Goal: Task Accomplishment & Management: Manage account settings

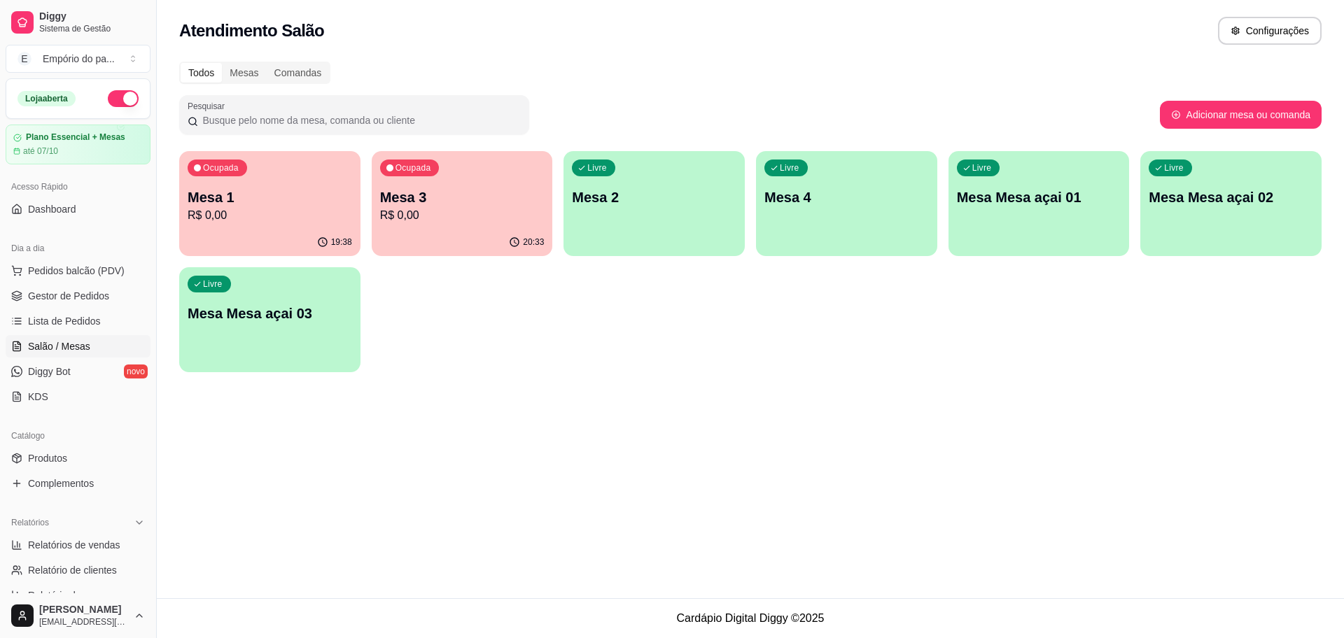
click at [493, 200] on p "Mesa 3" at bounding box center [462, 198] width 164 height 20
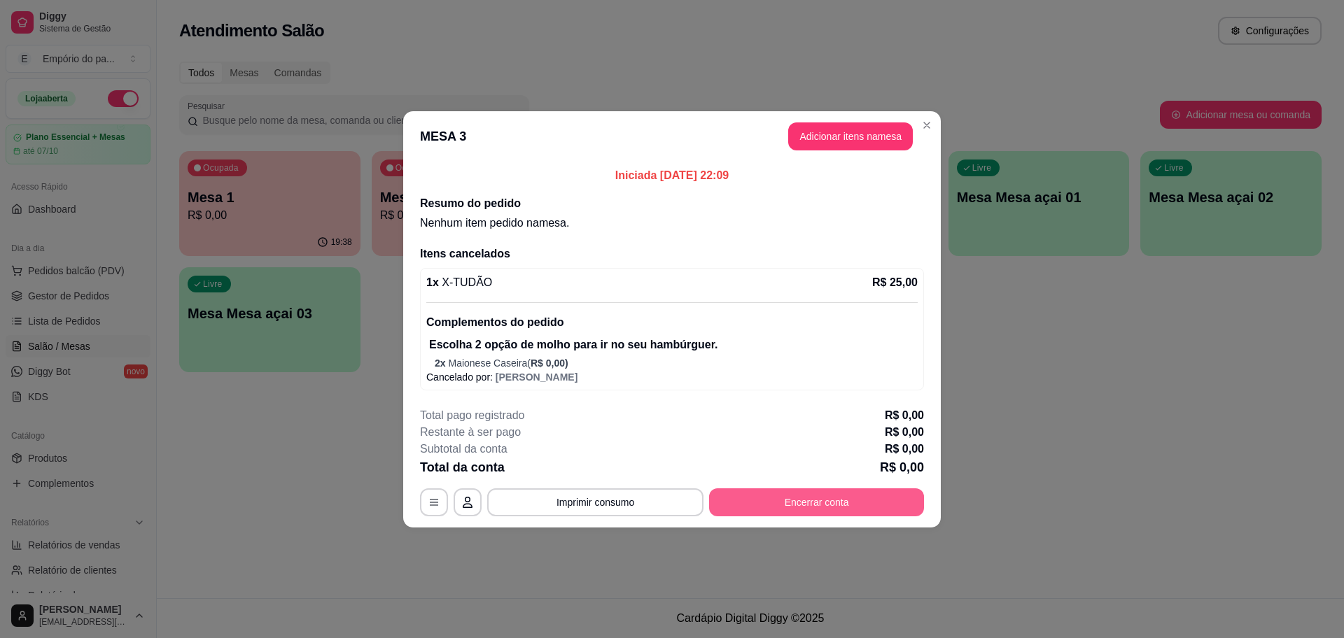
click at [748, 498] on button "Encerrar conta" at bounding box center [816, 503] width 215 height 28
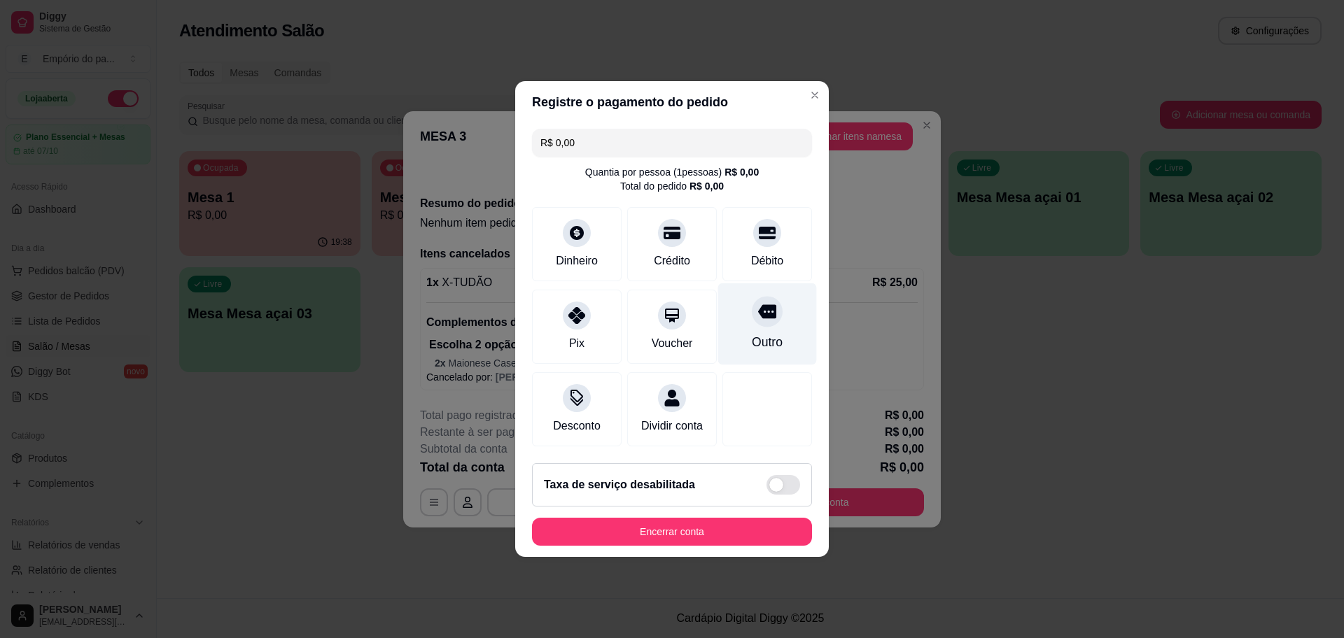
click at [741, 289] on div "Outro" at bounding box center [767, 324] width 99 height 82
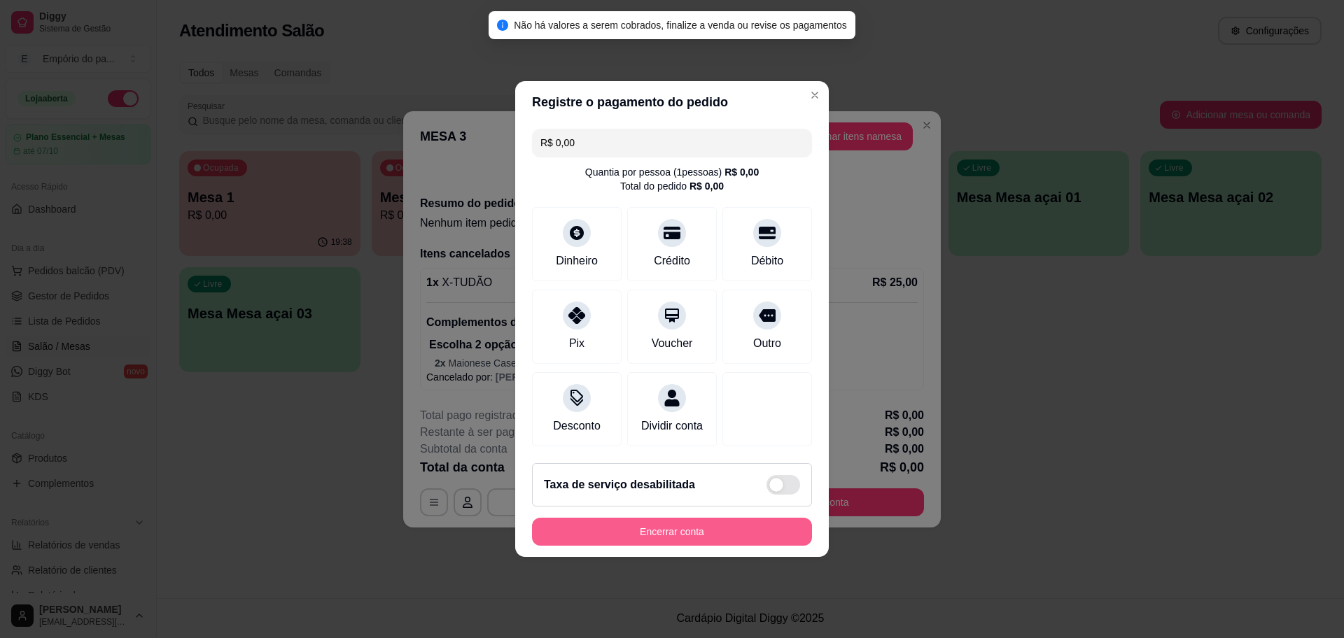
click at [570, 541] on button "Encerrar conta" at bounding box center [672, 532] width 280 height 28
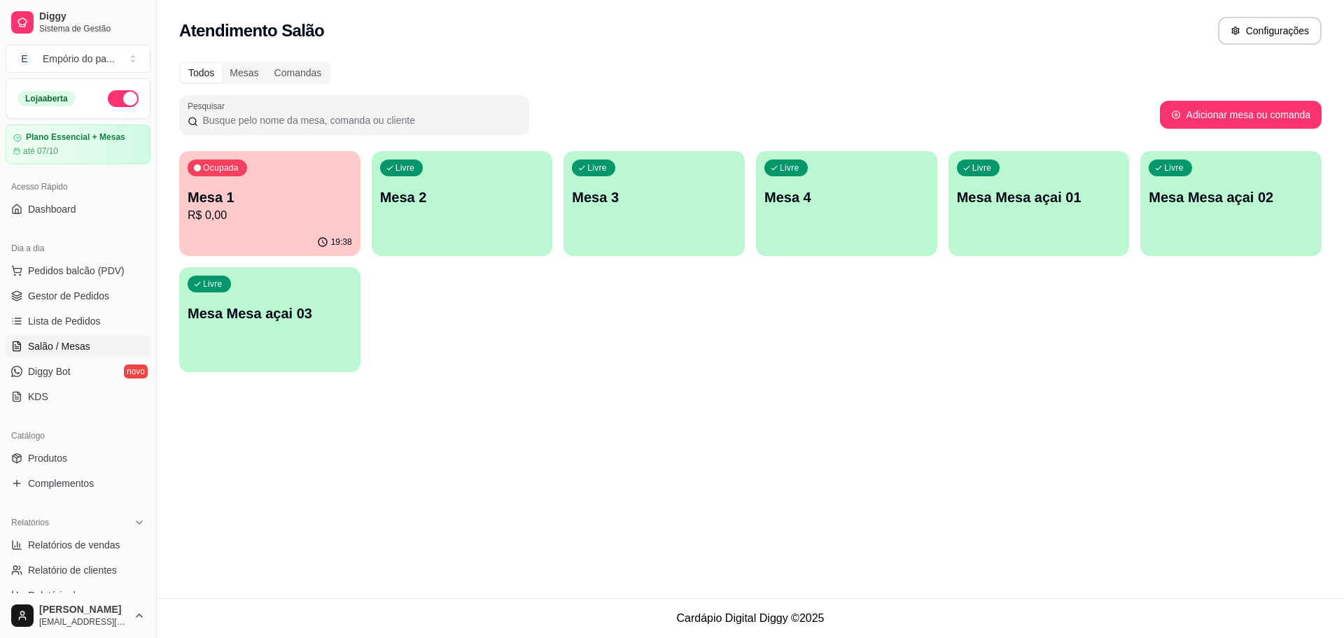
click at [328, 221] on p "R$ 0,00" at bounding box center [270, 215] width 164 height 17
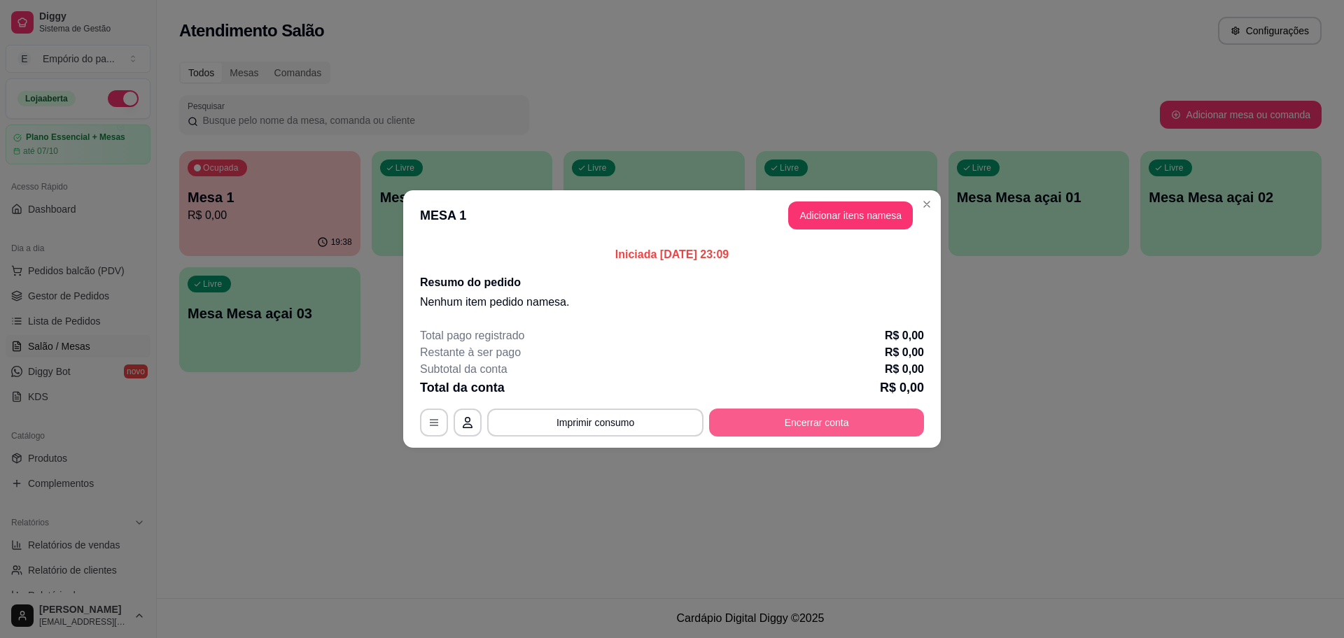
click at [784, 428] on button "Encerrar conta" at bounding box center [816, 423] width 215 height 28
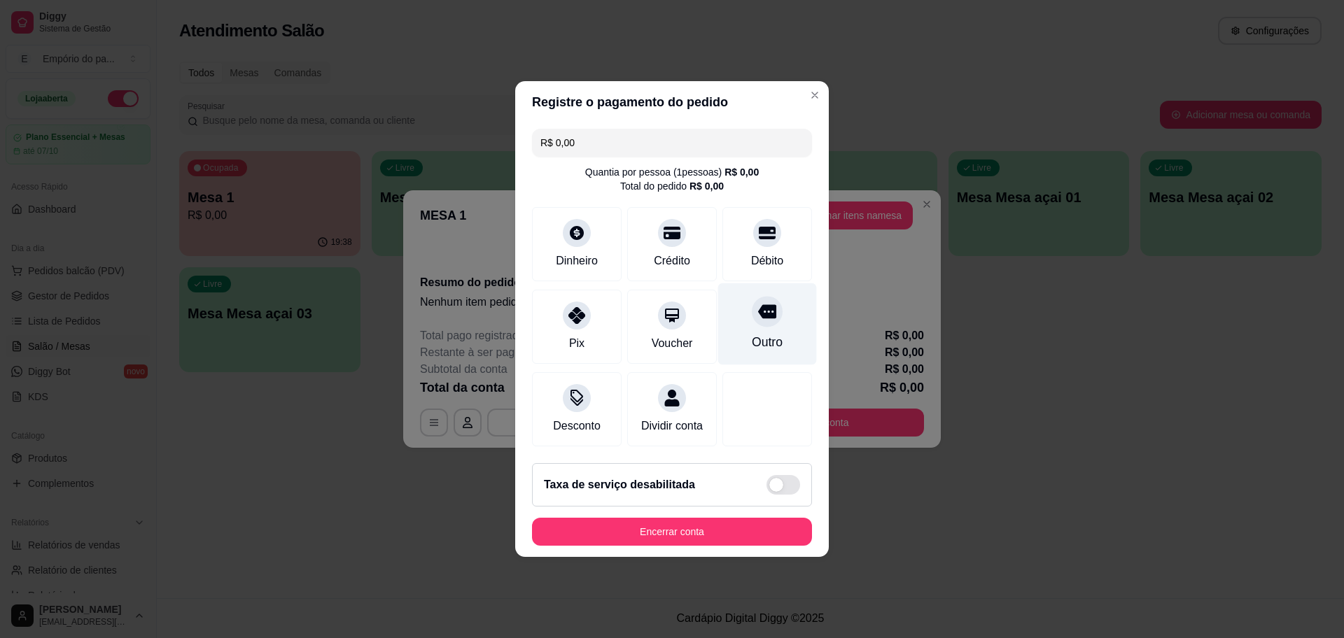
click at [738, 306] on div "Outro" at bounding box center [767, 324] width 99 height 82
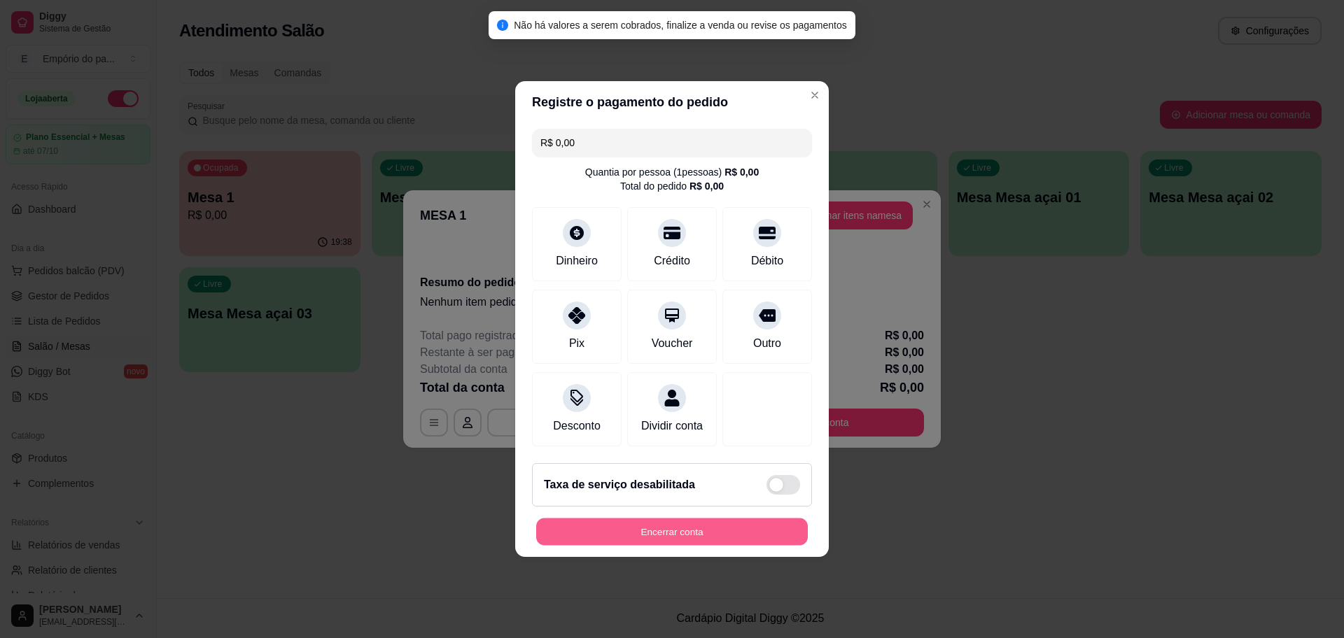
click at [759, 545] on button "Encerrar conta" at bounding box center [672, 532] width 272 height 27
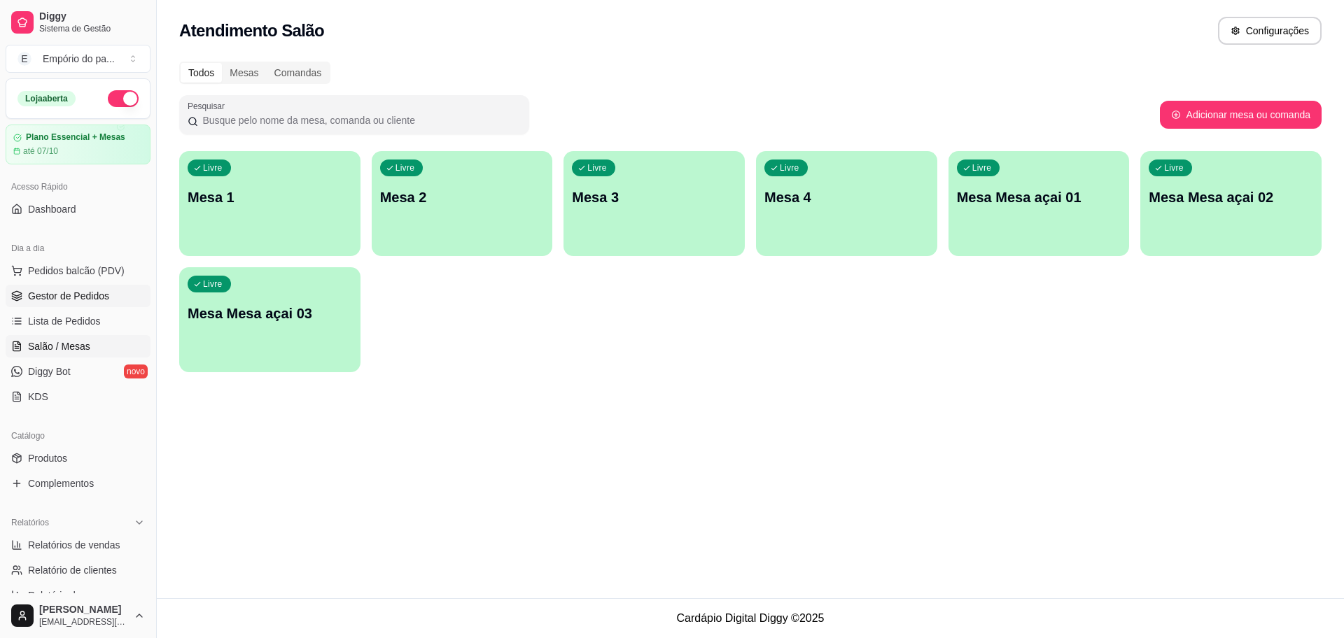
click at [36, 286] on link "Gestor de Pedidos" at bounding box center [78, 296] width 145 height 22
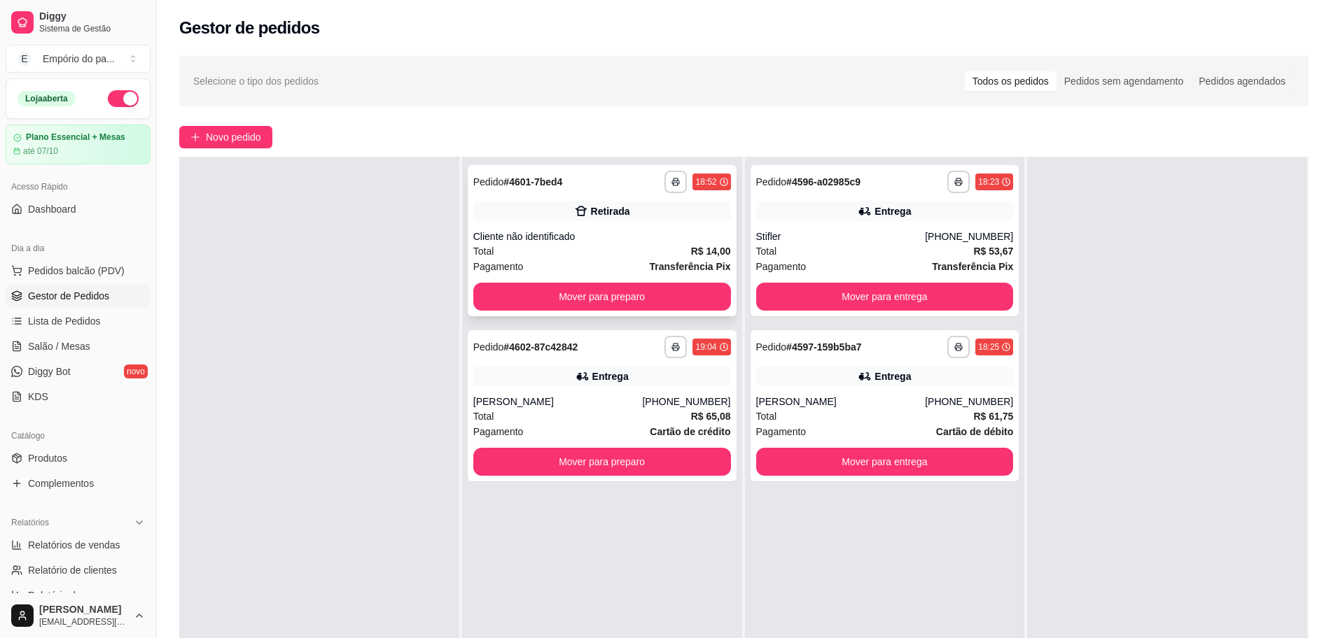
click at [647, 267] on div "Pagamento Transferência Pix" at bounding box center [602, 266] width 258 height 15
click at [545, 298] on button "Mover para preparo" at bounding box center [602, 297] width 258 height 28
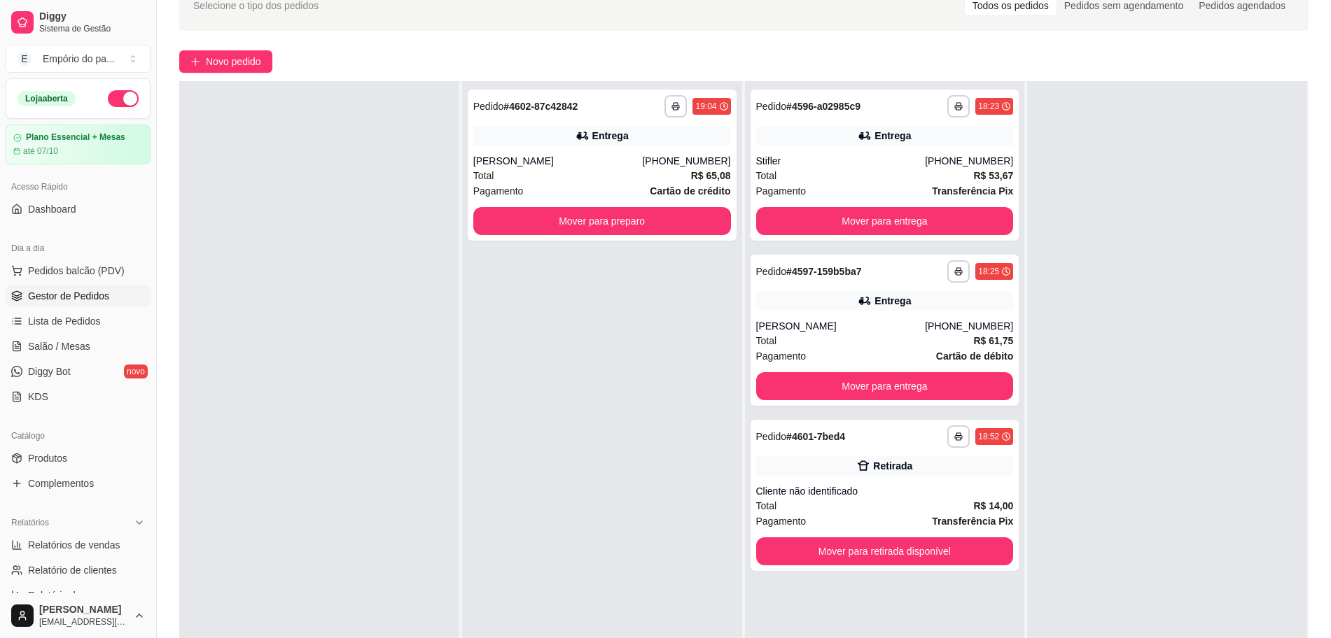
scroll to position [213, 0]
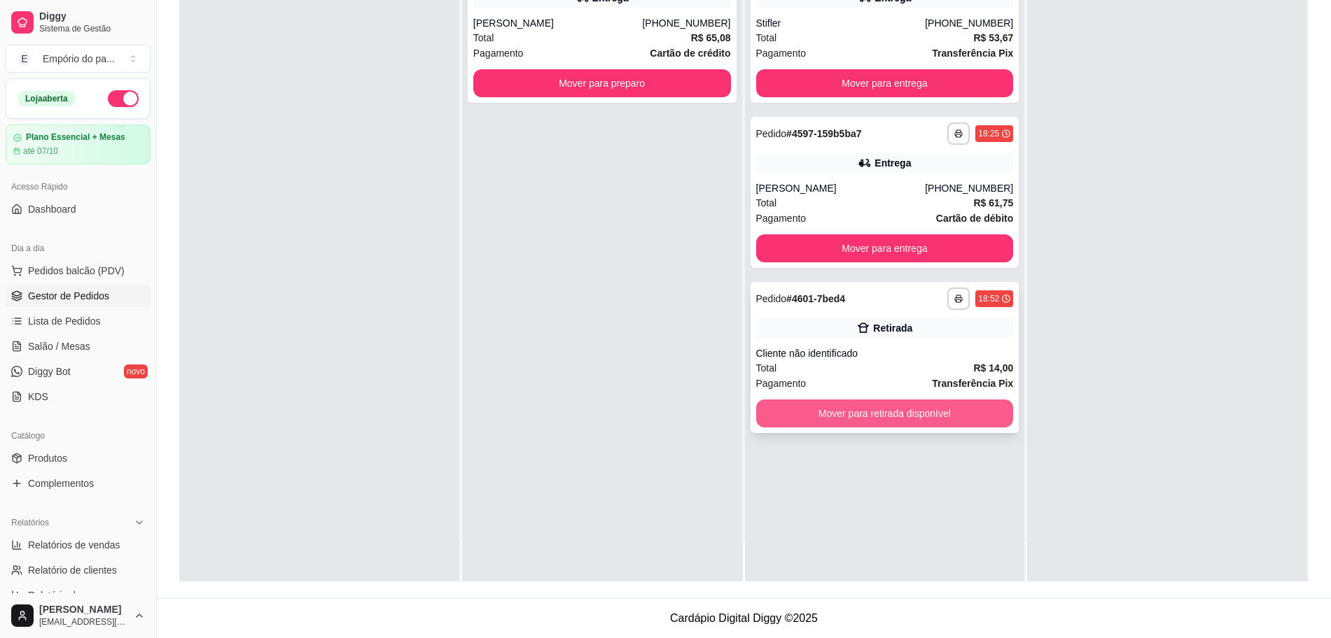
click at [836, 406] on button "Mover para retirada disponível" at bounding box center [885, 414] width 258 height 28
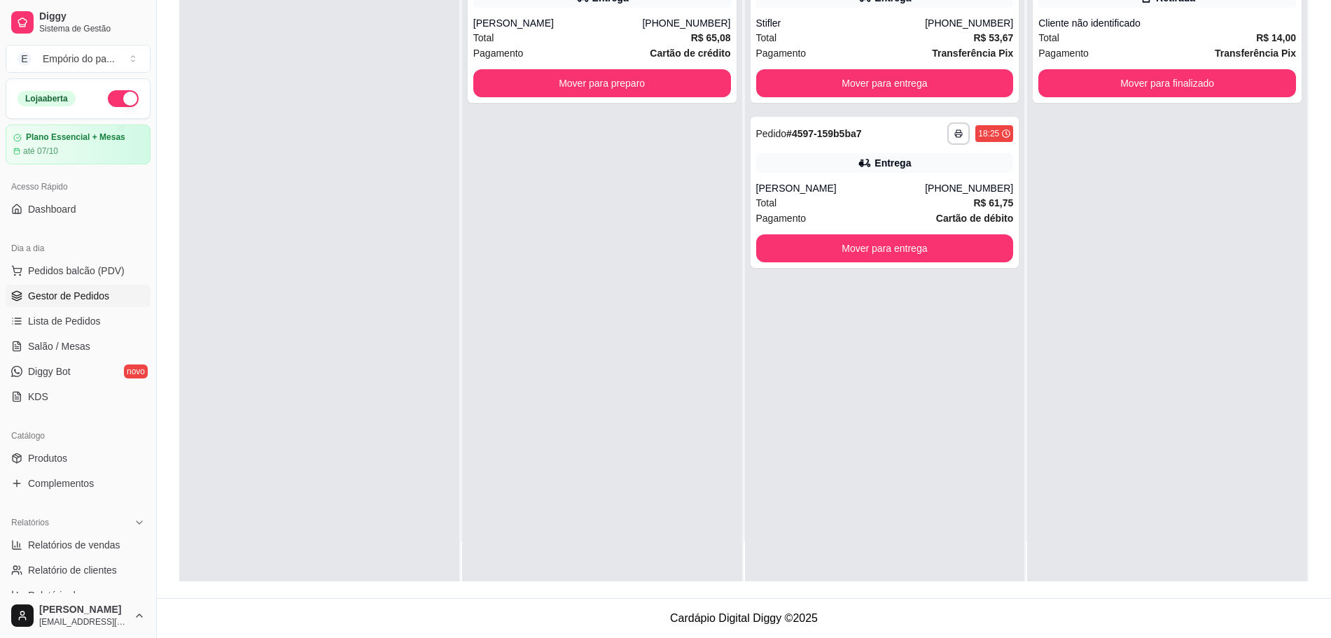
scroll to position [0, 0]
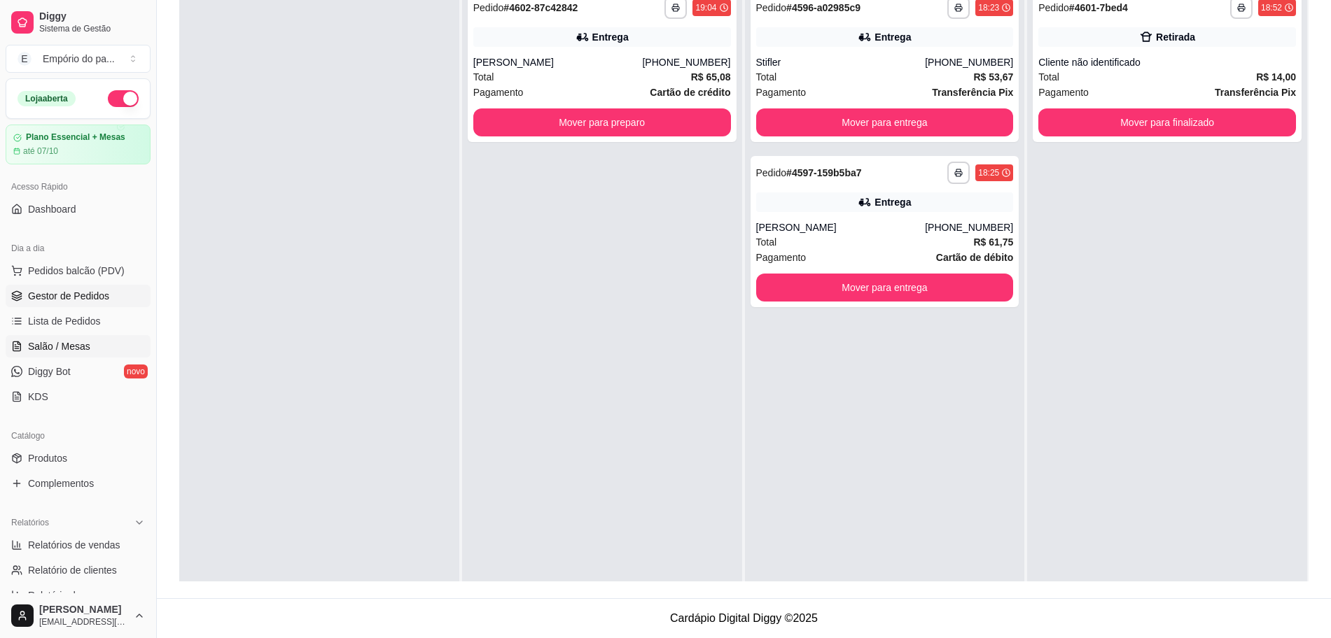
click at [65, 341] on span "Salão / Mesas" at bounding box center [59, 346] width 62 height 14
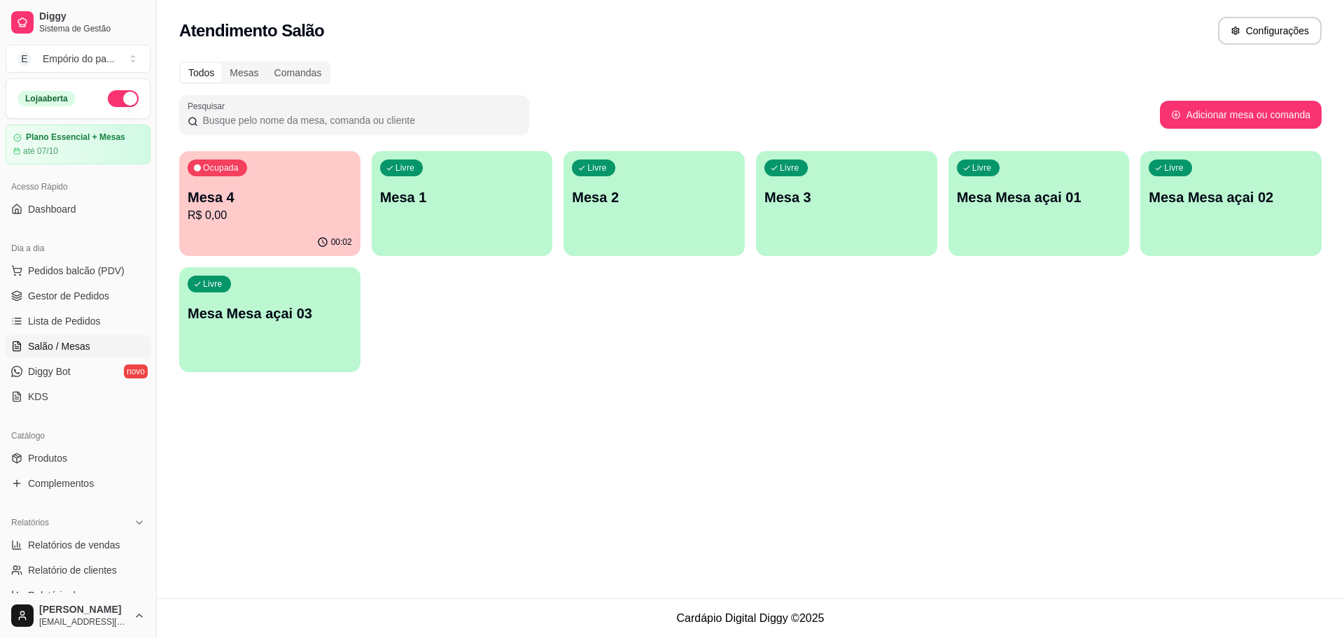
click at [222, 237] on div "00:02" at bounding box center [269, 242] width 181 height 27
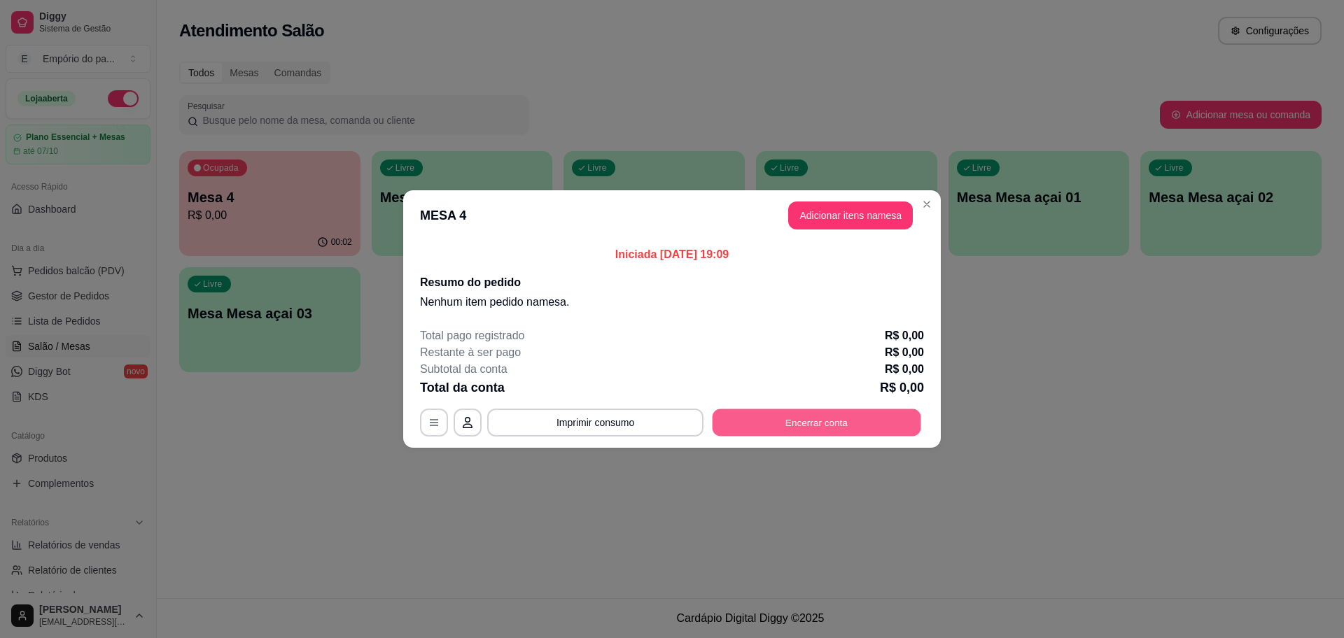
click at [827, 420] on button "Encerrar conta" at bounding box center [817, 422] width 209 height 27
click at [576, 428] on button "Imprimir consumo" at bounding box center [596, 422] width 210 height 27
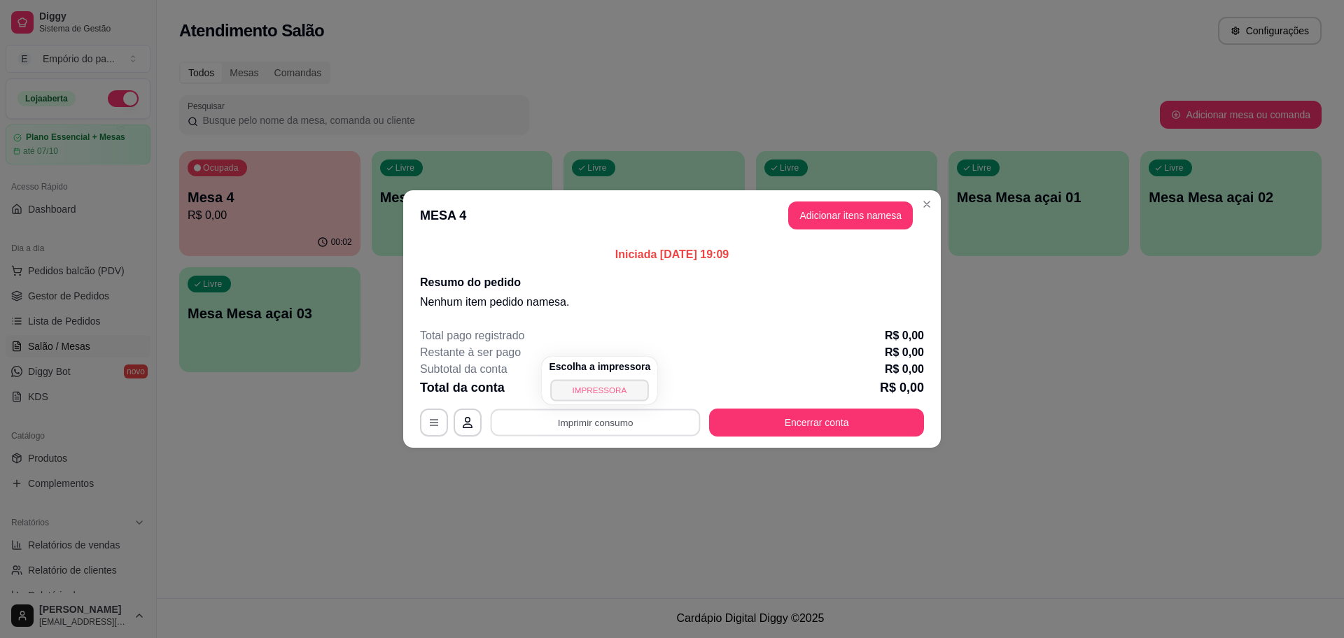
click at [568, 395] on button "IMPRESSORA" at bounding box center [600, 390] width 98 height 22
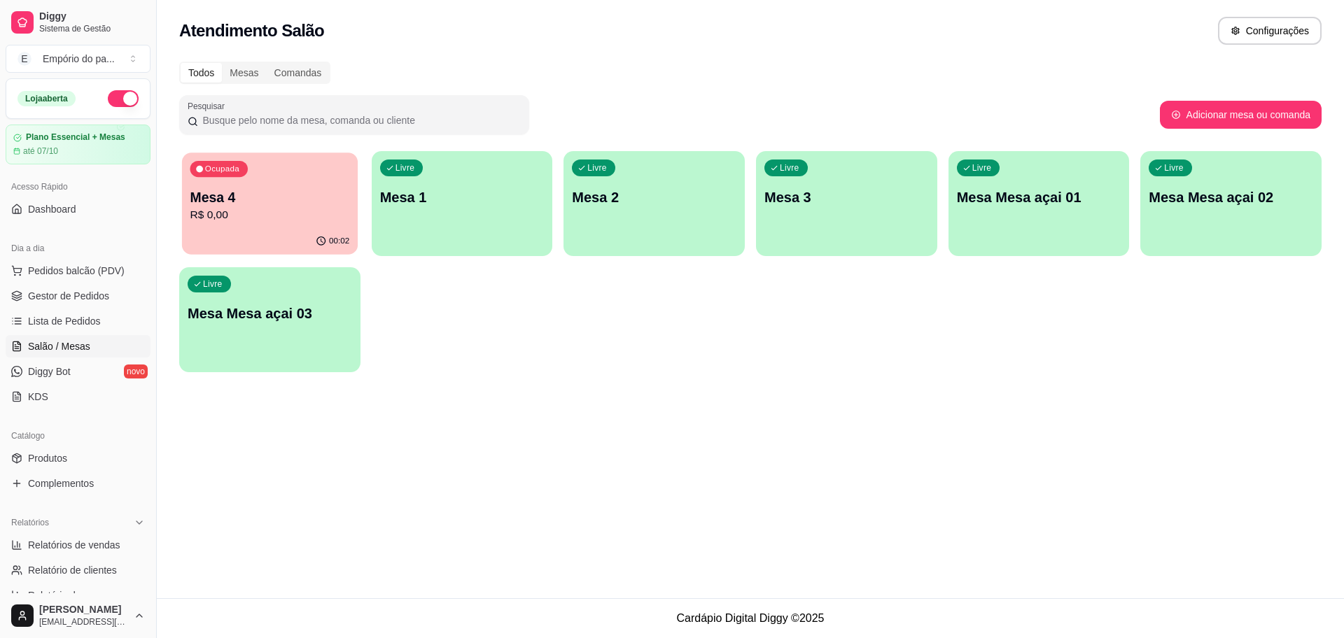
click at [241, 188] on p "Mesa 4" at bounding box center [270, 197] width 160 height 19
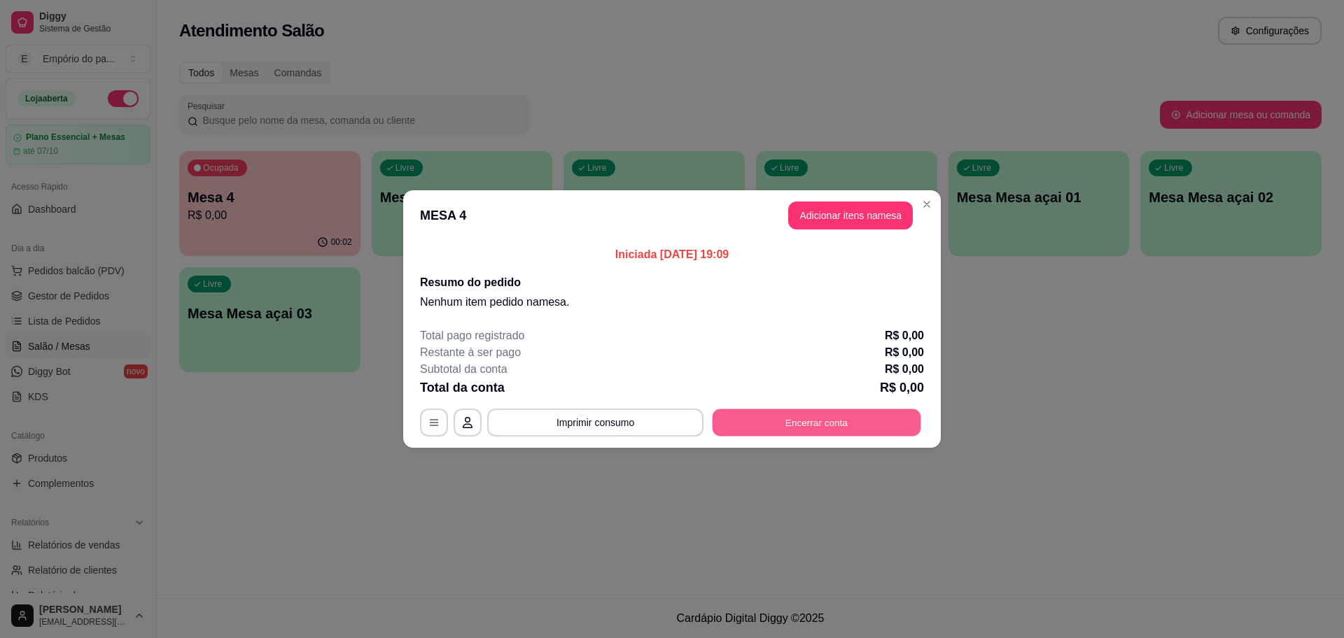
click at [808, 417] on button "Encerrar conta" at bounding box center [817, 422] width 209 height 27
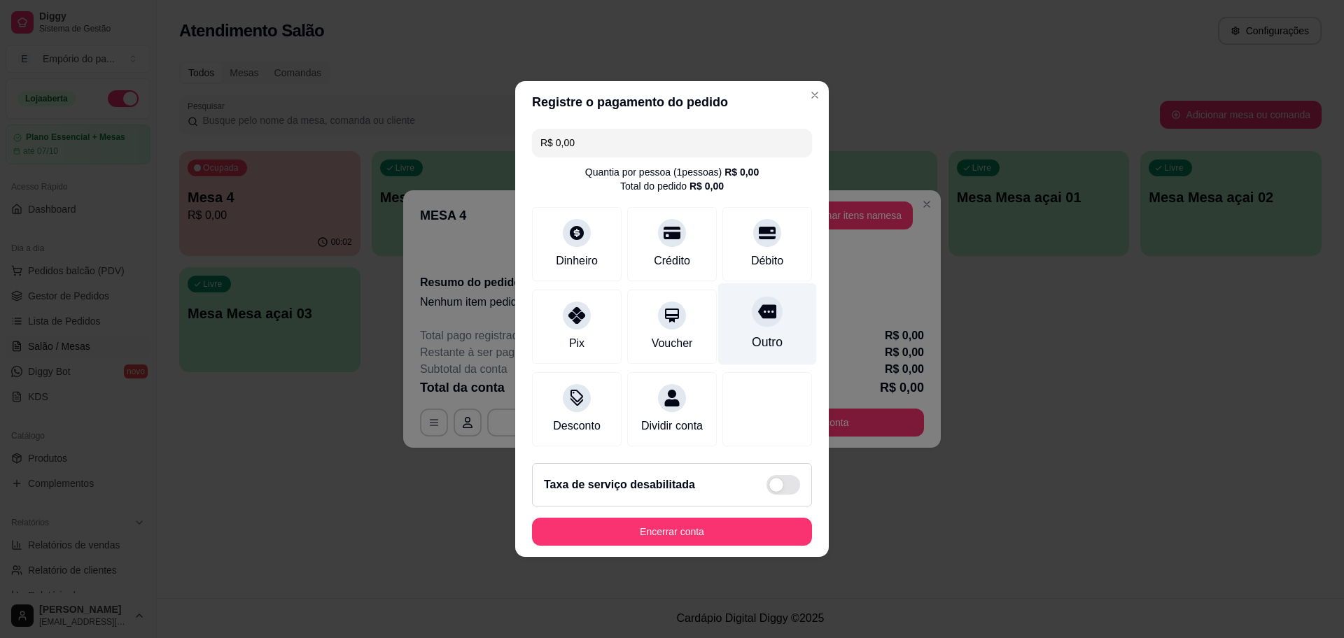
click at [752, 313] on div at bounding box center [767, 311] width 31 height 31
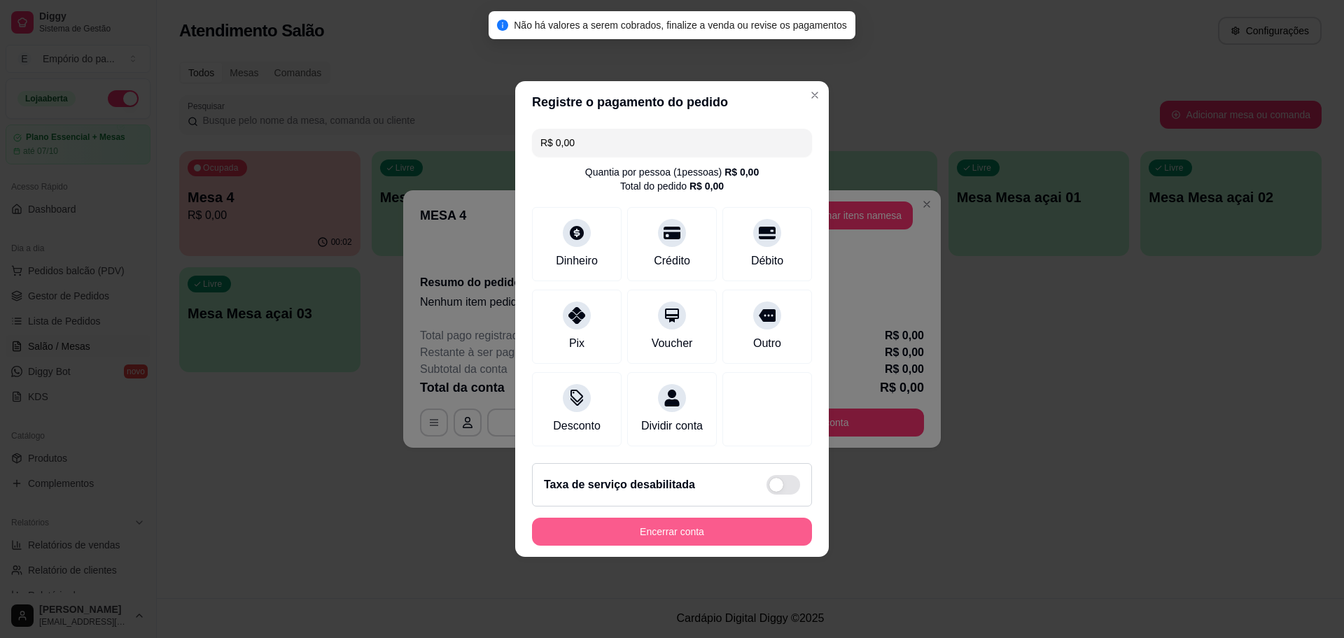
click at [715, 540] on button "Encerrar conta" at bounding box center [672, 532] width 280 height 28
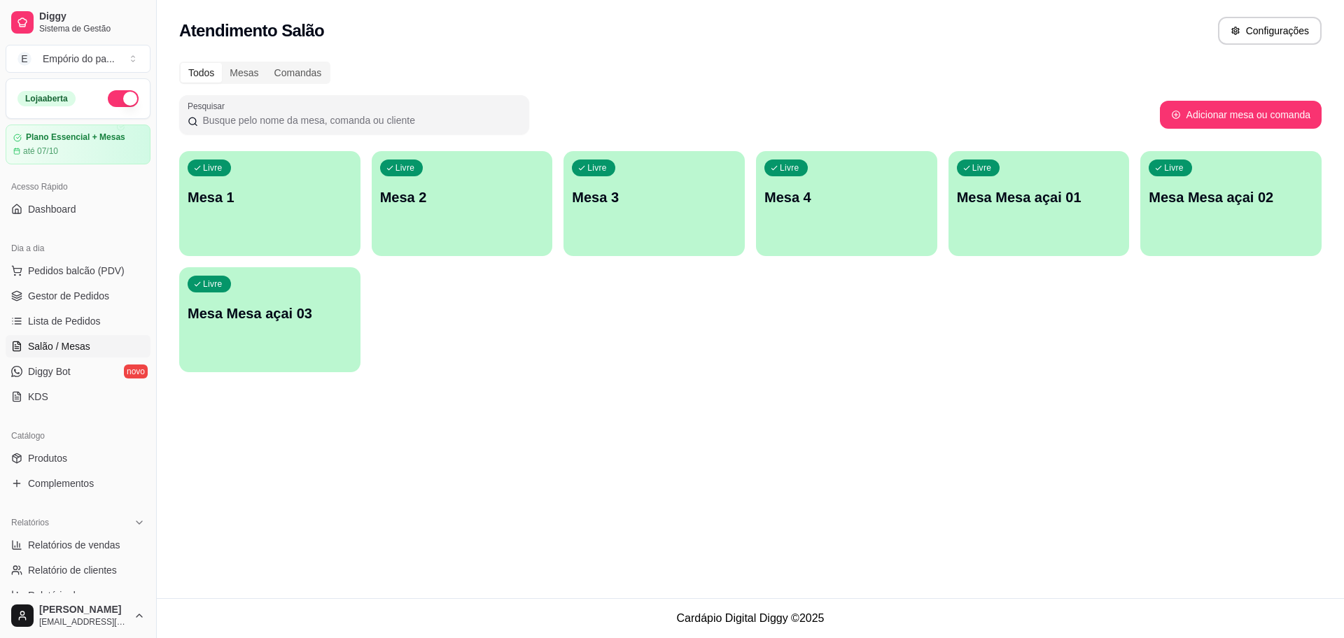
click at [707, 188] on p "Mesa 3" at bounding box center [654, 198] width 164 height 20
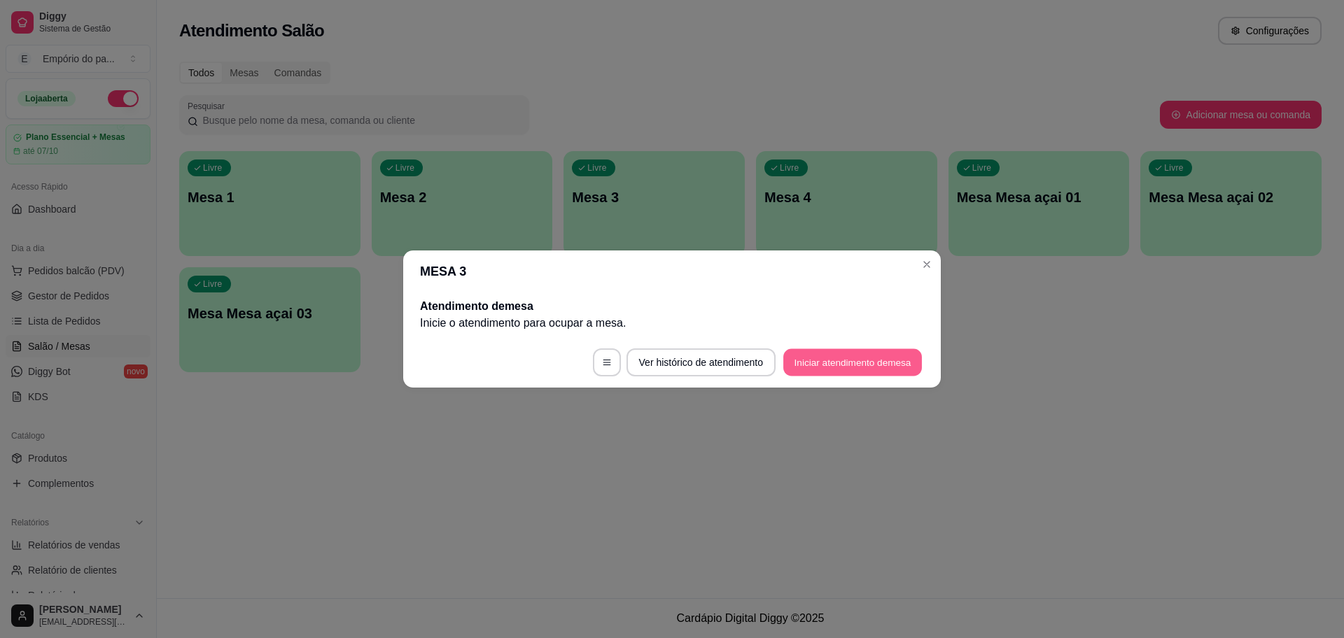
click at [899, 355] on button "Iniciar atendimento de mesa" at bounding box center [852, 362] width 139 height 27
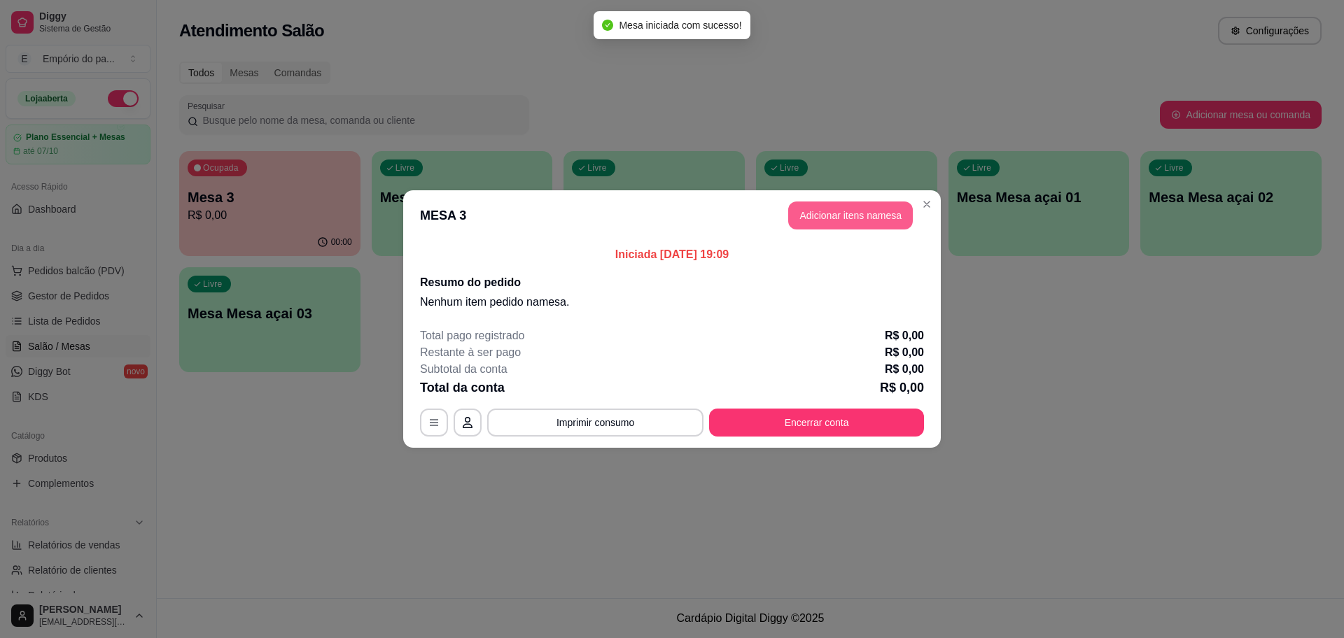
click at [866, 213] on button "Adicionar itens na mesa" at bounding box center [850, 216] width 125 height 28
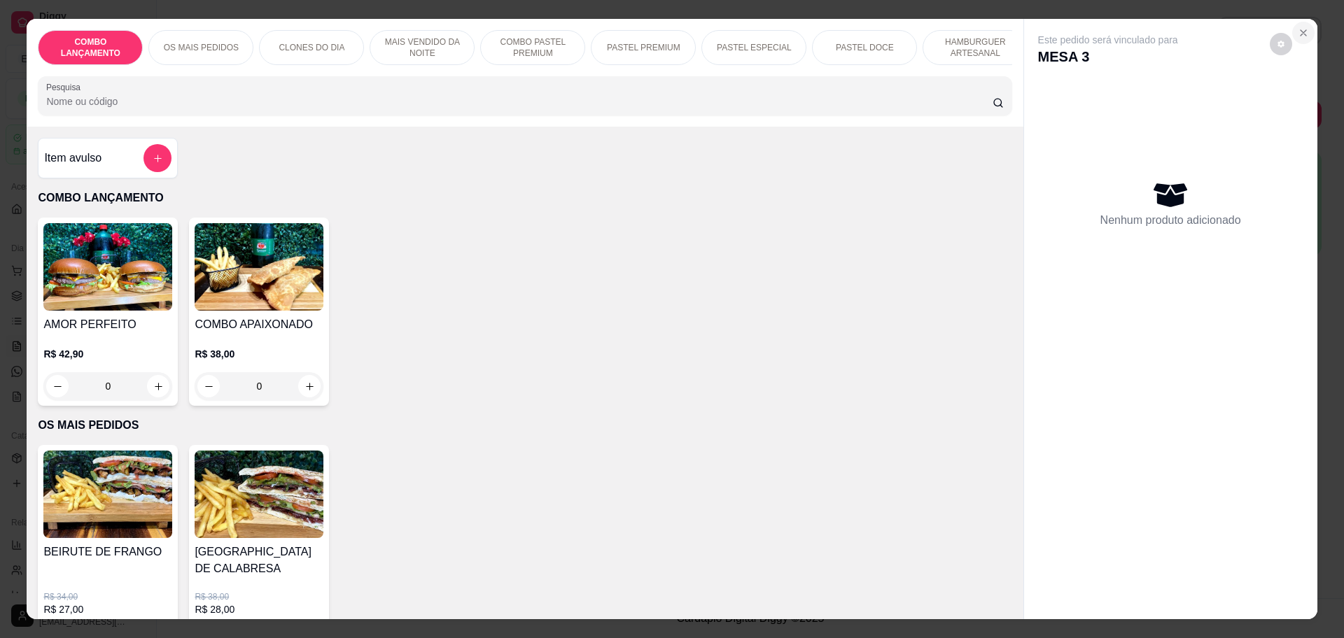
click at [1298, 29] on icon "Close" at bounding box center [1303, 32] width 11 height 11
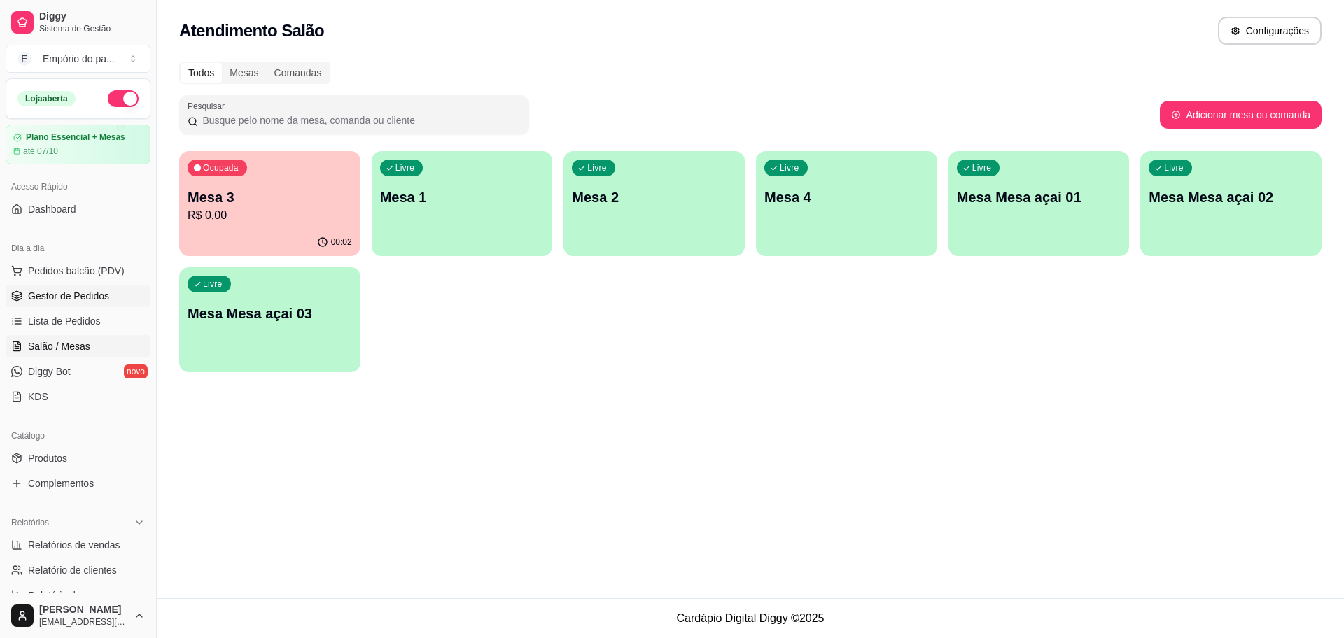
click at [86, 297] on span "Gestor de Pedidos" at bounding box center [68, 296] width 81 height 14
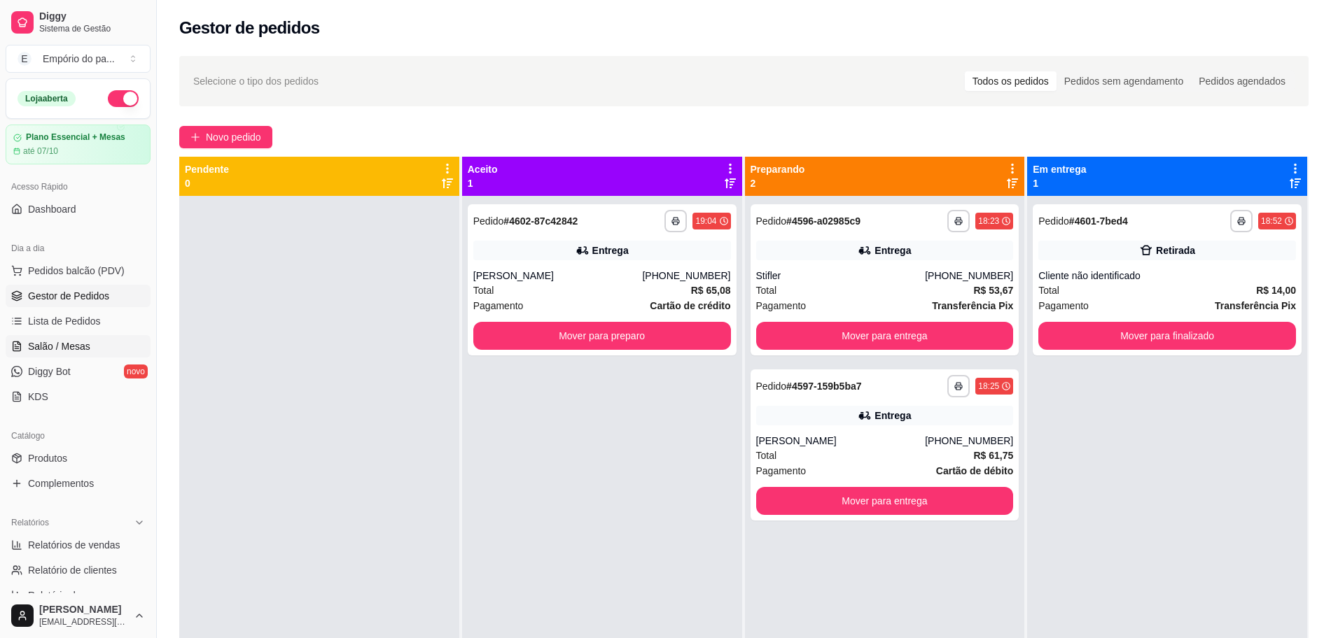
click at [69, 342] on span "Salão / Mesas" at bounding box center [59, 346] width 62 height 14
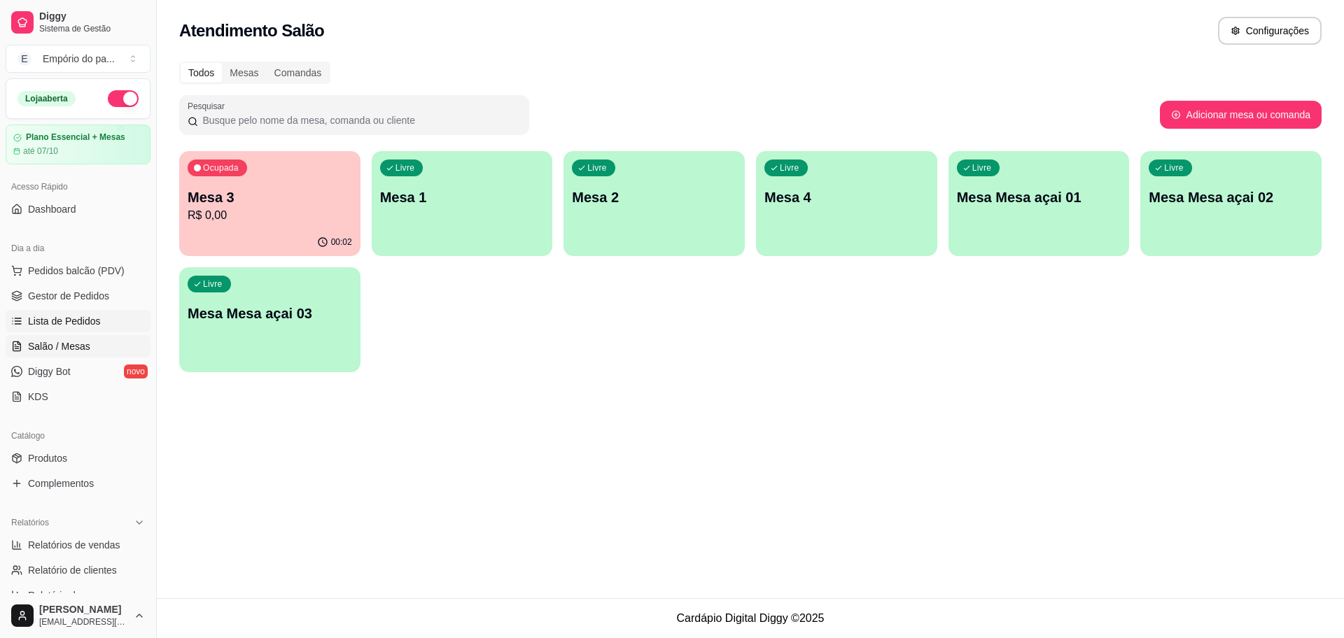
click at [104, 318] on link "Lista de Pedidos" at bounding box center [78, 321] width 145 height 22
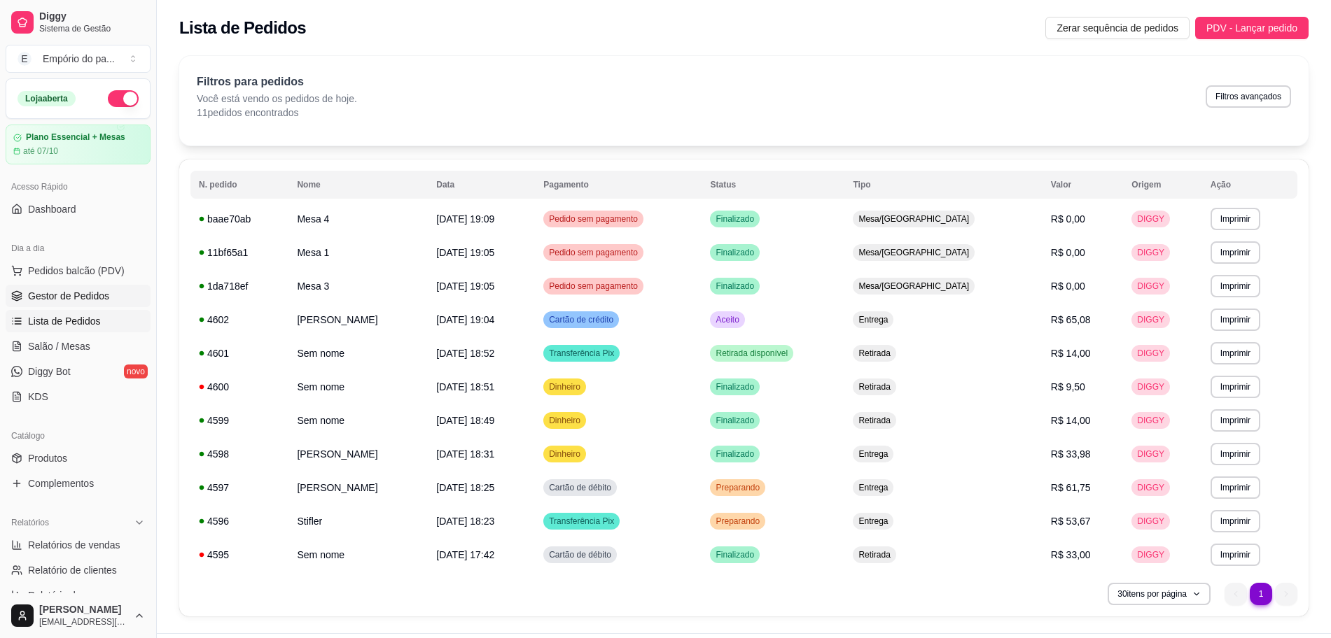
click at [74, 289] on span "Gestor de Pedidos" at bounding box center [68, 296] width 81 height 14
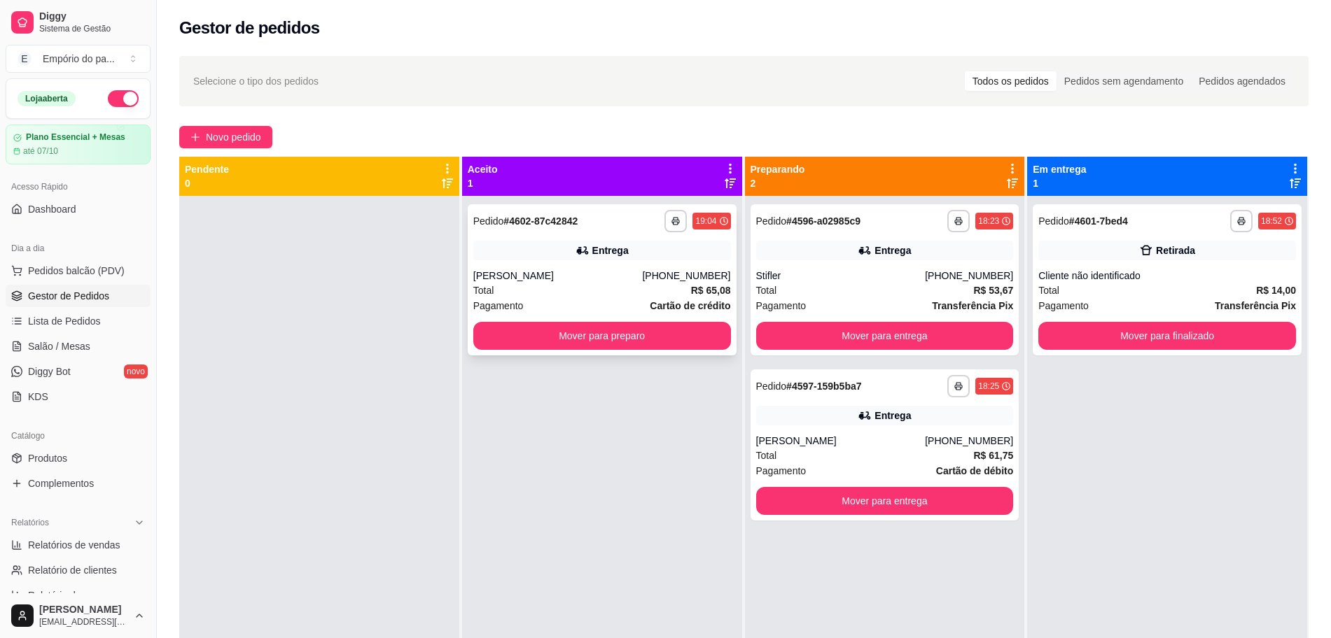
click at [644, 291] on div "Total R$ 65,08" at bounding box center [602, 290] width 258 height 15
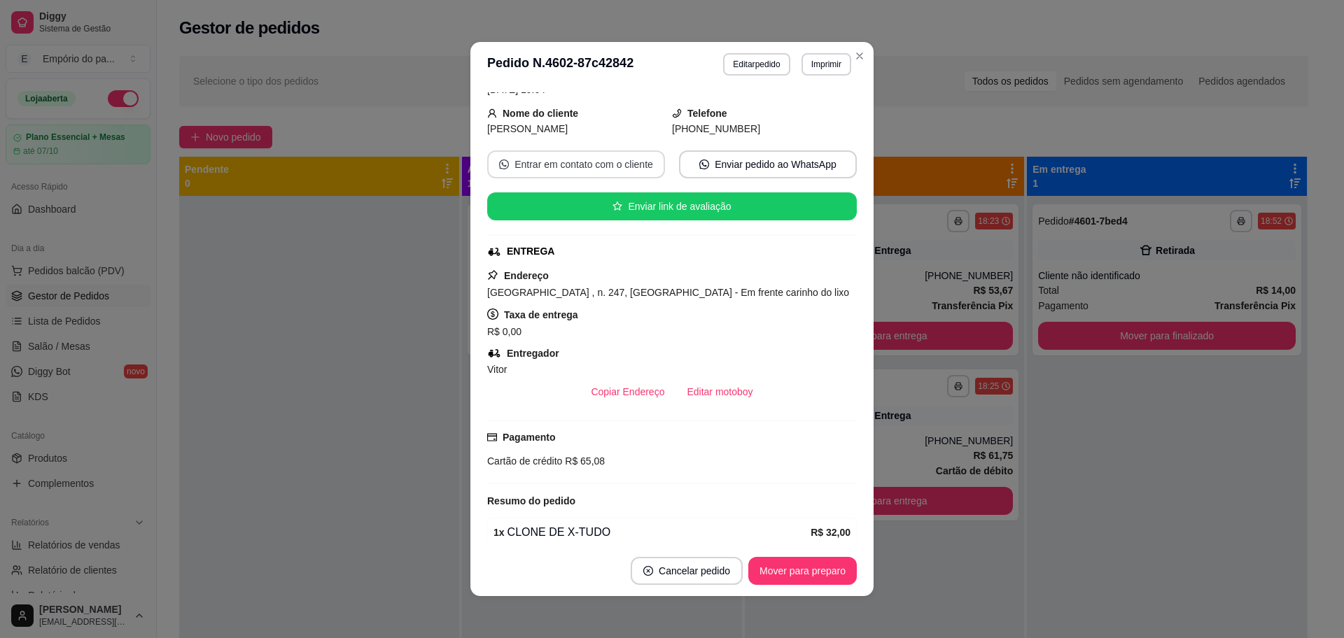
scroll to position [262, 0]
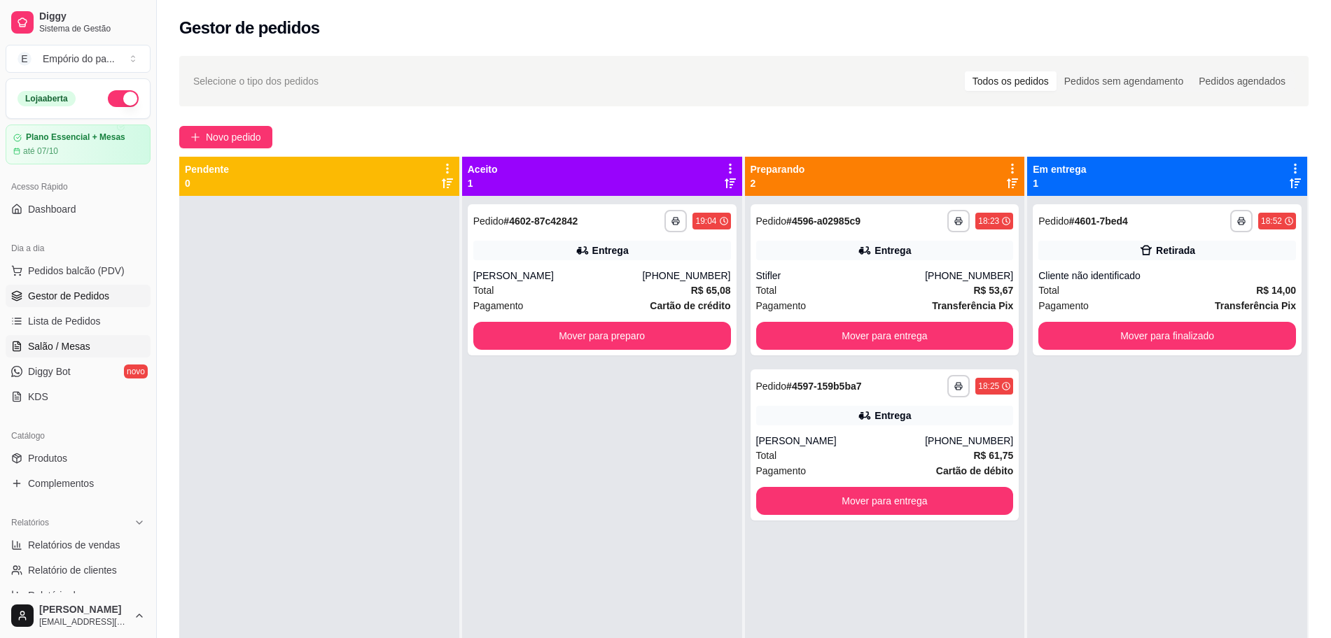
click at [66, 347] on span "Salão / Mesas" at bounding box center [59, 346] width 62 height 14
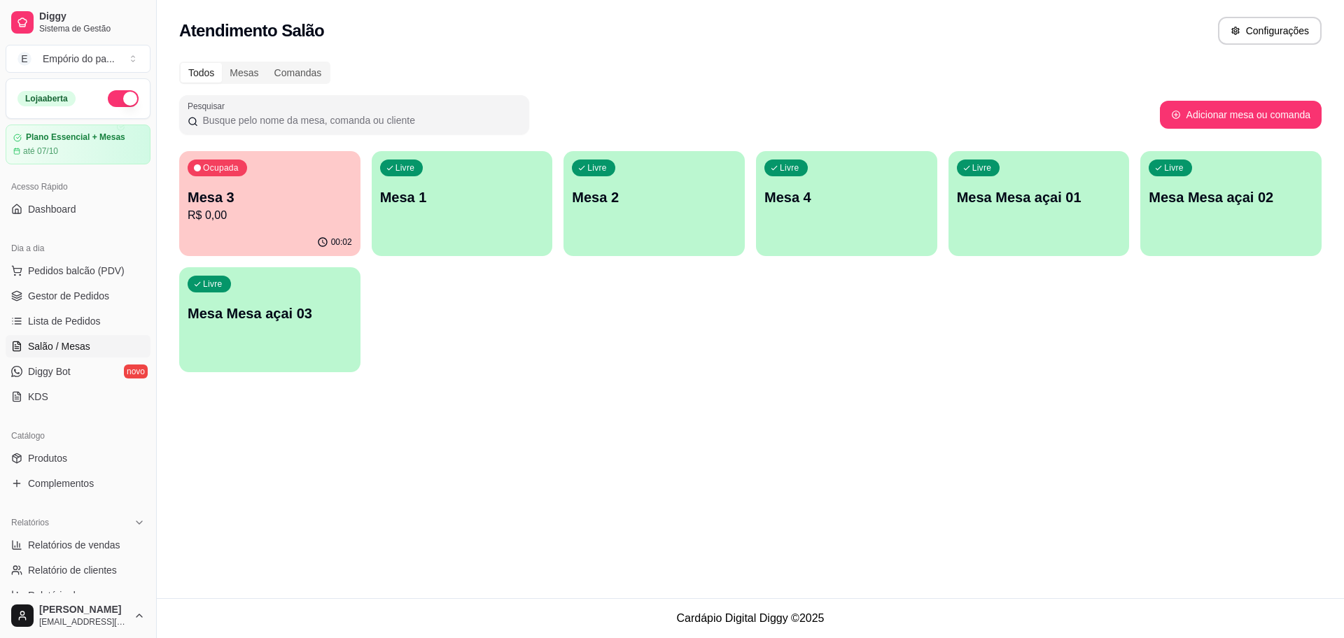
click at [248, 226] on div "Ocupada Mesa 3 R$ 0,00" at bounding box center [269, 190] width 181 height 78
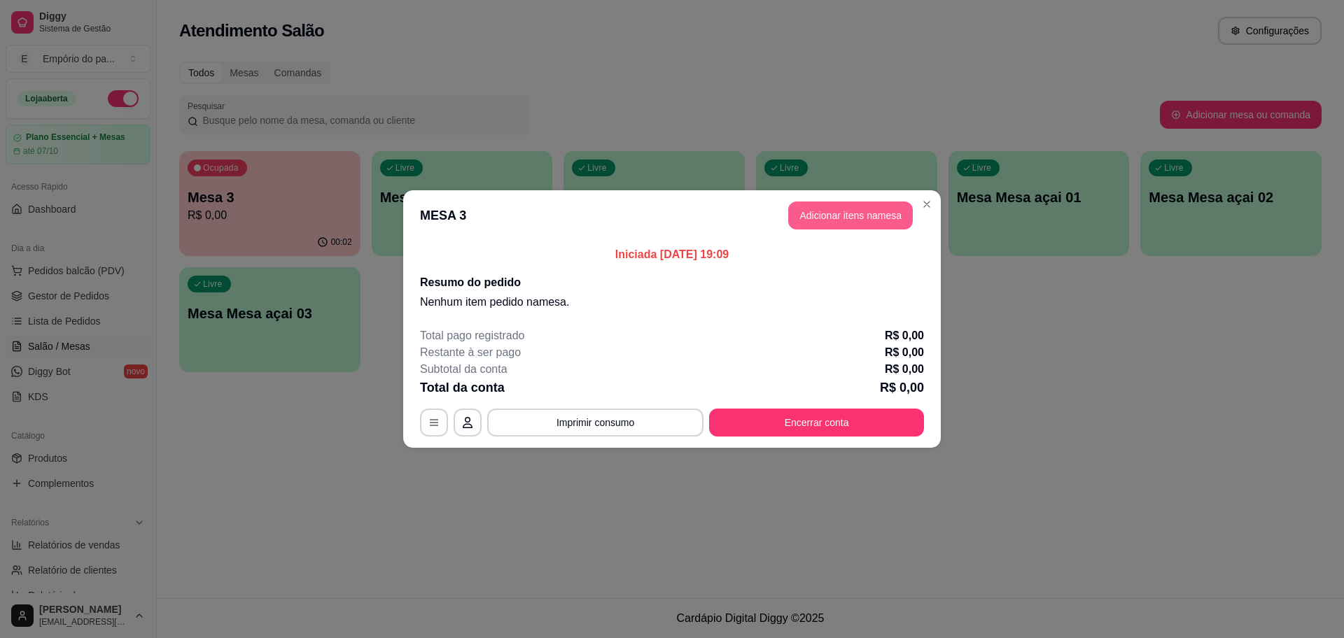
click at [827, 209] on button "Adicionar itens na mesa" at bounding box center [850, 216] width 125 height 28
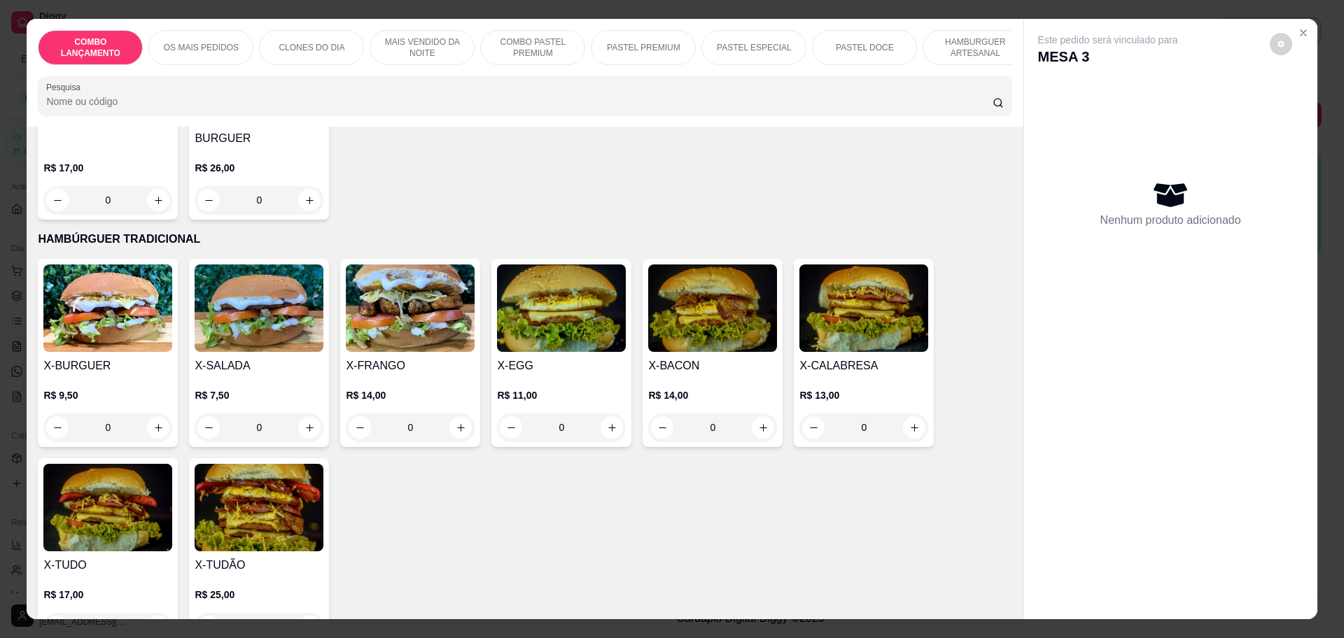
scroll to position [3237, 0]
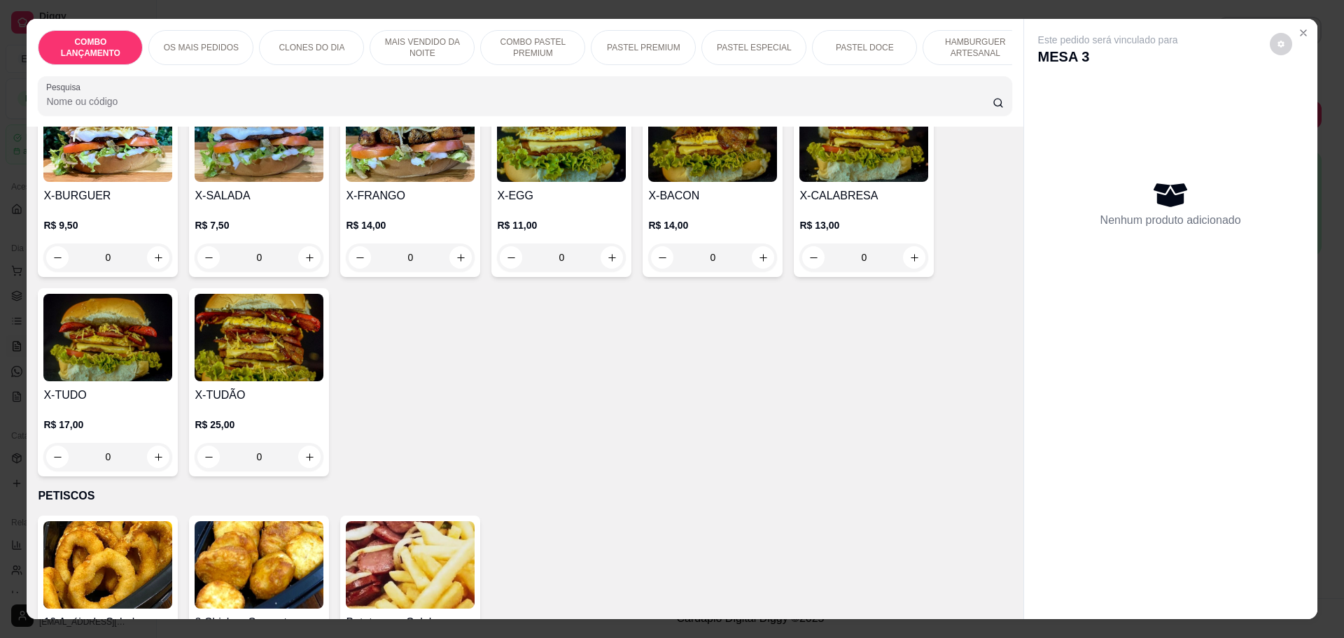
click at [303, 443] on div "0" at bounding box center [259, 457] width 129 height 28
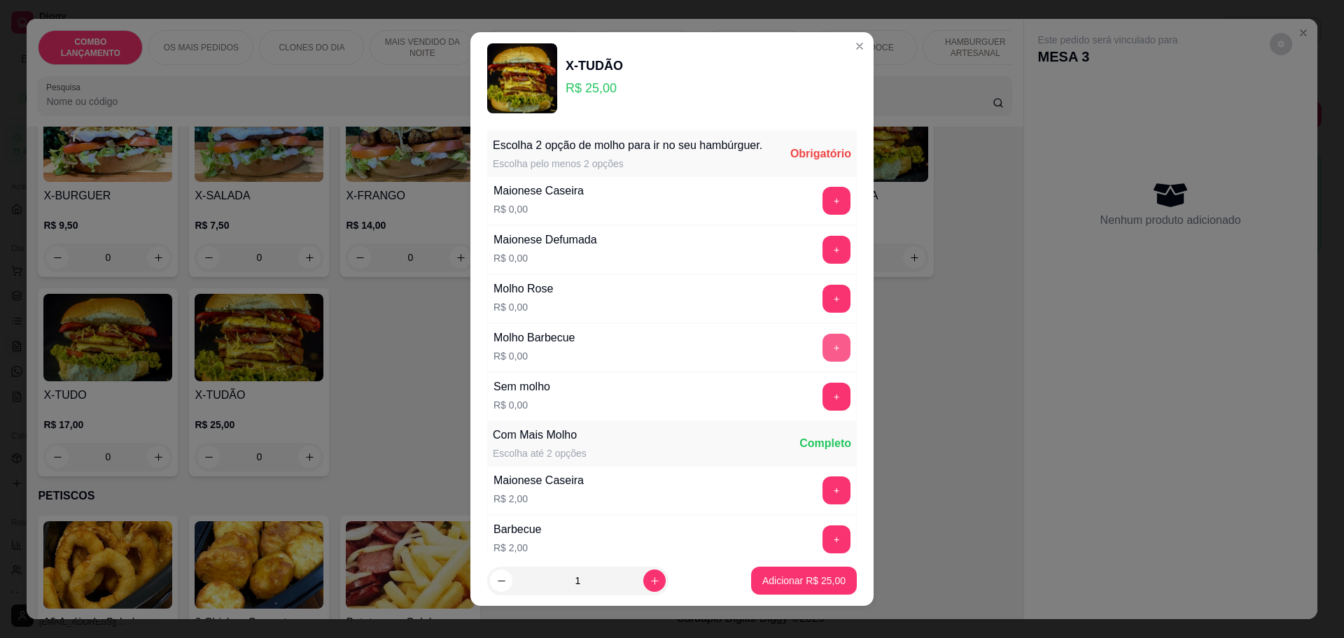
click at [822, 362] on button "+" at bounding box center [836, 348] width 28 height 28
click at [823, 263] on button "+" at bounding box center [836, 249] width 27 height 27
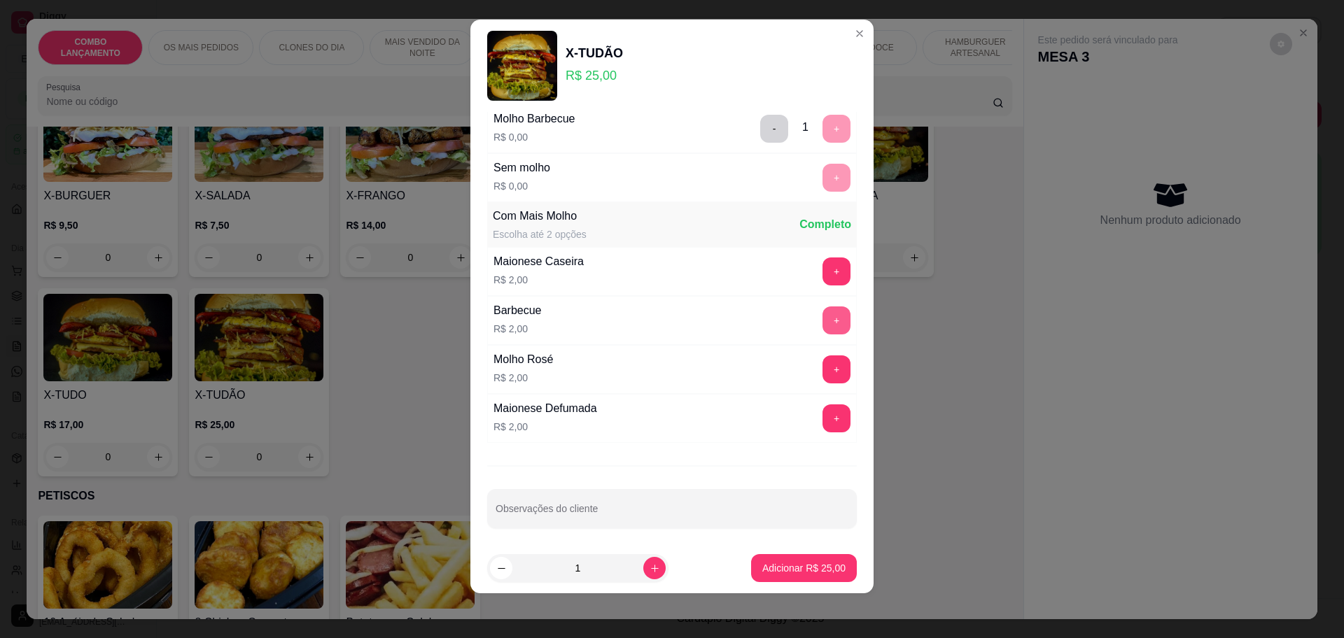
scroll to position [211, 0]
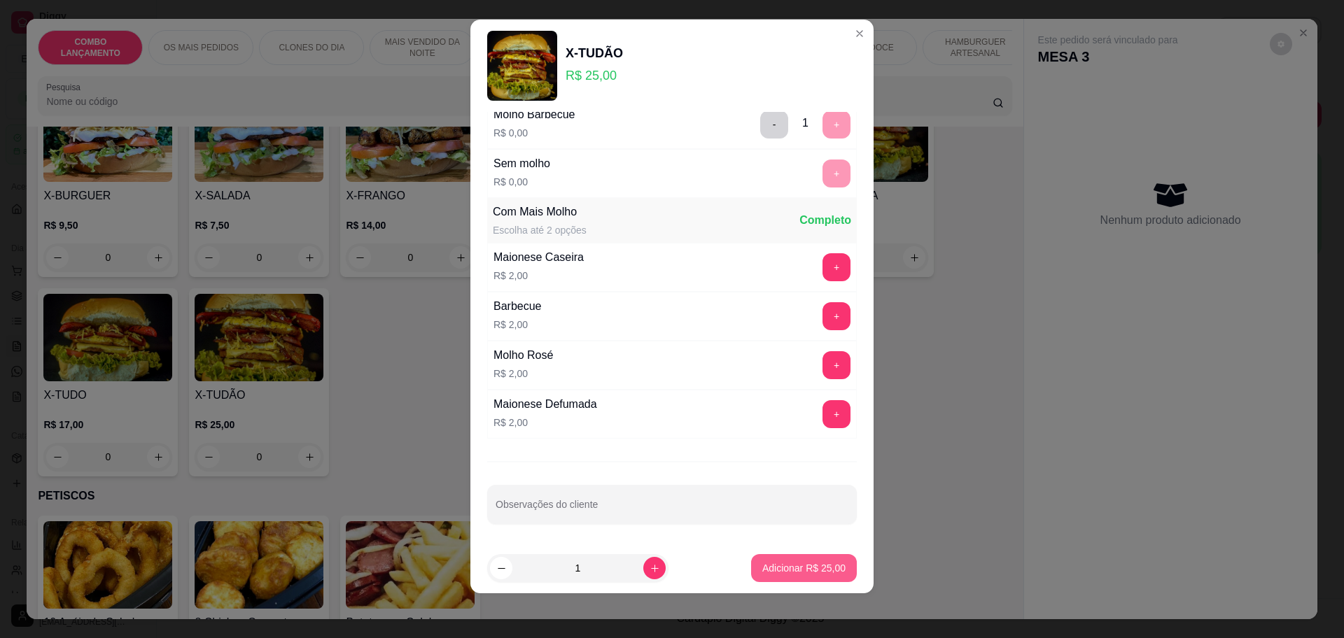
click at [790, 568] on p "Adicionar R$ 25,00" at bounding box center [803, 568] width 83 height 14
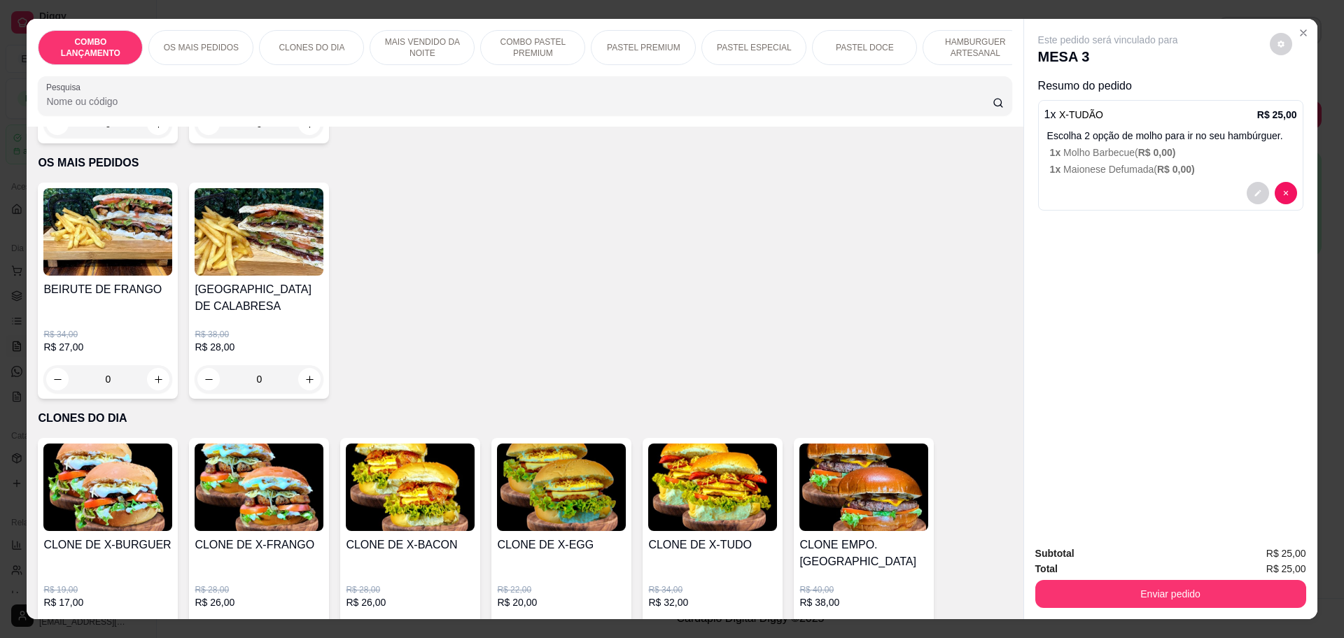
scroll to position [437, 0]
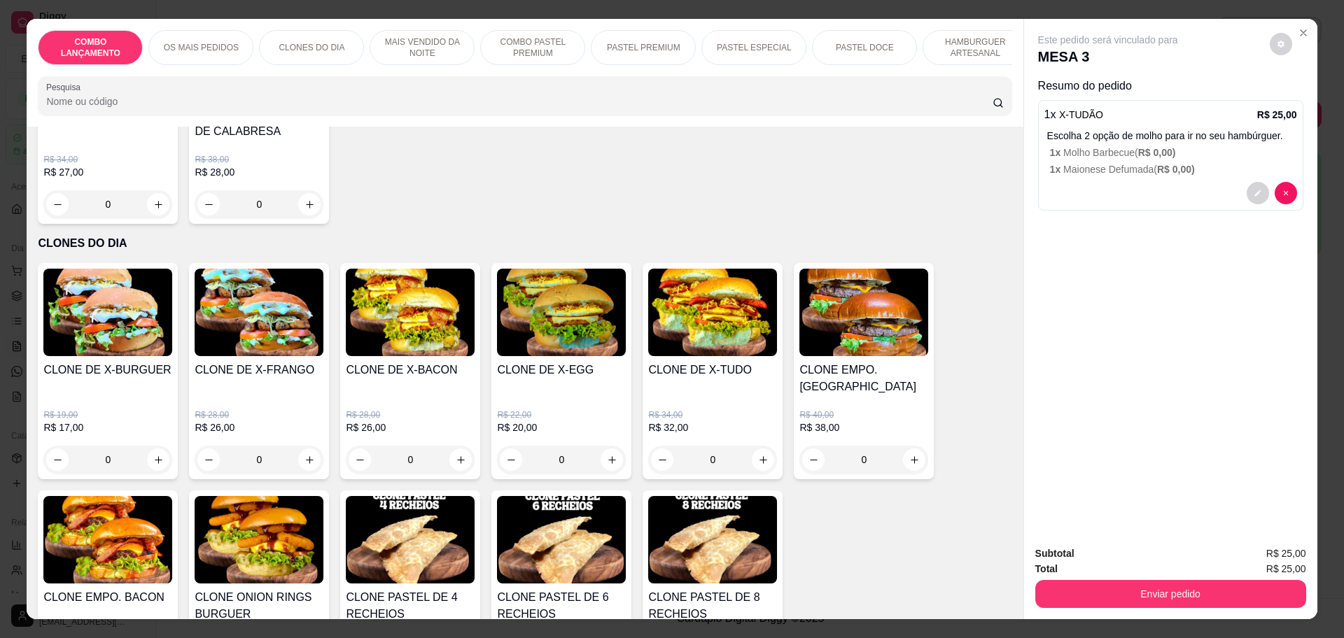
click at [452, 446] on div "0" at bounding box center [410, 460] width 129 height 28
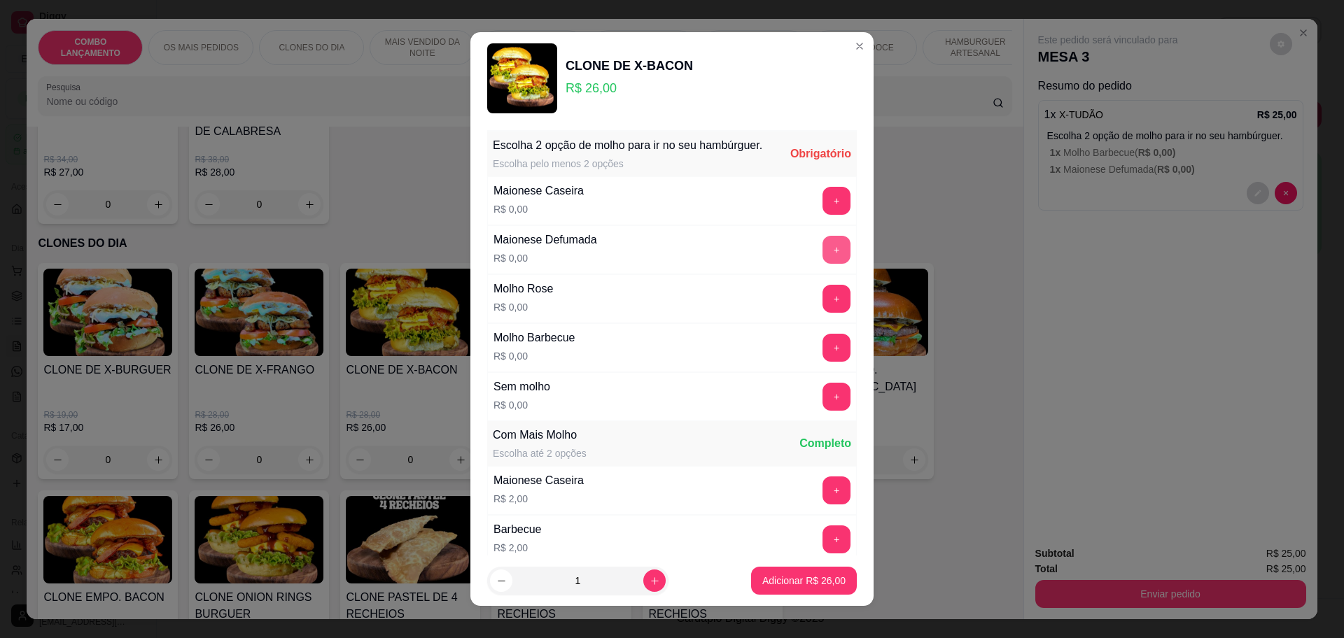
click at [822, 253] on button "+" at bounding box center [836, 250] width 28 height 28
click at [822, 360] on button "+" at bounding box center [836, 348] width 28 height 28
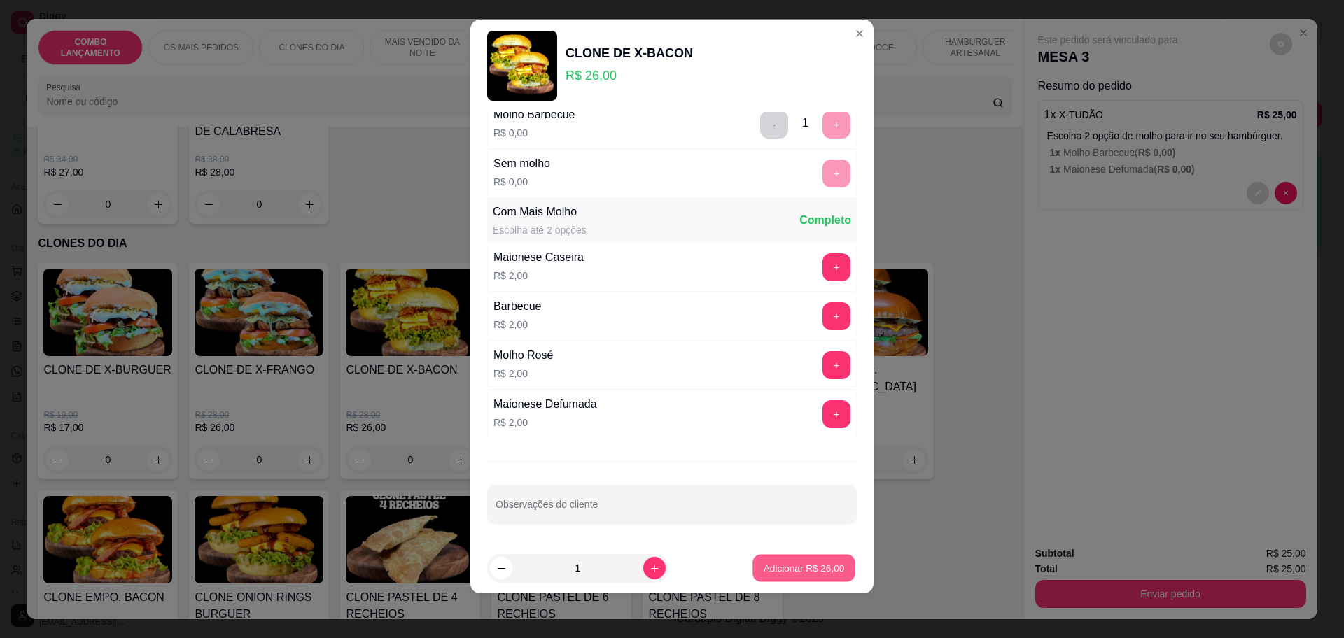
click at [766, 569] on p "Adicionar R$ 26,00" at bounding box center [804, 568] width 81 height 13
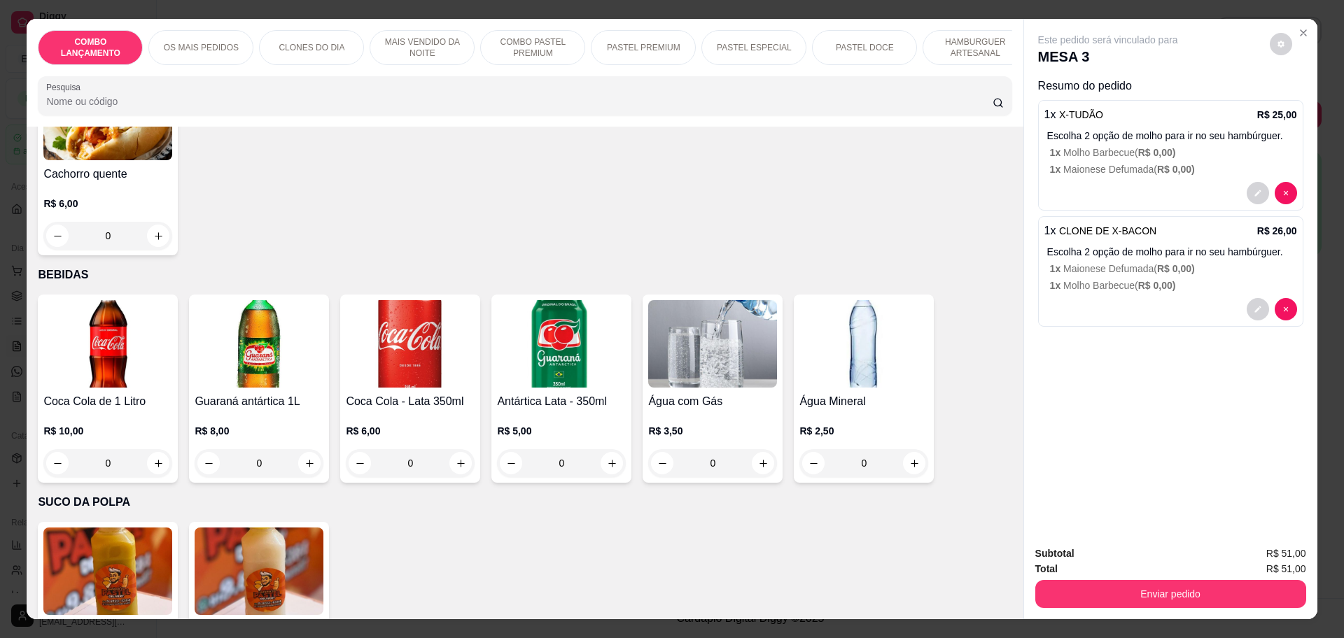
scroll to position [4638, 0]
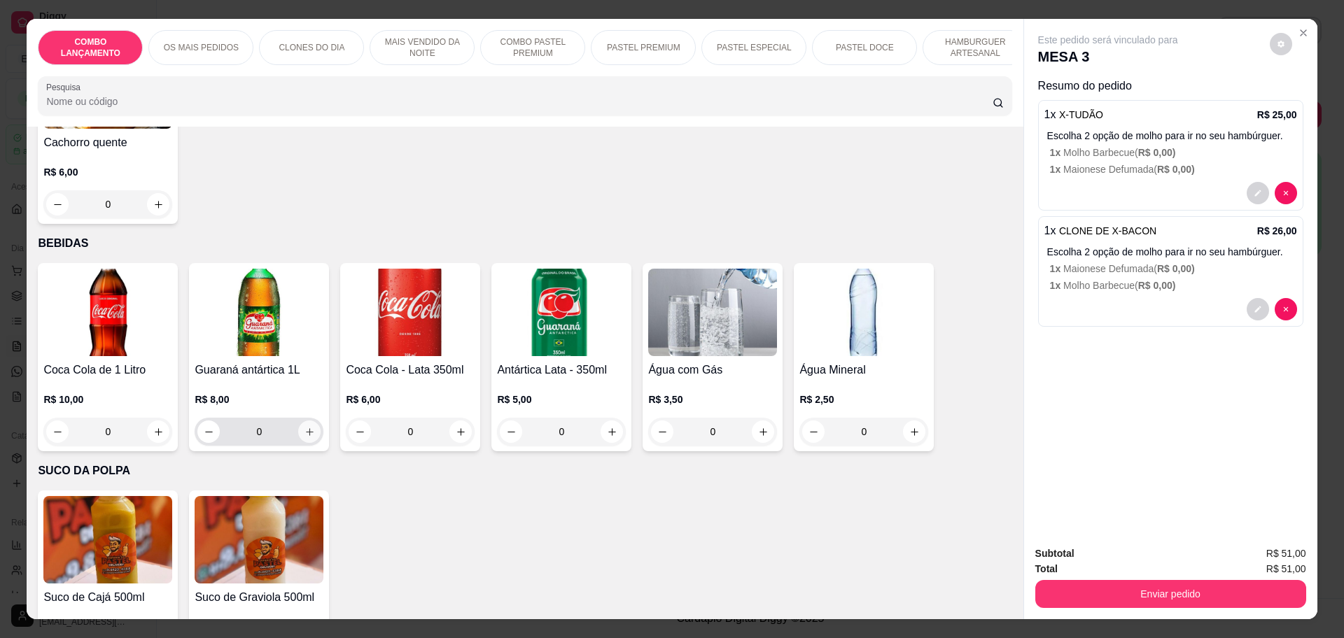
click at [304, 427] on icon "increase-product-quantity" at bounding box center [309, 432] width 10 height 10
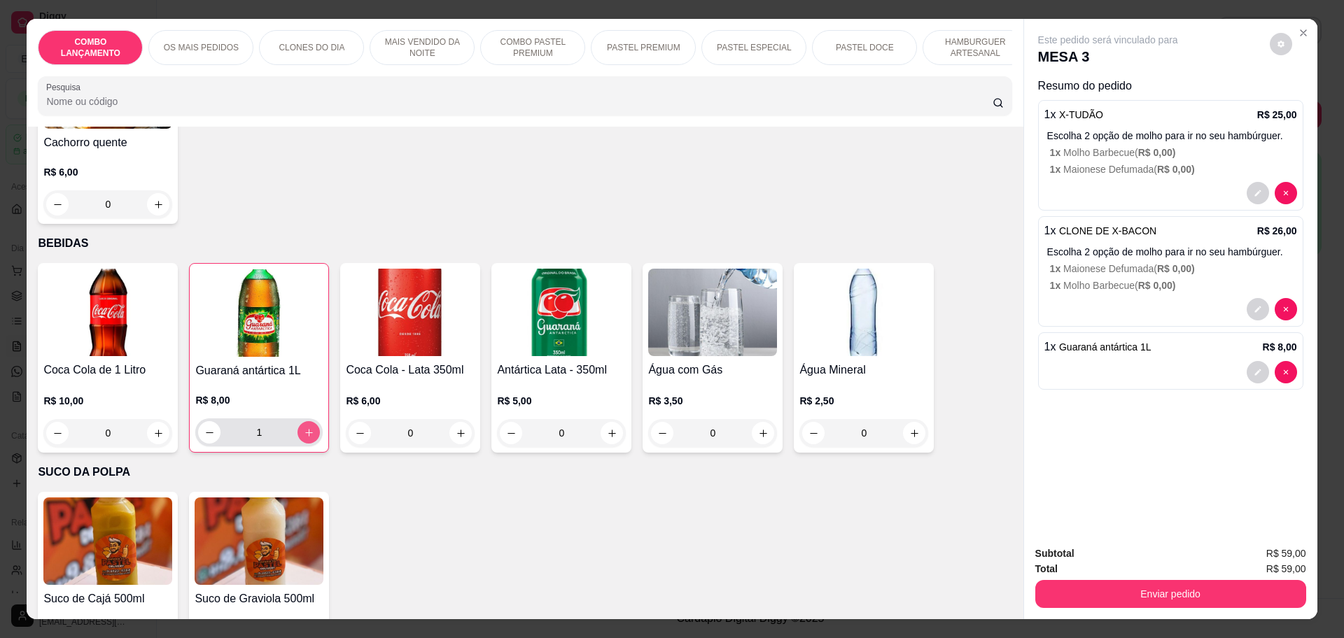
type input "1"
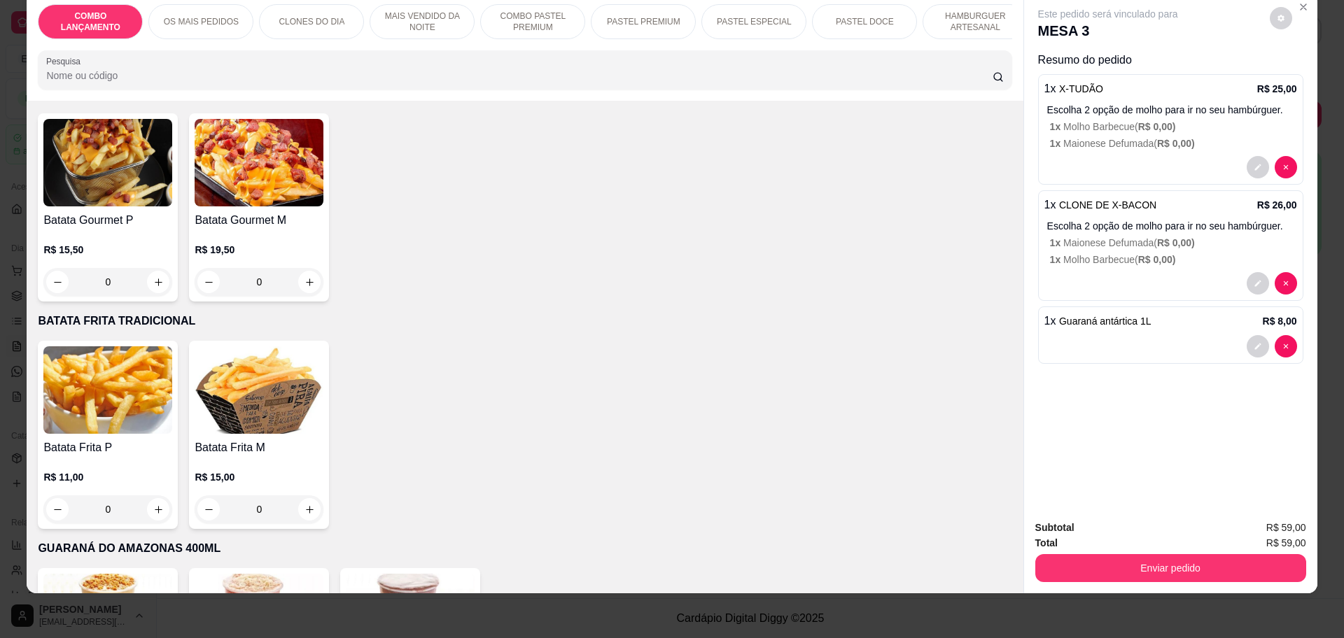
scroll to position [3940, 0]
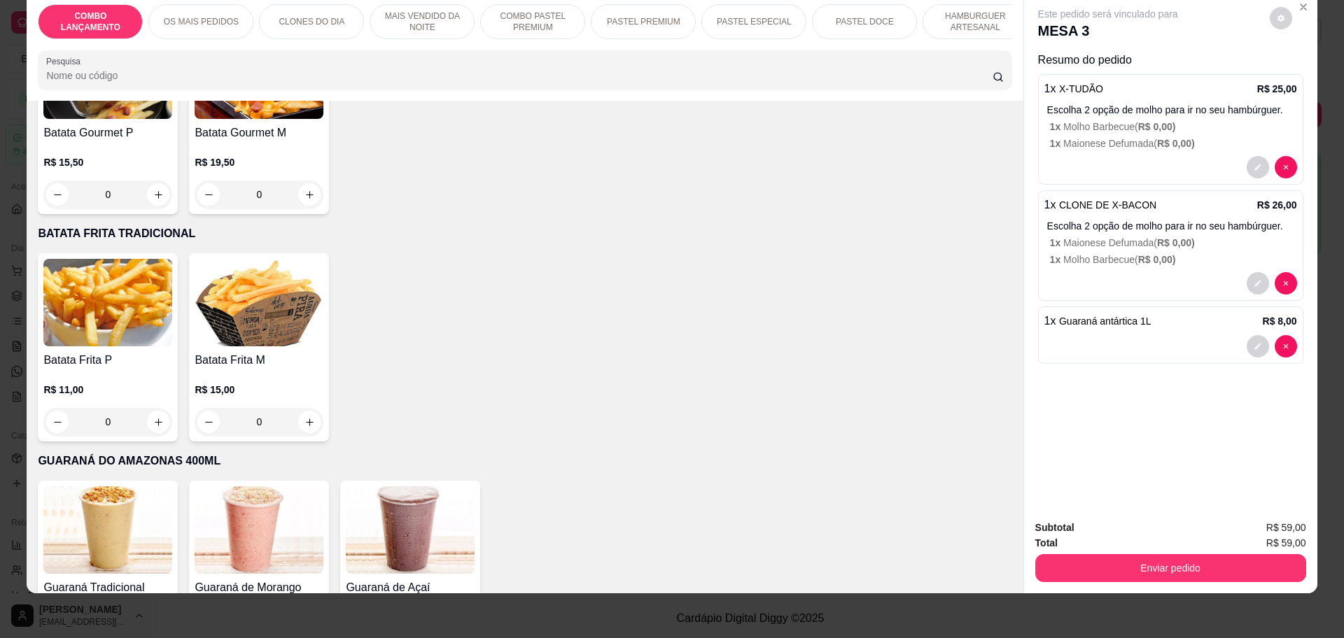
click at [302, 408] on div "0" at bounding box center [259, 422] width 129 height 28
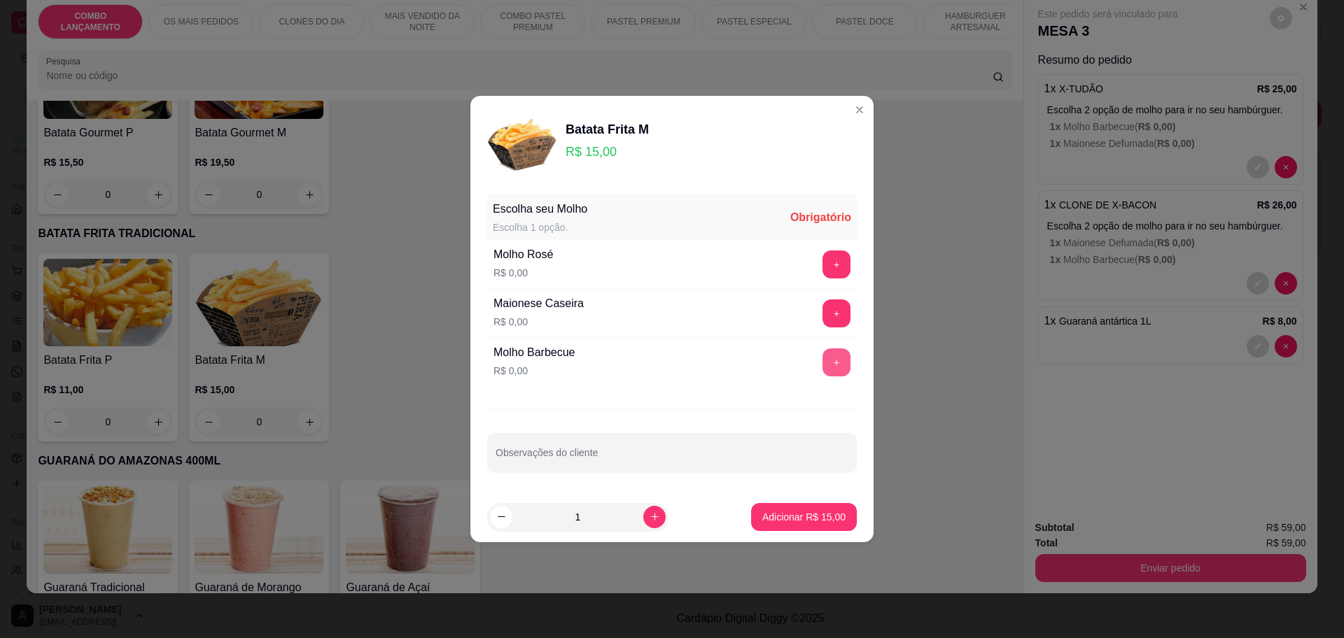
click at [827, 353] on button "+" at bounding box center [836, 363] width 28 height 28
click at [778, 511] on p "Adicionar R$ 15,00" at bounding box center [804, 516] width 81 height 13
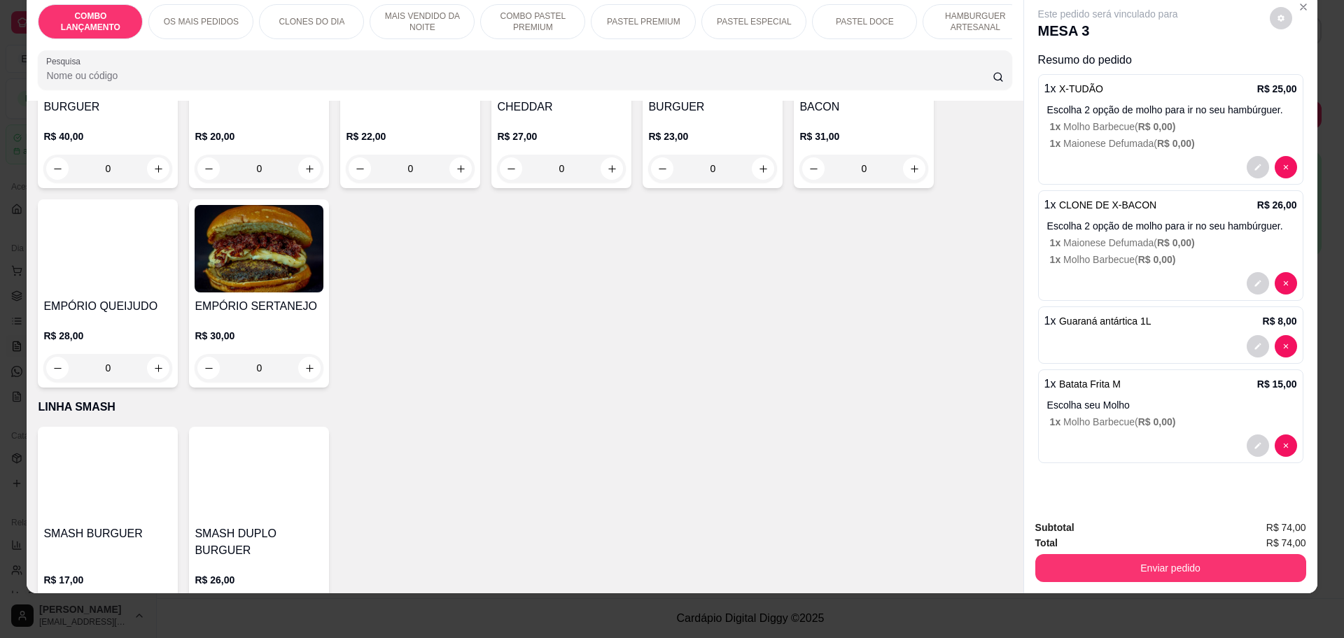
scroll to position [2977, 0]
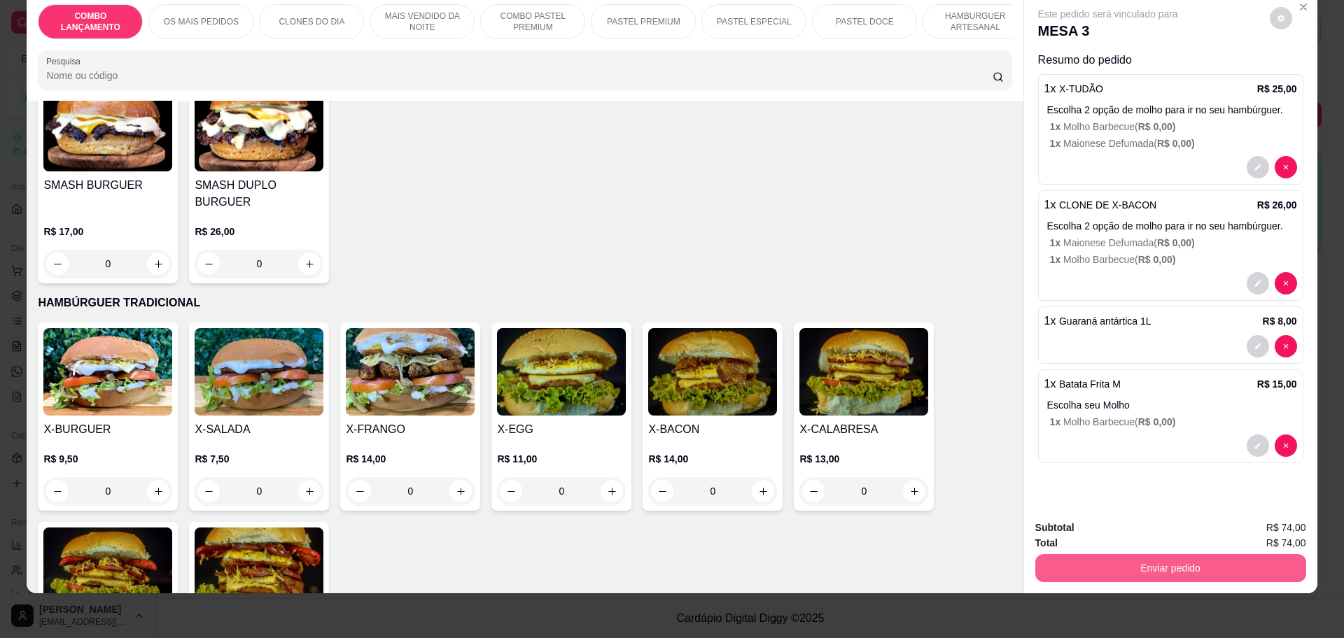
click at [1177, 570] on button "Enviar pedido" at bounding box center [1170, 568] width 271 height 28
click at [1260, 531] on button "Enviar pedido" at bounding box center [1268, 534] width 77 height 26
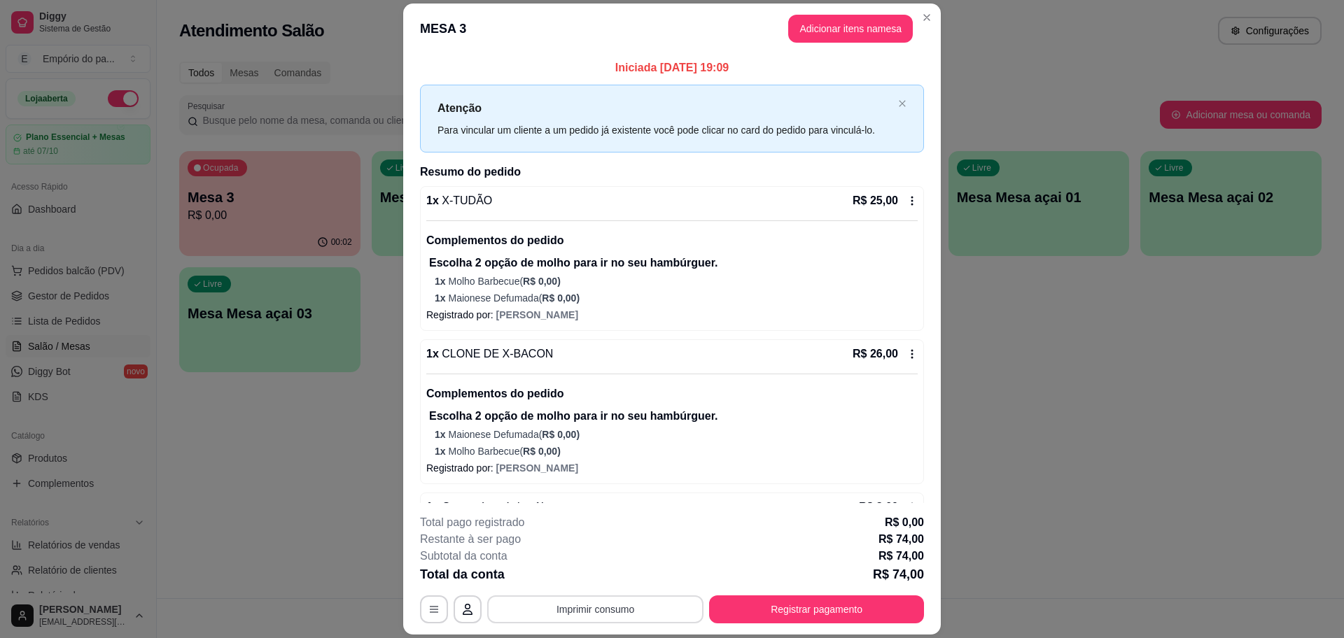
click at [561, 610] on button "Imprimir consumo" at bounding box center [595, 610] width 216 height 28
click at [573, 575] on button "IMPRESSORA" at bounding box center [592, 577] width 101 height 22
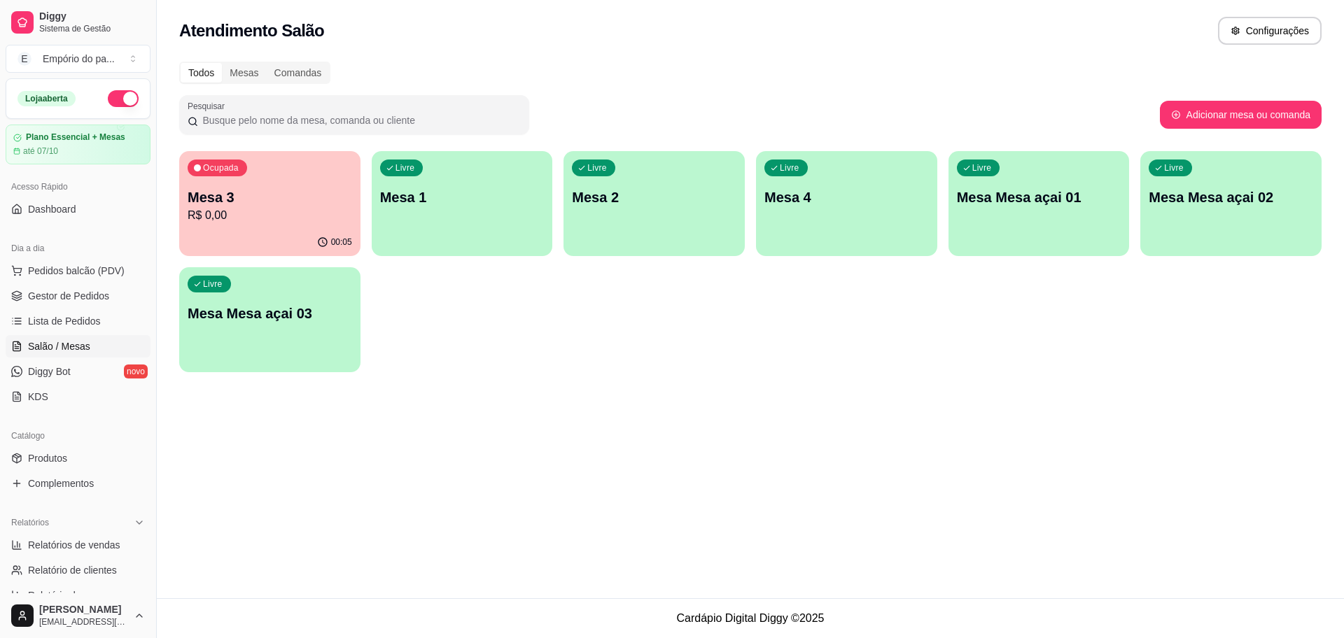
click at [52, 283] on ul "Pedidos balcão (PDV) Gestor de Pedidos Lista de Pedidos Salão / Mesas Diggy Bot…" at bounding box center [78, 334] width 145 height 148
click at [115, 297] on link "Gestor de Pedidos" at bounding box center [78, 296] width 145 height 22
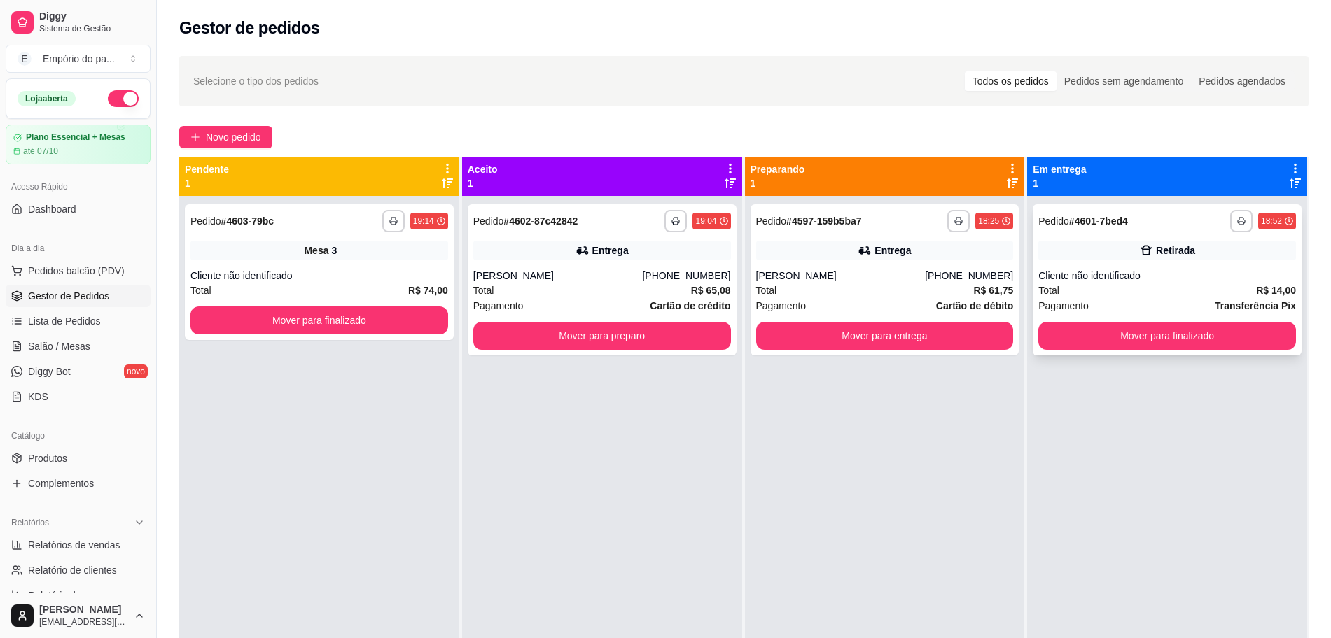
click at [1093, 293] on div "Total R$ 14,00" at bounding box center [1167, 290] width 258 height 15
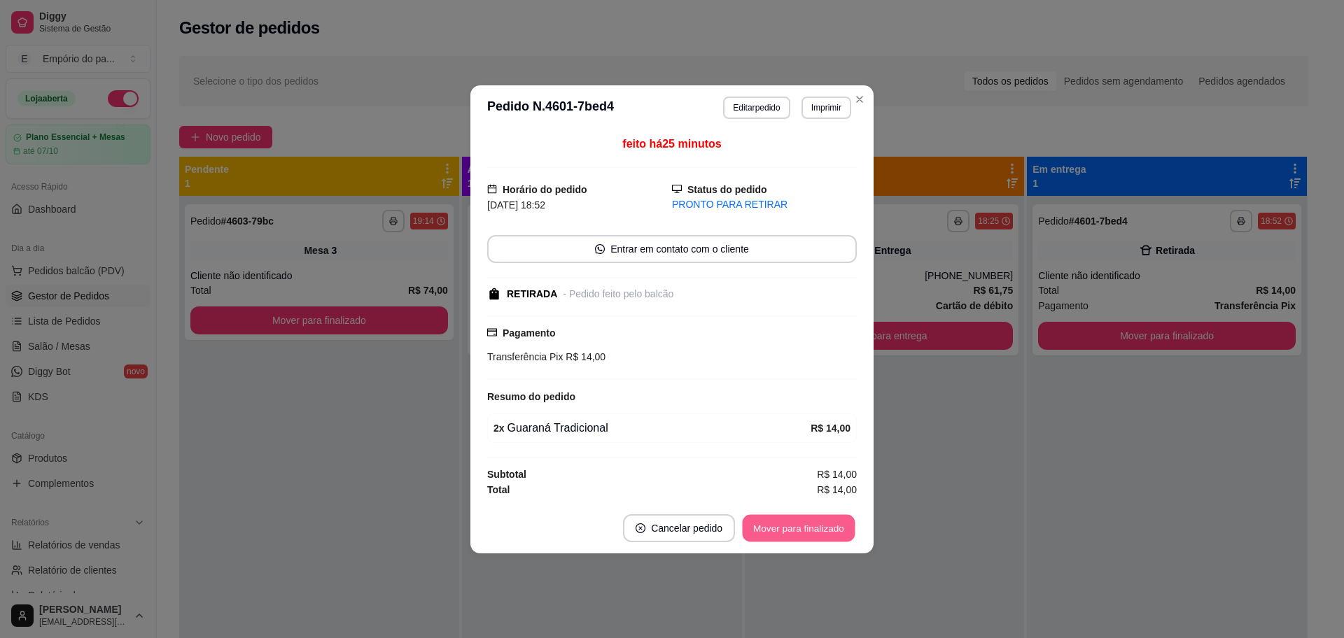
click at [777, 524] on button "Mover para finalizado" at bounding box center [799, 527] width 113 height 27
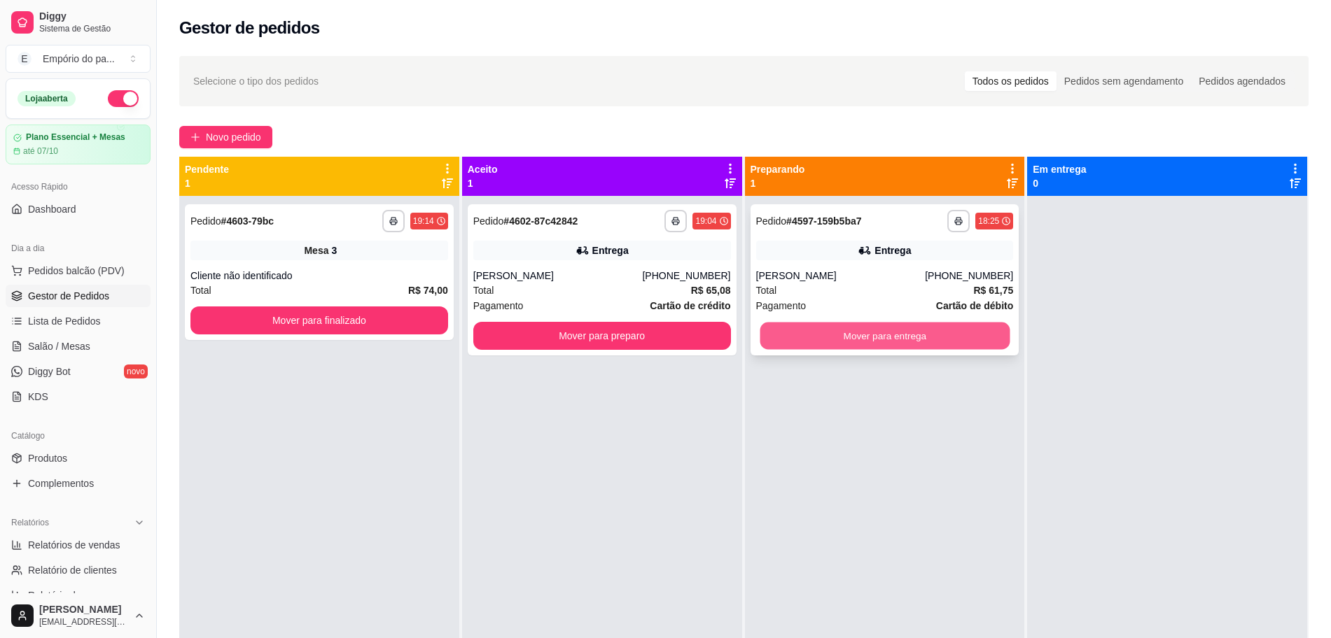
click at [859, 338] on button "Mover para entrega" at bounding box center [884, 336] width 250 height 27
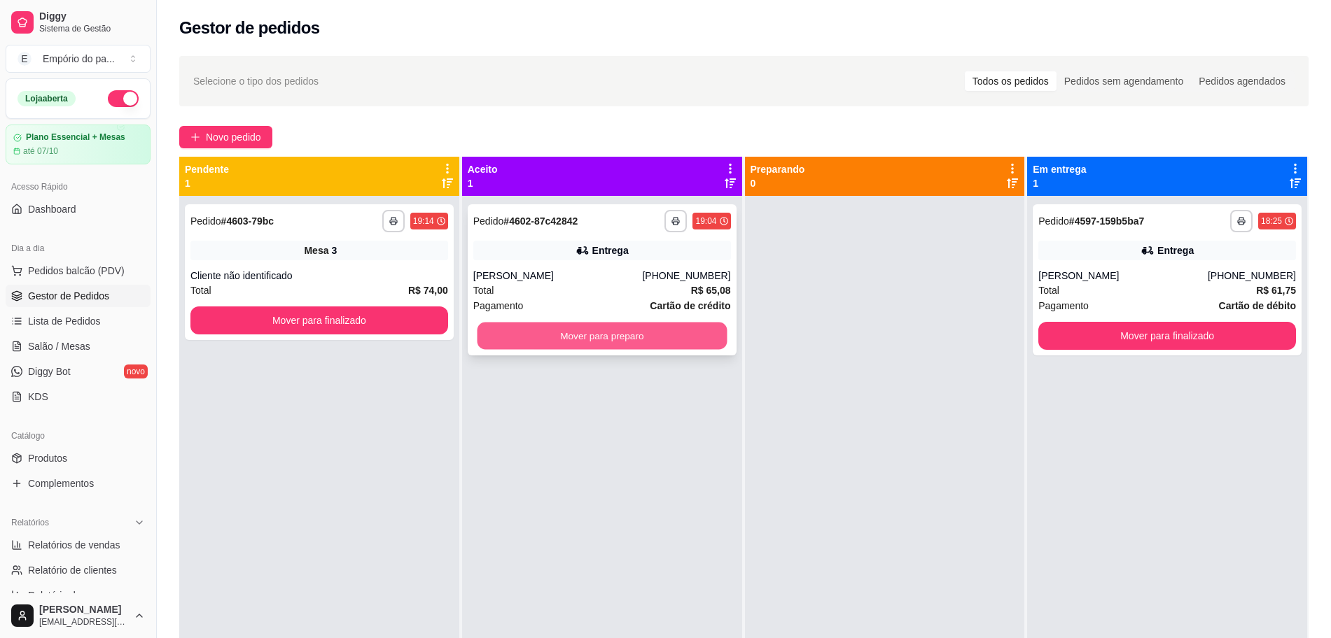
click at [624, 333] on button "Mover para preparo" at bounding box center [602, 336] width 250 height 27
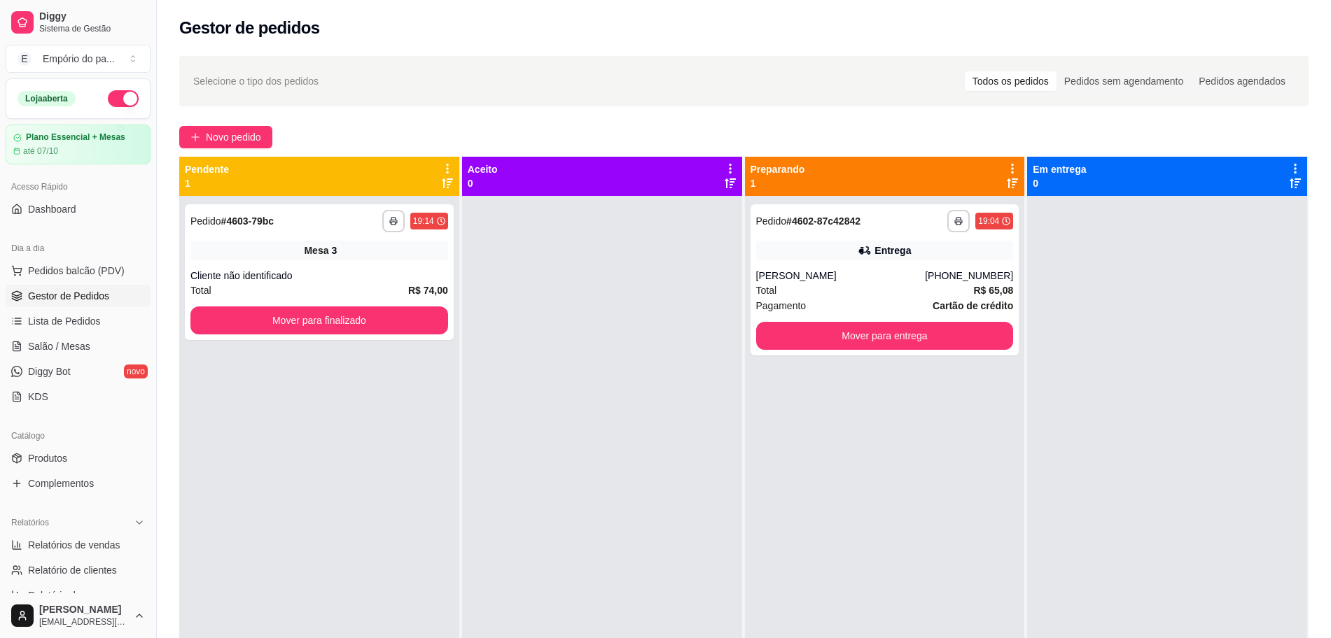
click at [1254, 164] on div "Em entrega 0" at bounding box center [1166, 176] width 269 height 28
click at [1252, 171] on div "Em entrega 0" at bounding box center [1166, 176] width 269 height 28
click at [211, 135] on span "Novo pedido" at bounding box center [233, 136] width 55 height 15
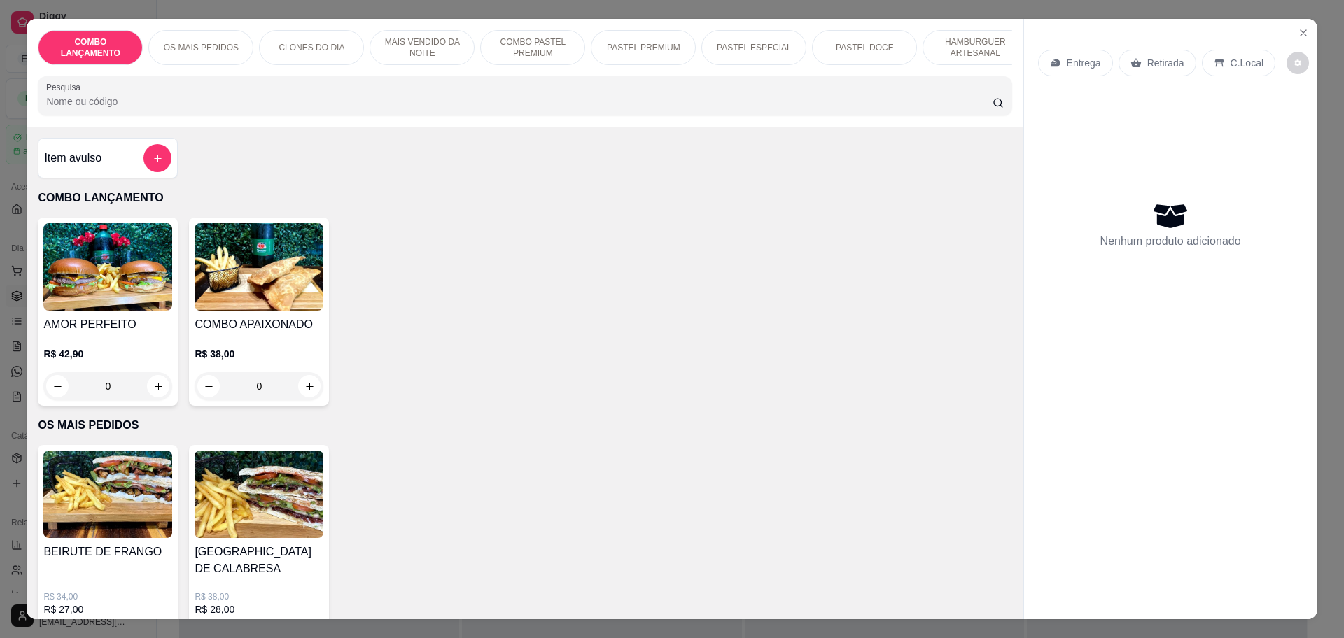
click at [1147, 64] on p "Retirada" at bounding box center [1165, 63] width 37 height 14
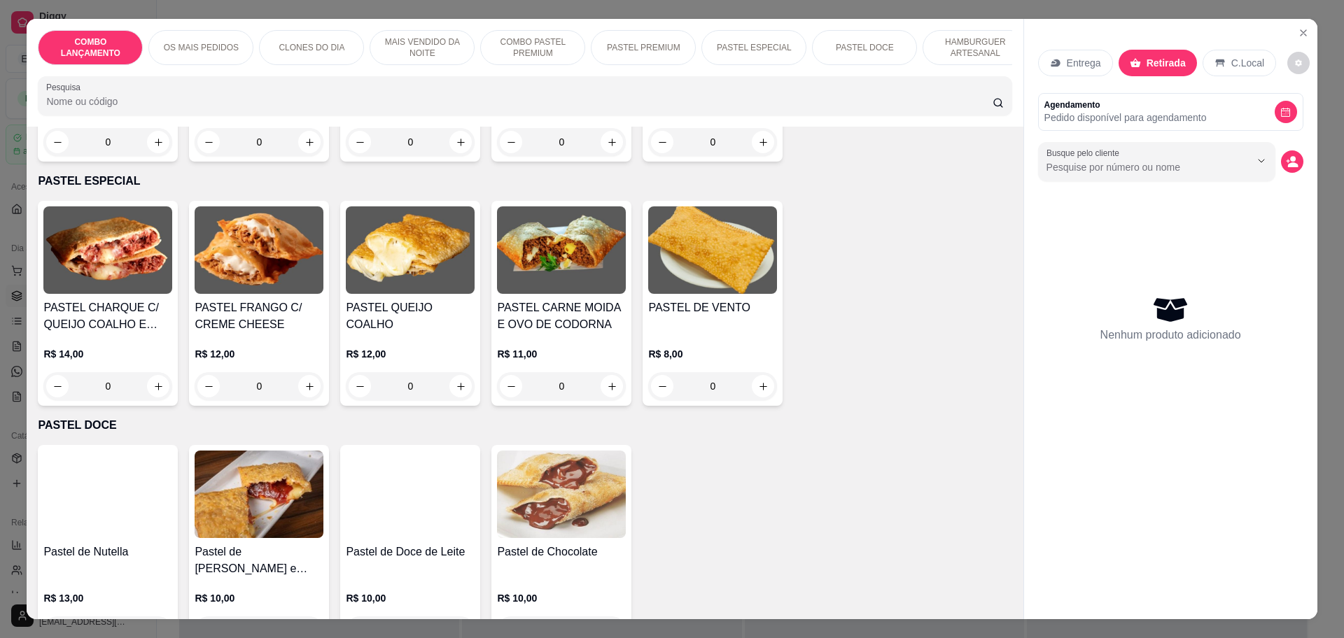
scroll to position [1750, 0]
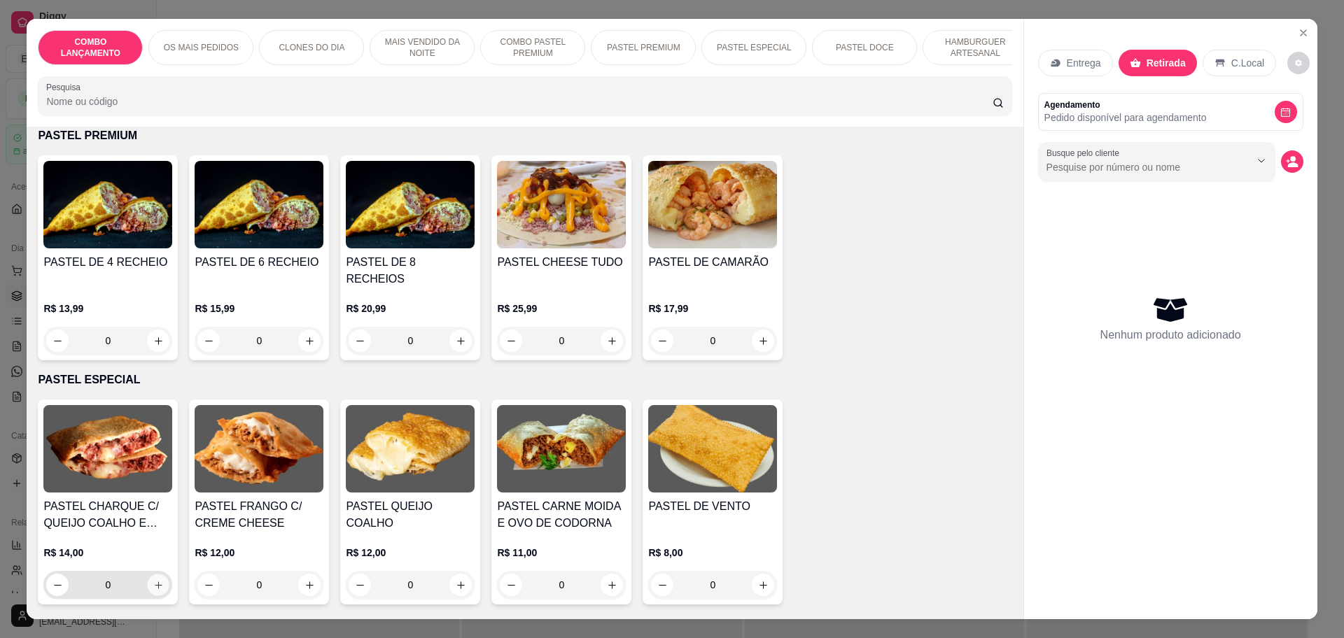
click at [153, 580] on icon "increase-product-quantity" at bounding box center [158, 585] width 10 height 10
type input "1"
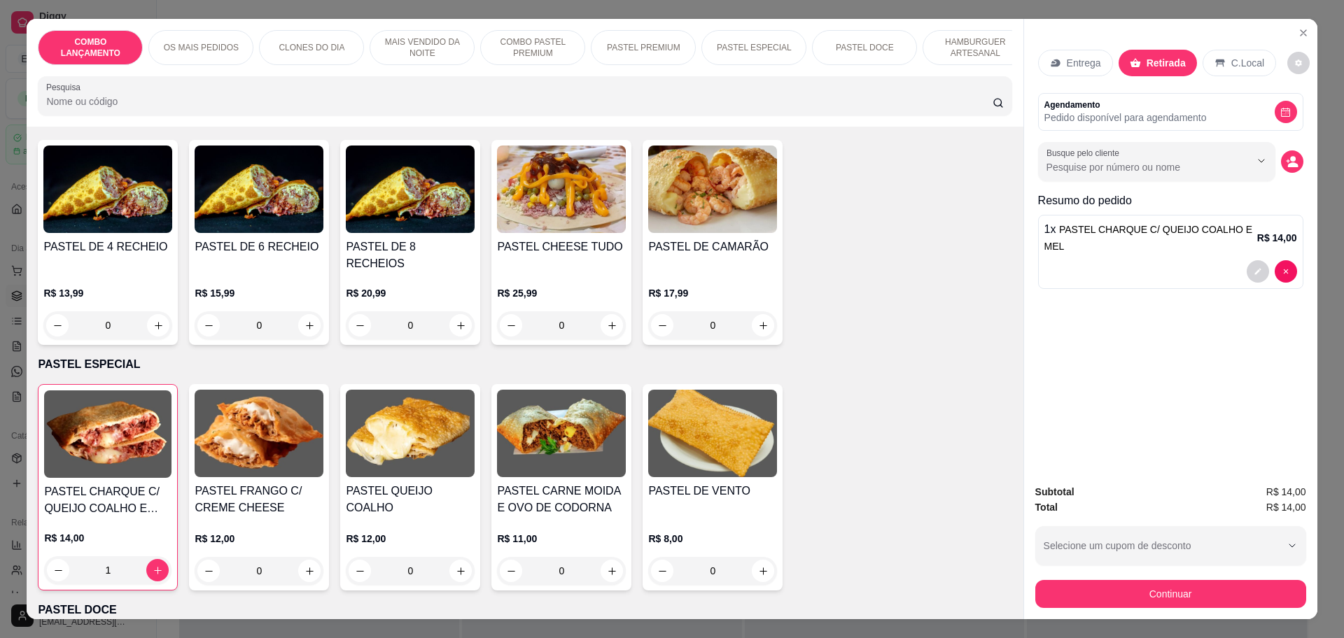
scroll to position [1925, 0]
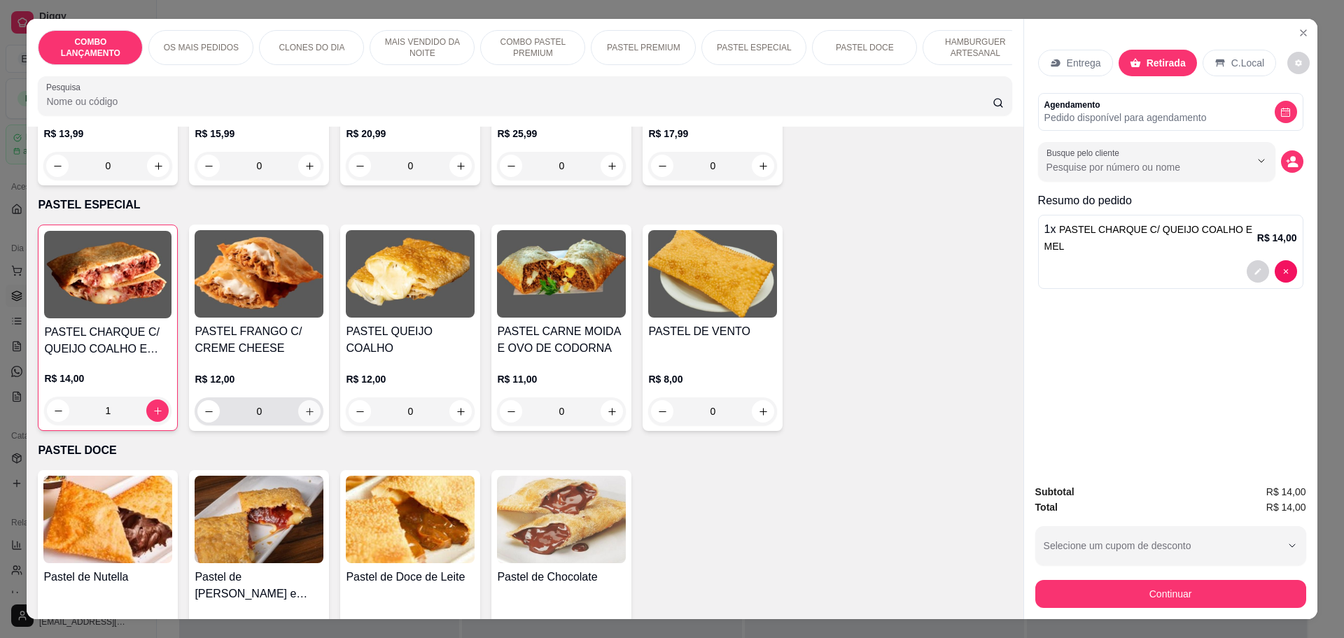
click at [304, 407] on icon "increase-product-quantity" at bounding box center [309, 412] width 10 height 10
type input "1"
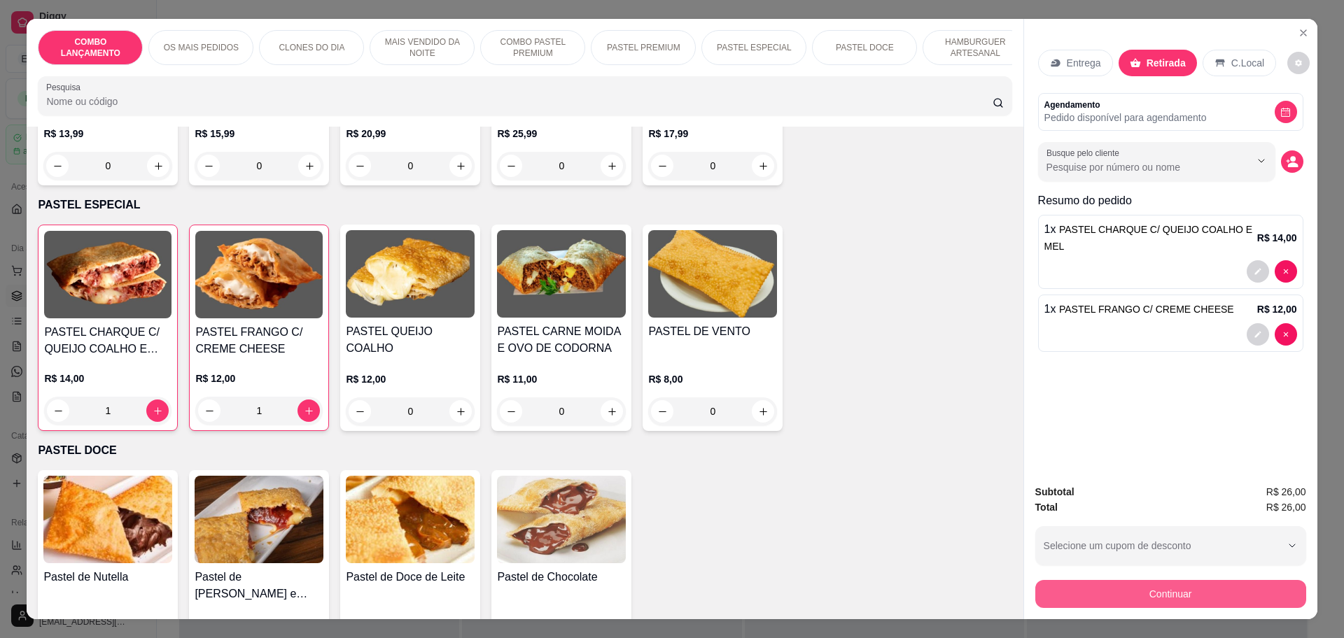
click at [1188, 586] on button "Continuar" at bounding box center [1170, 594] width 271 height 28
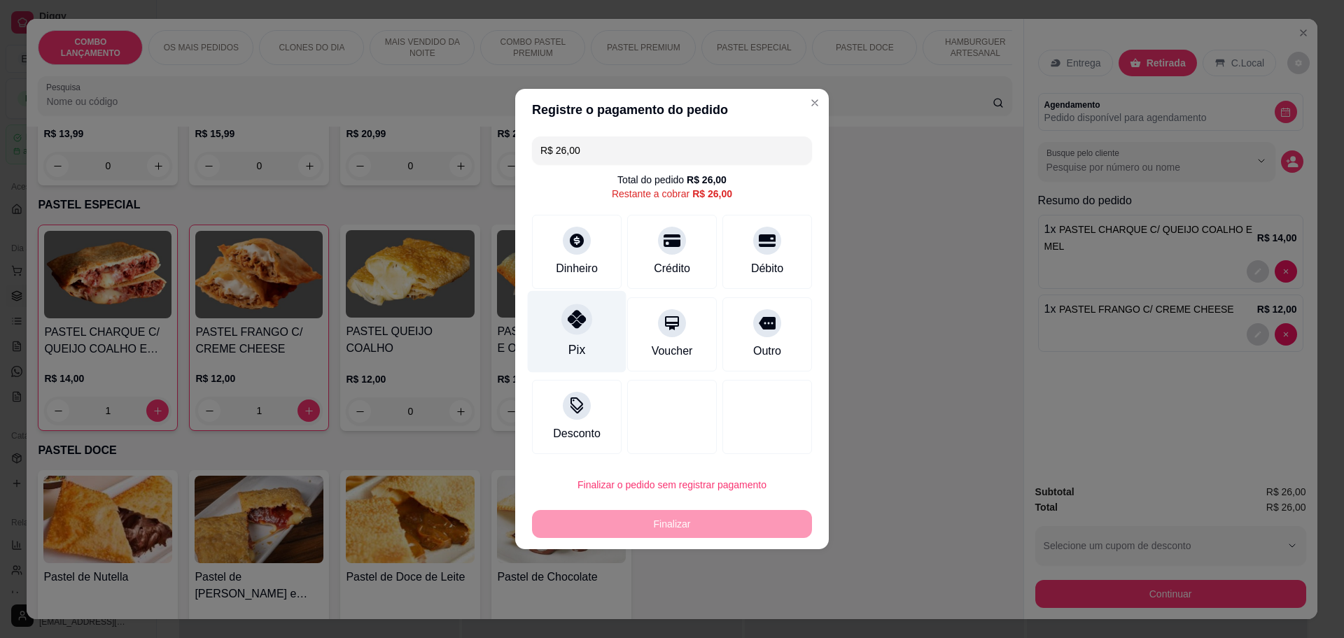
click at [570, 321] on icon at bounding box center [577, 319] width 18 height 18
type input "R$ 0,00"
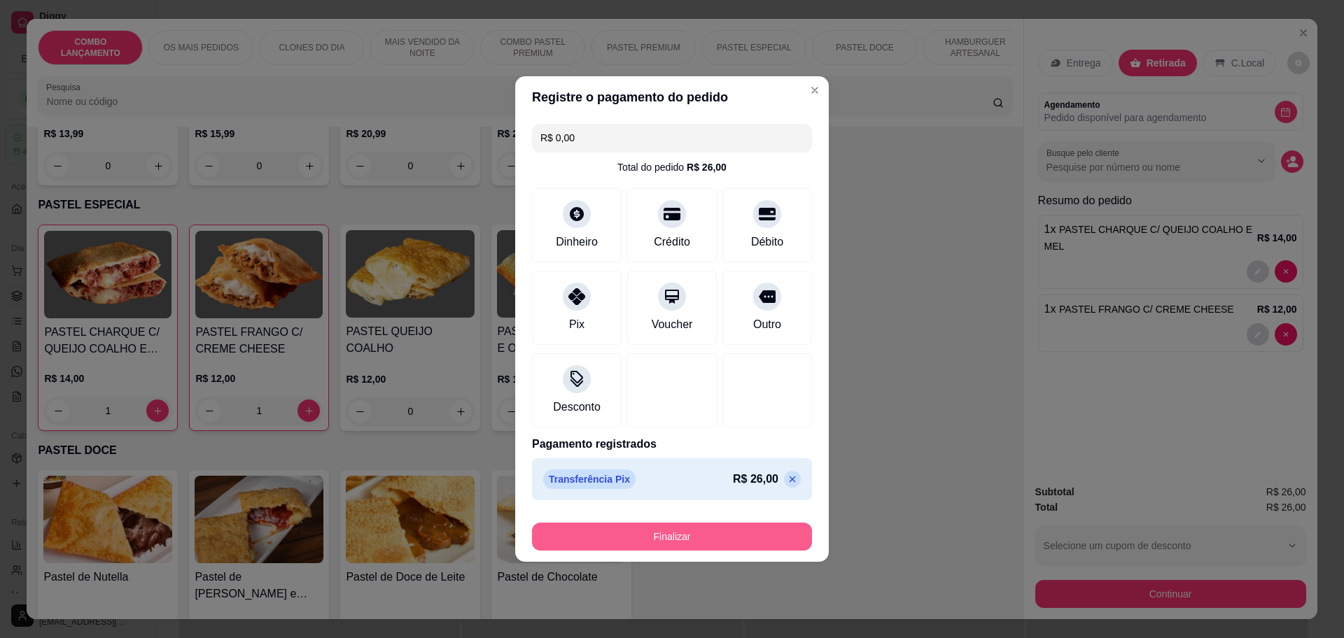
click at [648, 529] on button "Finalizar" at bounding box center [672, 537] width 280 height 28
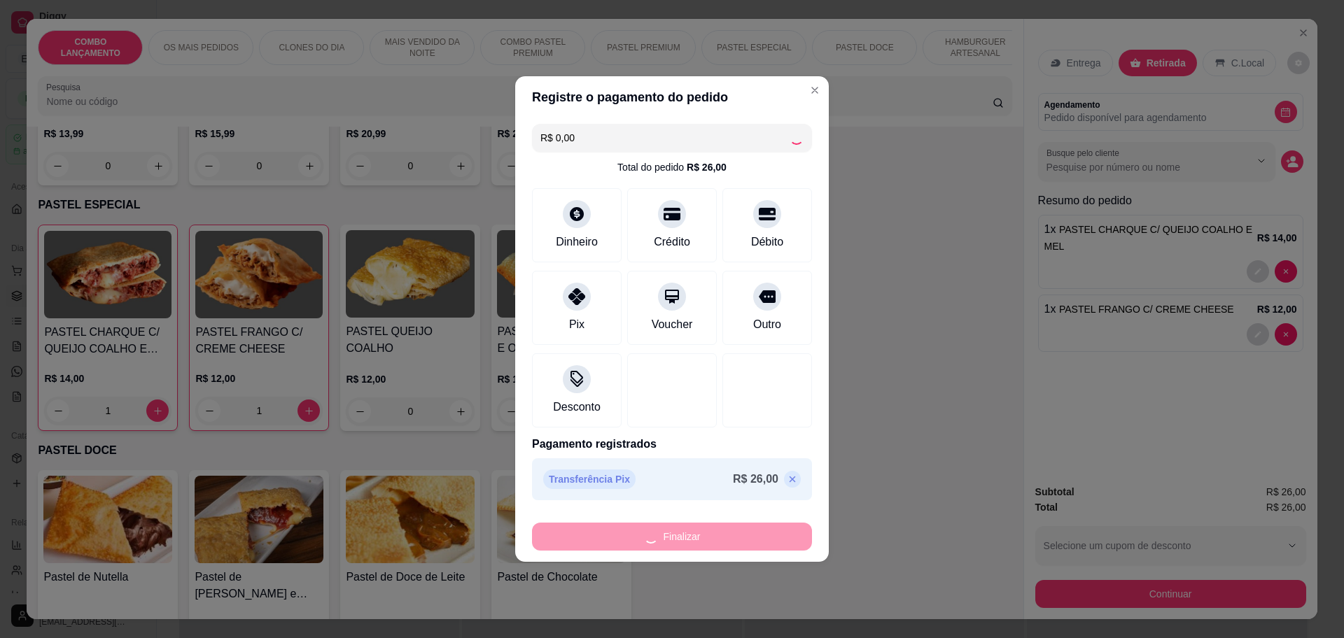
type input "0"
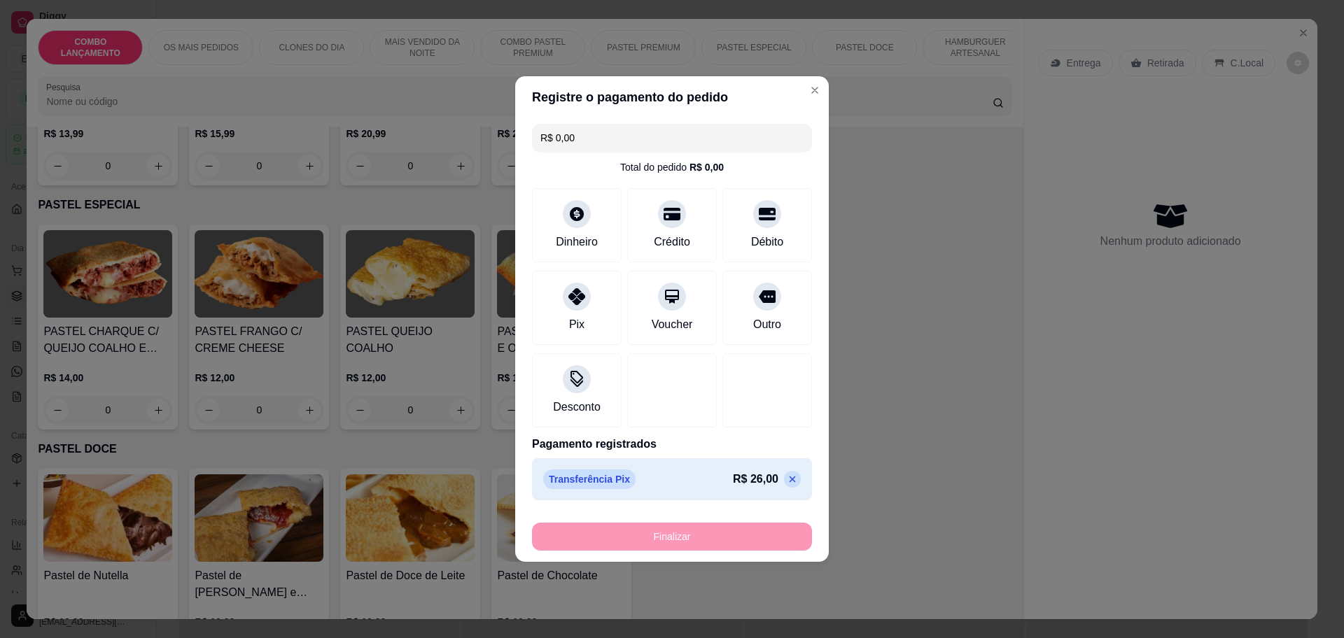
type input "-R$ 26,00"
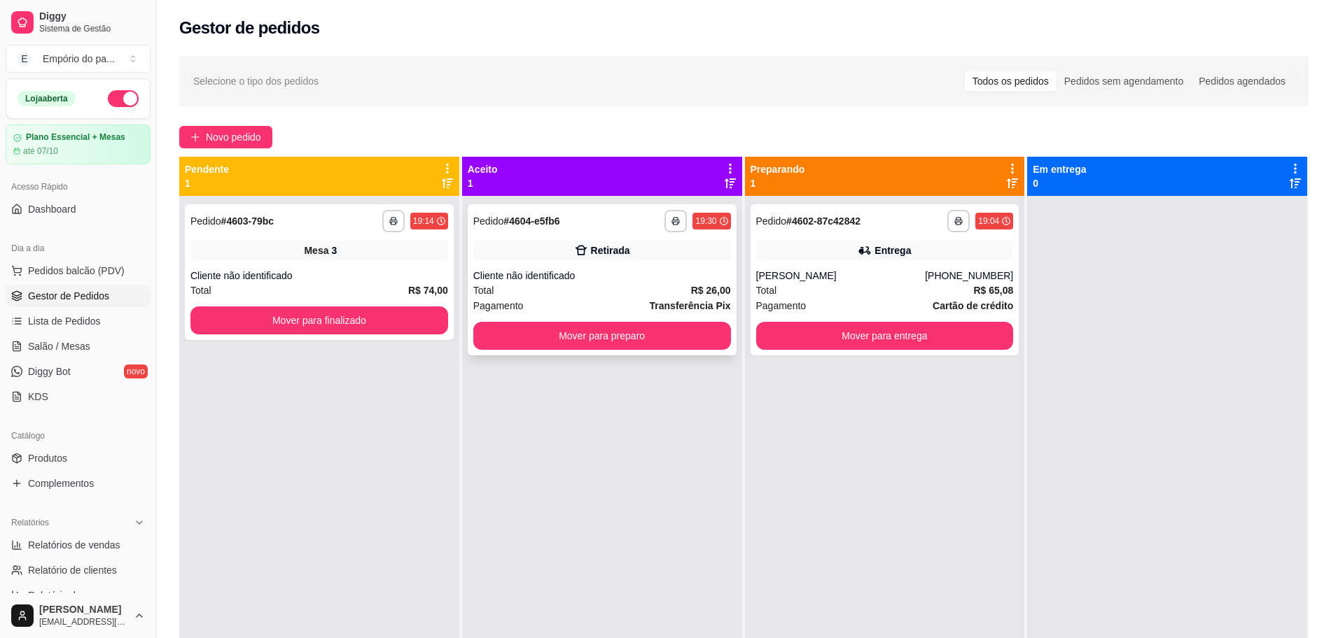
click at [575, 309] on div "Pagamento Transferência Pix" at bounding box center [602, 305] width 258 height 15
click at [302, 398] on div "**********" at bounding box center [319, 515] width 280 height 638
click at [78, 377] on link "Diggy Bot novo" at bounding box center [78, 371] width 145 height 22
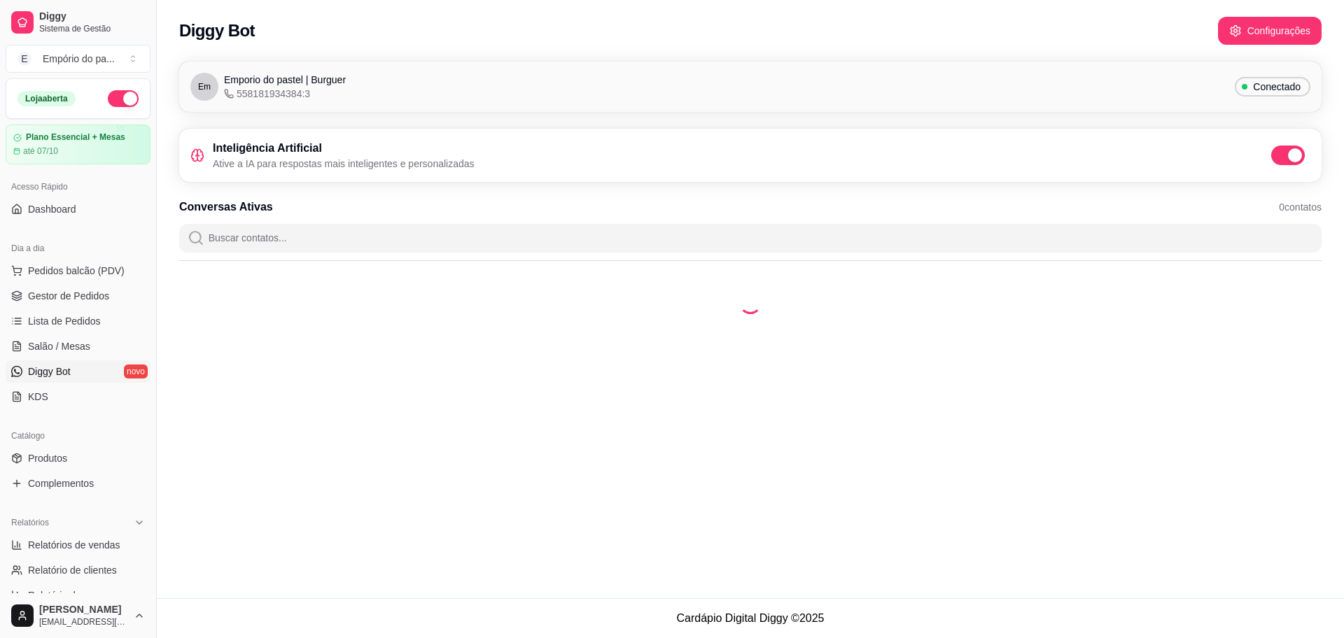
click at [78, 377] on link "Diggy Bot novo" at bounding box center [78, 371] width 145 height 22
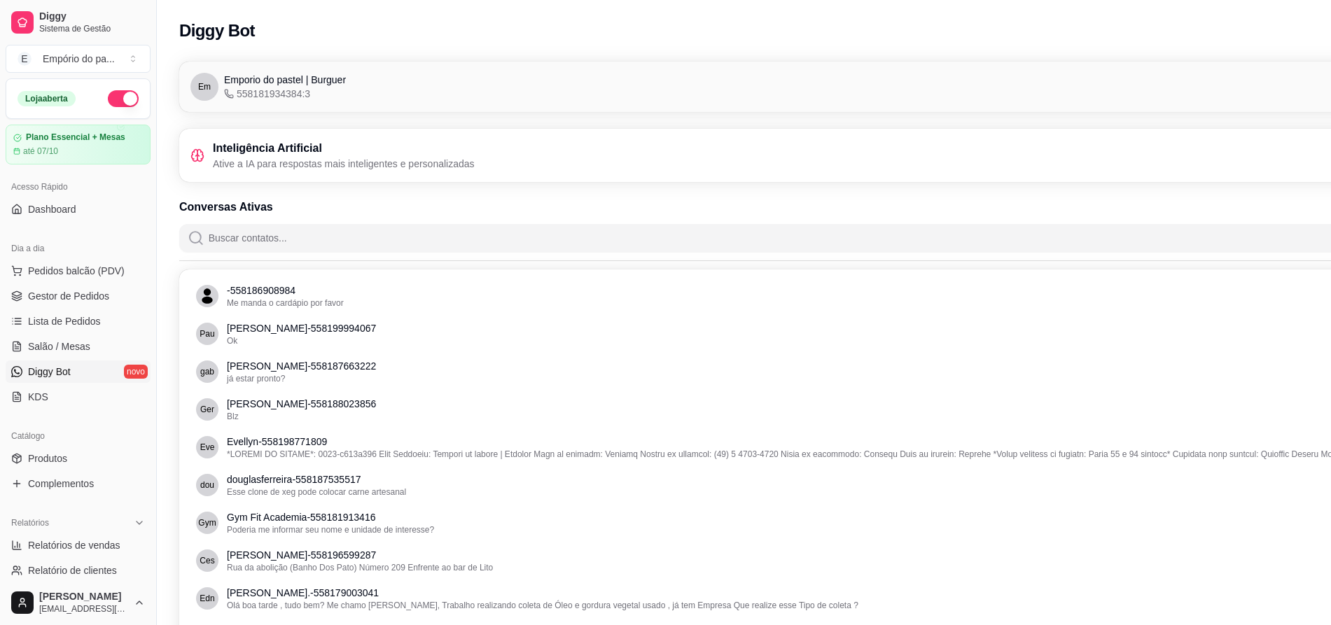
click at [78, 377] on link "Diggy Bot novo" at bounding box center [78, 371] width 145 height 22
click at [85, 297] on span "Gestor de Pedidos" at bounding box center [68, 296] width 81 height 14
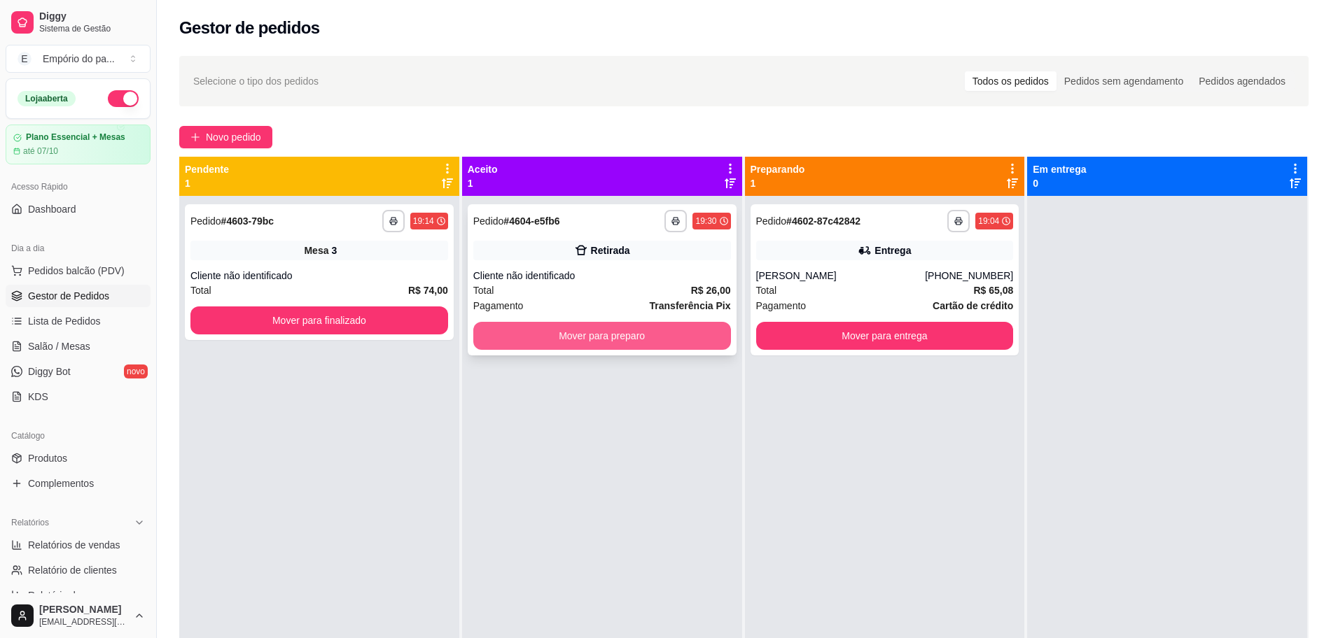
click at [683, 330] on button "Mover para preparo" at bounding box center [602, 336] width 258 height 28
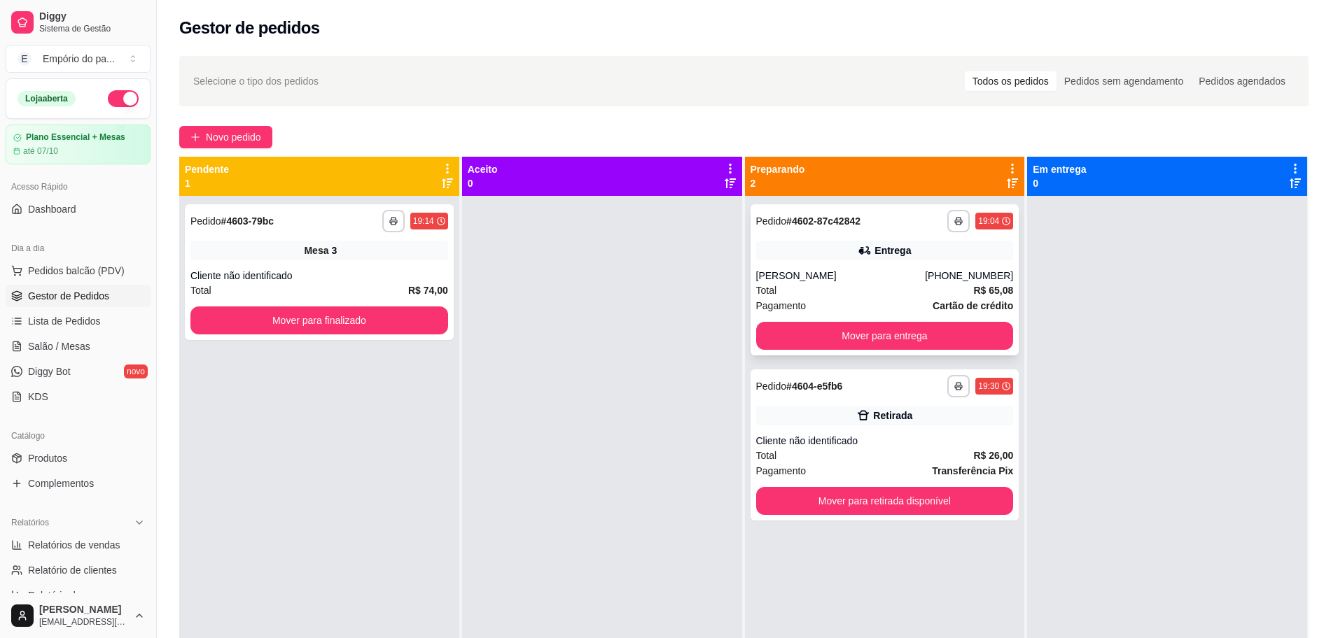
click at [807, 280] on div "[PERSON_NAME]" at bounding box center [840, 276] width 169 height 14
click at [358, 451] on div "**********" at bounding box center [319, 515] width 280 height 638
drag, startPoint x: 358, startPoint y: 451, endPoint x: 316, endPoint y: 488, distance: 55.6
click at [316, 488] on div "**********" at bounding box center [319, 515] width 280 height 638
click at [923, 454] on div "Total R$ 26,00" at bounding box center [885, 455] width 258 height 15
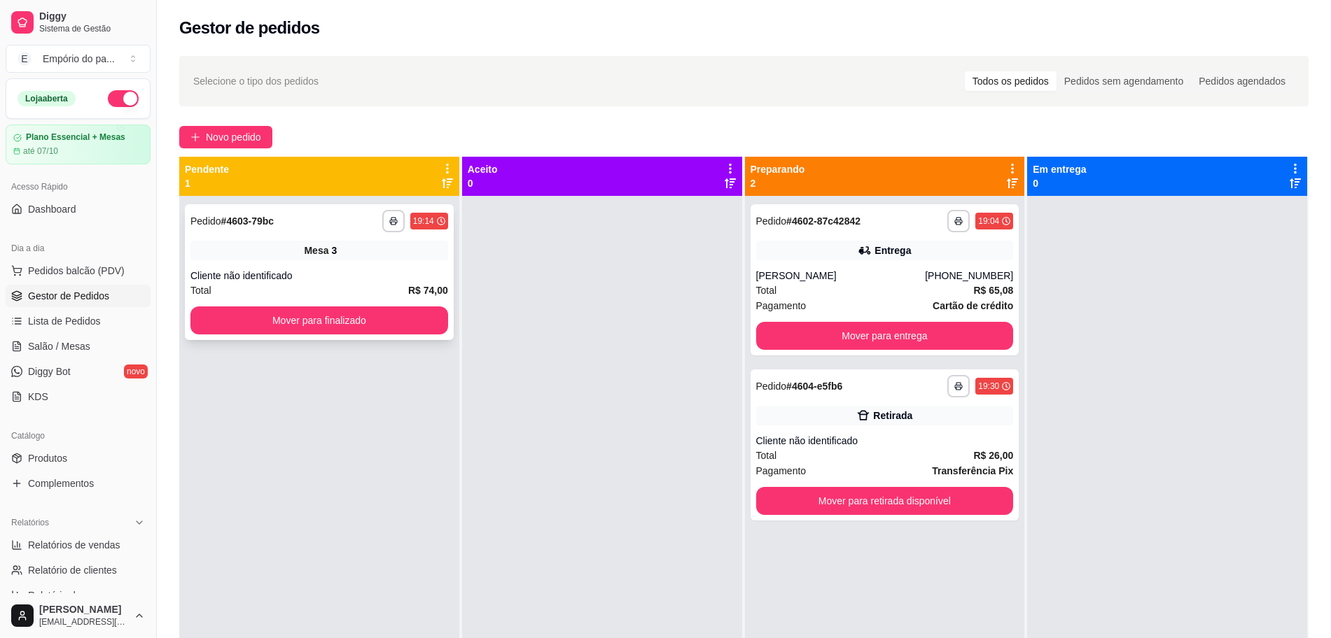
click at [397, 273] on div "Cliente não identificado" at bounding box center [319, 276] width 258 height 14
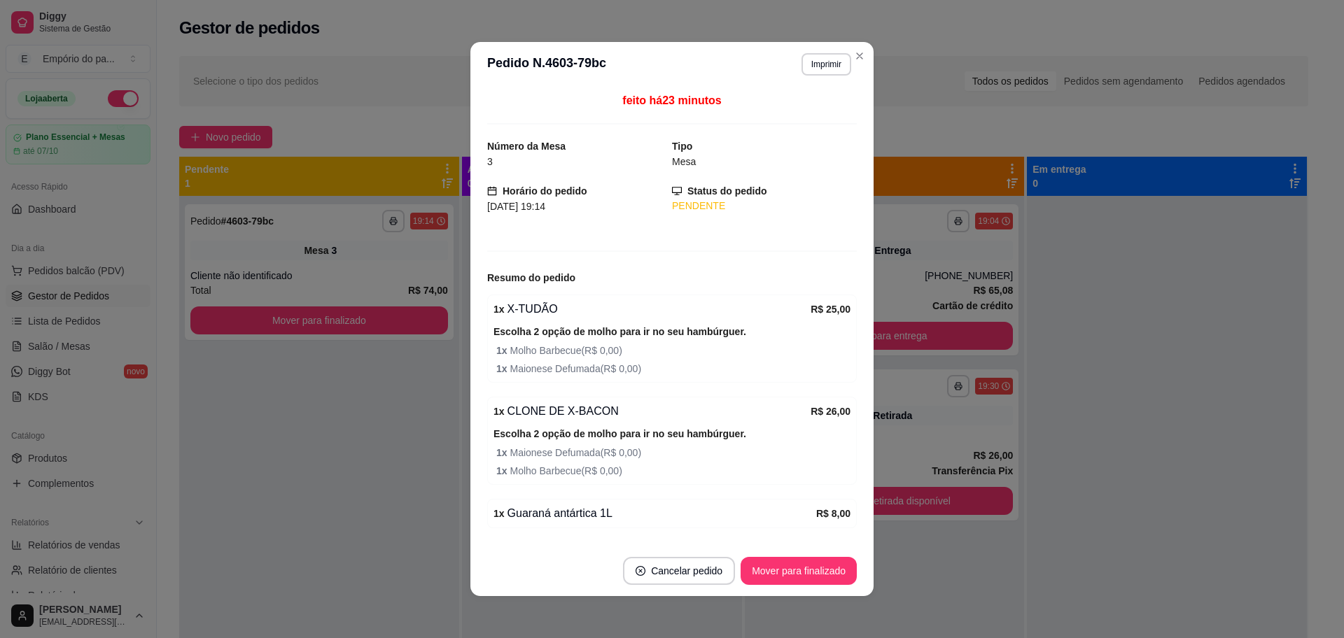
scroll to position [127, 0]
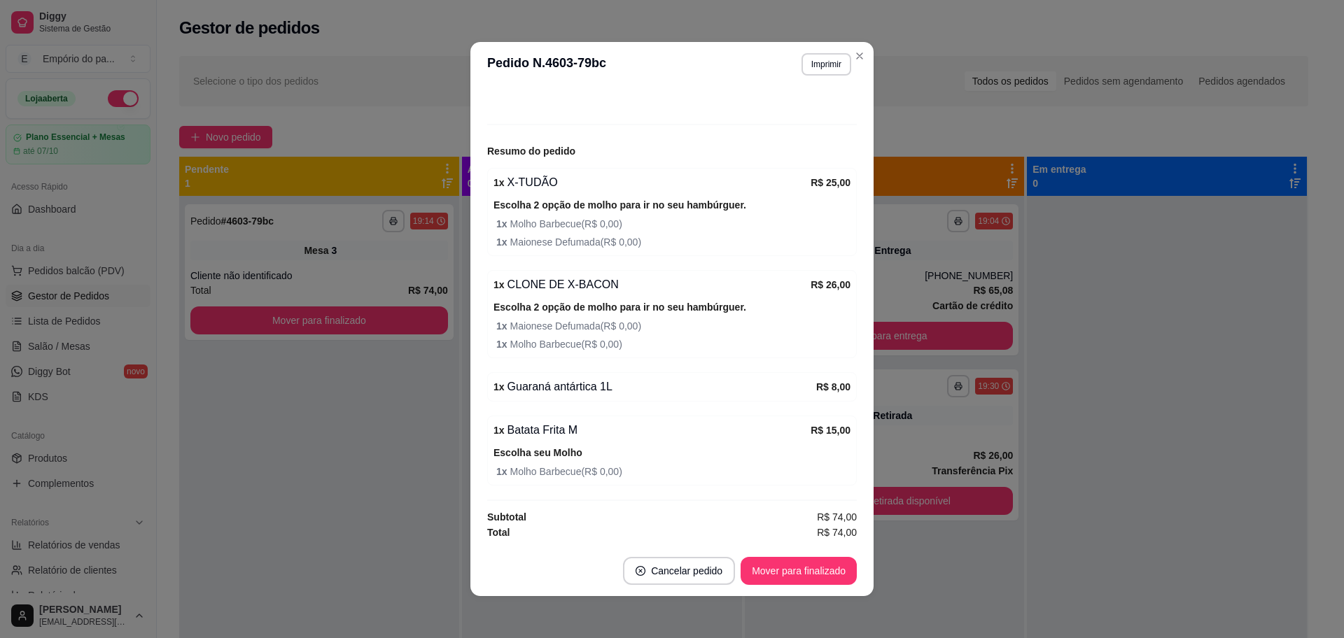
click at [513, 377] on div "1 x Guaraná antártica 1L R$ 8,00" at bounding box center [672, 386] width 370 height 29
click at [830, 59] on button "Imprimir" at bounding box center [826, 64] width 50 height 22
click at [782, 118] on button "IMPRESSORA" at bounding box center [795, 113] width 98 height 22
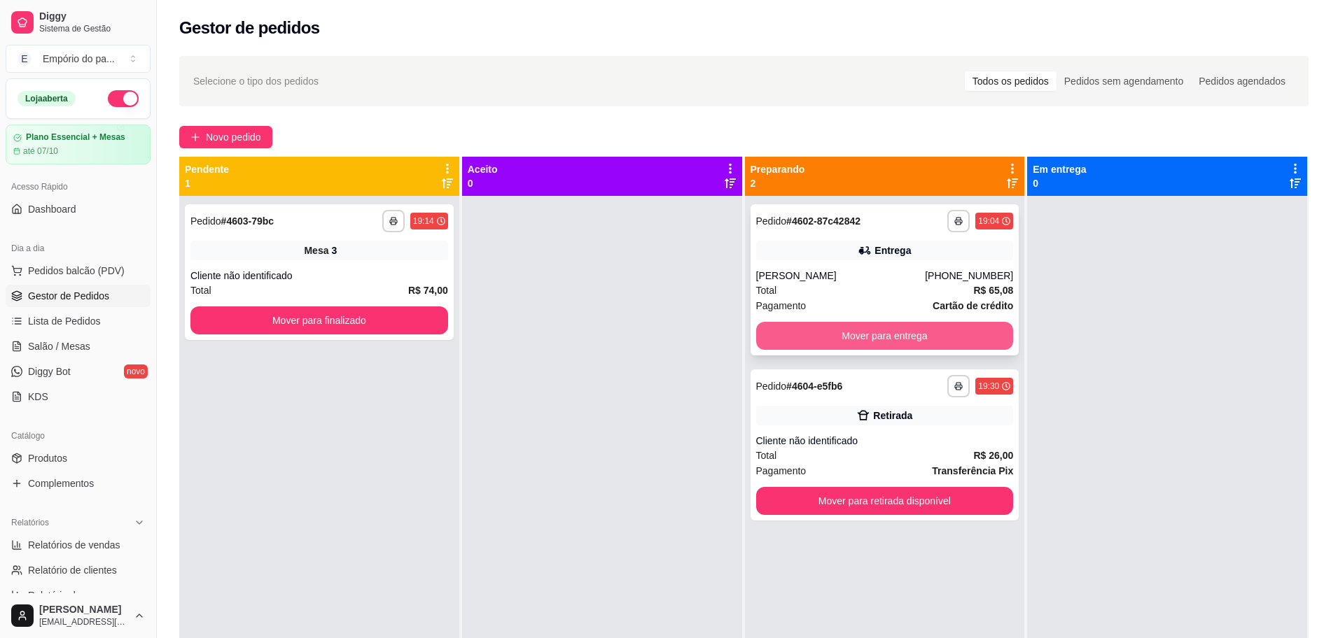
click at [816, 322] on div "Mover para entrega" at bounding box center [885, 336] width 258 height 28
click at [886, 292] on div "Total R$ 65,08" at bounding box center [885, 290] width 258 height 15
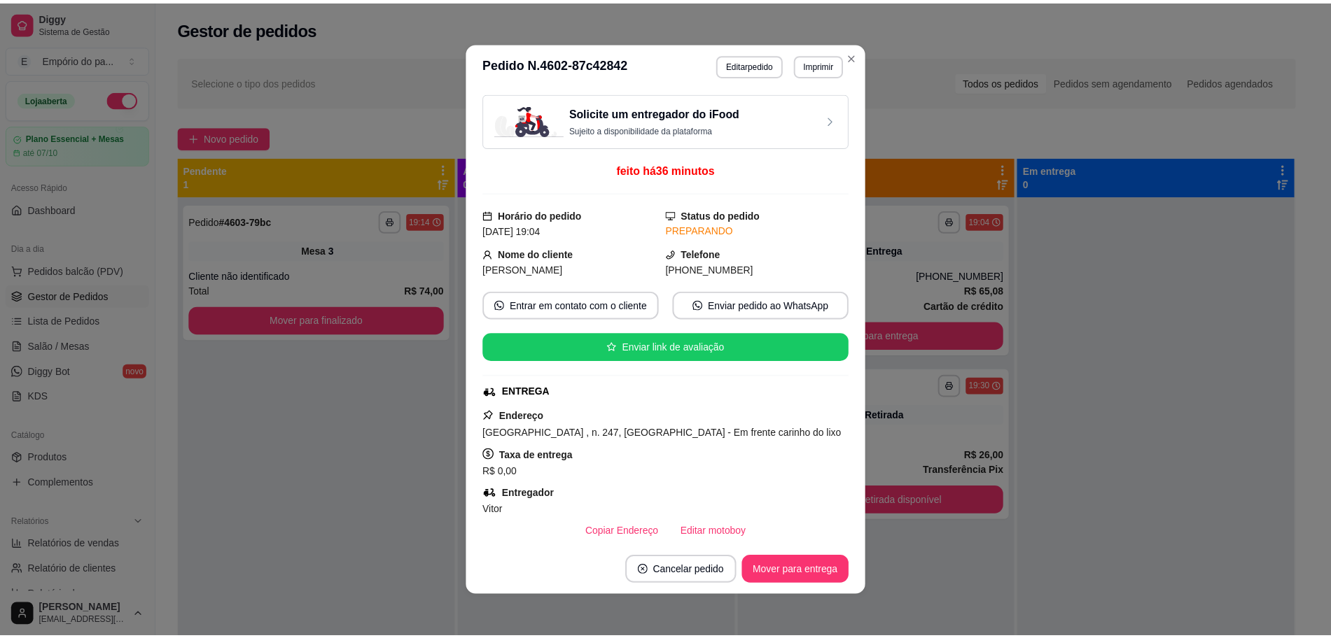
scroll to position [350, 0]
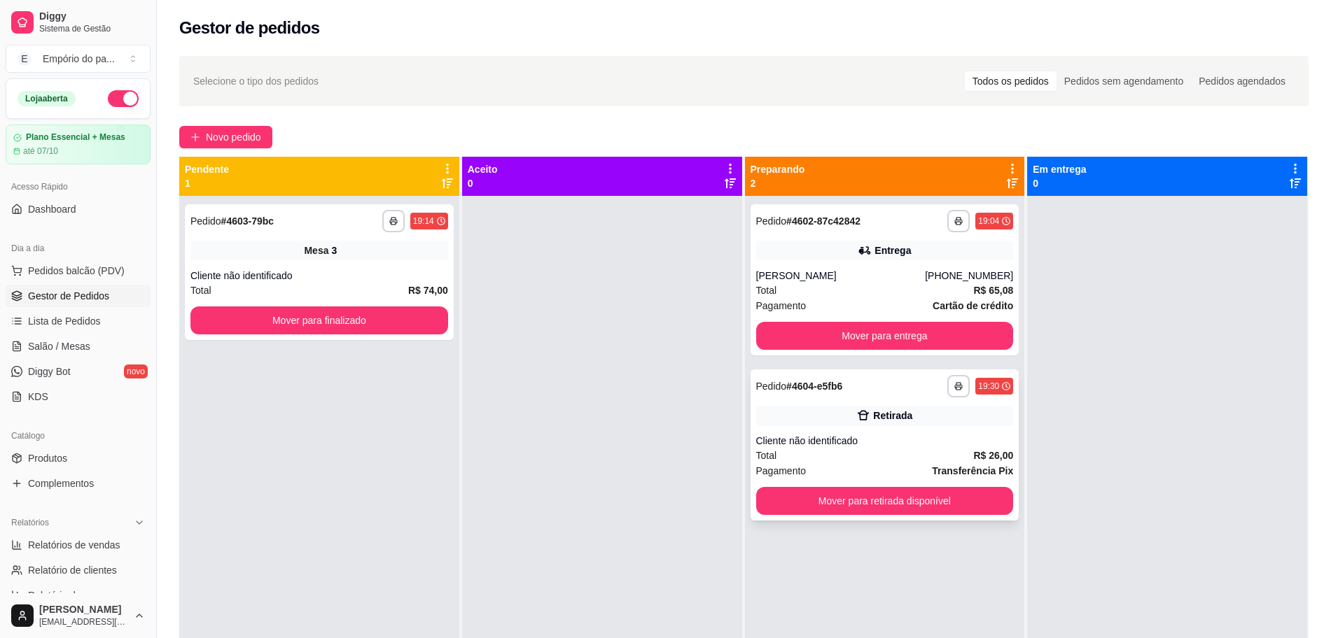
click at [820, 466] on div "Pagamento Transferência Pix" at bounding box center [885, 470] width 258 height 15
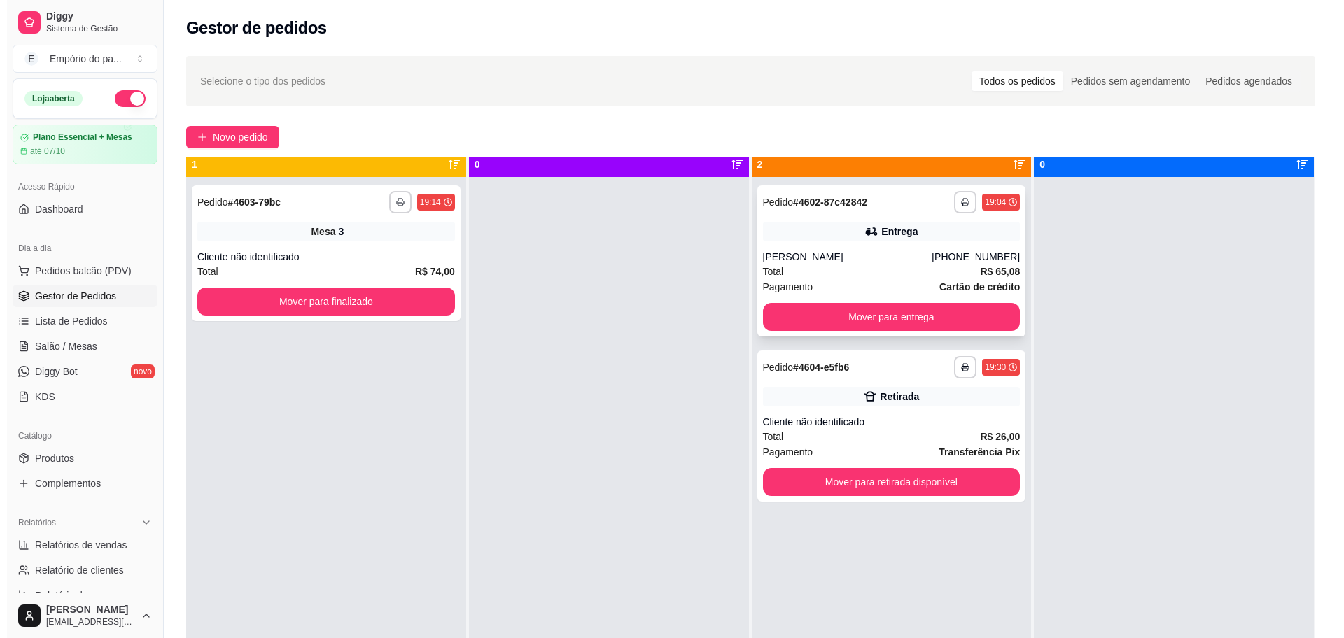
scroll to position [0, 0]
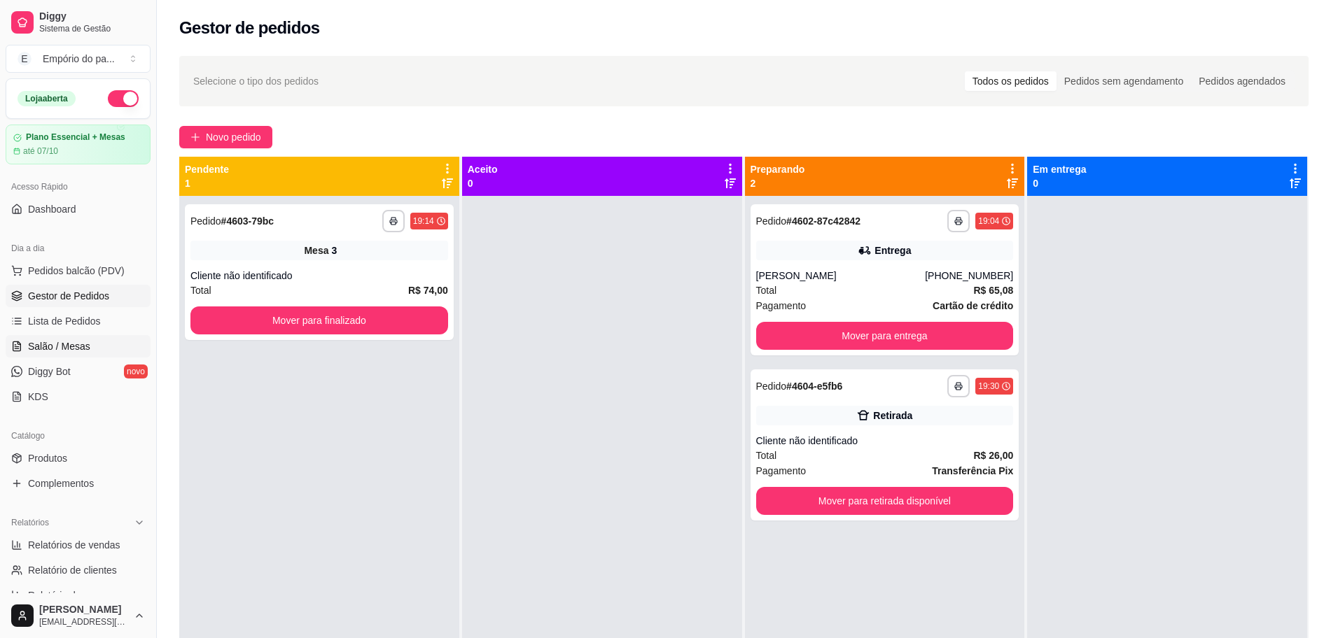
click at [20, 342] on icon at bounding box center [16, 346] width 11 height 11
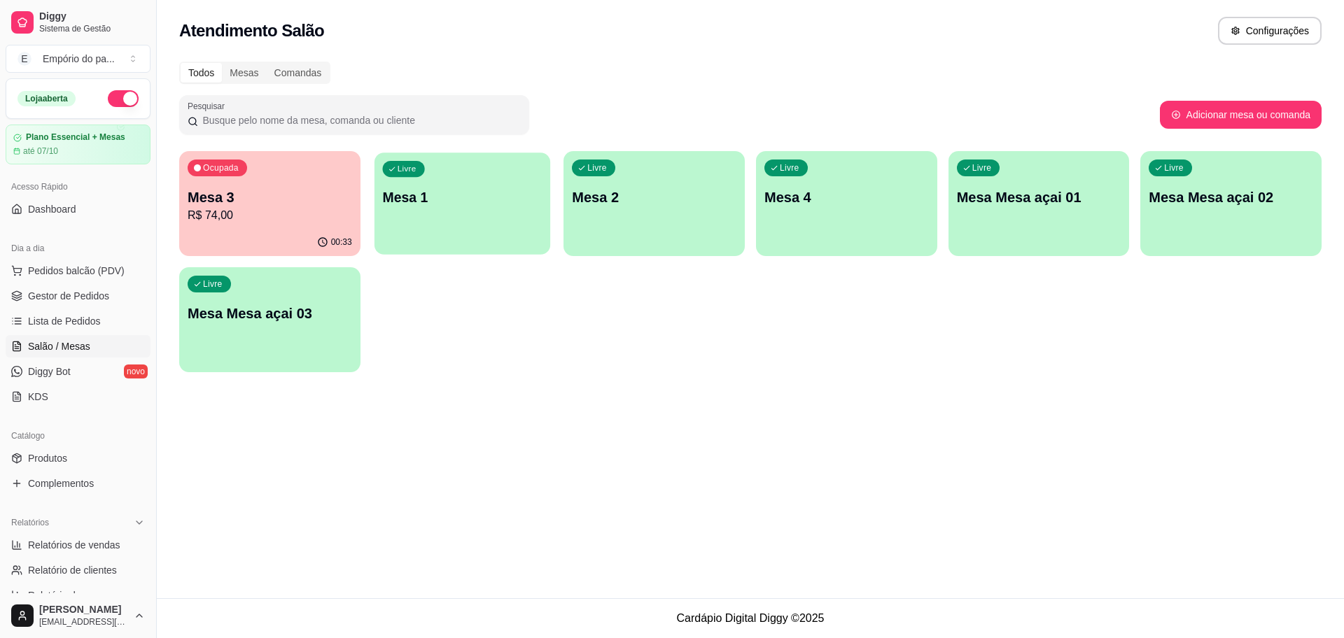
click at [485, 213] on div "Livre Mesa 1" at bounding box center [462, 195] width 176 height 85
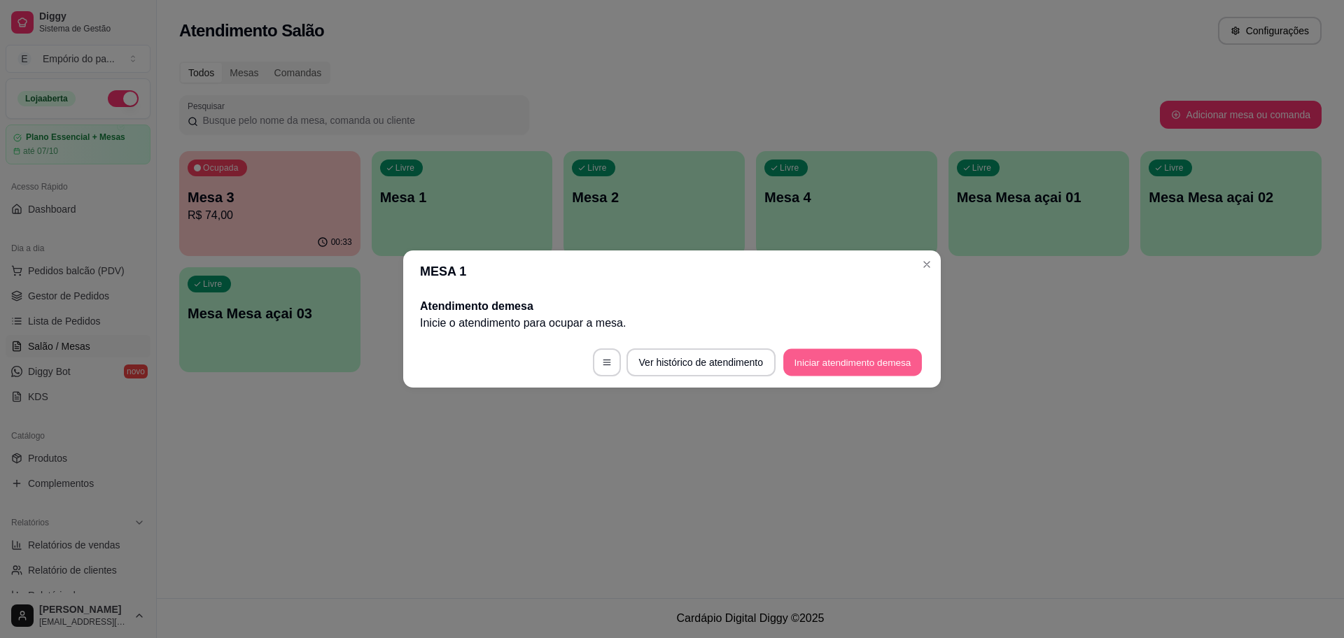
click at [875, 364] on button "Iniciar atendimento de mesa" at bounding box center [852, 362] width 139 height 27
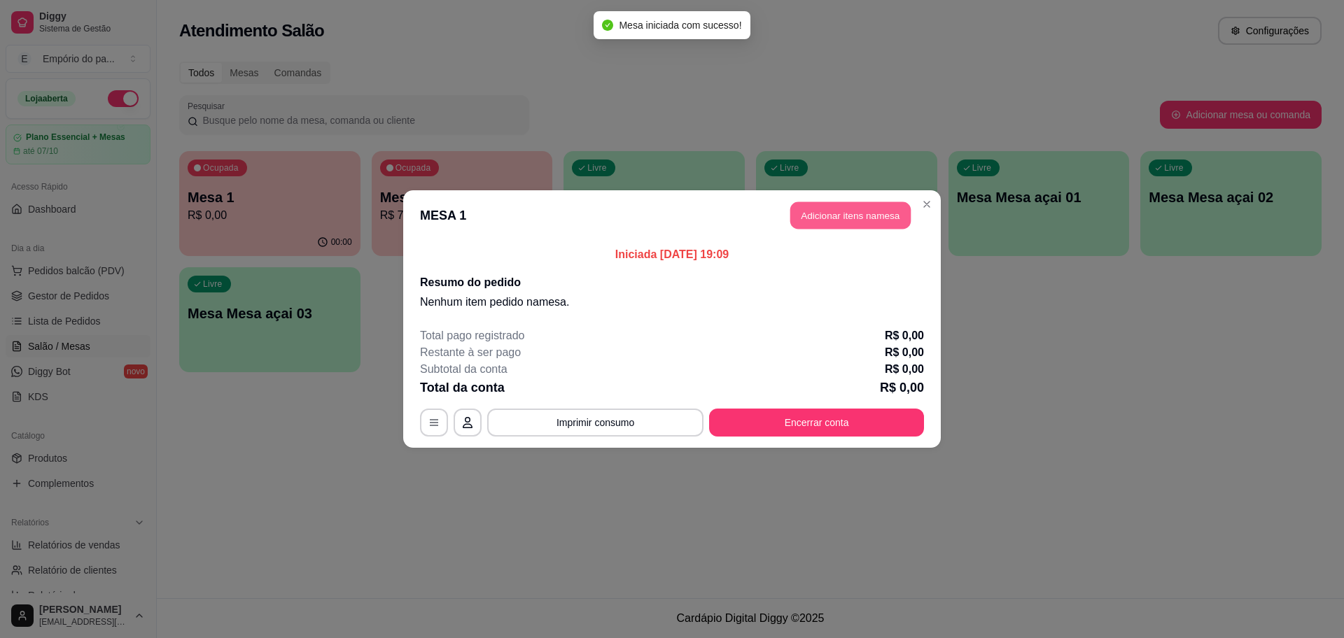
click at [871, 206] on button "Adicionar itens na mesa" at bounding box center [850, 215] width 120 height 27
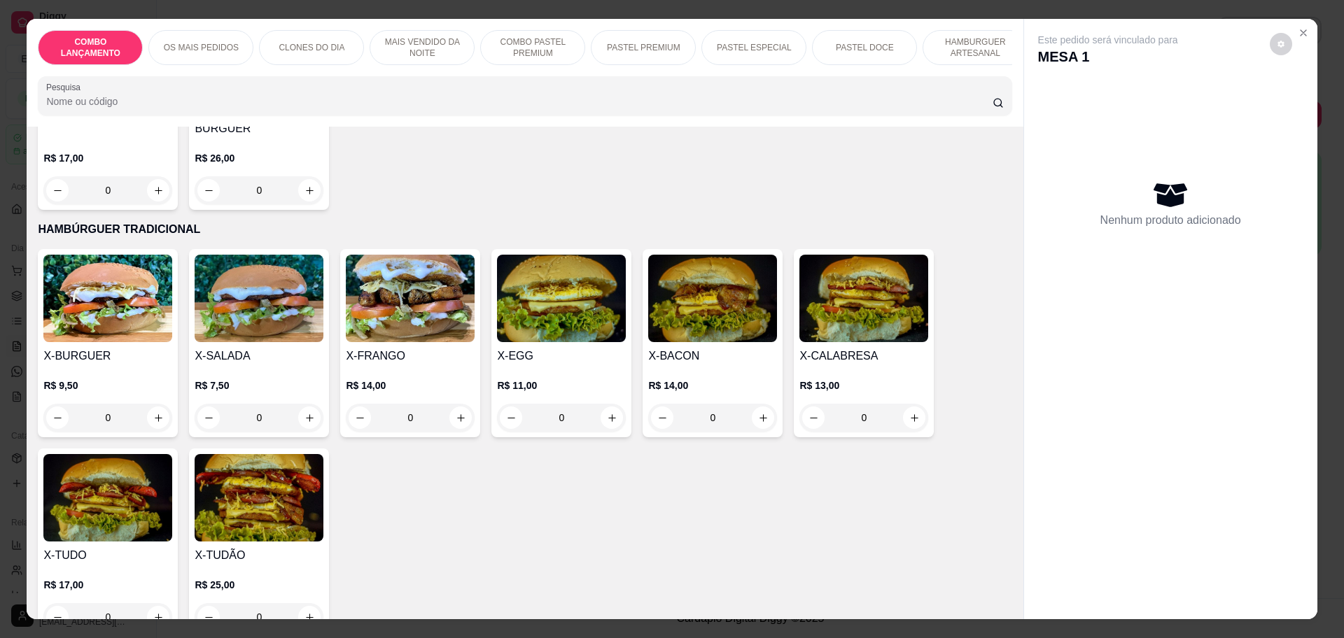
scroll to position [3150, 0]
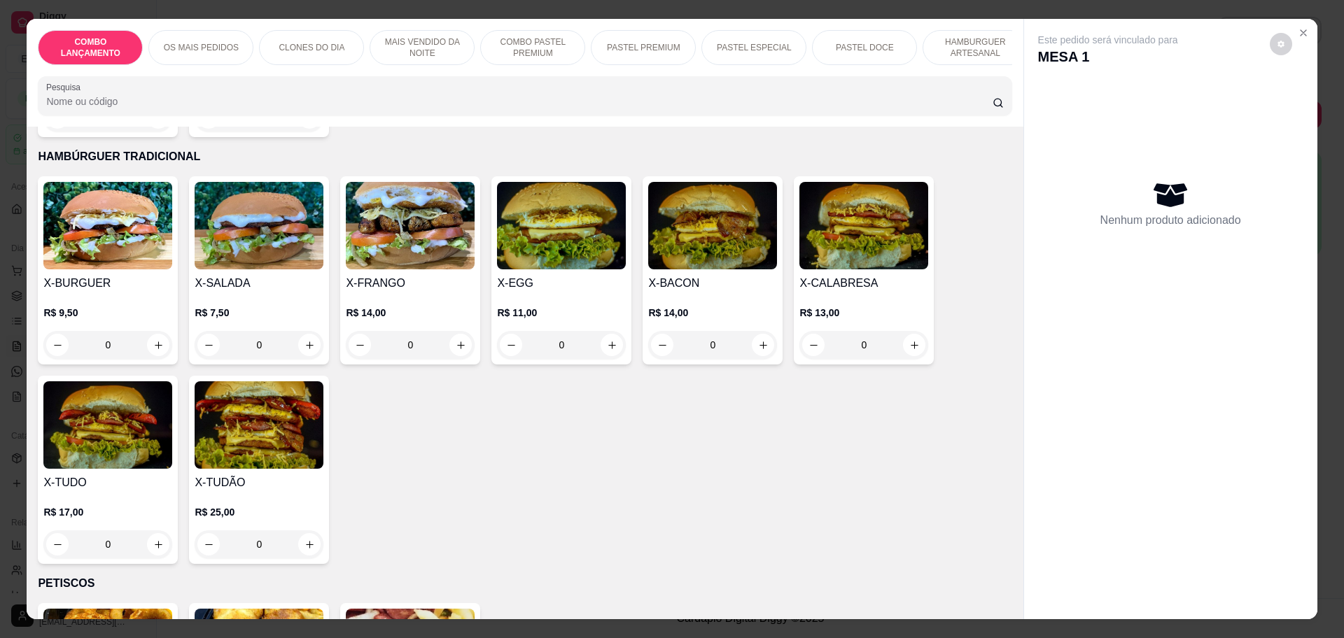
click at [903, 331] on div "0" at bounding box center [863, 345] width 129 height 28
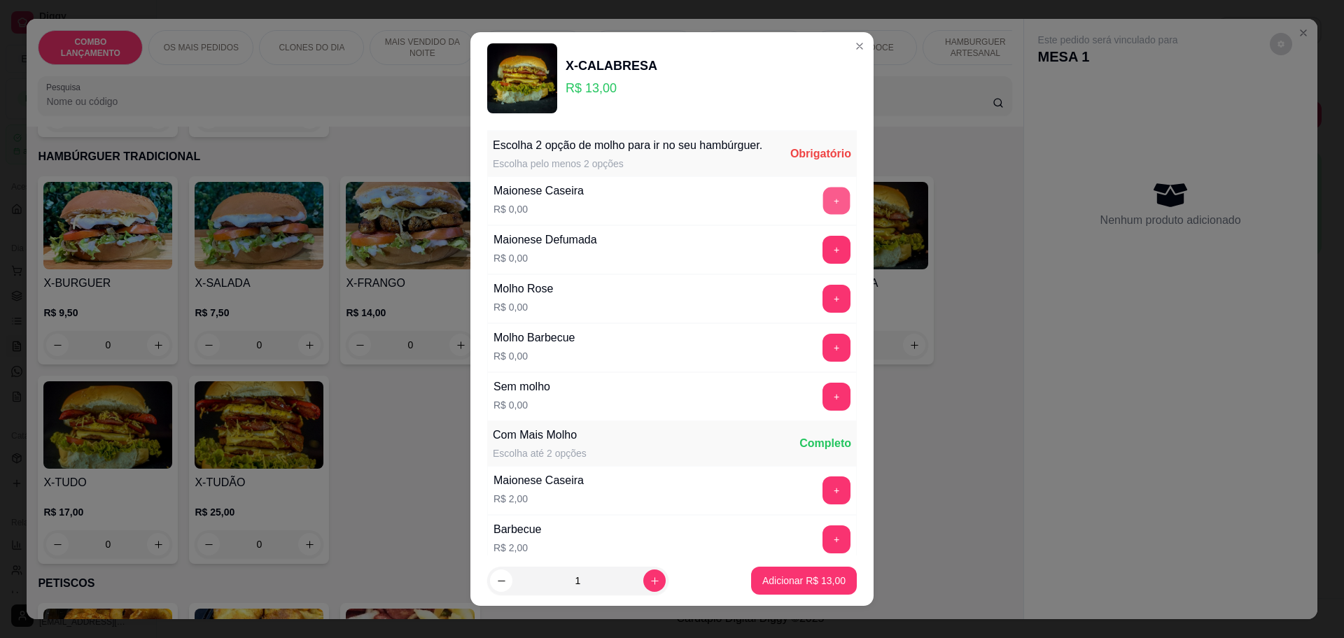
click at [823, 214] on button "+" at bounding box center [836, 200] width 27 height 27
click at [822, 260] on button "+" at bounding box center [836, 250] width 28 height 28
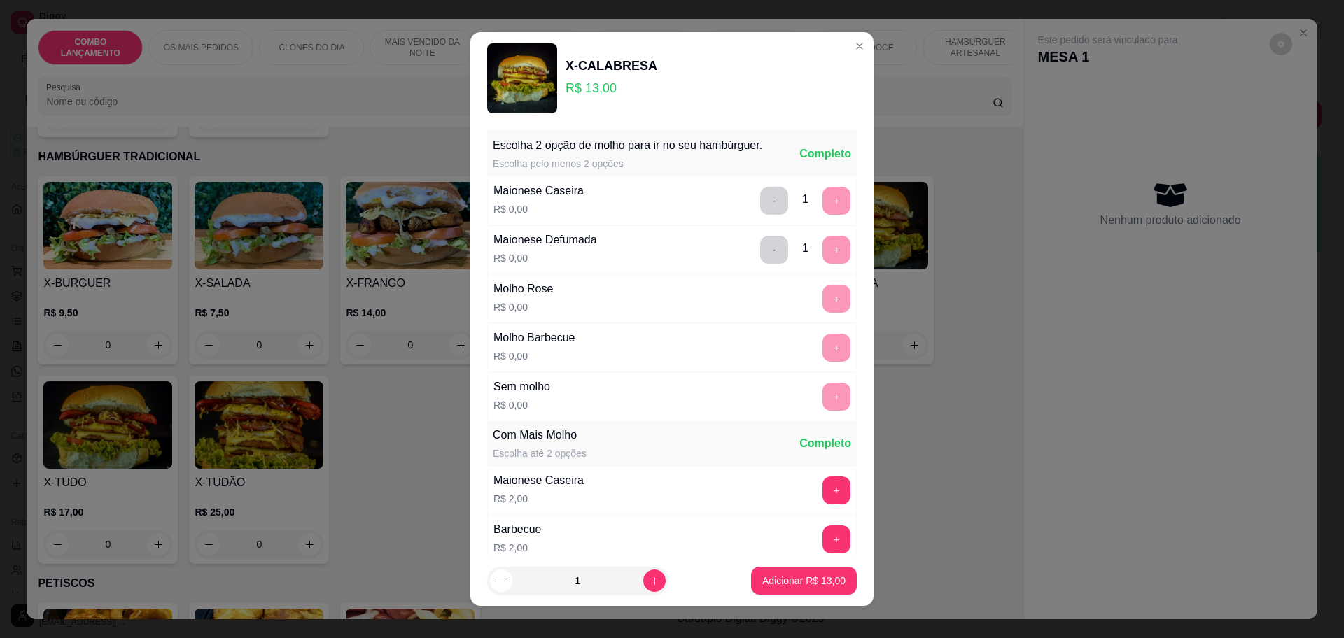
scroll to position [211, 0]
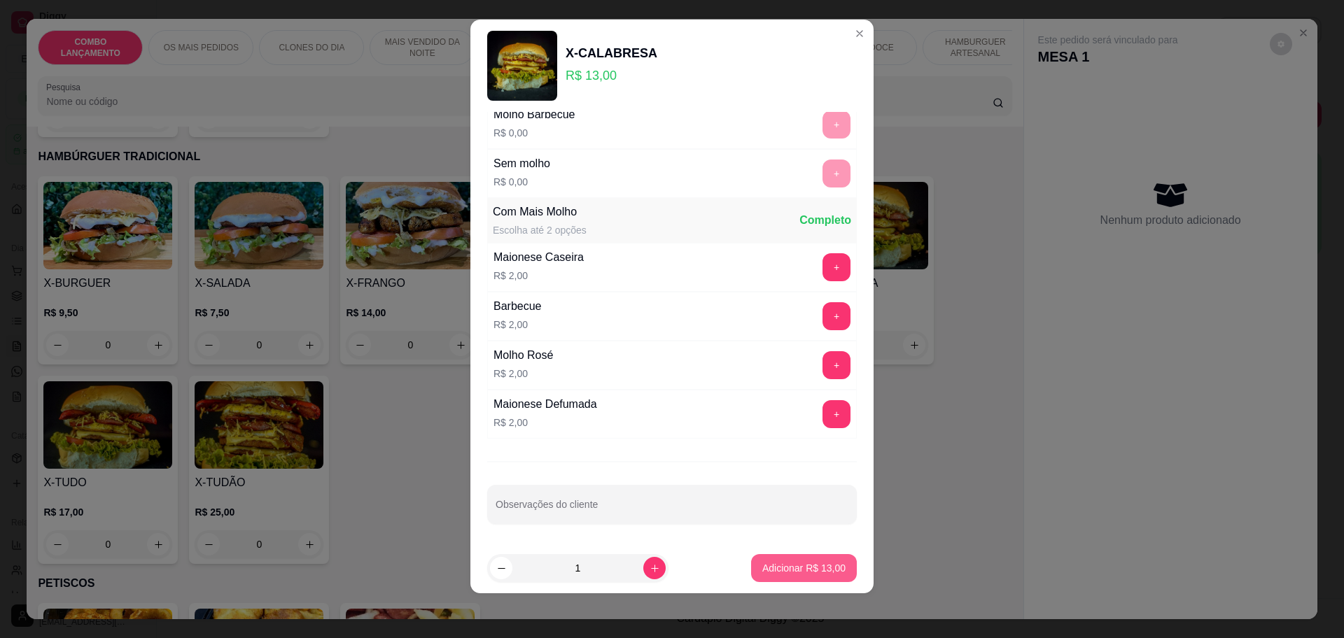
click at [817, 564] on p "Adicionar R$ 13,00" at bounding box center [803, 568] width 83 height 14
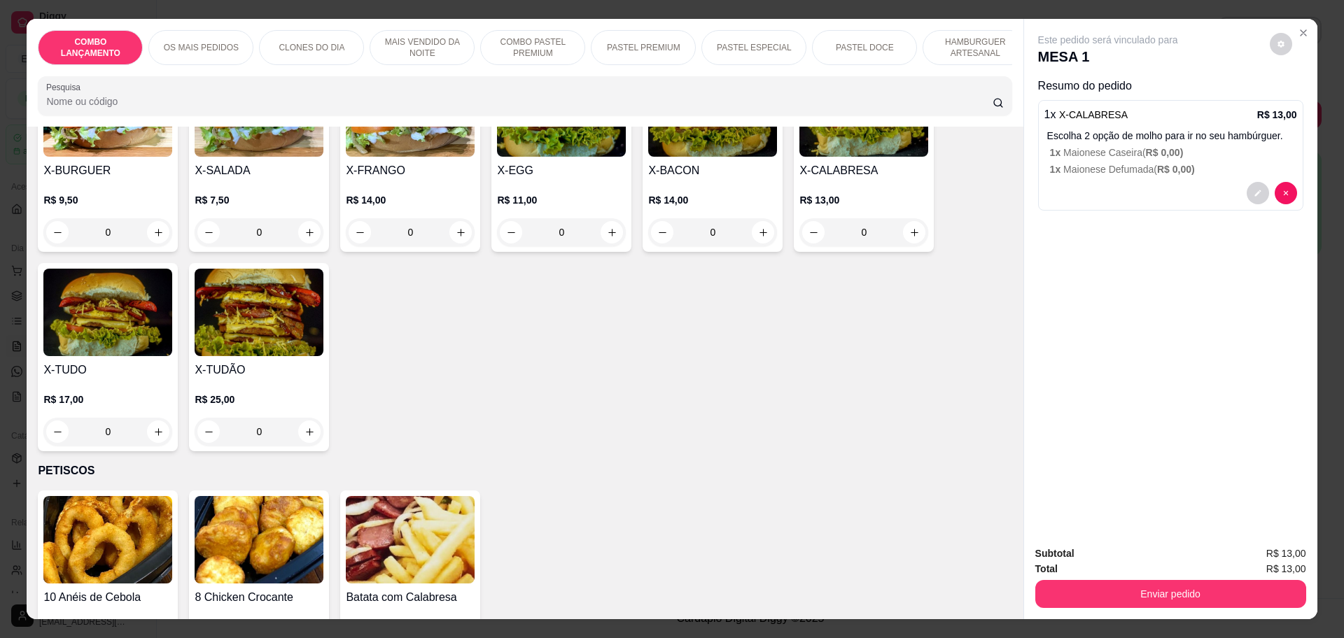
scroll to position [3150, 0]
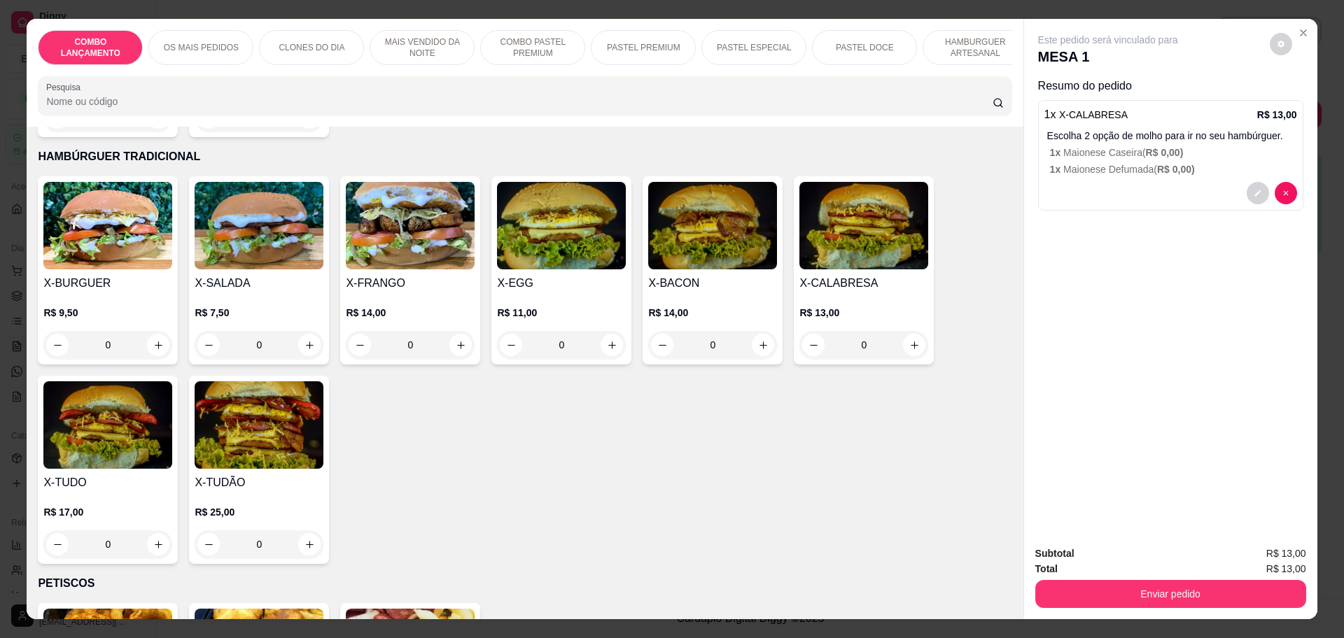
click at [1120, 123] on div "1 x X-CALABRESA R$ 13,00" at bounding box center [1170, 114] width 253 height 17
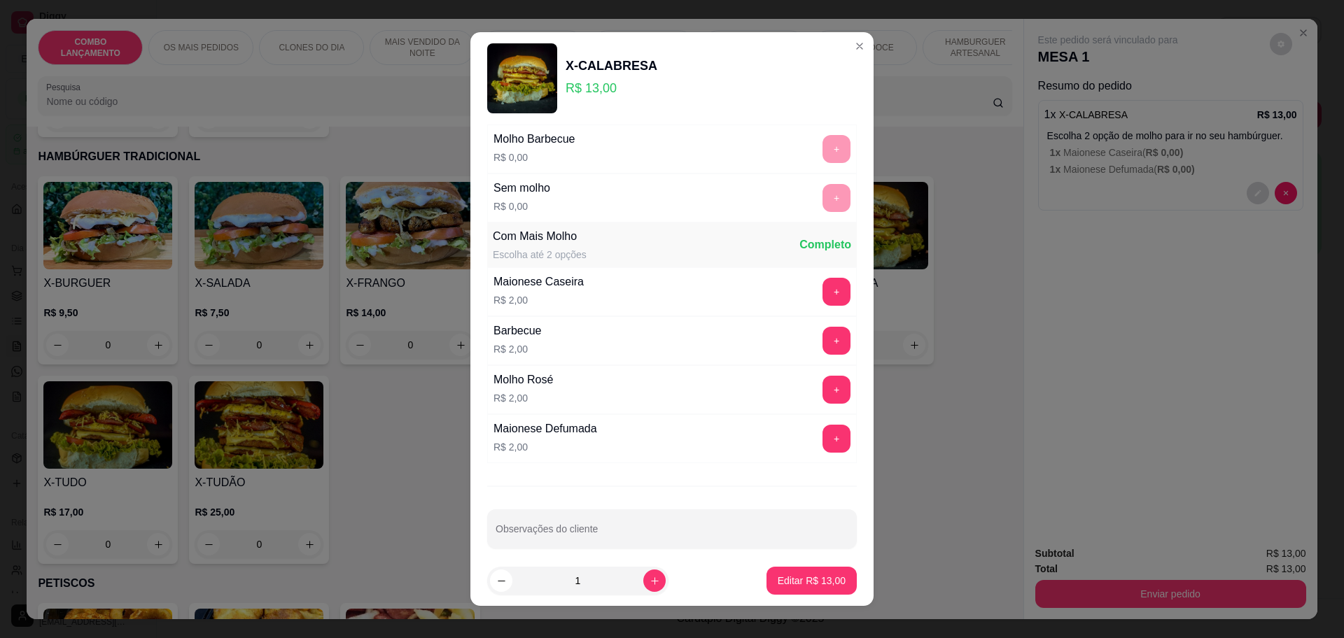
scroll to position [211, 0]
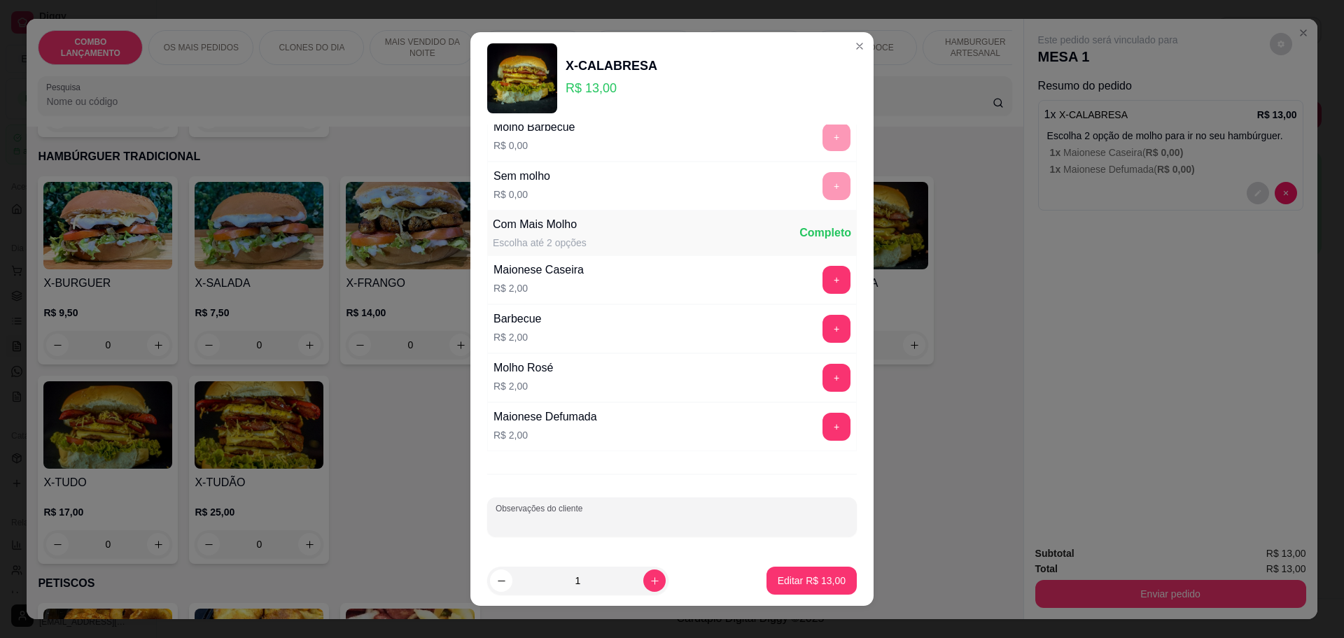
click at [509, 519] on input "Observações do cliente" at bounding box center [672, 523] width 353 height 14
type input "sem cebola"
click at [767, 573] on button "Editar R$ 13,00" at bounding box center [811, 581] width 90 height 28
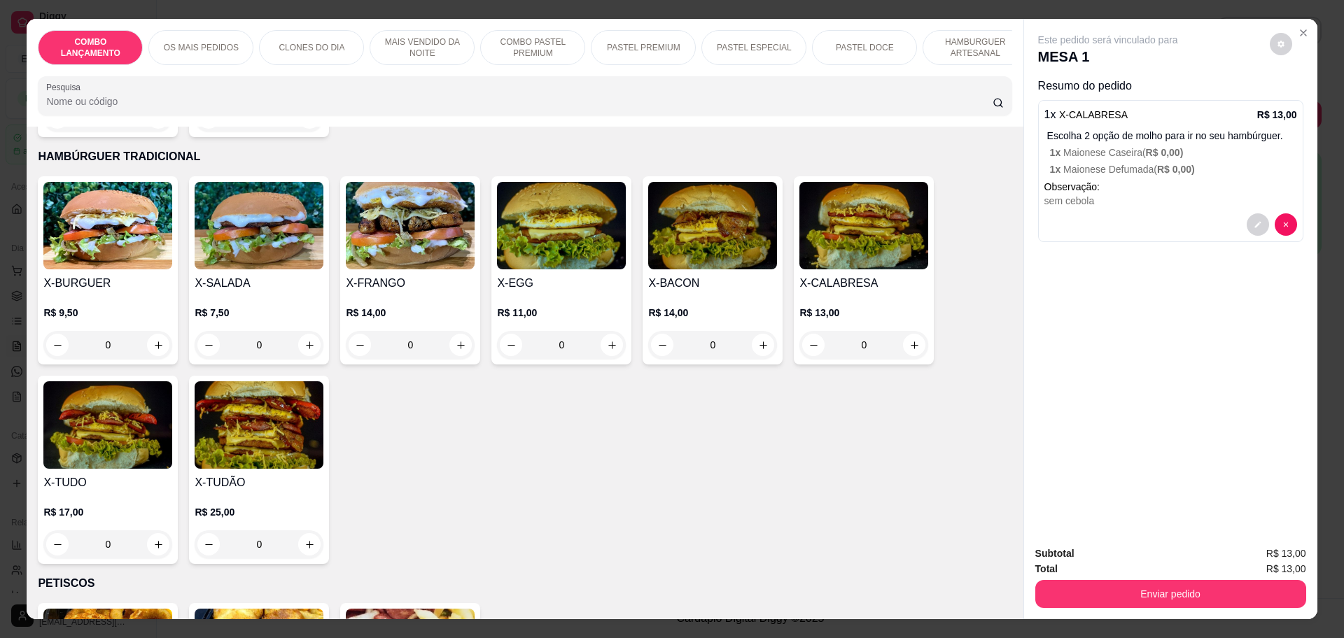
scroll to position [2975, 0]
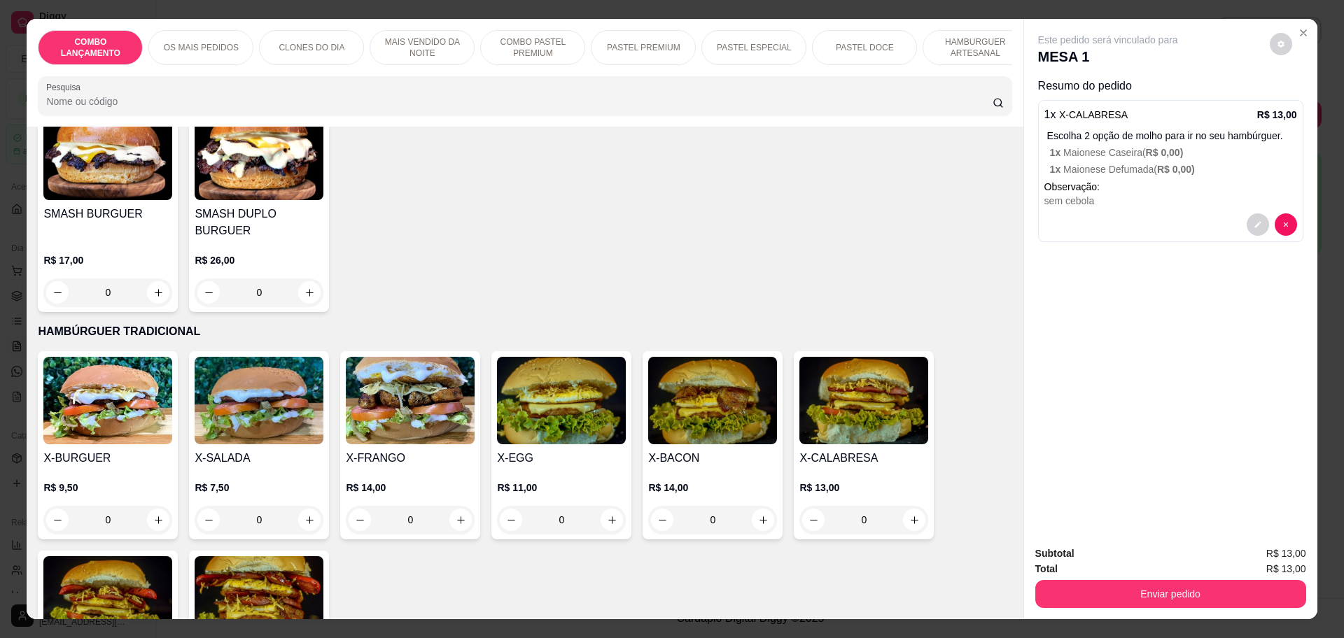
click at [157, 506] on div "0" at bounding box center [107, 520] width 129 height 28
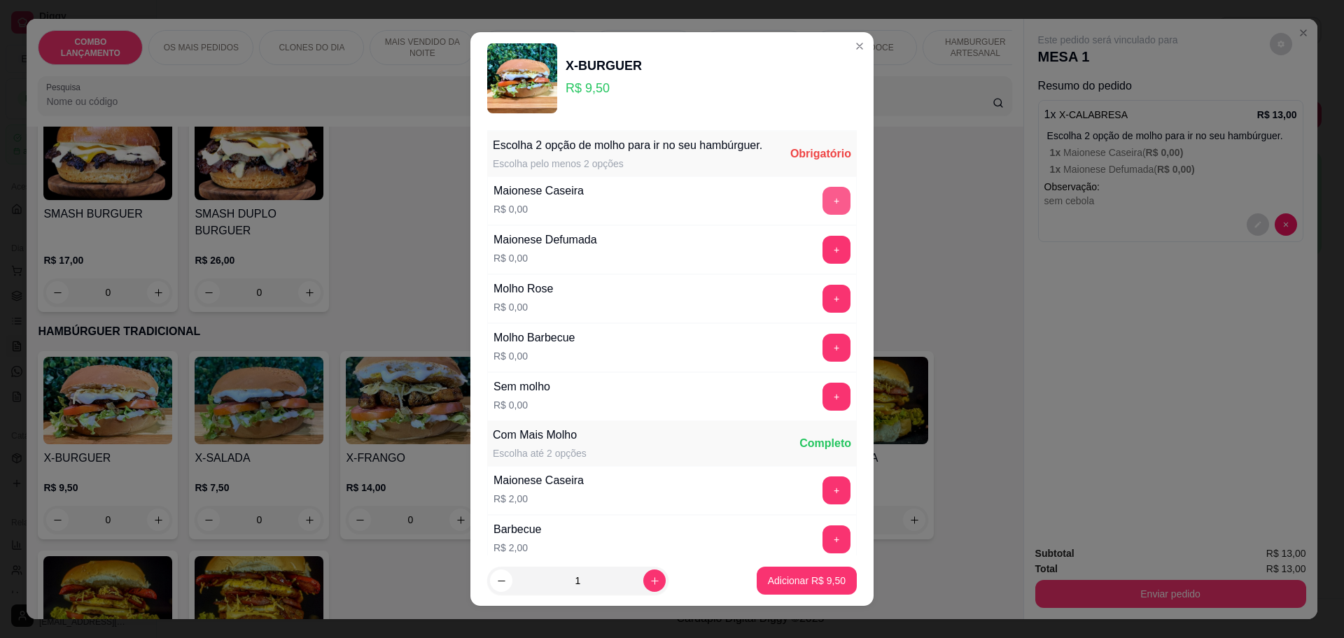
click at [822, 205] on button "+" at bounding box center [836, 201] width 28 height 28
click at [796, 251] on div "Maionese Defumada R$ 0,00 +" at bounding box center [672, 249] width 370 height 49
click at [822, 260] on button "+" at bounding box center [836, 250] width 28 height 28
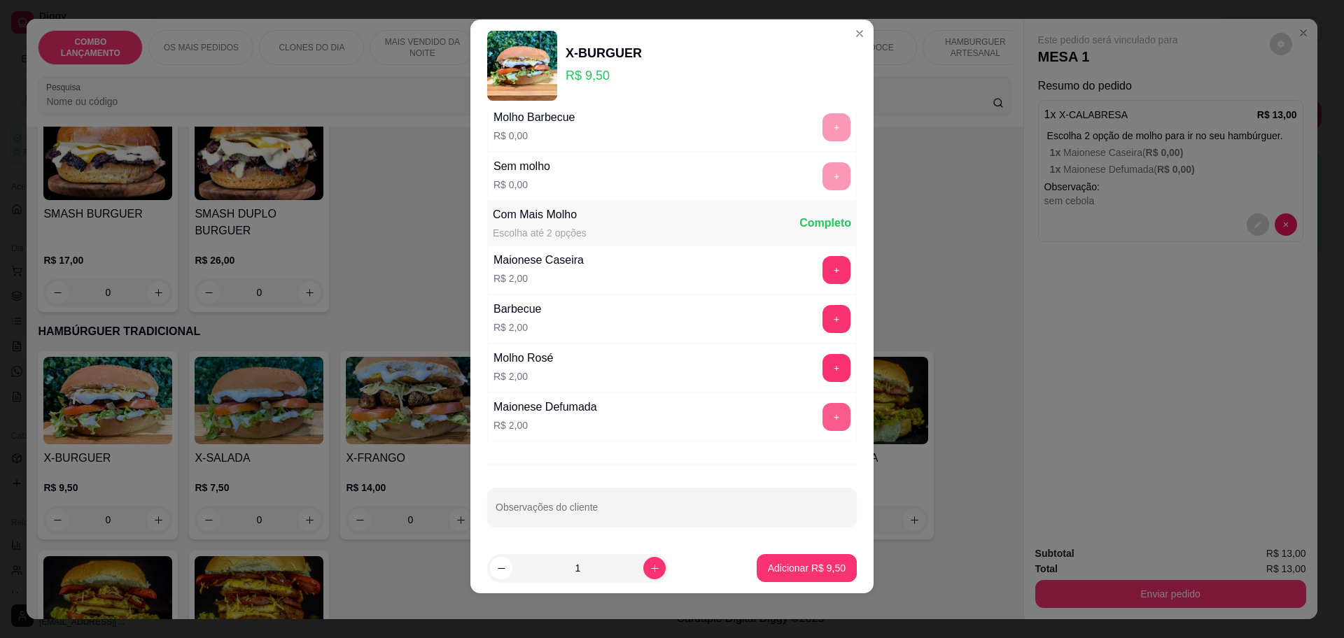
scroll to position [211, 0]
click at [769, 566] on p "Adicionar R$ 9,50" at bounding box center [807, 568] width 76 height 13
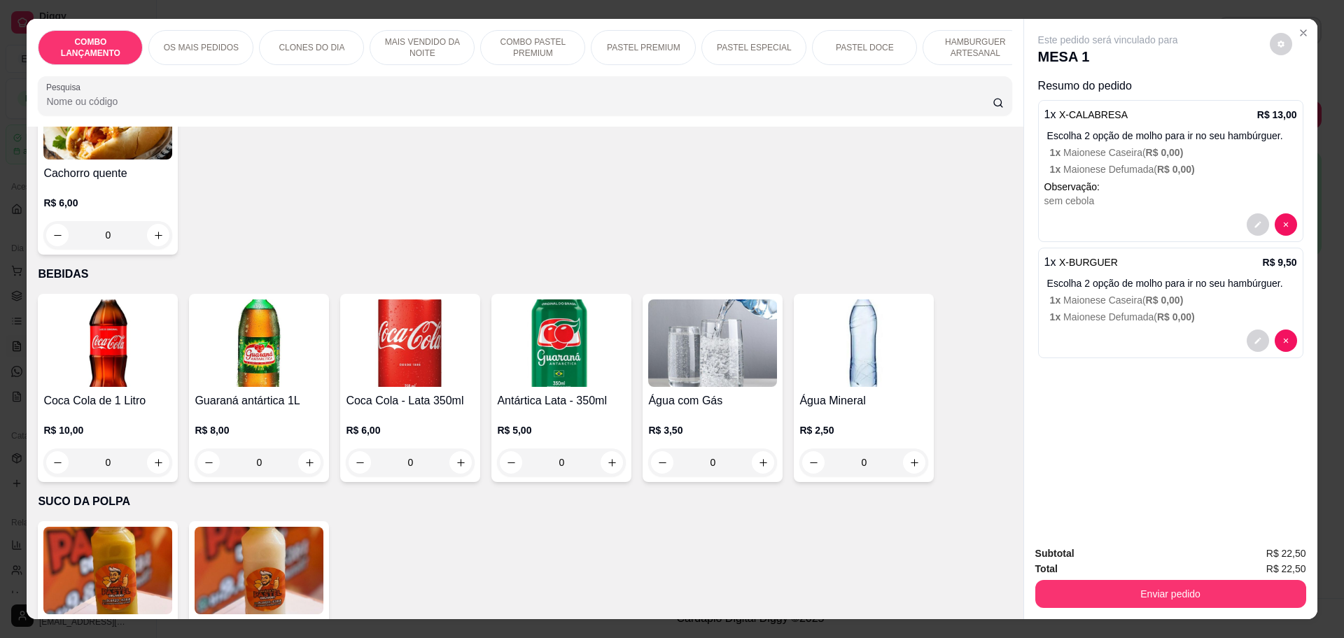
scroll to position [4638, 0]
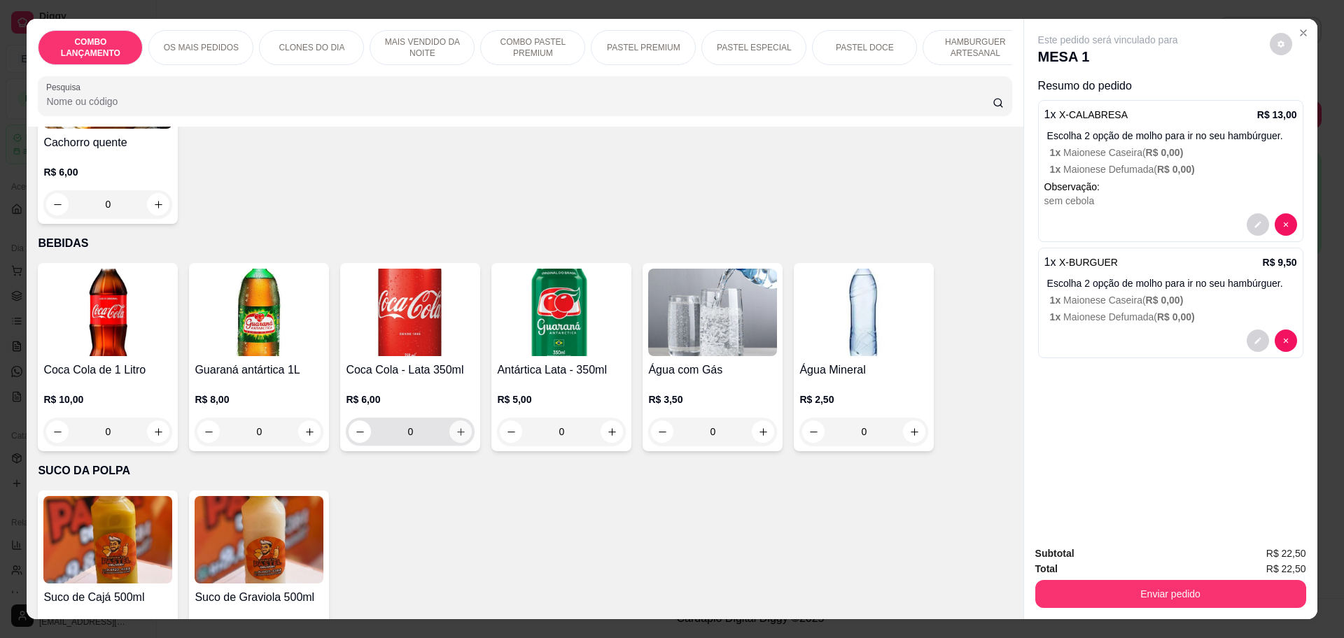
click at [456, 427] on icon "increase-product-quantity" at bounding box center [461, 432] width 10 height 10
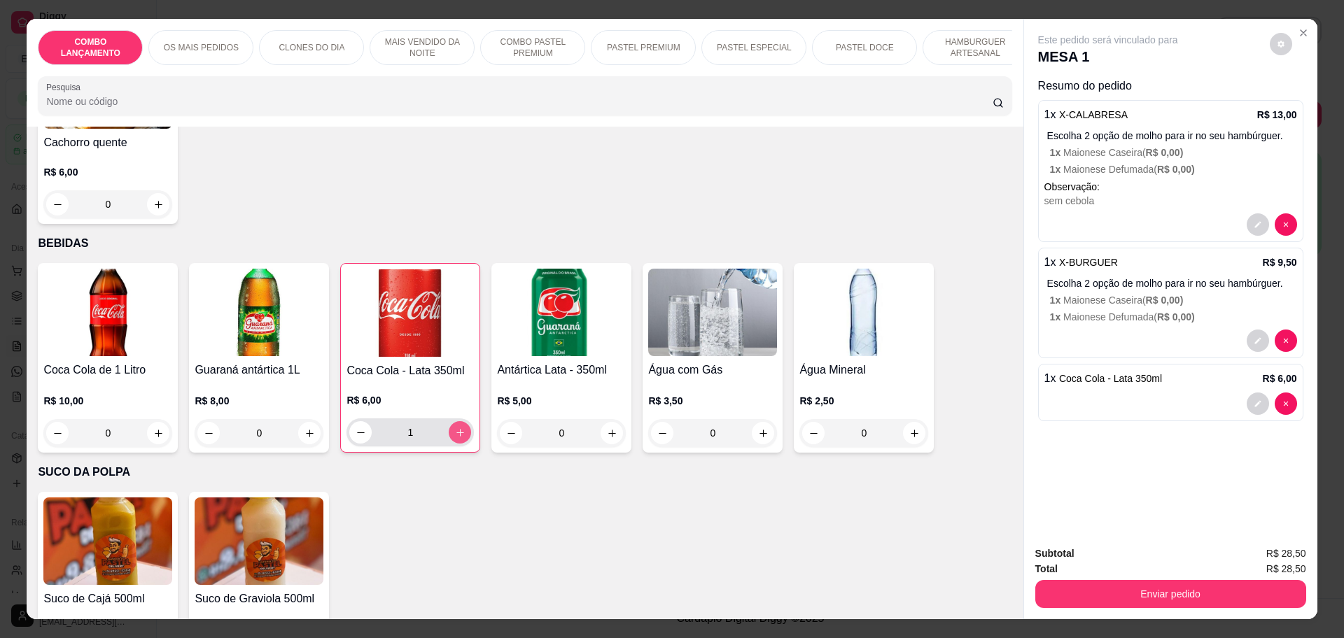
click at [456, 429] on icon "increase-product-quantity" at bounding box center [460, 433] width 8 height 8
type input "2"
click at [1104, 321] on p "1 x Maionese Defumada ( R$ 0,00 )" at bounding box center [1173, 317] width 247 height 14
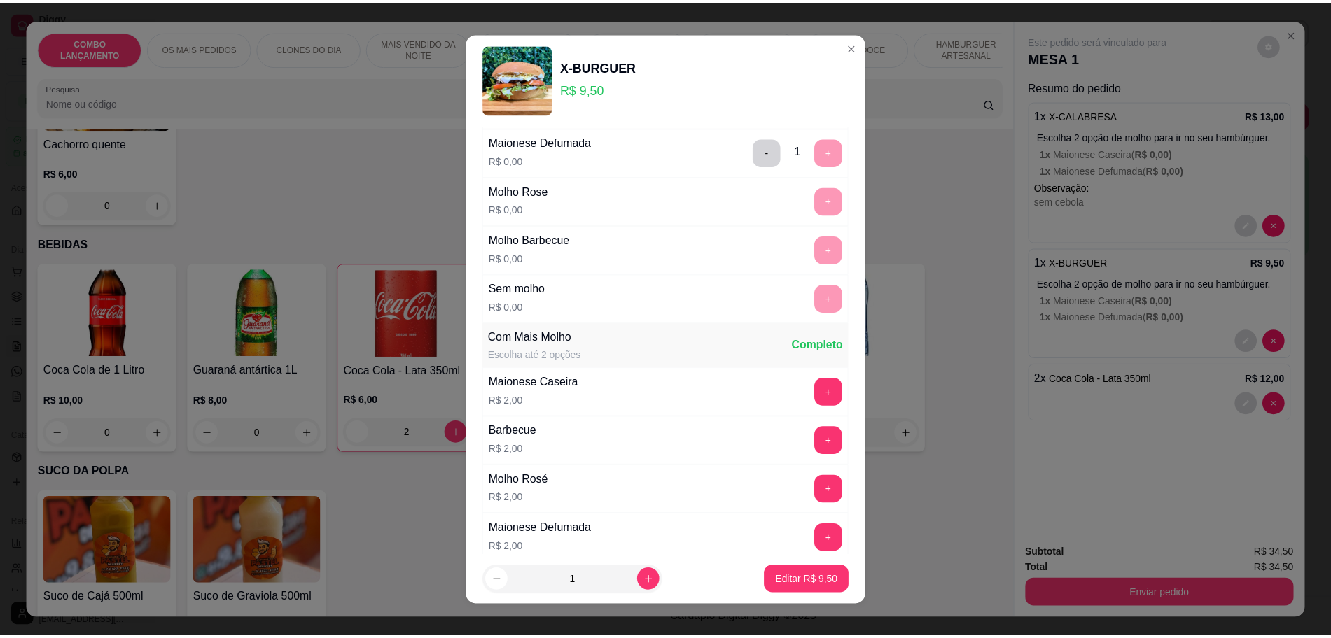
scroll to position [211, 0]
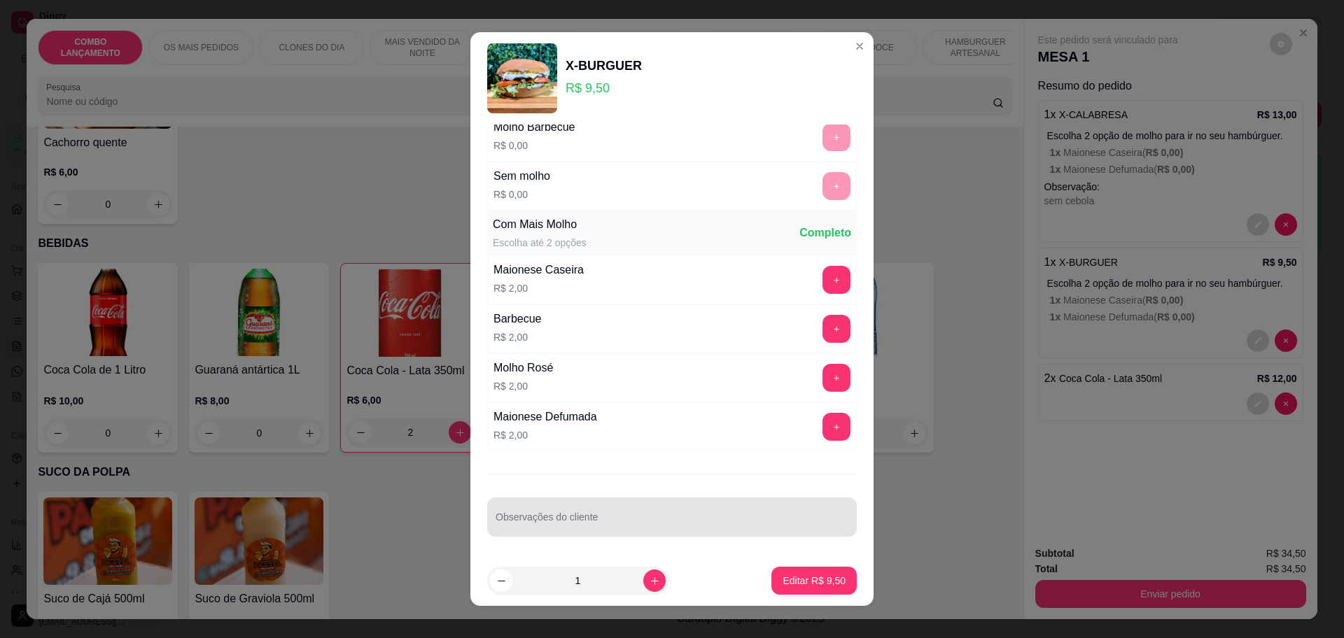
click at [509, 512] on div at bounding box center [672, 517] width 353 height 28
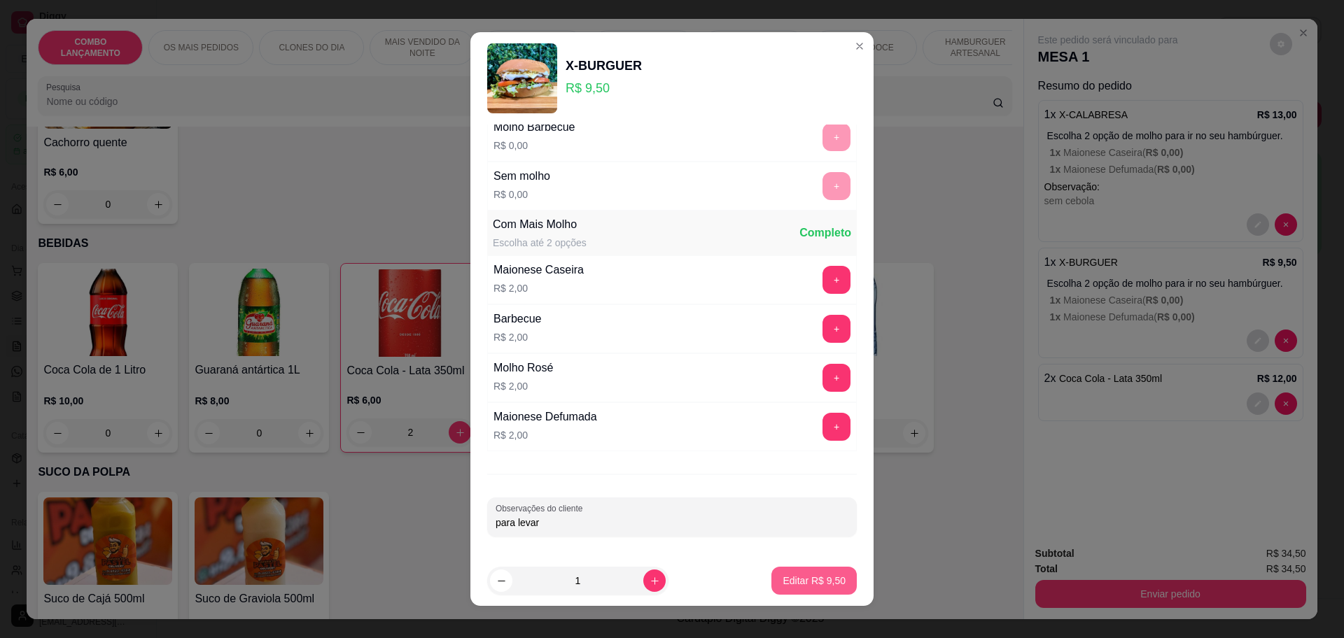
type input "para levar"
click at [827, 573] on button "Editar R$ 9,50" at bounding box center [814, 581] width 83 height 27
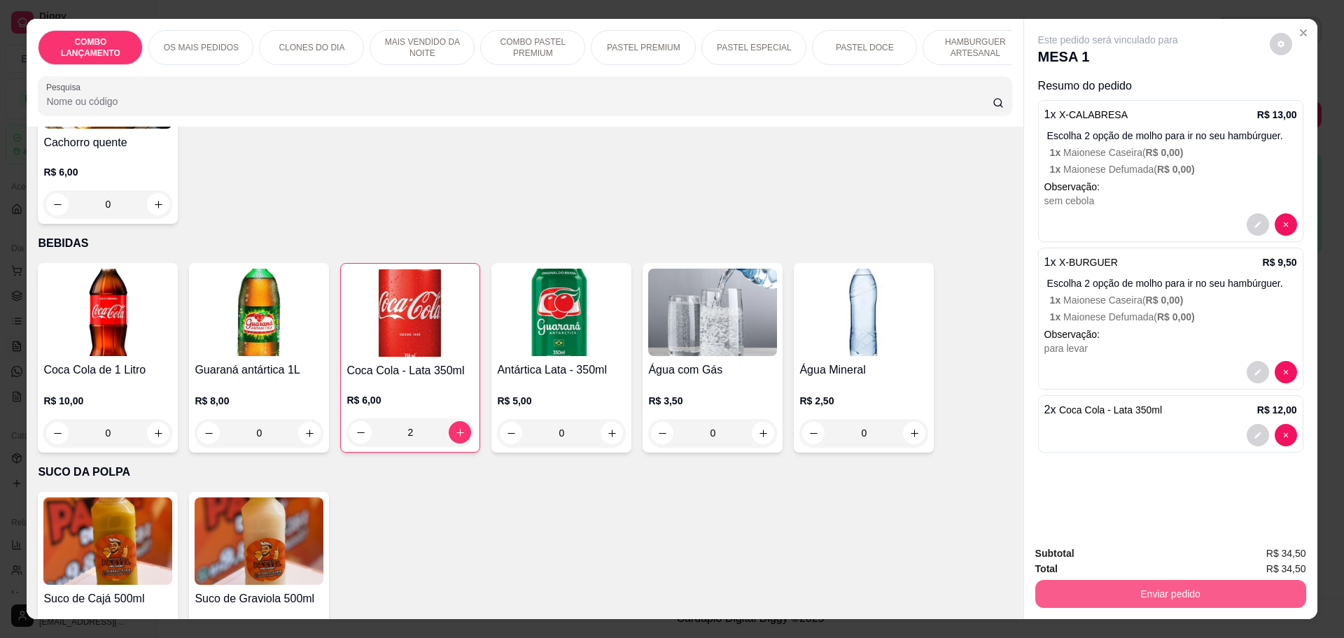
click at [1165, 595] on button "Enviar pedido" at bounding box center [1170, 594] width 271 height 28
click at [1251, 560] on button "Enviar pedido" at bounding box center [1267, 560] width 79 height 27
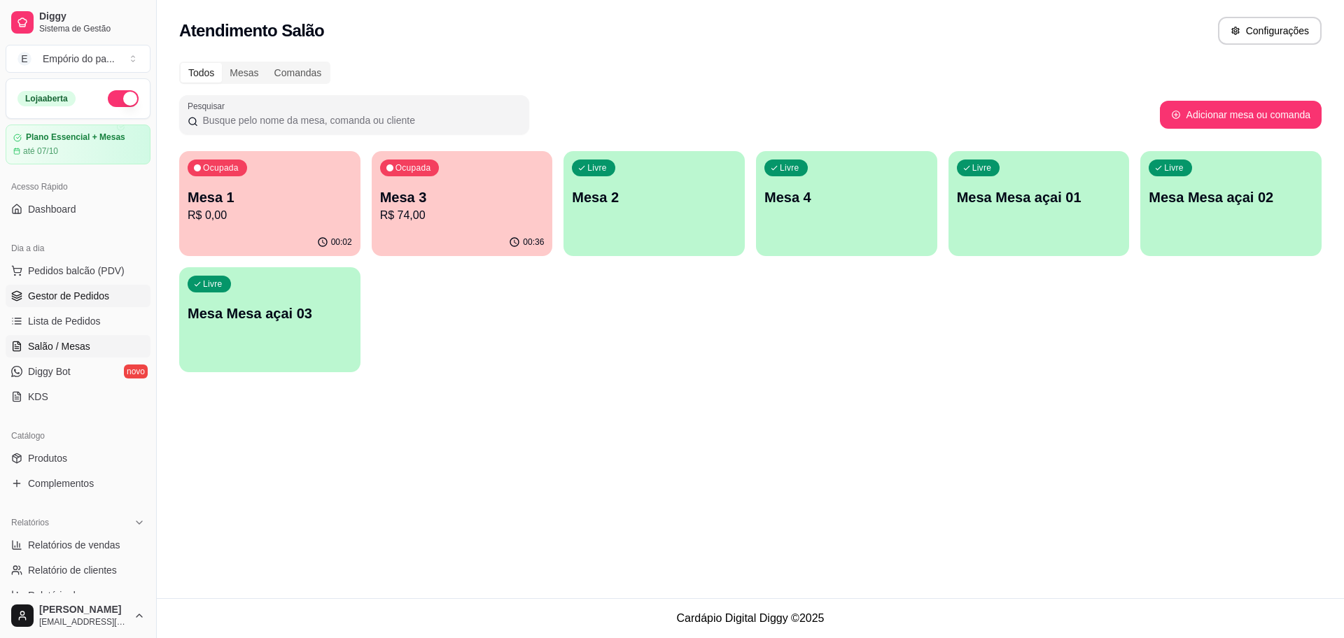
click at [29, 293] on span "Gestor de Pedidos" at bounding box center [68, 296] width 81 height 14
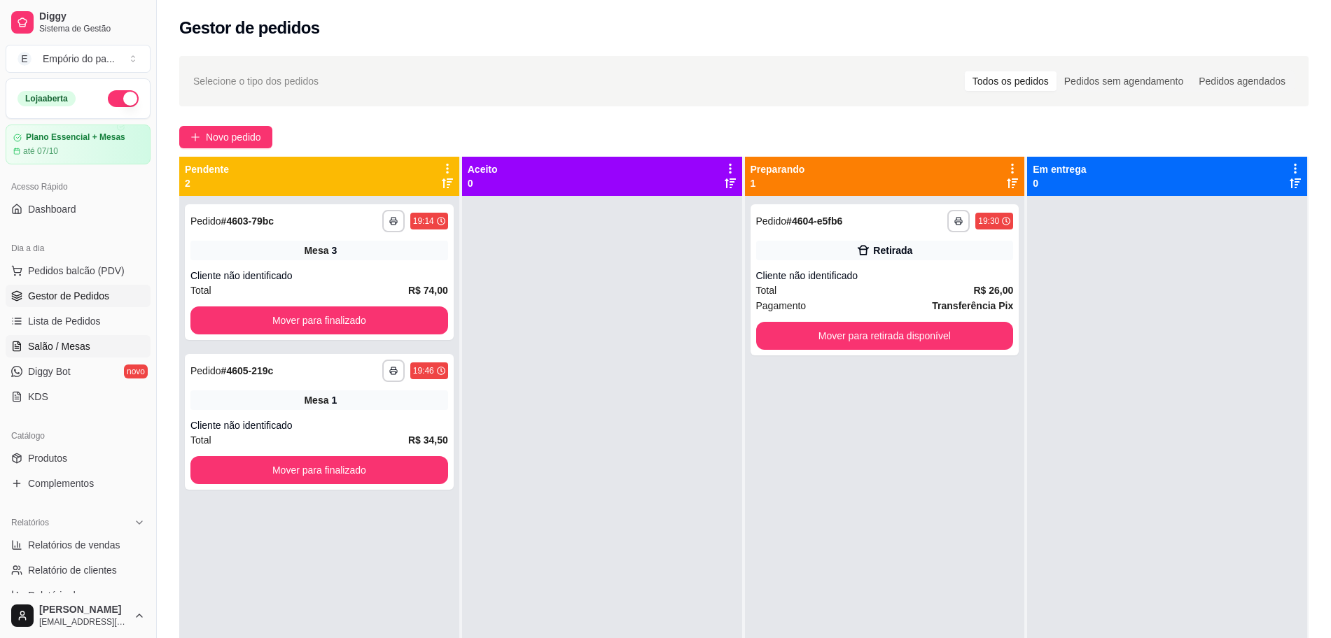
click at [52, 349] on span "Salão / Mesas" at bounding box center [59, 346] width 62 height 14
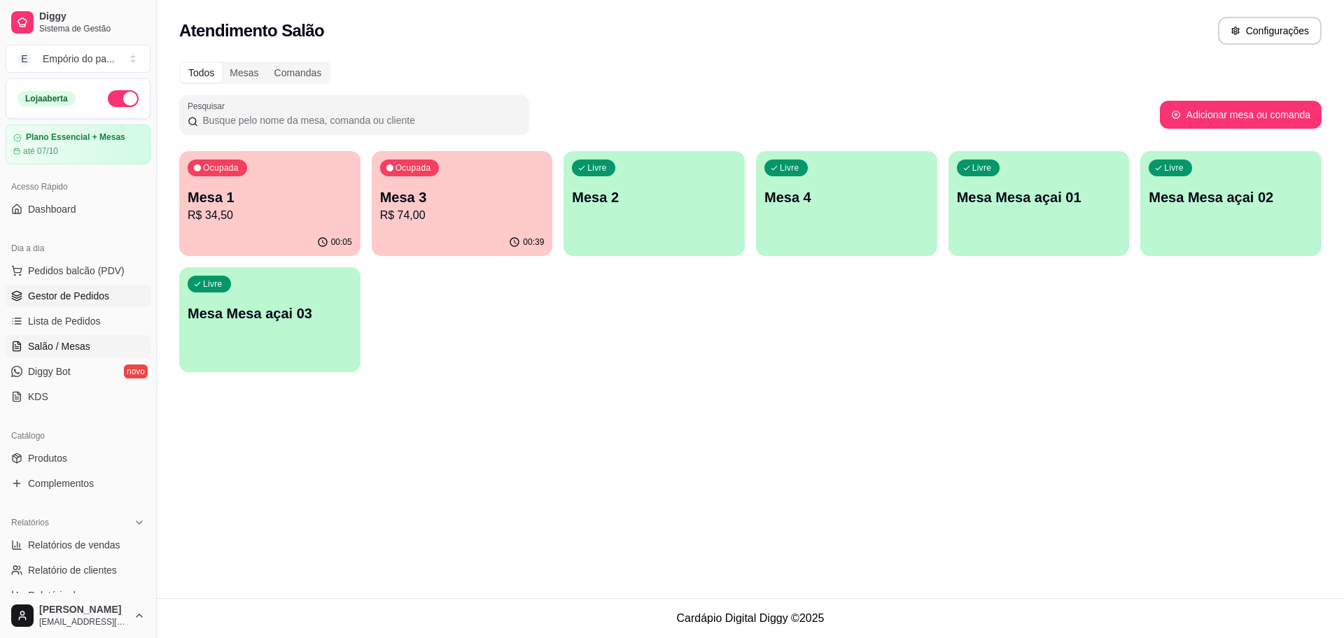
click at [54, 298] on span "Gestor de Pedidos" at bounding box center [68, 296] width 81 height 14
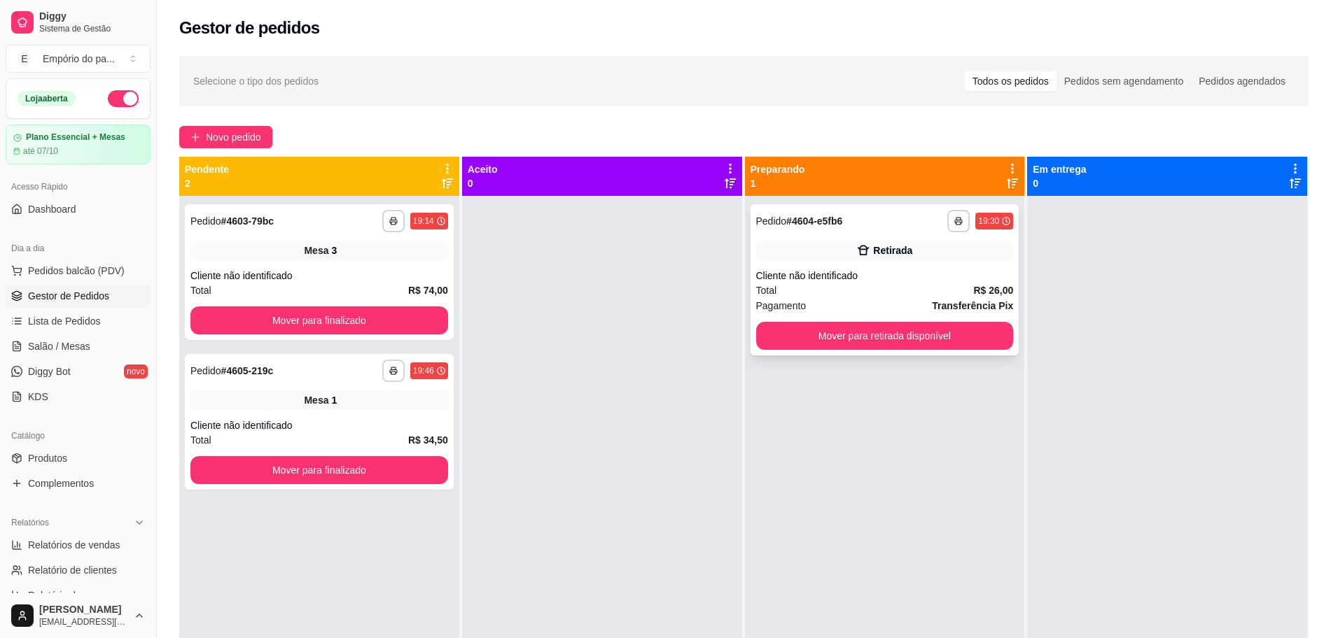
click at [827, 274] on div "Cliente não identificado" at bounding box center [885, 276] width 258 height 14
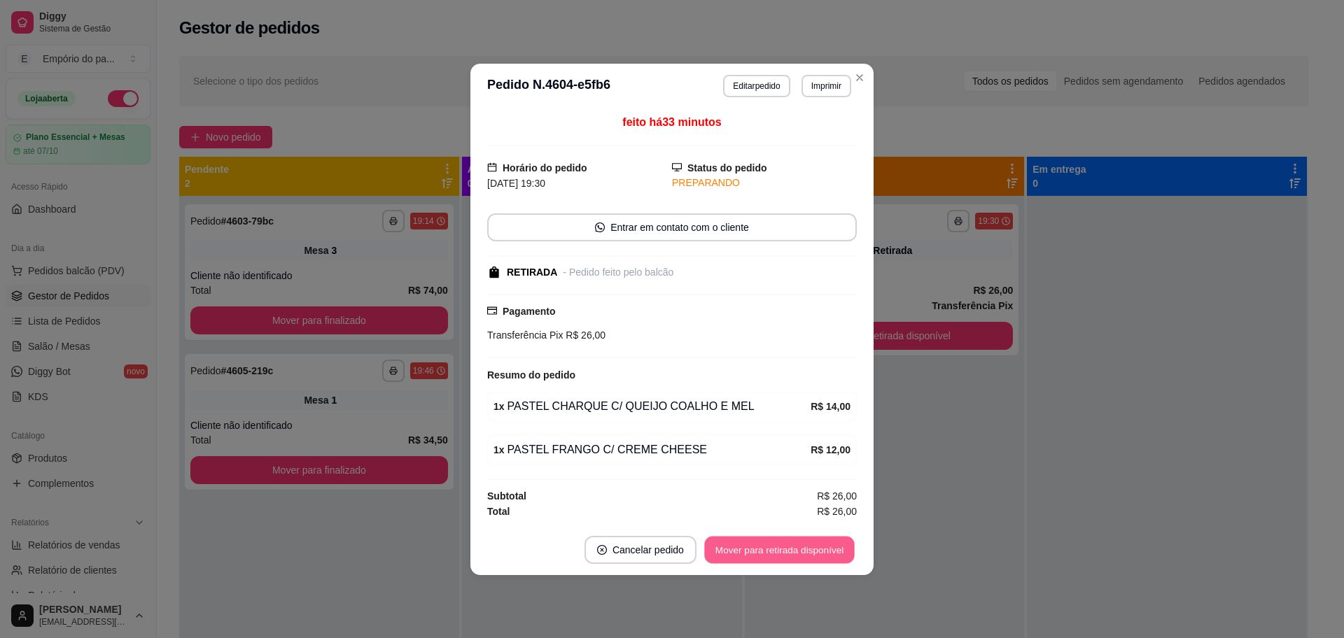
click at [803, 548] on button "Mover para retirada disponível" at bounding box center [779, 549] width 150 height 27
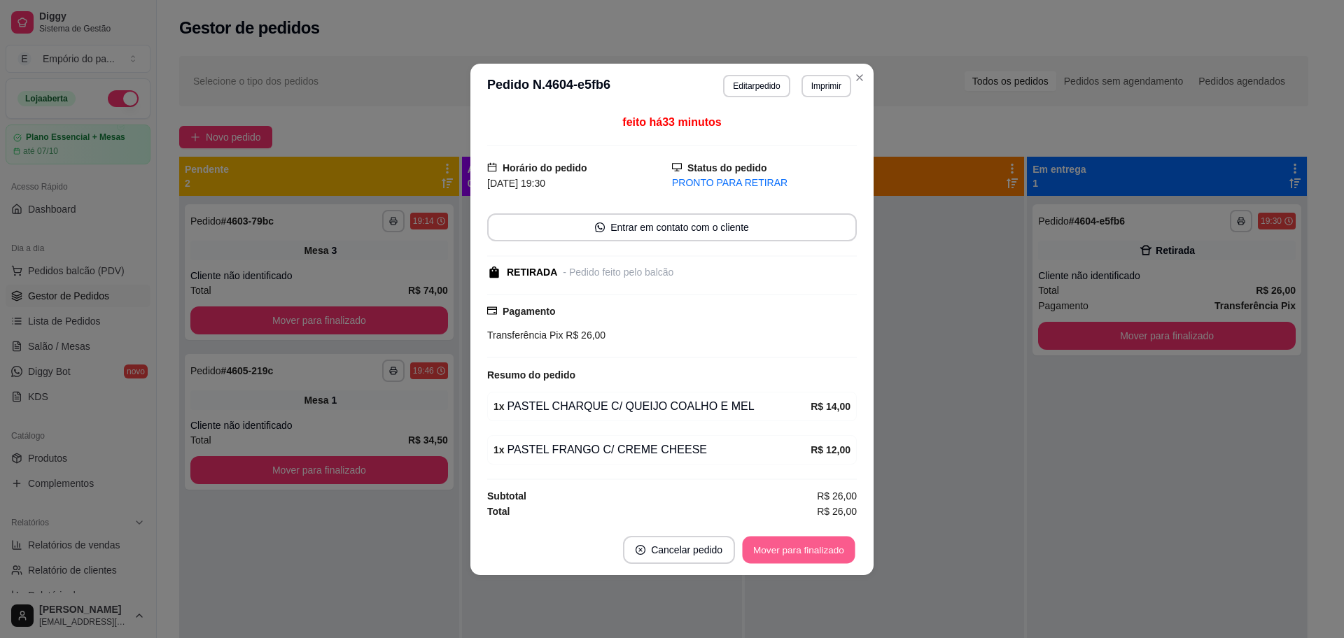
click at [811, 544] on button "Mover para finalizado" at bounding box center [799, 549] width 113 height 27
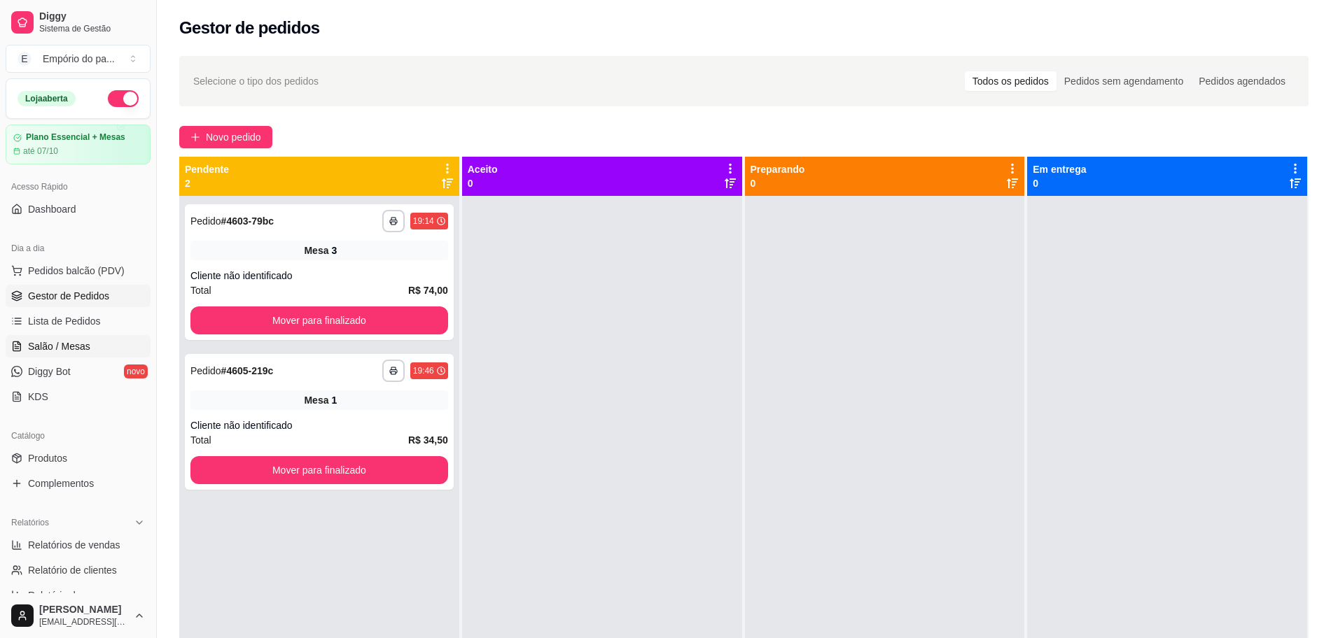
click at [56, 342] on span "Salão / Mesas" at bounding box center [59, 346] width 62 height 14
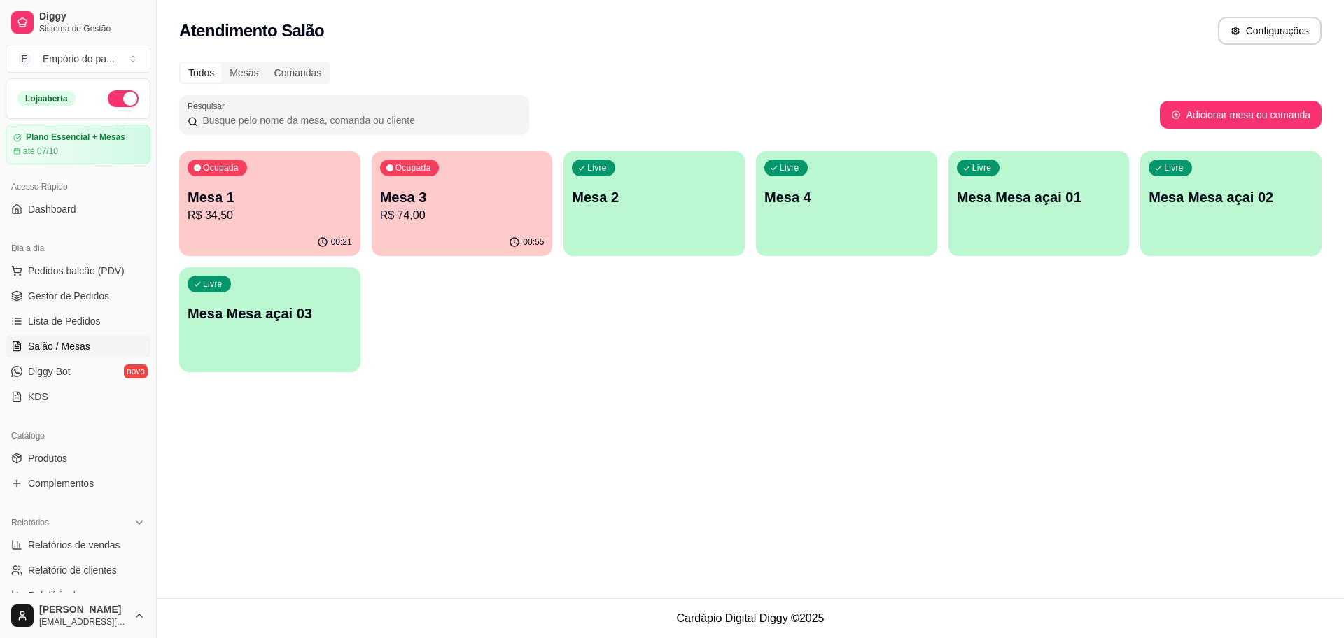
click at [342, 232] on div "00:21" at bounding box center [269, 242] width 181 height 27
click at [458, 233] on div "00:55" at bounding box center [462, 242] width 181 height 27
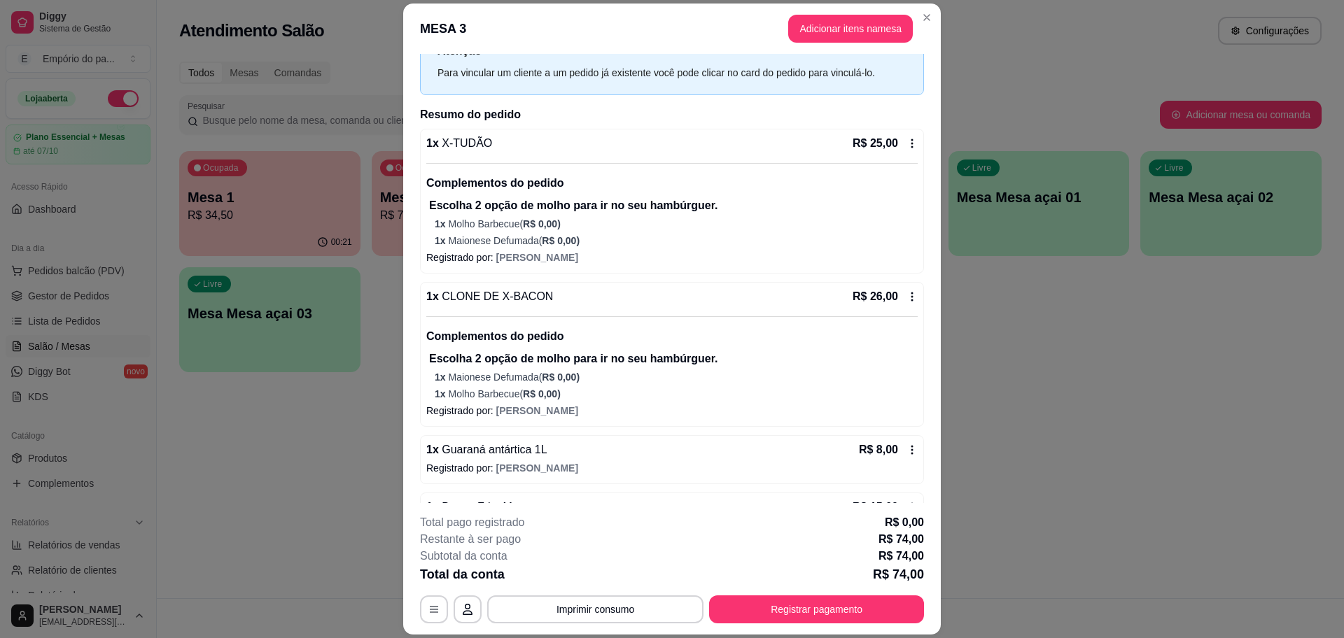
scroll to position [87, 0]
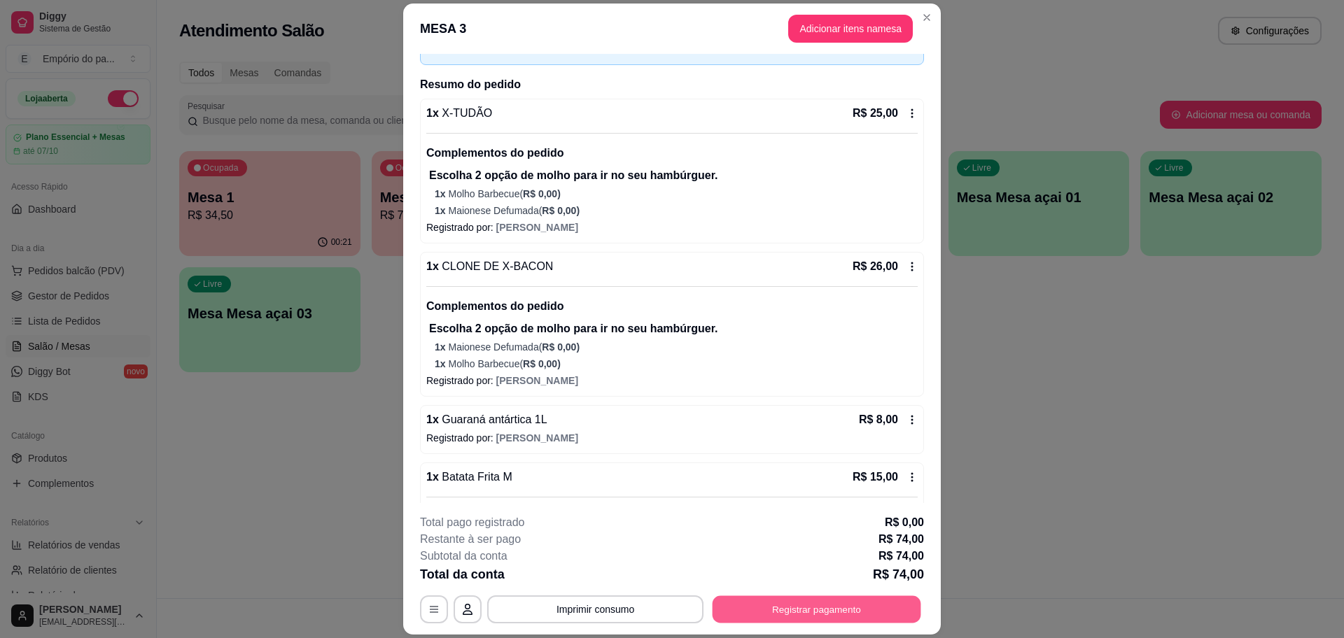
click at [836, 608] on button "Registrar pagamento" at bounding box center [817, 609] width 209 height 27
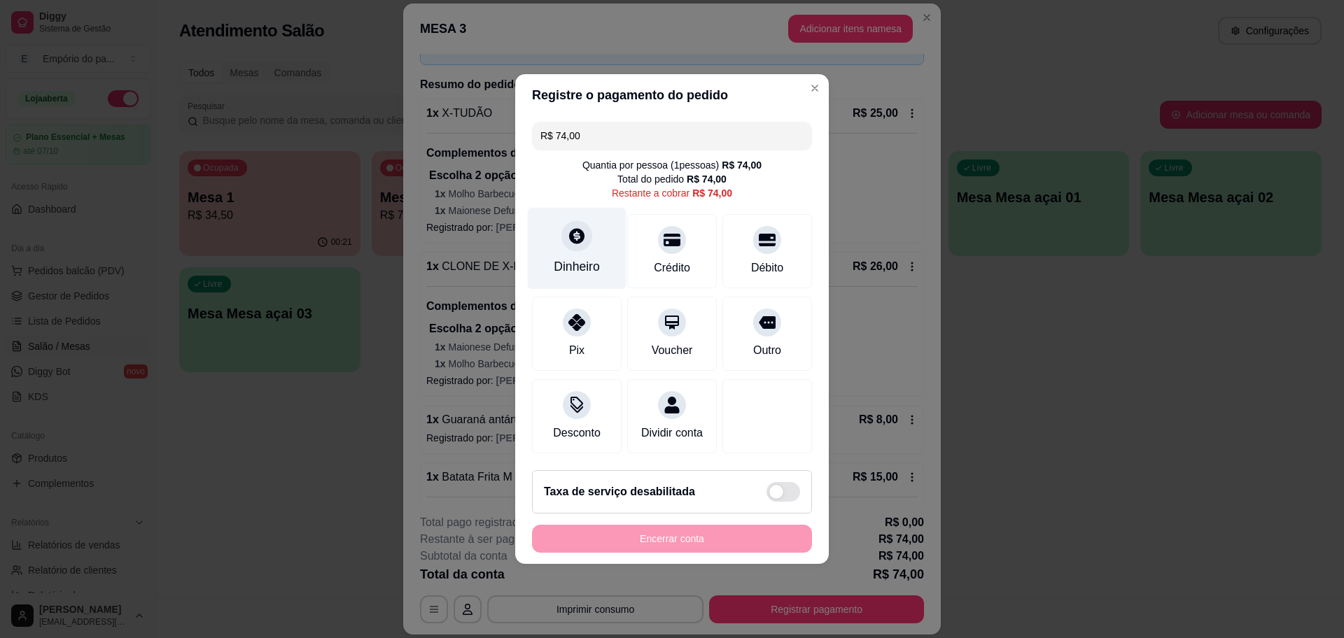
click at [563, 258] on div "Dinheiro" at bounding box center [577, 267] width 46 height 18
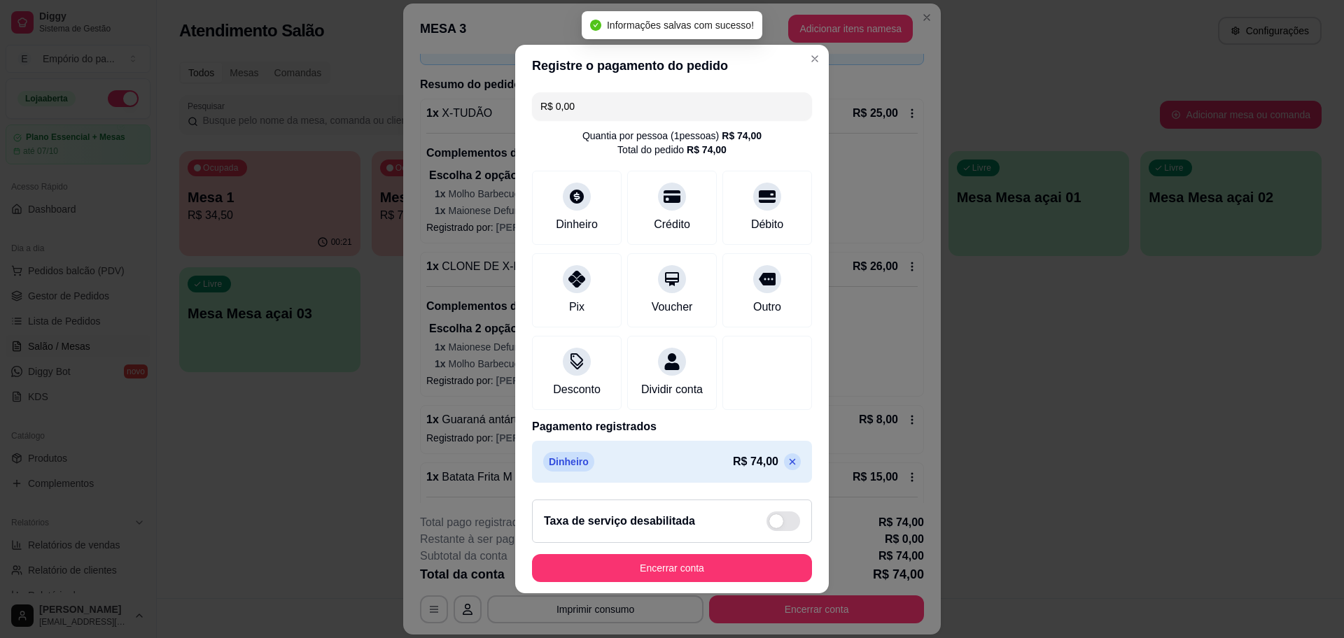
type input "R$ 0,00"
click at [744, 560] on footer "Taxa de serviço desabilitada Encerrar conta" at bounding box center [672, 541] width 314 height 105
click at [748, 568] on button "Encerrar conta" at bounding box center [672, 568] width 280 height 28
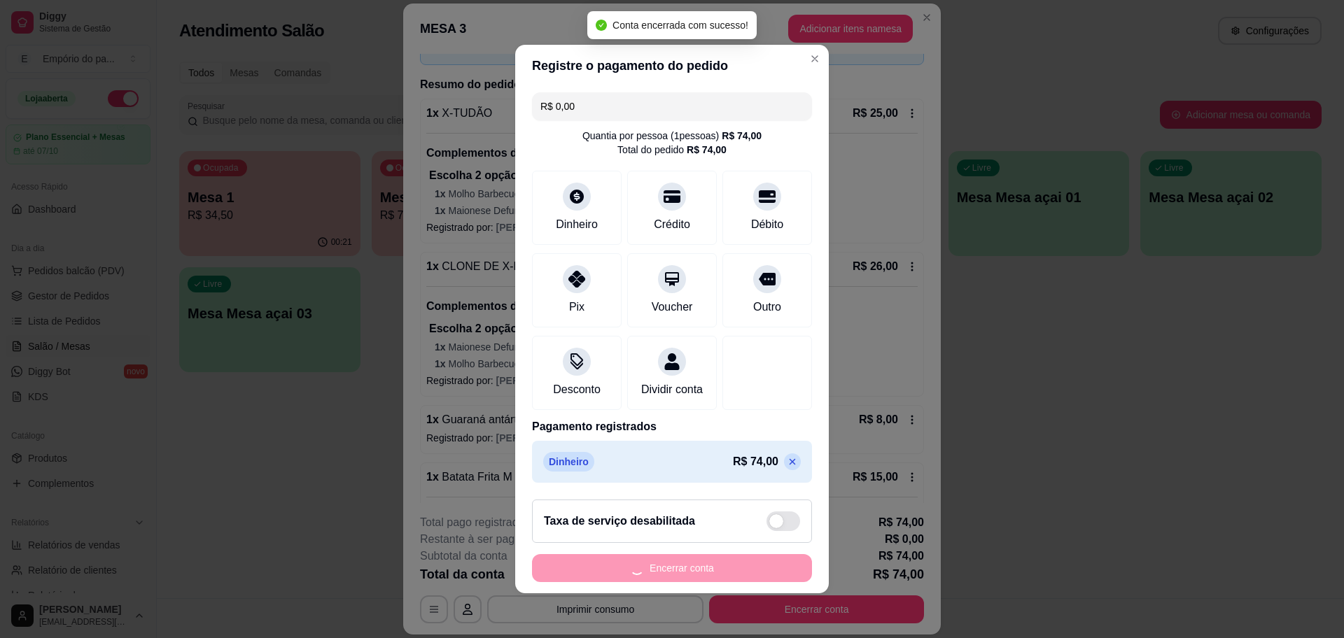
scroll to position [0, 0]
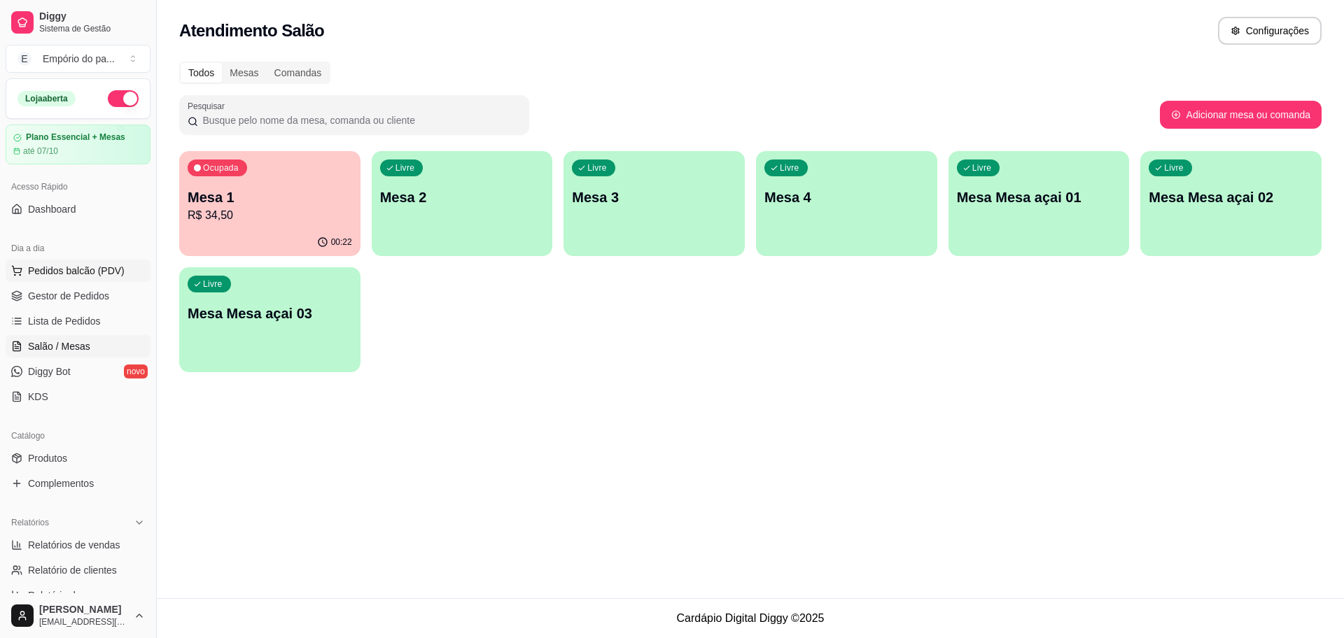
click at [79, 281] on button "Pedidos balcão (PDV)" at bounding box center [78, 271] width 145 height 22
click at [86, 300] on img at bounding box center [104, 267] width 129 height 88
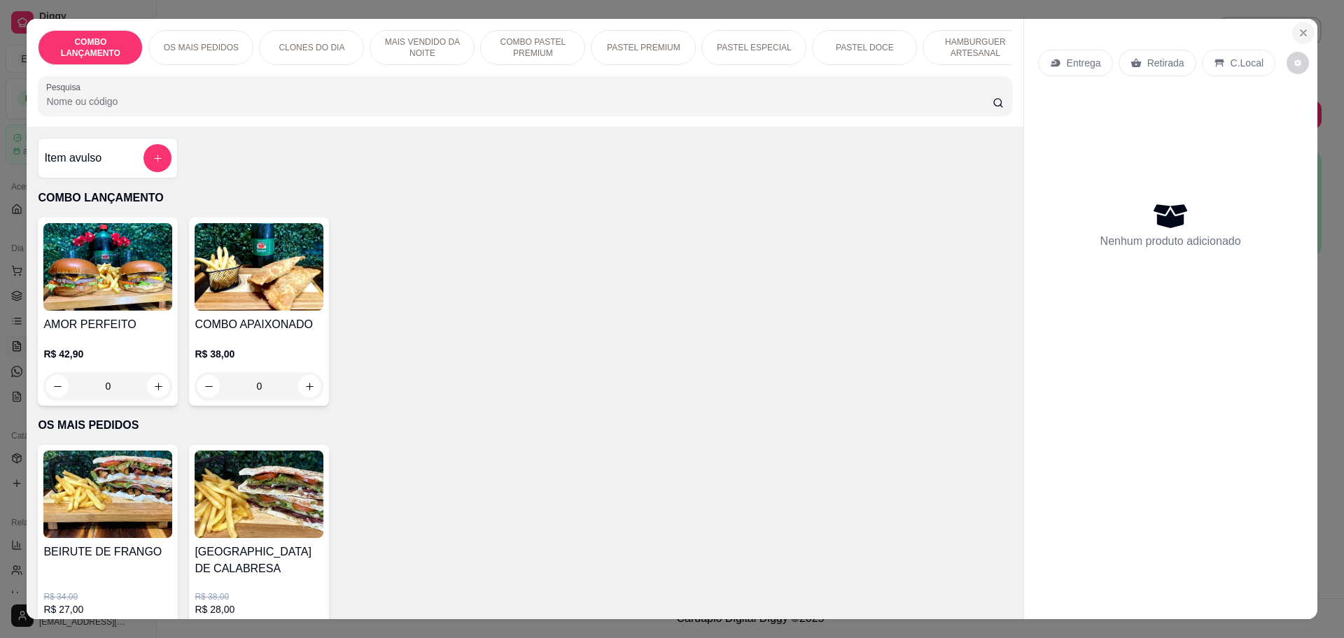
click at [1298, 34] on icon "Close" at bounding box center [1303, 32] width 11 height 11
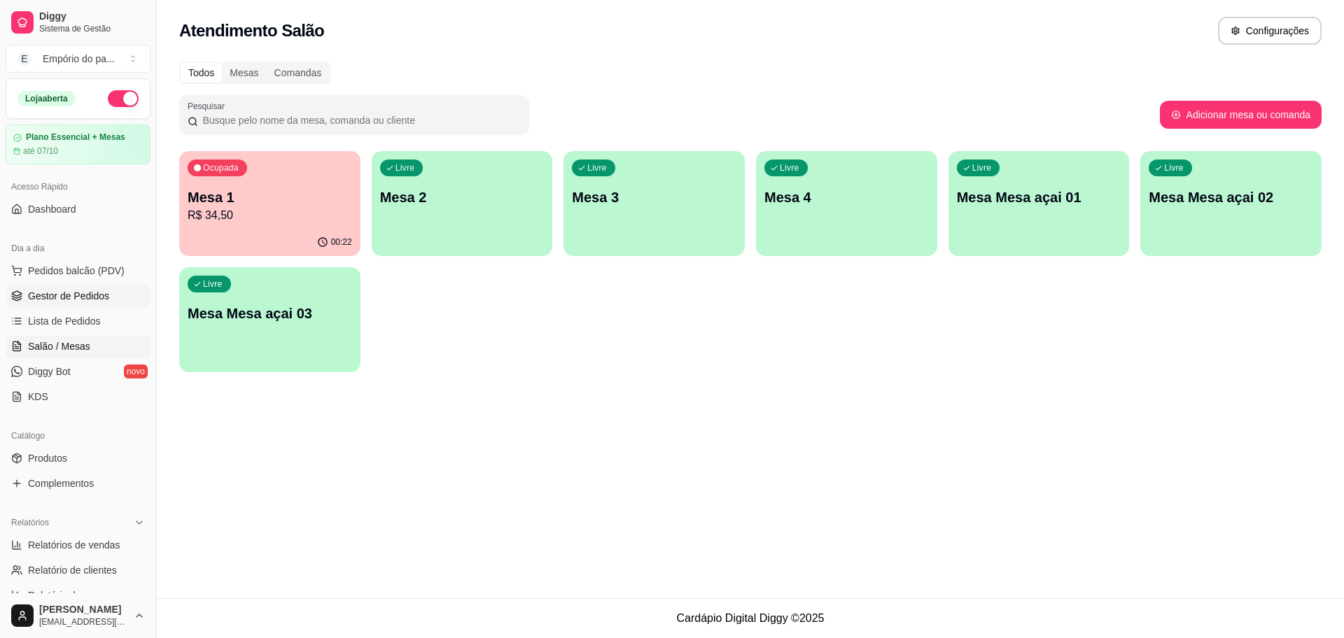
click at [87, 293] on span "Gestor de Pedidos" at bounding box center [68, 296] width 81 height 14
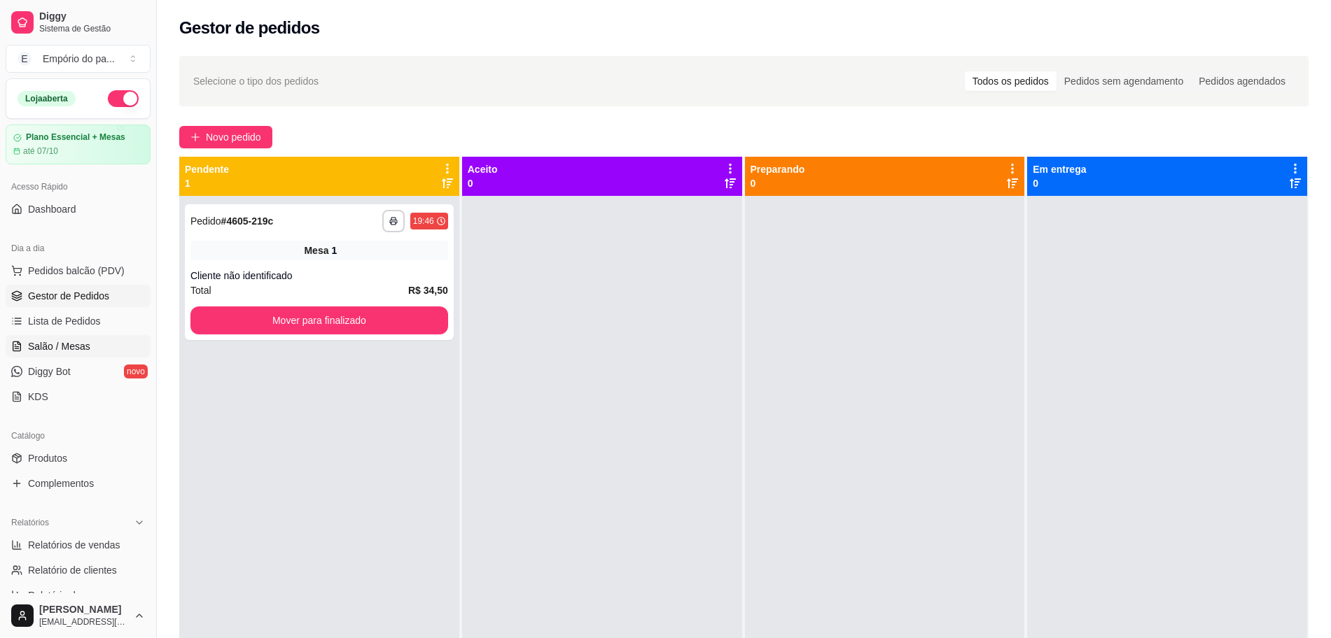
click at [62, 339] on span "Salão / Mesas" at bounding box center [59, 346] width 62 height 14
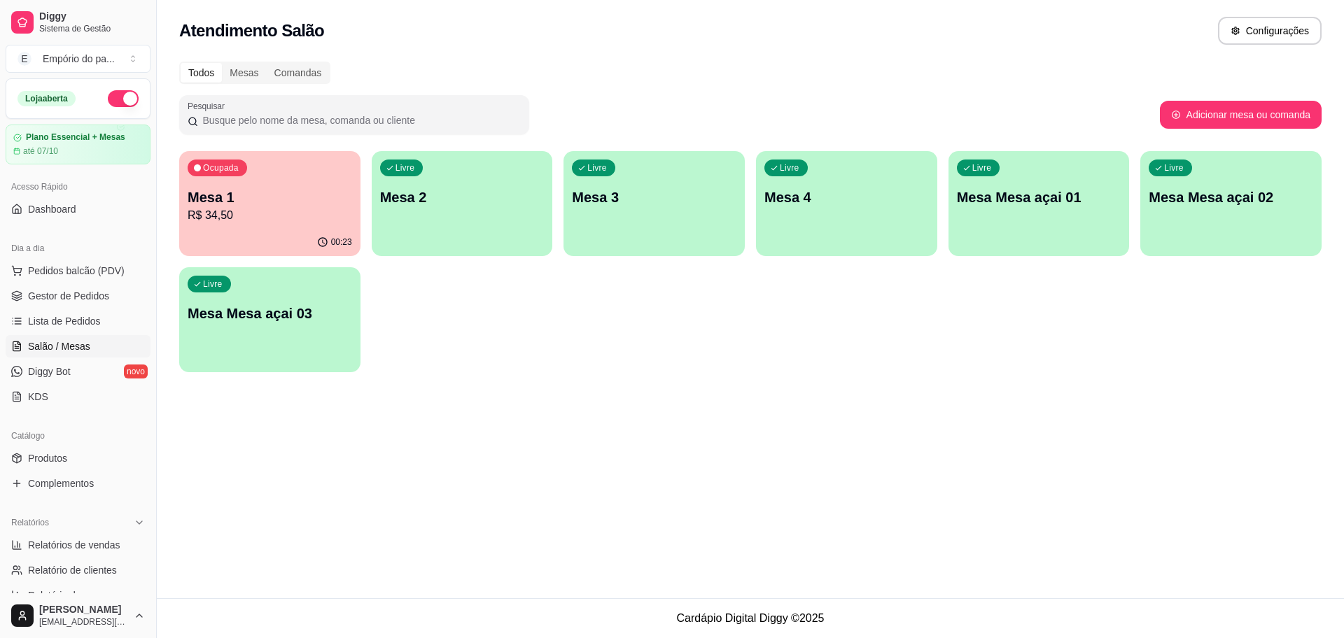
click at [206, 225] on div "Ocupada Mesa 1 R$ 34,50" at bounding box center [269, 190] width 181 height 78
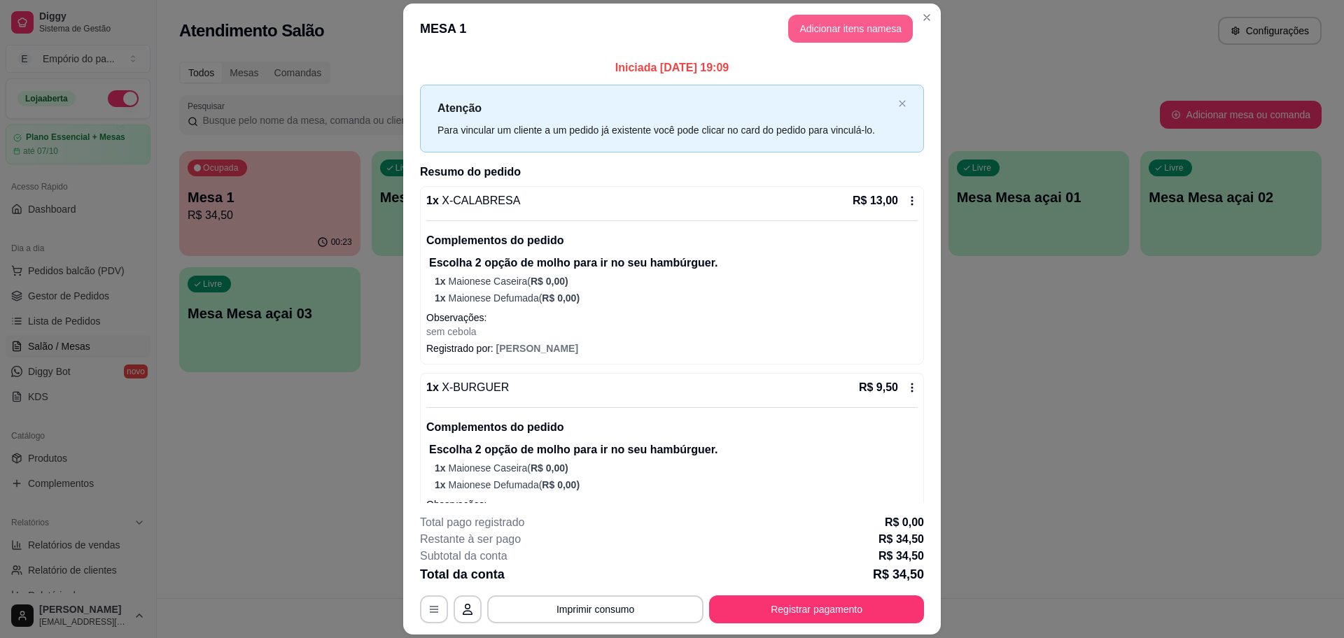
click at [860, 25] on button "Adicionar itens na mesa" at bounding box center [850, 29] width 125 height 28
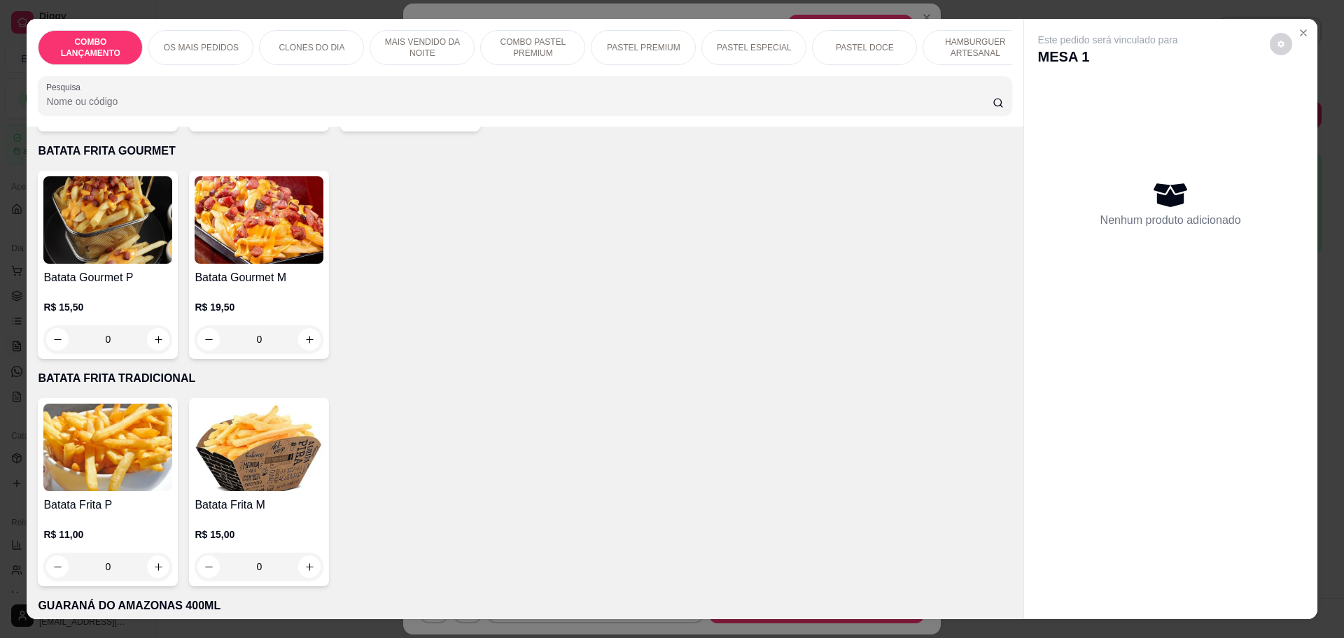
scroll to position [3850, 0]
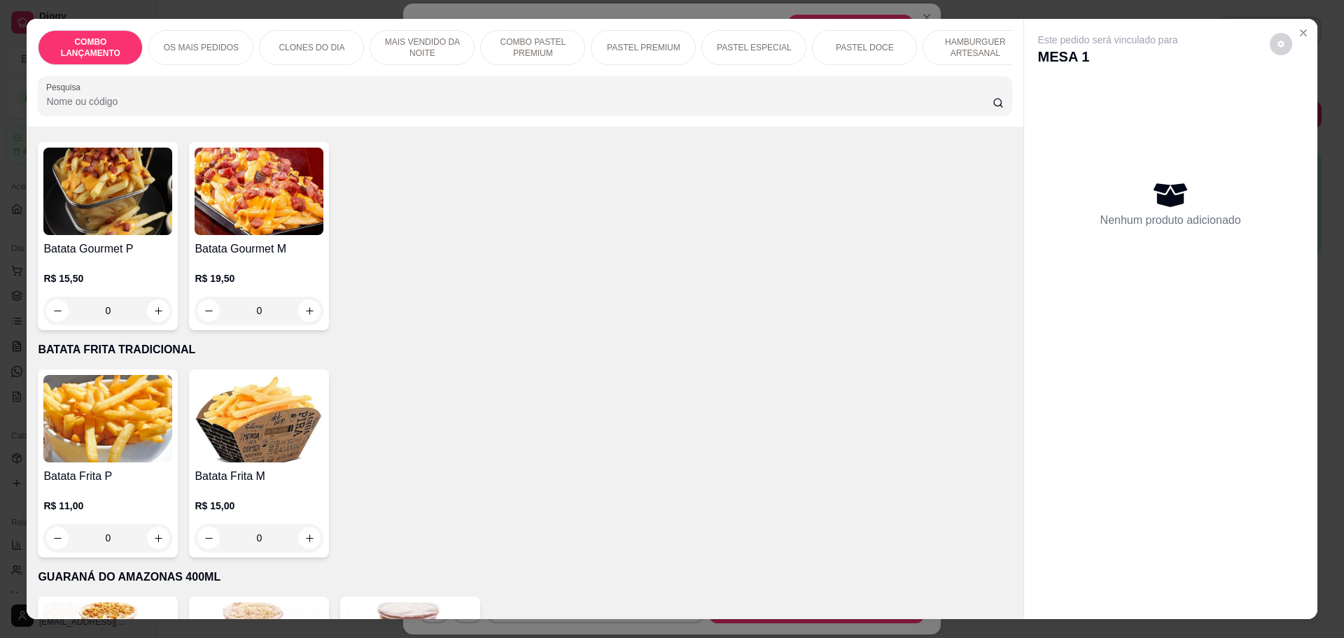
click at [150, 524] on div "0" at bounding box center [107, 538] width 129 height 28
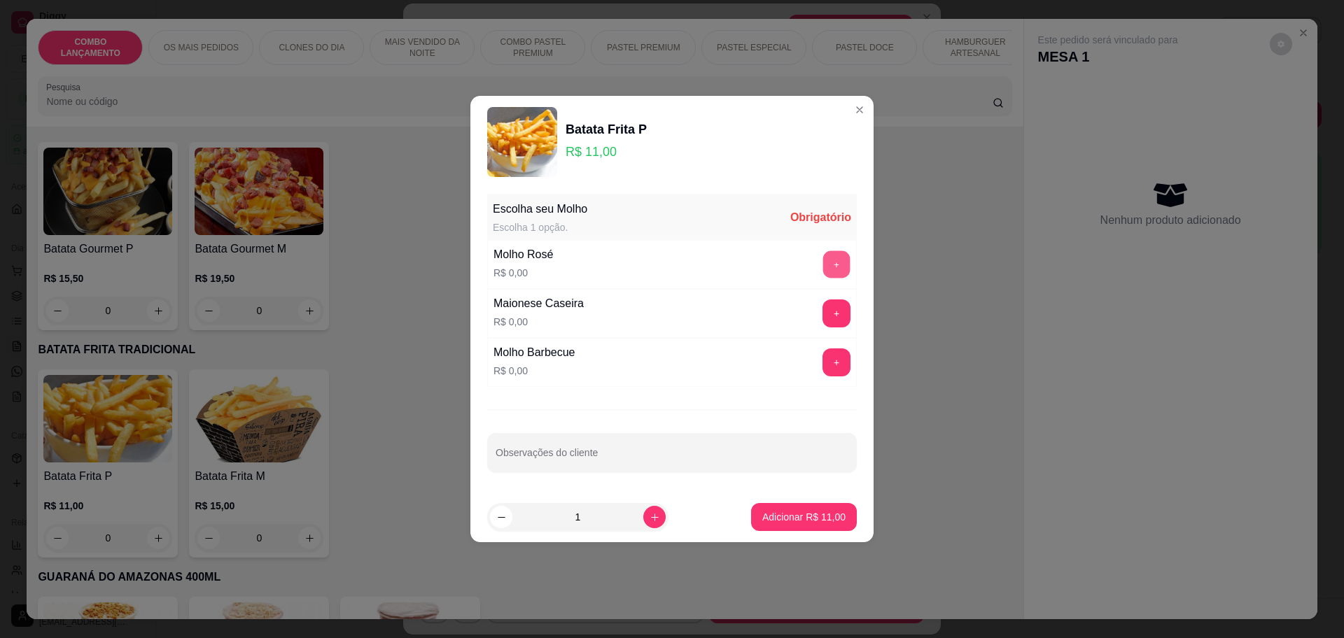
click at [829, 272] on button "+" at bounding box center [836, 264] width 27 height 27
click at [766, 265] on button "-" at bounding box center [774, 265] width 28 height 28
click at [817, 300] on div "+" at bounding box center [836, 314] width 39 height 28
click at [823, 309] on button "+" at bounding box center [836, 313] width 27 height 27
click at [764, 512] on p "Adicionar R$ 11,00" at bounding box center [804, 516] width 81 height 13
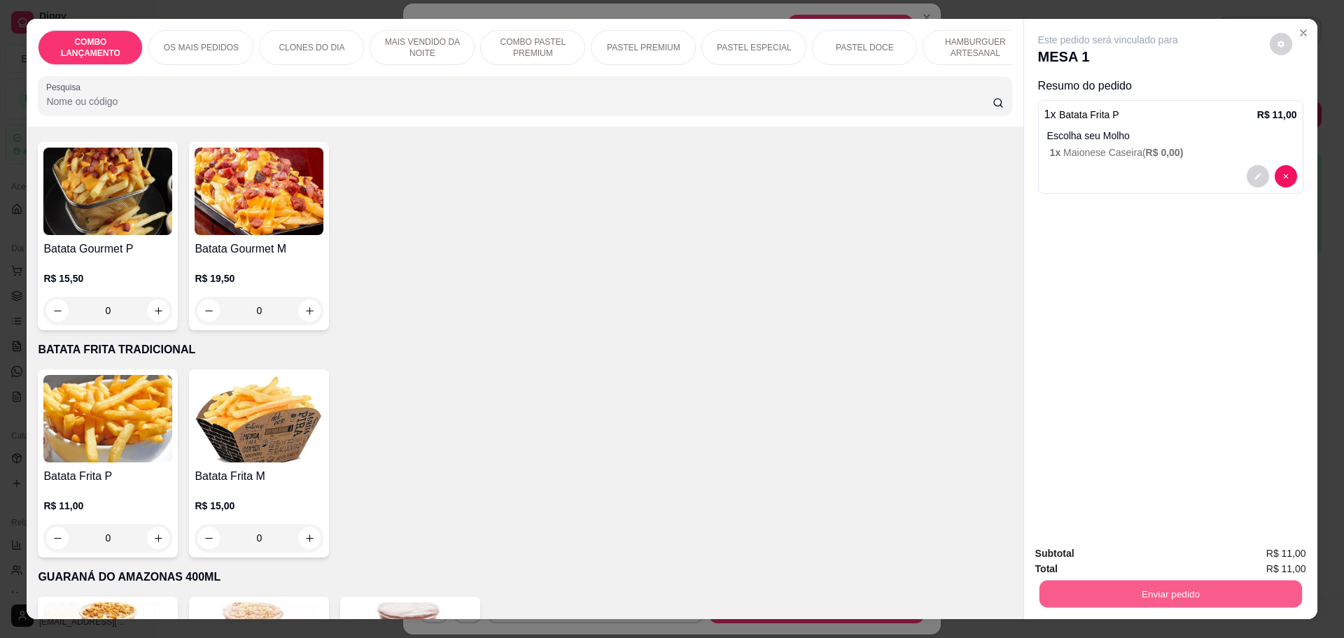
click at [1233, 598] on button "Enviar pedido" at bounding box center [1170, 593] width 262 height 27
click at [1258, 553] on button "Enviar pedido" at bounding box center [1268, 560] width 77 height 26
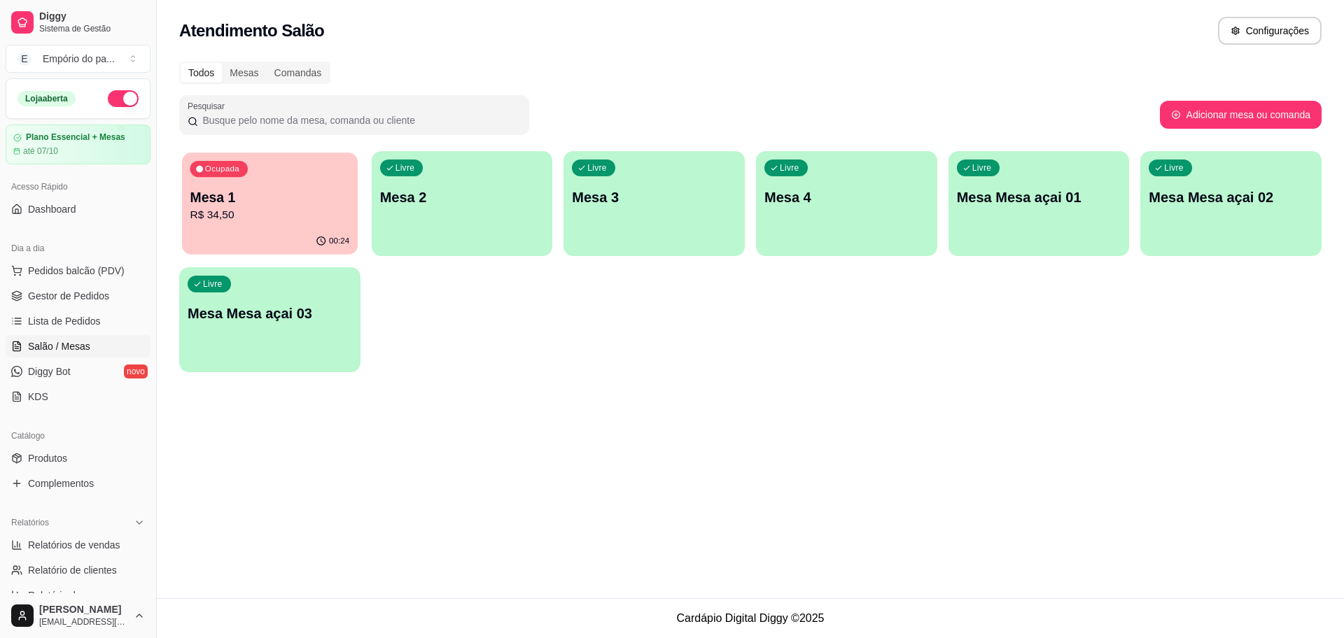
click at [325, 215] on p "R$ 34,50" at bounding box center [270, 215] width 160 height 16
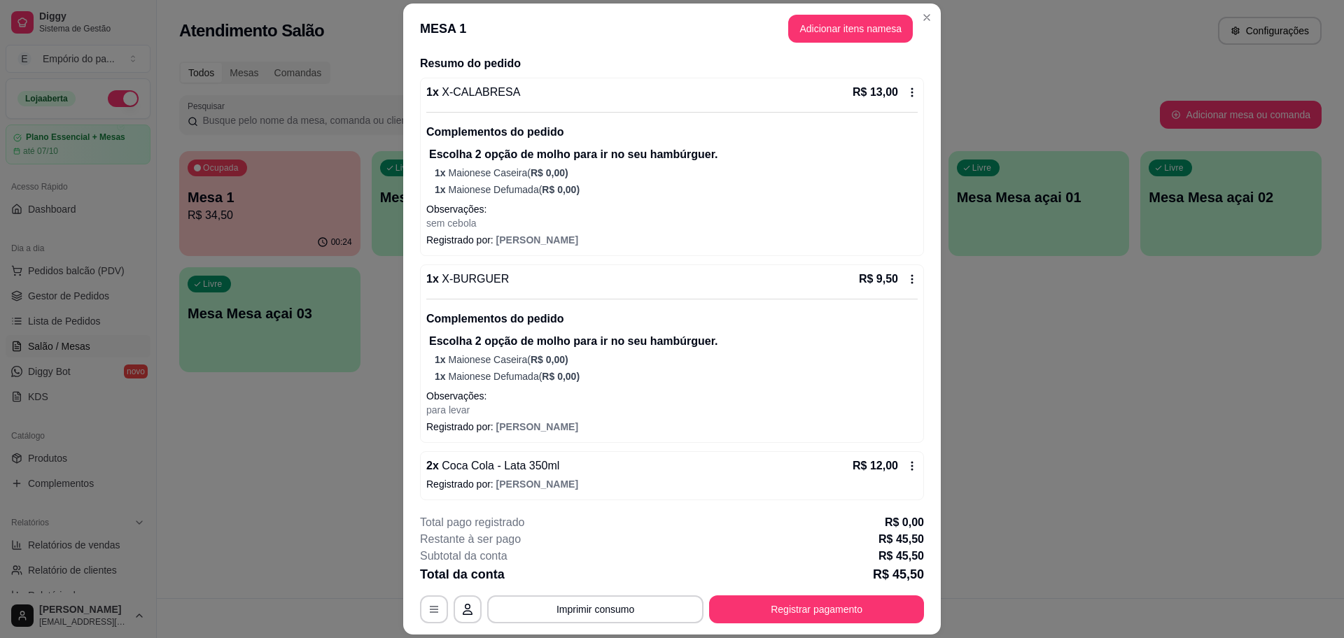
scroll to position [247, 0]
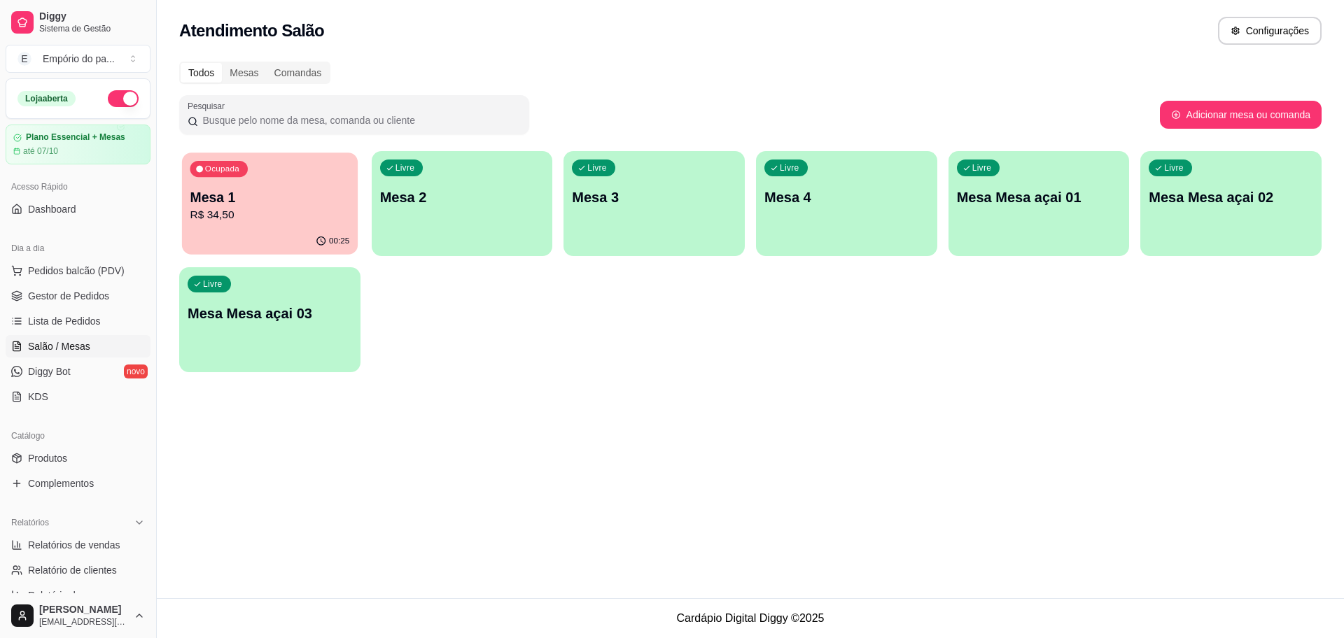
click at [356, 195] on div "Ocupada Mesa 1 R$ 34,50" at bounding box center [270, 191] width 176 height 76
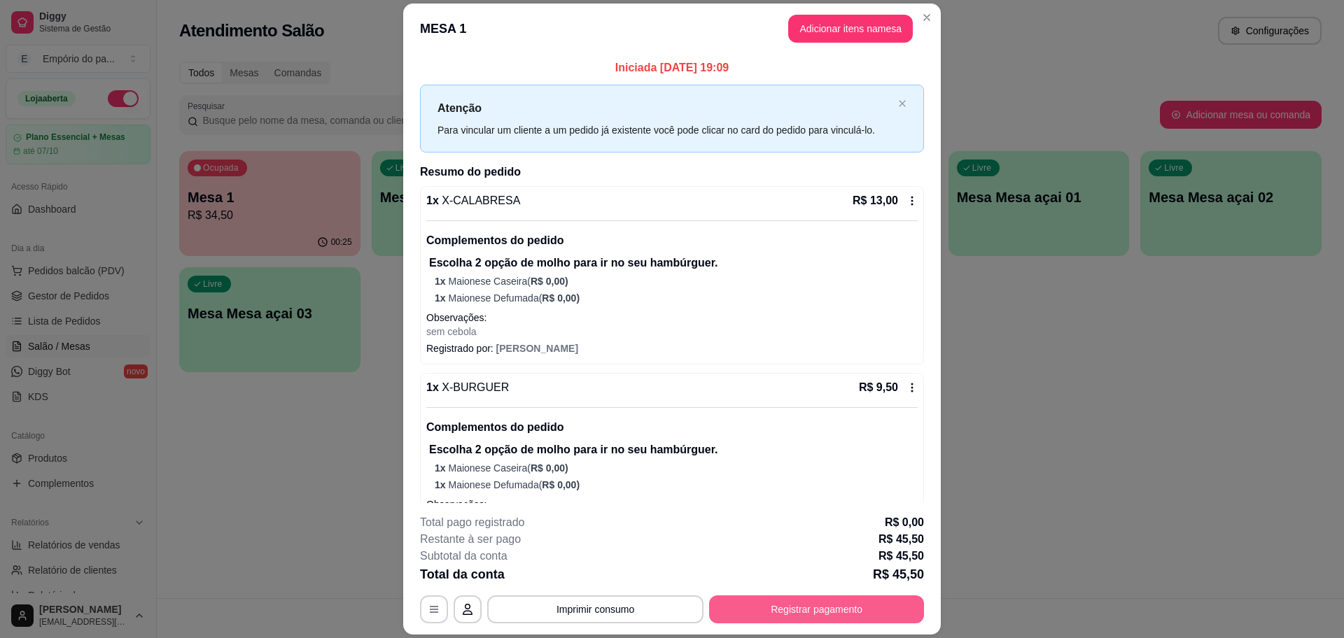
click at [779, 605] on button "Registrar pagamento" at bounding box center [816, 610] width 215 height 28
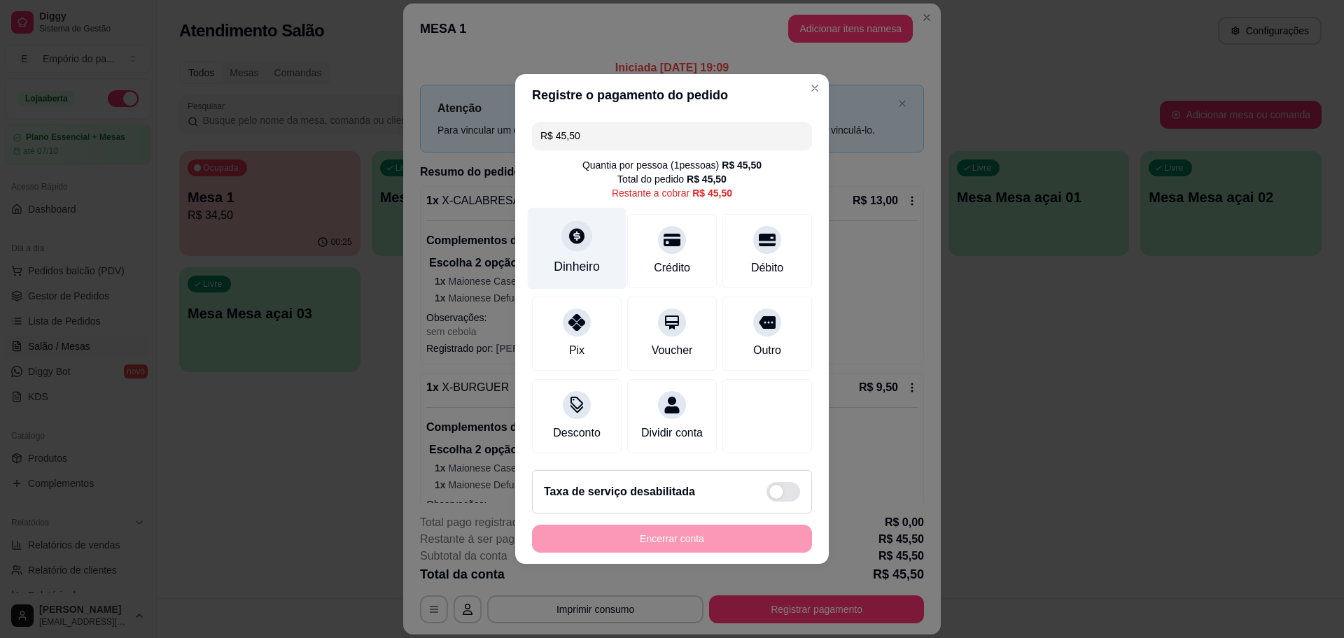
click at [571, 258] on div "Dinheiro" at bounding box center [577, 267] width 46 height 18
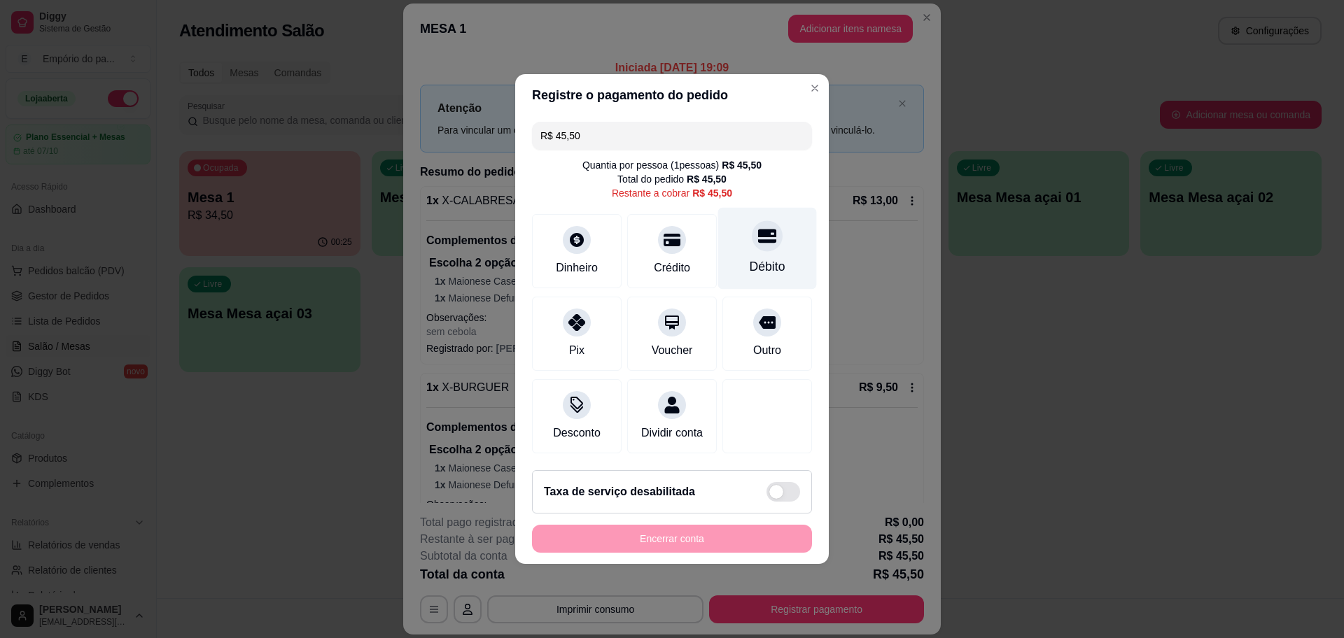
click at [752, 237] on div at bounding box center [767, 235] width 31 height 31
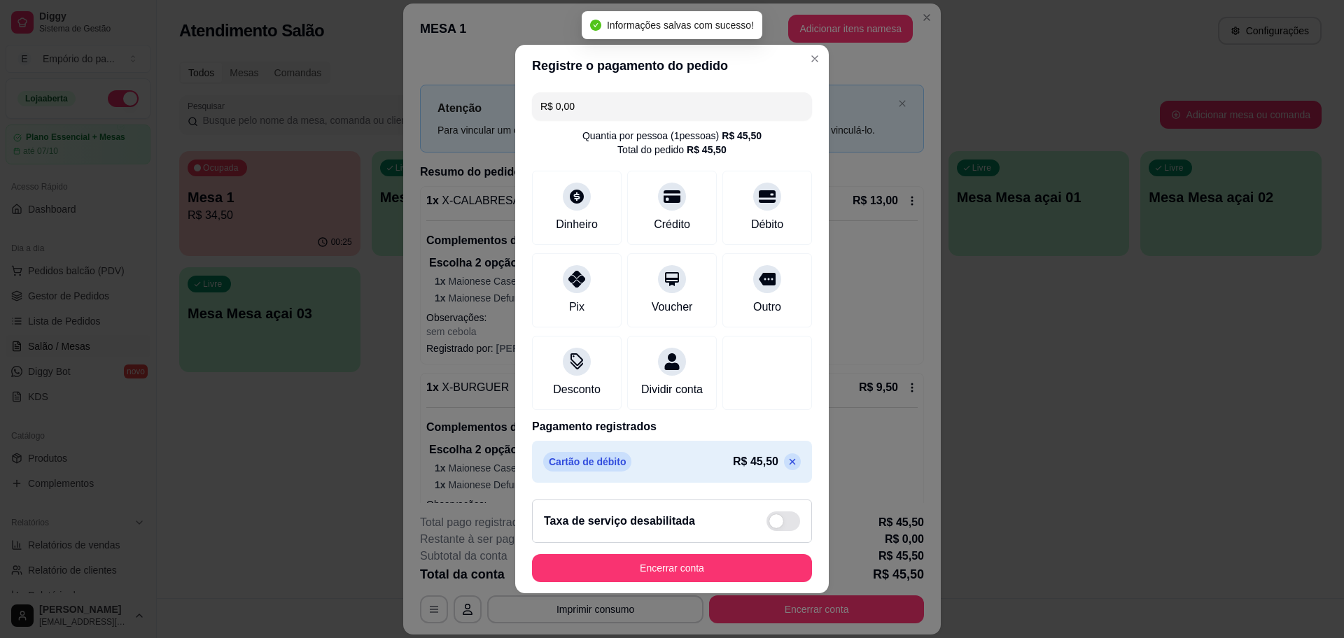
type input "R$ 0,00"
click at [601, 543] on div "Taxa de serviço desabilitada" at bounding box center [672, 521] width 280 height 43
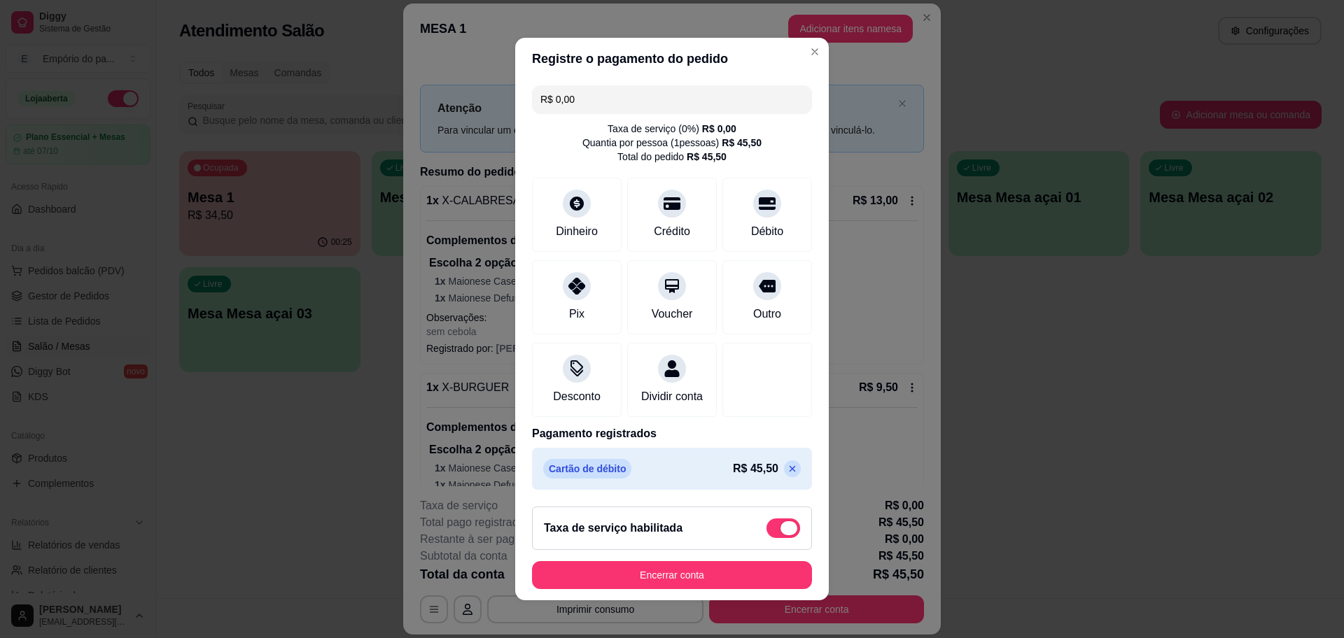
click at [766, 526] on label at bounding box center [783, 529] width 34 height 20
click at [766, 531] on input "checkbox" at bounding box center [770, 535] width 9 height 9
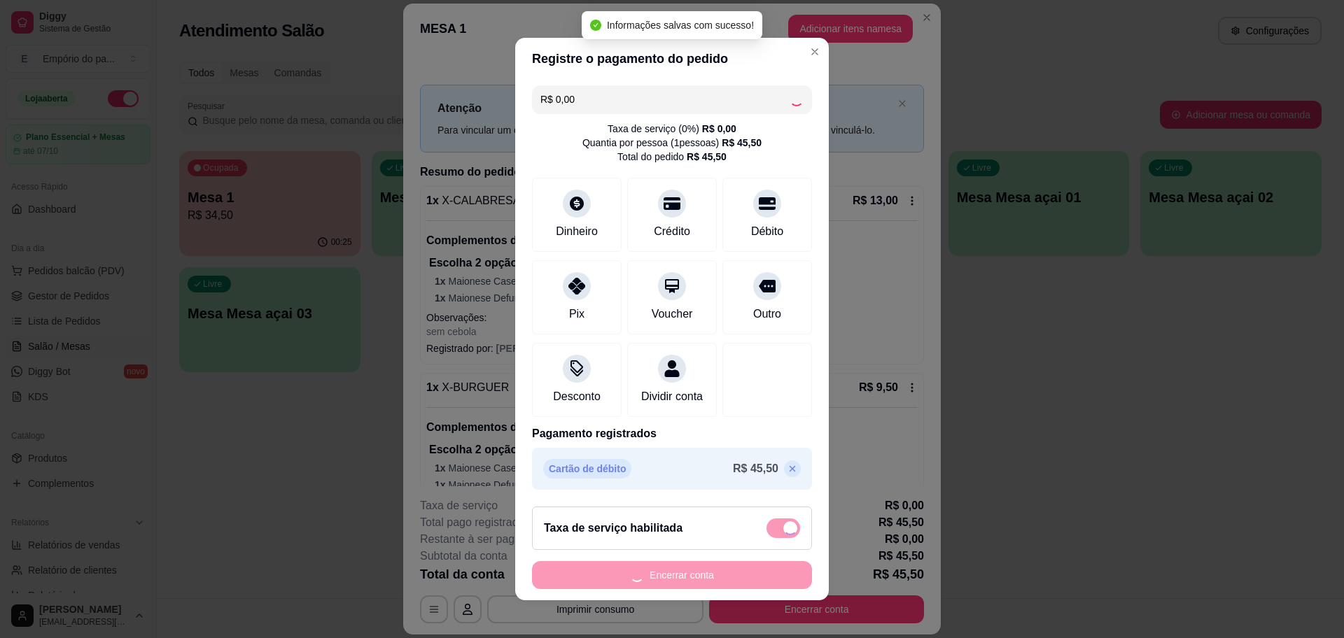
checkbox input "false"
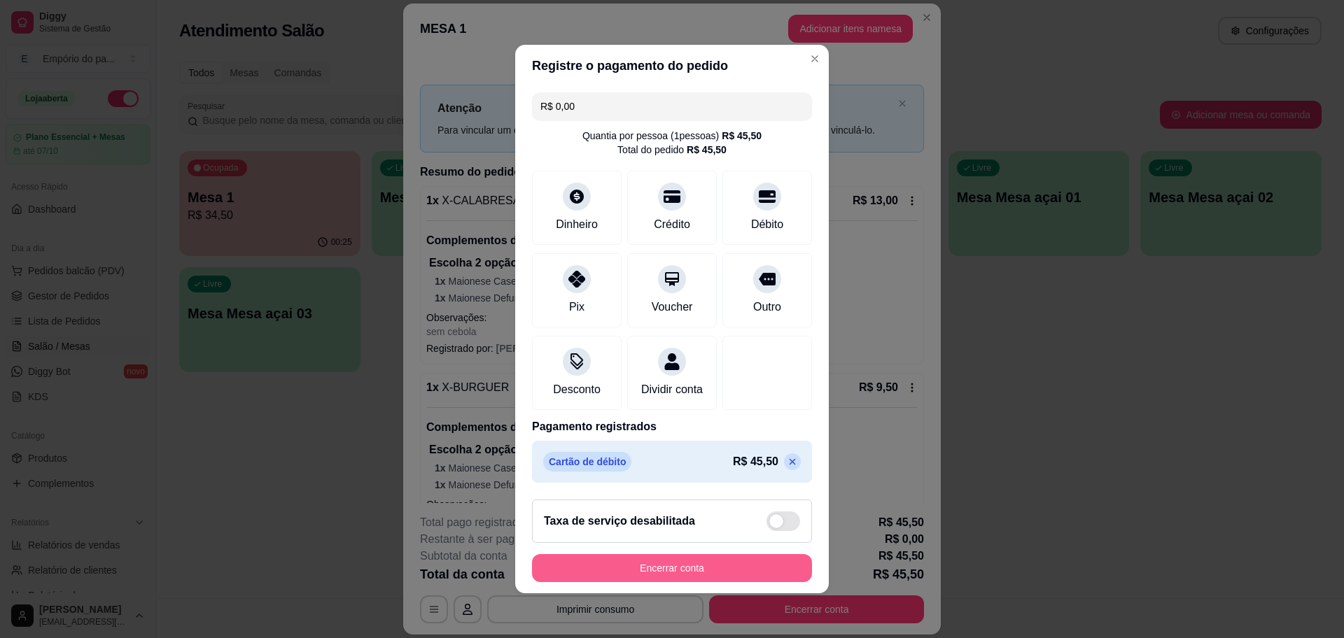
click at [654, 578] on button "Encerrar conta" at bounding box center [672, 568] width 280 height 28
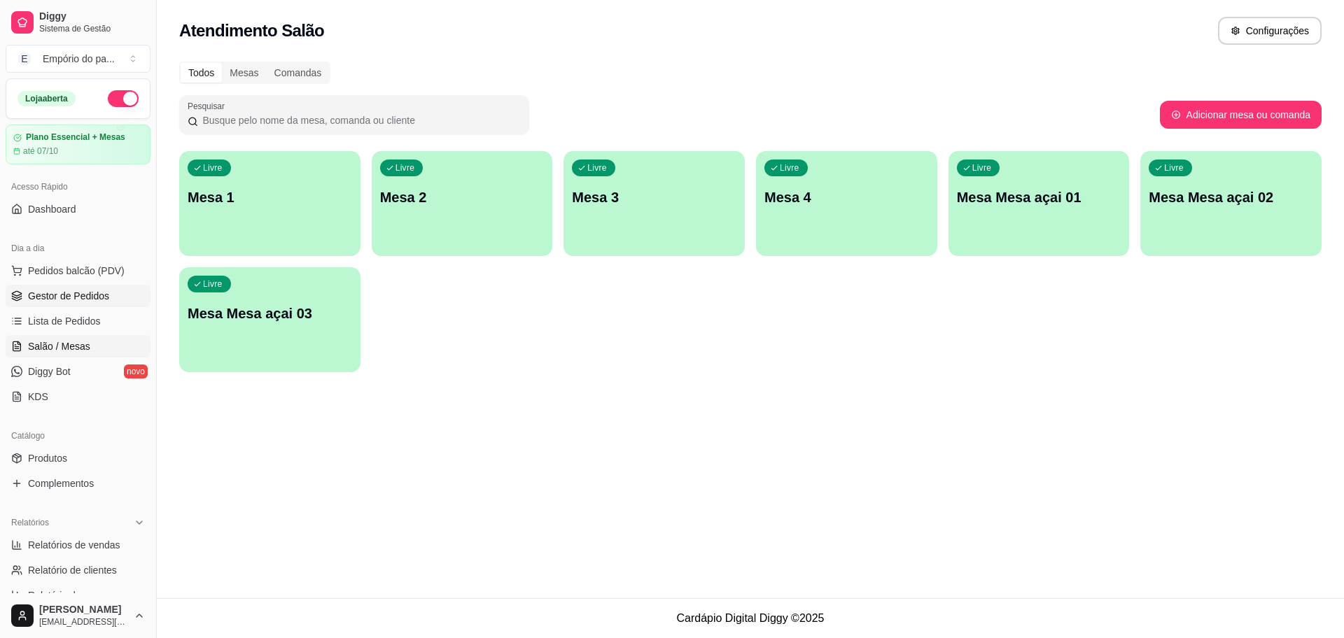
click at [86, 297] on span "Gestor de Pedidos" at bounding box center [68, 296] width 81 height 14
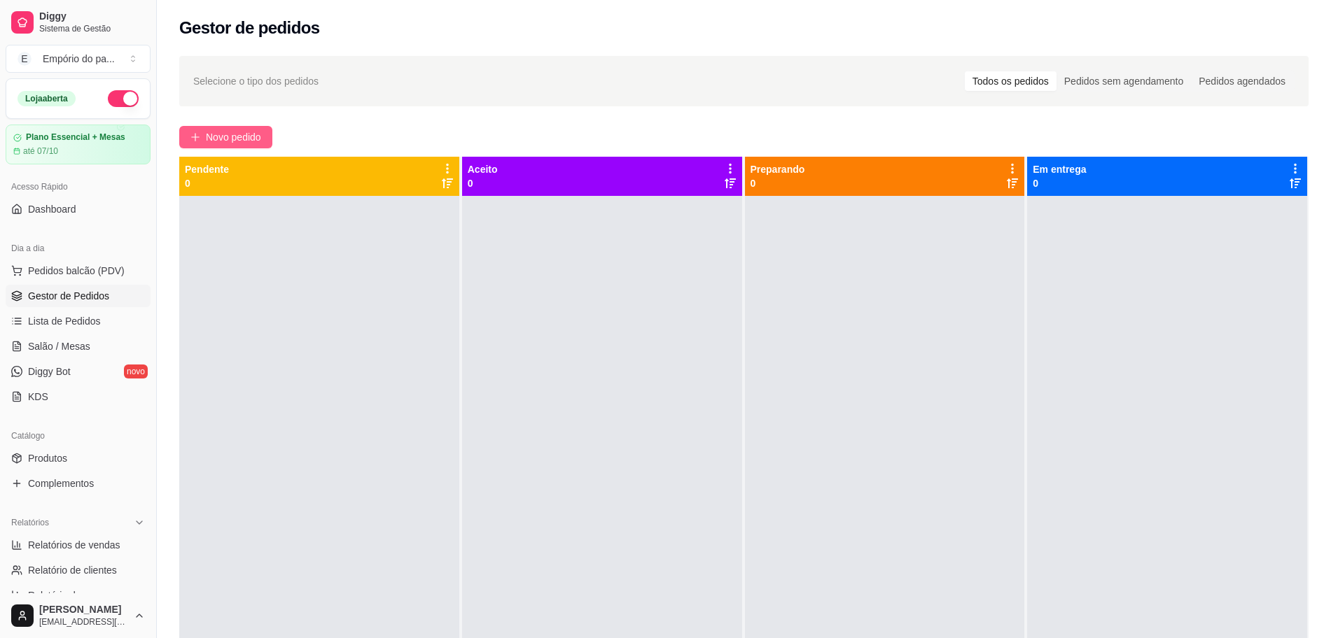
click at [205, 137] on button "Novo pedido" at bounding box center [225, 137] width 93 height 22
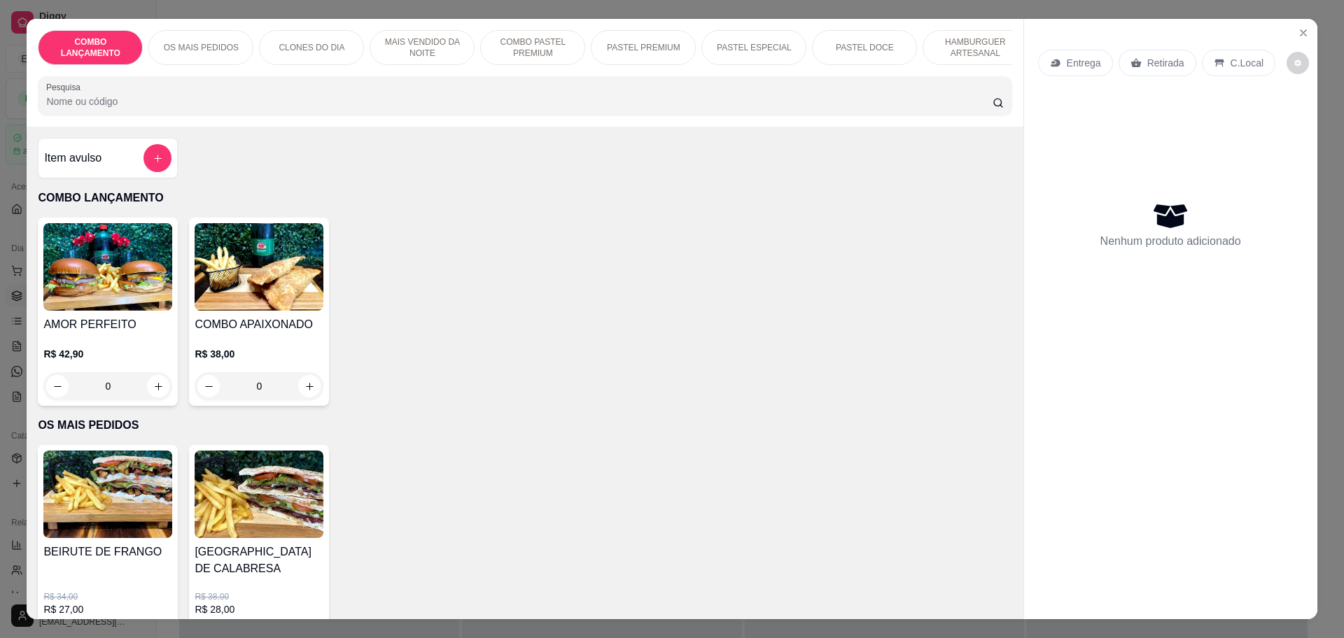
click at [1233, 50] on div "C.Local" at bounding box center [1238, 63] width 73 height 27
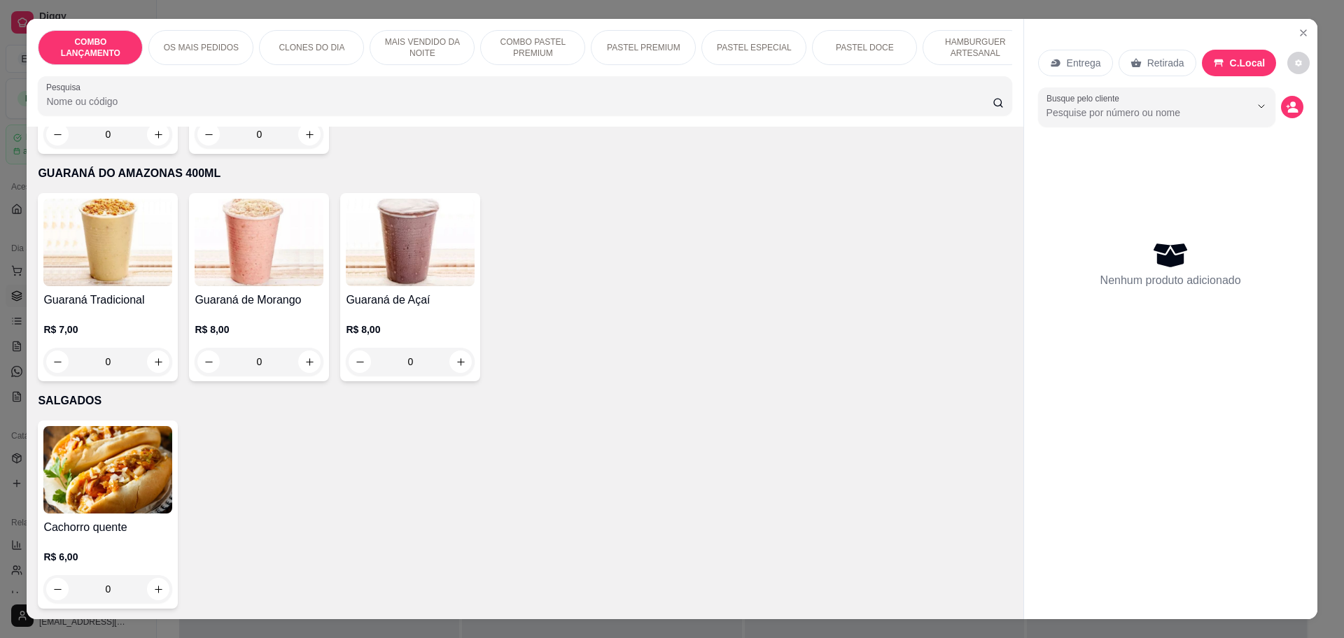
scroll to position [4200, 0]
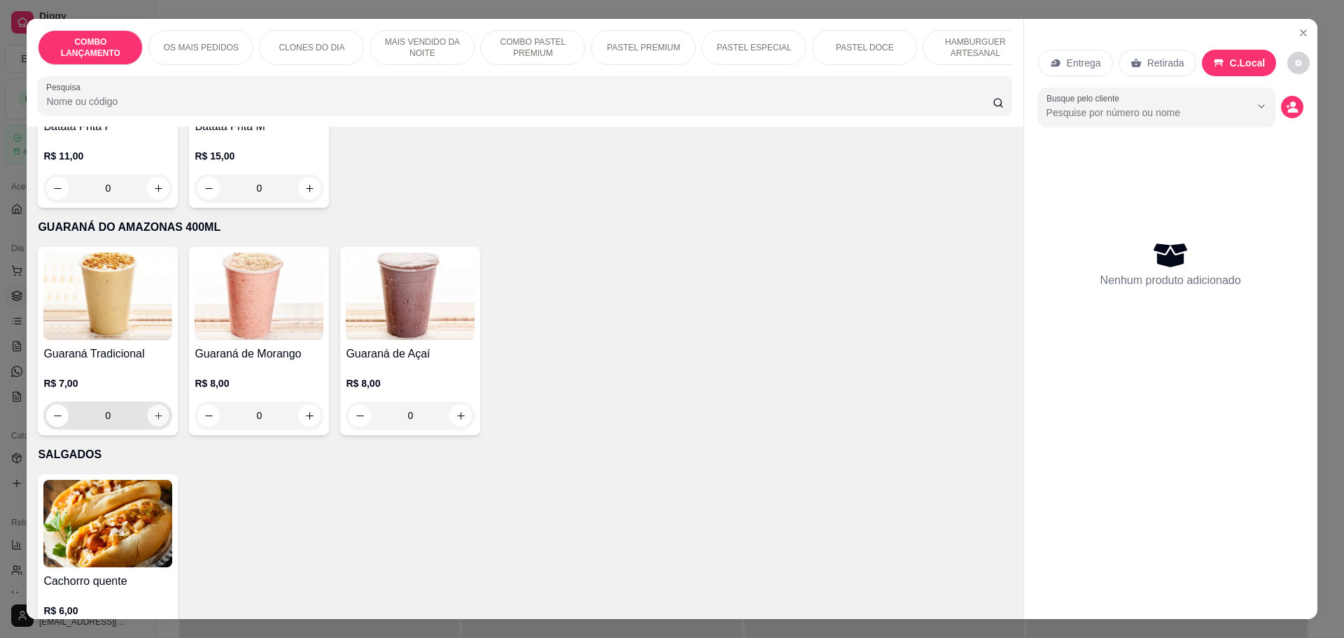
click at [157, 411] on icon "increase-product-quantity" at bounding box center [158, 416] width 10 height 10
type input "1"
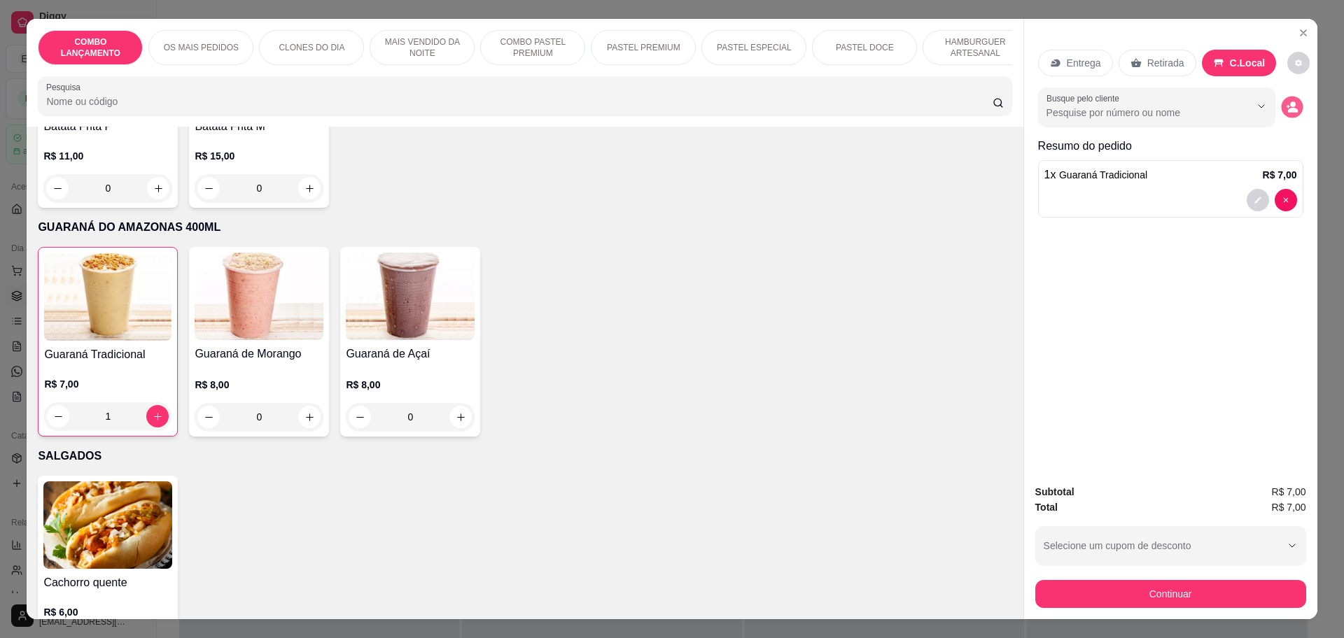
click at [1282, 100] on button "decrease-product-quantity" at bounding box center [1292, 108] width 22 height 22
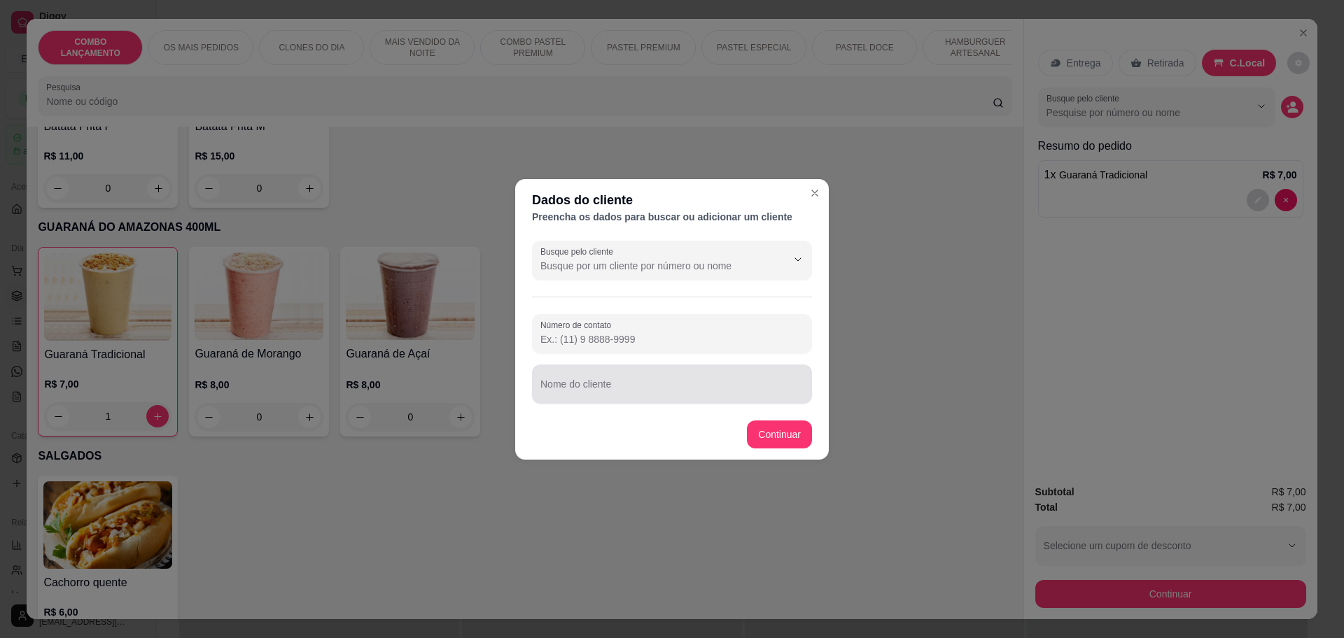
click at [638, 377] on div at bounding box center [671, 384] width 263 height 28
type input "virto"
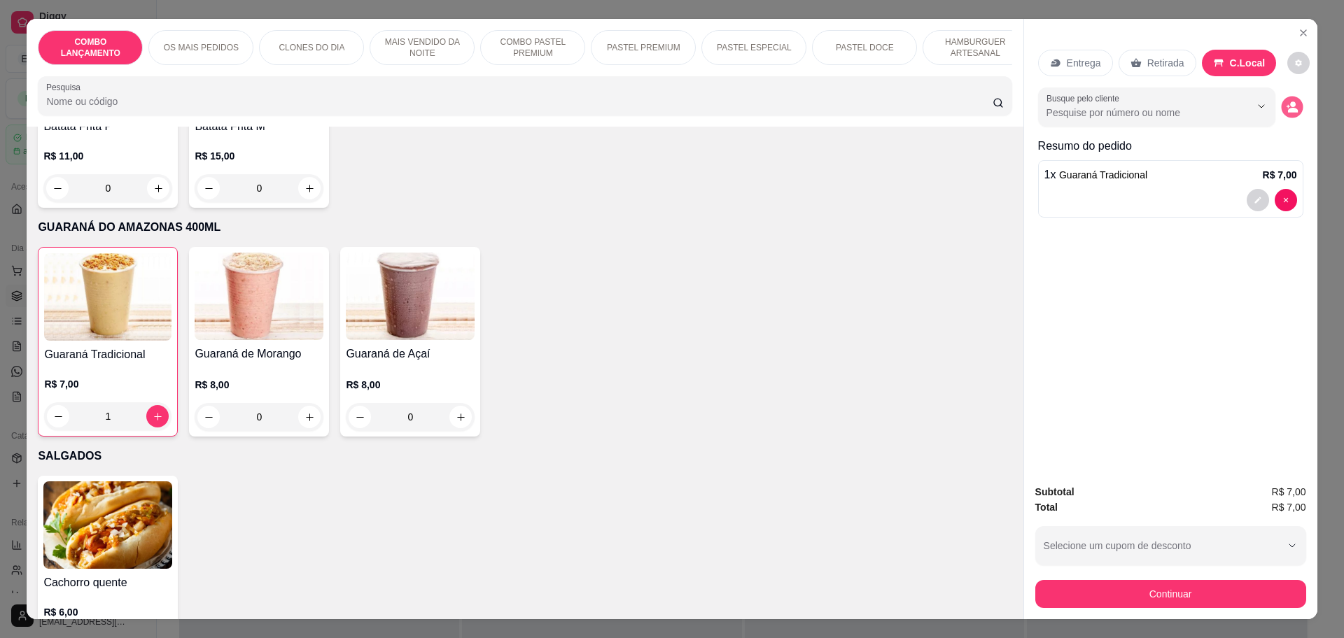
click at [1290, 104] on circle "decrease-product-quantity" at bounding box center [1293, 105] width 6 height 6
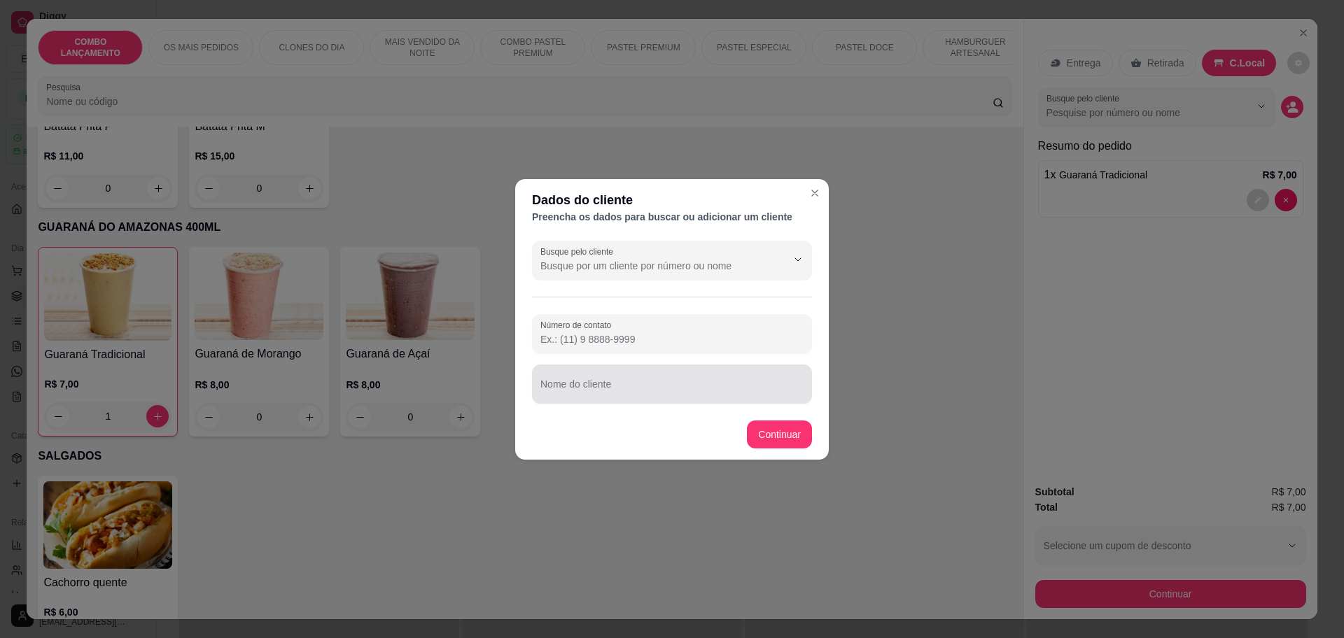
click at [564, 389] on input "Nome do cliente" at bounding box center [671, 390] width 263 height 14
type input "vitor"
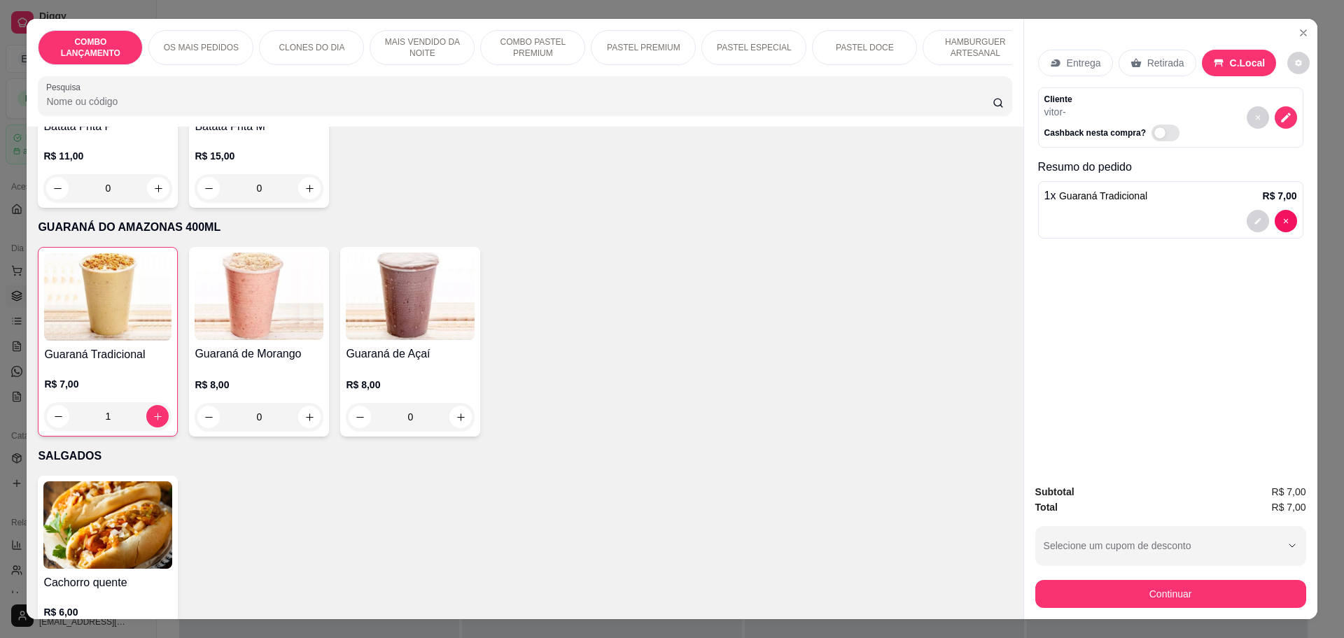
click at [1130, 579] on div "Continuar" at bounding box center [1170, 592] width 271 height 31
click at [1125, 583] on button "Continuar" at bounding box center [1170, 594] width 271 height 28
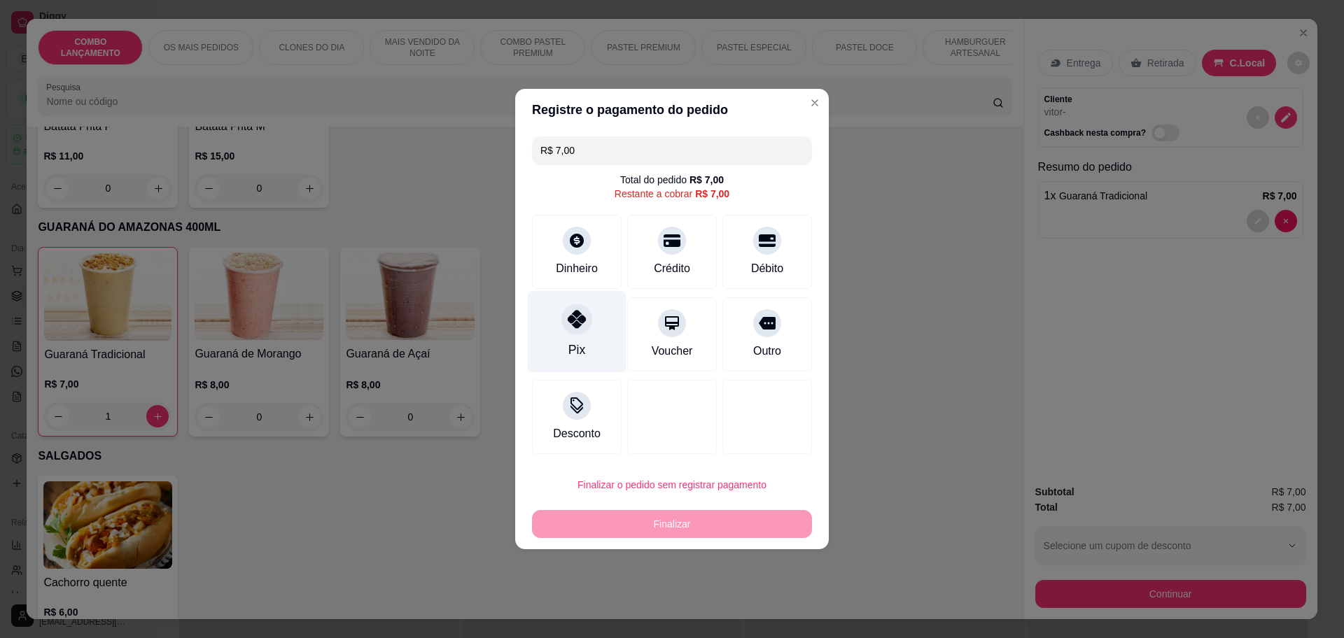
click at [591, 326] on div "Pix" at bounding box center [577, 332] width 99 height 82
type input "R$ 0,00"
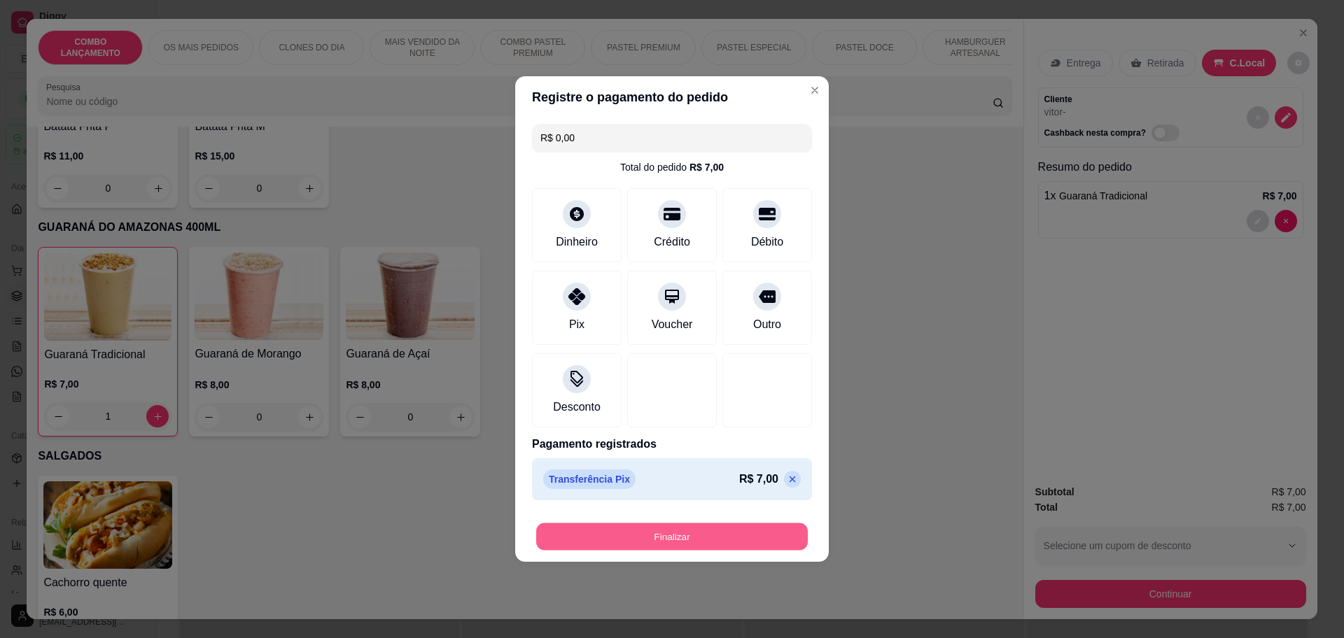
click at [627, 538] on button "Finalizar" at bounding box center [672, 537] width 272 height 27
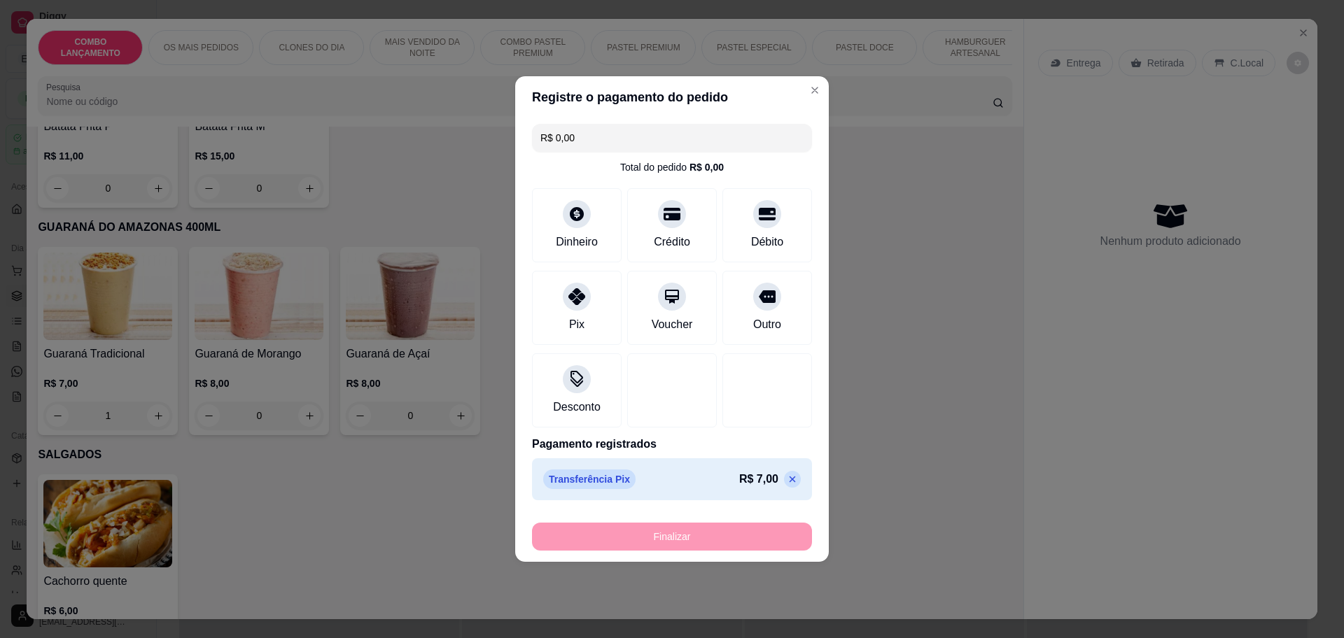
type input "0"
type input "-R$ 7,00"
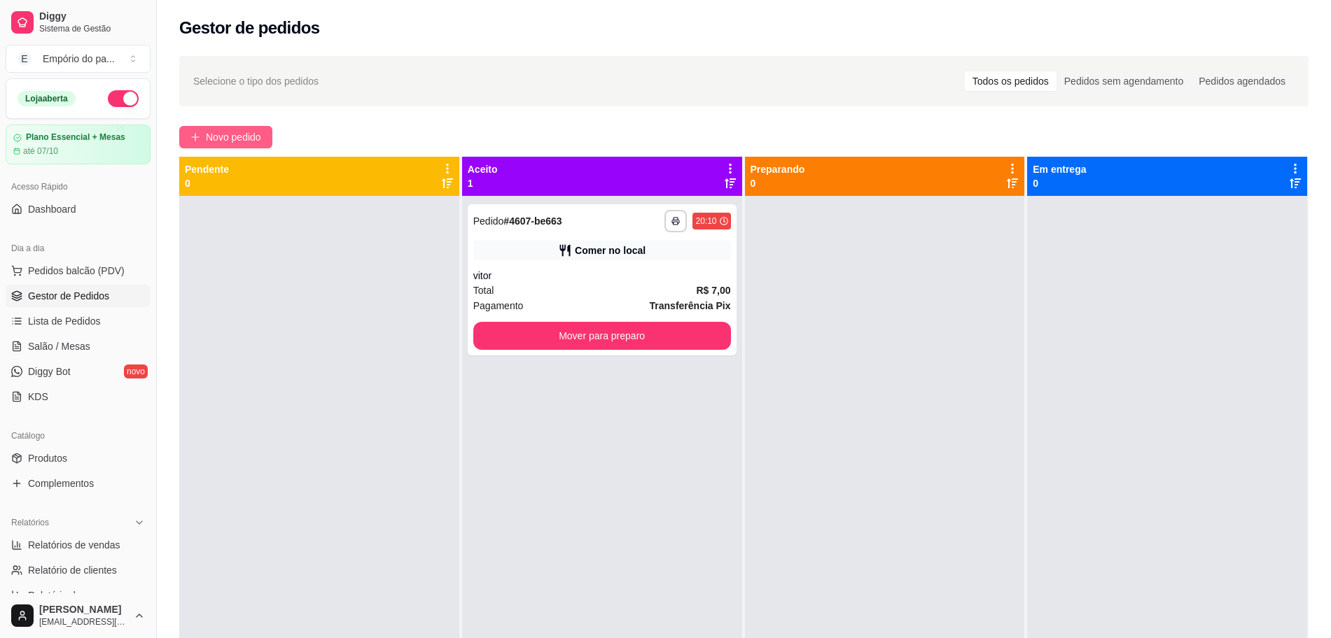
click at [227, 129] on span "Novo pedido" at bounding box center [233, 136] width 55 height 15
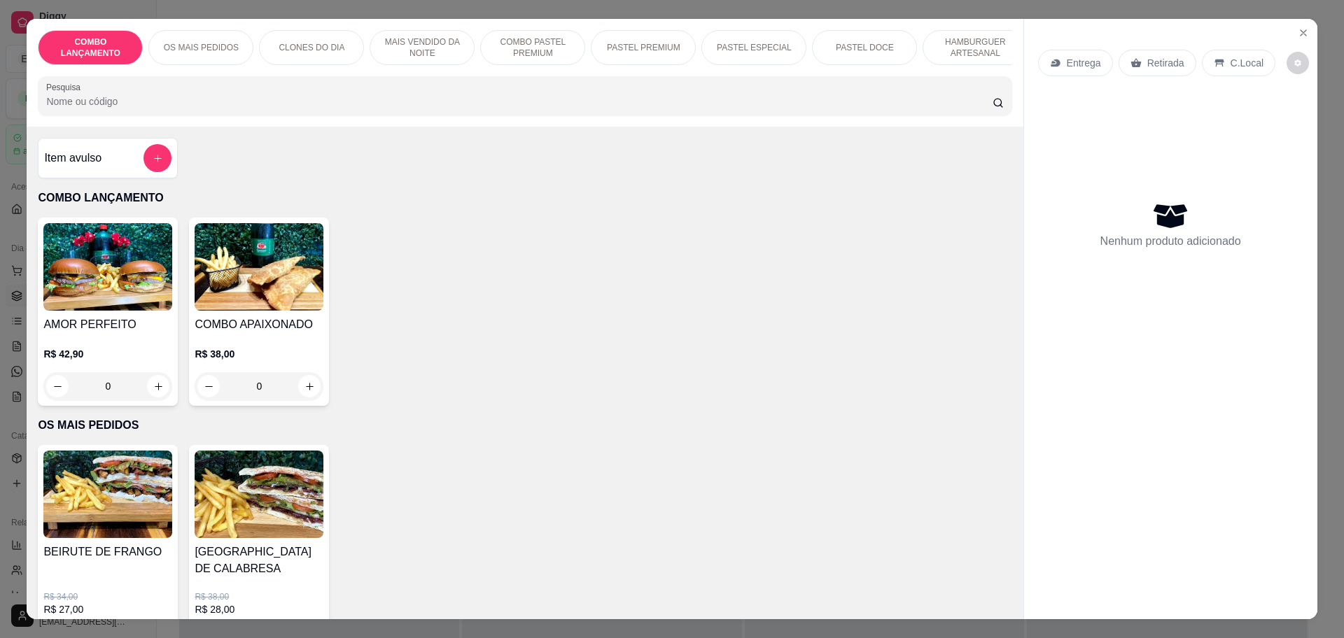
click at [1142, 55] on div "Retirada" at bounding box center [1157, 63] width 78 height 27
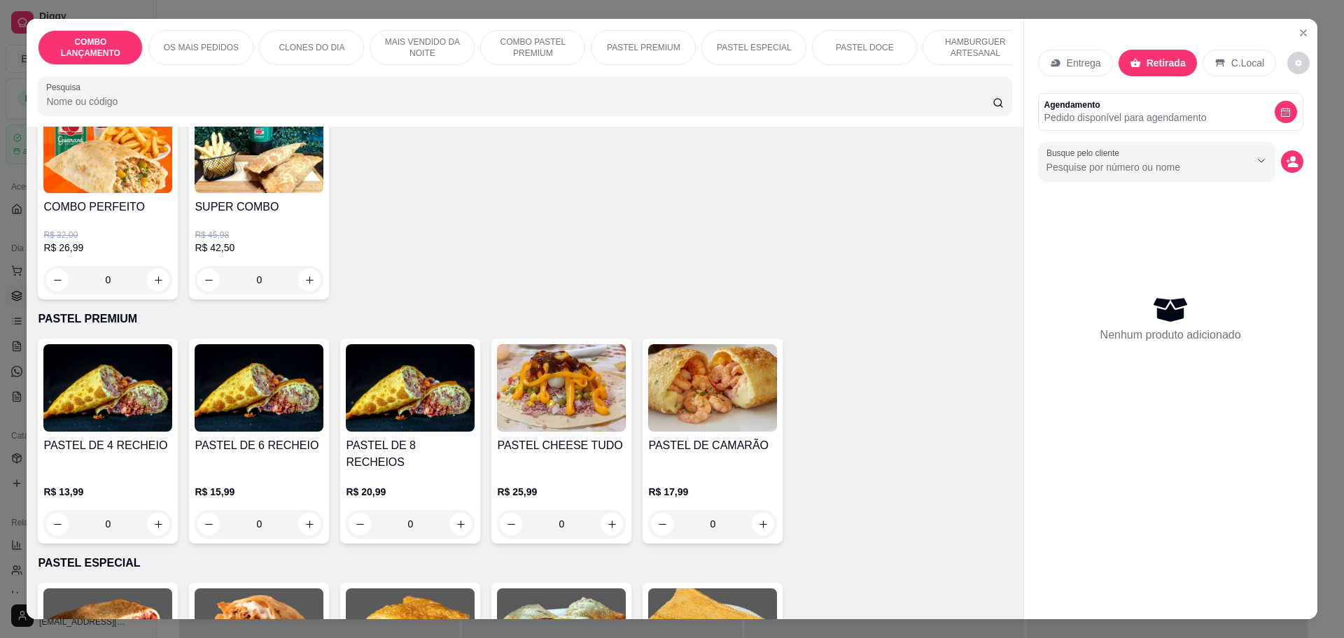
scroll to position [1576, 0]
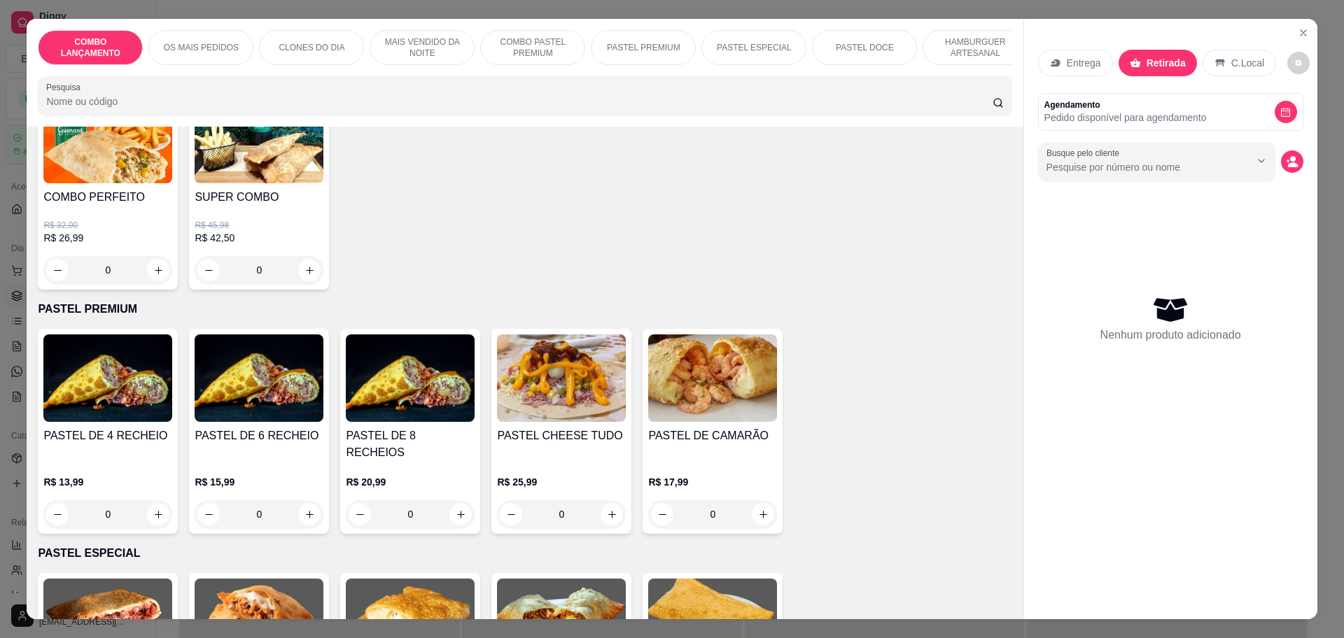
click at [155, 500] on div "0" at bounding box center [107, 514] width 129 height 28
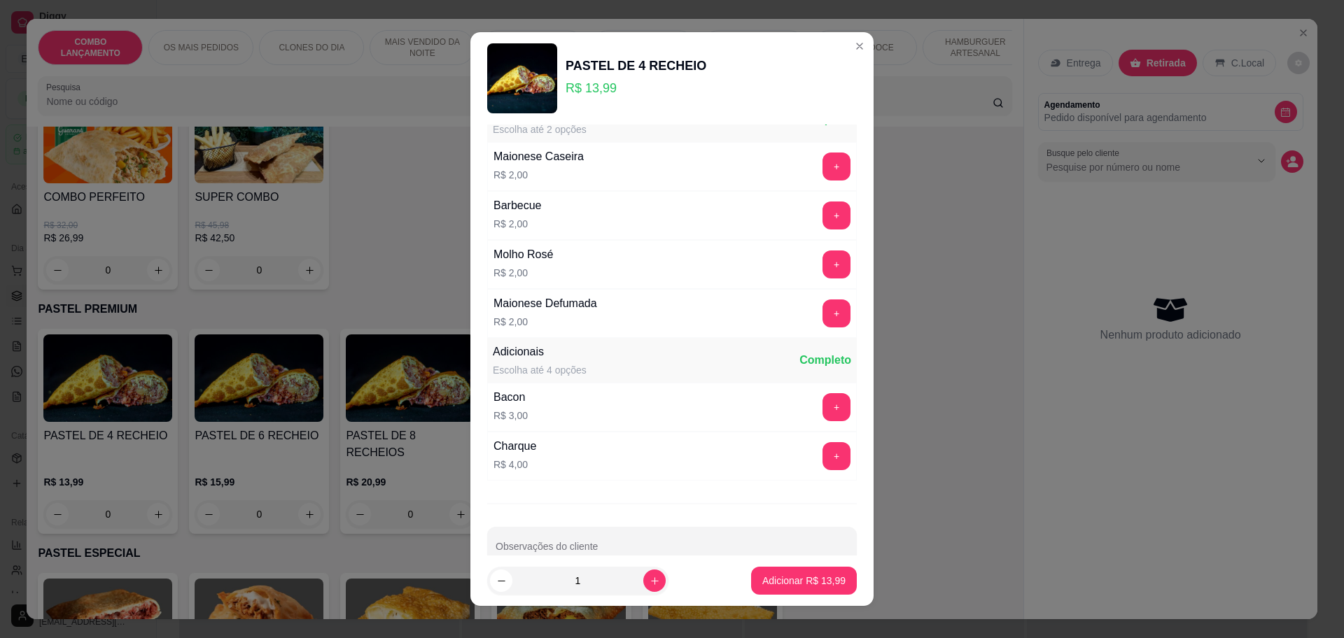
scroll to position [1427, 0]
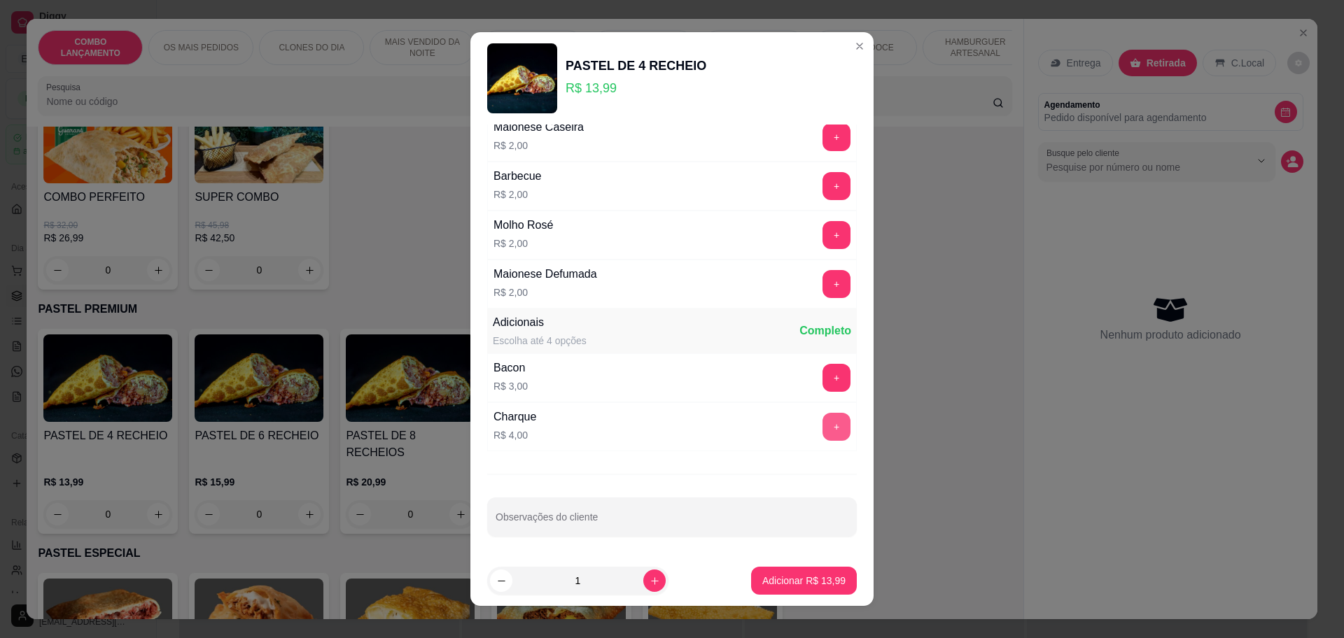
click at [822, 428] on button "+" at bounding box center [836, 427] width 28 height 28
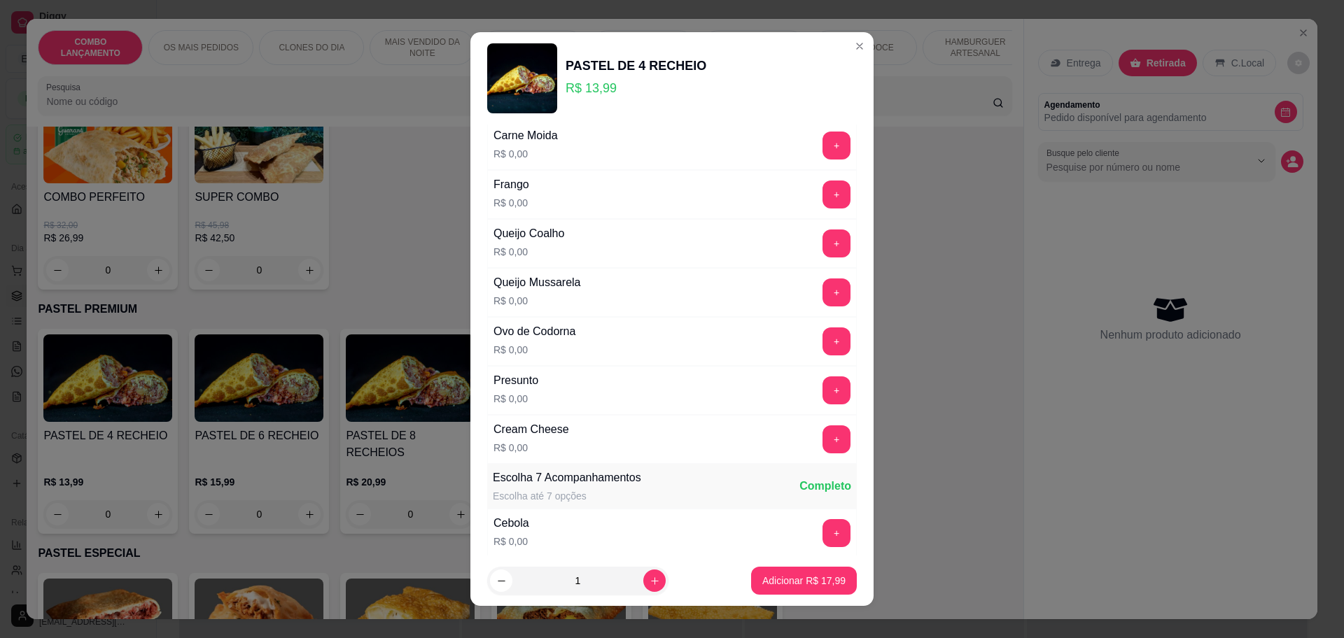
scroll to position [0, 0]
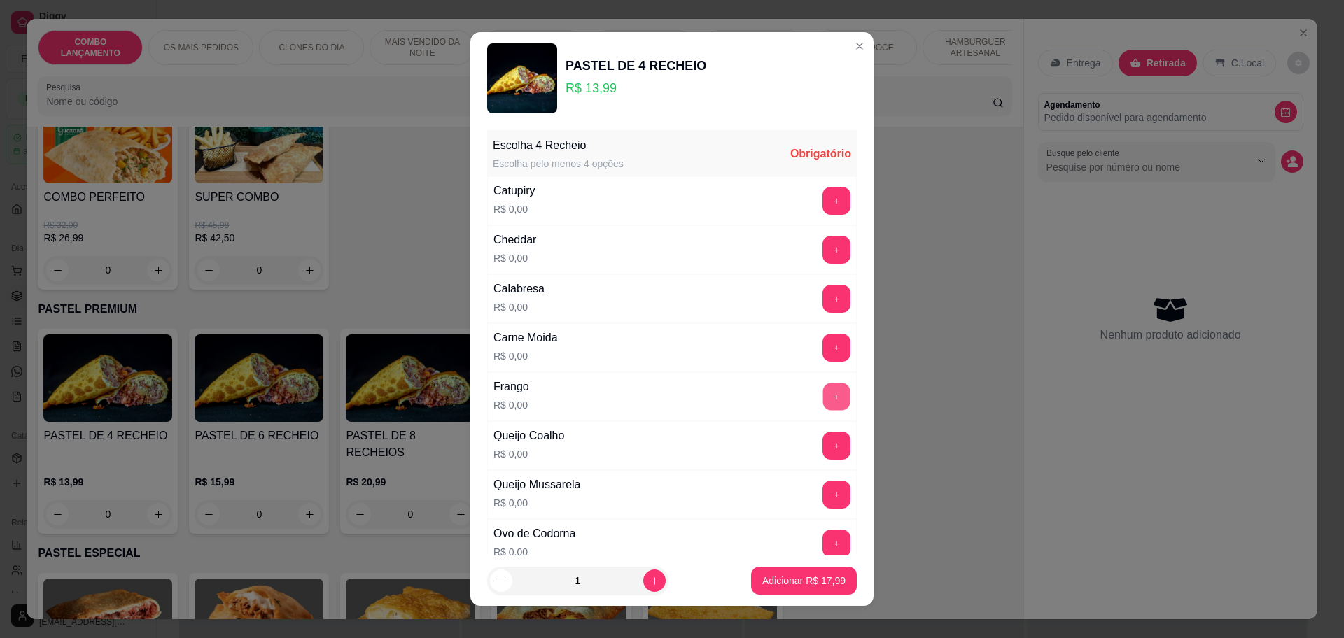
click at [823, 393] on button "+" at bounding box center [836, 396] width 27 height 27
click at [822, 202] on button "+" at bounding box center [836, 201] width 28 height 28
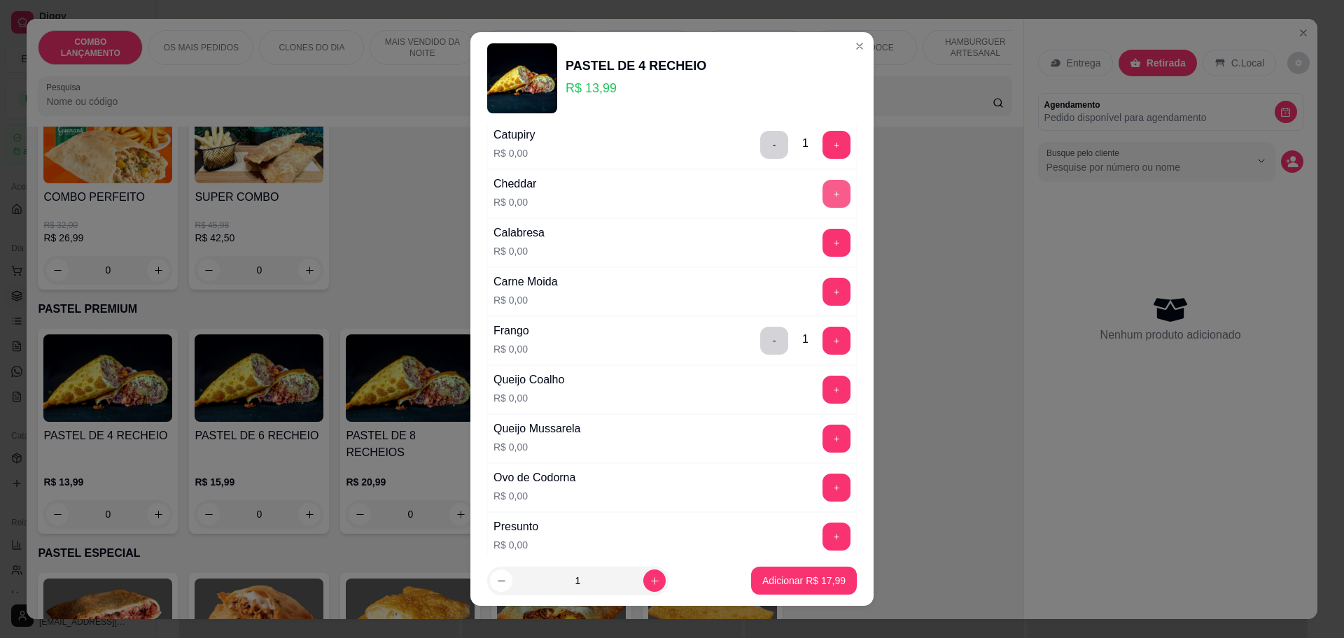
scroll to position [175, 0]
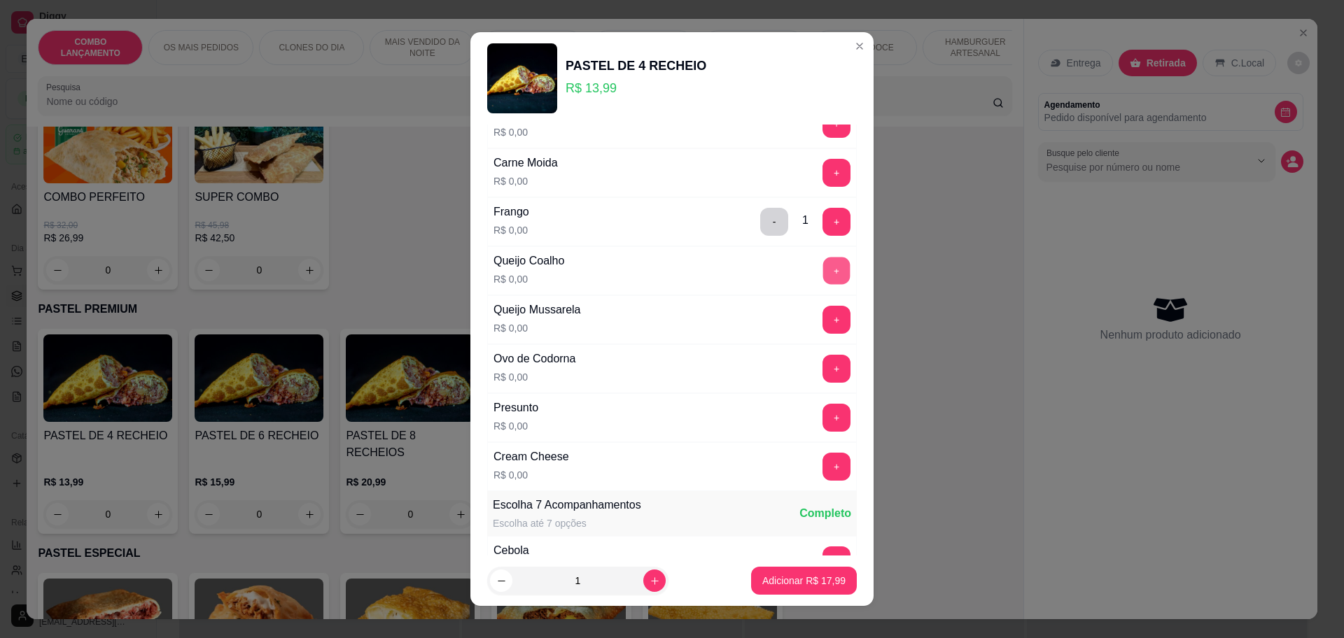
click at [823, 265] on button "+" at bounding box center [836, 270] width 27 height 27
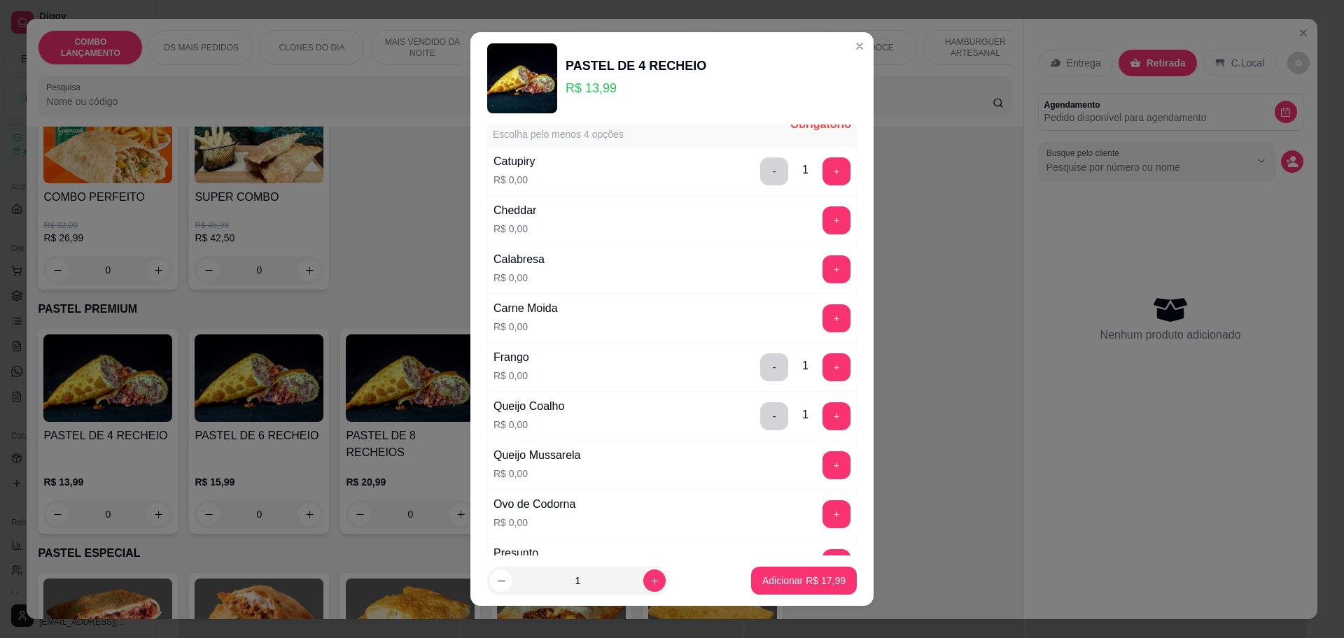
scroll to position [0, 0]
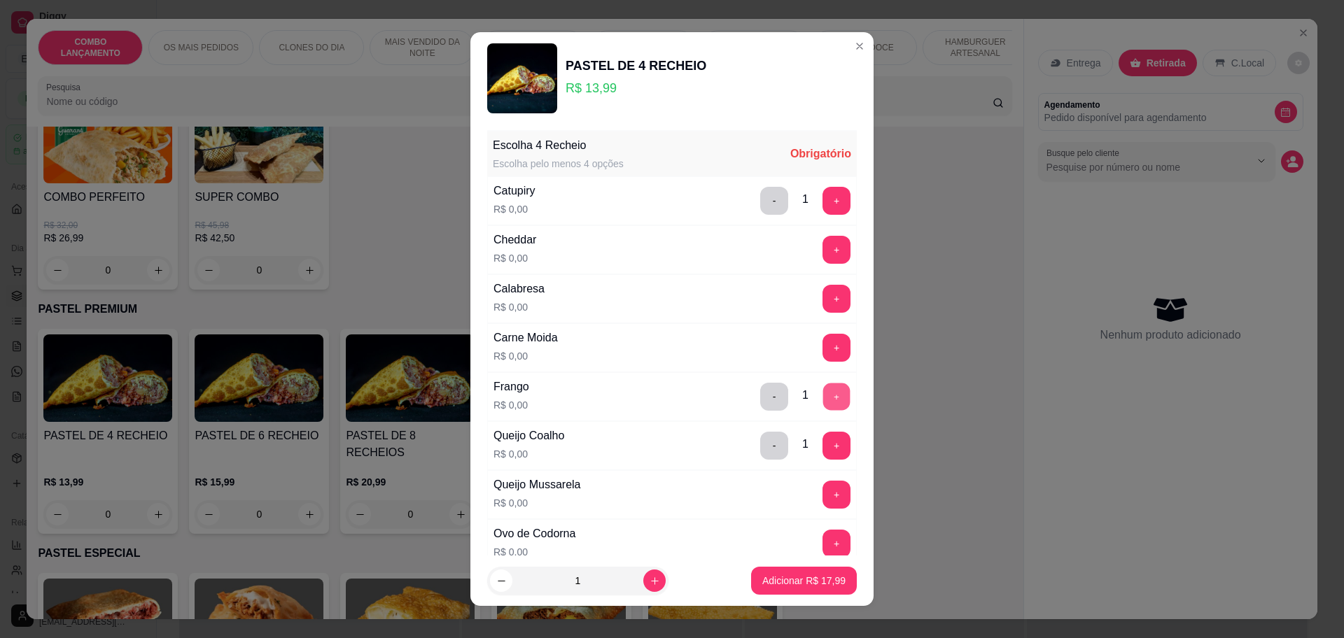
click at [823, 395] on button "+" at bounding box center [836, 396] width 27 height 27
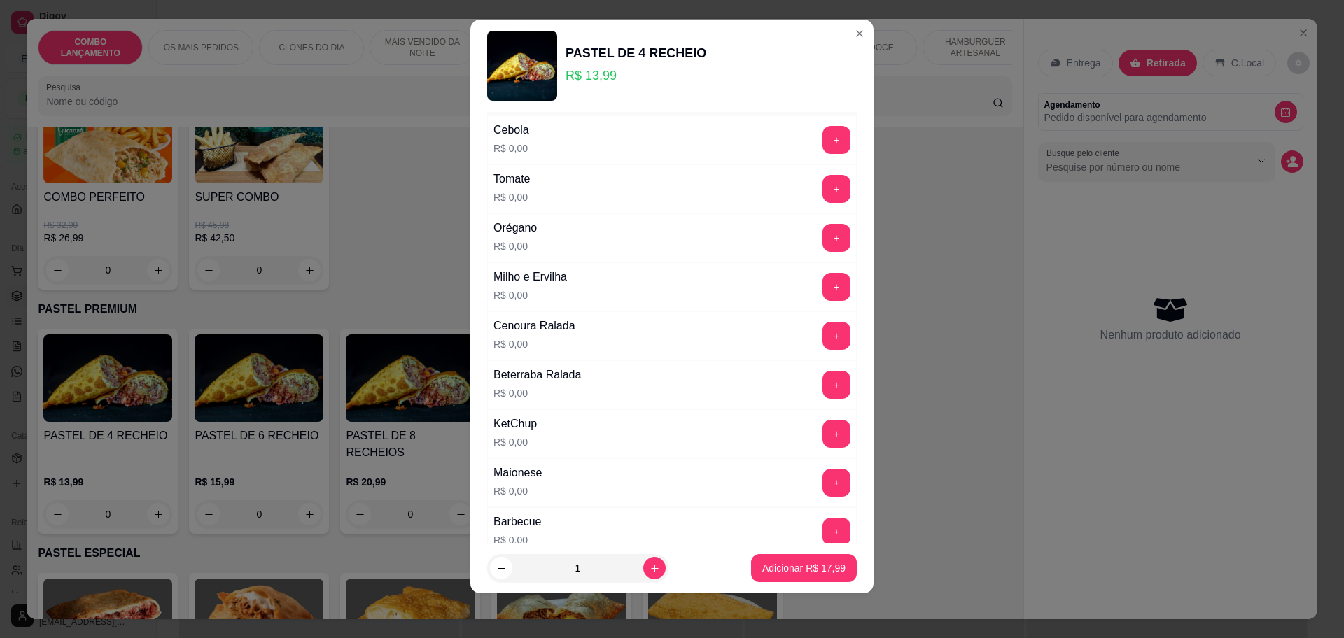
scroll to position [542, 0]
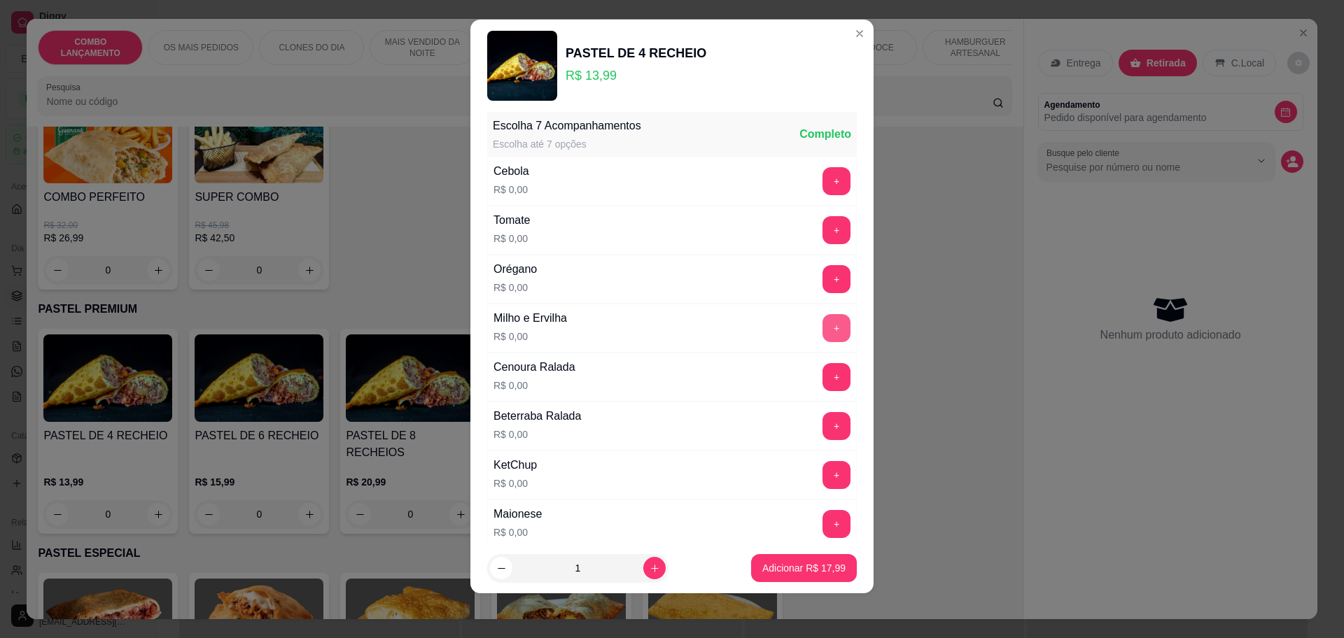
click at [822, 327] on button "+" at bounding box center [836, 328] width 28 height 28
click at [823, 327] on button "+" at bounding box center [836, 327] width 27 height 27
click at [787, 570] on p "Adicionar R$ 17,99" at bounding box center [803, 568] width 83 height 14
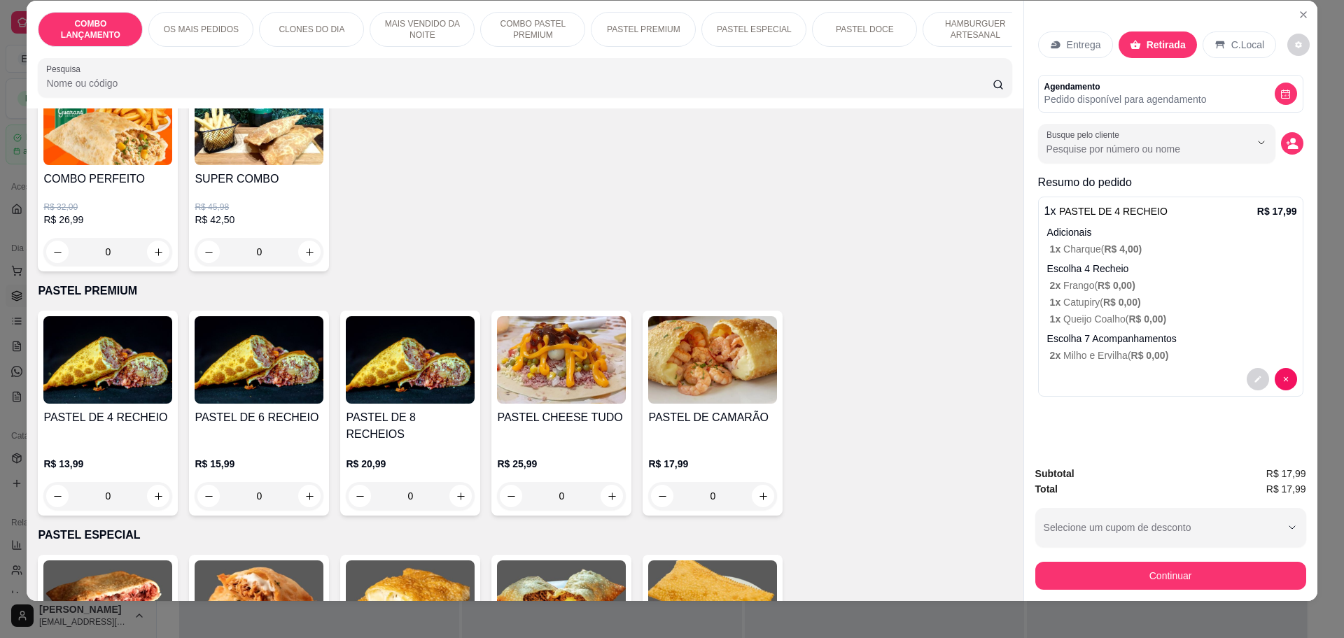
scroll to position [26, 0]
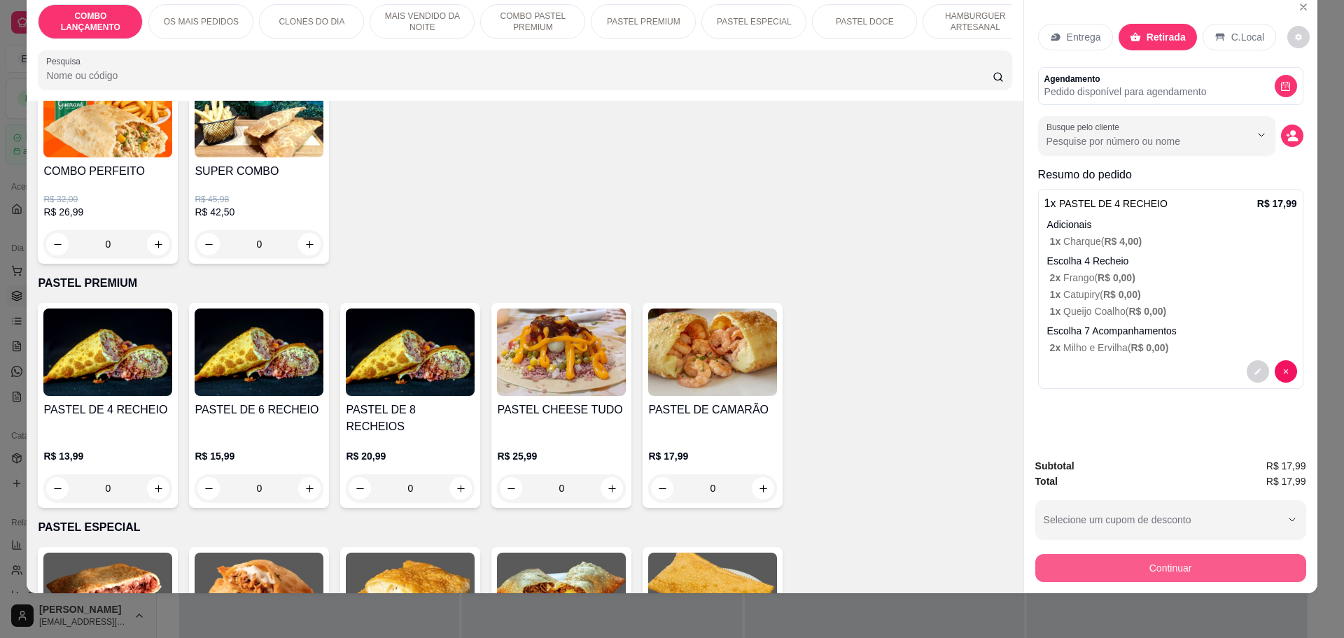
click at [1210, 577] on button "Continuar" at bounding box center [1170, 568] width 271 height 28
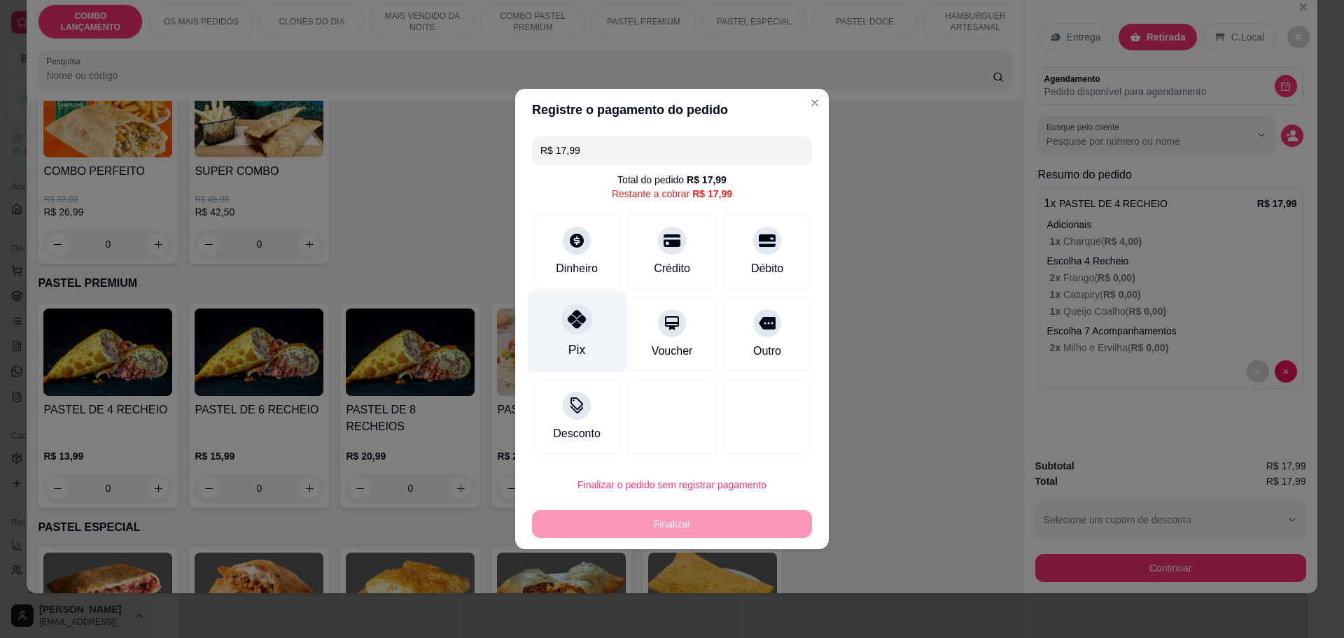
click at [582, 335] on div "Pix" at bounding box center [577, 332] width 99 height 82
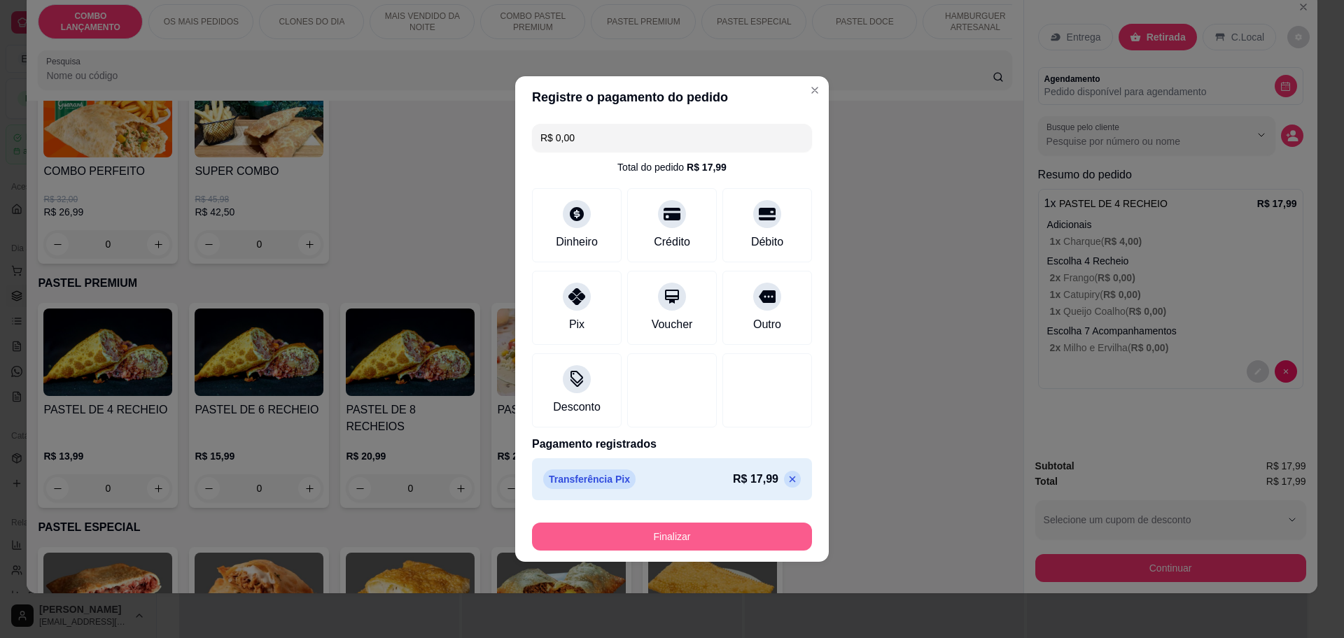
click at [741, 545] on button "Finalizar" at bounding box center [672, 537] width 280 height 28
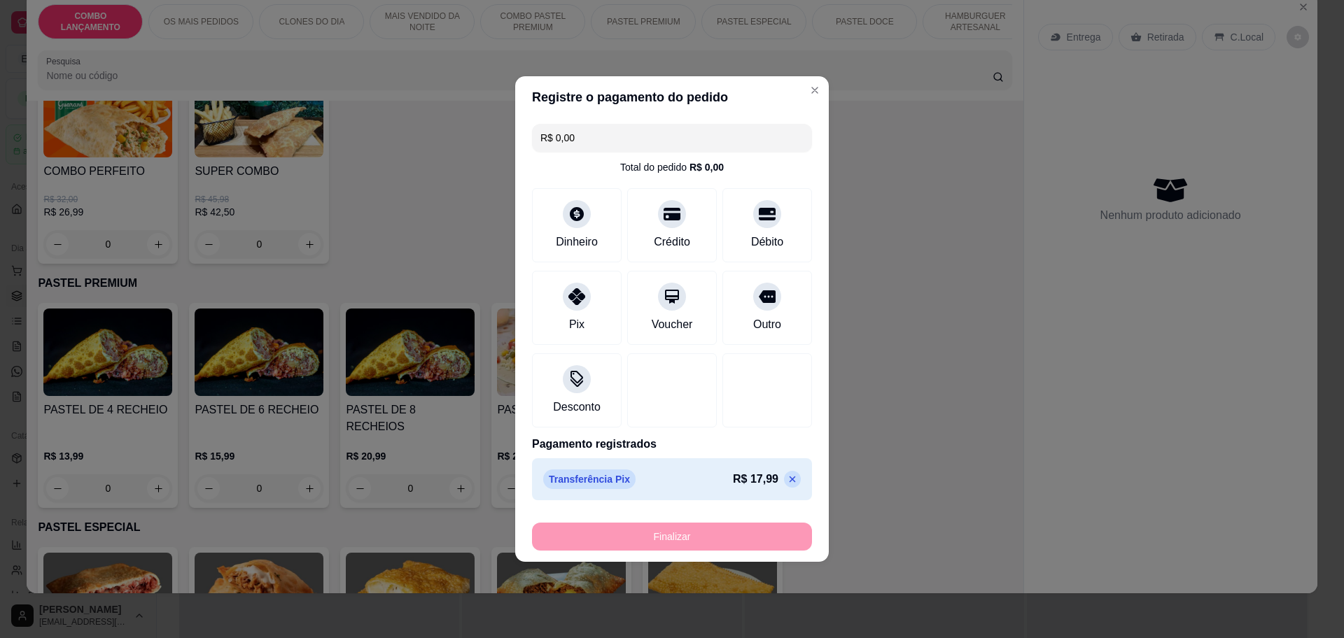
type input "-R$ 17,99"
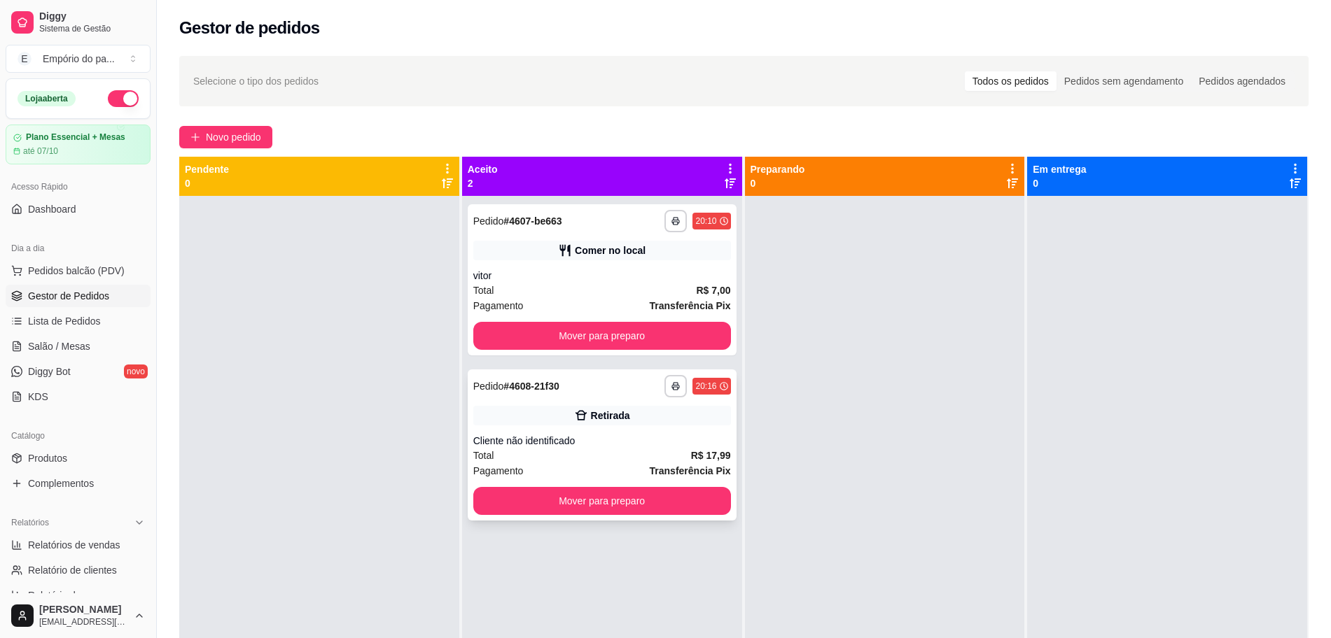
click at [572, 445] on div "Cliente não identificado" at bounding box center [602, 441] width 258 height 14
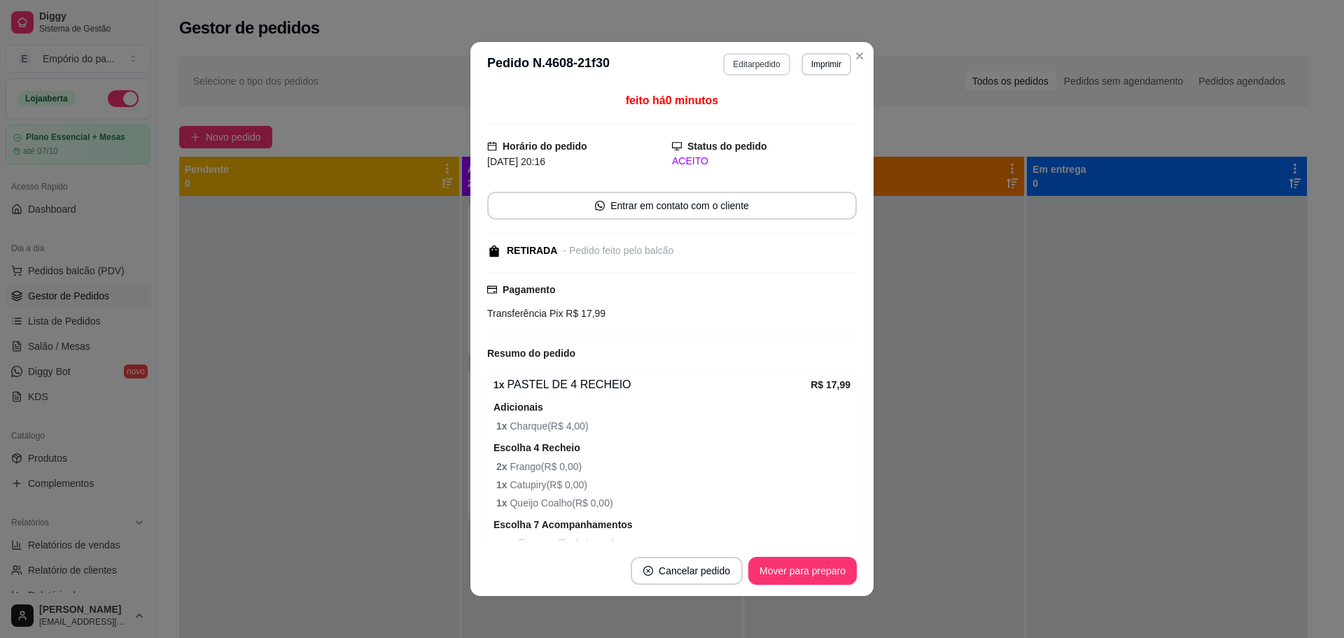
click at [745, 59] on button "Editar pedido" at bounding box center [756, 64] width 66 height 22
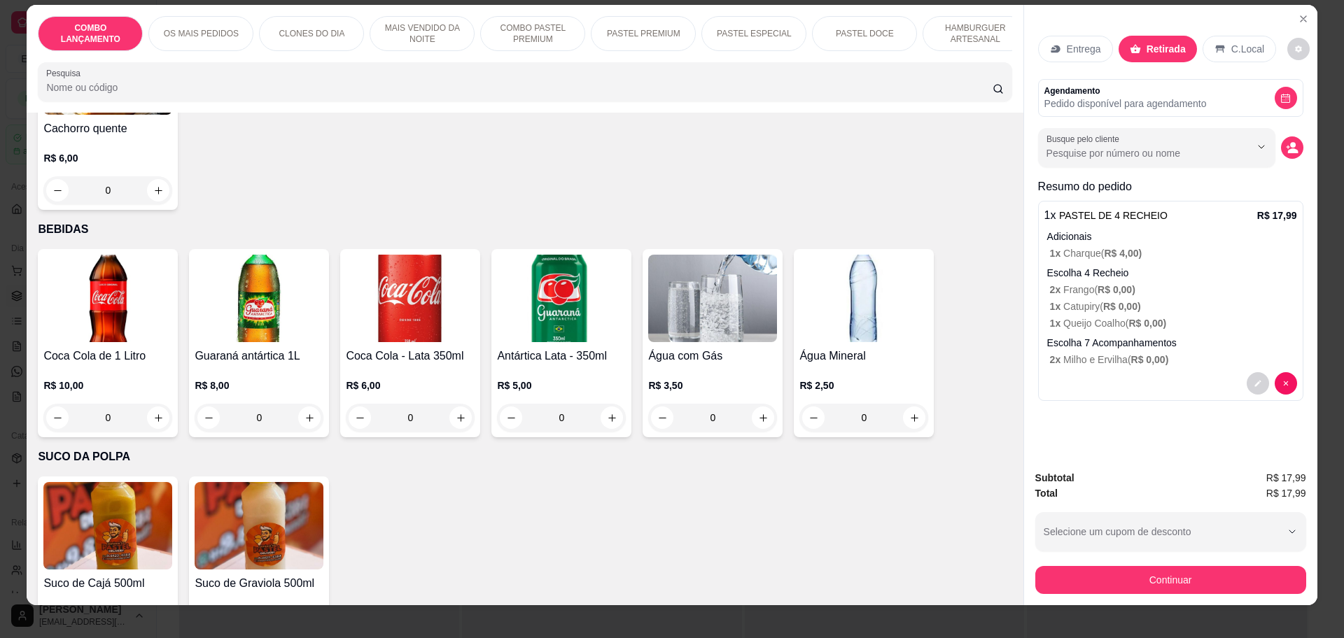
scroll to position [26, 0]
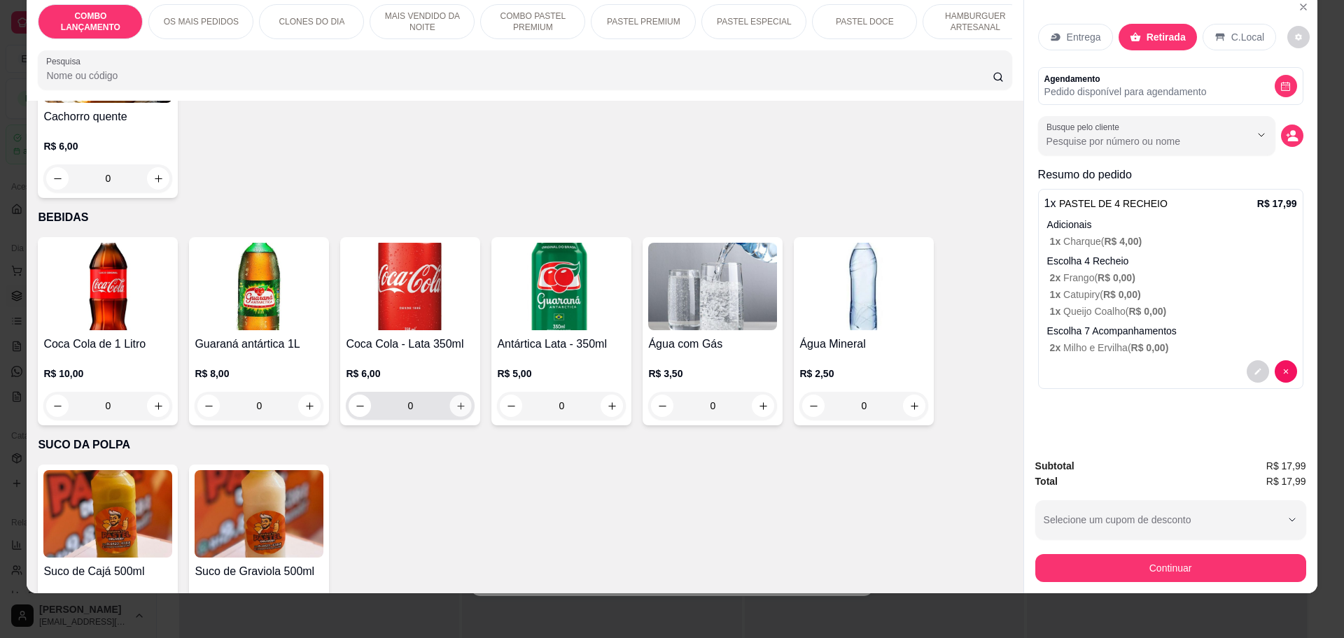
click at [457, 402] on icon "increase-product-quantity" at bounding box center [460, 405] width 7 height 7
type input "1"
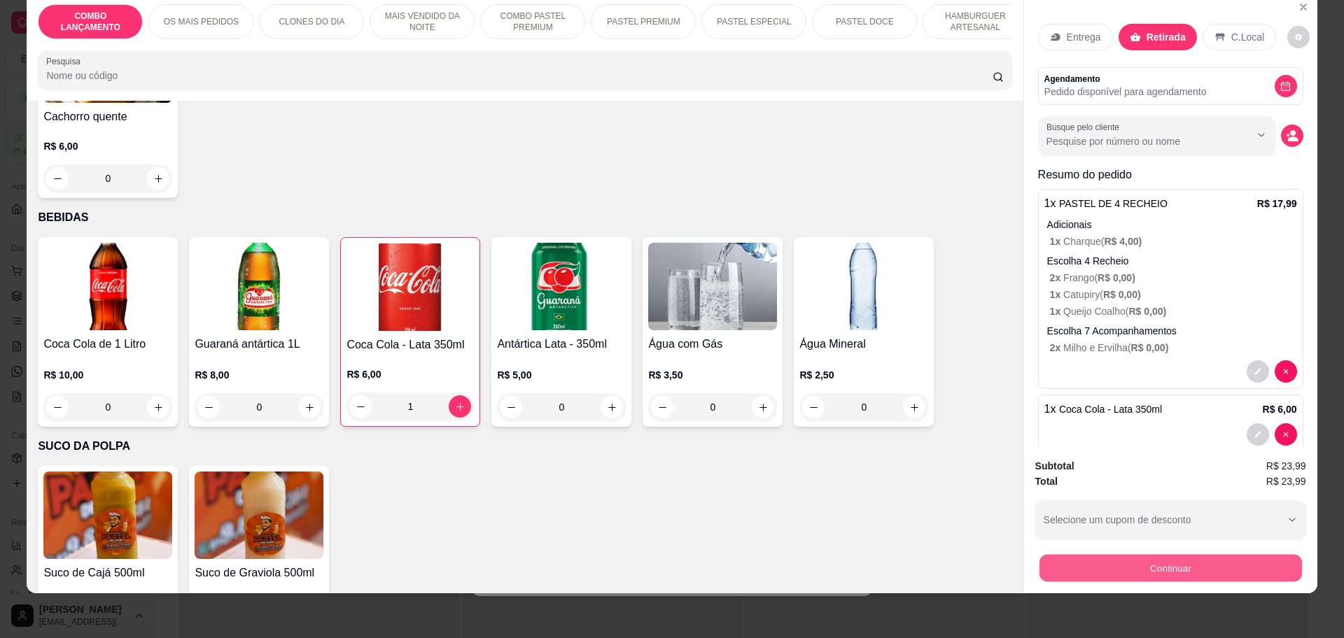
click at [1135, 568] on button "Continuar" at bounding box center [1170, 567] width 262 height 27
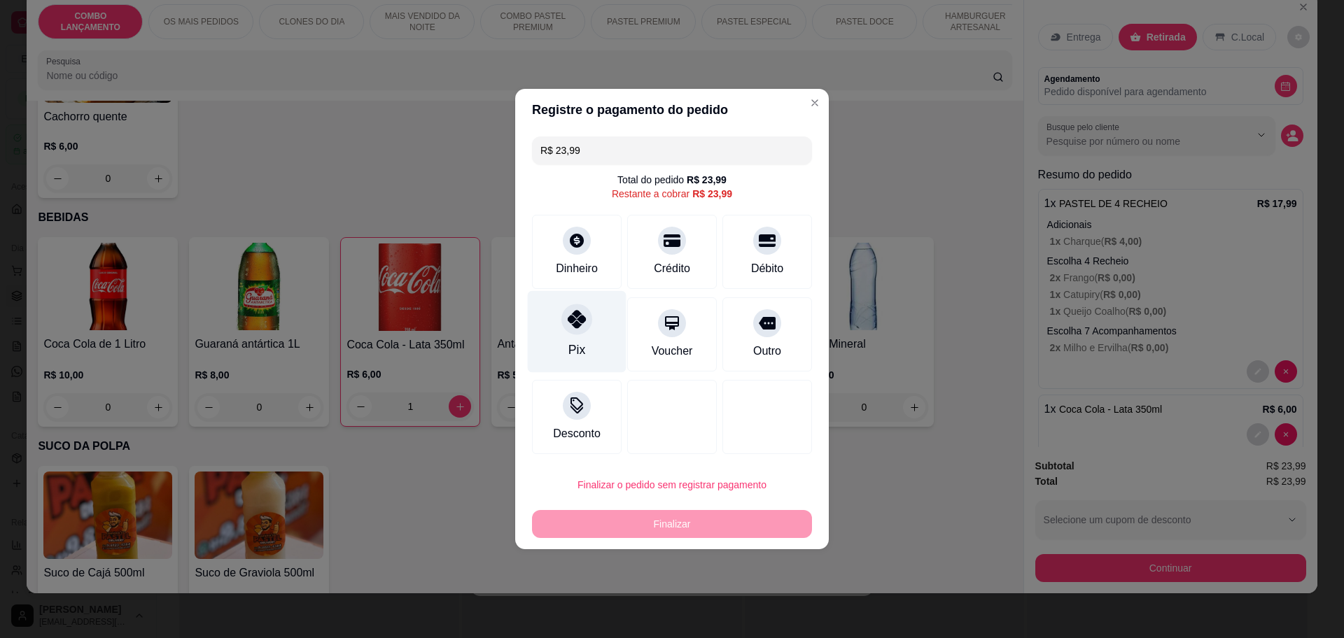
click at [568, 332] on div at bounding box center [576, 319] width 31 height 31
type input "R$ 0,00"
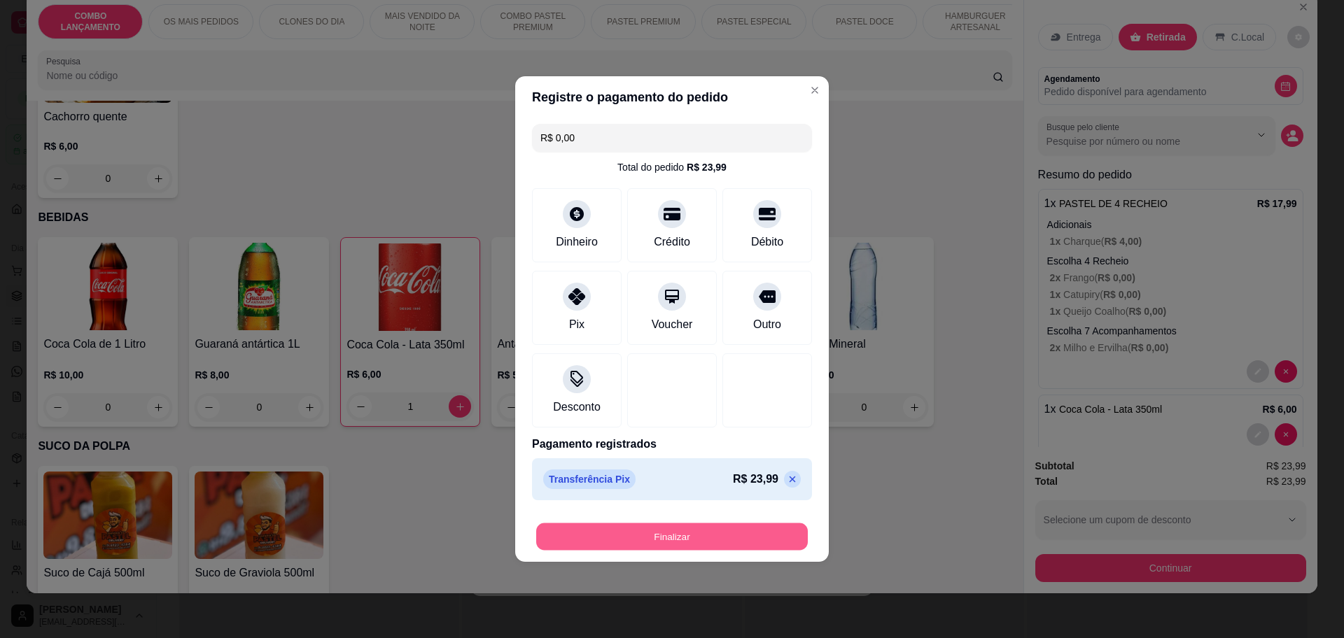
click at [709, 535] on button "Finalizar" at bounding box center [672, 537] width 272 height 27
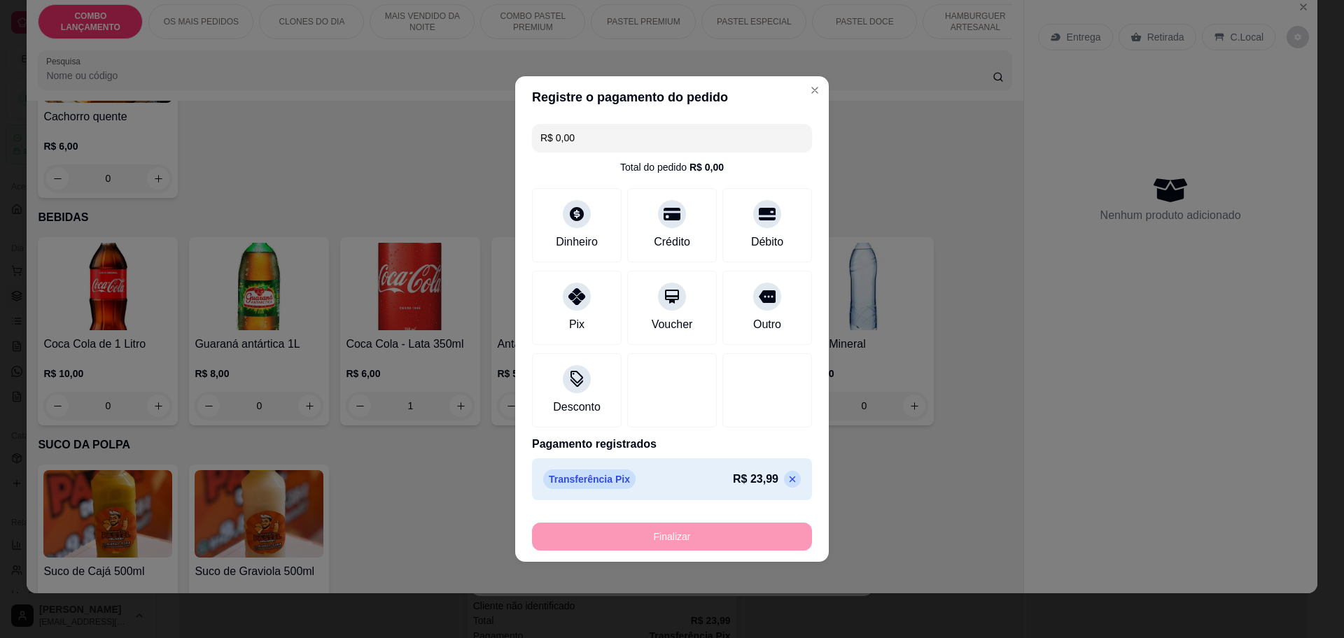
type input "0"
type input "-R$ 23,99"
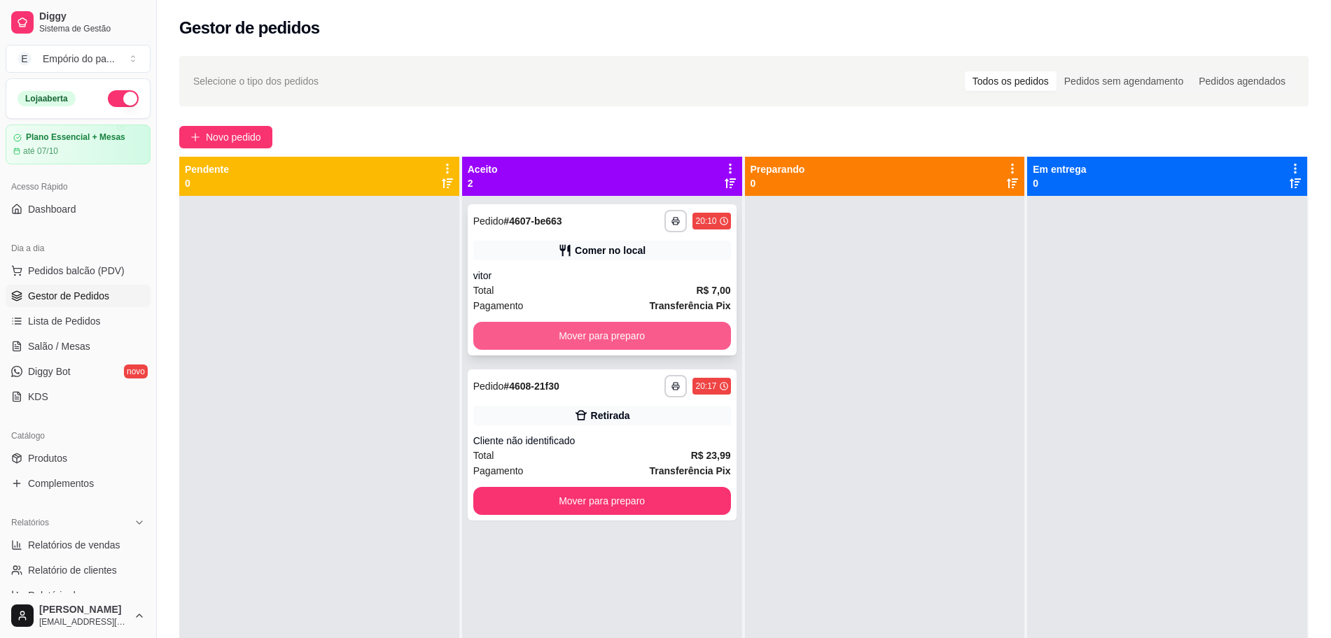
click at [652, 330] on button "Mover para preparo" at bounding box center [602, 336] width 258 height 28
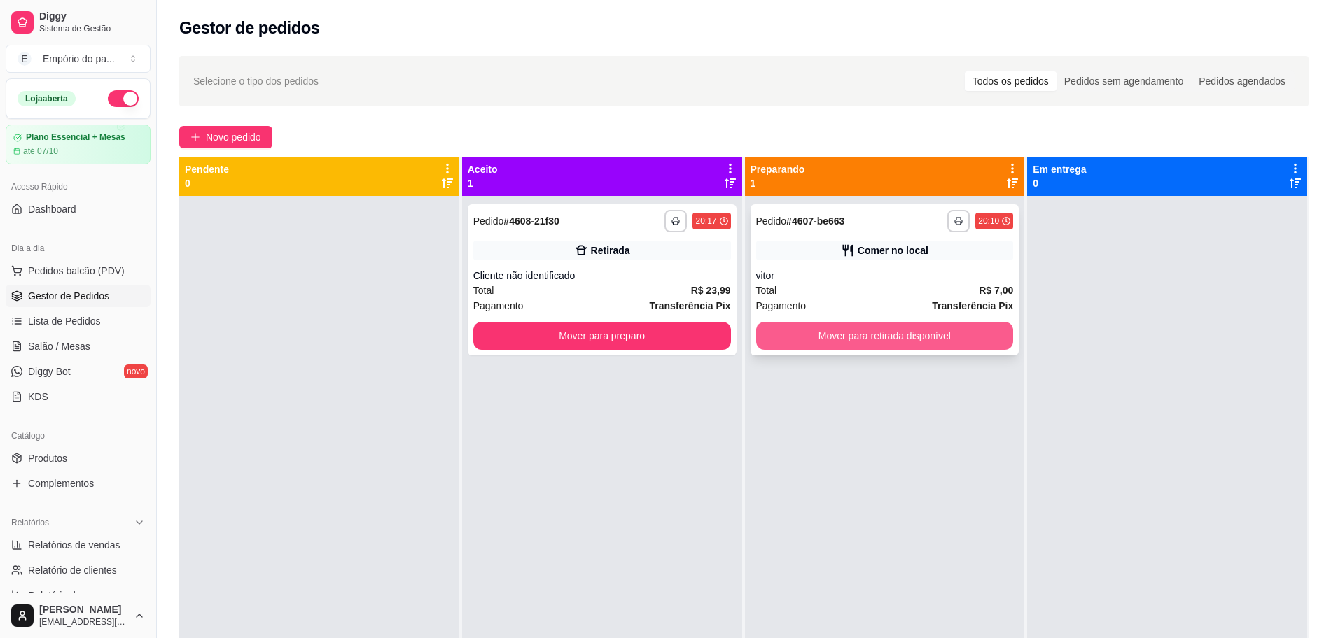
click at [790, 335] on button "Mover para retirada disponível" at bounding box center [885, 336] width 258 height 28
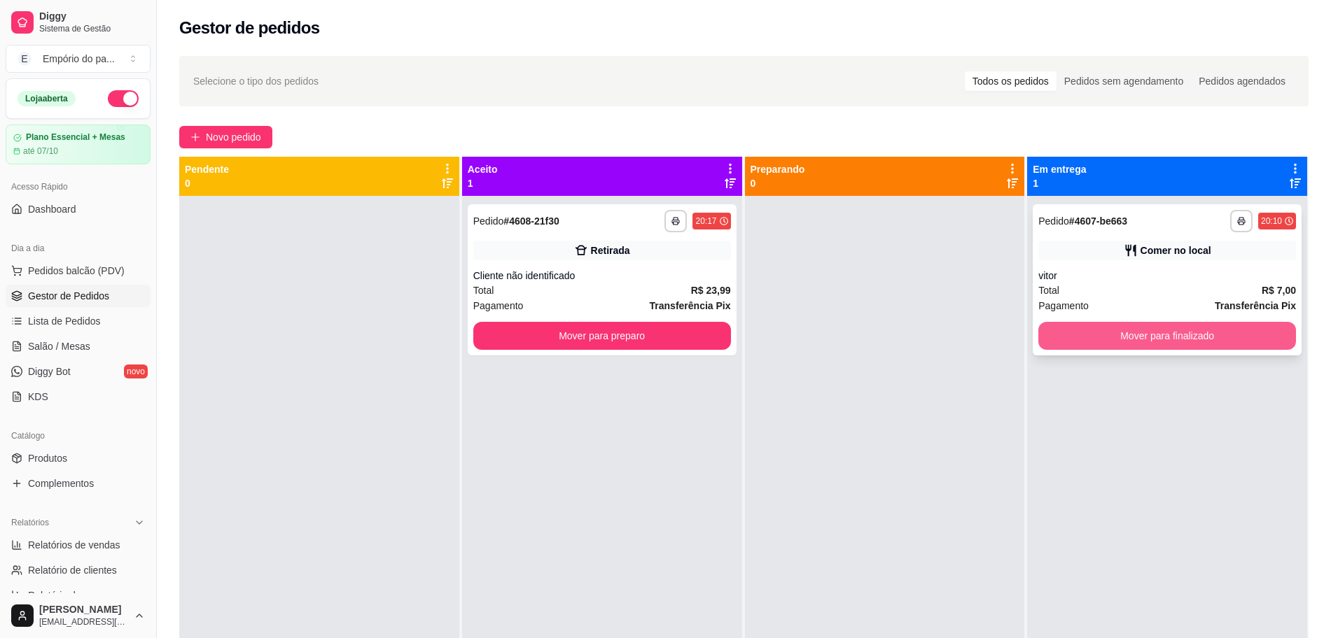
click at [1076, 346] on button "Mover para finalizado" at bounding box center [1167, 336] width 258 height 28
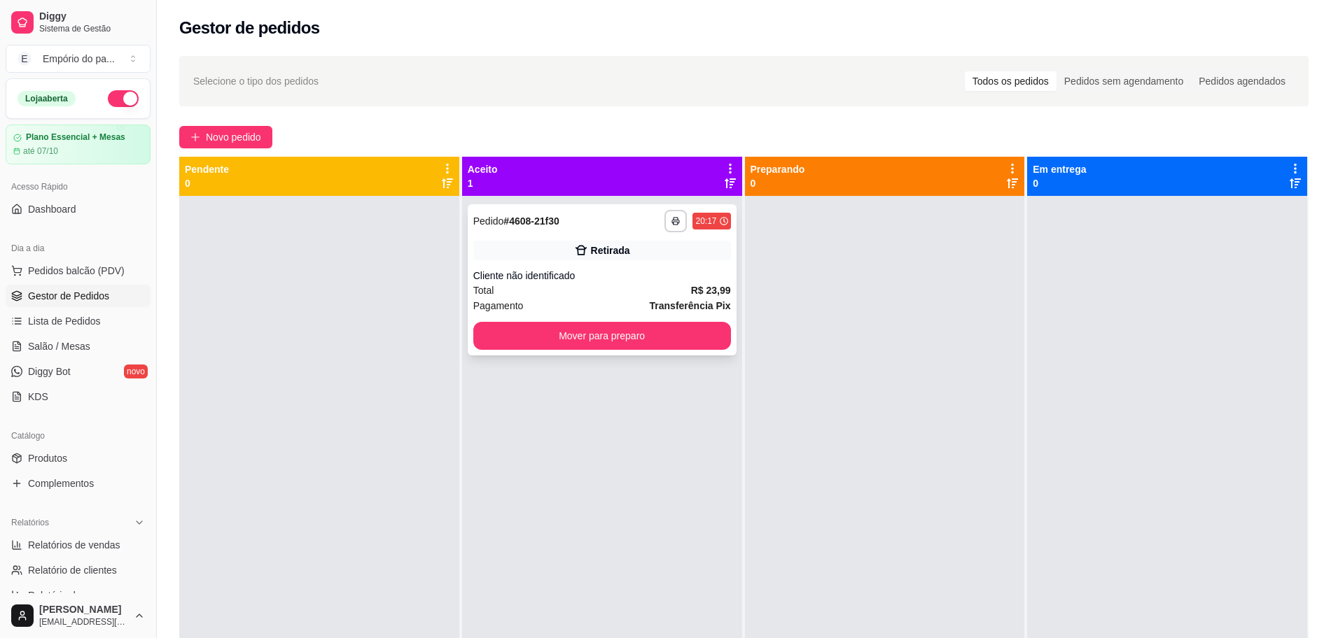
click at [568, 275] on div "Cliente não identificado" at bounding box center [602, 276] width 258 height 14
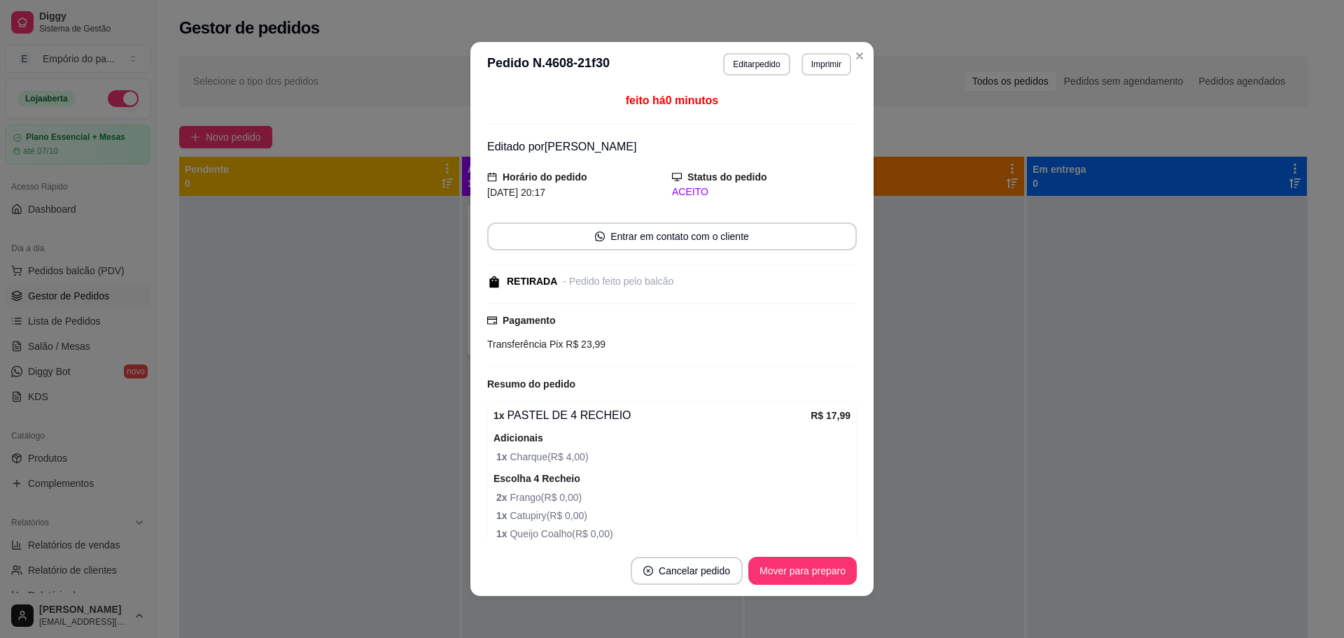
scroll to position [146, 0]
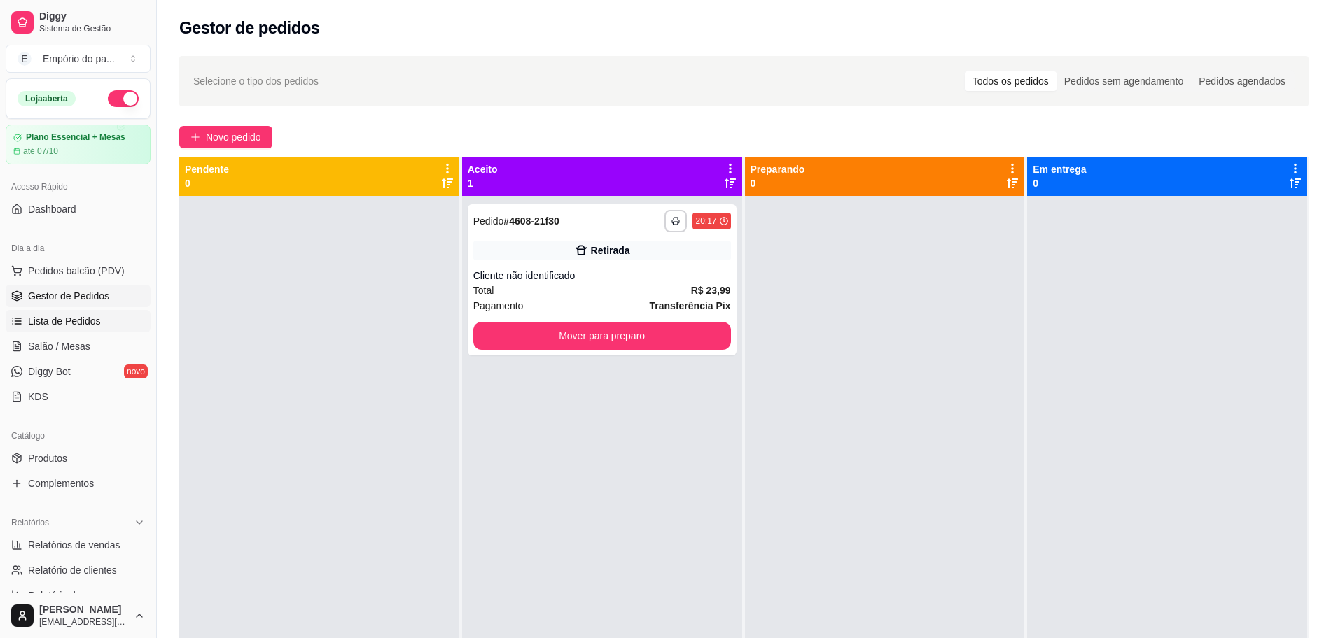
click at [116, 317] on link "Lista de Pedidos" at bounding box center [78, 321] width 145 height 22
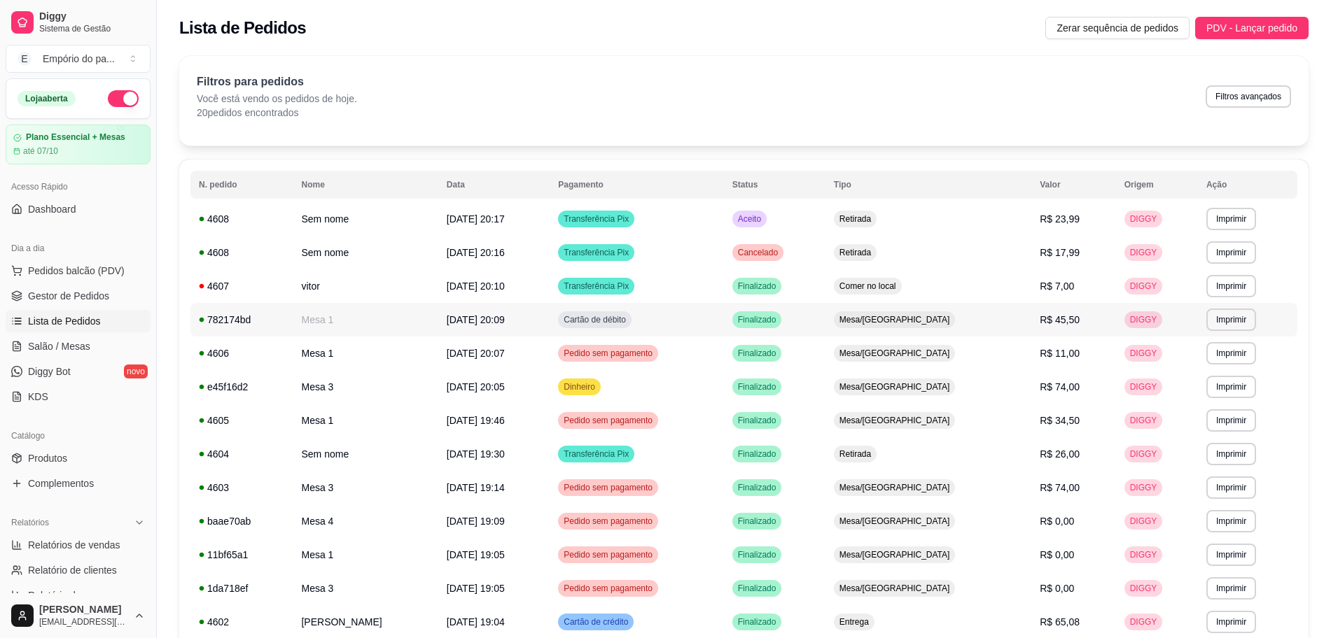
click at [267, 322] on div "782174bd" at bounding box center [241, 320] width 85 height 14
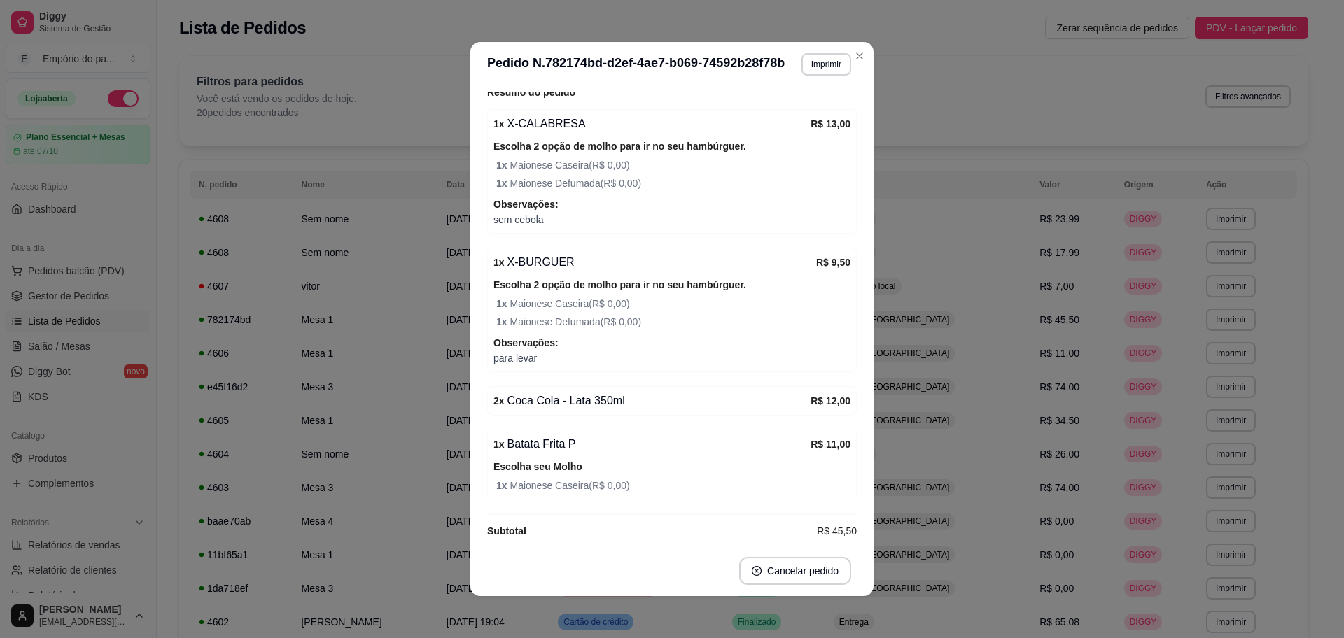
scroll to position [232, 0]
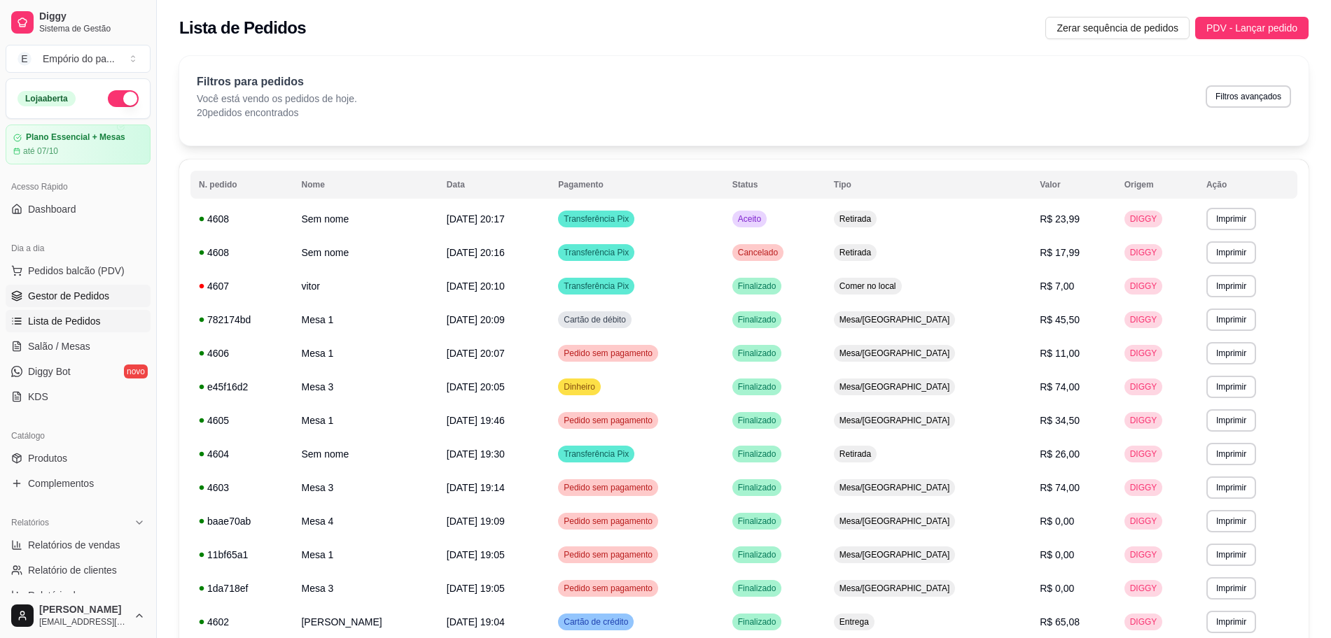
click at [88, 297] on span "Gestor de Pedidos" at bounding box center [68, 296] width 81 height 14
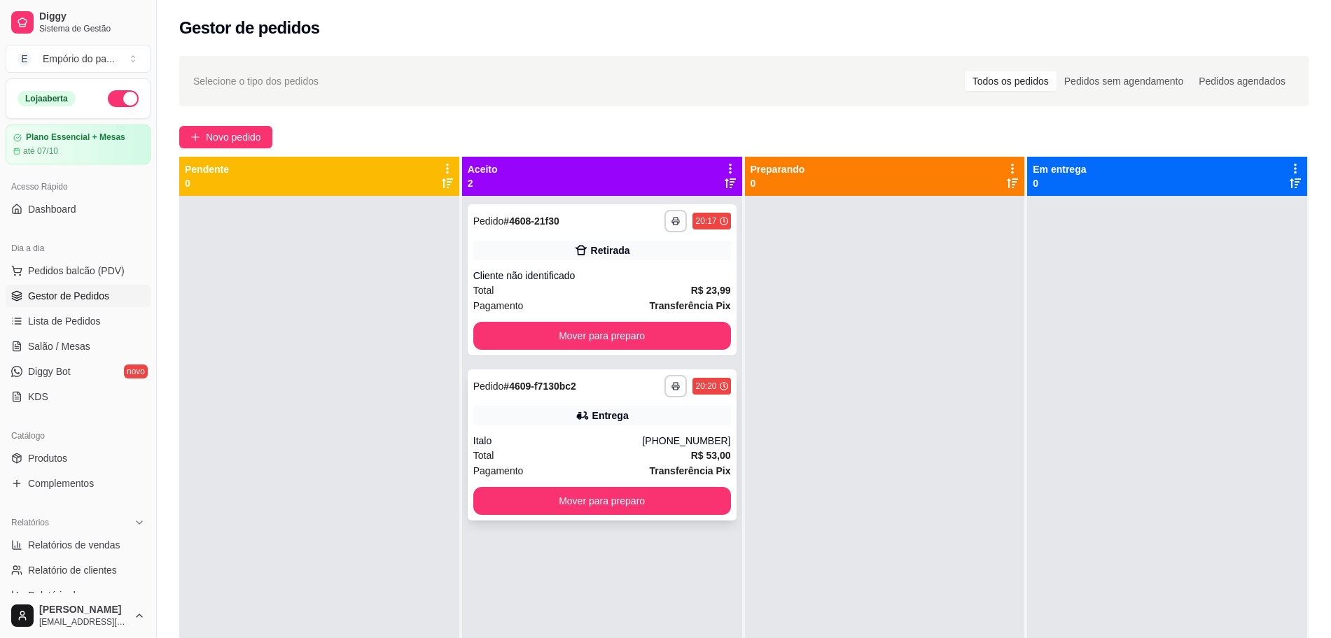
click at [540, 465] on div "Pagamento Transferência Pix" at bounding box center [602, 470] width 258 height 15
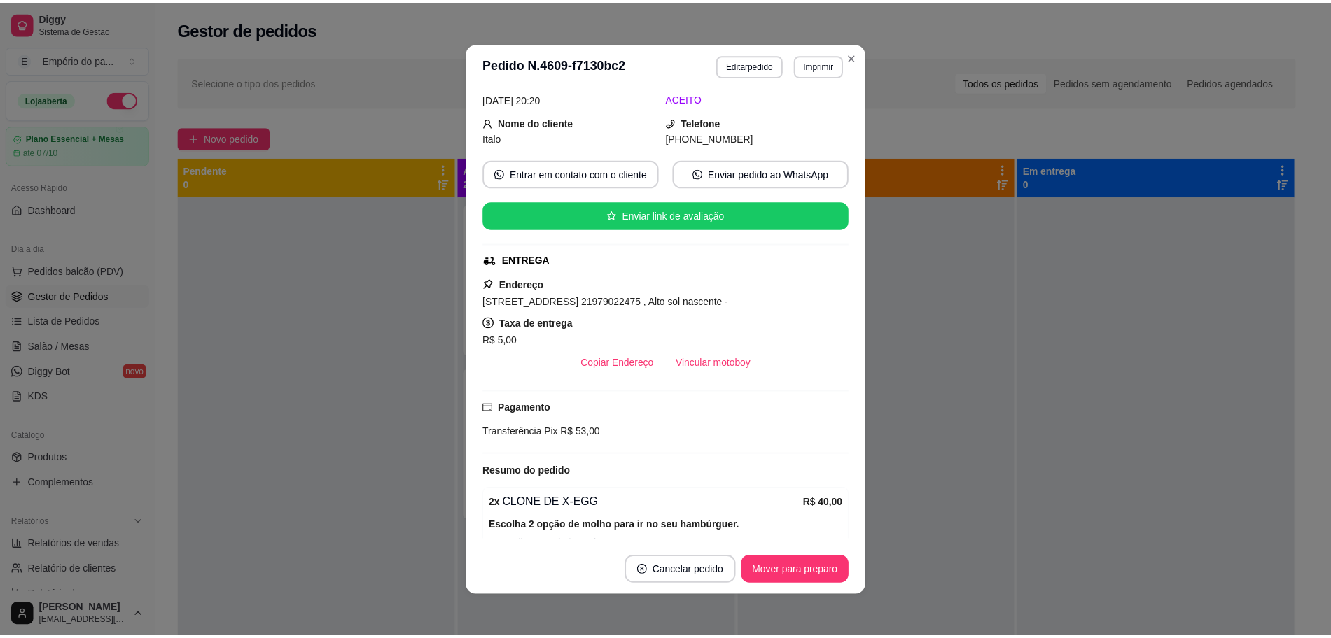
scroll to position [282, 0]
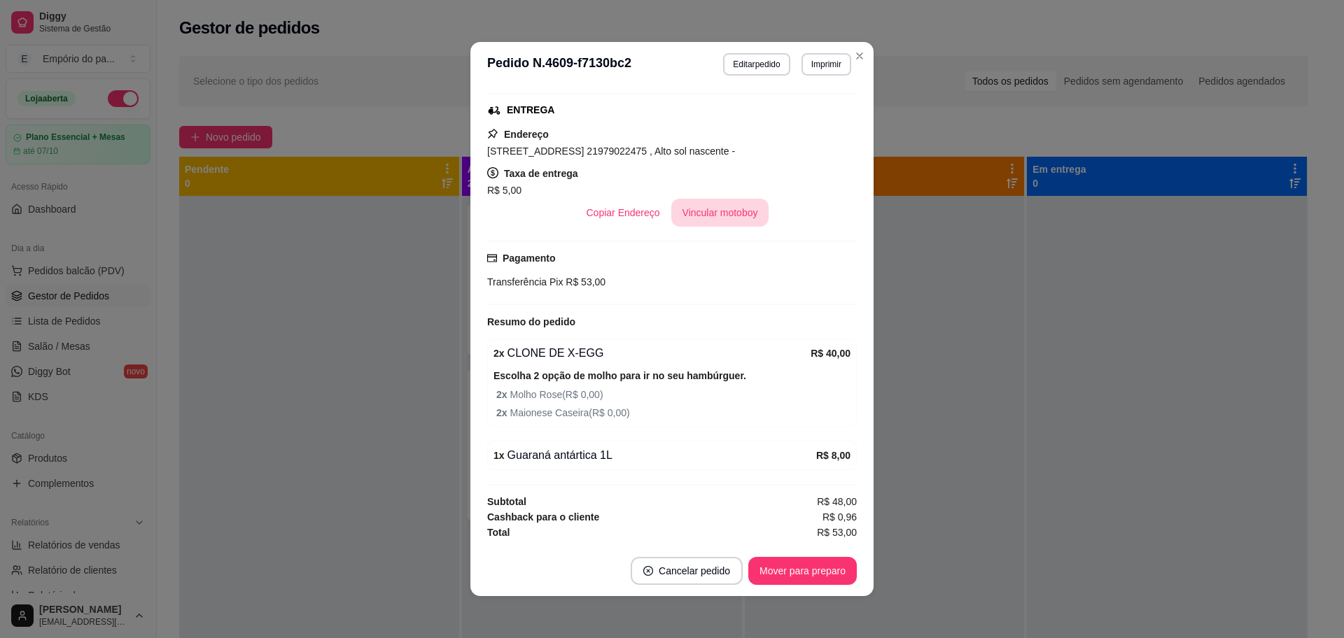
click at [687, 206] on button "Vincular motoboy" at bounding box center [720, 213] width 98 height 28
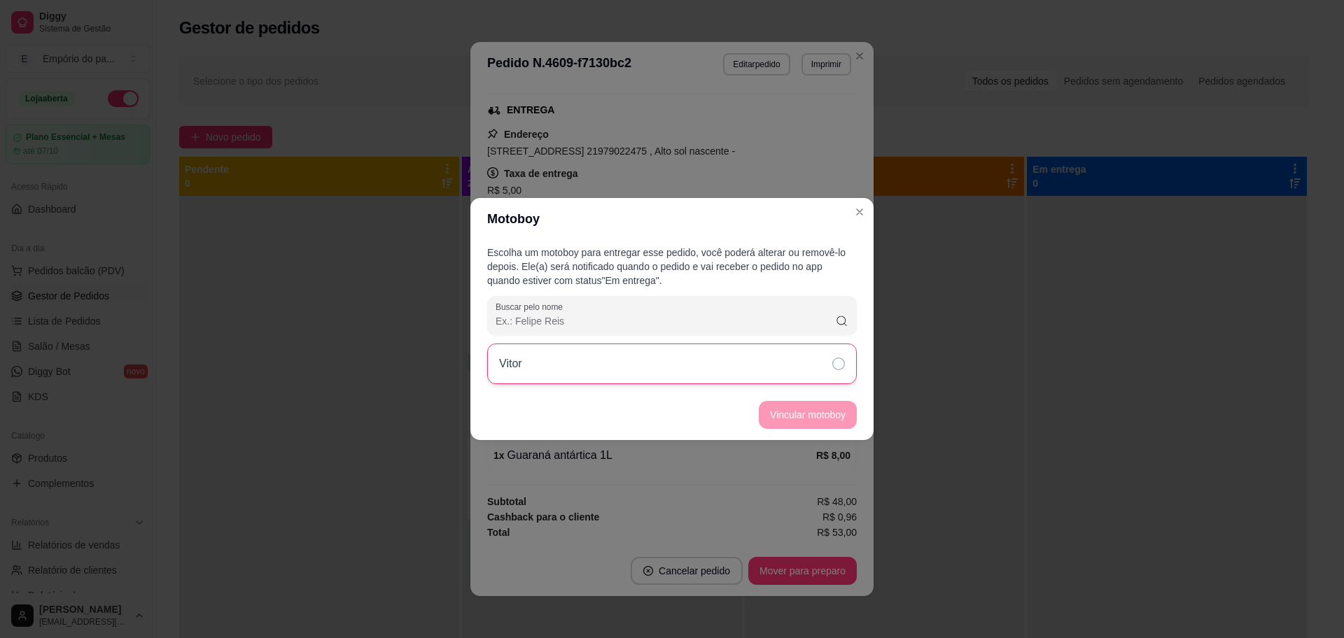
click at [756, 367] on div "Vitor" at bounding box center [672, 364] width 370 height 41
click at [798, 407] on button "Vincular motoboy" at bounding box center [807, 415] width 95 height 27
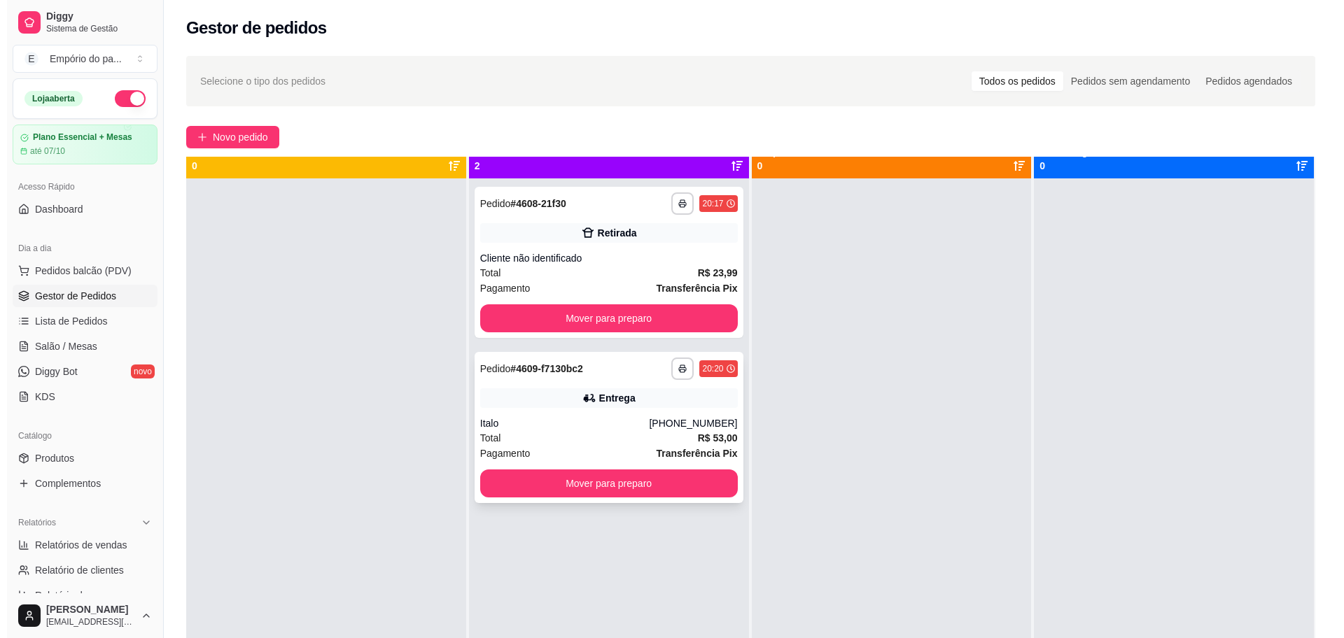
scroll to position [0, 0]
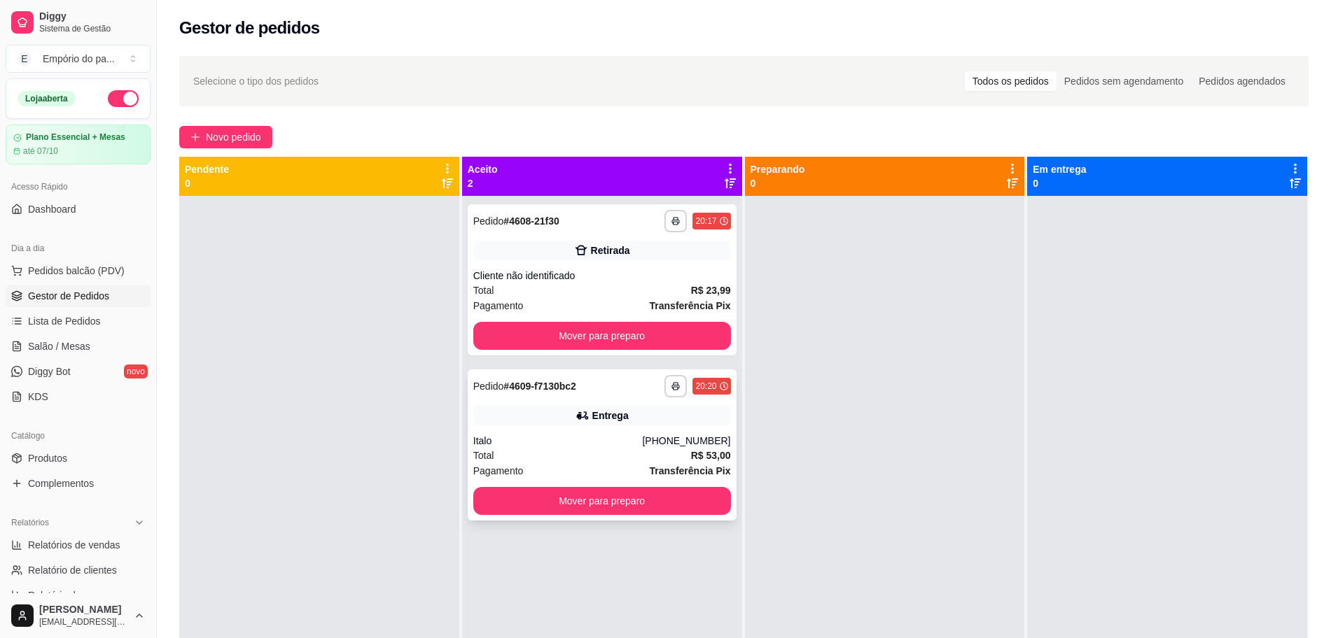
click at [552, 462] on div "Total R$ 53,00" at bounding box center [602, 455] width 258 height 15
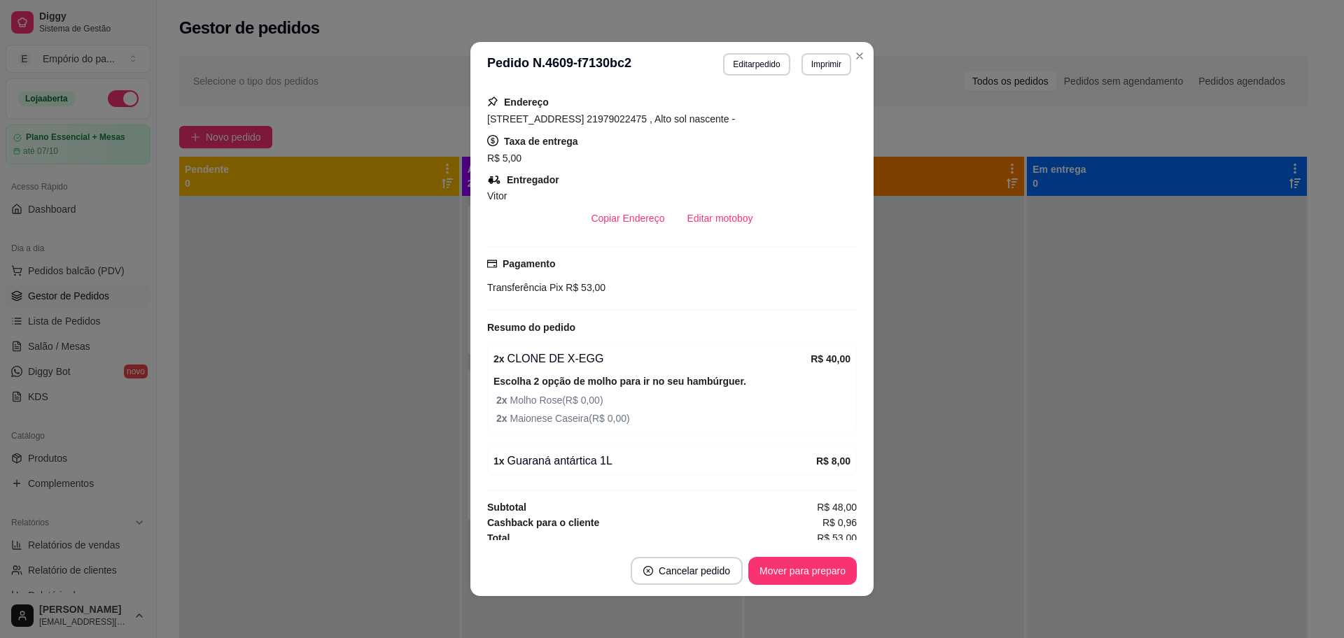
scroll to position [320, 0]
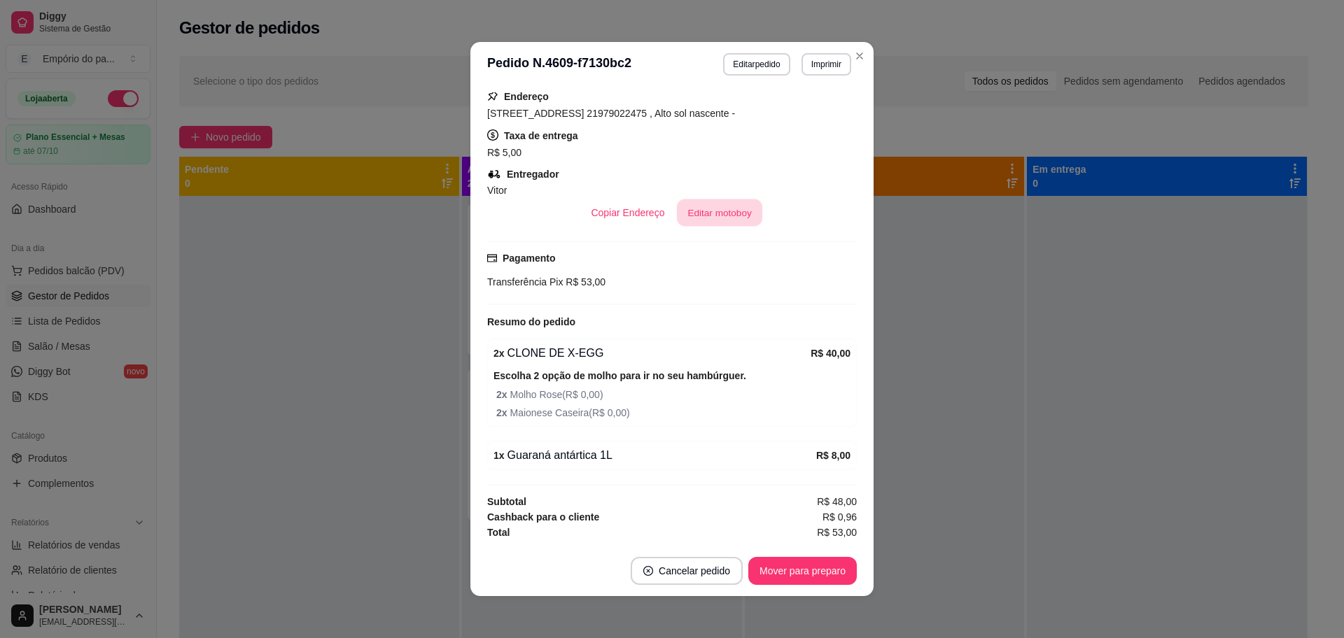
click at [683, 199] on button "Editar motoboy" at bounding box center [719, 212] width 85 height 27
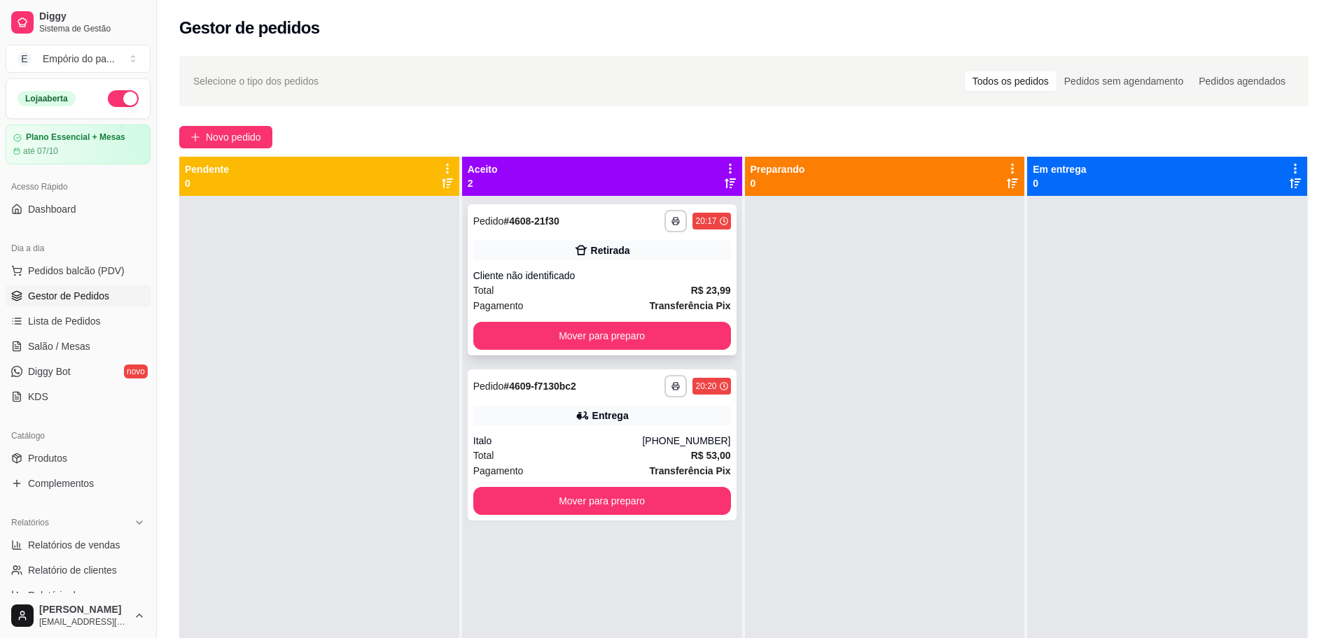
click at [542, 282] on div "**********" at bounding box center [602, 279] width 269 height 151
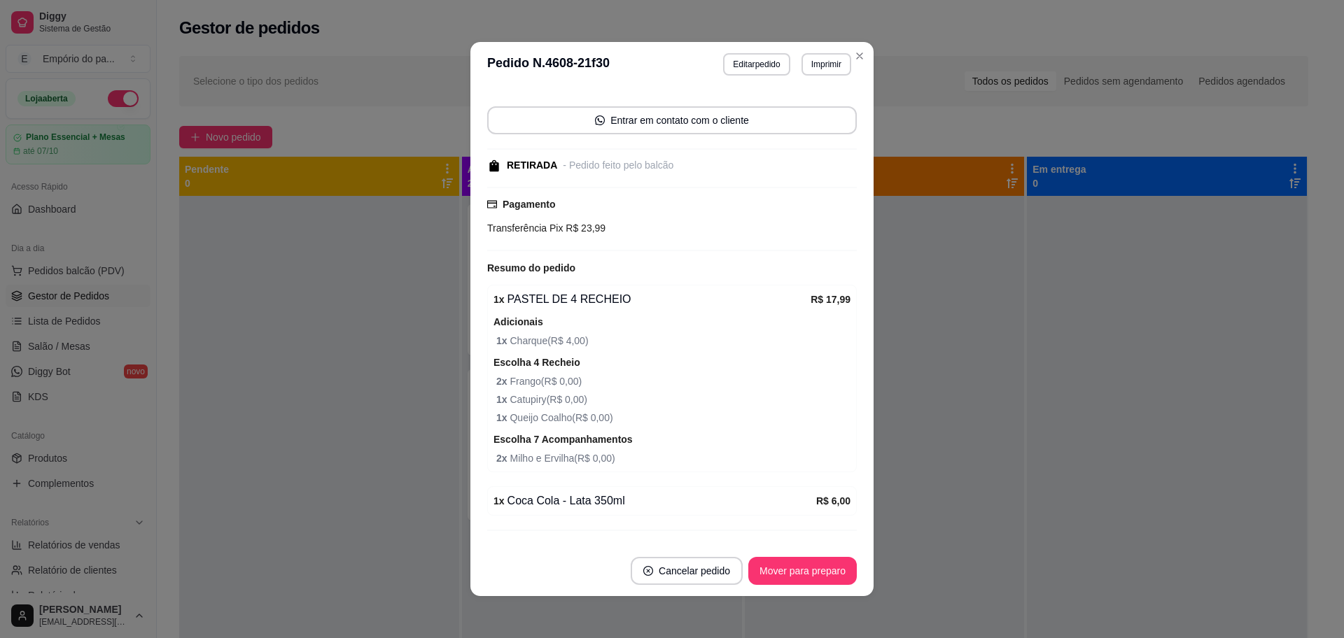
scroll to position [146, 0]
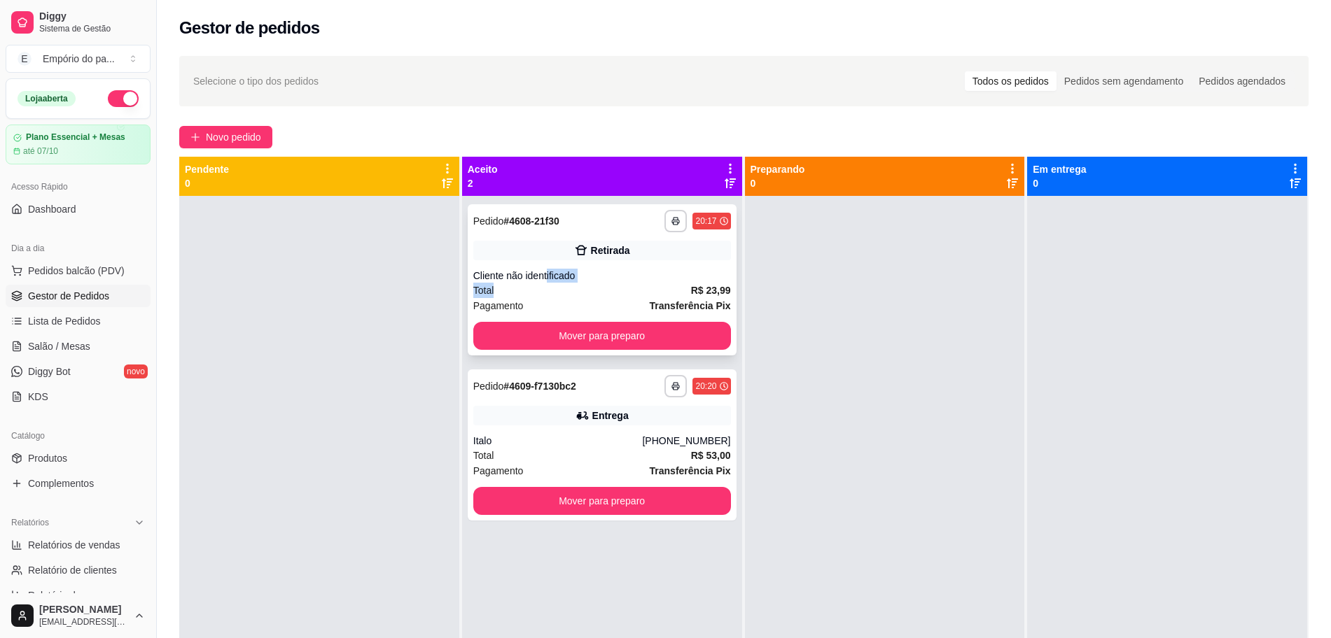
click at [552, 281] on div "Cliente não identificado" at bounding box center [602, 276] width 258 height 14
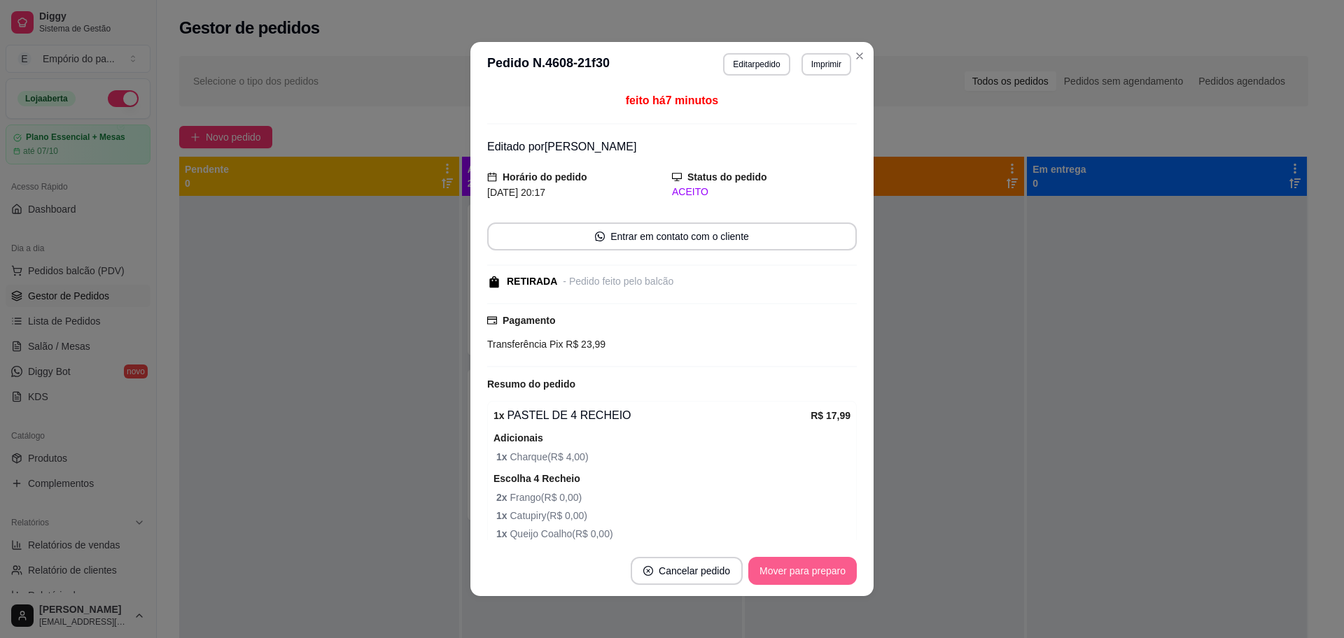
click at [771, 561] on button "Mover para preparo" at bounding box center [802, 571] width 108 height 28
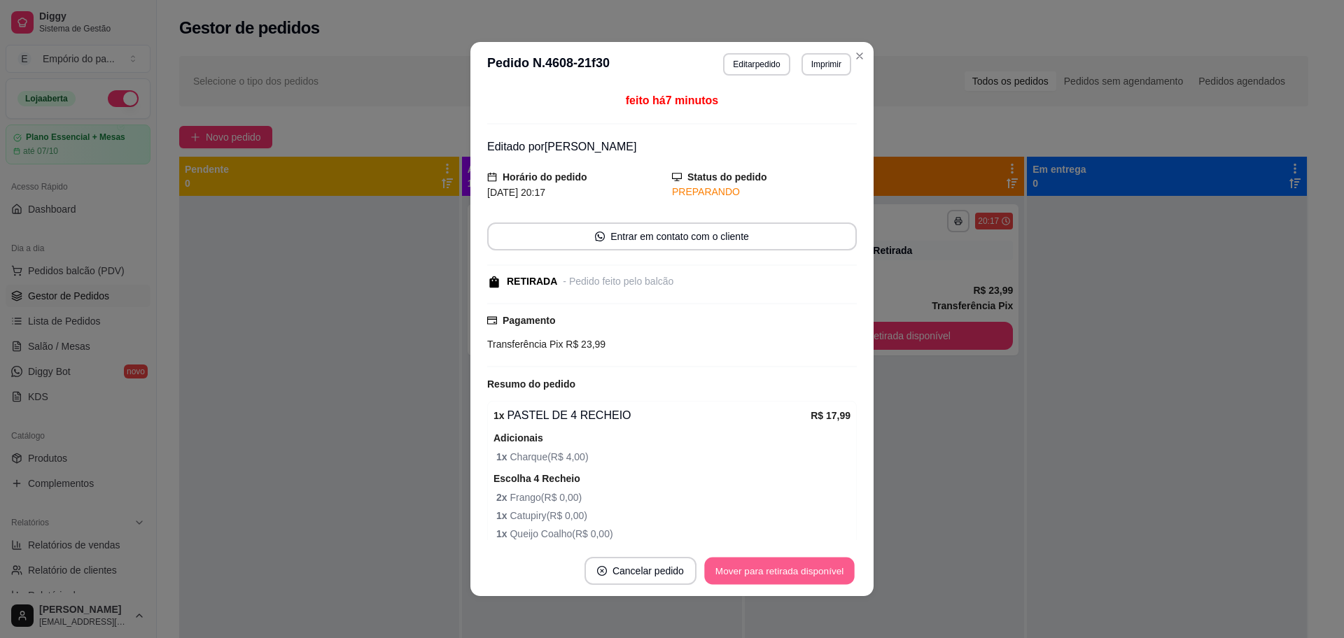
click at [773, 575] on button "Mover para retirada disponível" at bounding box center [779, 571] width 150 height 27
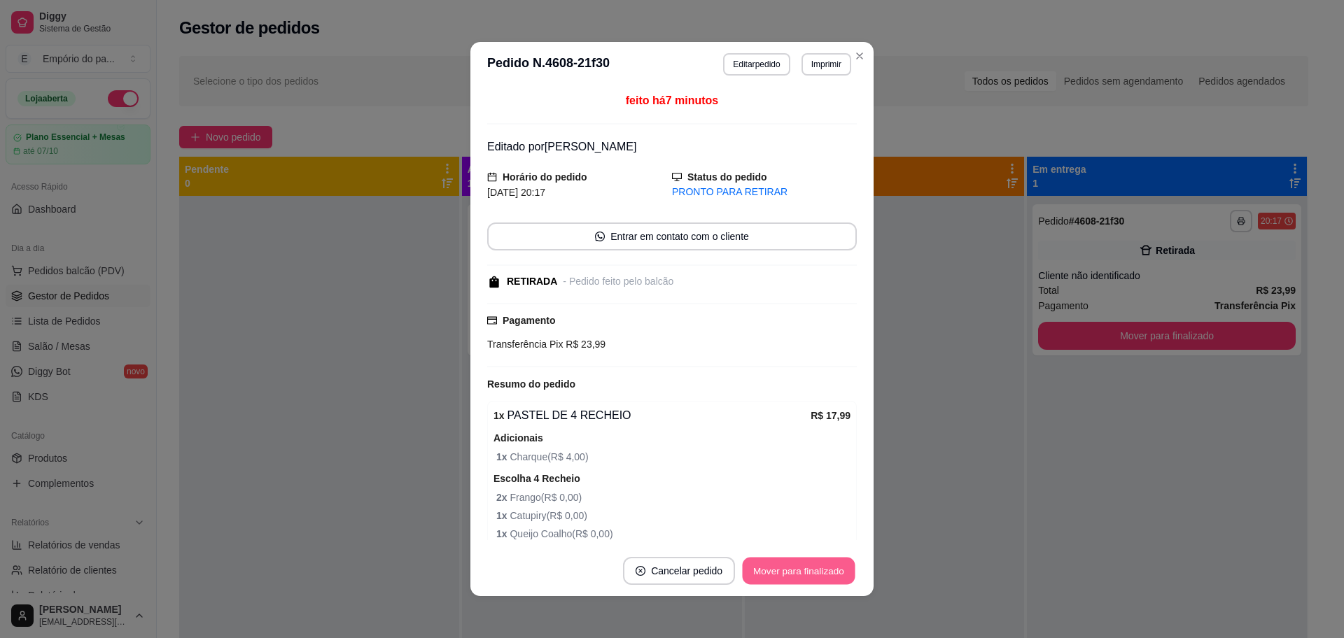
click at [773, 575] on button "Mover para finalizado" at bounding box center [799, 571] width 113 height 27
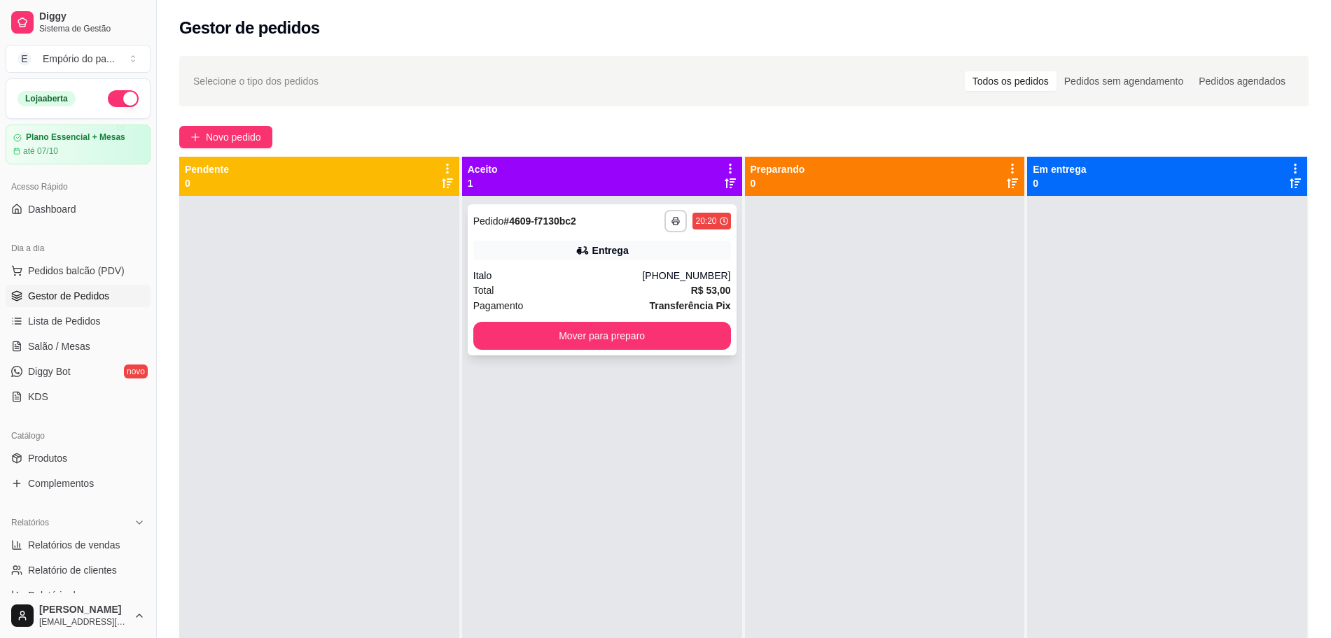
click at [558, 293] on div "Total R$ 53,00" at bounding box center [602, 290] width 258 height 15
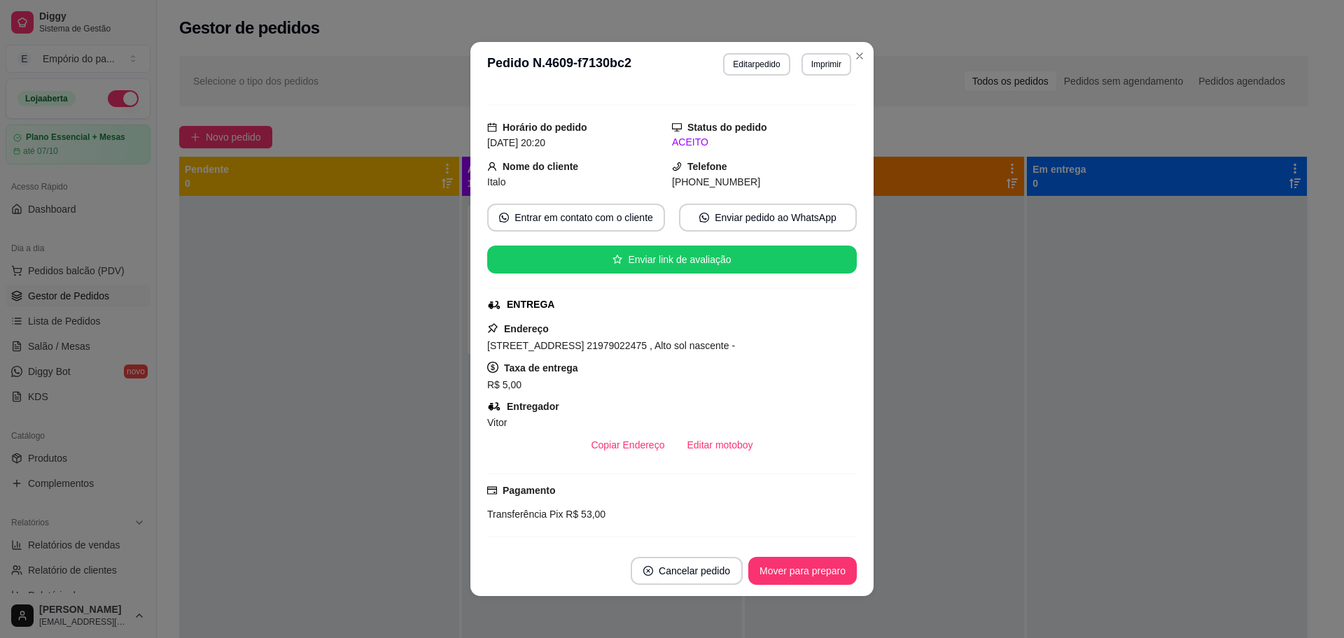
scroll to position [320, 0]
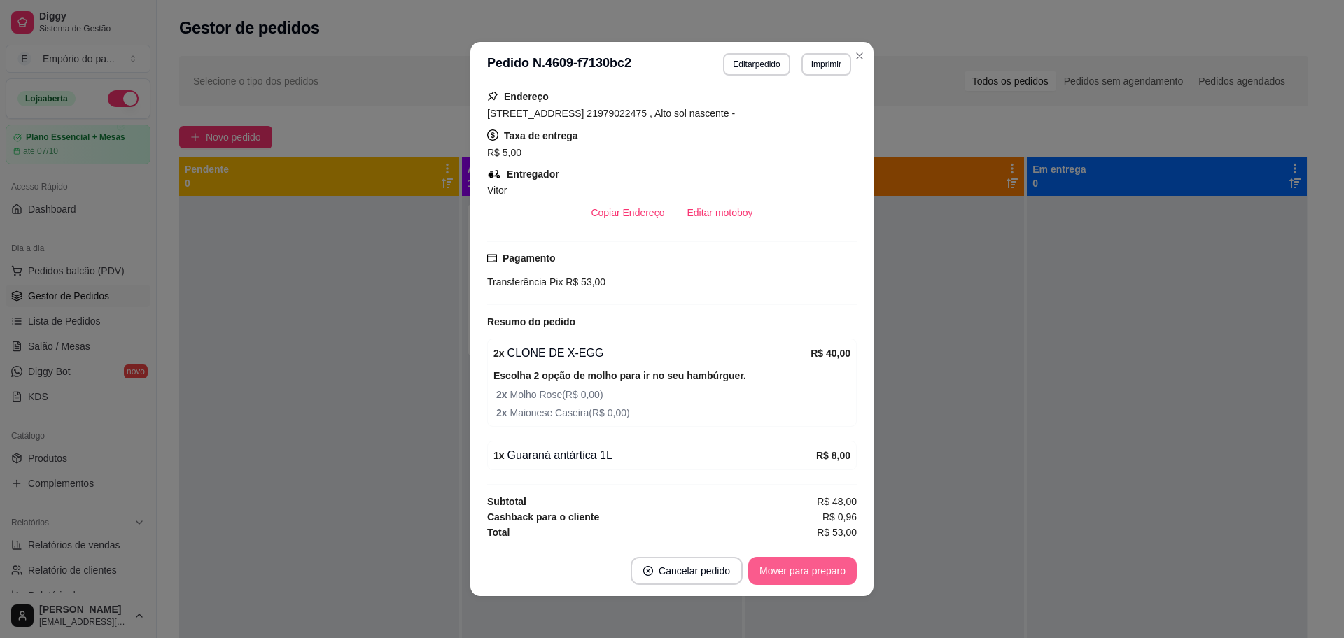
click at [774, 566] on button "Mover para preparo" at bounding box center [802, 571] width 108 height 28
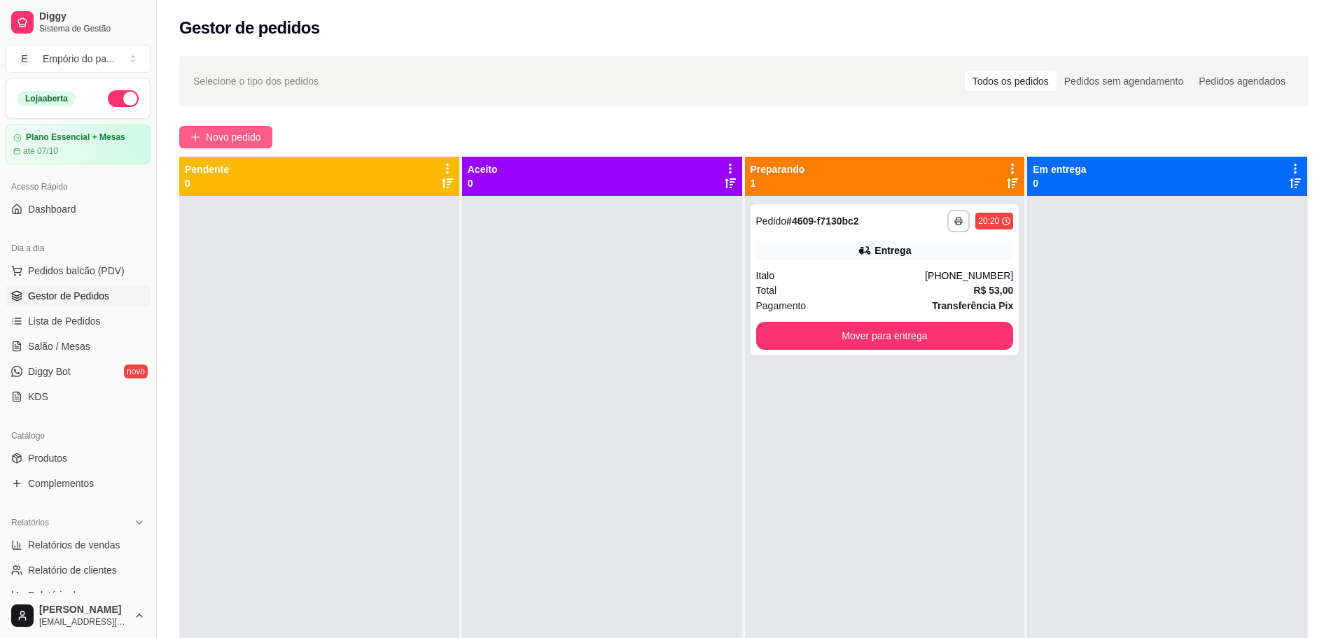
click at [237, 139] on span "Novo pedido" at bounding box center [233, 136] width 55 height 15
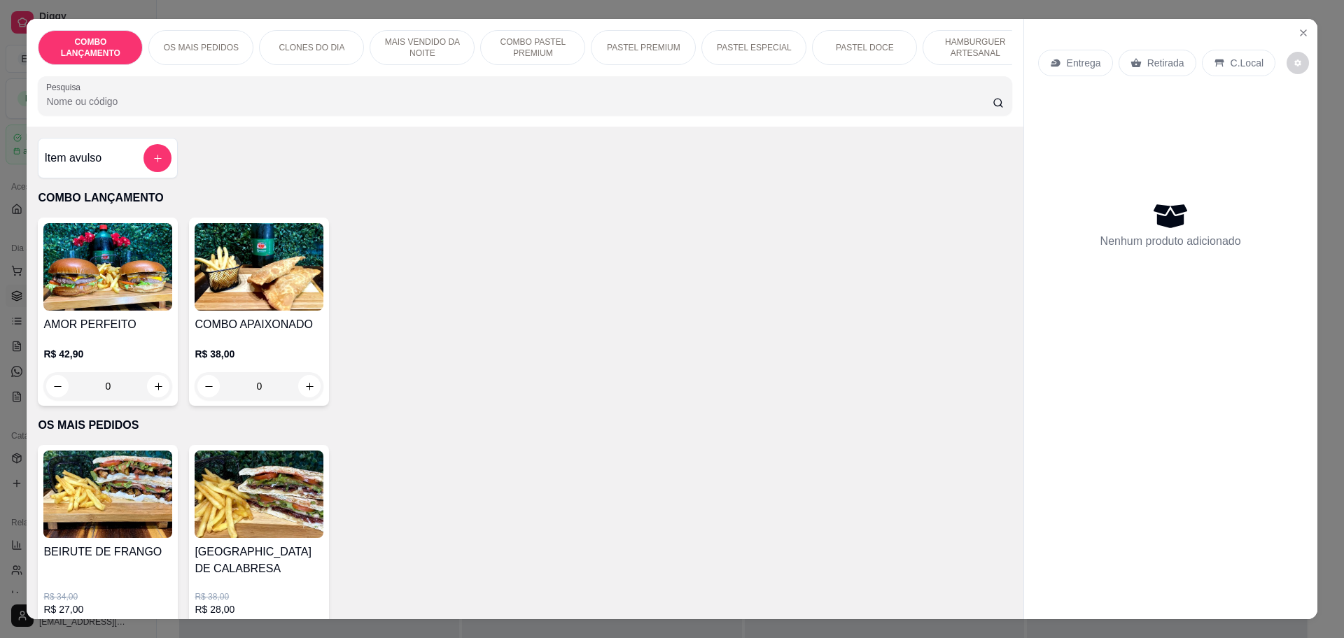
click at [1165, 59] on p "Retirada" at bounding box center [1165, 63] width 37 height 14
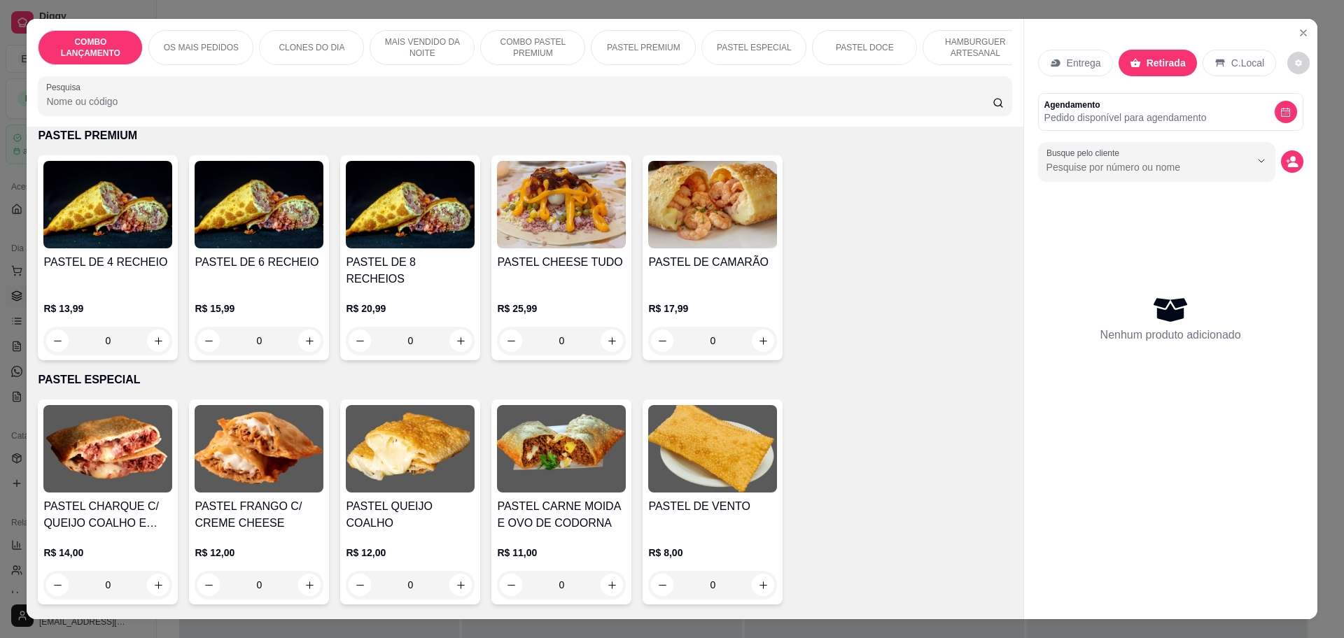
scroll to position [1925, 0]
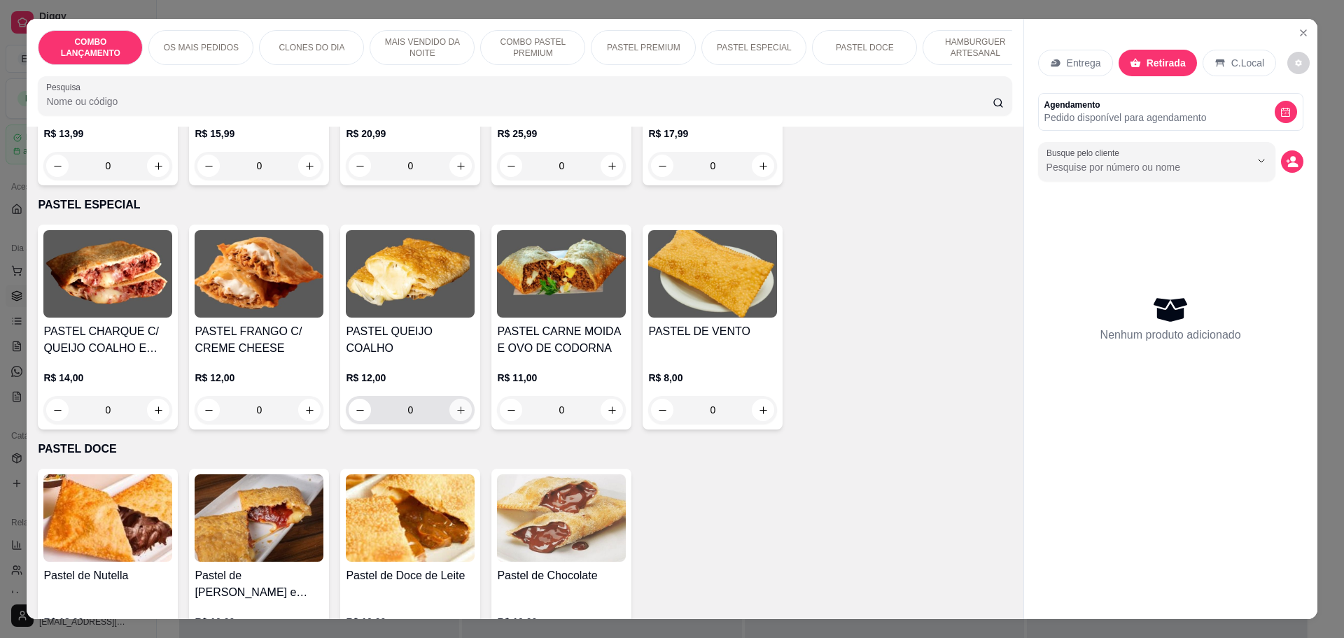
click at [457, 407] on icon "increase-product-quantity" at bounding box center [461, 411] width 8 height 8
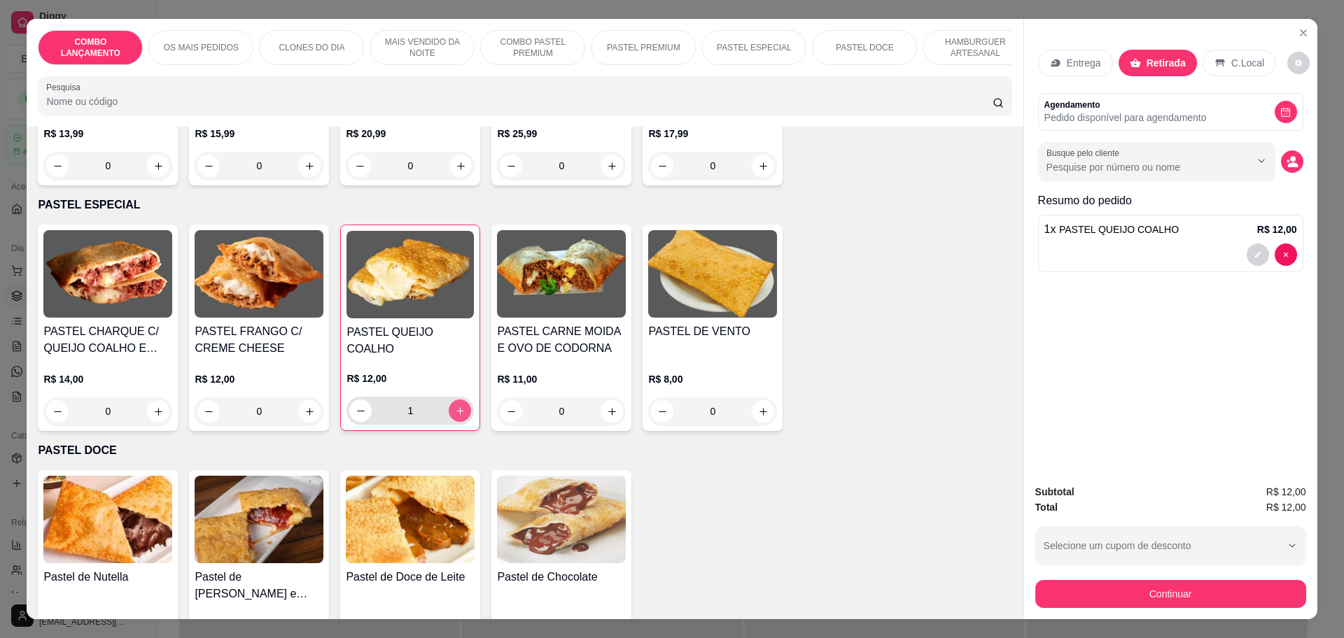
type input "1"
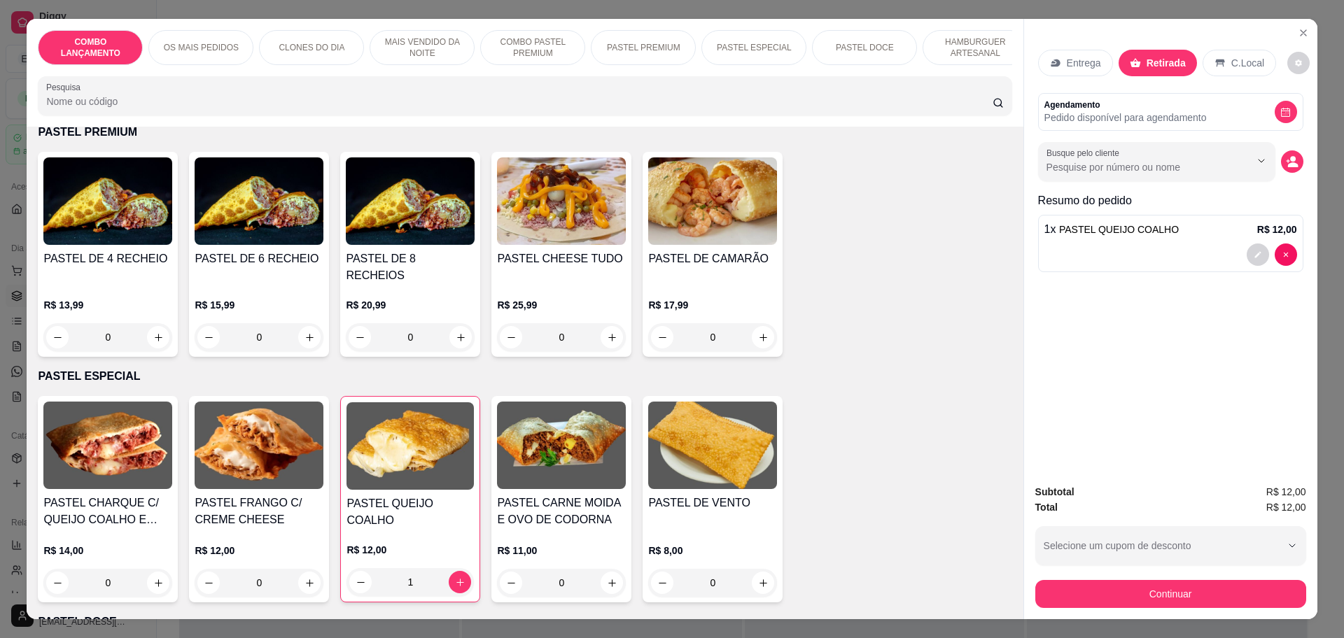
scroll to position [1750, 0]
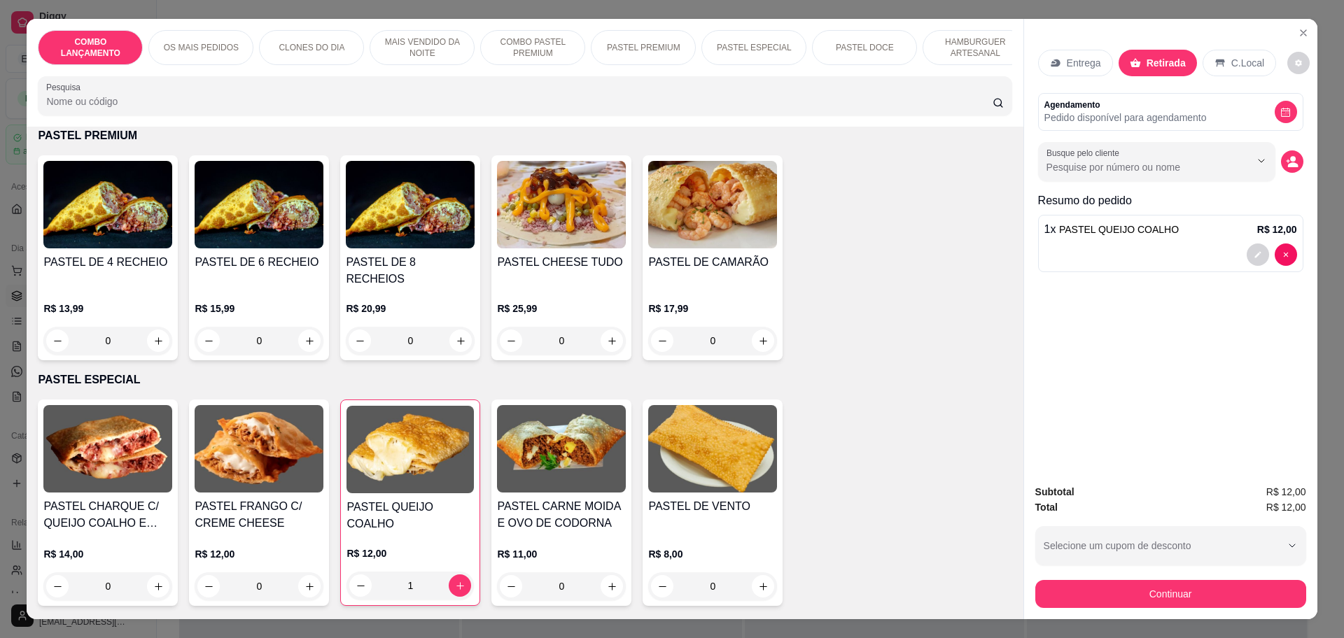
click at [151, 327] on div "0" at bounding box center [107, 341] width 129 height 28
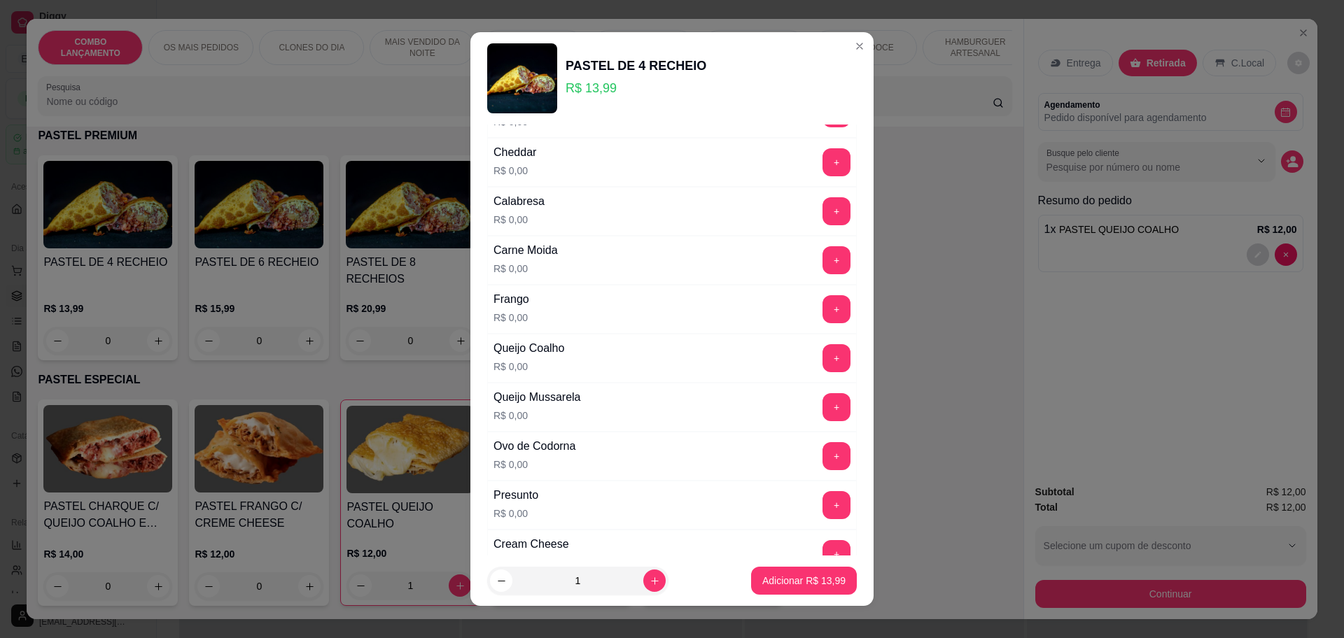
scroll to position [0, 0]
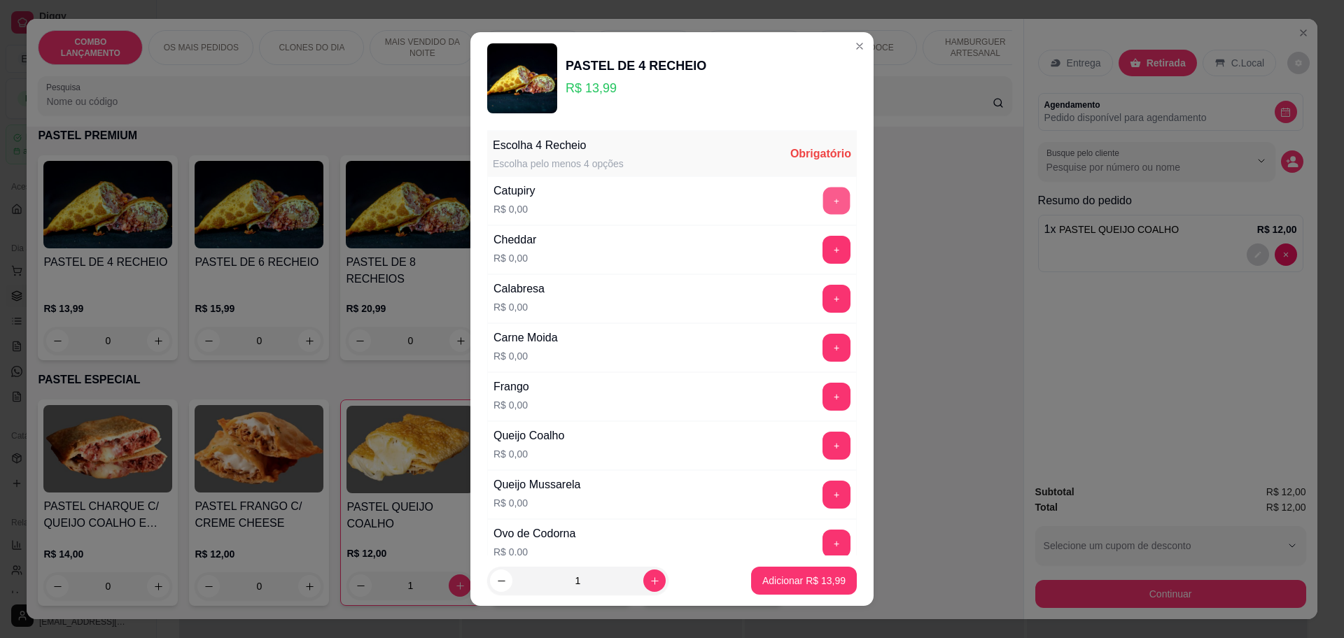
click at [823, 202] on button "+" at bounding box center [836, 200] width 27 height 27
click at [822, 240] on button "+" at bounding box center [836, 250] width 28 height 28
click at [823, 298] on button "+" at bounding box center [836, 298] width 27 height 27
click at [822, 344] on button "+" at bounding box center [836, 348] width 28 height 28
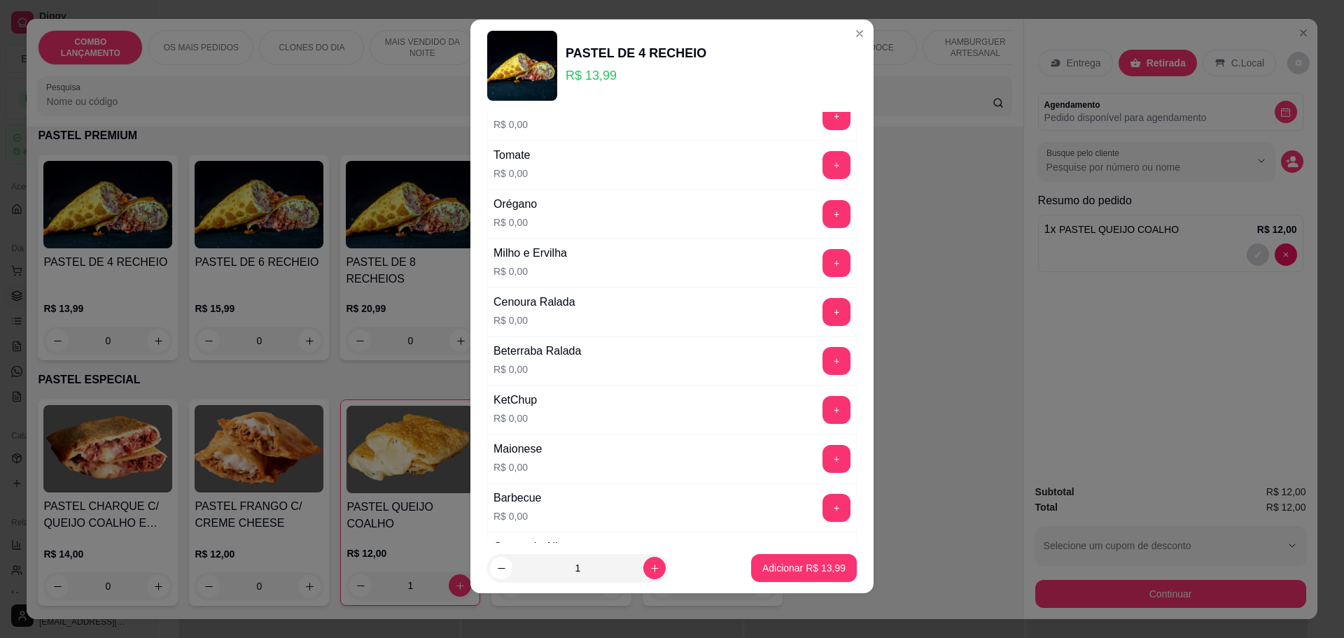
scroll to position [611, 0]
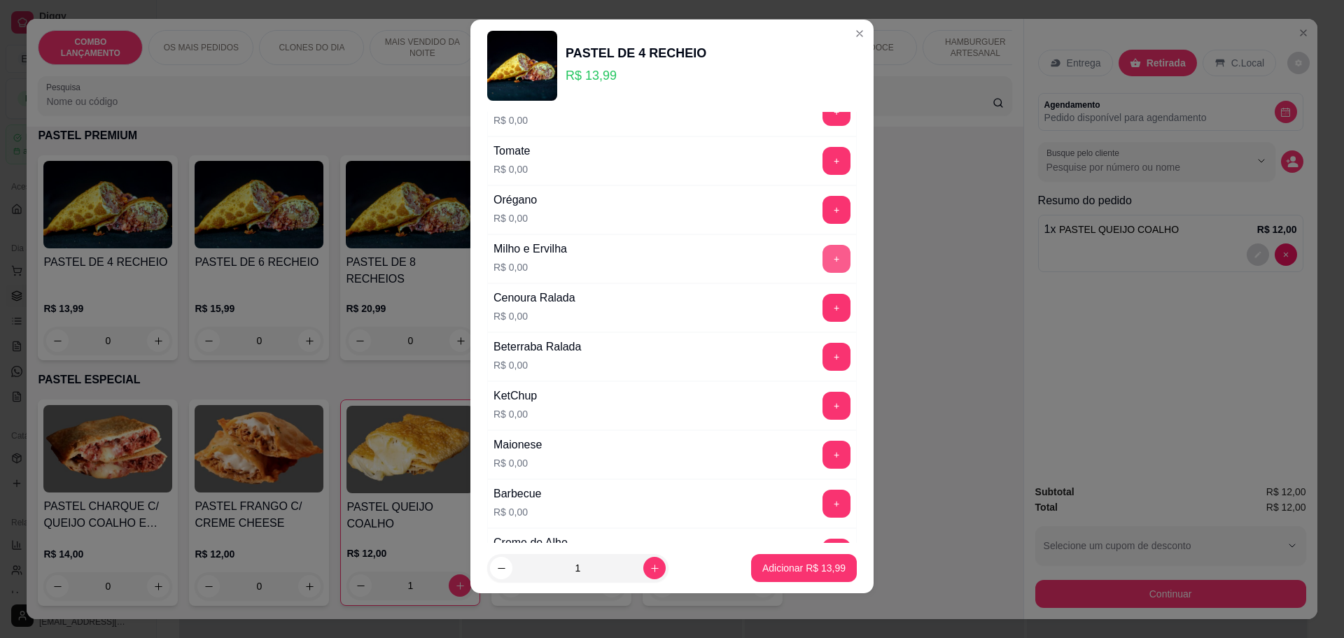
click at [822, 263] on button "+" at bounding box center [836, 259] width 28 height 28
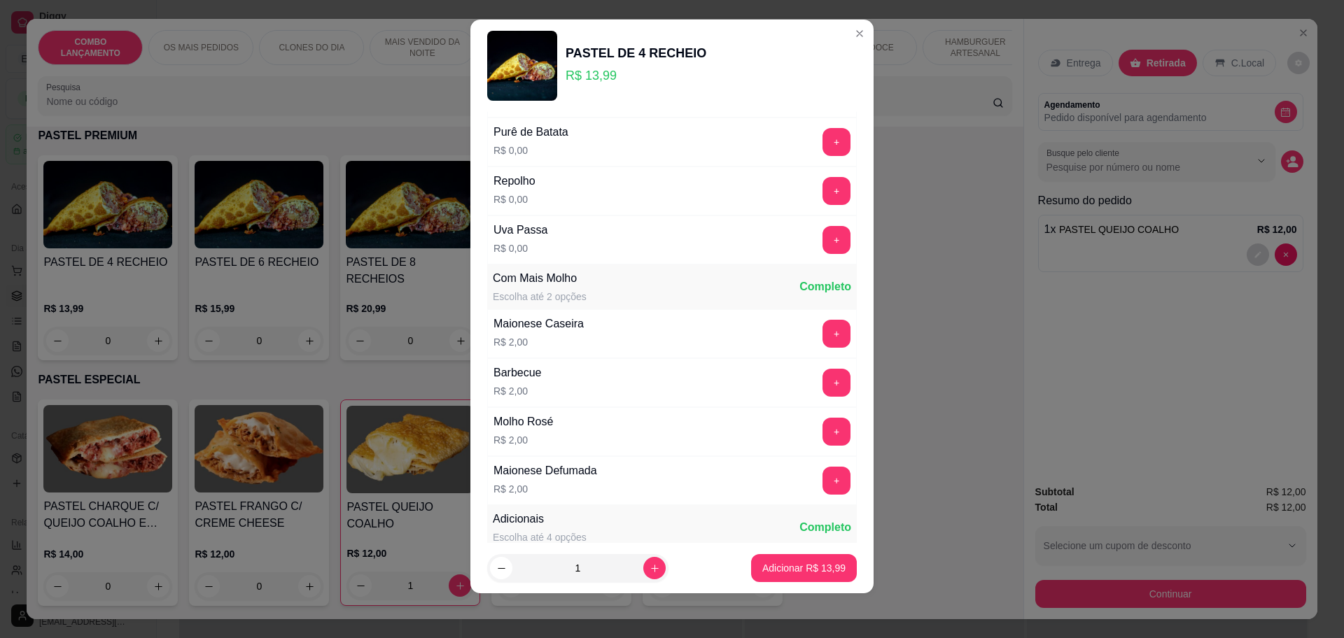
scroll to position [1223, 0]
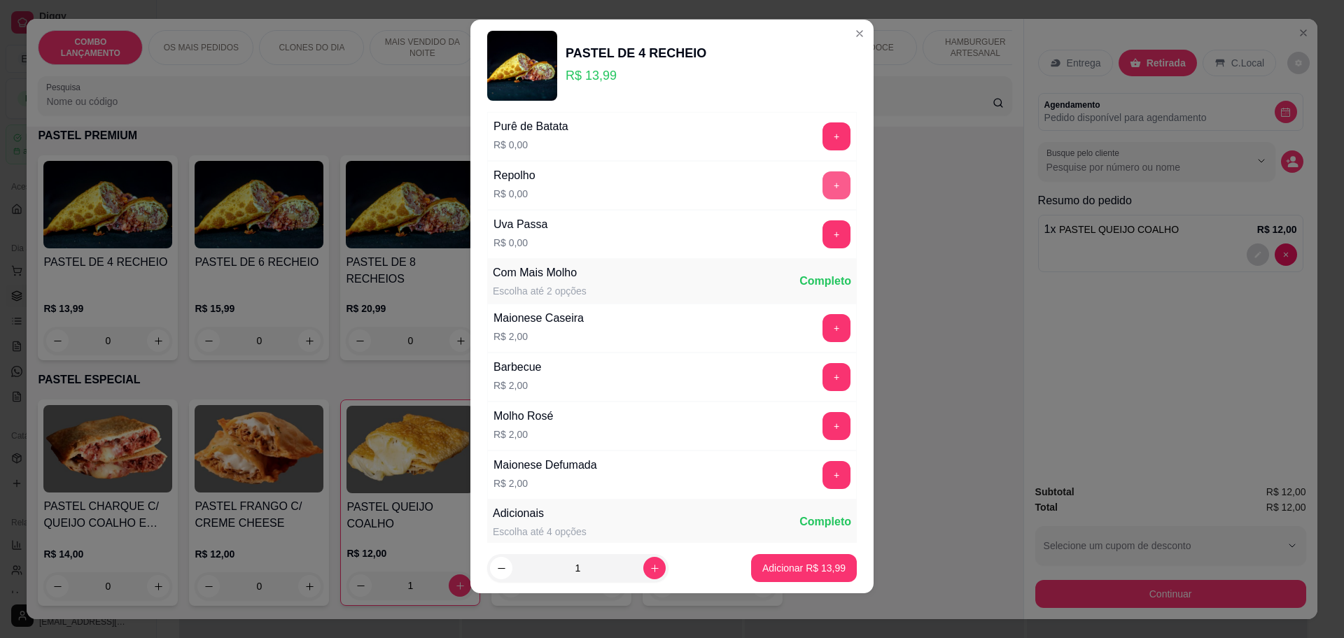
click at [822, 188] on button "+" at bounding box center [836, 185] width 28 height 28
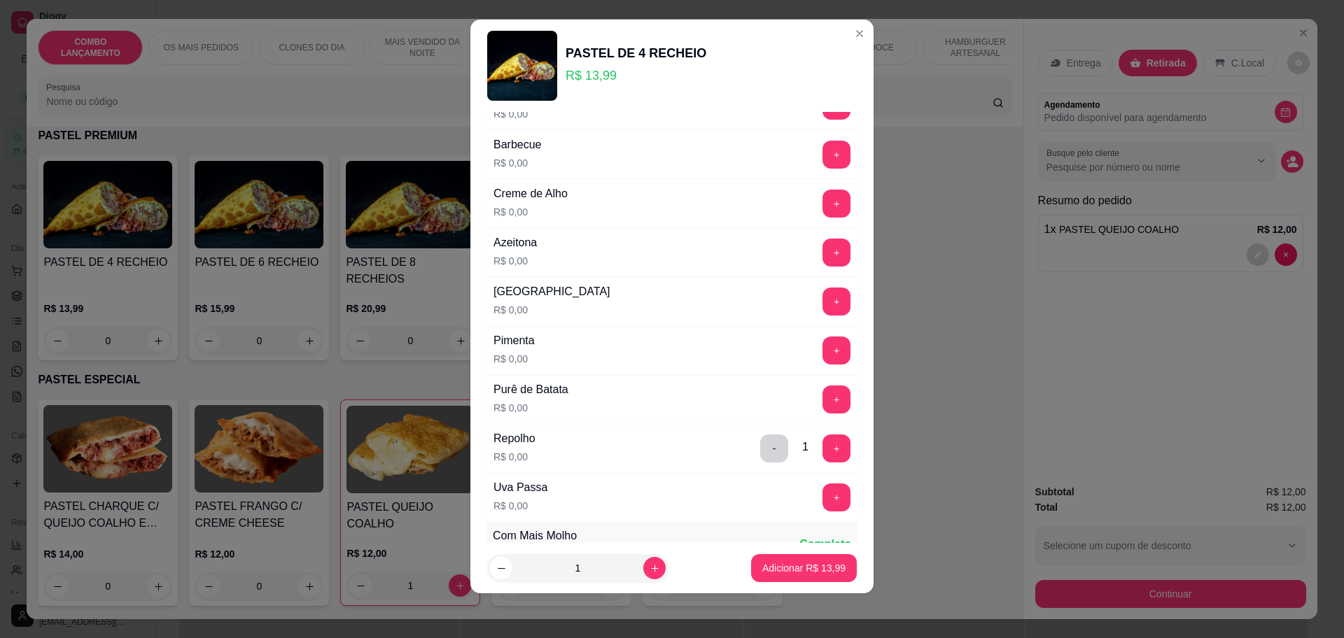
scroll to position [961, 0]
click at [823, 398] on button "+" at bounding box center [836, 398] width 27 height 27
click at [764, 562] on p "Adicionar R$ 13,99" at bounding box center [804, 568] width 81 height 13
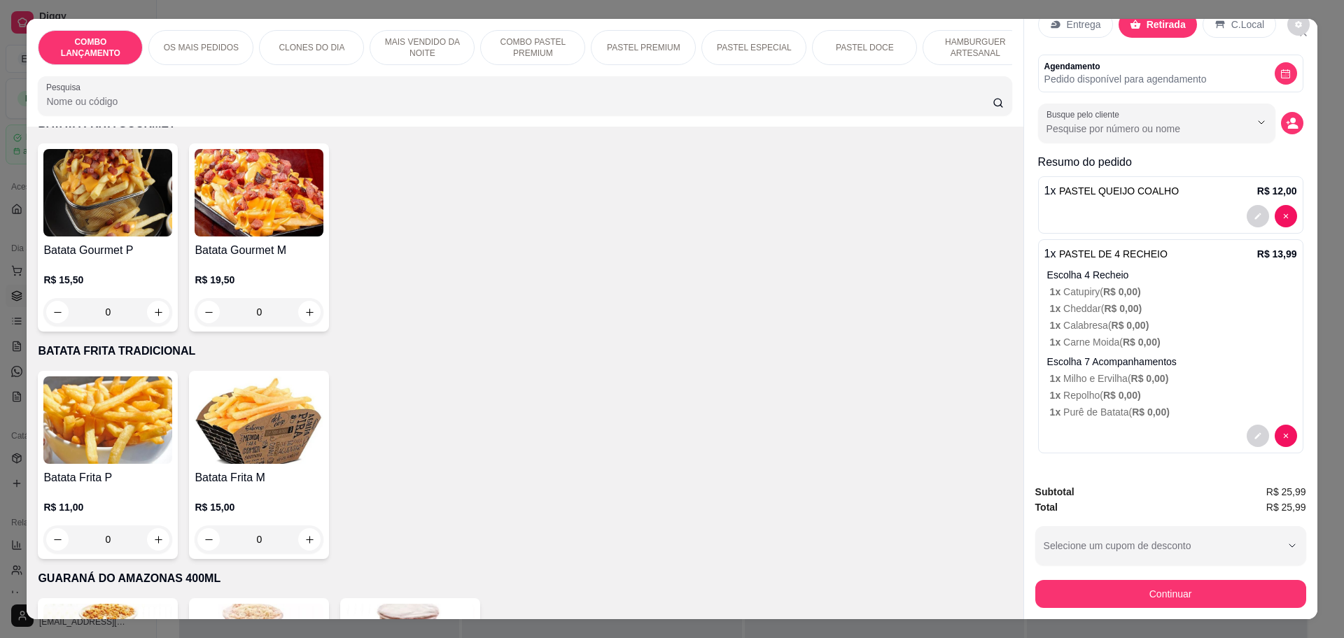
scroll to position [4462, 0]
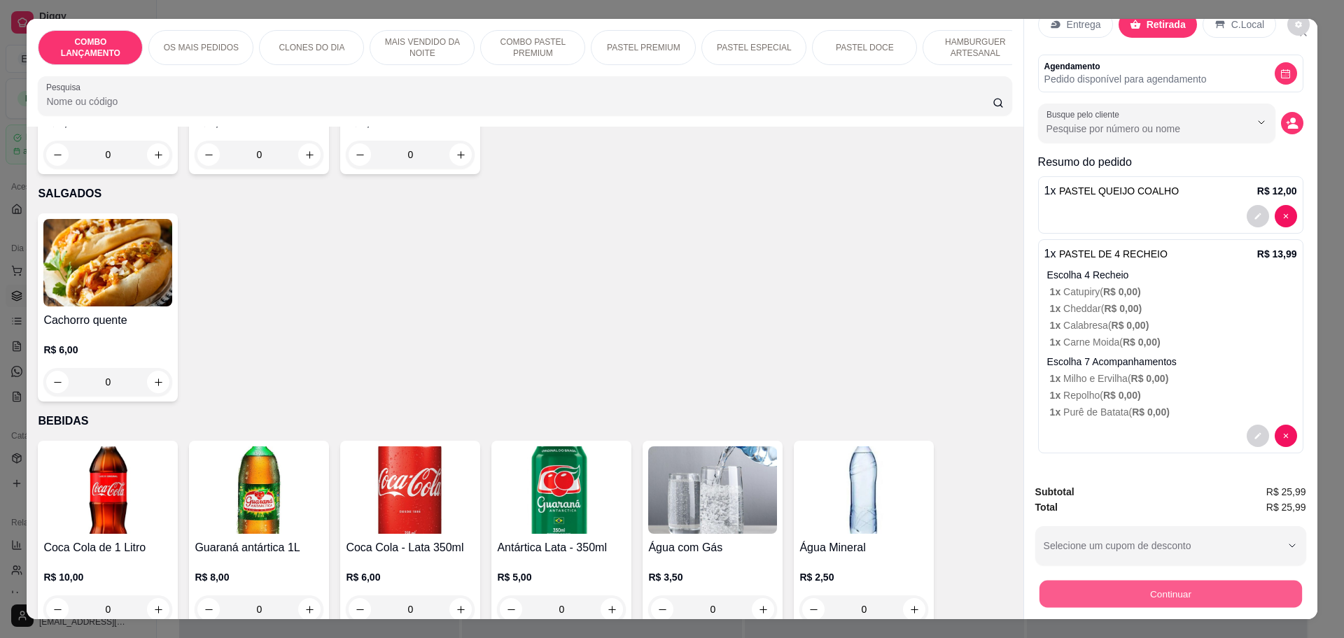
click at [1083, 595] on button "Continuar" at bounding box center [1170, 593] width 262 height 27
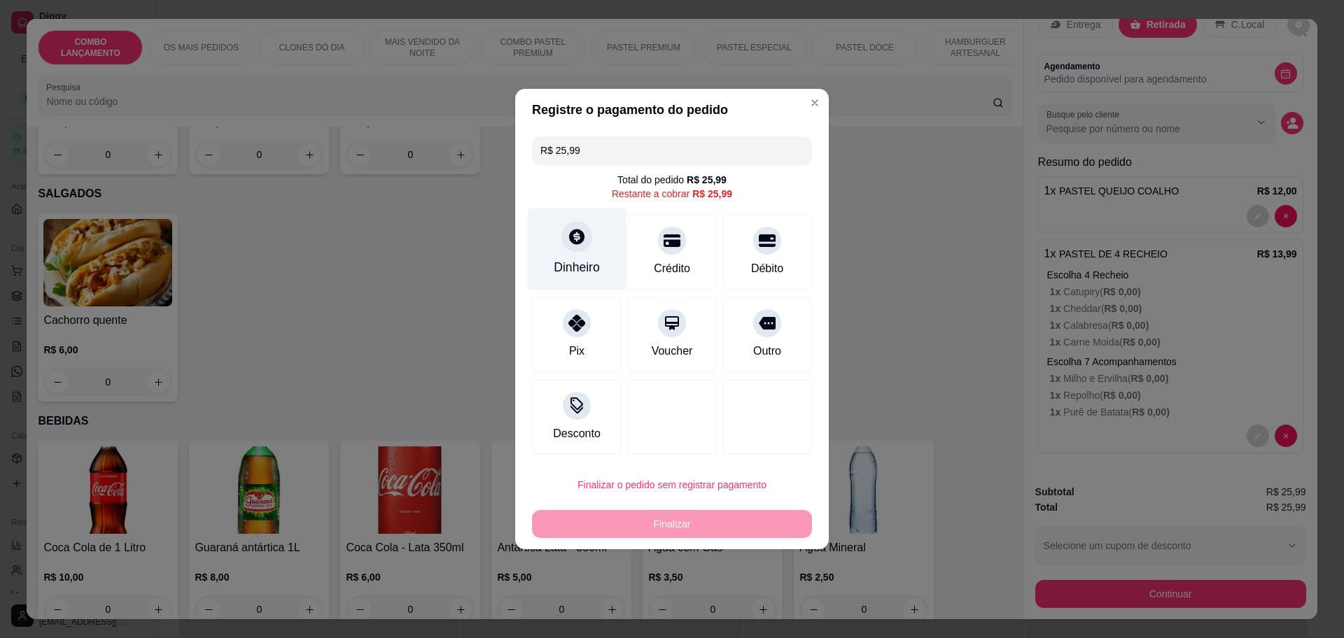
click at [574, 268] on div "Dinheiro" at bounding box center [577, 267] width 46 height 18
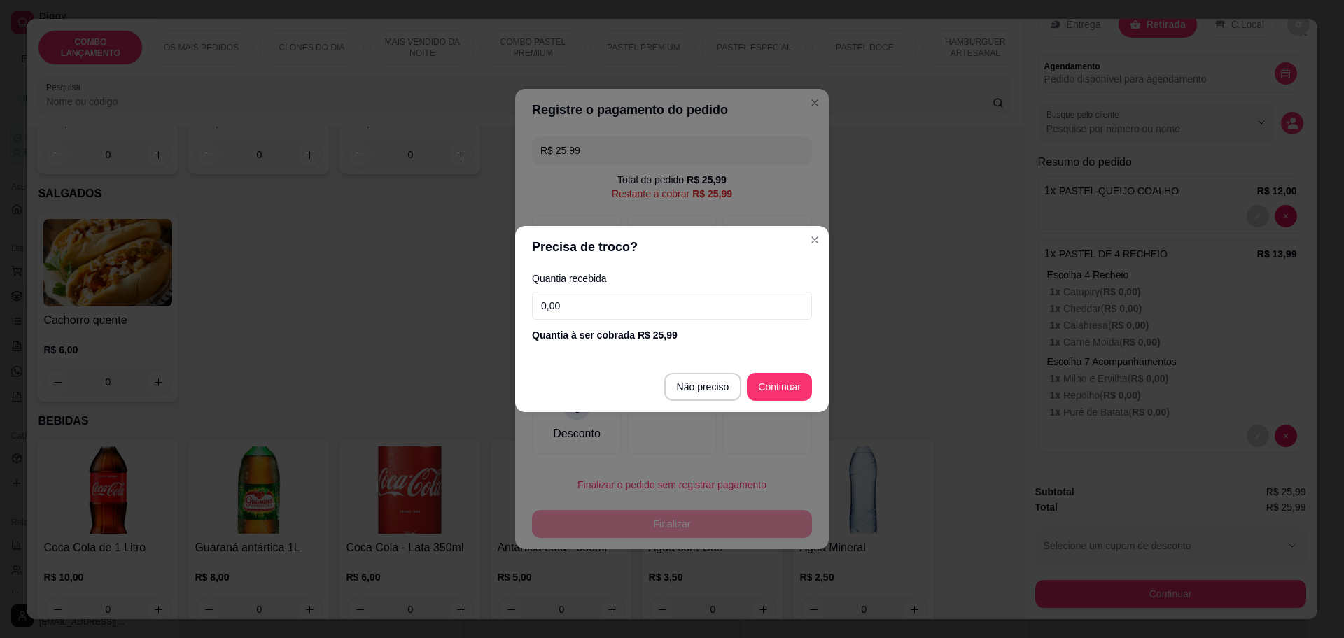
click at [638, 290] on div "Quantia recebida 0,00 Quantia à ser cobrada R$ 25,99" at bounding box center [672, 308] width 314 height 80
click at [637, 302] on input "0,00" at bounding box center [672, 306] width 280 height 28
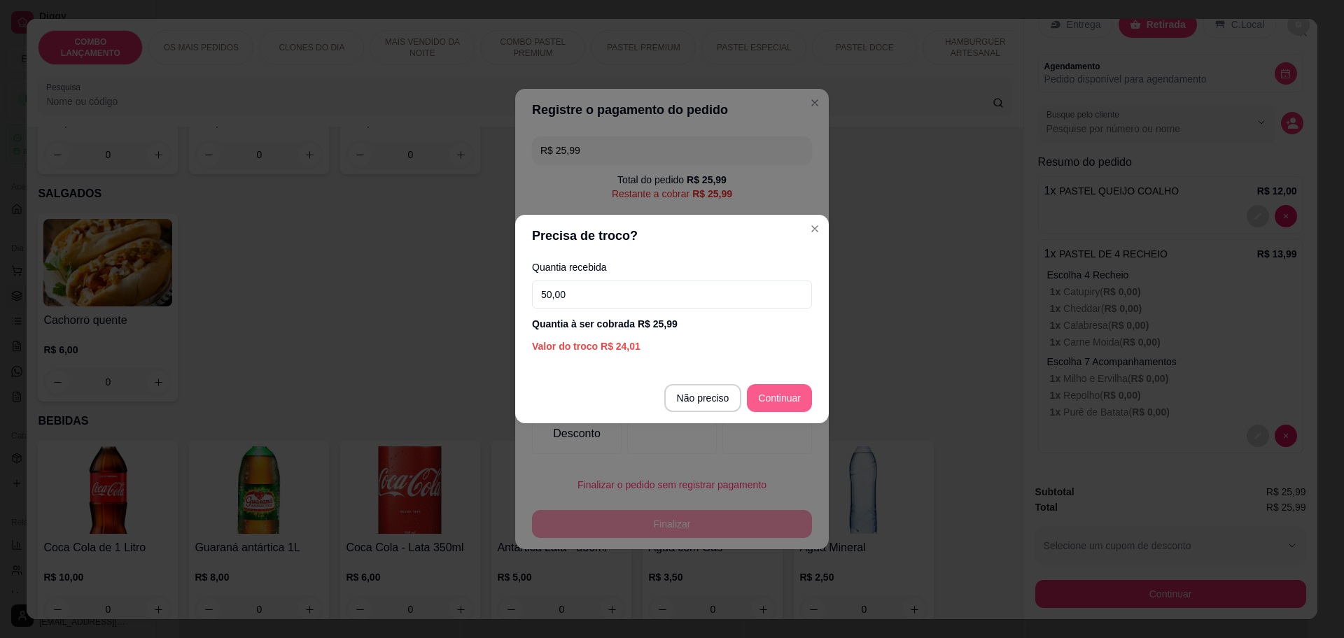
type input "50,00"
type input "R$ 0,00"
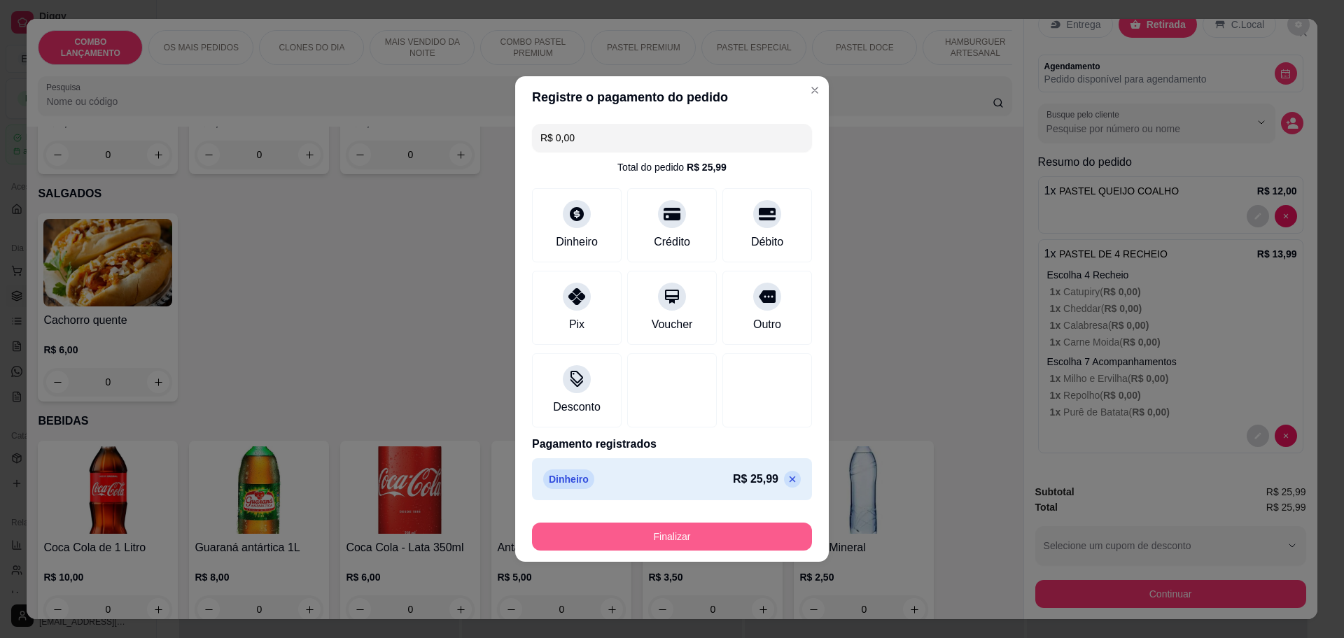
click at [732, 542] on button "Finalizar" at bounding box center [672, 537] width 280 height 28
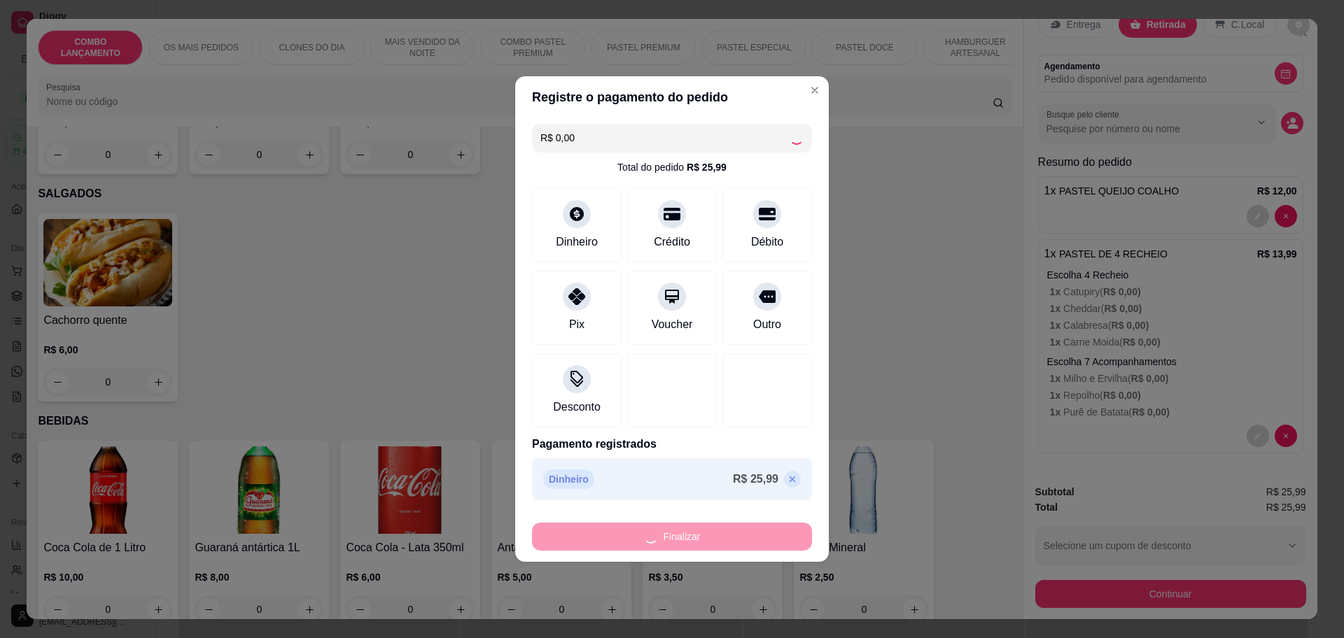
type input "0"
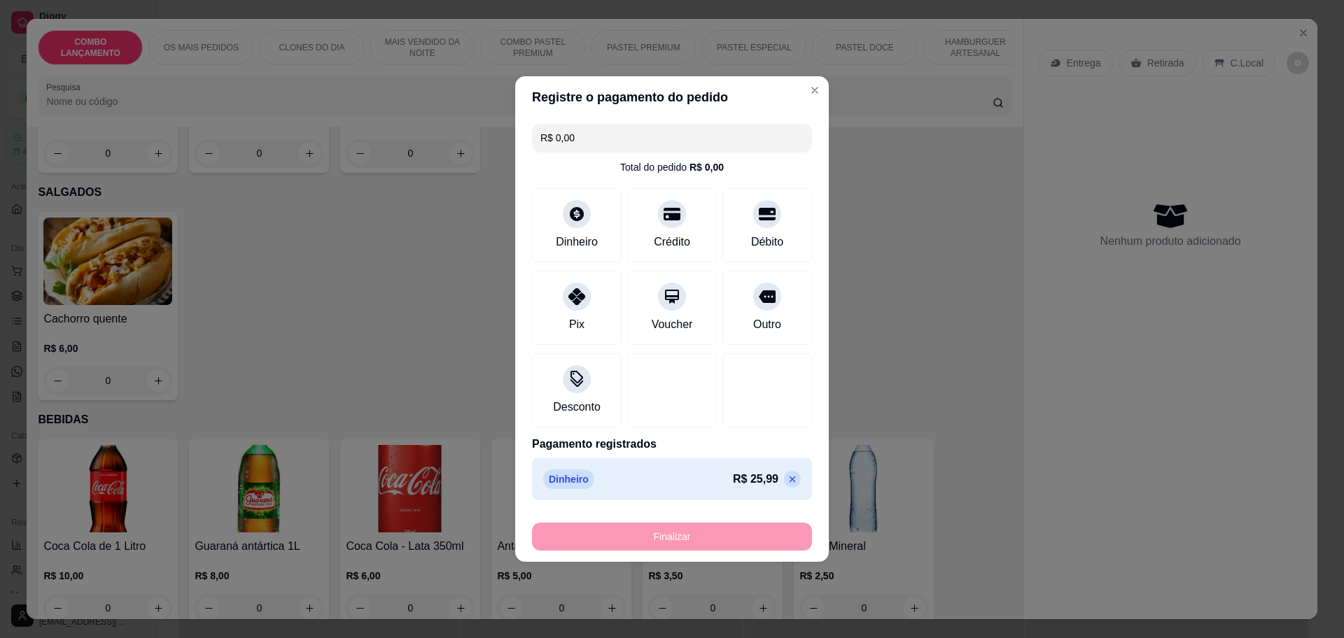
type input "-R$ 25,99"
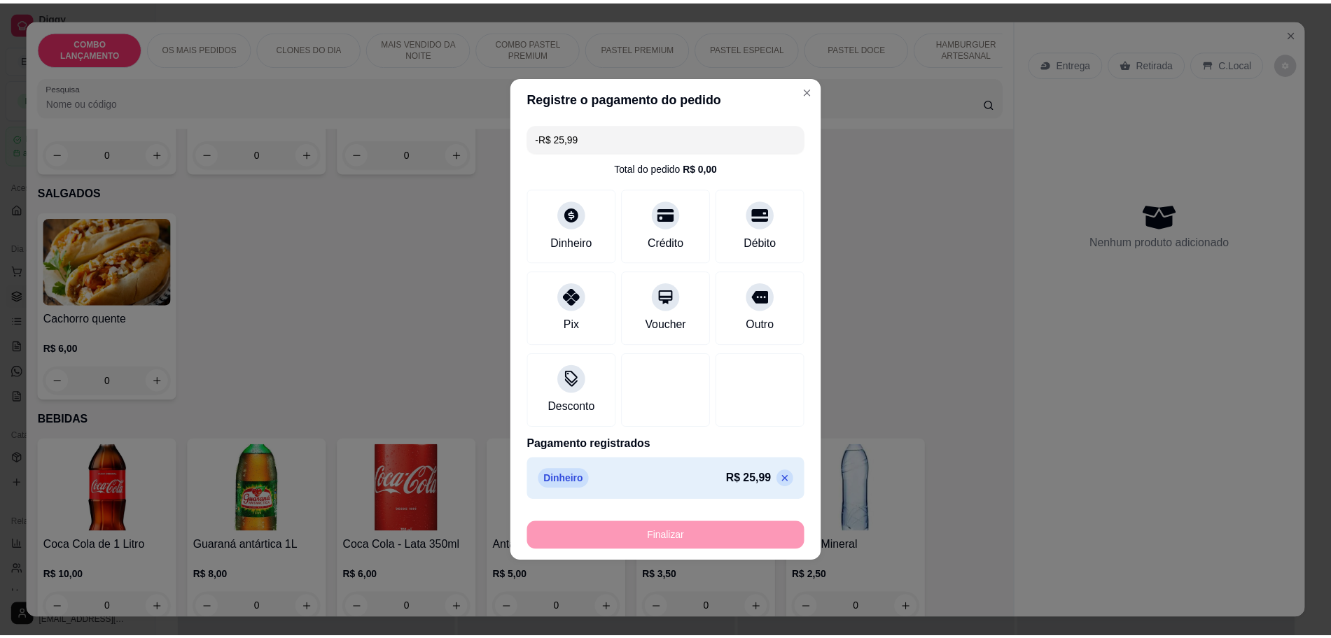
scroll to position [0, 0]
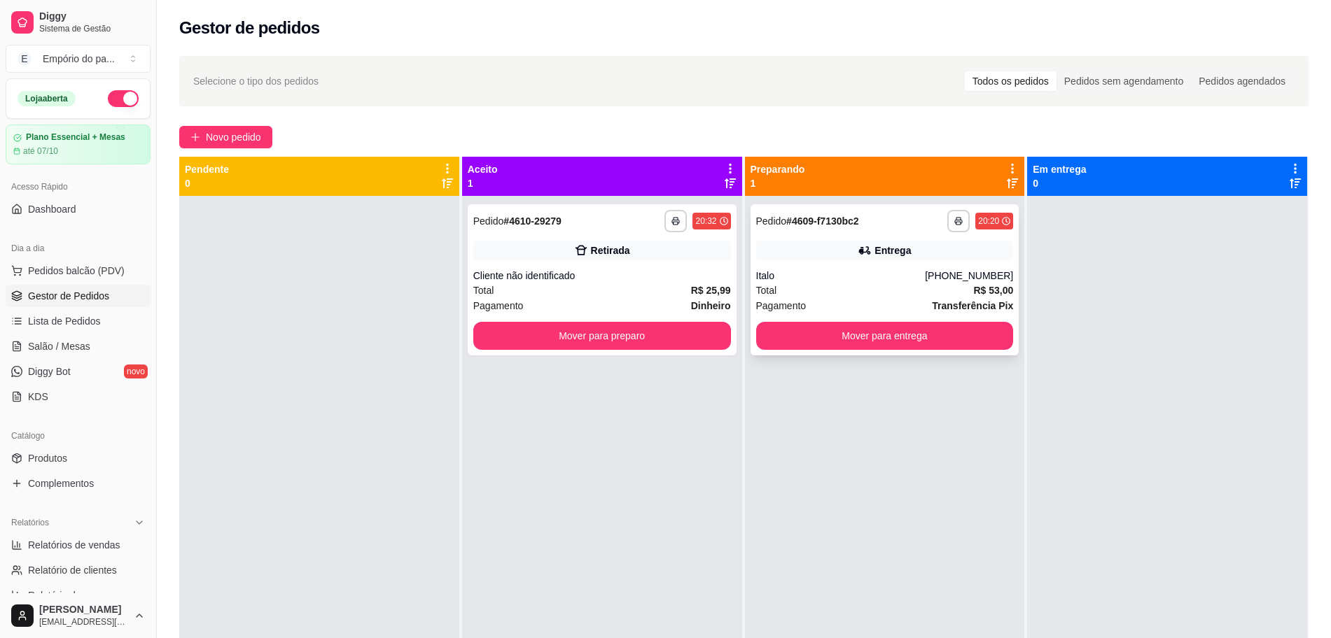
click at [808, 280] on div "Italo" at bounding box center [840, 276] width 169 height 14
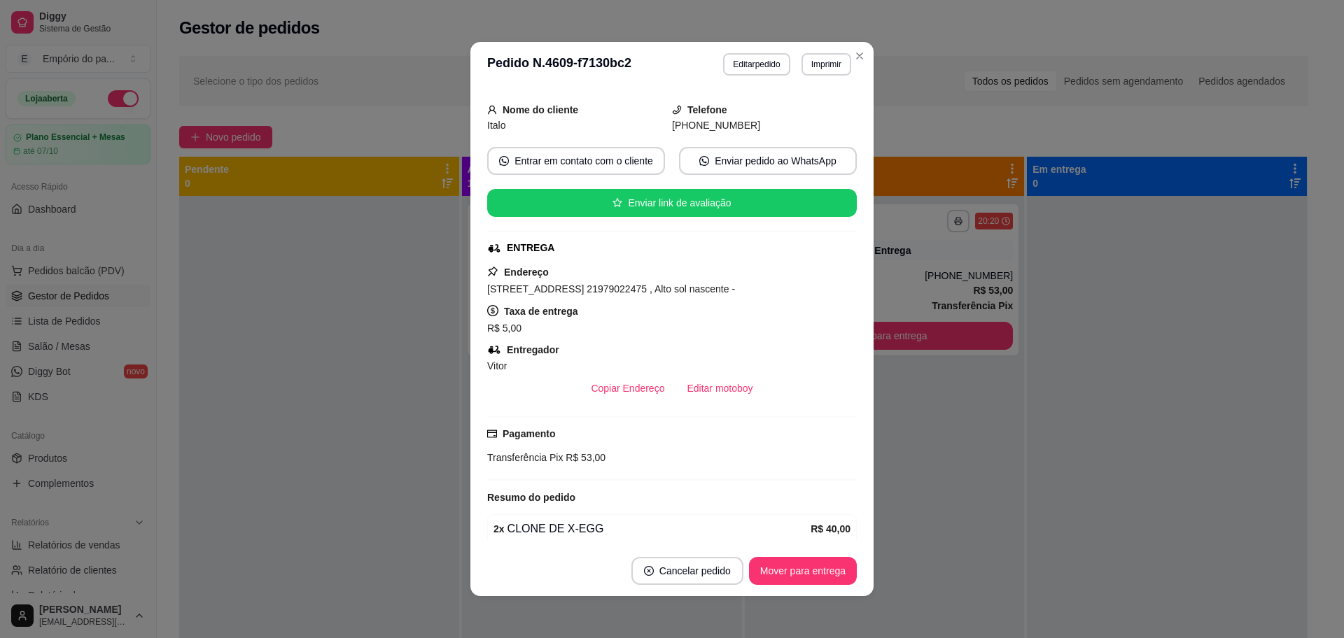
scroll to position [320, 0]
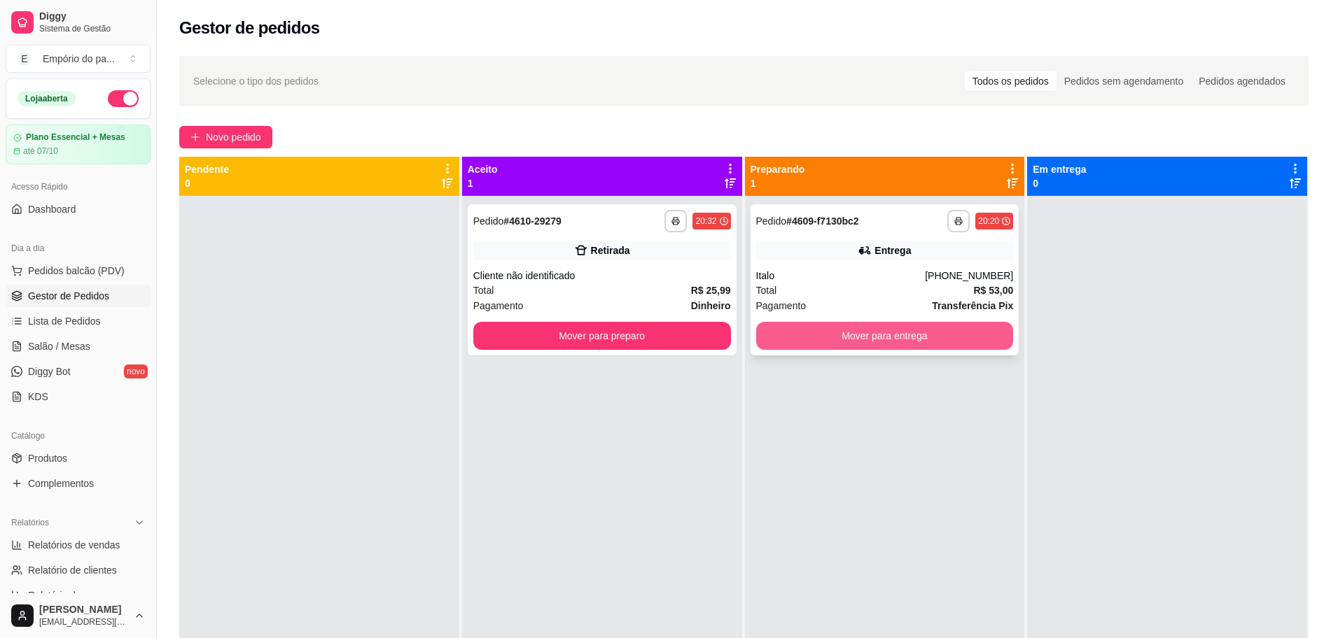
click at [862, 332] on button "Mover para entrega" at bounding box center [885, 336] width 258 height 28
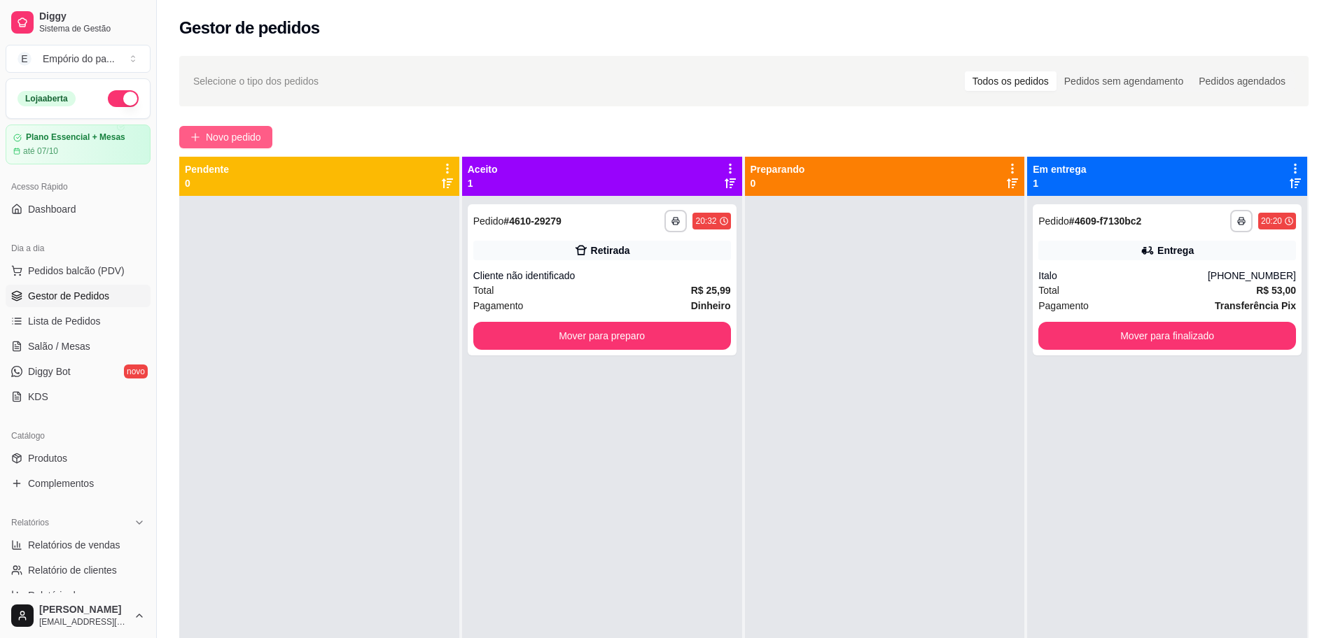
click at [240, 131] on span "Novo pedido" at bounding box center [233, 136] width 55 height 15
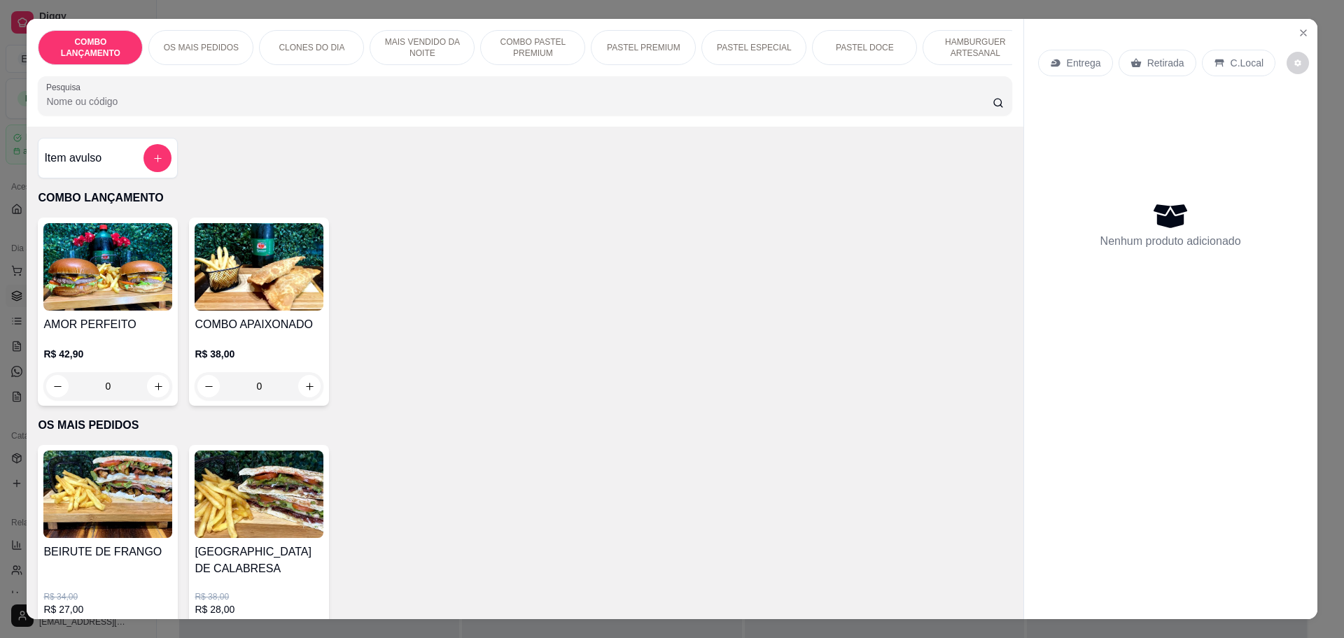
click at [1131, 59] on icon at bounding box center [1135, 62] width 11 height 11
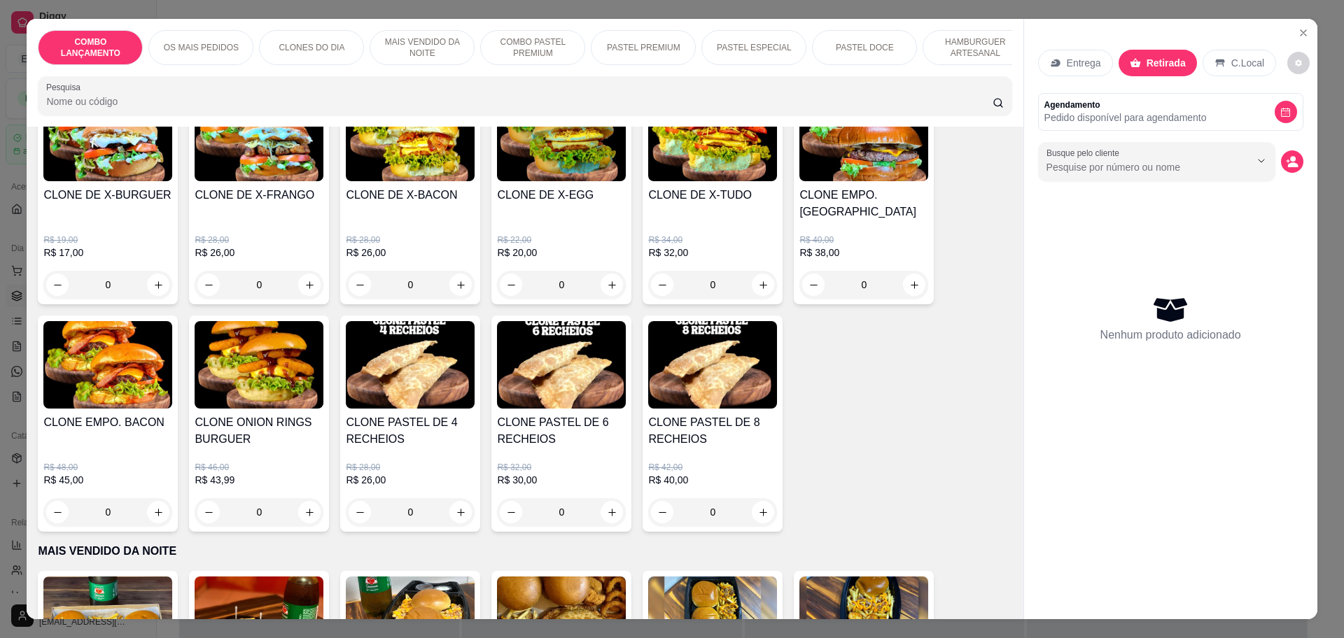
scroll to position [525, 0]
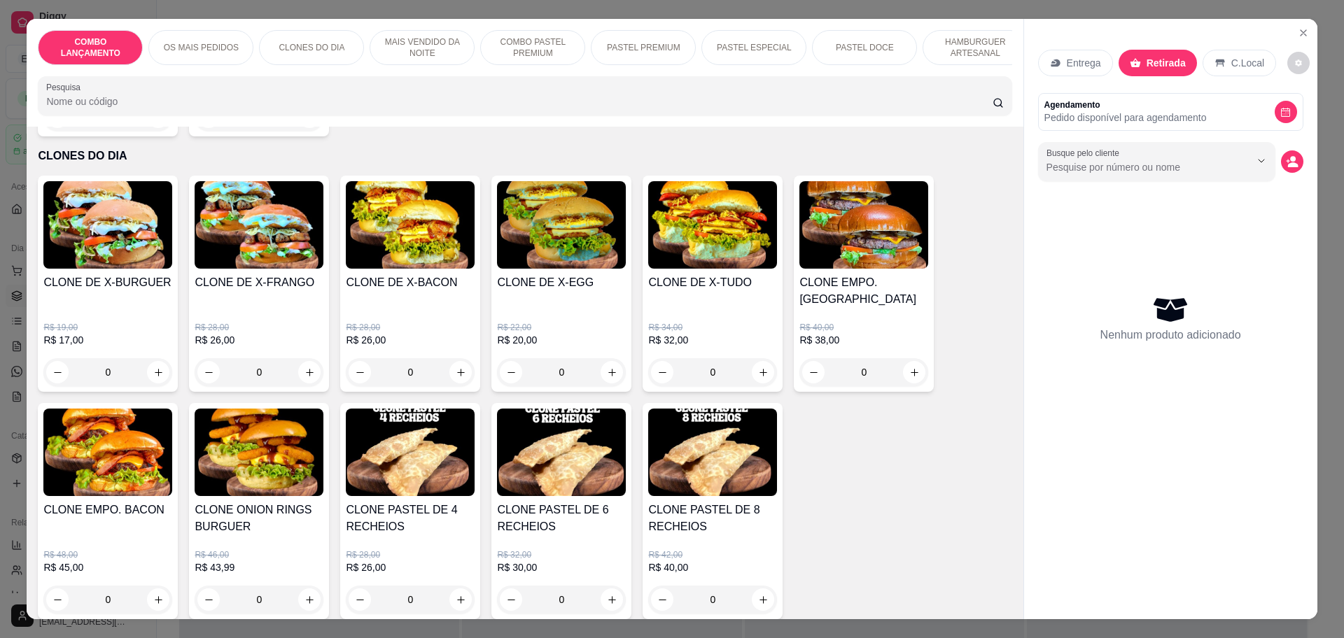
click at [307, 358] on div "0" at bounding box center [259, 372] width 129 height 28
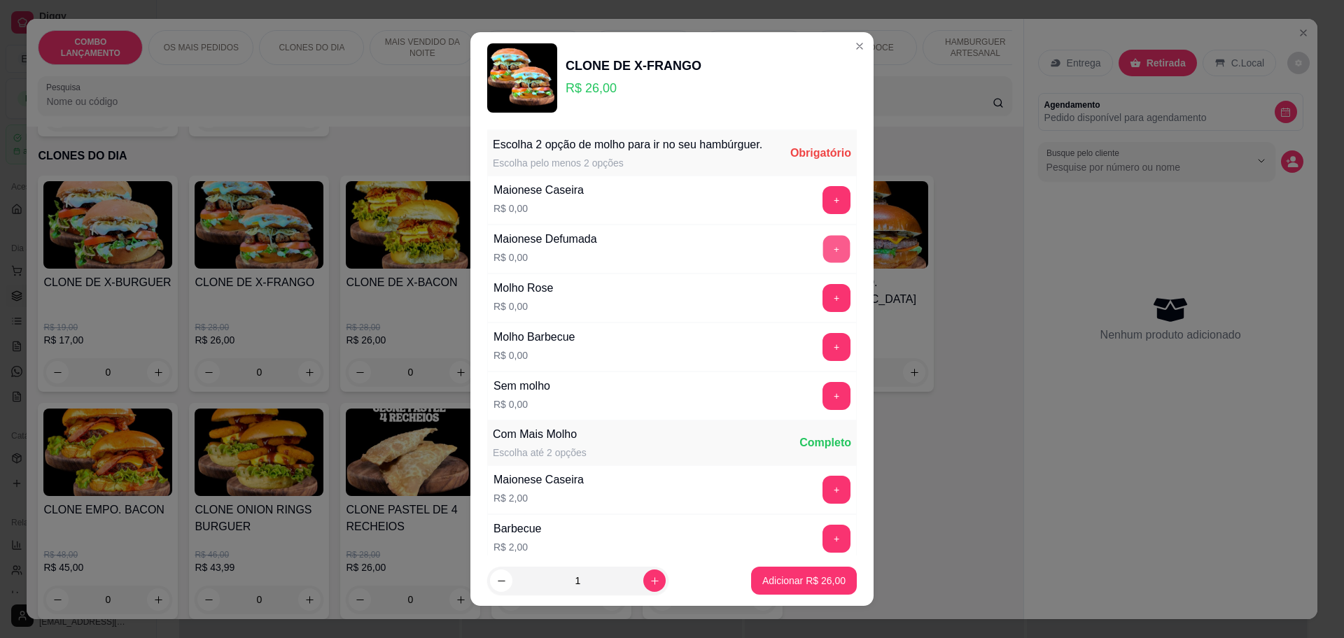
click at [823, 263] on button "+" at bounding box center [836, 249] width 27 height 27
click at [822, 213] on button "+" at bounding box center [836, 200] width 28 height 28
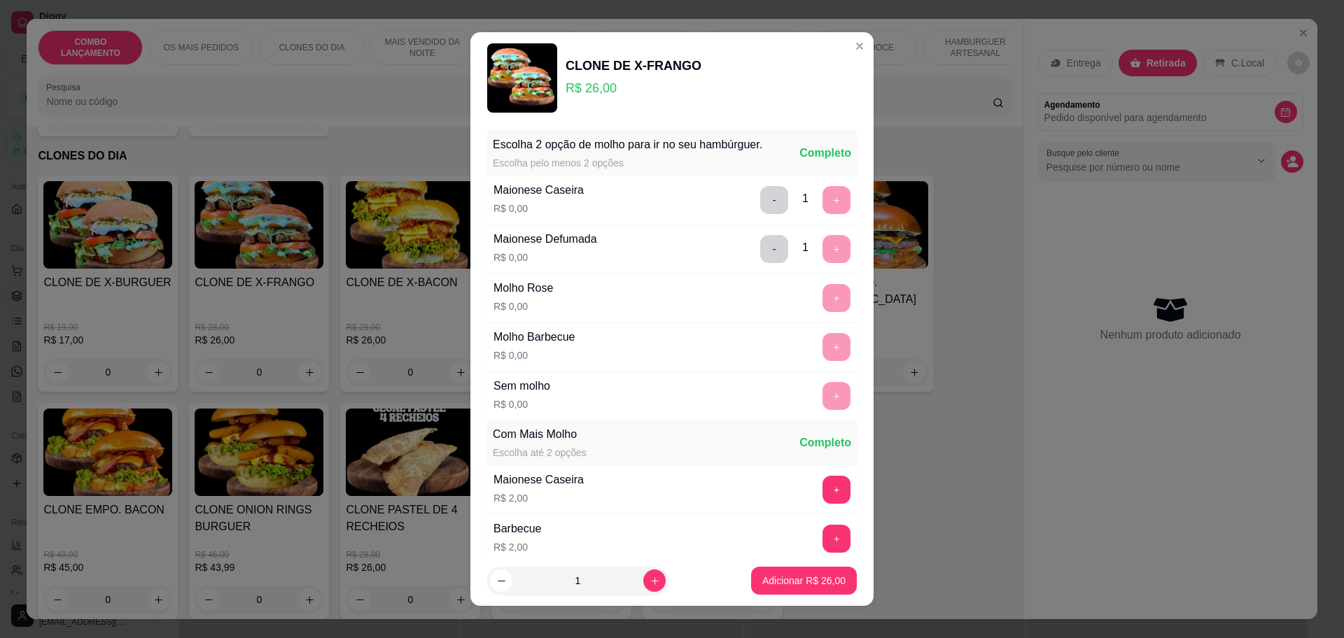
scroll to position [211, 0]
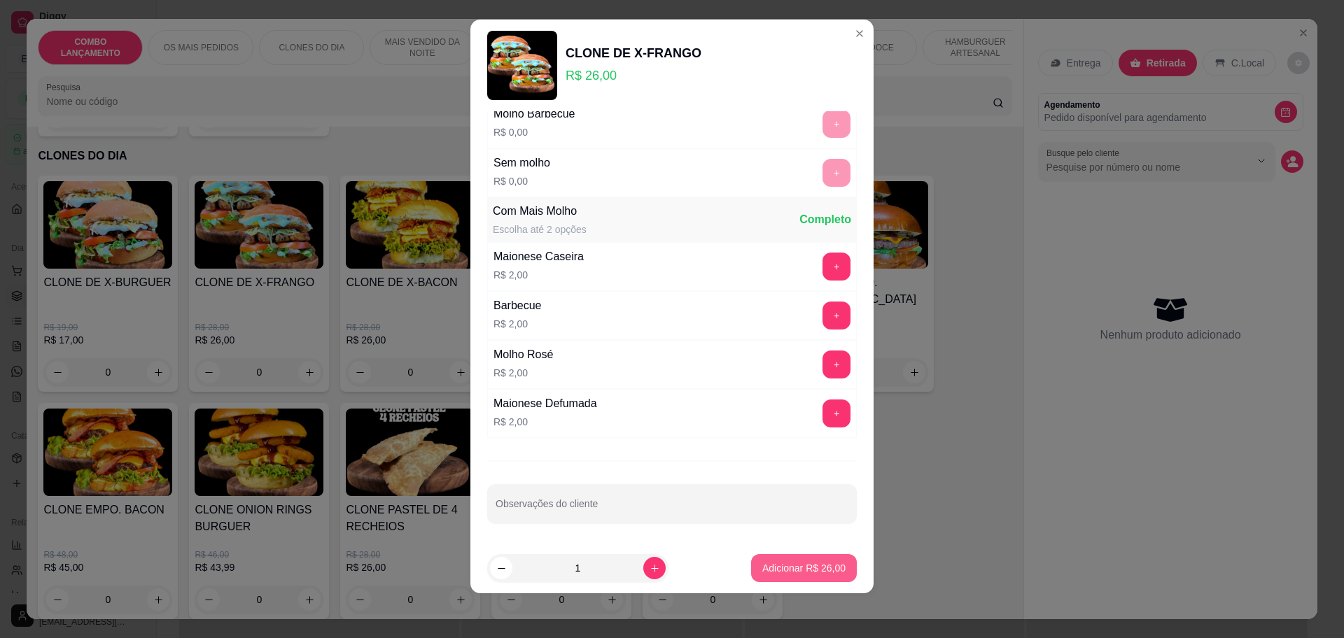
click at [822, 568] on p "Adicionar R$ 26,00" at bounding box center [803, 568] width 83 height 14
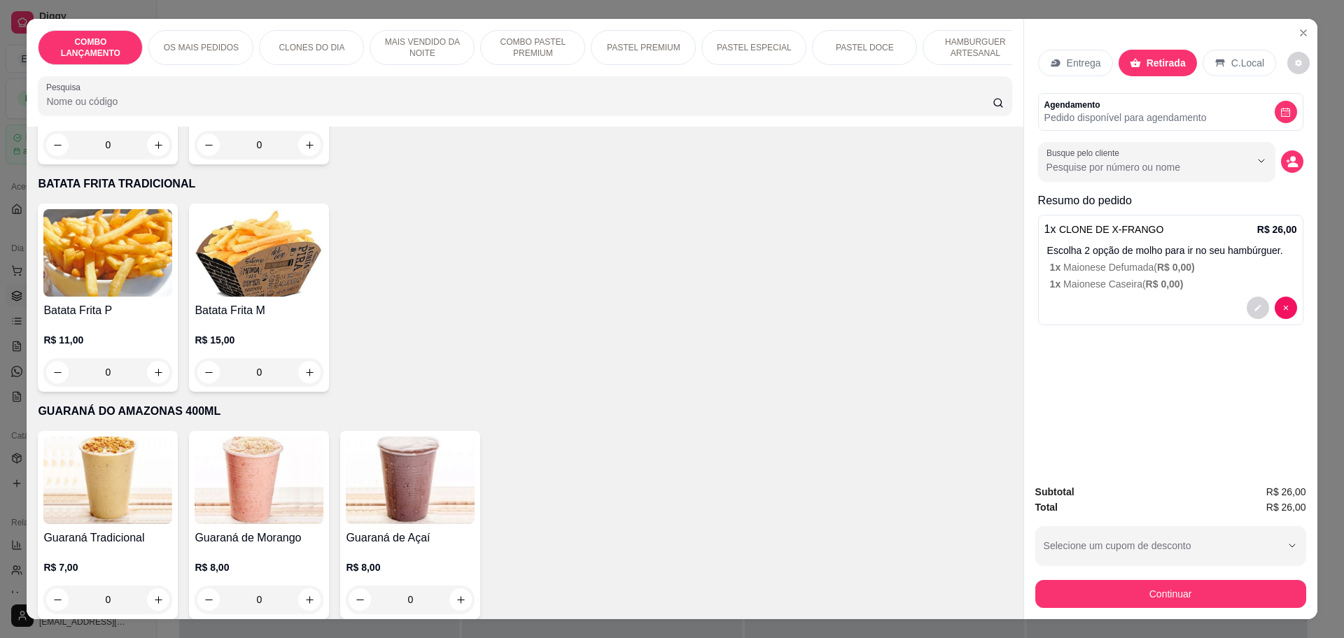
scroll to position [4026, 0]
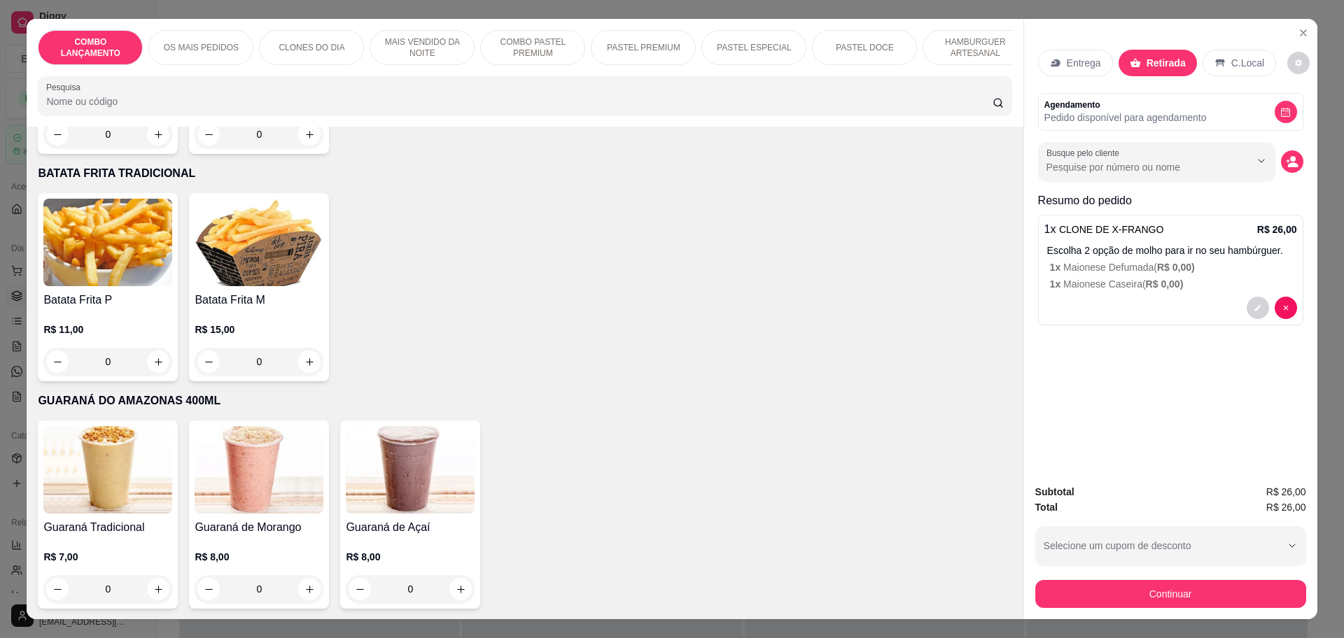
click at [149, 348] on div "0" at bounding box center [107, 362] width 129 height 28
click at [304, 348] on div "0" at bounding box center [259, 362] width 129 height 28
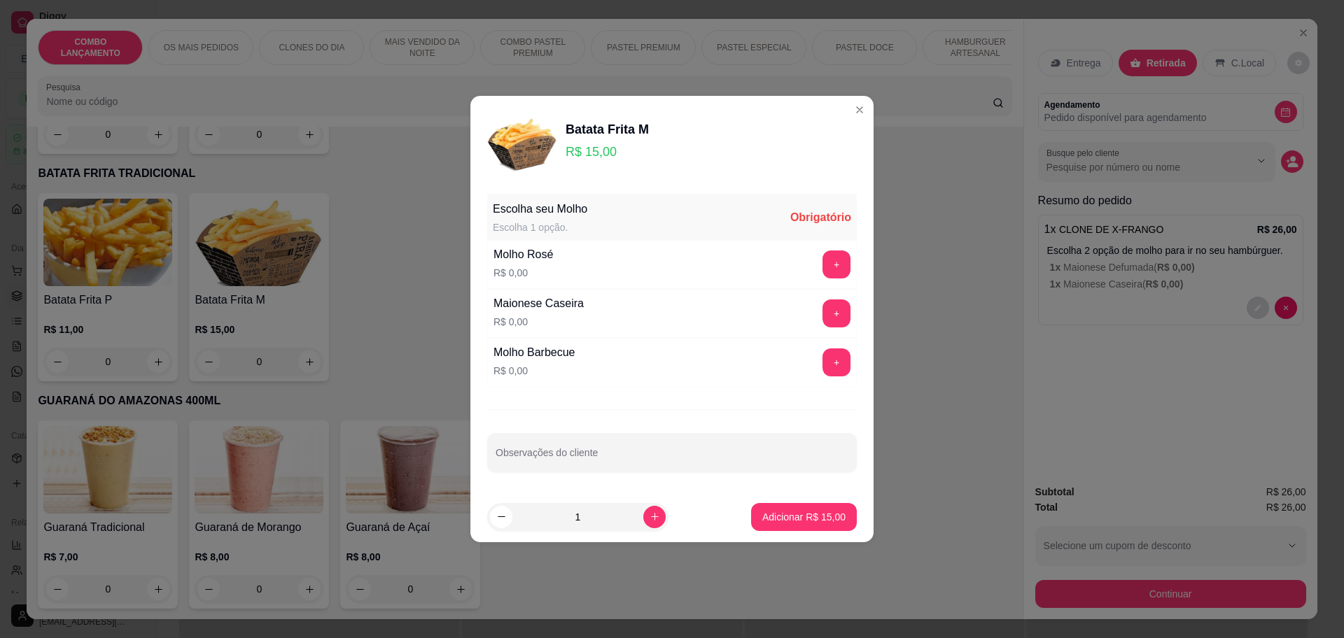
click at [817, 258] on div "+" at bounding box center [836, 265] width 39 height 28
click at [823, 262] on button "+" at bounding box center [836, 264] width 27 height 27
click at [825, 512] on p "Adicionar R$ 15,00" at bounding box center [803, 517] width 83 height 14
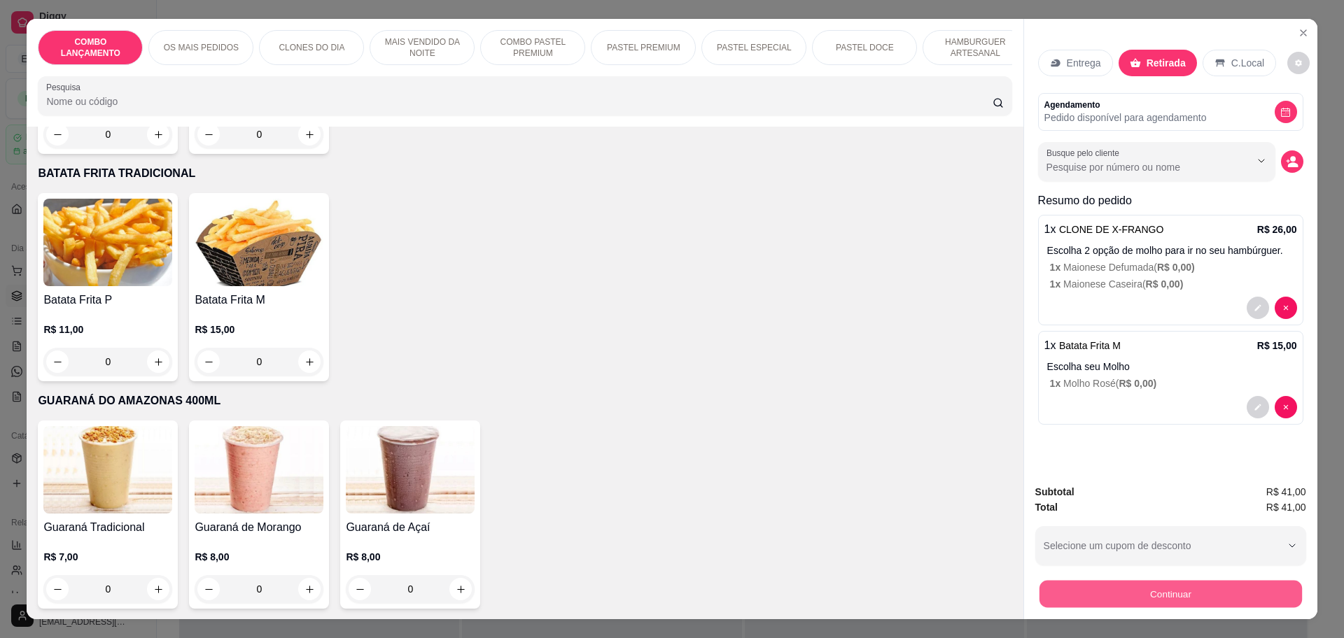
click at [1200, 605] on button "Continuar" at bounding box center [1170, 593] width 262 height 27
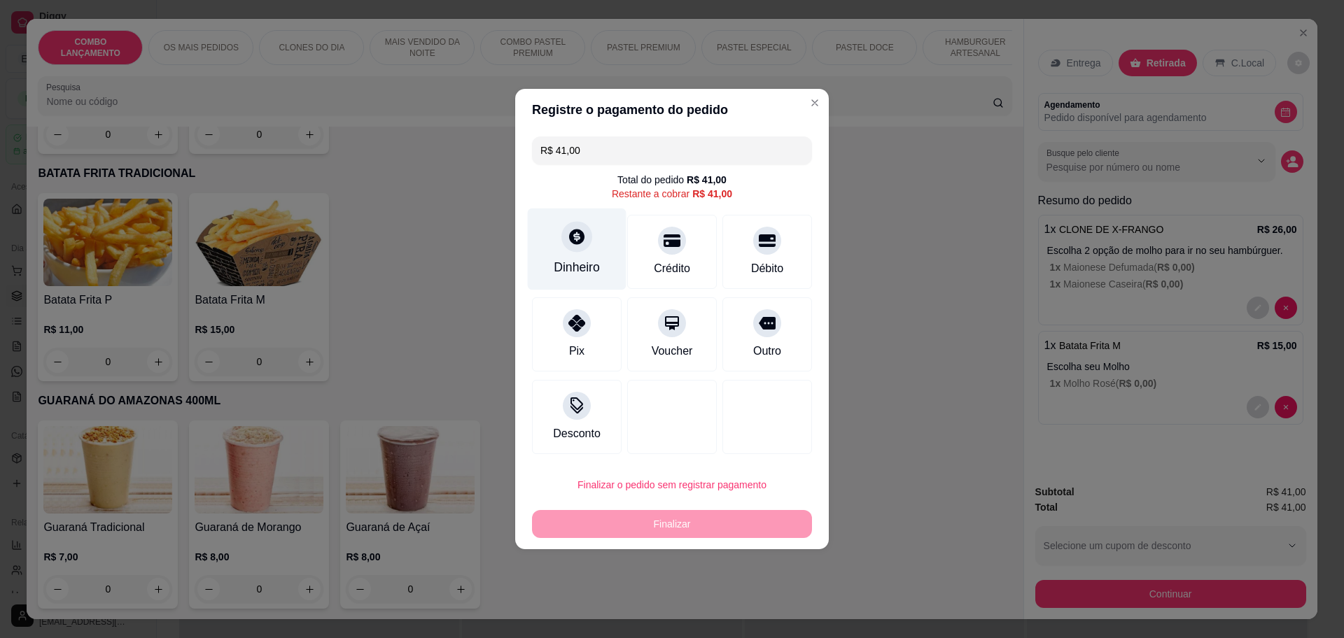
click at [563, 274] on div "Dinheiro" at bounding box center [577, 267] width 46 height 18
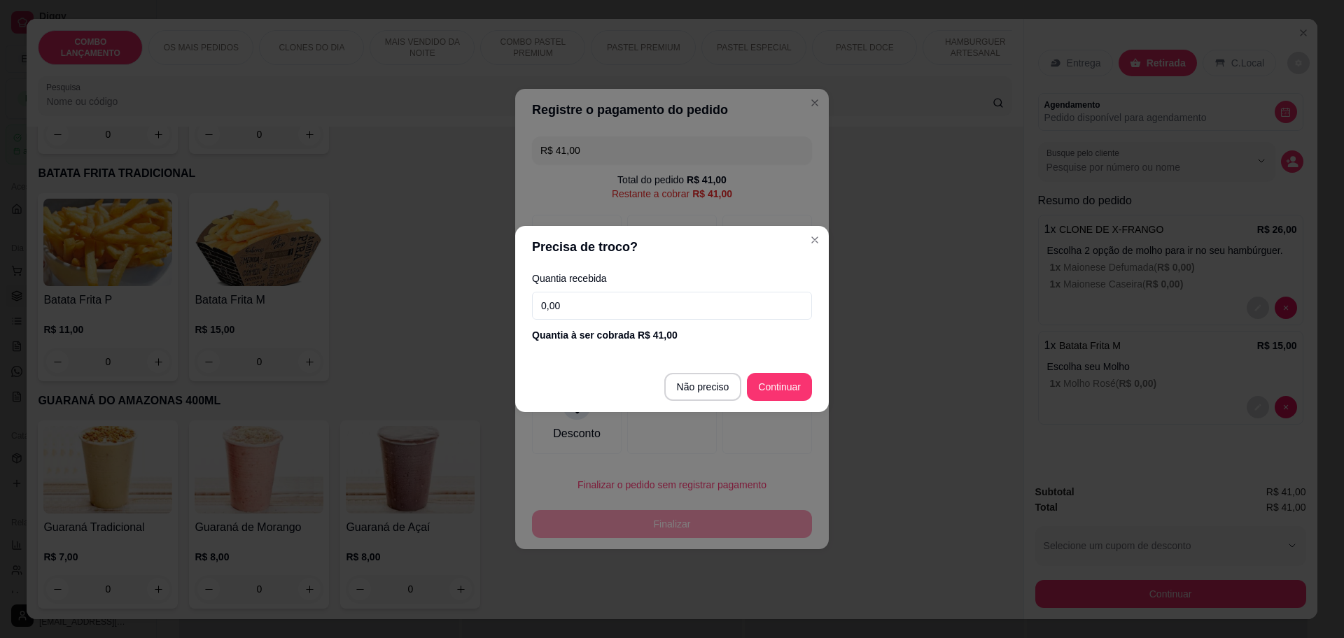
click at [613, 289] on div "Quantia recebida 0,00 Quantia à ser cobrada R$ 41,00" at bounding box center [672, 308] width 314 height 80
click at [587, 303] on input "0,00" at bounding box center [672, 306] width 280 height 28
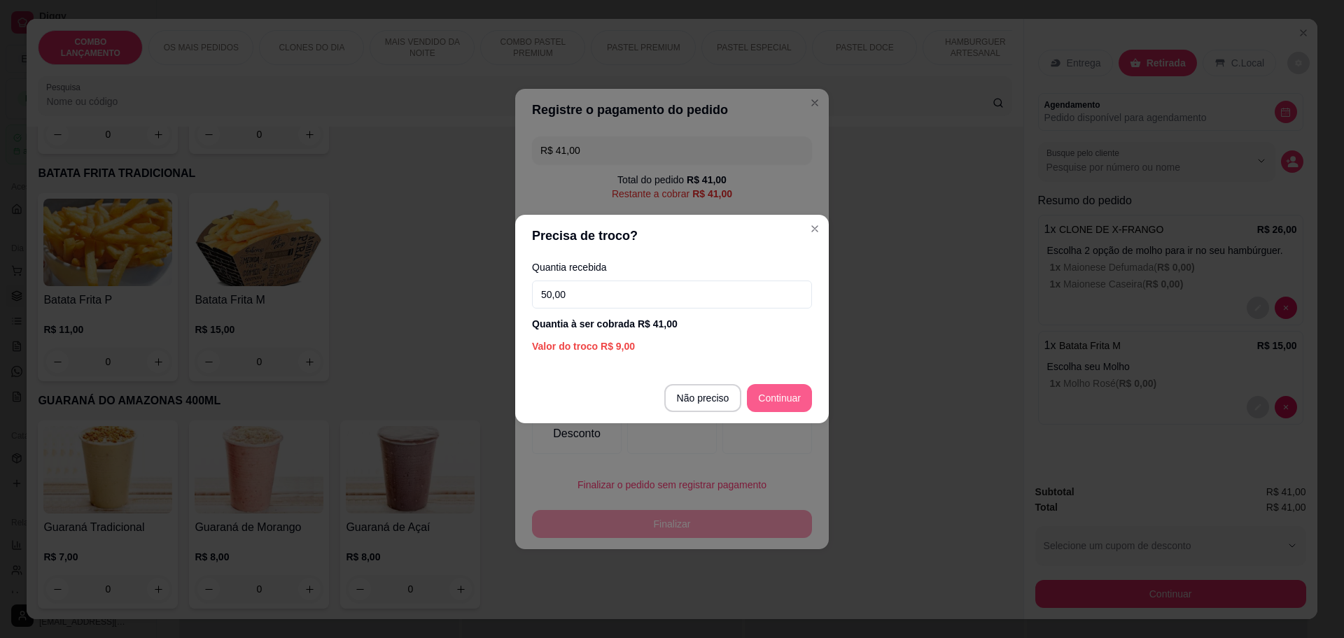
type input "50,00"
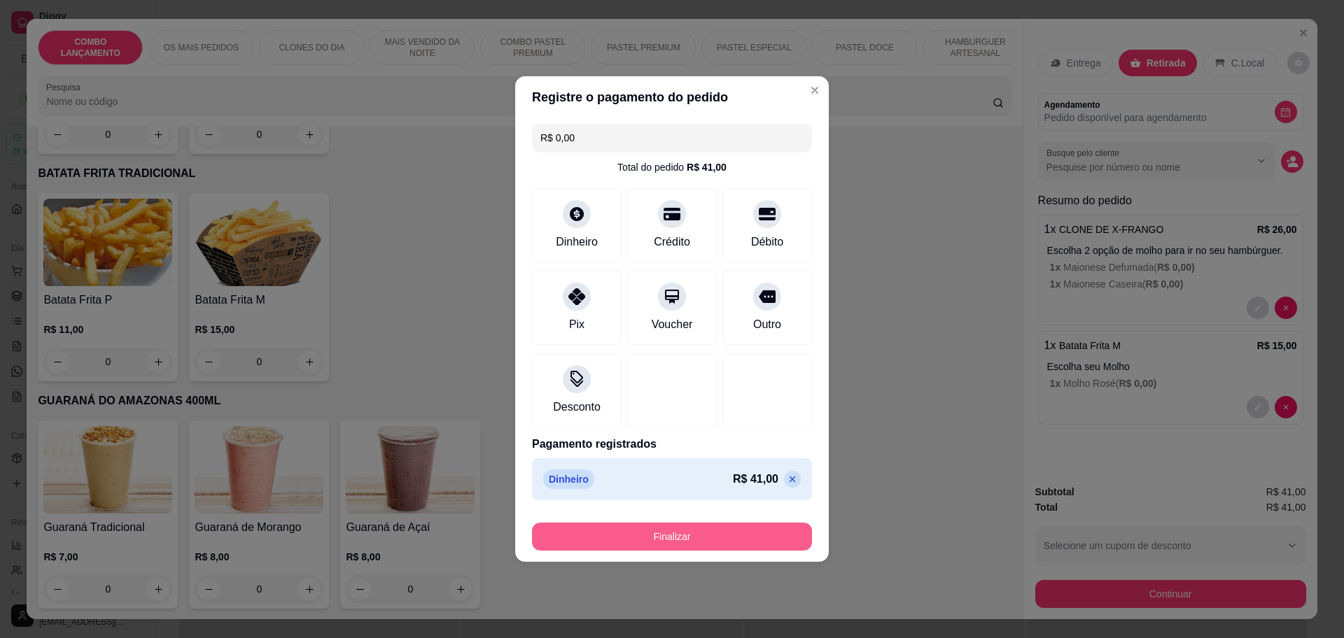
click at [662, 532] on button "Finalizar" at bounding box center [672, 537] width 280 height 28
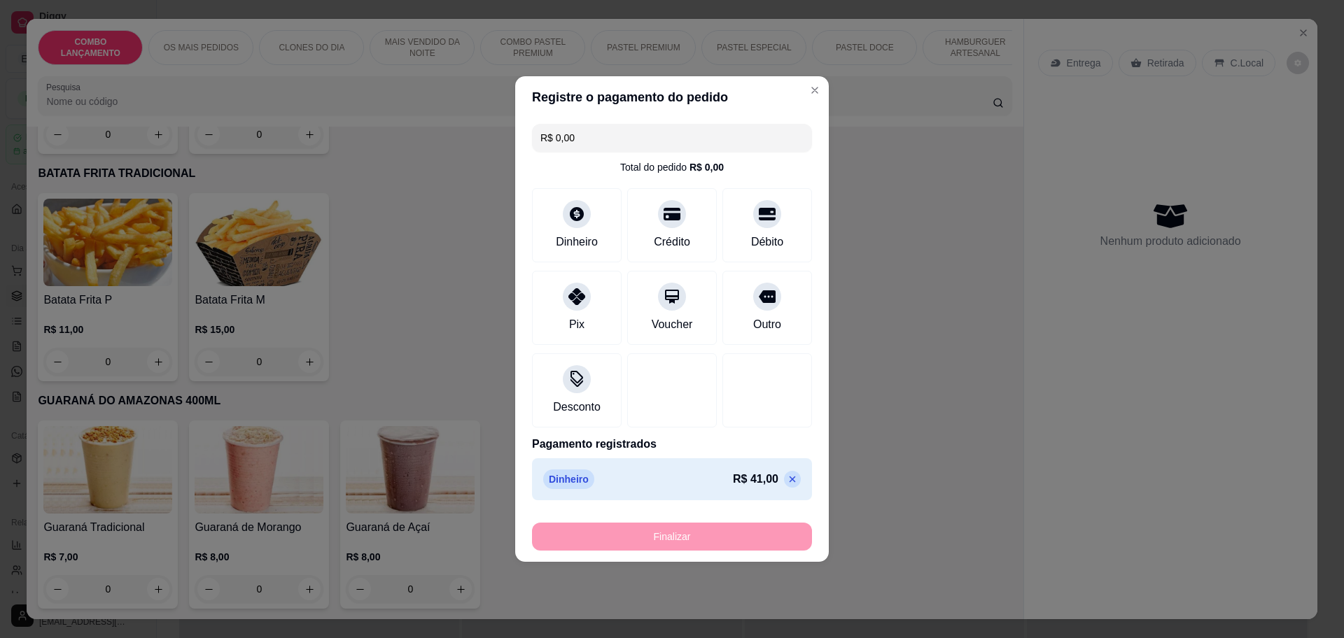
type input "-R$ 41,00"
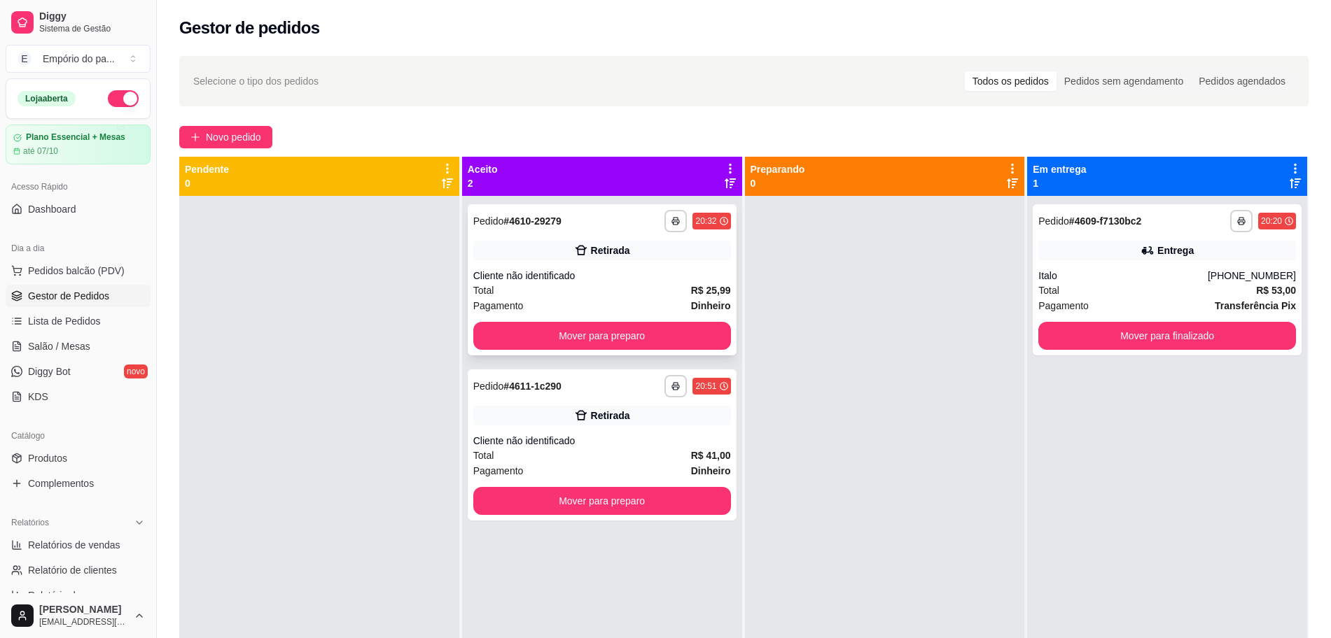
click at [657, 258] on div "Retirada" at bounding box center [602, 251] width 258 height 20
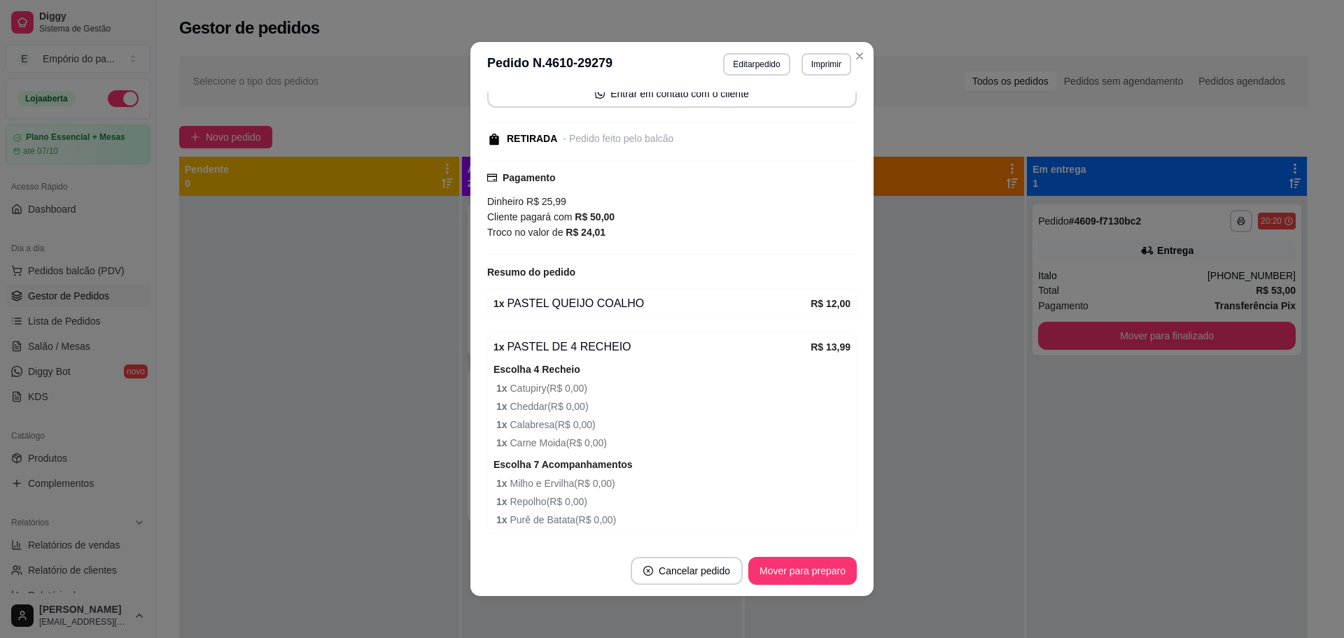
scroll to position [160, 0]
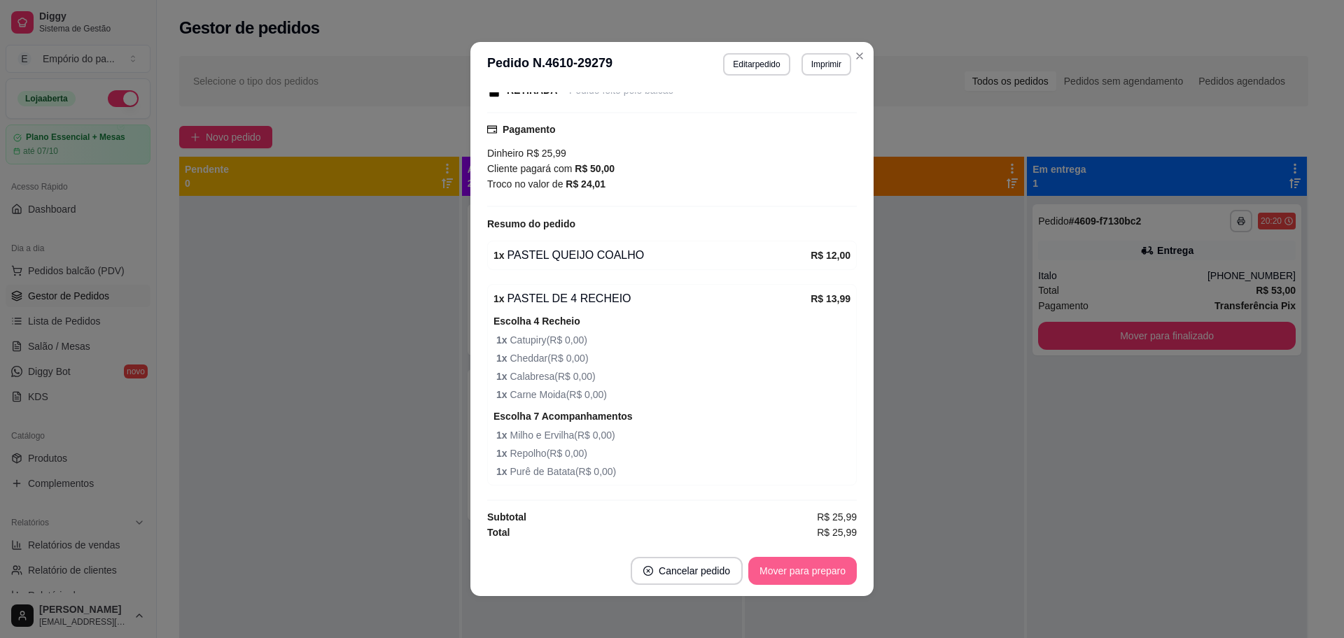
click at [787, 567] on button "Mover para preparo" at bounding box center [802, 571] width 108 height 28
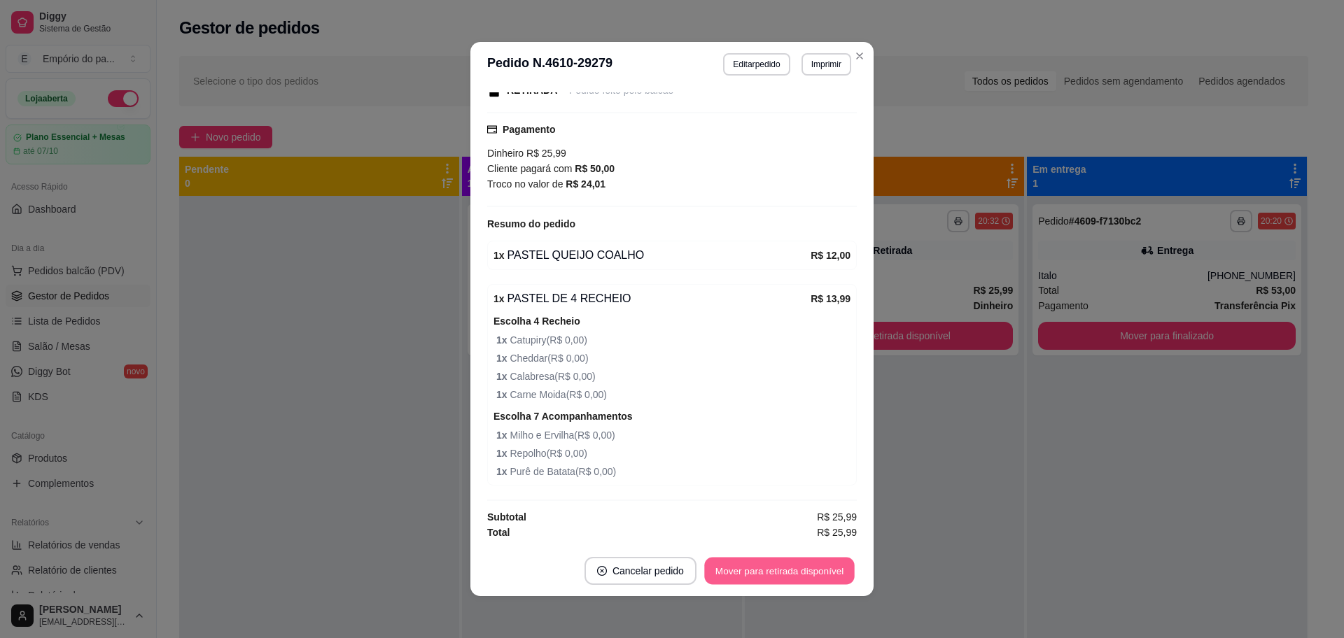
click at [787, 567] on button "Mover para retirada disponível" at bounding box center [779, 571] width 150 height 27
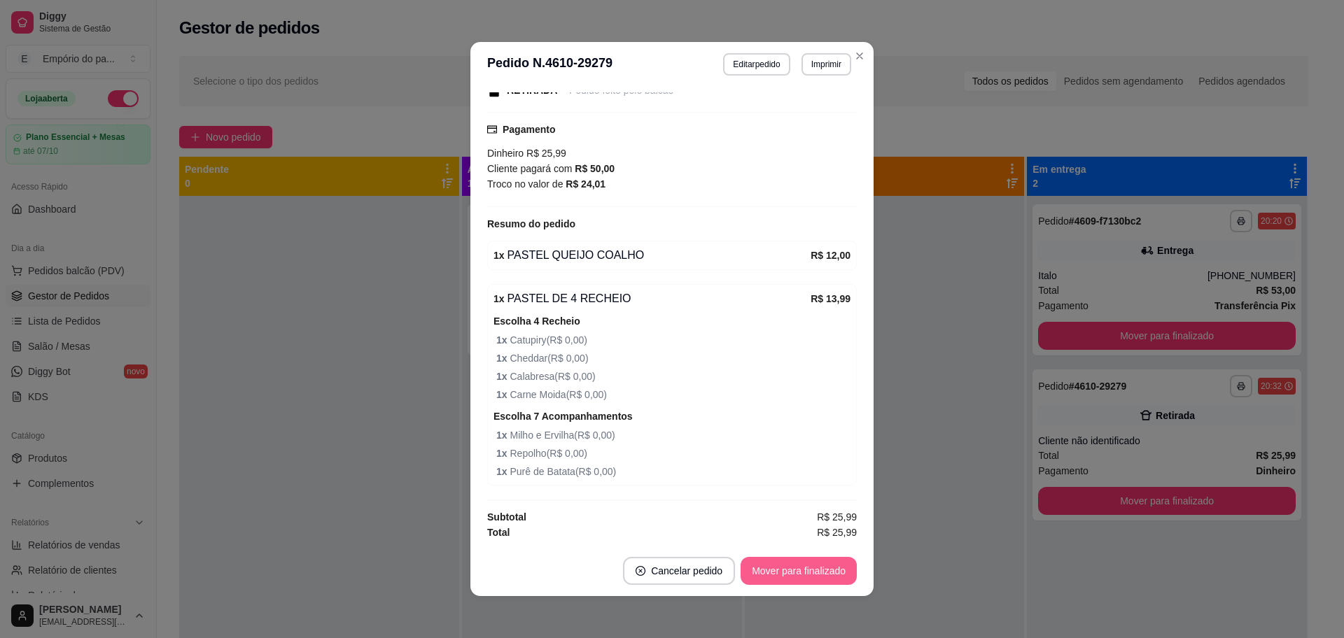
click at [781, 567] on button "Mover para finalizado" at bounding box center [799, 571] width 116 height 28
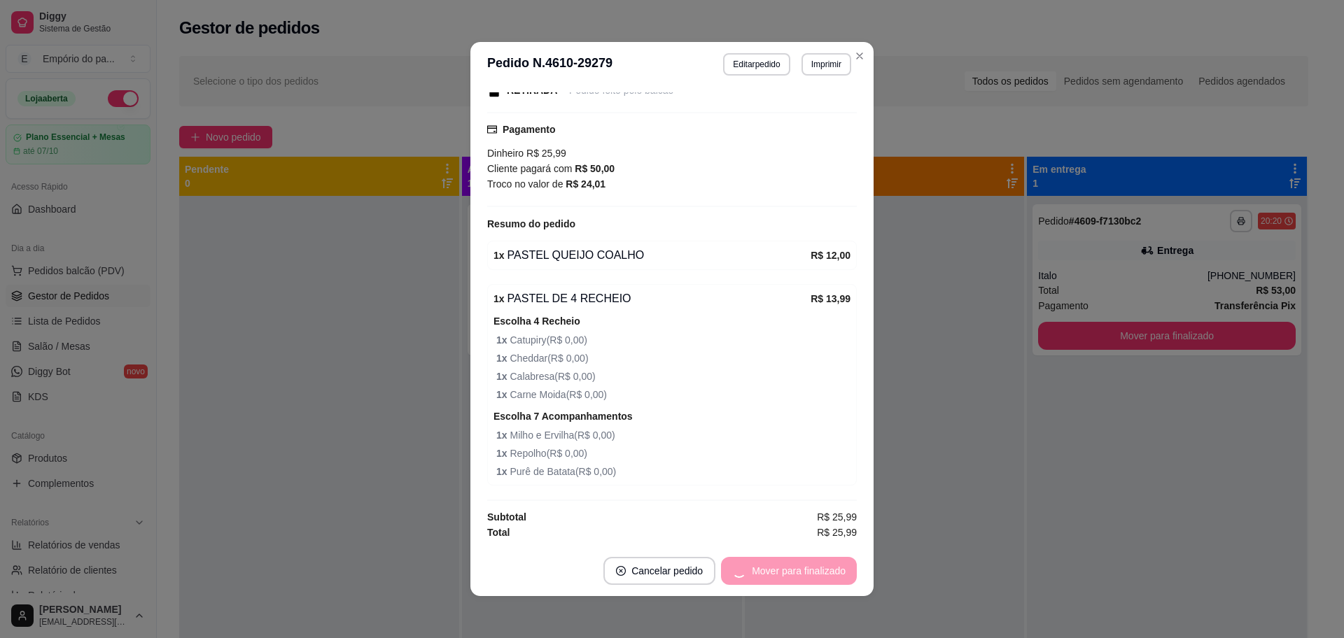
scroll to position [100, 0]
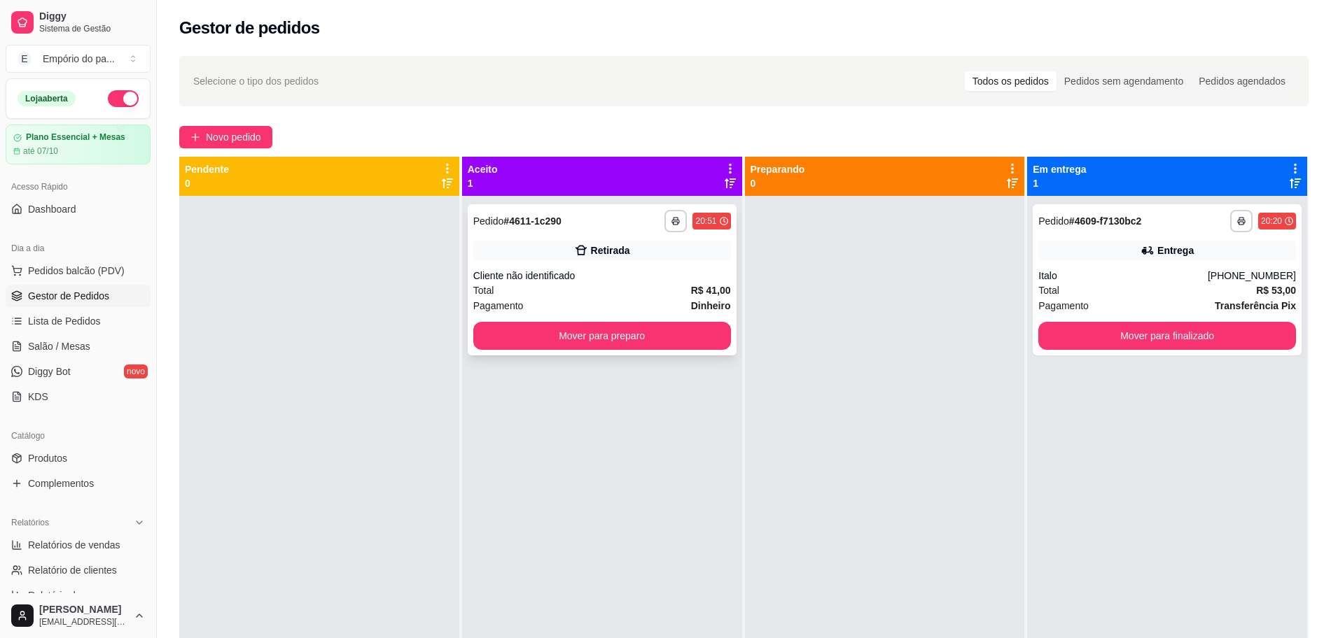
click at [638, 306] on div "Pagamento Dinheiro" at bounding box center [602, 305] width 258 height 15
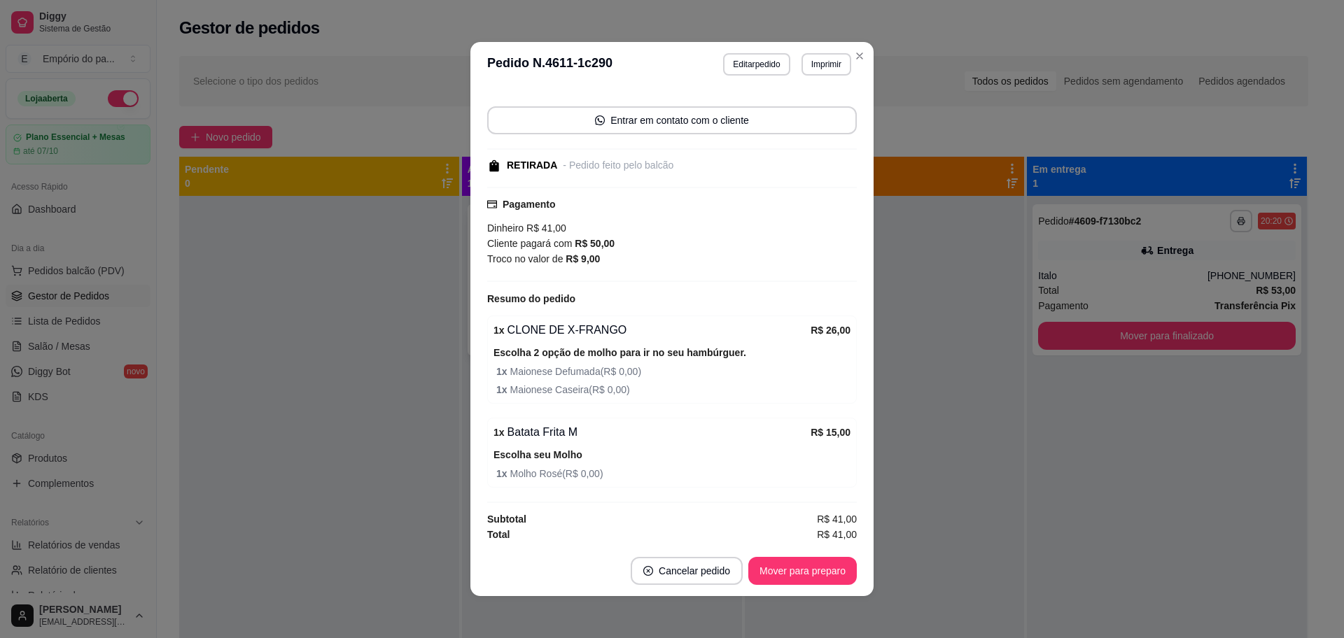
scroll to position [87, 0]
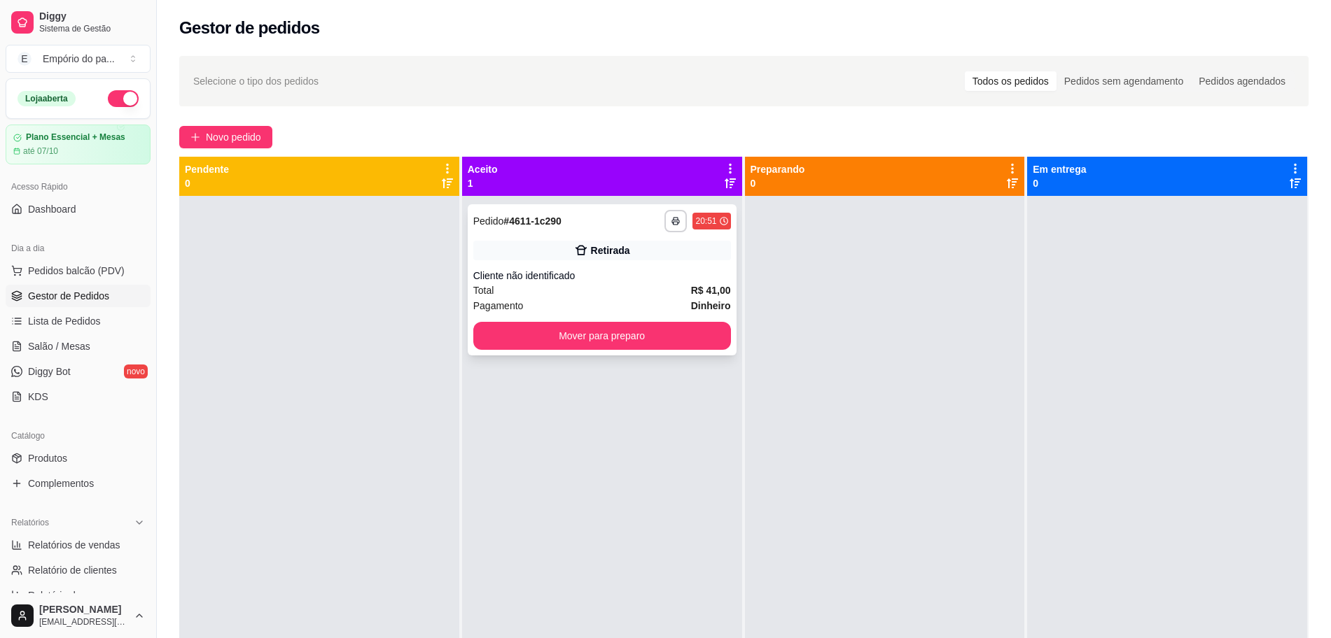
click at [664, 267] on div "**********" at bounding box center [602, 279] width 269 height 151
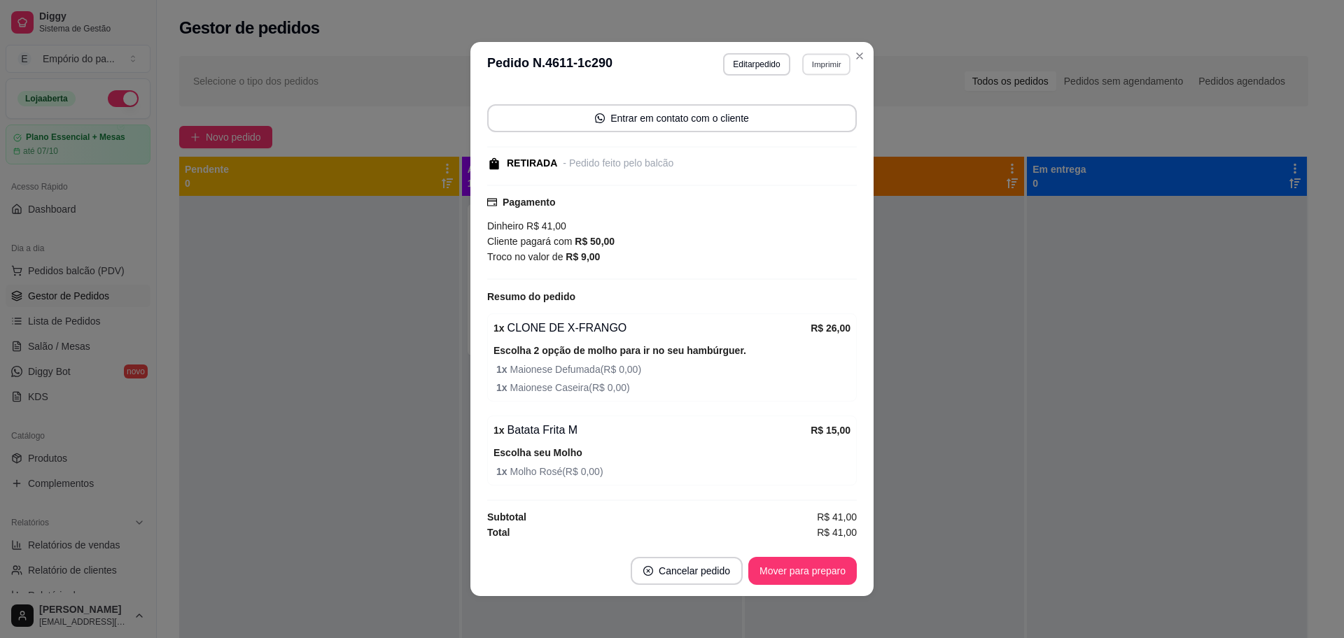
click at [822, 55] on button "Imprimir" at bounding box center [826, 64] width 48 height 22
click at [793, 113] on button "IMPRESSORA" at bounding box center [795, 113] width 98 height 22
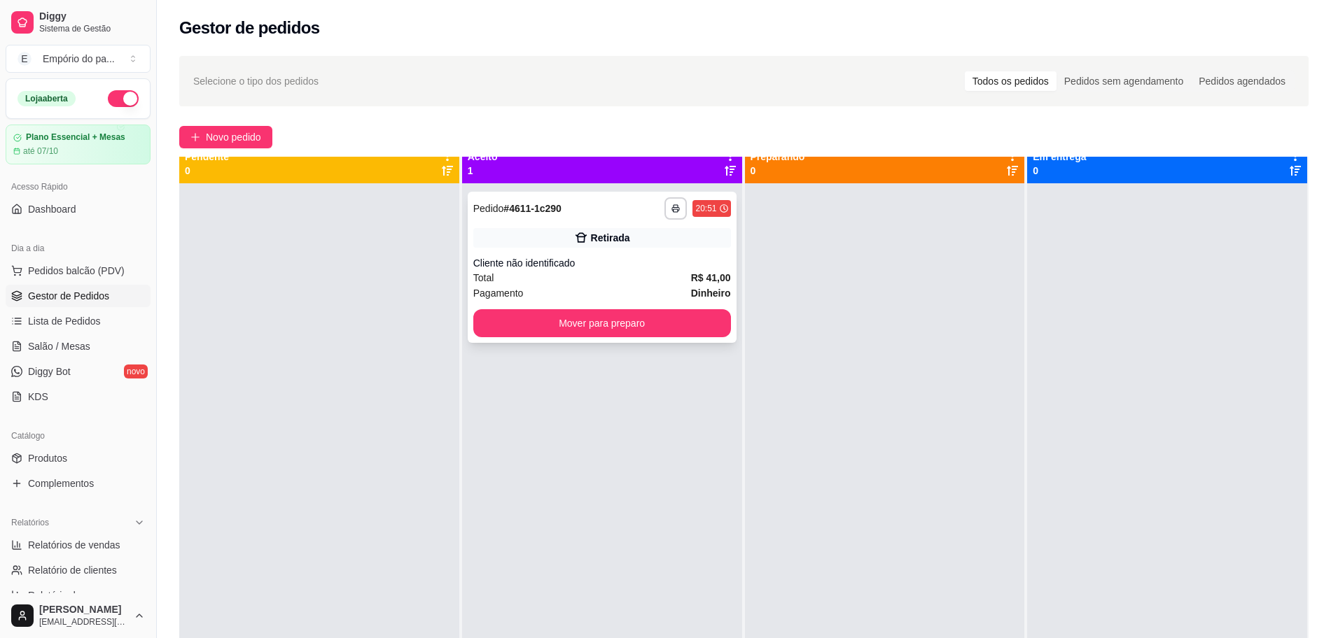
scroll to position [0, 0]
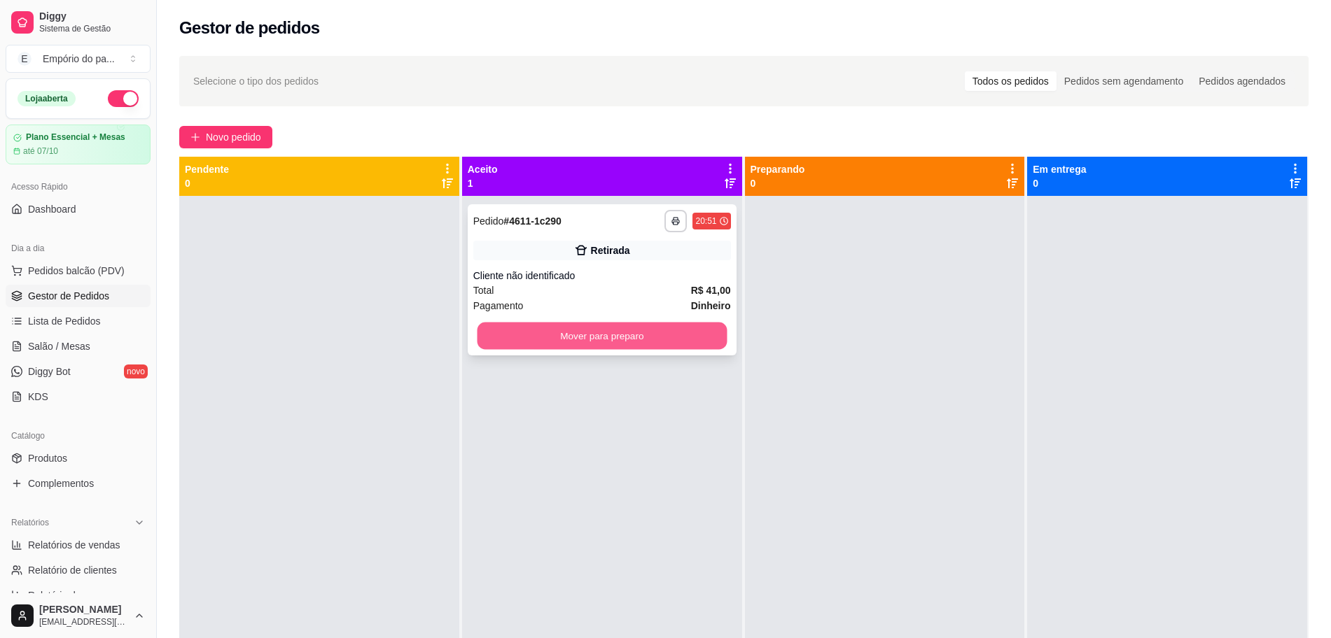
click at [608, 341] on button "Mover para preparo" at bounding box center [602, 336] width 250 height 27
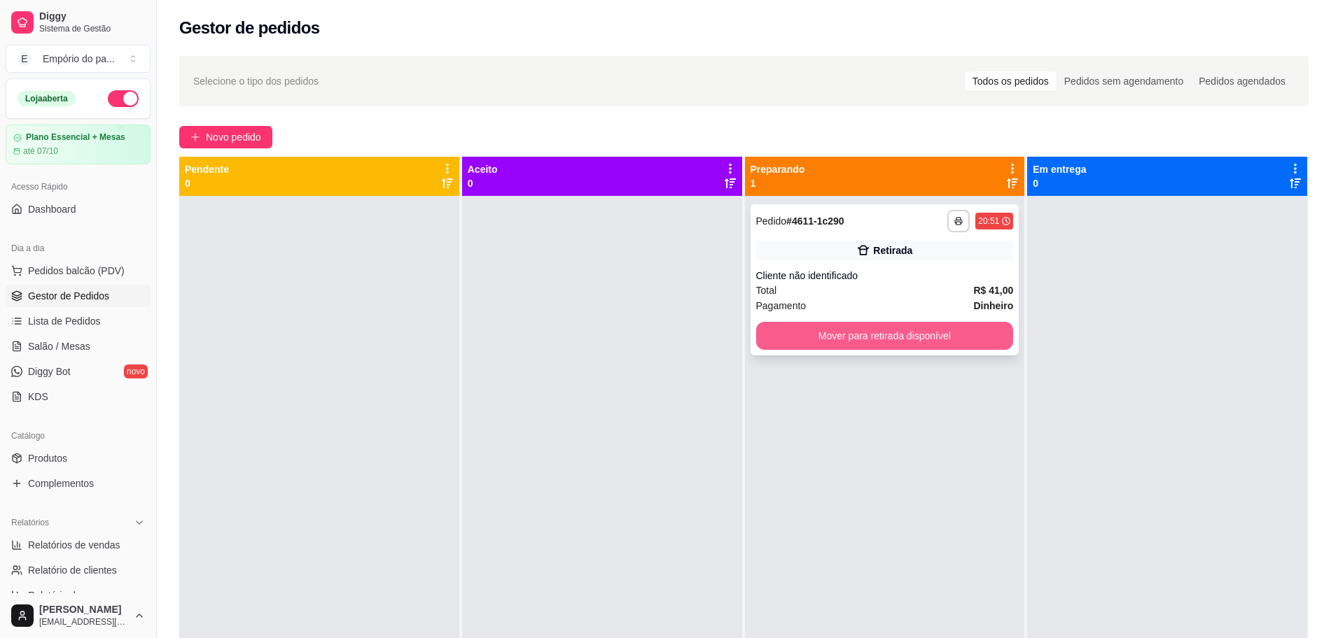
click at [808, 341] on button "Mover para retirada disponível" at bounding box center [885, 336] width 258 height 28
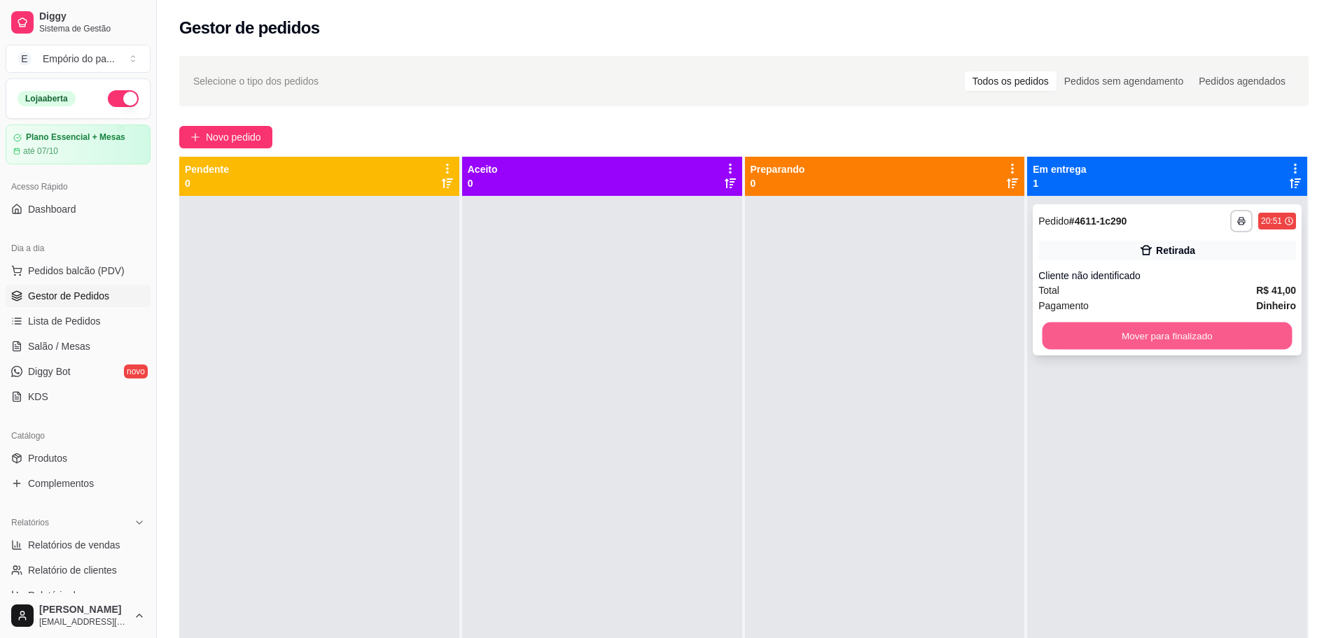
click at [1112, 337] on button "Mover para finalizado" at bounding box center [1167, 336] width 250 height 27
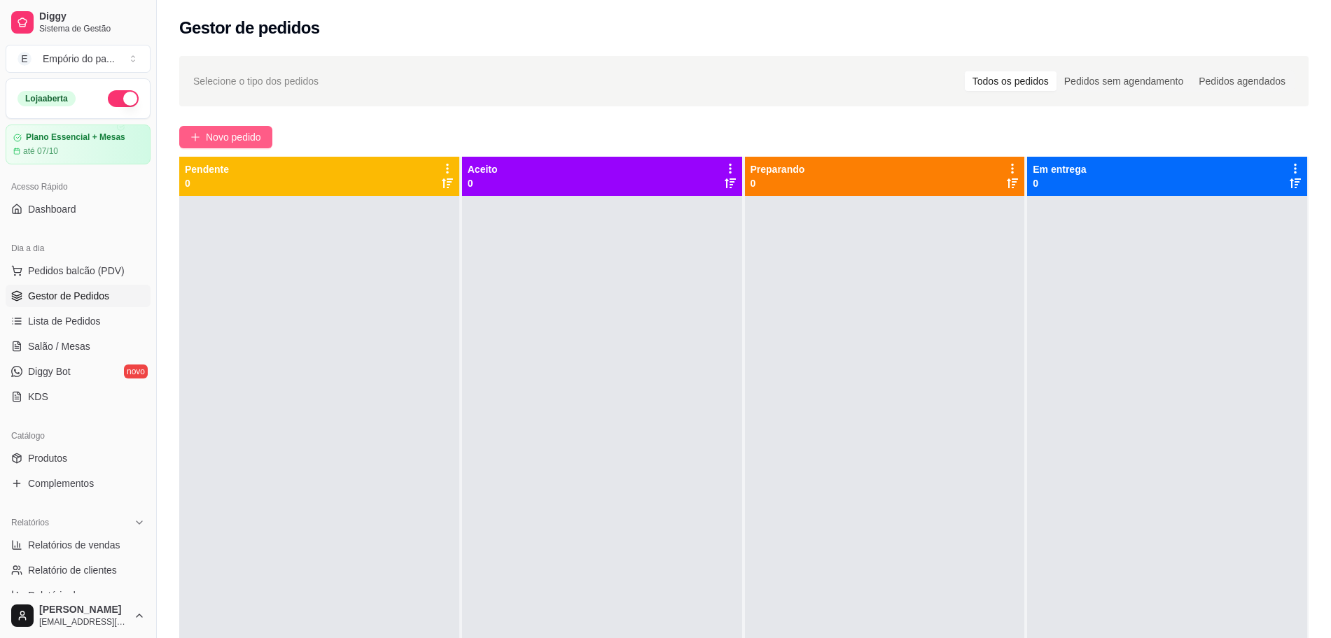
click at [228, 136] on span "Novo pedido" at bounding box center [233, 136] width 55 height 15
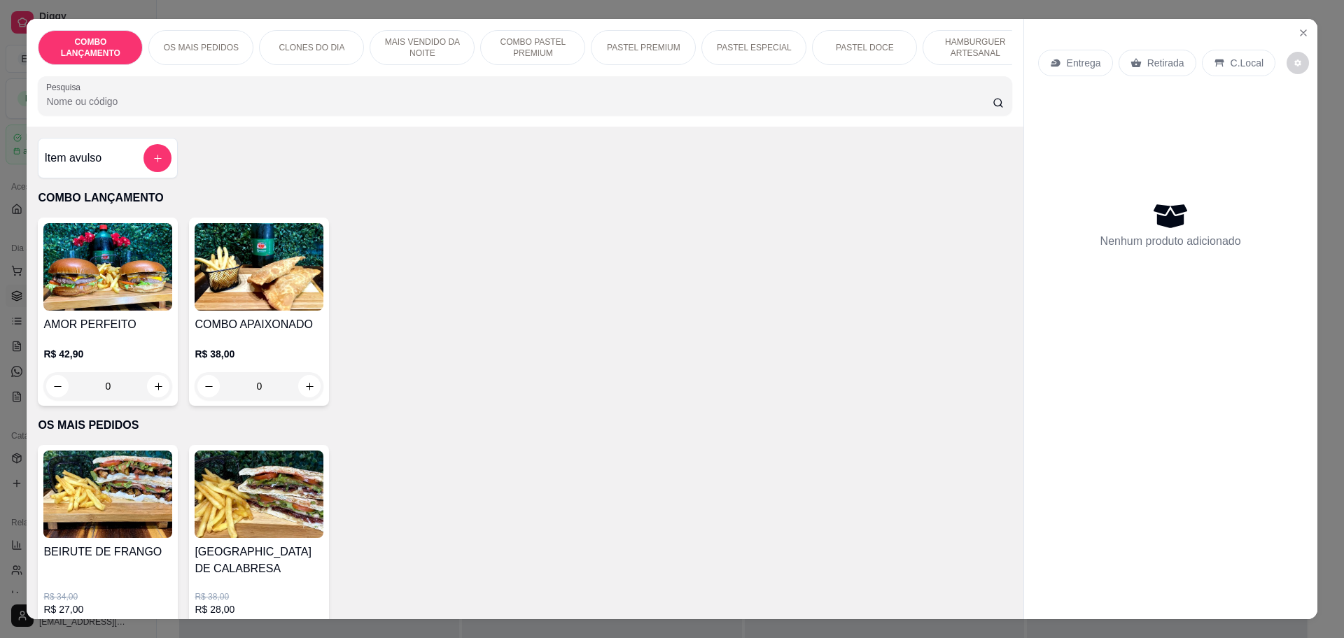
click at [1150, 65] on p "Retirada" at bounding box center [1165, 63] width 37 height 14
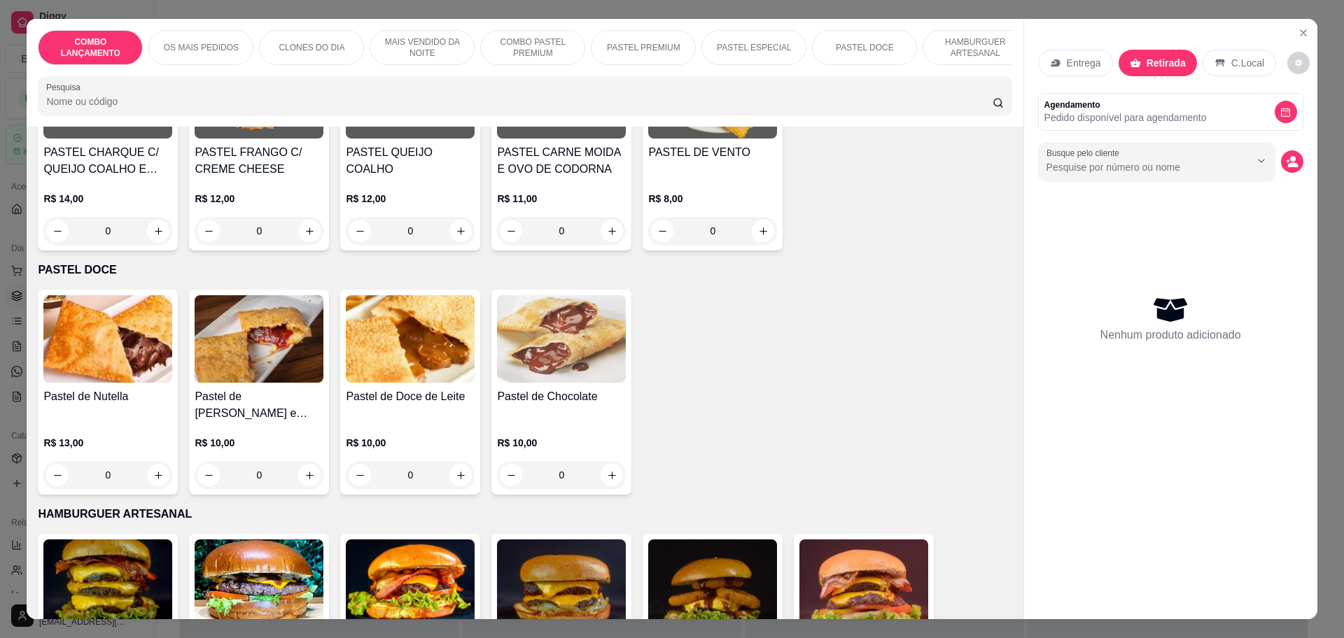
scroll to position [2100, 0]
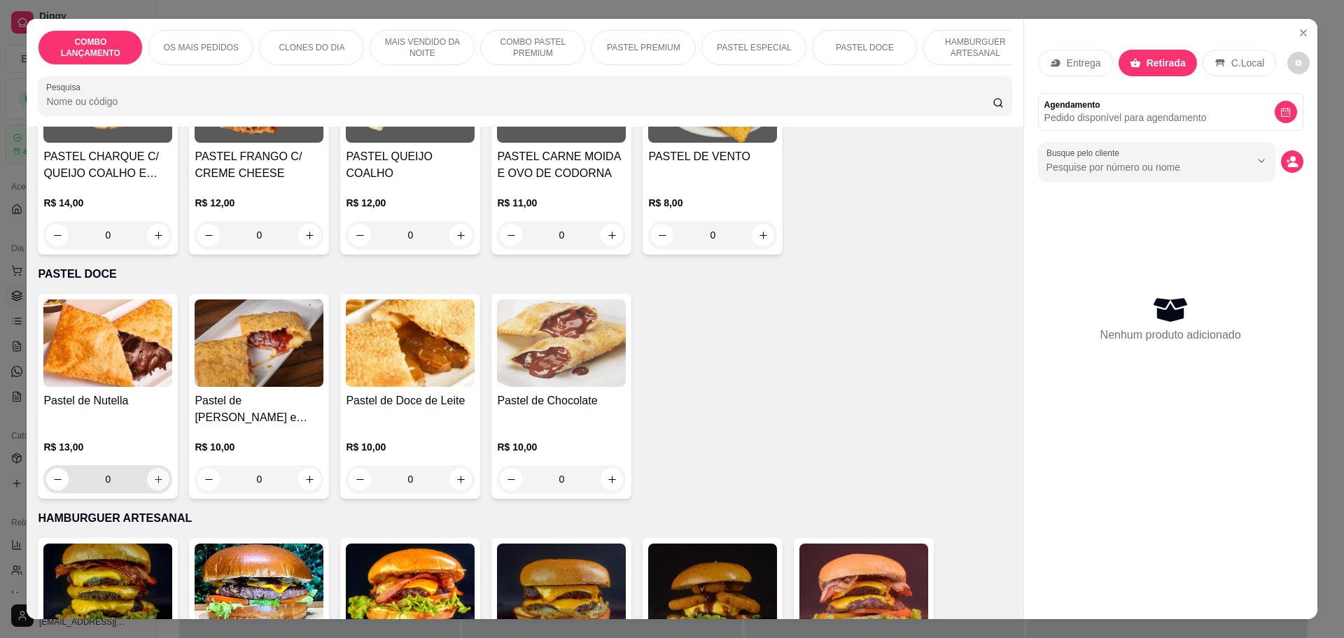
click at [155, 475] on icon "increase-product-quantity" at bounding box center [158, 480] width 10 height 10
type input "1"
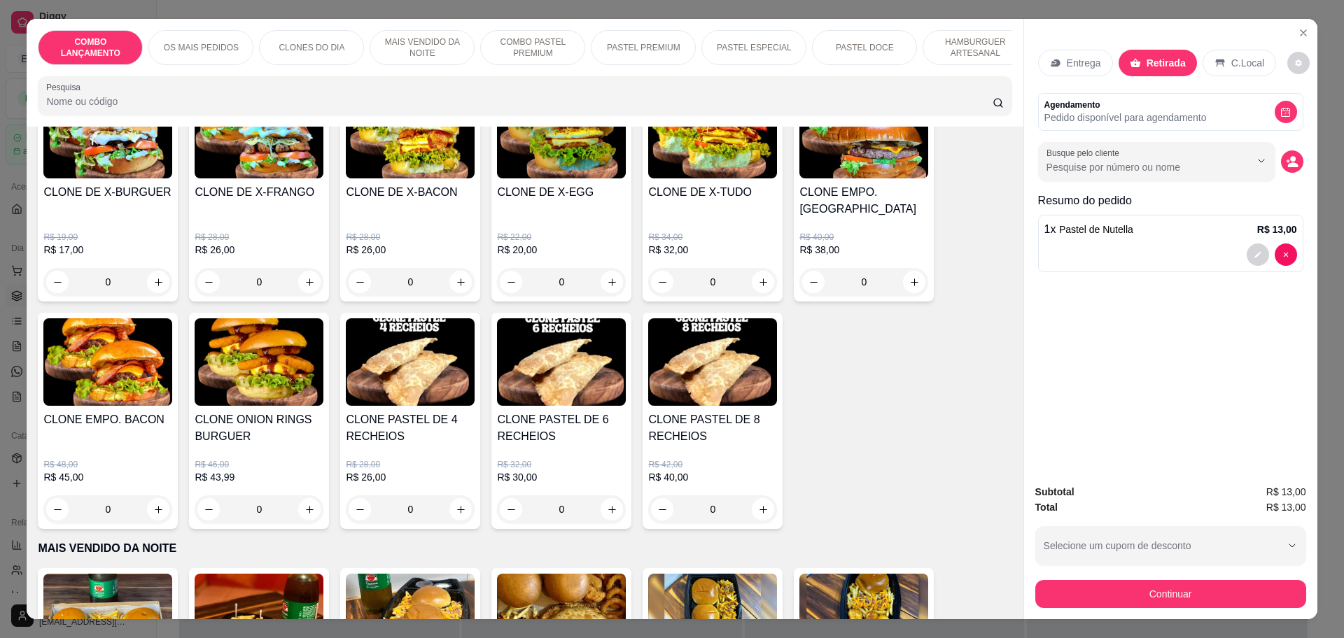
scroll to position [525, 0]
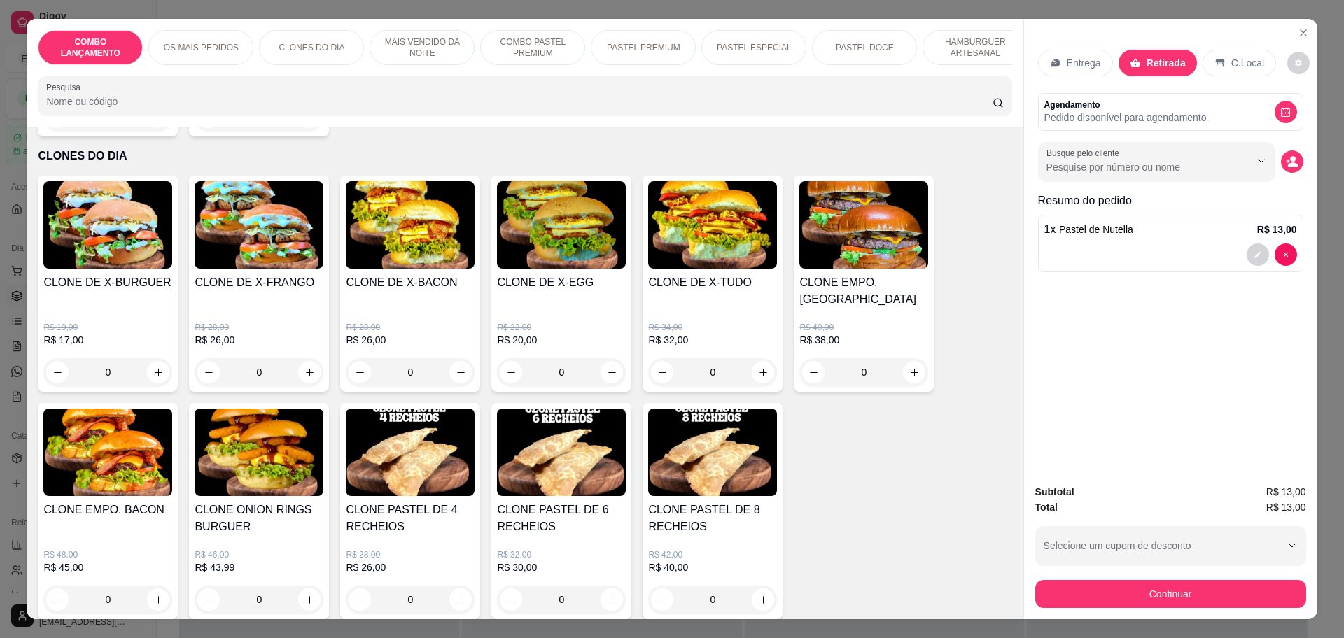
click at [149, 358] on div "0" at bounding box center [107, 372] width 129 height 28
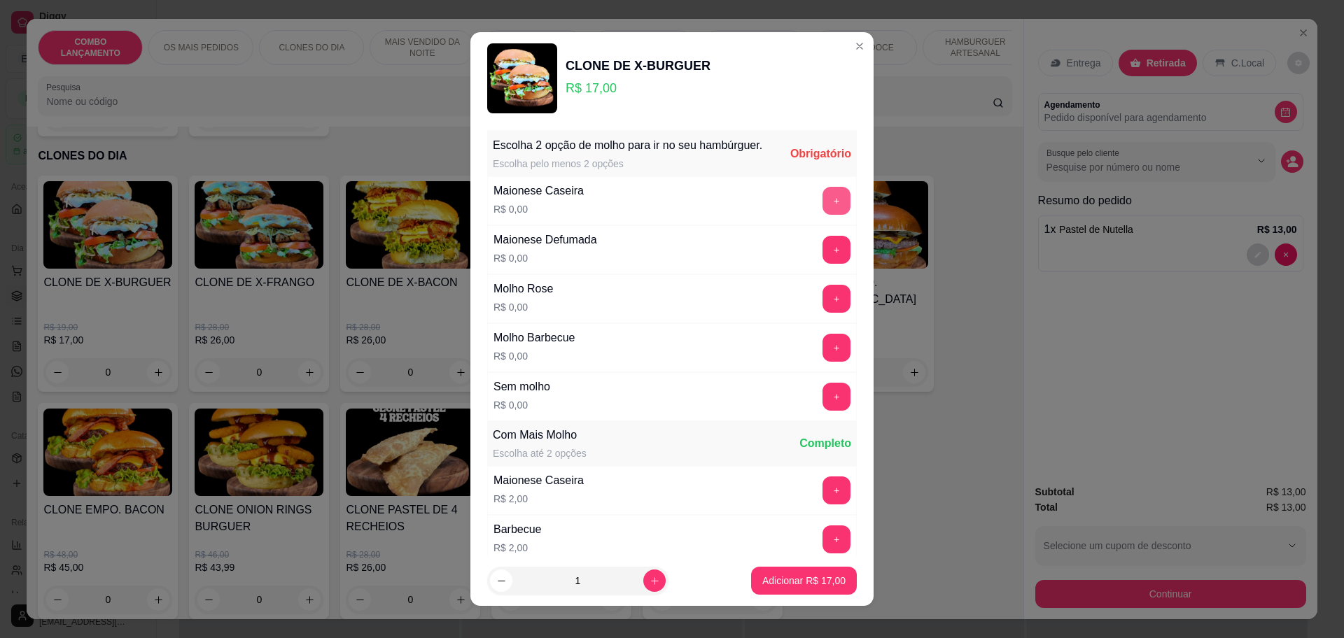
click at [822, 213] on button "+" at bounding box center [836, 201] width 28 height 28
click at [822, 264] on button "+" at bounding box center [836, 250] width 28 height 28
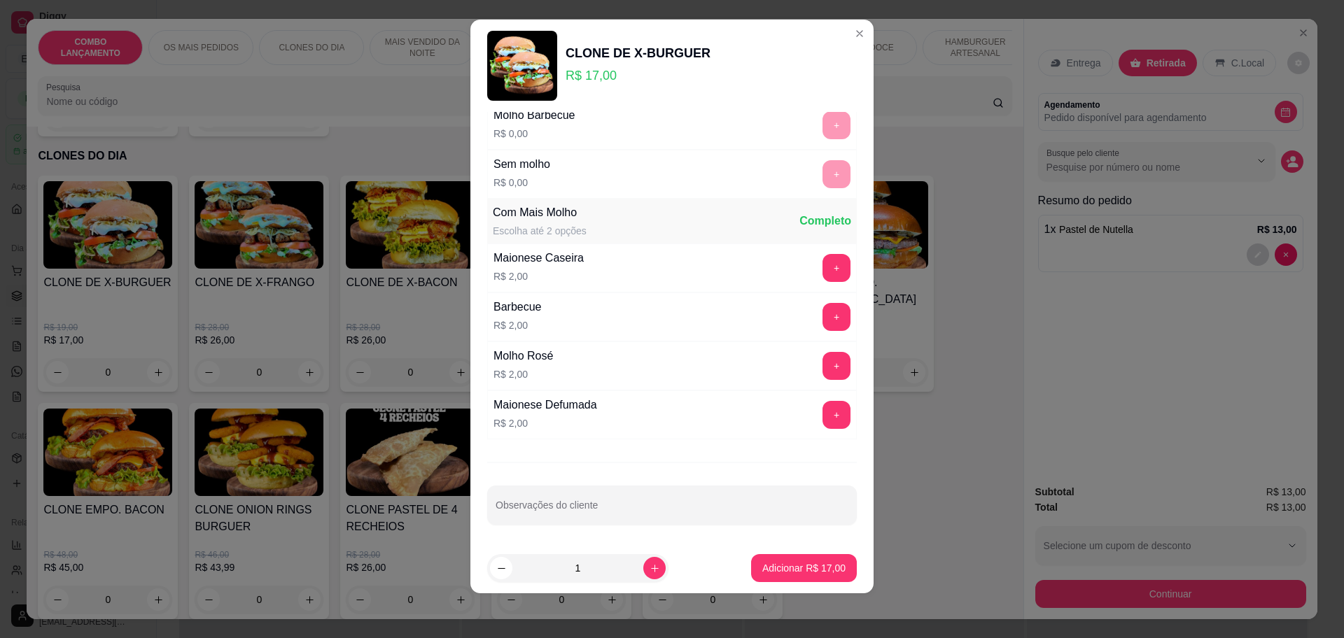
scroll to position [211, 0]
click at [766, 571] on p "Adicionar R$ 17,00" at bounding box center [804, 568] width 81 height 13
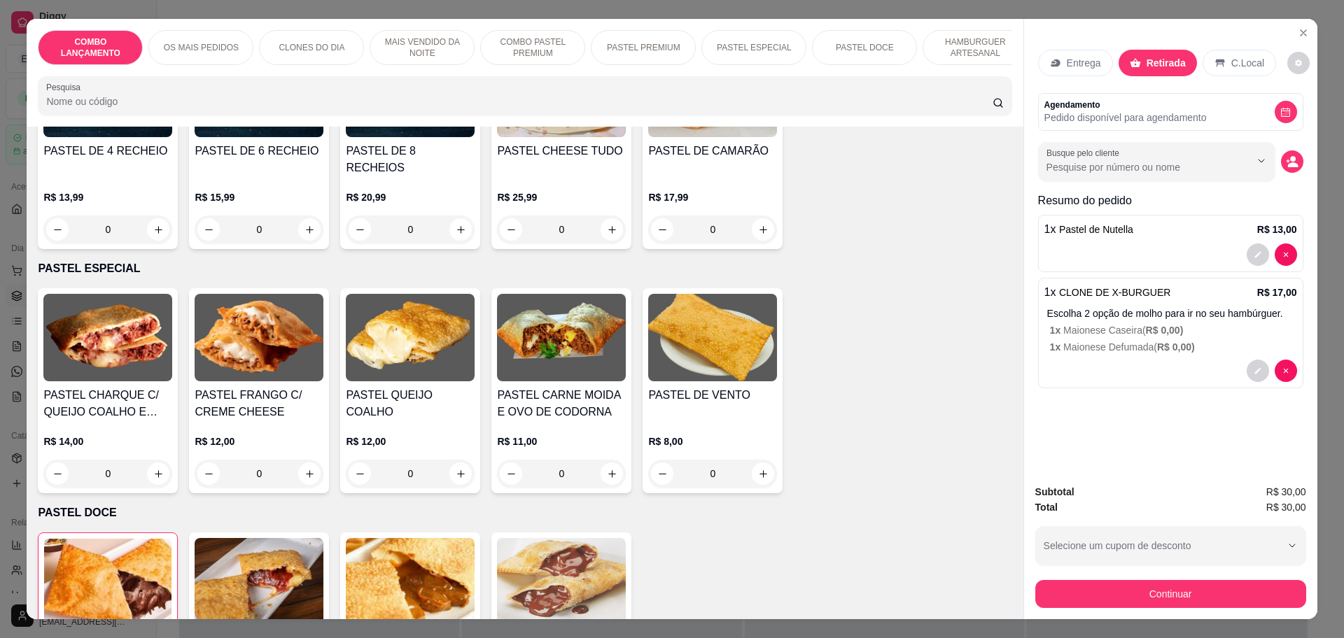
scroll to position [1837, 0]
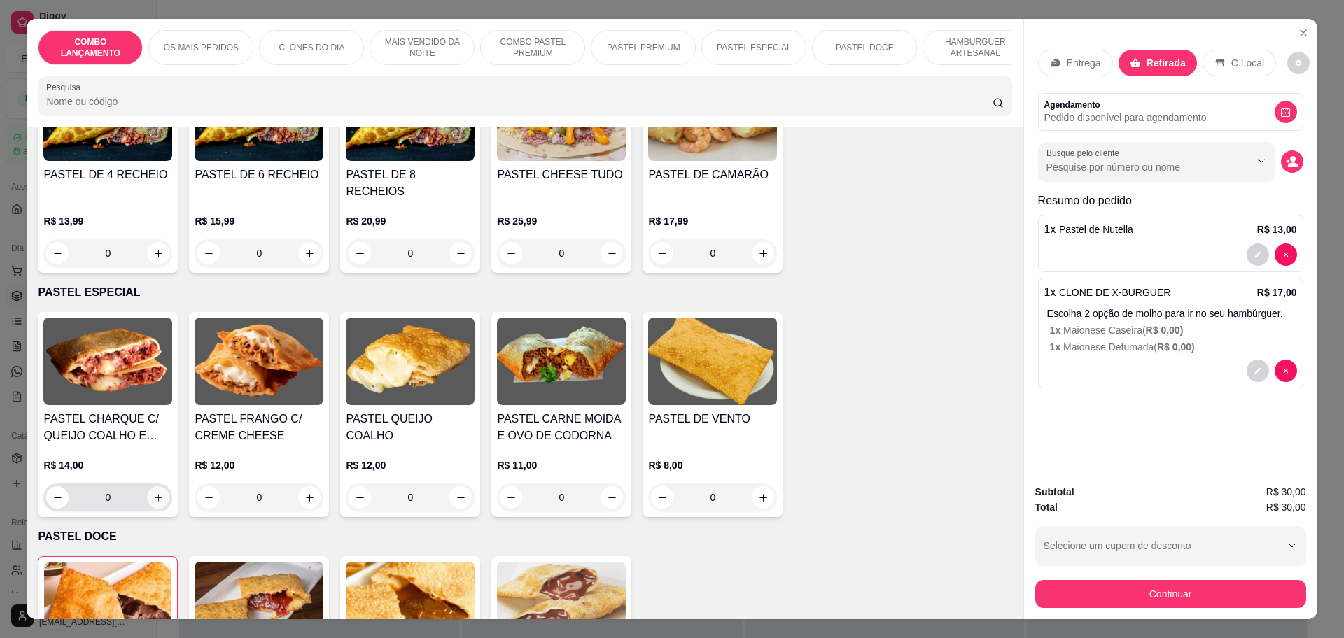
click at [153, 493] on icon "increase-product-quantity" at bounding box center [158, 498] width 10 height 10
type input "1"
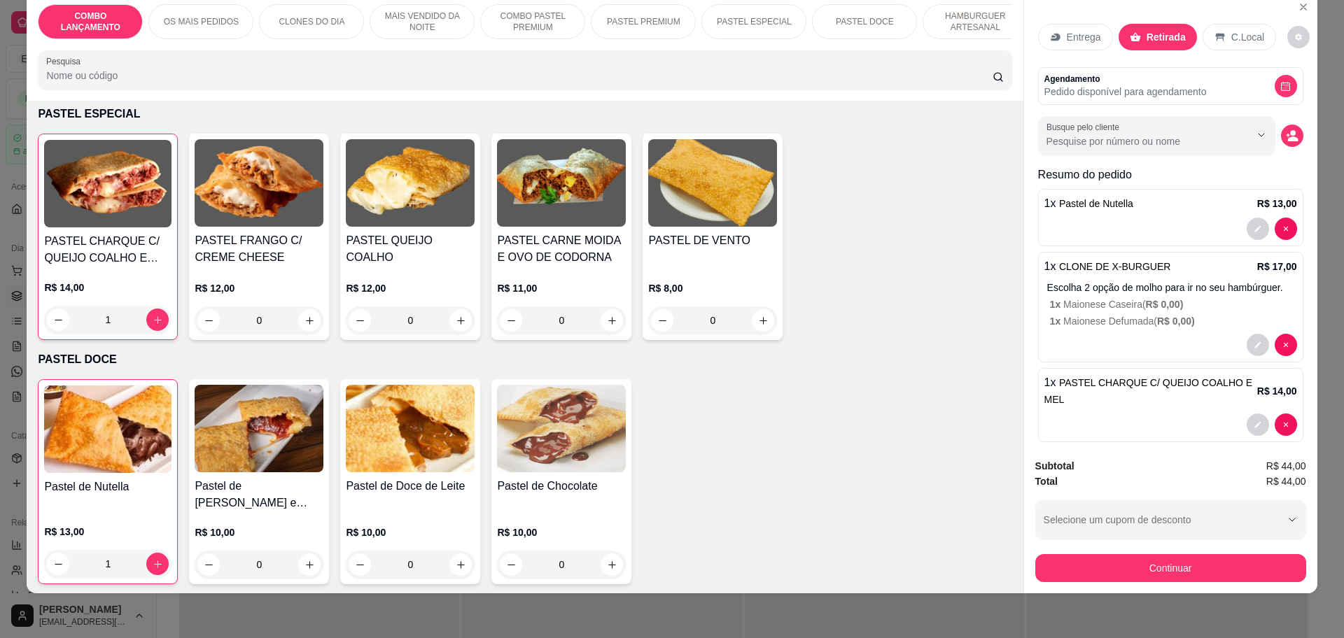
scroll to position [2012, 0]
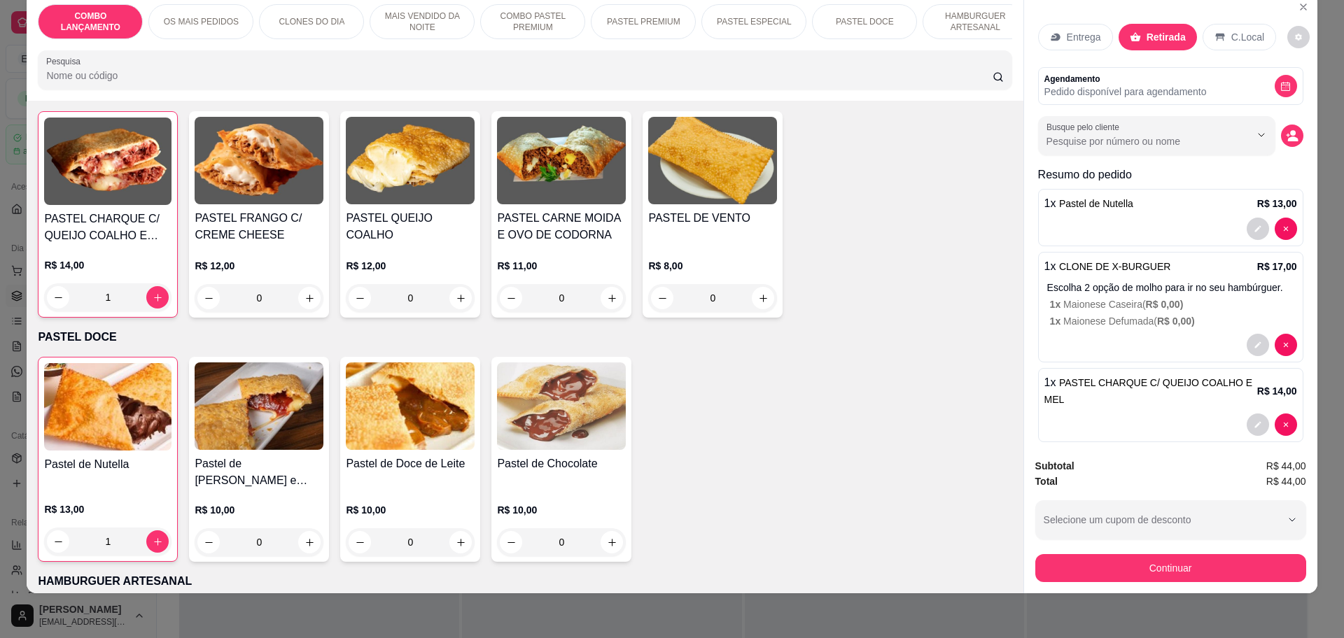
click at [1102, 383] on span "PASTEL CHARQUE C/ QUEIJO COALHO E MEL" at bounding box center [1148, 391] width 209 height 28
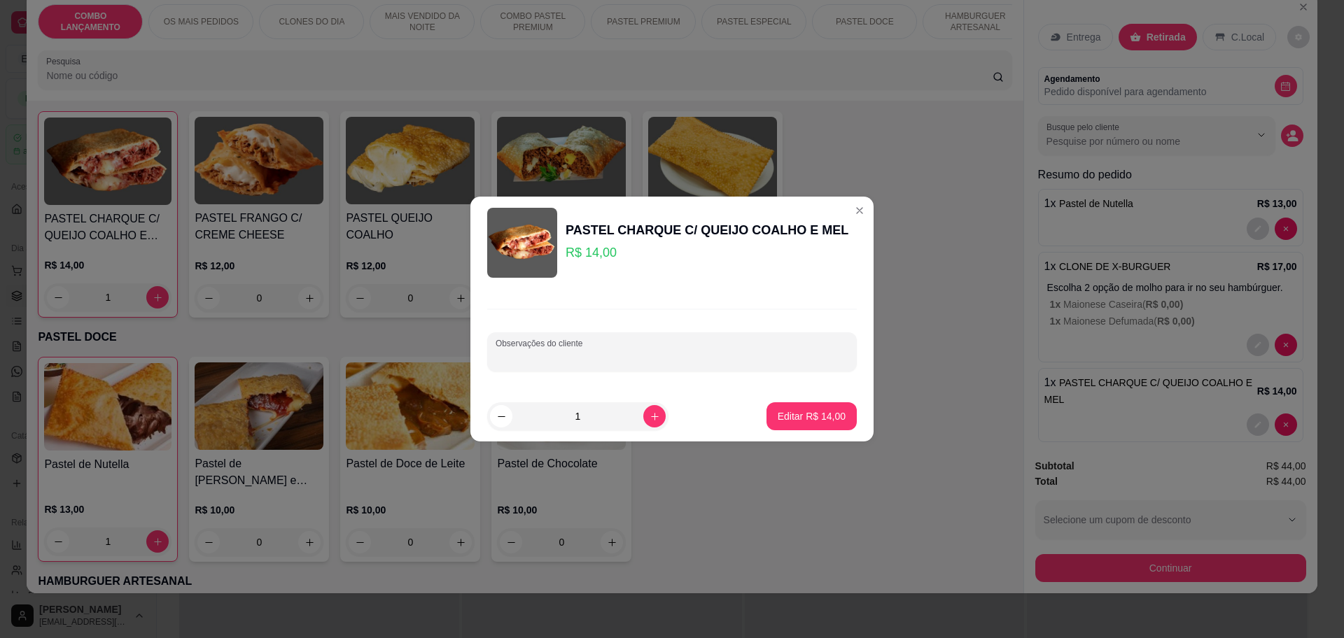
click at [630, 353] on input "Observações do cliente" at bounding box center [672, 358] width 353 height 14
type input "sem mel"
click at [806, 409] on p "Editar R$ 14,00" at bounding box center [811, 415] width 66 height 13
type input "0"
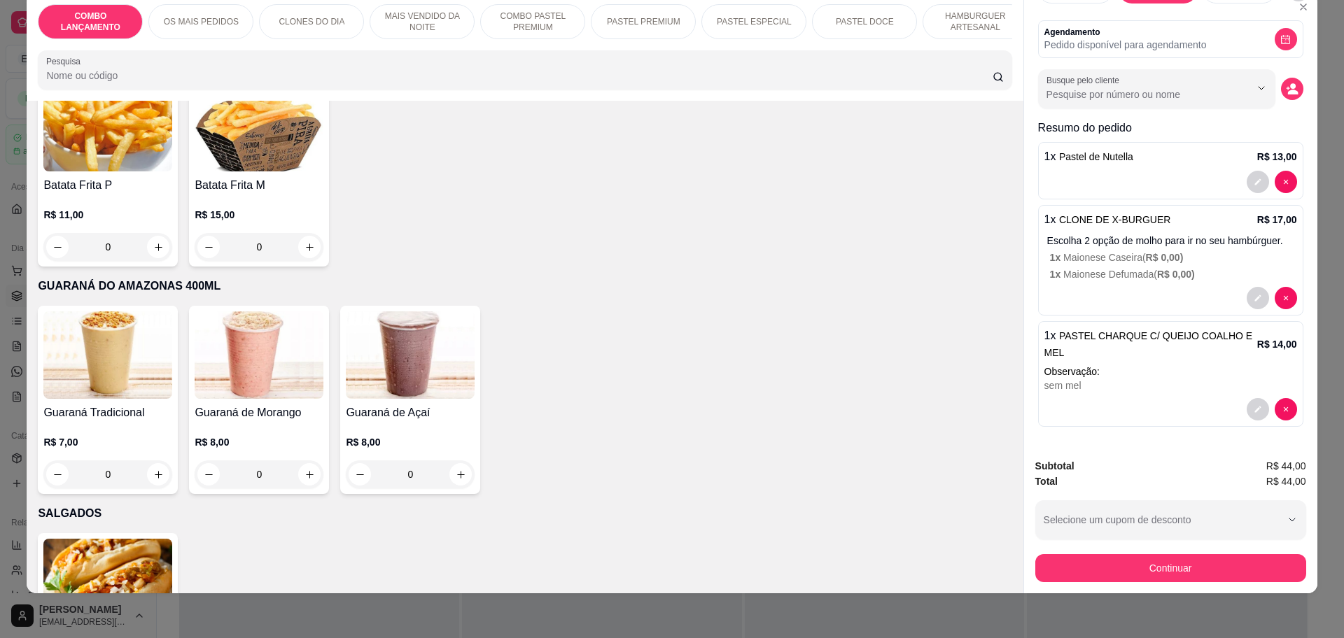
scroll to position [4290, 0]
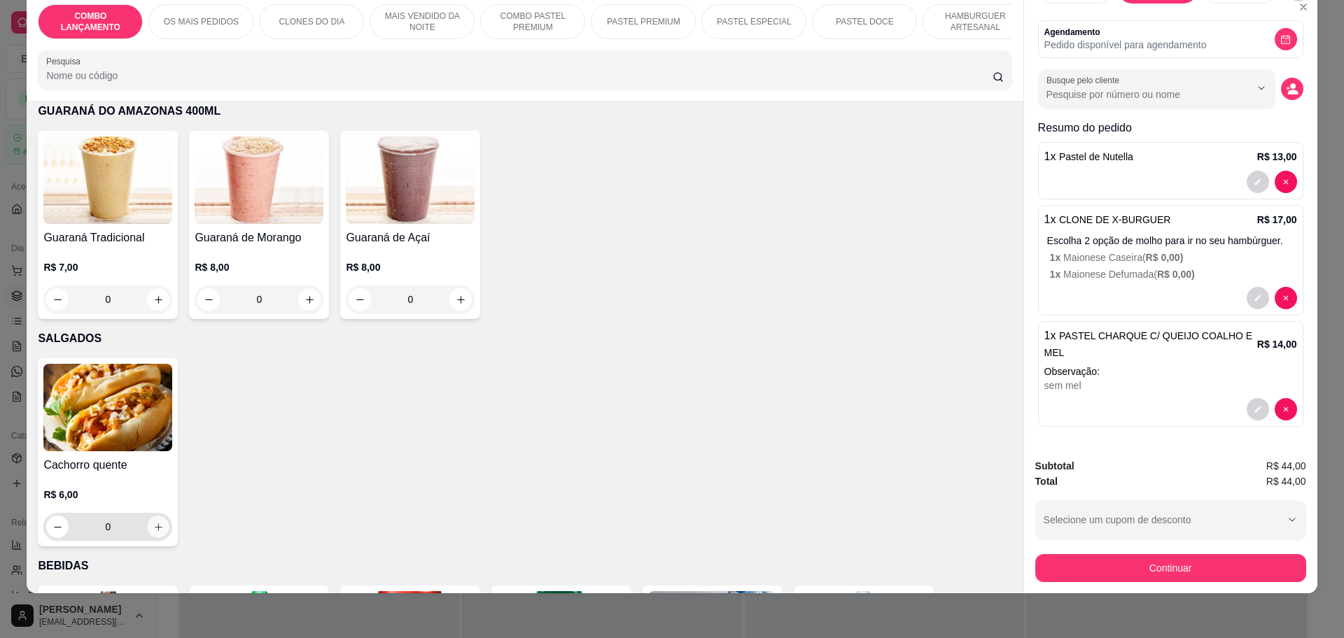
click at [153, 522] on icon "increase-product-quantity" at bounding box center [158, 527] width 10 height 10
type input "1"
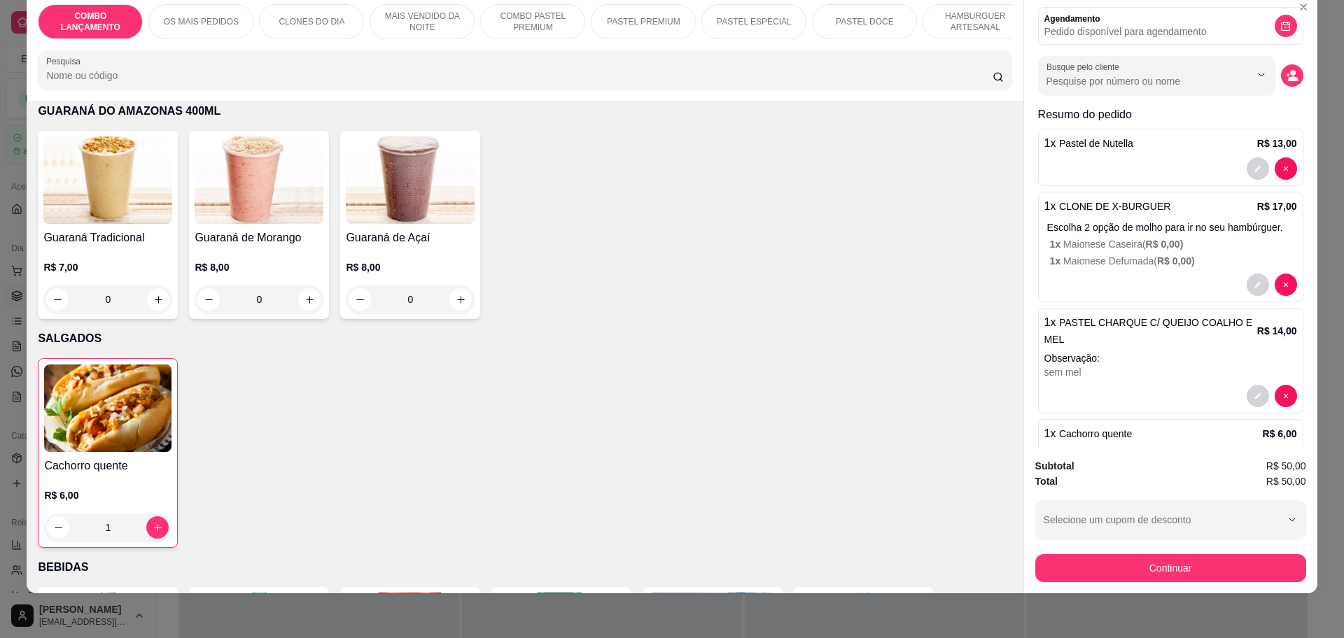
scroll to position [123, 0]
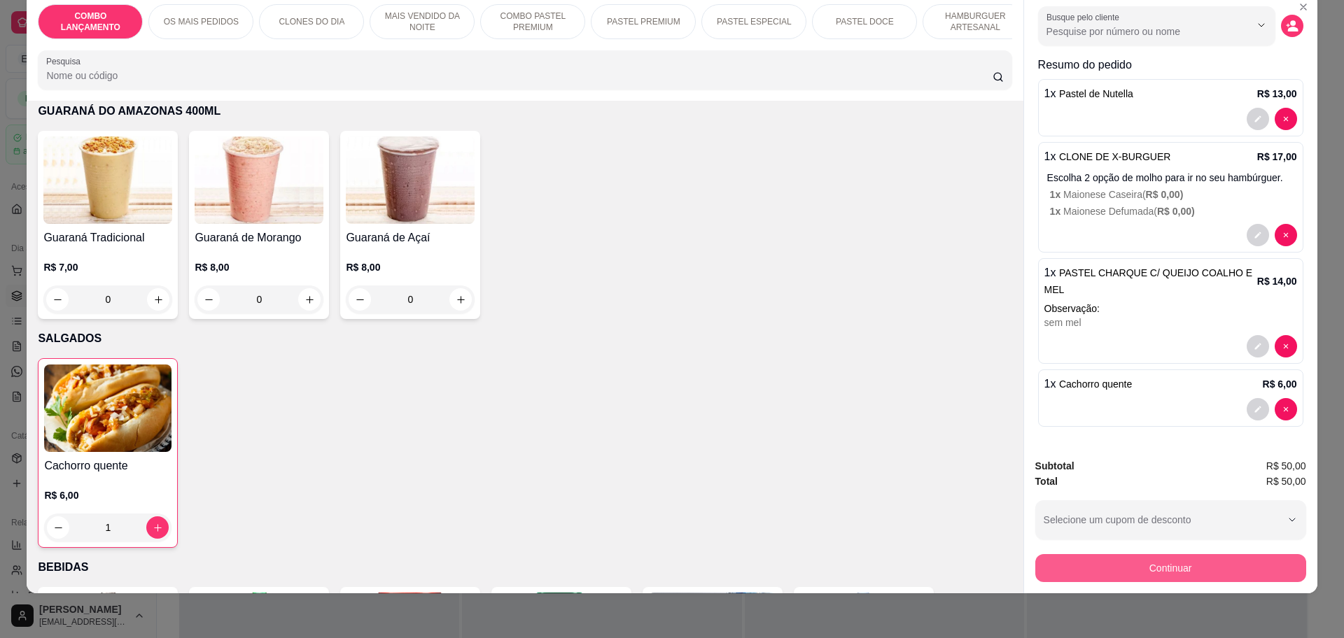
click at [1114, 556] on button "Continuar" at bounding box center [1170, 568] width 271 height 28
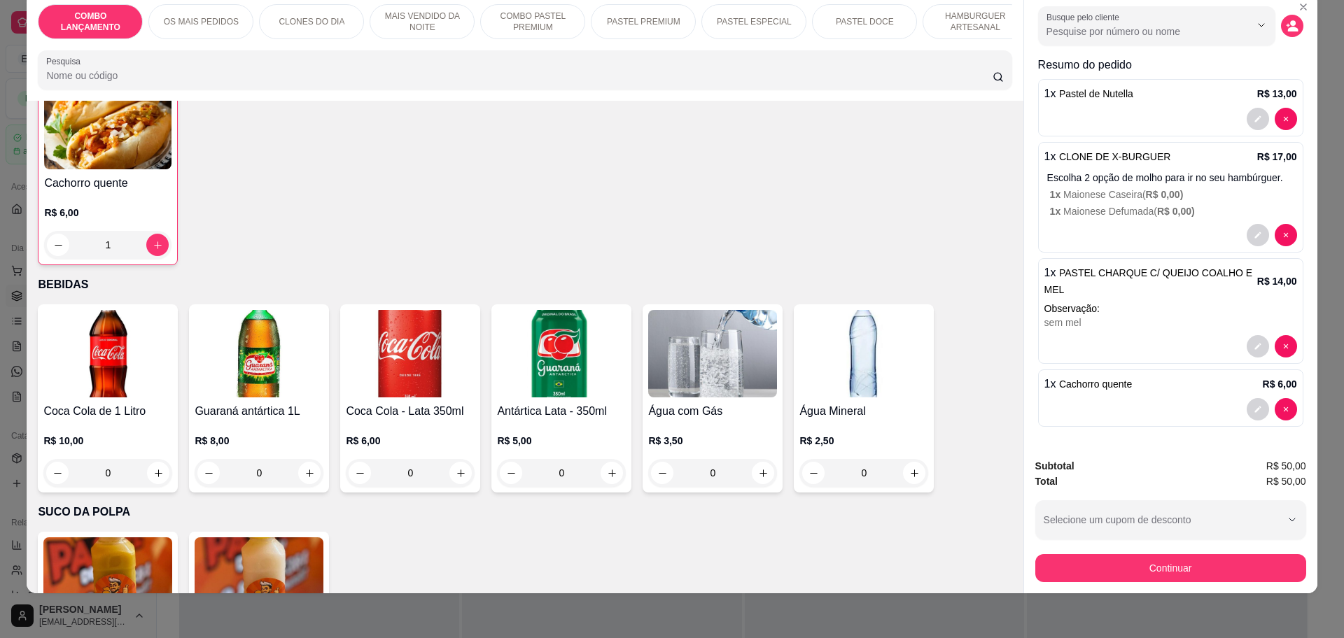
scroll to position [4641, 0]
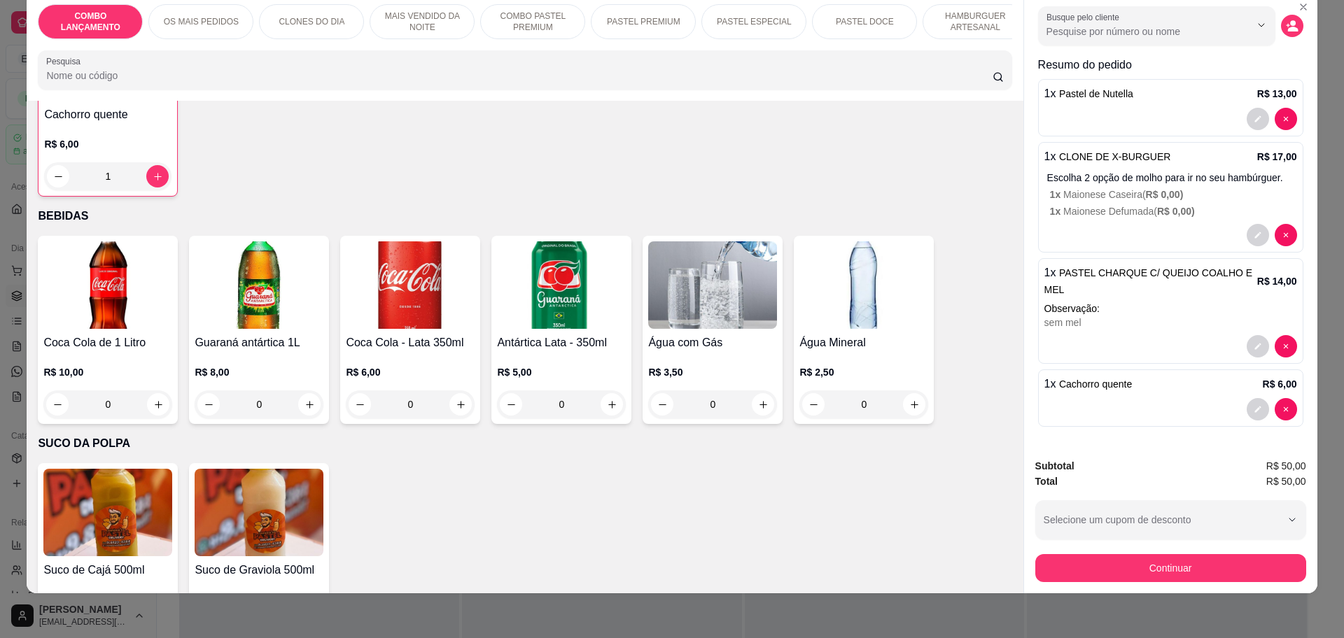
click at [1109, 171] on p "Escolha 2 opção de molho para ir no seu hambúrguer." at bounding box center [1172, 178] width 250 height 14
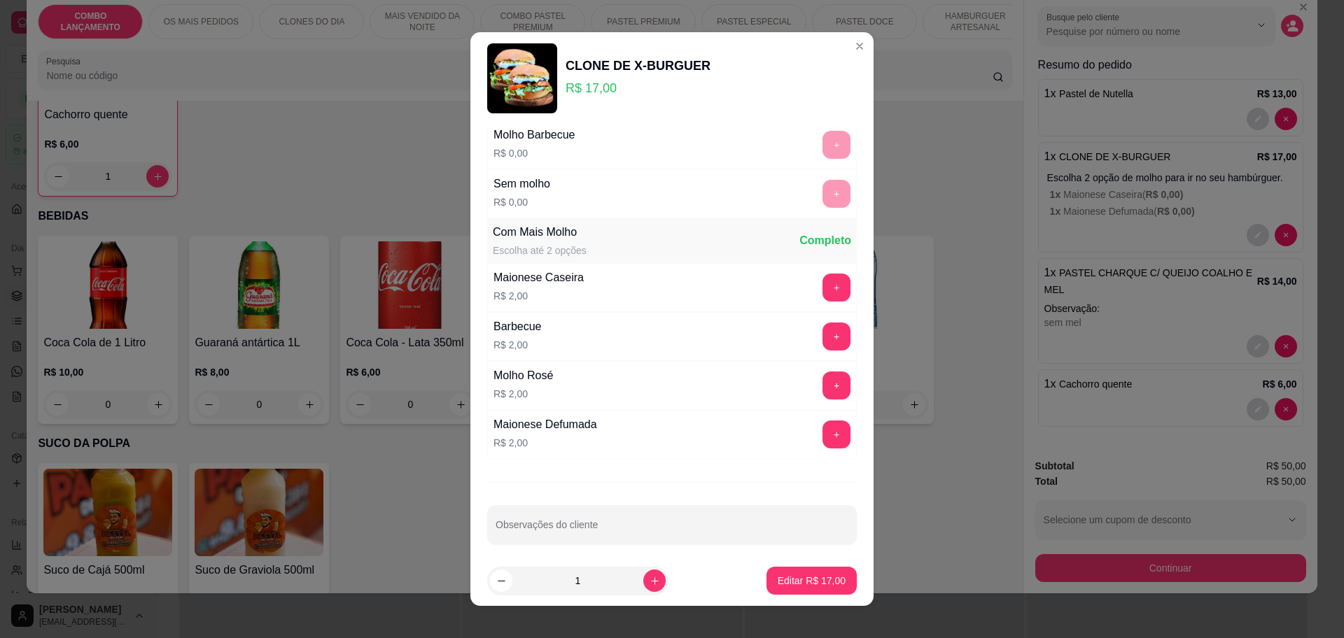
scroll to position [211, 0]
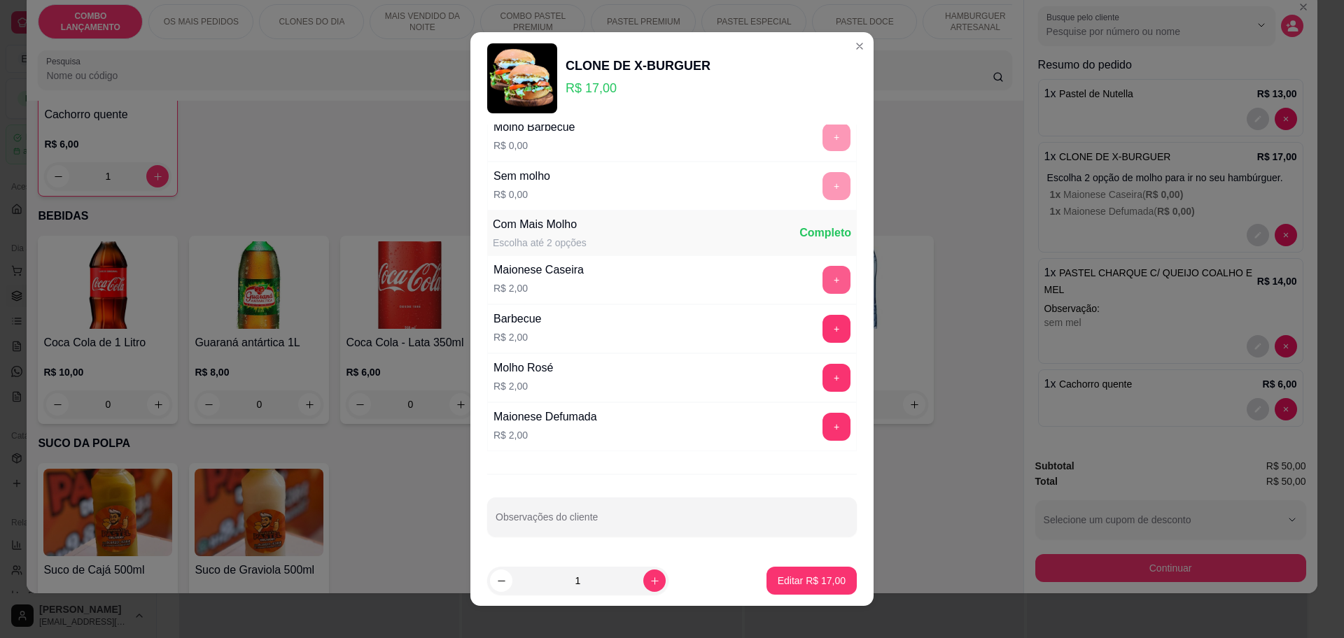
click at [822, 284] on button "+" at bounding box center [836, 280] width 28 height 28
click at [808, 582] on p "Editar R$ 19,00" at bounding box center [812, 581] width 68 height 14
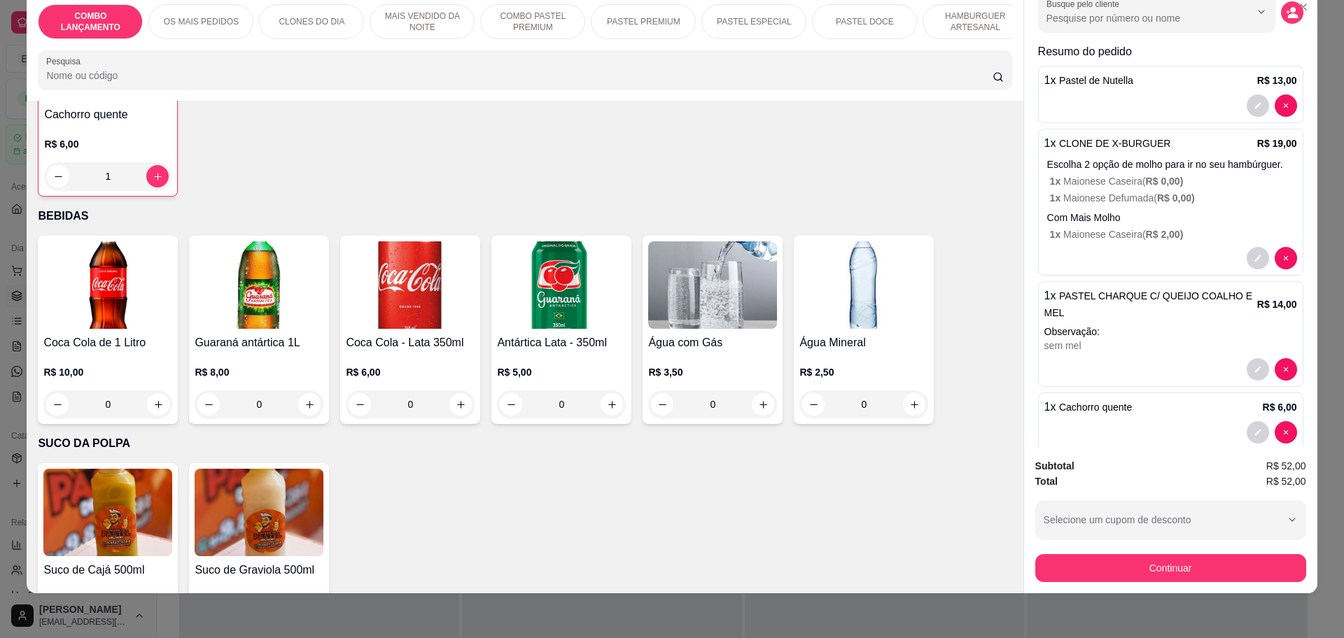
scroll to position [160, 0]
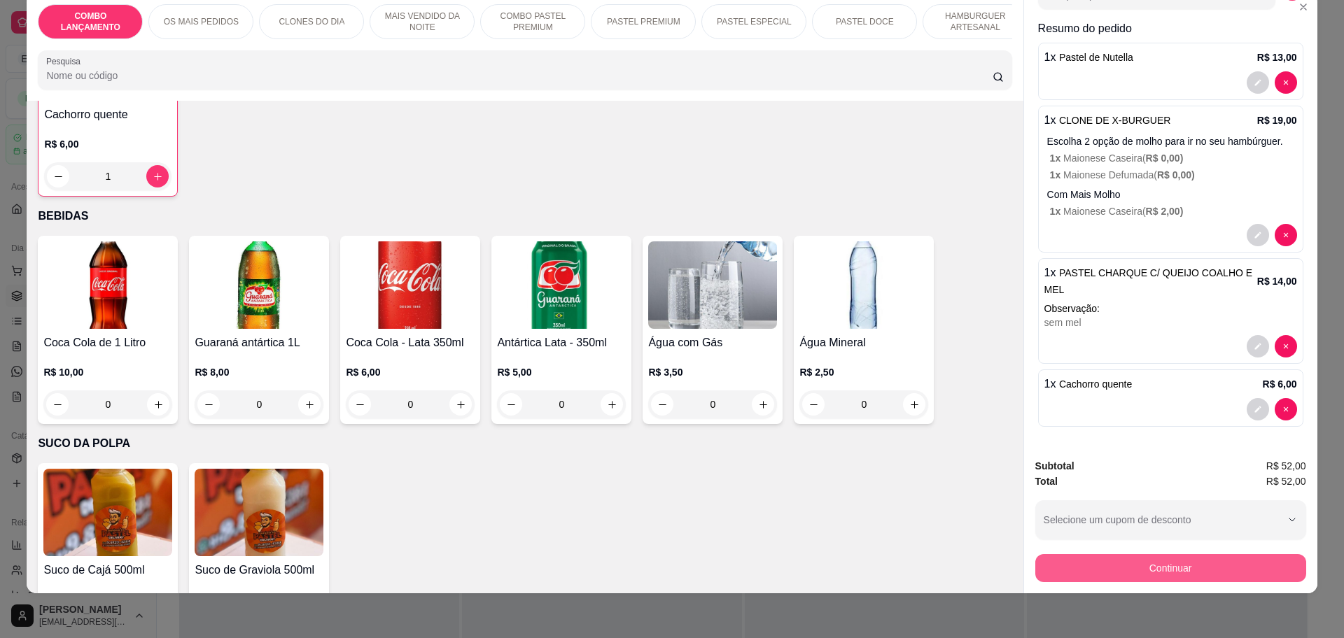
click at [1135, 567] on button "Continuar" at bounding box center [1170, 568] width 271 height 28
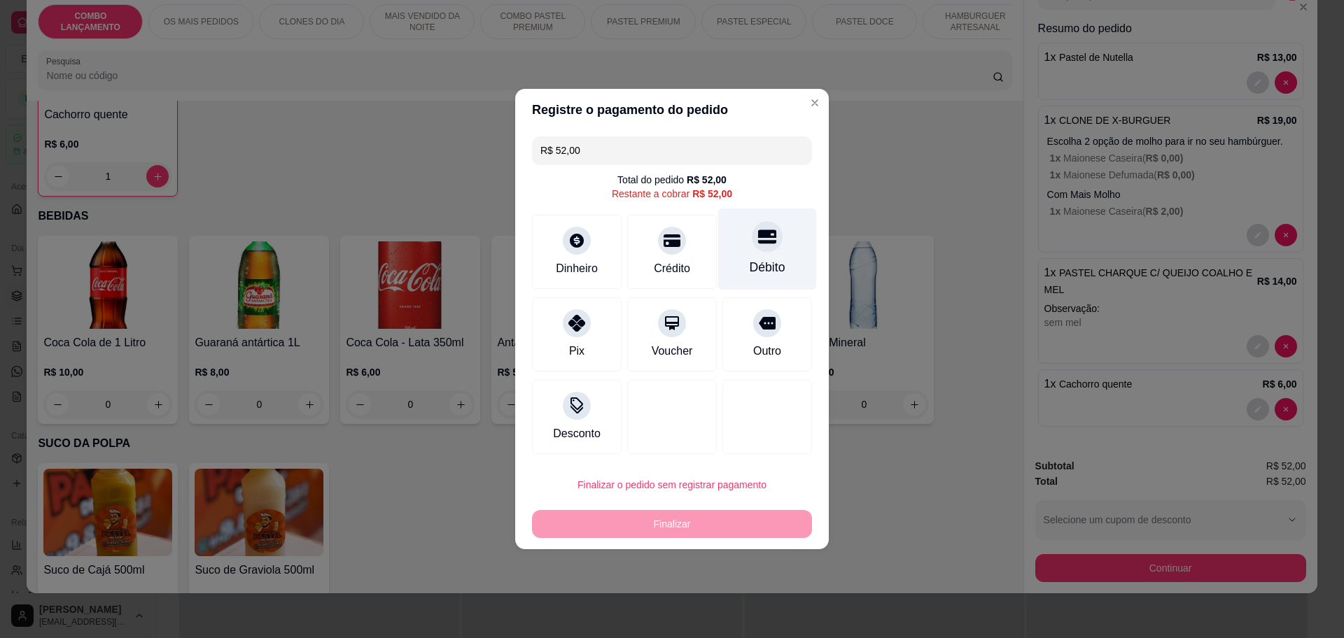
click at [752, 240] on div at bounding box center [767, 236] width 31 height 31
type input "R$ 0,00"
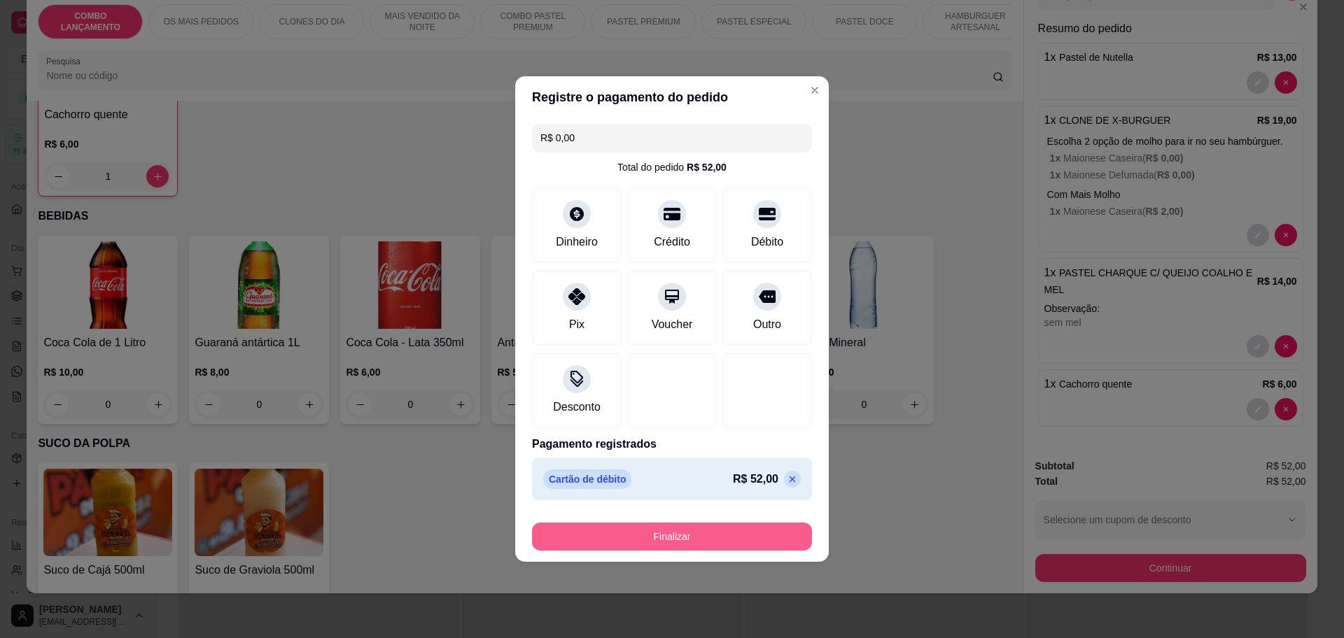
click at [671, 524] on button "Finalizar" at bounding box center [672, 537] width 280 height 28
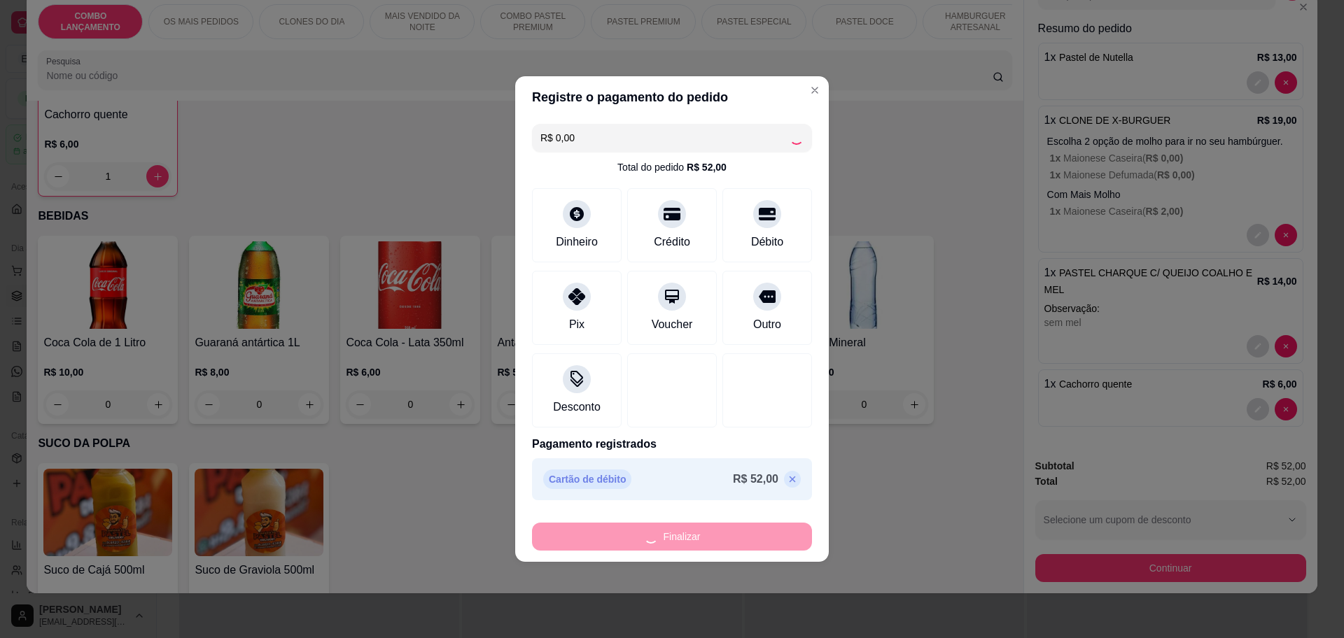
type input "0"
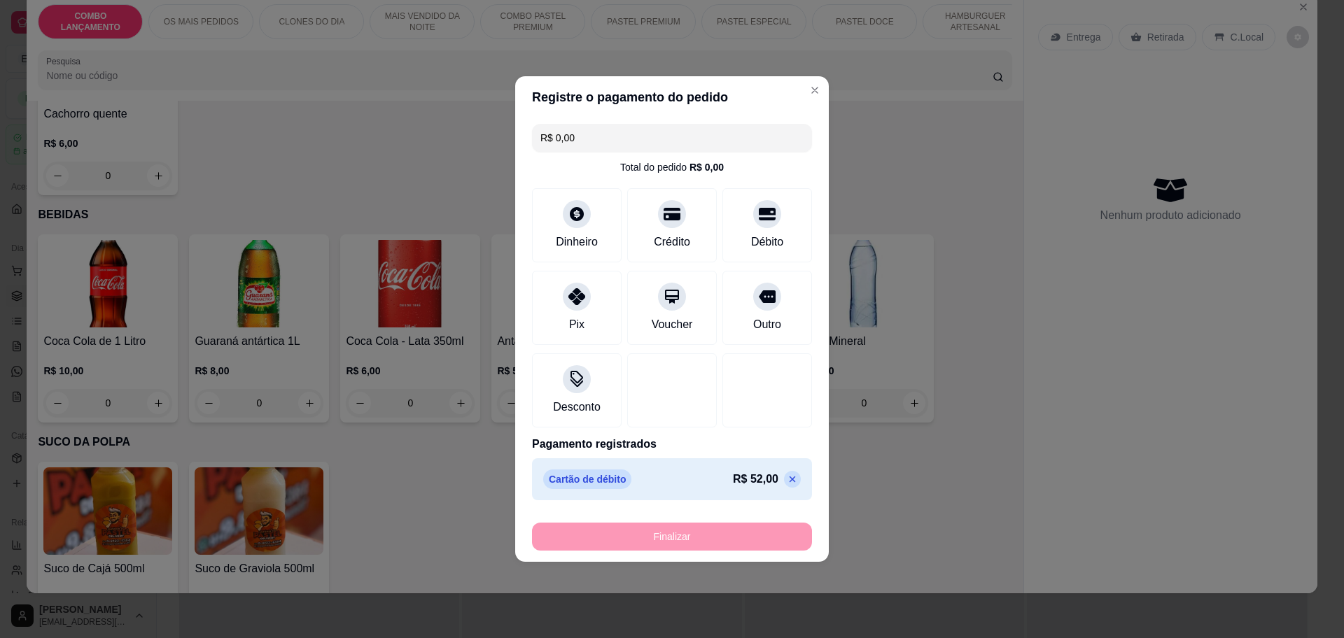
type input "-R$ 52,00"
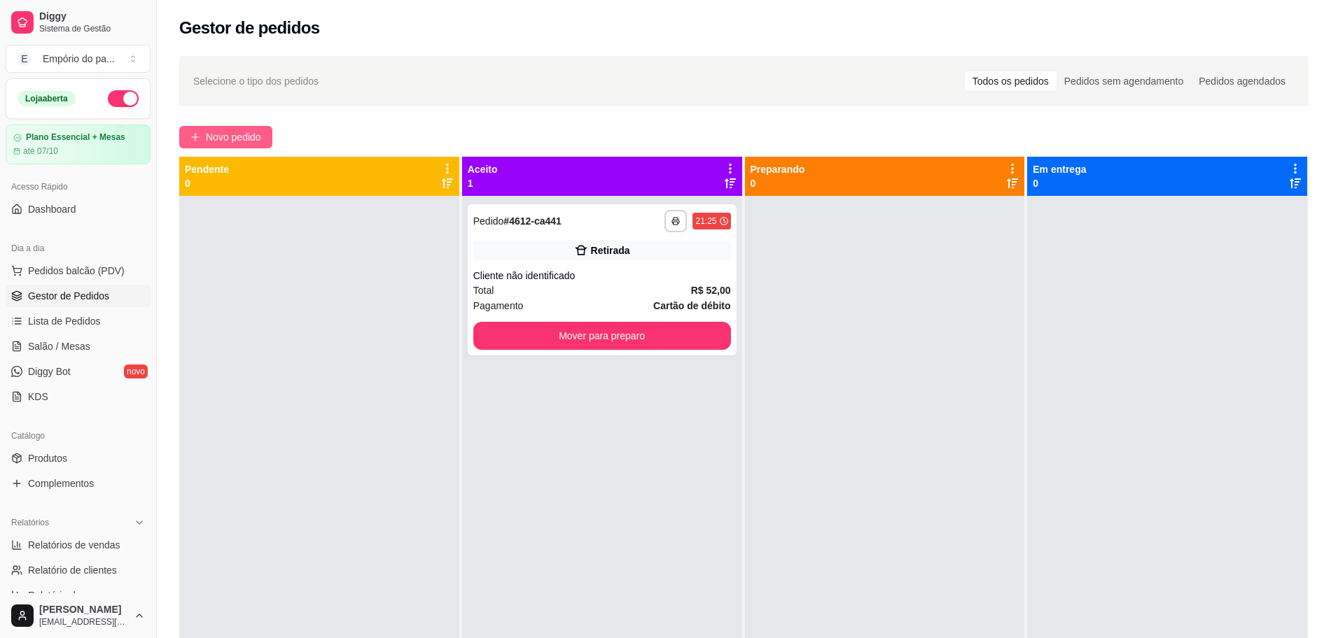
click at [195, 136] on icon "plus" at bounding box center [195, 137] width 10 height 10
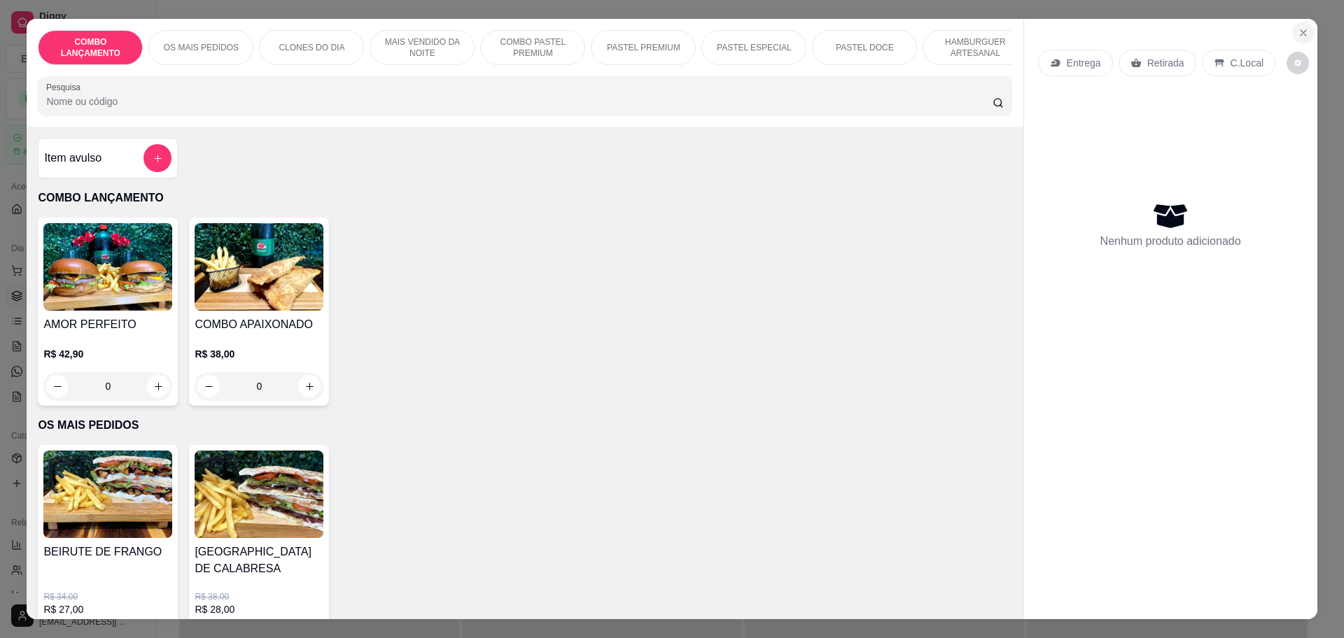
click at [1300, 31] on icon "Close" at bounding box center [1303, 33] width 6 height 6
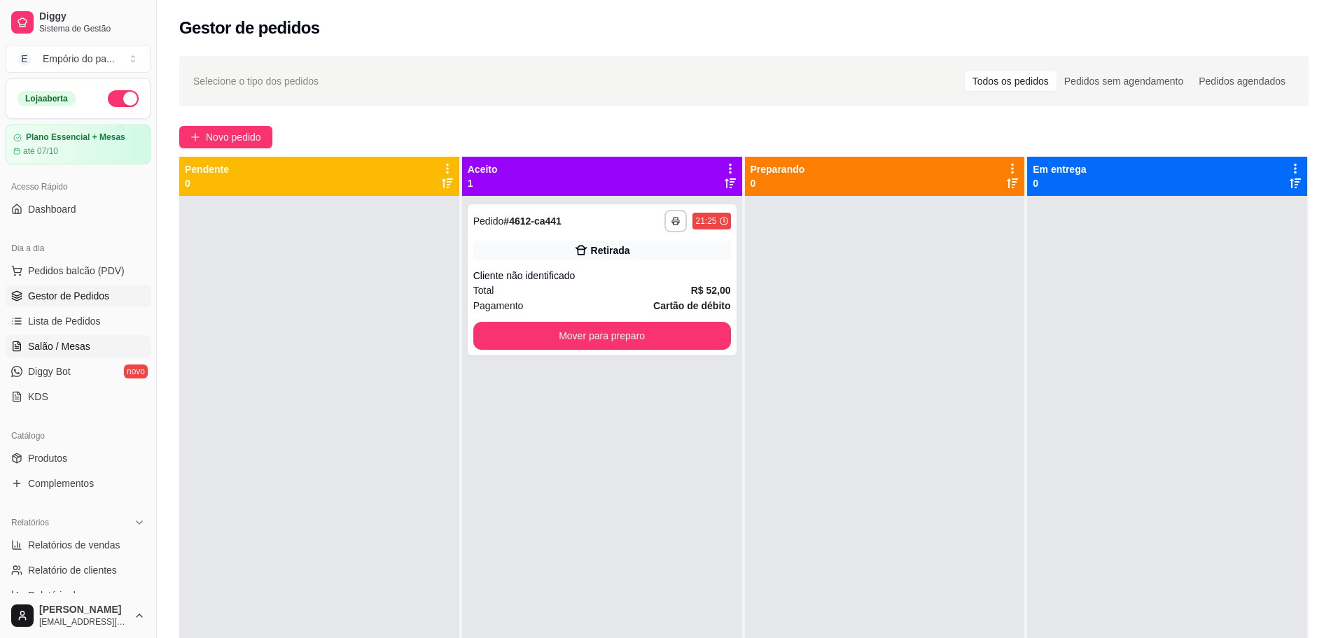
click at [68, 354] on link "Salão / Mesas" at bounding box center [78, 346] width 145 height 22
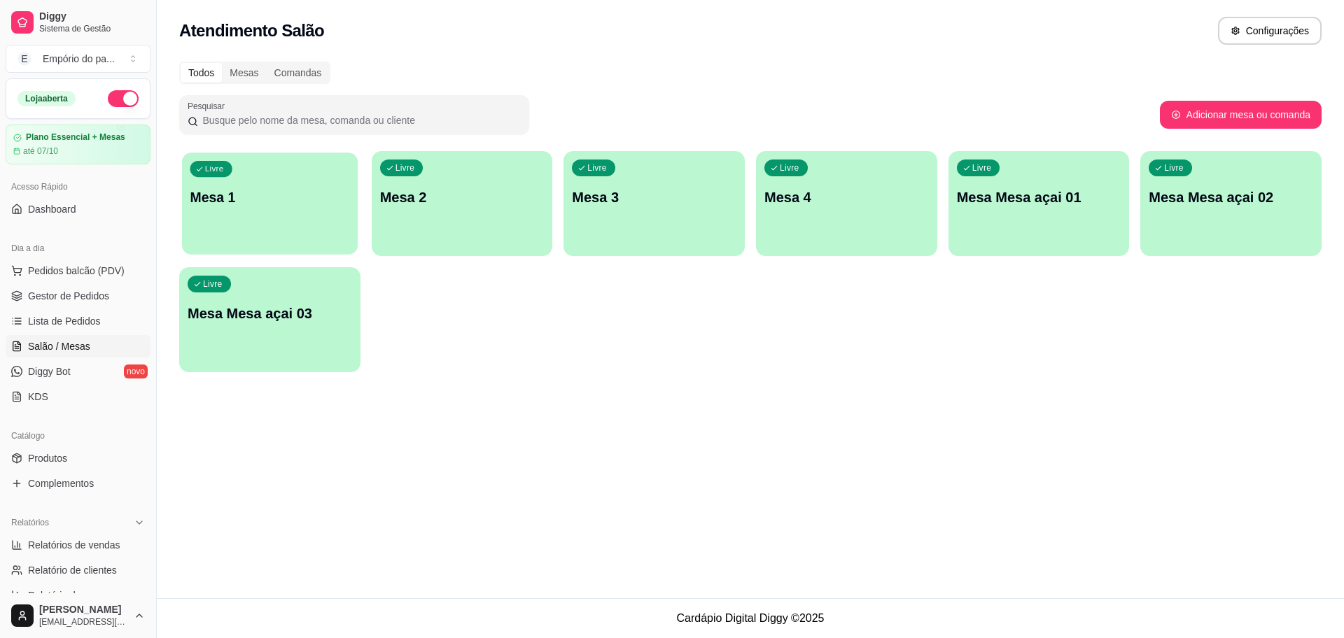
click at [290, 192] on p "Mesa 1" at bounding box center [270, 197] width 160 height 19
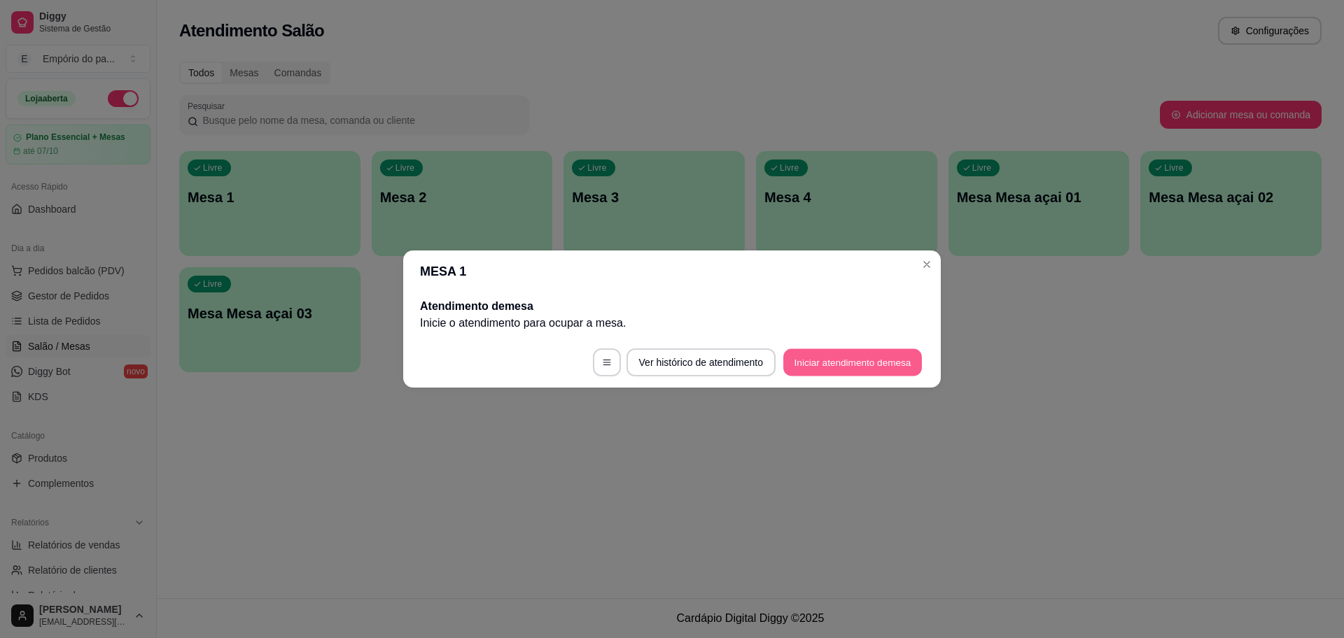
click at [849, 368] on button "Iniciar atendimento de mesa" at bounding box center [852, 362] width 139 height 27
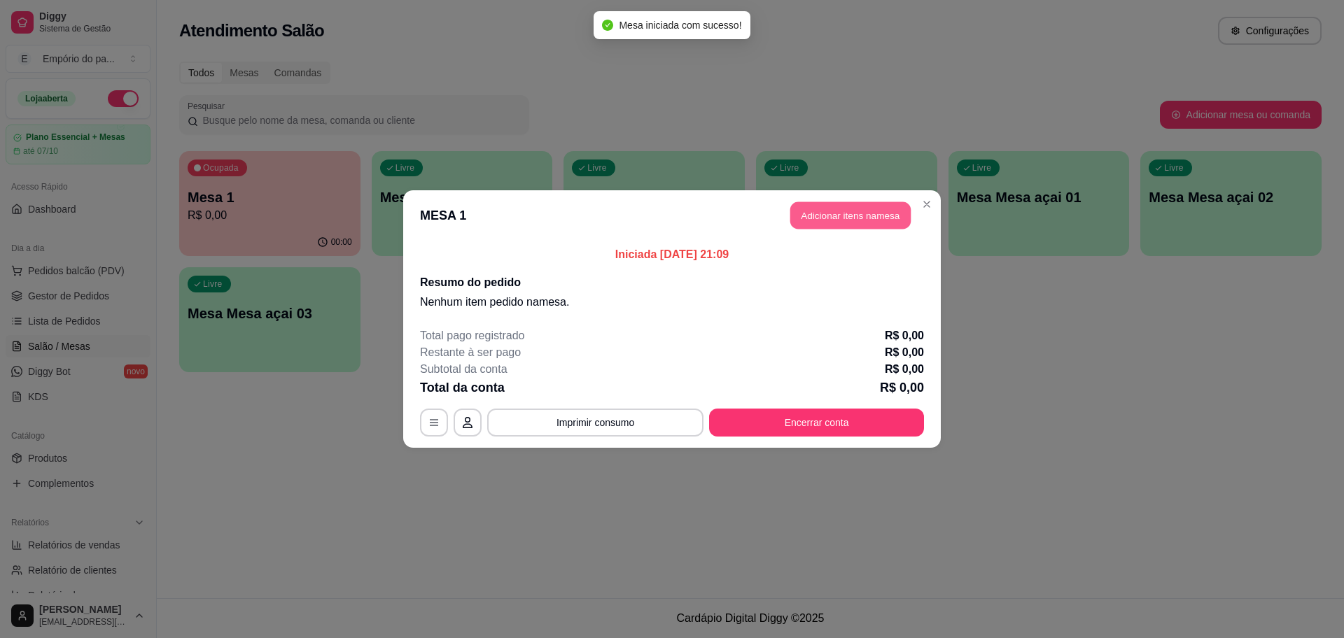
click at [862, 217] on button "Adicionar itens na mesa" at bounding box center [850, 215] width 120 height 27
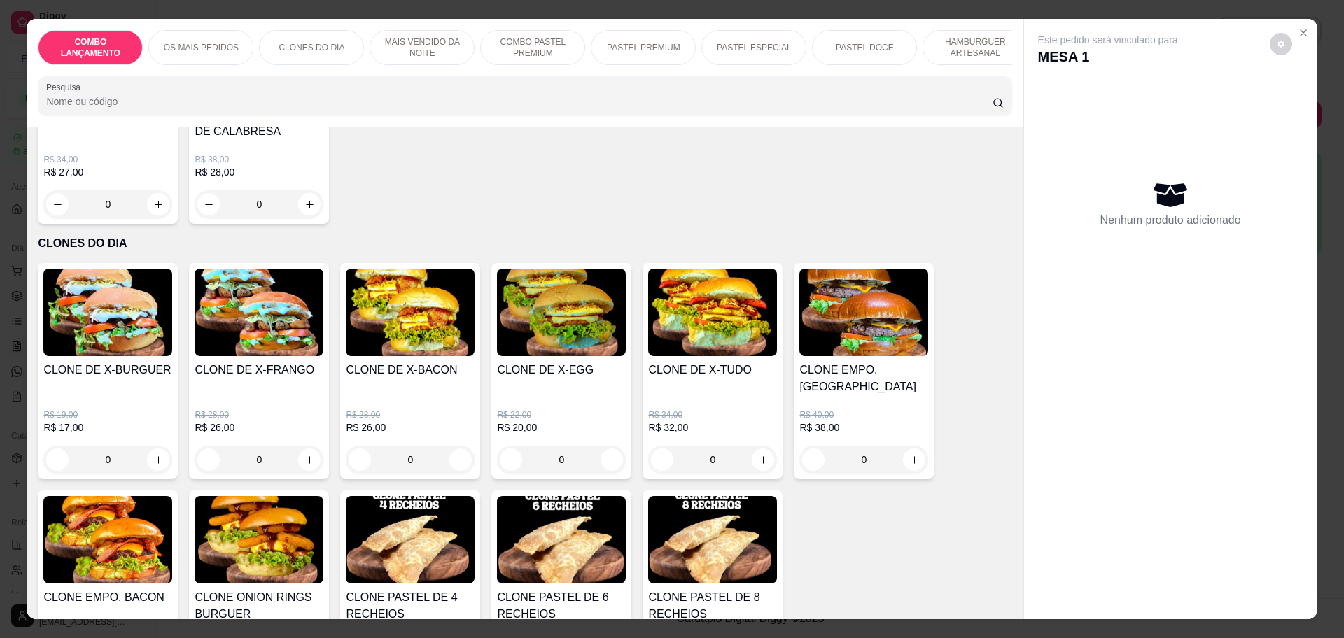
scroll to position [87, 0]
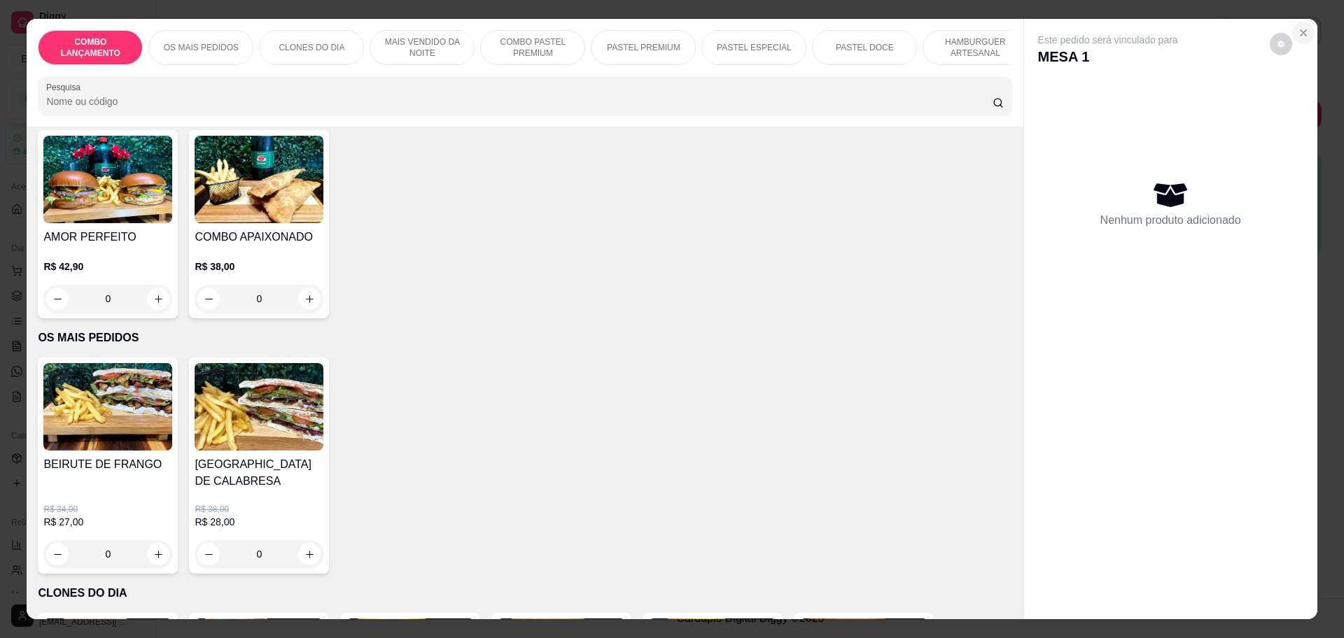
click at [1300, 30] on icon "Close" at bounding box center [1303, 32] width 11 height 11
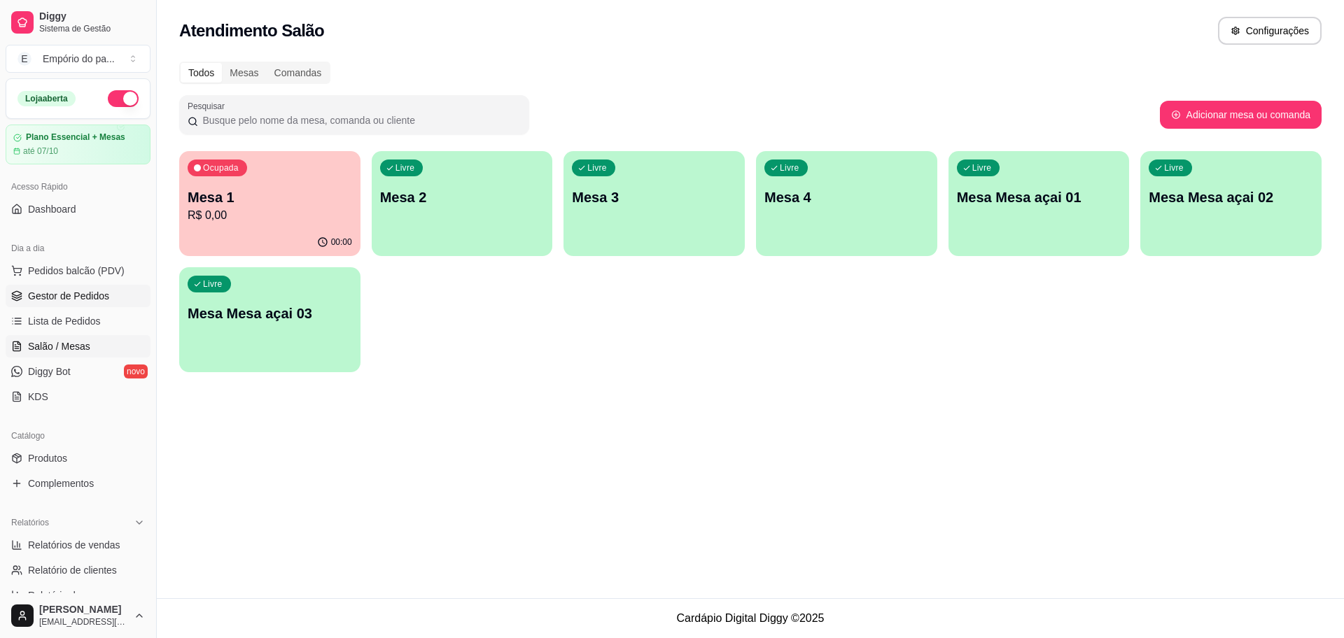
click at [66, 285] on link "Gestor de Pedidos" at bounding box center [78, 296] width 145 height 22
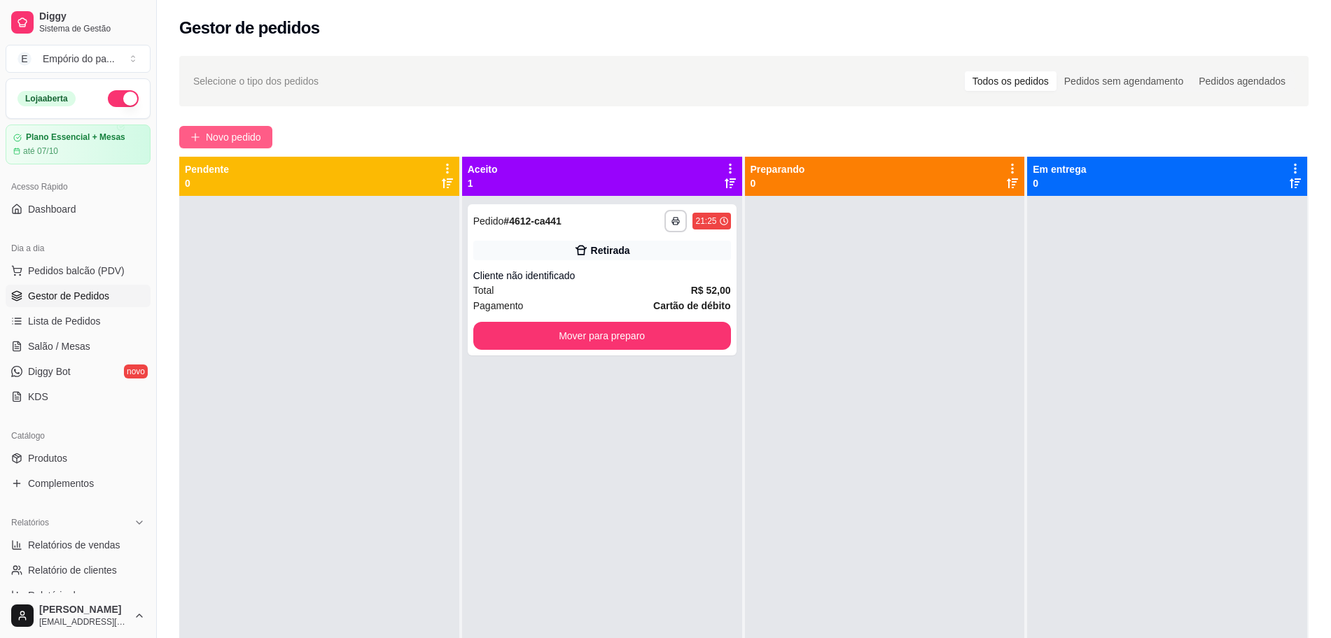
click at [220, 129] on span "Novo pedido" at bounding box center [233, 136] width 55 height 15
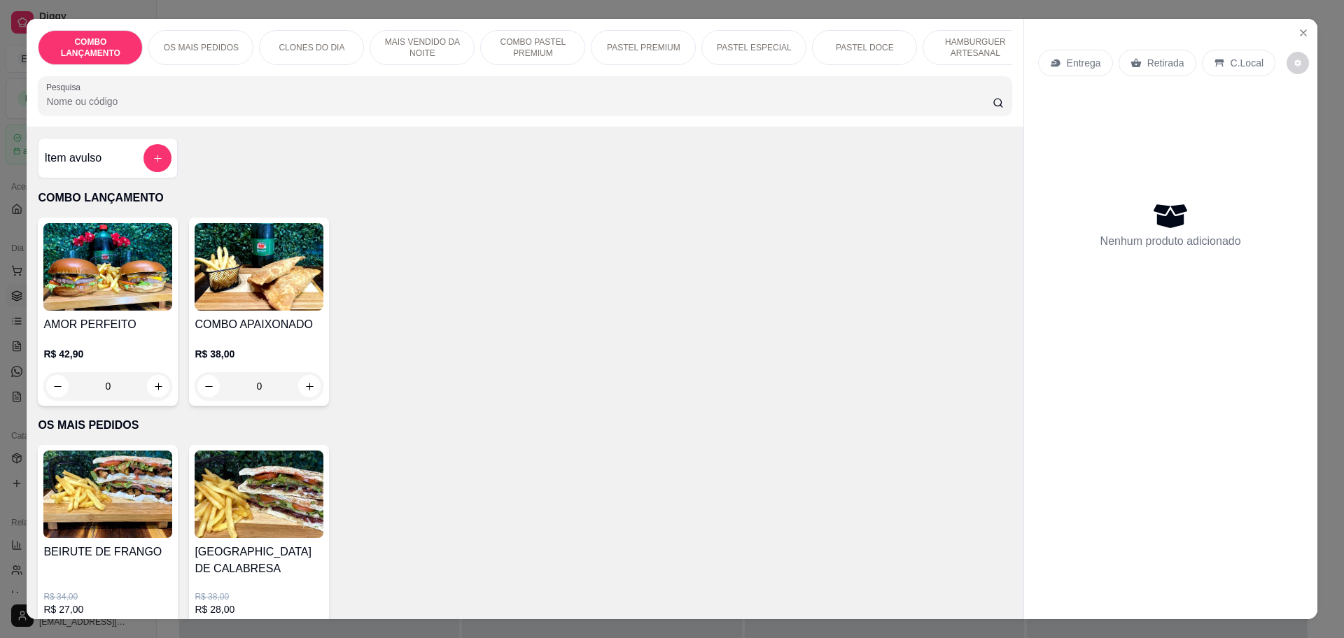
click at [1147, 65] on p "Retirada" at bounding box center [1165, 63] width 37 height 14
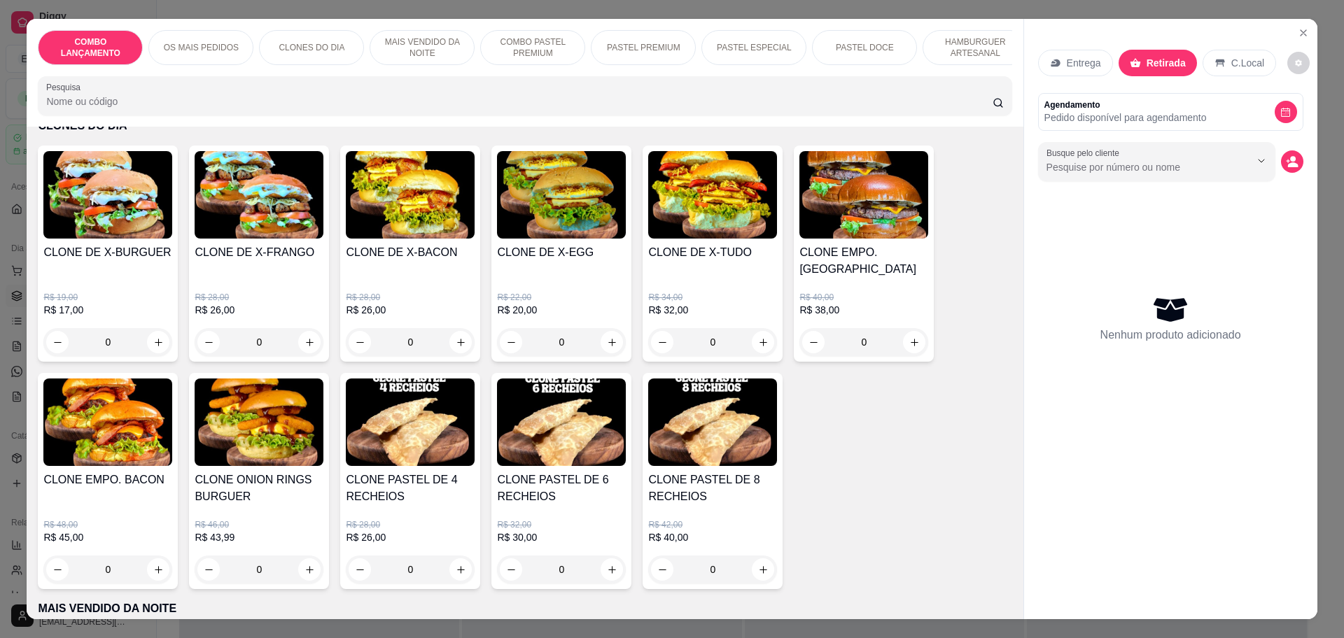
scroll to position [437, 0]
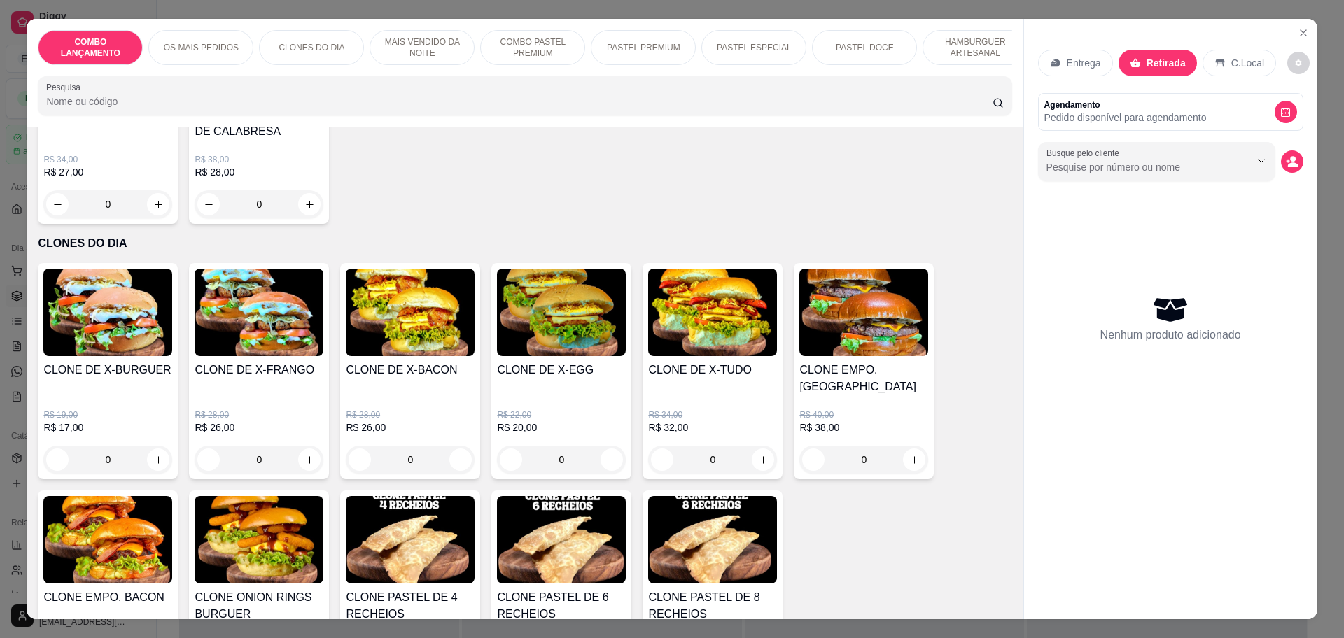
click at [156, 446] on div "0" at bounding box center [107, 460] width 129 height 28
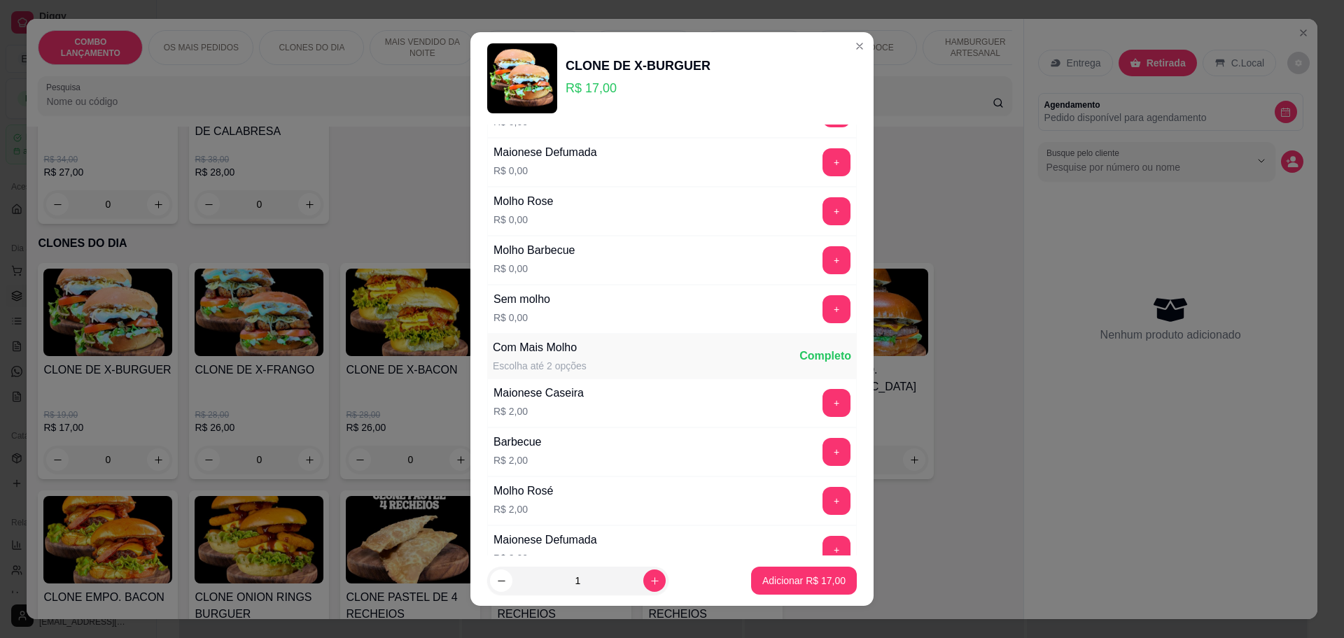
scroll to position [0, 0]
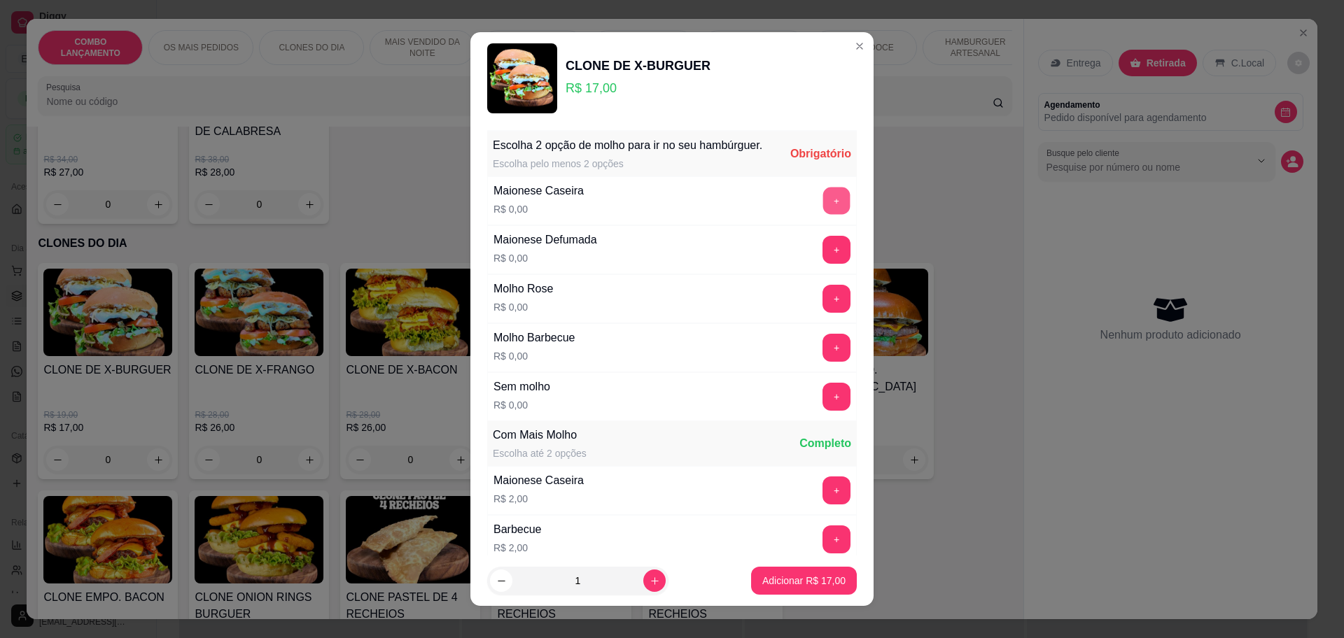
click at [823, 210] on button "+" at bounding box center [836, 200] width 27 height 27
click at [822, 215] on button "+" at bounding box center [836, 201] width 28 height 28
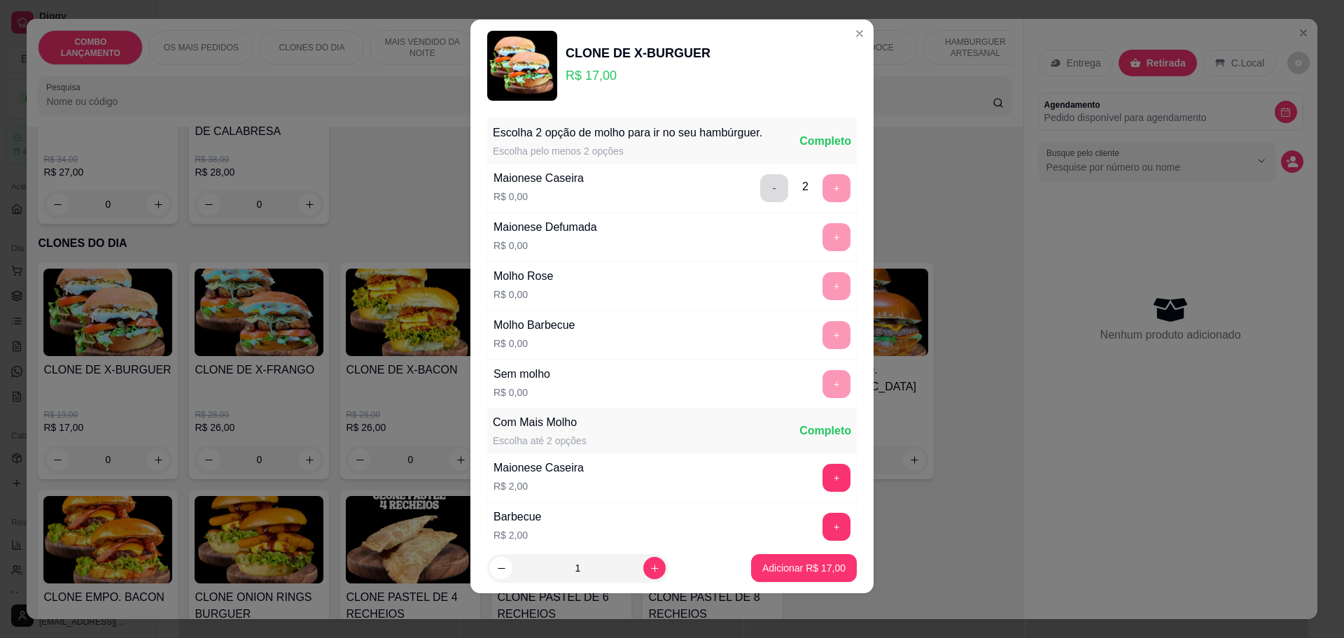
click at [760, 185] on button "-" at bounding box center [774, 188] width 28 height 28
click at [822, 202] on button "+" at bounding box center [836, 188] width 28 height 28
click at [811, 563] on p "Adicionar R$ 17,00" at bounding box center [803, 568] width 83 height 14
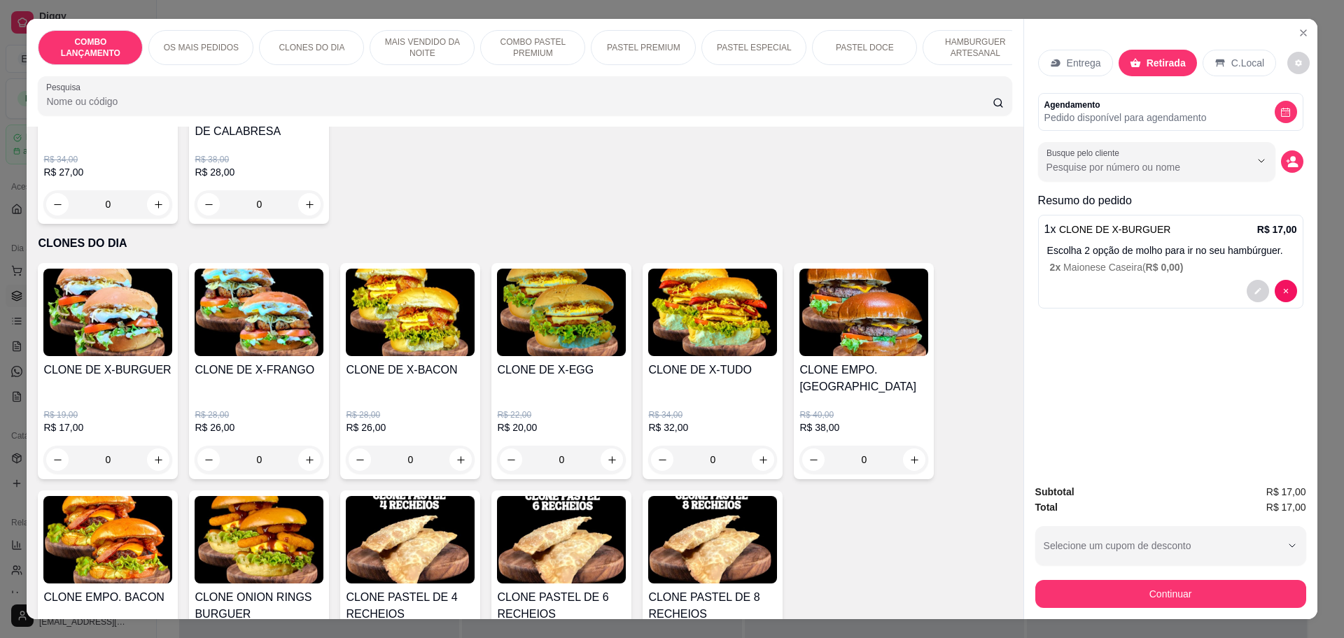
click at [1172, 251] on p "Escolha 2 opção de molho para ir no seu hambúrguer." at bounding box center [1172, 251] width 250 height 14
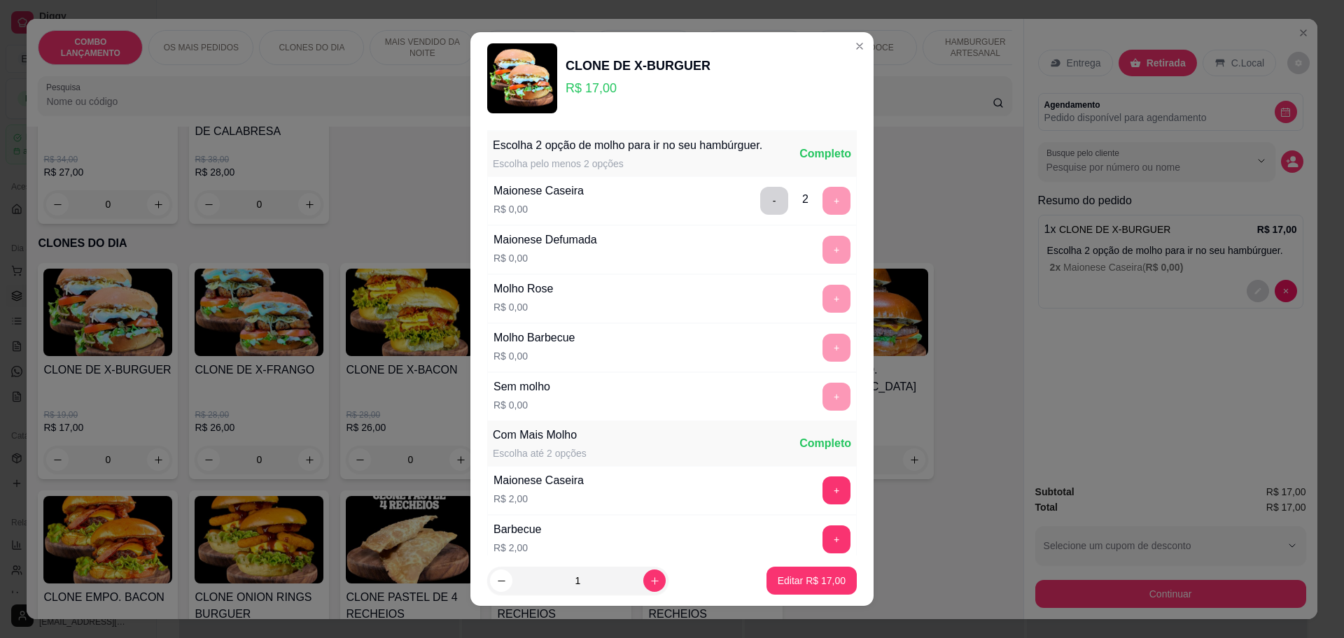
scroll to position [211, 0]
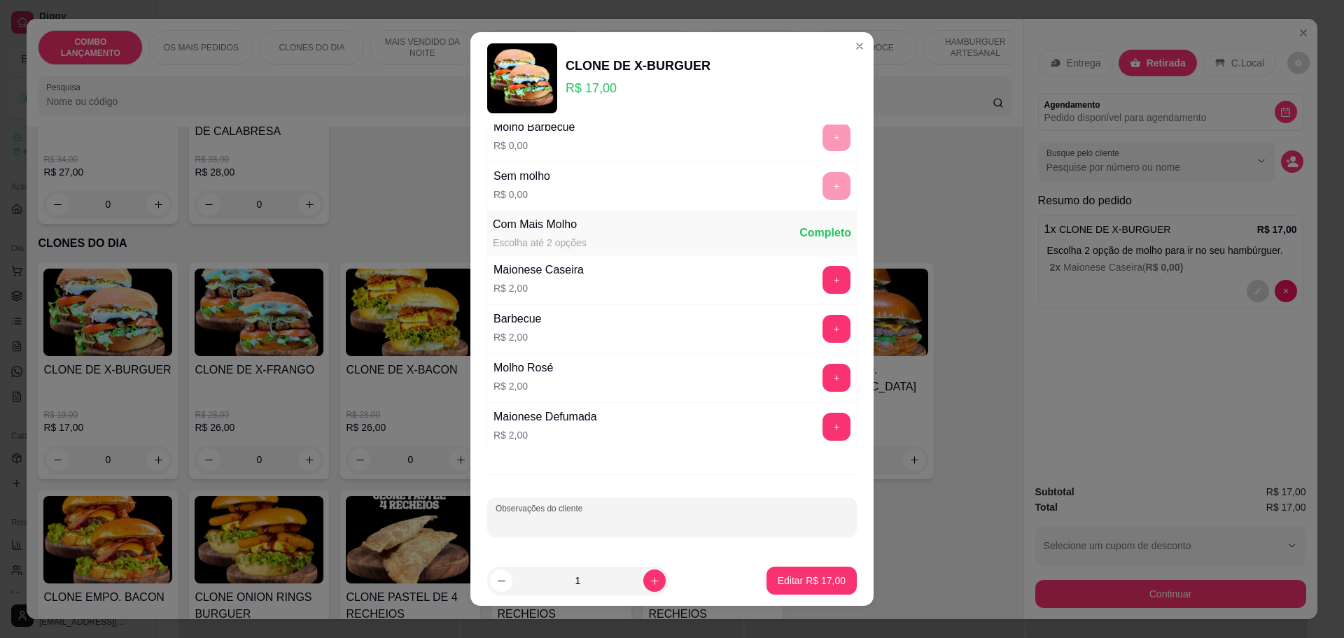
click at [626, 517] on input "Observações do cliente" at bounding box center [672, 523] width 353 height 14
click at [605, 516] on input "sen cebola" at bounding box center [672, 523] width 353 height 14
type input "sen cebola um so"
click at [773, 572] on button "Editar R$ 17,00" at bounding box center [811, 581] width 87 height 27
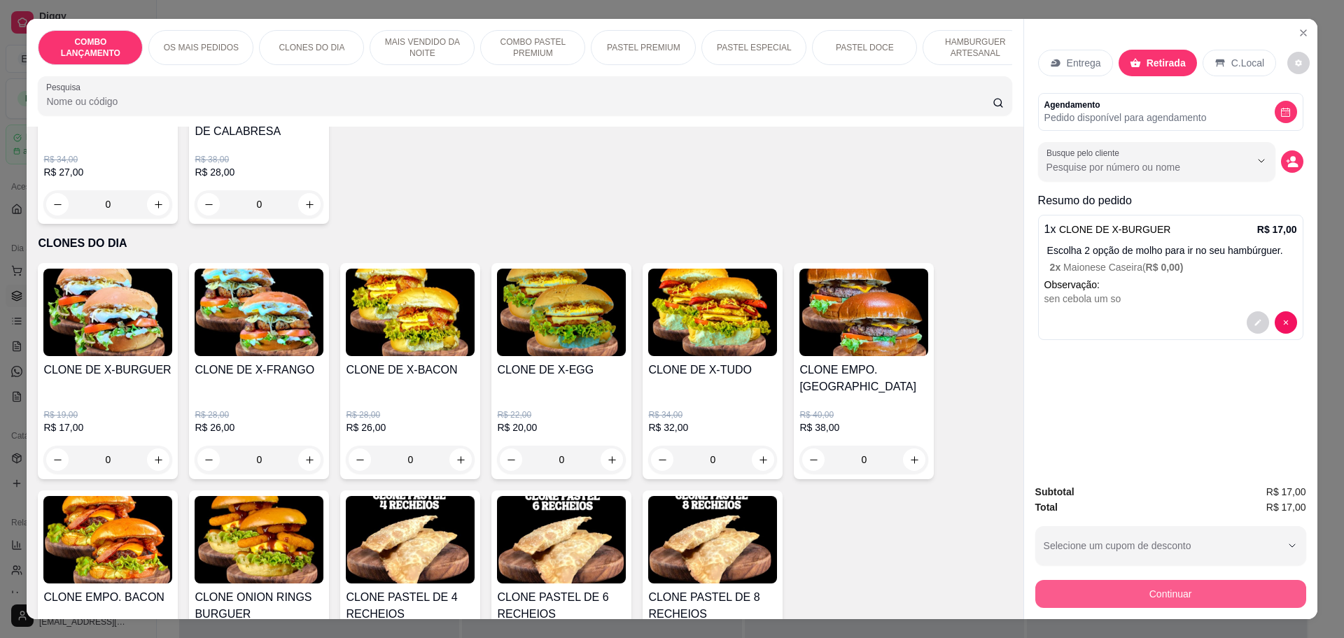
click at [1093, 592] on button "Continuar" at bounding box center [1170, 594] width 271 height 28
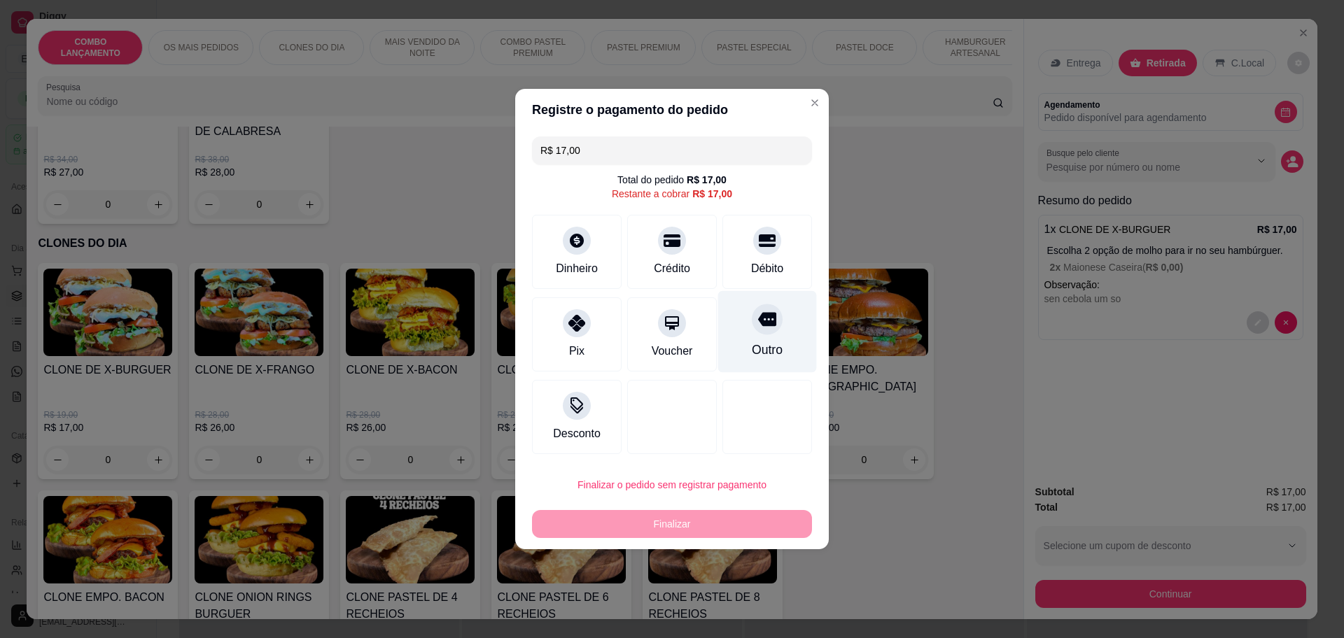
click at [755, 331] on div at bounding box center [767, 319] width 31 height 31
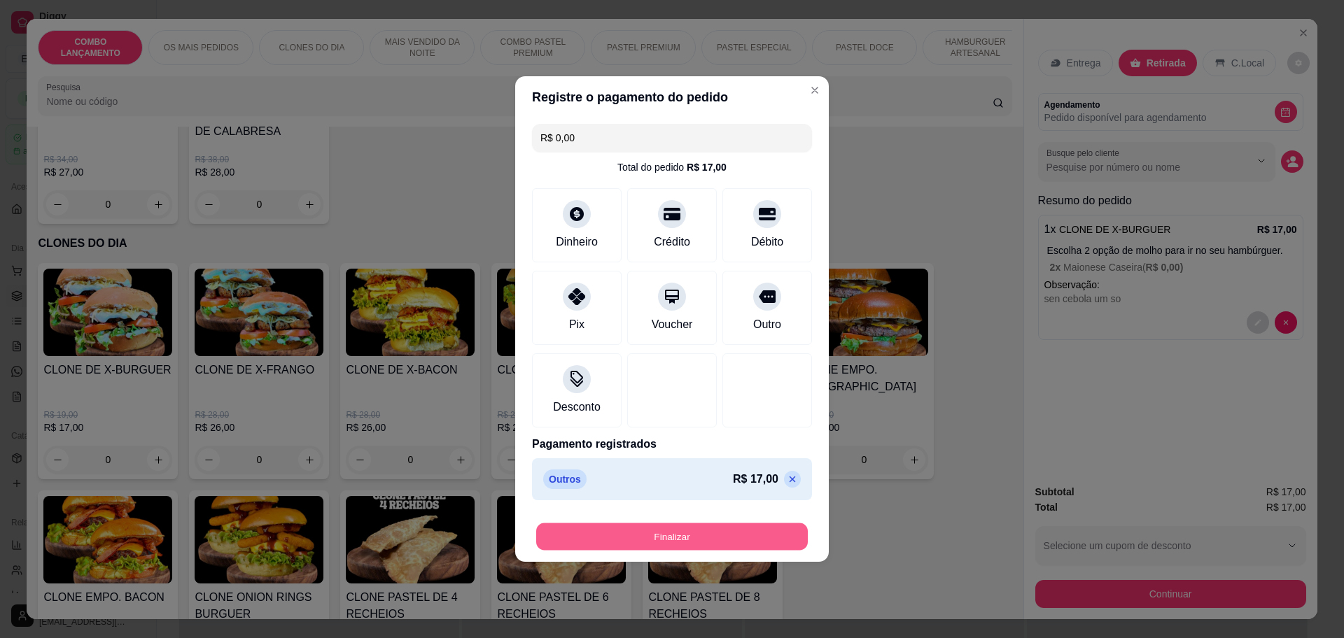
click at [661, 528] on button "Finalizar" at bounding box center [672, 537] width 272 height 27
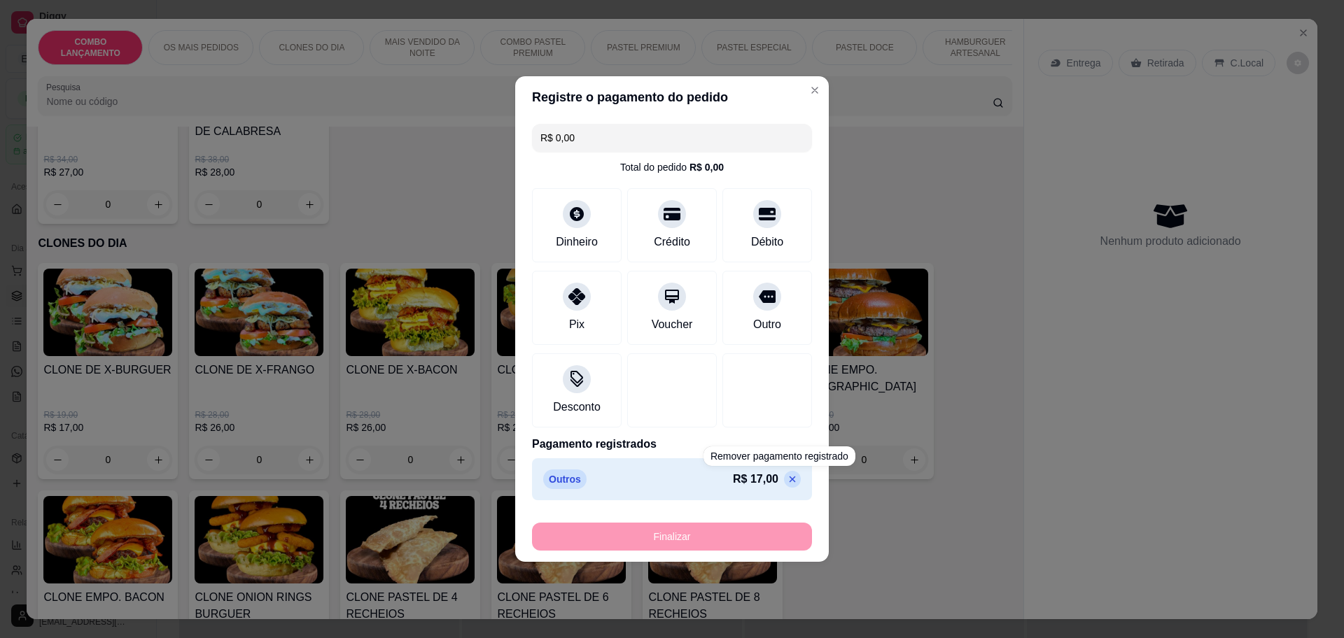
type input "-R$ 17,00"
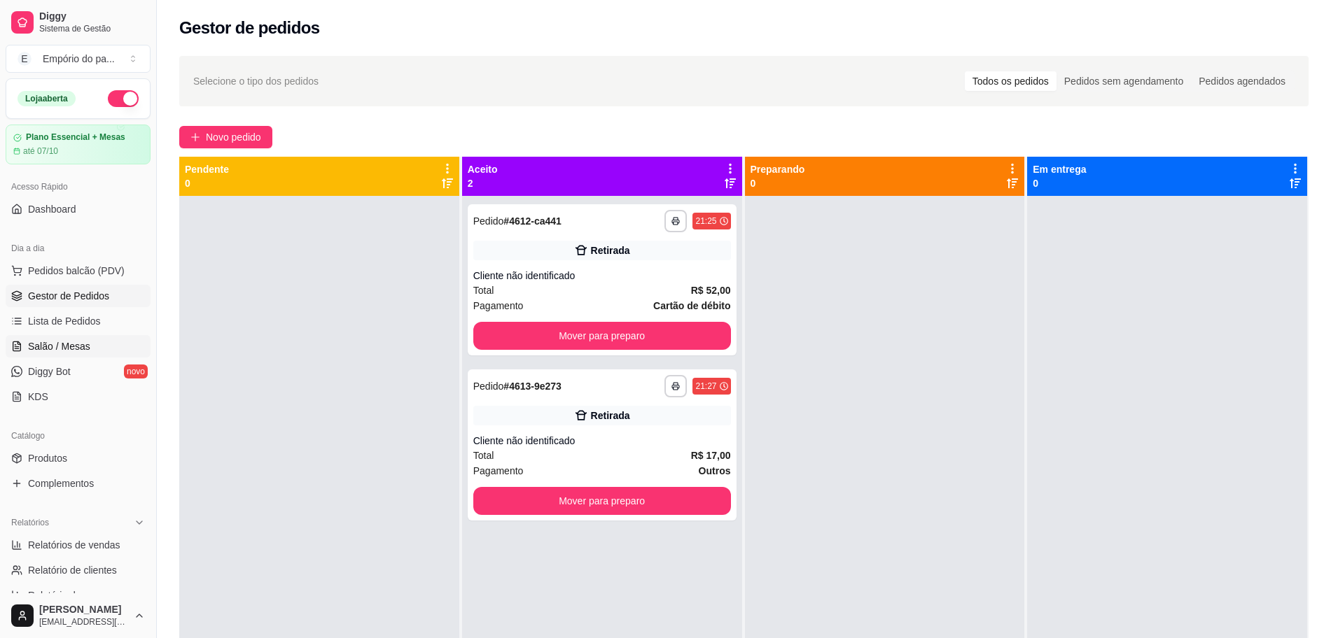
click at [59, 336] on link "Salão / Mesas" at bounding box center [78, 346] width 145 height 22
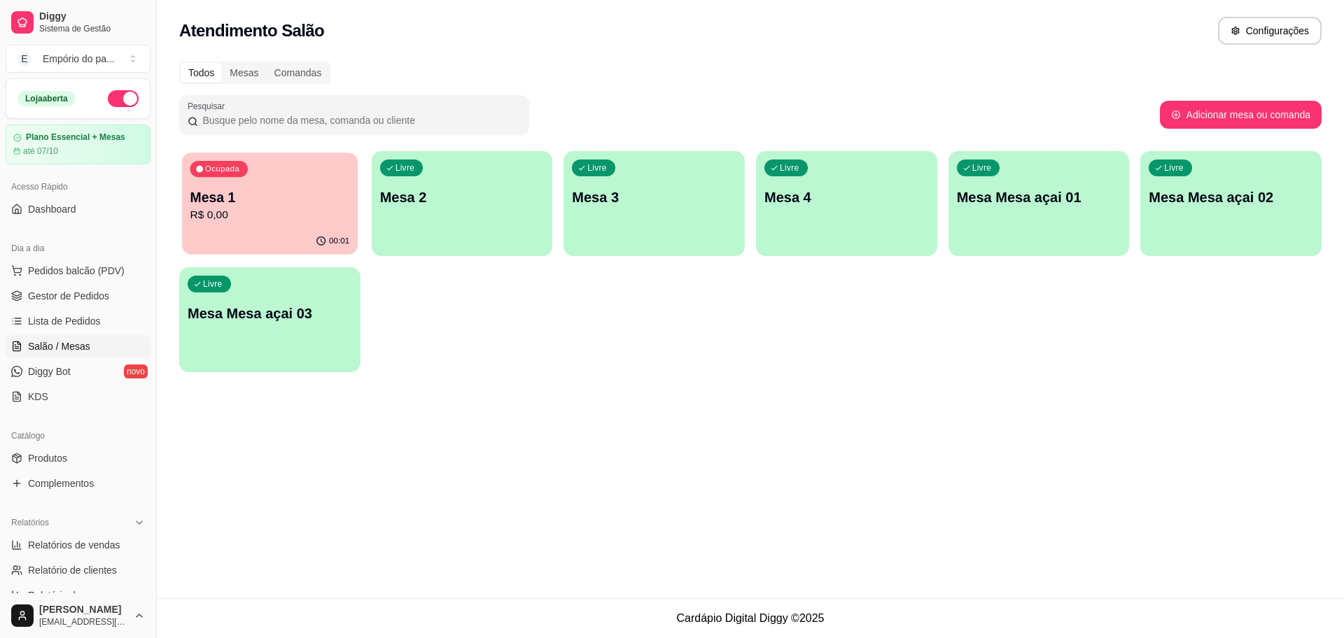
click at [270, 185] on div "Ocupada Mesa 1 R$ 0,00" at bounding box center [270, 191] width 176 height 76
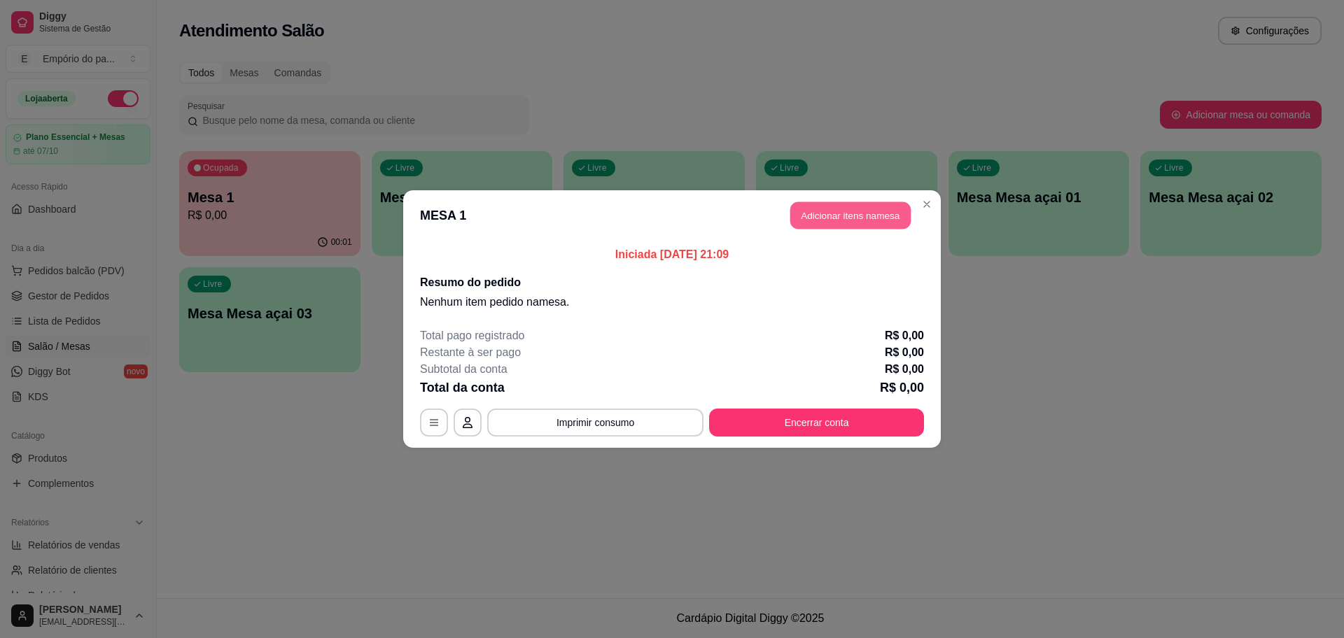
click at [864, 203] on button "Adicionar itens na mesa" at bounding box center [850, 215] width 120 height 27
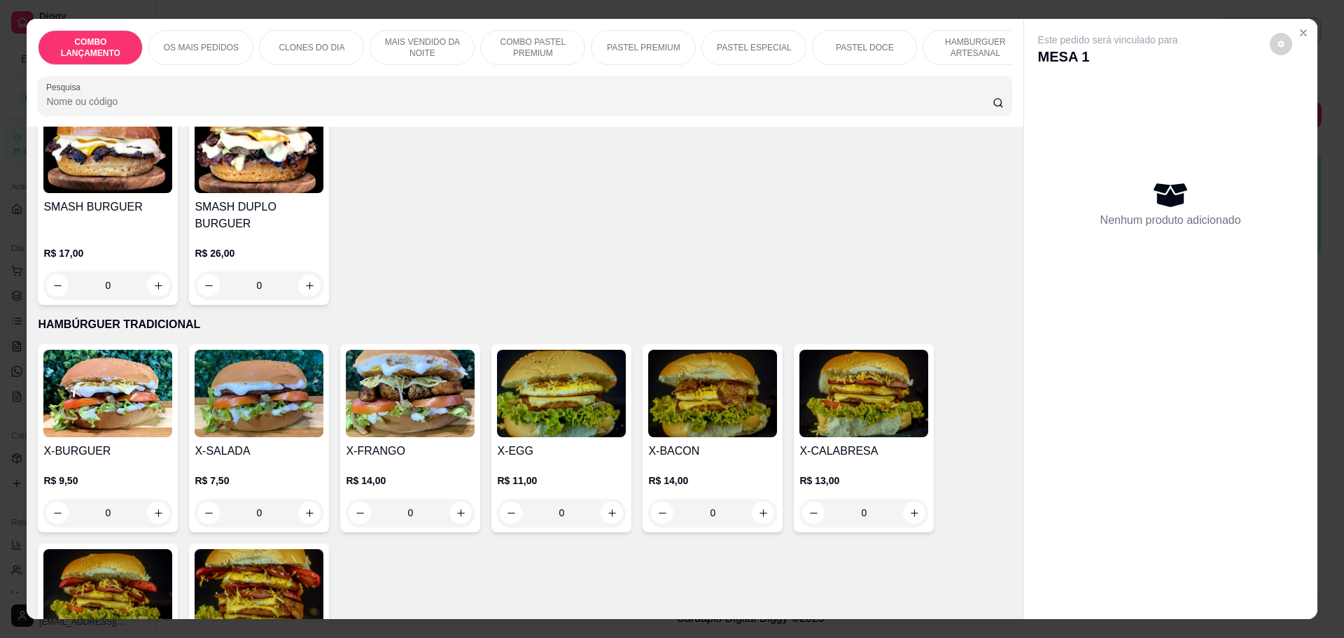
scroll to position [2975, 0]
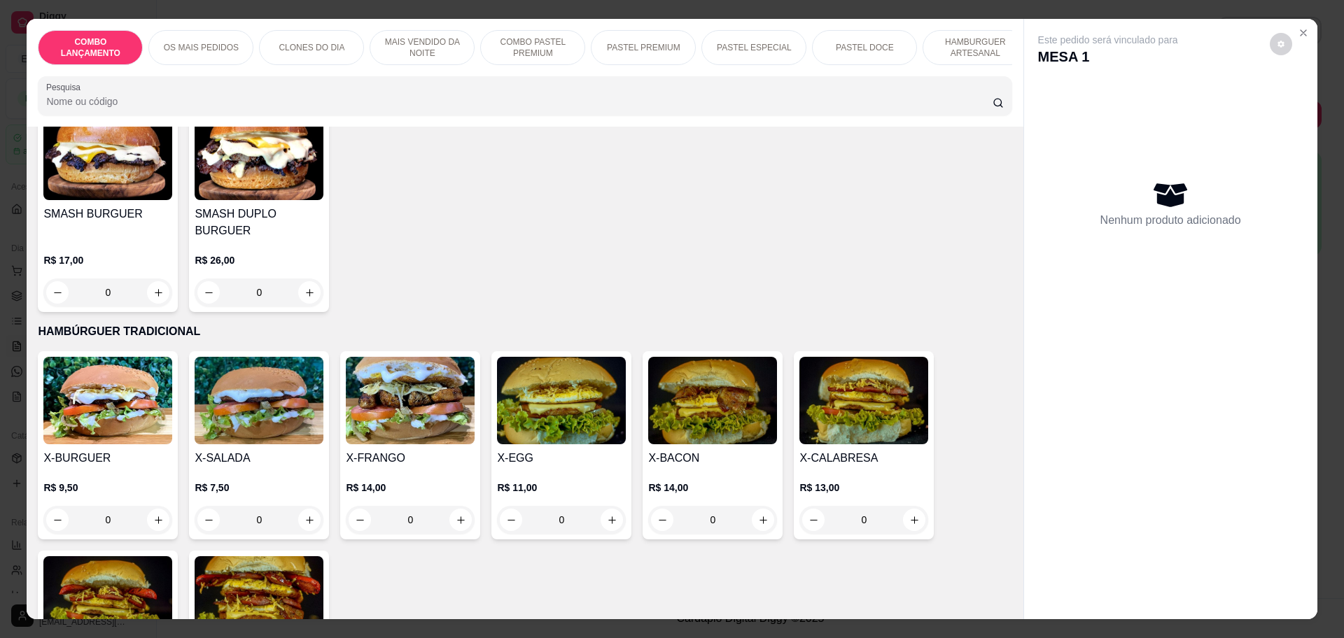
click at [912, 506] on div "0" at bounding box center [863, 520] width 129 height 28
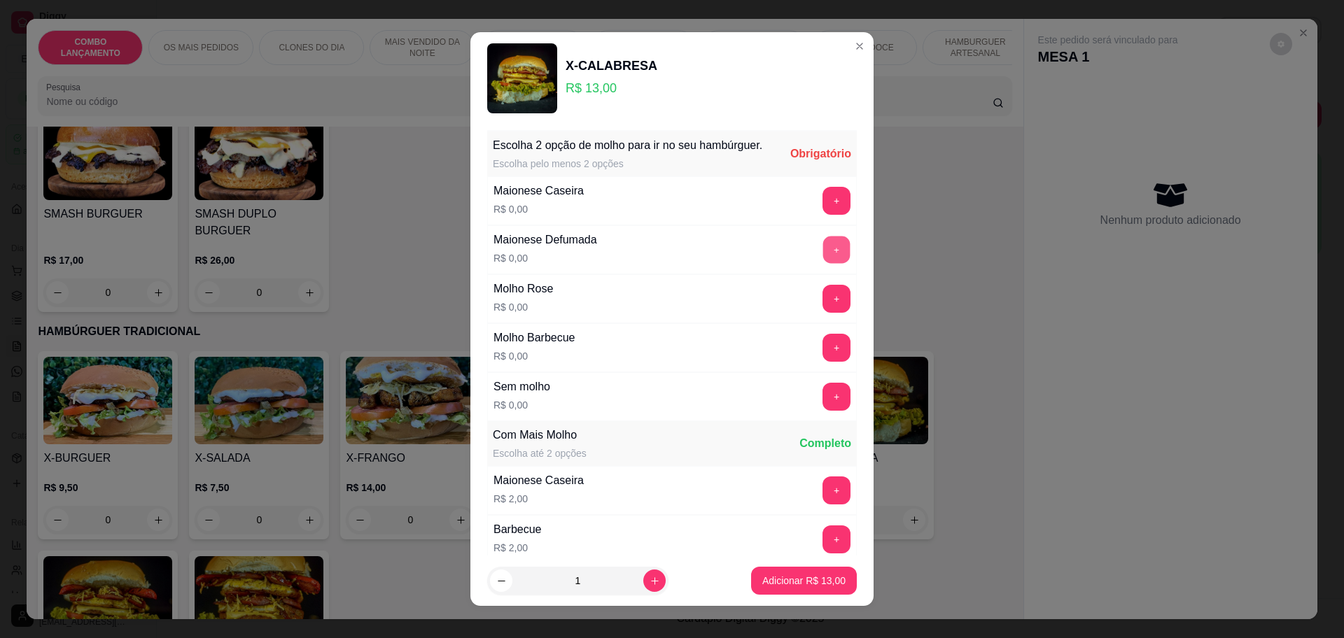
click at [823, 263] on button "+" at bounding box center [836, 249] width 27 height 27
click at [761, 263] on button "-" at bounding box center [774, 249] width 27 height 27
click at [822, 406] on button "+" at bounding box center [836, 397] width 28 height 28
click at [789, 406] on div "- 1 +" at bounding box center [805, 397] width 101 height 28
click at [822, 407] on button "+" at bounding box center [836, 397] width 28 height 28
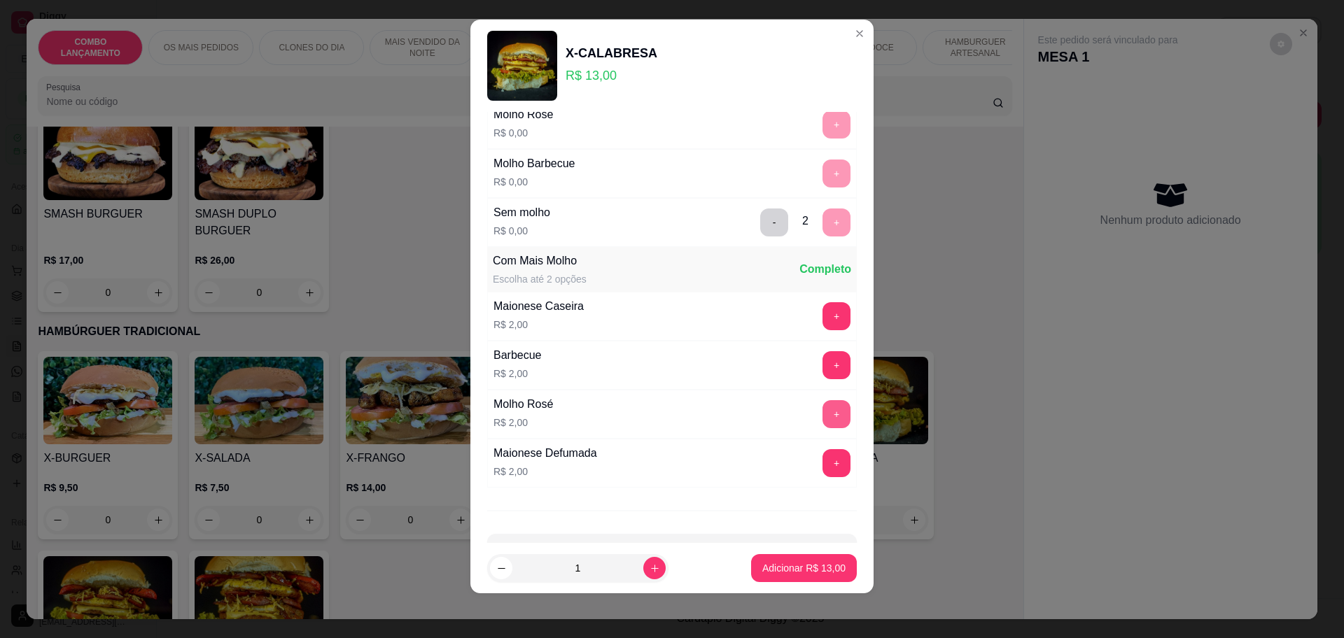
scroll to position [211, 0]
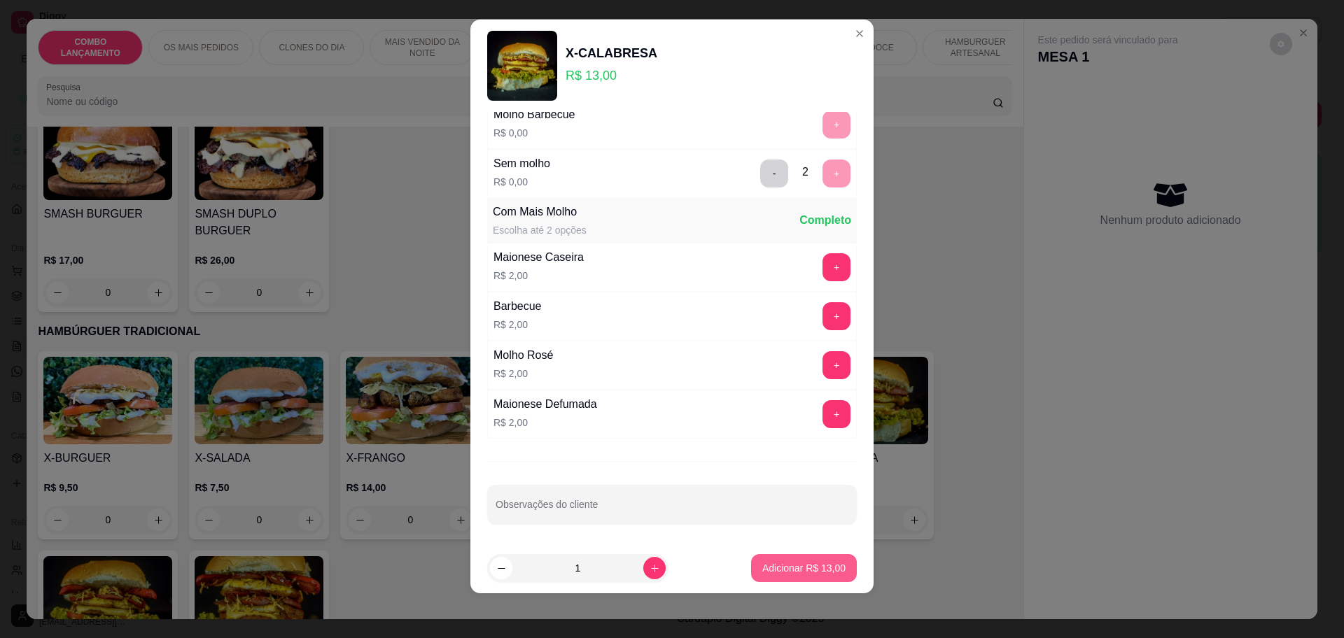
click at [778, 561] on button "Adicionar R$ 13,00" at bounding box center [804, 568] width 106 height 28
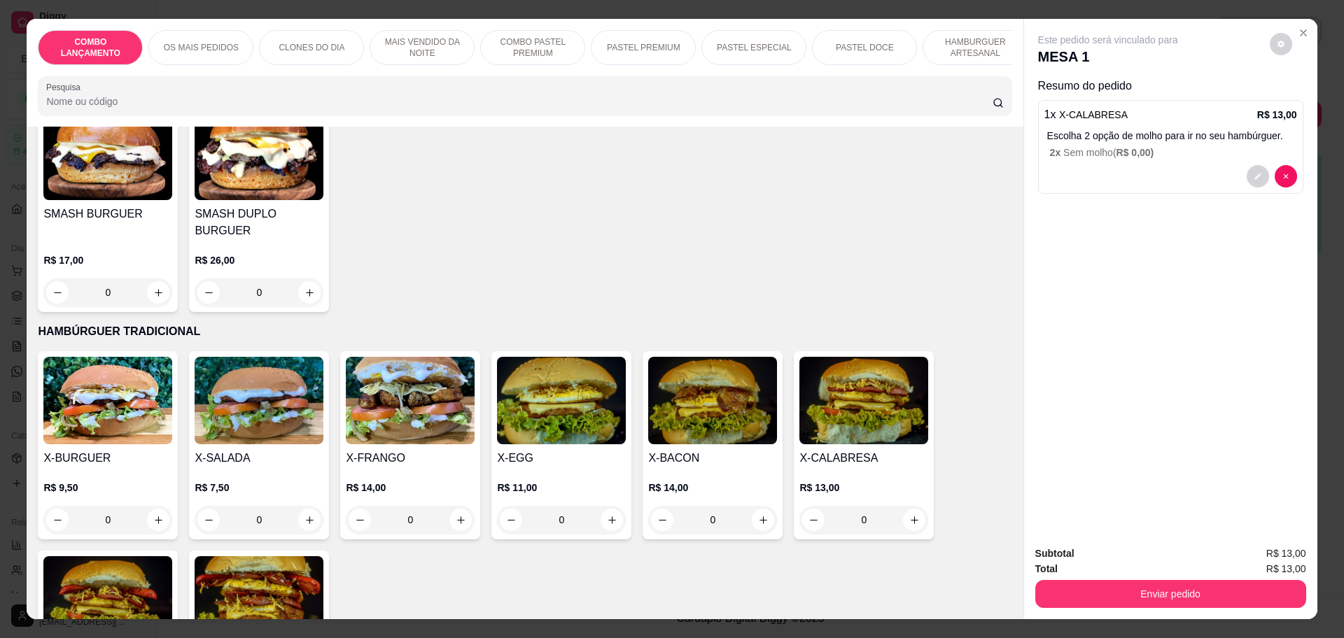
click at [451, 506] on div "0" at bounding box center [410, 520] width 129 height 28
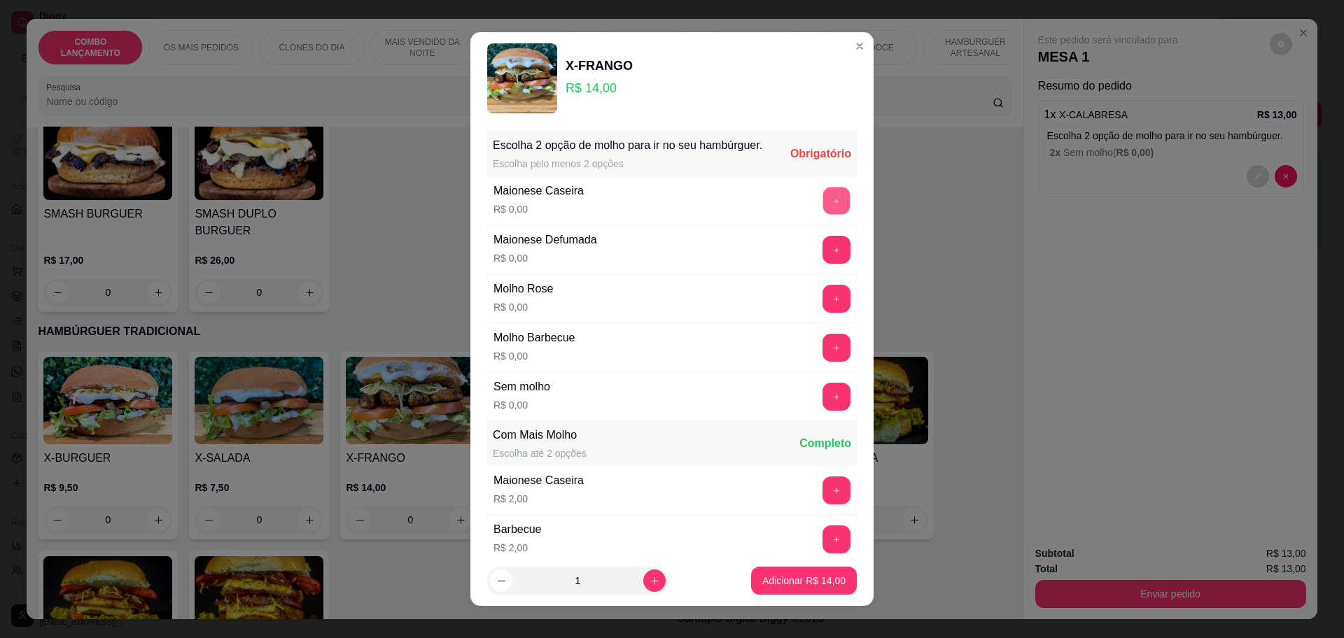
click at [823, 214] on button "+" at bounding box center [836, 200] width 27 height 27
click at [823, 263] on button "+" at bounding box center [836, 249] width 27 height 27
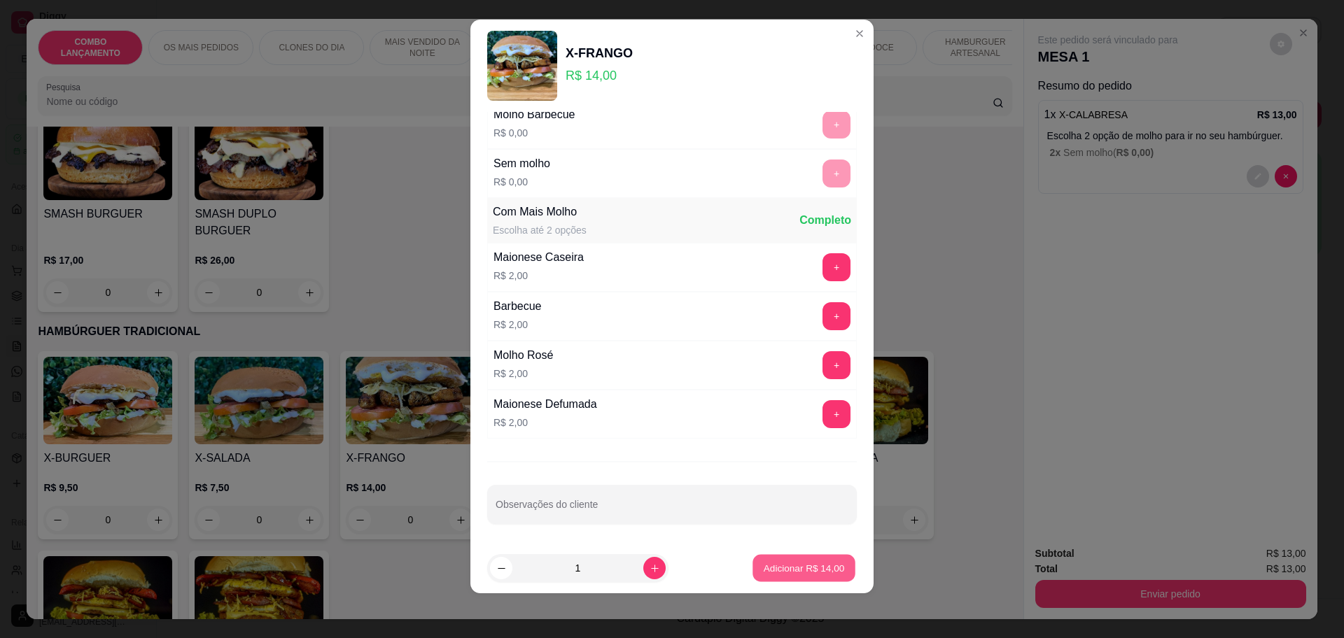
click at [812, 560] on button "Adicionar R$ 14,00" at bounding box center [803, 568] width 103 height 27
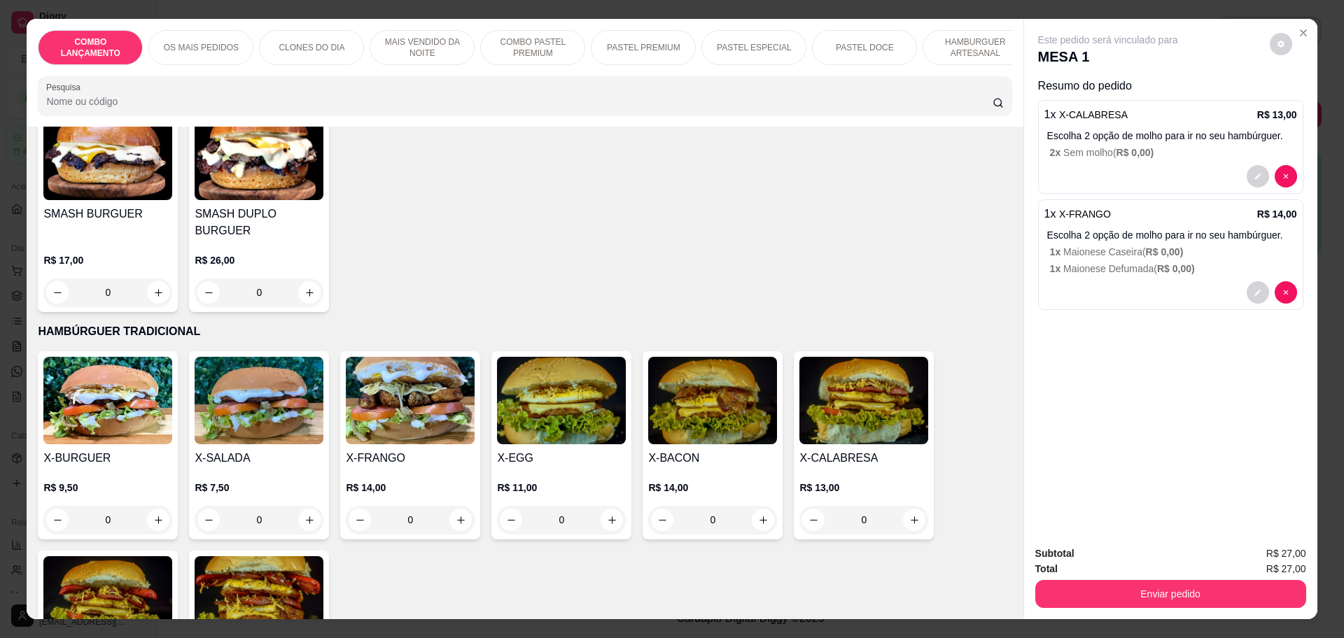
click at [1085, 163] on div "1 x X-CALABRESA R$ 13,00 Escolha 2 opção de molho para ir no seu hambúrguer. 2 …" at bounding box center [1170, 147] width 265 height 94
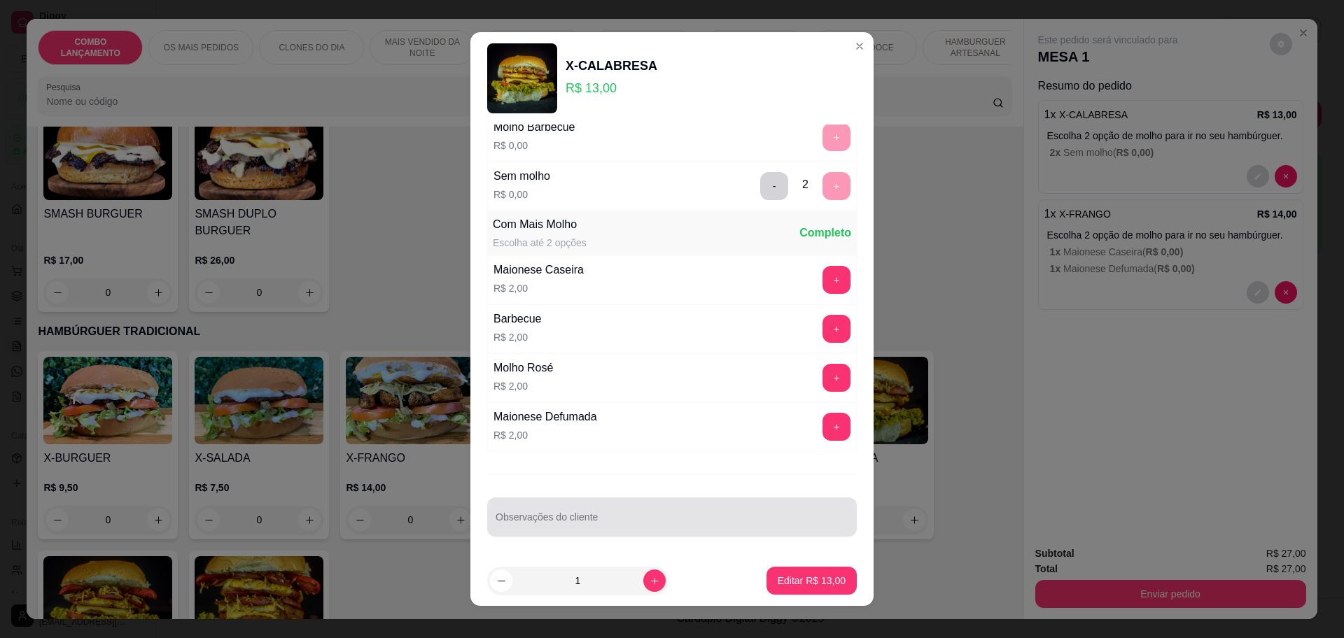
click at [548, 510] on div at bounding box center [672, 517] width 353 height 28
type input "sen verdore e sem batata palha"
click at [783, 584] on p "Editar R$ 13,00" at bounding box center [812, 581] width 68 height 14
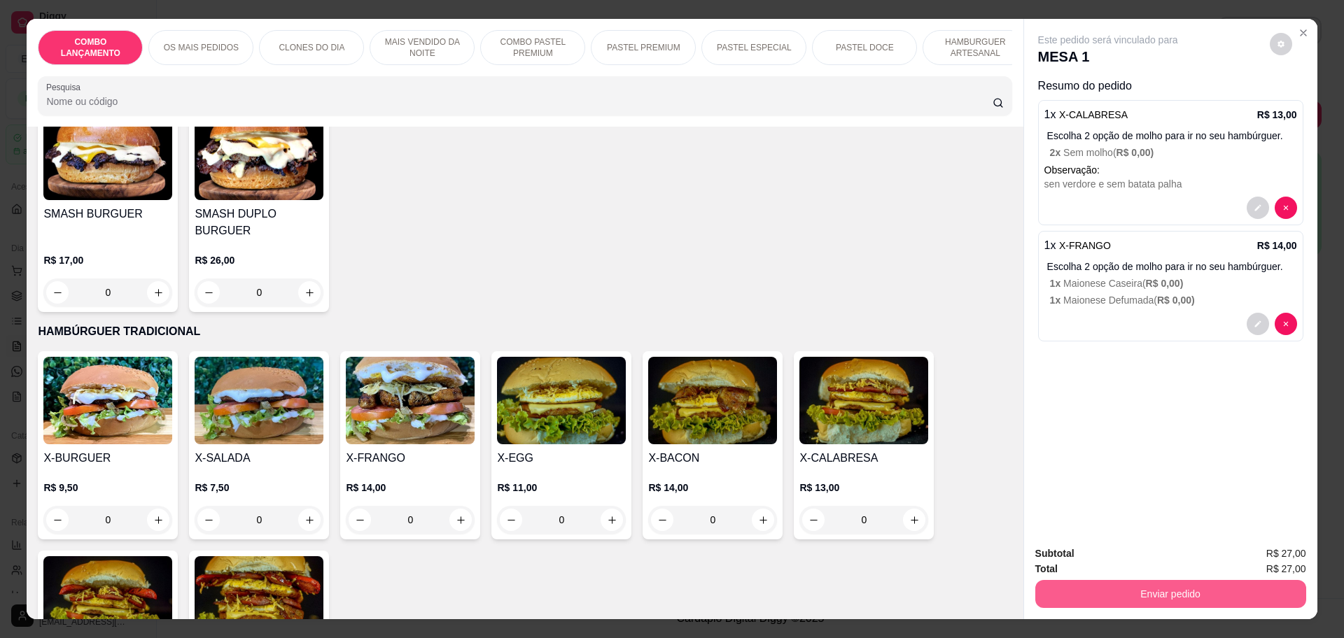
click at [1153, 589] on button "Enviar pedido" at bounding box center [1170, 594] width 271 height 28
click at [1241, 554] on button "Enviar pedido" at bounding box center [1267, 560] width 79 height 27
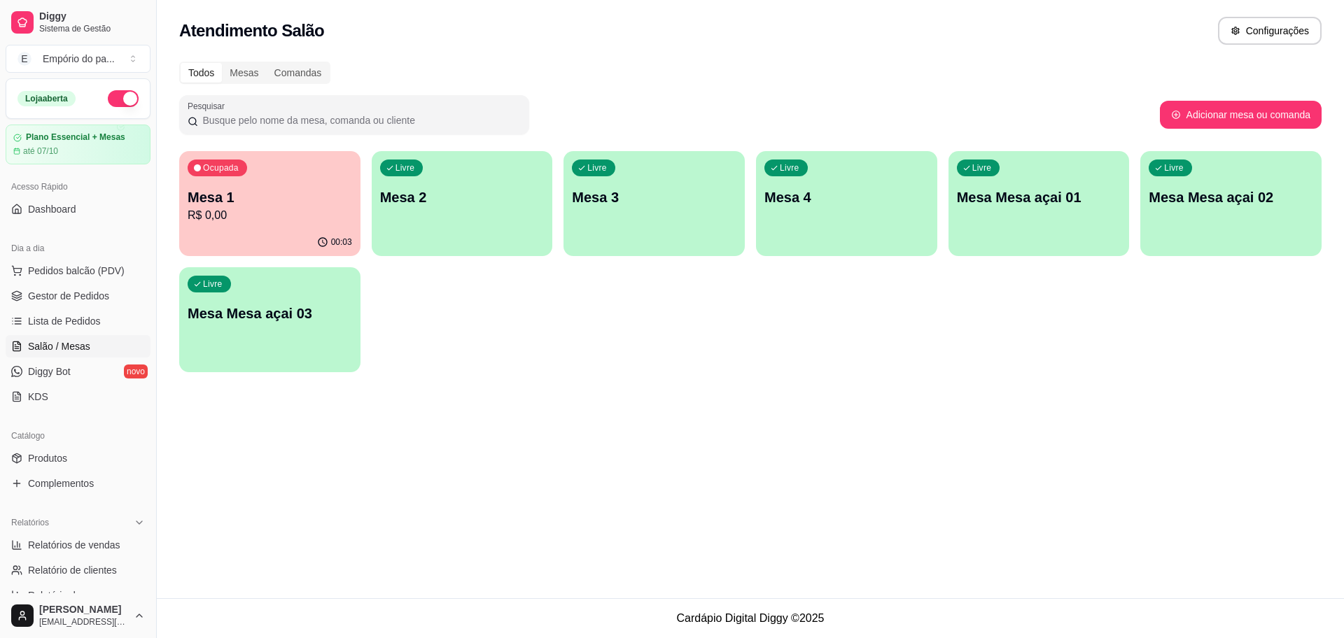
click at [254, 210] on p "R$ 0,00" at bounding box center [270, 215] width 164 height 17
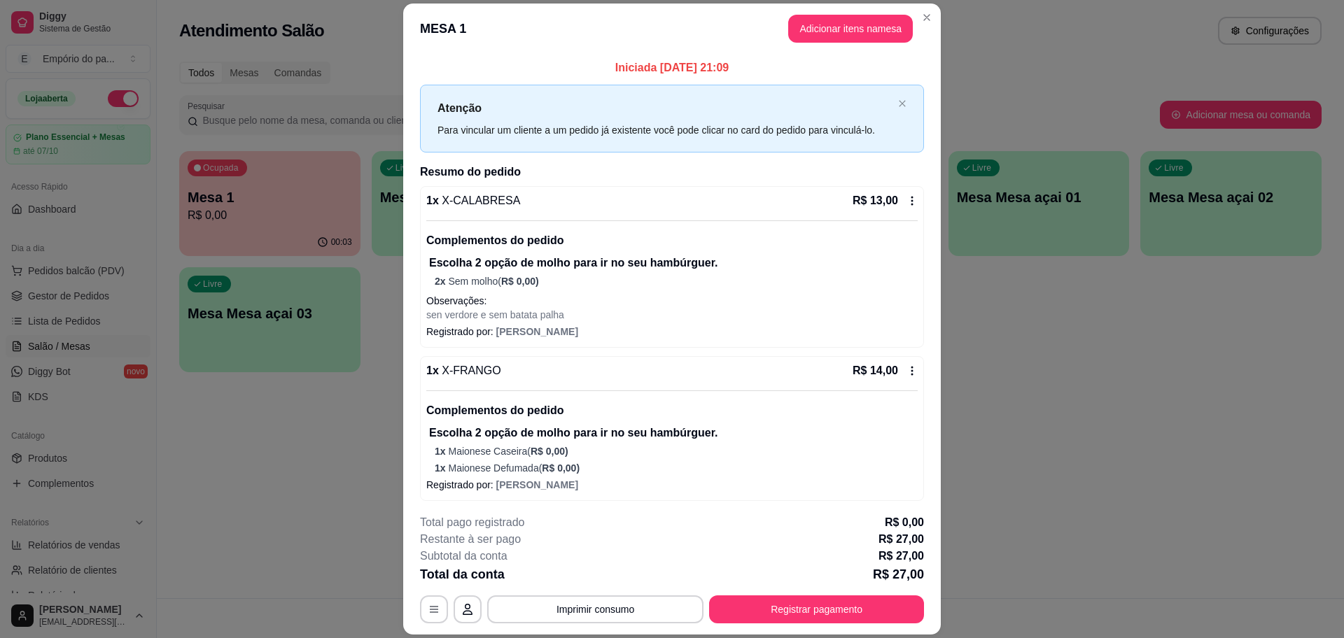
scroll to position [3, 0]
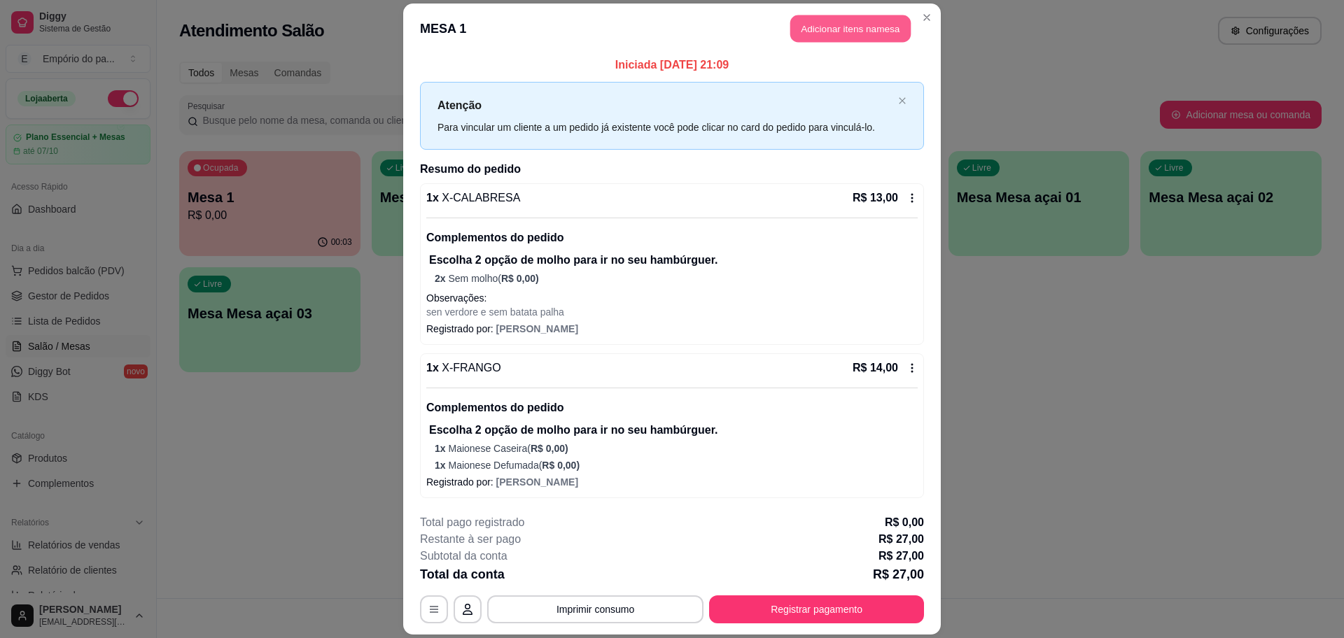
click at [852, 28] on button "Adicionar itens na mesa" at bounding box center [850, 28] width 120 height 27
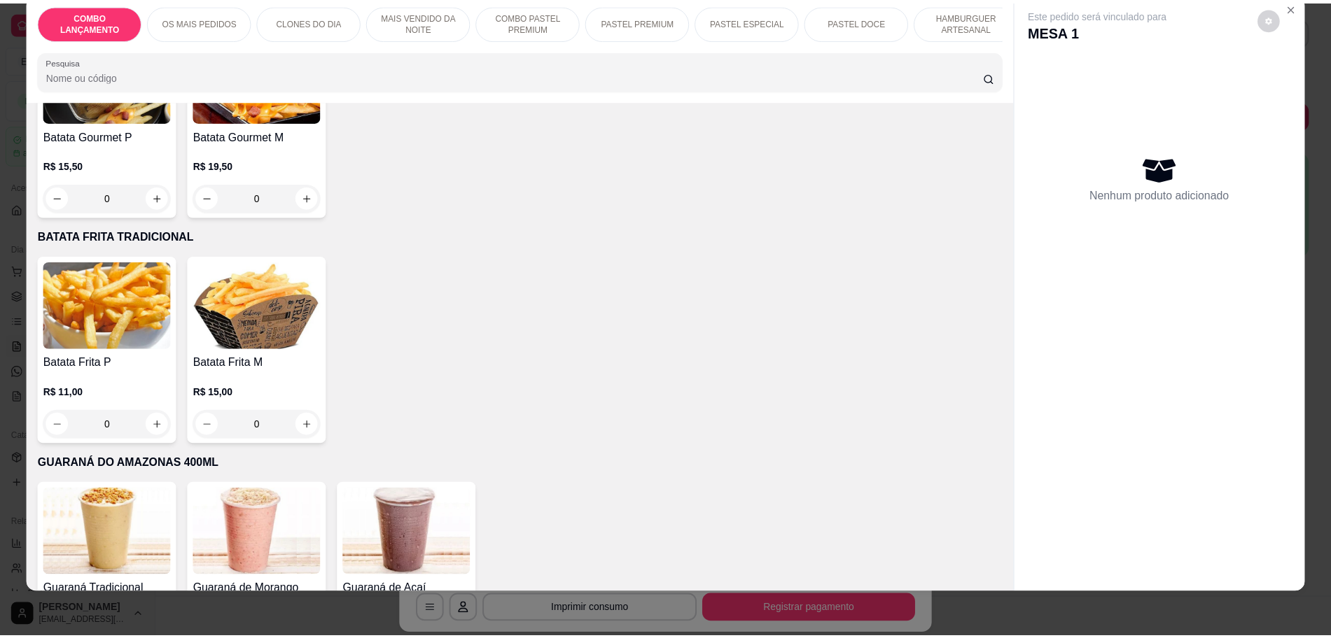
scroll to position [4638, 0]
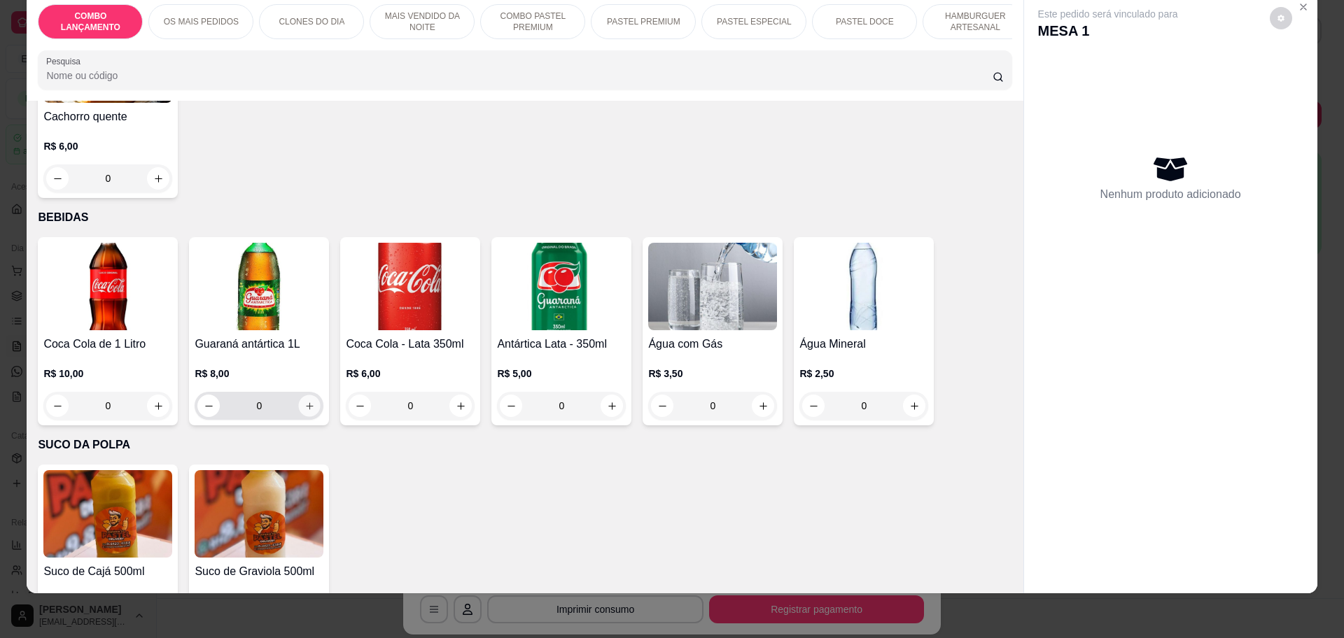
click at [304, 401] on icon "increase-product-quantity" at bounding box center [309, 406] width 10 height 10
type input "1"
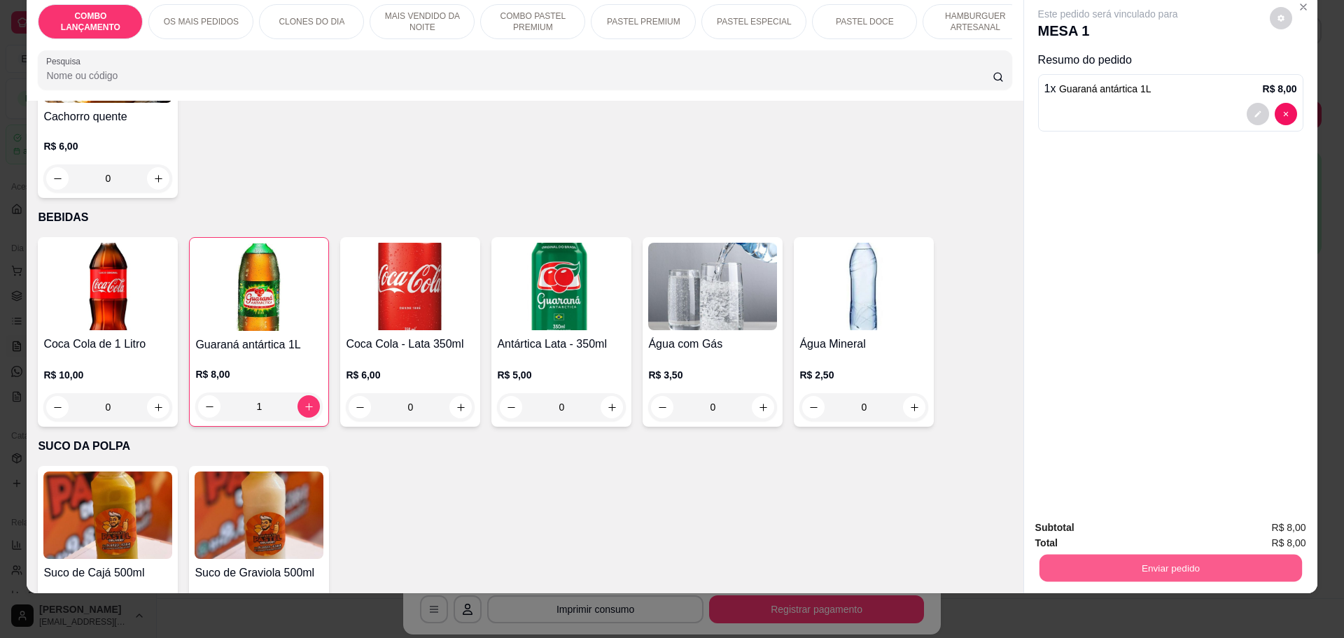
click at [1230, 556] on button "Enviar pedido" at bounding box center [1170, 567] width 262 height 27
click at [1249, 528] on button "Enviar pedido" at bounding box center [1268, 534] width 77 height 26
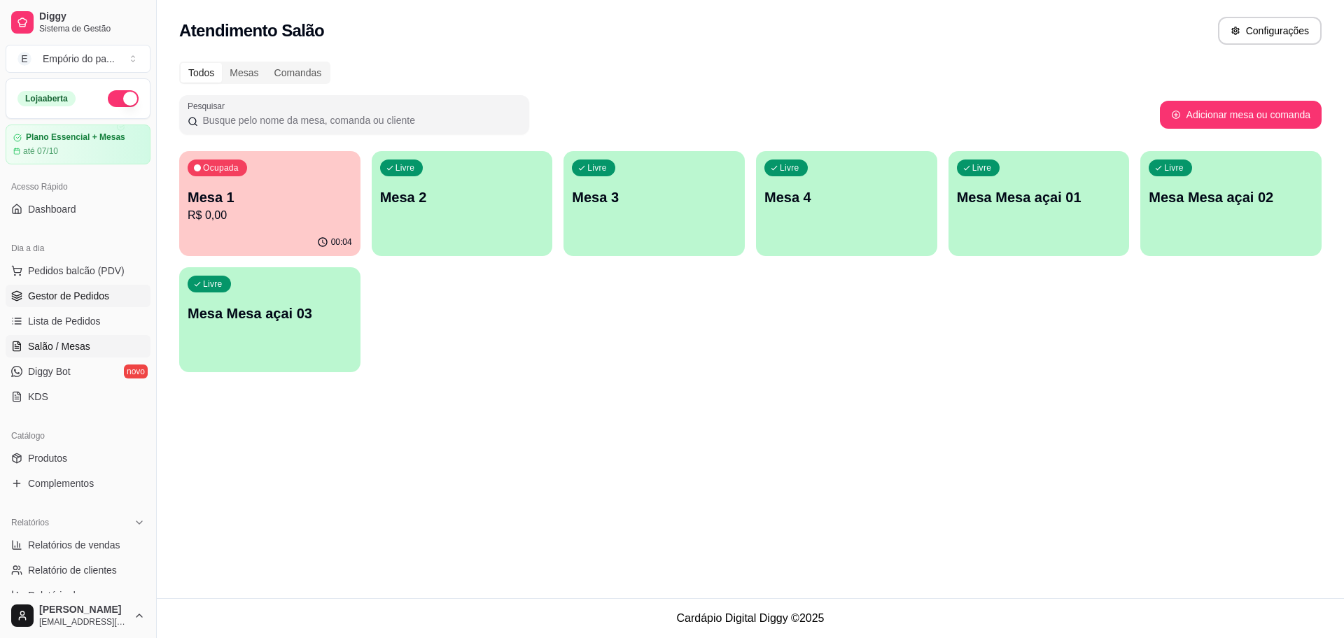
click at [55, 295] on span "Gestor de Pedidos" at bounding box center [68, 296] width 81 height 14
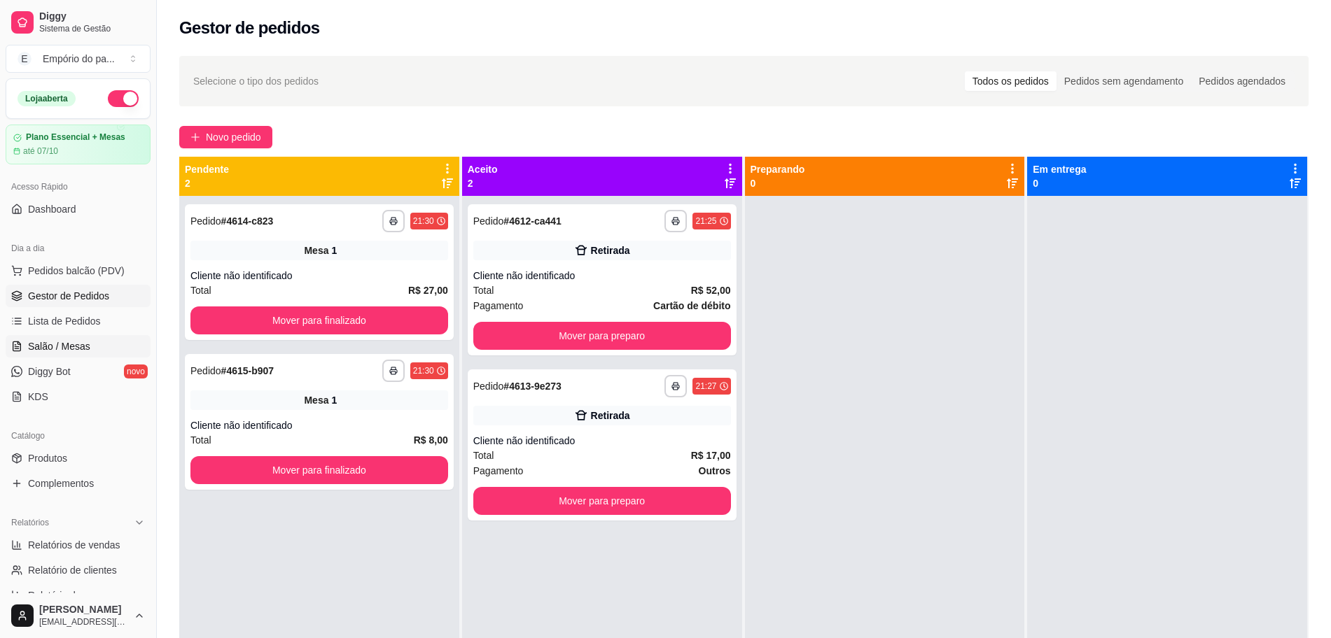
click at [81, 343] on span "Salão / Mesas" at bounding box center [59, 346] width 62 height 14
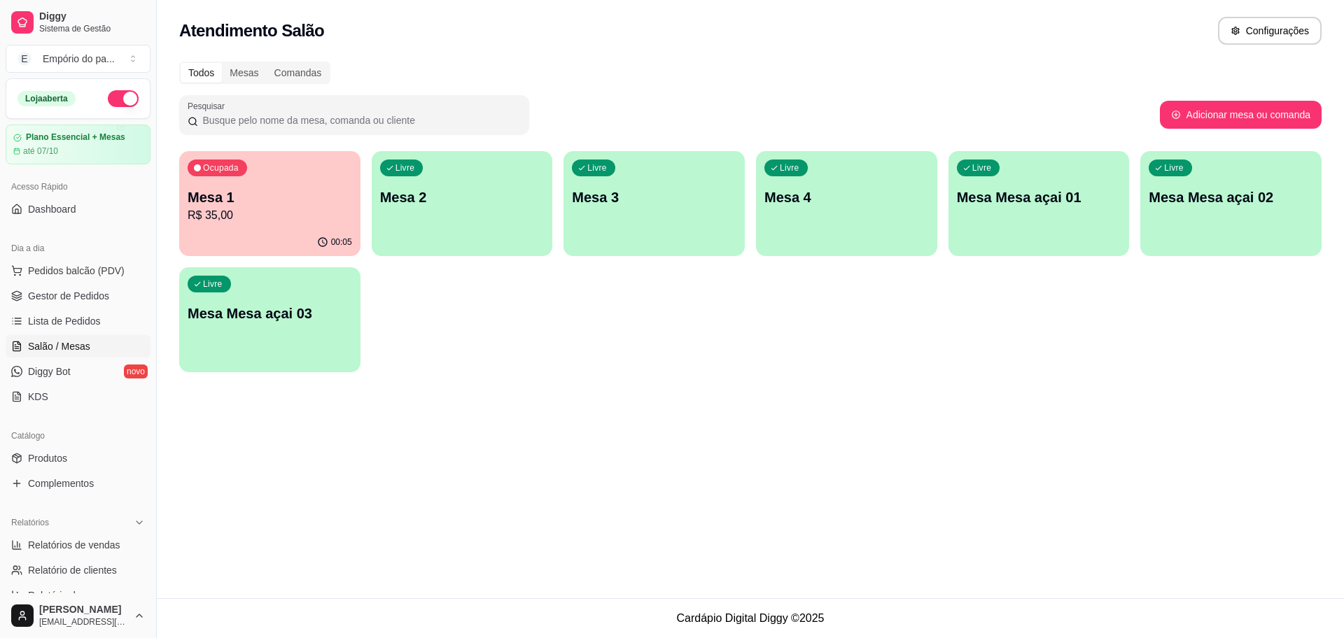
click at [255, 223] on p "R$ 35,00" at bounding box center [270, 215] width 164 height 17
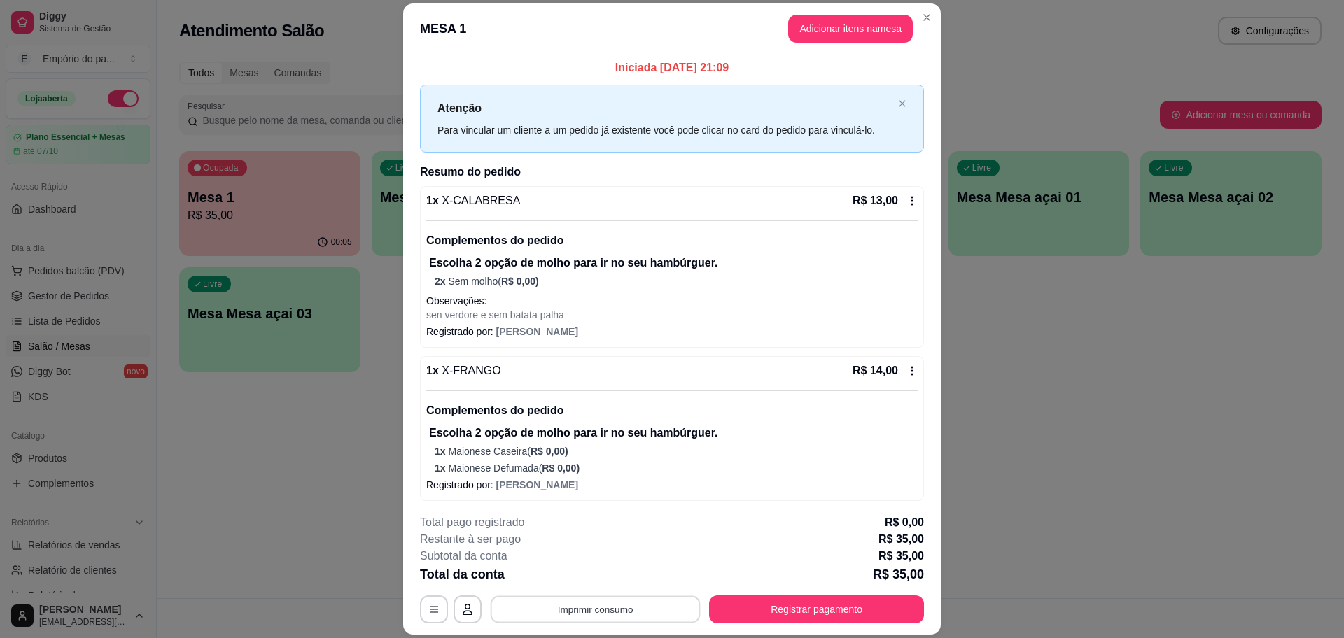
click at [533, 614] on button "Imprimir consumo" at bounding box center [596, 609] width 210 height 27
click at [551, 577] on button "IMPRESSORA" at bounding box center [592, 577] width 101 height 22
drag, startPoint x: 552, startPoint y: 575, endPoint x: 602, endPoint y: 605, distance: 58.3
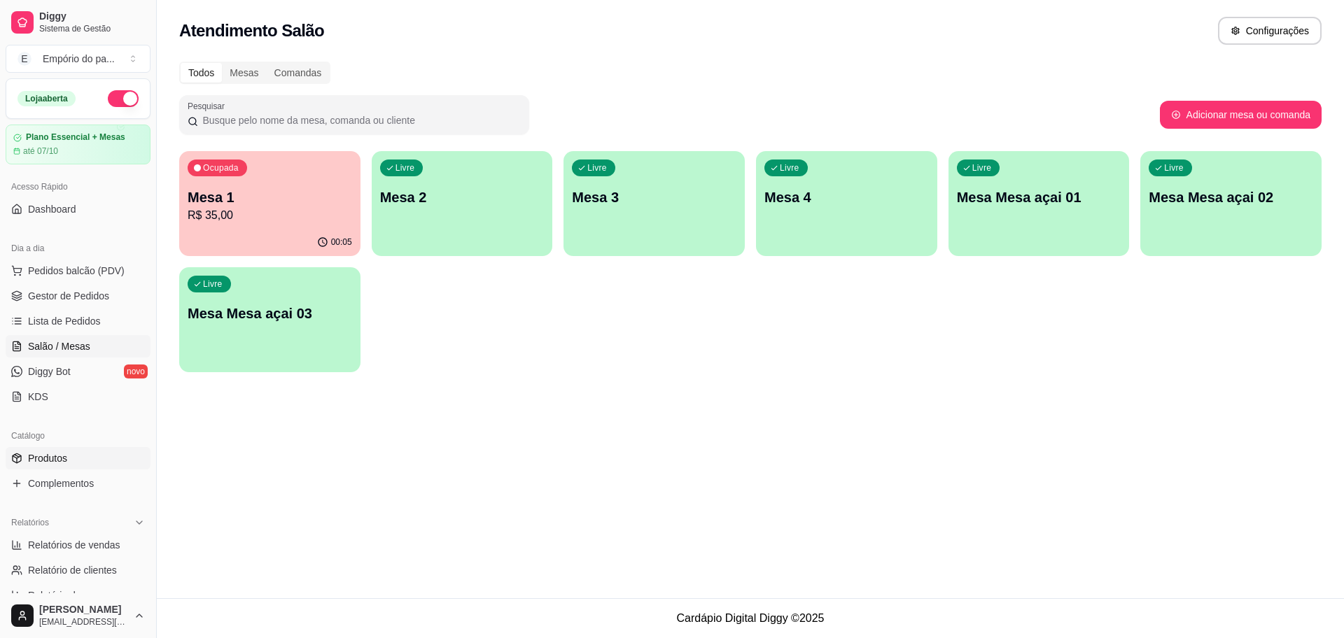
click at [80, 456] on link "Produtos" at bounding box center [78, 458] width 145 height 22
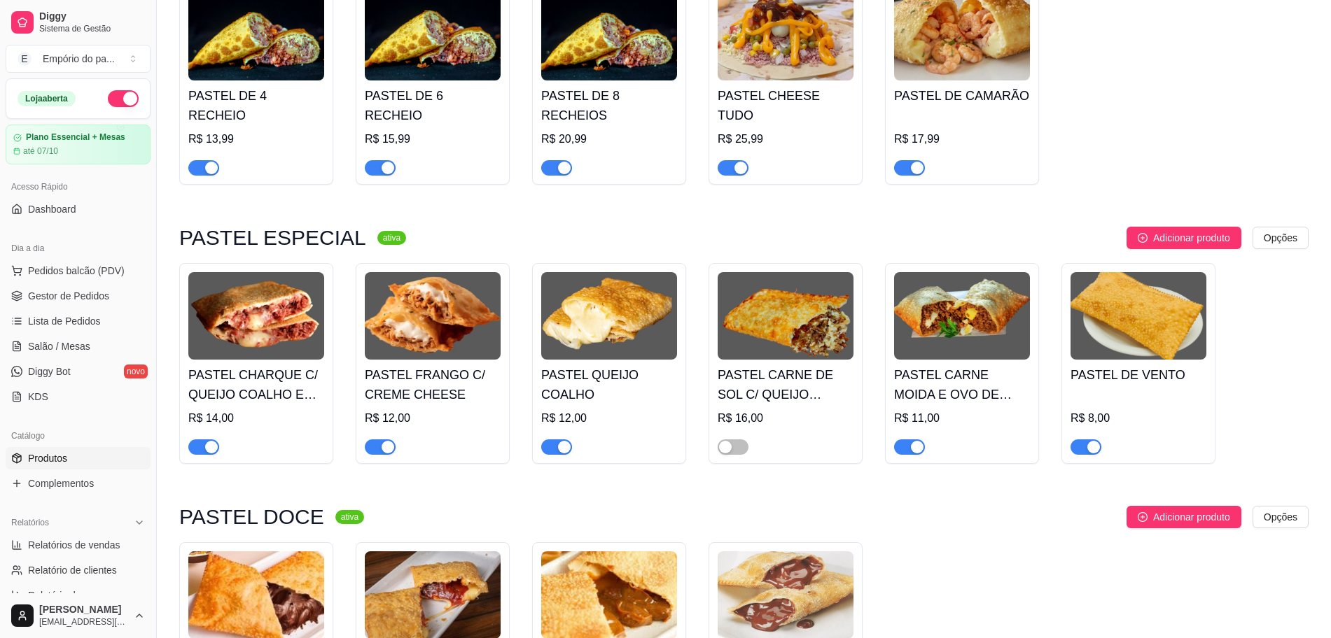
scroll to position [2012, 0]
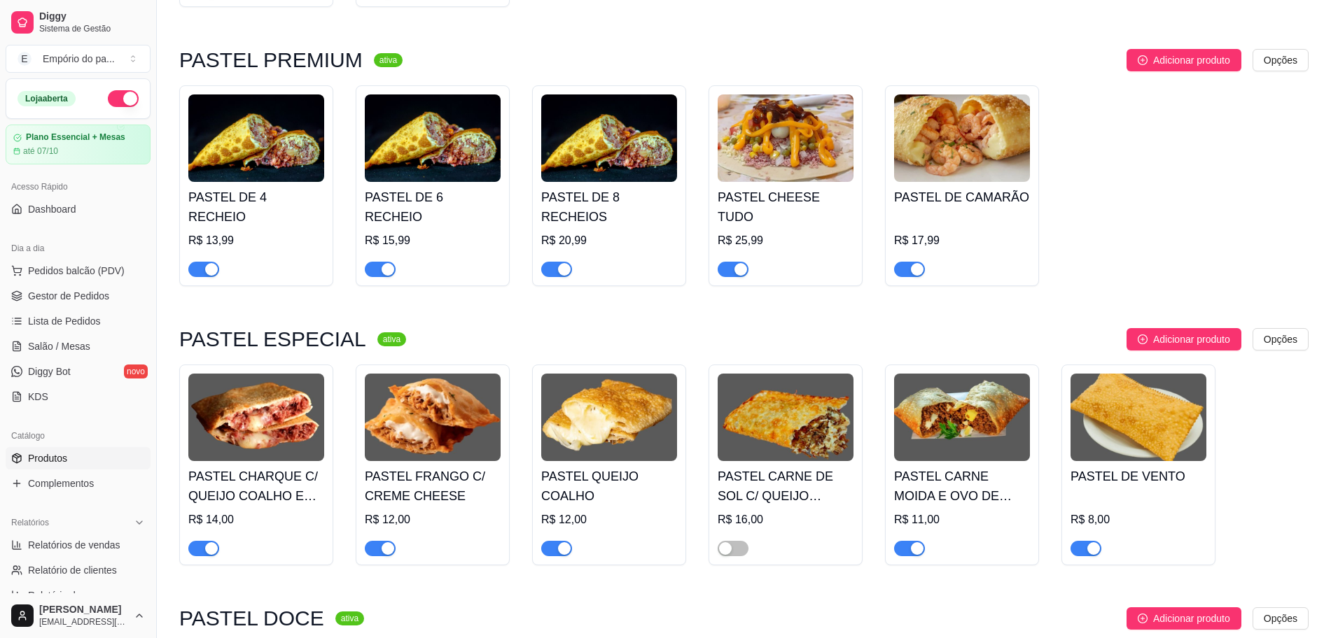
click at [202, 541] on span "button" at bounding box center [203, 548] width 31 height 15
click at [38, 477] on span "Complementos" at bounding box center [61, 484] width 66 height 14
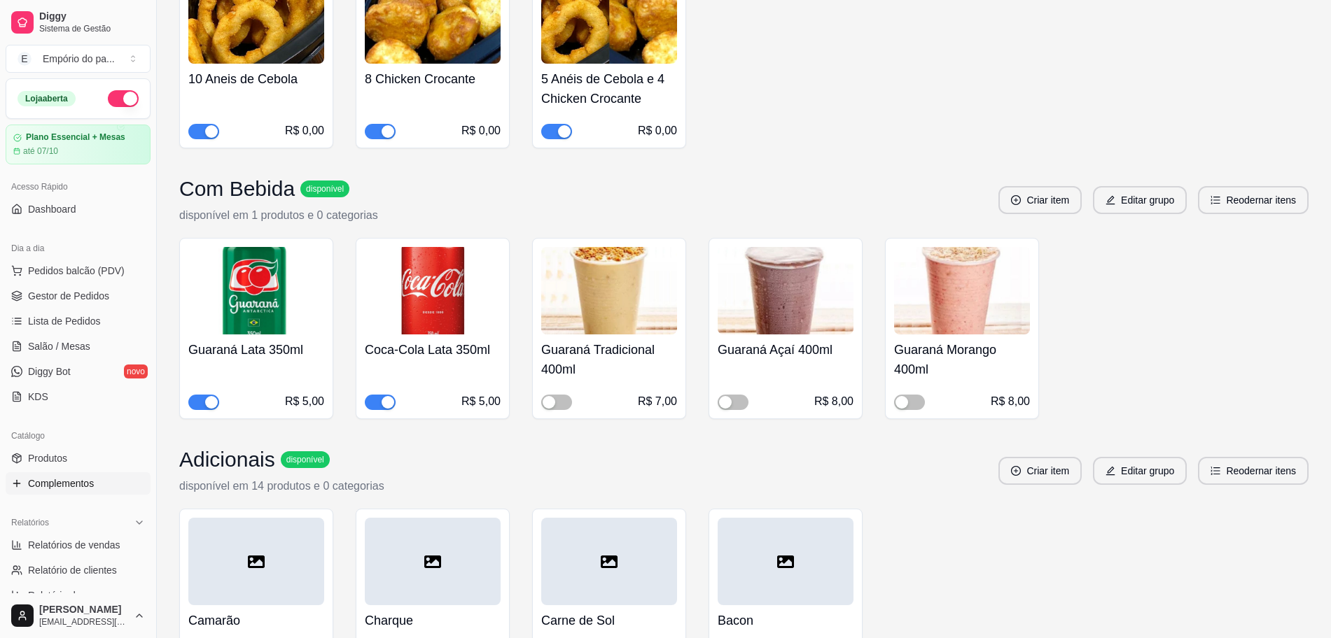
scroll to position [6562, 0]
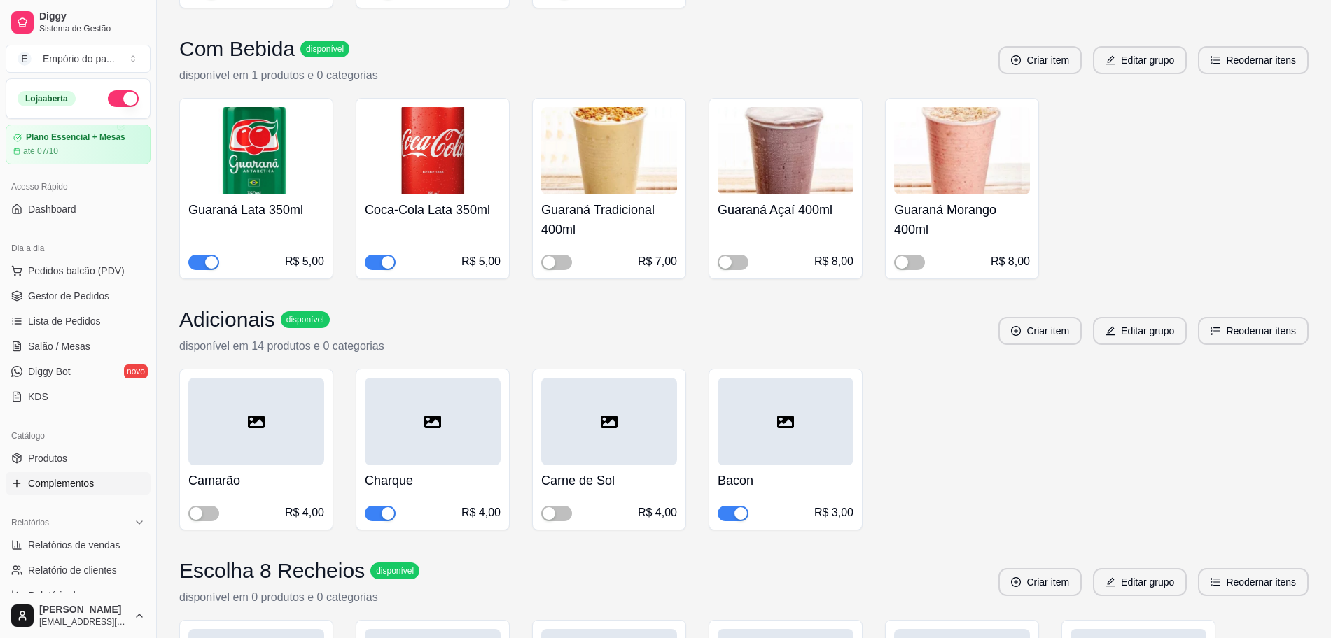
click at [387, 520] on div "button" at bounding box center [387, 513] width 13 height 13
click at [87, 285] on link "Gestor de Pedidos" at bounding box center [78, 296] width 145 height 22
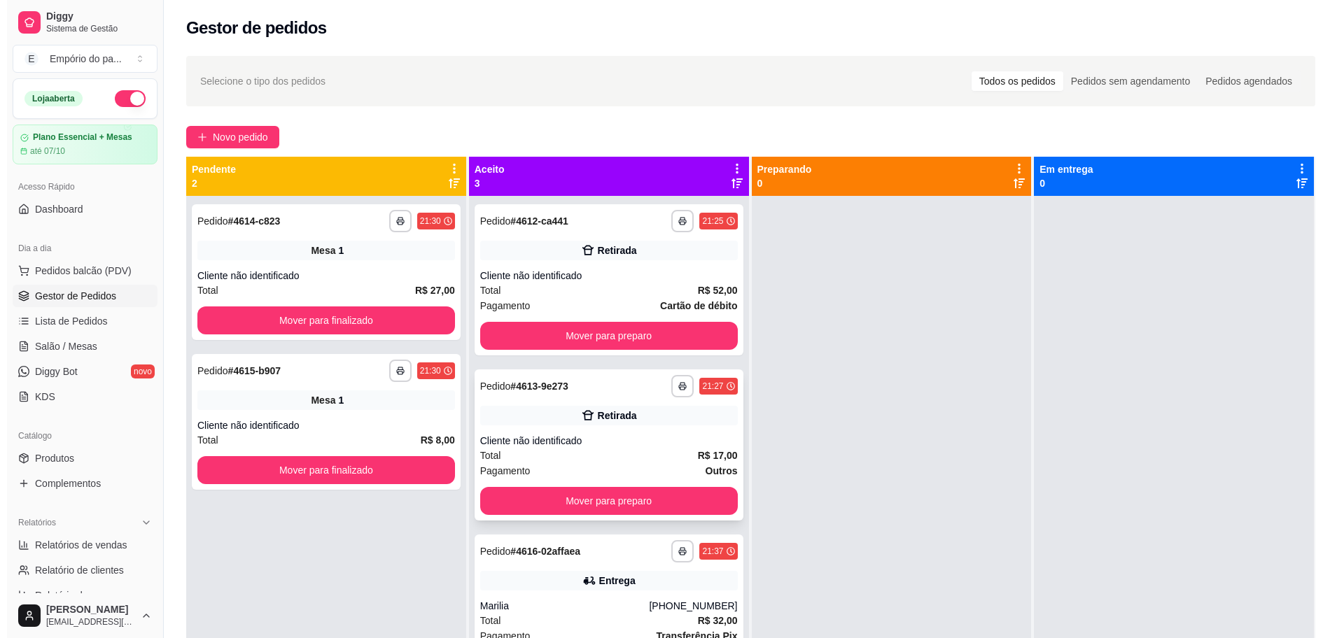
scroll to position [39, 0]
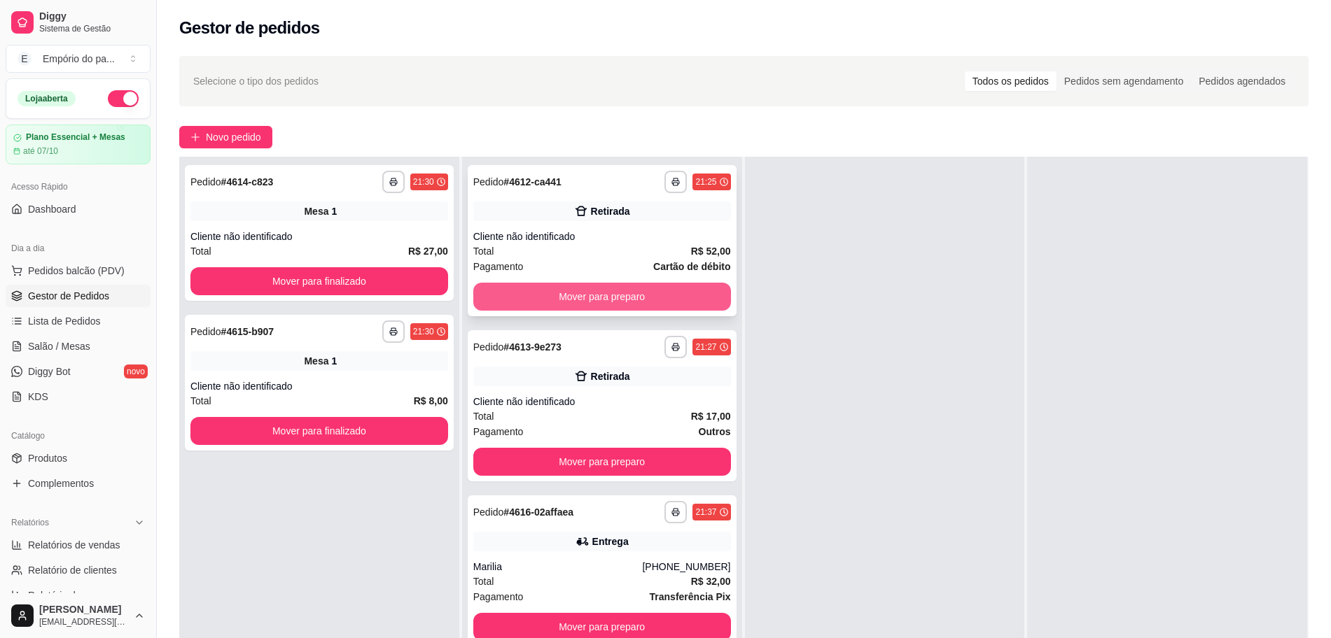
click at [521, 302] on button "Mover para preparo" at bounding box center [602, 297] width 258 height 28
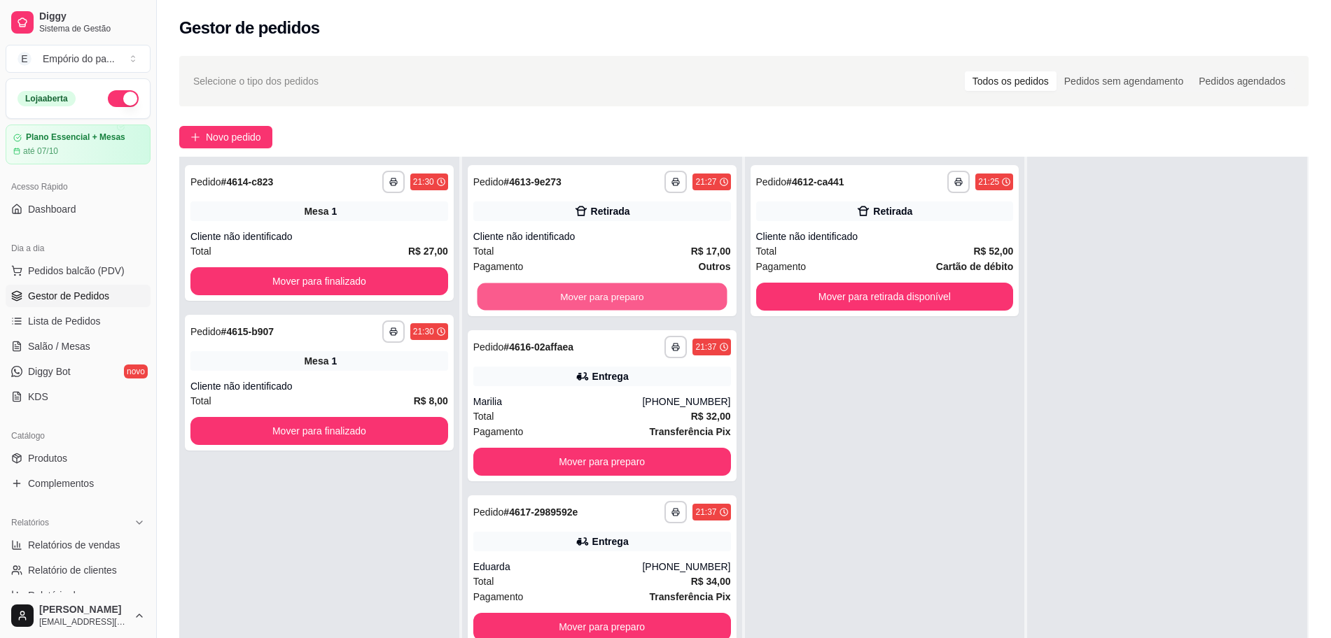
click at [521, 302] on button "Mover para preparo" at bounding box center [602, 296] width 250 height 27
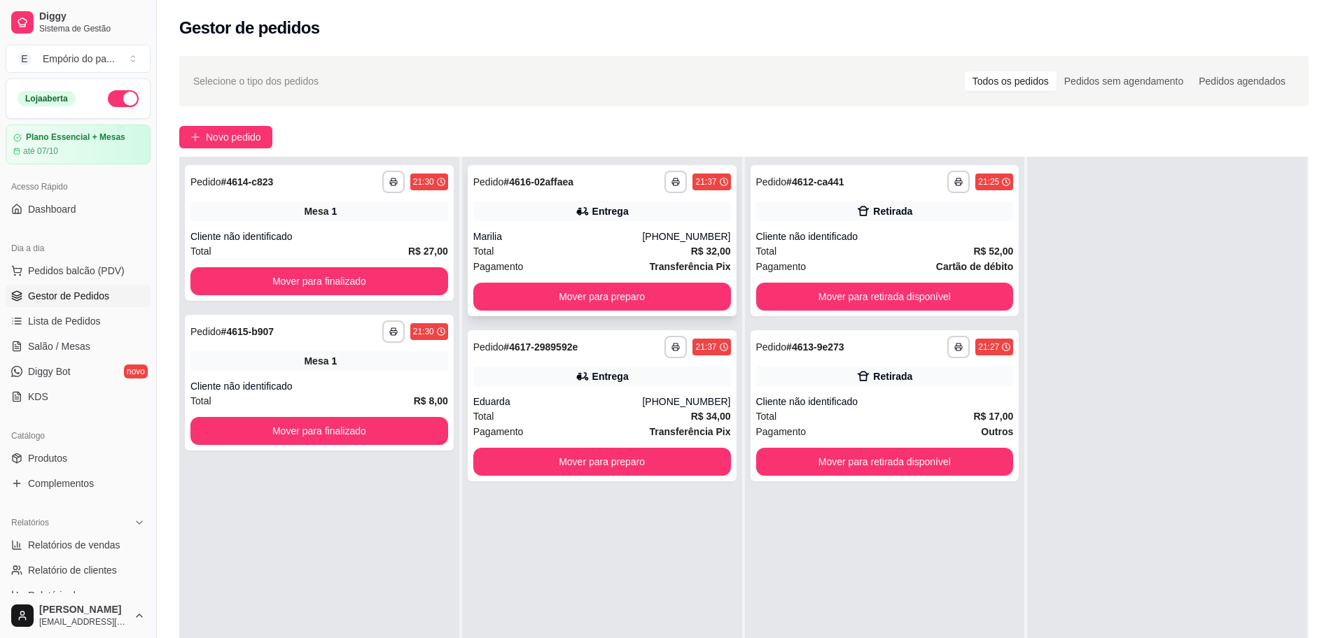
click at [533, 255] on div "Total R$ 32,00" at bounding box center [602, 251] width 258 height 15
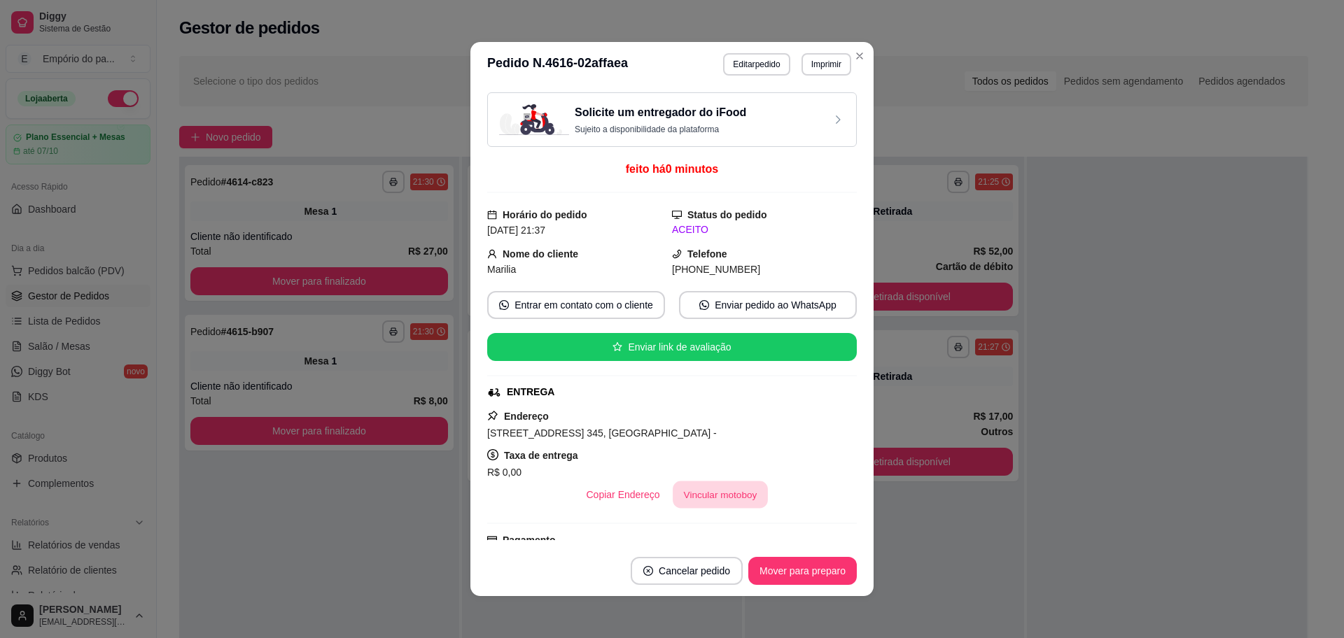
click at [696, 491] on button "Vincular motoboy" at bounding box center [720, 495] width 95 height 27
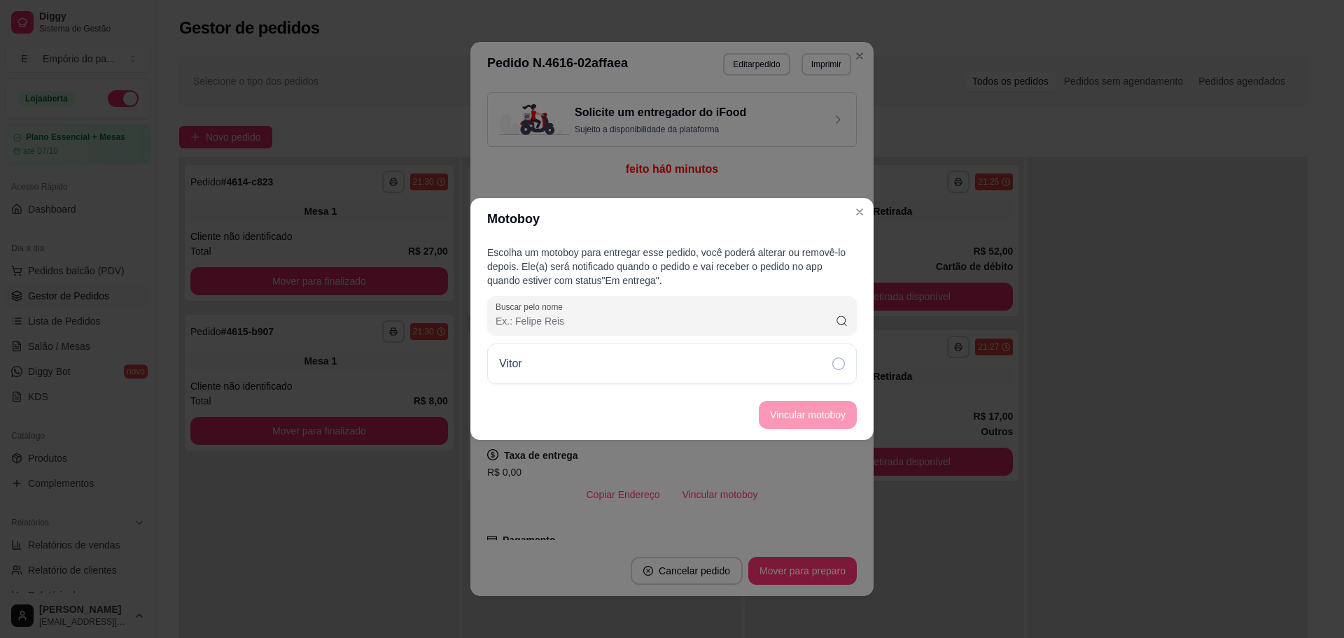
click at [656, 368] on div "Vitor" at bounding box center [672, 364] width 370 height 41
click at [783, 416] on button "Vincular motoboy" at bounding box center [807, 415] width 95 height 27
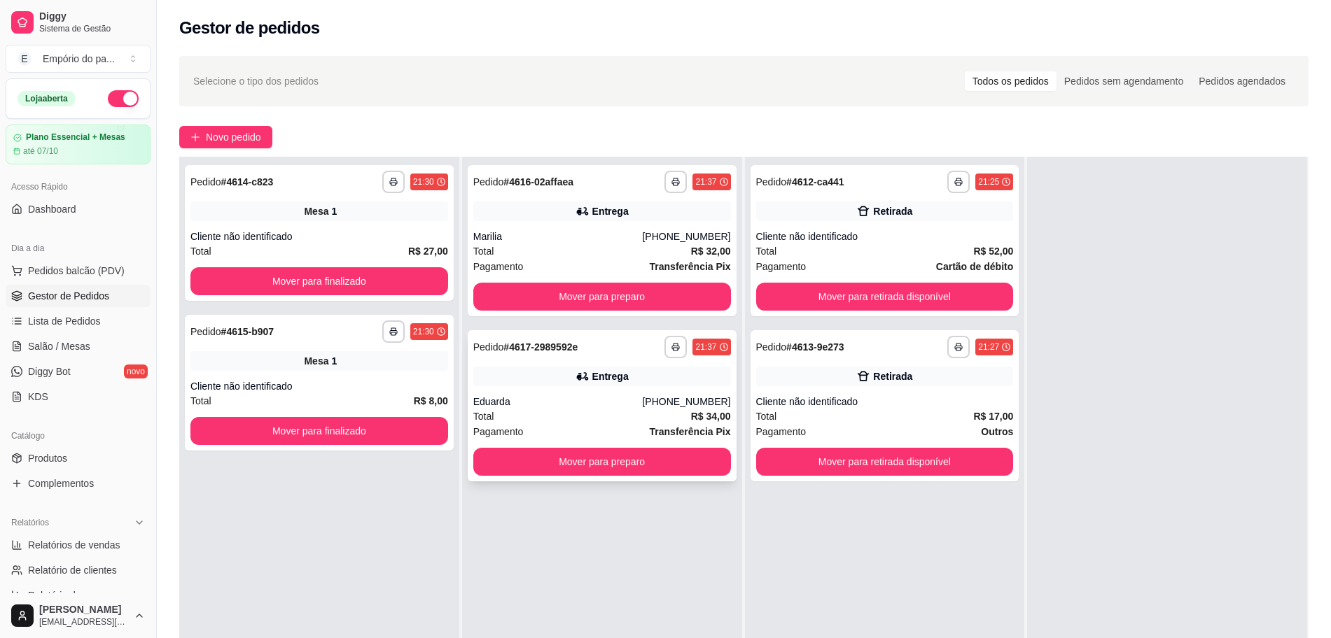
click at [640, 391] on div "**********" at bounding box center [602, 405] width 269 height 151
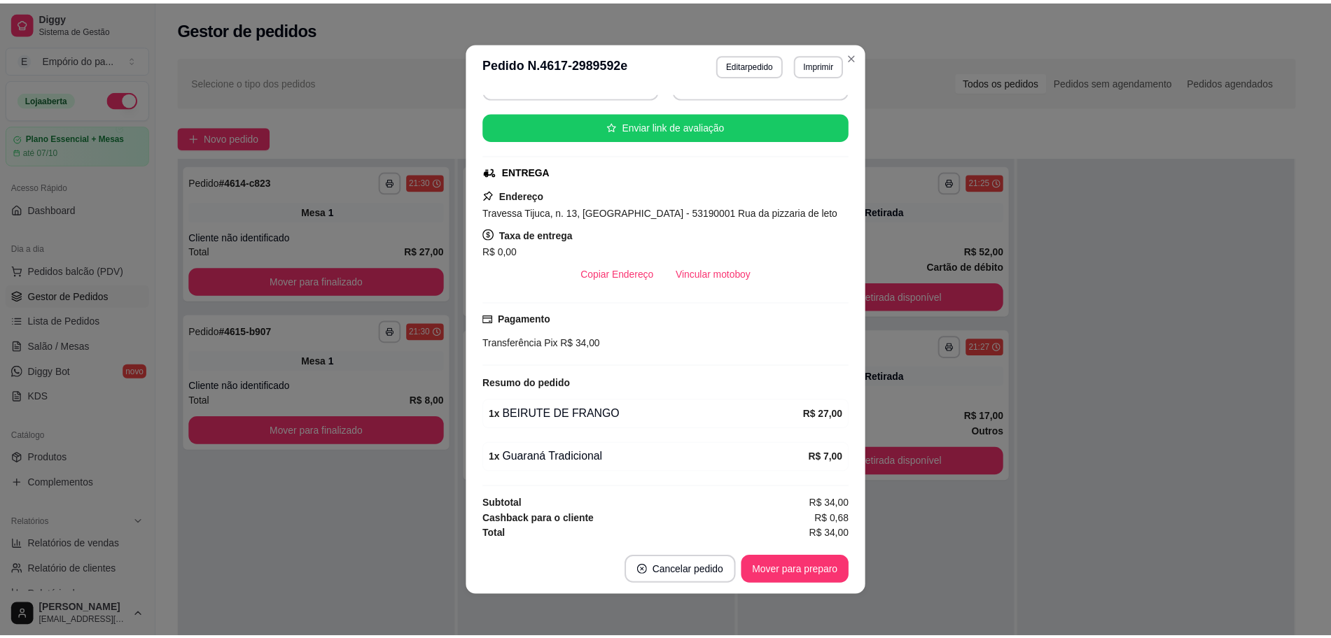
scroll to position [223, 0]
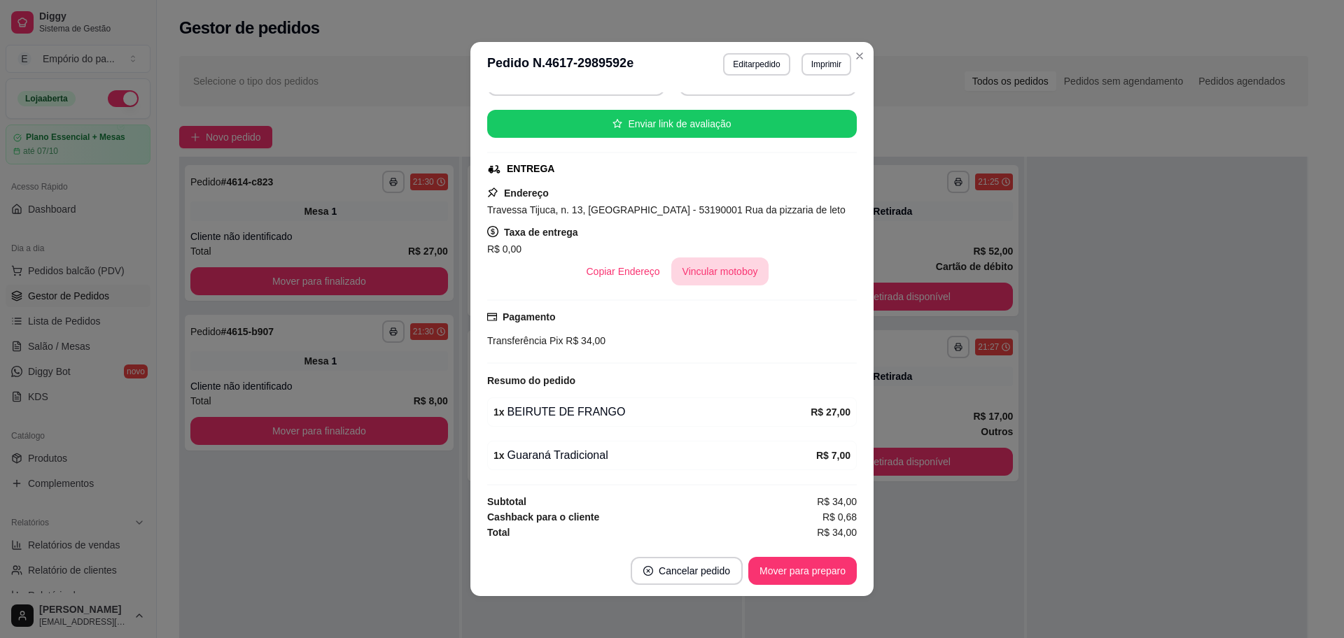
click at [708, 265] on button "Vincular motoboy" at bounding box center [720, 272] width 98 height 28
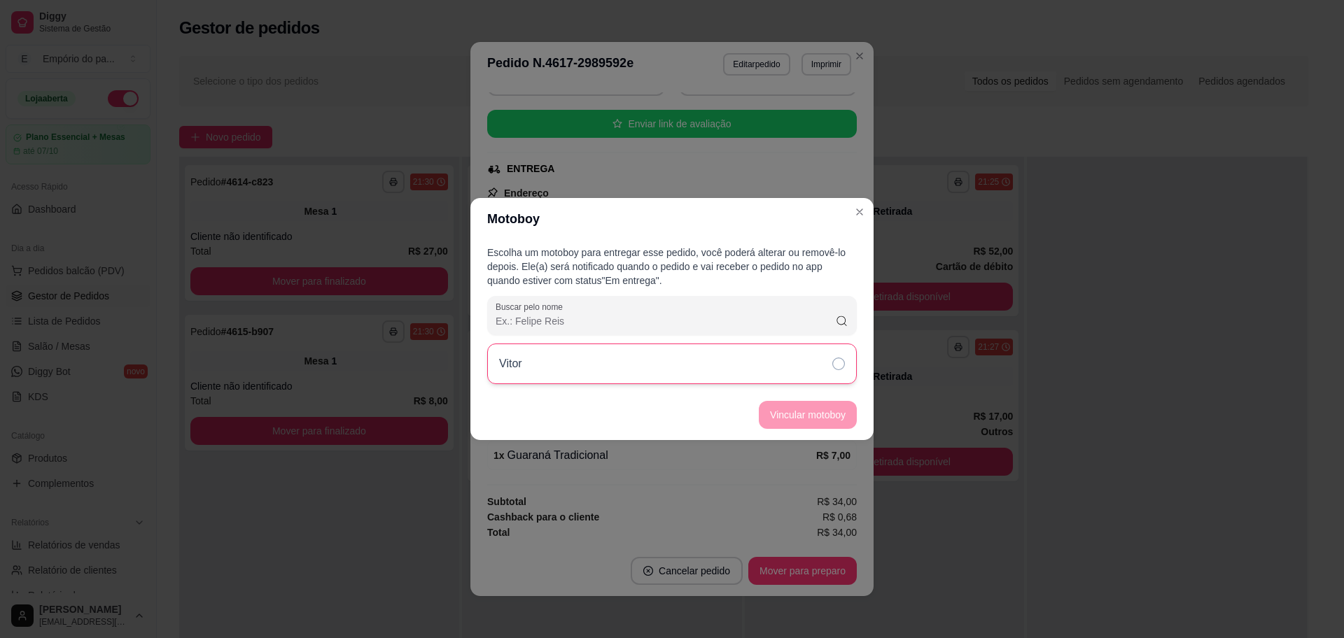
click at [782, 358] on div "Vitor" at bounding box center [672, 364] width 370 height 41
click at [794, 416] on button "Vincular motoboy" at bounding box center [808, 415] width 98 height 28
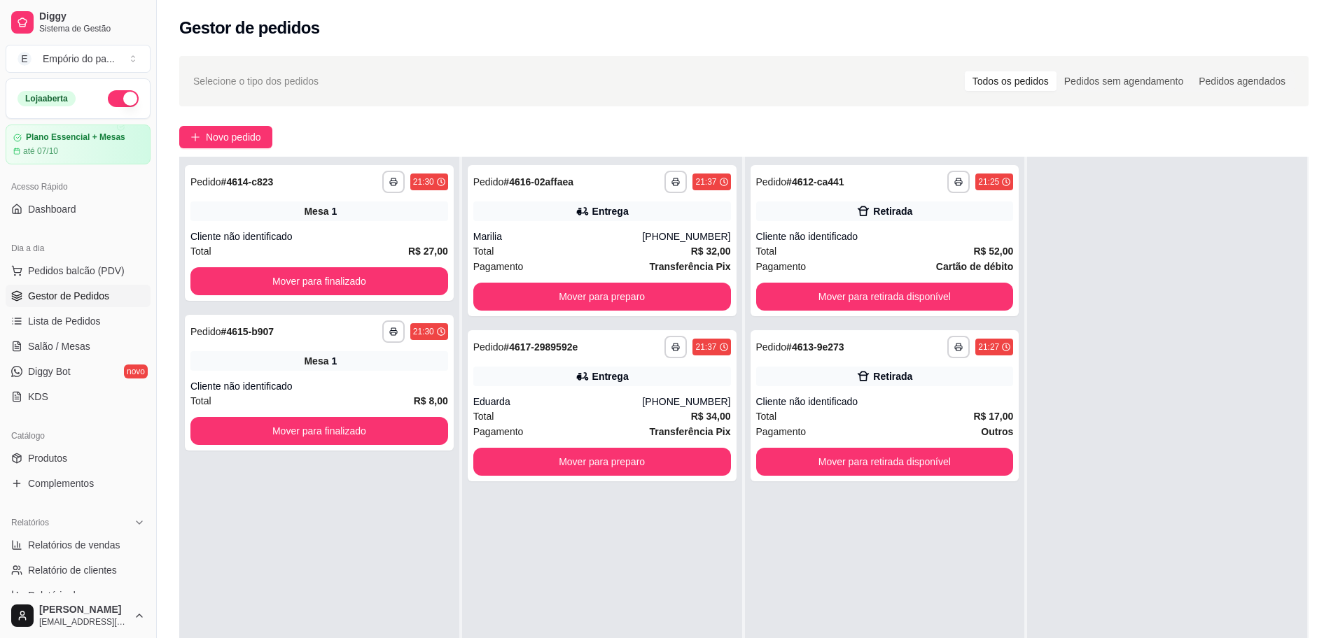
click at [294, 516] on div "**********" at bounding box center [319, 476] width 280 height 638
click at [84, 462] on link "Produtos" at bounding box center [78, 458] width 145 height 22
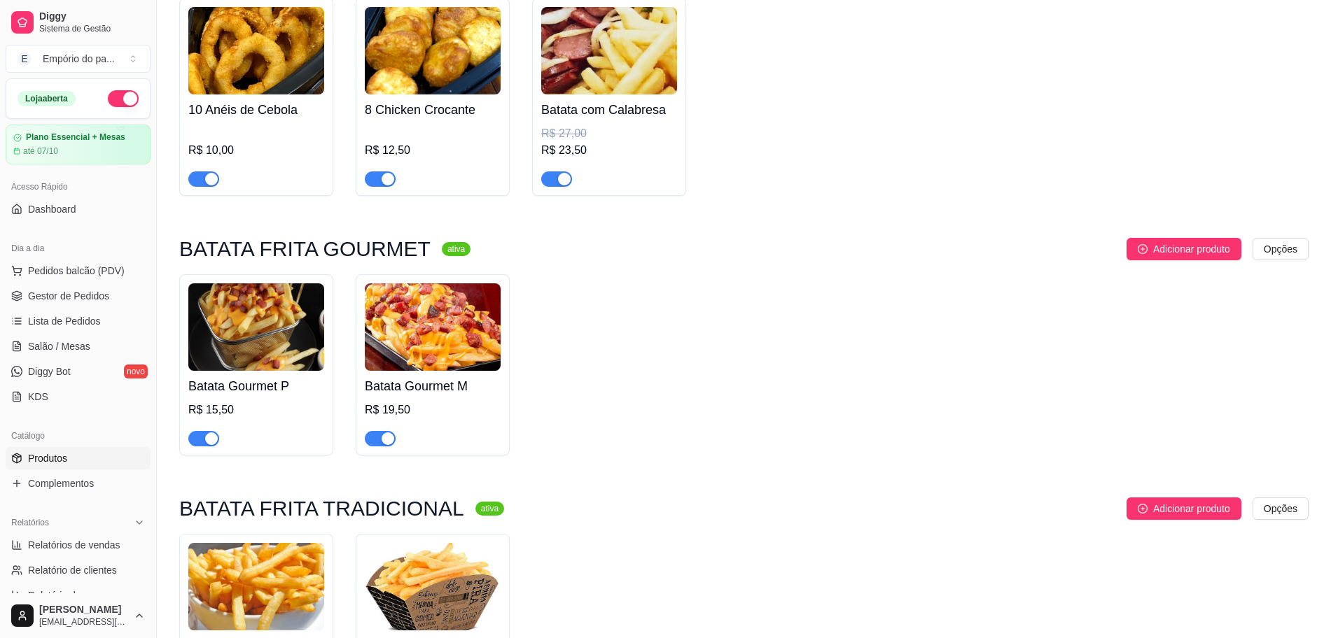
scroll to position [5074, 0]
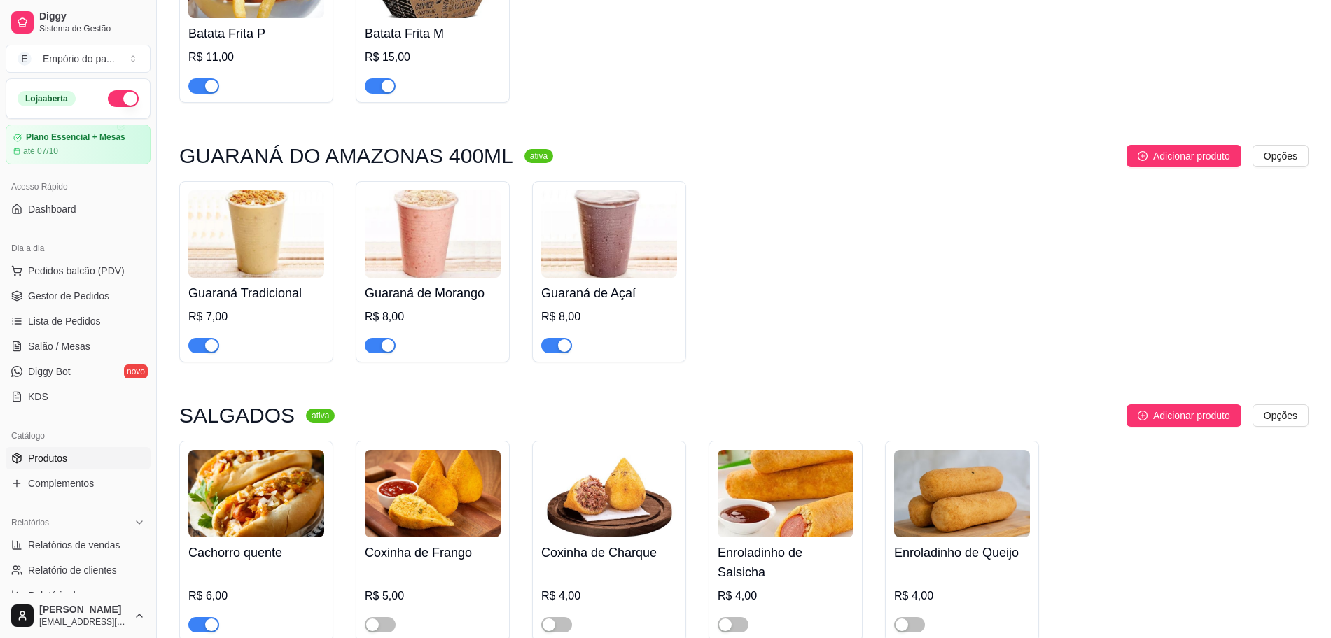
click at [195, 338] on span "button" at bounding box center [203, 345] width 31 height 15
click at [374, 338] on span "button" at bounding box center [380, 345] width 31 height 15
click at [562, 339] on div "button" at bounding box center [564, 345] width 13 height 13
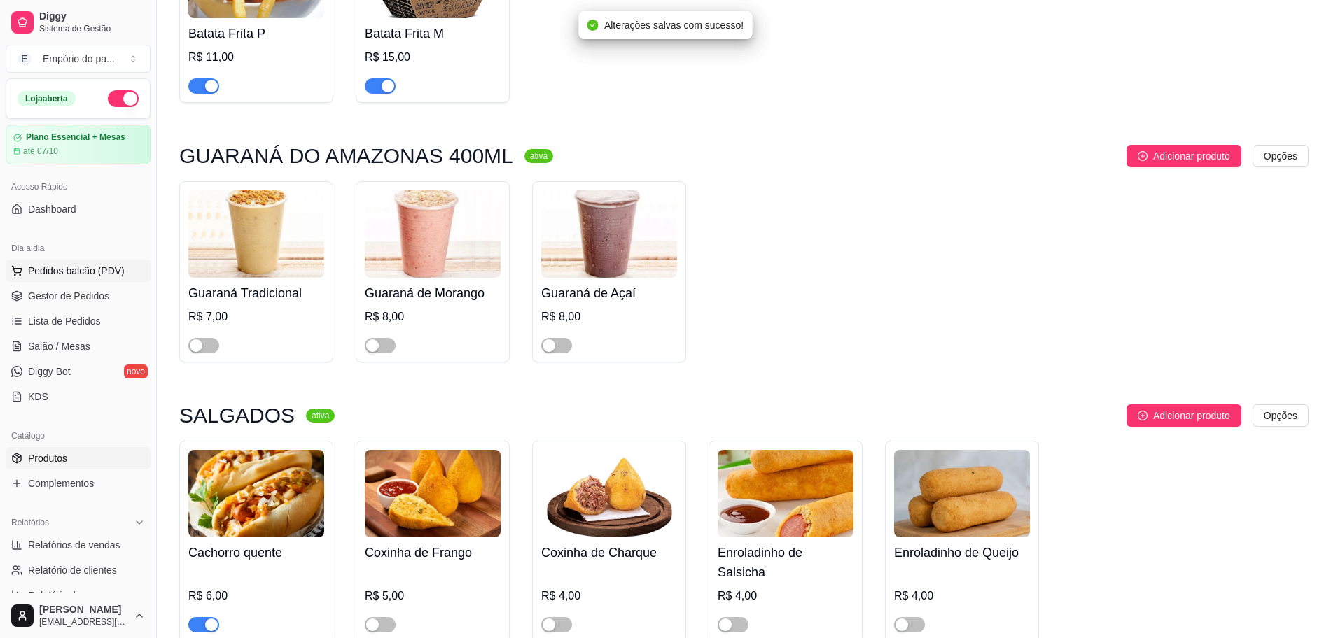
click at [71, 281] on button "Pedidos balcão (PDV)" at bounding box center [78, 271] width 145 height 22
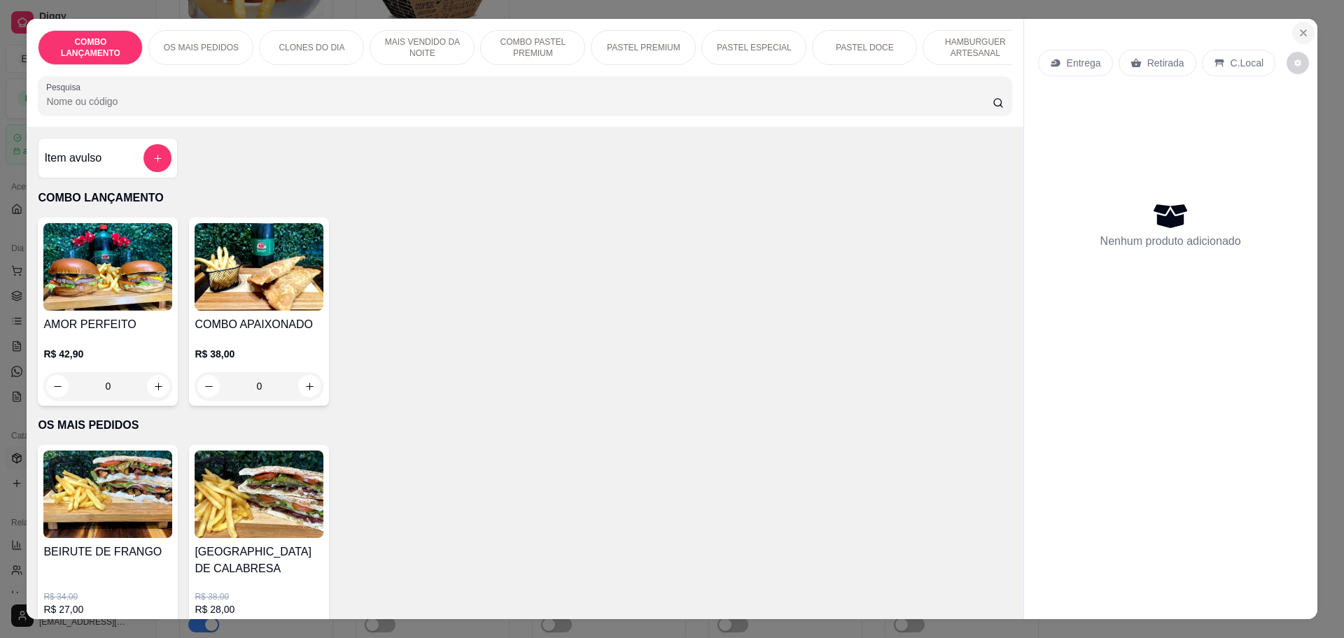
click at [1304, 29] on button "Close" at bounding box center [1303, 33] width 22 height 22
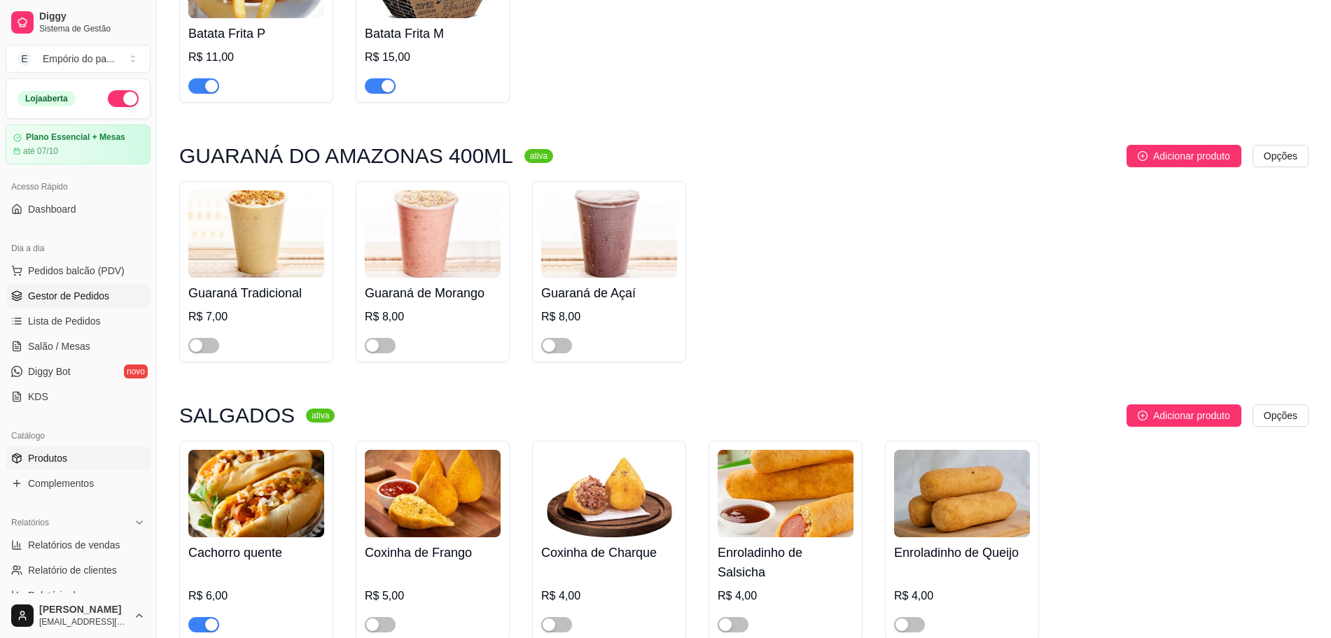
click at [62, 288] on link "Gestor de Pedidos" at bounding box center [78, 296] width 145 height 22
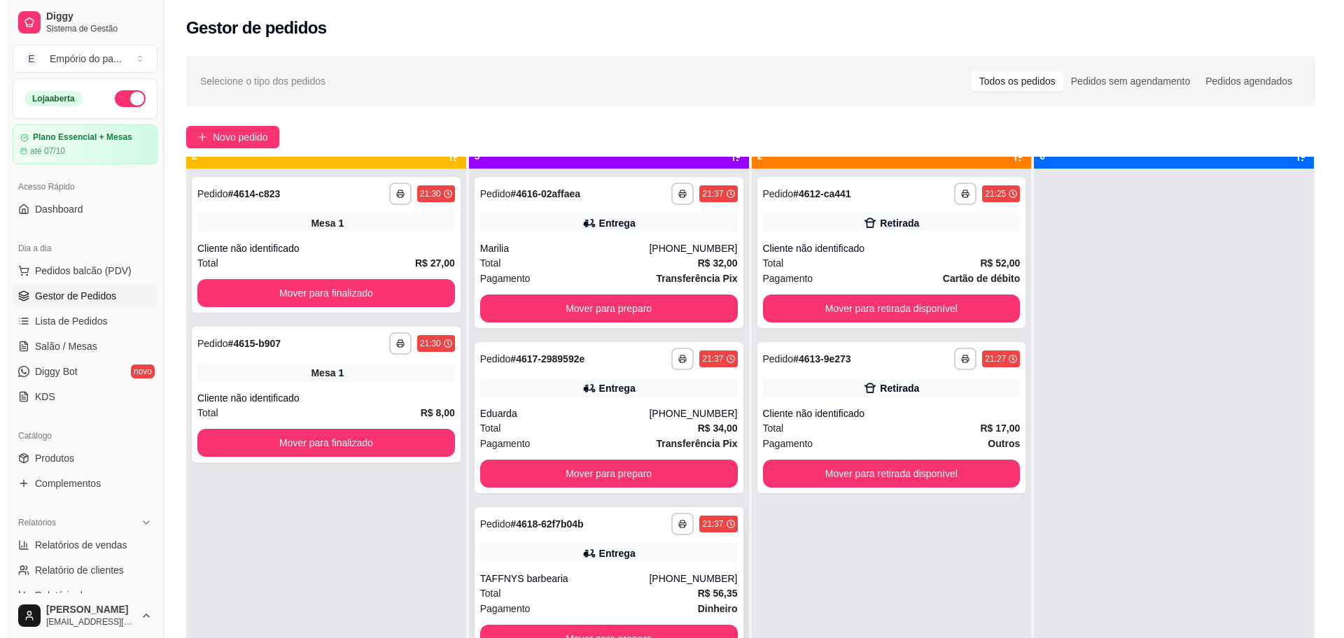
scroll to position [39, 0]
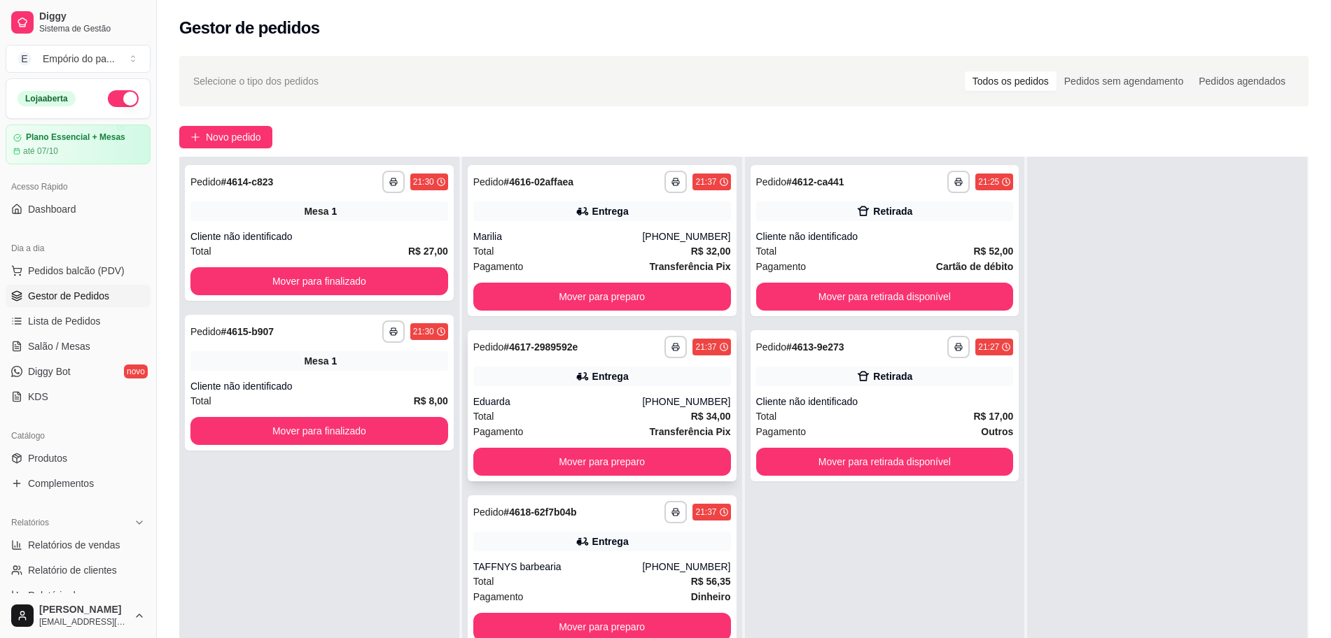
click at [514, 407] on div "Eduarda" at bounding box center [557, 402] width 169 height 14
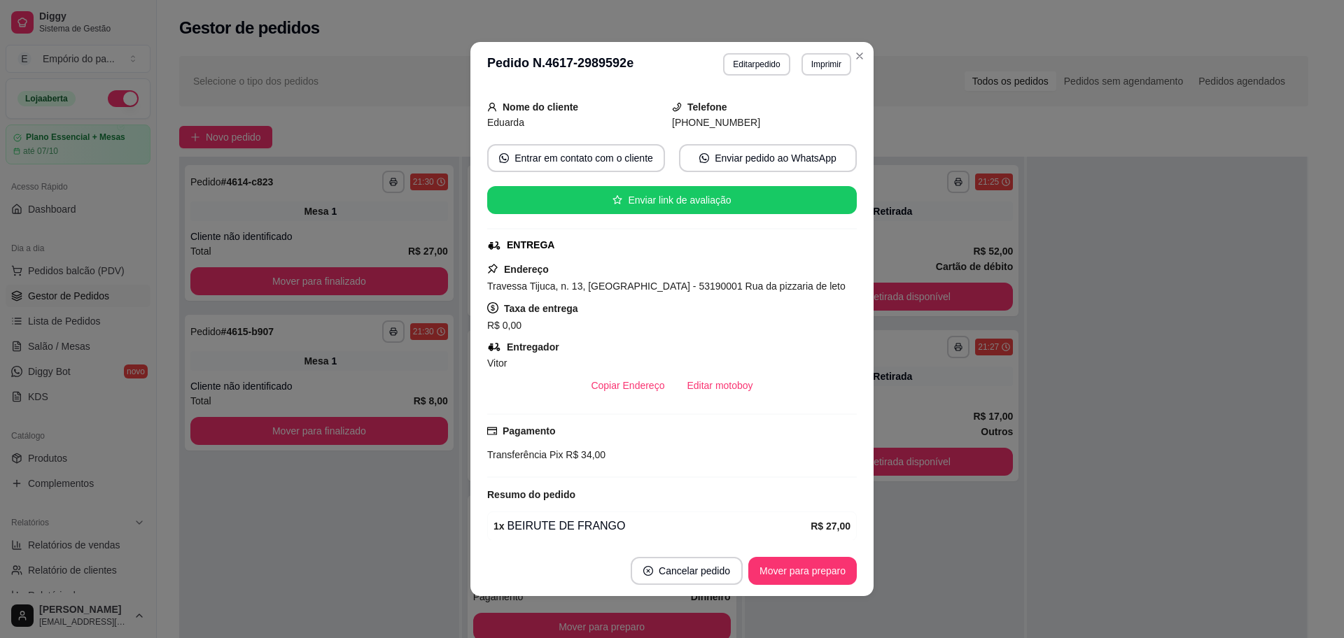
scroll to position [261, 0]
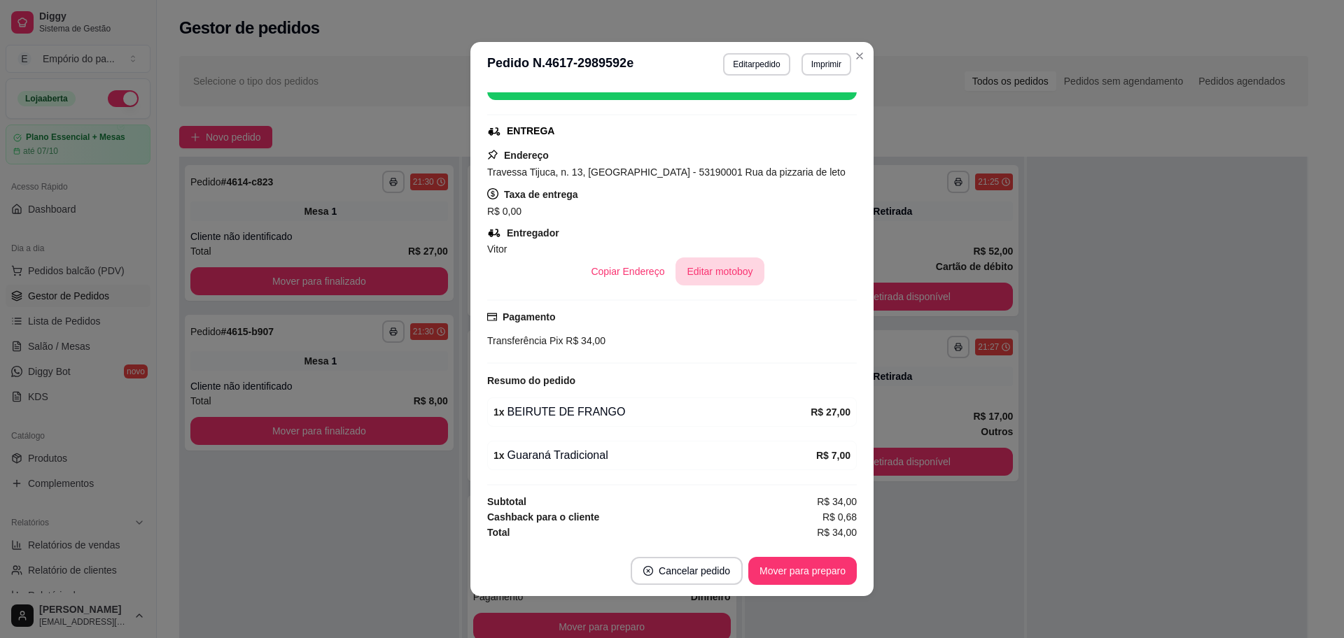
click at [727, 268] on button "Editar motoboy" at bounding box center [719, 272] width 88 height 28
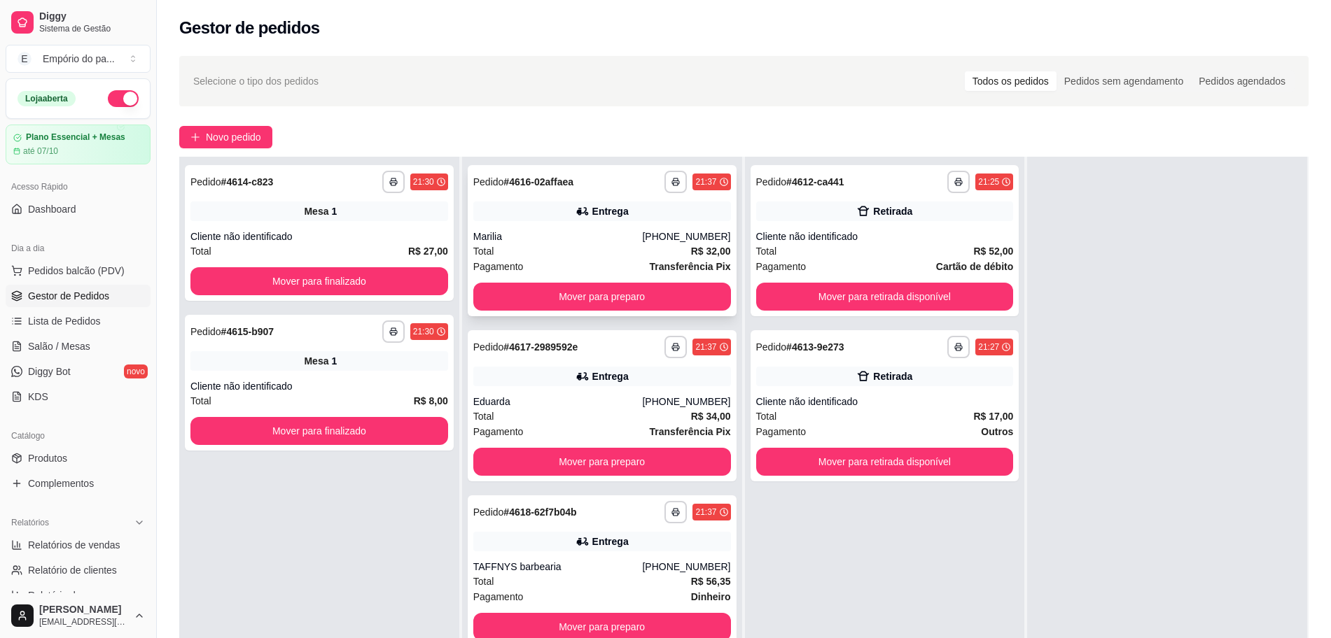
click at [618, 273] on div "Pagamento Transferência Pix" at bounding box center [602, 266] width 258 height 15
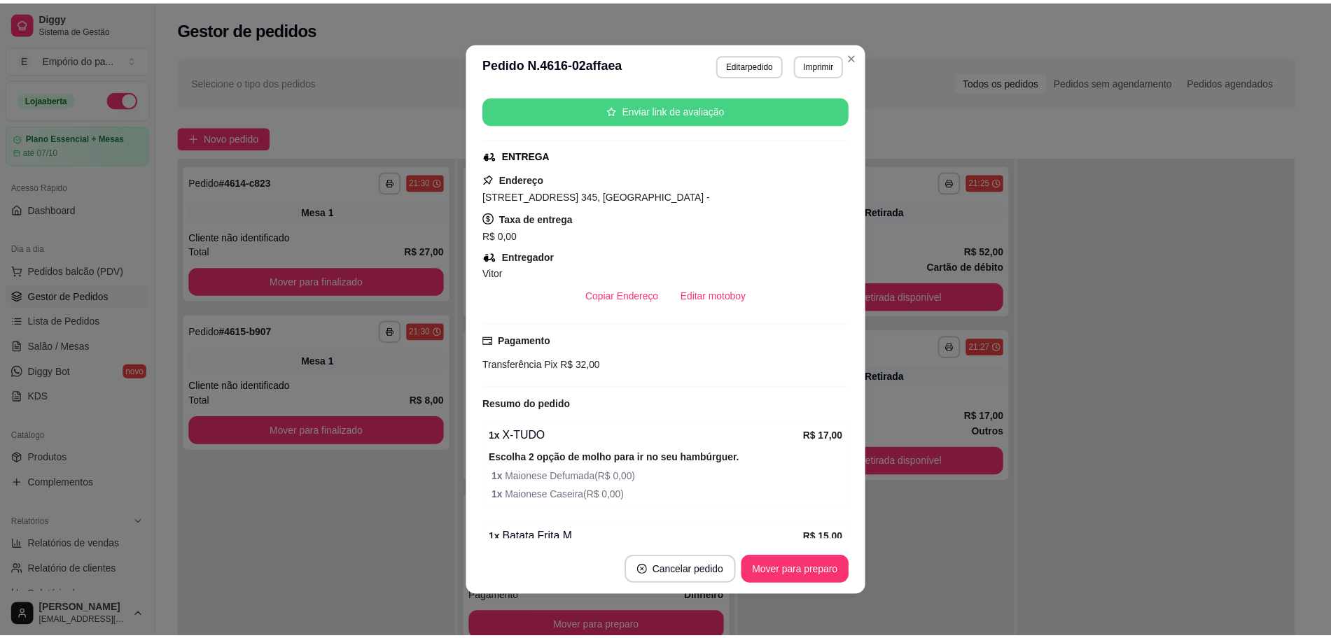
scroll to position [360, 0]
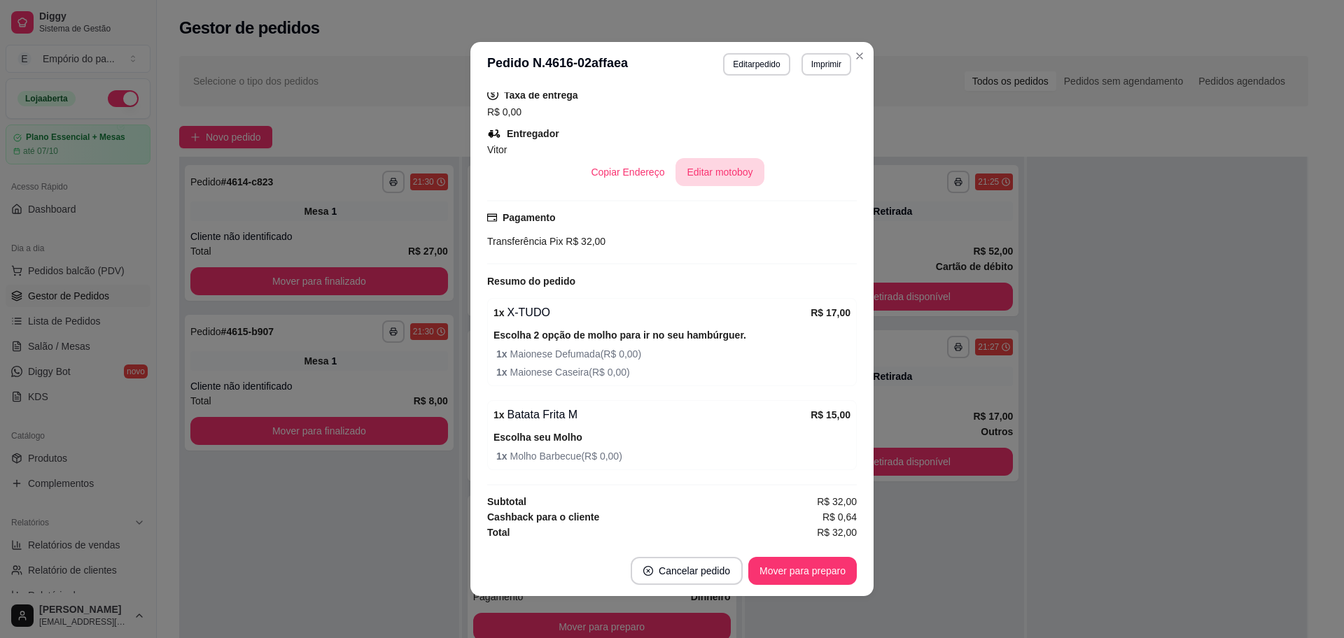
click at [682, 170] on button "Editar motoboy" at bounding box center [719, 172] width 88 height 28
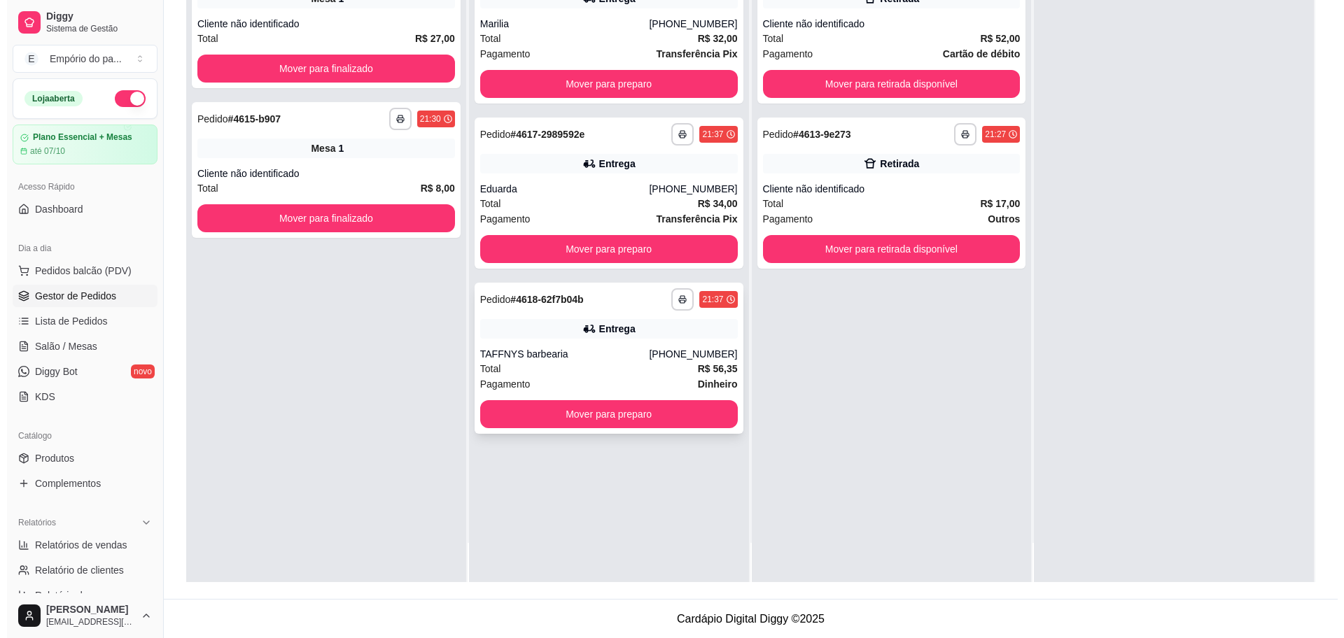
scroll to position [213, 0]
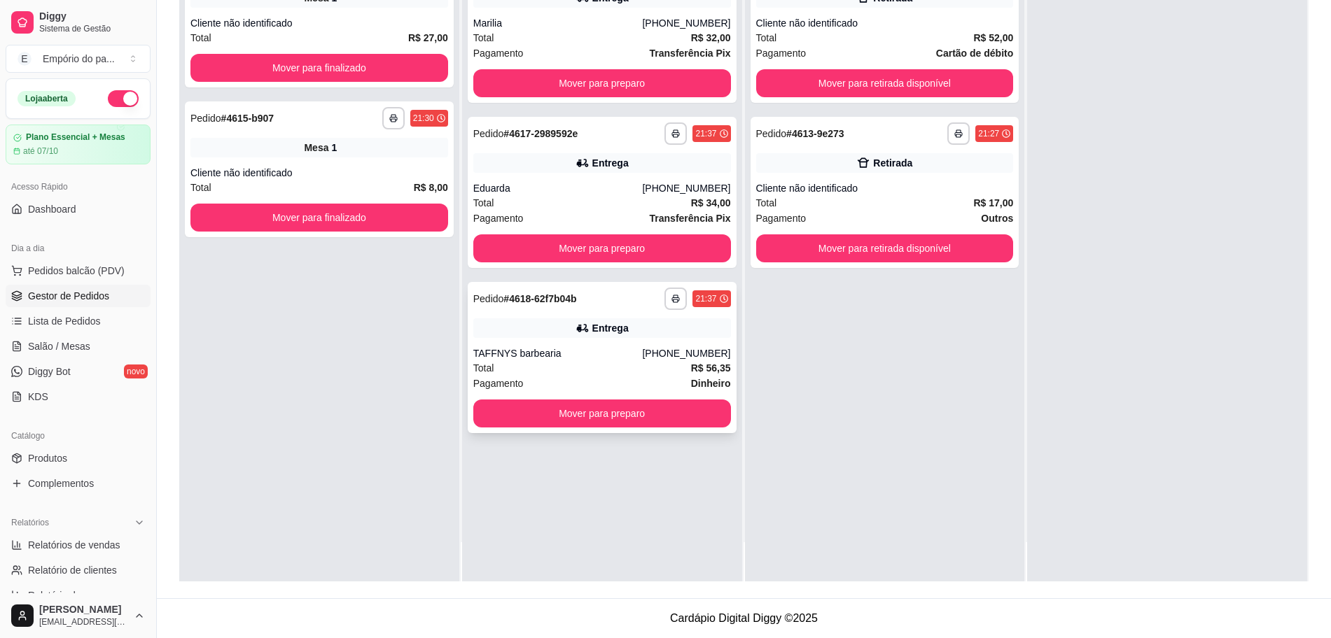
click at [510, 342] on div "**********" at bounding box center [602, 357] width 269 height 151
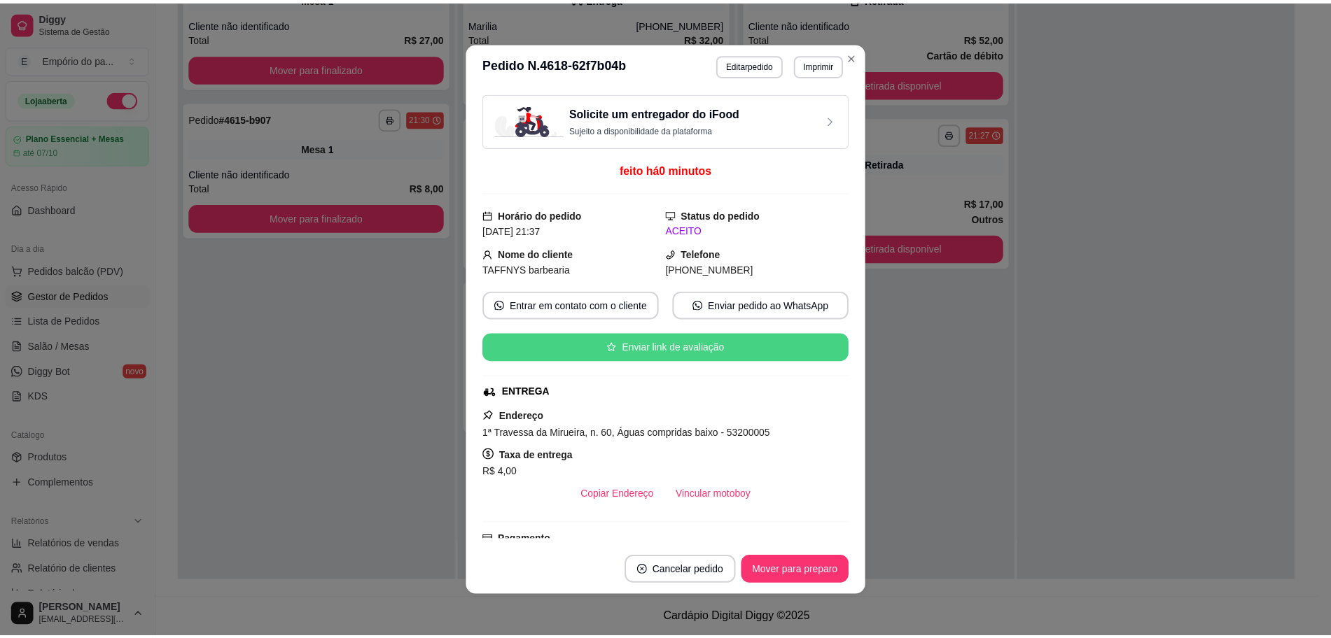
scroll to position [346, 0]
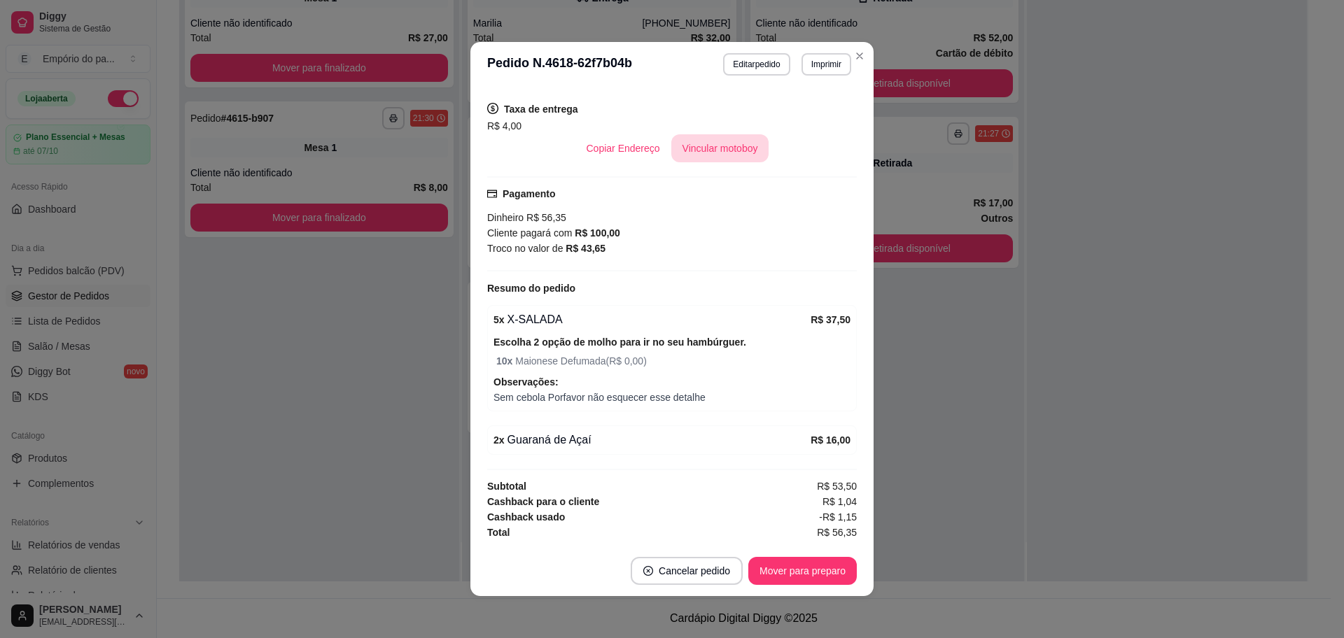
click at [697, 137] on button "Vincular motoboy" at bounding box center [720, 148] width 98 height 28
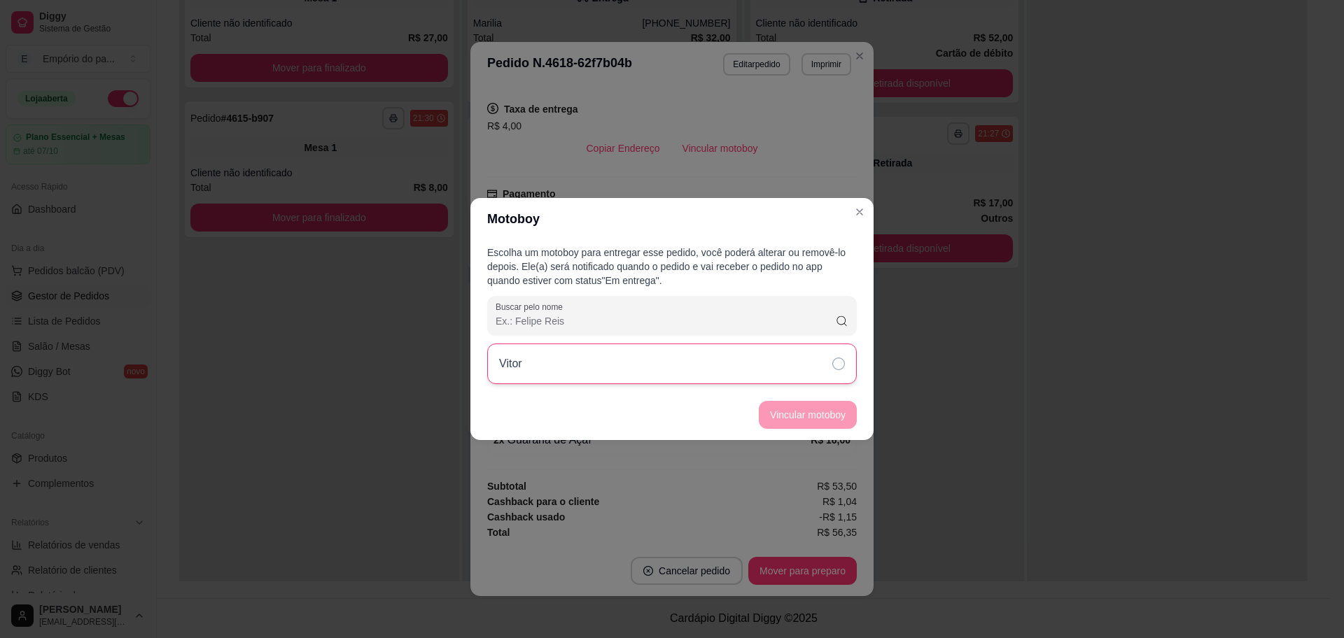
click at [812, 353] on div "Vitor" at bounding box center [672, 364] width 370 height 41
click at [817, 409] on button "Vincular motoboy" at bounding box center [808, 415] width 98 height 28
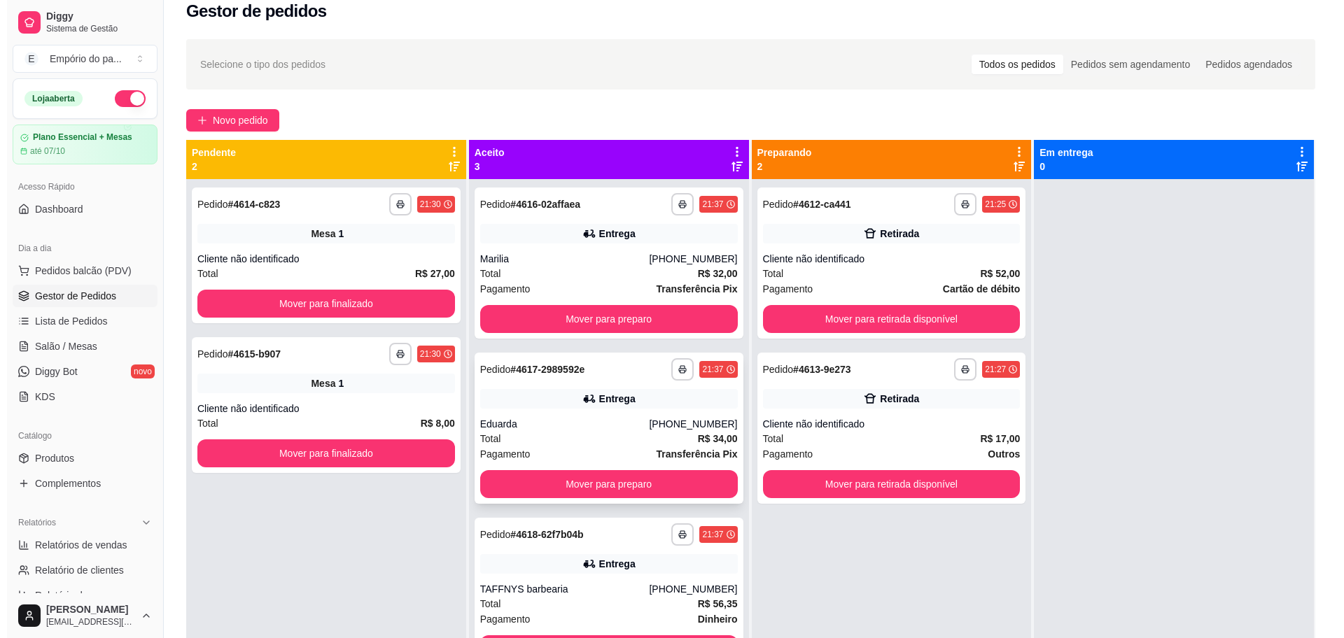
scroll to position [0, 0]
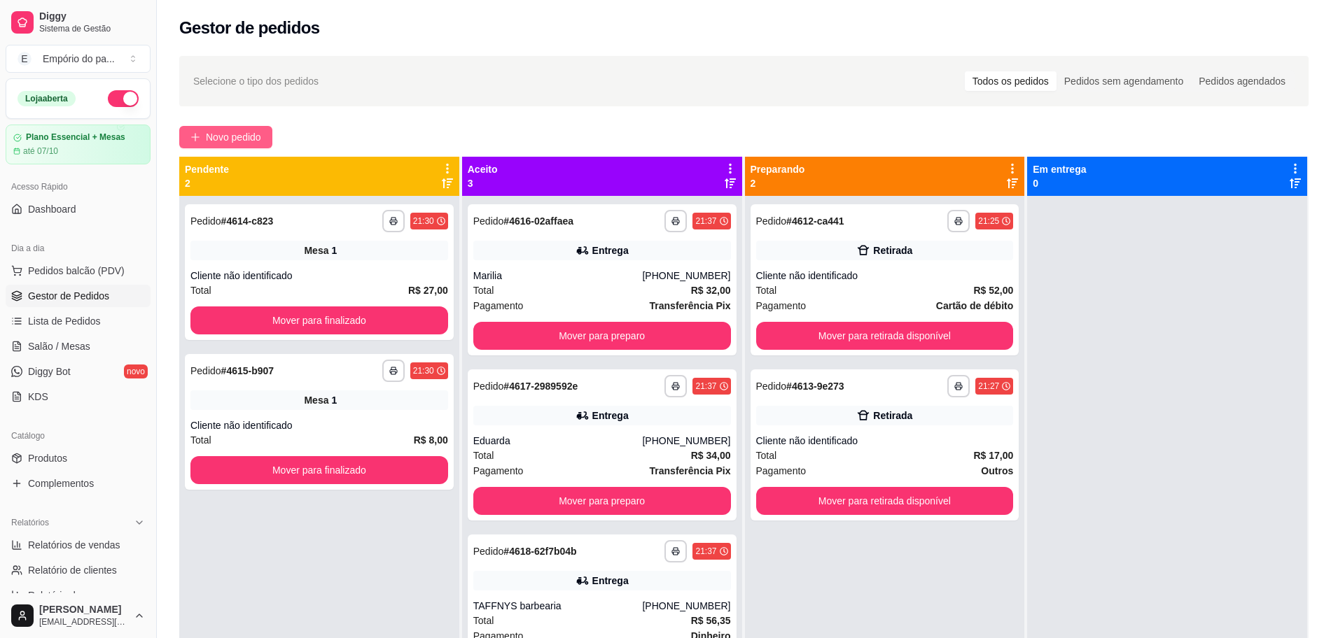
click at [252, 135] on span "Novo pedido" at bounding box center [233, 136] width 55 height 15
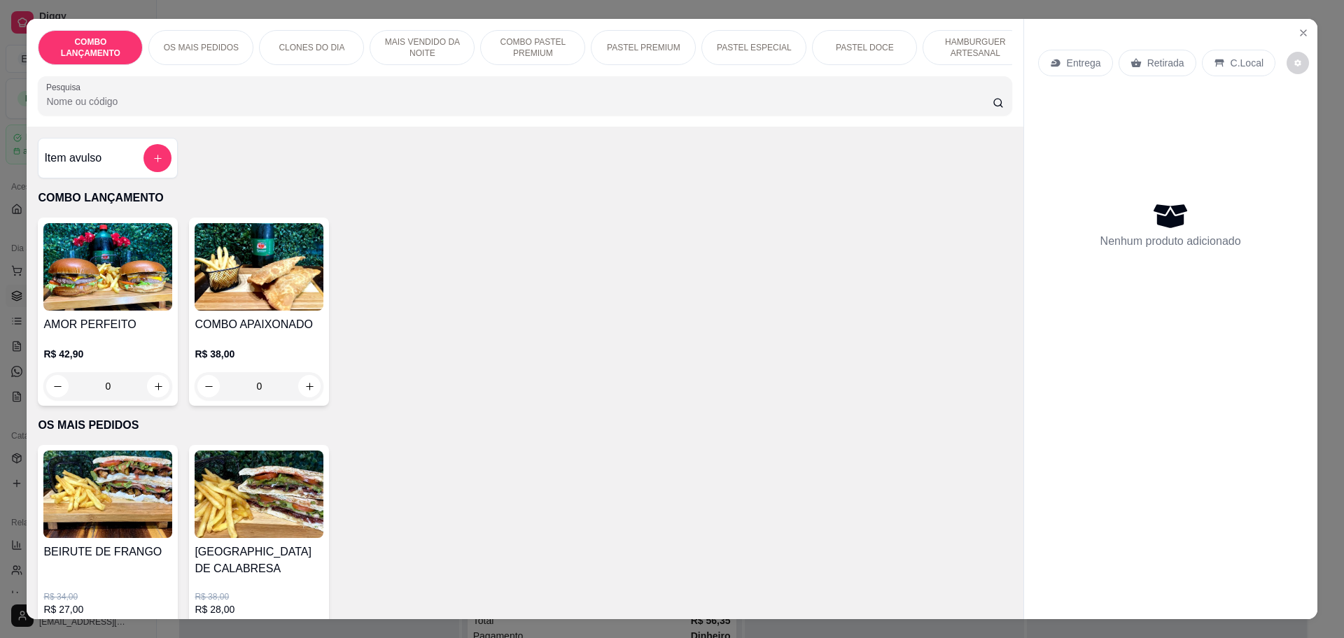
click at [1153, 62] on p "Retirada" at bounding box center [1165, 63] width 37 height 14
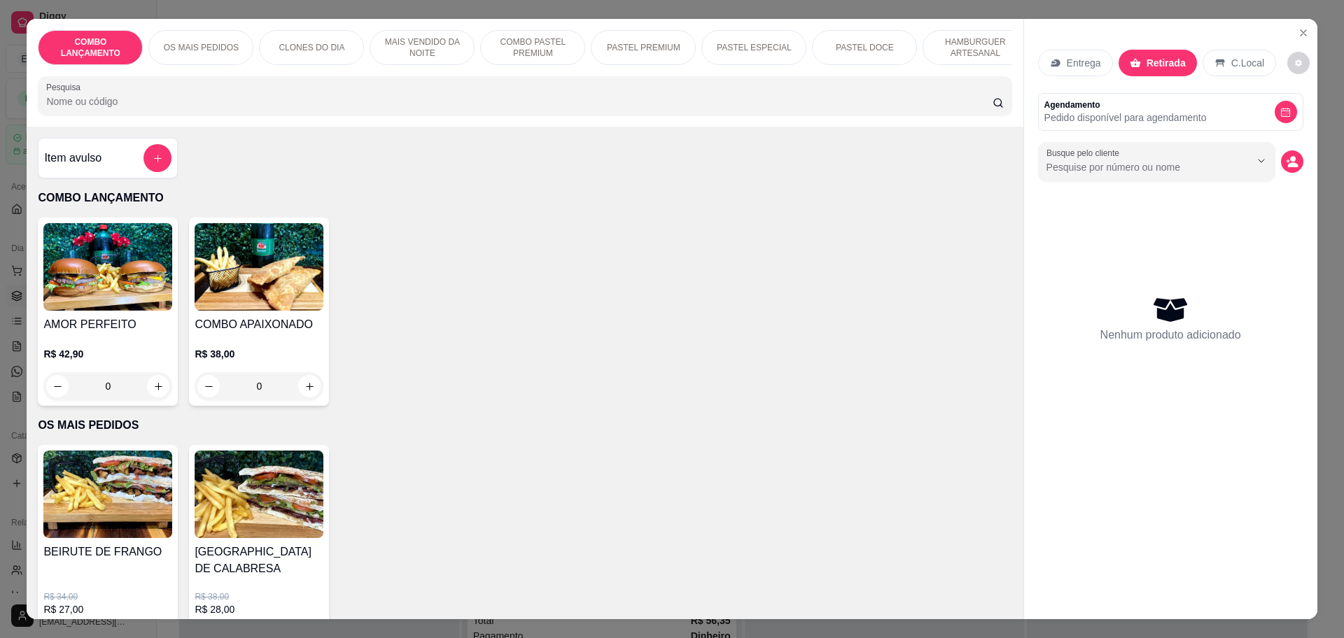
click at [154, 400] on div "0" at bounding box center [107, 386] width 129 height 28
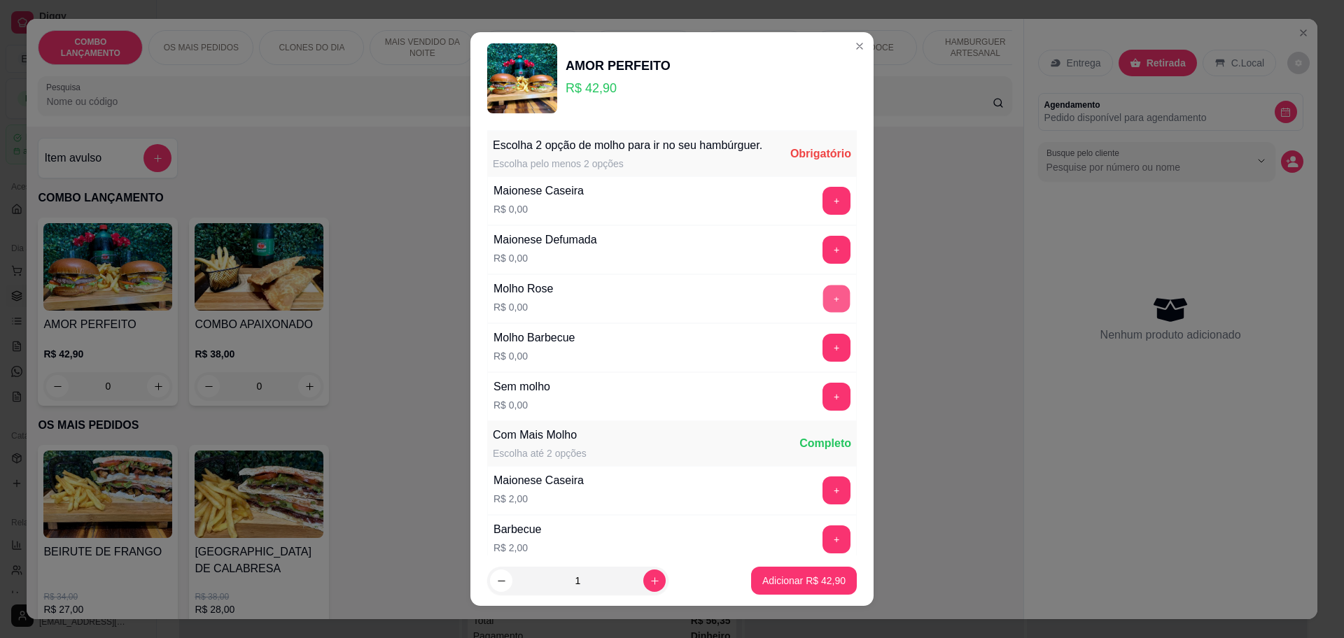
click at [823, 309] on button "+" at bounding box center [836, 298] width 27 height 27
click at [801, 251] on div "Maionese Defumada R$ 0,00 +" at bounding box center [672, 249] width 370 height 49
click at [822, 257] on button "+" at bounding box center [836, 250] width 28 height 28
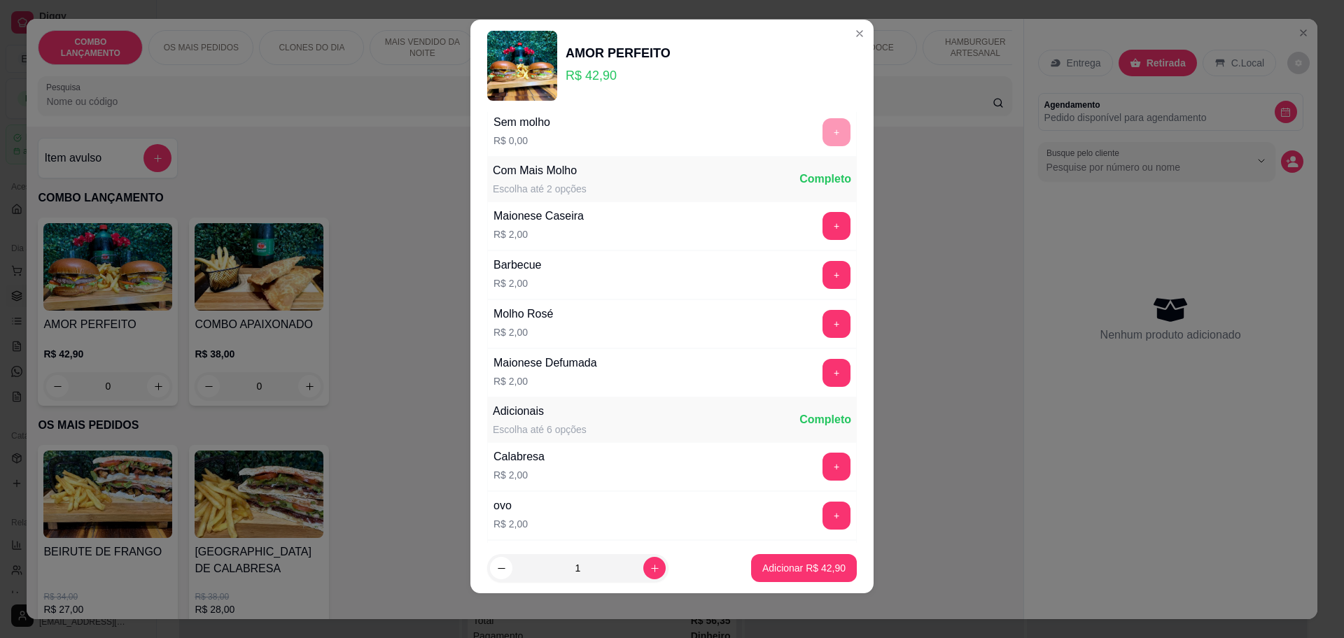
scroll to position [297, 0]
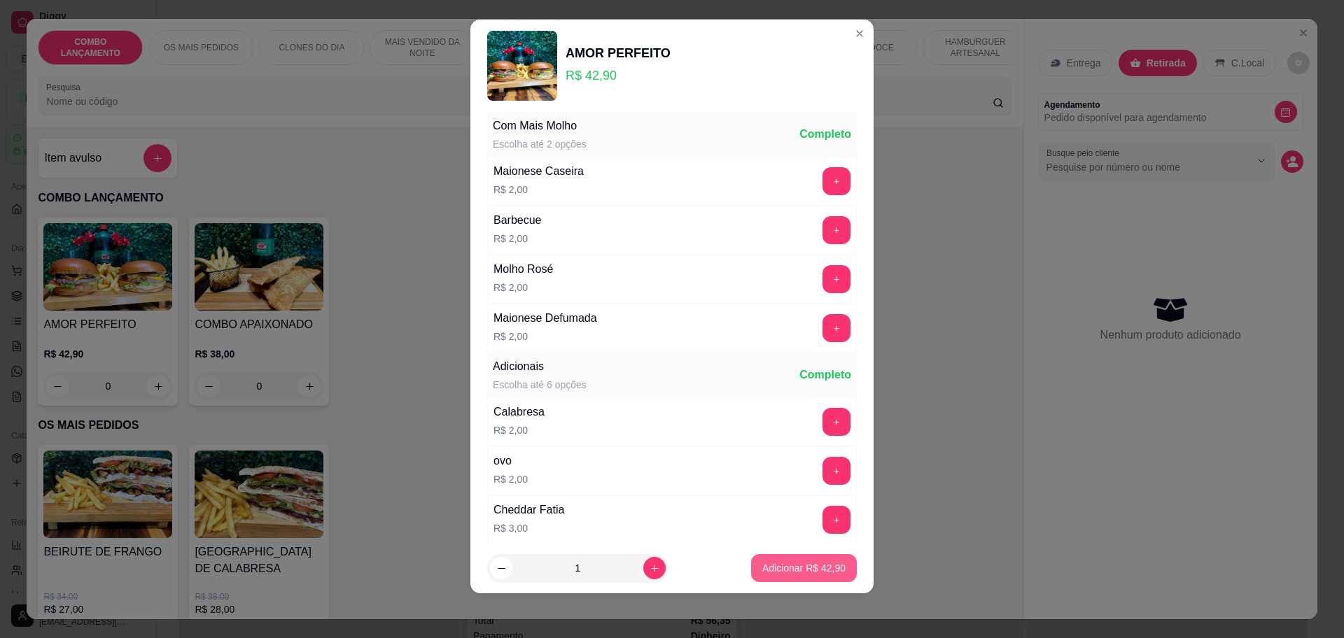
click at [767, 572] on p "Adicionar R$ 42,90" at bounding box center [803, 568] width 83 height 14
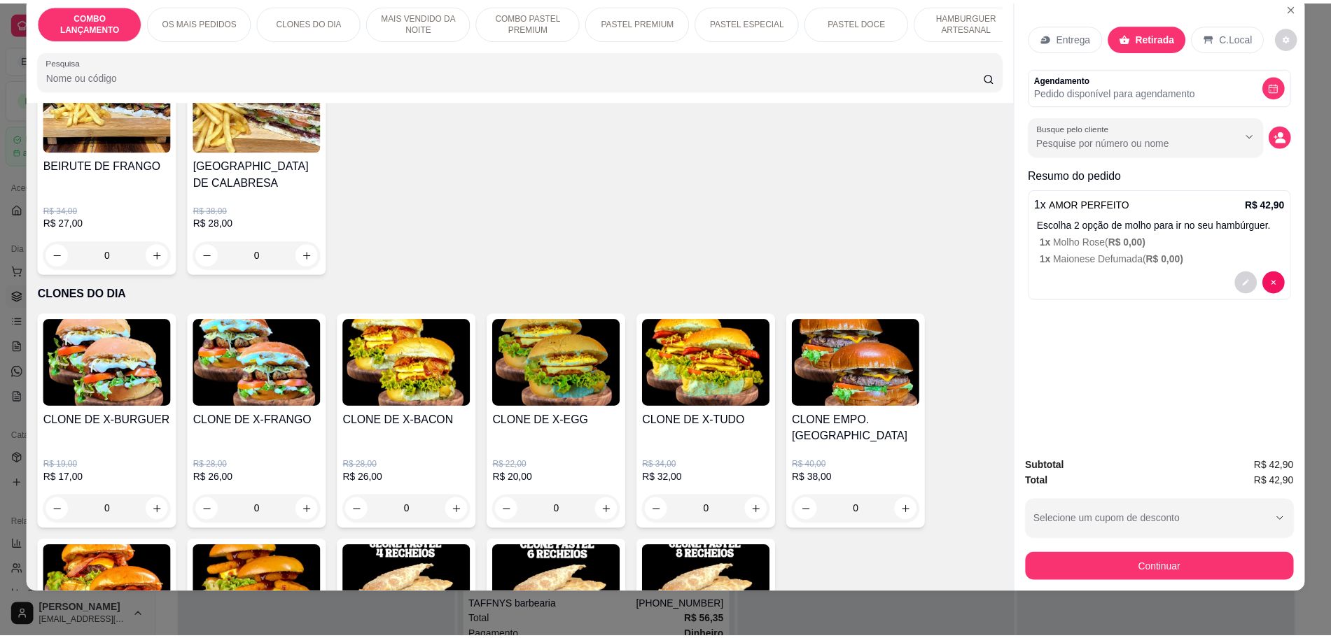
scroll to position [525, 0]
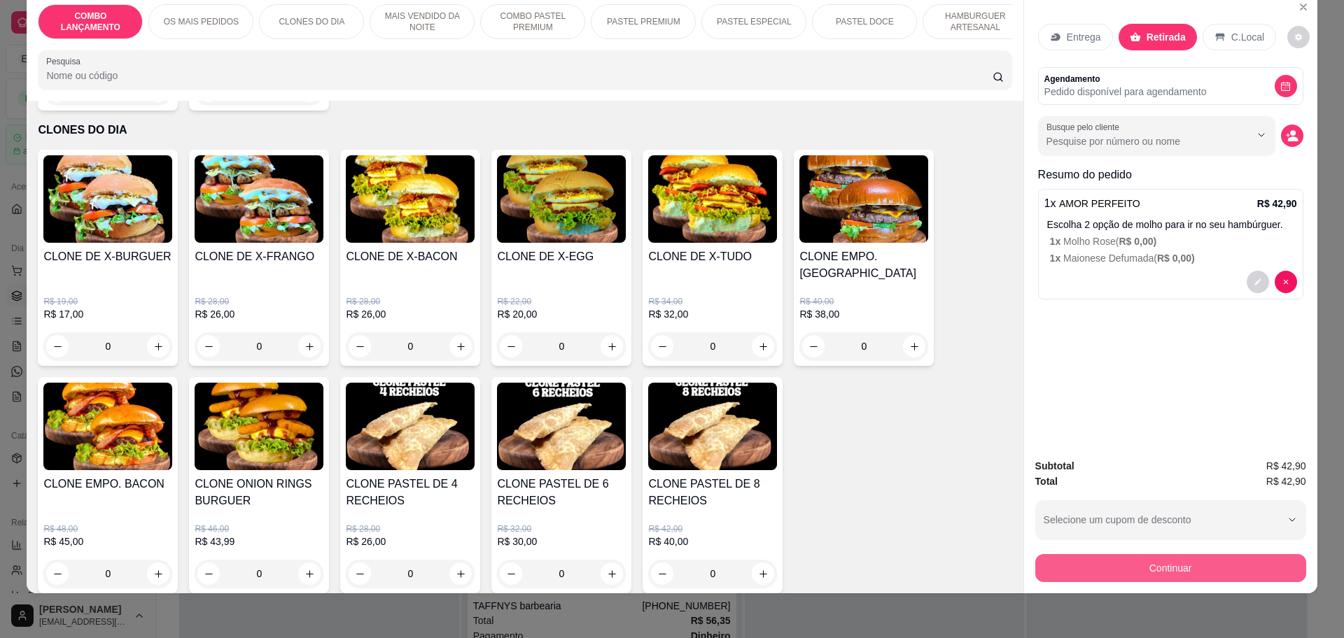
click at [1158, 570] on button "Continuar" at bounding box center [1170, 568] width 271 height 28
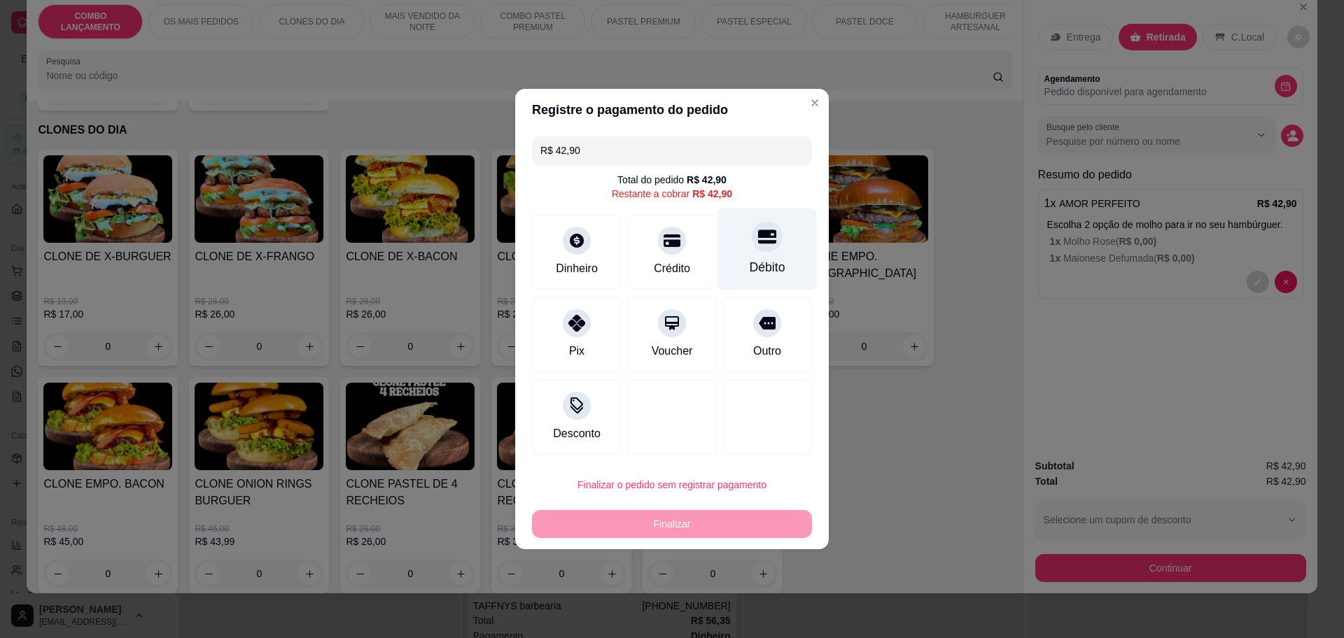
click at [779, 265] on div "Débito" at bounding box center [767, 250] width 99 height 82
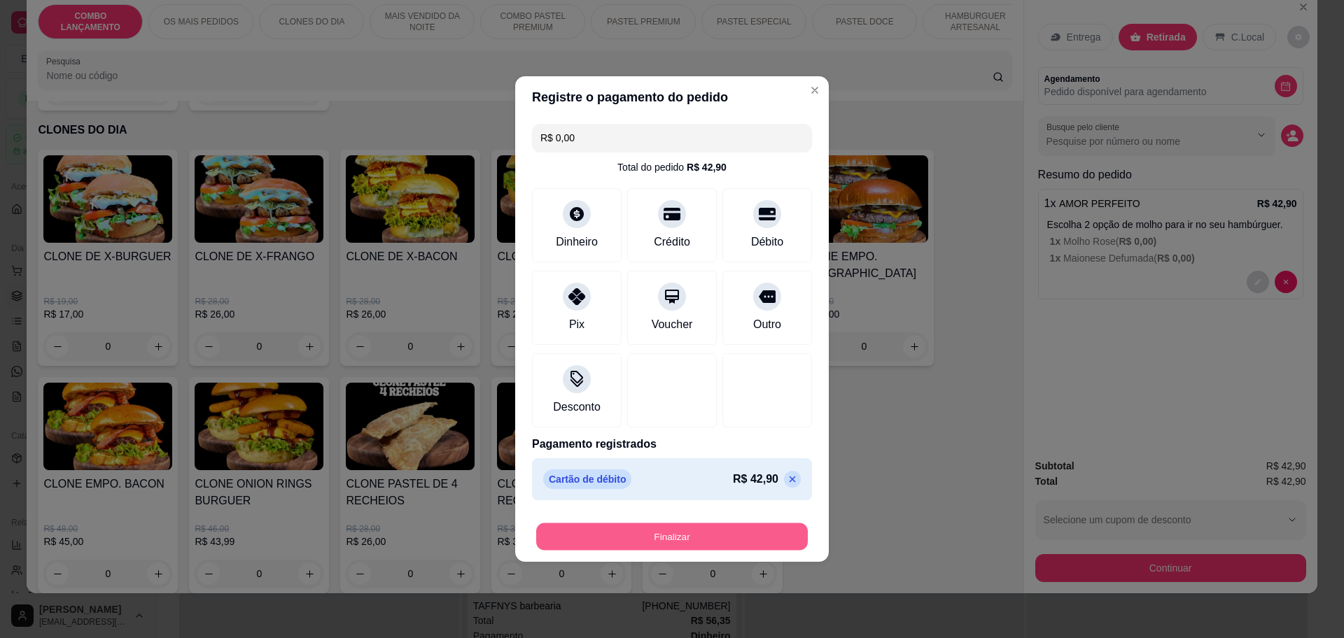
click at [719, 539] on button "Finalizar" at bounding box center [672, 537] width 272 height 27
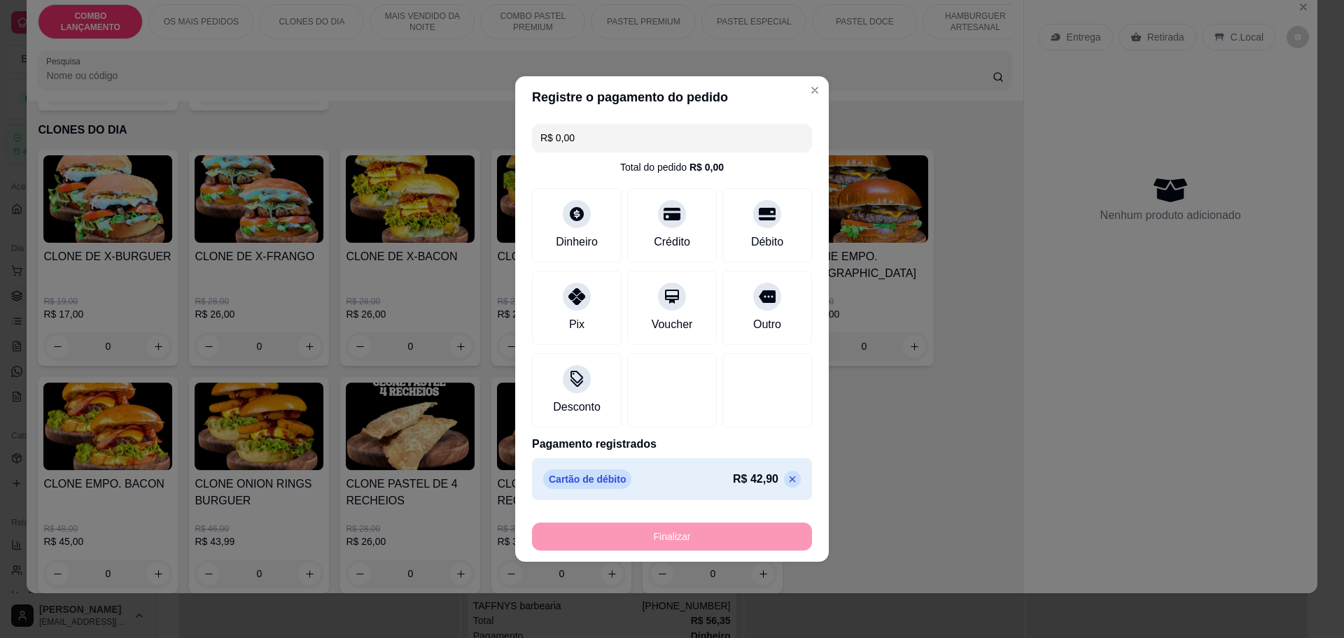
type input "-R$ 42,90"
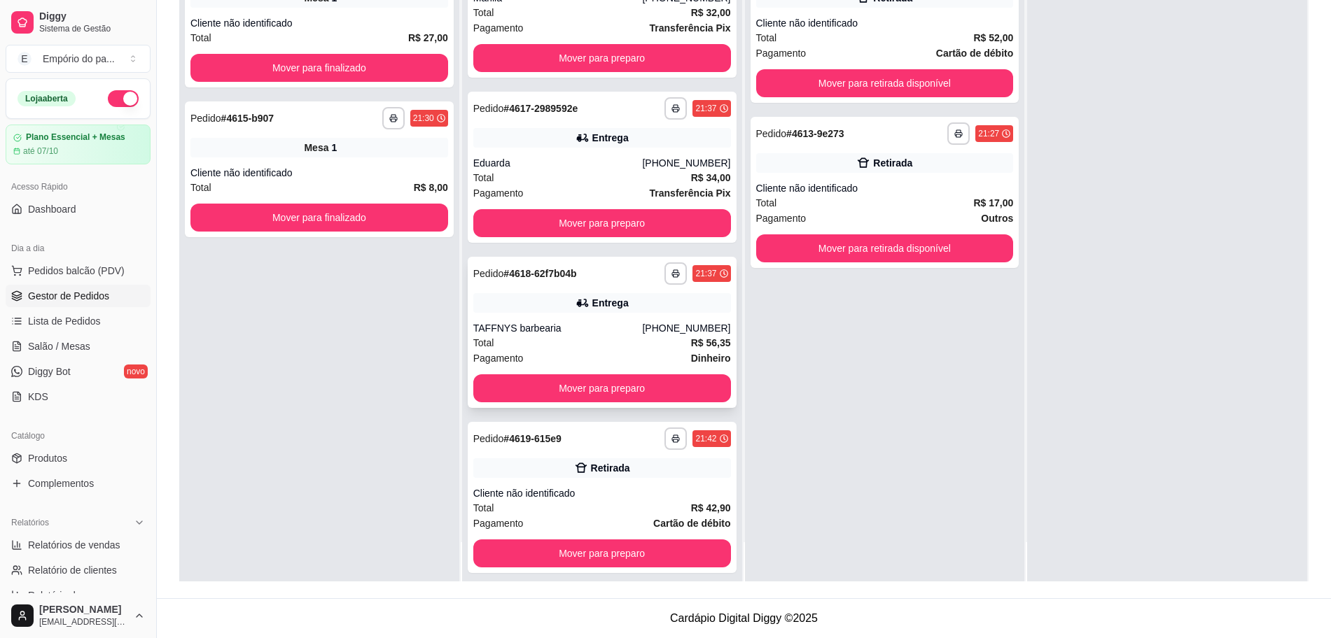
scroll to position [36, 0]
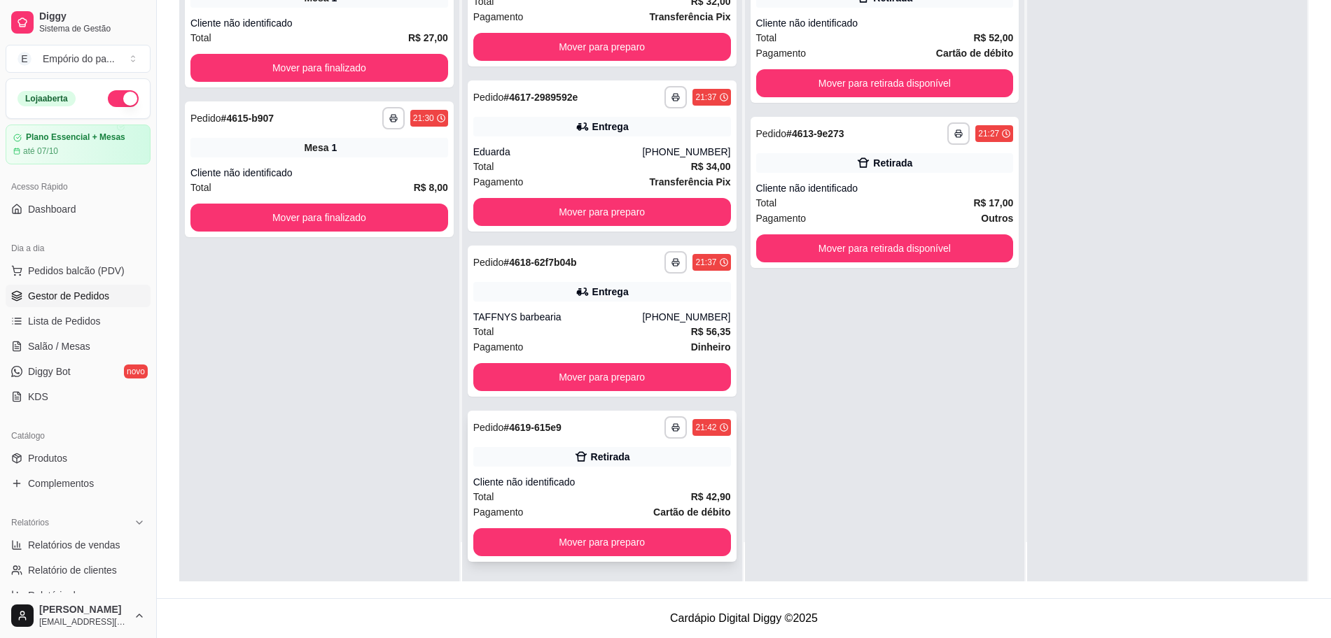
click at [617, 506] on div "Pagamento Cartão de débito" at bounding box center [602, 512] width 258 height 15
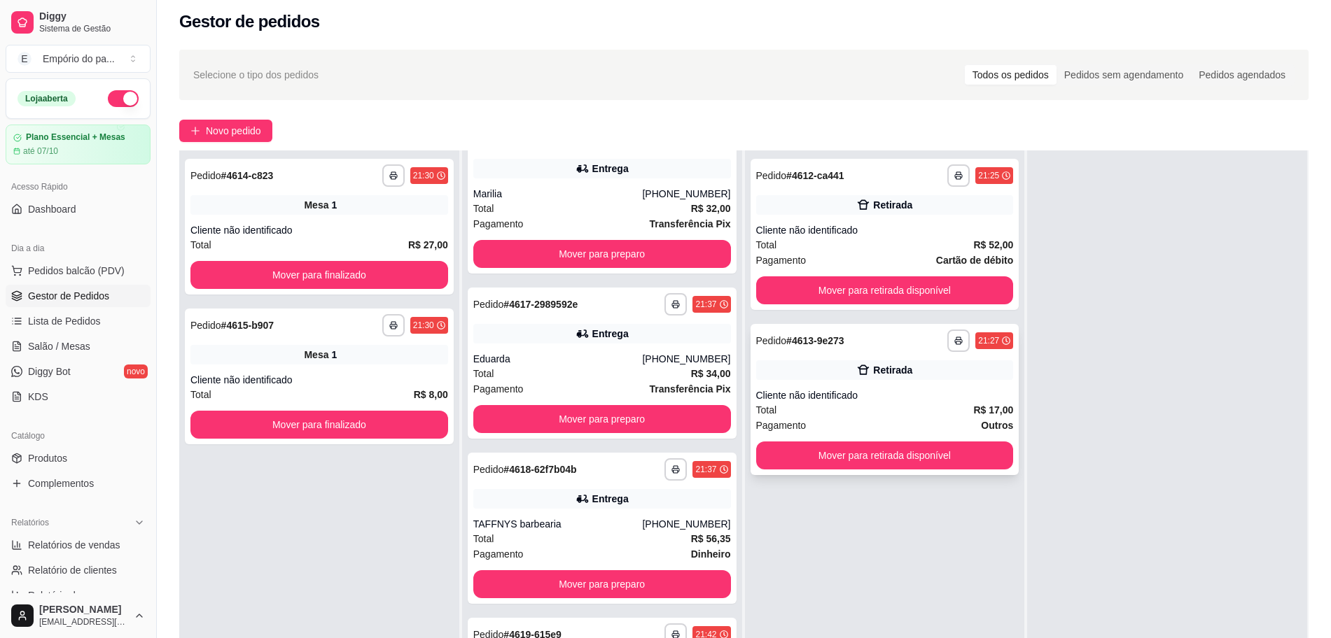
scroll to position [0, 0]
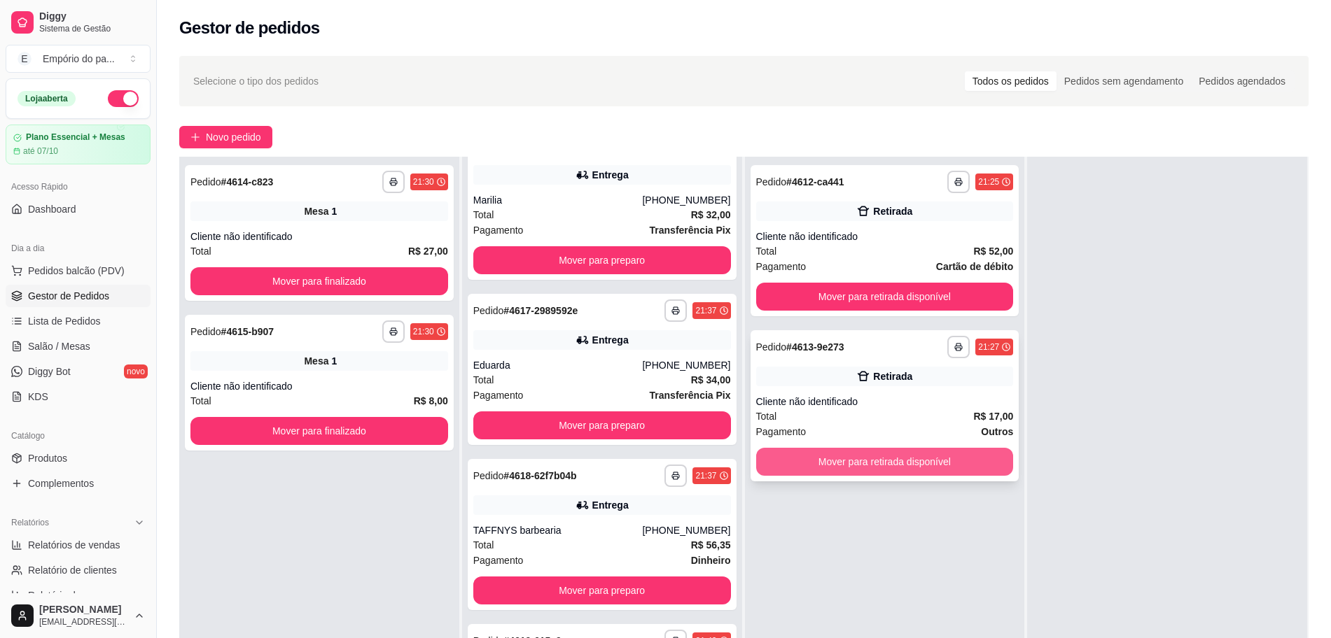
click at [869, 460] on button "Mover para retirada disponível" at bounding box center [885, 462] width 258 height 28
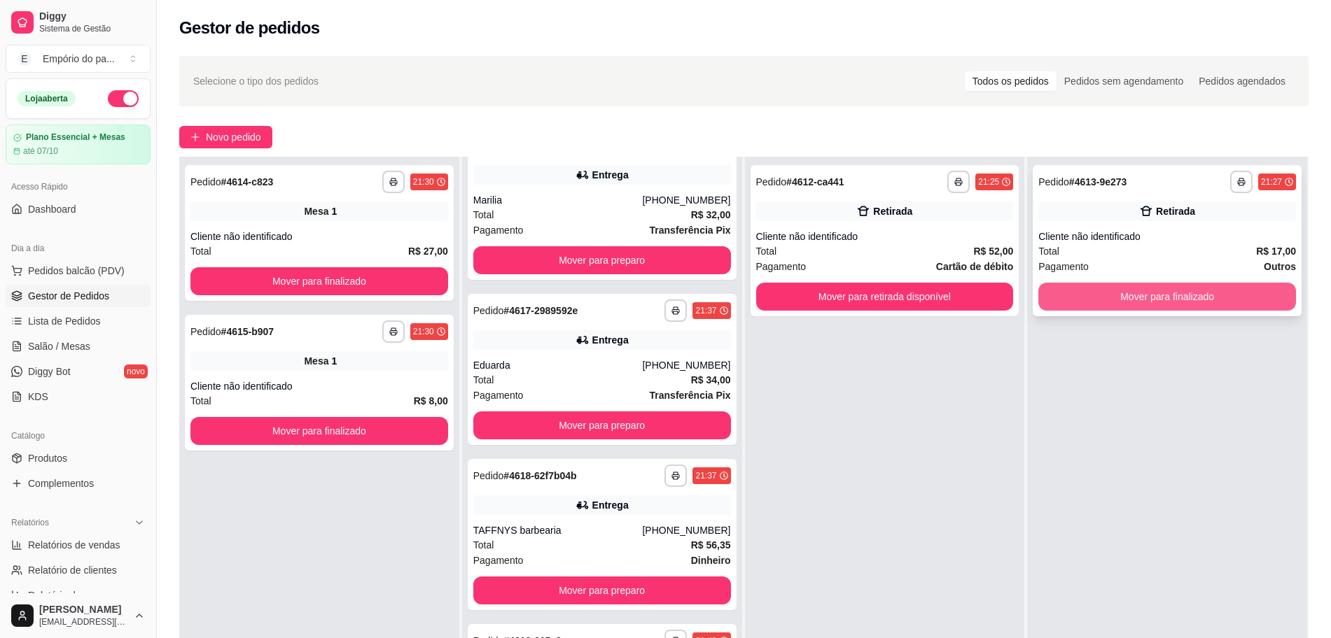
click at [1132, 293] on button "Mover para finalizado" at bounding box center [1167, 297] width 258 height 28
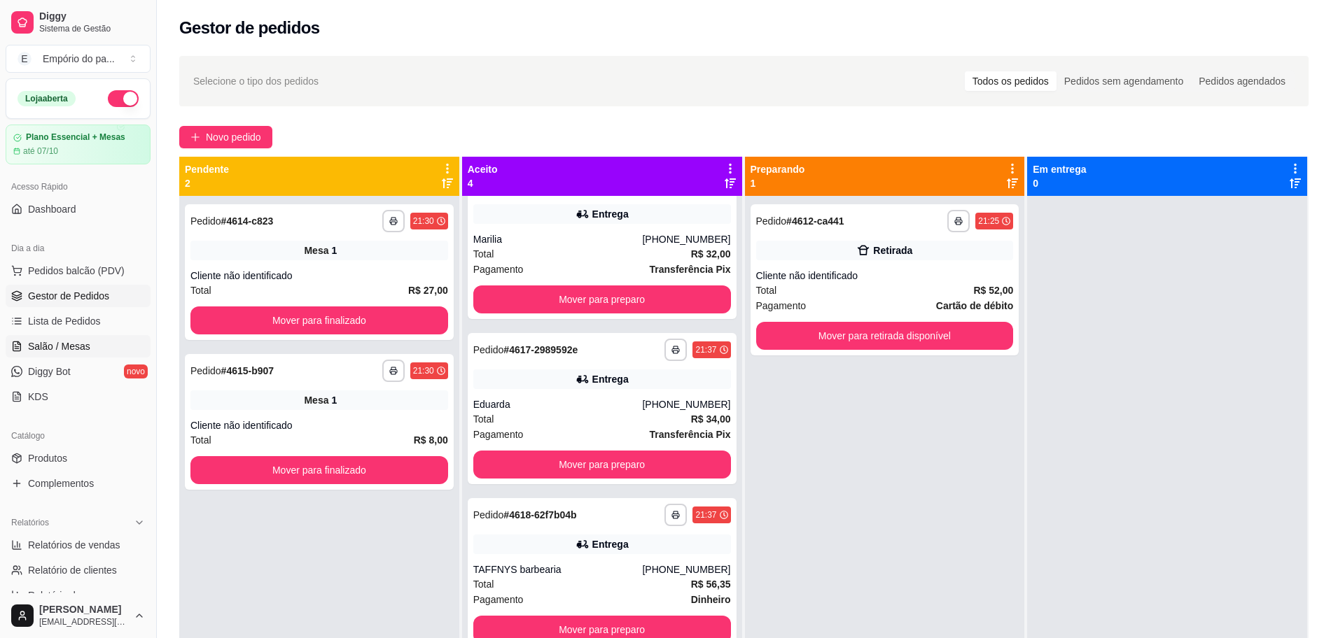
click at [67, 348] on span "Salão / Mesas" at bounding box center [59, 346] width 62 height 14
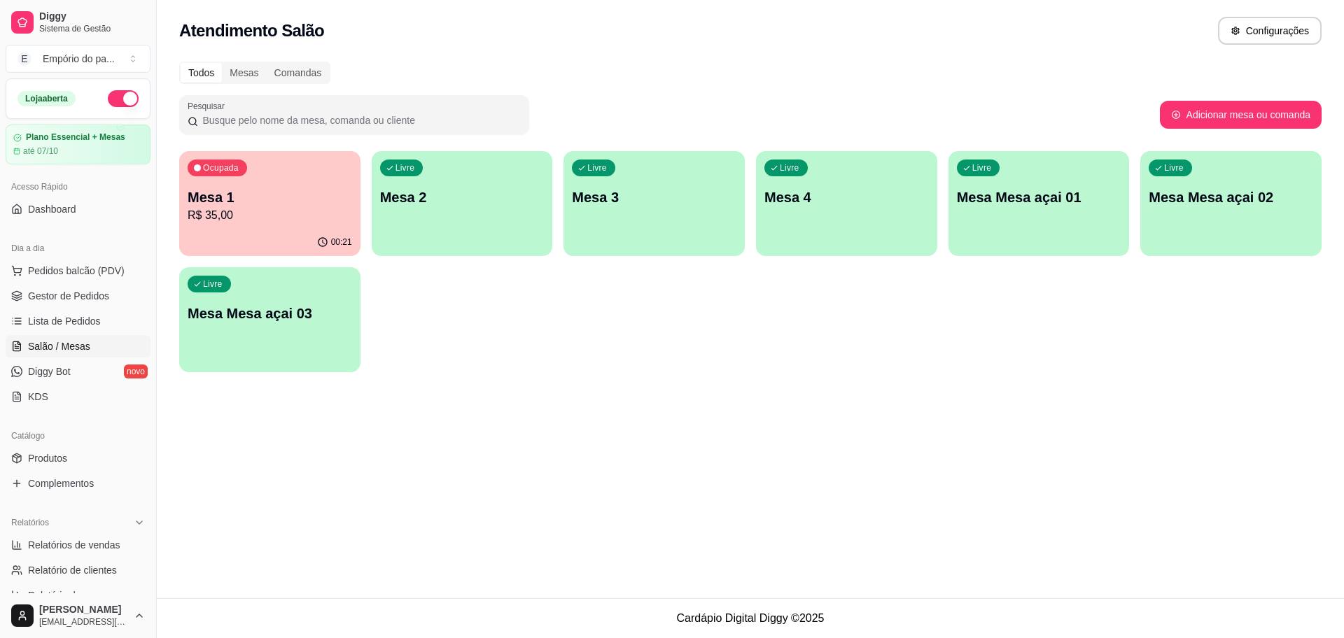
click at [274, 350] on div "Livre Mesa Mesa açai 03" at bounding box center [269, 311] width 181 height 88
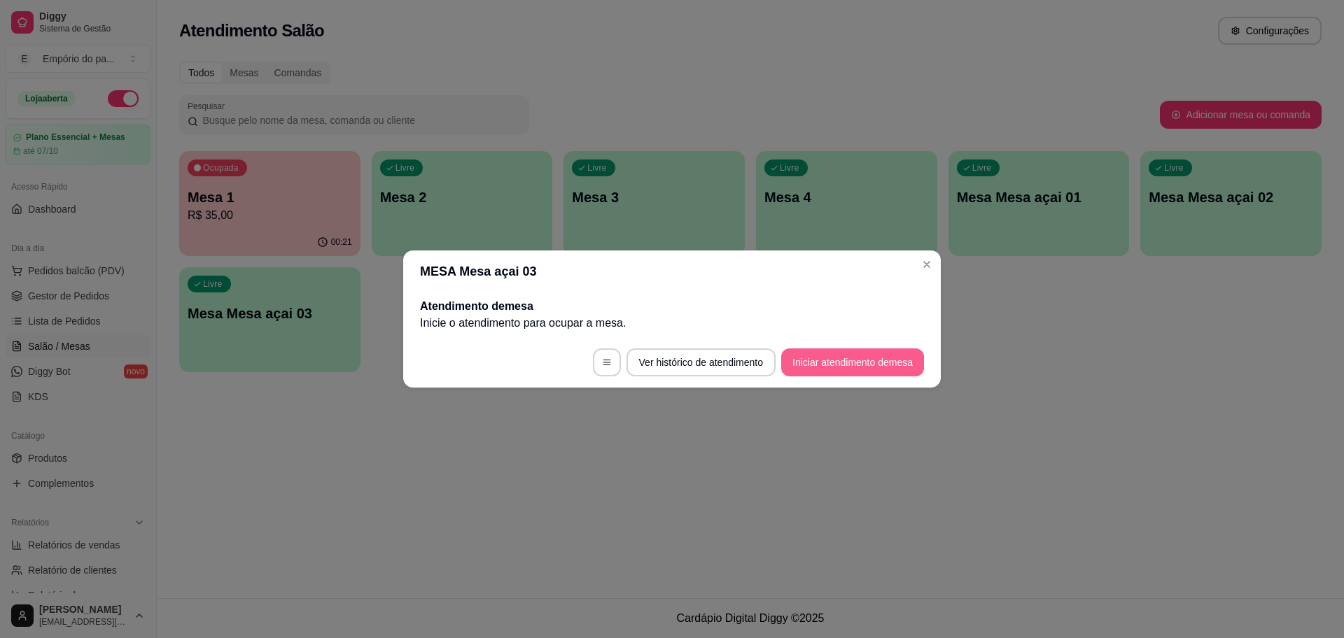
click at [854, 360] on button "Iniciar atendimento de mesa" at bounding box center [852, 363] width 143 height 28
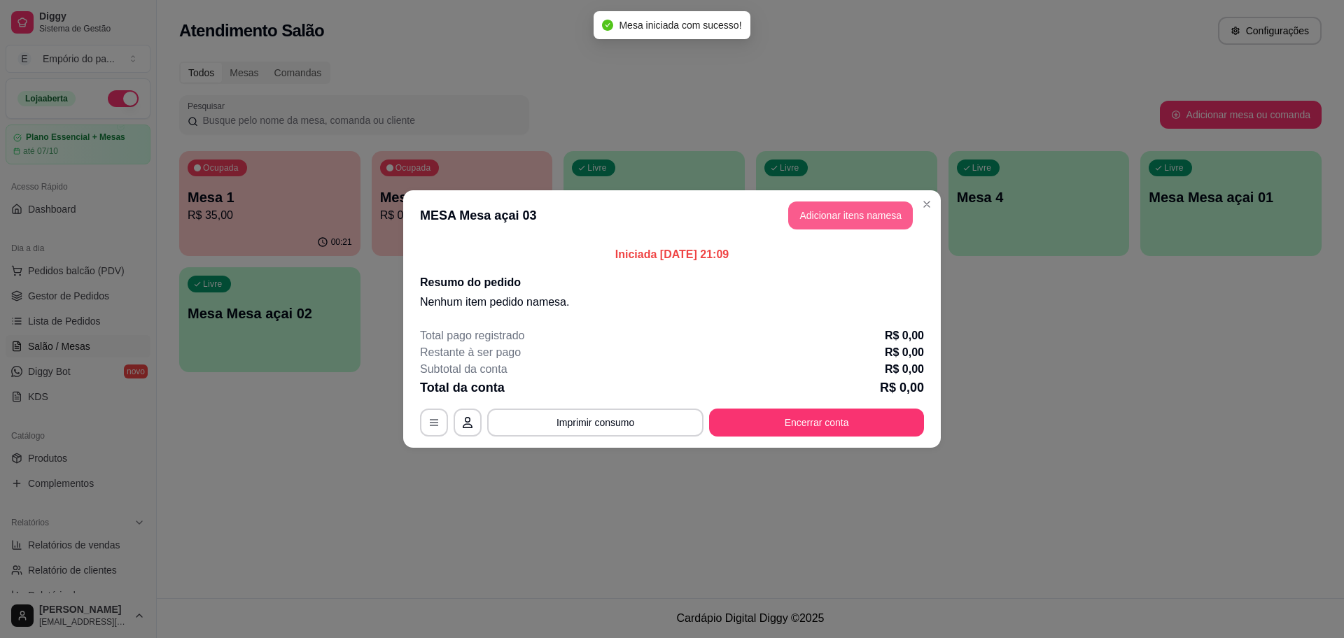
click at [850, 208] on button "Adicionar itens na mesa" at bounding box center [850, 216] width 125 height 28
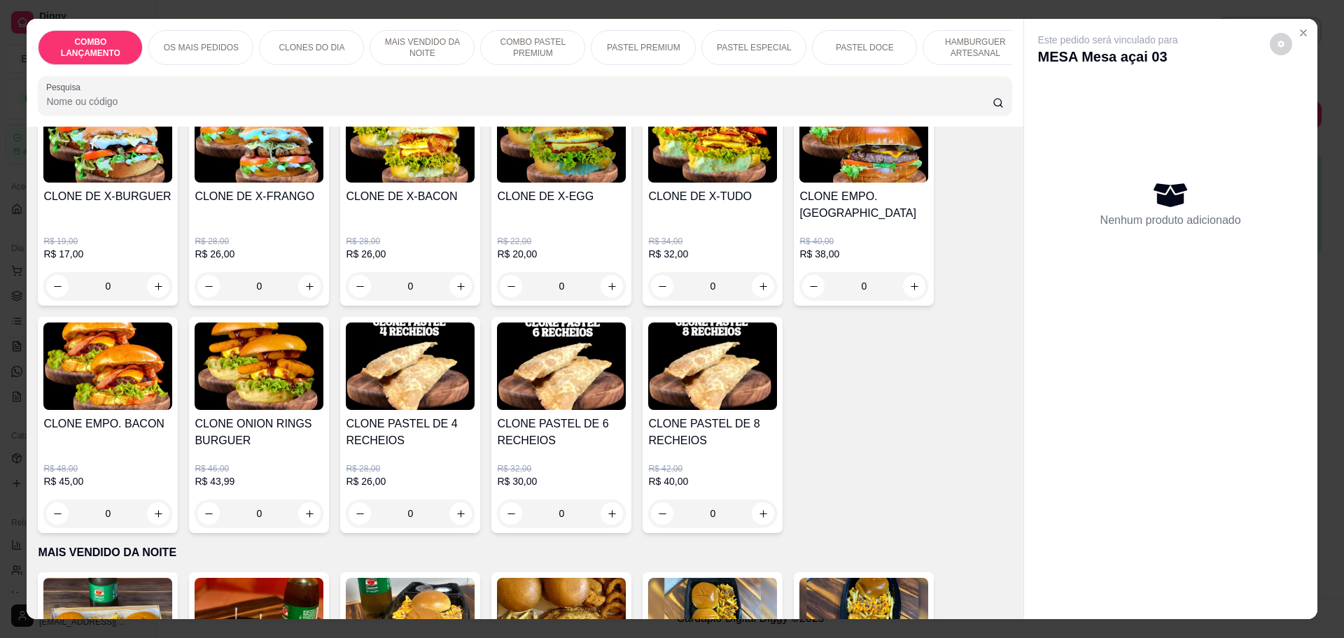
scroll to position [612, 0]
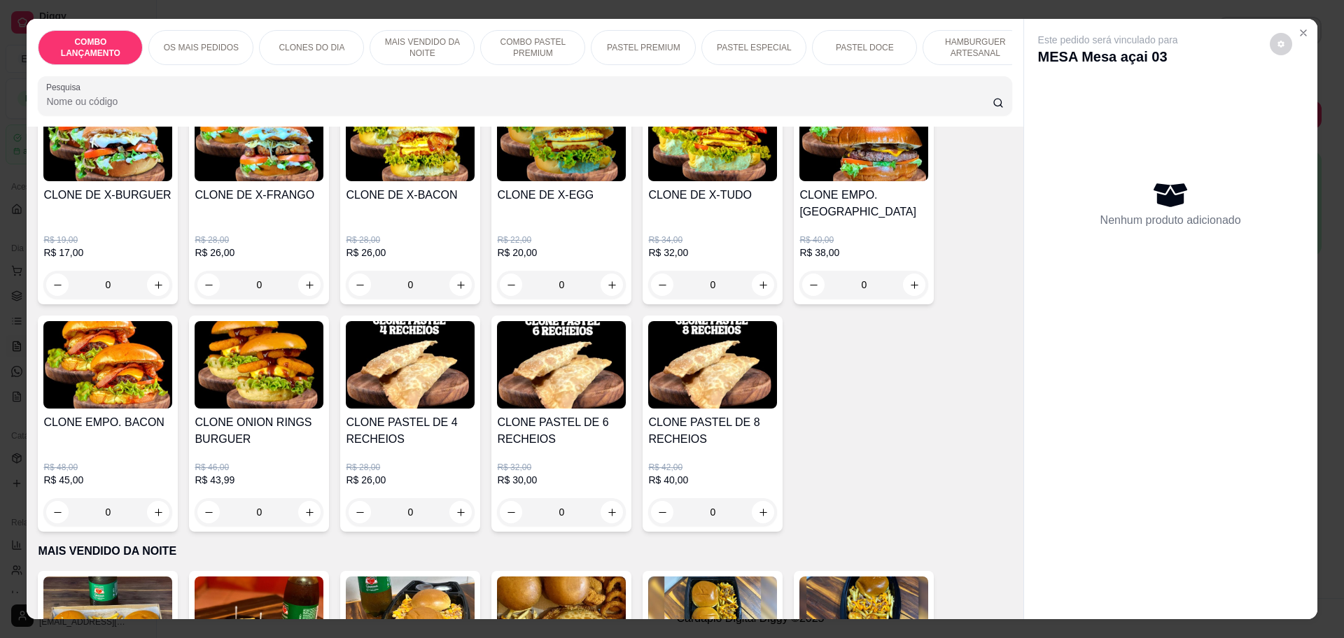
click at [913, 271] on div "0" at bounding box center [863, 285] width 129 height 28
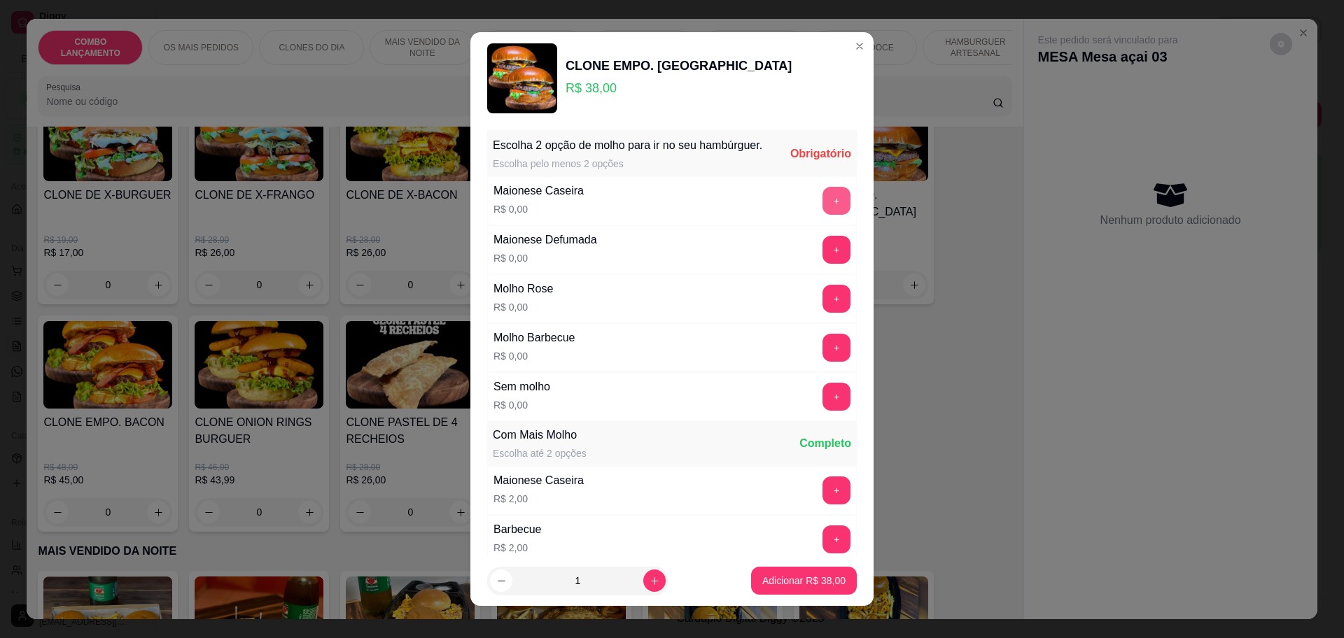
click at [822, 215] on button "+" at bounding box center [836, 201] width 28 height 28
click at [822, 356] on button "+" at bounding box center [836, 348] width 28 height 28
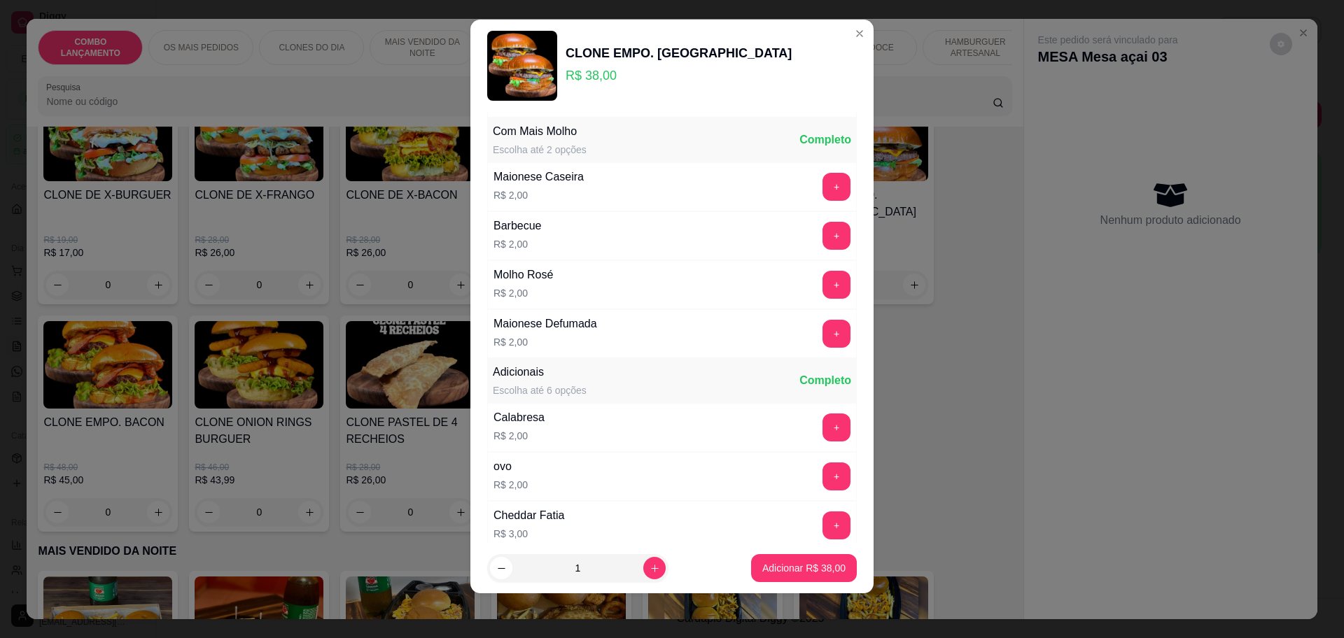
scroll to position [297, 0]
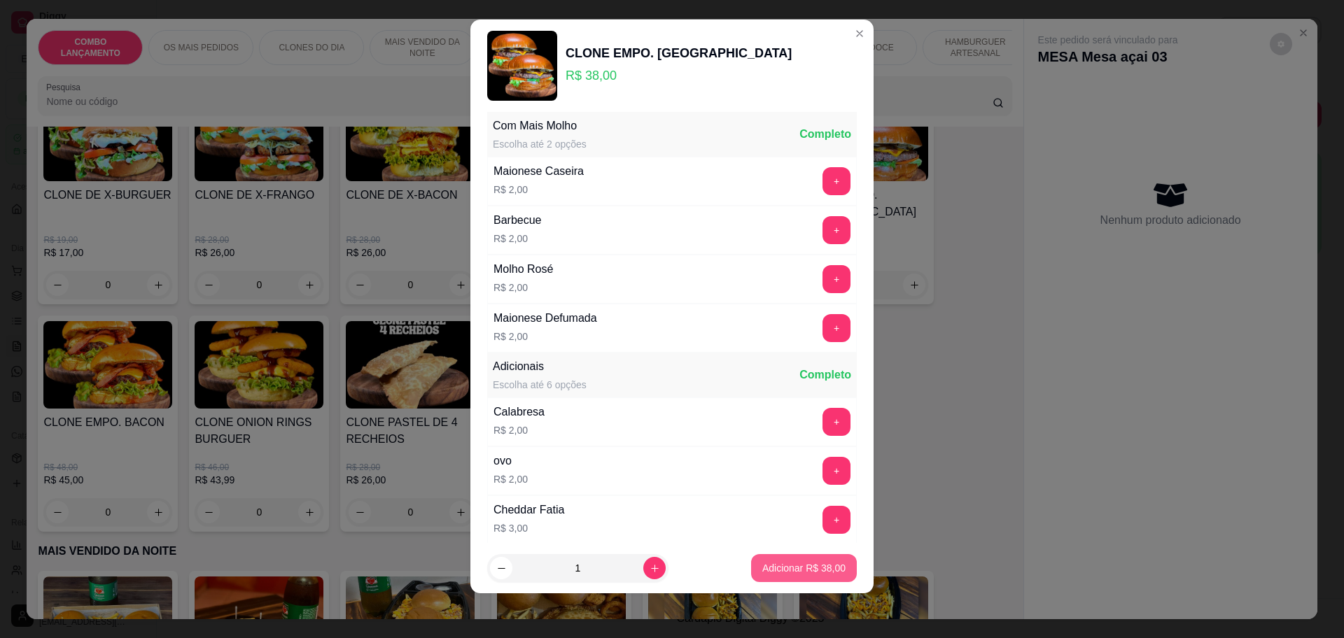
click at [786, 568] on p "Adicionar R$ 38,00" at bounding box center [803, 568] width 83 height 14
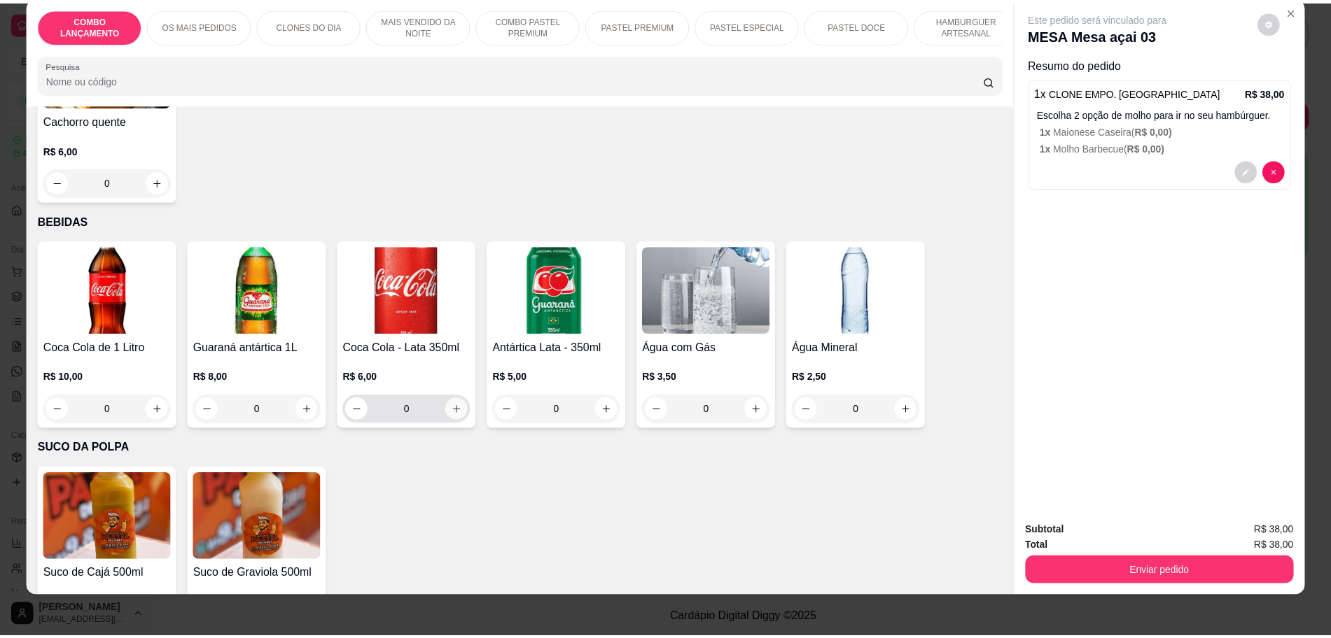
scroll to position [26, 0]
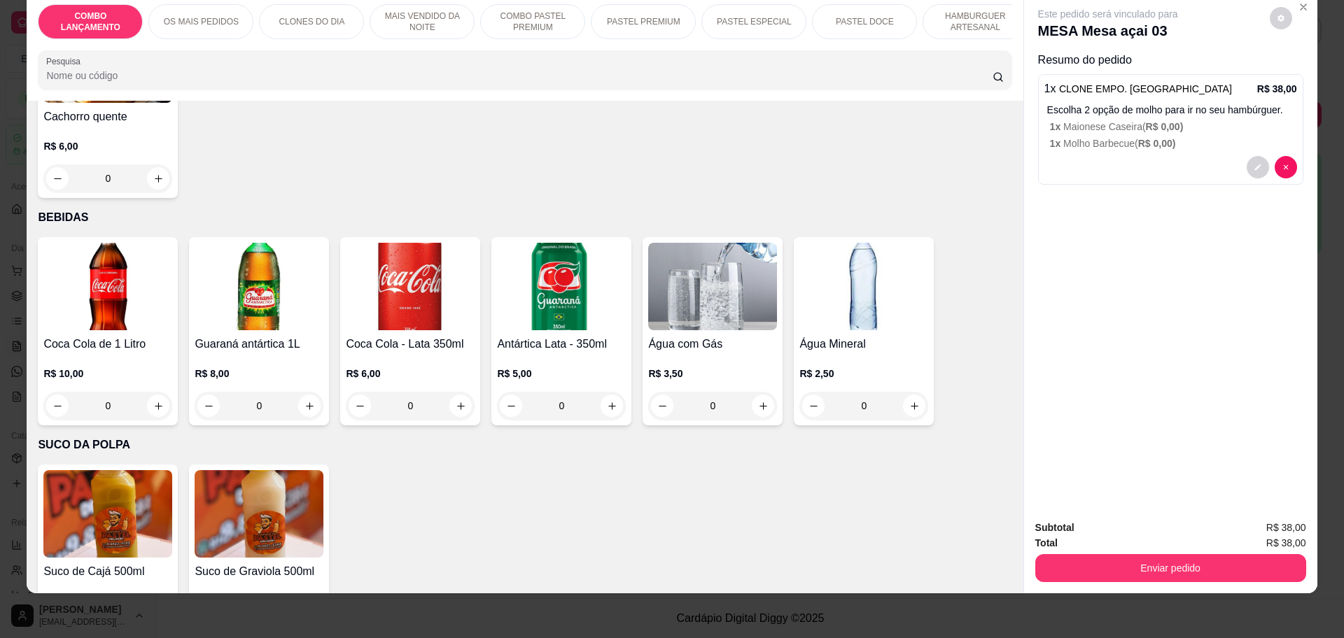
click at [153, 623] on button "increase-product-quantity" at bounding box center [159, 634] width 22 height 22
type input "1"
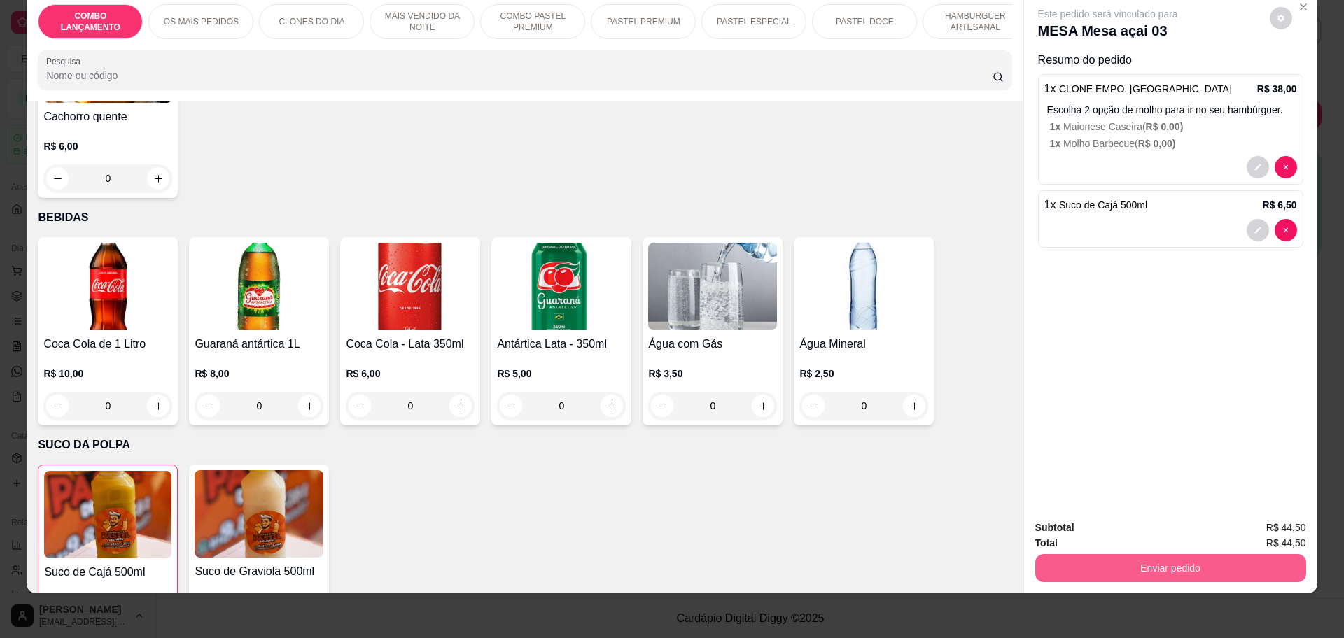
click at [1133, 575] on button "Enviar pedido" at bounding box center [1170, 568] width 271 height 28
click at [1249, 529] on button "Enviar pedido" at bounding box center [1267, 534] width 79 height 27
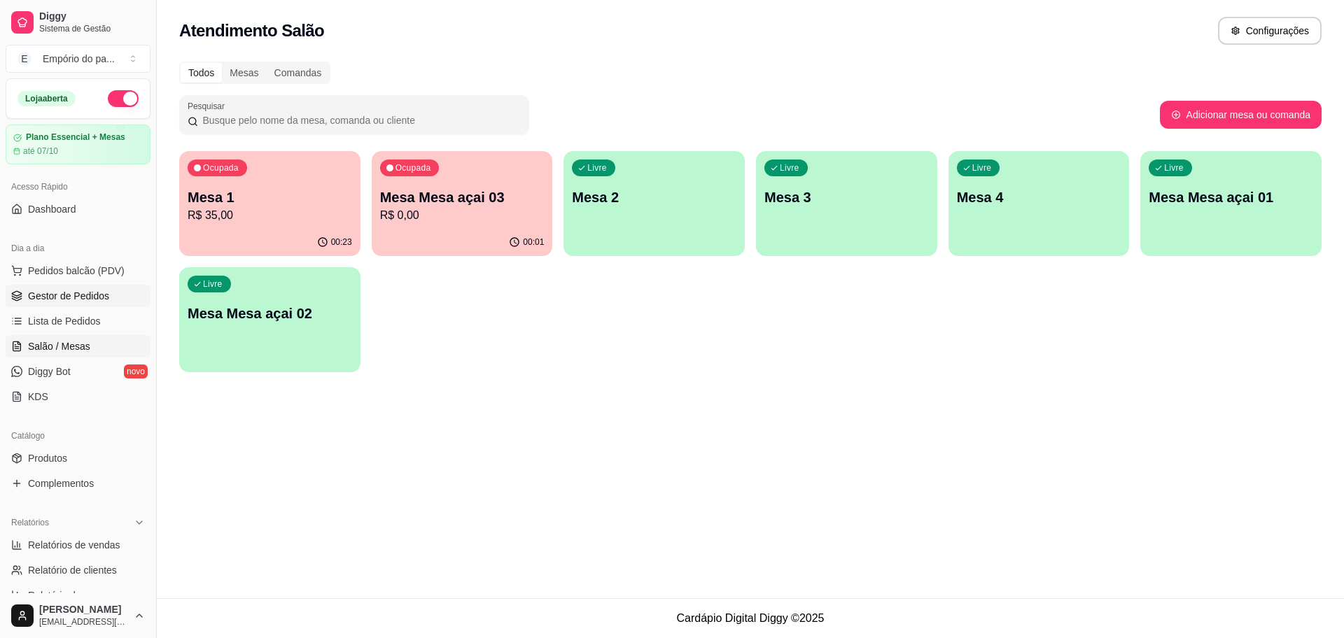
click at [73, 293] on span "Gestor de Pedidos" at bounding box center [68, 296] width 81 height 14
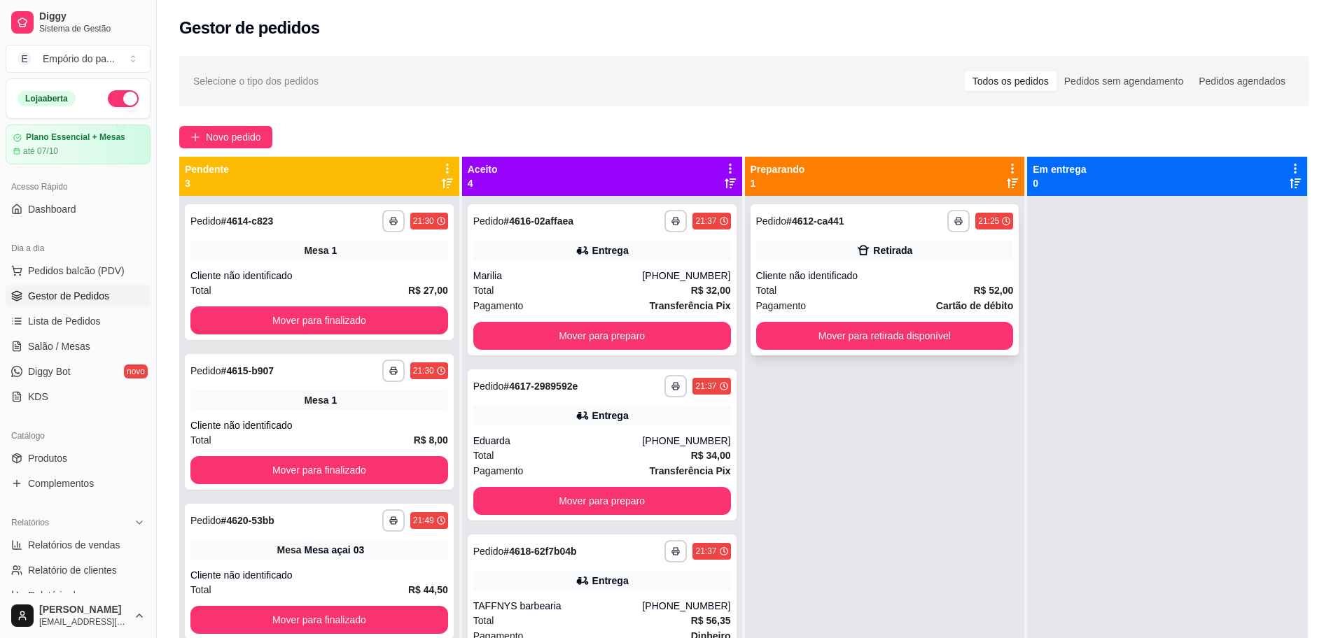
click at [895, 300] on div "Pagamento Cartão de débito" at bounding box center [885, 305] width 258 height 15
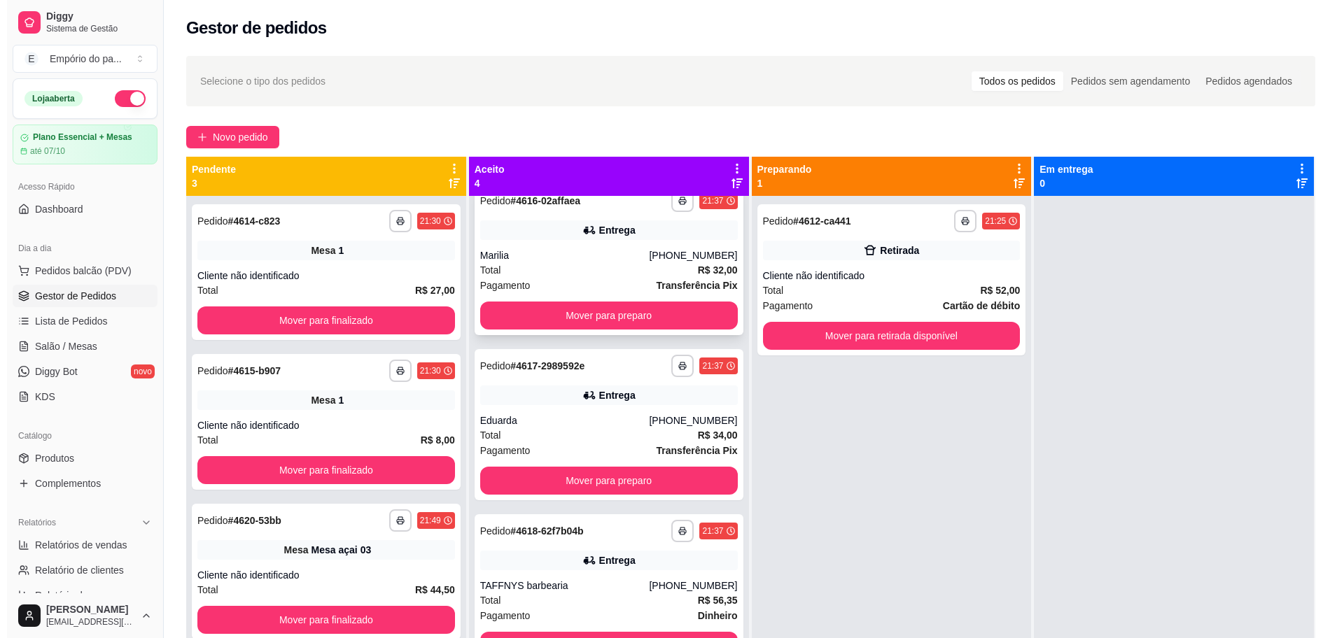
scroll to position [36, 0]
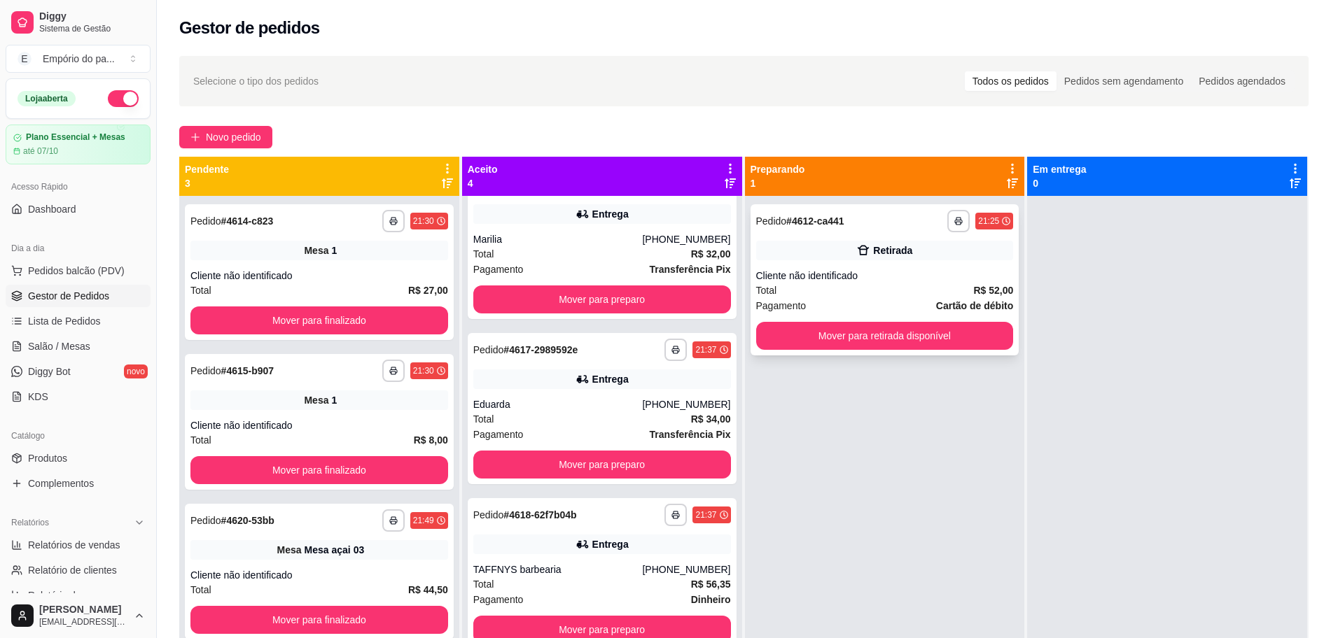
click at [820, 293] on div "Total R$ 52,00" at bounding box center [885, 290] width 258 height 15
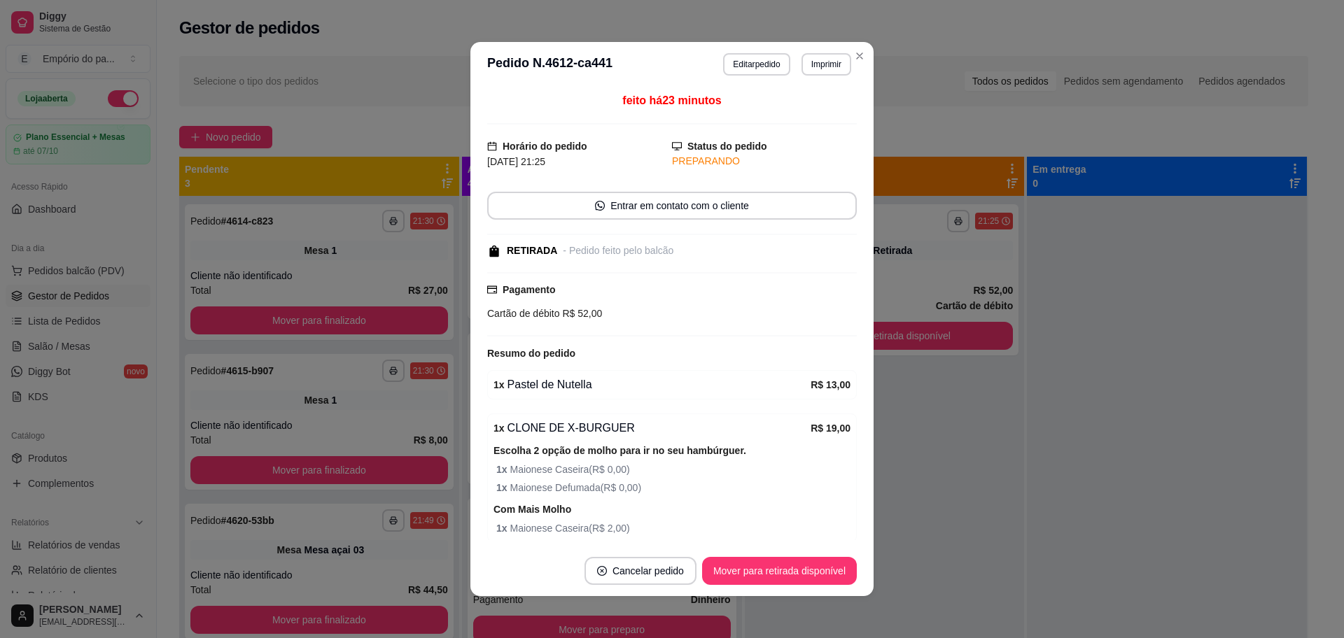
scroll to position [180, 0]
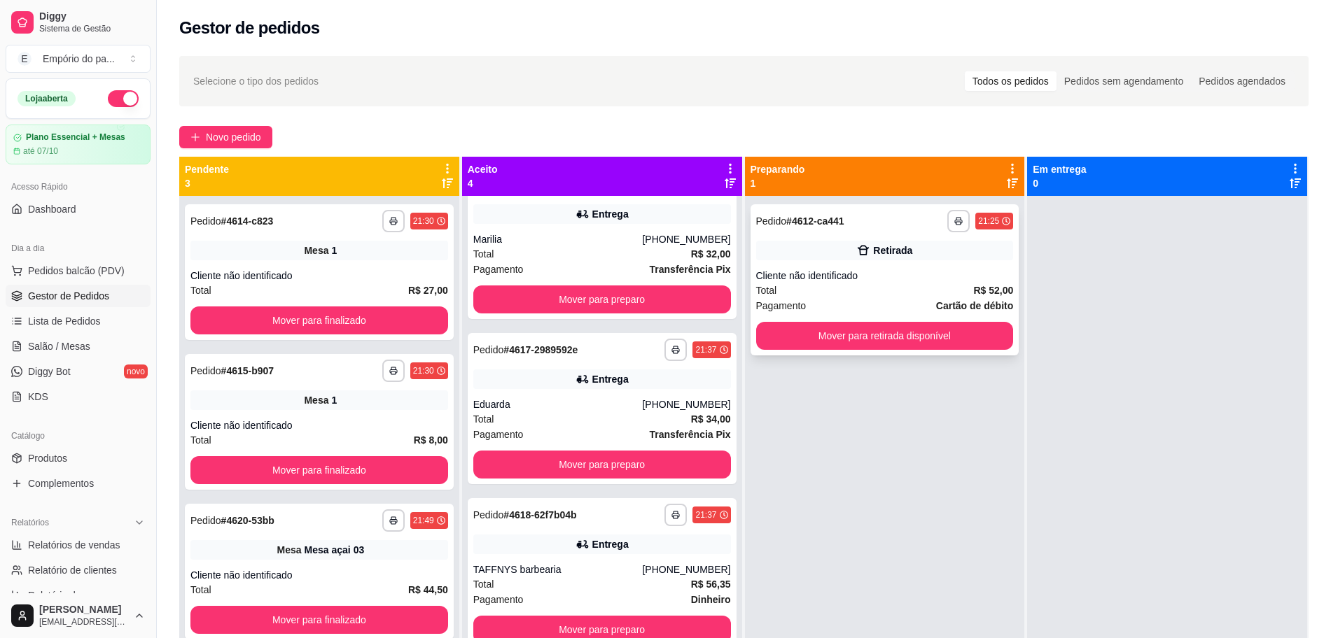
click at [812, 297] on div "**********" at bounding box center [884, 279] width 269 height 151
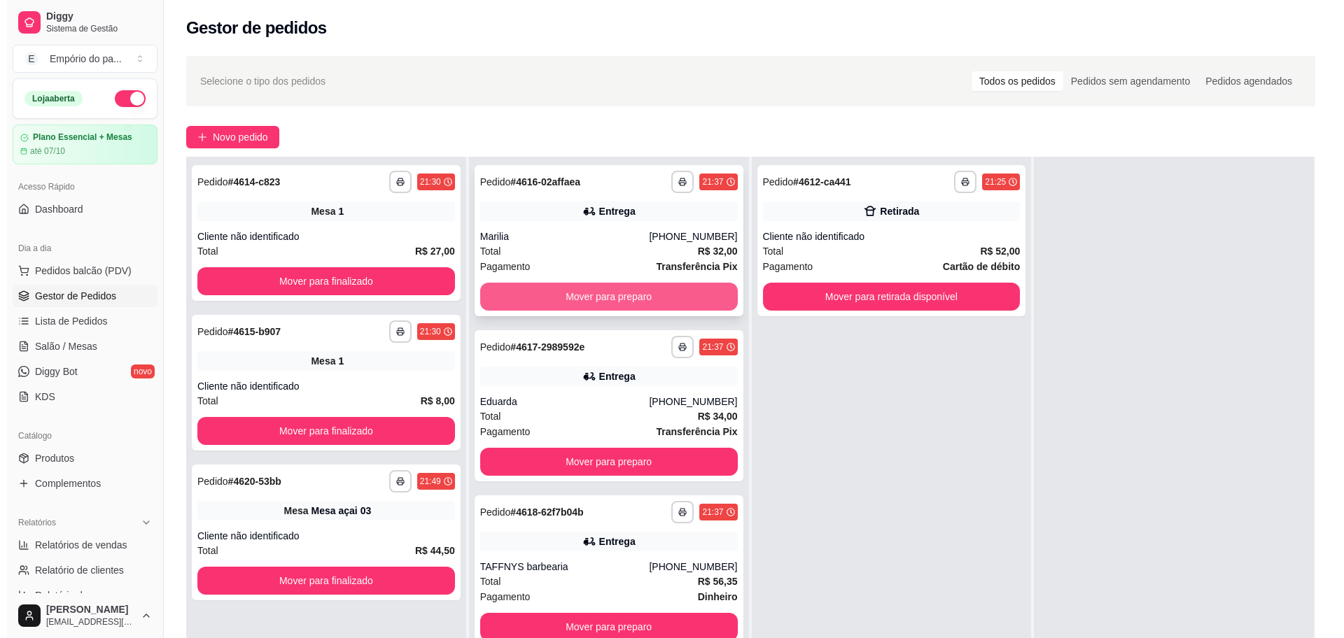
scroll to position [0, 0]
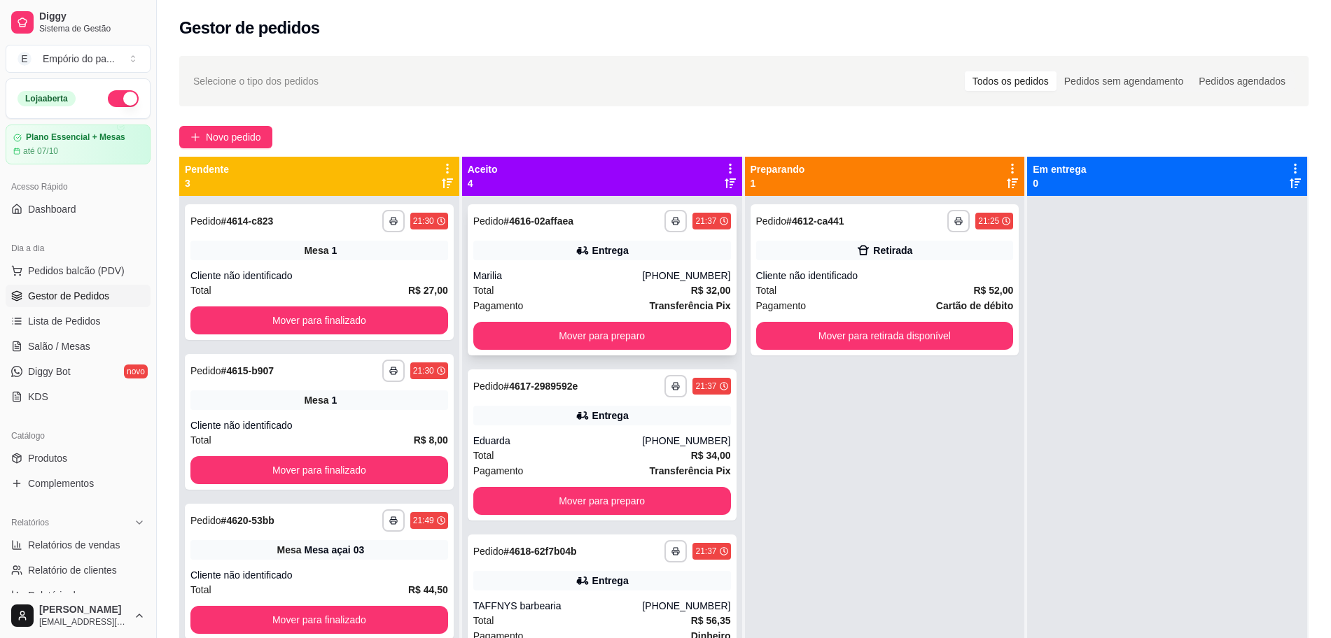
click at [575, 284] on div "Total R$ 32,00" at bounding box center [602, 290] width 258 height 15
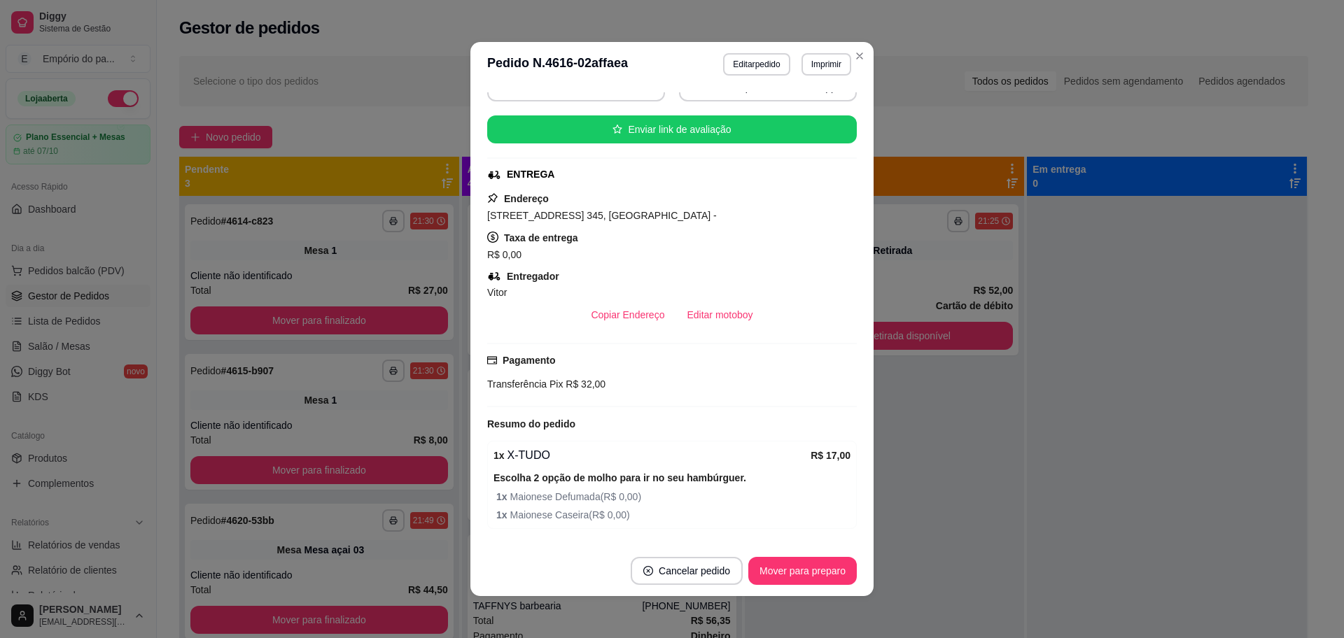
scroll to position [360, 0]
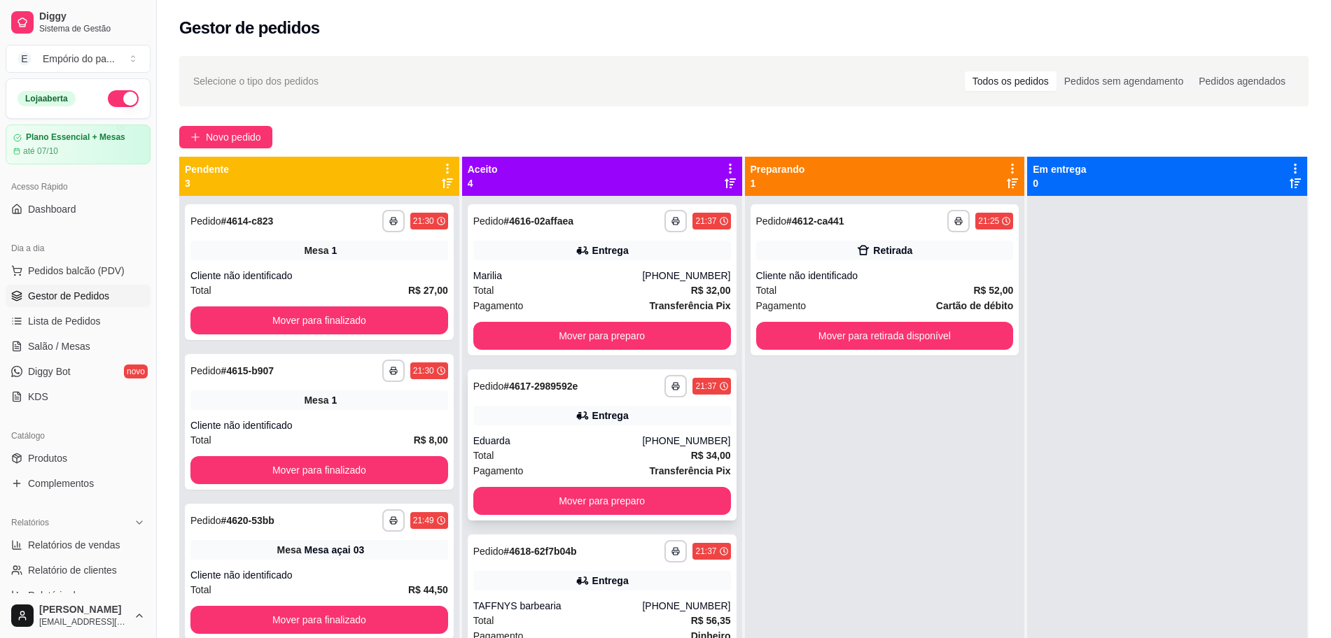
click at [612, 450] on div "Total R$ 34,00" at bounding box center [602, 455] width 258 height 15
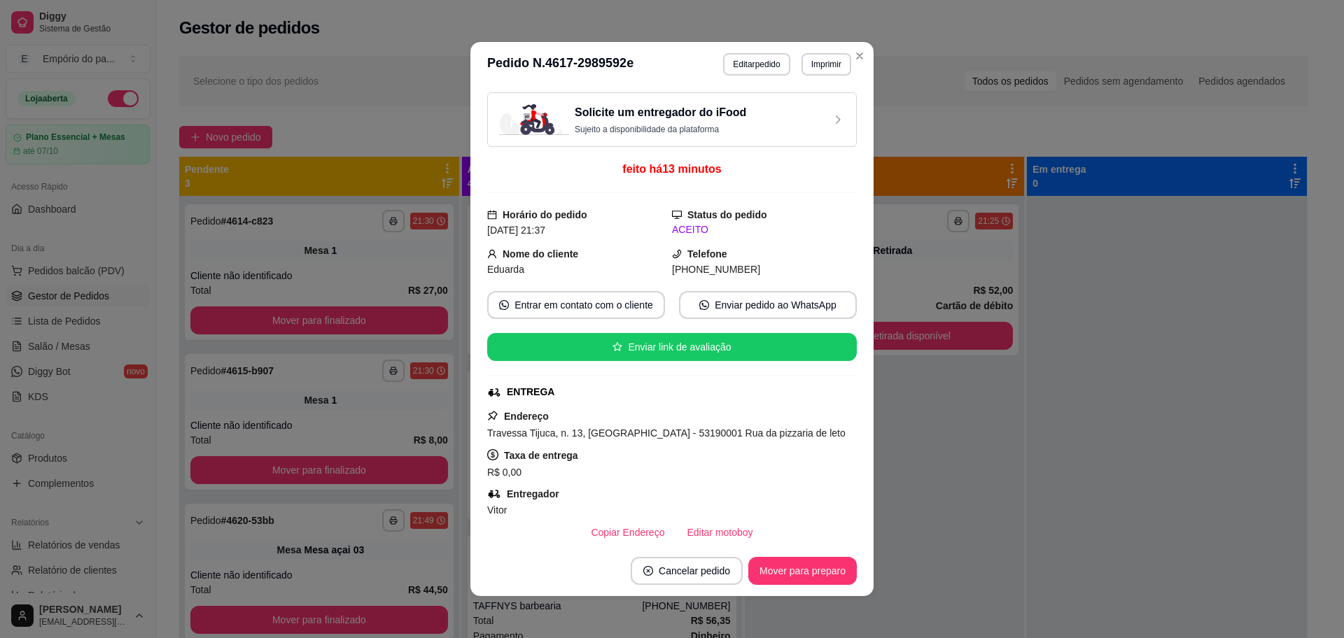
scroll to position [261, 0]
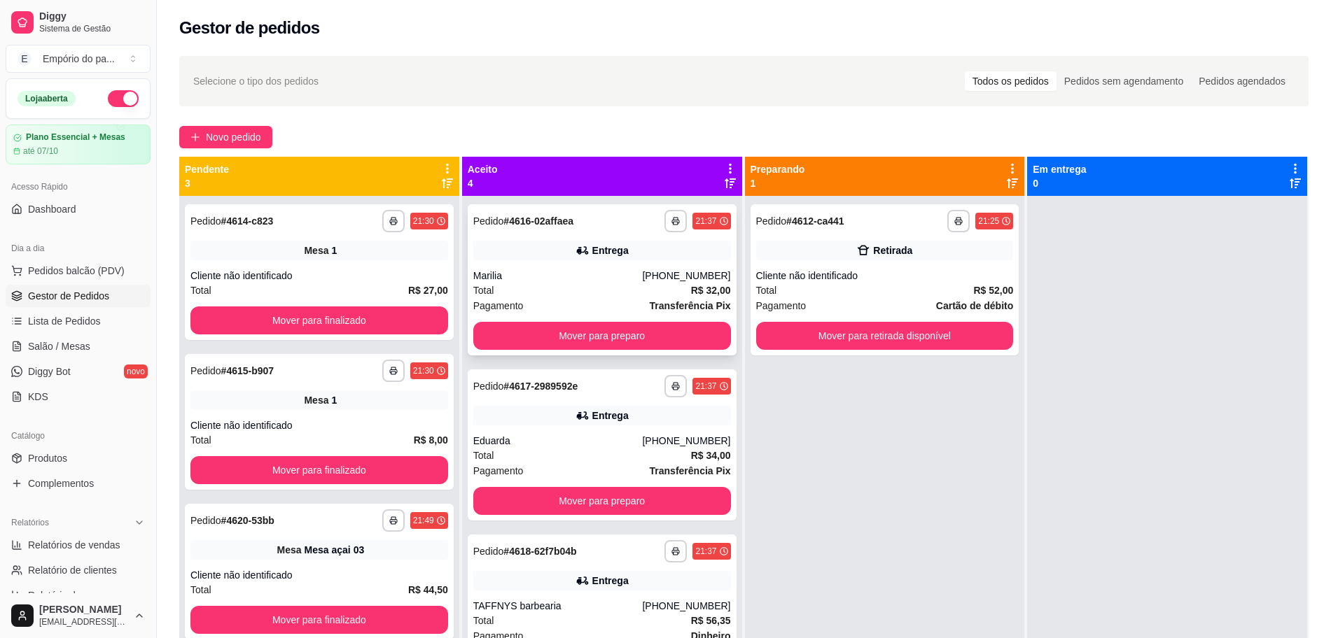
click at [533, 272] on div "Marilia" at bounding box center [557, 276] width 169 height 14
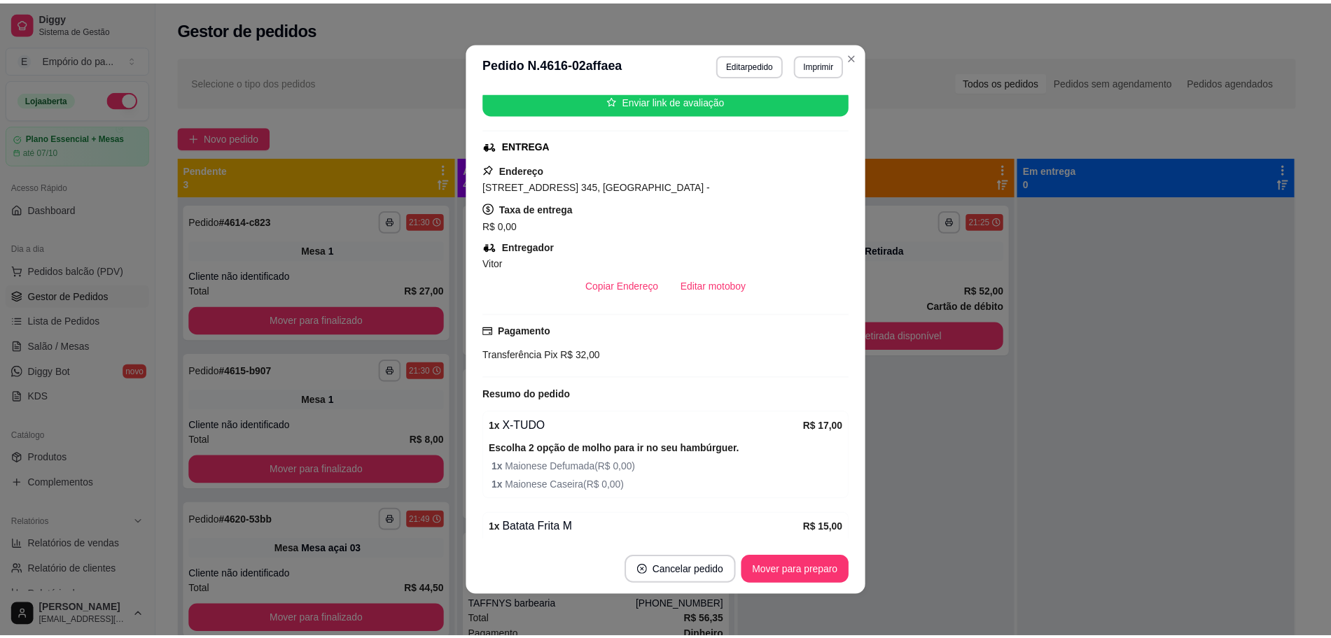
scroll to position [262, 0]
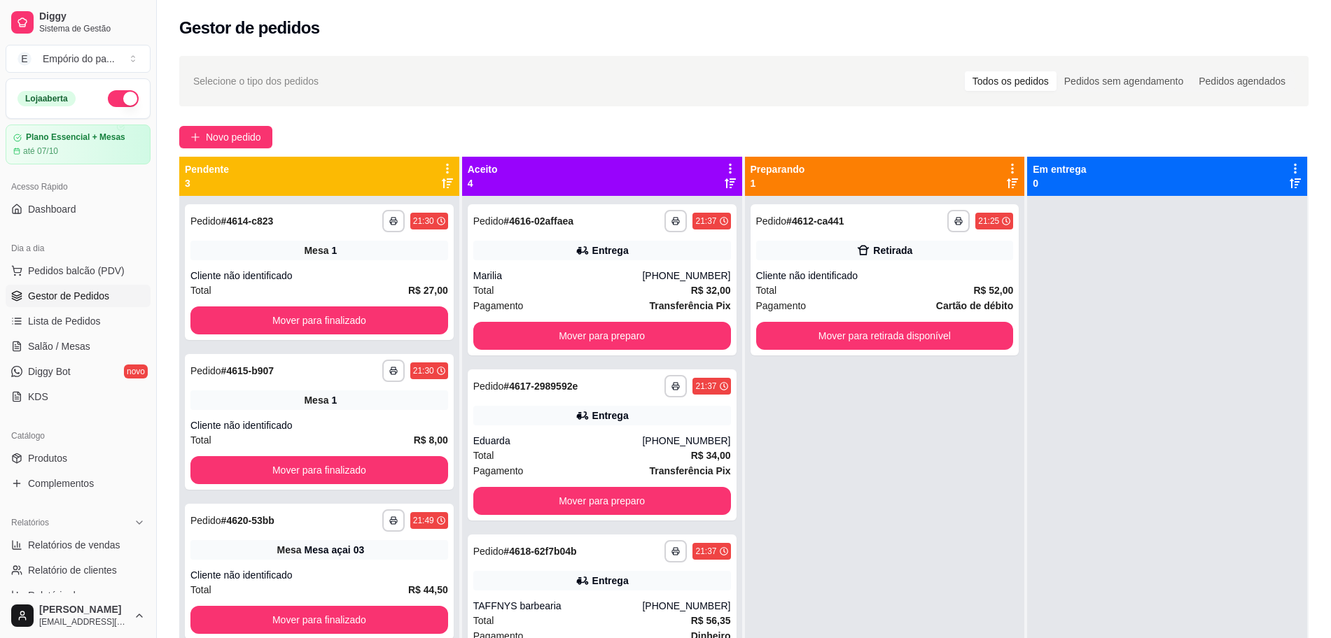
click at [933, 405] on div "**********" at bounding box center [885, 515] width 280 height 638
click at [42, 314] on span "Lista de Pedidos" at bounding box center [64, 321] width 73 height 14
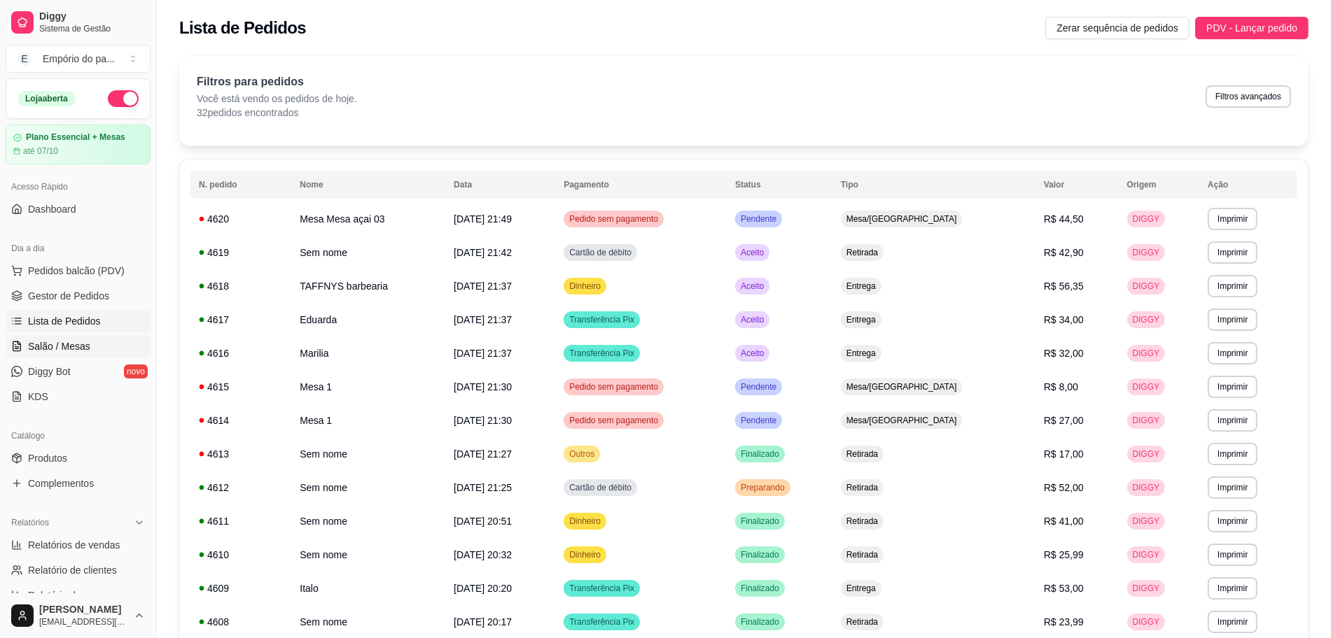
click at [48, 349] on span "Salão / Mesas" at bounding box center [59, 346] width 62 height 14
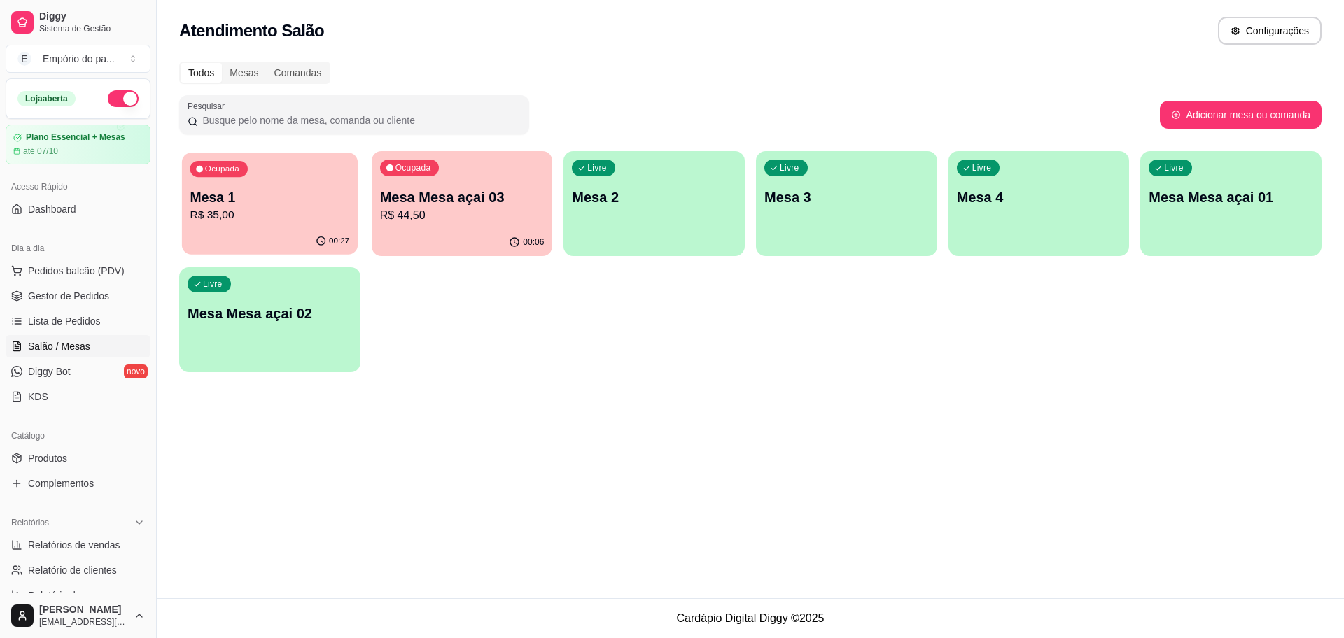
click at [303, 228] on button "Ocupada Mesa 1 R$ 35,00 00:27" at bounding box center [270, 204] width 176 height 102
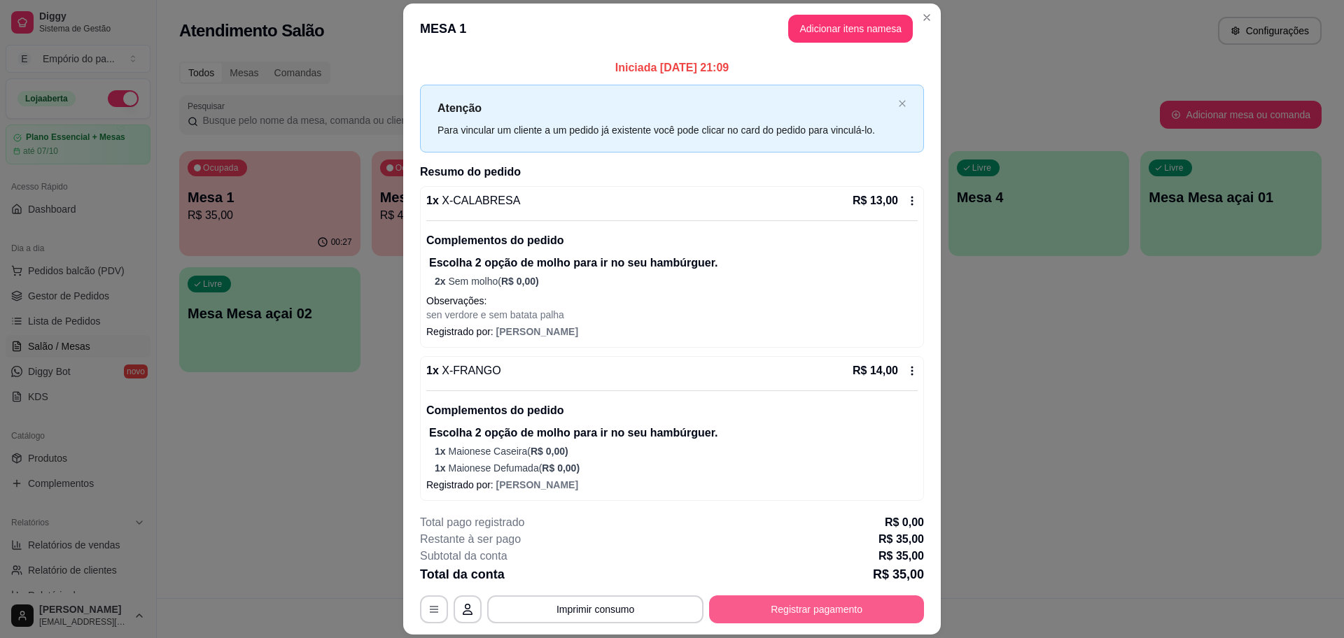
click at [722, 610] on button "Registrar pagamento" at bounding box center [816, 610] width 215 height 28
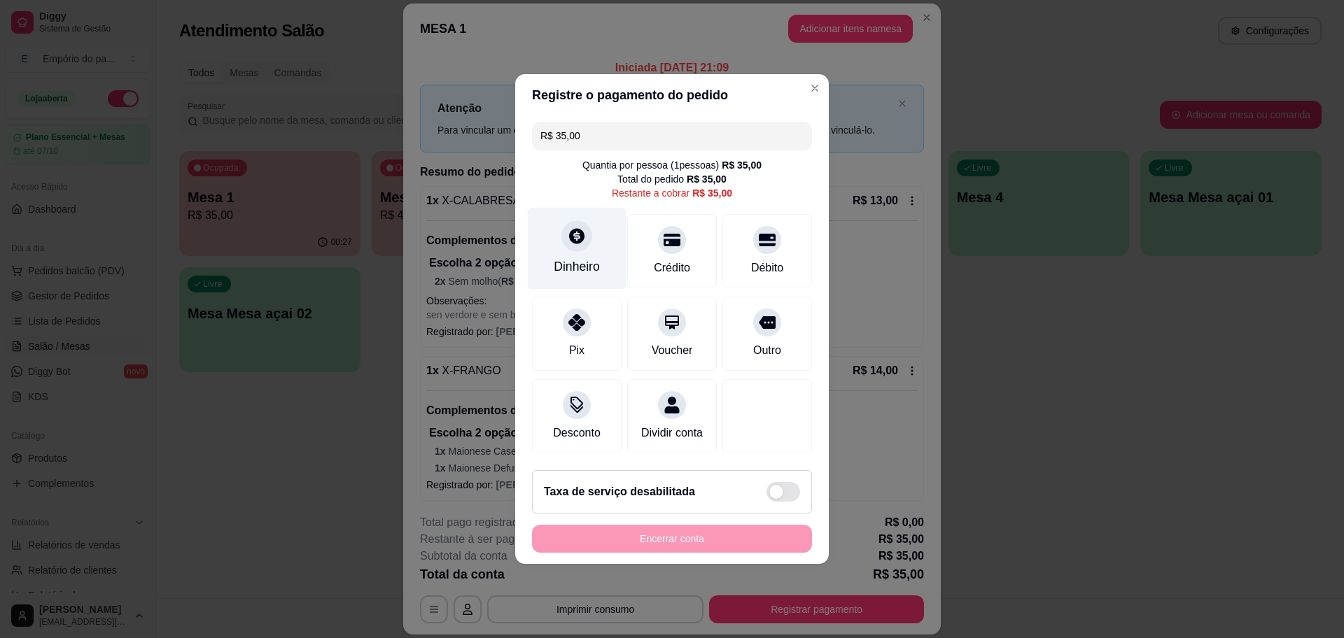
click at [567, 248] on div "Dinheiro" at bounding box center [577, 249] width 99 height 82
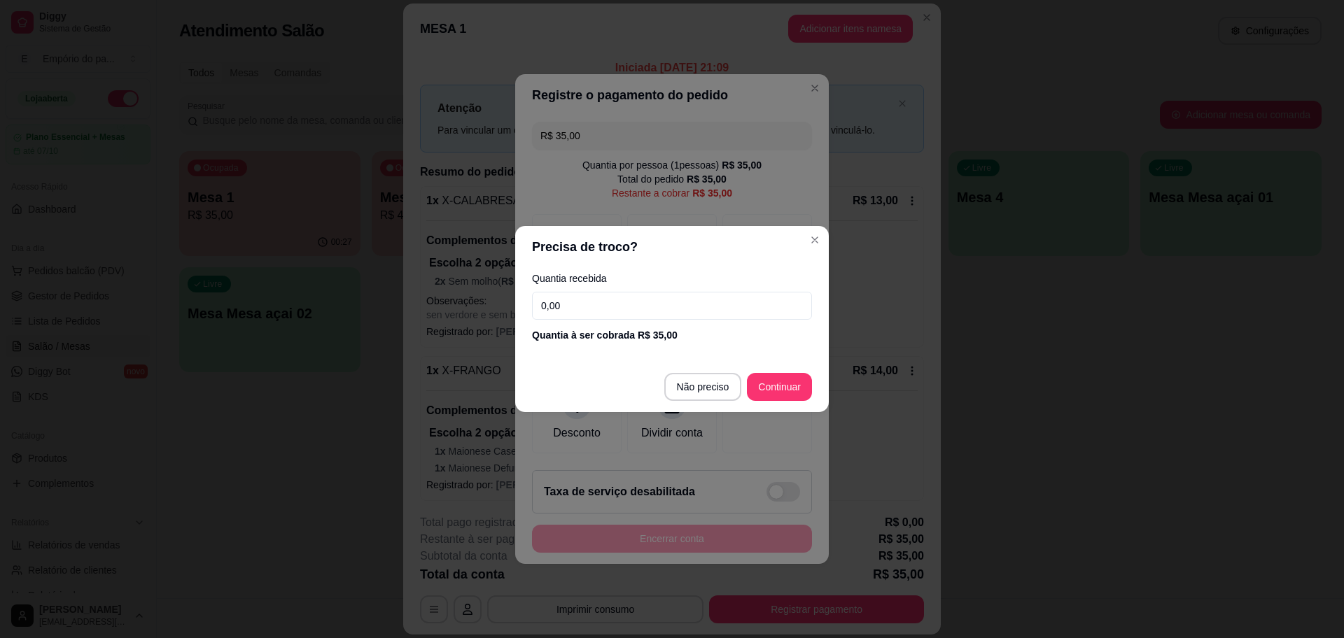
click at [559, 314] on input "0,00" at bounding box center [672, 306] width 280 height 28
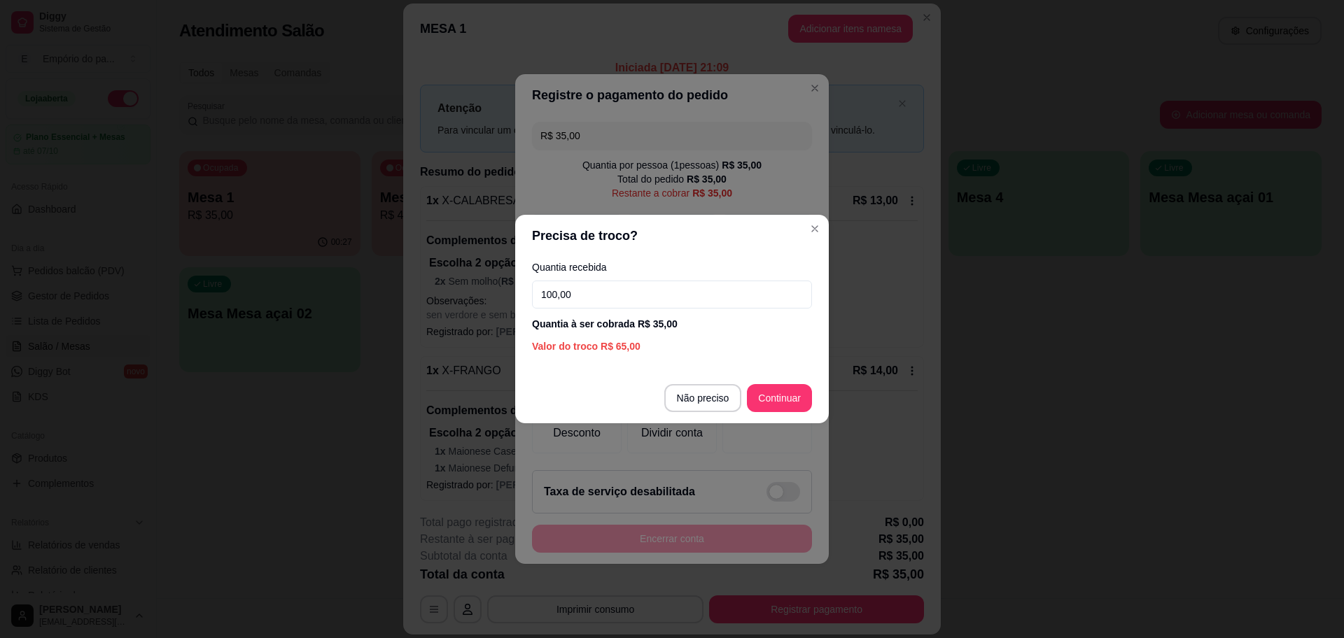
type input "100,00"
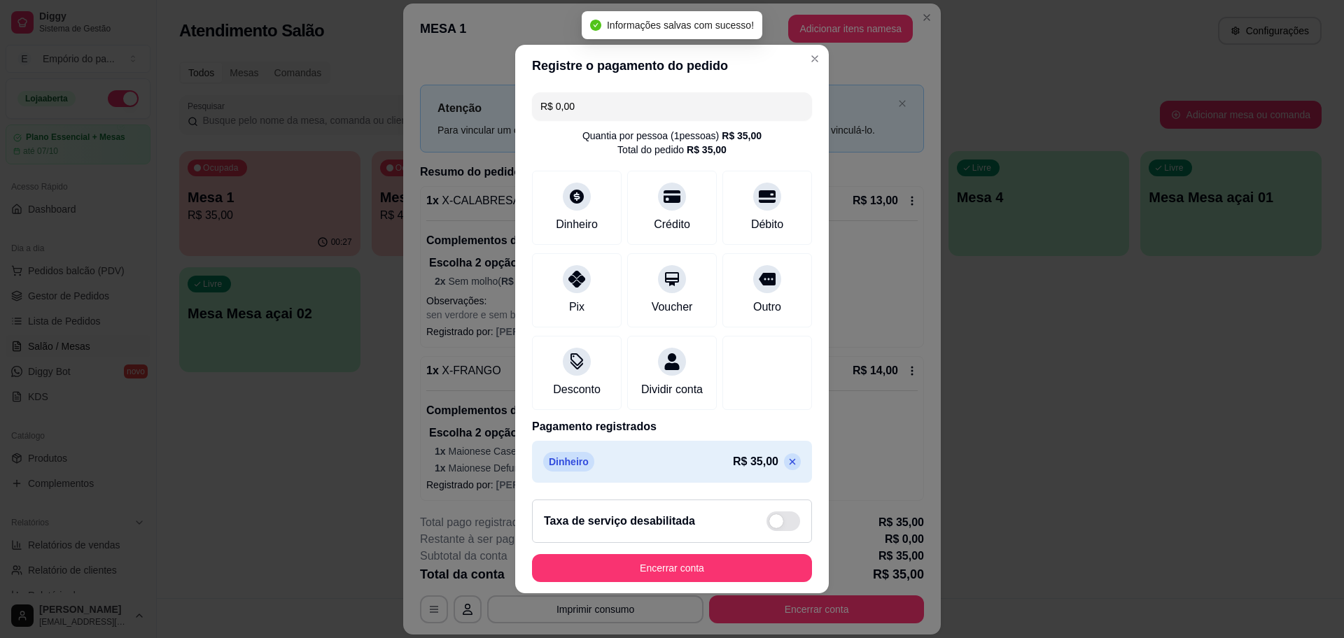
type input "R$ 0,00"
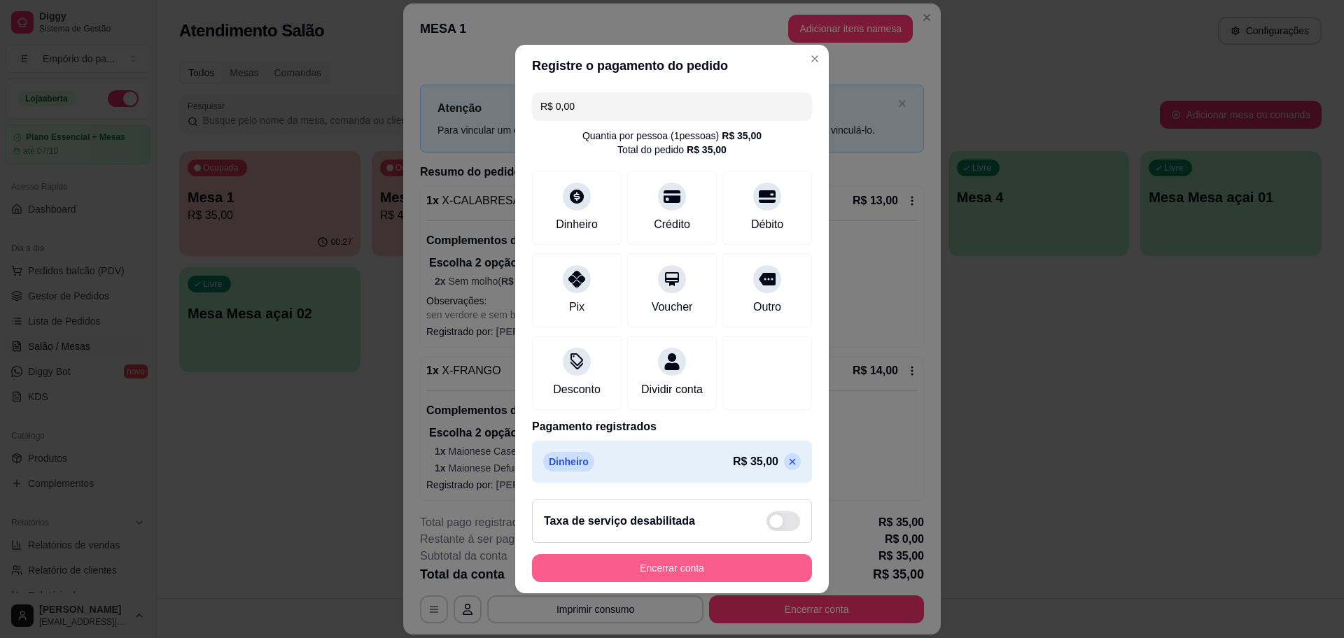
click at [742, 580] on button "Encerrar conta" at bounding box center [672, 568] width 280 height 28
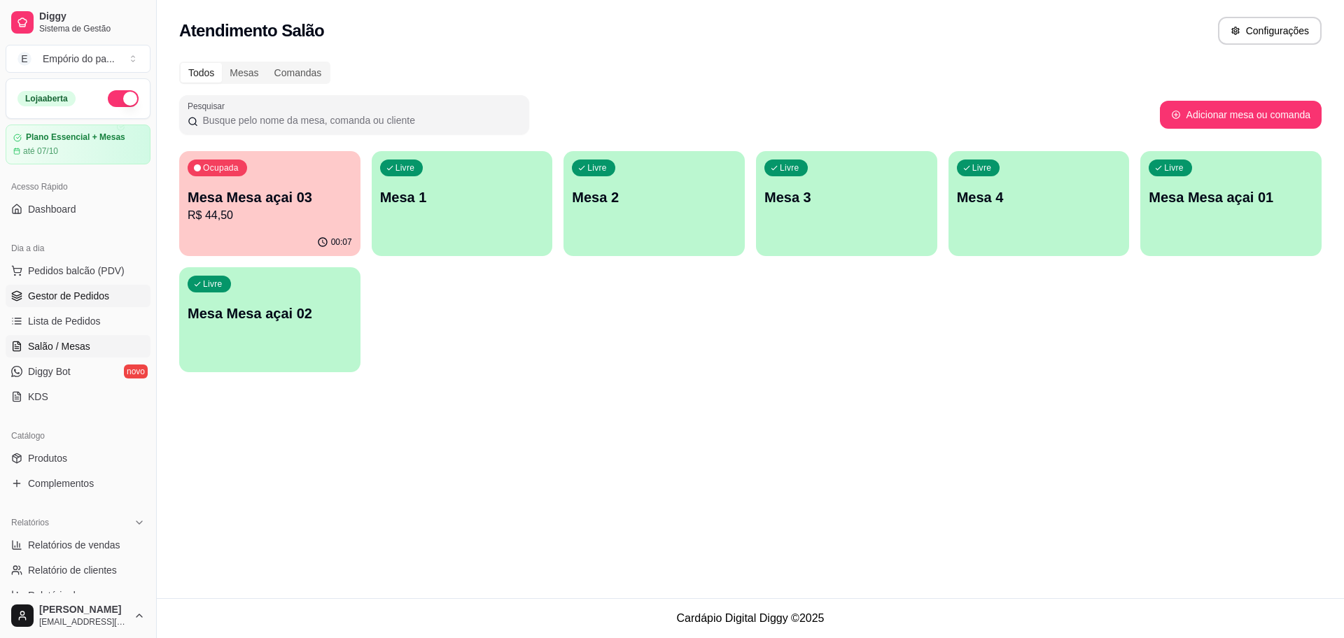
click at [66, 293] on span "Gestor de Pedidos" at bounding box center [68, 296] width 81 height 14
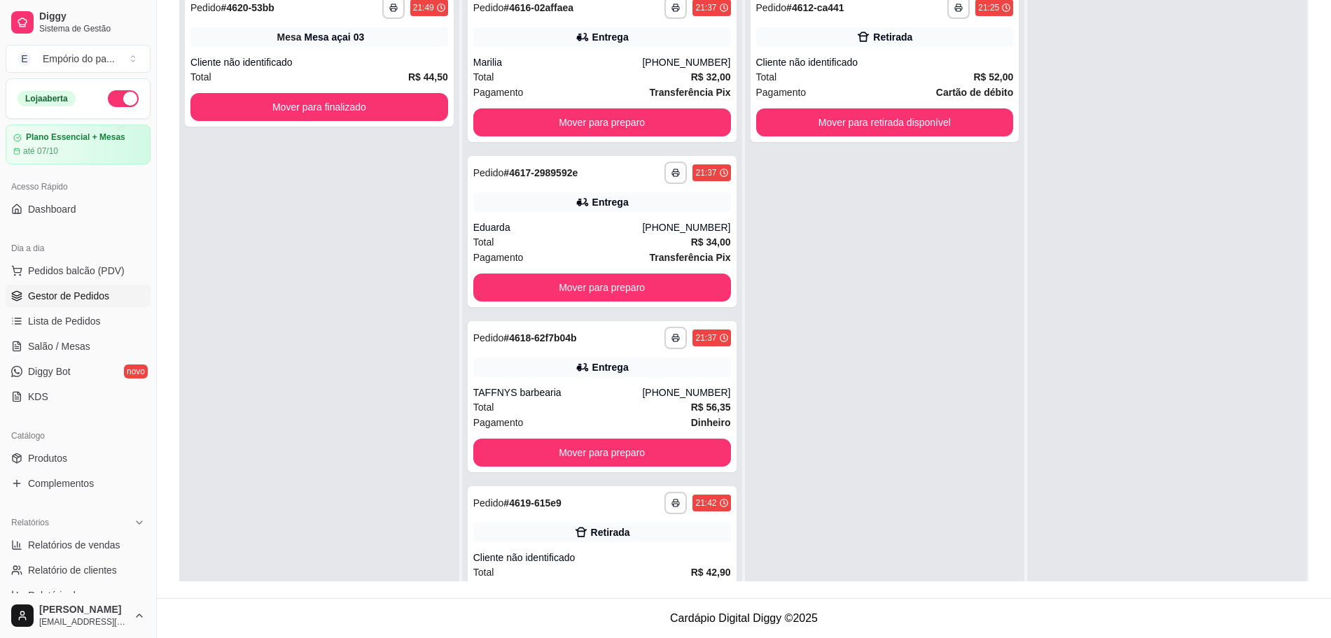
drag, startPoint x: 903, startPoint y: 297, endPoint x: 897, endPoint y: 292, distance: 7.9
click at [902, 297] on div "**********" at bounding box center [885, 302] width 280 height 638
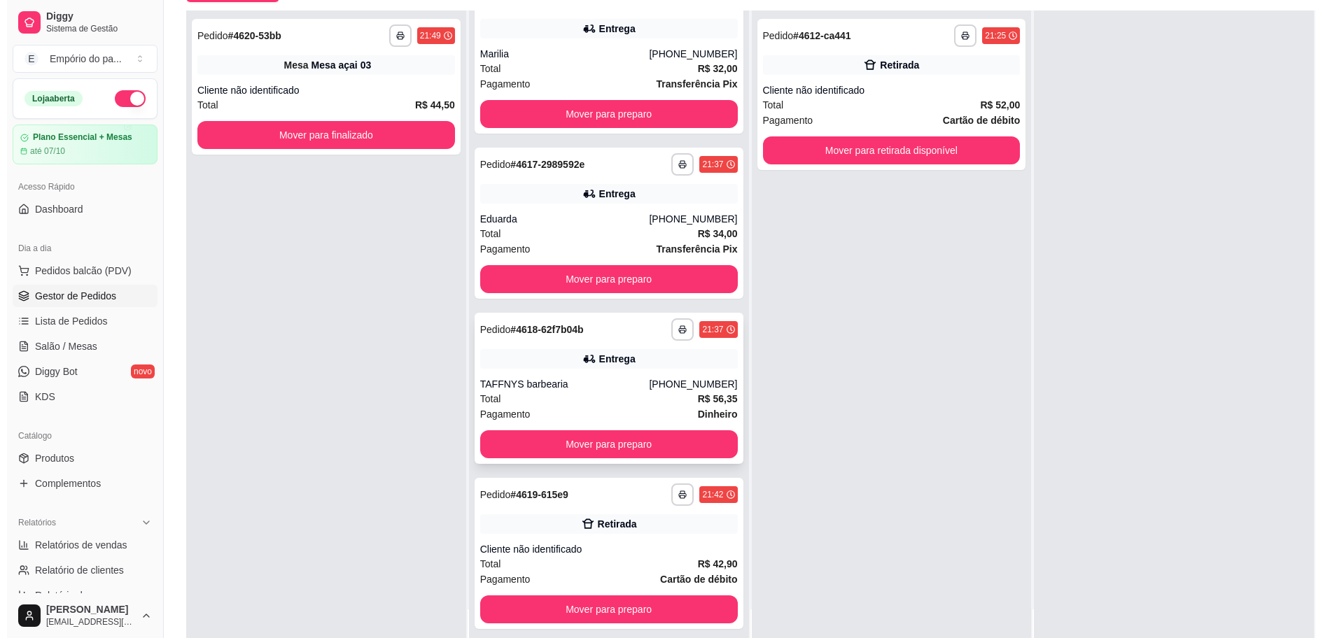
scroll to position [213, 0]
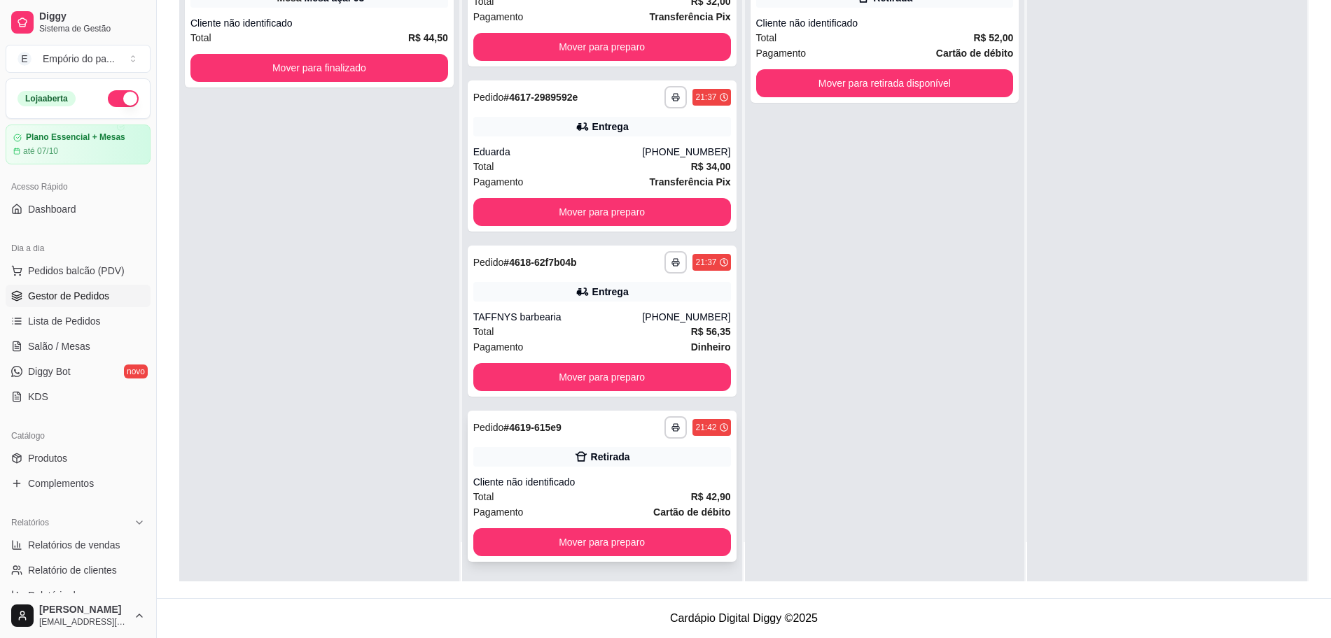
click at [610, 485] on div "Cliente não identificado" at bounding box center [602, 482] width 258 height 14
click at [548, 293] on div "Entrega" at bounding box center [602, 292] width 258 height 20
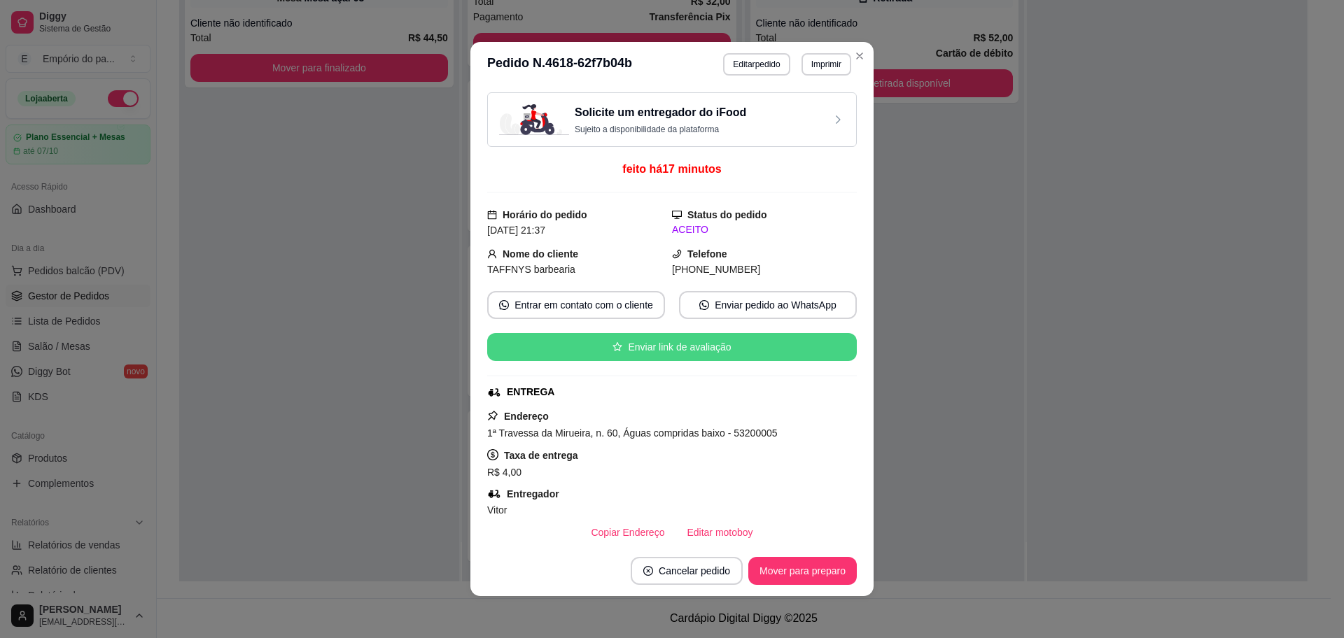
scroll to position [384, 0]
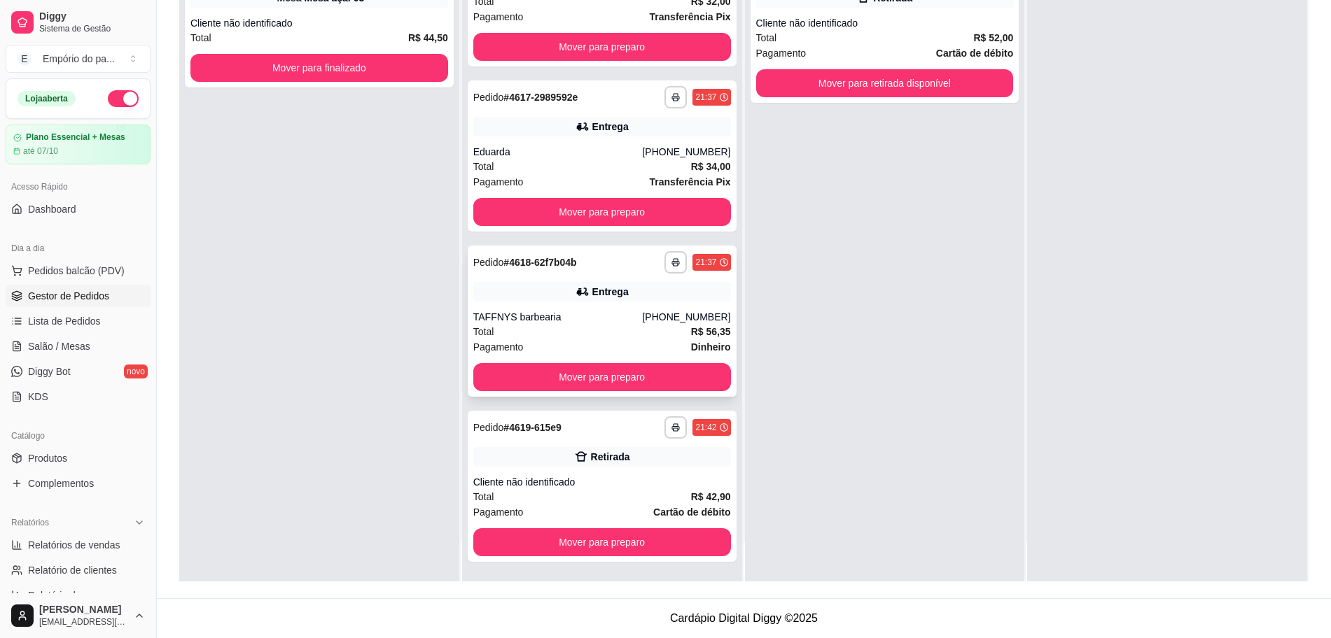
click at [535, 335] on div "Total R$ 56,35" at bounding box center [602, 331] width 258 height 15
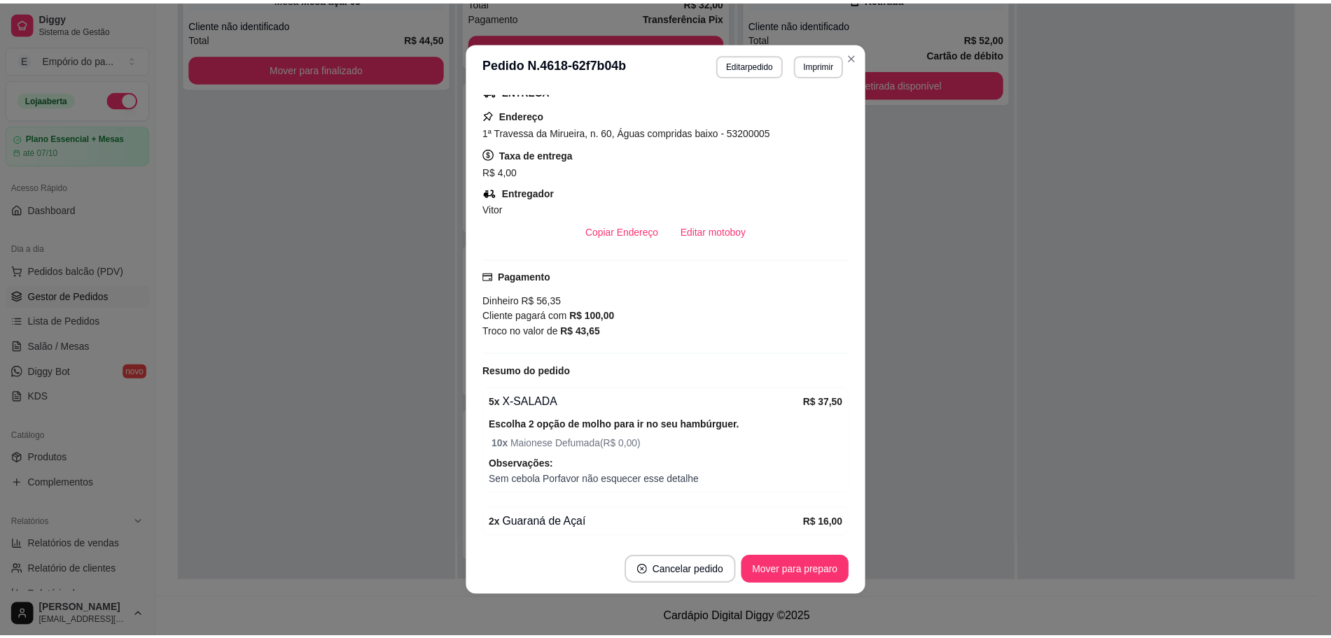
scroll to position [297, 0]
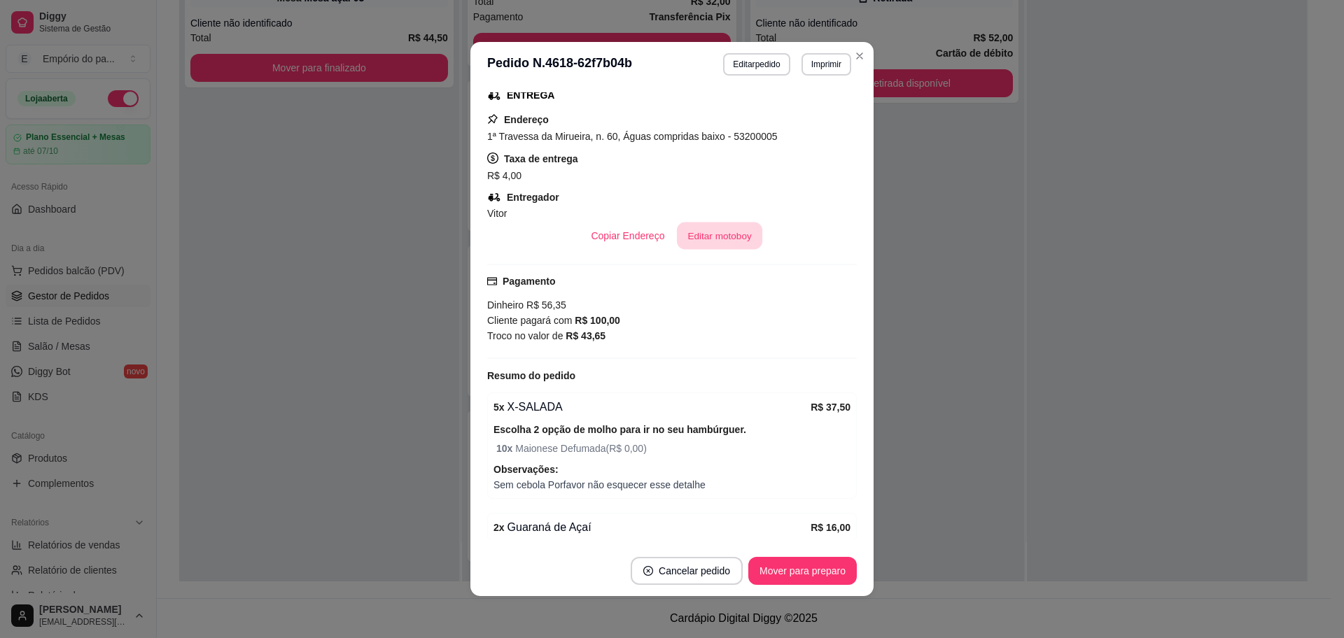
click at [696, 225] on button "Editar motoboy" at bounding box center [719, 236] width 85 height 27
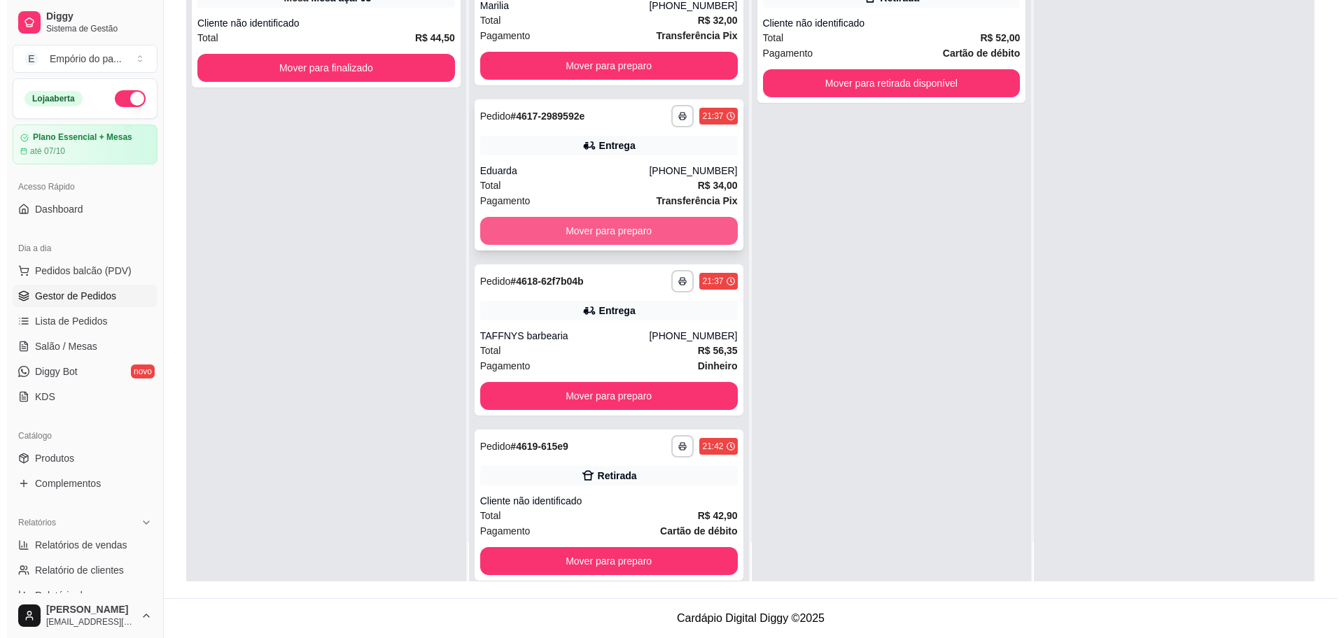
scroll to position [0, 0]
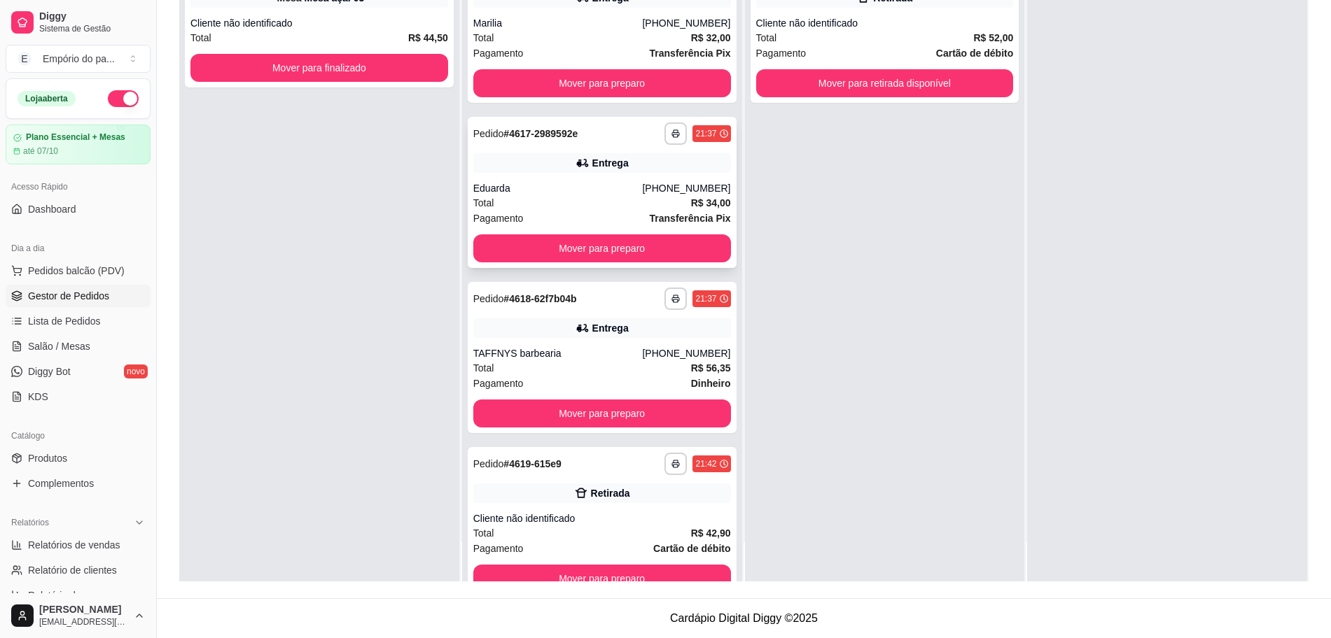
click at [563, 202] on div "Total R$ 34,00" at bounding box center [602, 202] width 258 height 15
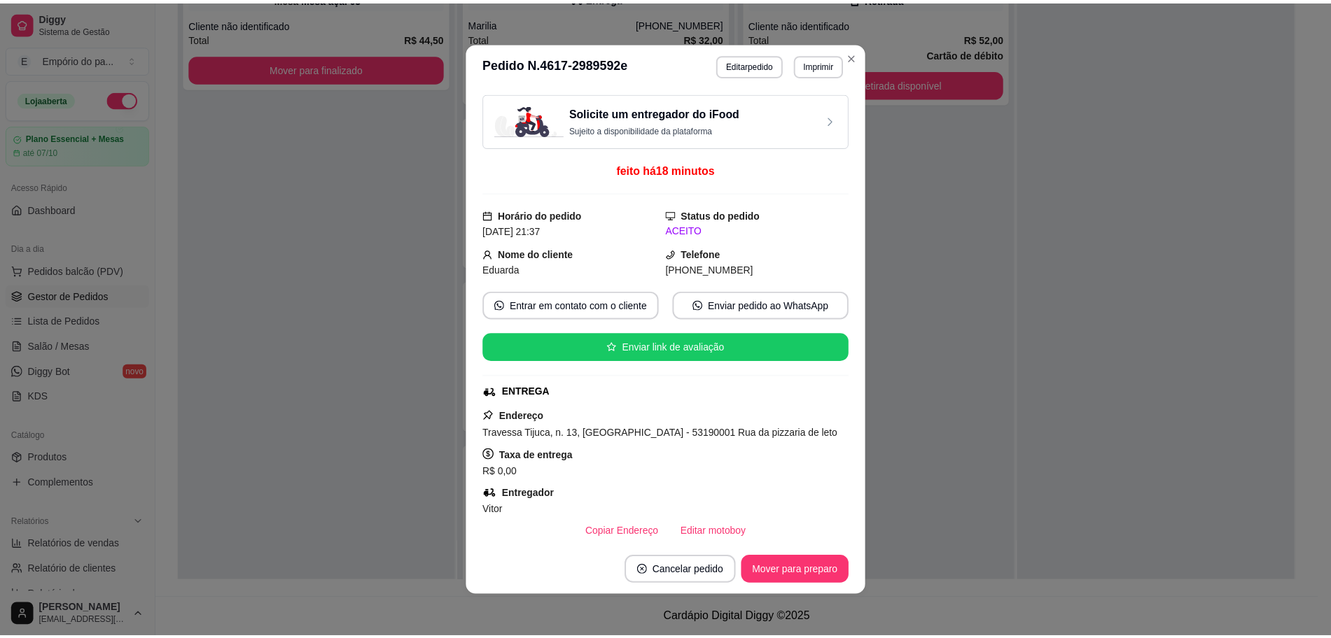
scroll to position [261, 0]
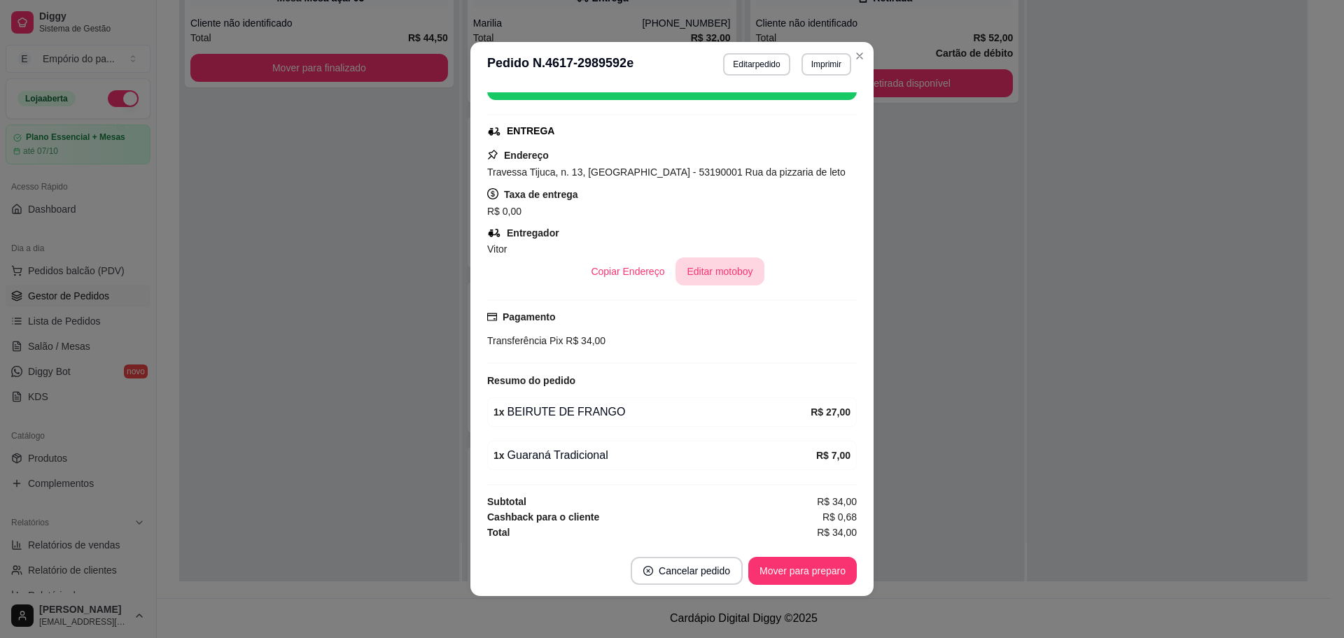
click at [722, 274] on button "Editar motoboy" at bounding box center [719, 272] width 88 height 28
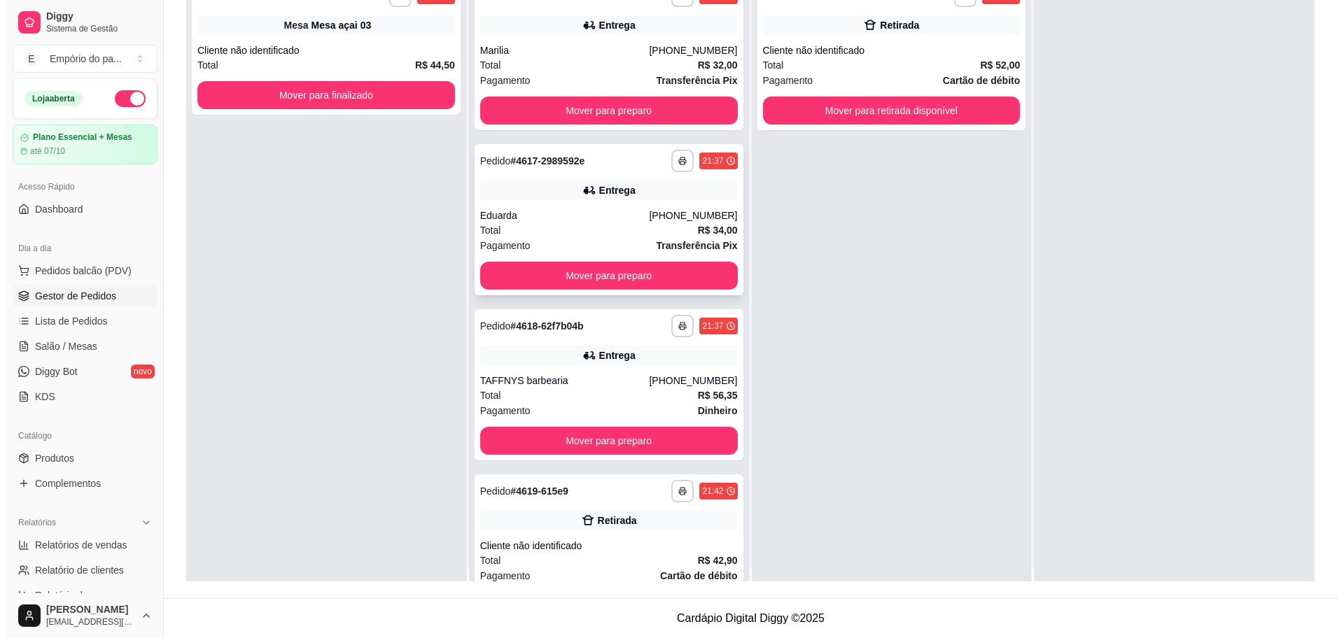
scroll to position [0, 0]
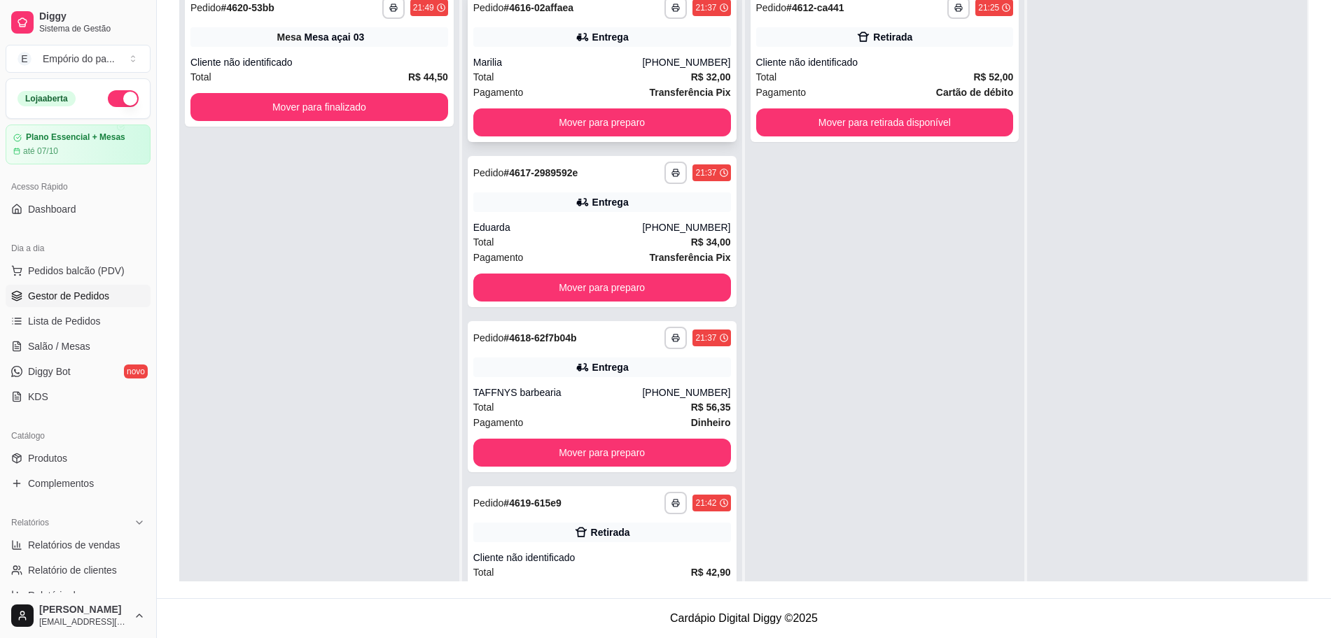
click at [574, 65] on div "Marilia" at bounding box center [557, 62] width 169 height 14
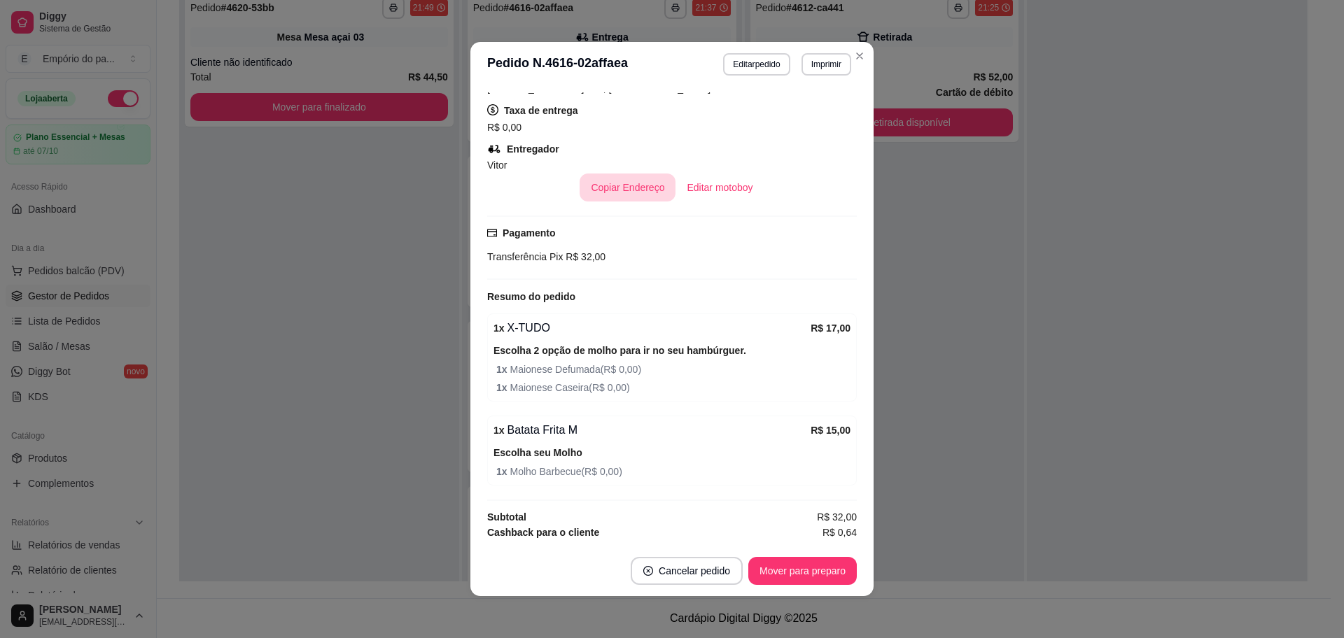
scroll to position [360, 0]
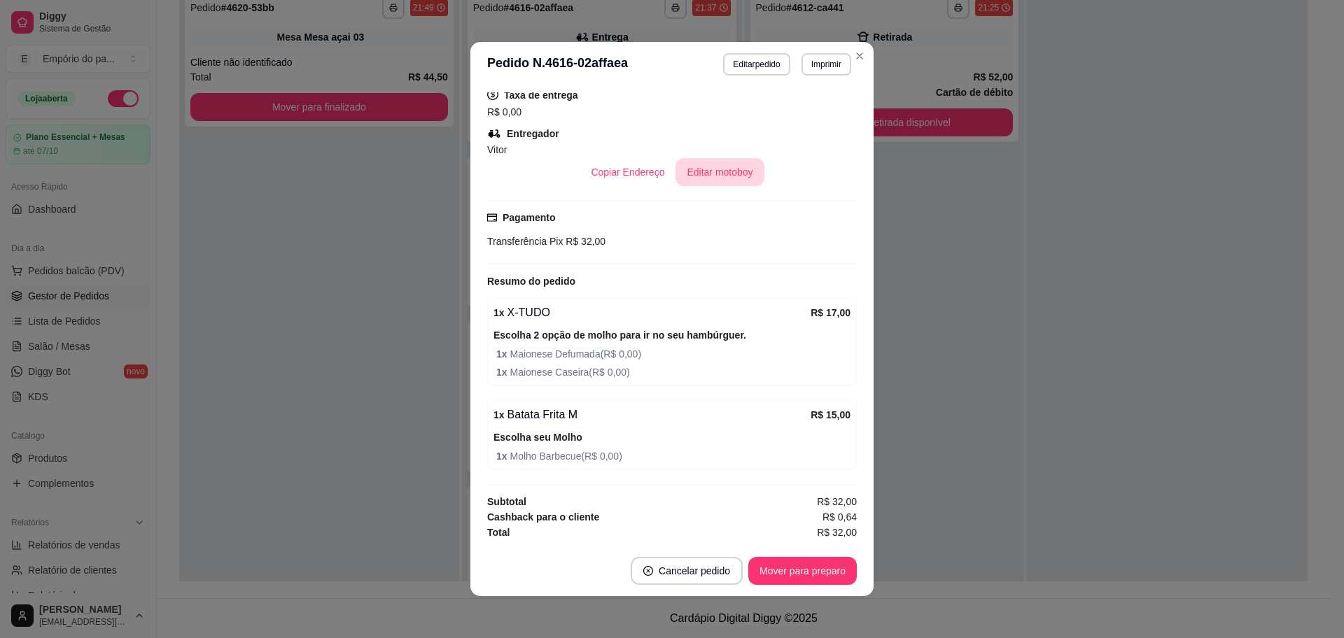
click at [711, 169] on button "Editar motoboy" at bounding box center [719, 172] width 88 height 28
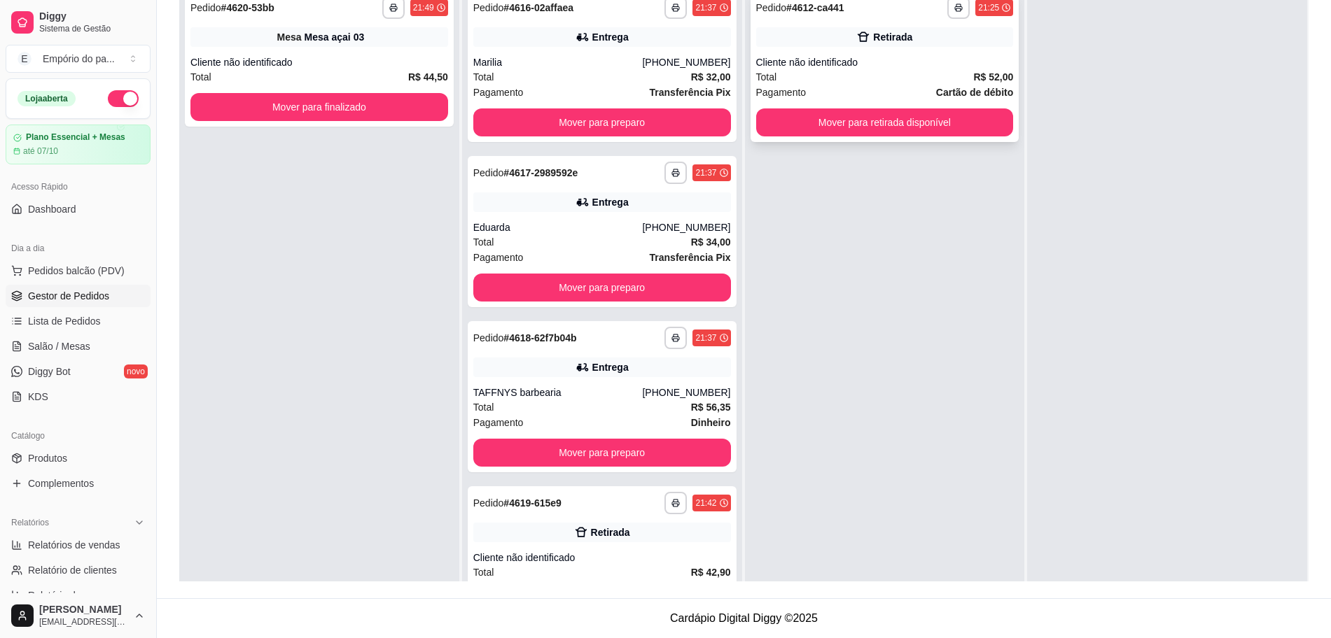
click at [796, 87] on span "Pagamento" at bounding box center [781, 92] width 50 height 15
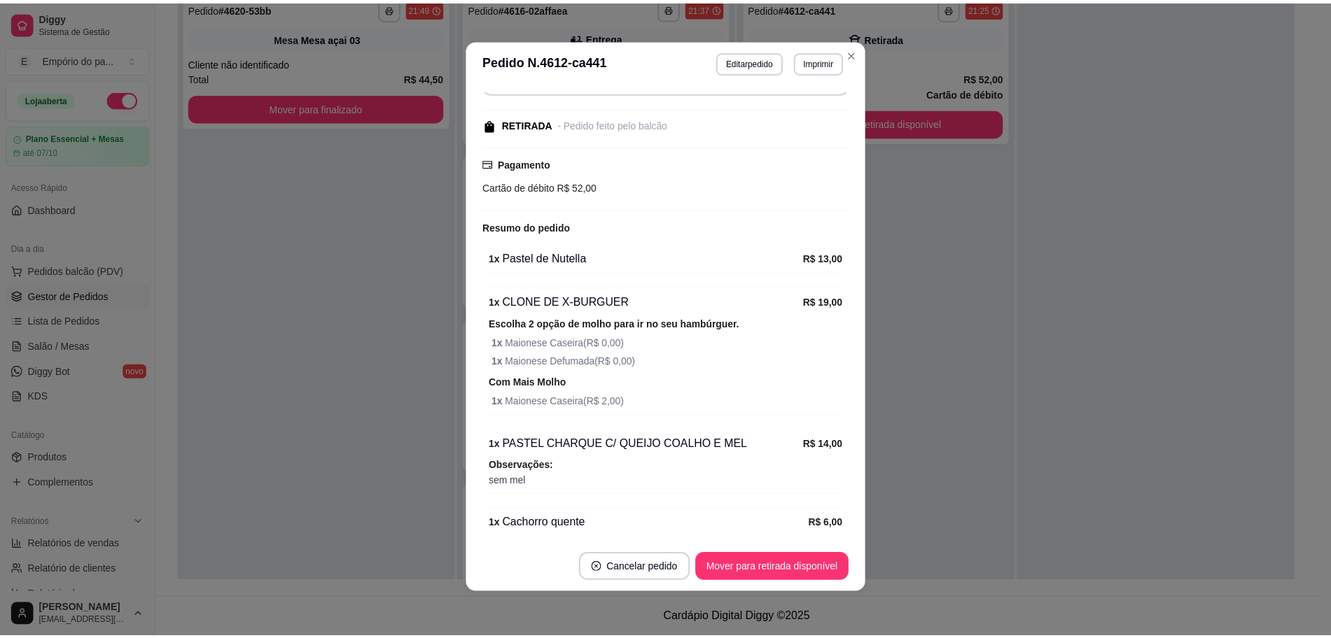
scroll to position [180, 0]
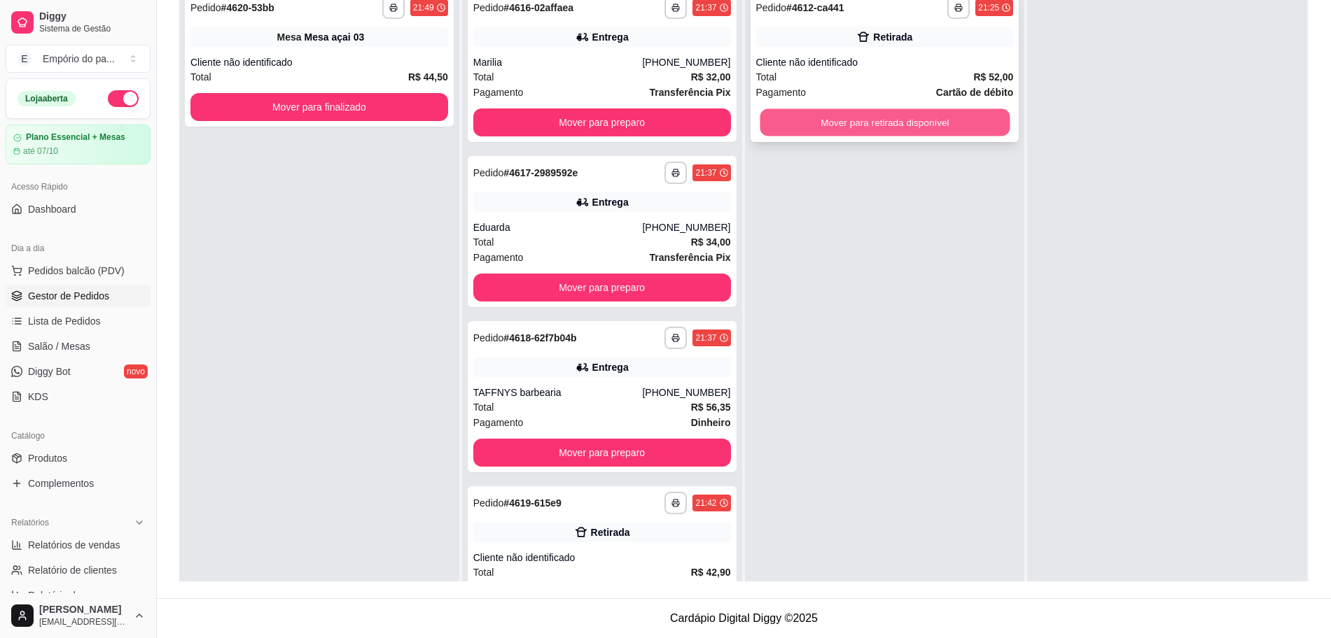
click at [827, 113] on button "Mover para retirada disponível" at bounding box center [884, 122] width 250 height 27
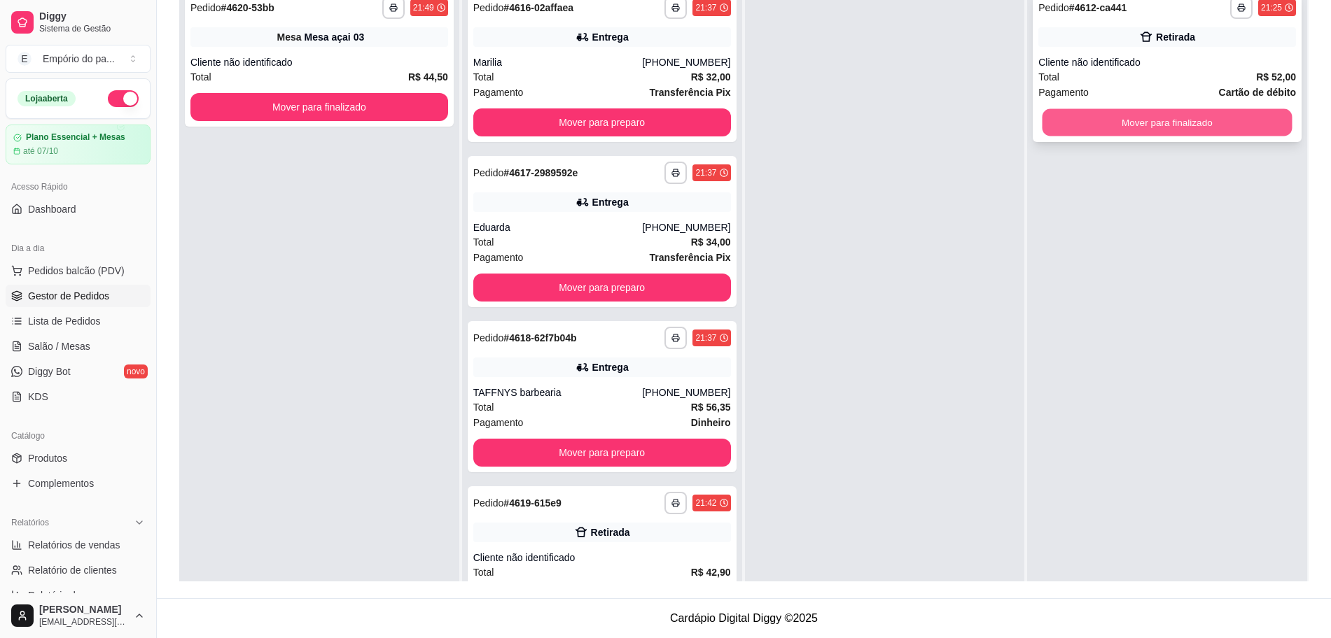
click at [1053, 113] on button "Mover para finalizado" at bounding box center [1167, 122] width 250 height 27
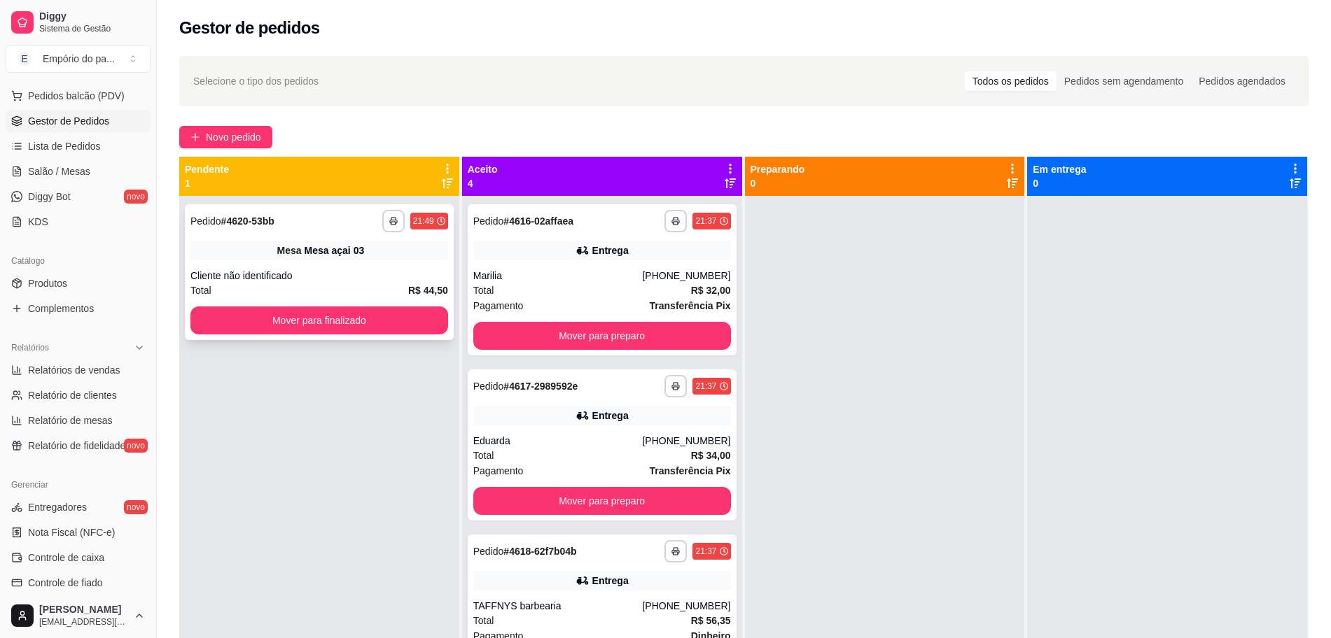
scroll to position [39, 0]
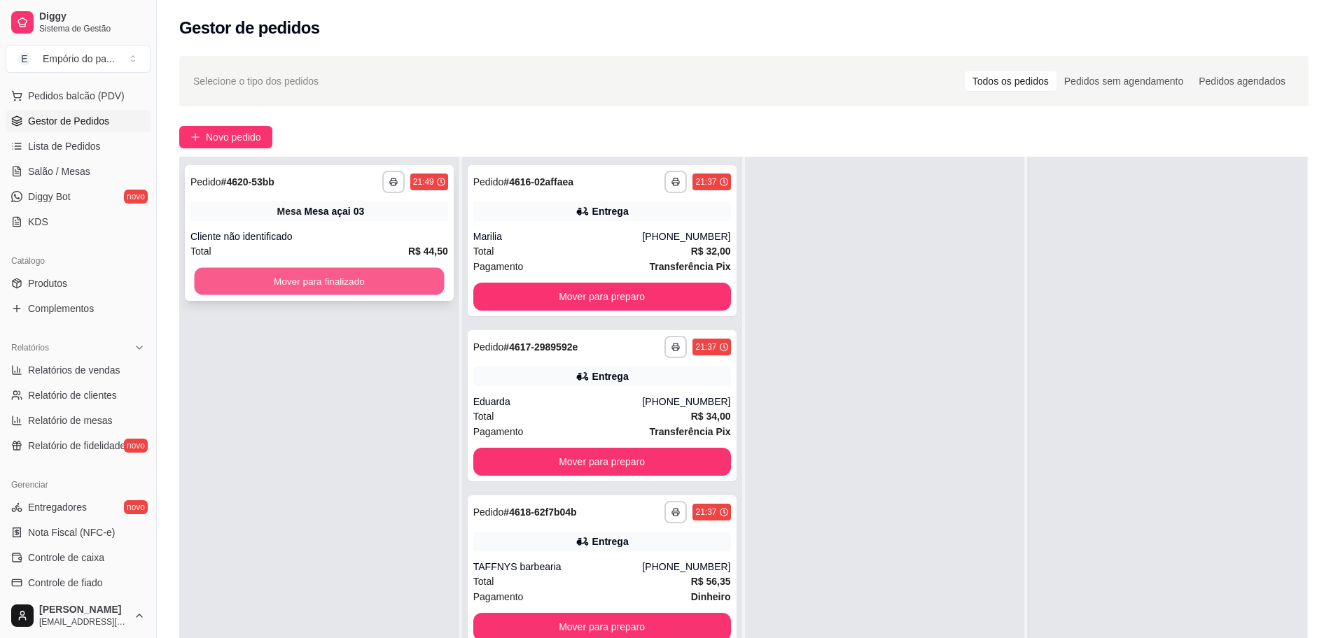
click at [414, 293] on button "Mover para finalizado" at bounding box center [320, 281] width 250 height 27
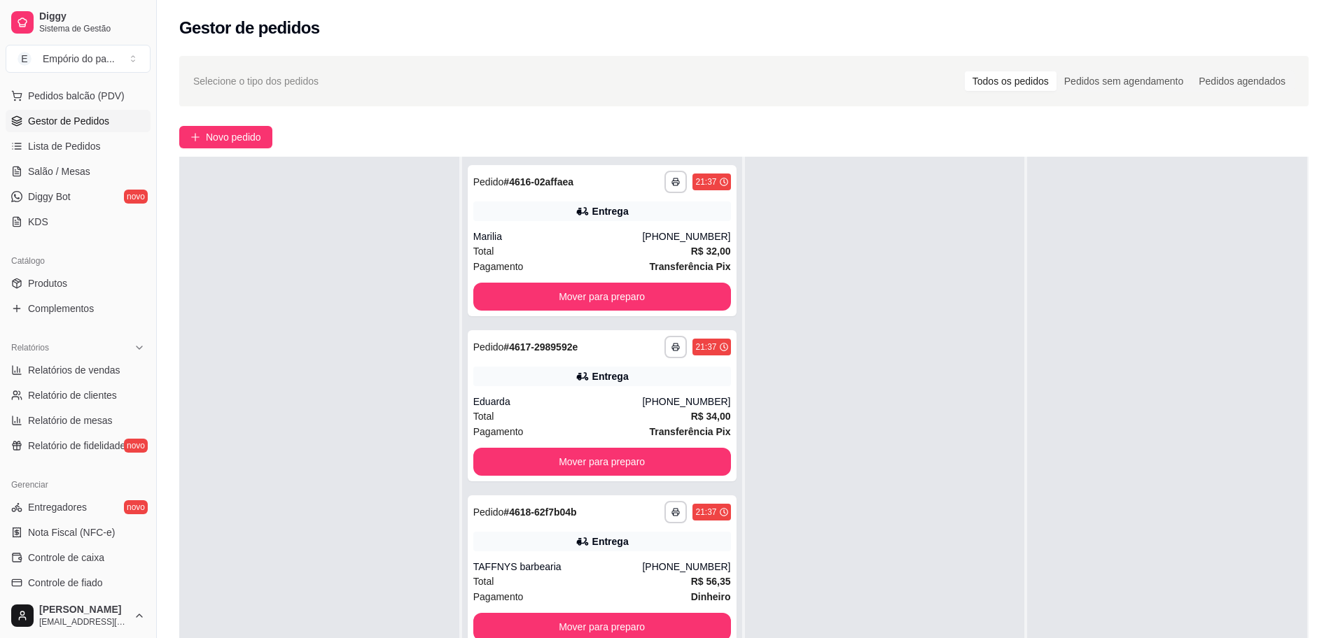
click at [414, 293] on div at bounding box center [319, 476] width 280 height 638
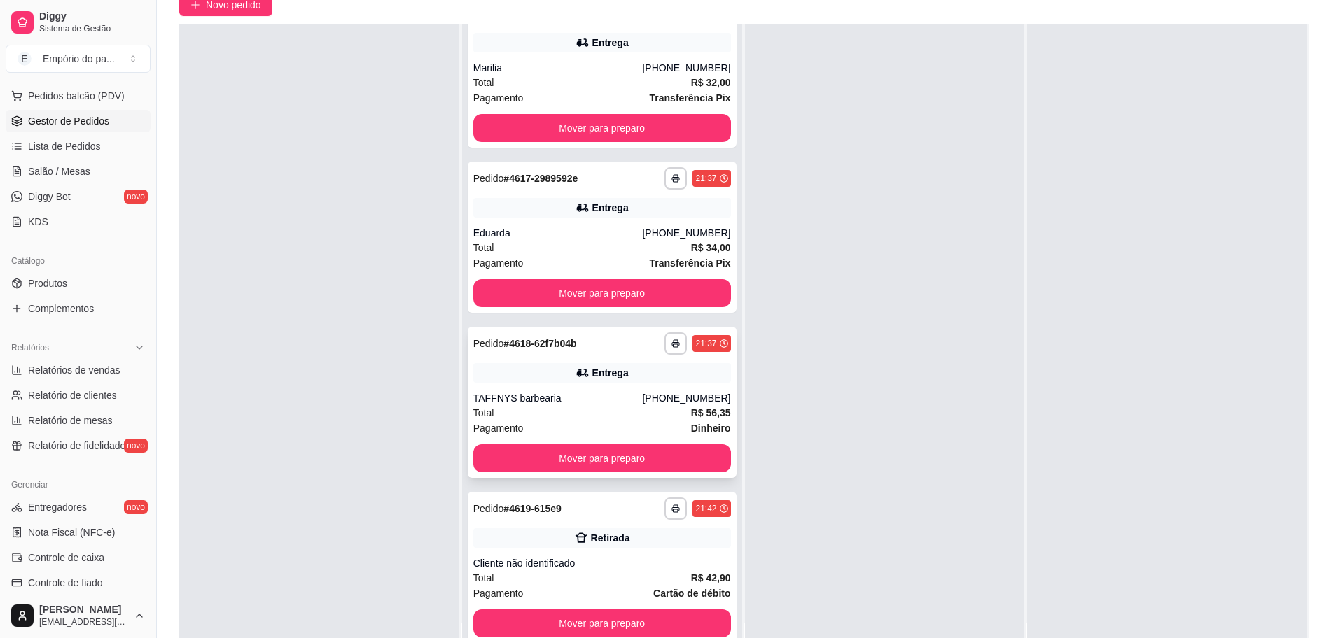
scroll to position [213, 0]
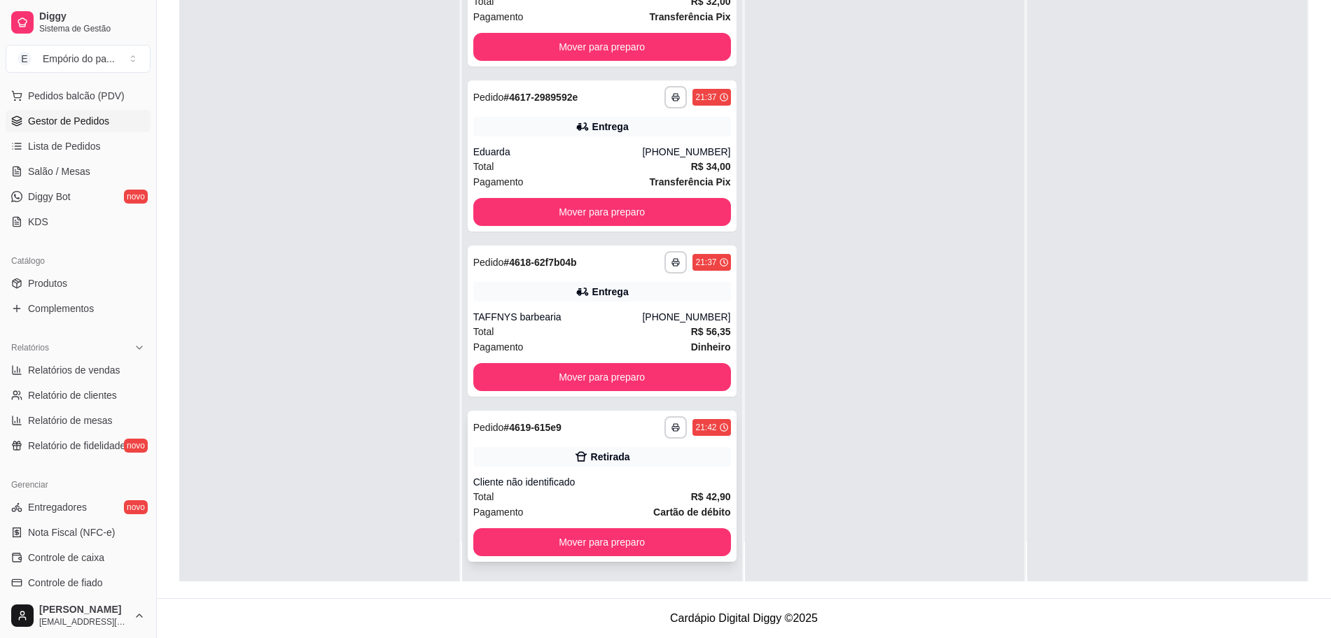
click at [545, 483] on div "Cliente não identificado" at bounding box center [602, 482] width 258 height 14
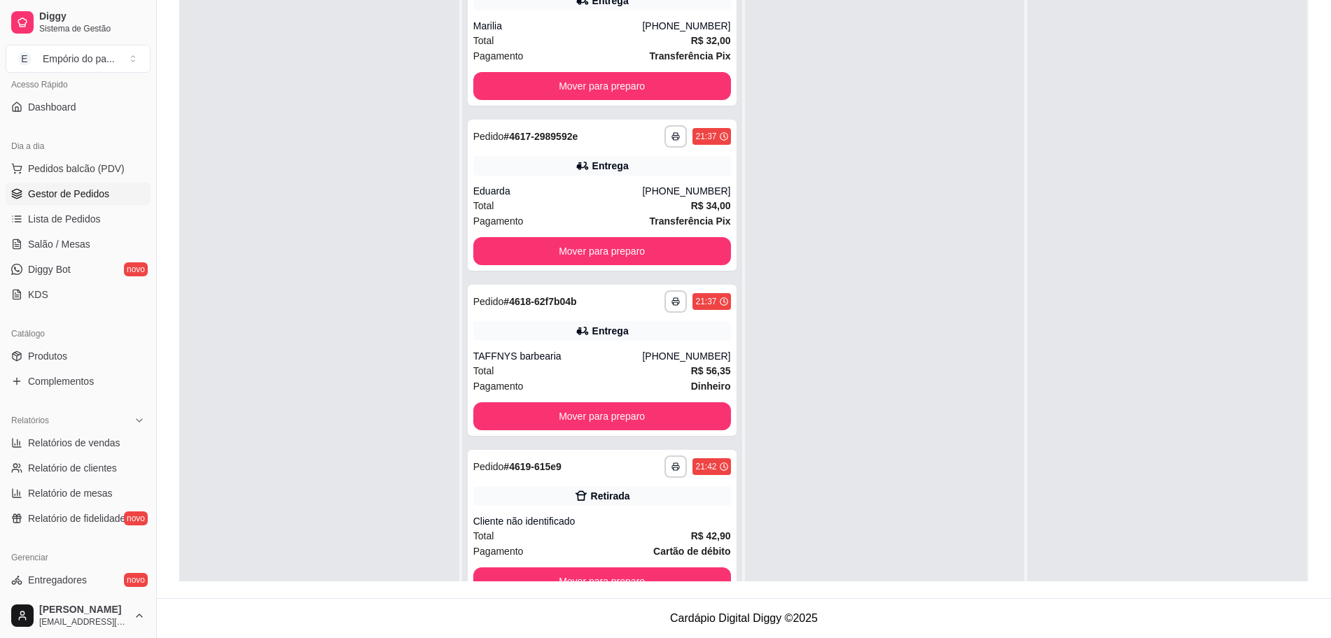
scroll to position [0, 0]
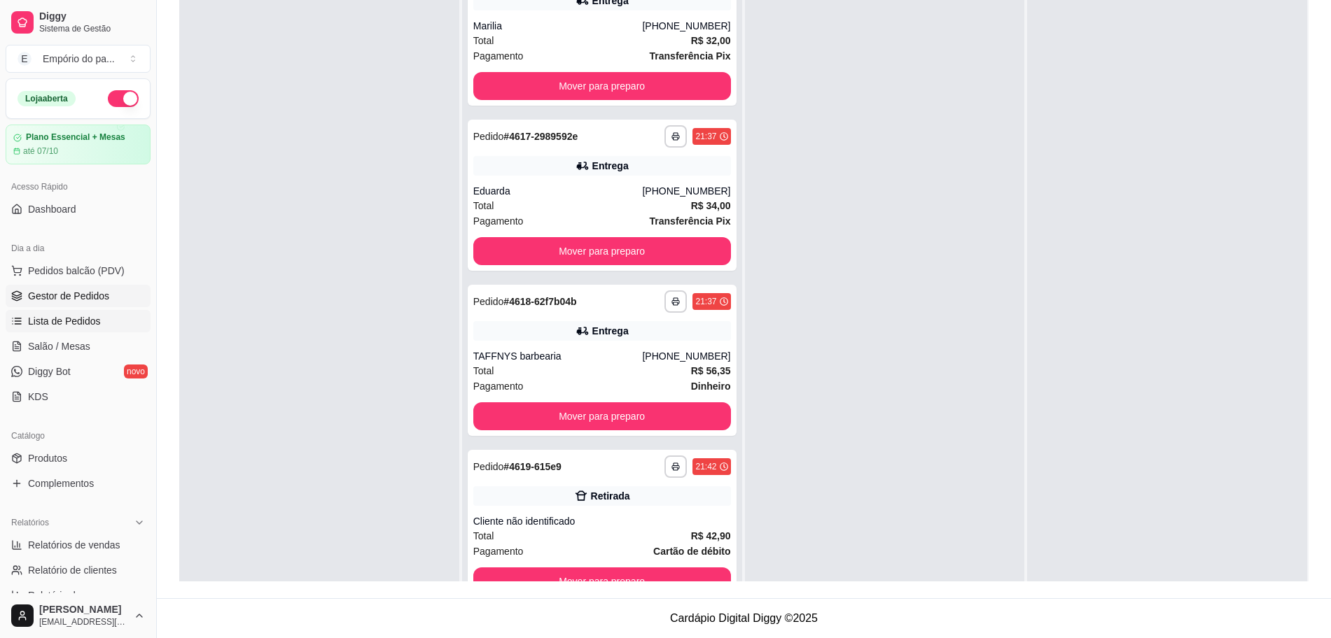
click at [73, 319] on span "Lista de Pedidos" at bounding box center [64, 321] width 73 height 14
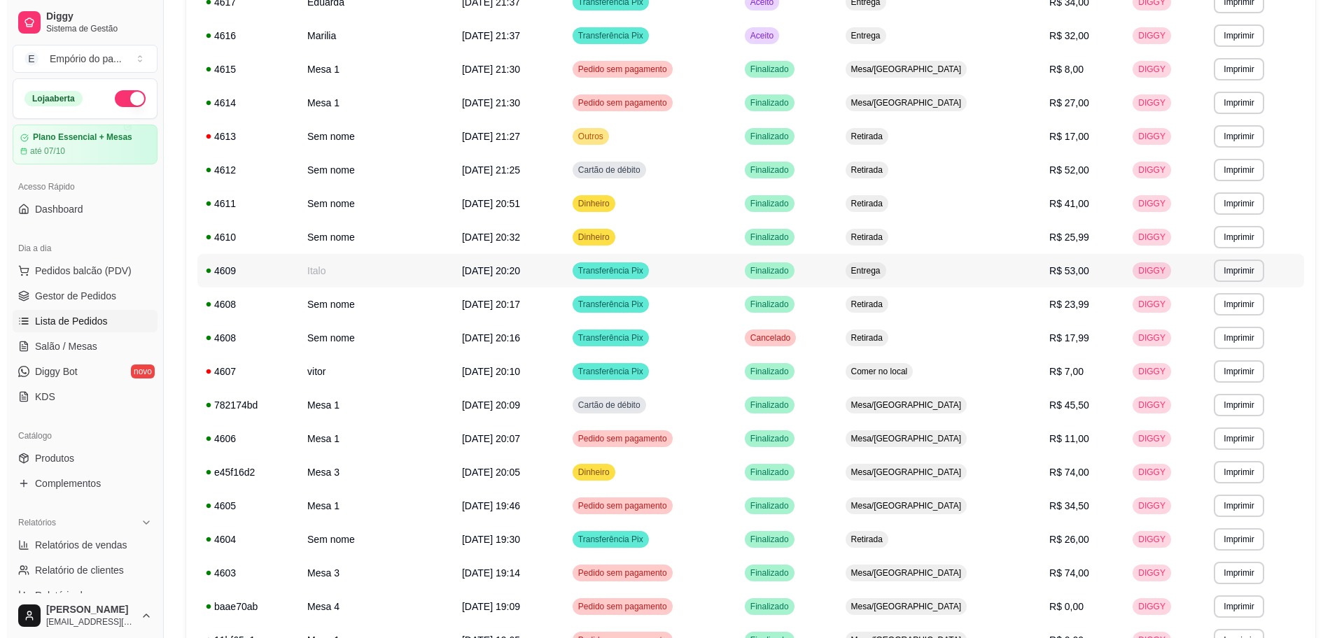
scroll to position [323, 0]
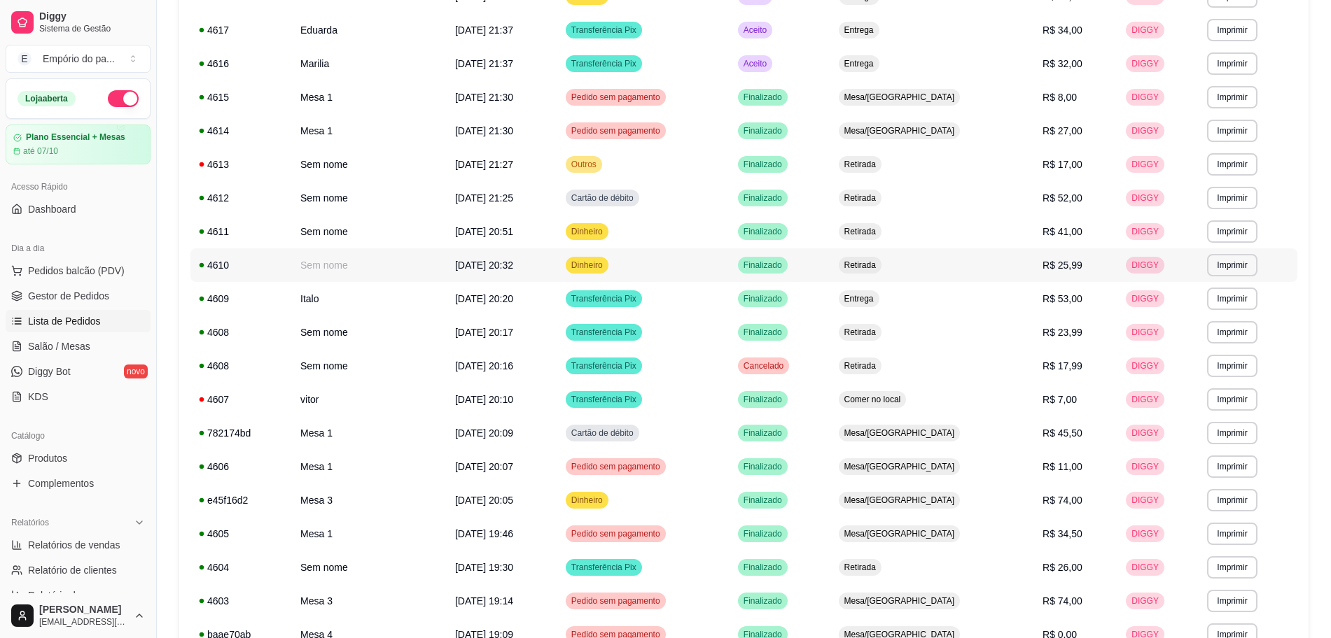
click at [437, 260] on td "Sem nome" at bounding box center [369, 265] width 155 height 34
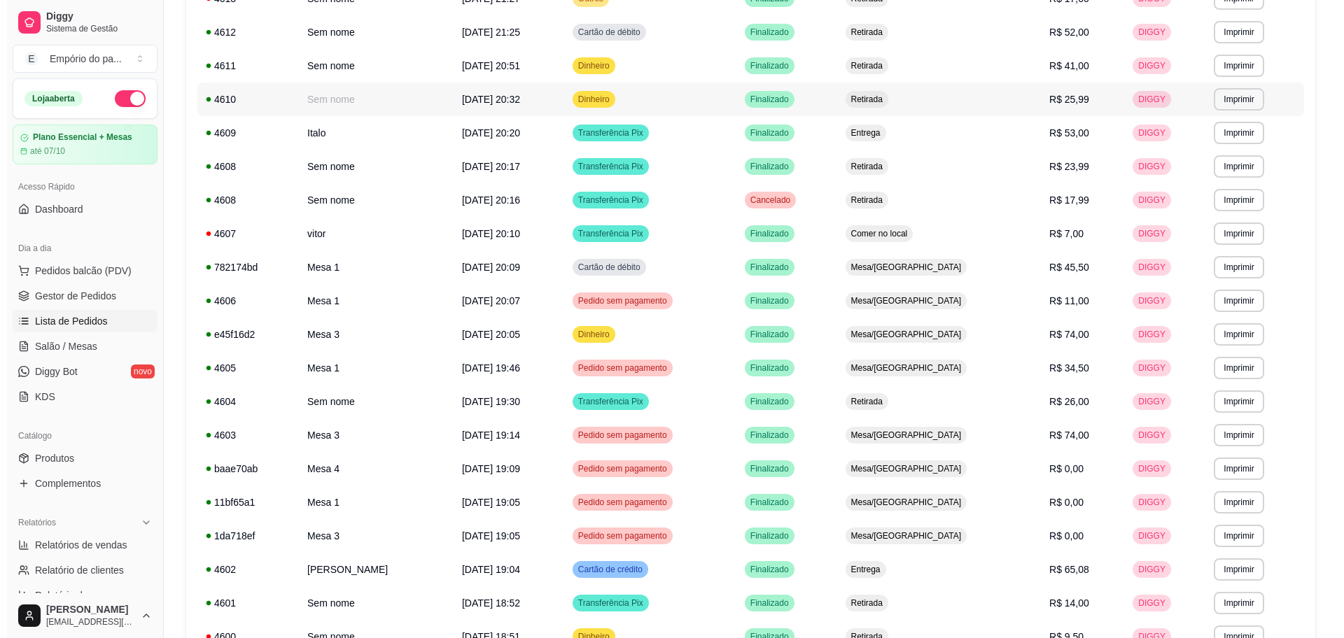
scroll to position [498, 0]
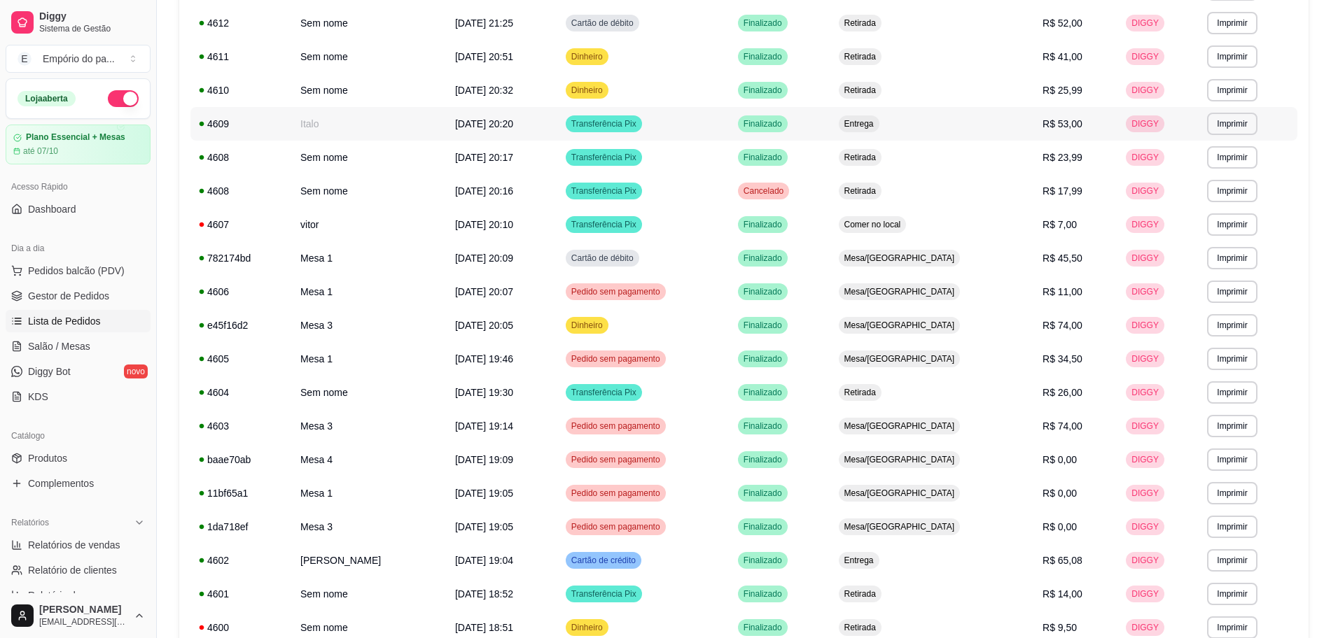
click at [387, 118] on td "Italo" at bounding box center [369, 124] width 155 height 34
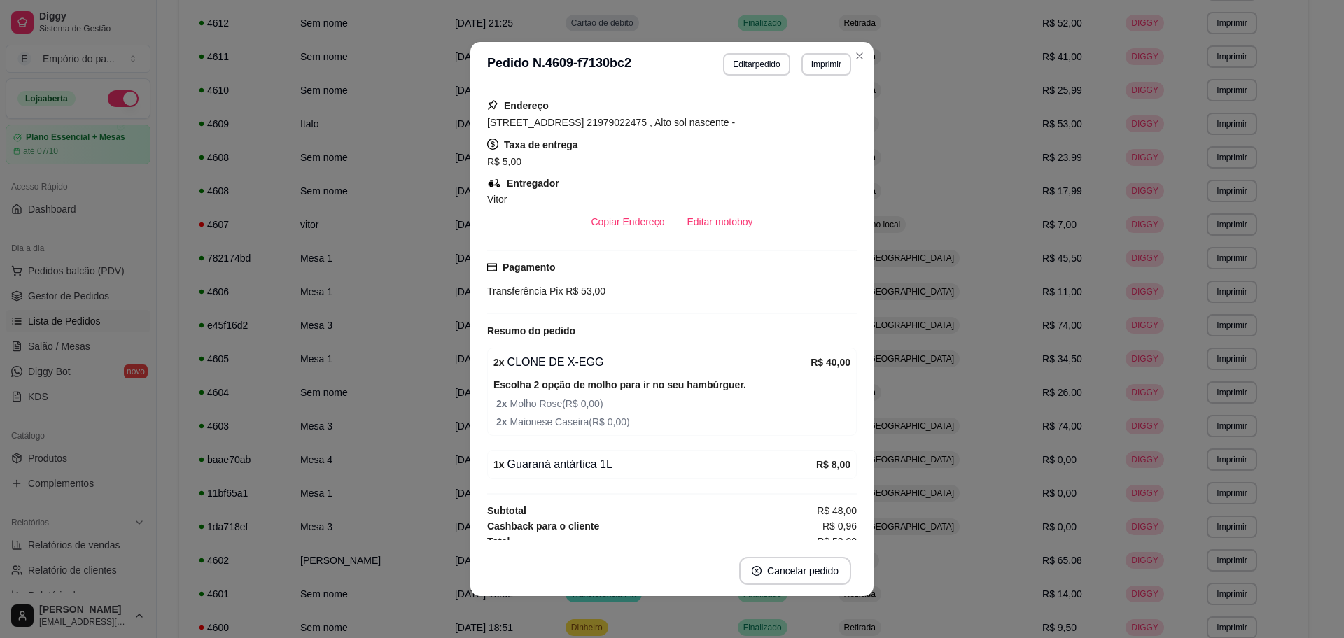
scroll to position [274, 0]
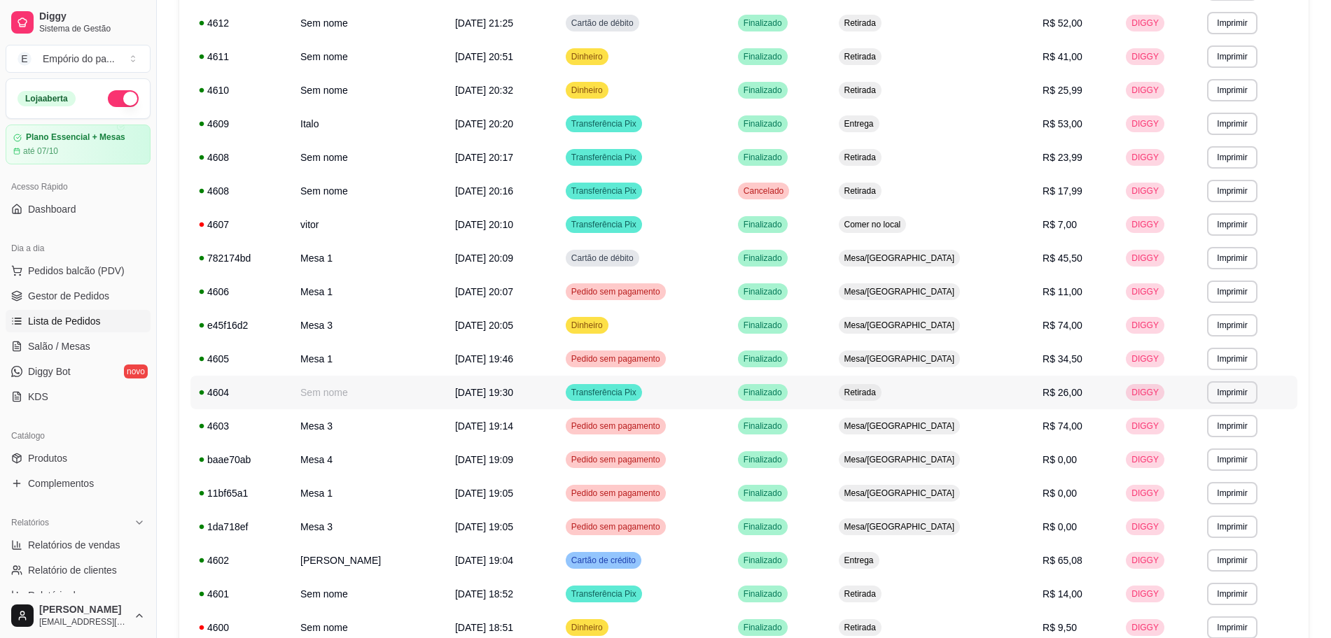
click at [398, 386] on td "Sem nome" at bounding box center [369, 393] width 155 height 34
click at [352, 153] on td "Sem nome" at bounding box center [369, 158] width 155 height 34
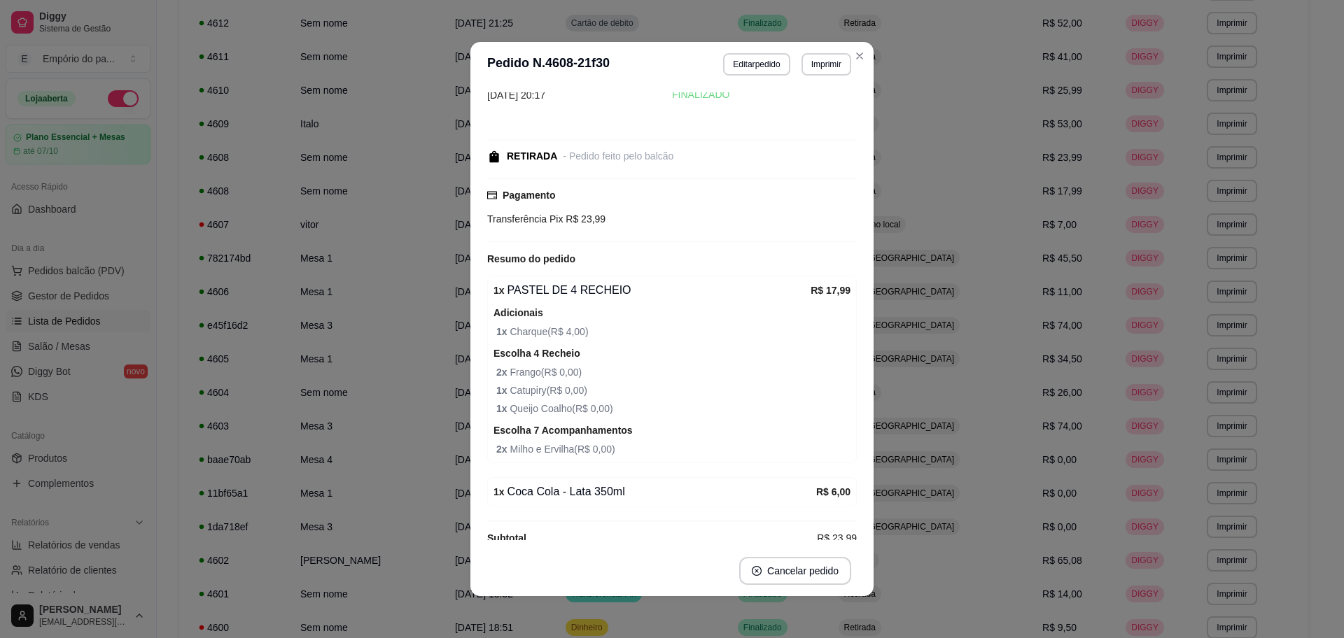
scroll to position [72, 0]
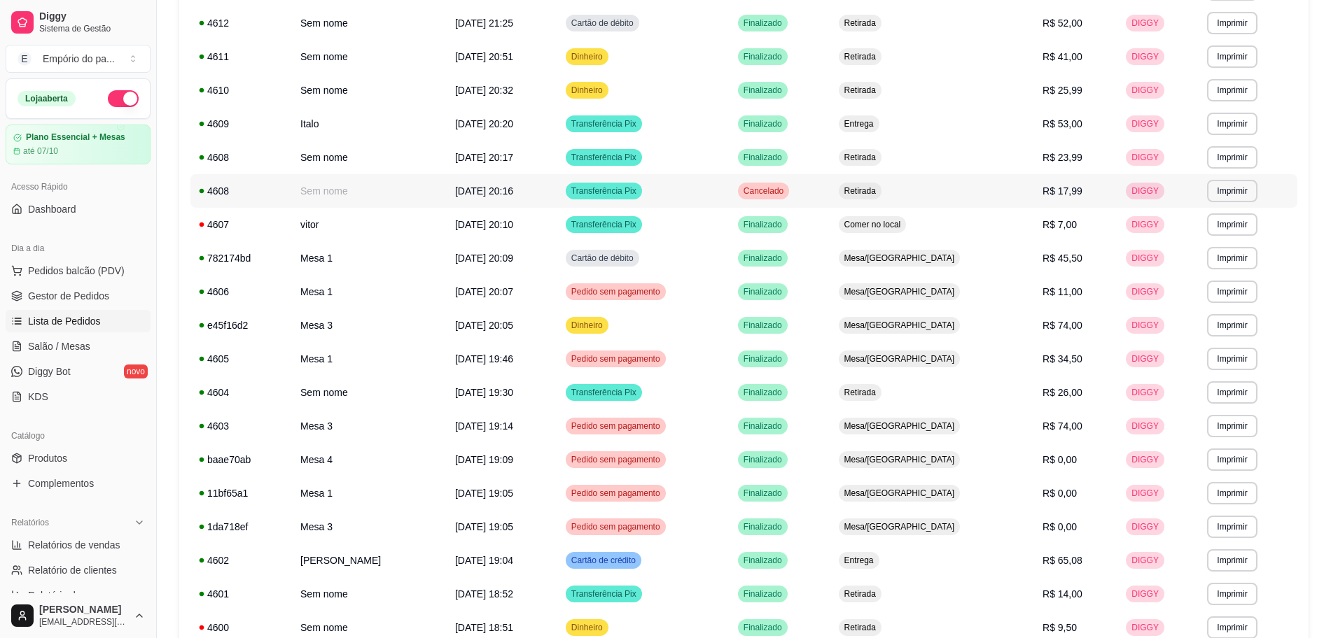
click at [396, 189] on td "Sem nome" at bounding box center [369, 191] width 155 height 34
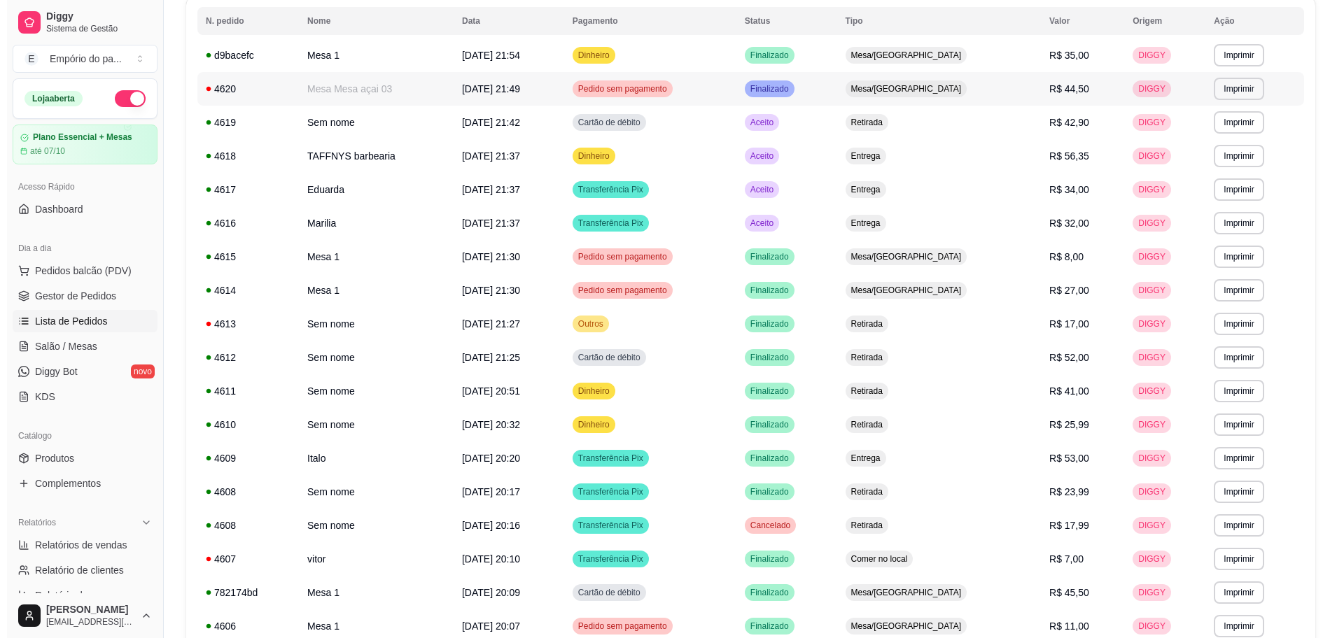
scroll to position [175, 0]
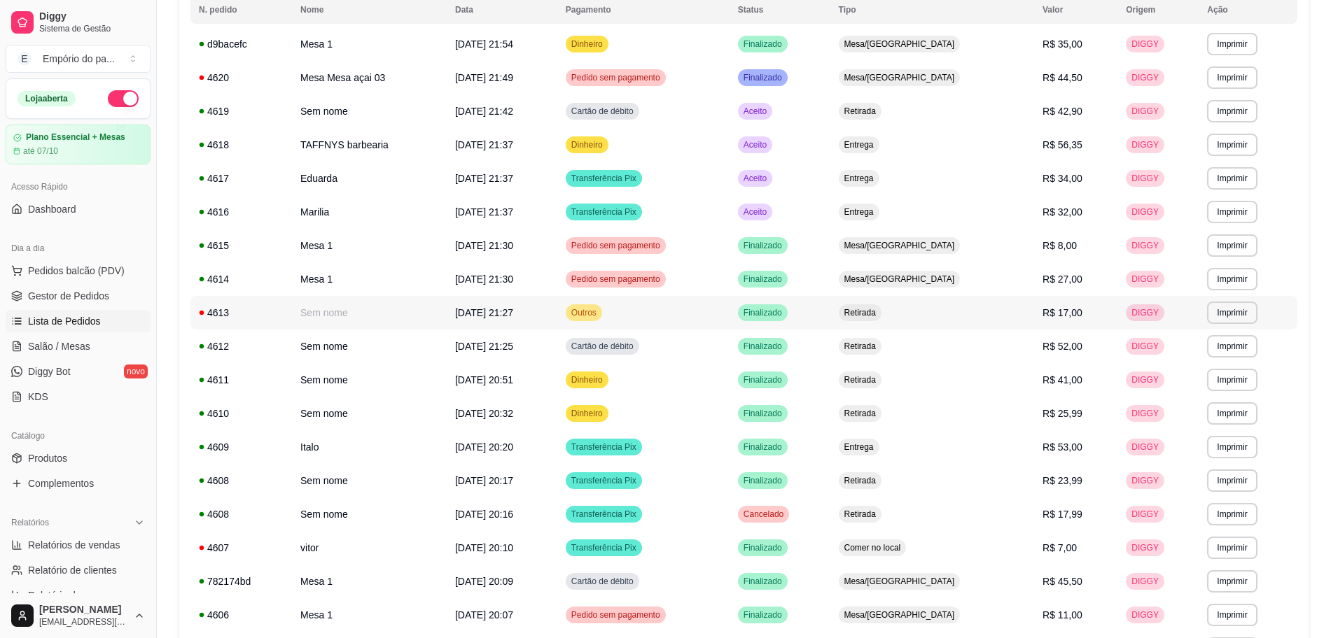
click at [335, 298] on td "Sem nome" at bounding box center [369, 313] width 155 height 34
click at [299, 309] on td "Sem nome" at bounding box center [369, 313] width 155 height 34
click at [351, 335] on td "Sem nome" at bounding box center [369, 347] width 155 height 34
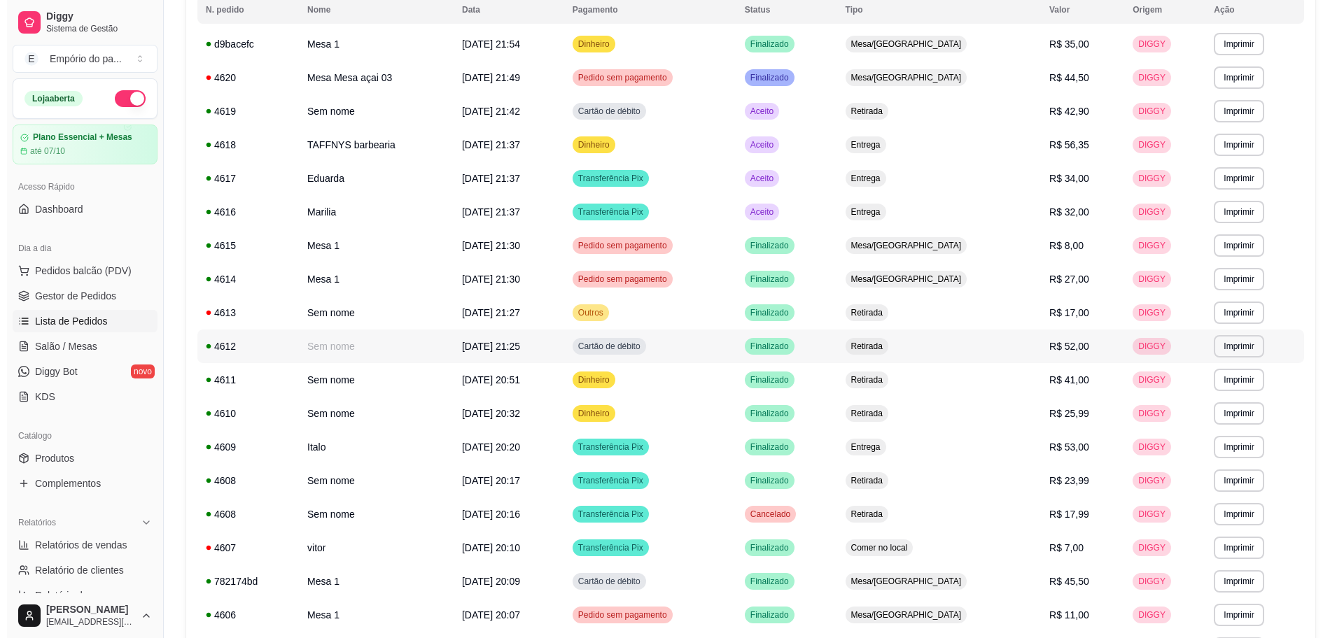
scroll to position [262, 0]
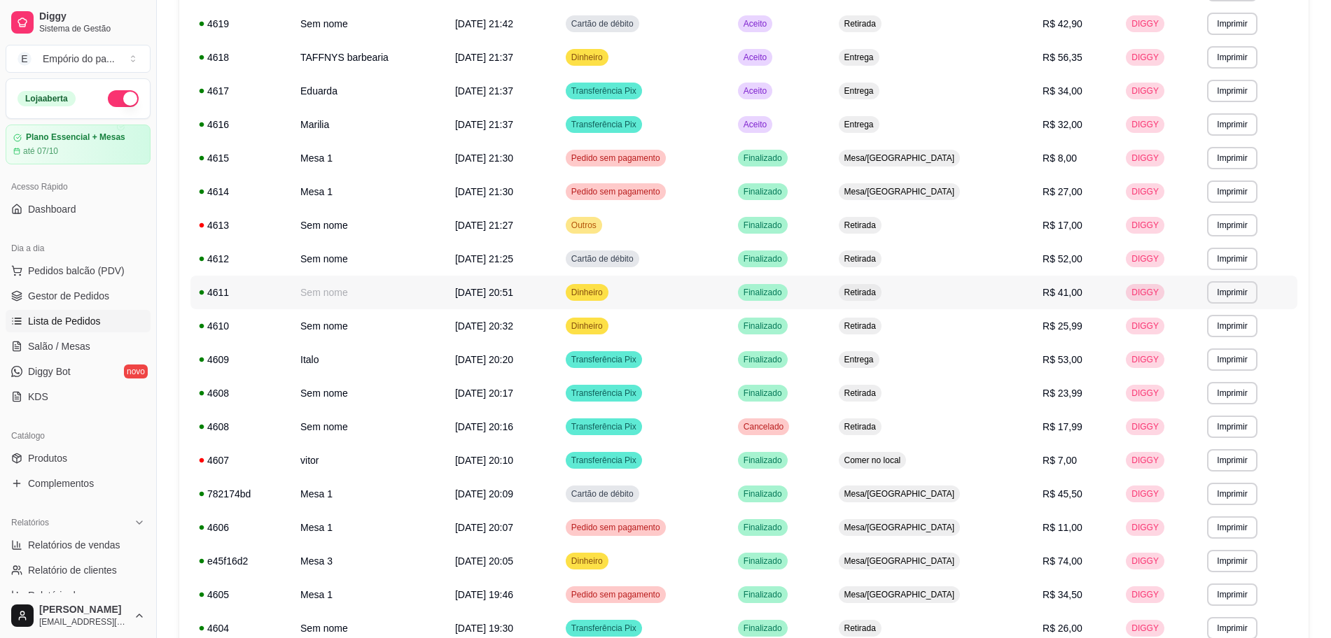
click at [349, 293] on td "Sem nome" at bounding box center [369, 293] width 155 height 34
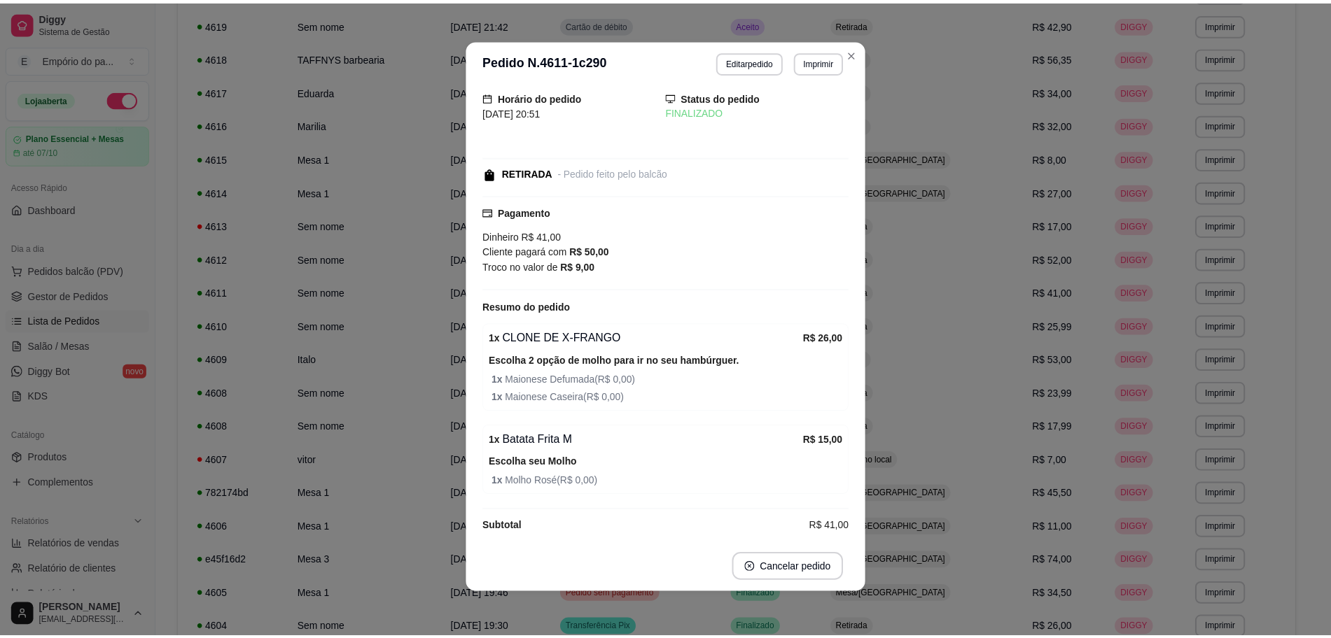
scroll to position [27, 0]
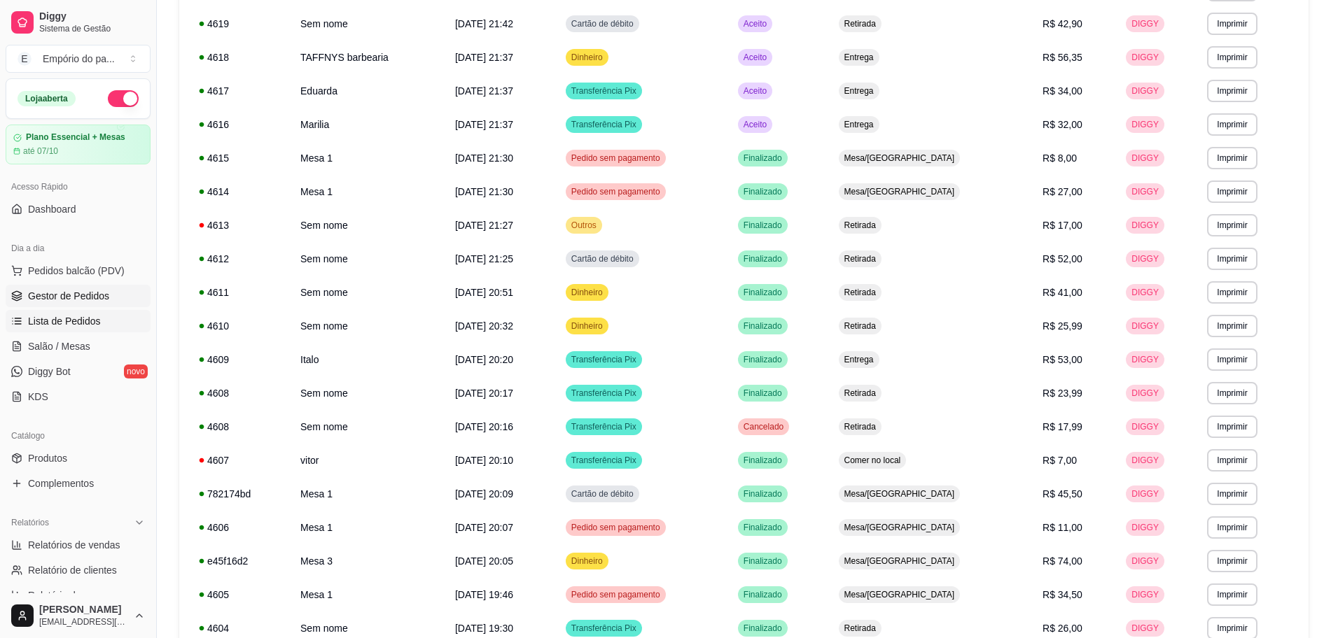
click at [47, 293] on span "Gestor de Pedidos" at bounding box center [68, 296] width 81 height 14
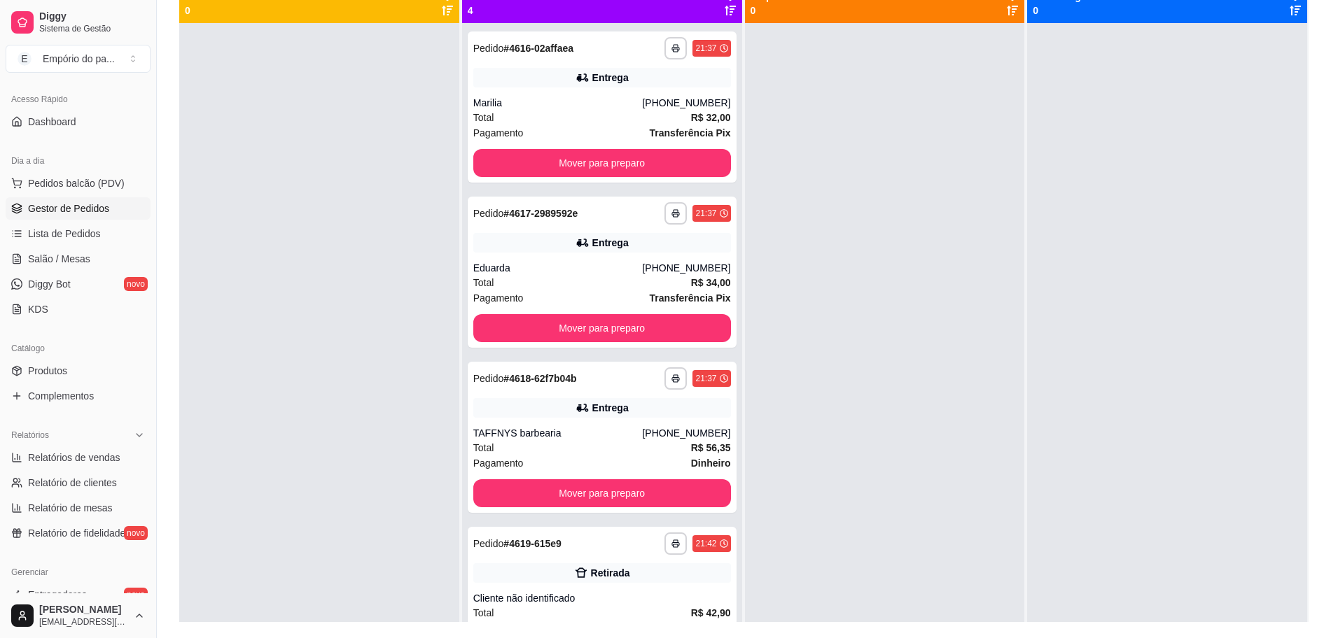
scroll to position [213, 0]
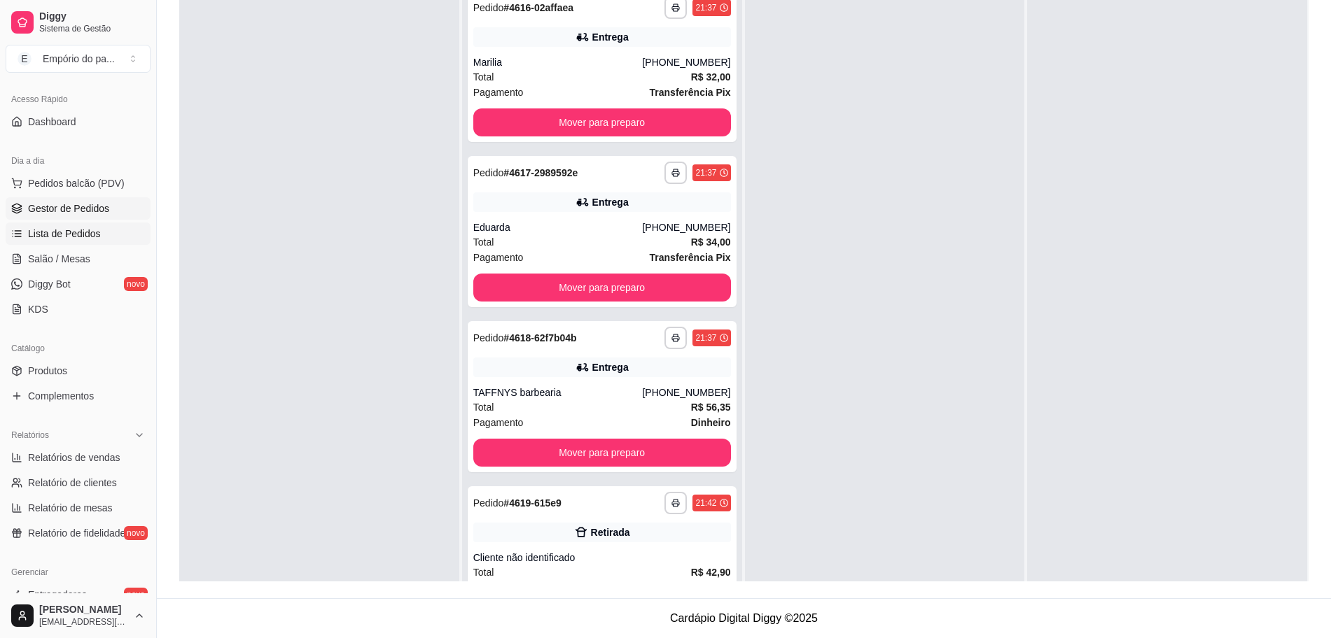
click at [99, 237] on link "Lista de Pedidos" at bounding box center [78, 234] width 145 height 22
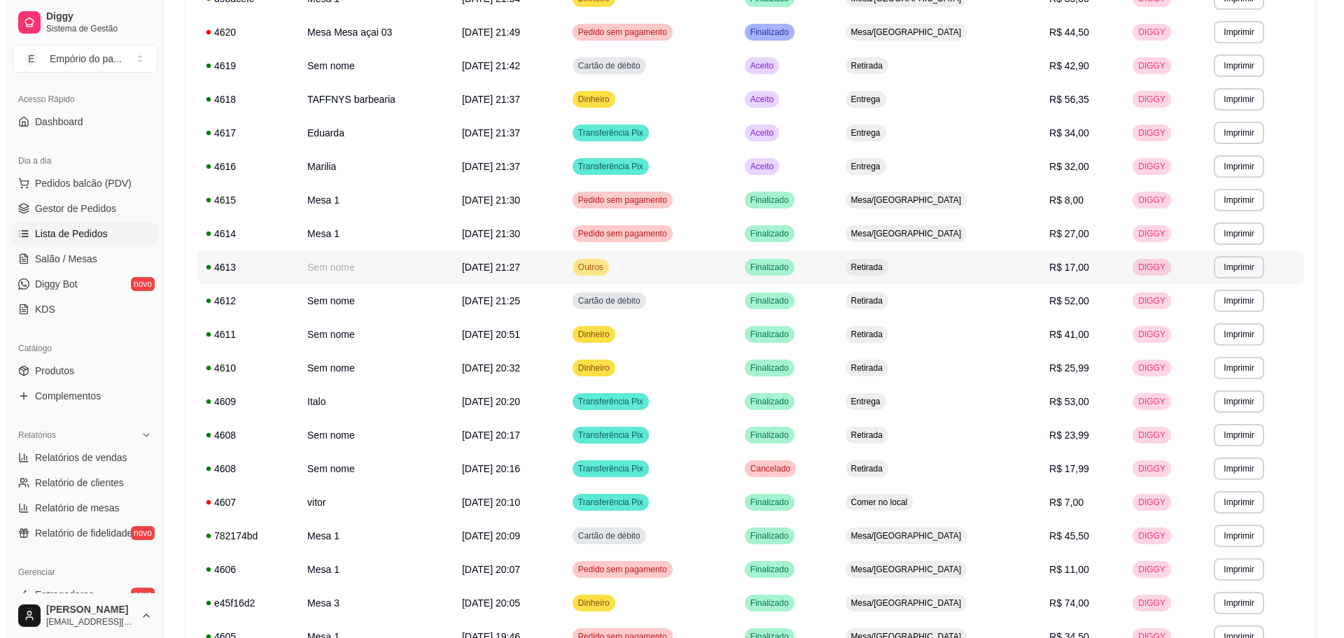
scroll to position [262, 0]
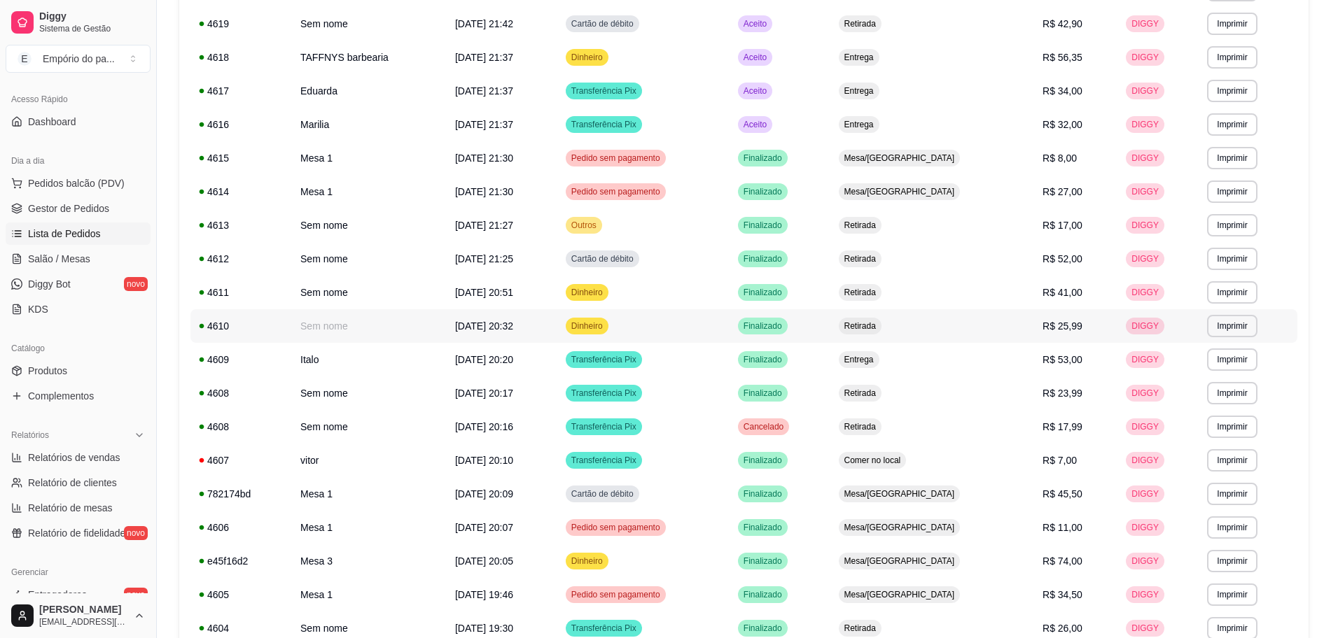
click at [988, 325] on td "Retirada" at bounding box center [932, 326] width 204 height 34
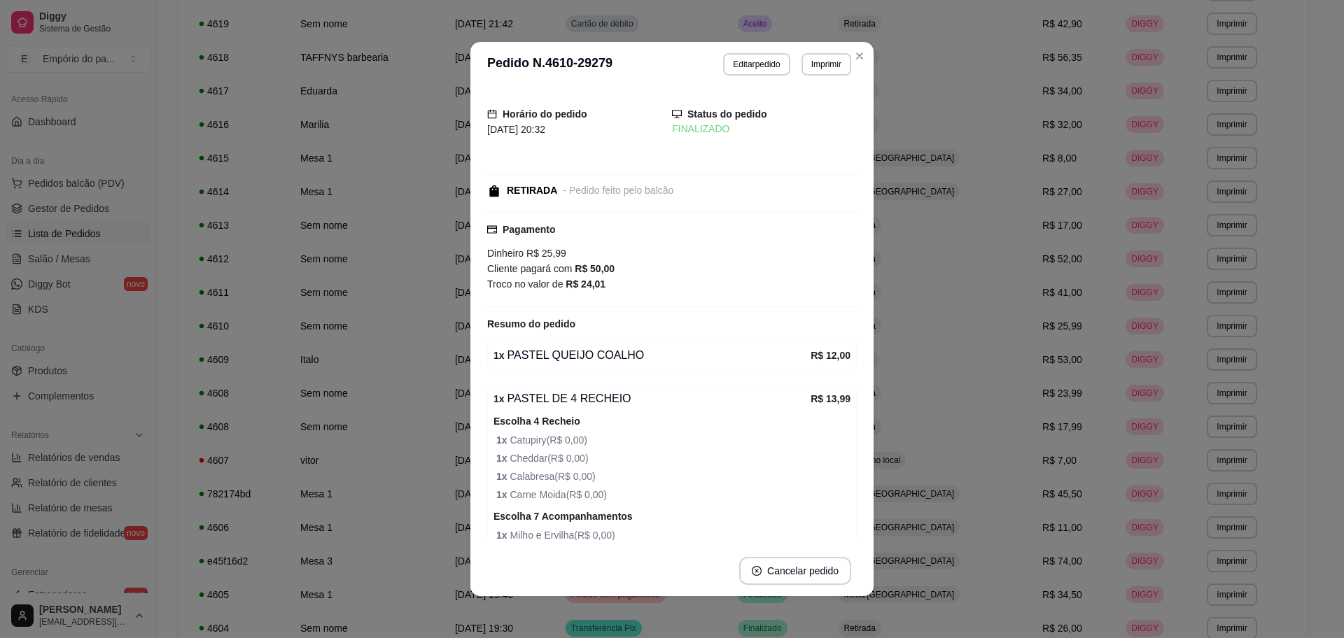
scroll to position [100, 0]
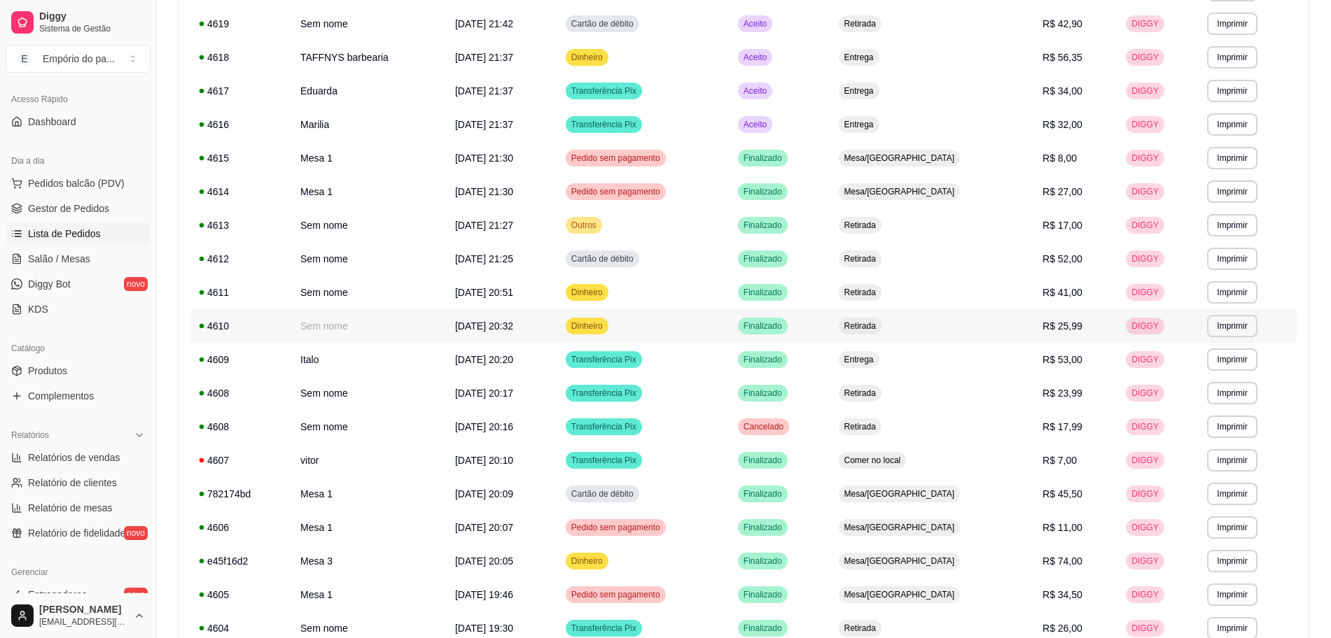
click at [830, 315] on td "Finalizado" at bounding box center [779, 326] width 101 height 34
click at [892, 396] on td "Retirada" at bounding box center [932, 394] width 204 height 34
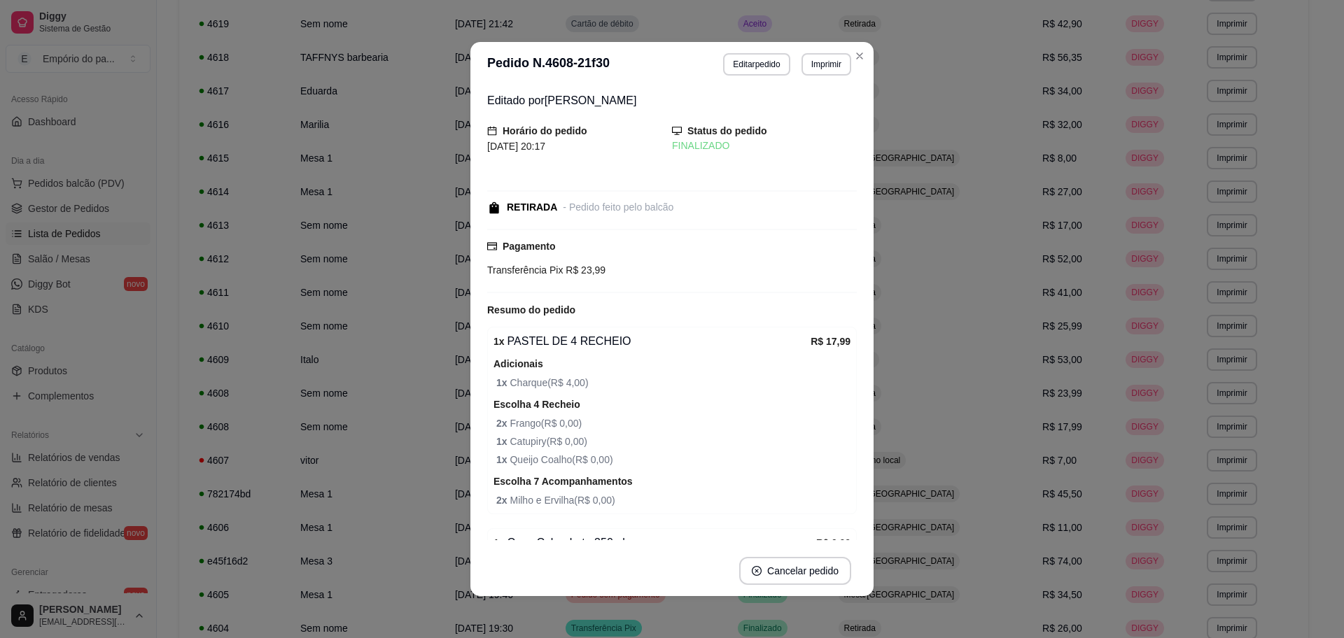
scroll to position [72, 0]
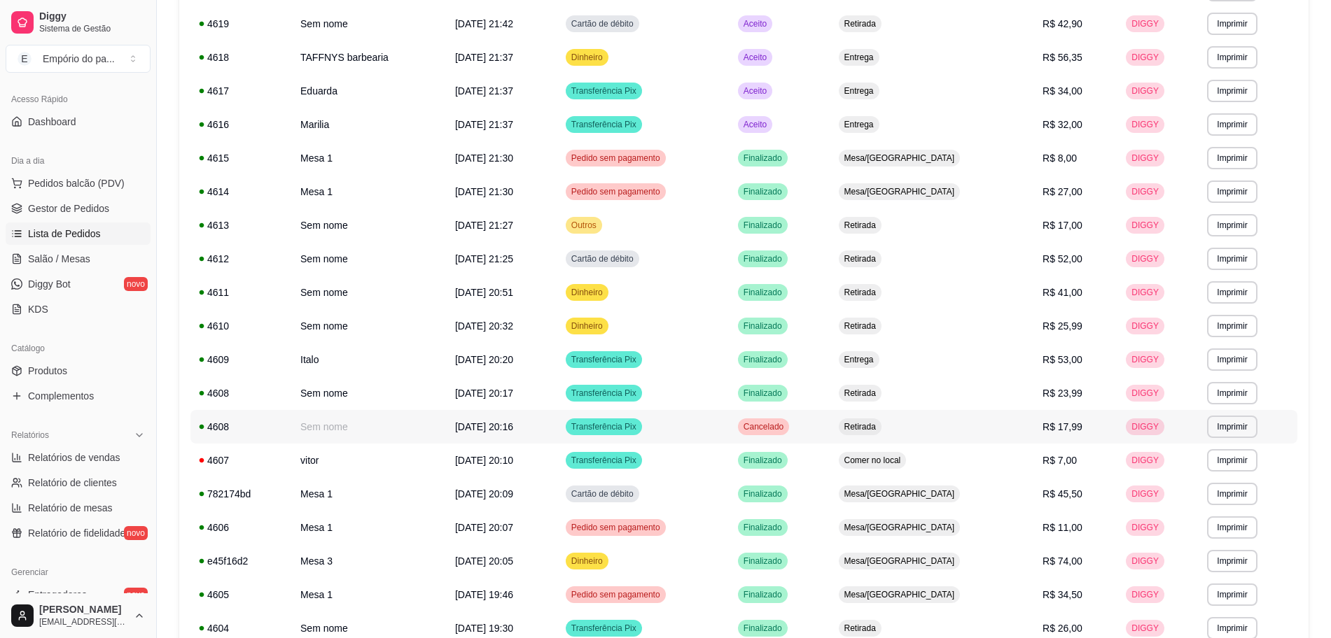
click at [830, 428] on td "Cancelado" at bounding box center [779, 427] width 101 height 34
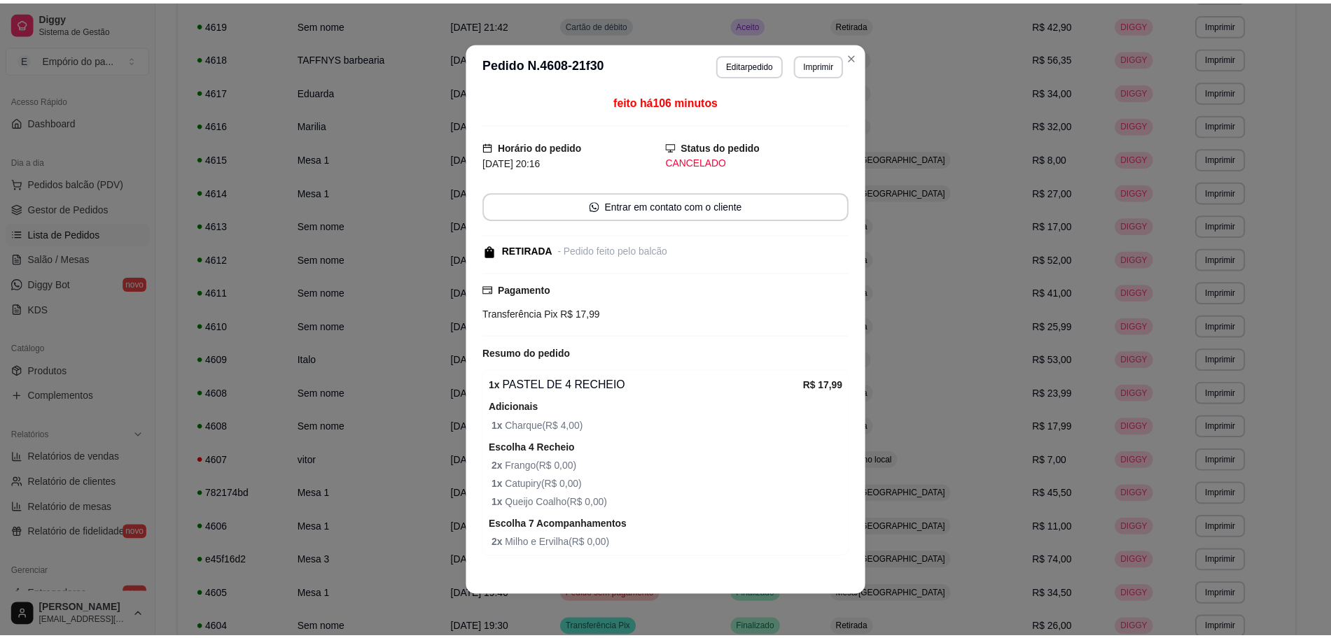
scroll to position [44, 0]
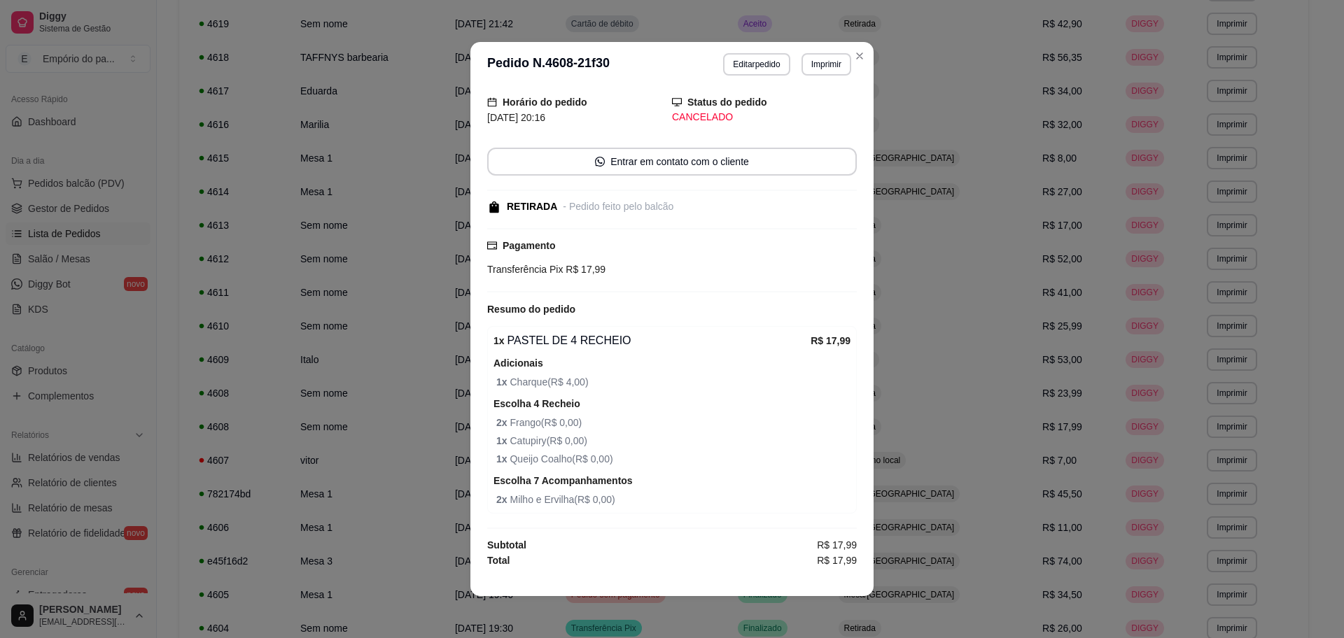
click at [474, 358] on div "feito há 106 minutos Horário do pedido [DATE] 20:16 Status do pedido CANCELADO …" at bounding box center [671, 330] width 403 height 487
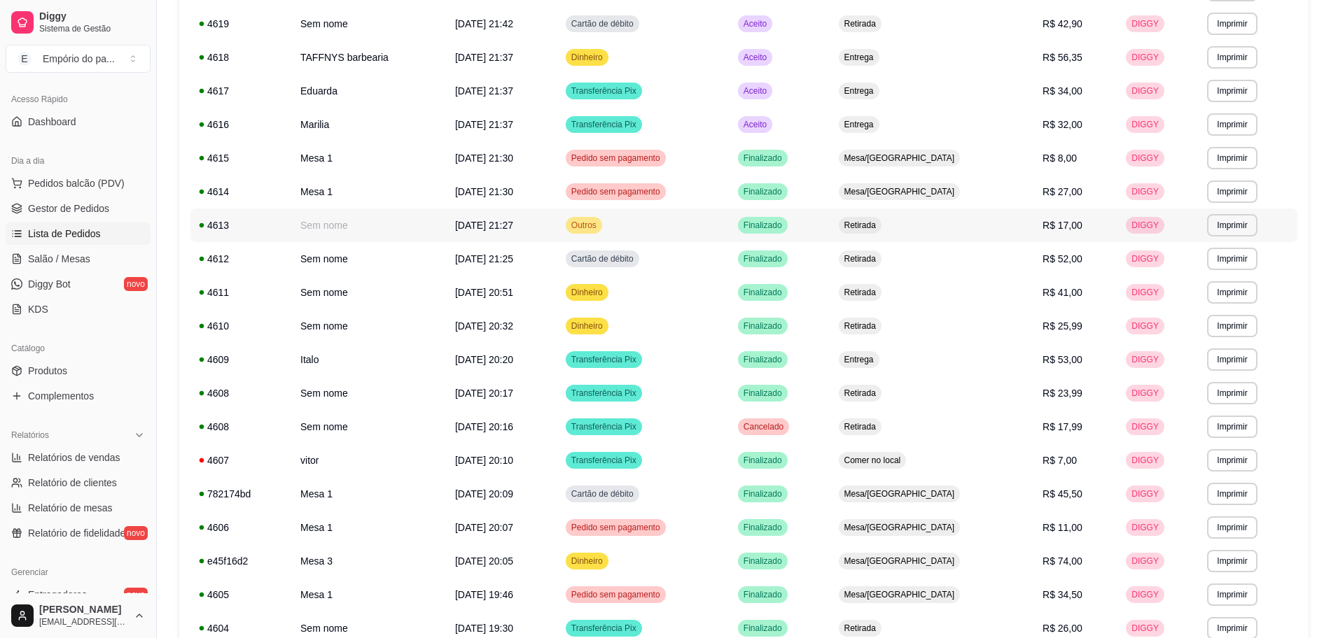
click at [426, 230] on td "Sem nome" at bounding box center [369, 226] width 155 height 34
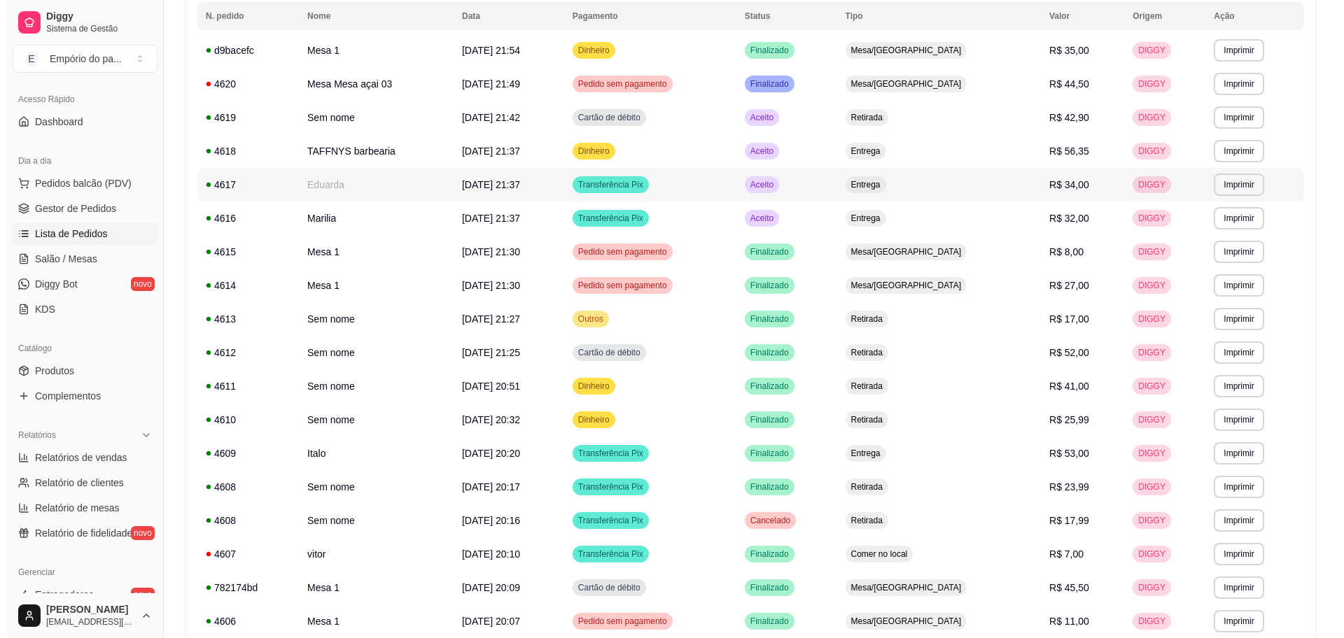
scroll to position [175, 0]
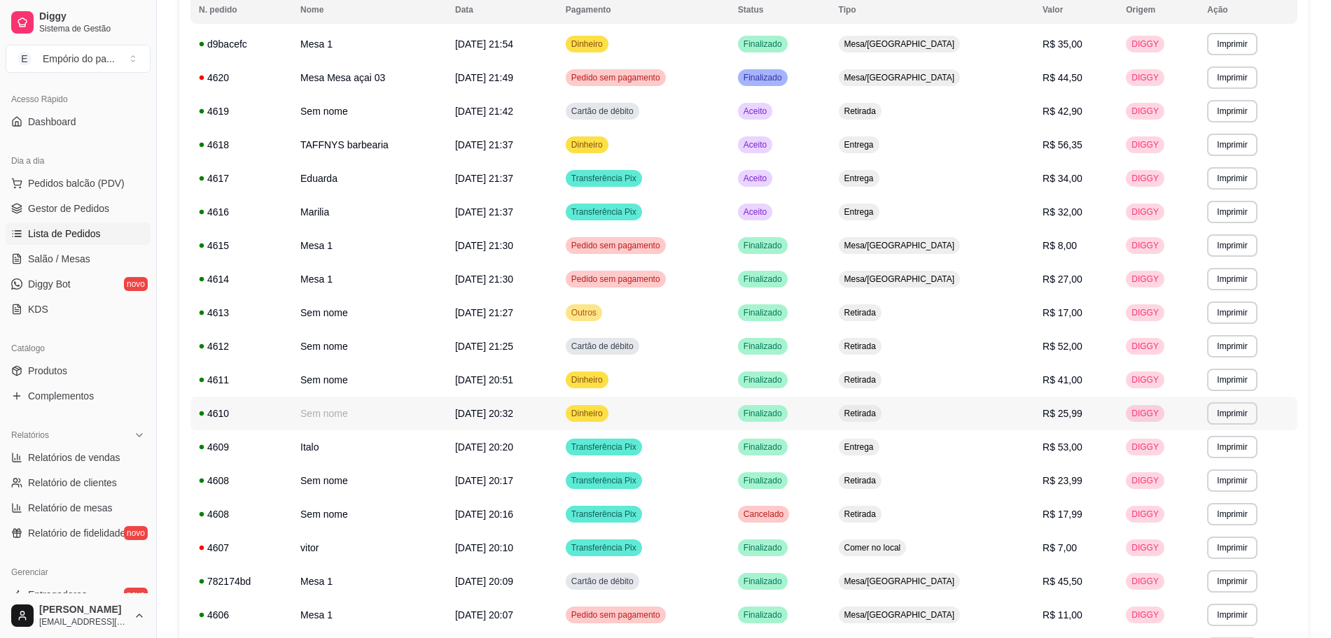
click at [410, 407] on td "Sem nome" at bounding box center [369, 414] width 155 height 34
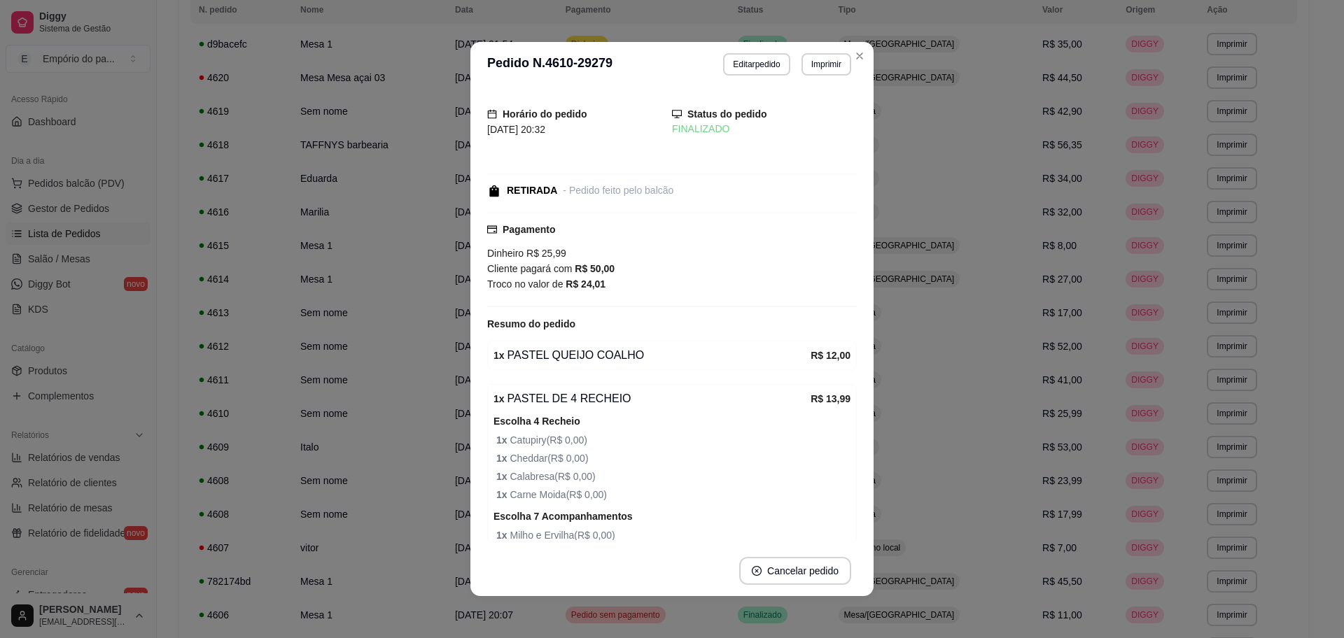
scroll to position [100, 0]
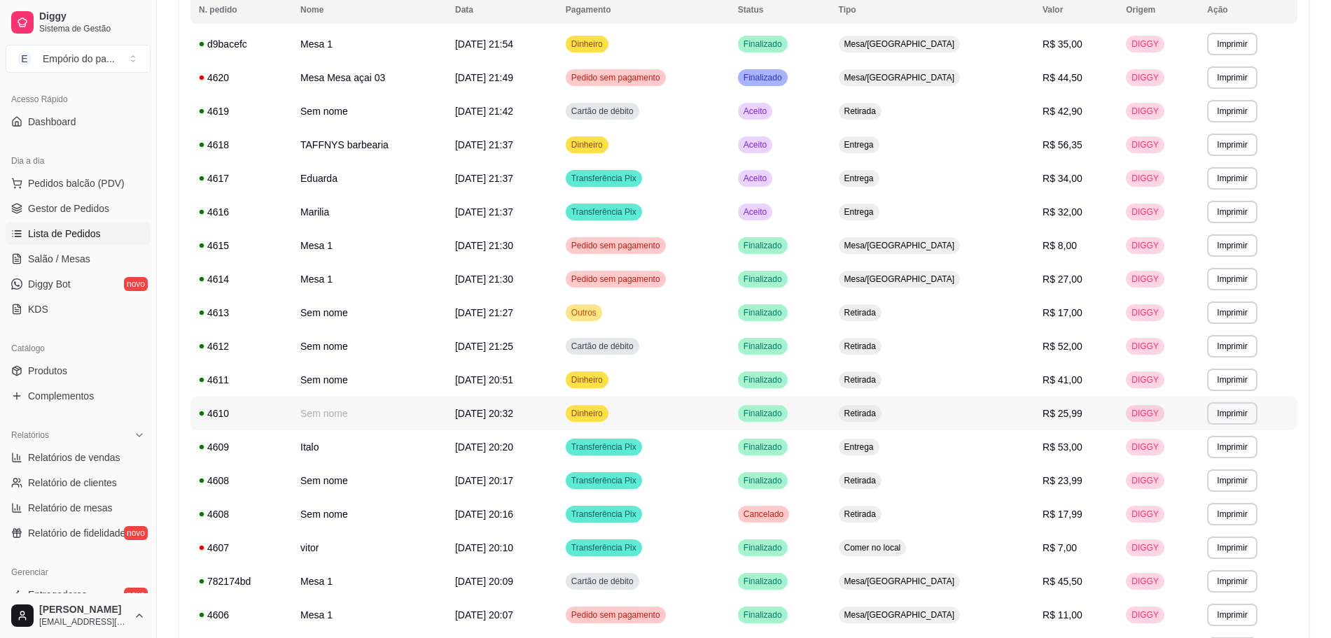
click at [377, 405] on td "Sem nome" at bounding box center [369, 414] width 155 height 34
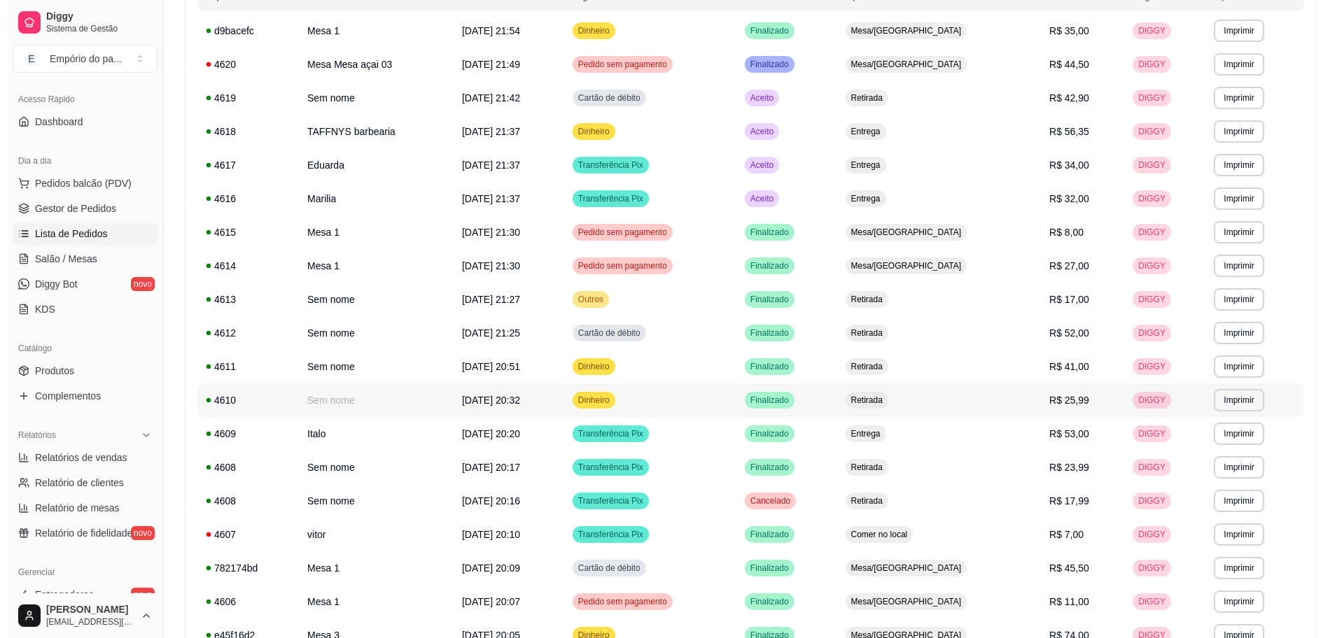
scroll to position [350, 0]
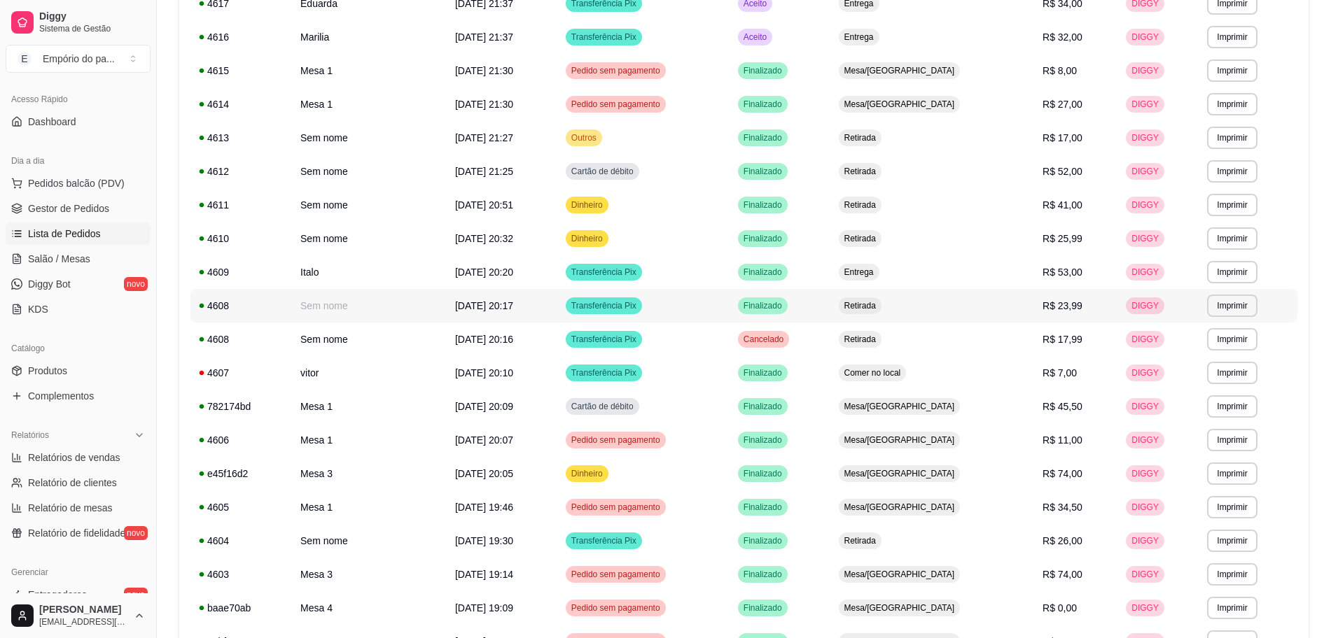
click at [386, 289] on td "Sem nome" at bounding box center [369, 306] width 155 height 34
click at [446, 302] on td "Sem nome" at bounding box center [369, 306] width 155 height 34
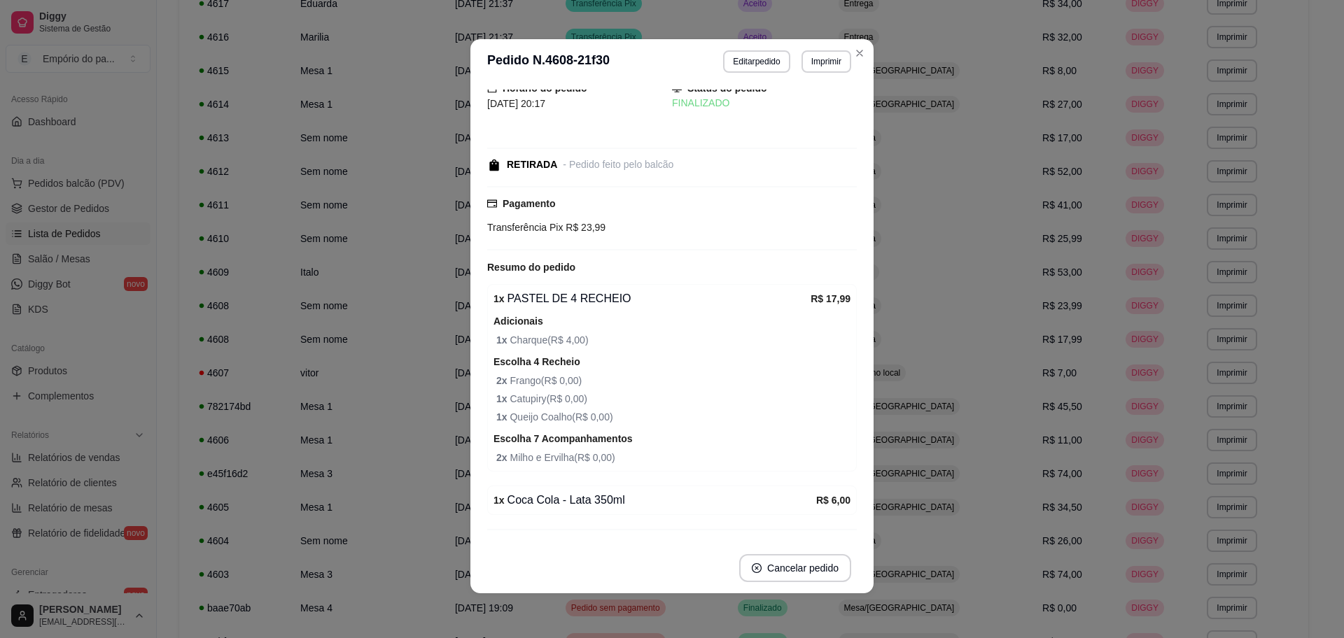
scroll to position [72, 0]
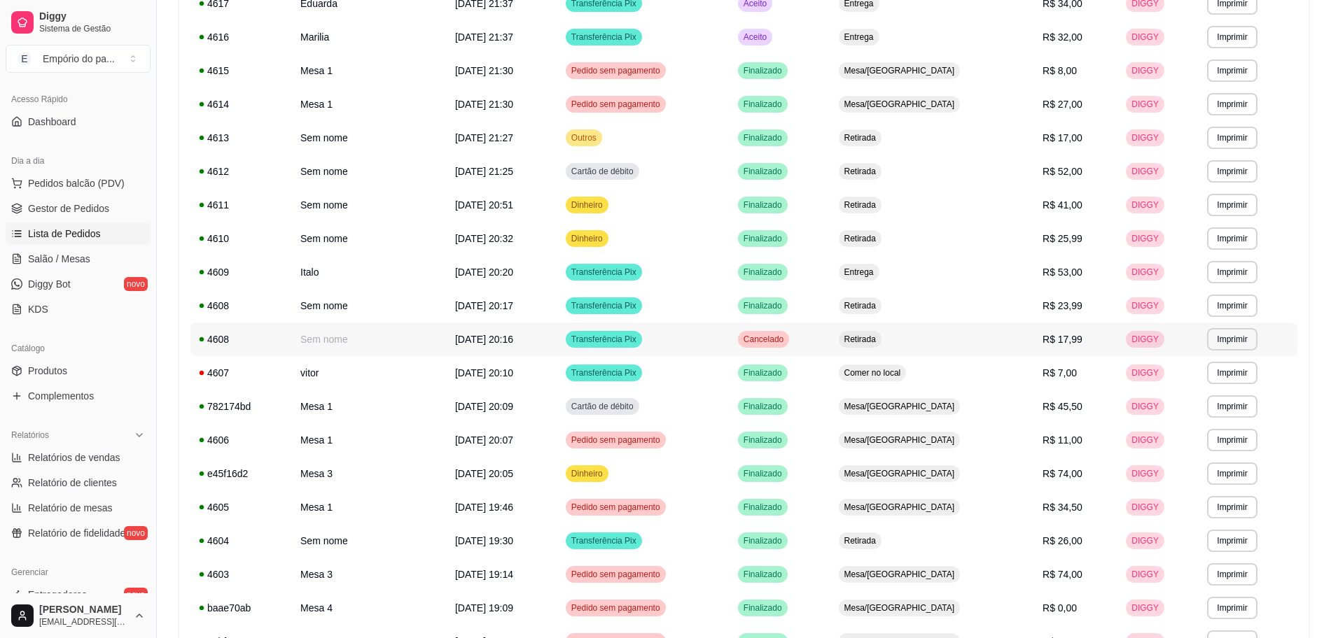
click at [379, 330] on td "Sem nome" at bounding box center [369, 340] width 155 height 34
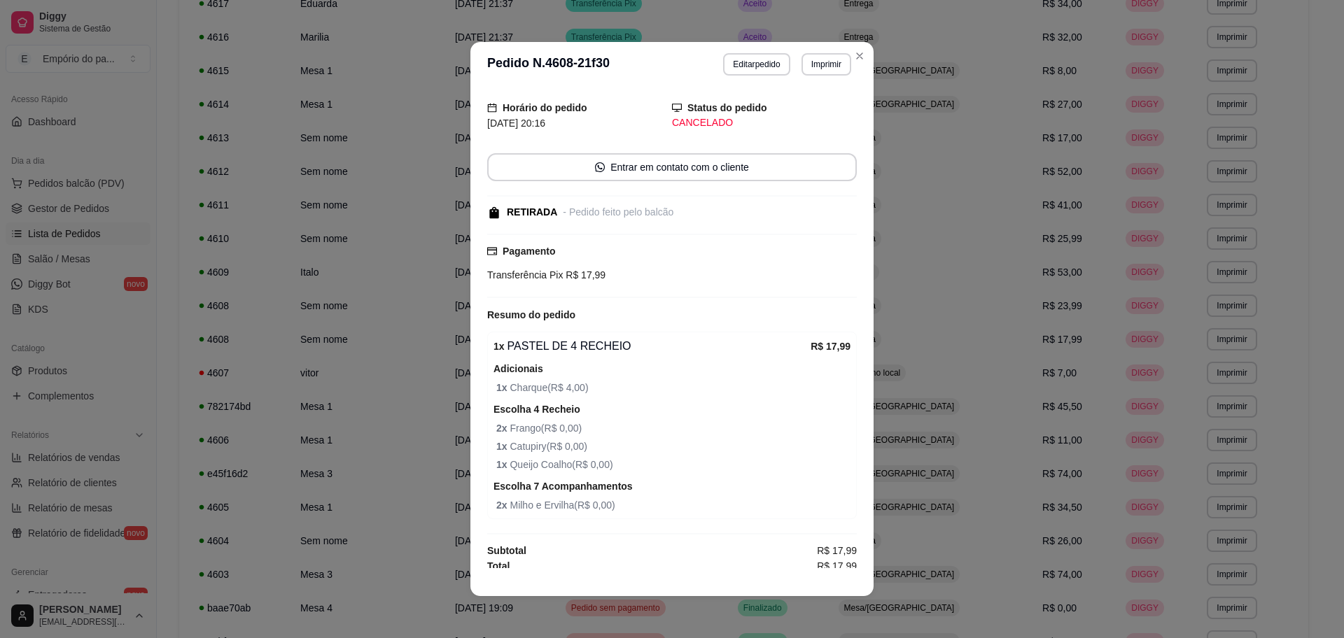
scroll to position [44, 0]
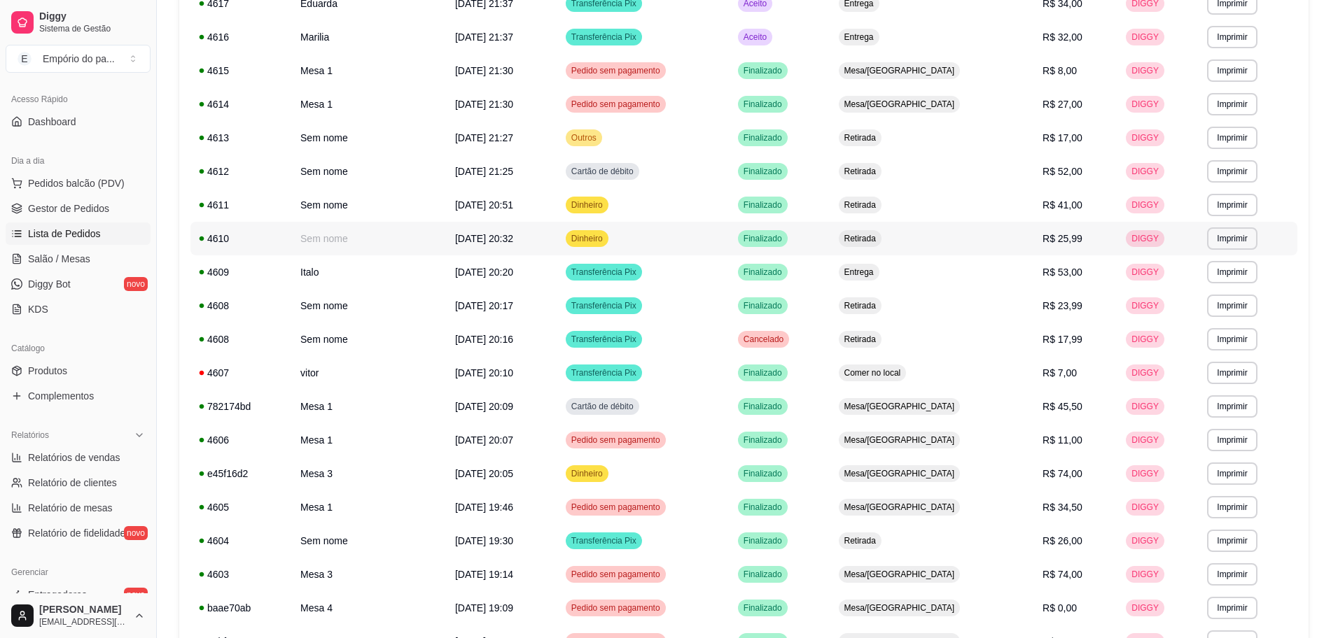
click at [454, 244] on td "[DATE] 20:32" at bounding box center [502, 239] width 111 height 34
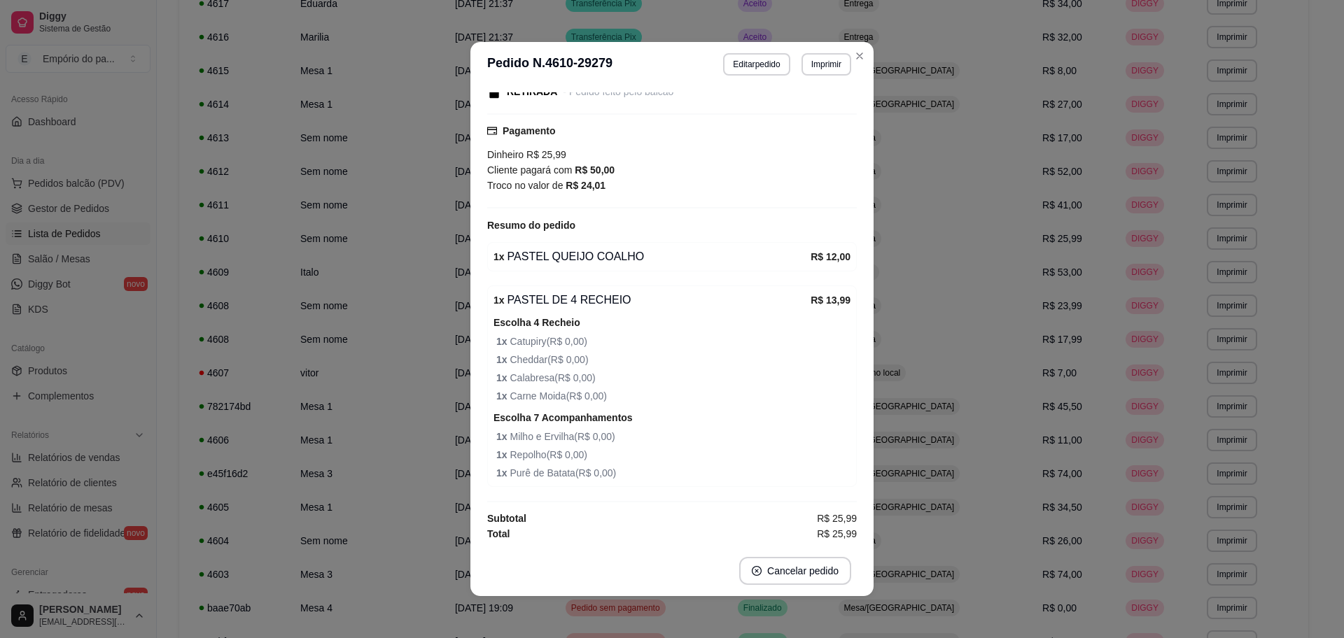
scroll to position [100, 0]
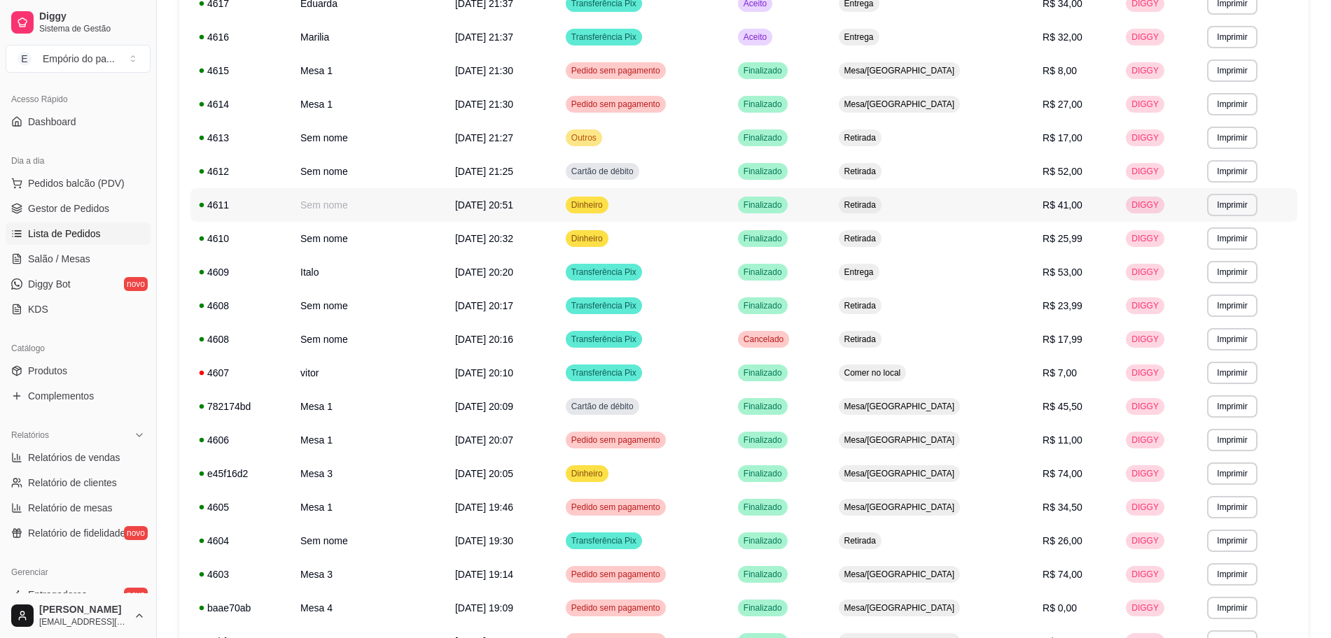
click at [398, 201] on td "Sem nome" at bounding box center [369, 205] width 155 height 34
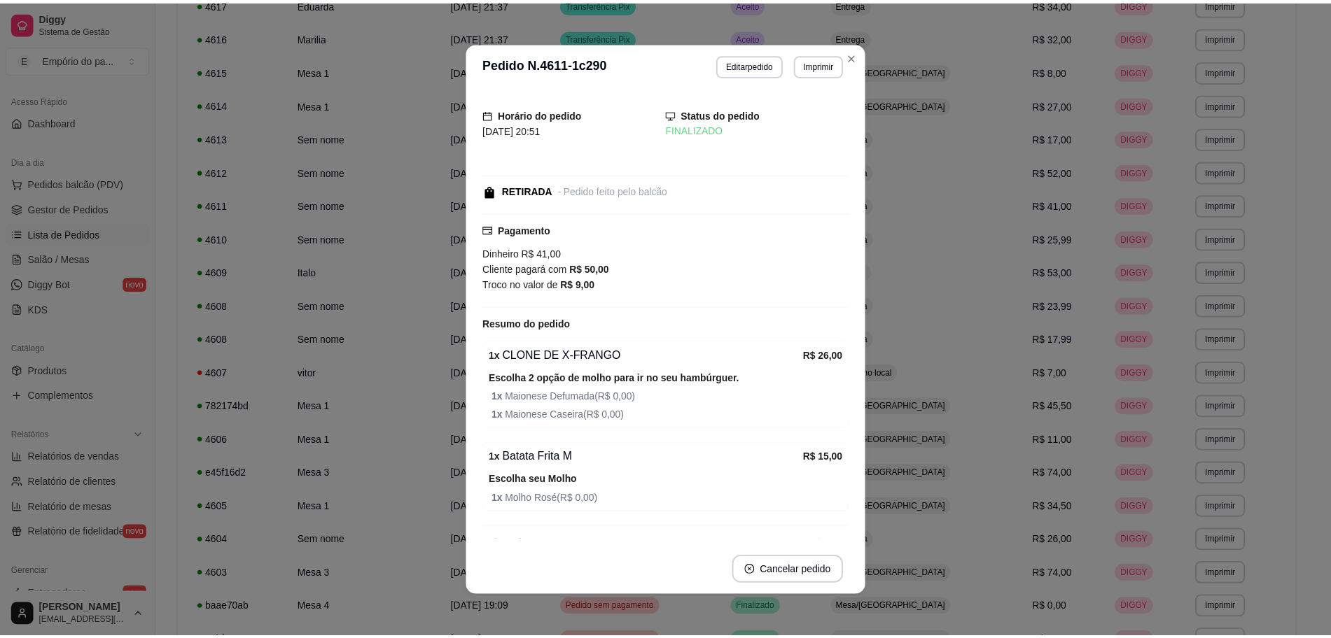
scroll to position [27, 0]
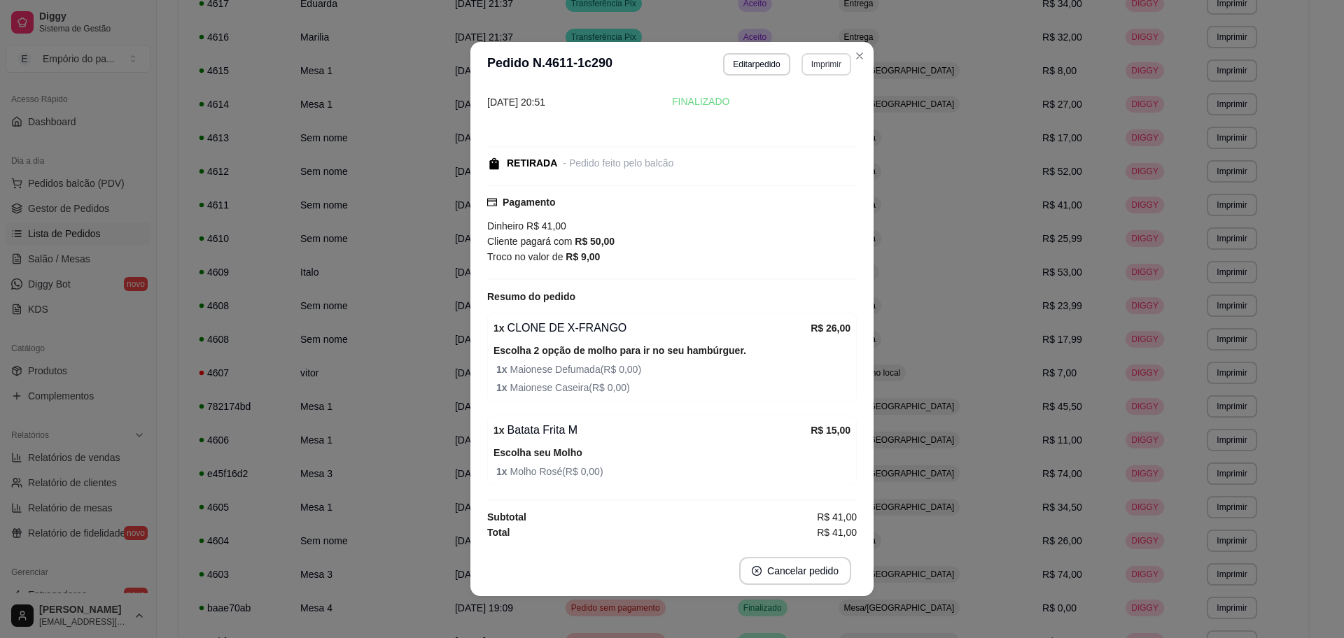
click at [813, 64] on button "Imprimir" at bounding box center [826, 64] width 50 height 22
click at [778, 112] on button "IMPRESSORA" at bounding box center [794, 113] width 101 height 22
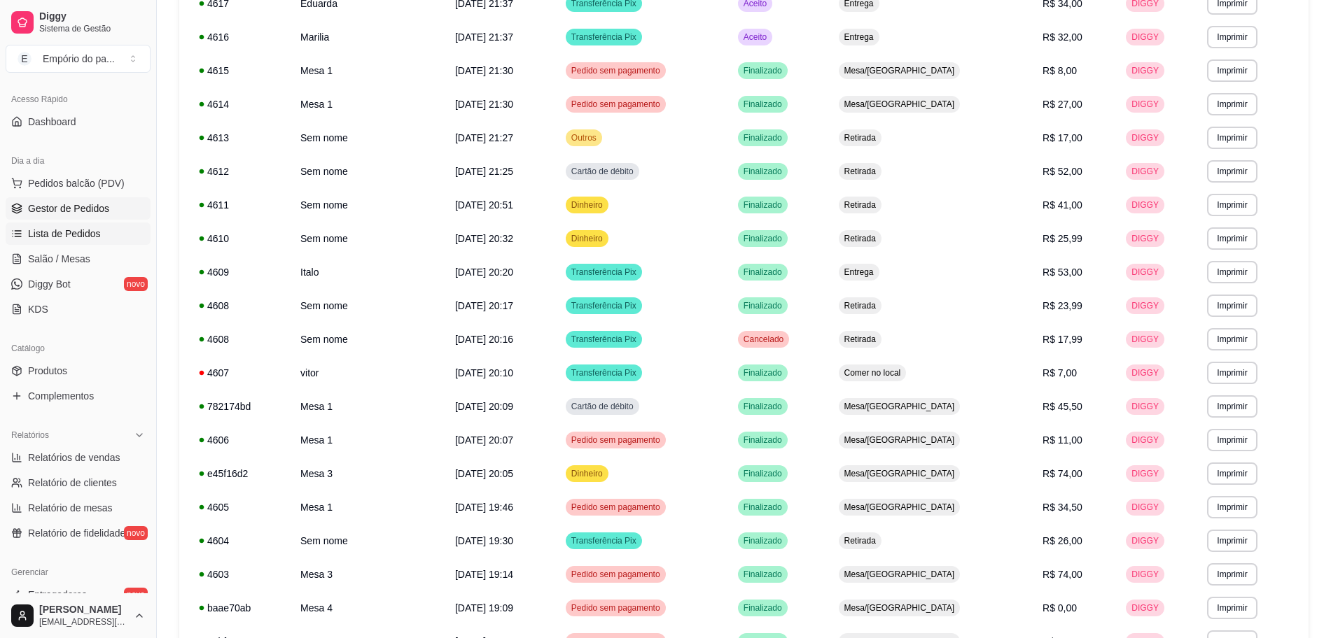
click at [89, 202] on span "Gestor de Pedidos" at bounding box center [68, 209] width 81 height 14
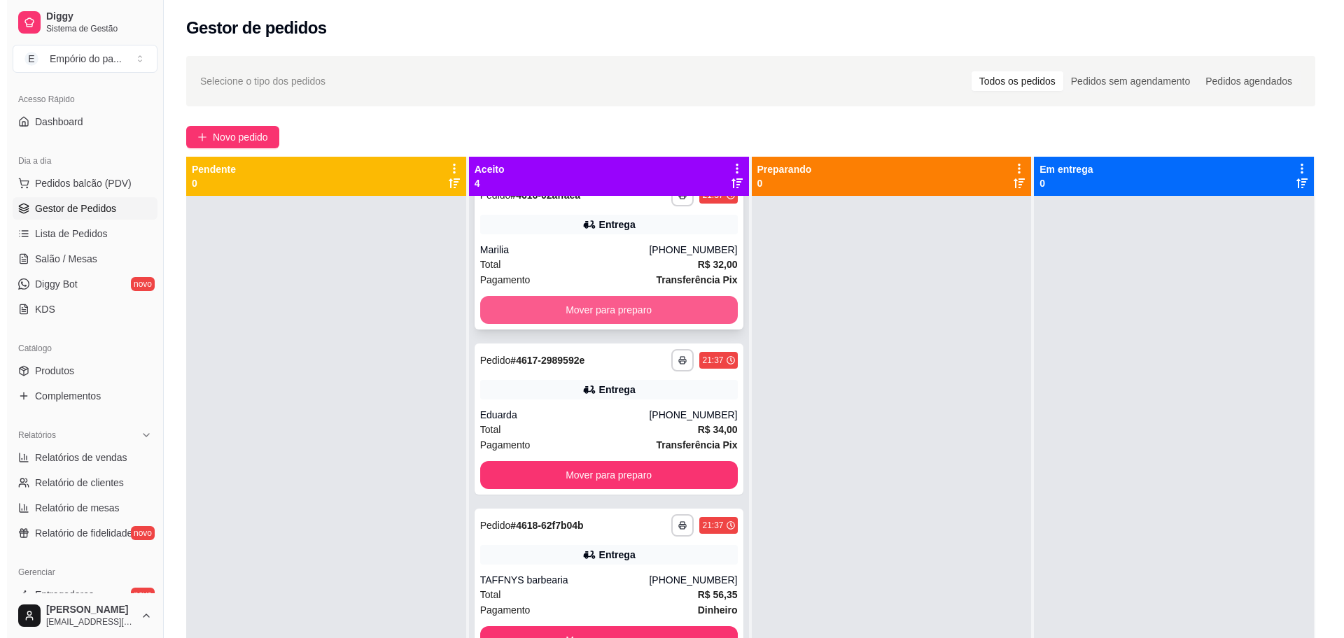
scroll to position [36, 0]
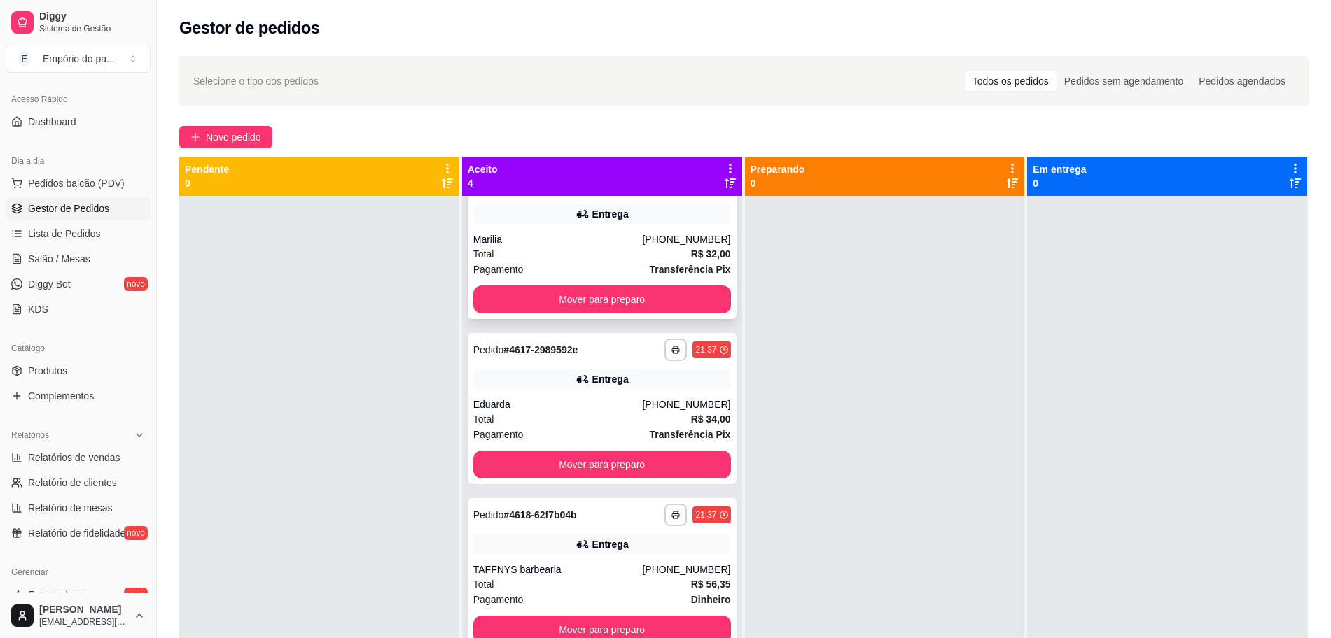
click at [542, 249] on div "Total R$ 32,00" at bounding box center [602, 253] width 258 height 15
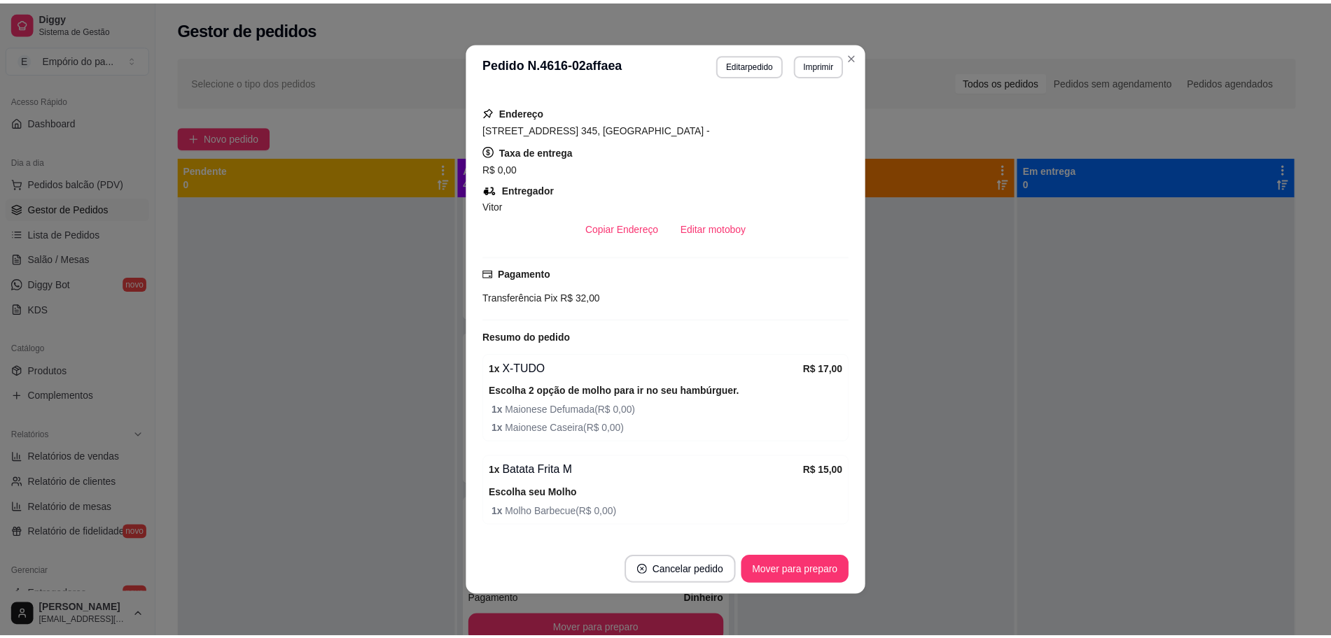
scroll to position [360, 0]
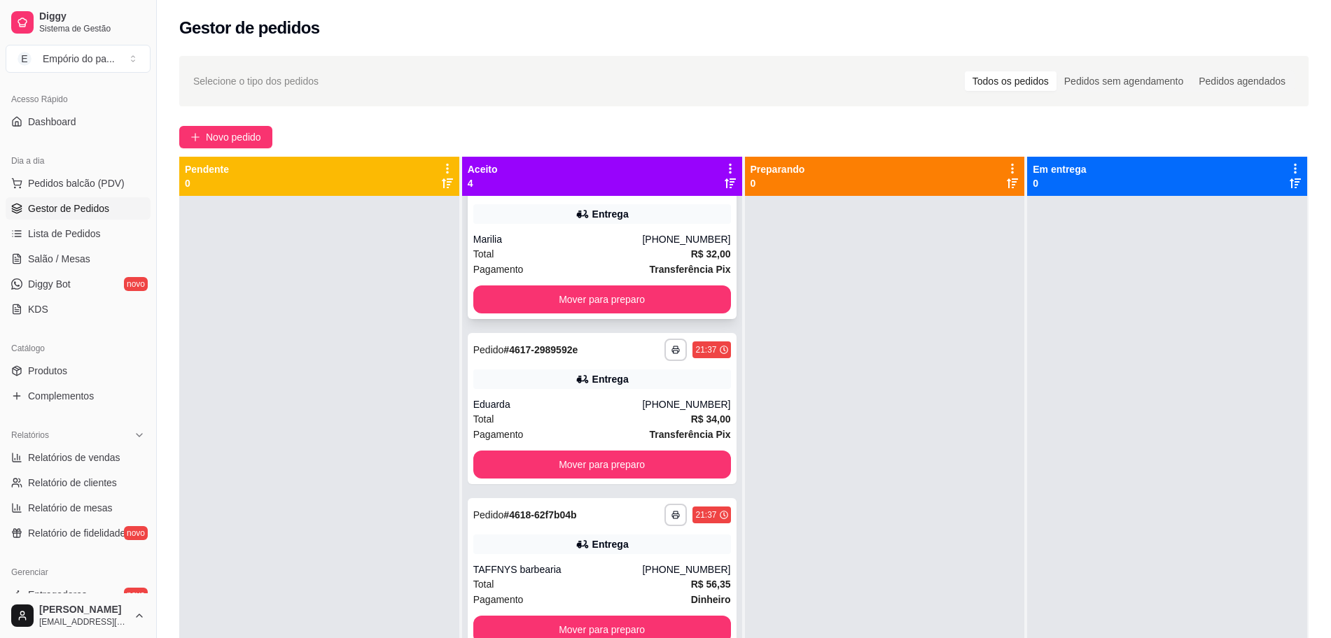
click at [612, 254] on div "Total R$ 32,00" at bounding box center [602, 253] width 258 height 15
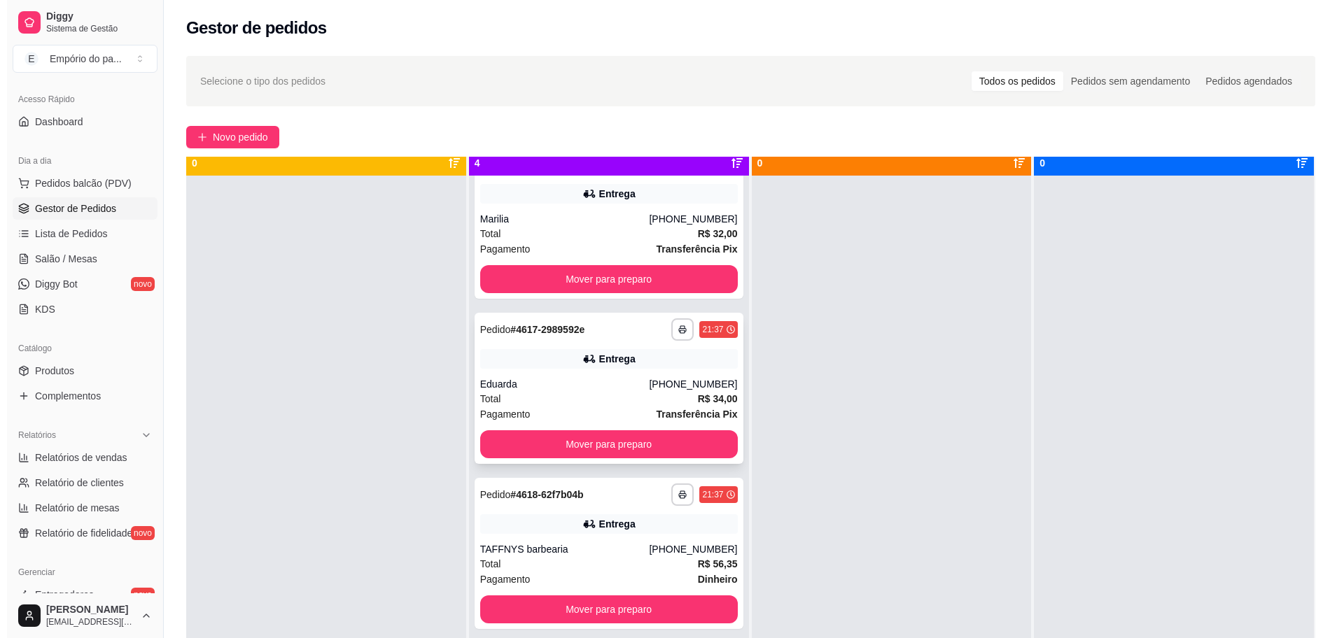
scroll to position [39, 0]
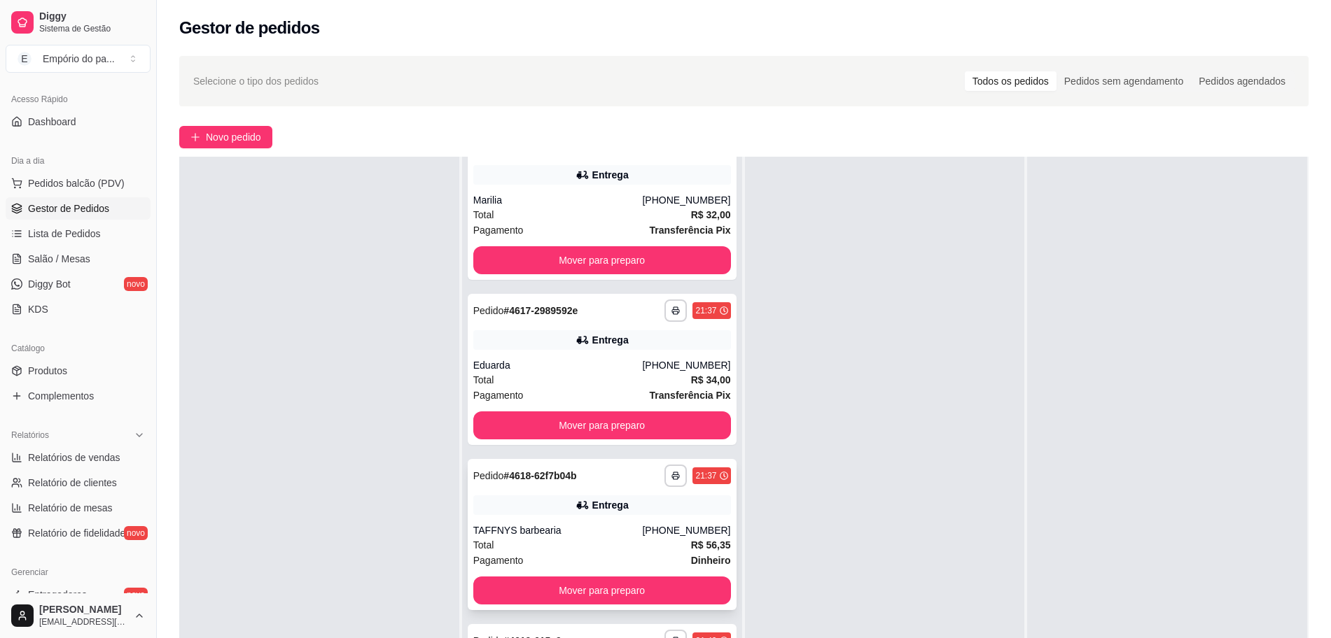
click at [486, 553] on span "Pagamento" at bounding box center [498, 560] width 50 height 15
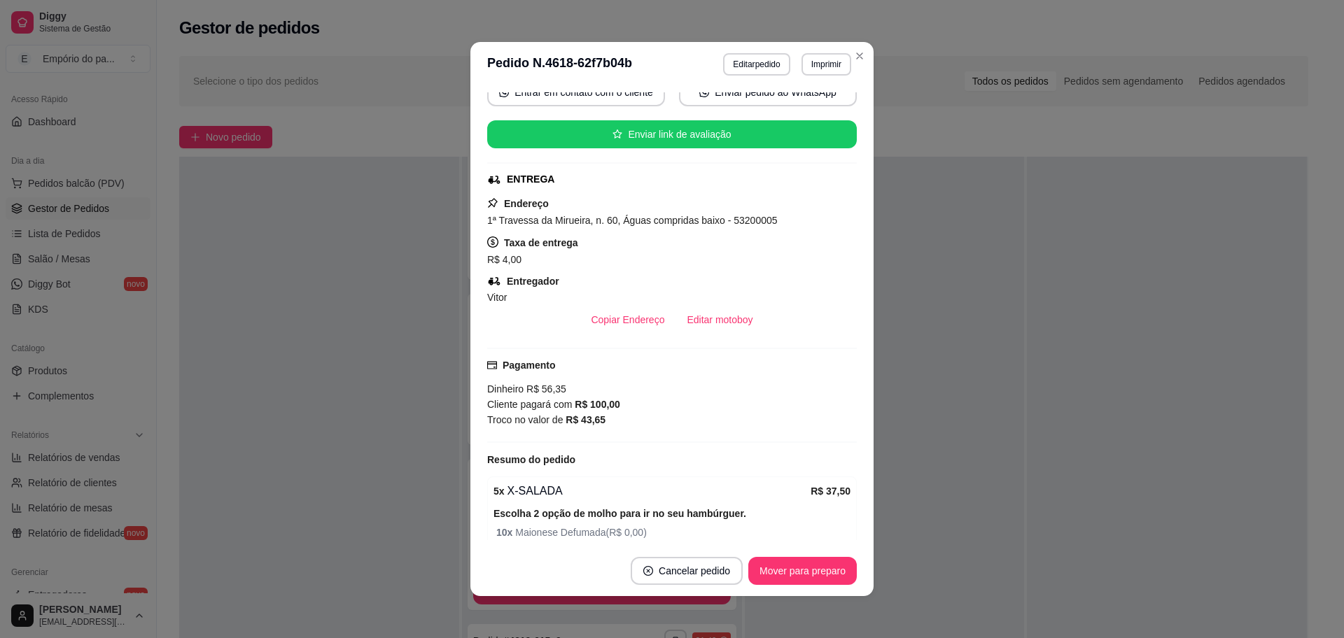
scroll to position [384, 0]
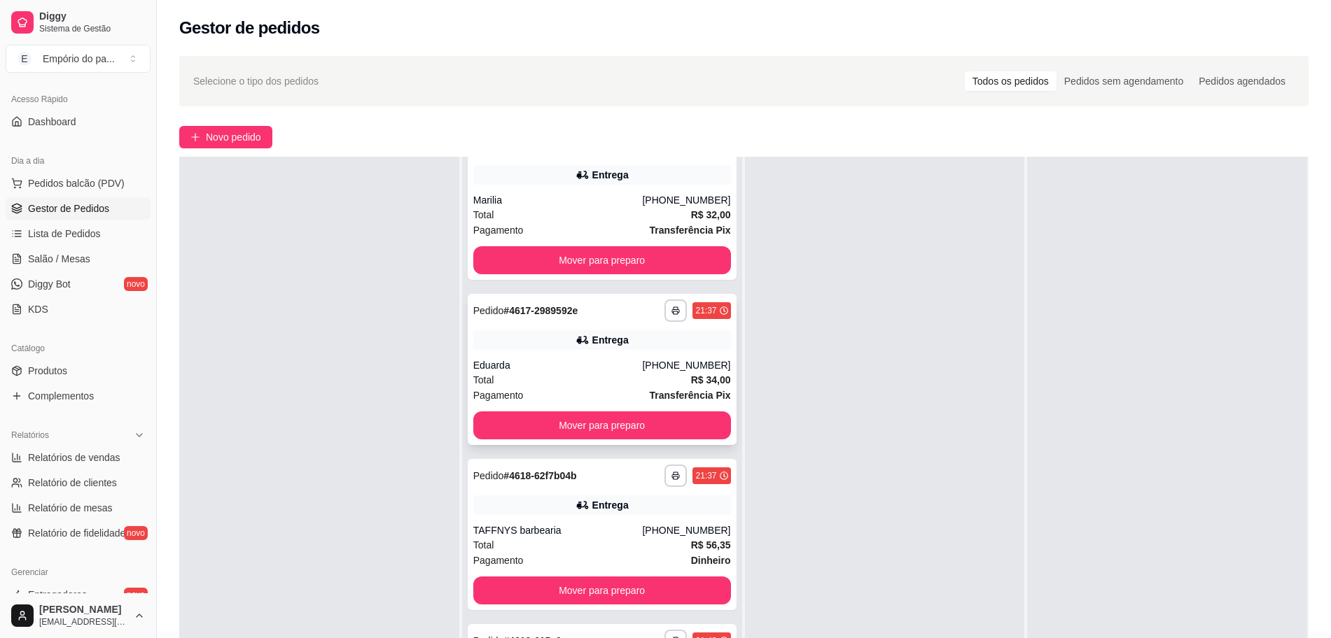
click at [550, 372] on div "Eduarda" at bounding box center [557, 365] width 169 height 14
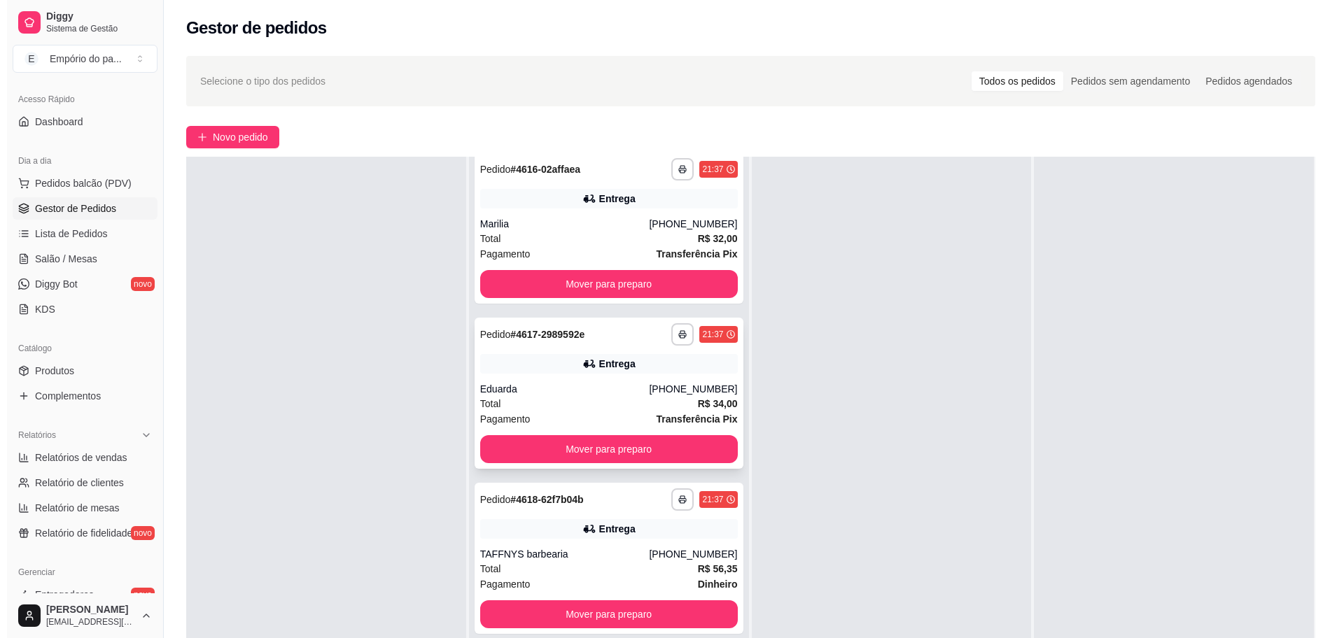
scroll to position [0, 0]
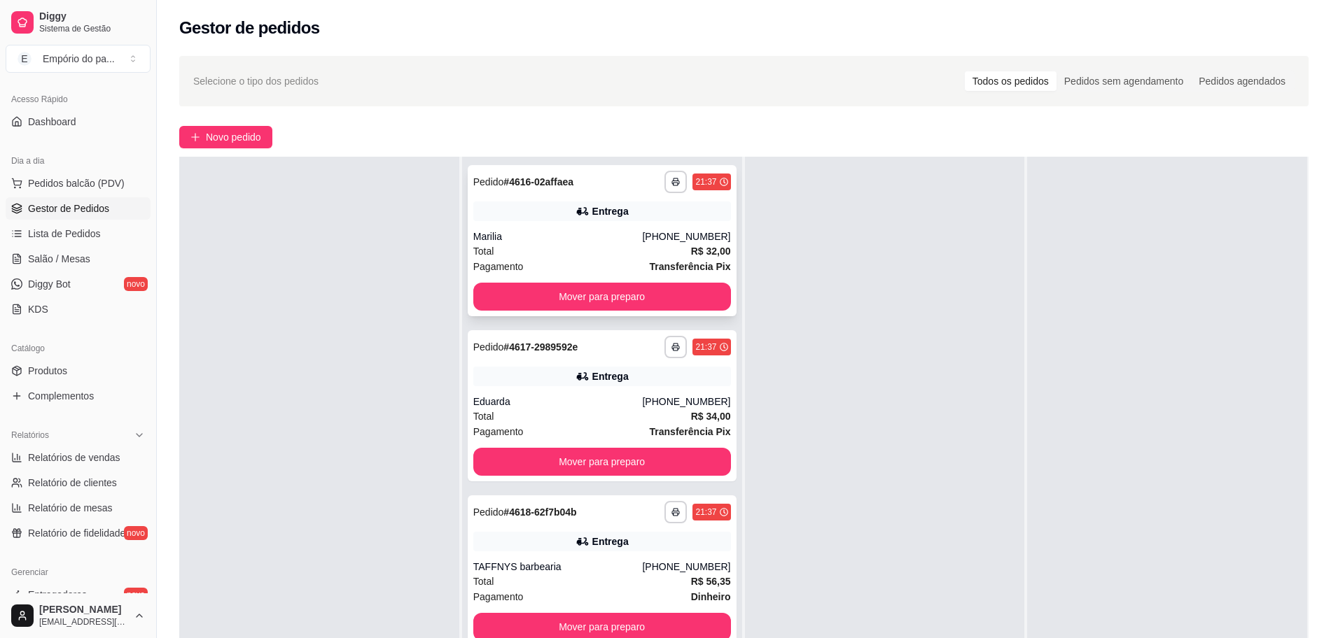
click at [557, 237] on div "Marilia" at bounding box center [557, 237] width 169 height 14
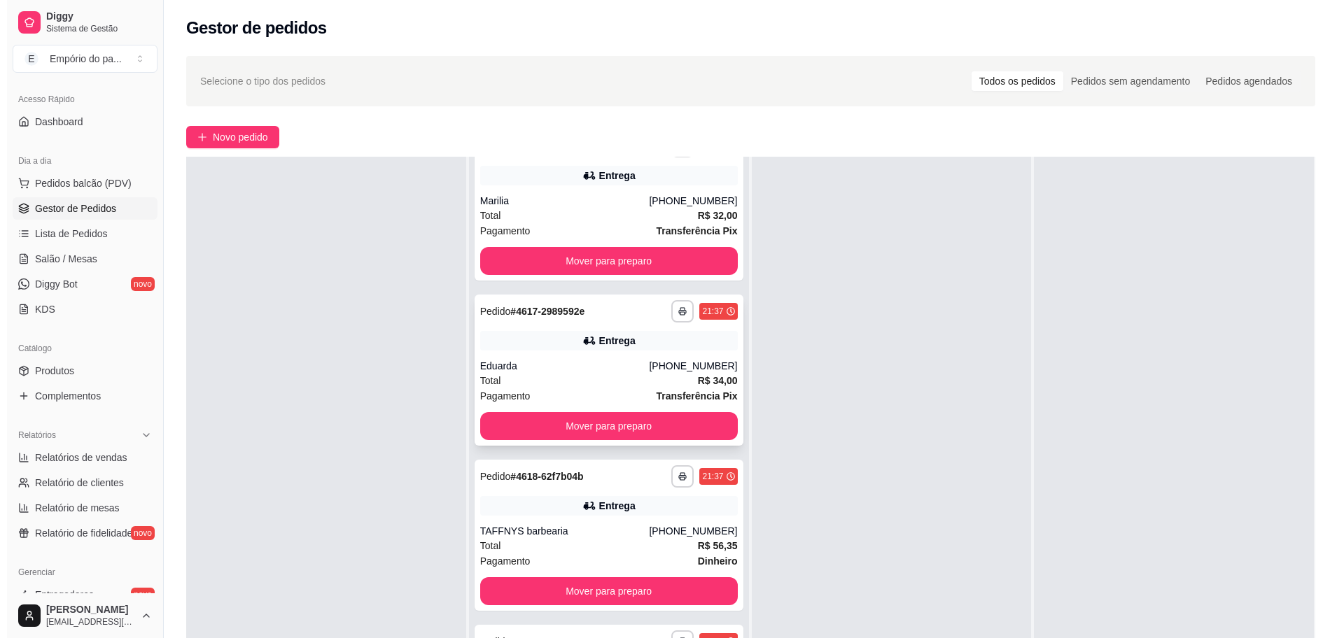
scroll to position [36, 0]
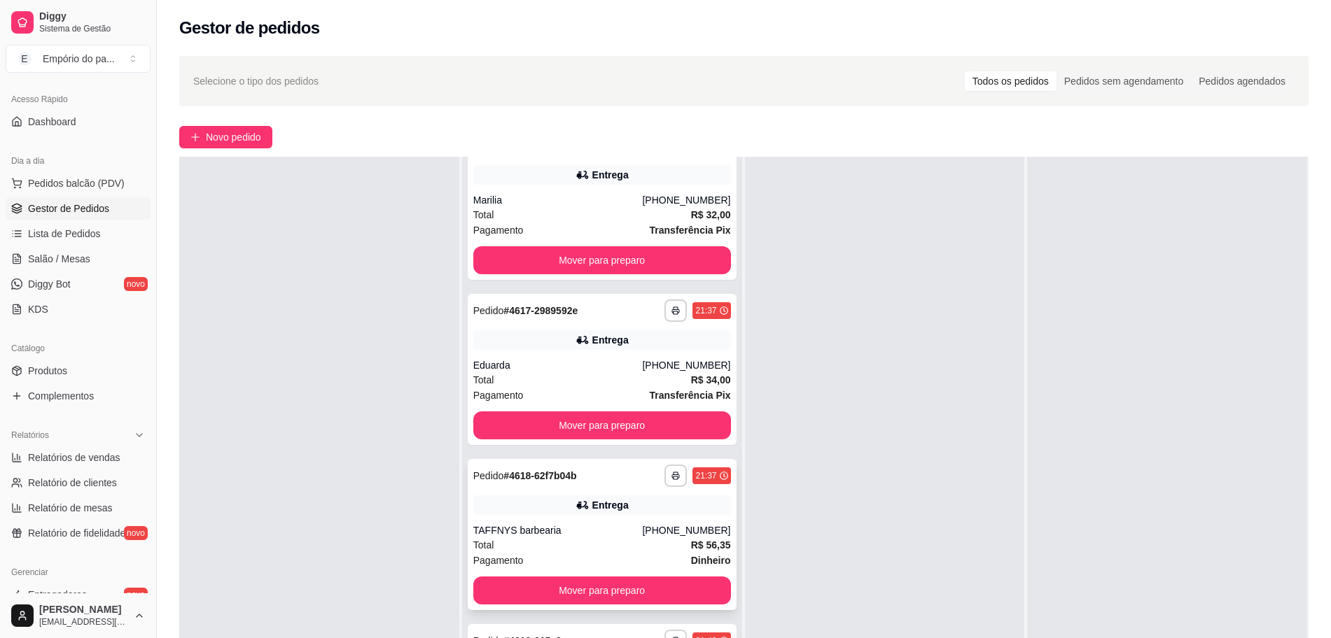
click at [538, 534] on div "TAFFNYS barbearia" at bounding box center [557, 531] width 169 height 14
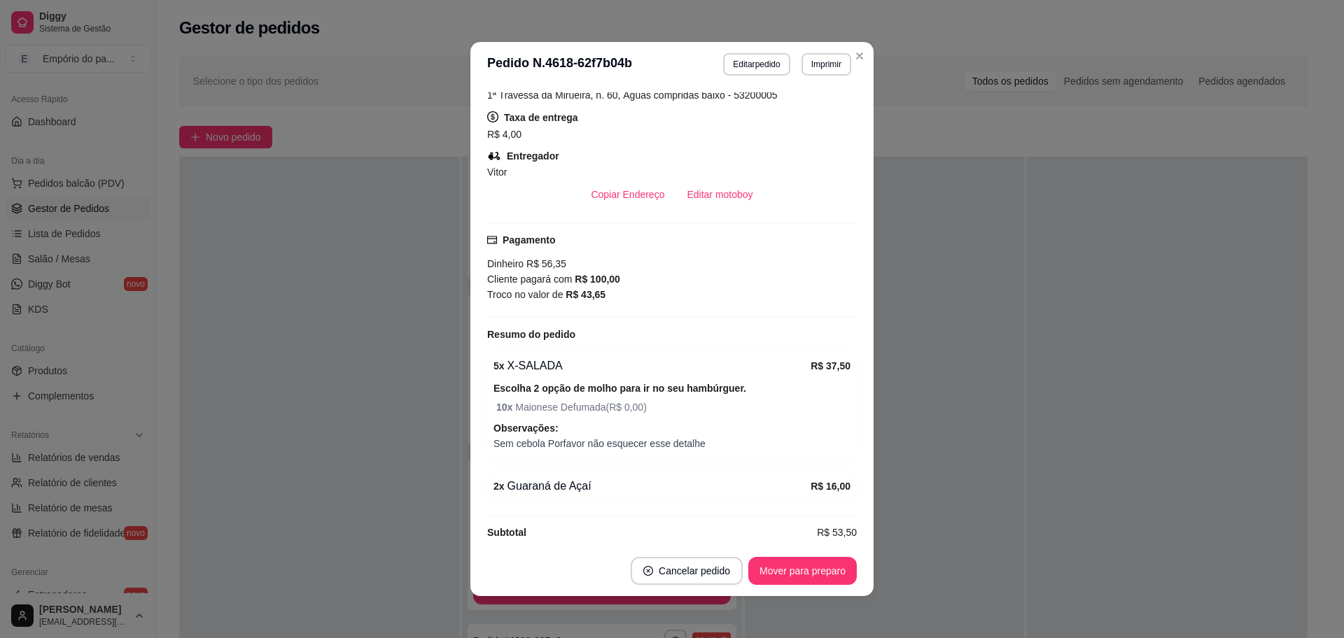
scroll to position [384, 0]
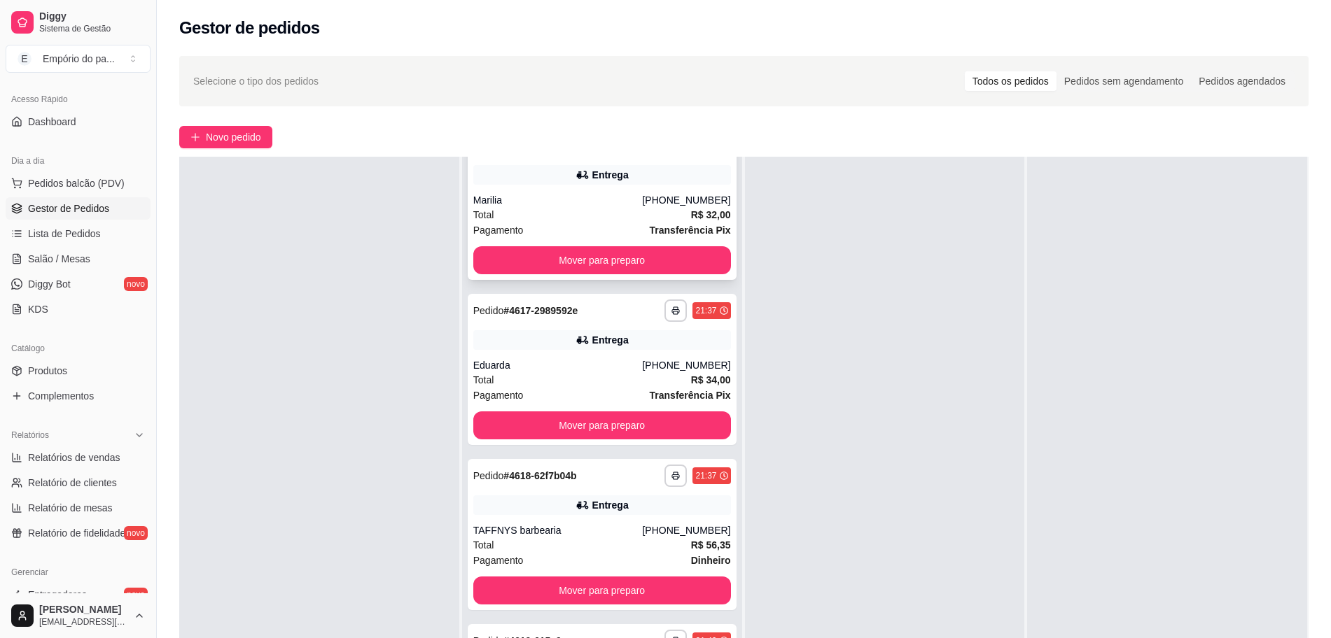
click at [546, 212] on div "Total R$ 32,00" at bounding box center [602, 214] width 258 height 15
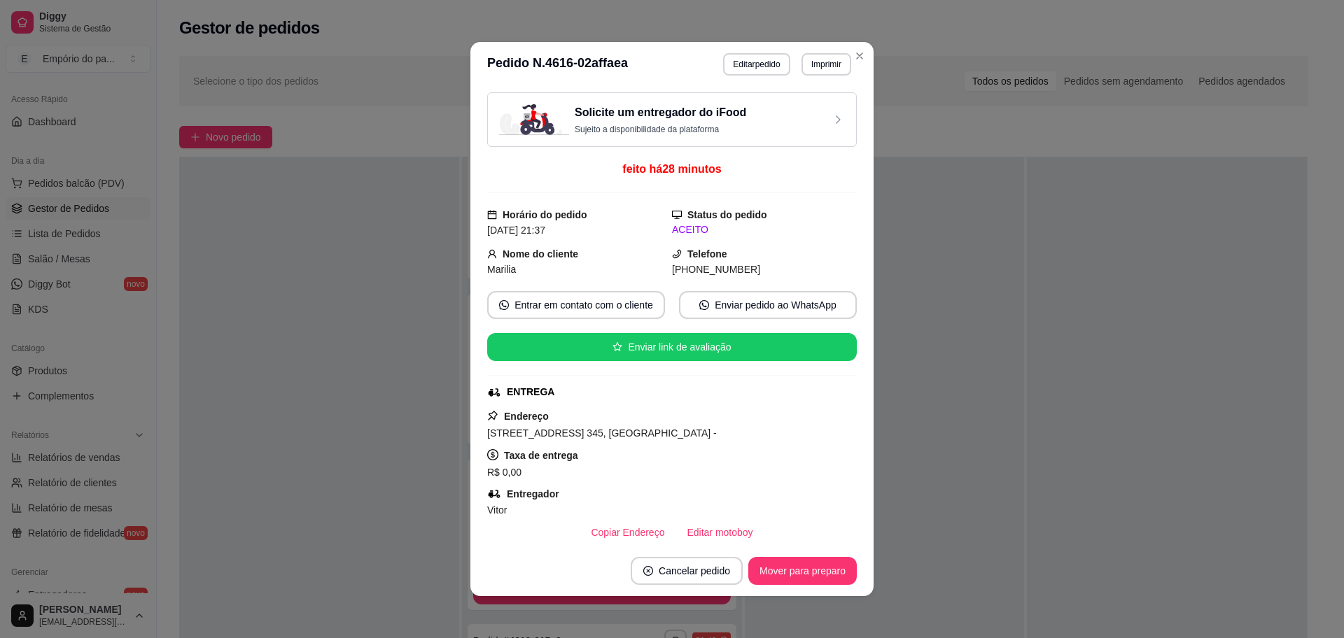
scroll to position [360, 0]
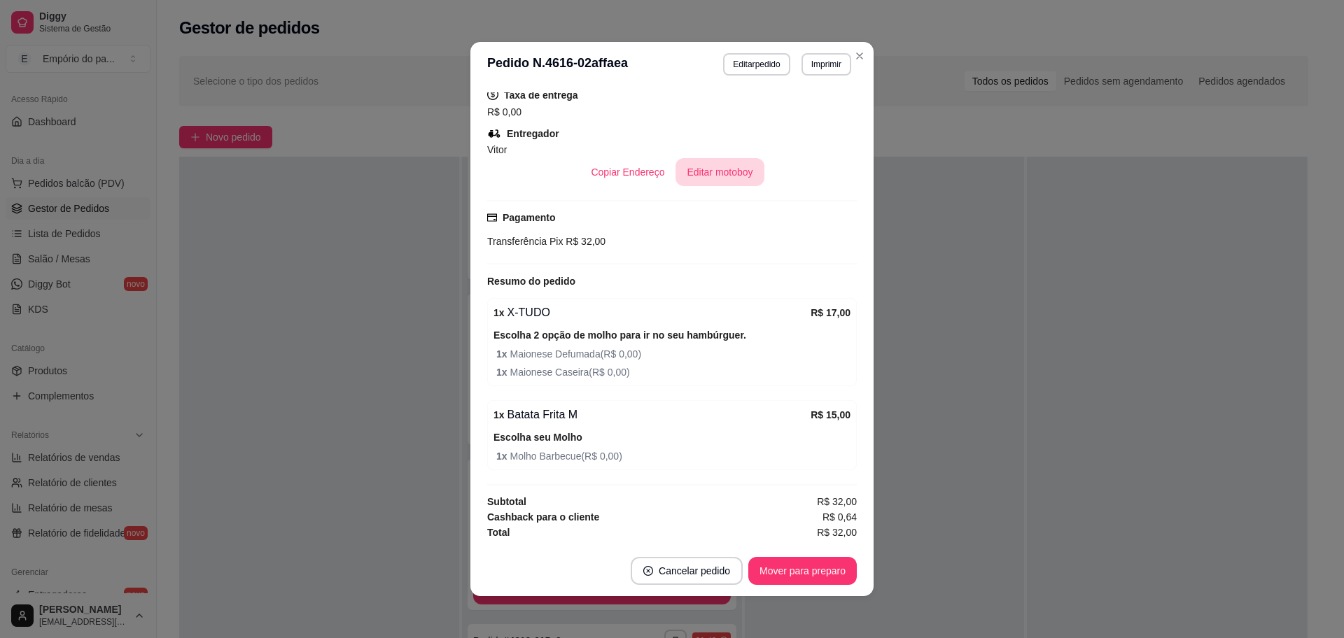
click at [718, 172] on button "Editar motoboy" at bounding box center [719, 172] width 88 height 28
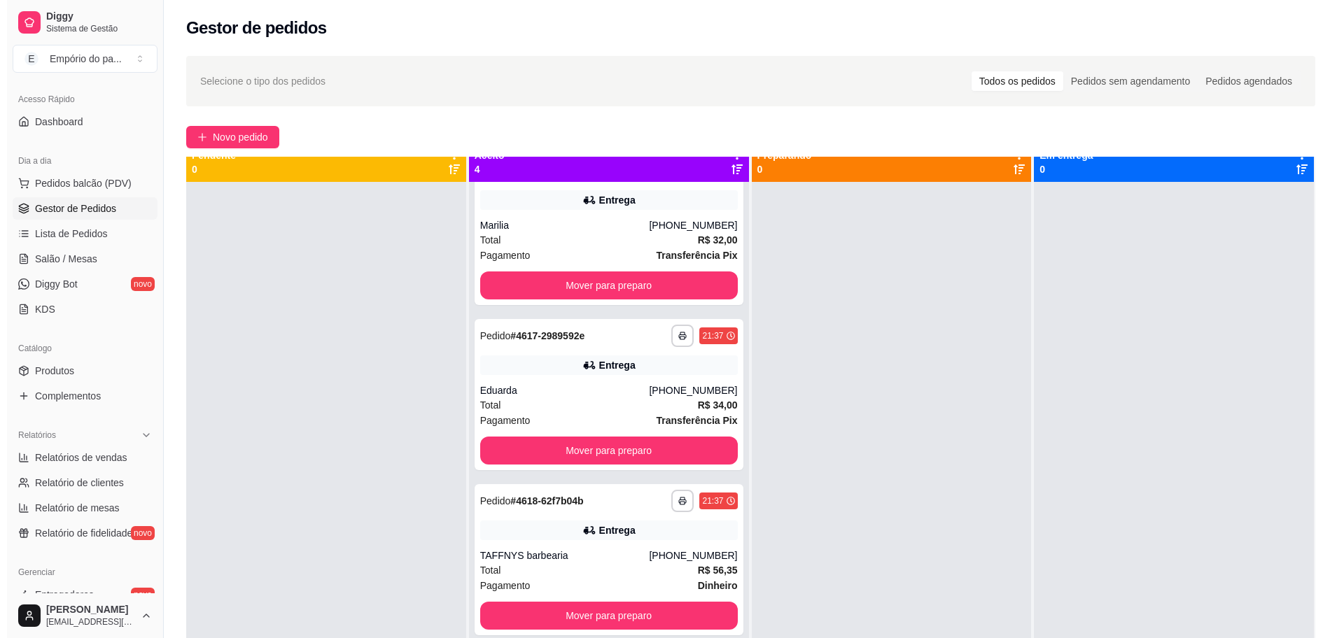
scroll to position [0, 0]
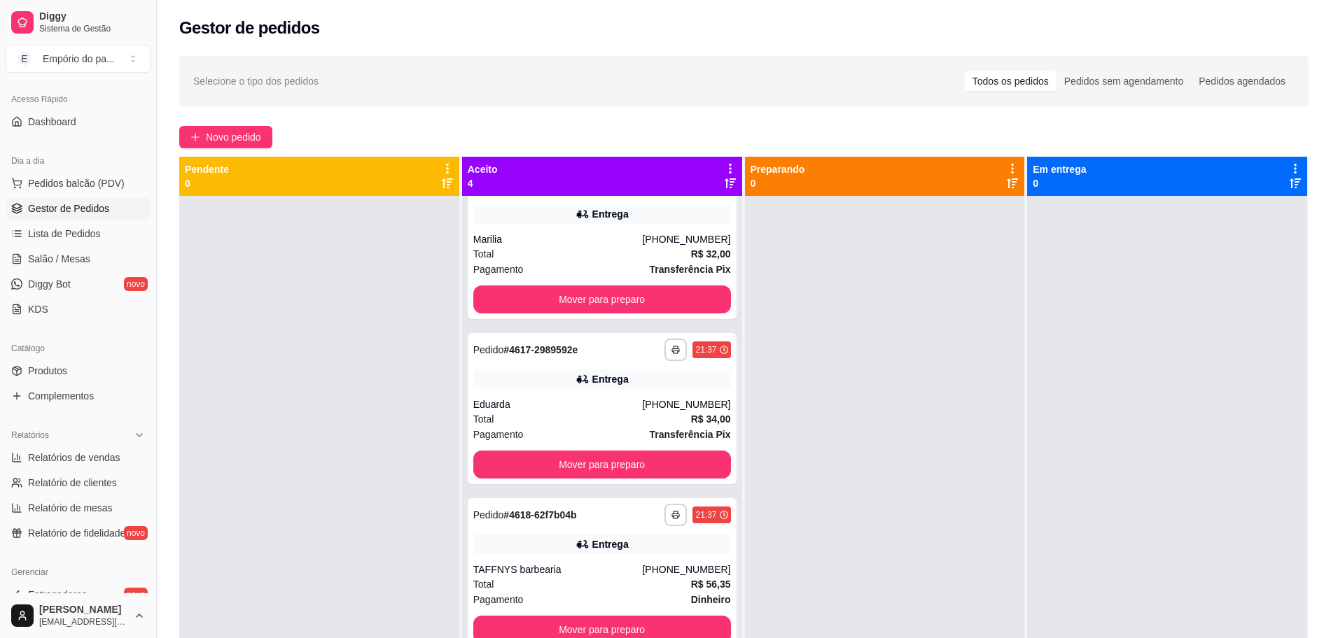
click at [340, 204] on div at bounding box center [319, 515] width 280 height 638
click at [559, 238] on div "Marilia" at bounding box center [557, 239] width 169 height 14
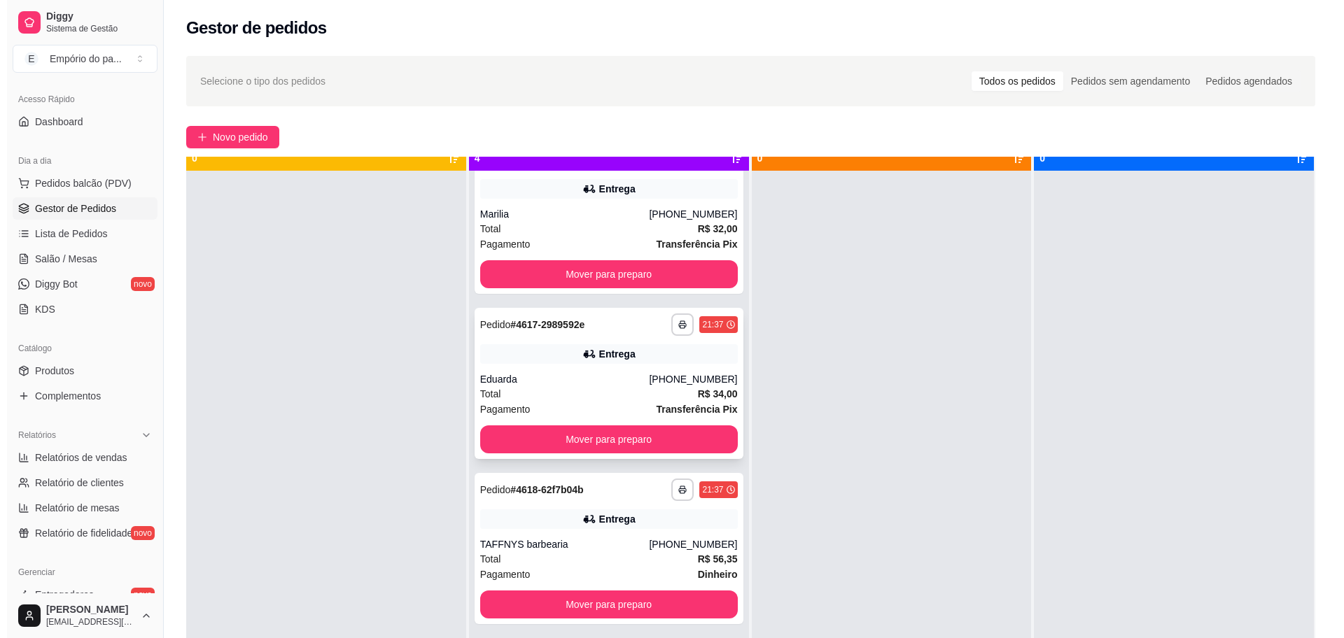
scroll to position [39, 0]
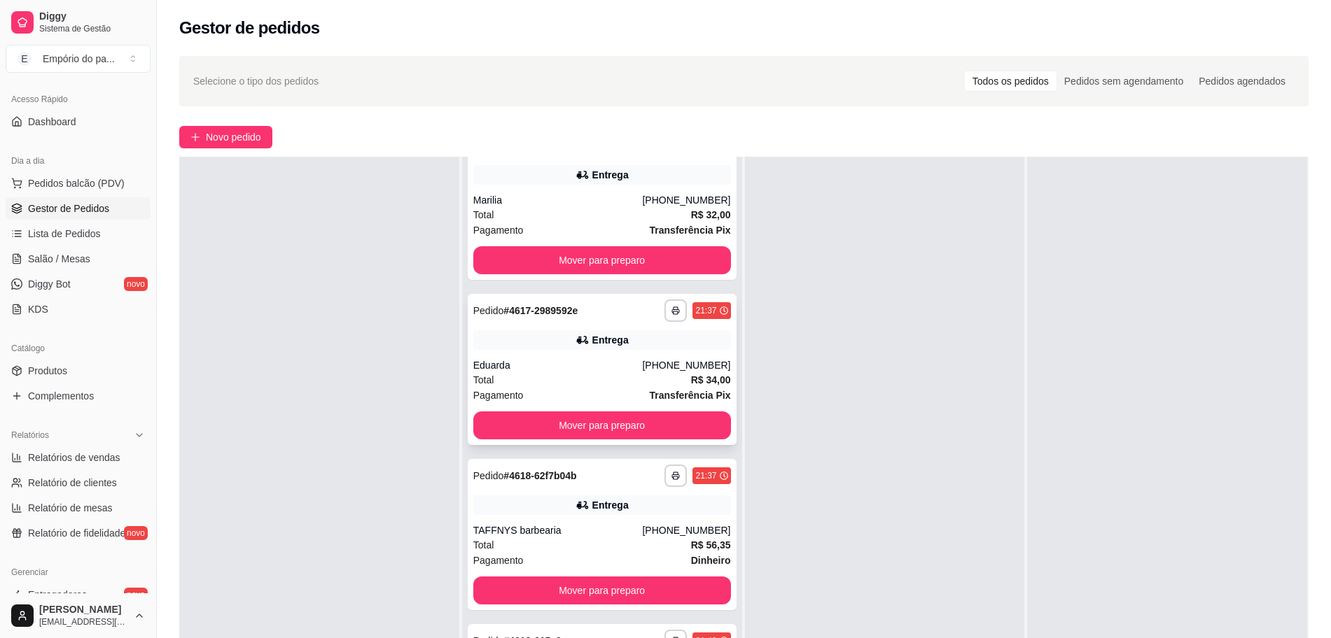
click at [512, 370] on div "Eduarda" at bounding box center [557, 365] width 169 height 14
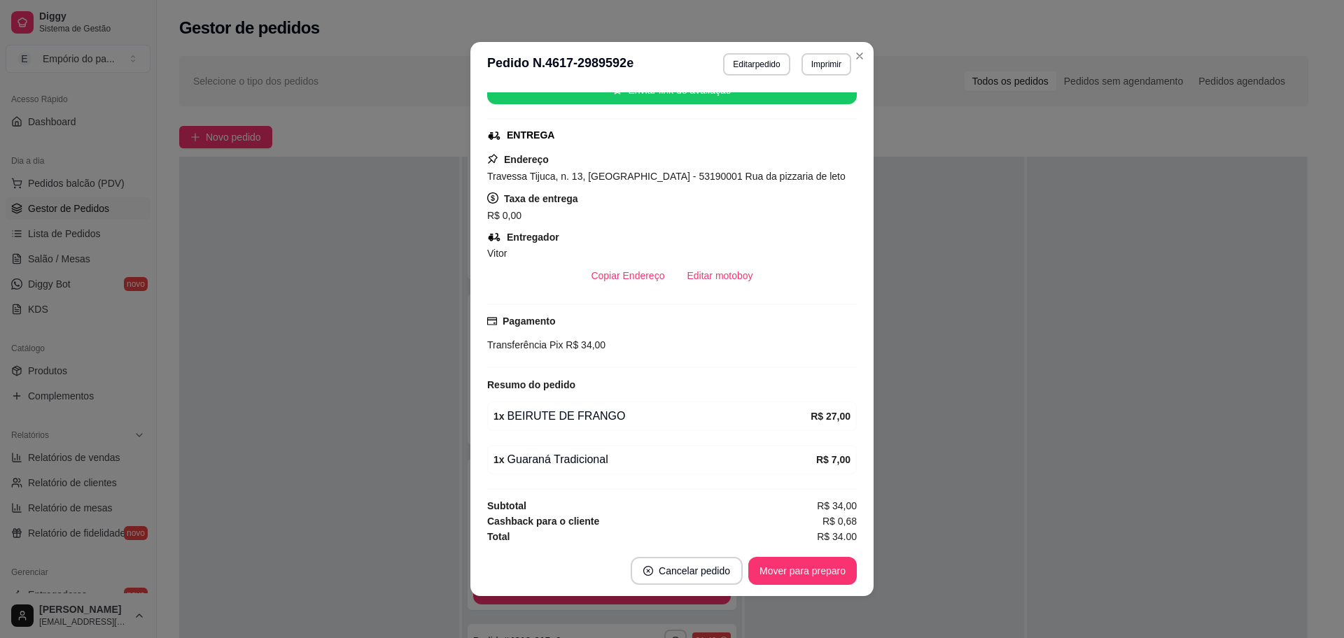
scroll to position [261, 0]
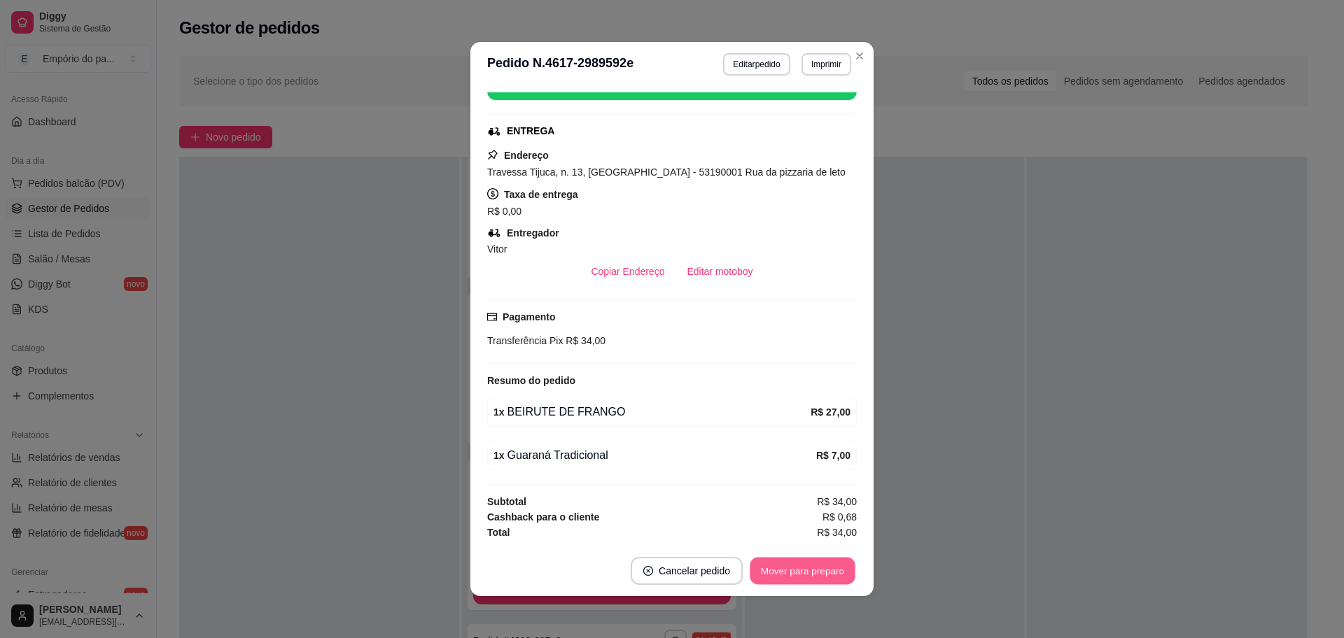
click at [816, 572] on button "Mover para preparo" at bounding box center [802, 571] width 105 height 27
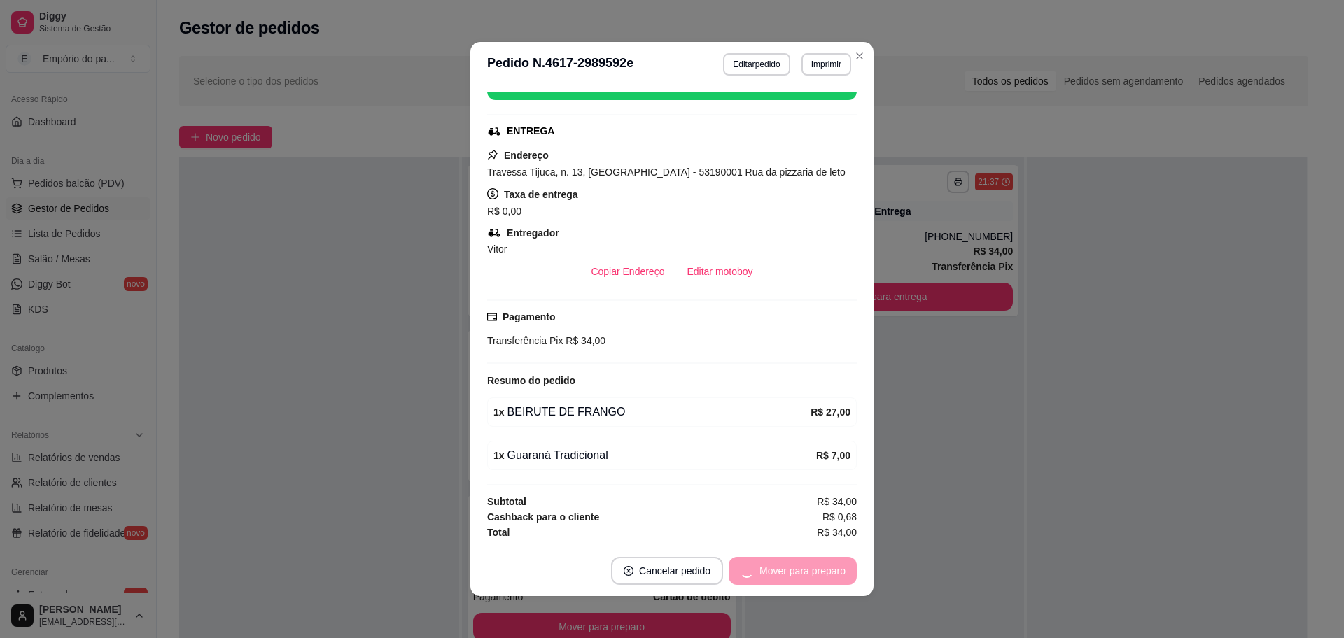
scroll to position [0, 0]
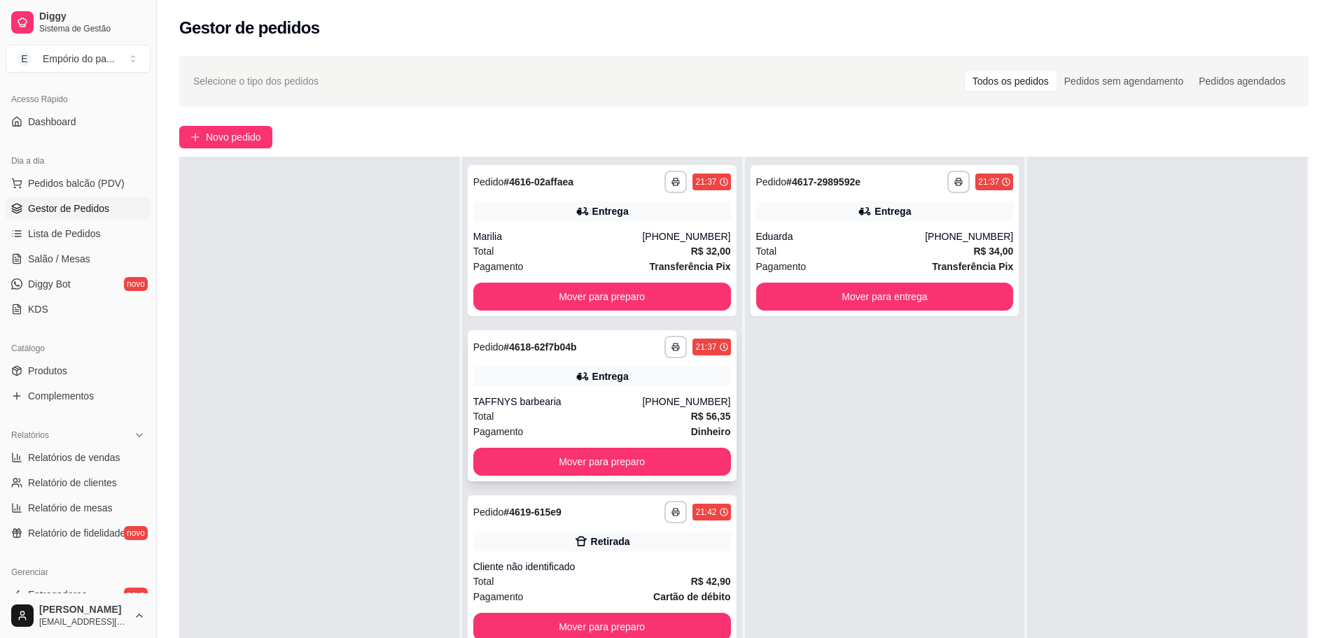
click at [541, 405] on div "TAFFNYS barbearia" at bounding box center [557, 402] width 169 height 14
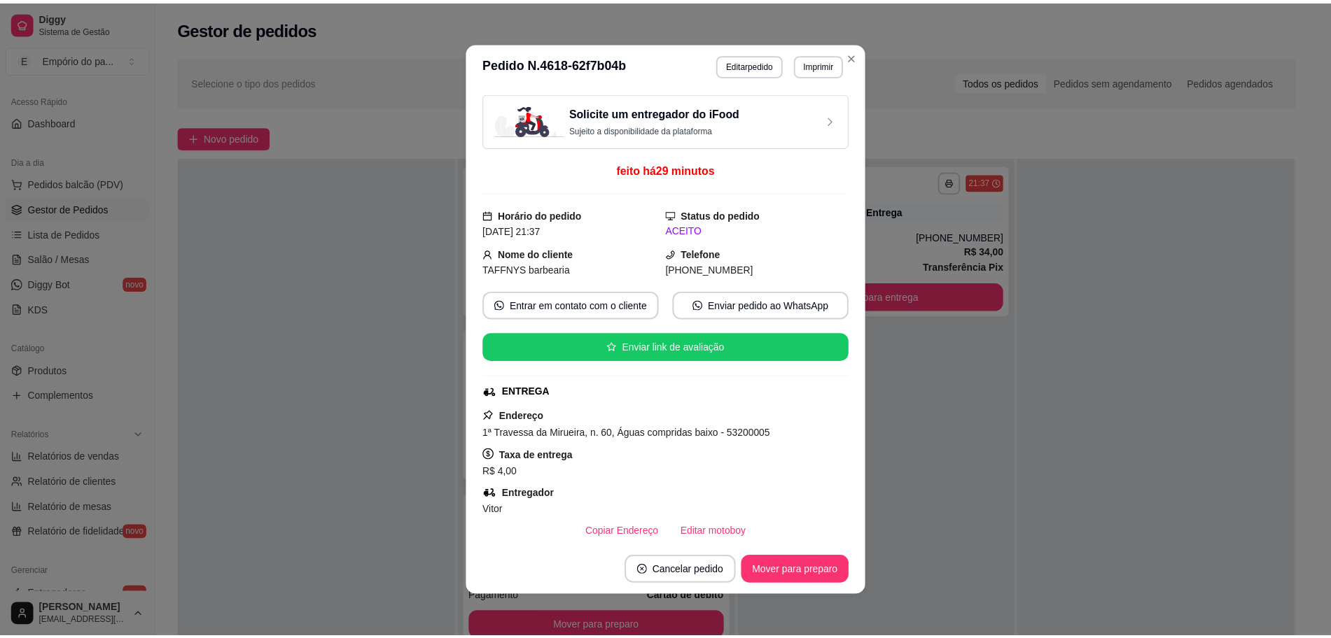
scroll to position [384, 0]
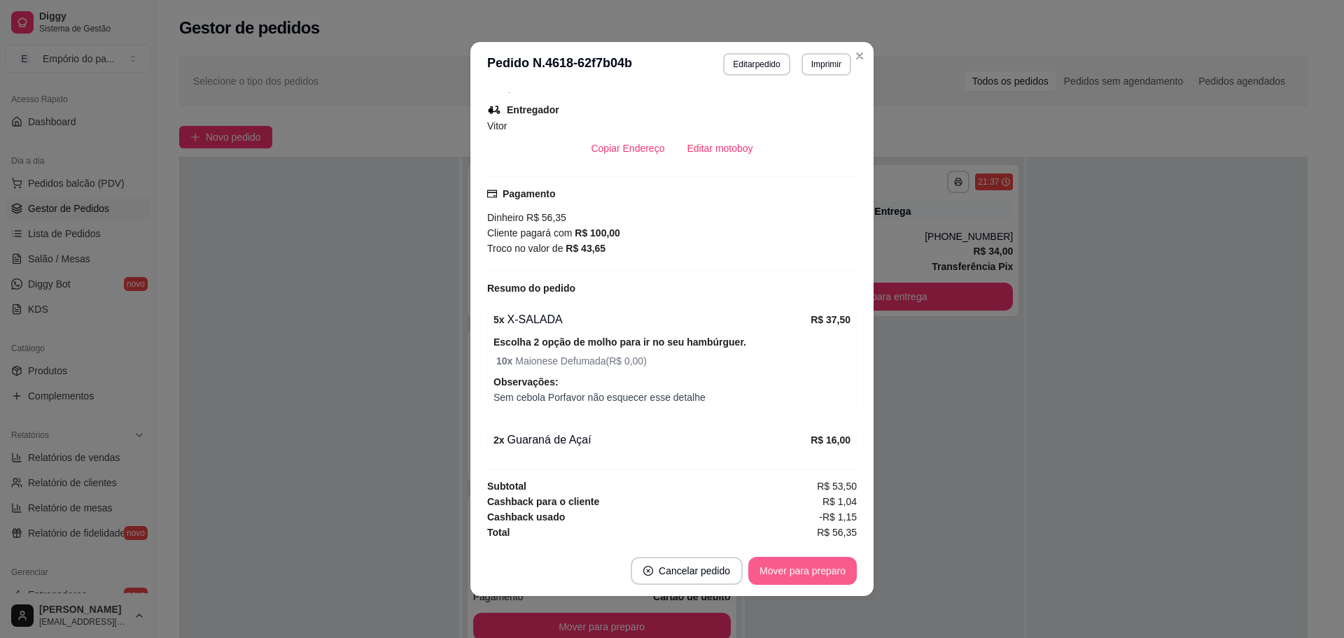
click at [798, 577] on button "Mover para preparo" at bounding box center [802, 571] width 108 height 28
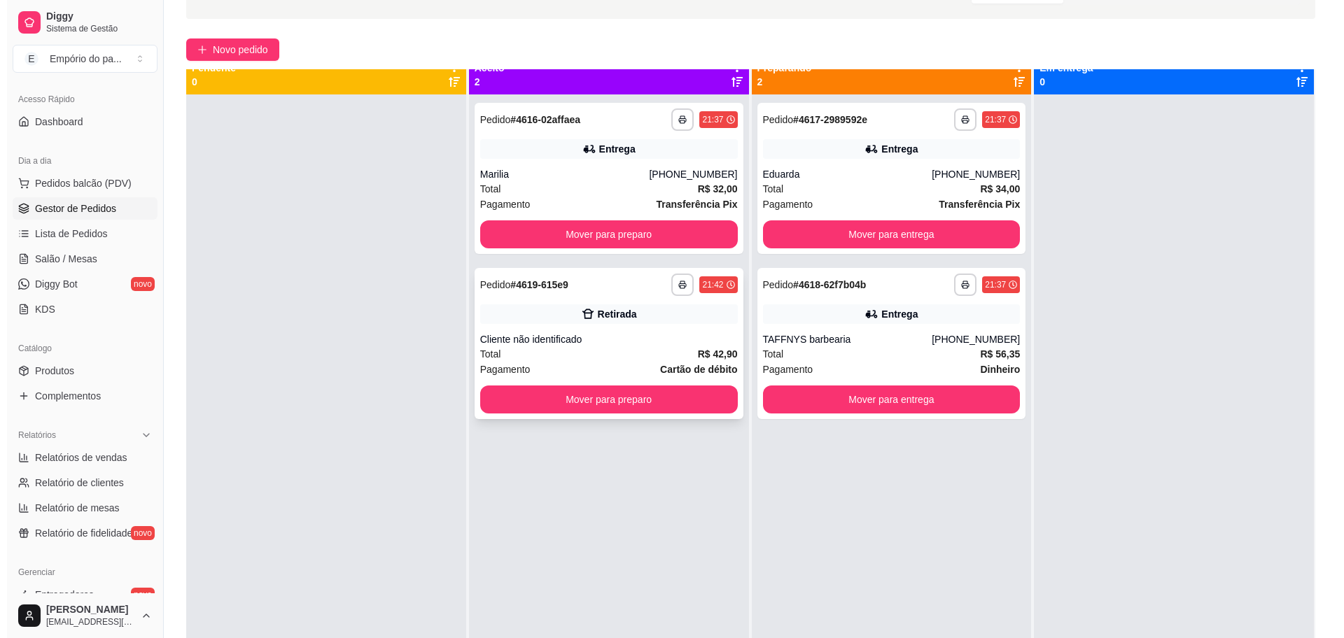
scroll to position [0, 0]
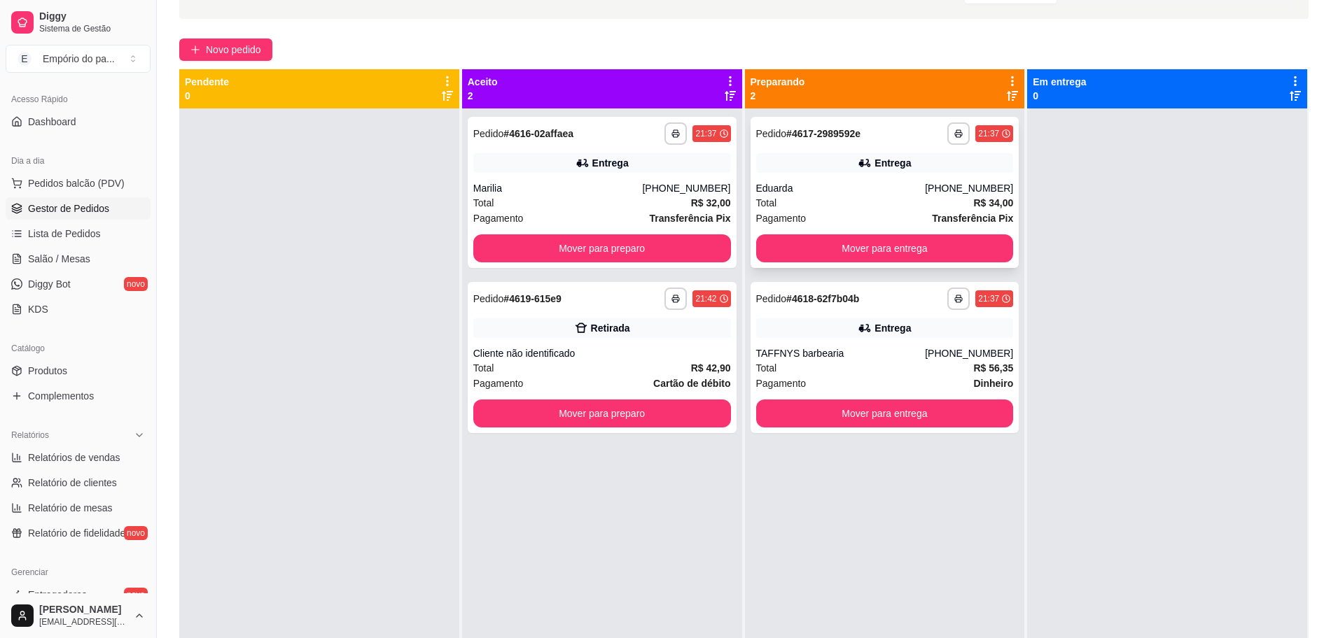
click at [850, 183] on div "Eduarda" at bounding box center [840, 188] width 169 height 14
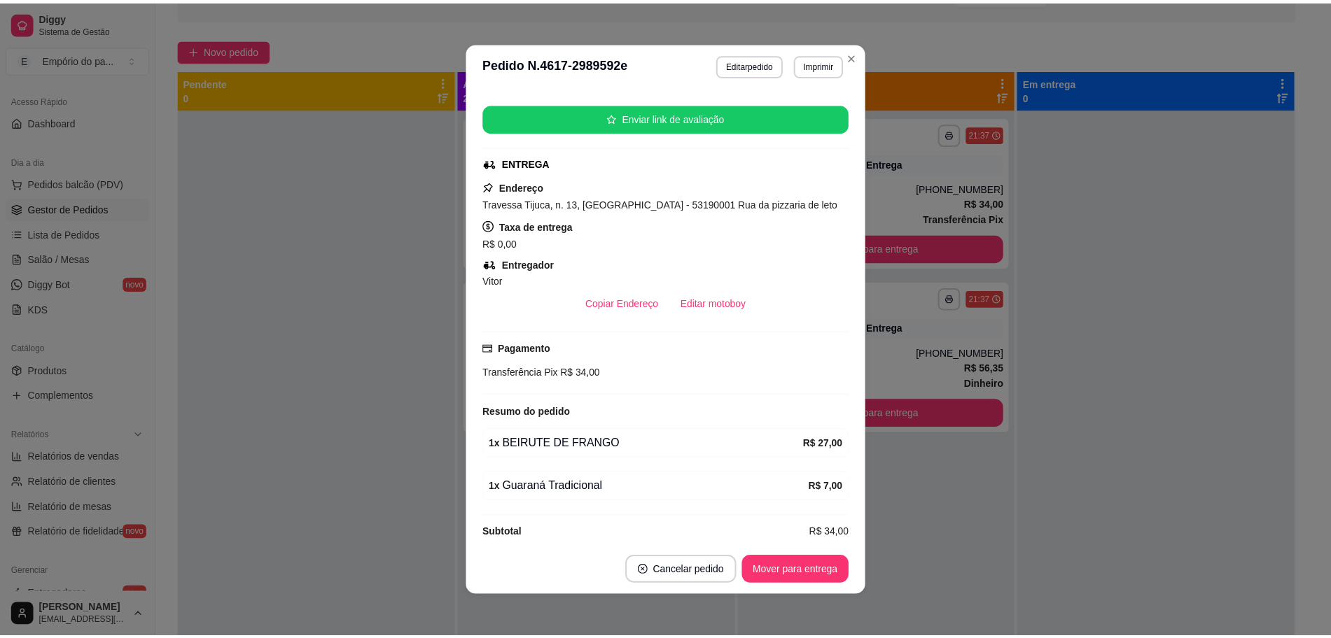
scroll to position [261, 0]
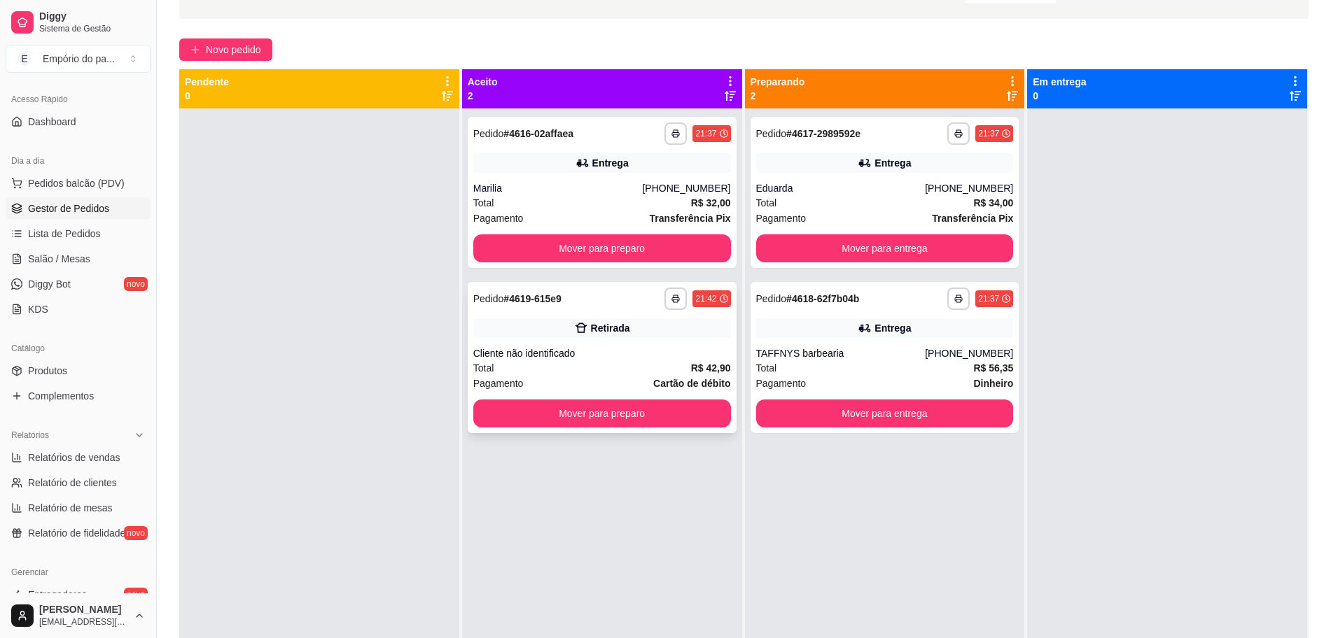
click at [521, 374] on div "Total R$ 42,90" at bounding box center [602, 367] width 258 height 15
click at [497, 351] on div "Cliente não identificado" at bounding box center [602, 353] width 258 height 14
click at [519, 365] on div "Total R$ 42,90" at bounding box center [602, 367] width 258 height 15
click at [72, 258] on span "Salão / Mesas" at bounding box center [59, 259] width 62 height 14
click at [27, 251] on link "Salão / Mesas" at bounding box center [78, 259] width 145 height 22
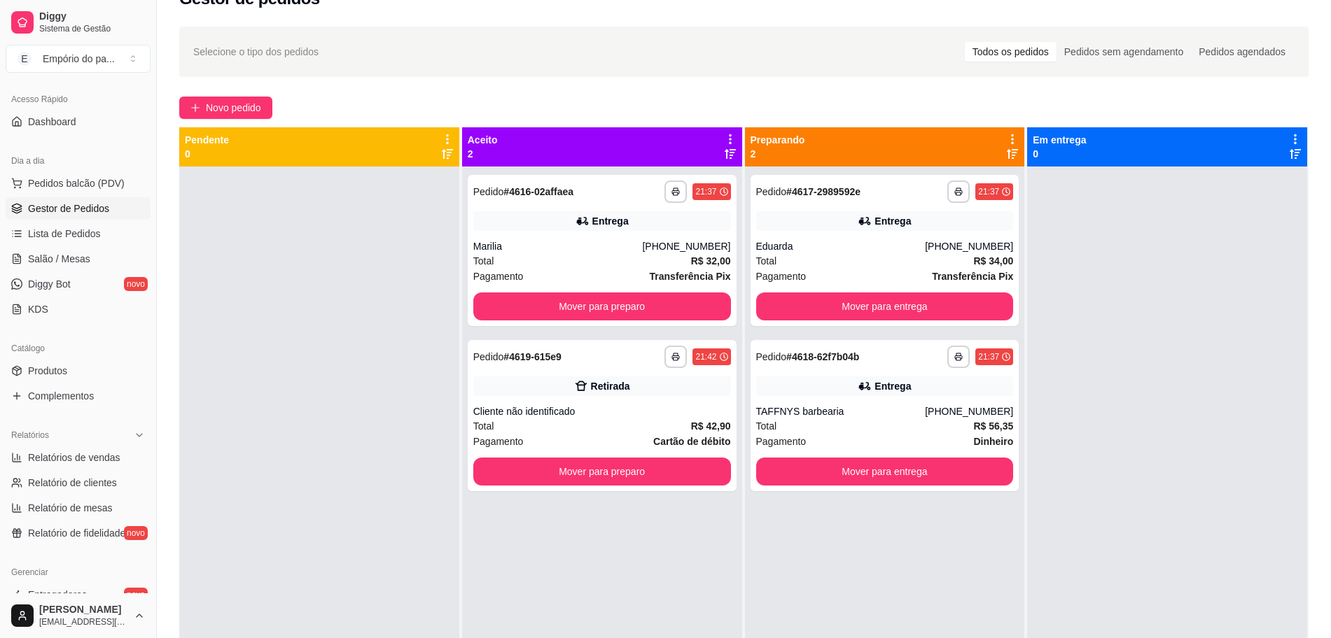
scroll to position [0, 0]
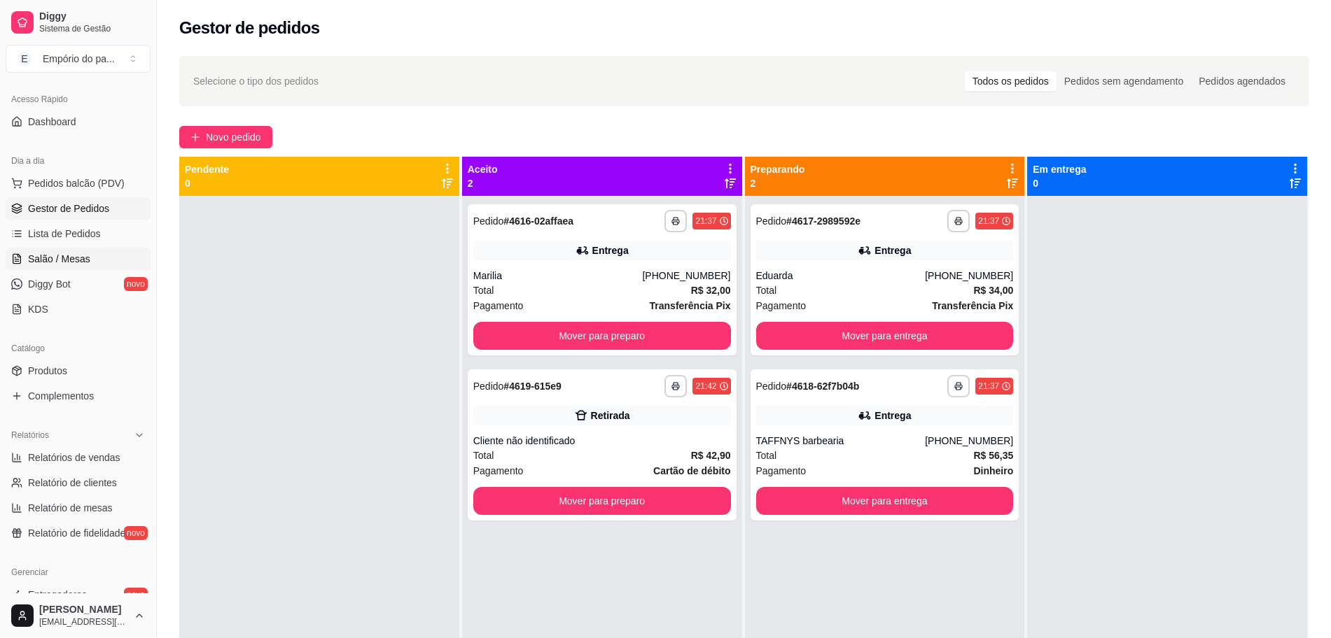
click at [44, 254] on span "Salão / Mesas" at bounding box center [59, 259] width 62 height 14
click at [83, 259] on span "Salão / Mesas" at bounding box center [59, 259] width 62 height 14
click at [84, 218] on link "Gestor de Pedidos" at bounding box center [78, 208] width 145 height 22
click at [93, 205] on span "Gestor de Pedidos" at bounding box center [68, 209] width 81 height 14
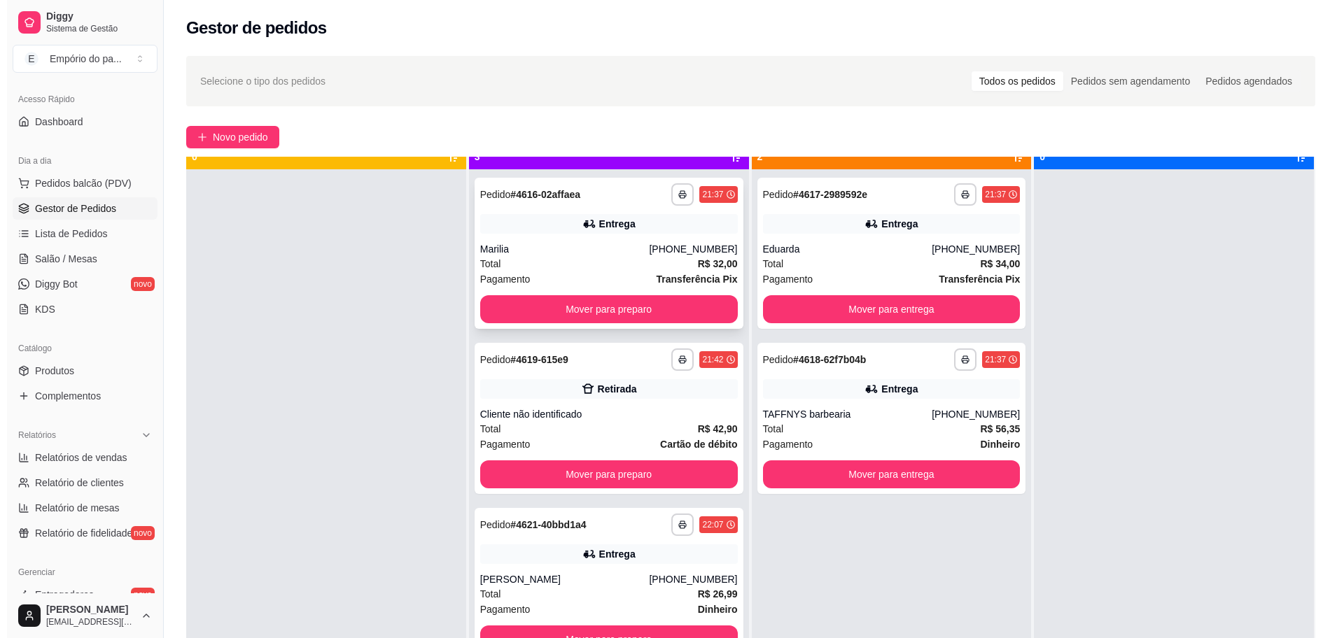
scroll to position [39, 0]
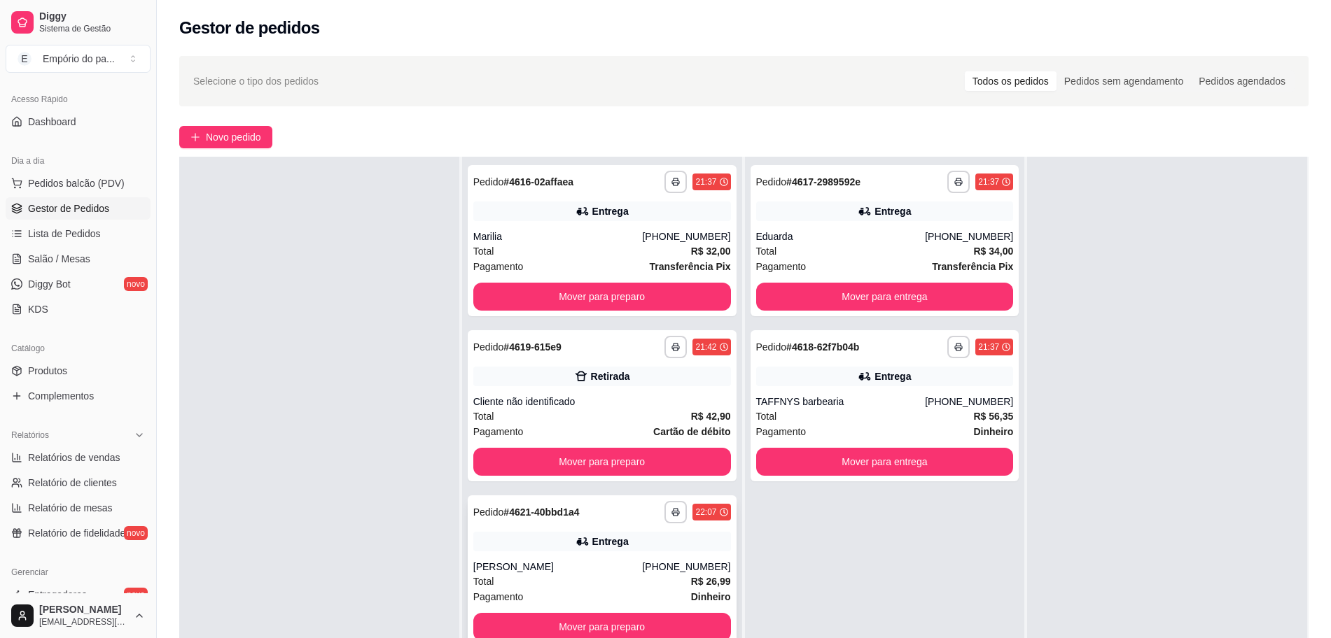
click at [678, 596] on div "Pagamento Dinheiro" at bounding box center [602, 596] width 258 height 15
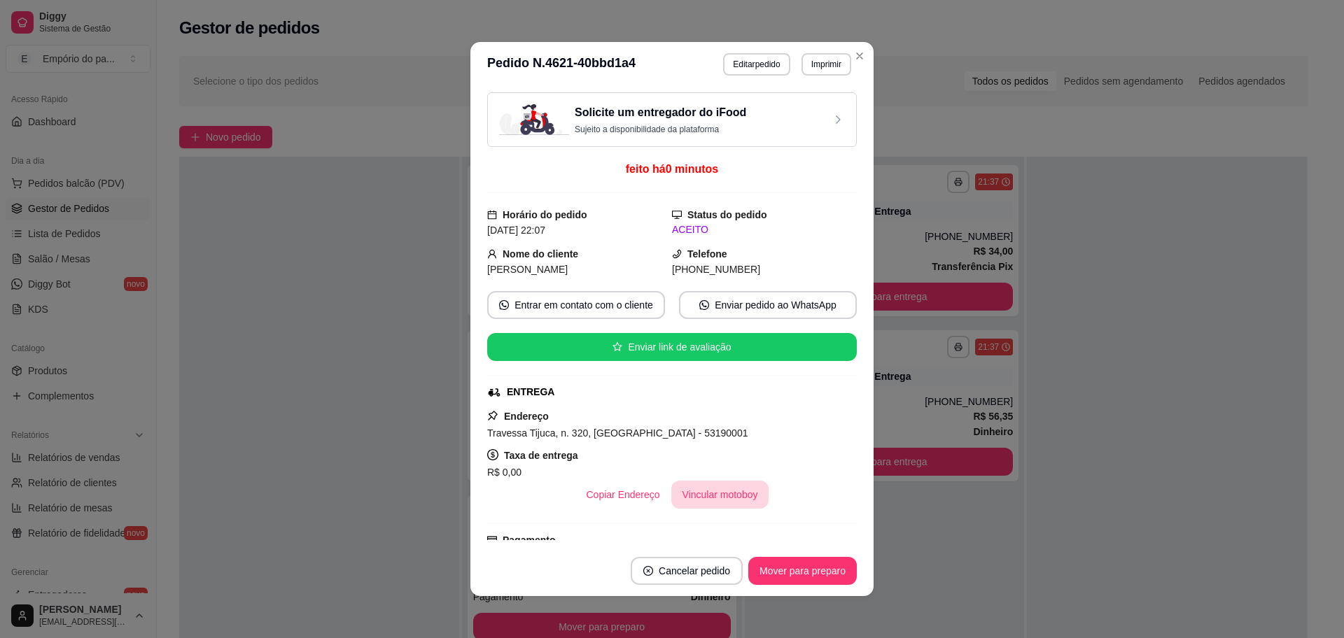
click at [695, 487] on button "Vincular motoboy" at bounding box center [720, 495] width 98 height 28
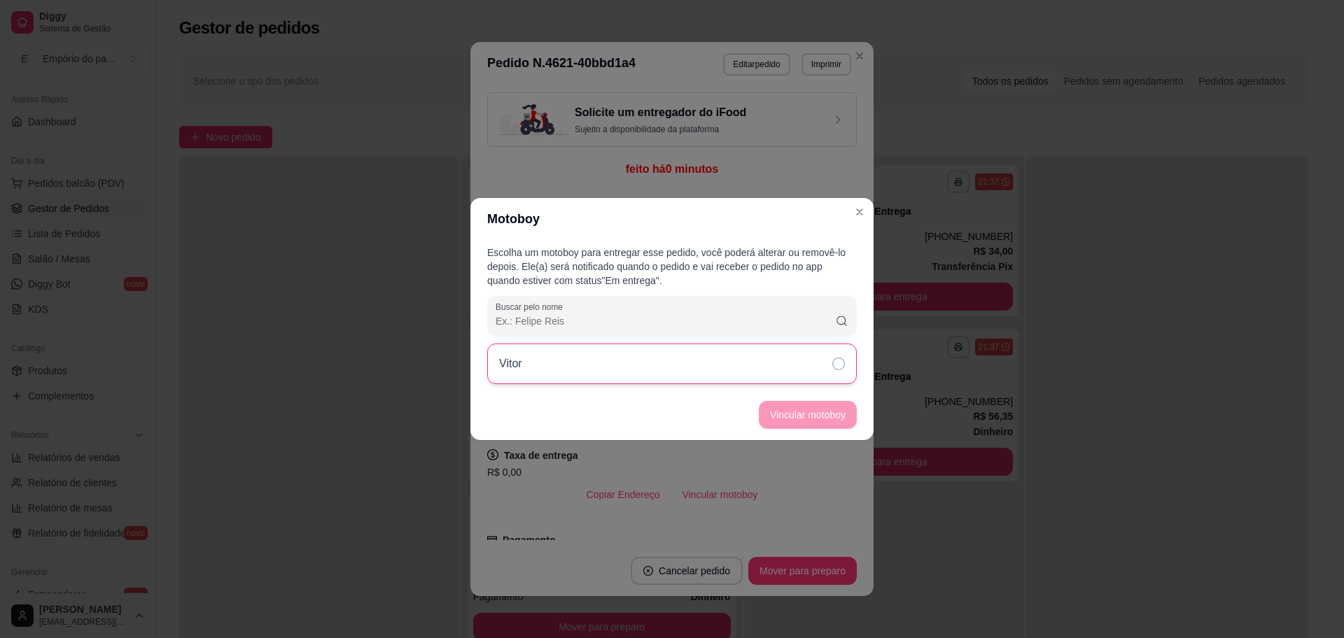
click at [736, 376] on div "Vitor" at bounding box center [672, 364] width 370 height 41
click at [818, 414] on button "Vincular motoboy" at bounding box center [808, 415] width 98 height 28
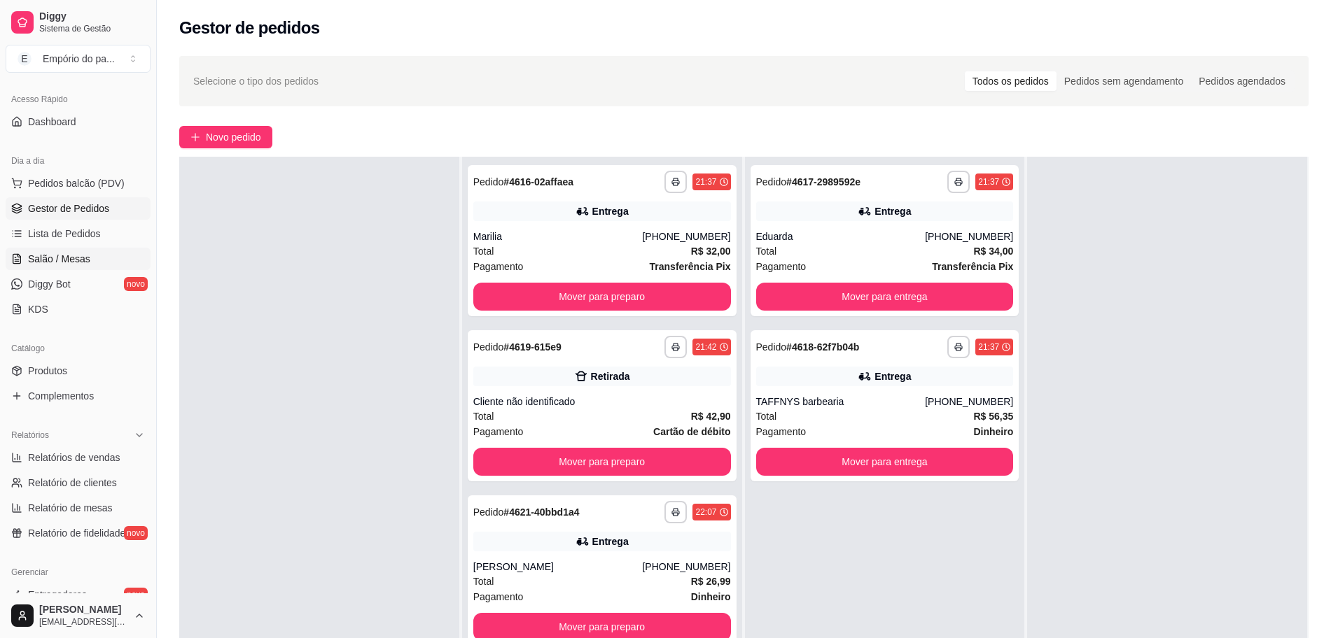
click at [48, 253] on span "Salão / Mesas" at bounding box center [59, 259] width 62 height 14
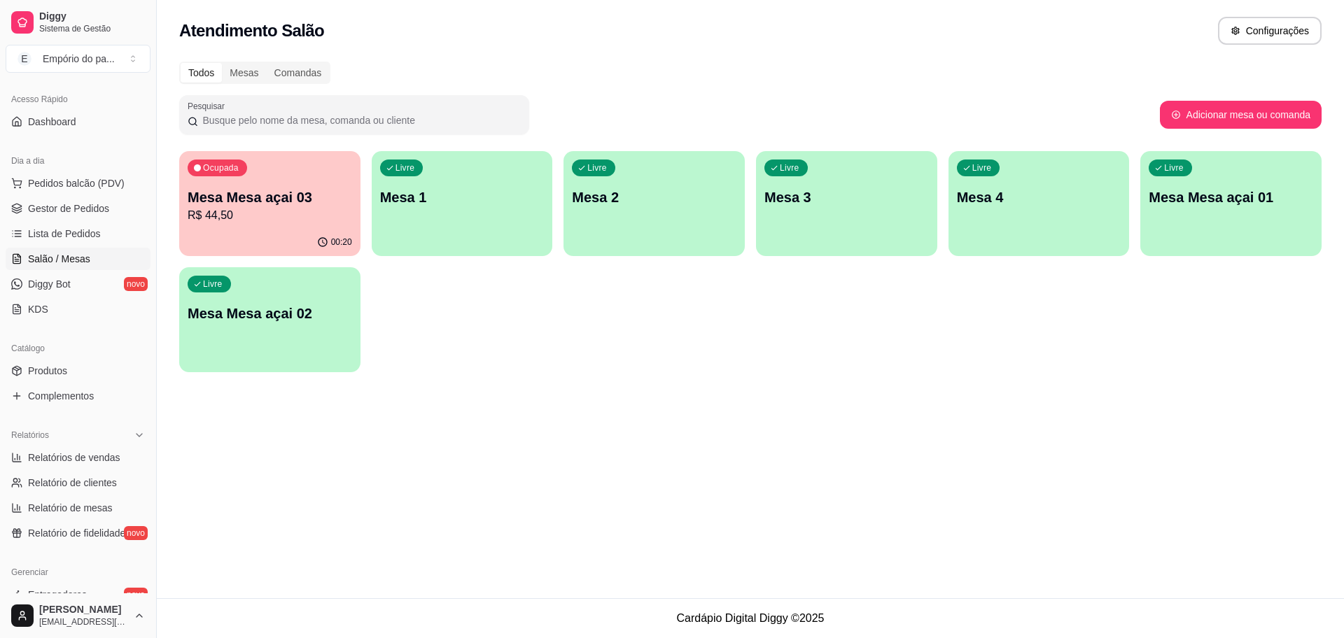
click at [250, 207] on p "R$ 44,50" at bounding box center [270, 215] width 164 height 17
click at [1062, 234] on div "Livre Mesa 4" at bounding box center [1039, 195] width 176 height 85
click at [228, 195] on p "Mesa Mesa açai 03" at bounding box center [270, 197] width 160 height 19
click at [1021, 204] on p "Mesa 4" at bounding box center [1039, 198] width 164 height 20
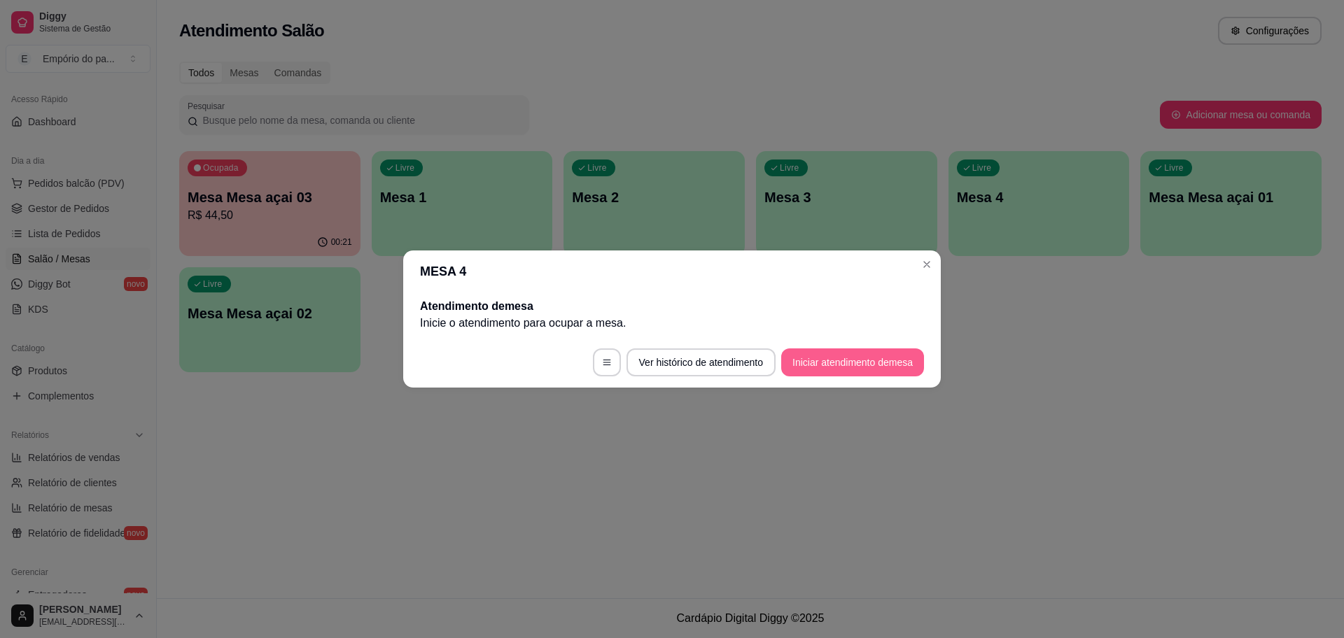
click at [899, 355] on button "Iniciar atendimento de mesa" at bounding box center [852, 363] width 143 height 28
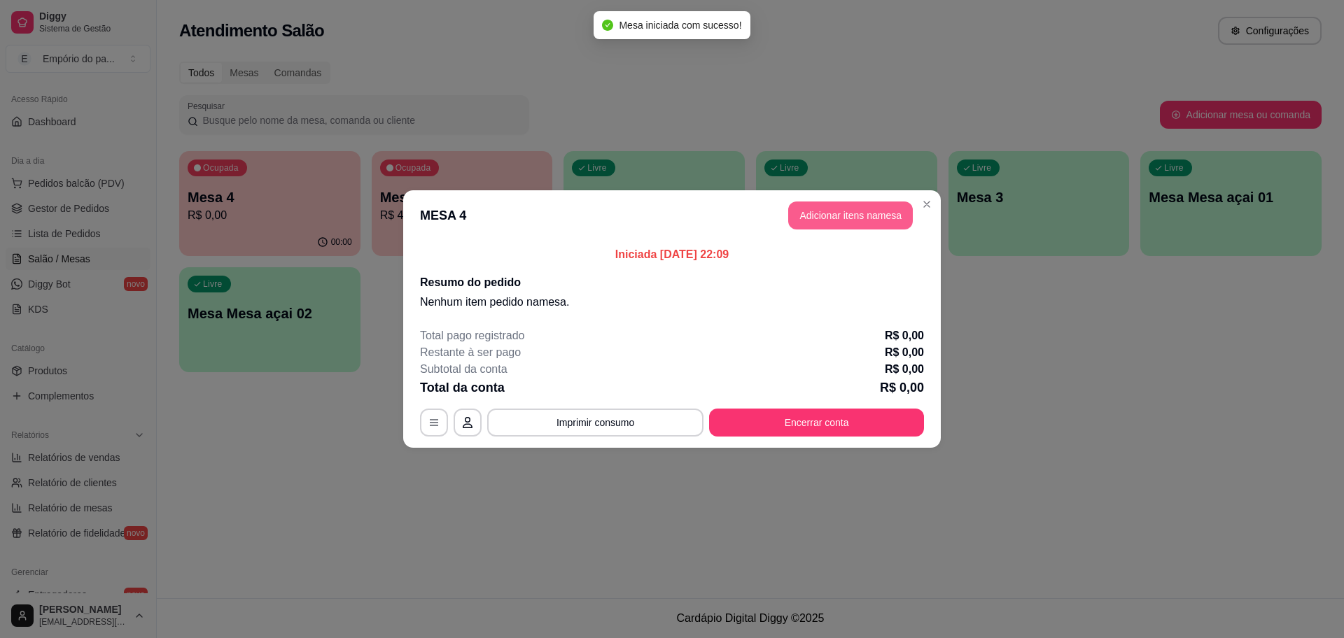
click at [812, 209] on button "Adicionar itens na mesa" at bounding box center [850, 216] width 125 height 28
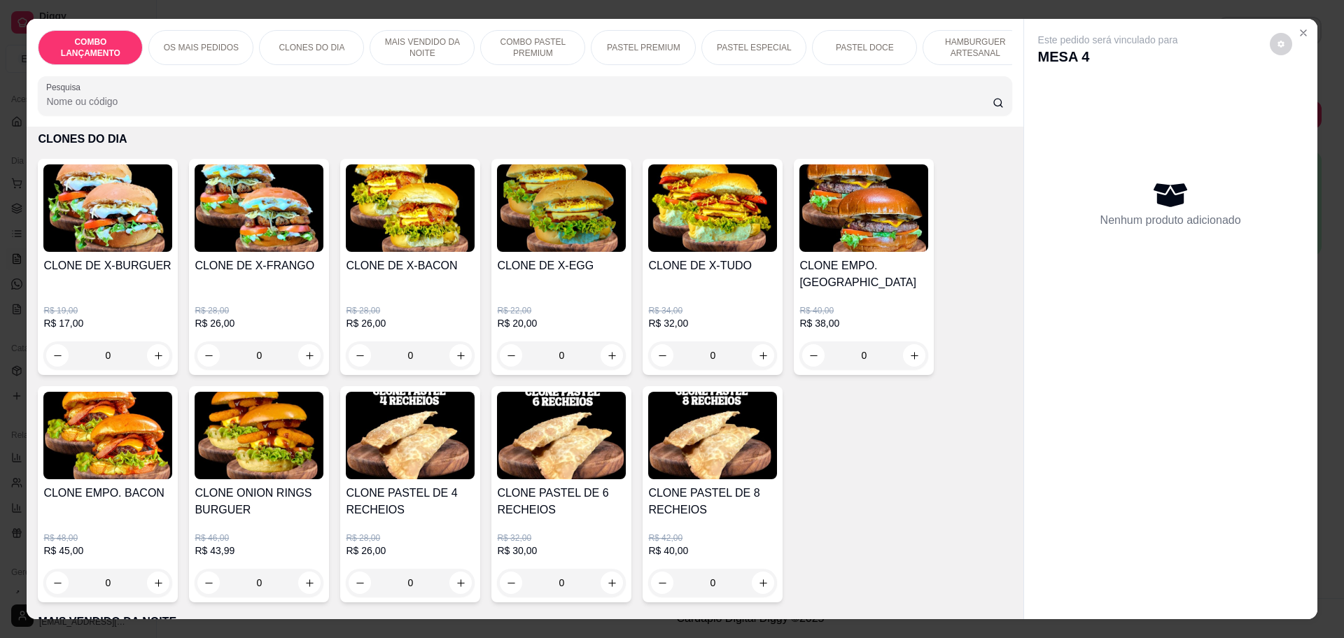
scroll to position [525, 0]
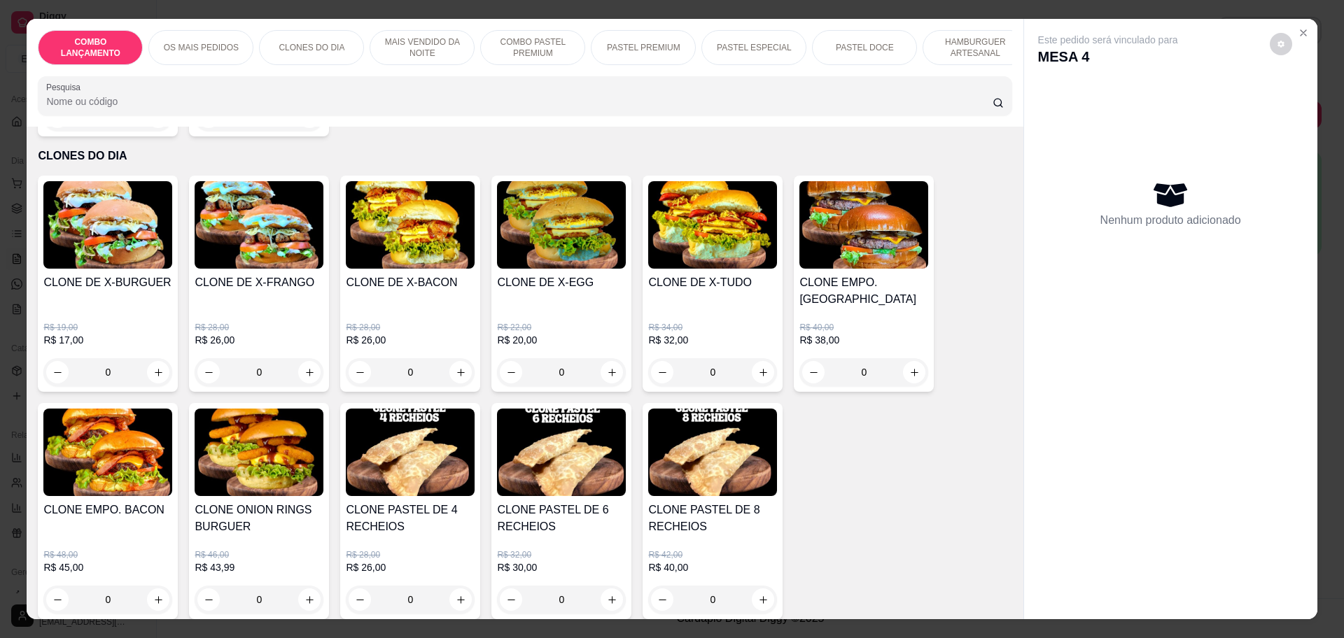
click at [752, 358] on div "0" at bounding box center [712, 372] width 129 height 28
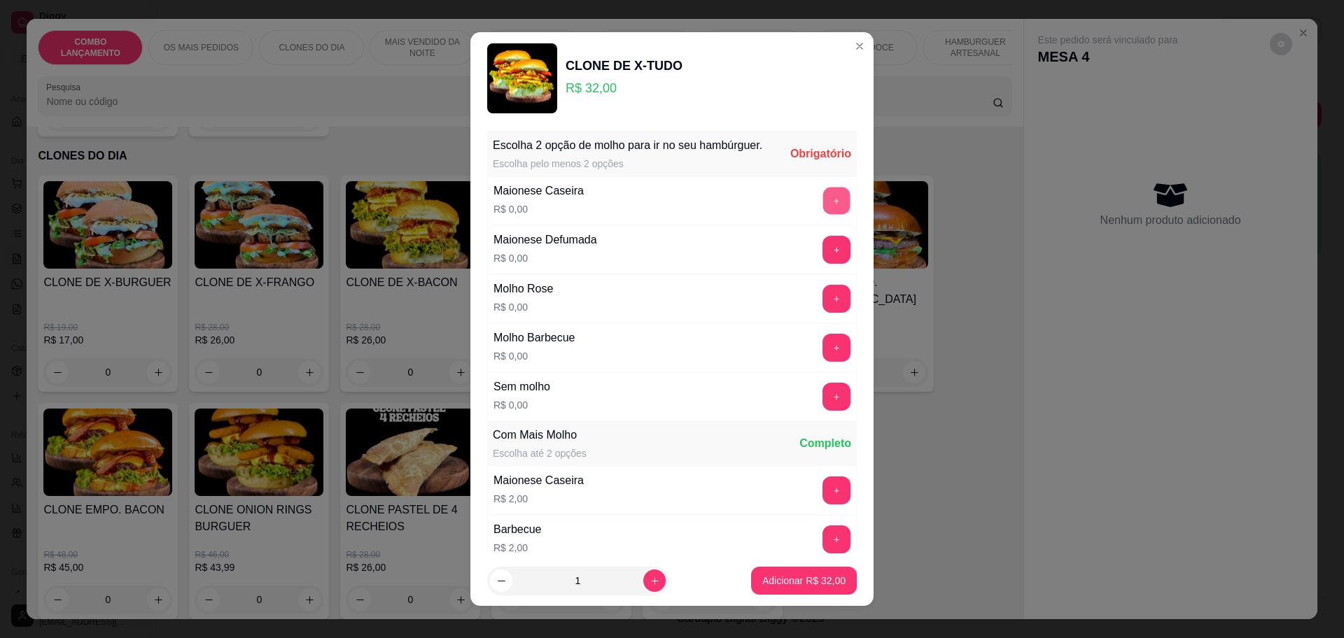
click at [823, 204] on button "+" at bounding box center [836, 200] width 27 height 27
click at [822, 362] on button "+" at bounding box center [836, 348] width 28 height 28
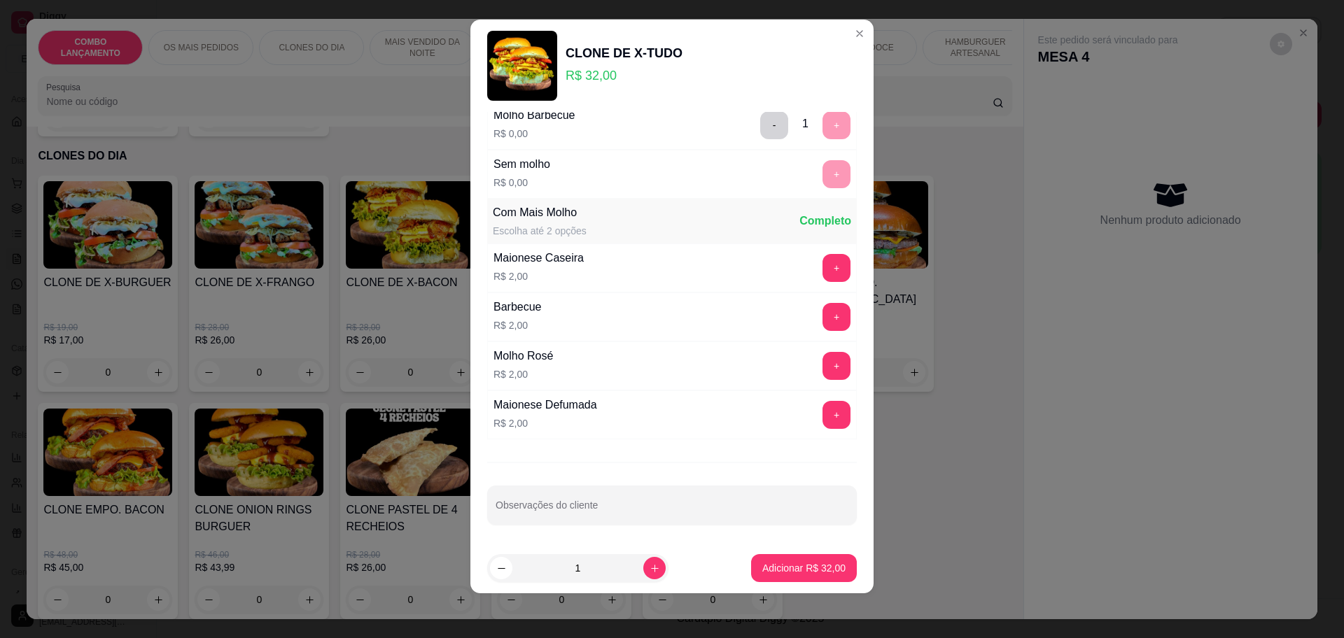
scroll to position [211, 0]
click at [780, 564] on p "Adicionar R$ 32,00" at bounding box center [804, 568] width 81 height 13
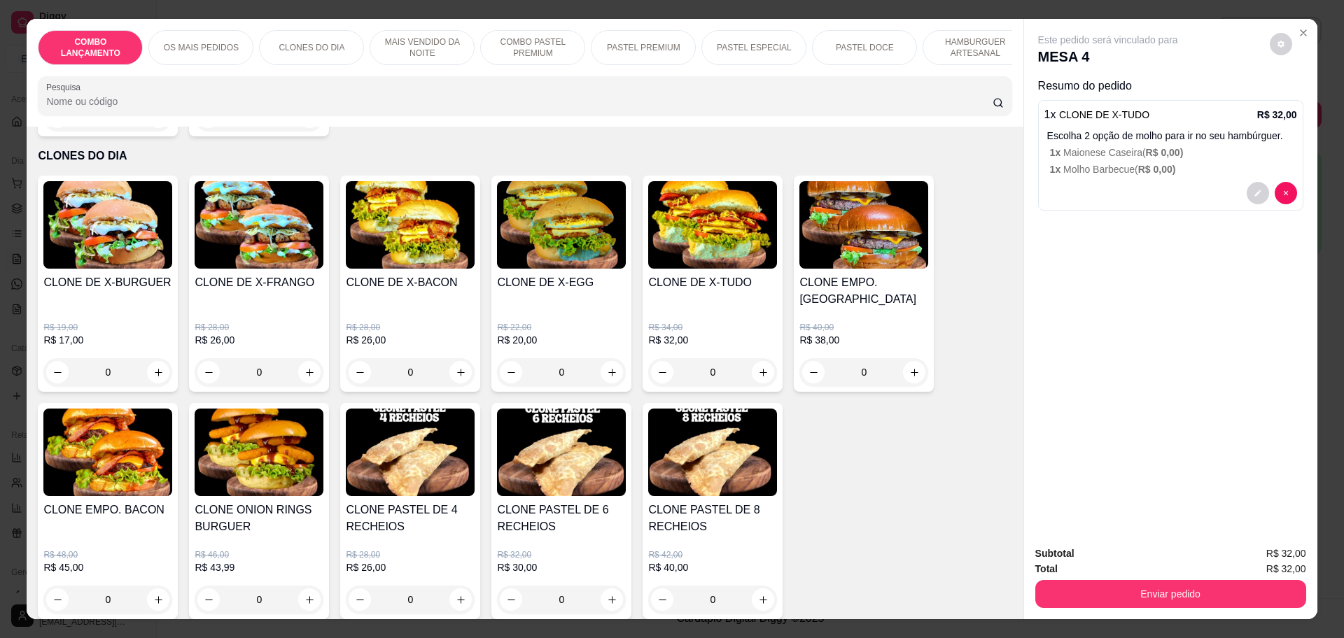
click at [458, 358] on div "0" at bounding box center [410, 372] width 129 height 28
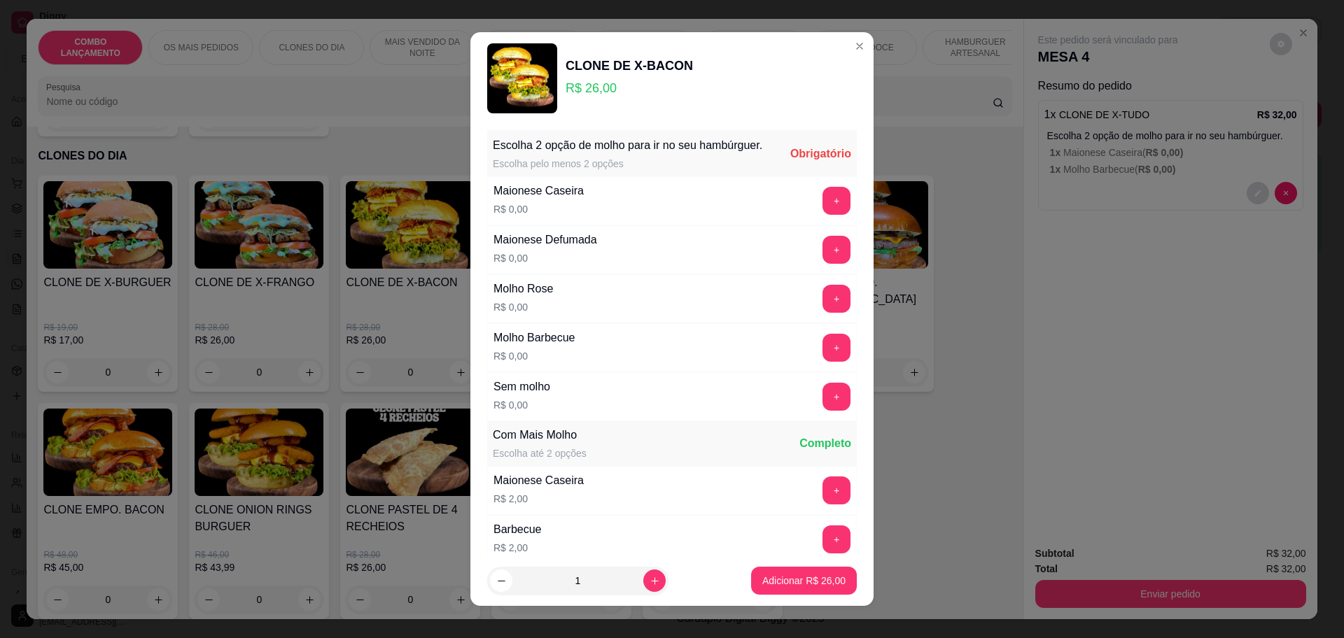
click at [801, 202] on div "Maionese Caseira R$ 0,00 +" at bounding box center [672, 200] width 370 height 49
click at [822, 215] on button "+" at bounding box center [836, 201] width 28 height 28
click at [822, 355] on button "+" at bounding box center [836, 348] width 28 height 28
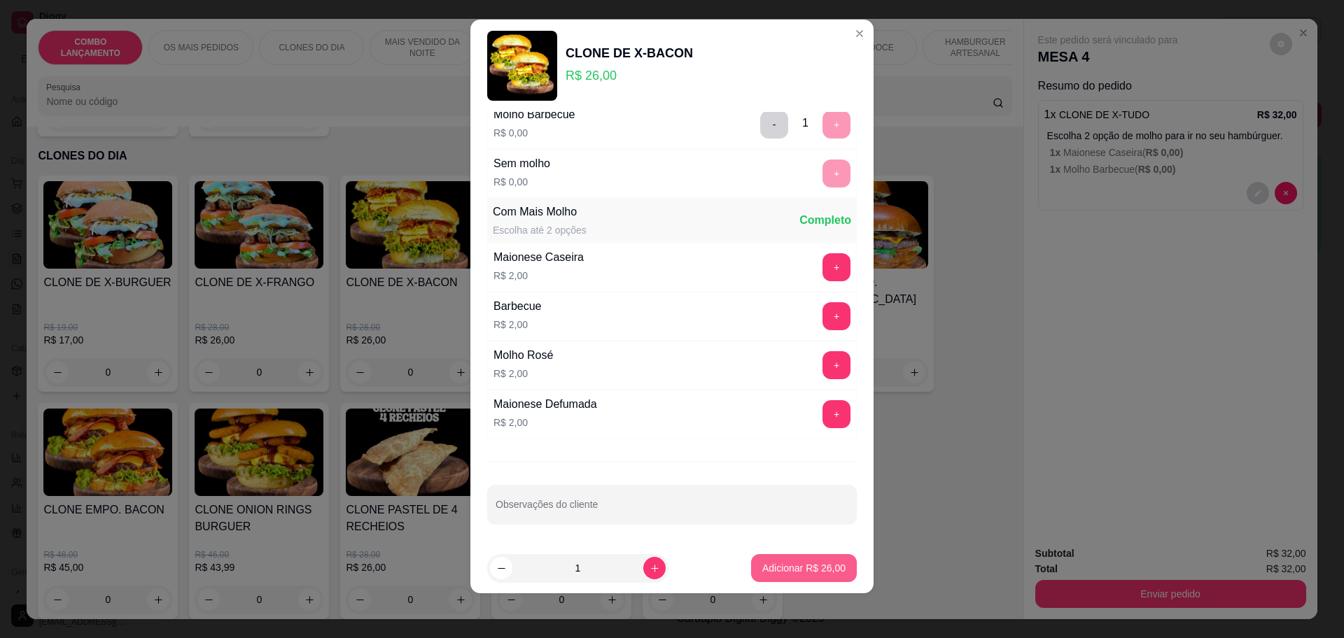
click at [774, 569] on p "Adicionar R$ 26,00" at bounding box center [803, 568] width 83 height 14
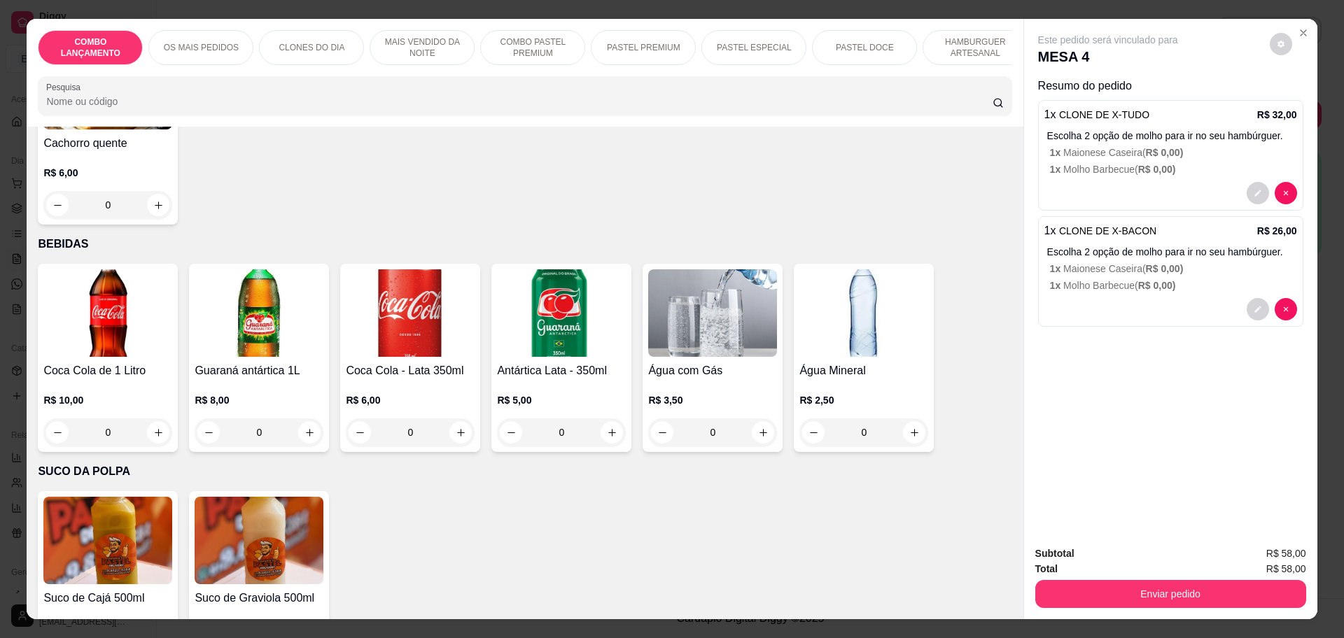
scroll to position [4411, 0]
click at [153, 427] on icon "increase-product-quantity" at bounding box center [158, 432] width 10 height 10
type input "1"
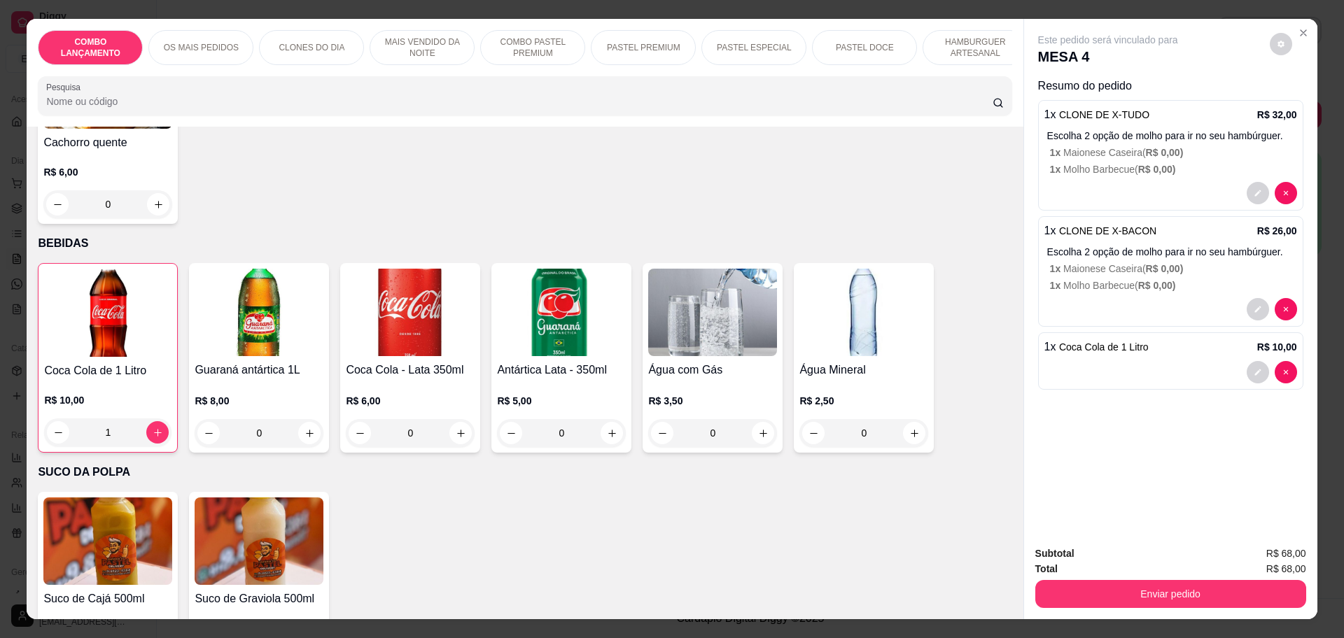
scroll to position [4412, 0]
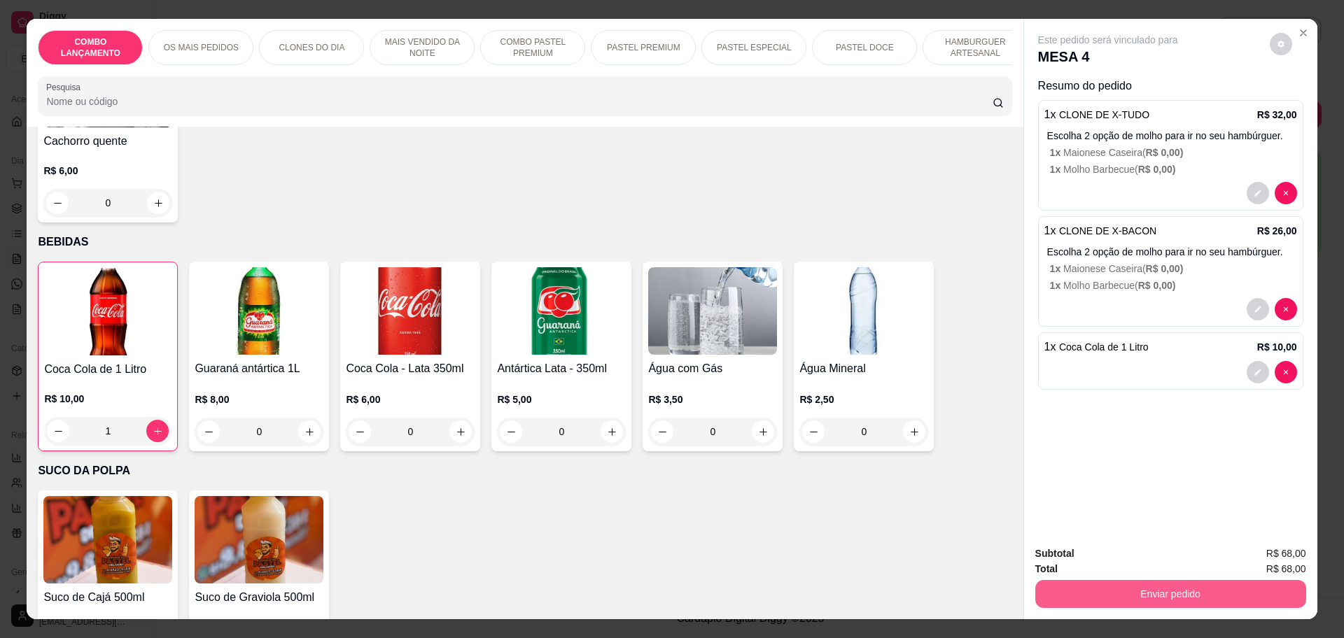
click at [1100, 595] on button "Enviar pedido" at bounding box center [1170, 594] width 271 height 28
click at [1249, 549] on button "Enviar pedido" at bounding box center [1268, 560] width 77 height 26
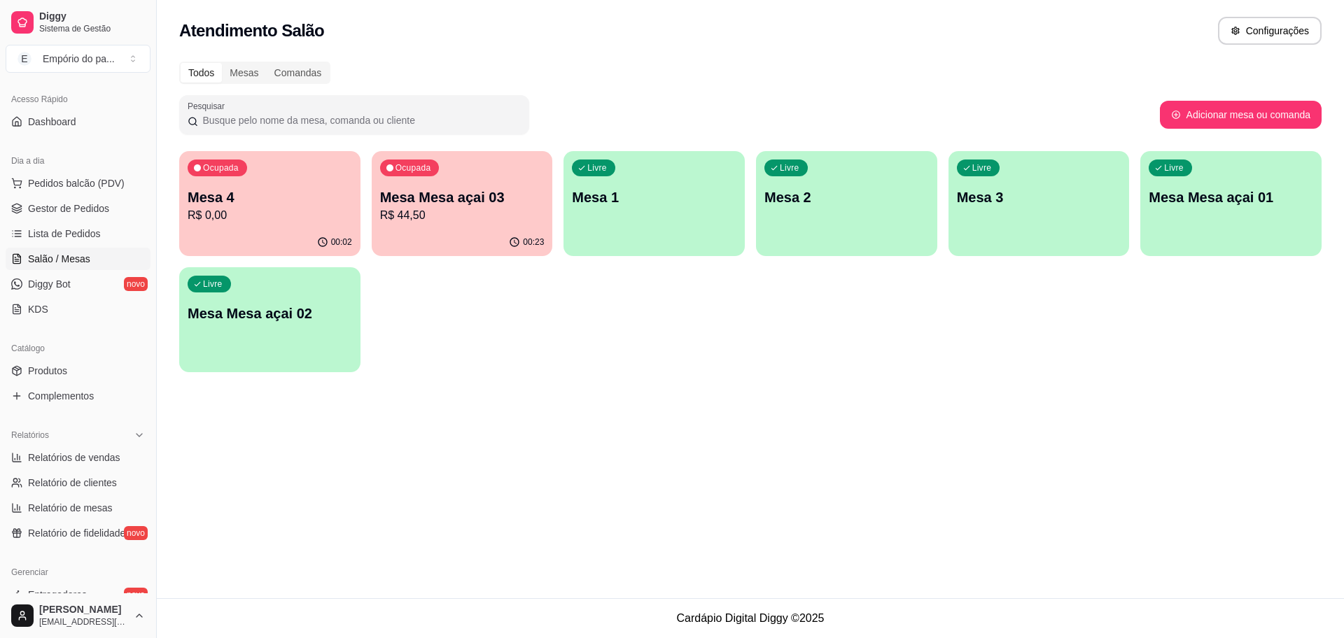
click at [1086, 344] on div "Ocupada Mesa 4 R$ 0,00 00:02 Ocupada Mesa Mesa açai 03 R$ 44,50 00:23 Livre Mes…" at bounding box center [750, 261] width 1142 height 221
click at [331, 224] on div "Ocupada Mesa 4 R$ 0,00" at bounding box center [270, 191] width 176 height 76
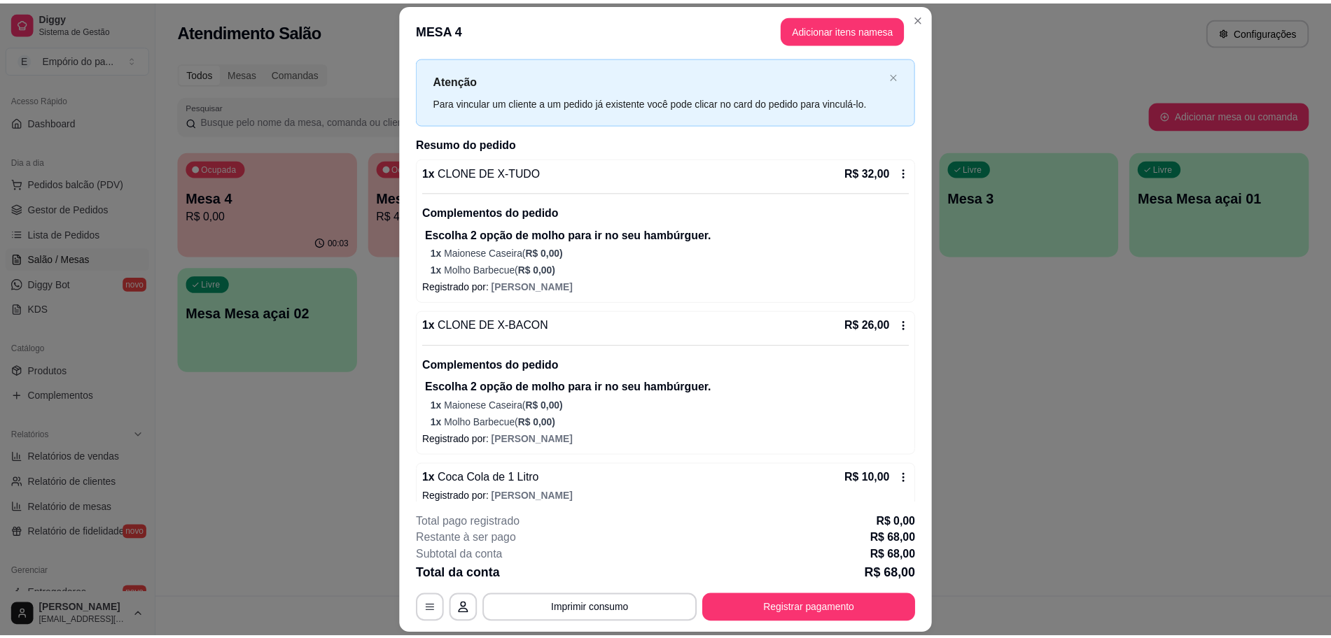
scroll to position [43, 0]
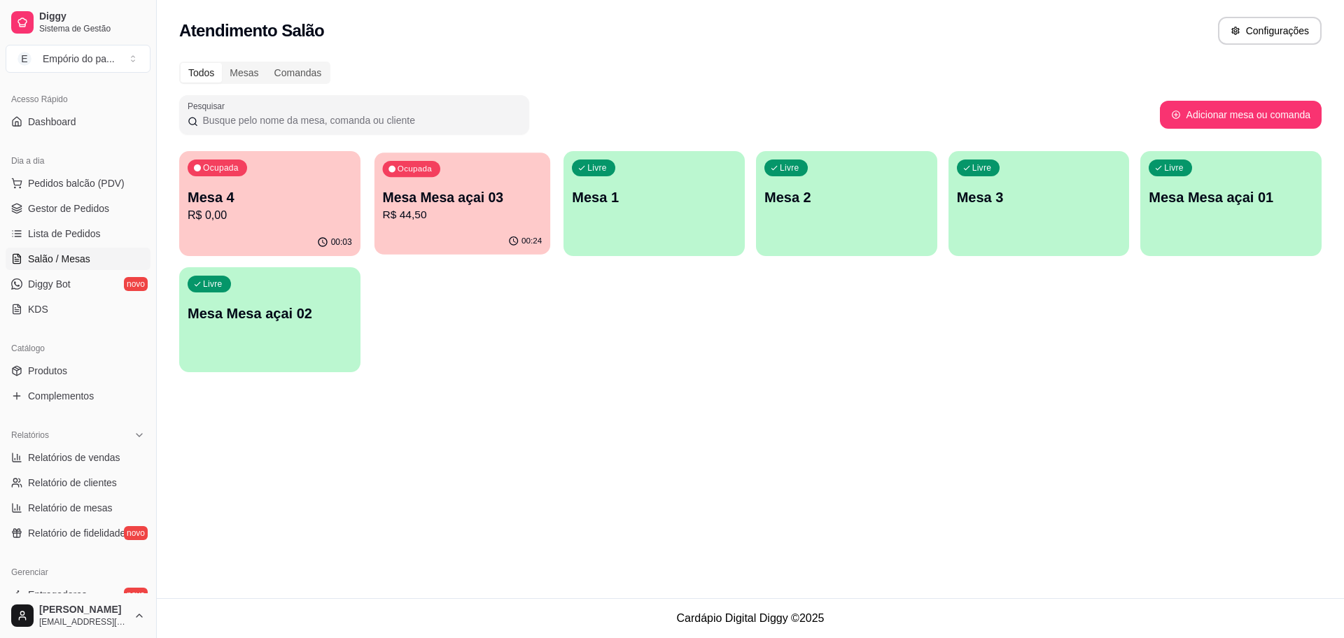
click at [446, 199] on p "Mesa Mesa açai 03" at bounding box center [462, 197] width 160 height 19
click at [34, 204] on span "Gestor de Pedidos" at bounding box center [68, 209] width 81 height 14
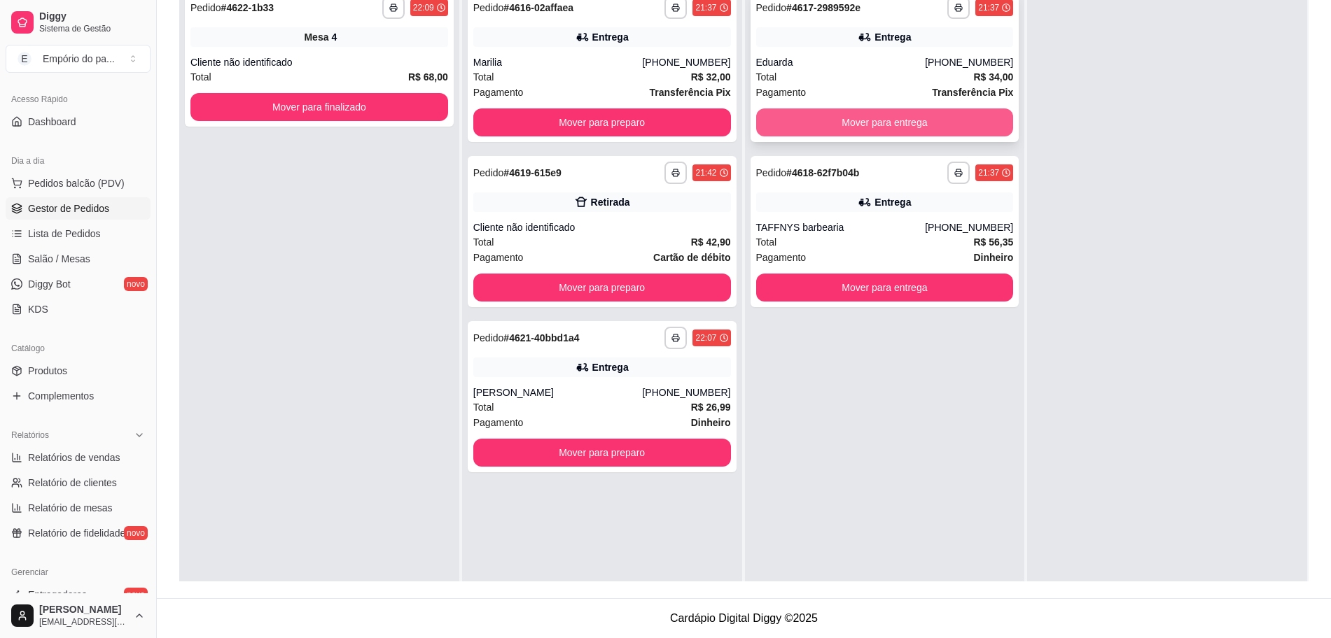
click at [785, 115] on button "Mover para entrega" at bounding box center [885, 122] width 258 height 28
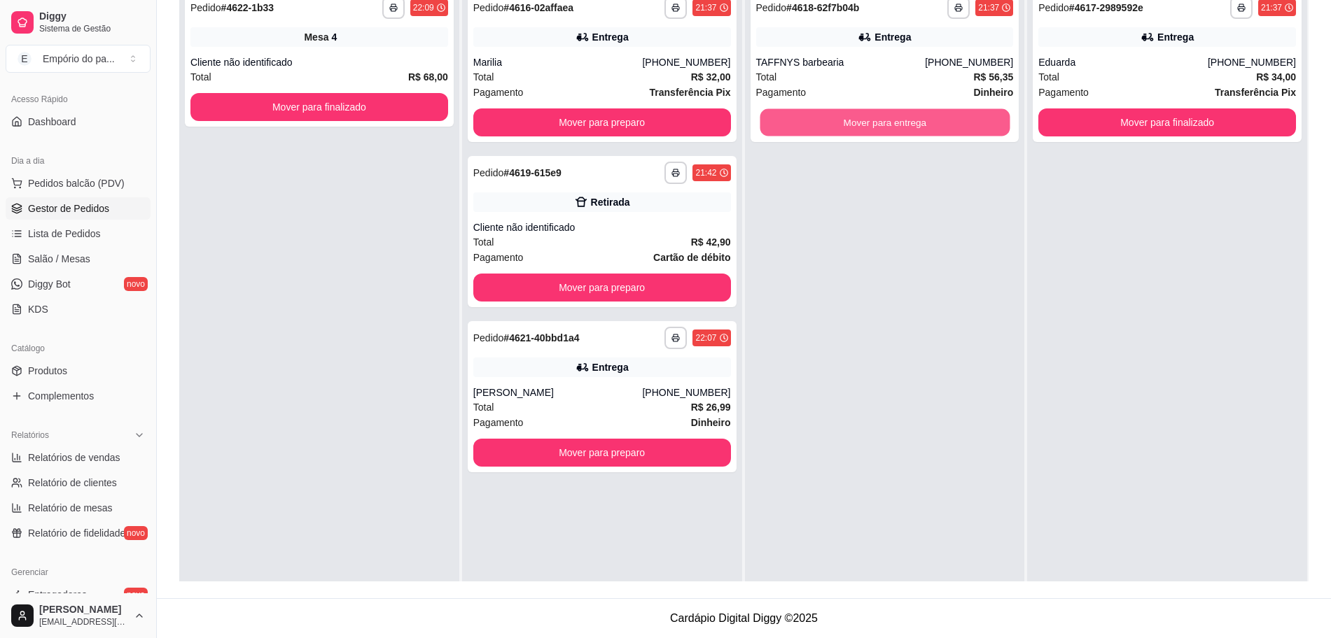
click at [785, 115] on button "Mover para entrega" at bounding box center [884, 122] width 250 height 27
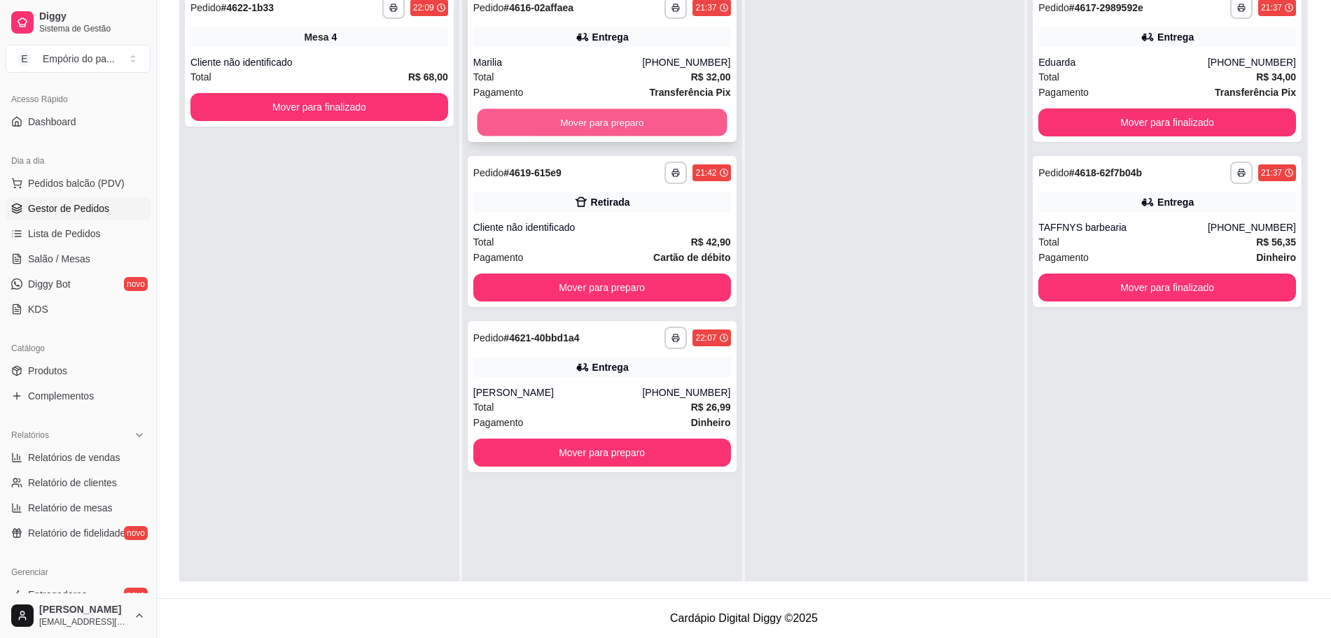
click at [689, 125] on button "Mover para preparo" at bounding box center [602, 122] width 250 height 27
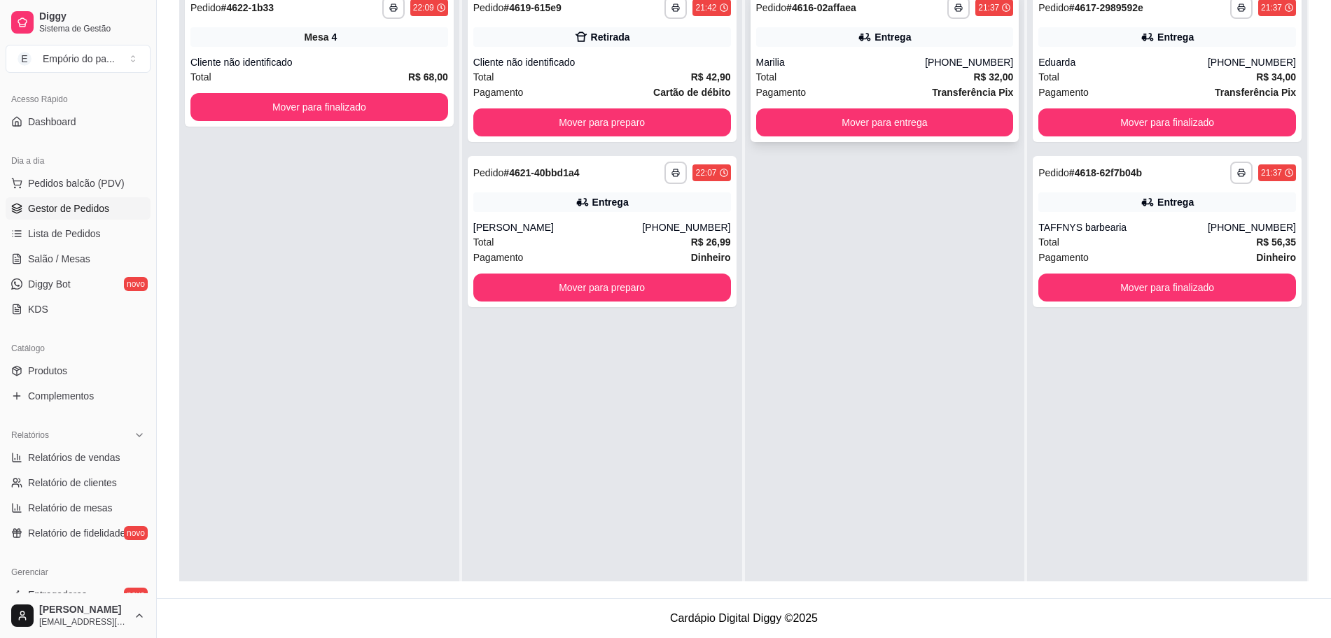
click at [754, 106] on div "**********" at bounding box center [884, 66] width 269 height 151
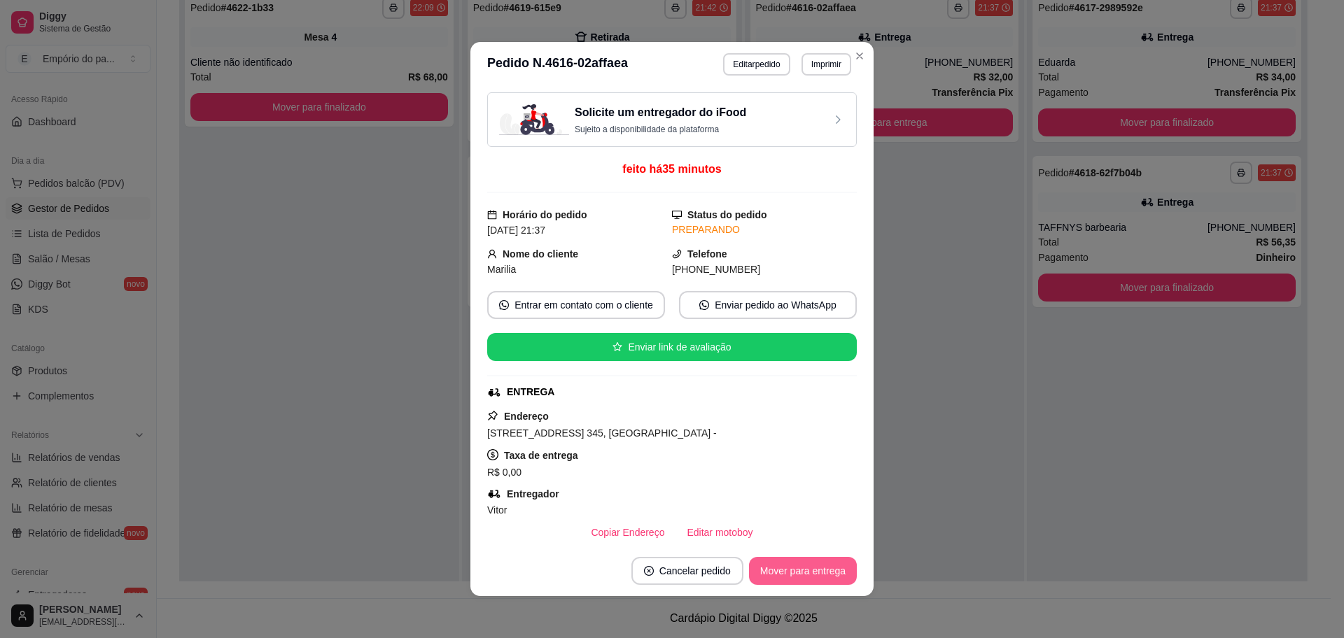
click at [776, 576] on button "Mover para entrega" at bounding box center [803, 571] width 108 height 28
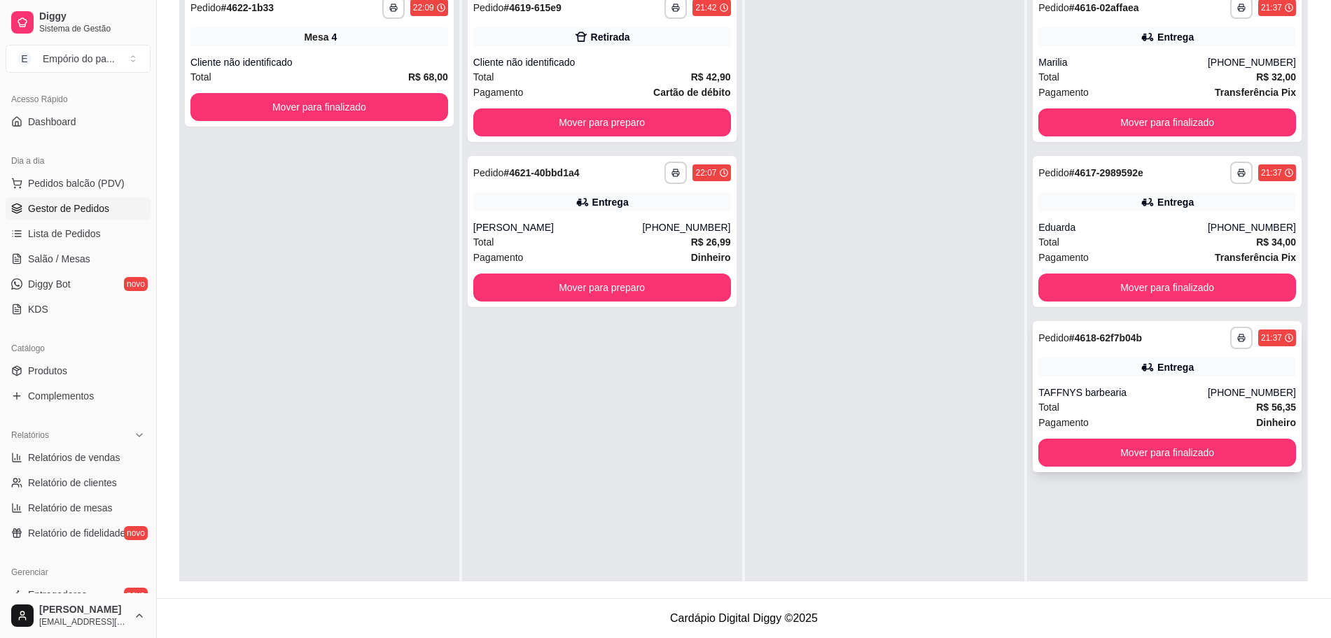
click at [1154, 400] on div "**********" at bounding box center [1166, 396] width 269 height 151
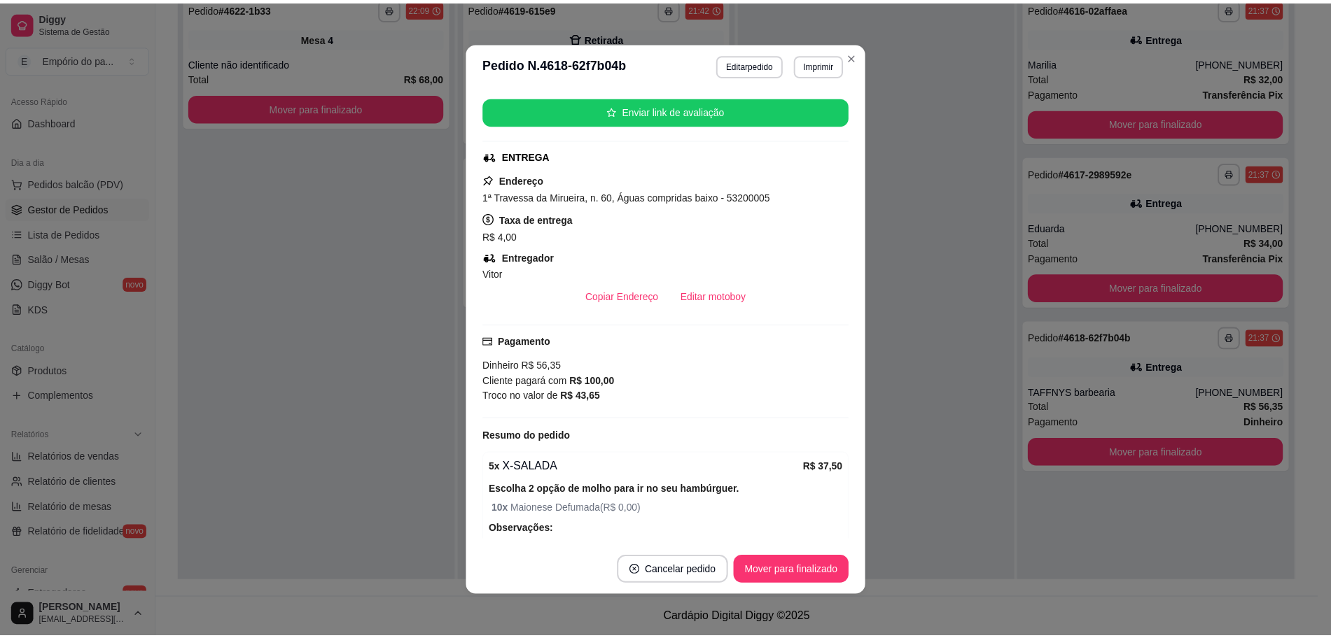
scroll to position [262, 0]
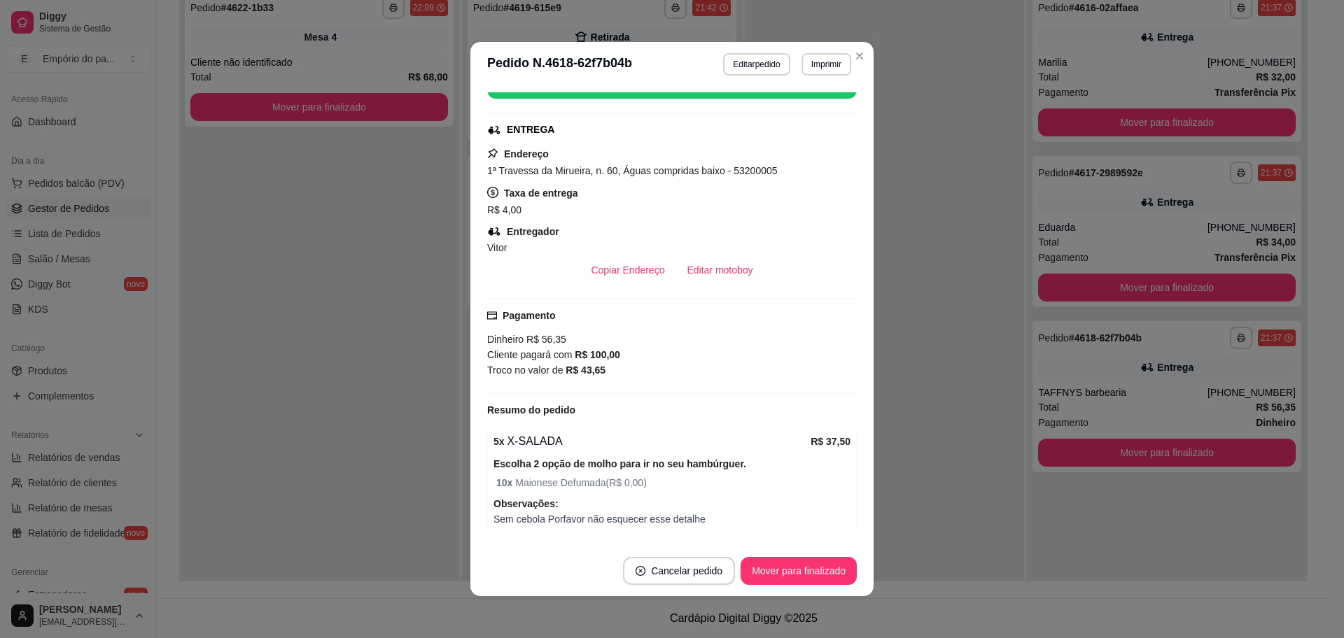
click at [584, 388] on div "Pagamento Dinheiro R$ 56,35 Cliente pagará com R$ 100,00 Troco no valor de R$ 4…" at bounding box center [672, 345] width 370 height 95
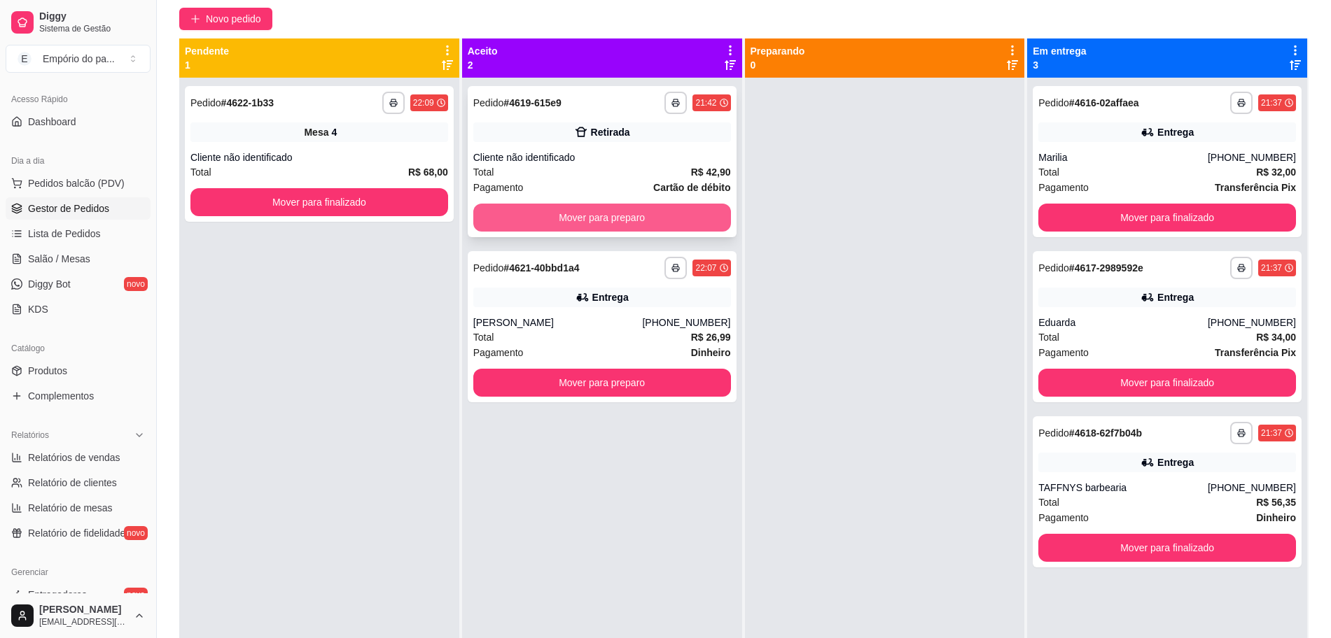
scroll to position [0, 0]
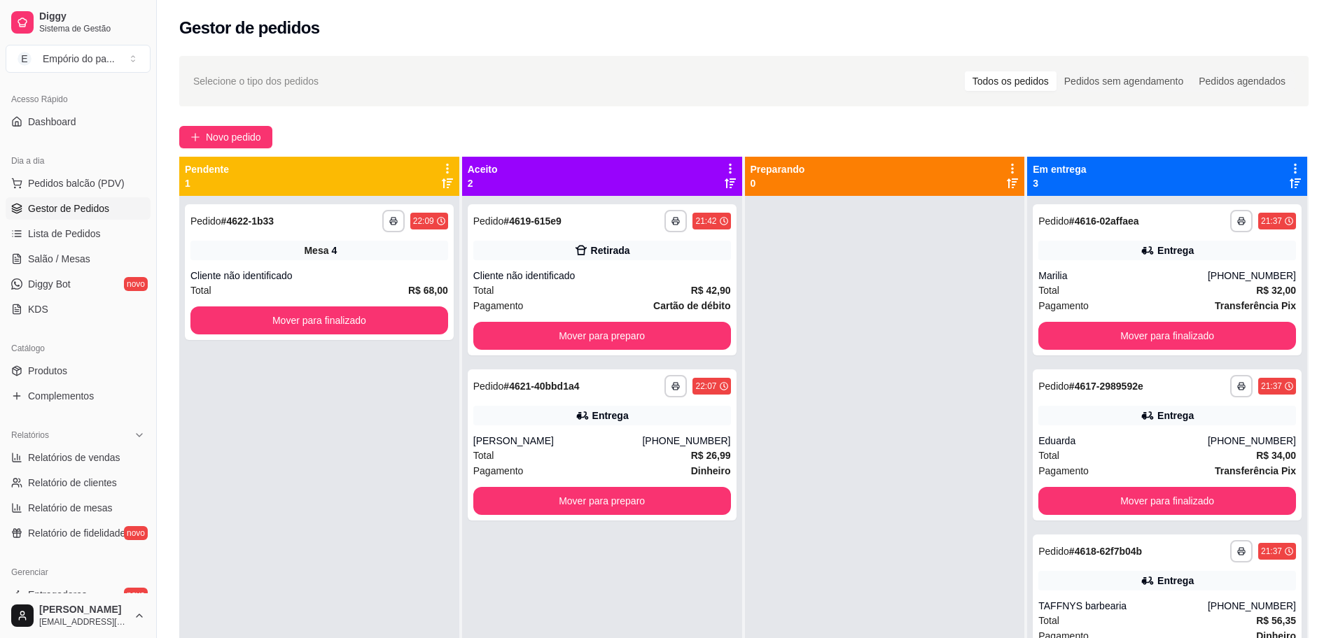
click at [926, 440] on div at bounding box center [885, 515] width 280 height 638
click at [922, 440] on div at bounding box center [885, 515] width 280 height 638
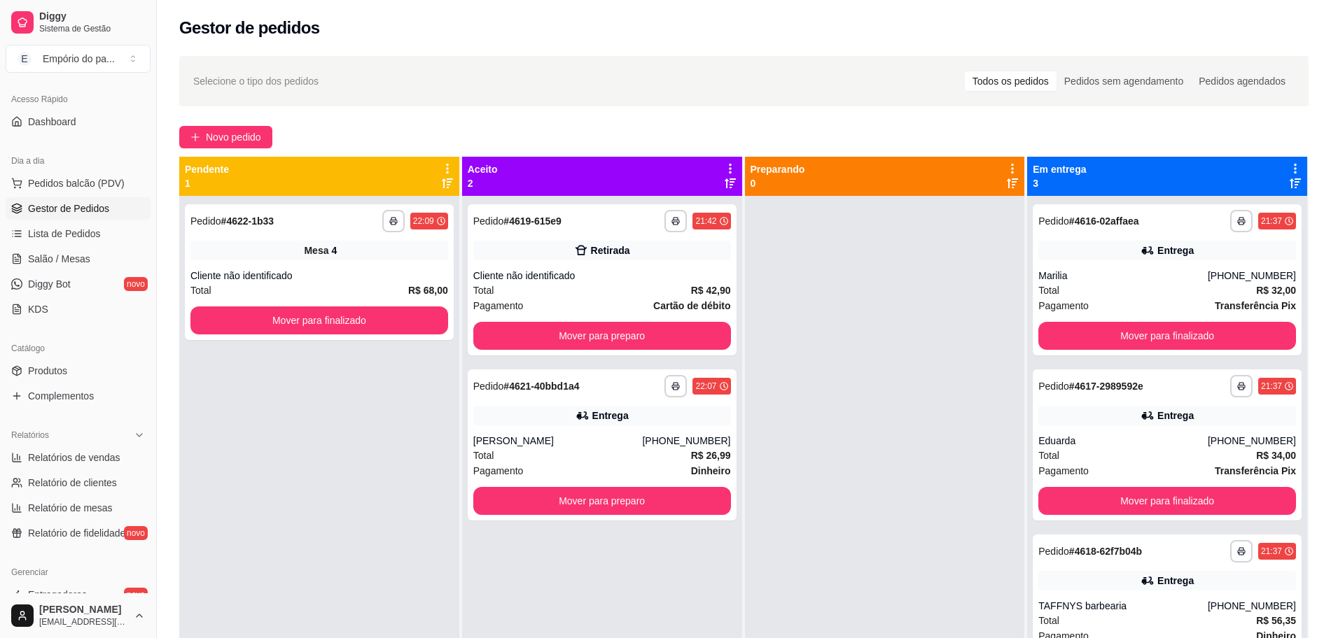
click at [906, 461] on div at bounding box center [885, 515] width 280 height 638
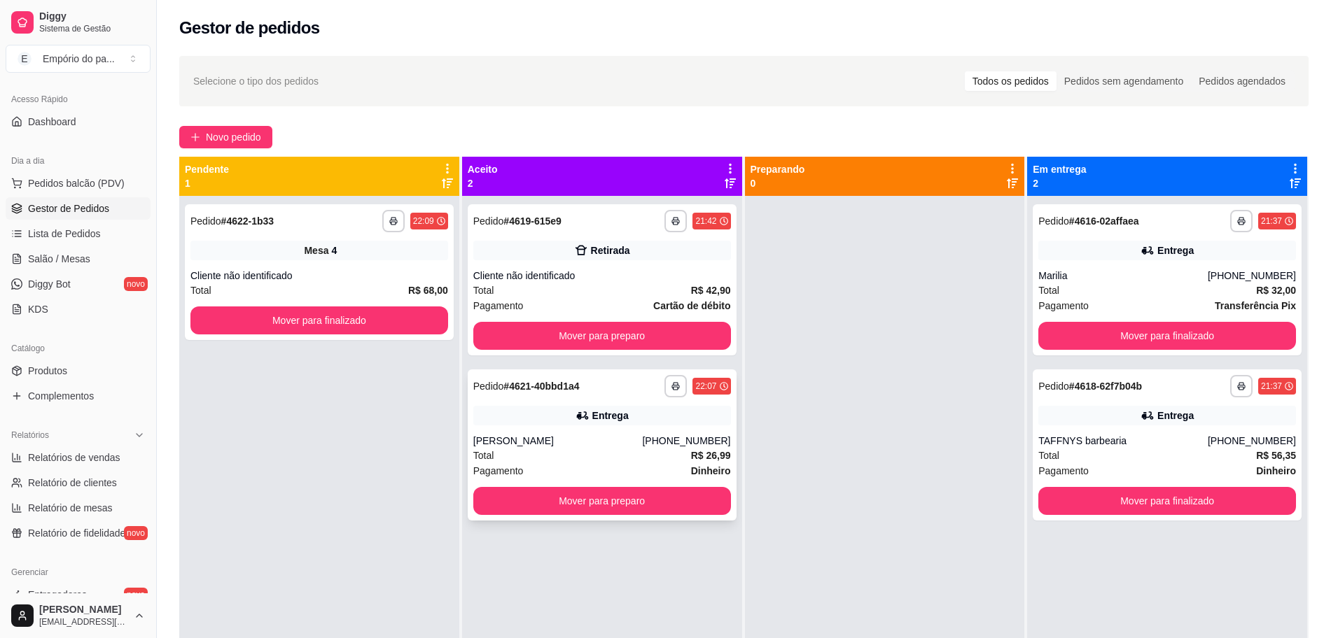
click at [652, 454] on div "Total R$ 26,99" at bounding box center [602, 455] width 258 height 15
click at [59, 202] on span "Gestor de Pedidos" at bounding box center [68, 209] width 81 height 14
click at [69, 229] on span "Lista de Pedidos" at bounding box center [64, 234] width 73 height 14
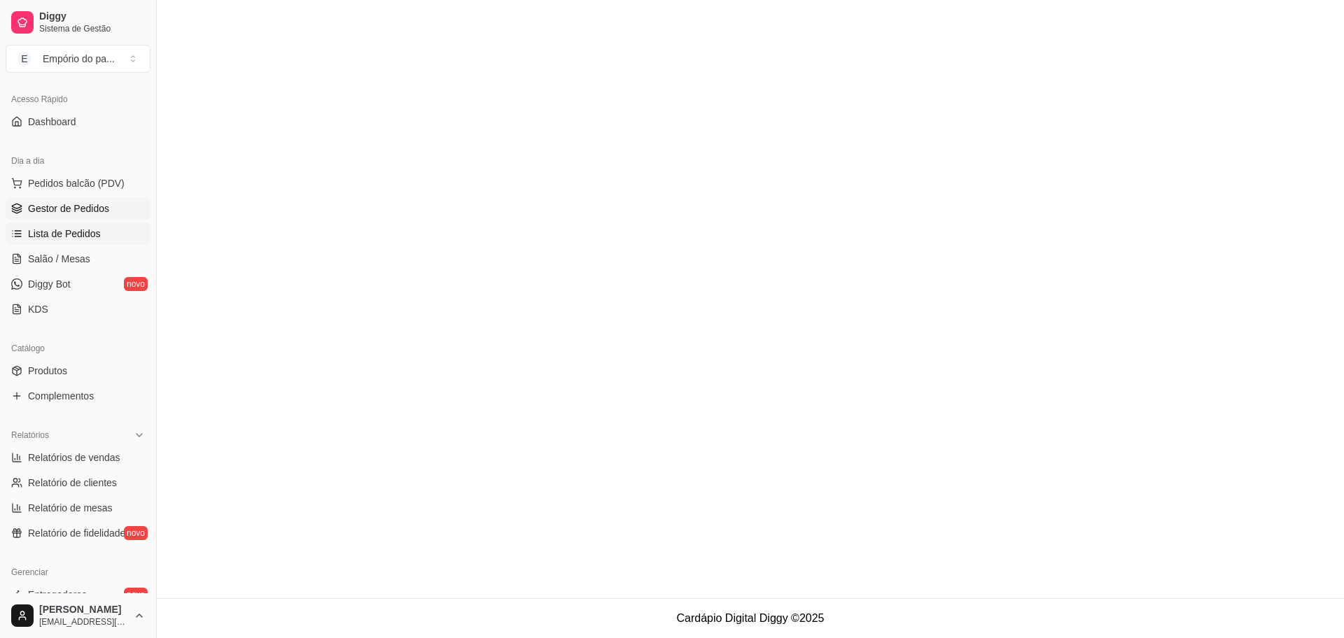
click at [76, 209] on span "Gestor de Pedidos" at bounding box center [68, 209] width 81 height 14
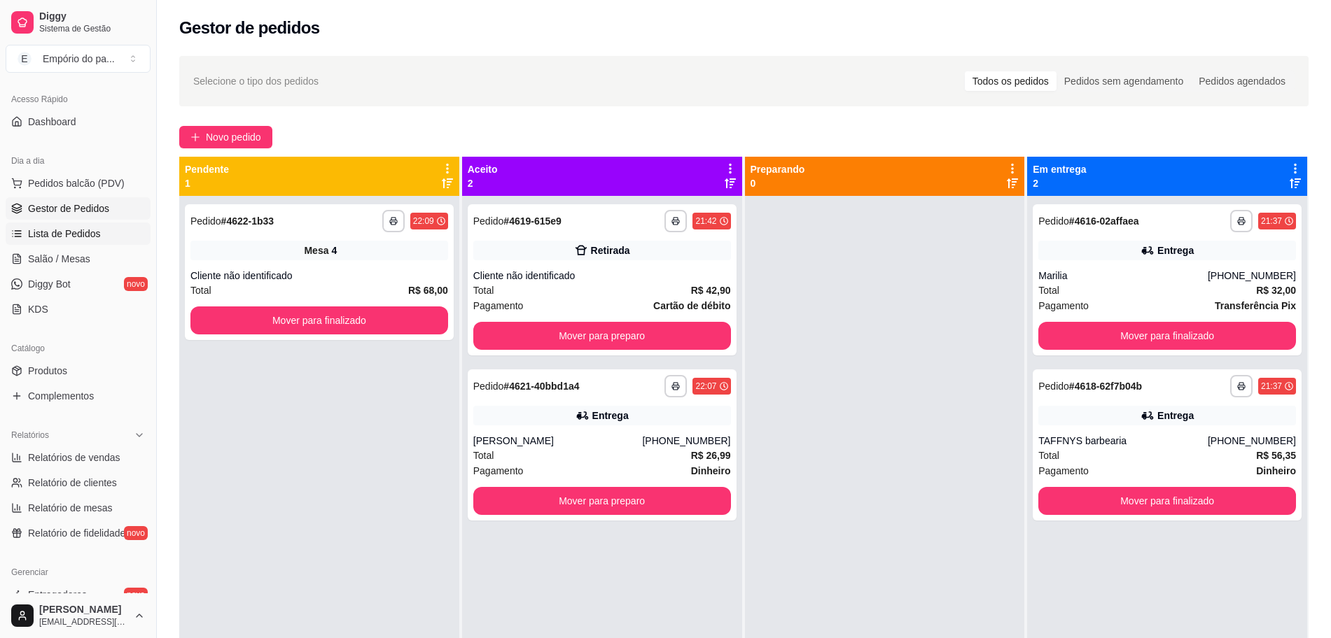
click at [26, 232] on link "Lista de Pedidos" at bounding box center [78, 234] width 145 height 22
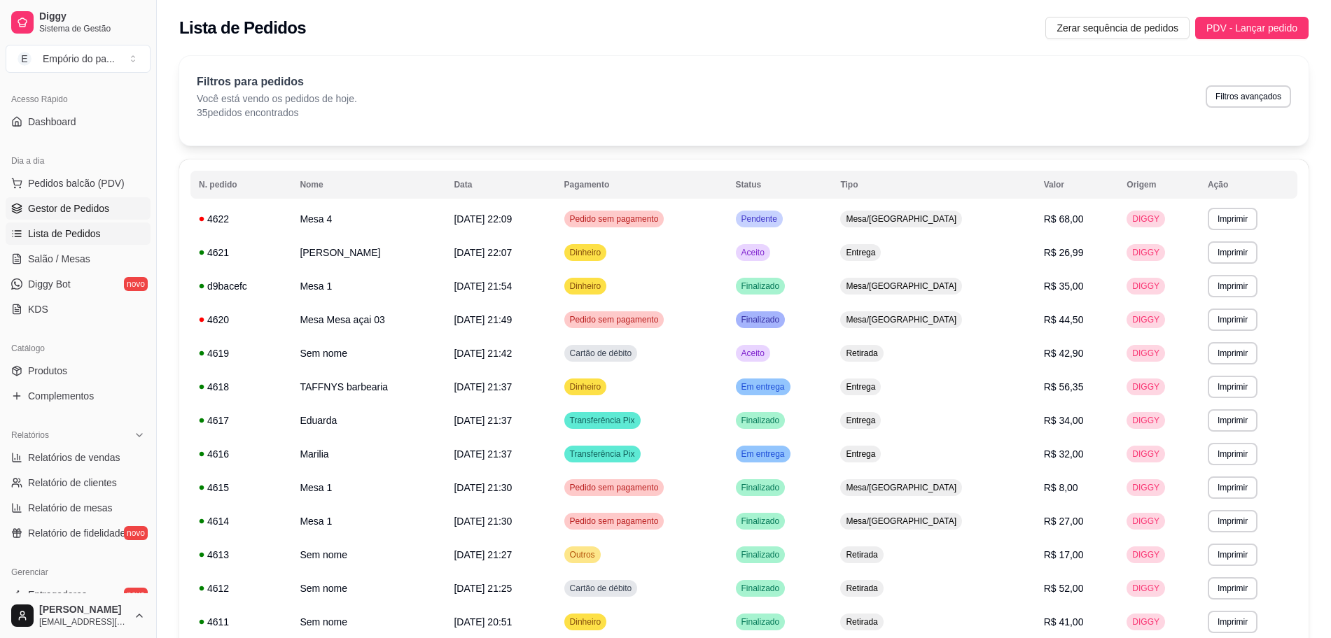
click at [73, 211] on span "Gestor de Pedidos" at bounding box center [68, 209] width 81 height 14
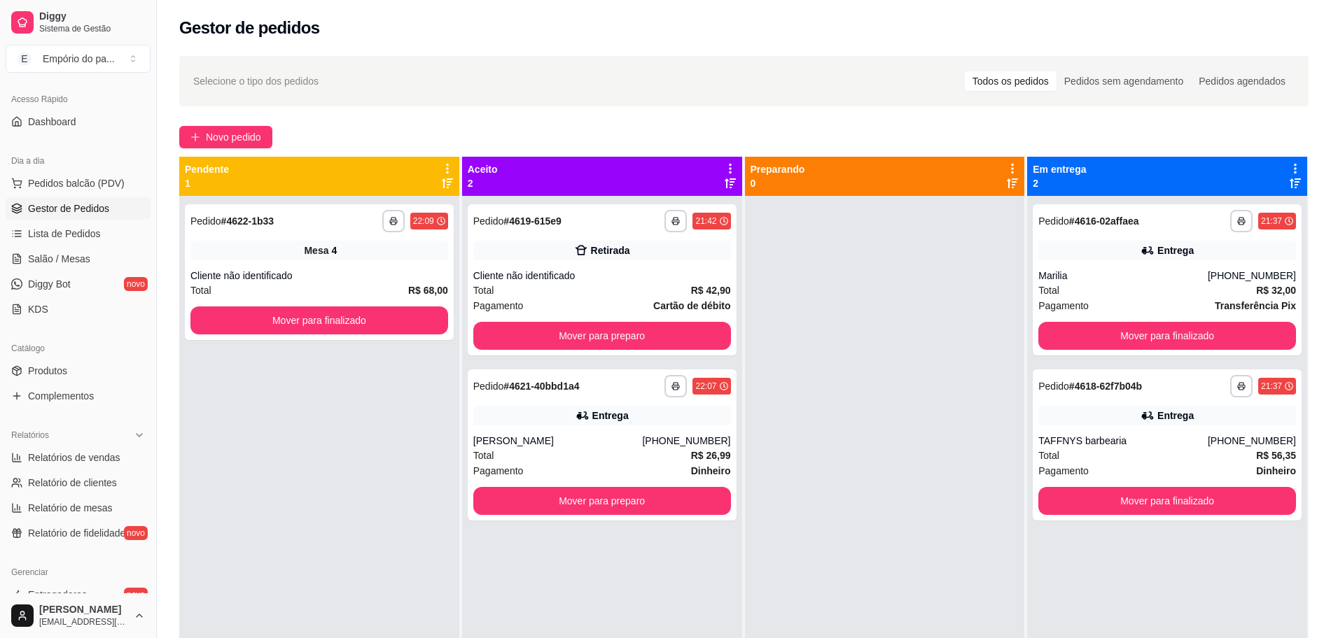
click at [48, 245] on ul "Pedidos balcão (PDV) Gestor de Pedidos Lista de Pedidos Salão / Mesas Diggy Bot…" at bounding box center [78, 246] width 145 height 148
click at [49, 255] on span "Salão / Mesas" at bounding box center [59, 259] width 62 height 14
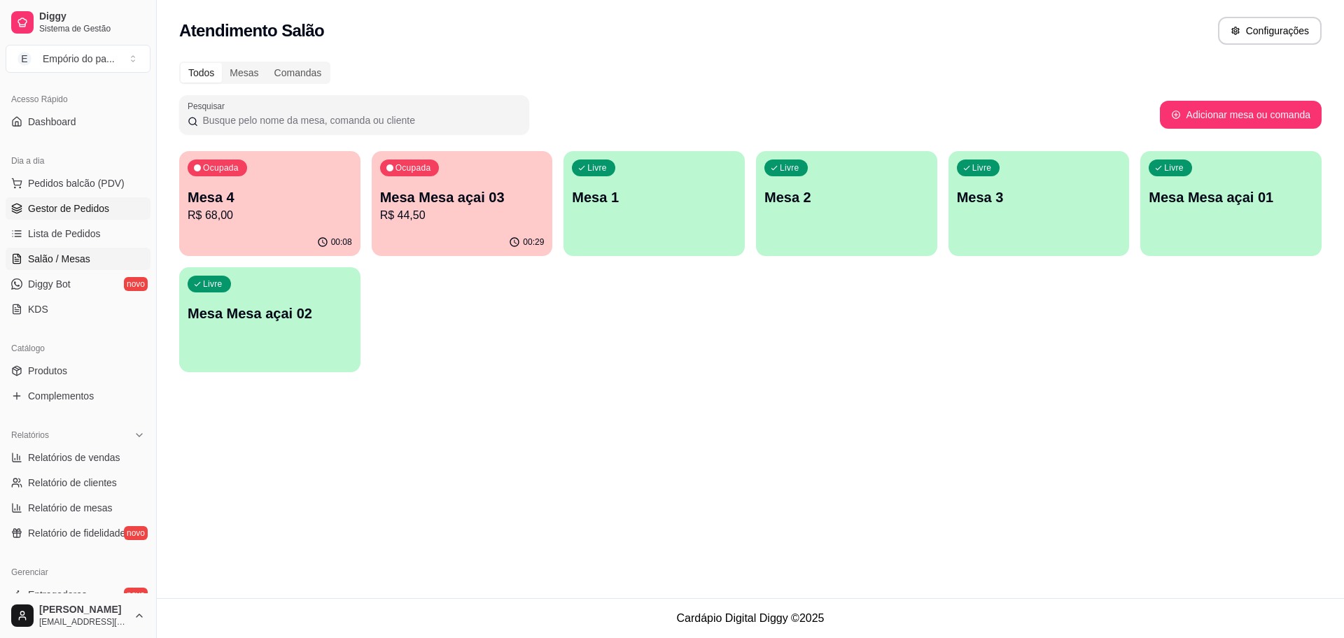
click at [60, 205] on span "Gestor de Pedidos" at bounding box center [68, 209] width 81 height 14
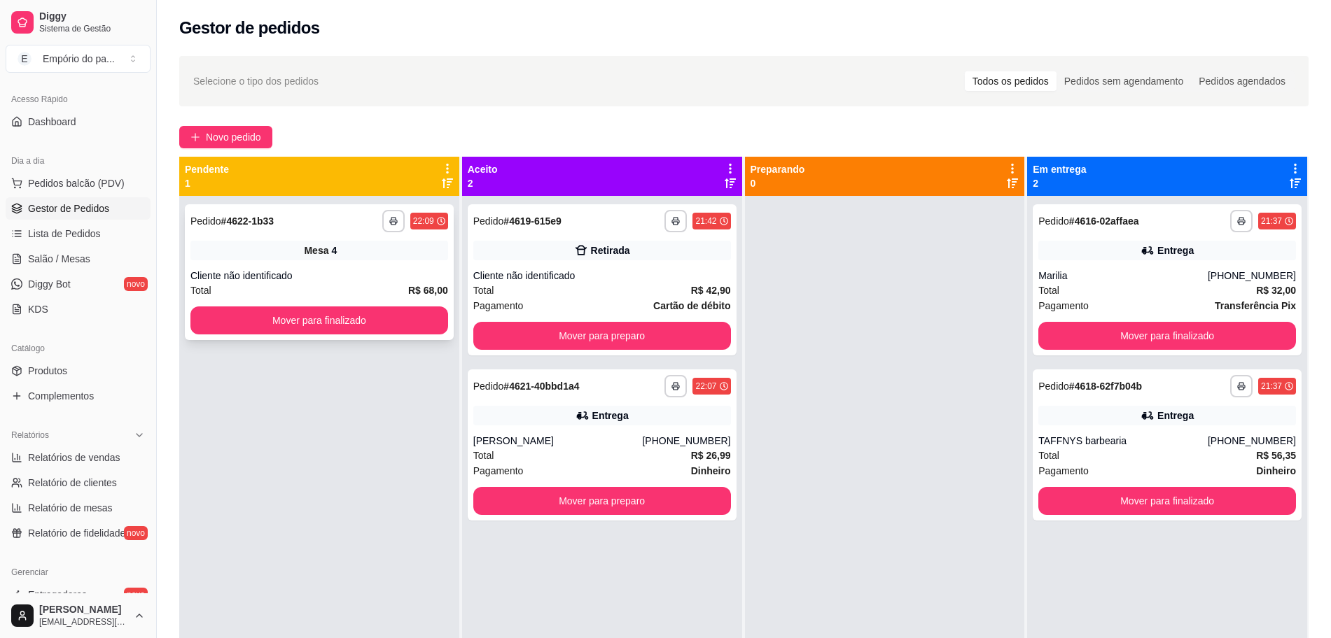
click at [379, 279] on div "Cliente não identificado" at bounding box center [319, 276] width 258 height 14
click at [58, 246] on ul "Pedidos balcão (PDV) Gestor de Pedidos Lista de Pedidos Salão / Mesas Diggy Bot…" at bounding box center [78, 246] width 145 height 148
click at [58, 256] on span "Salão / Mesas" at bounding box center [59, 259] width 62 height 14
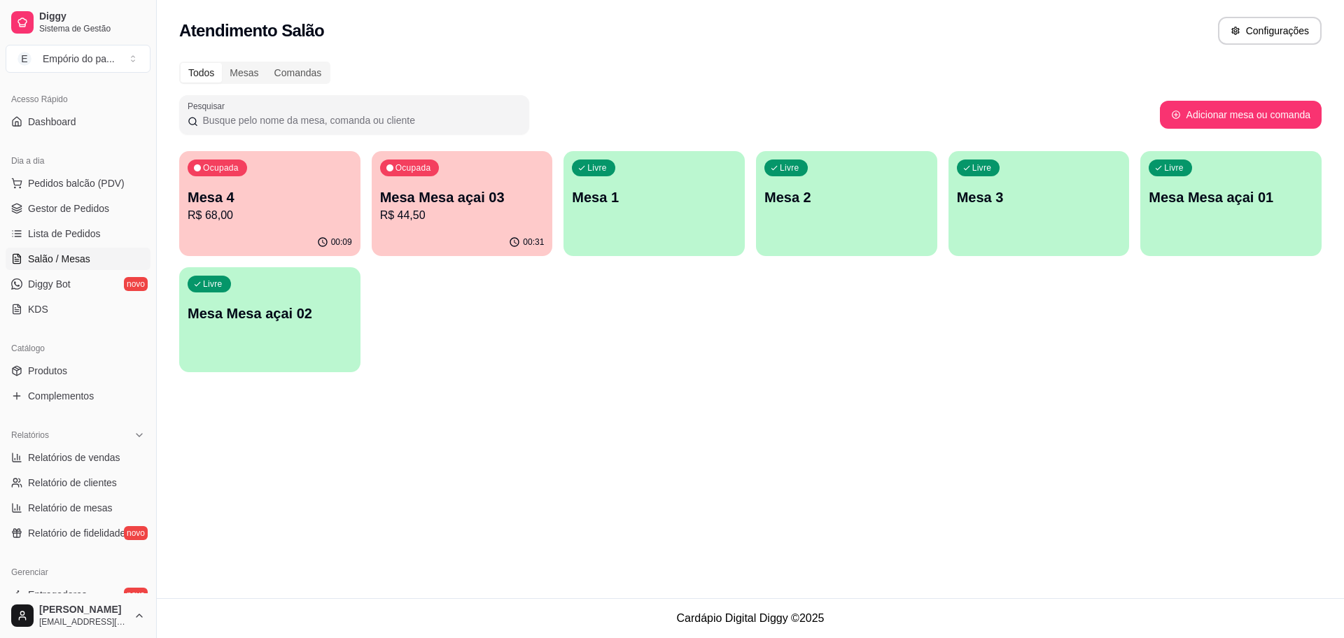
click at [479, 220] on p "R$ 44,50" at bounding box center [462, 215] width 164 height 17
click at [251, 209] on p "R$ 68,00" at bounding box center [270, 215] width 164 height 17
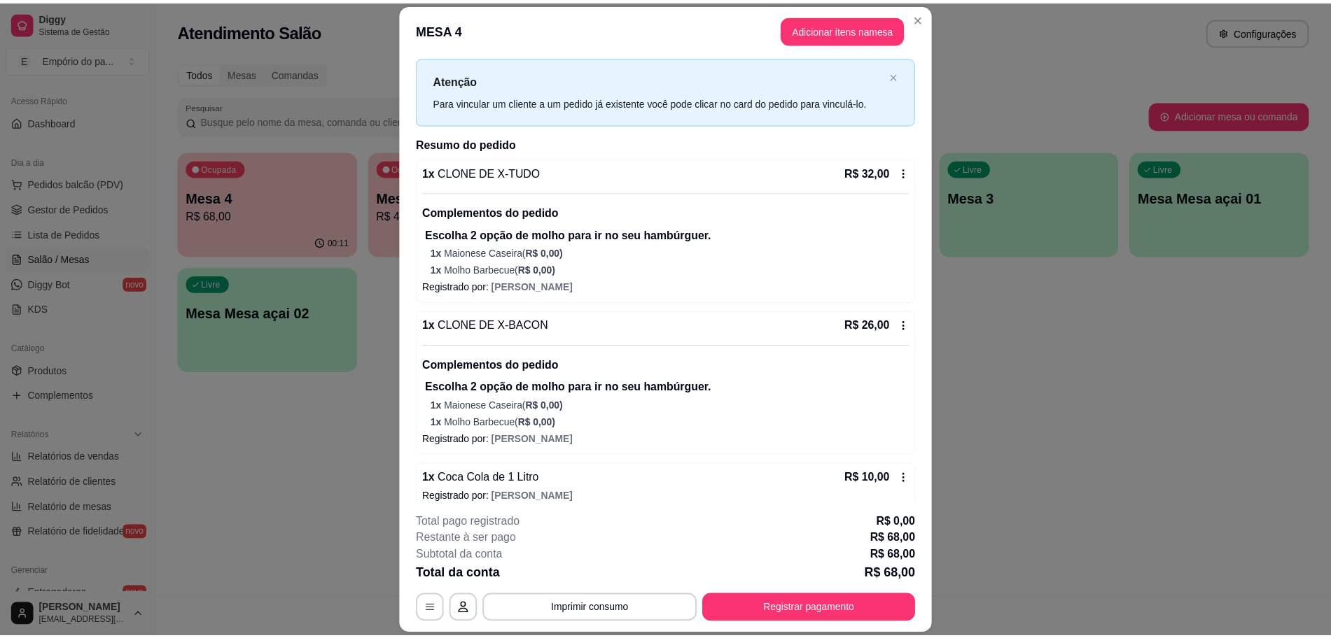
scroll to position [43, 0]
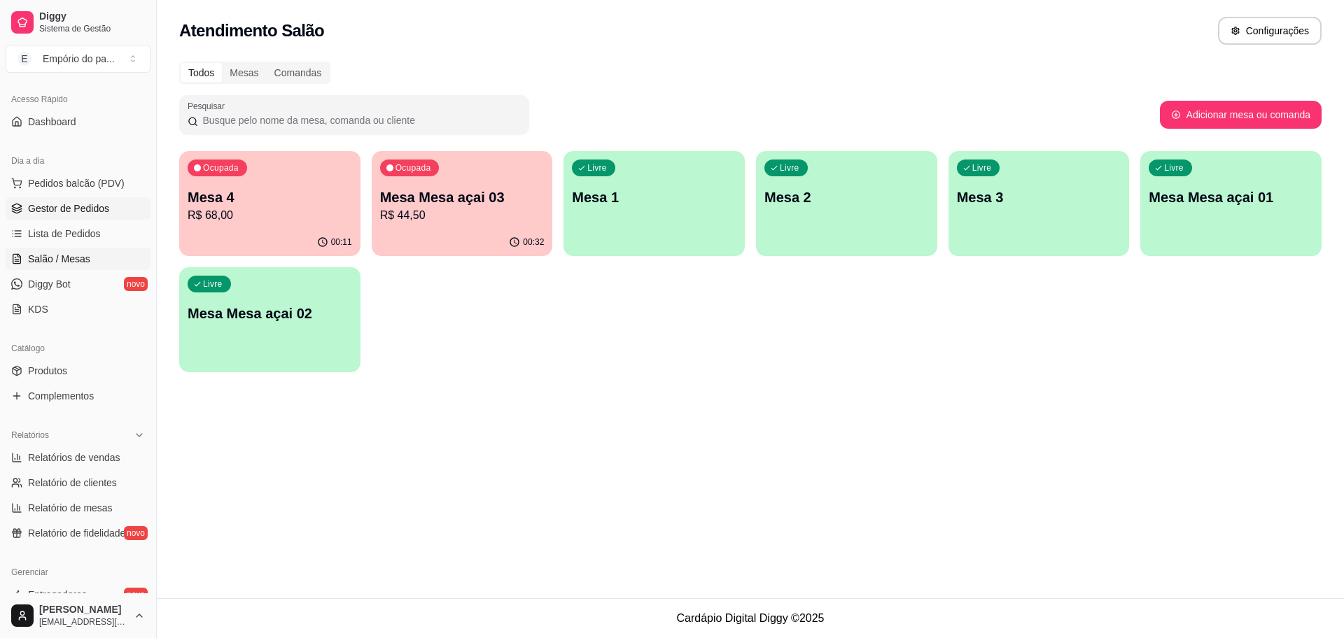
click at [65, 200] on link "Gestor de Pedidos" at bounding box center [78, 208] width 145 height 22
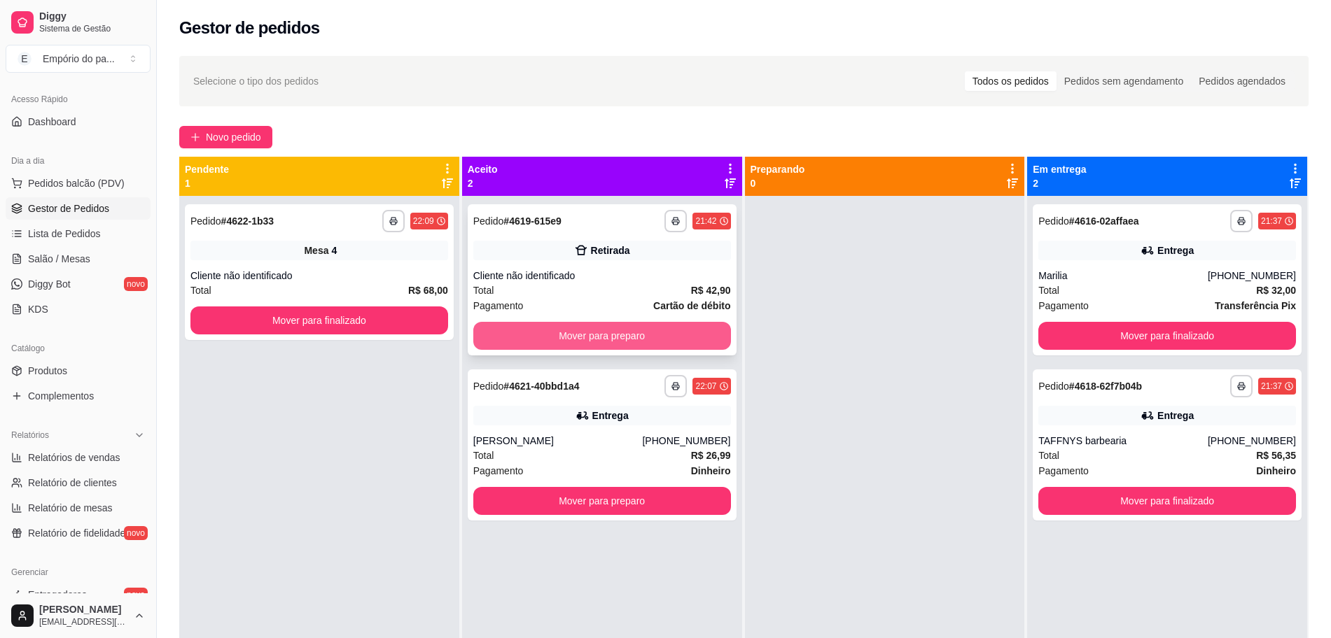
click at [615, 333] on button "Mover para preparo" at bounding box center [602, 336] width 258 height 28
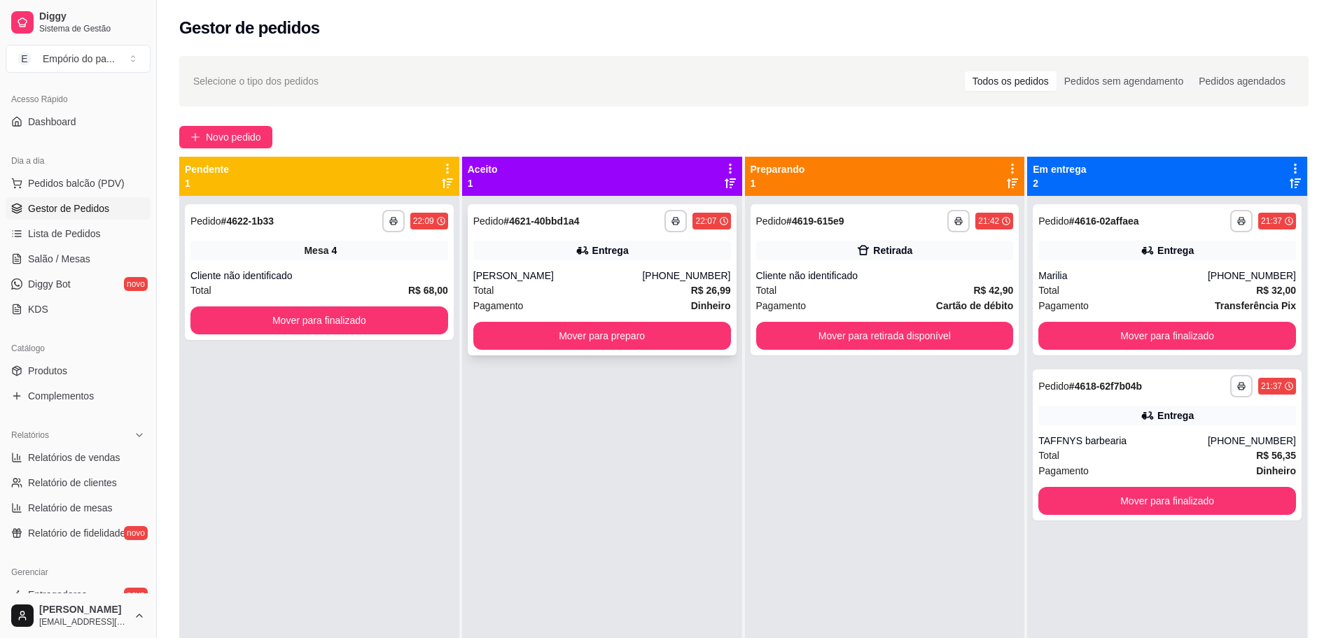
click at [575, 274] on div "[PERSON_NAME]" at bounding box center [557, 276] width 169 height 14
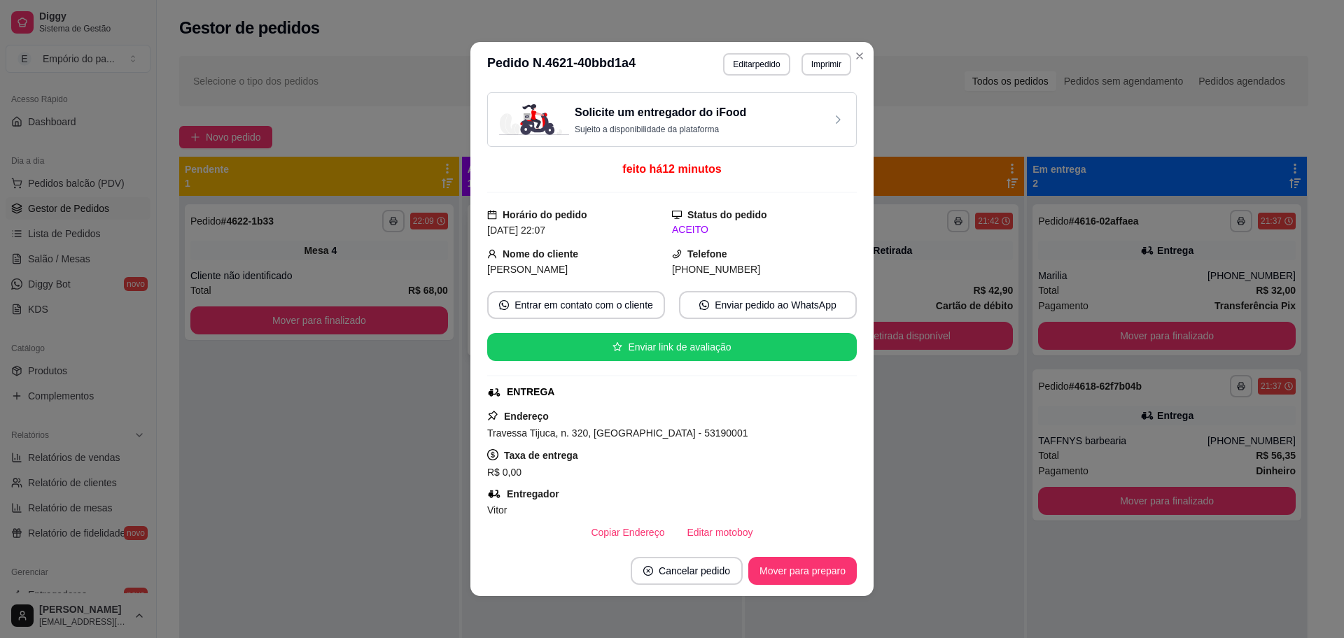
scroll to position [463, 0]
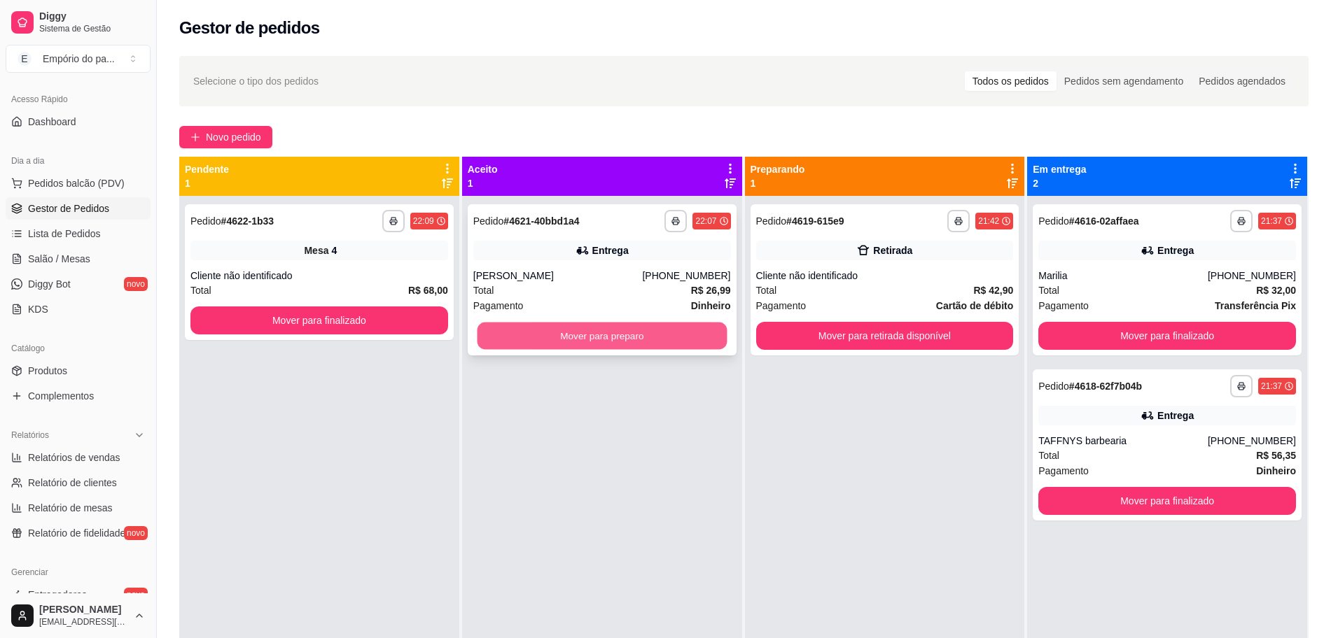
click at [594, 334] on button "Mover para preparo" at bounding box center [602, 336] width 250 height 27
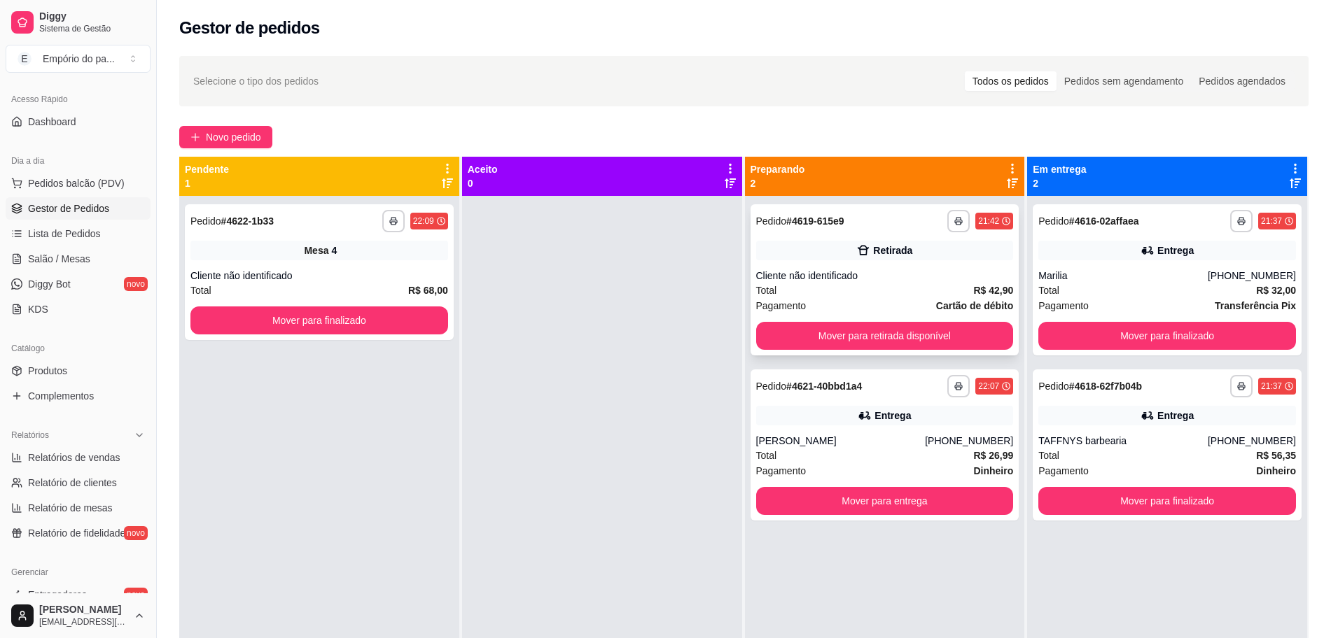
click at [871, 293] on div "Total R$ 42,90" at bounding box center [885, 290] width 258 height 15
click at [815, 254] on div "Retirada" at bounding box center [885, 251] width 258 height 20
click at [772, 278] on div "Cliente não identificado" at bounding box center [885, 276] width 258 height 14
click at [416, 251] on div "Mesa 4" at bounding box center [319, 251] width 258 height 20
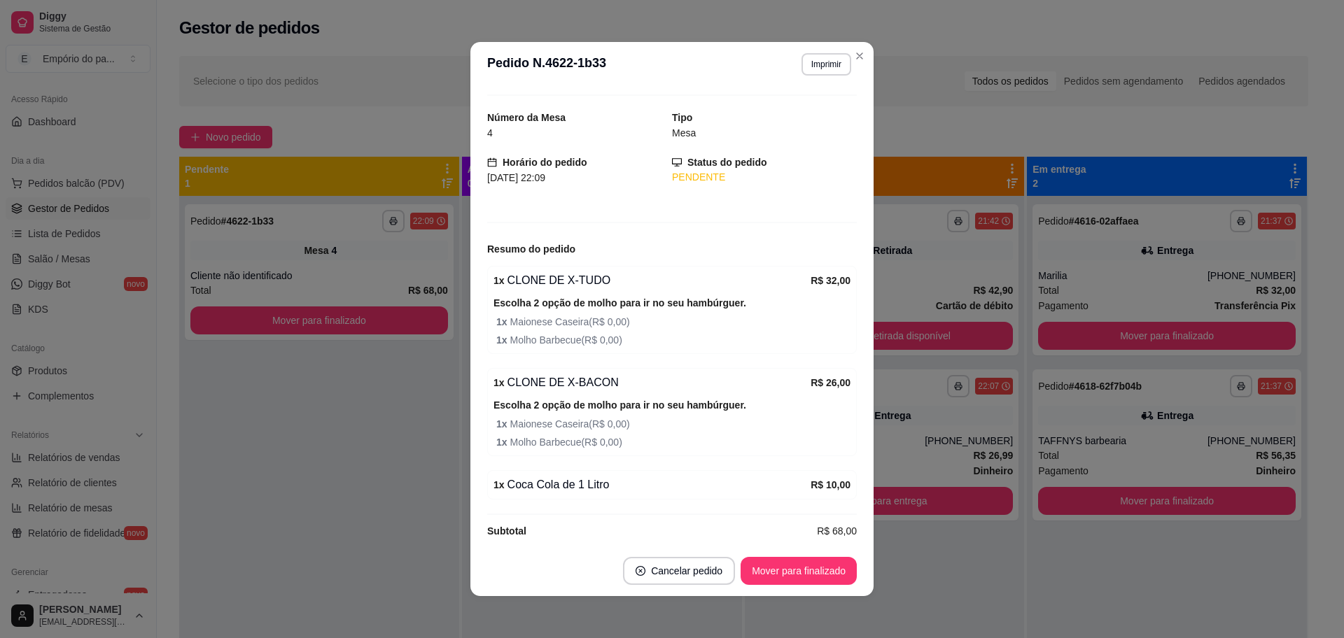
scroll to position [43, 0]
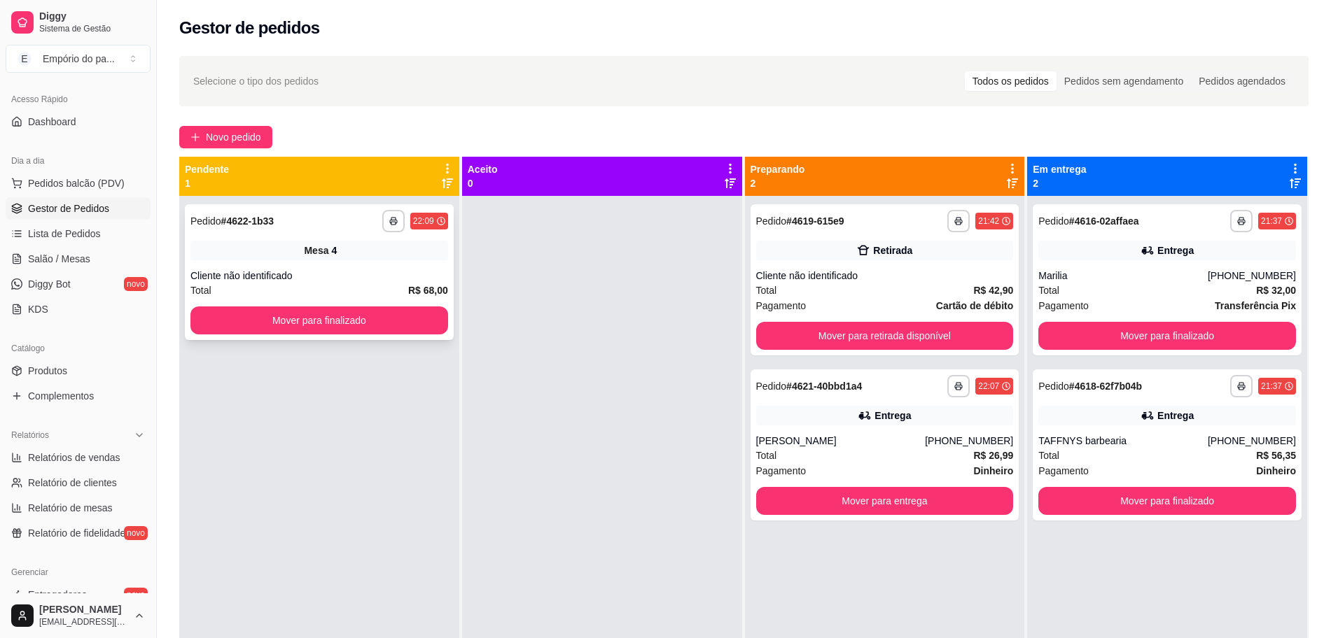
click at [396, 269] on div "Cliente não identificado" at bounding box center [319, 276] width 258 height 14
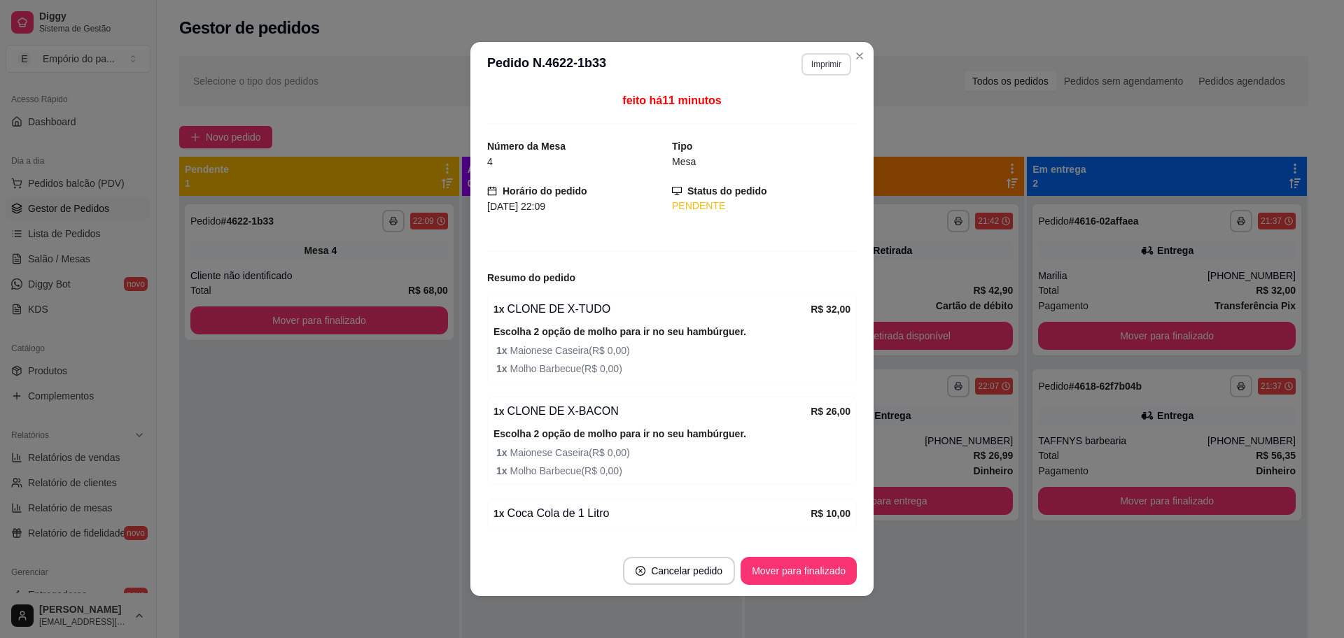
click at [813, 64] on button "Imprimir" at bounding box center [826, 64] width 50 height 22
click at [806, 113] on button "IMPRESSORA" at bounding box center [795, 113] width 98 height 22
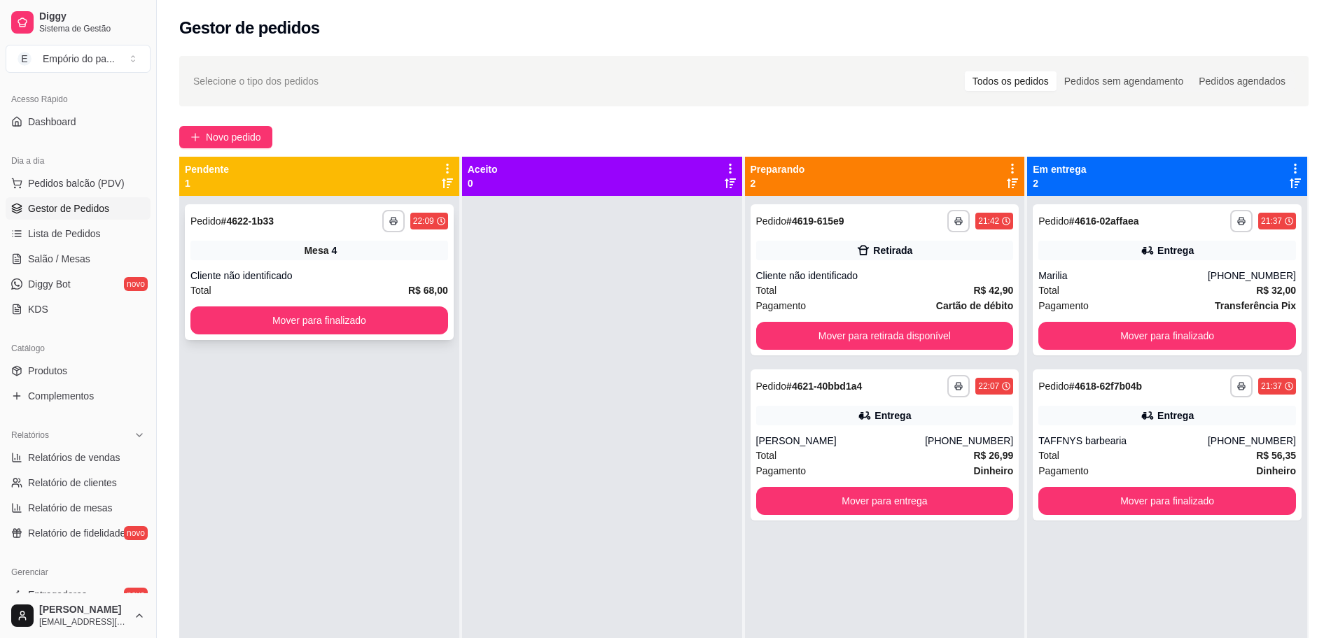
click at [411, 281] on div "Cliente não identificado" at bounding box center [319, 276] width 258 height 14
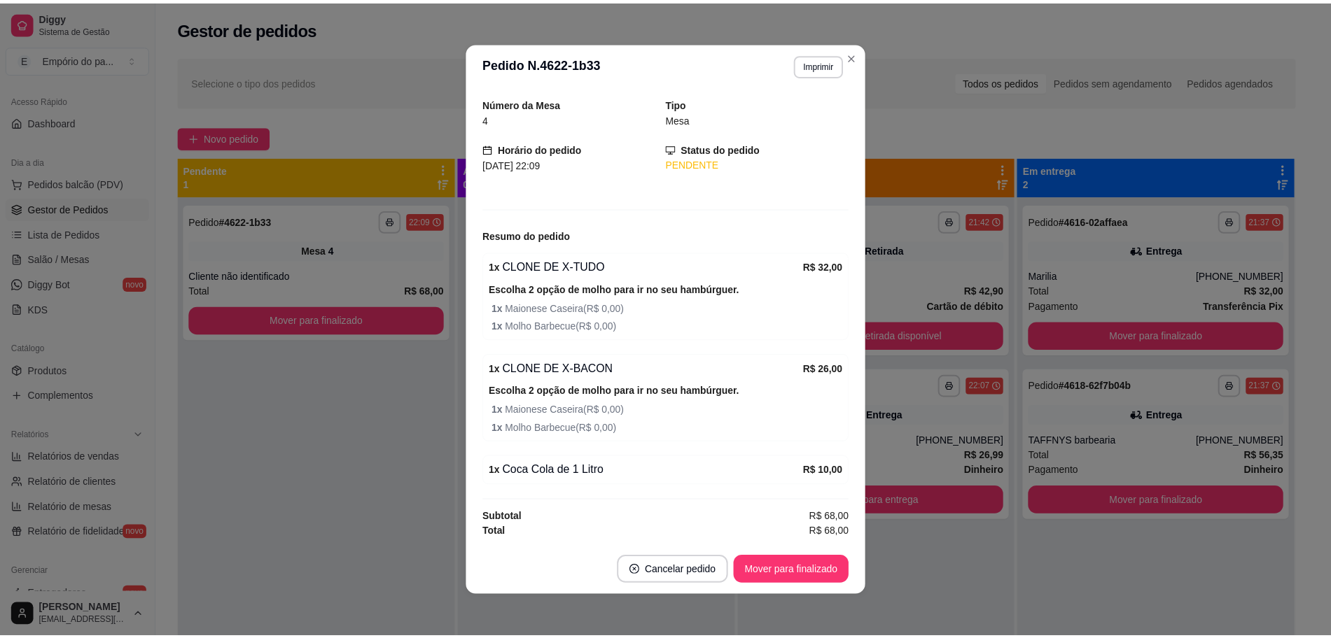
scroll to position [3, 0]
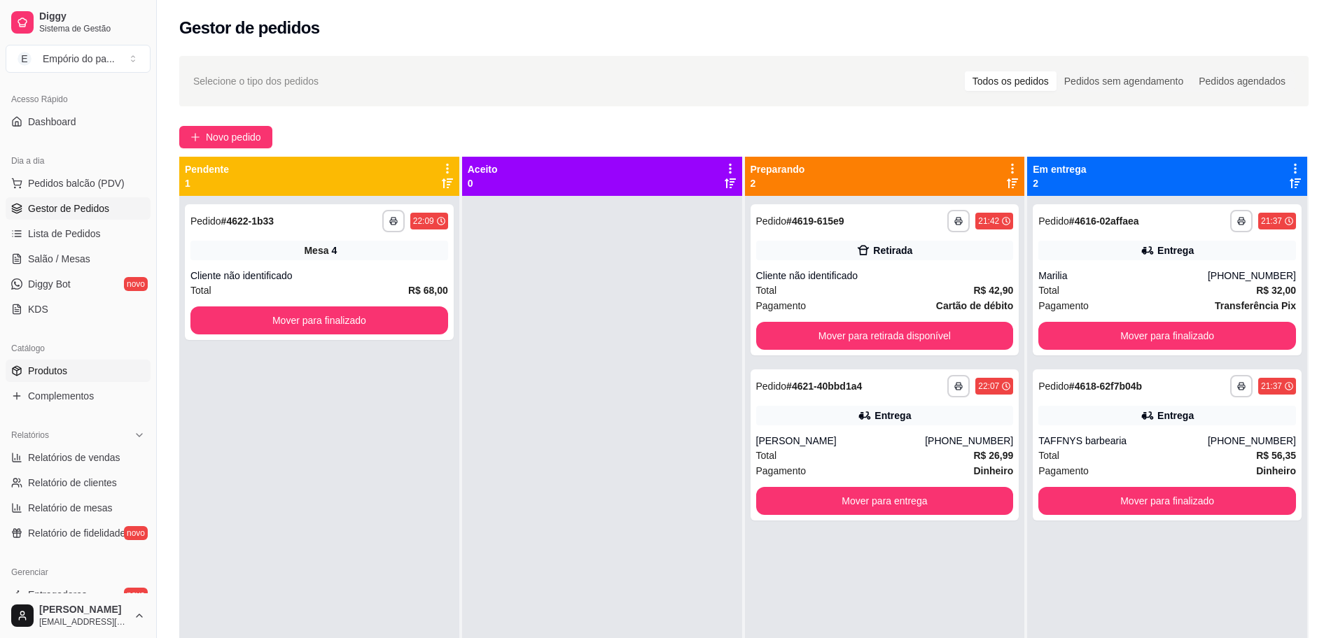
click at [54, 363] on link "Produtos" at bounding box center [78, 371] width 145 height 22
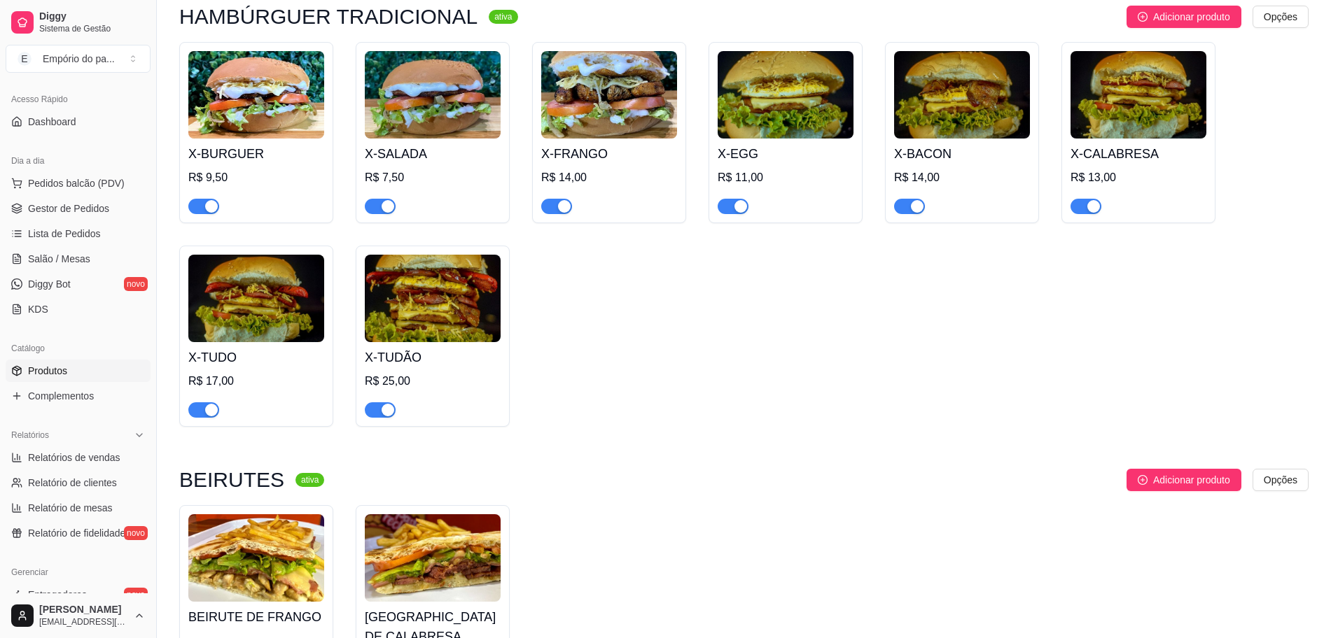
scroll to position [3675, 0]
click at [209, 201] on div "button" at bounding box center [211, 207] width 13 height 13
click at [378, 199] on span "button" at bounding box center [380, 206] width 31 height 15
click at [564, 201] on div "button" at bounding box center [564, 207] width 13 height 13
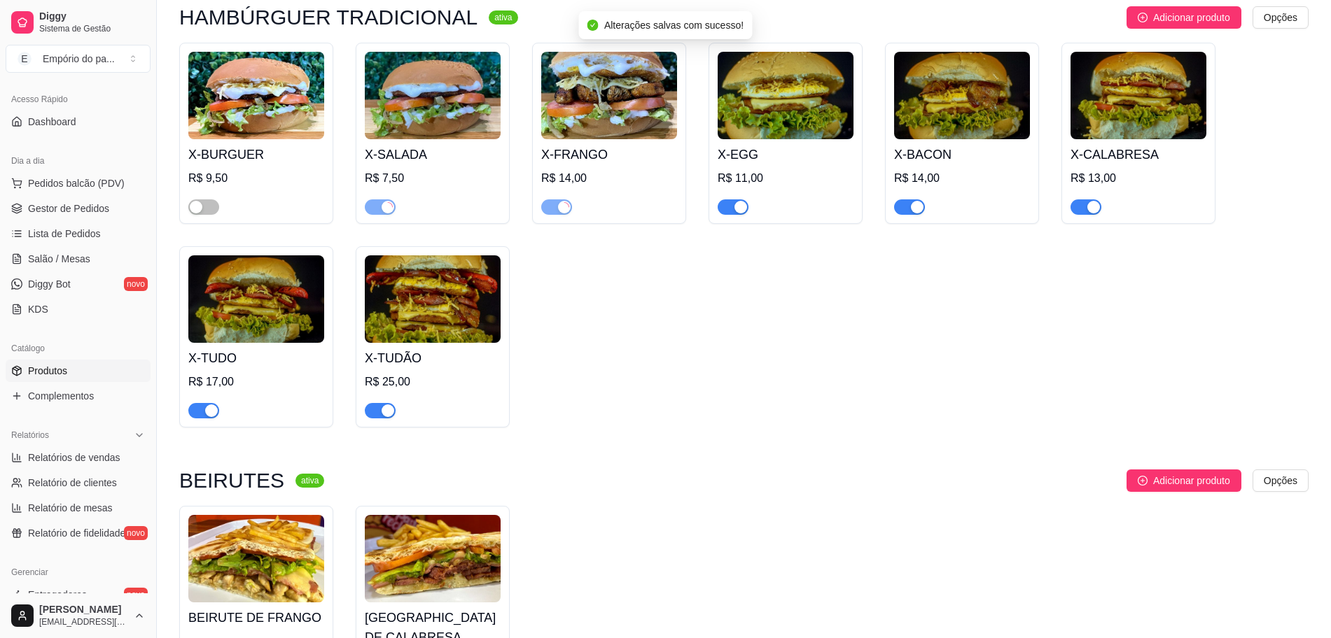
click at [741, 201] on div "button" at bounding box center [740, 207] width 13 height 13
click at [906, 199] on span "button" at bounding box center [909, 206] width 31 height 15
click at [1090, 201] on div "button" at bounding box center [1093, 207] width 13 height 13
click at [203, 403] on span "button" at bounding box center [203, 410] width 31 height 15
click at [370, 403] on span "button" at bounding box center [380, 410] width 31 height 15
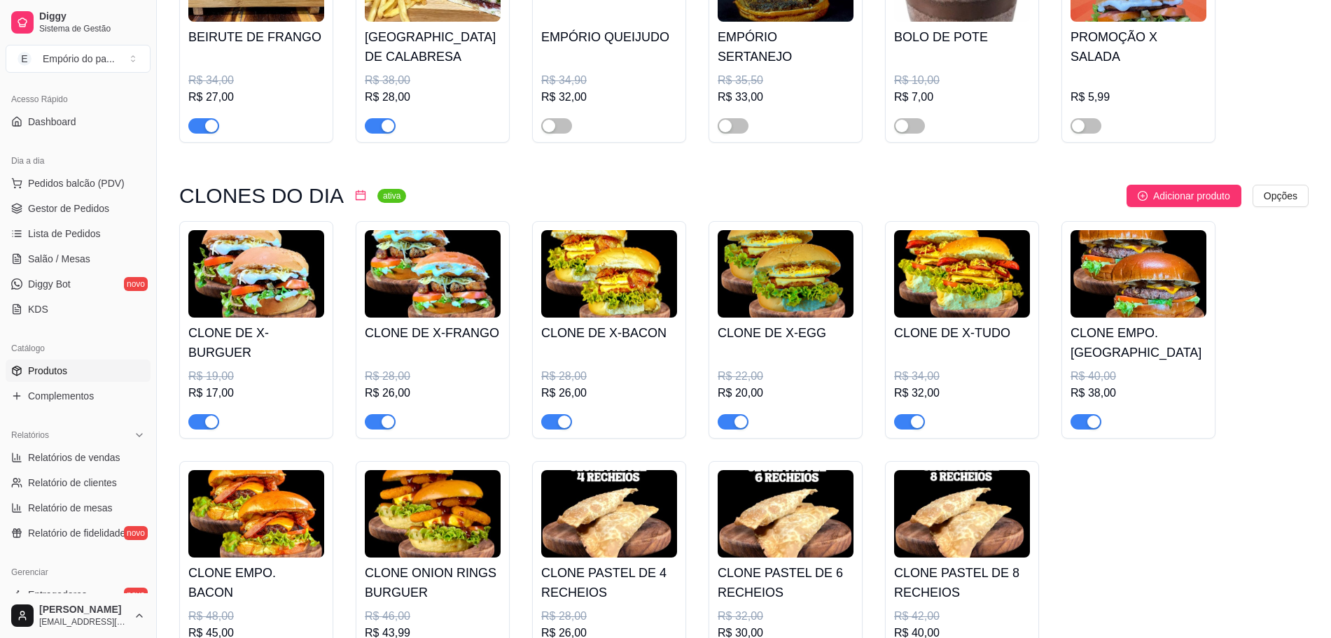
scroll to position [525, 0]
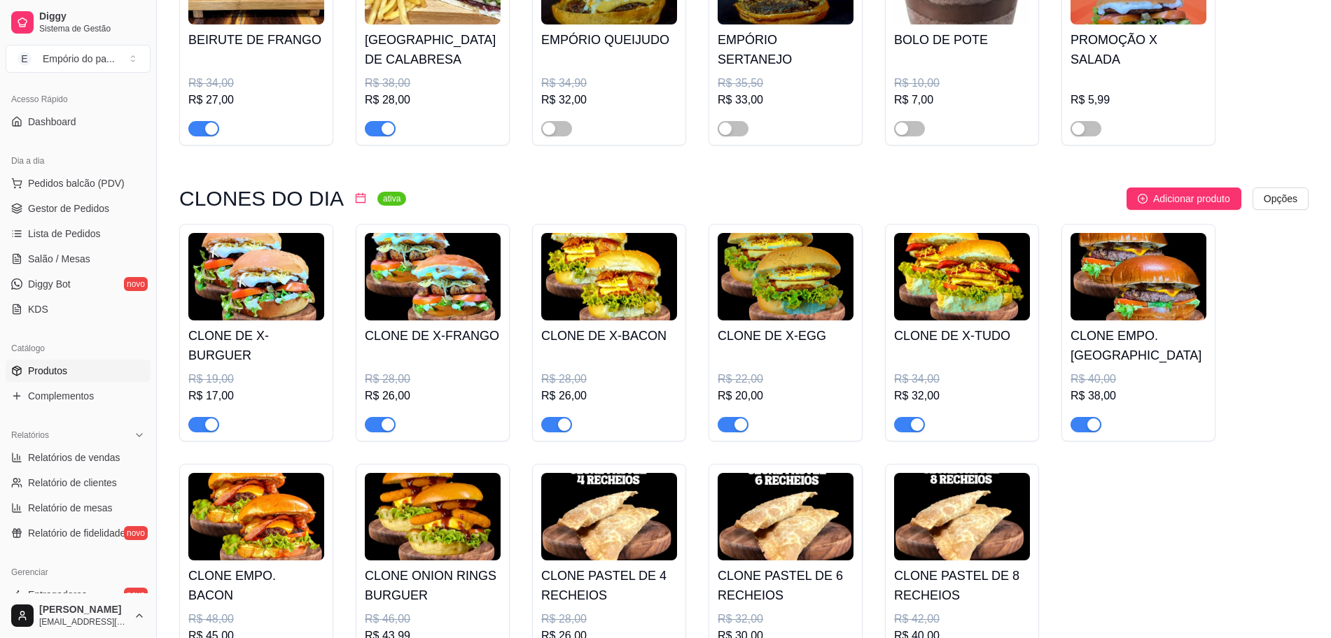
click at [197, 426] on span "button" at bounding box center [203, 424] width 31 height 15
click at [379, 424] on span "button" at bounding box center [380, 424] width 31 height 15
click at [559, 429] on div "button" at bounding box center [564, 425] width 13 height 13
click at [735, 430] on div "button" at bounding box center [740, 425] width 13 height 13
click at [905, 429] on span "button" at bounding box center [909, 424] width 31 height 15
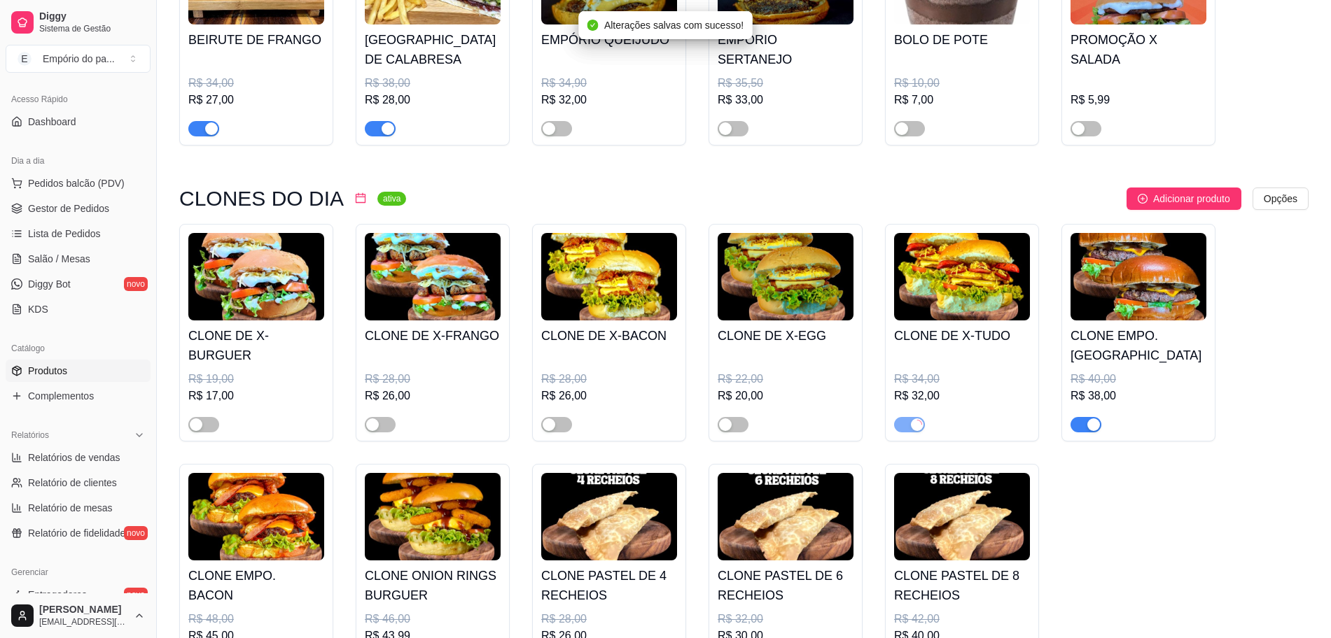
click at [1086, 423] on button "button" at bounding box center [1085, 424] width 31 height 15
click at [1076, 423] on div "button" at bounding box center [1078, 425] width 13 height 13
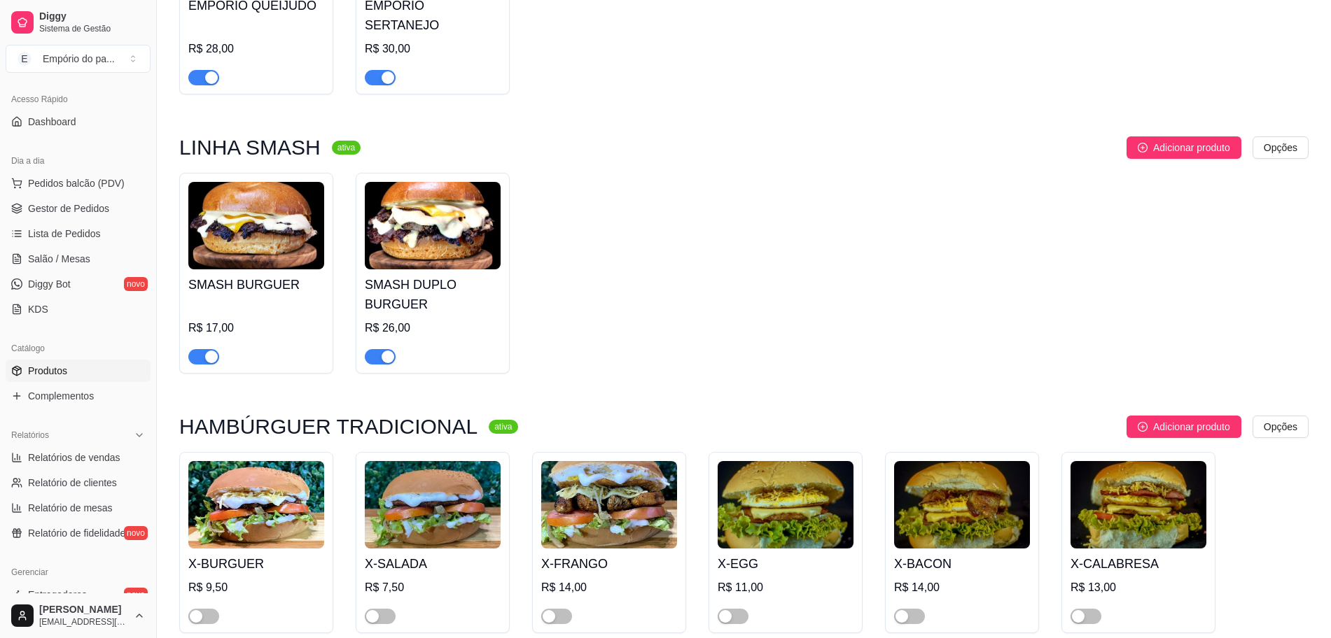
scroll to position [3237, 0]
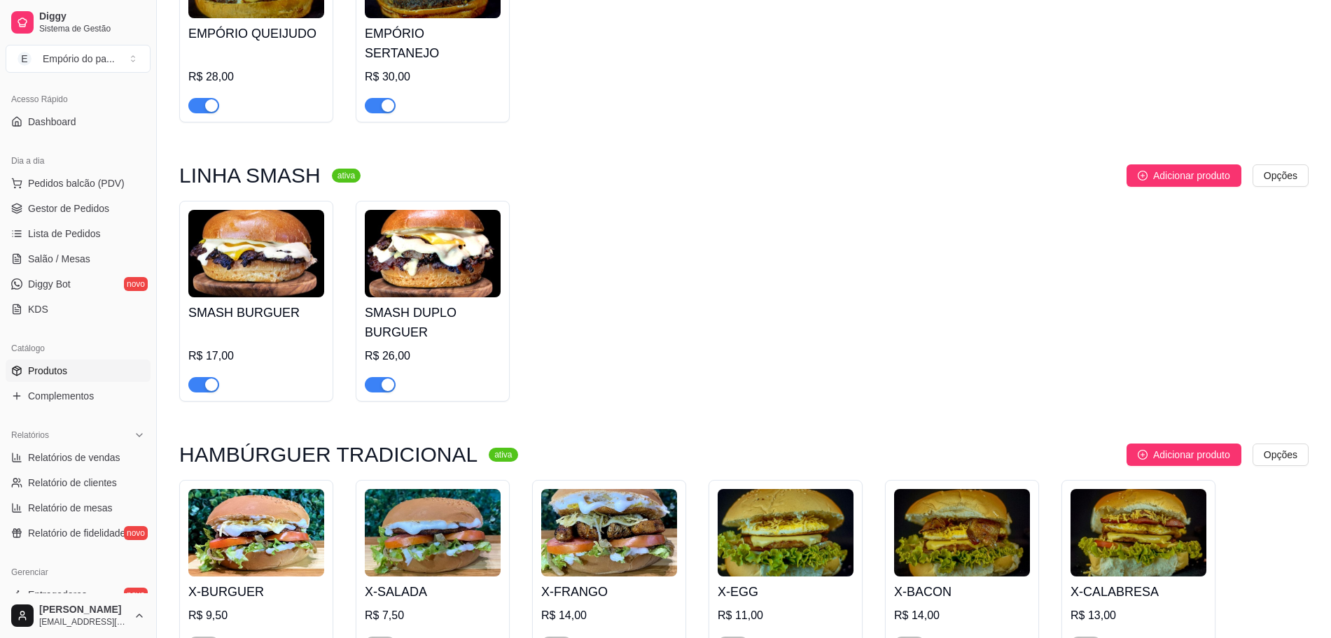
click at [213, 379] on div "button" at bounding box center [211, 385] width 13 height 13
click at [378, 376] on div at bounding box center [380, 384] width 31 height 17
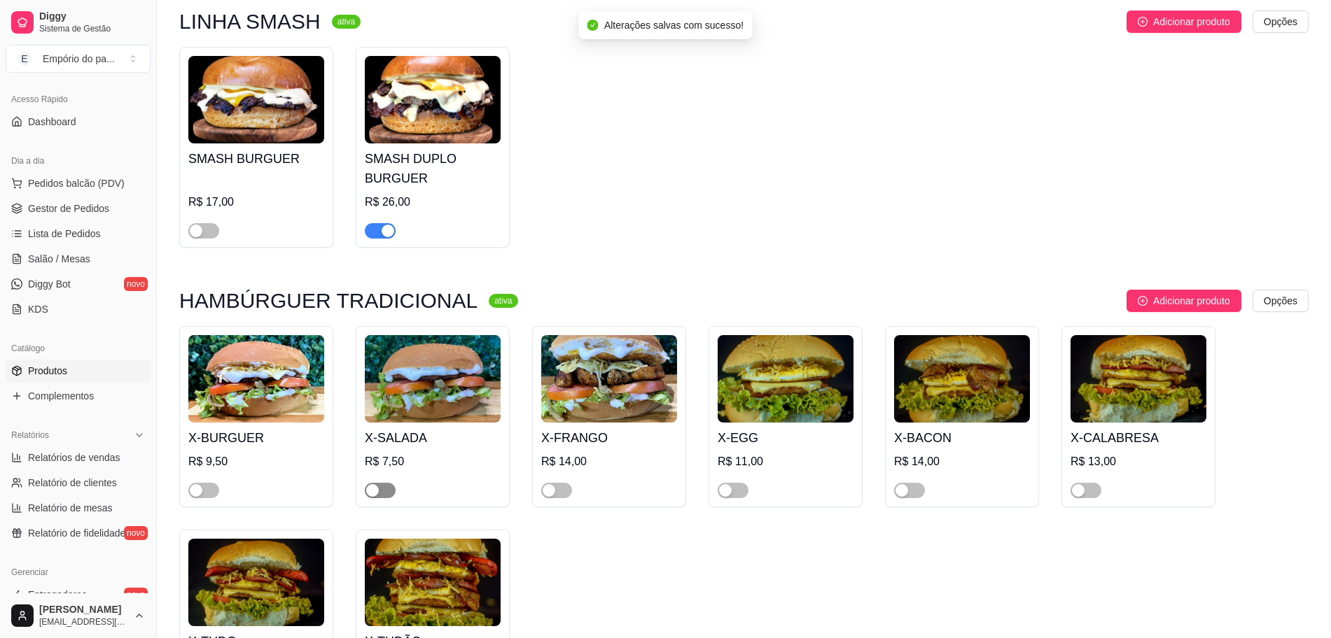
scroll to position [3325, 0]
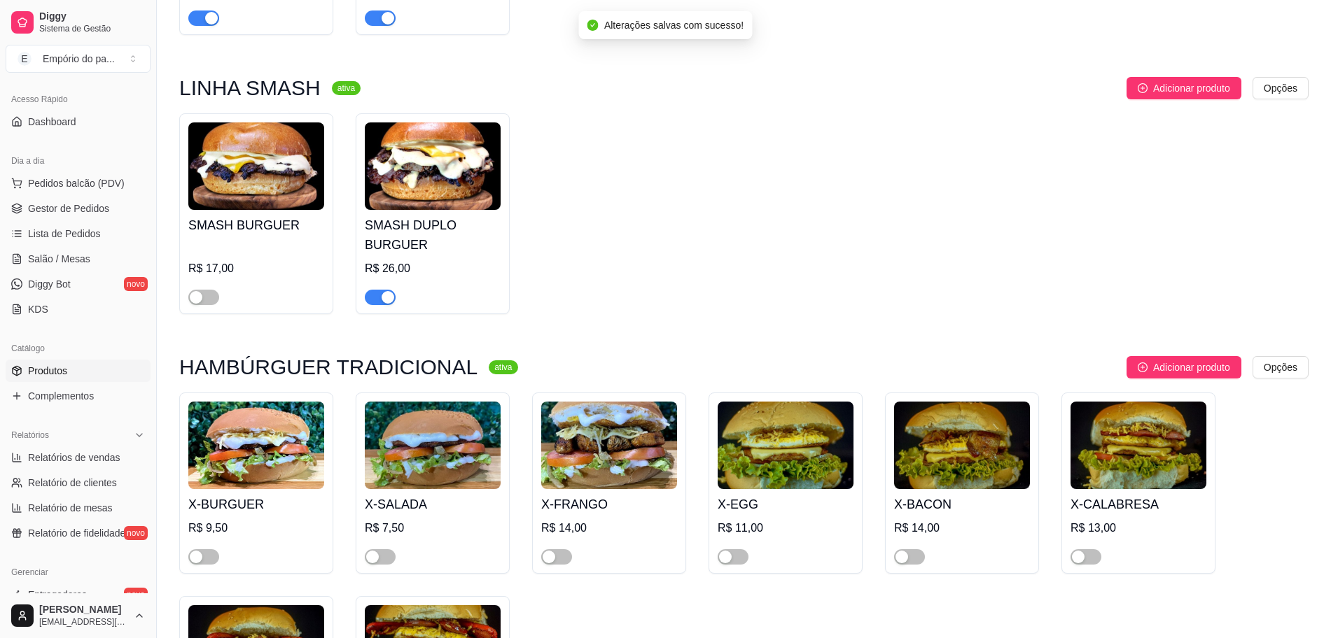
click at [381, 291] on div "button" at bounding box center [387, 297] width 13 height 13
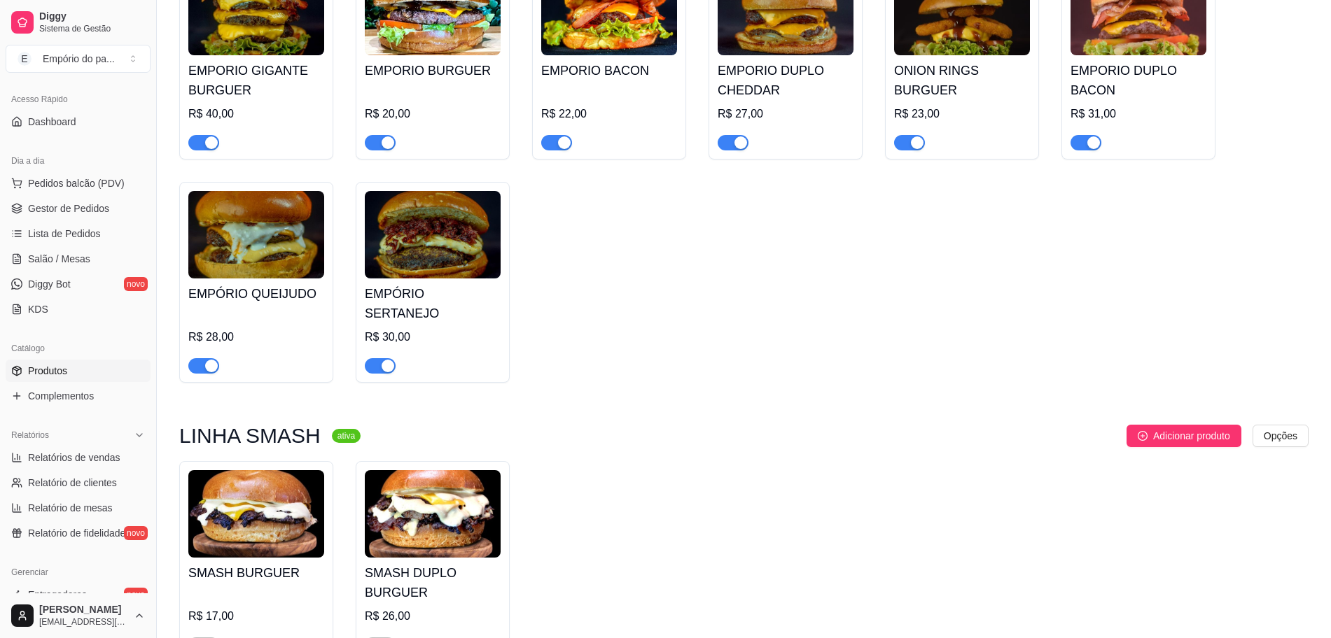
scroll to position [2975, 0]
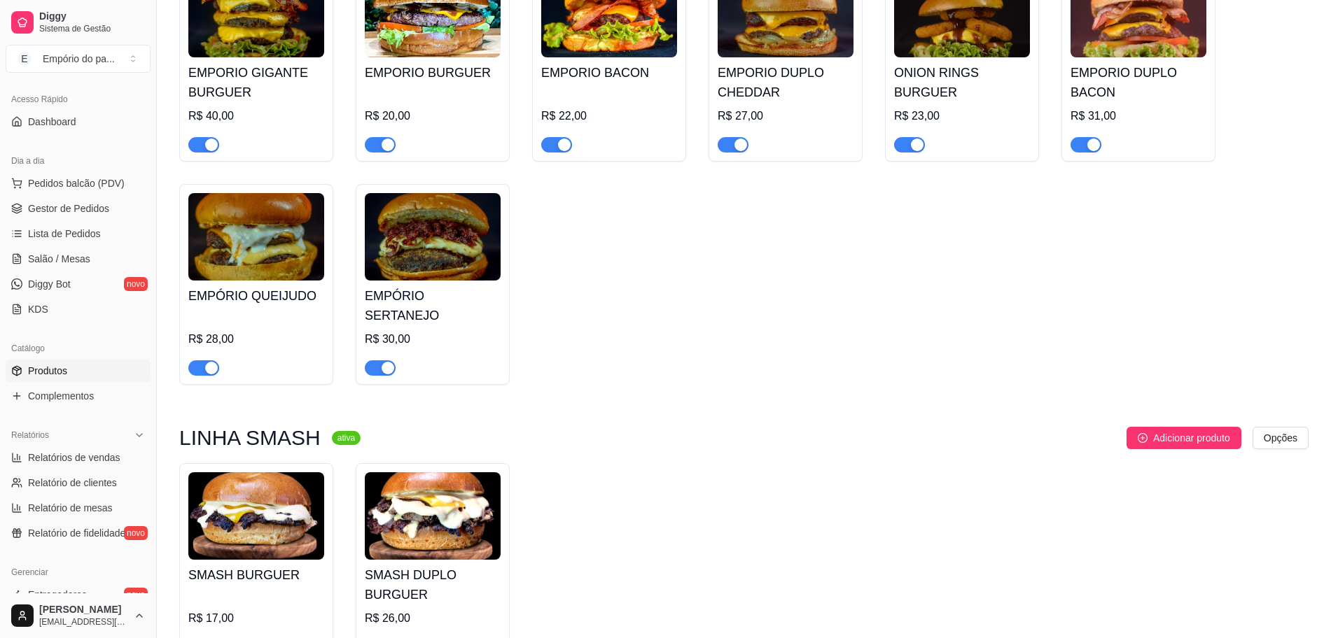
click at [207, 362] on div "button" at bounding box center [211, 368] width 13 height 13
click at [377, 360] on span "button" at bounding box center [380, 367] width 31 height 15
click at [210, 139] on div "button" at bounding box center [211, 145] width 13 height 13
click at [75, 213] on span "Gestor de Pedidos" at bounding box center [68, 209] width 81 height 14
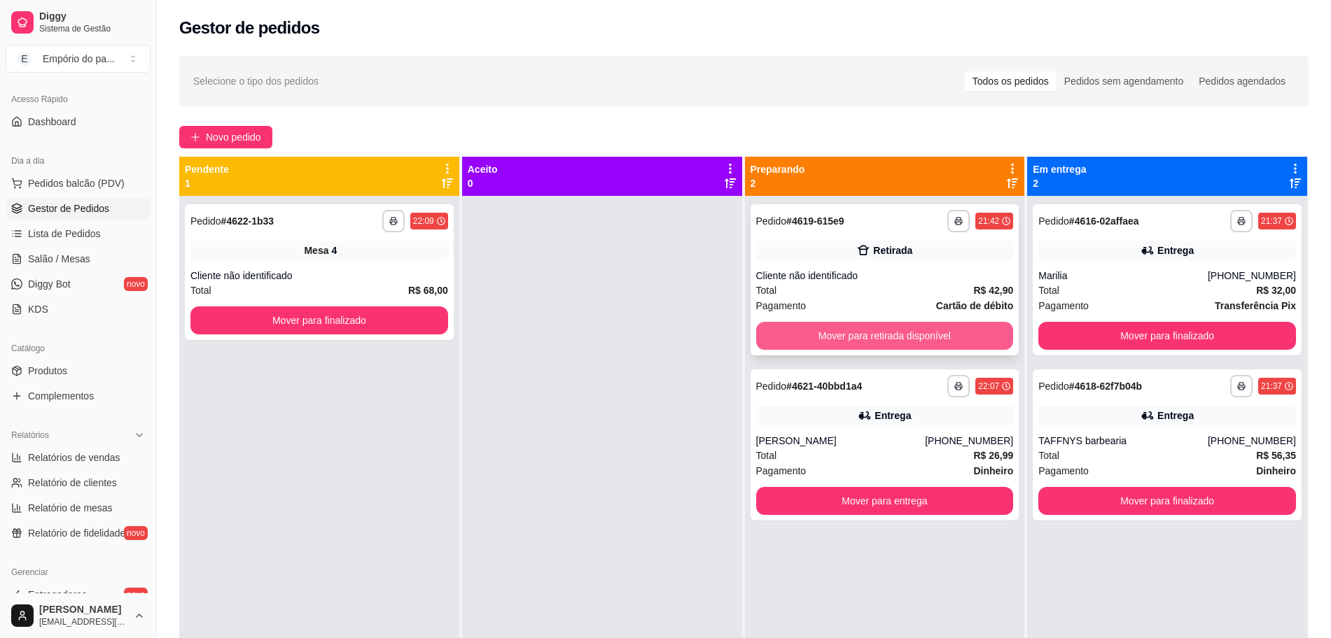
click at [842, 332] on button "Mover para retirada disponível" at bounding box center [885, 336] width 258 height 28
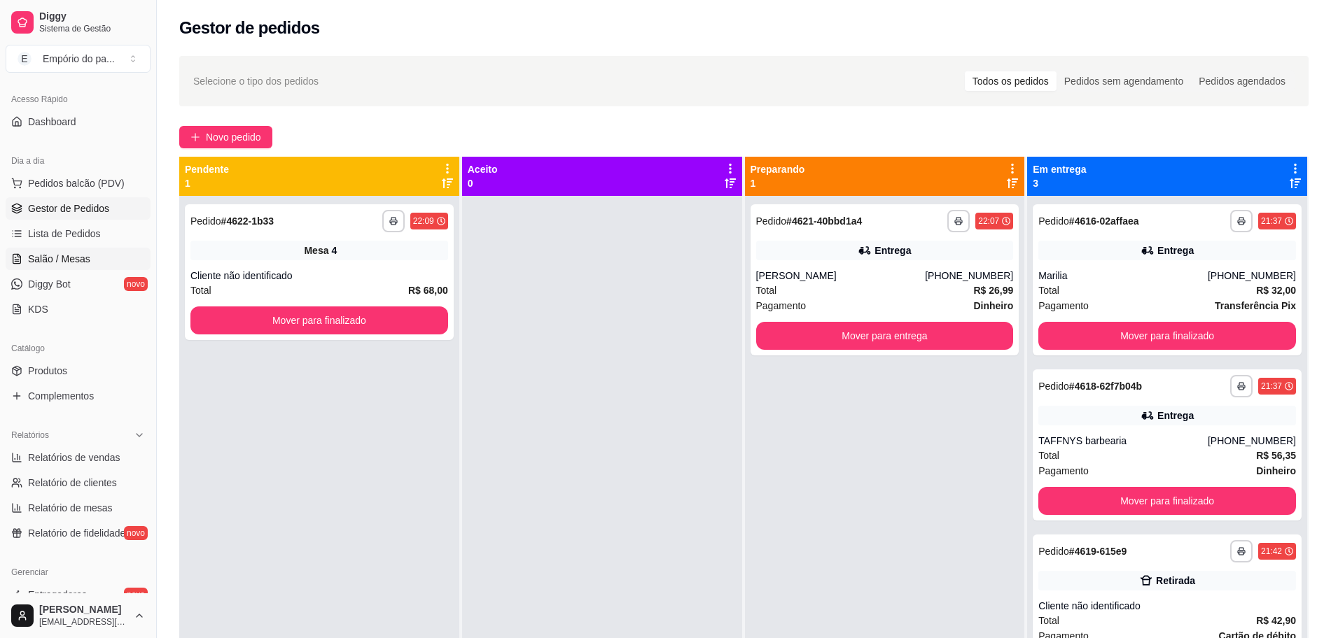
click at [72, 255] on span "Salão / Mesas" at bounding box center [59, 259] width 62 height 14
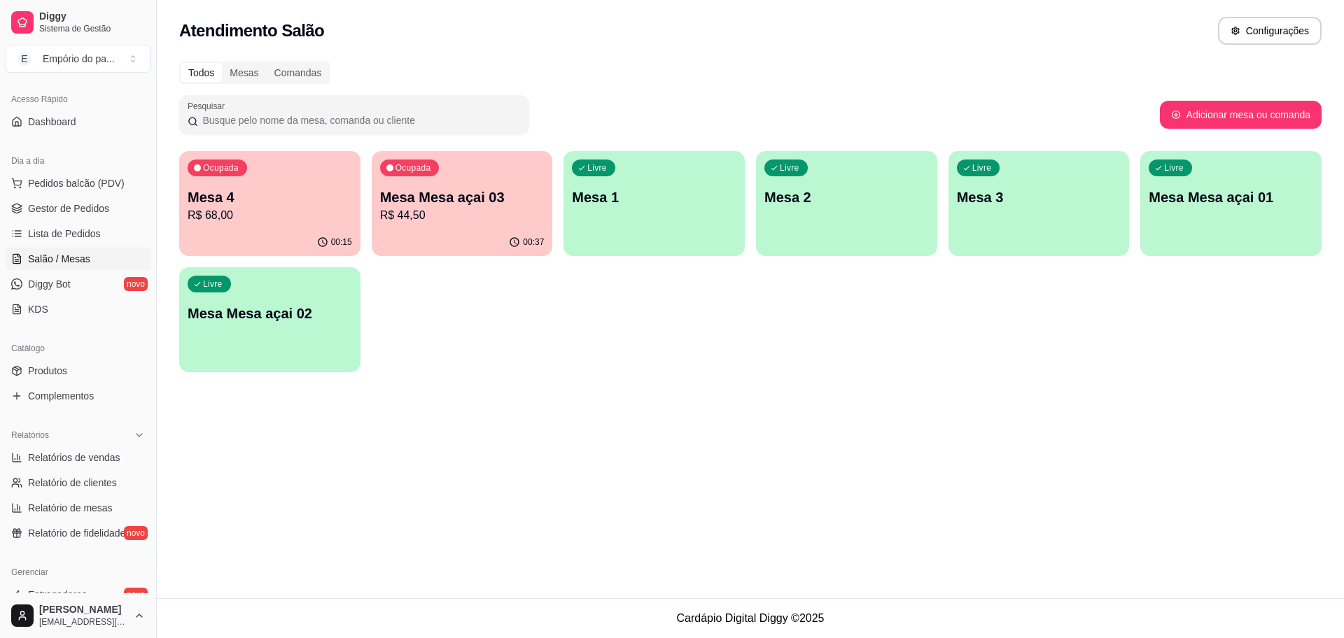
click at [328, 231] on div "00:15" at bounding box center [269, 242] width 181 height 27
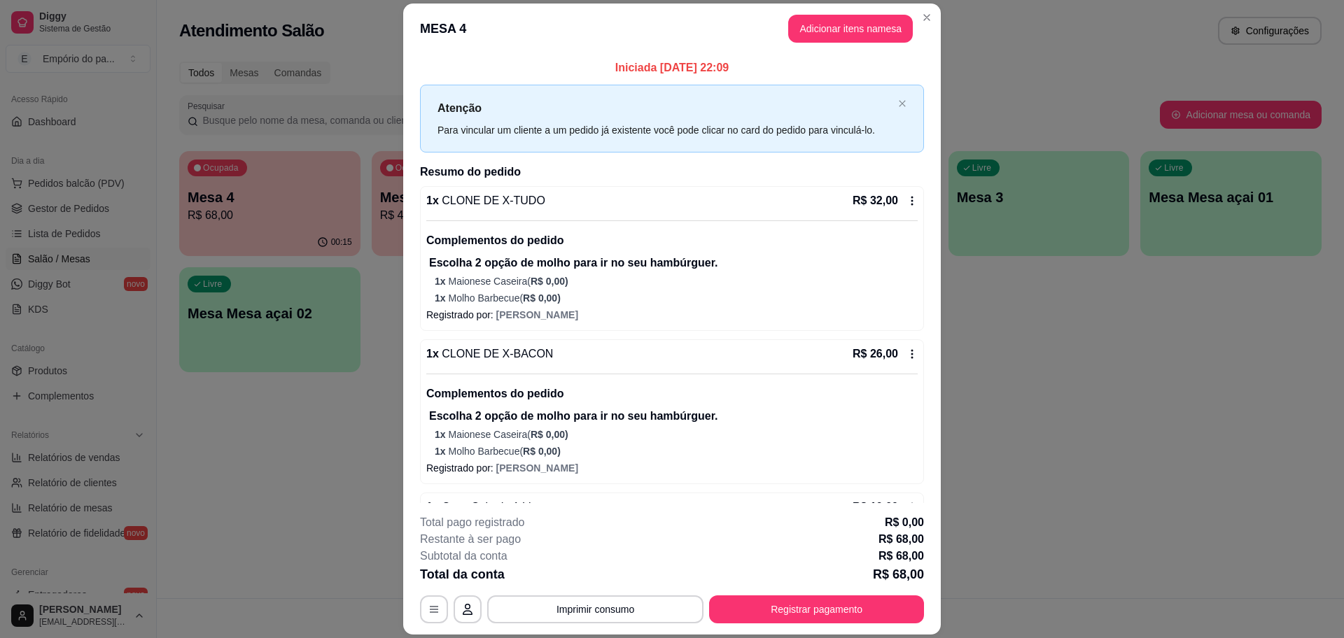
scroll to position [43, 0]
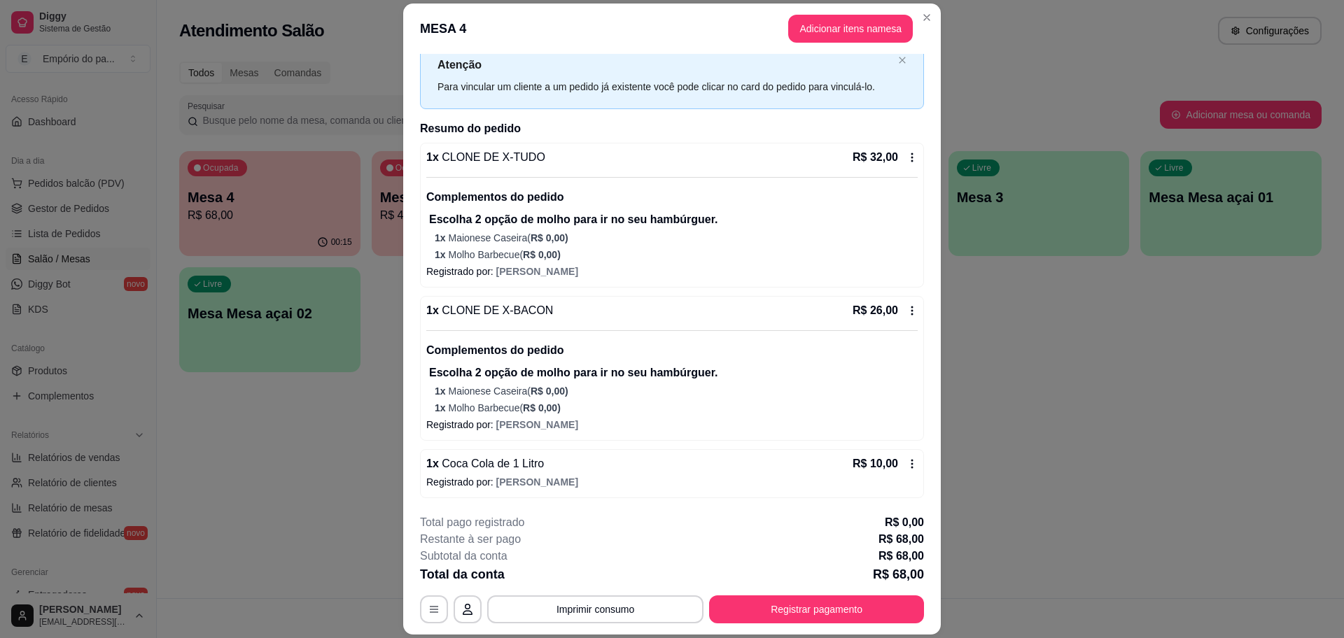
click at [906, 154] on icon at bounding box center [911, 157] width 11 height 11
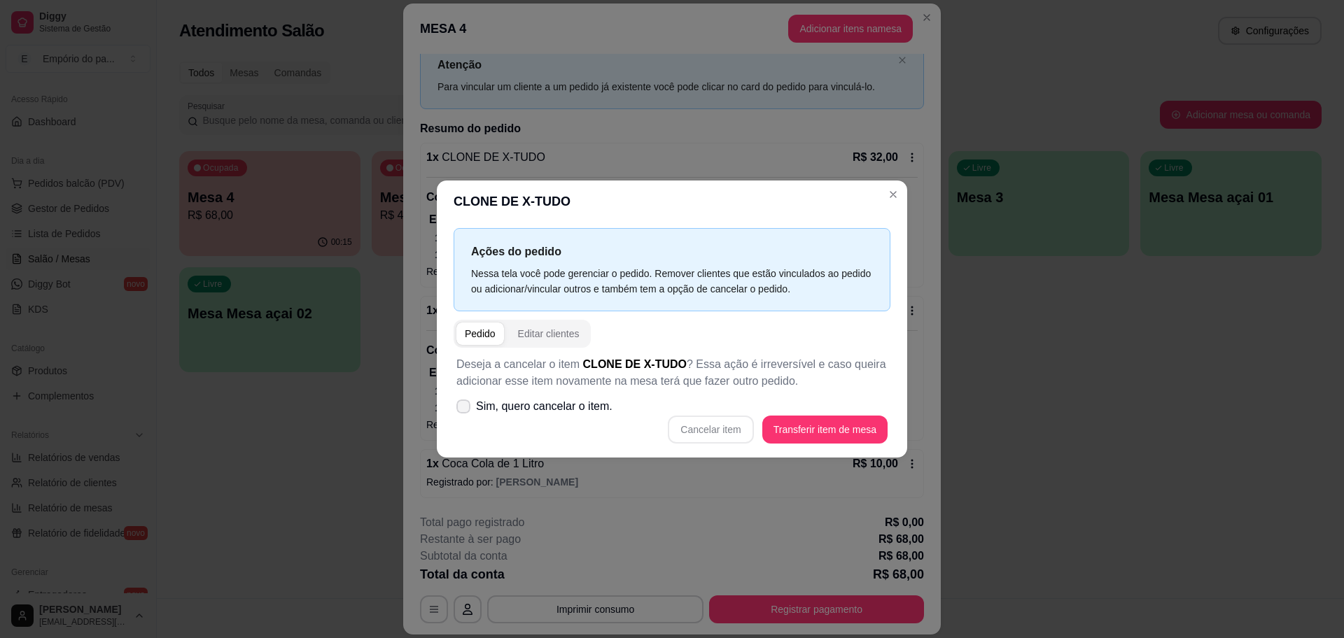
click at [472, 409] on label "Sim, quero cancelar o item." at bounding box center [534, 407] width 167 height 28
click at [465, 409] on input "Sim, quero cancelar o item." at bounding box center [460, 413] width 9 height 9
checkbox input "true"
click at [726, 435] on button "Cancelar item" at bounding box center [710, 430] width 85 height 28
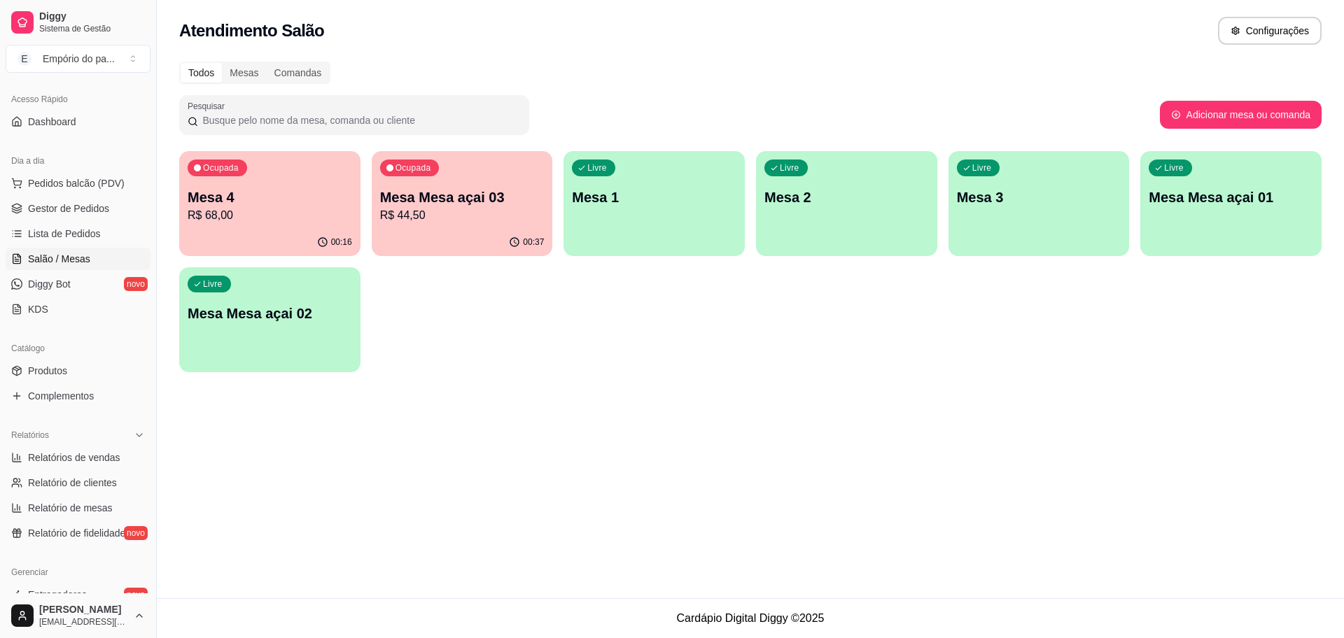
click at [274, 176] on div "Ocupada Mesa 4 R$ 68,00" at bounding box center [269, 190] width 181 height 78
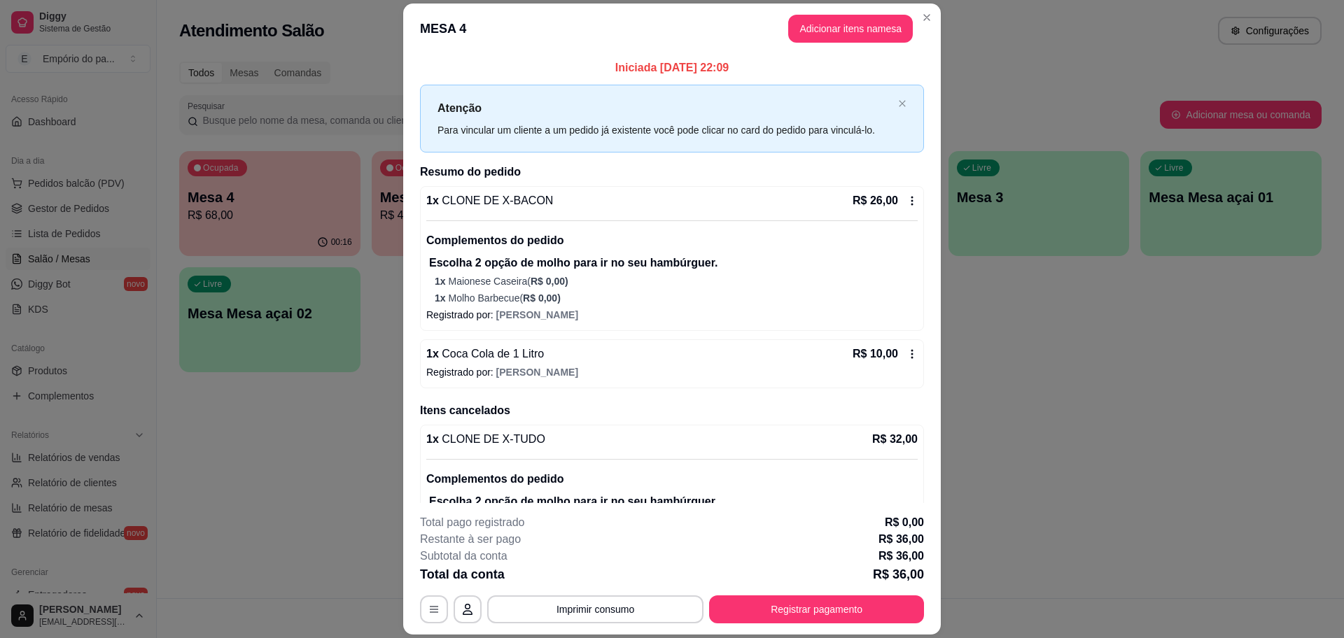
scroll to position [66, 0]
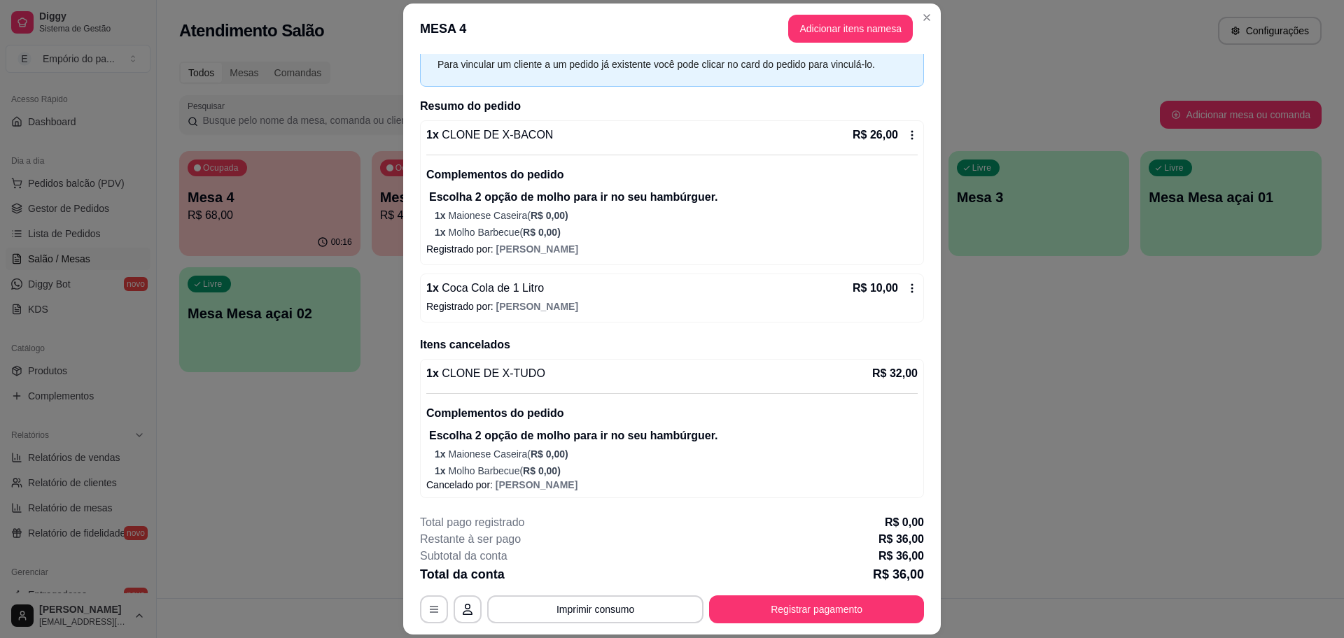
click at [906, 286] on icon at bounding box center [911, 288] width 11 height 11
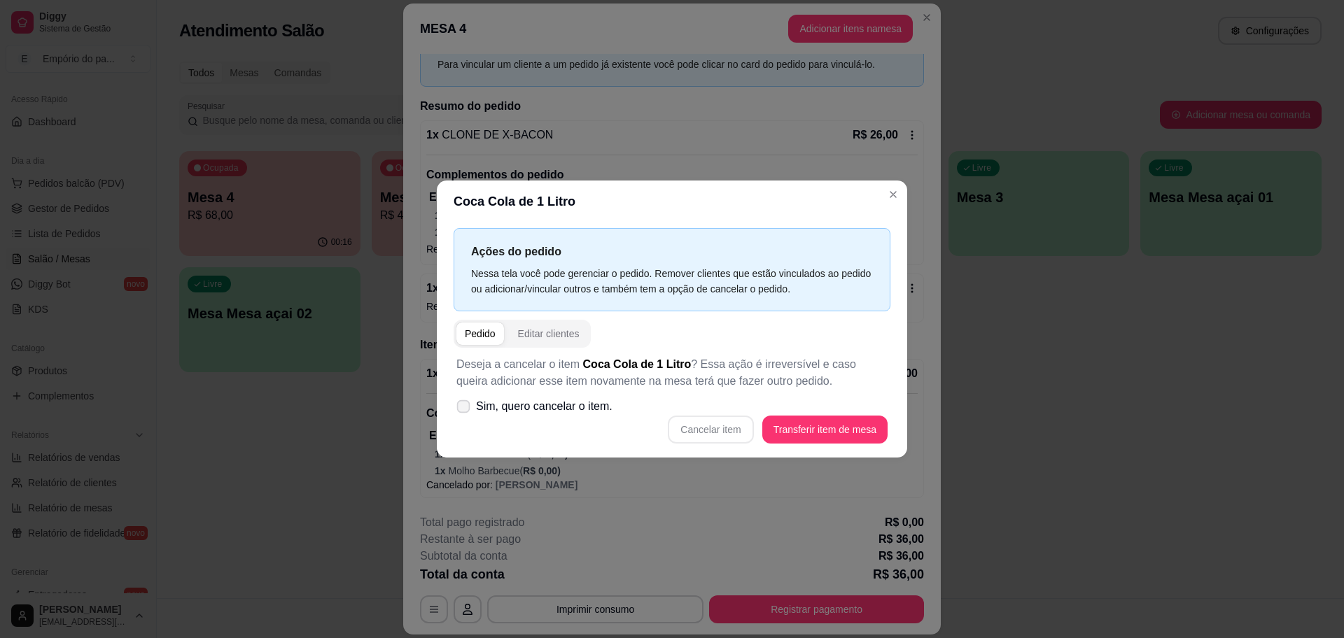
click at [460, 400] on span at bounding box center [463, 406] width 13 height 13
click at [460, 409] on input "Sim, quero cancelar o item." at bounding box center [460, 413] width 9 height 9
checkbox input "true"
click at [693, 431] on button "Cancelar item" at bounding box center [710, 430] width 85 height 28
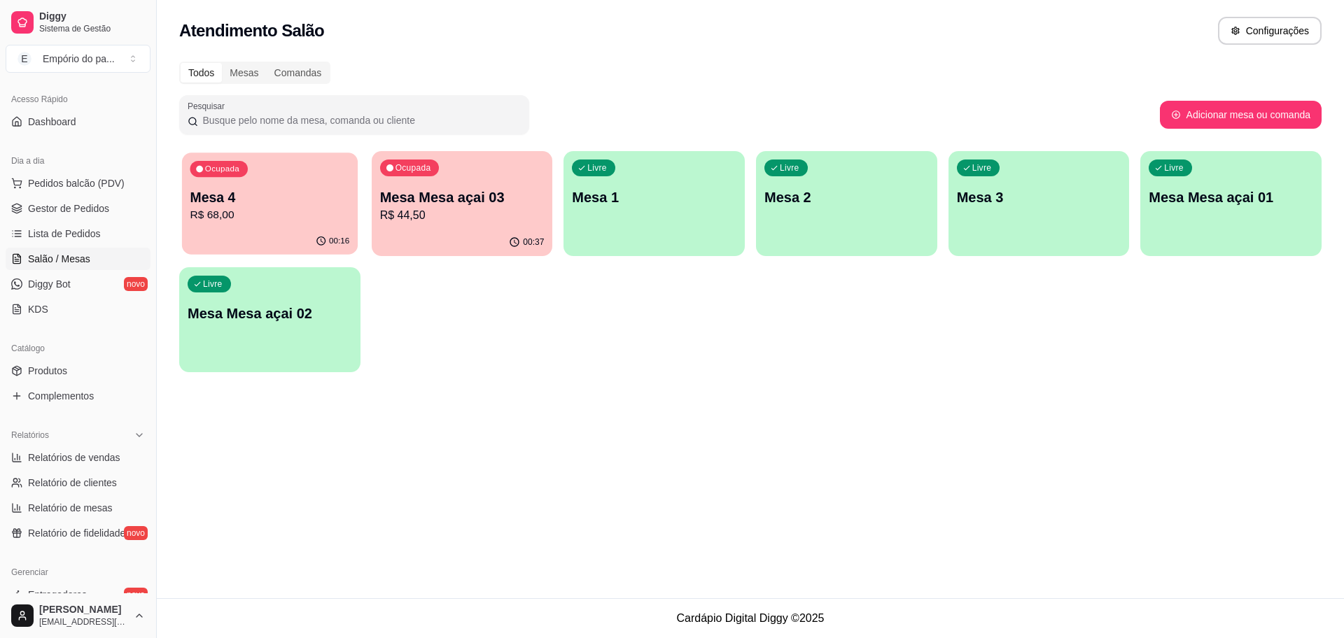
click at [227, 205] on p "Mesa 4" at bounding box center [270, 197] width 160 height 19
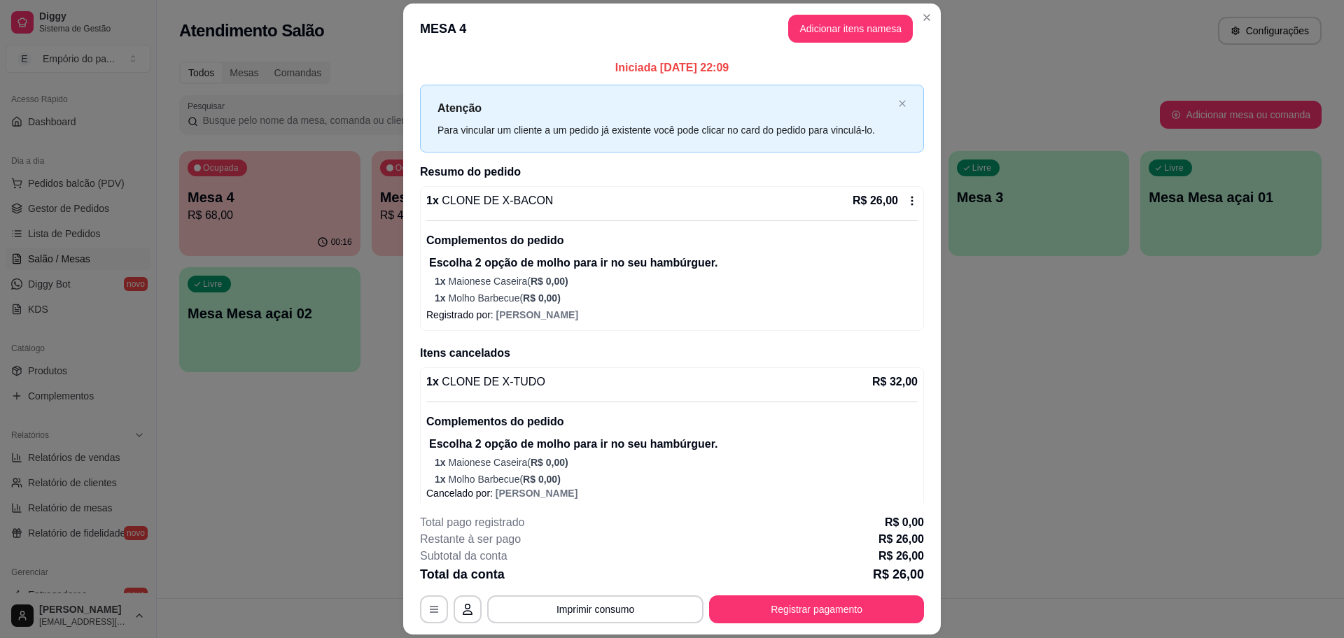
click at [906, 204] on icon at bounding box center [911, 200] width 11 height 11
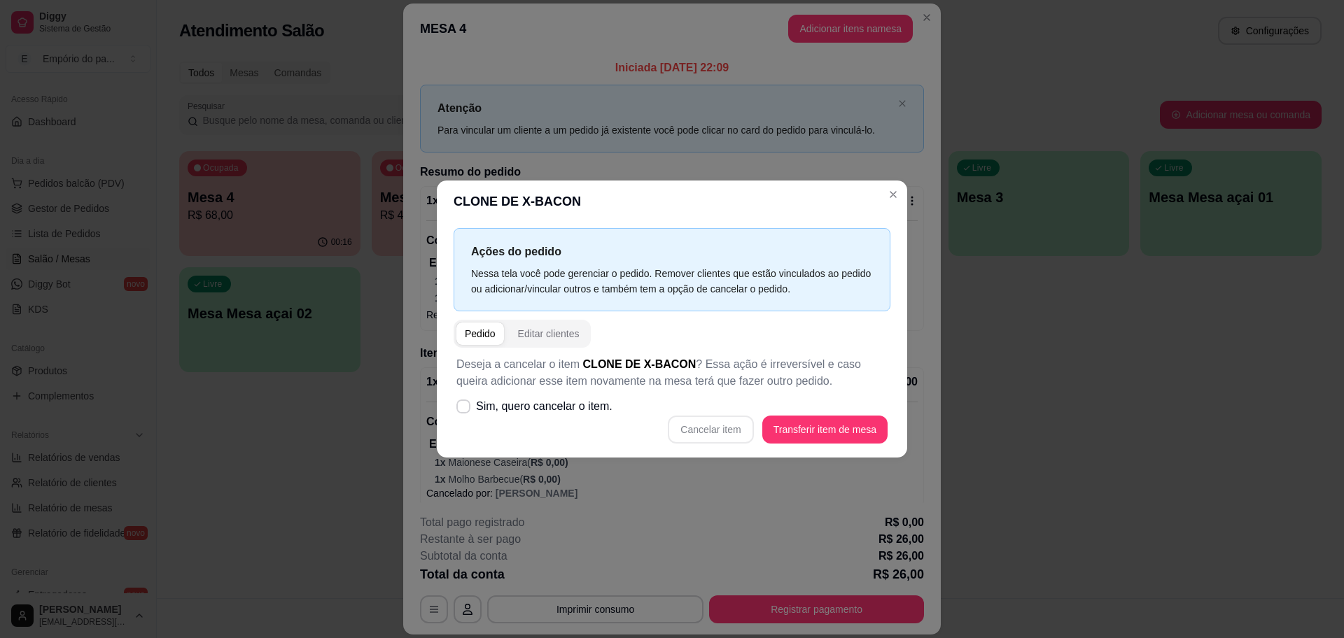
click at [733, 423] on div "Cancelar item Transferir item de mesa" at bounding box center [671, 430] width 431 height 28
click at [547, 405] on span "Sim, quero cancelar o item." at bounding box center [544, 406] width 136 height 17
click at [465, 409] on input "Sim, quero cancelar o item." at bounding box center [460, 413] width 9 height 9
checkbox input "true"
click at [708, 423] on button "Cancelar item" at bounding box center [710, 429] width 83 height 27
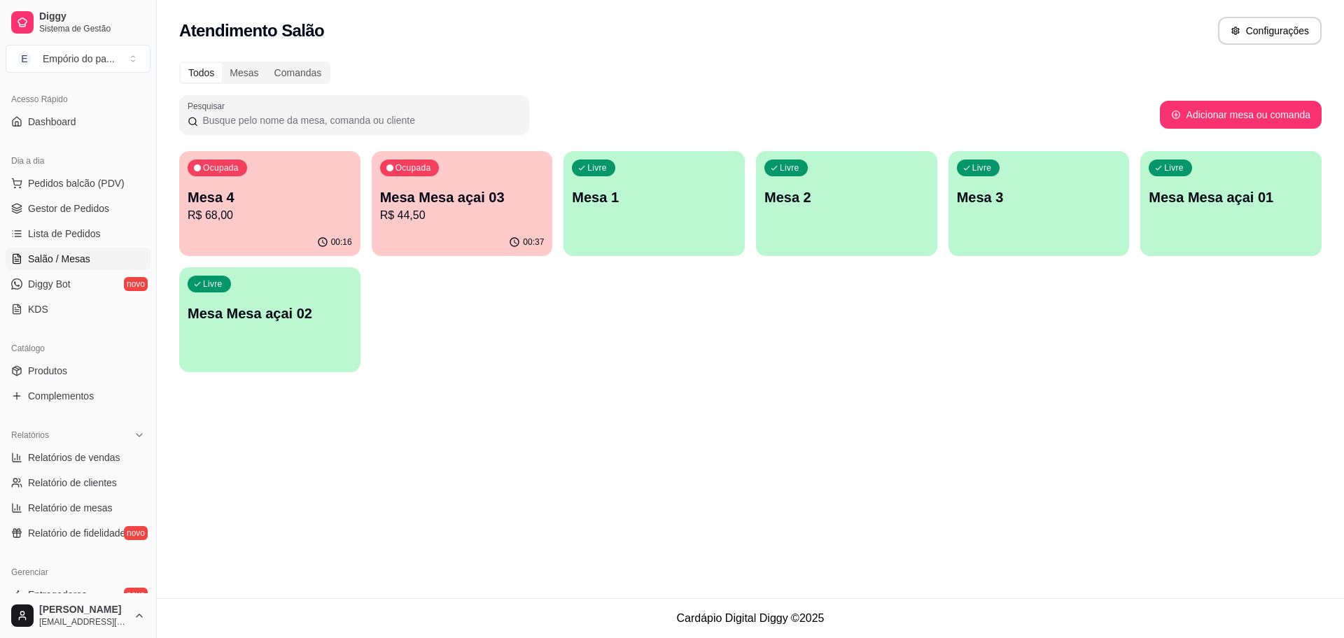
click at [239, 226] on div "Ocupada Mesa 4 R$ 68,00" at bounding box center [269, 190] width 181 height 78
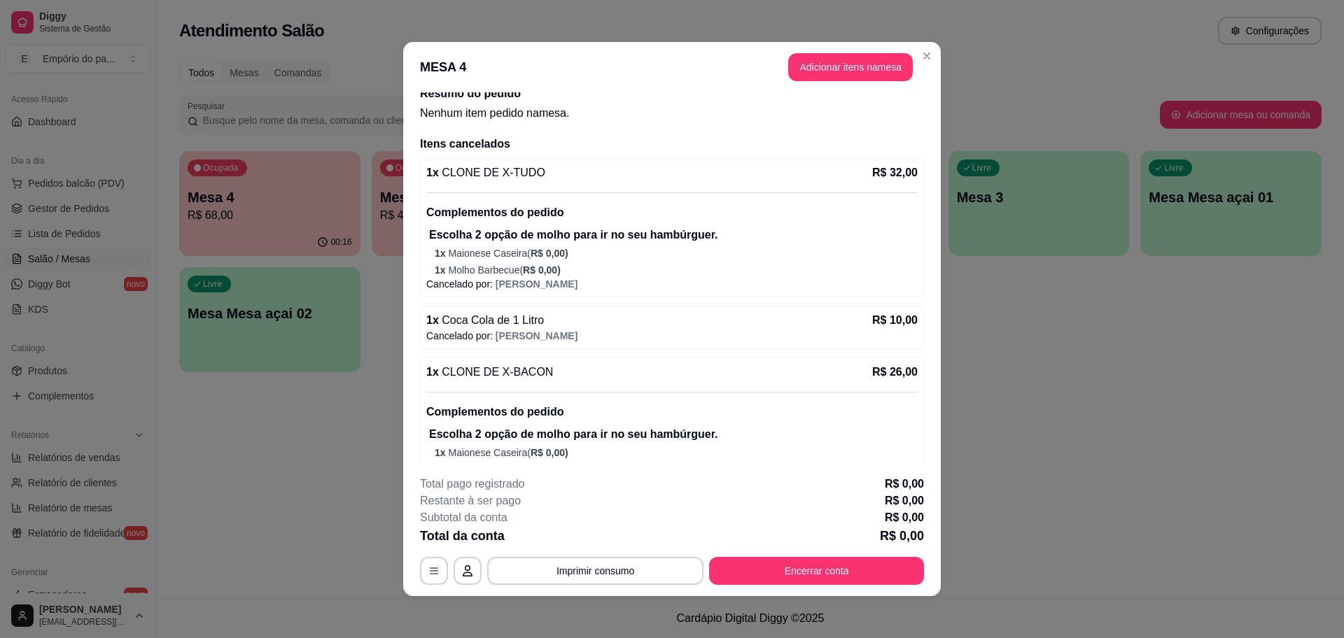
scroll to position [78, 0]
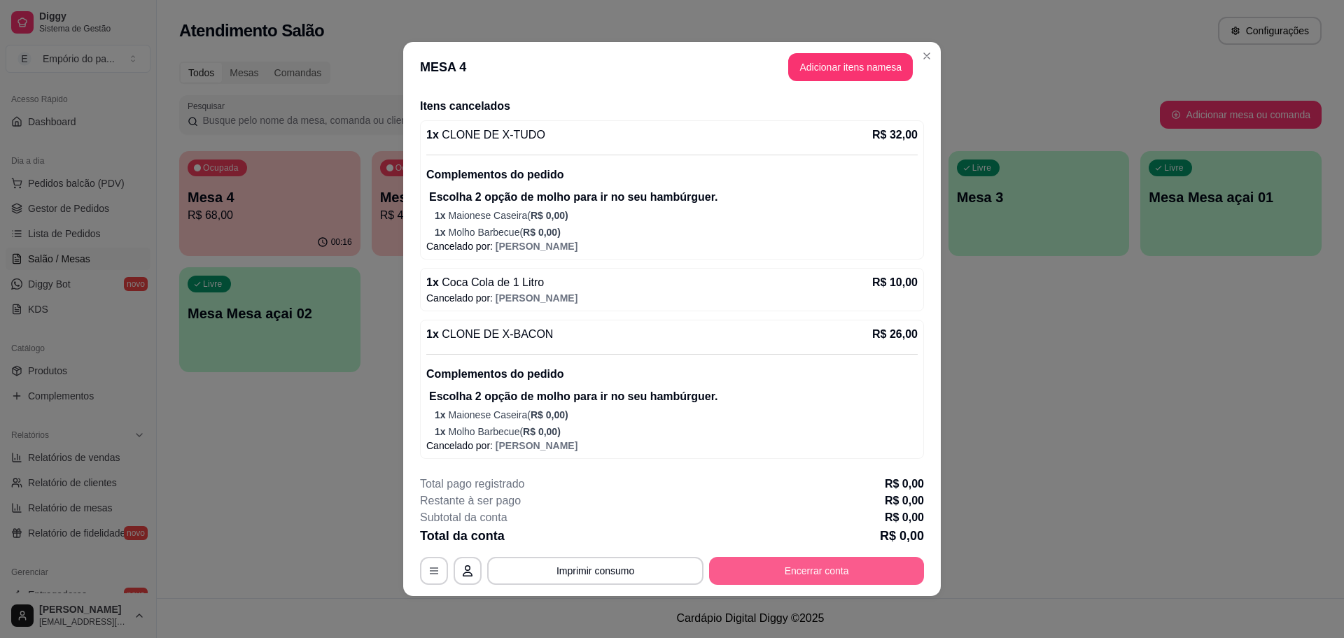
click at [797, 575] on button "Encerrar conta" at bounding box center [816, 571] width 215 height 28
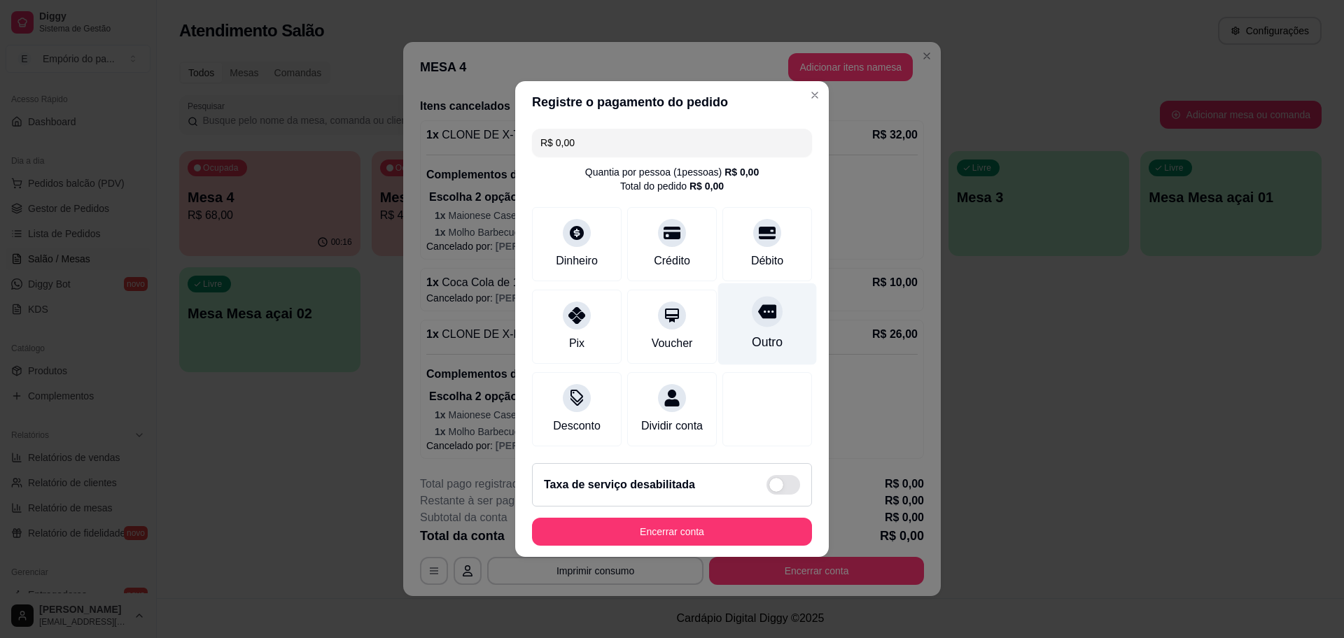
click at [752, 333] on div "Outro" at bounding box center [767, 342] width 31 height 18
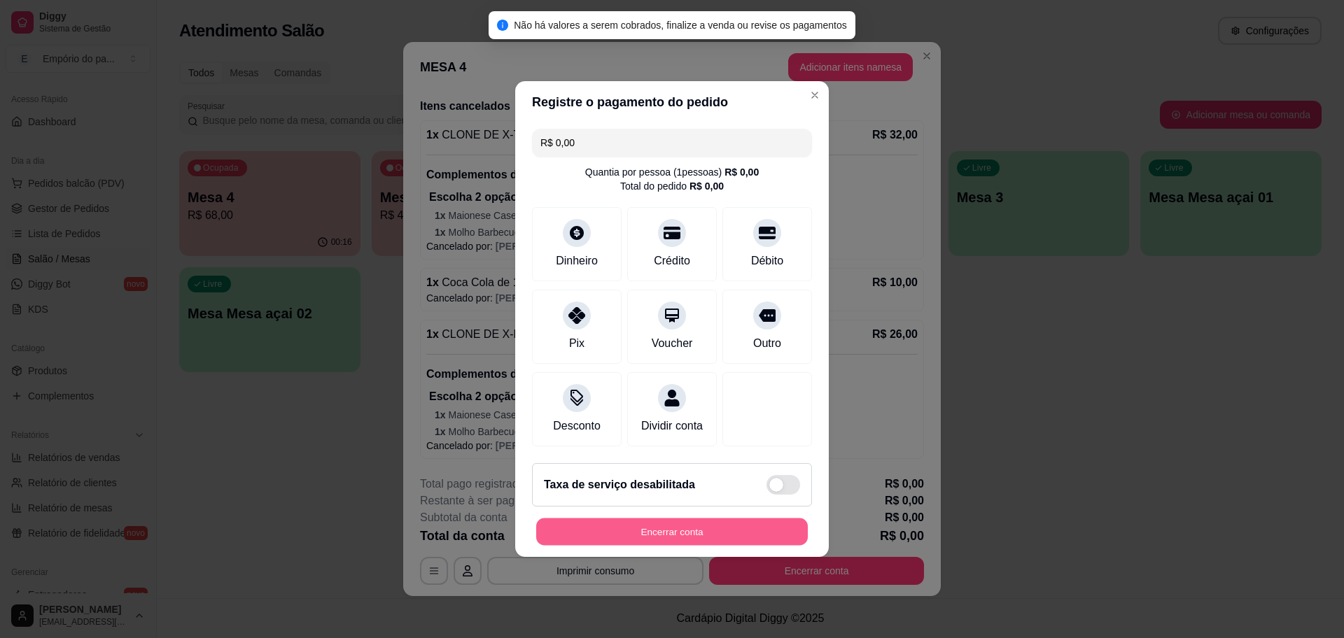
click at [697, 535] on button "Encerrar conta" at bounding box center [672, 532] width 272 height 27
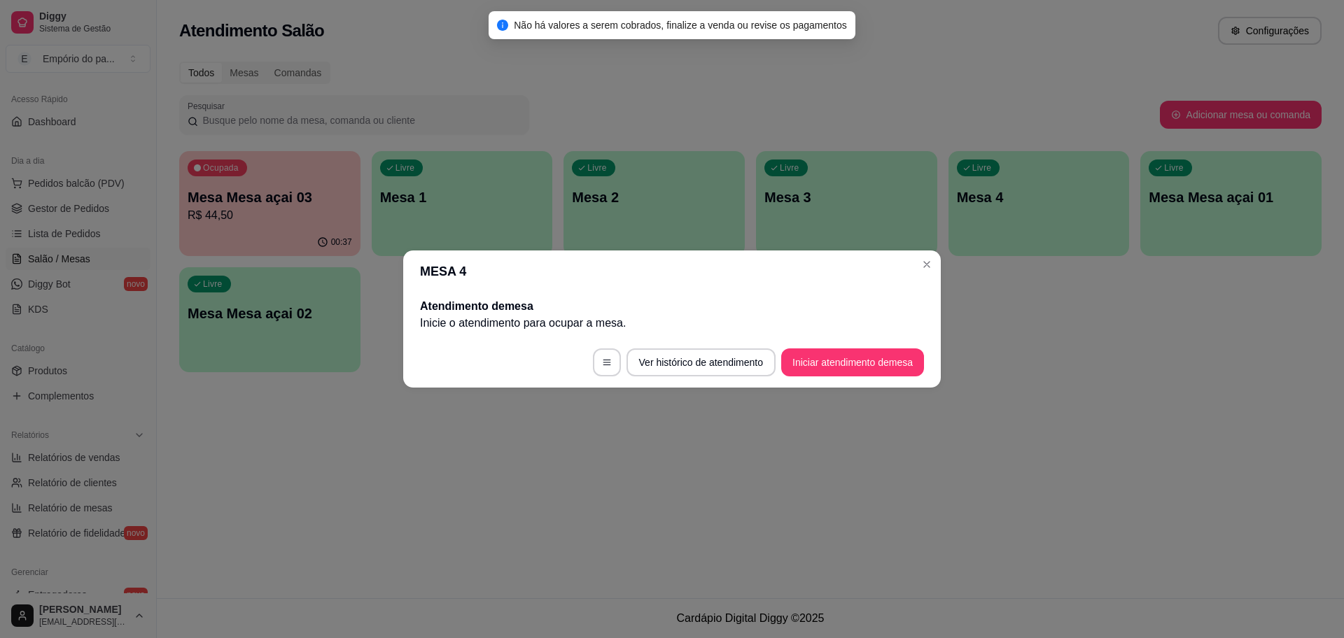
scroll to position [0, 0]
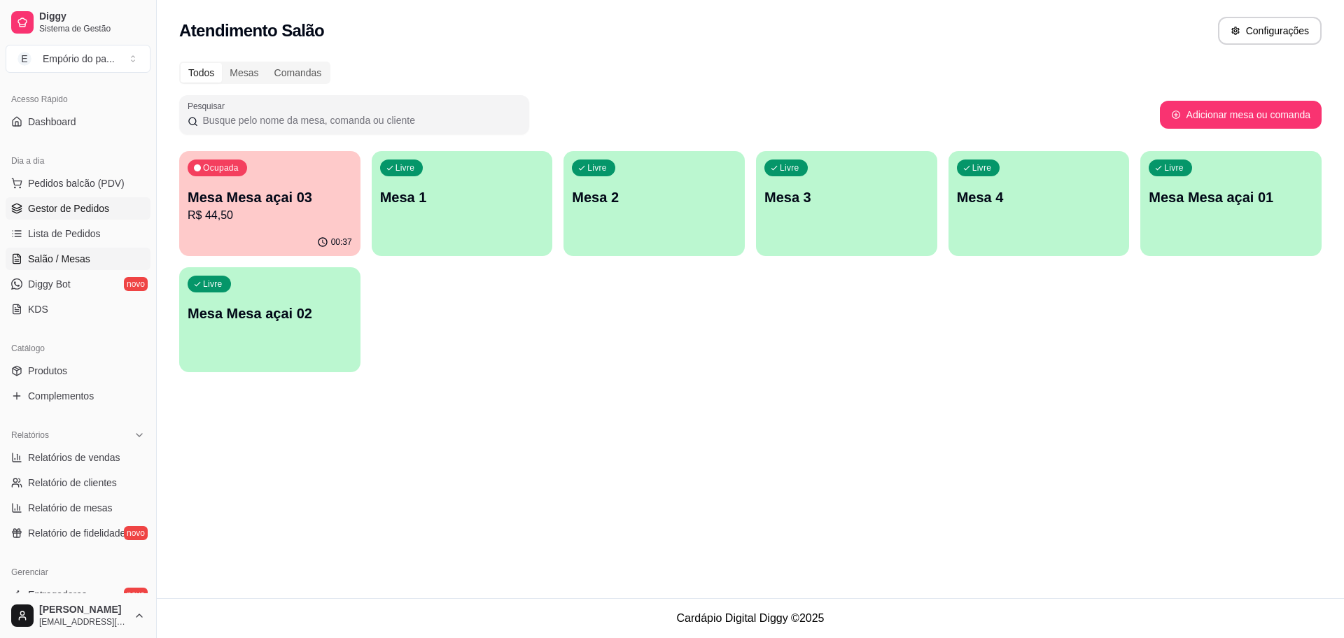
click at [87, 204] on span "Gestor de Pedidos" at bounding box center [68, 209] width 81 height 14
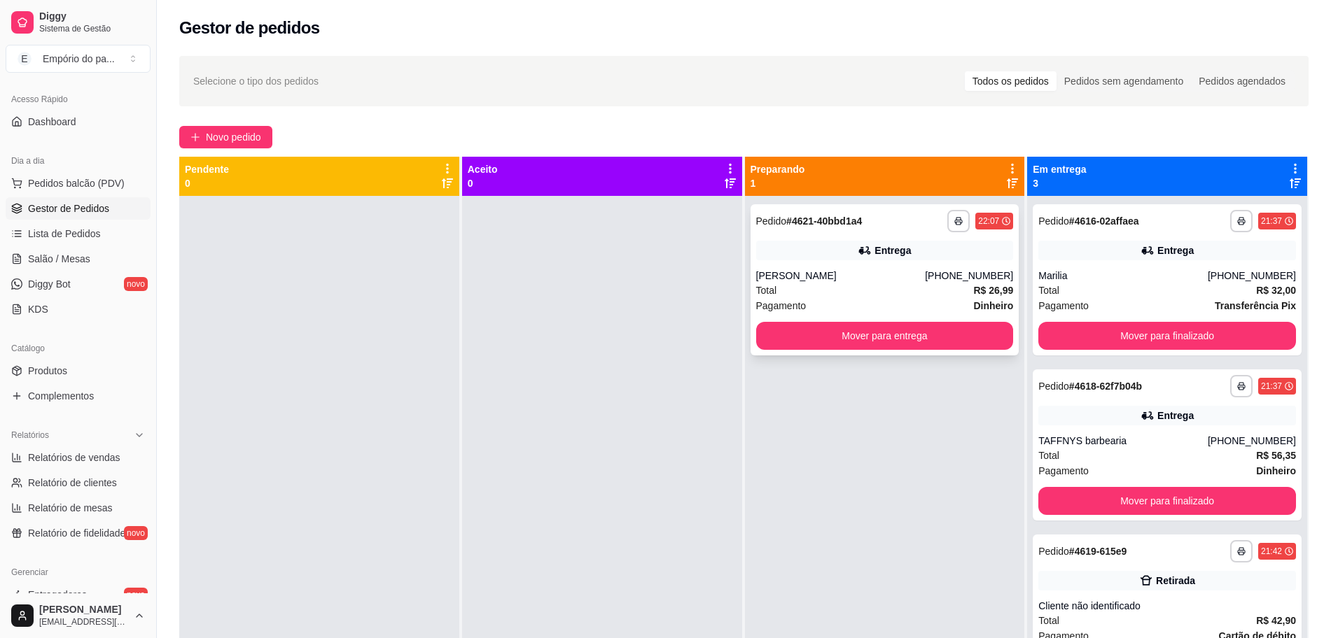
click at [794, 281] on div "[PERSON_NAME]" at bounding box center [840, 276] width 169 height 14
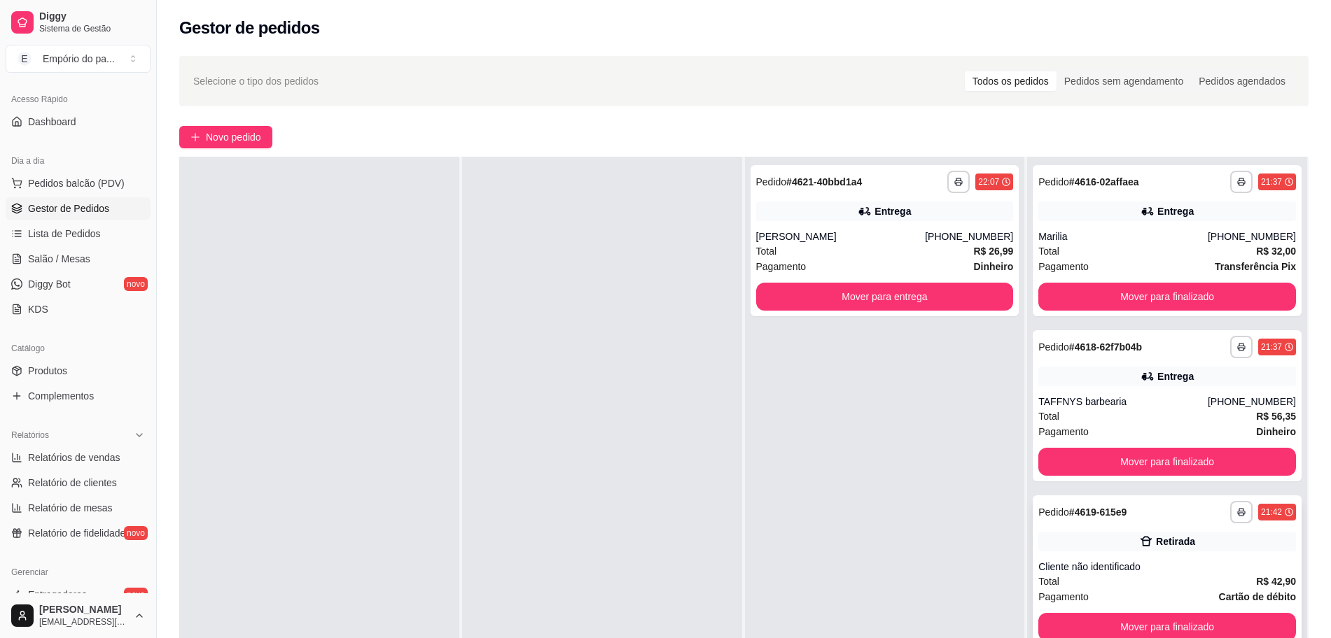
click at [1128, 571] on div "Cliente não identificado" at bounding box center [1167, 567] width 258 height 14
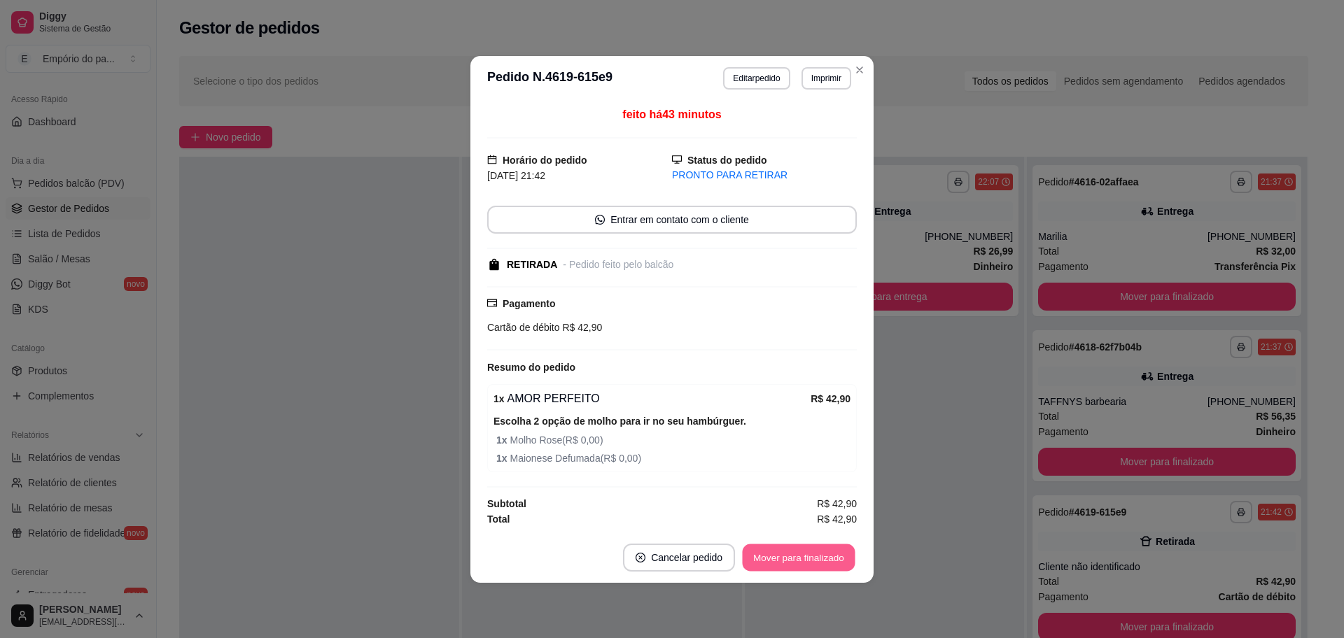
click at [782, 547] on button "Mover para finalizado" at bounding box center [799, 557] width 113 height 27
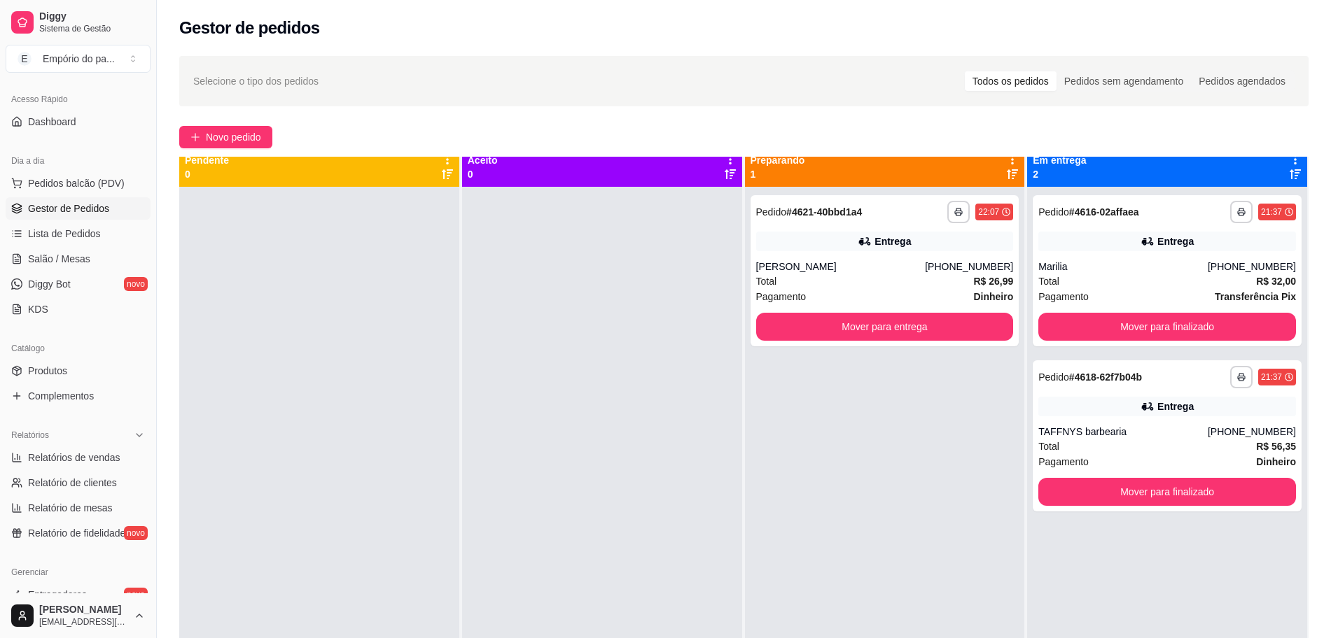
scroll to position [0, 0]
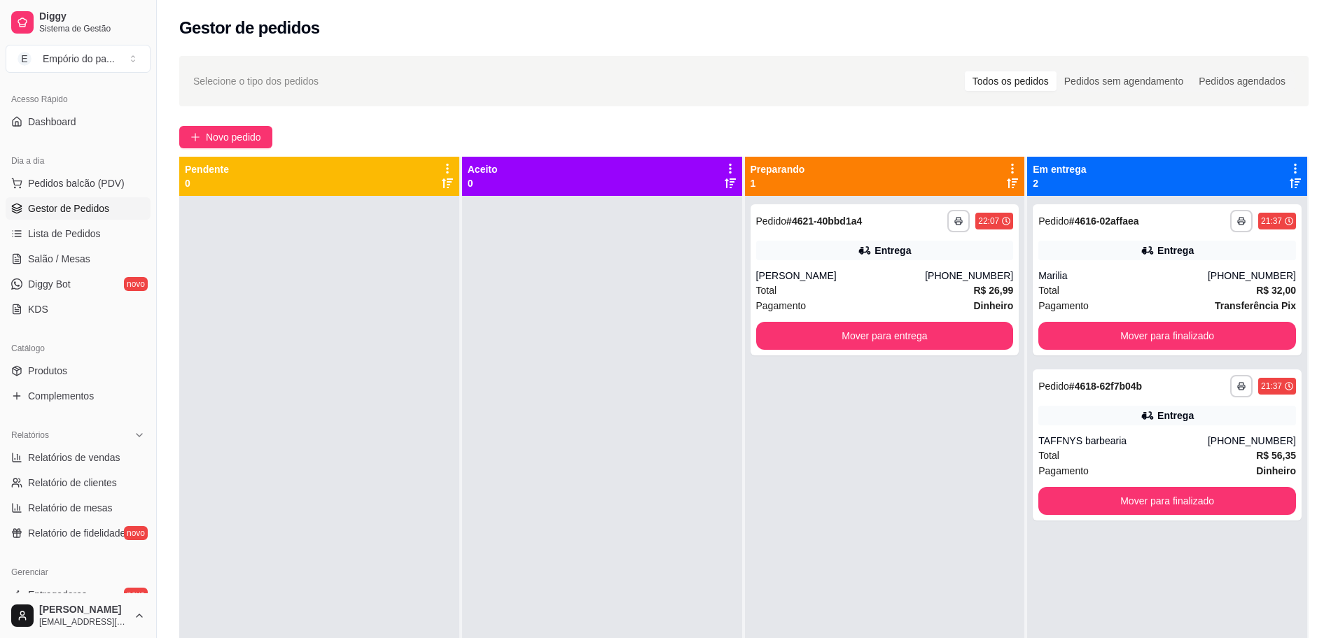
click at [57, 198] on link "Gestor de Pedidos" at bounding box center [78, 208] width 145 height 22
click at [42, 232] on span "Lista de Pedidos" at bounding box center [64, 234] width 73 height 14
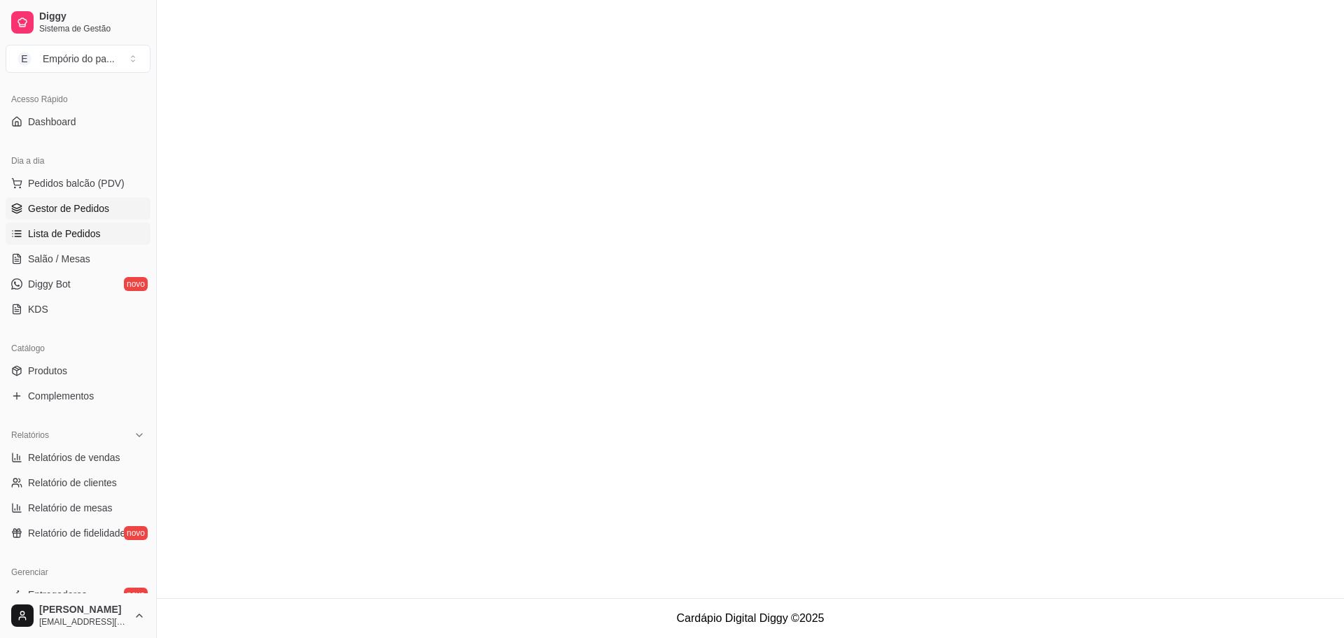
click at [55, 199] on link "Gestor de Pedidos" at bounding box center [78, 208] width 145 height 22
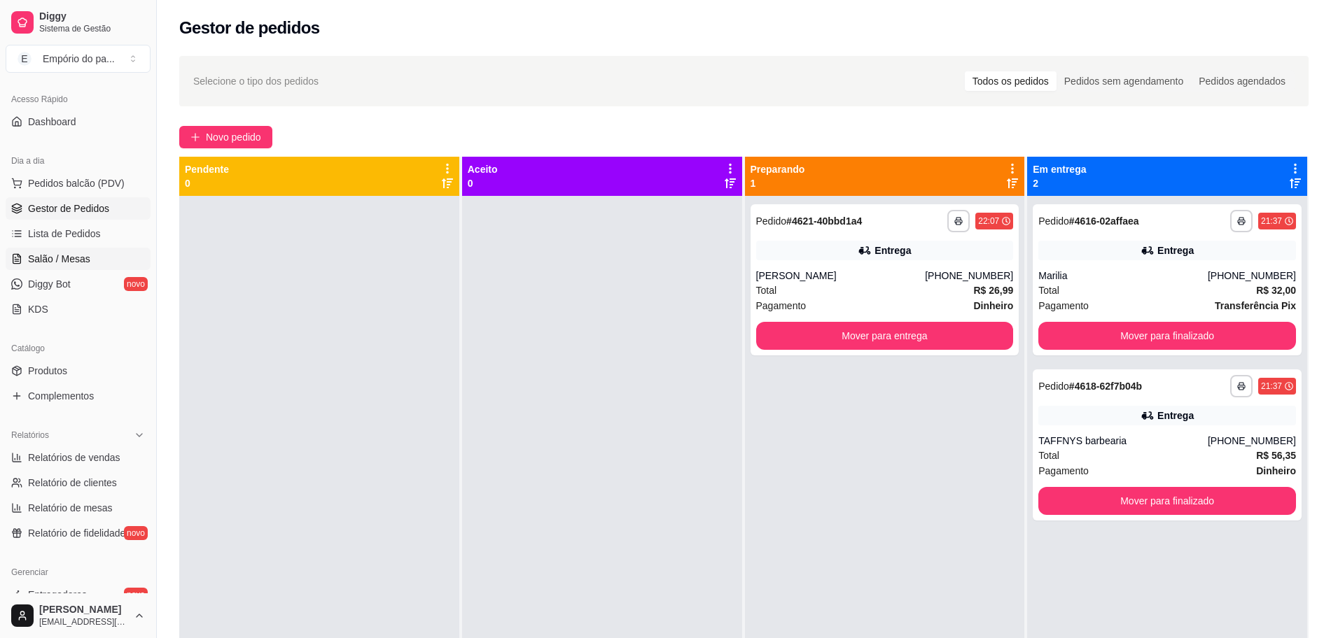
click at [32, 259] on span "Salão / Mesas" at bounding box center [59, 259] width 62 height 14
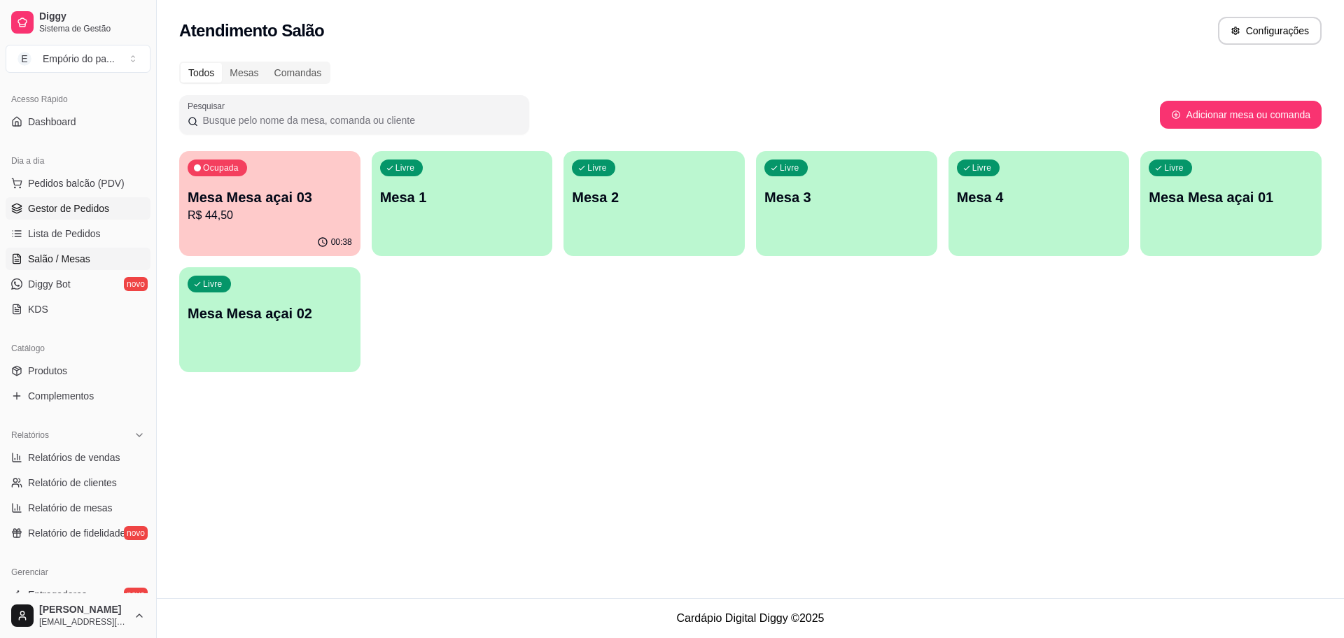
click at [79, 206] on span "Gestor de Pedidos" at bounding box center [68, 209] width 81 height 14
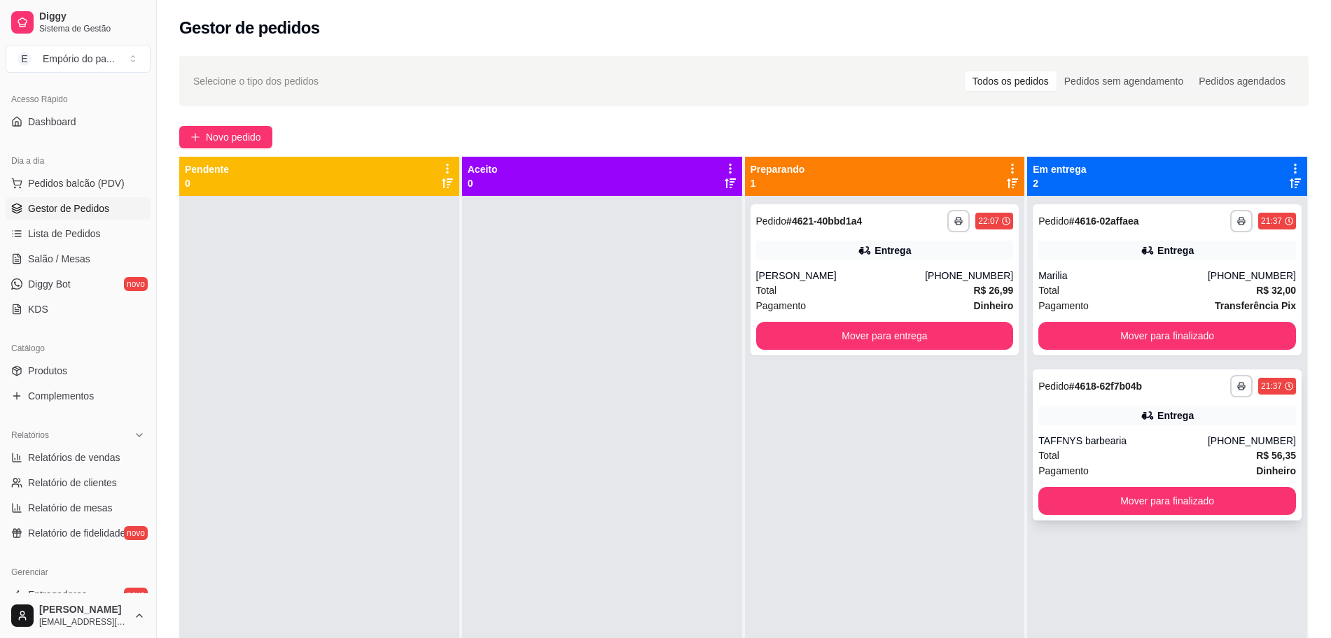
click at [1074, 449] on div "Total R$ 56,35" at bounding box center [1167, 455] width 258 height 15
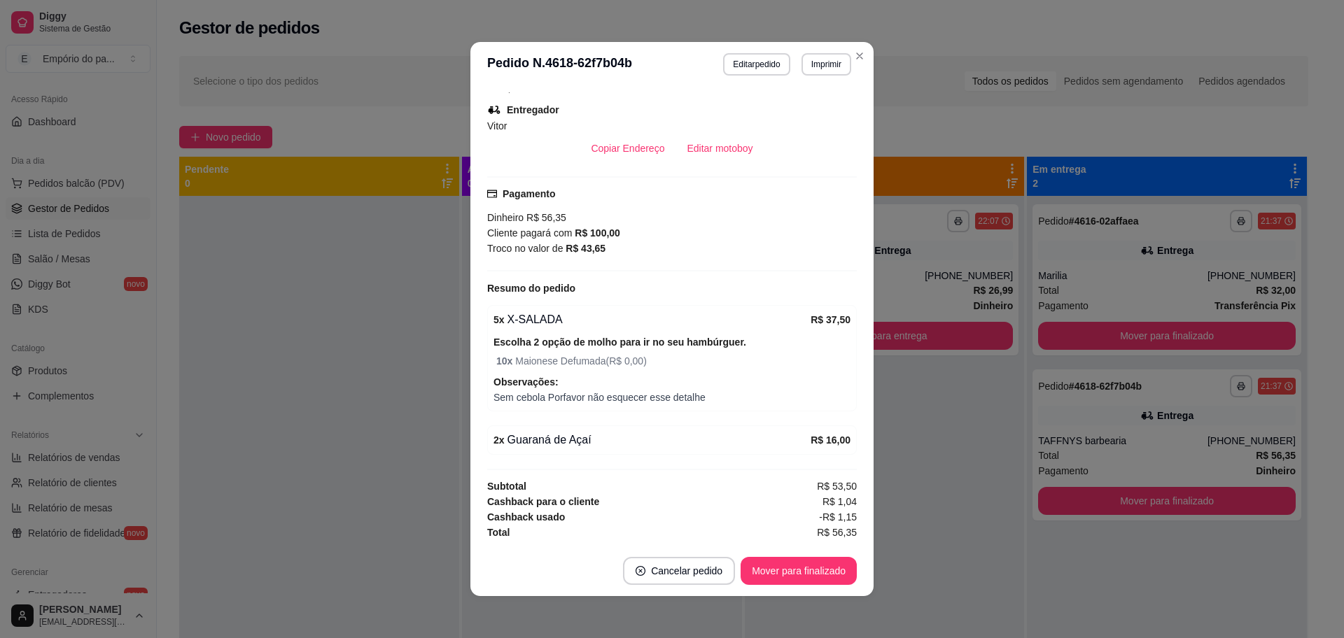
scroll to position [3, 0]
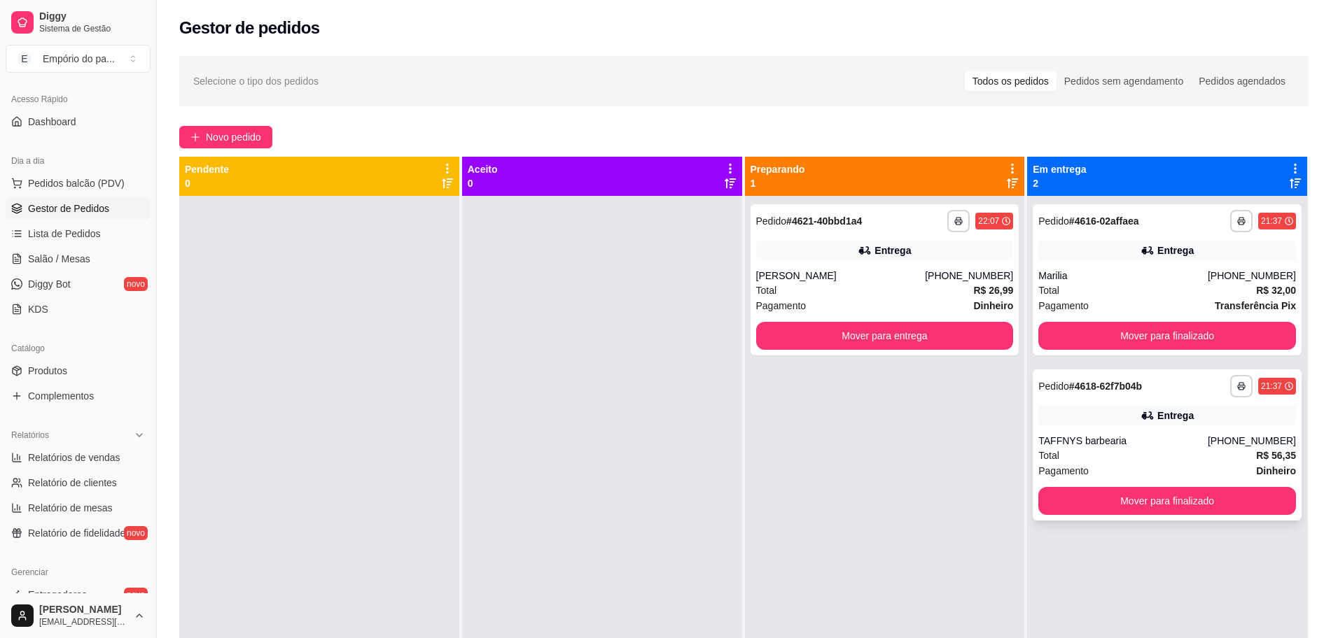
click at [1109, 442] on div "TAFFNYS barbearia" at bounding box center [1122, 441] width 169 height 14
click at [1079, 292] on div "Total R$ 32,00" at bounding box center [1167, 290] width 258 height 15
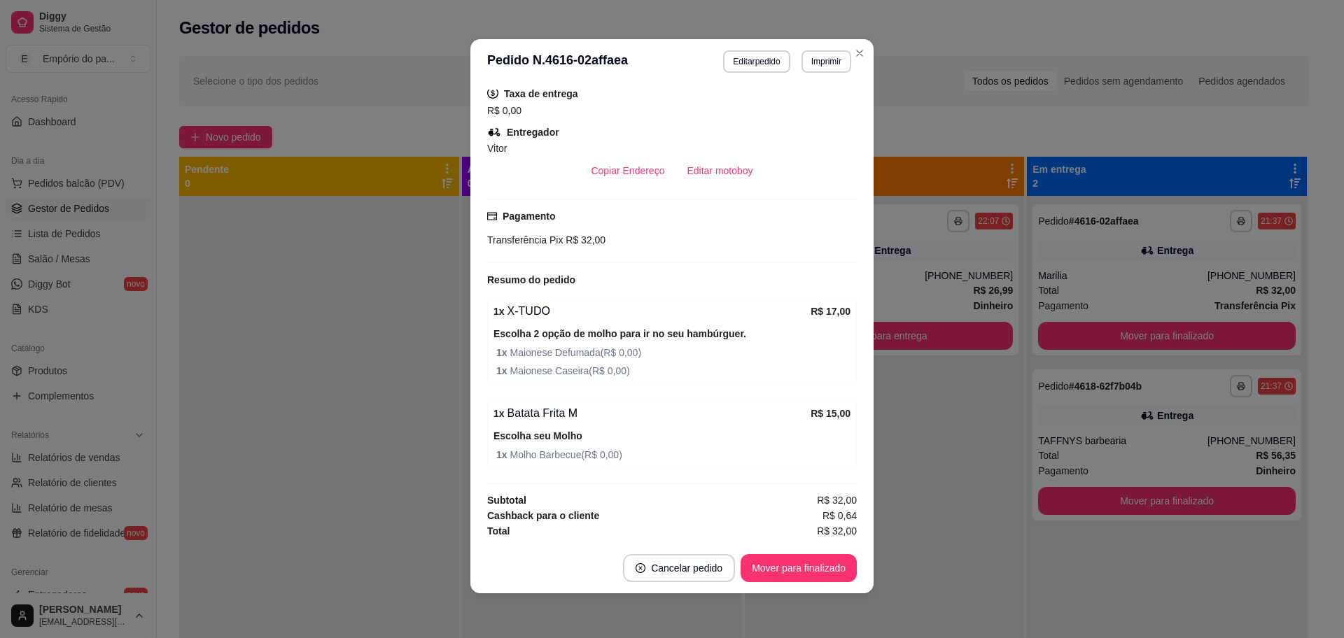
scroll to position [360, 0]
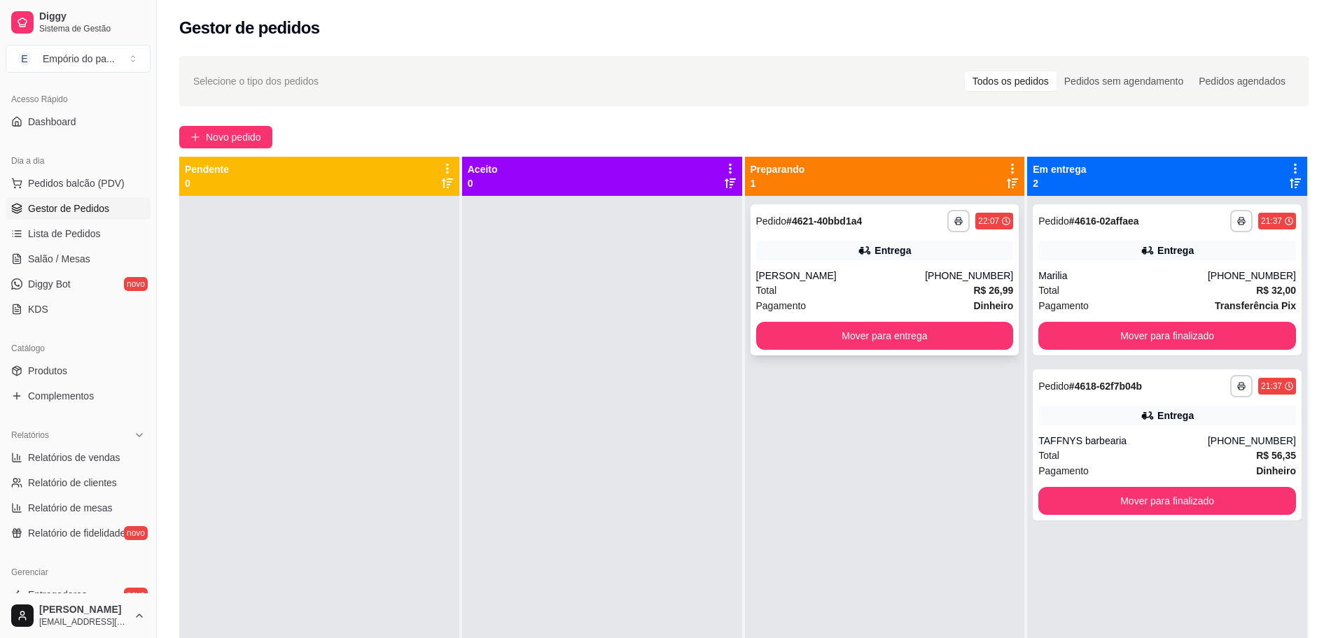
click at [815, 295] on div "Total R$ 26,99" at bounding box center [885, 290] width 258 height 15
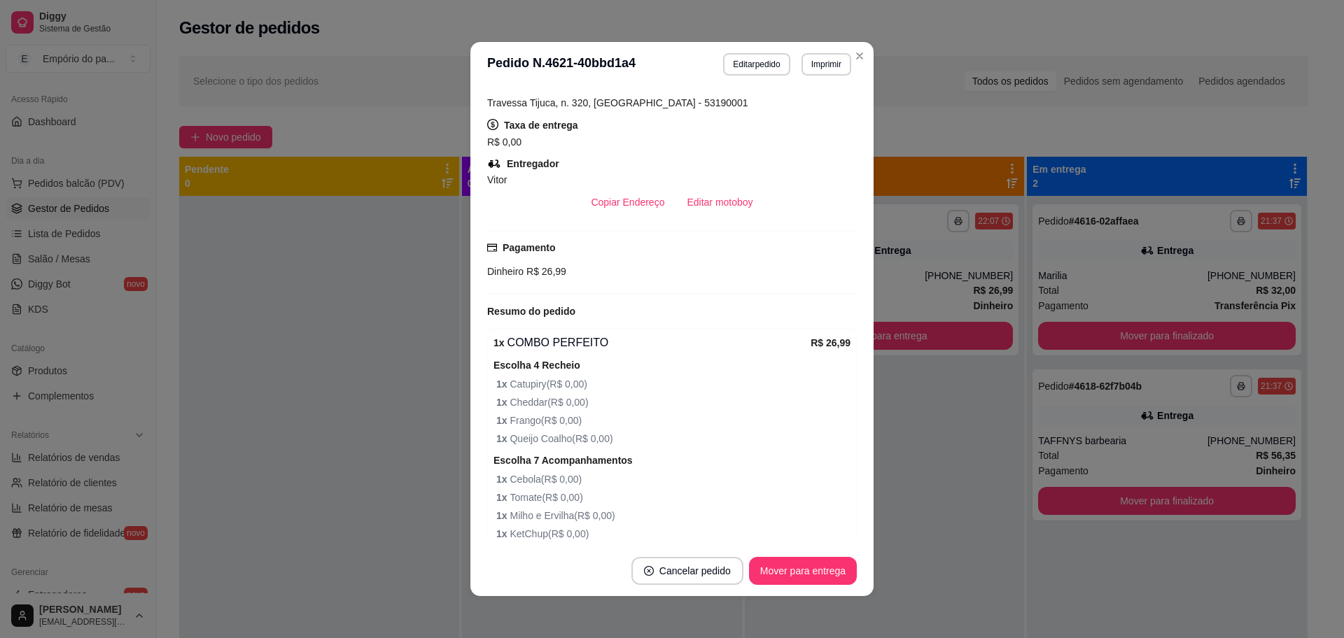
scroll to position [463, 0]
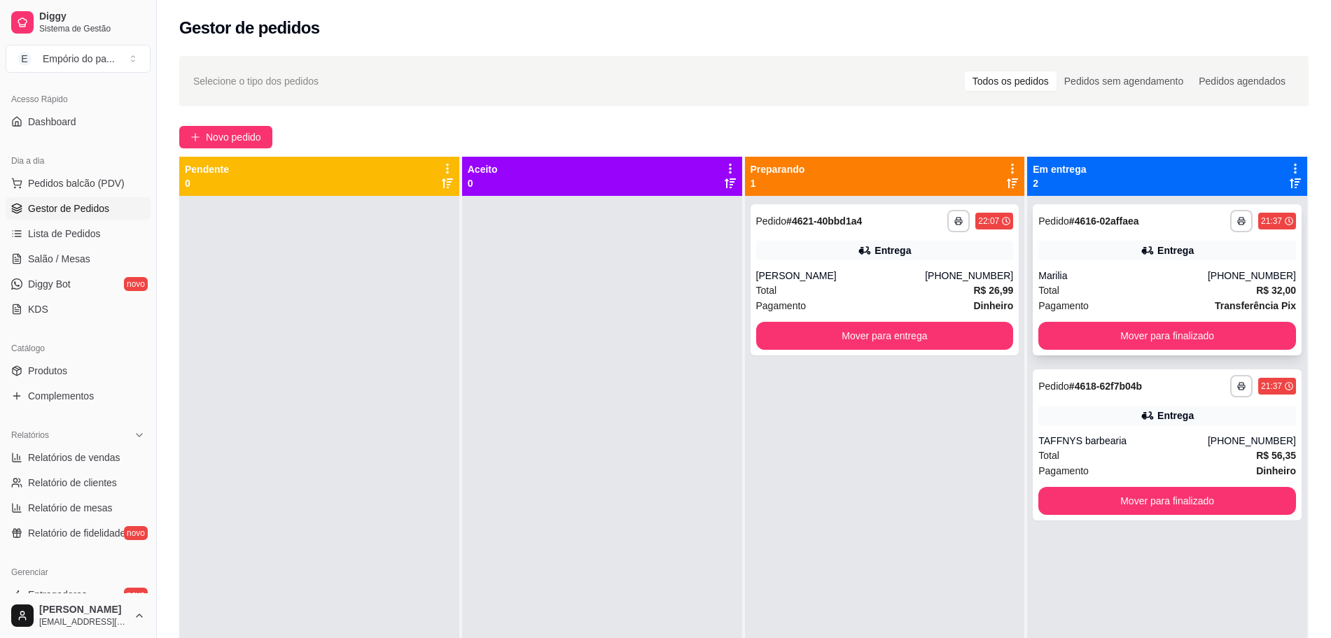
click at [1172, 287] on div "Total R$ 32,00" at bounding box center [1167, 290] width 258 height 15
click at [1124, 470] on div "Pagamento Dinheiro" at bounding box center [1167, 470] width 258 height 15
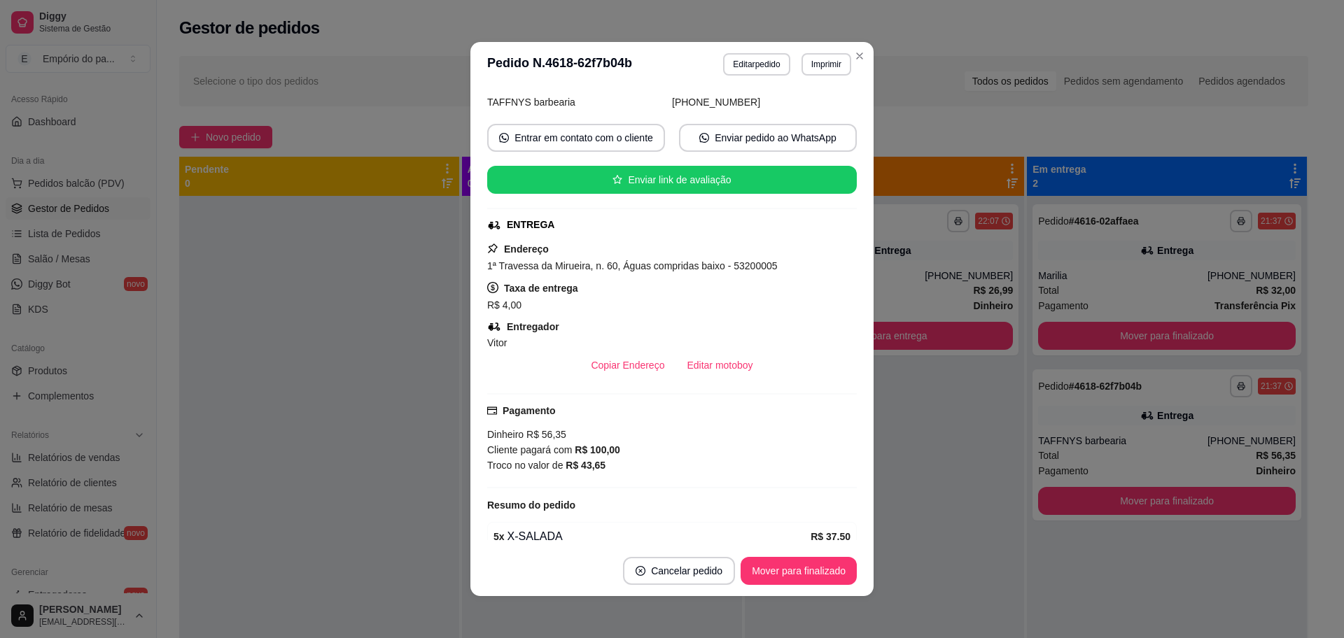
scroll to position [384, 0]
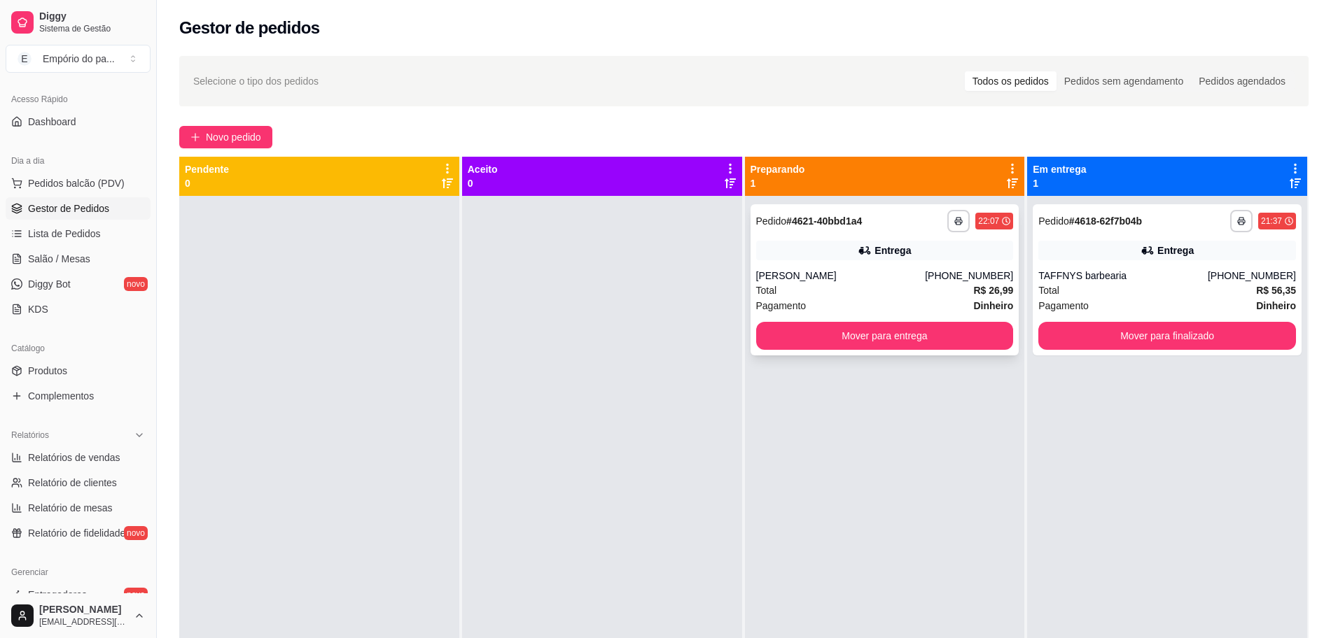
click at [830, 290] on div "Total R$ 26,99" at bounding box center [885, 290] width 258 height 15
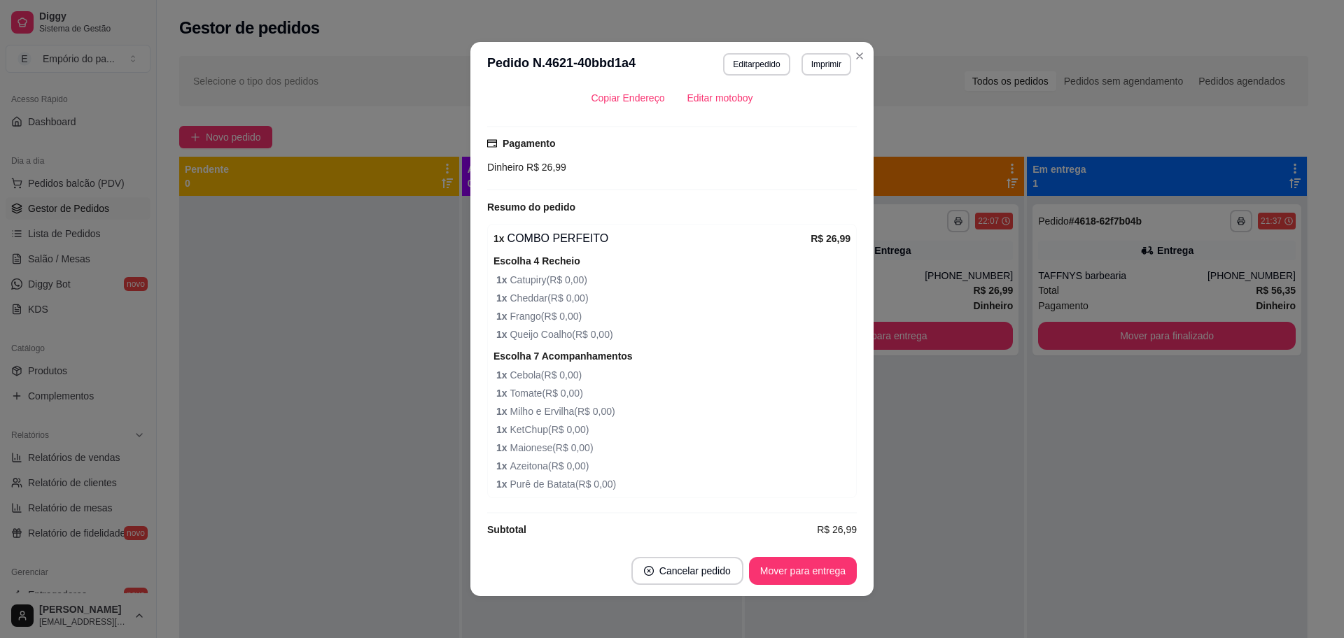
scroll to position [463, 0]
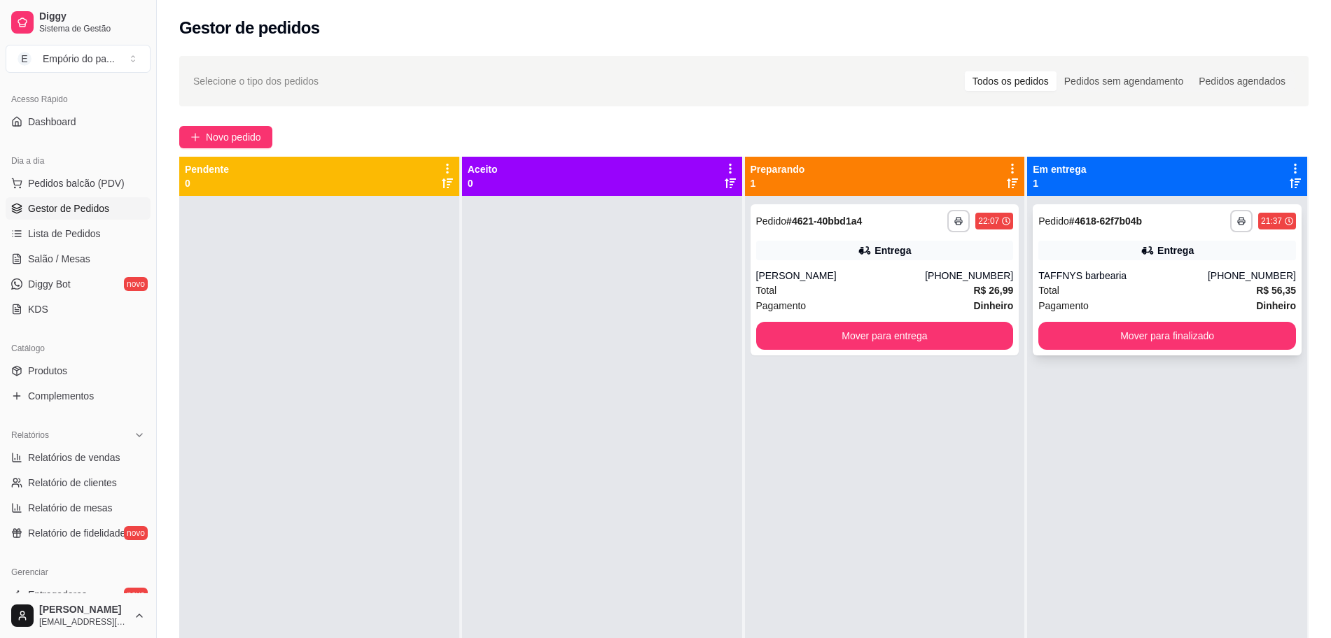
click at [1088, 281] on div "TAFFNYS barbearia" at bounding box center [1122, 276] width 169 height 14
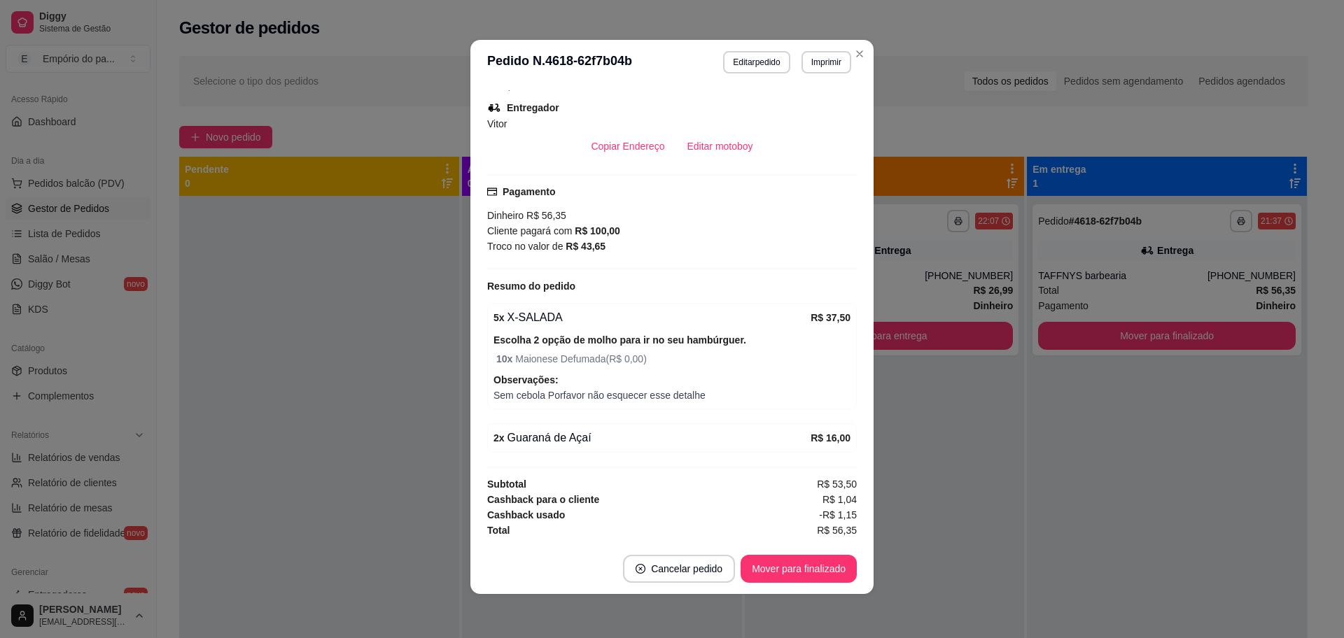
scroll to position [3, 0]
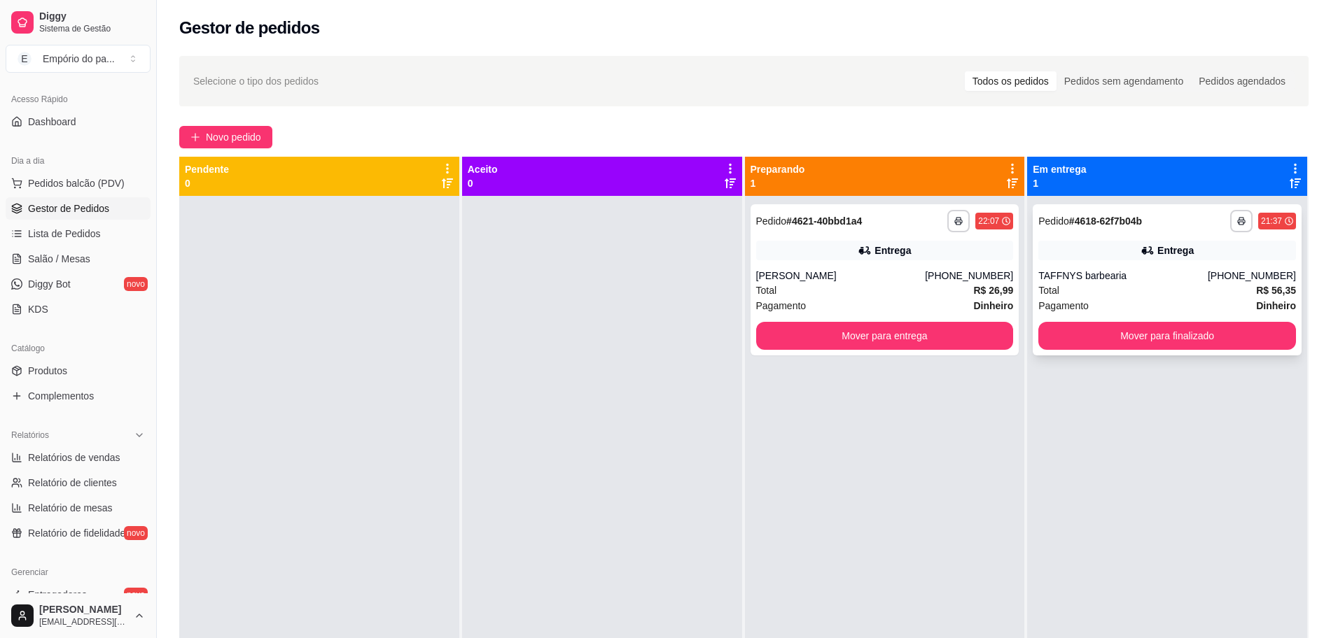
click at [1081, 292] on div "Total R$ 56,35" at bounding box center [1167, 290] width 258 height 15
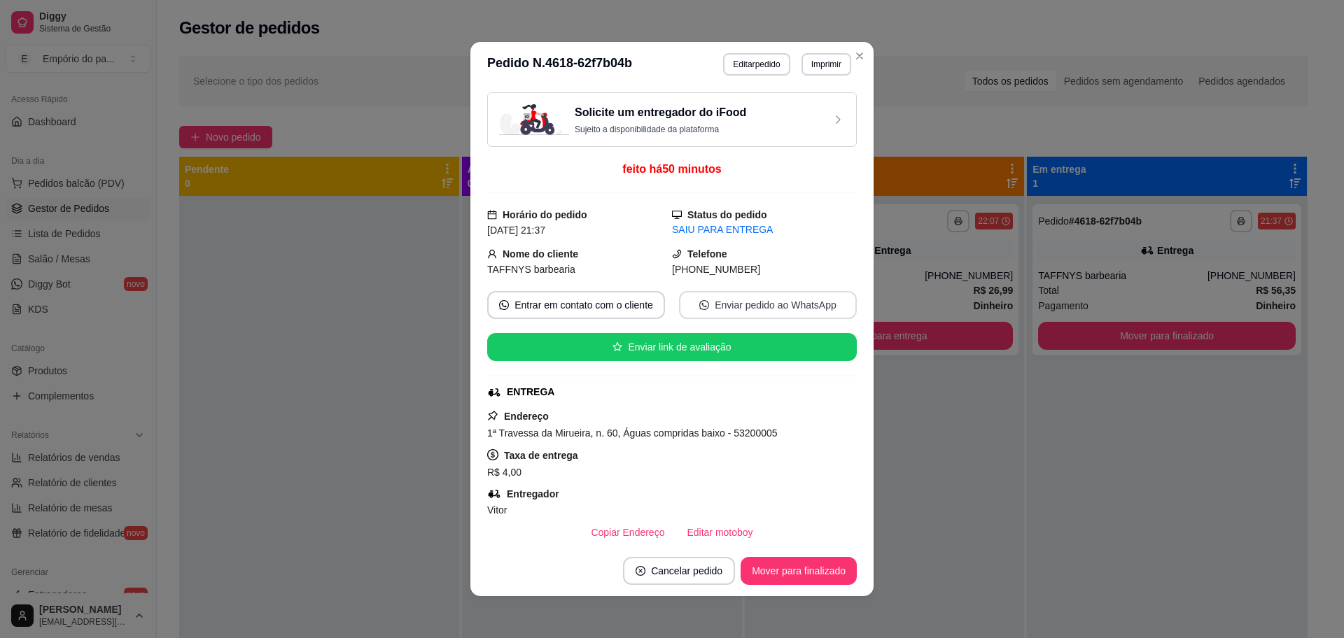
scroll to position [384, 0]
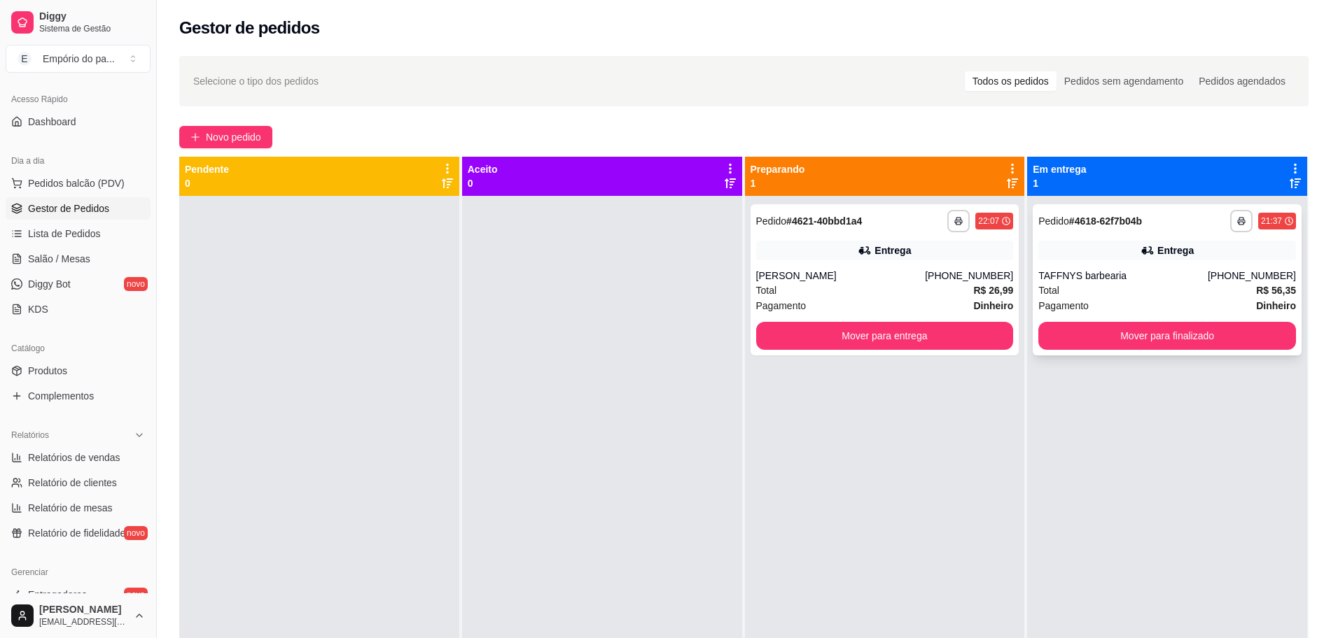
click at [1158, 299] on div "Pagamento Dinheiro" at bounding box center [1167, 305] width 258 height 15
click at [663, 270] on div at bounding box center [602, 515] width 280 height 638
click at [1082, 288] on div "Total R$ 56,35" at bounding box center [1167, 290] width 258 height 15
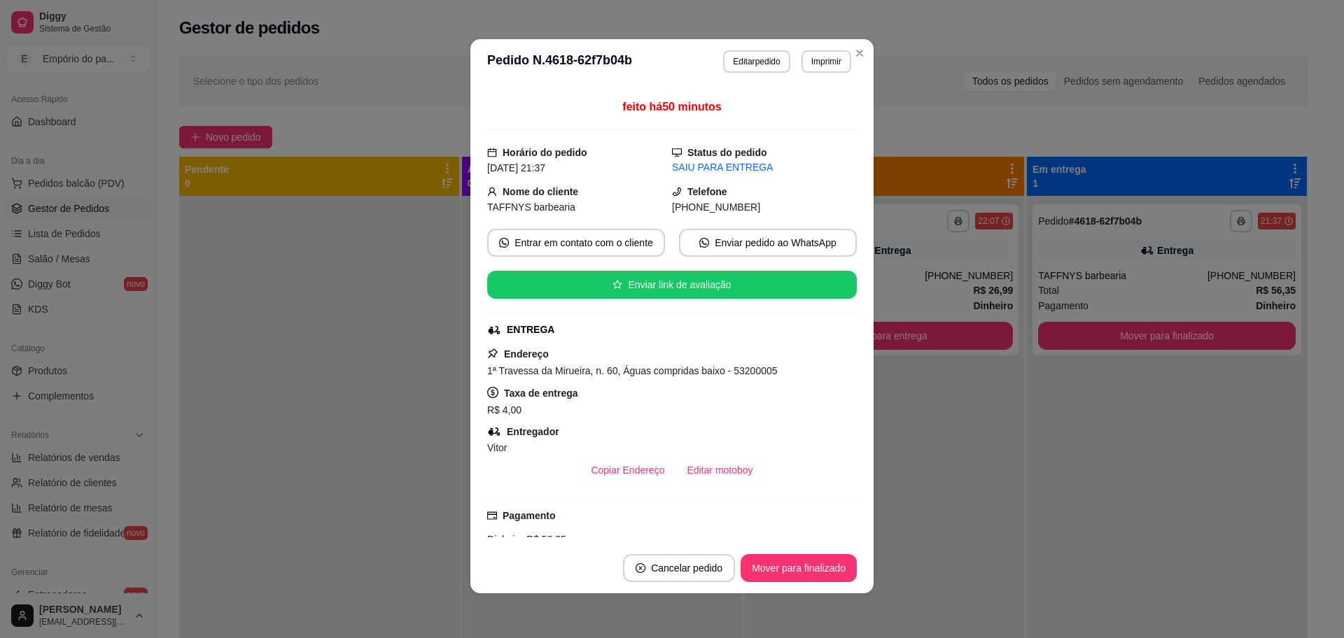
scroll to position [34, 0]
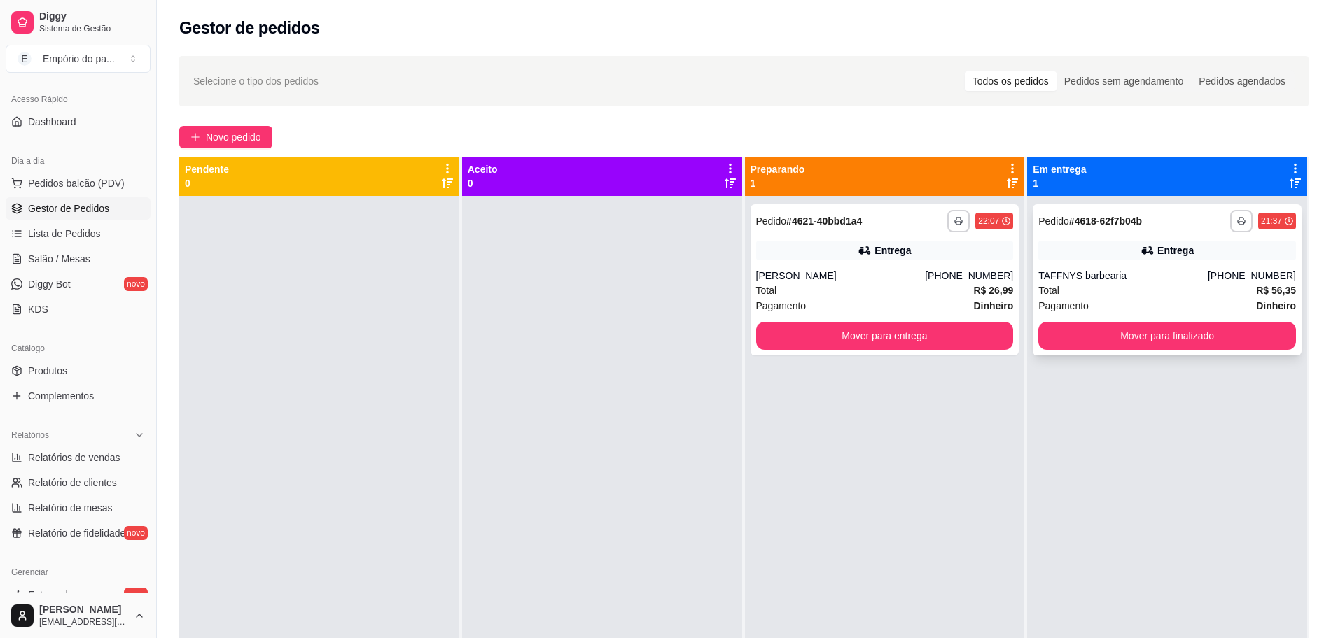
click at [1097, 300] on div "Pagamento Dinheiro" at bounding box center [1167, 305] width 258 height 15
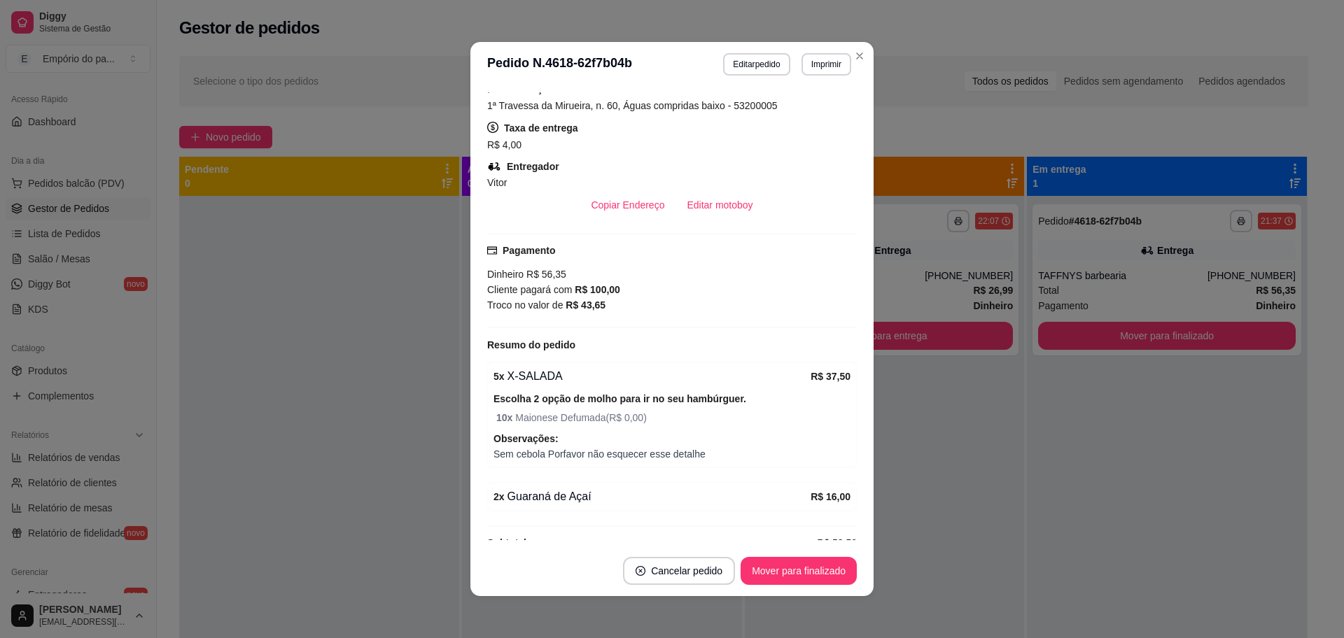
scroll to position [384, 0]
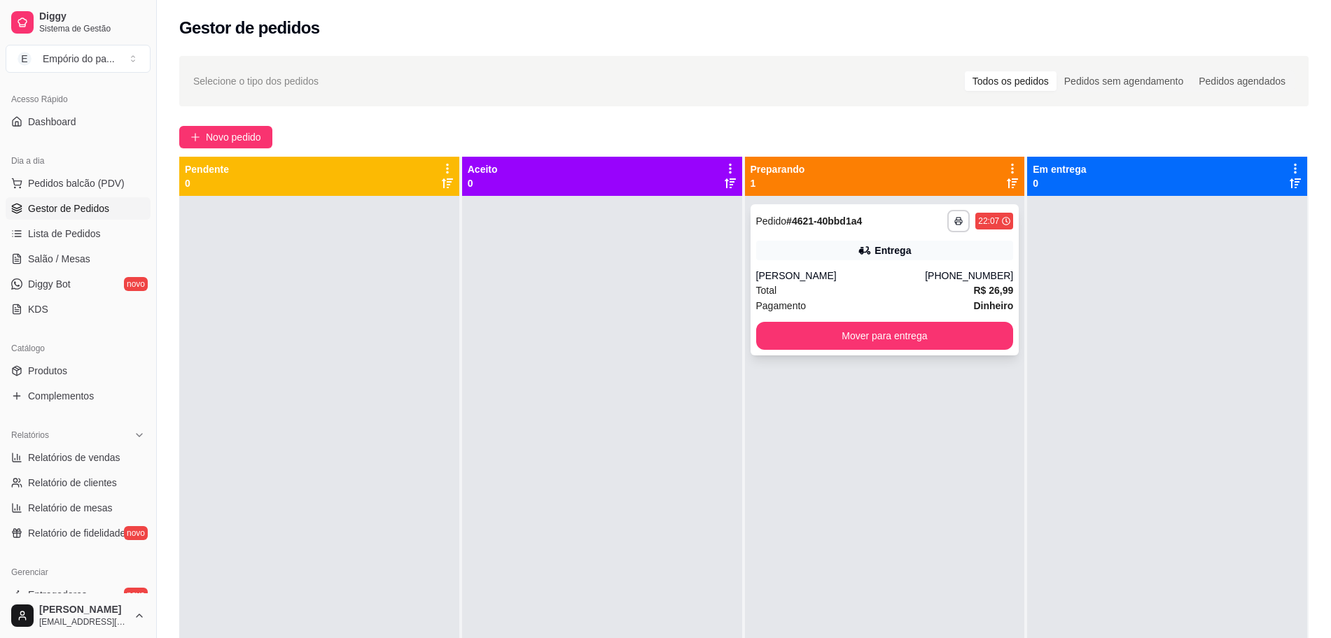
click at [886, 286] on div "Total R$ 26,99" at bounding box center [885, 290] width 258 height 15
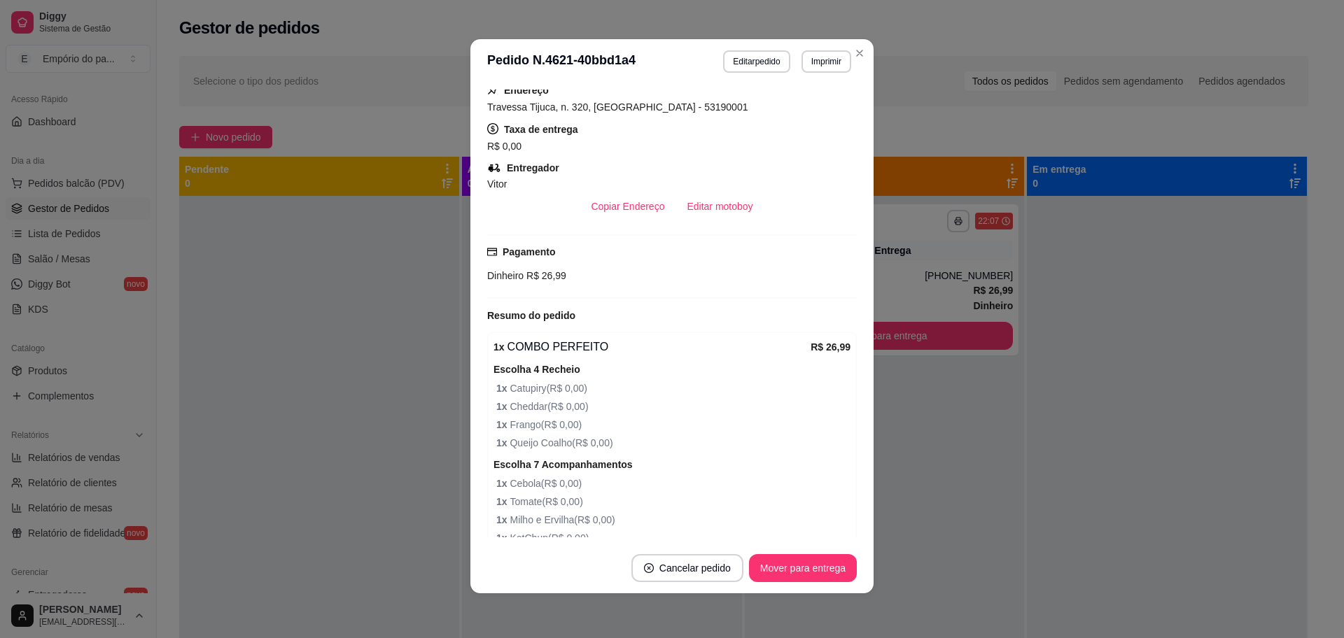
scroll to position [463, 0]
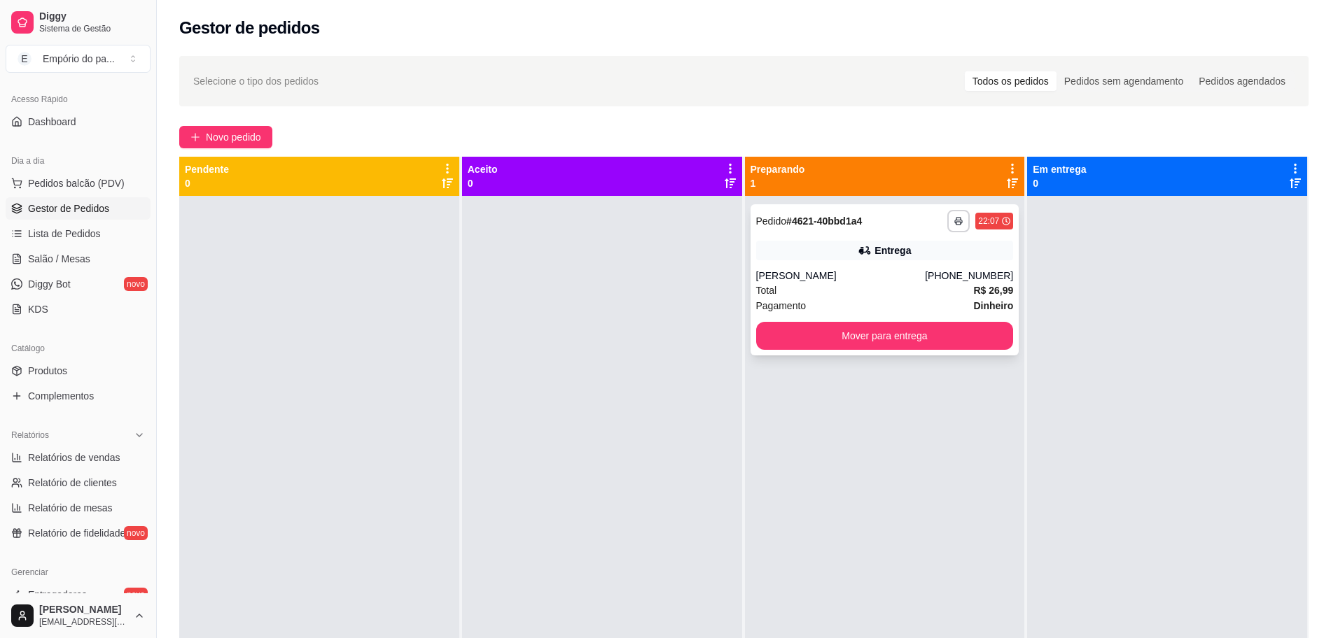
click at [793, 276] on div "[PERSON_NAME]" at bounding box center [840, 276] width 169 height 14
click at [929, 287] on div "Total R$ 26,99" at bounding box center [885, 290] width 258 height 15
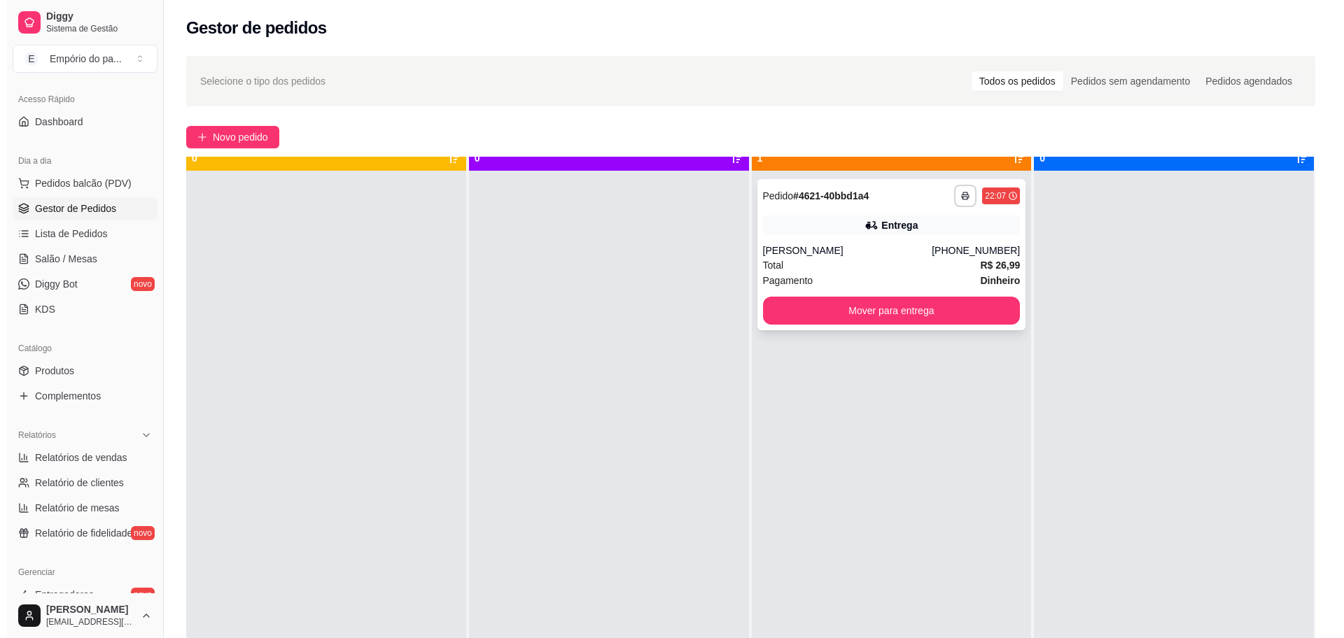
scroll to position [39, 0]
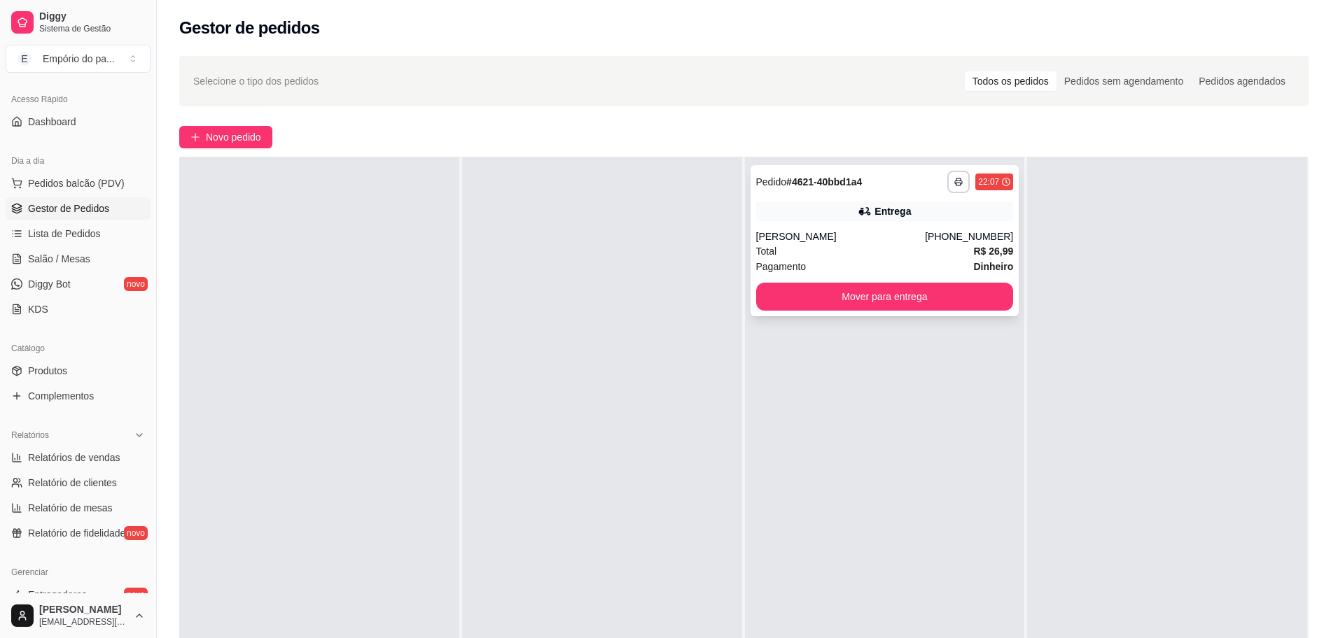
click at [852, 250] on div "Total R$ 26,99" at bounding box center [885, 251] width 258 height 15
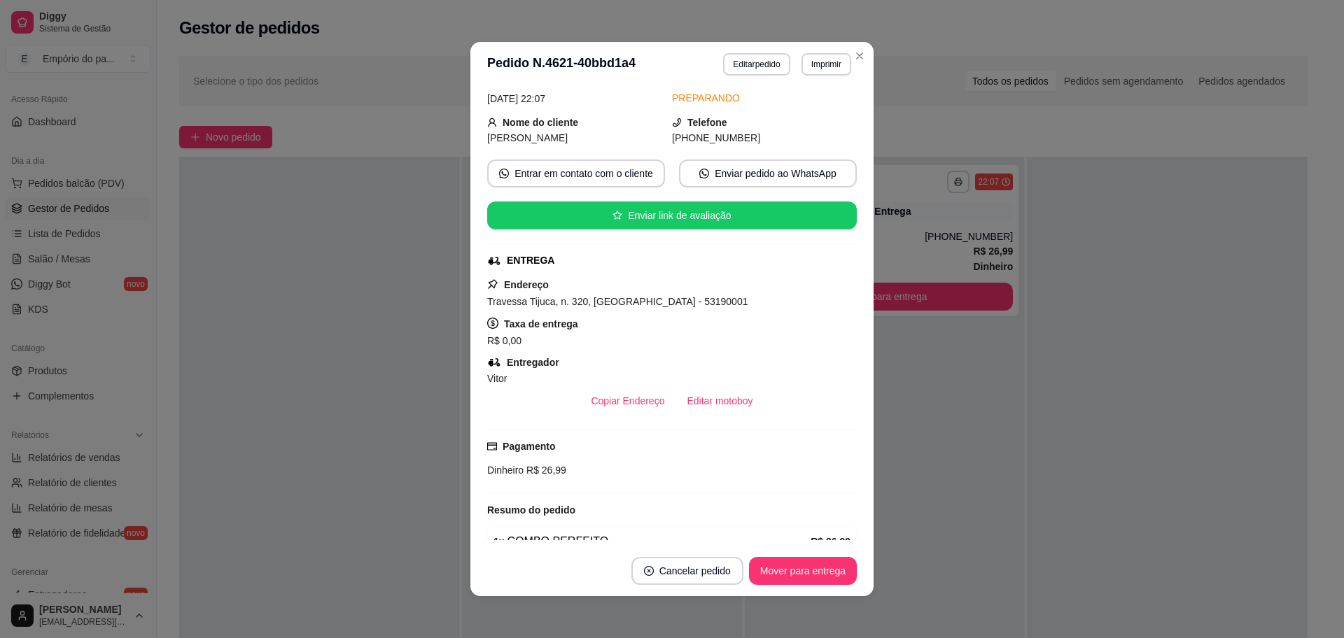
scroll to position [463, 0]
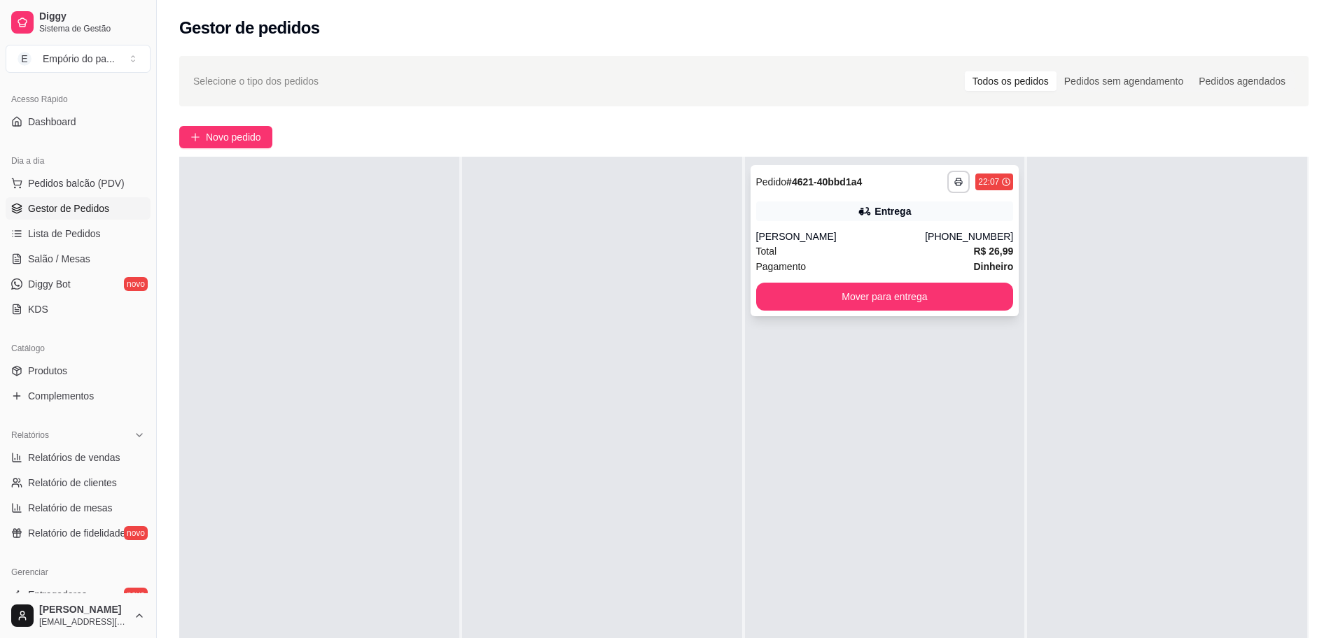
click at [823, 248] on div "Total R$ 26,99" at bounding box center [885, 251] width 258 height 15
click at [878, 246] on div "Total R$ 26,99" at bounding box center [885, 251] width 258 height 15
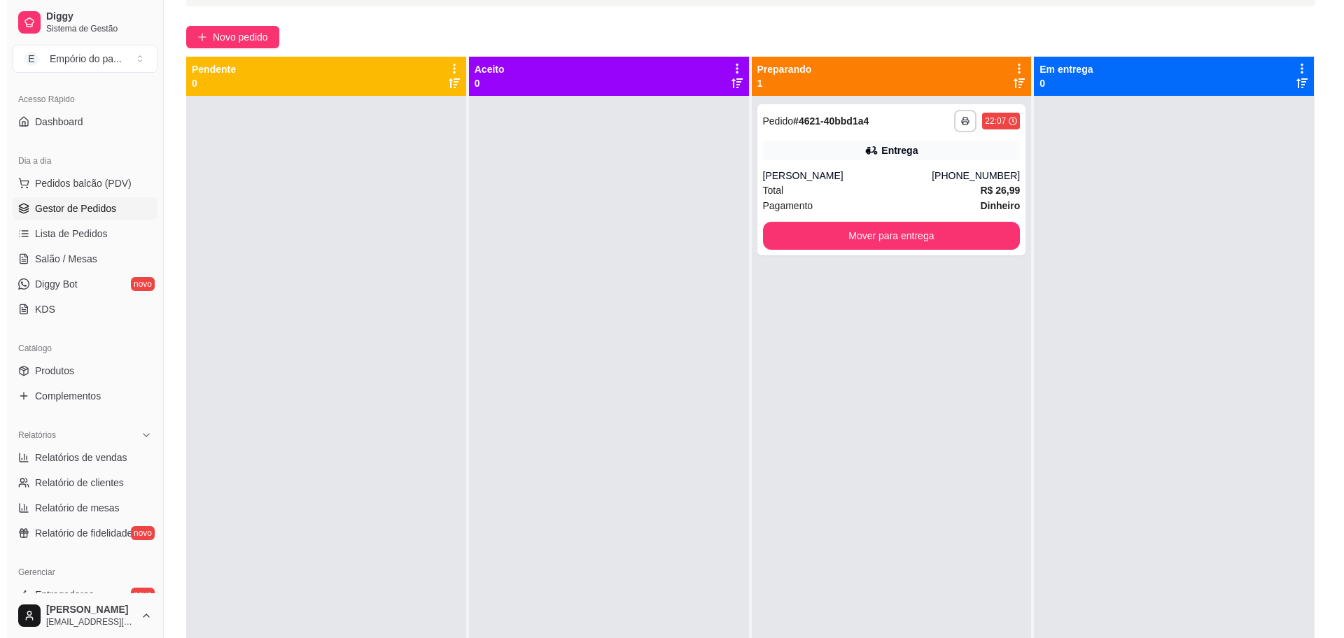
scroll to position [0, 0]
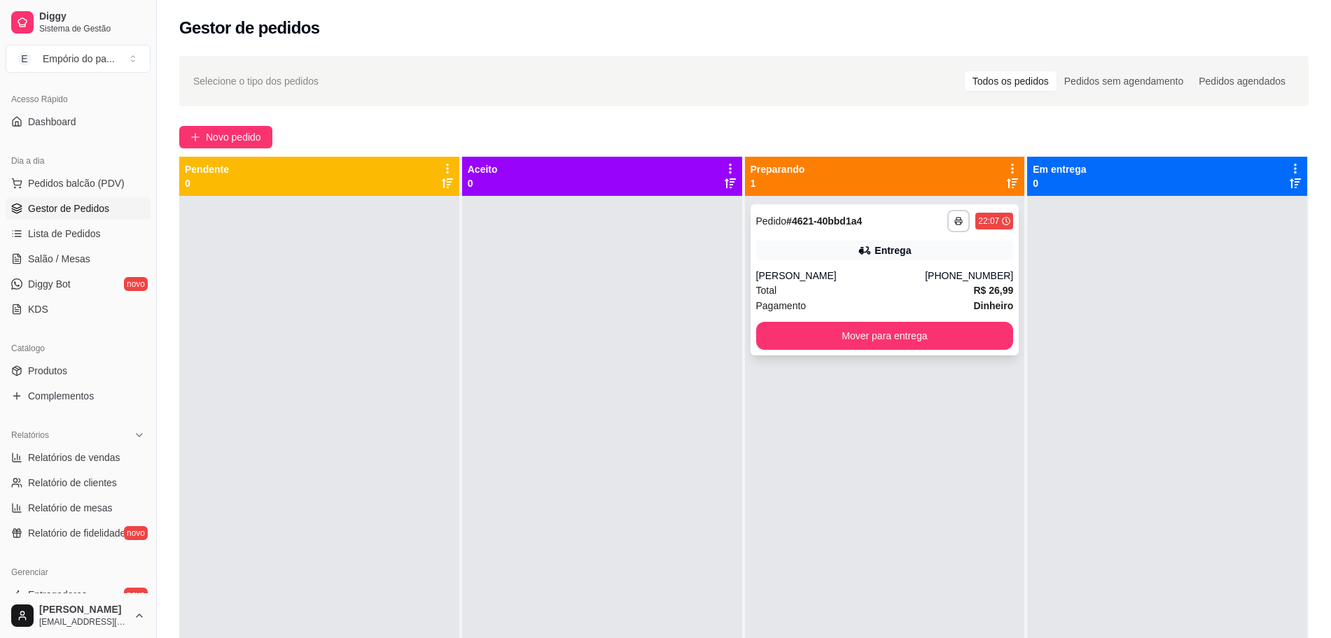
click at [858, 287] on div "Total R$ 26,99" at bounding box center [885, 290] width 258 height 15
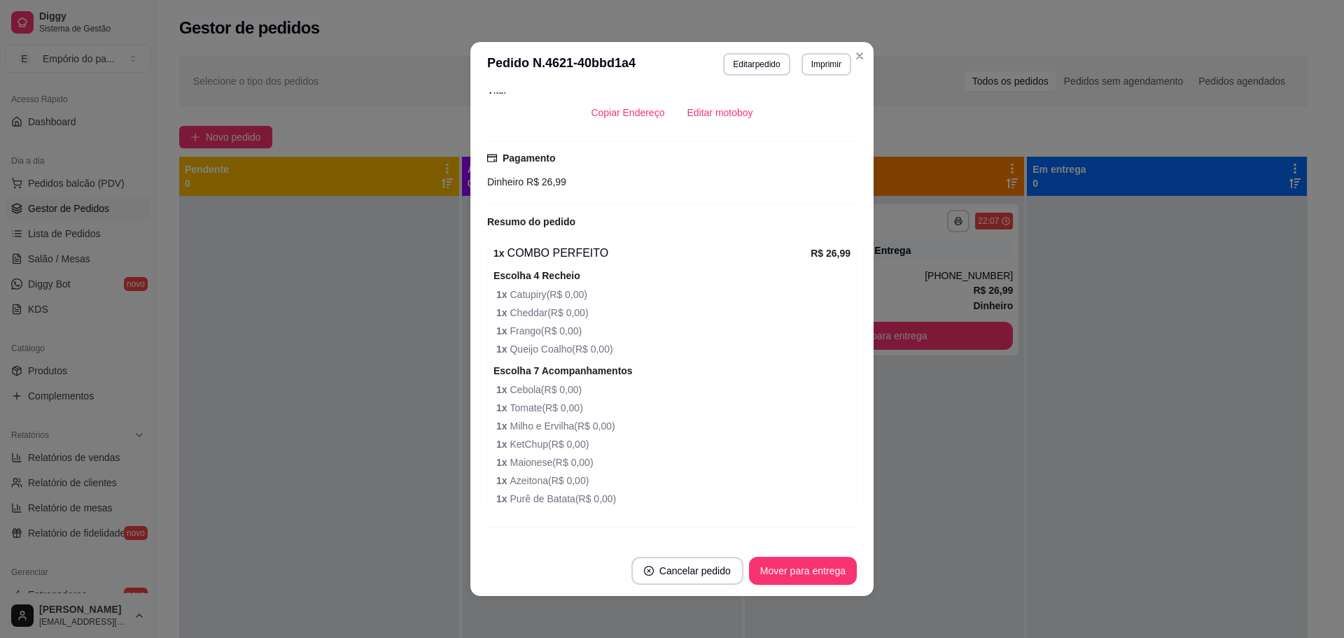
scroll to position [463, 0]
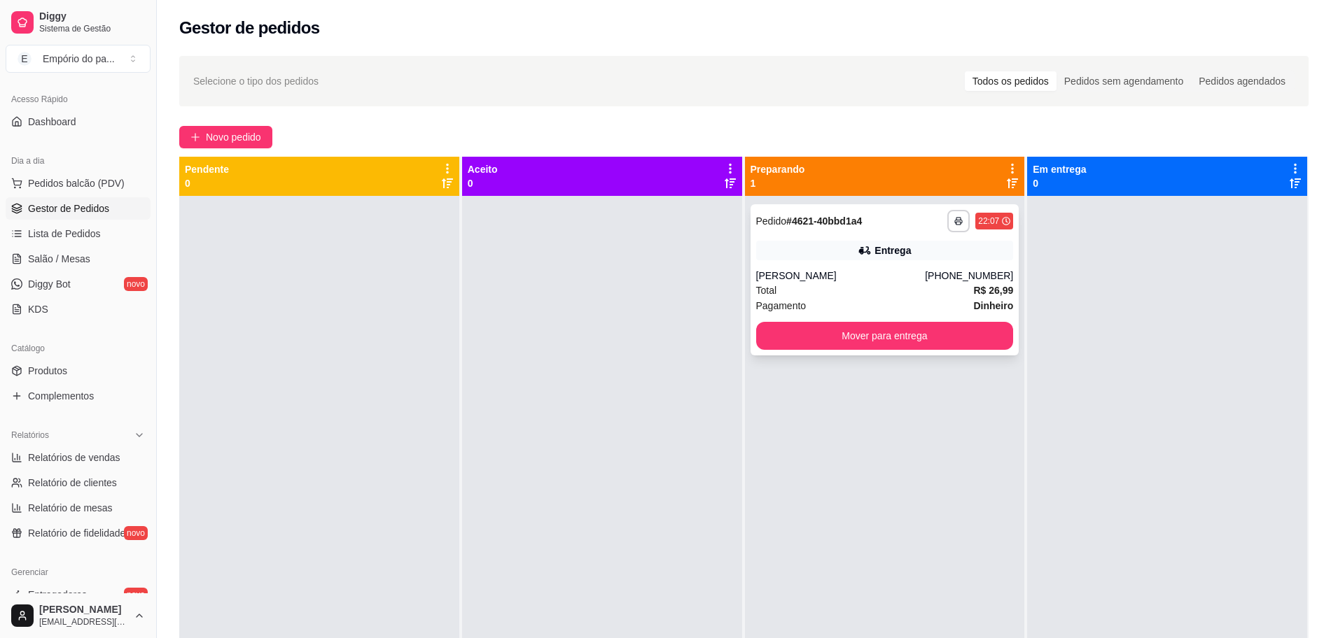
click at [832, 287] on div "Total R$ 26,99" at bounding box center [885, 290] width 258 height 15
click at [832, 275] on div "[PERSON_NAME]" at bounding box center [840, 276] width 169 height 14
click at [918, 283] on div "Total R$ 26,99" at bounding box center [885, 290] width 258 height 15
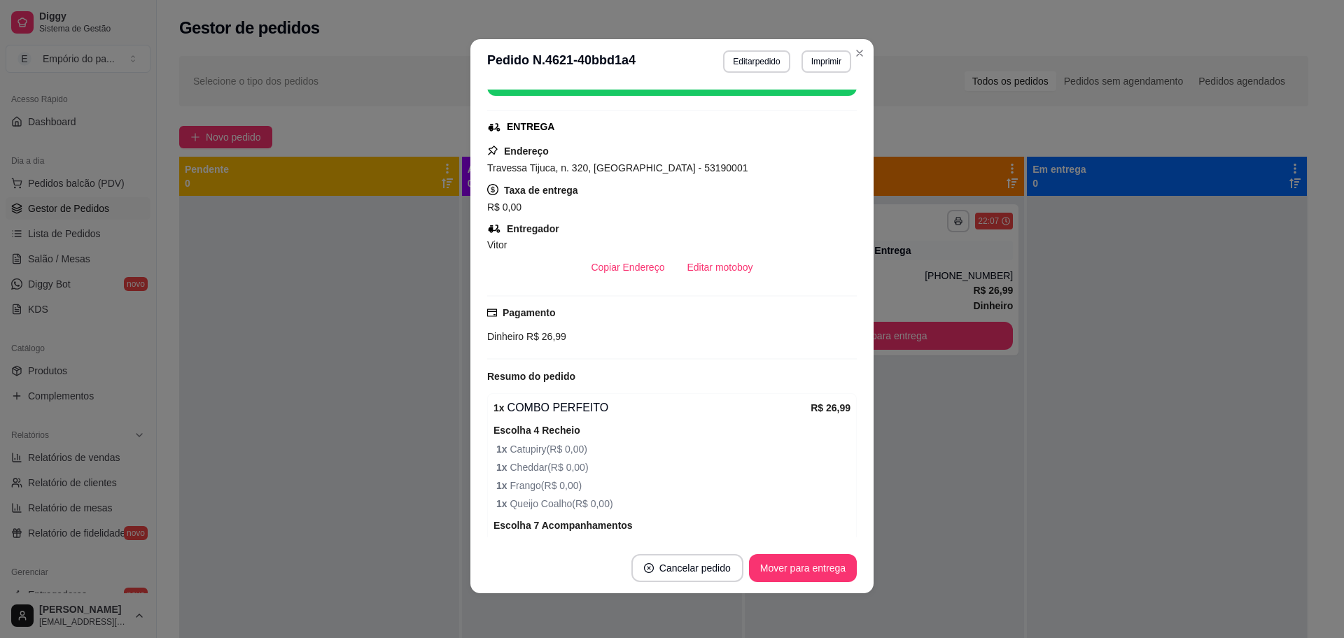
scroll to position [87, 0]
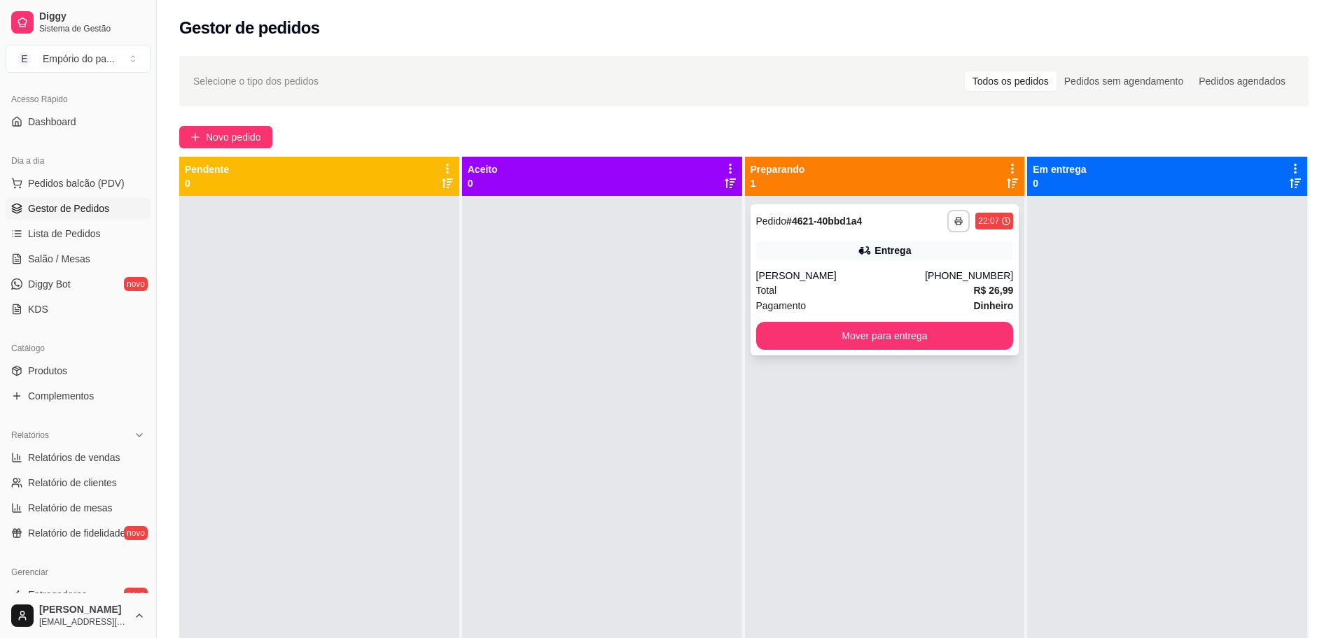
click at [896, 286] on div "Total R$ 26,99" at bounding box center [885, 290] width 258 height 15
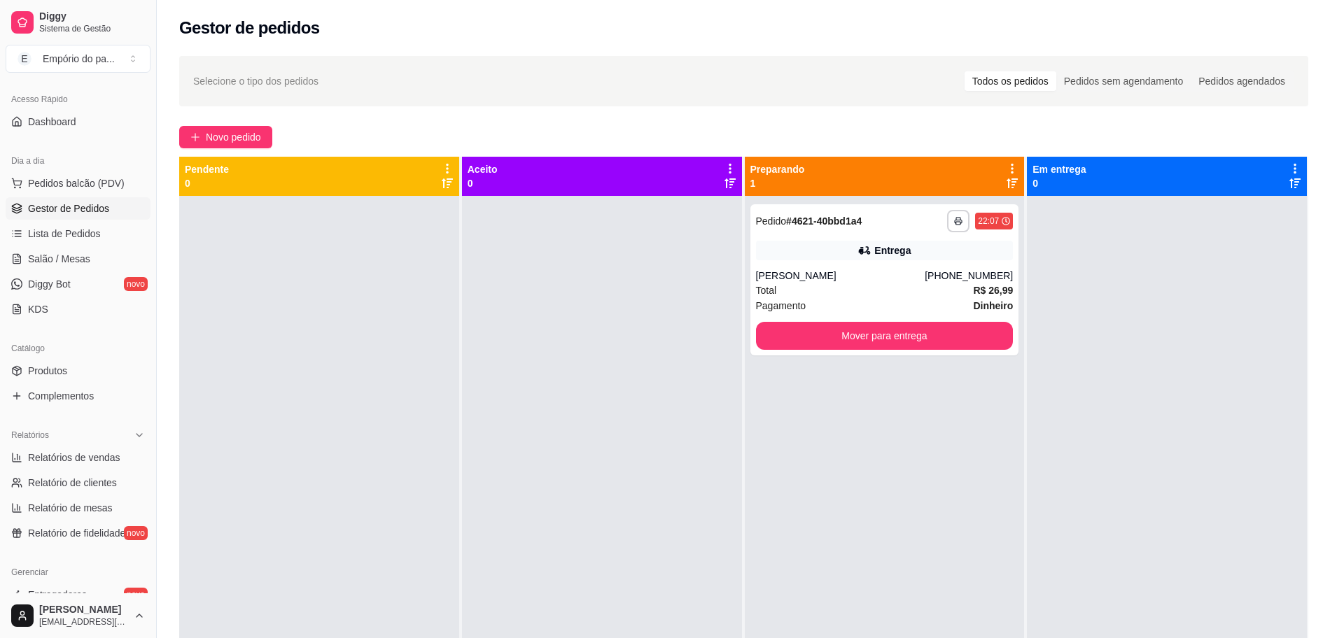
scroll to position [463, 0]
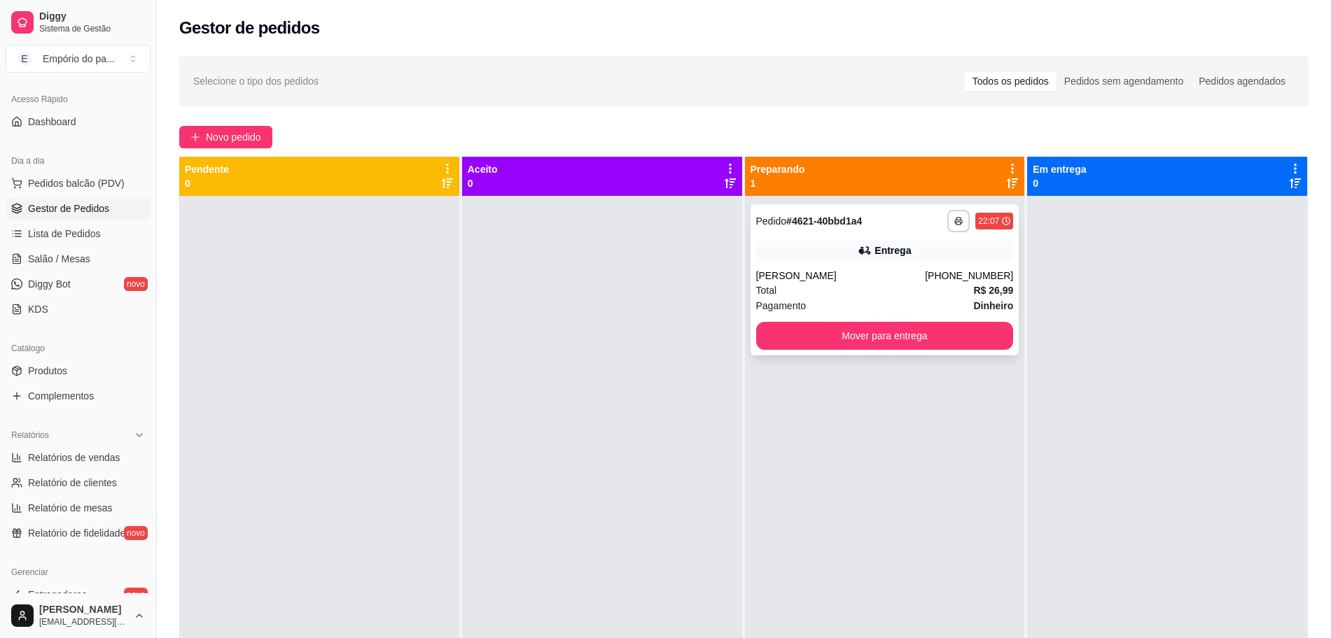
click at [907, 290] on div "Total R$ 26,99" at bounding box center [885, 290] width 258 height 15
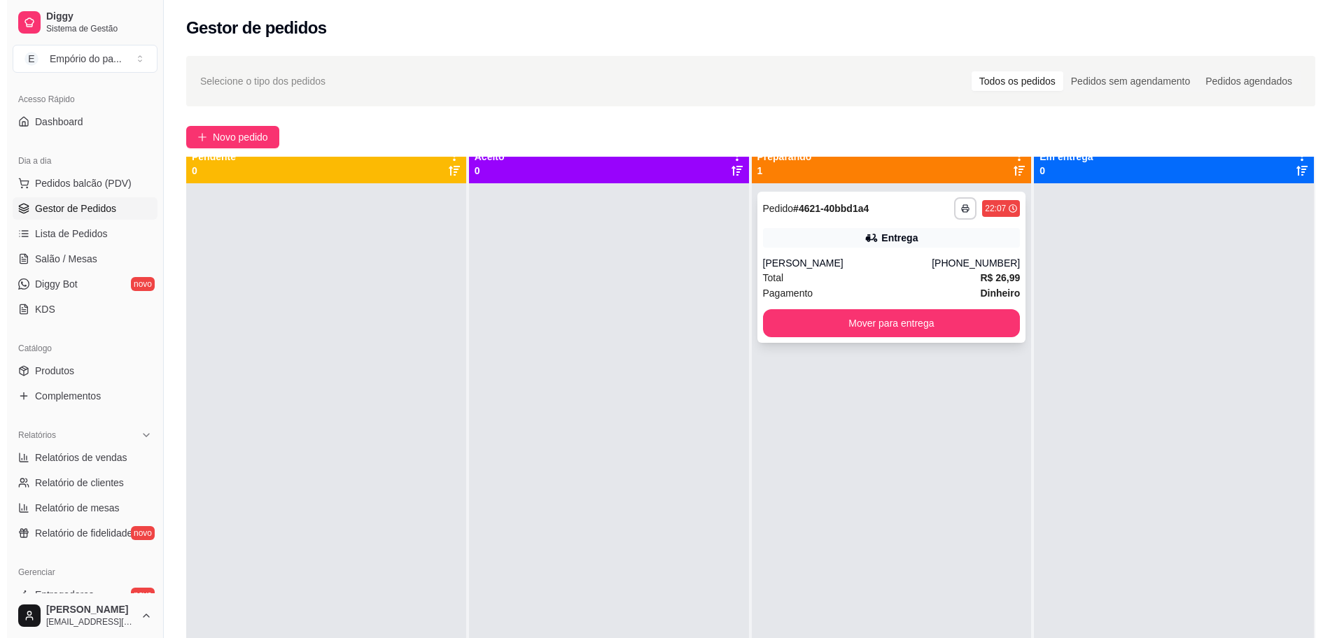
scroll to position [0, 0]
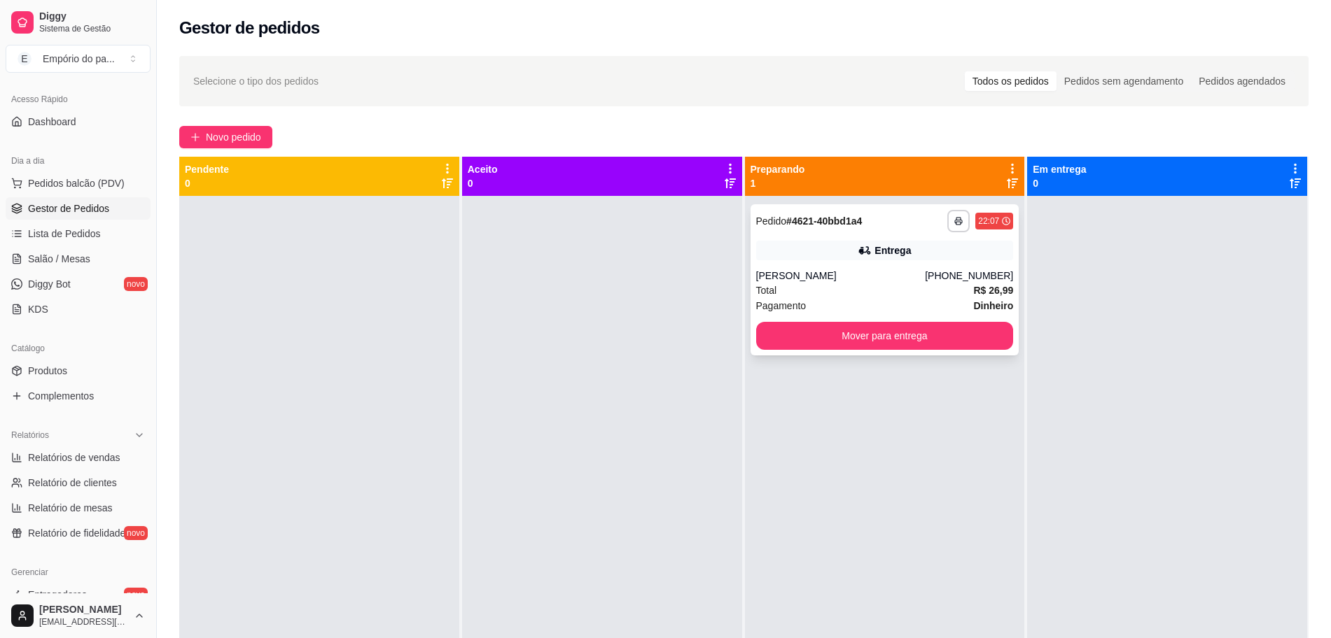
click at [827, 237] on div "**********" at bounding box center [884, 279] width 269 height 151
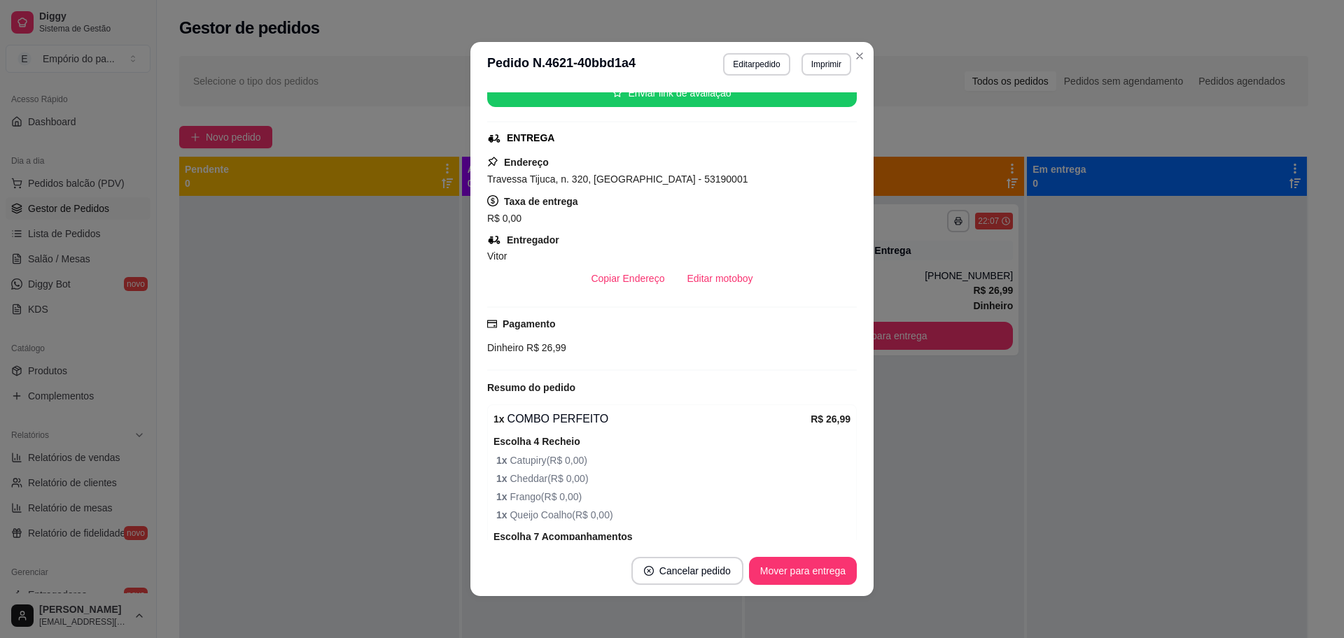
scroll to position [463, 0]
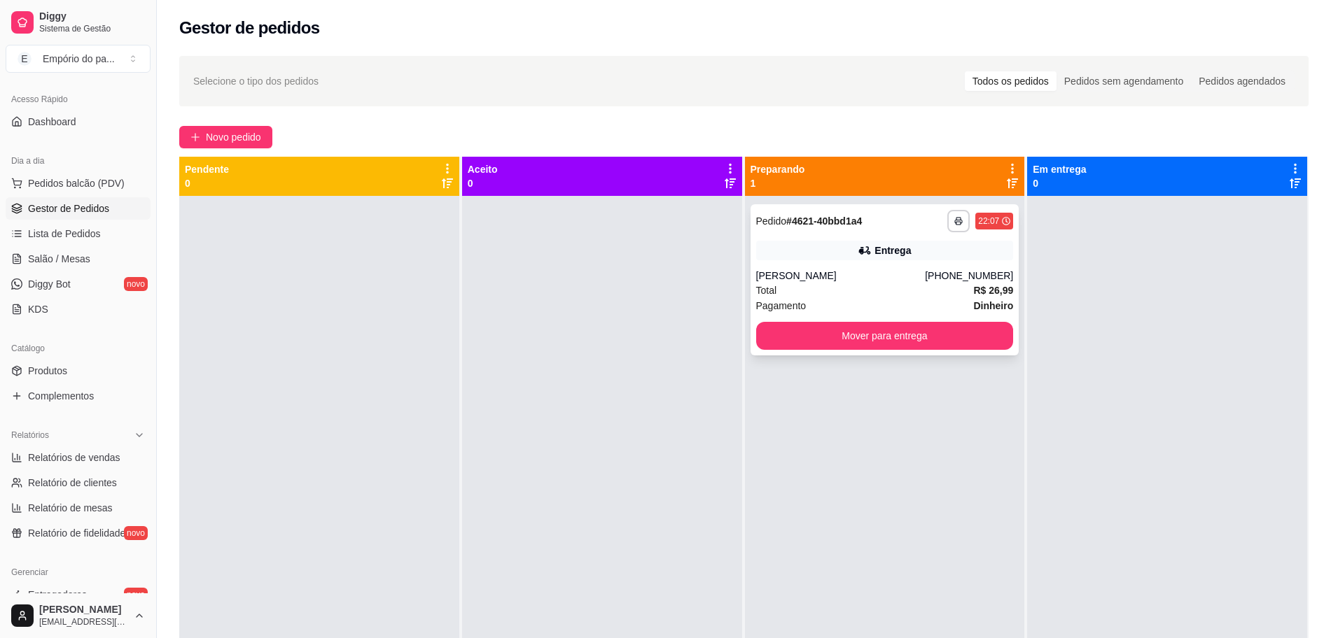
click at [830, 288] on div "Total R$ 26,99" at bounding box center [885, 290] width 258 height 15
click at [904, 270] on div "[PERSON_NAME]" at bounding box center [840, 276] width 169 height 14
click at [874, 263] on div "**********" at bounding box center [884, 279] width 269 height 151
click at [890, 287] on div "Total R$ 26,99" at bounding box center [885, 290] width 258 height 15
click at [878, 280] on div "[PERSON_NAME]" at bounding box center [840, 276] width 169 height 14
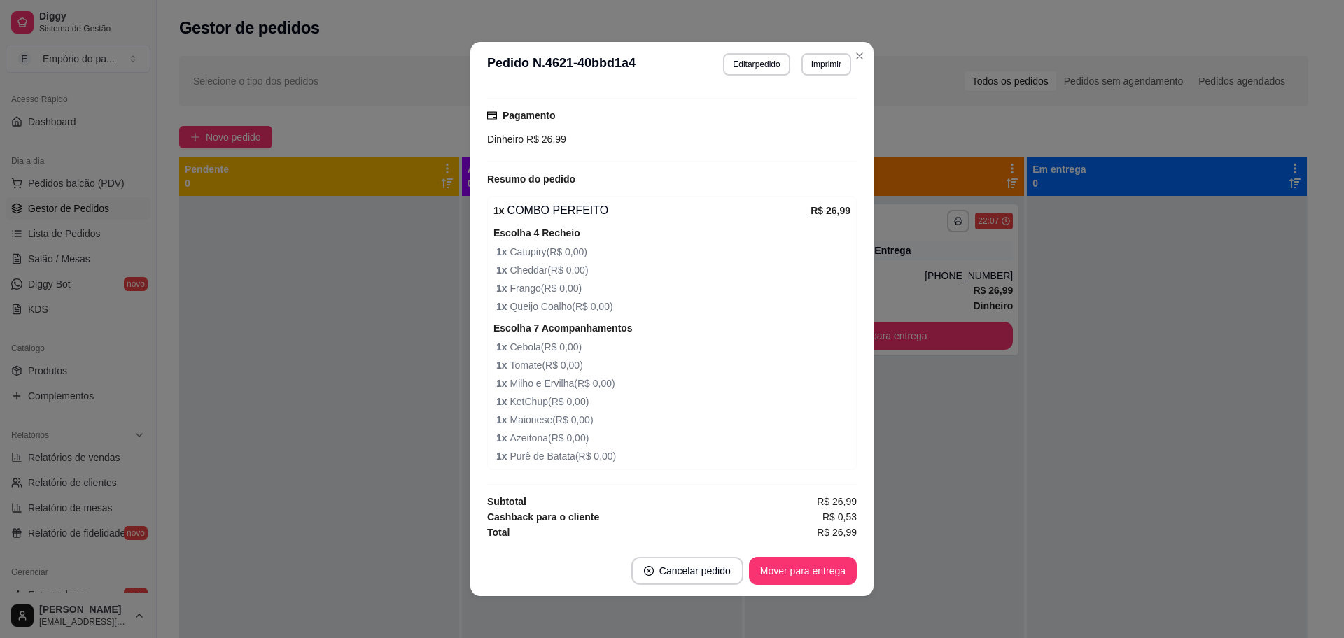
scroll to position [3, 0]
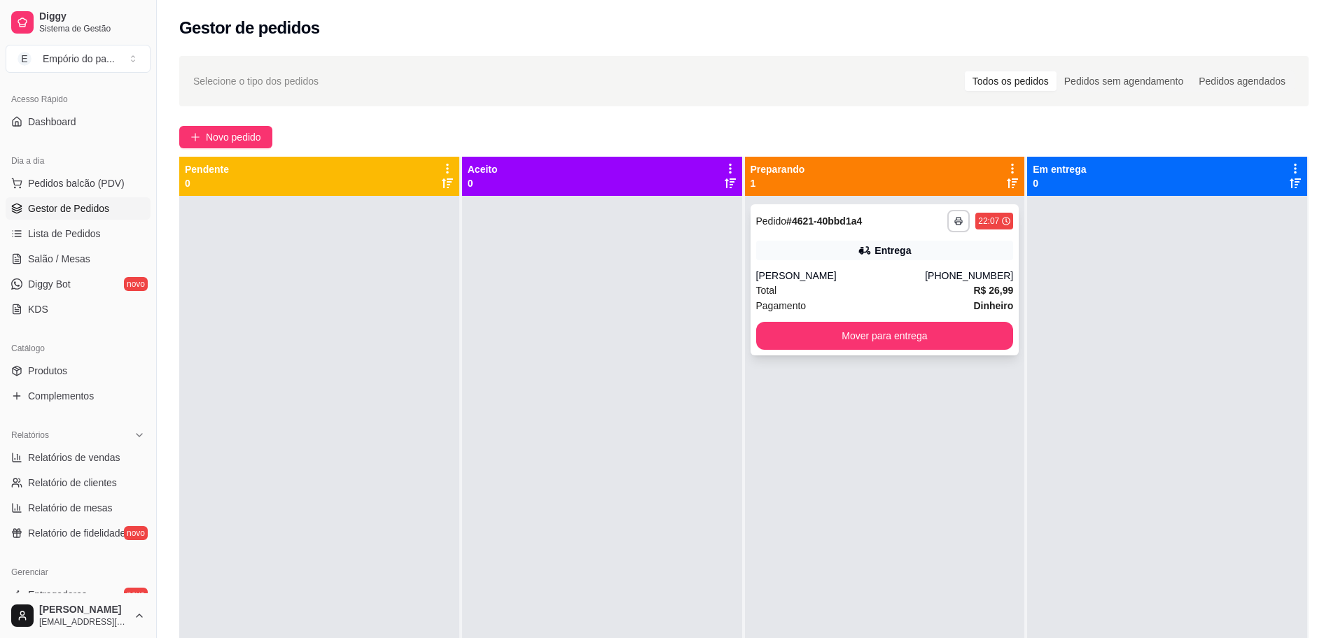
click at [857, 266] on div "**********" at bounding box center [884, 279] width 269 height 151
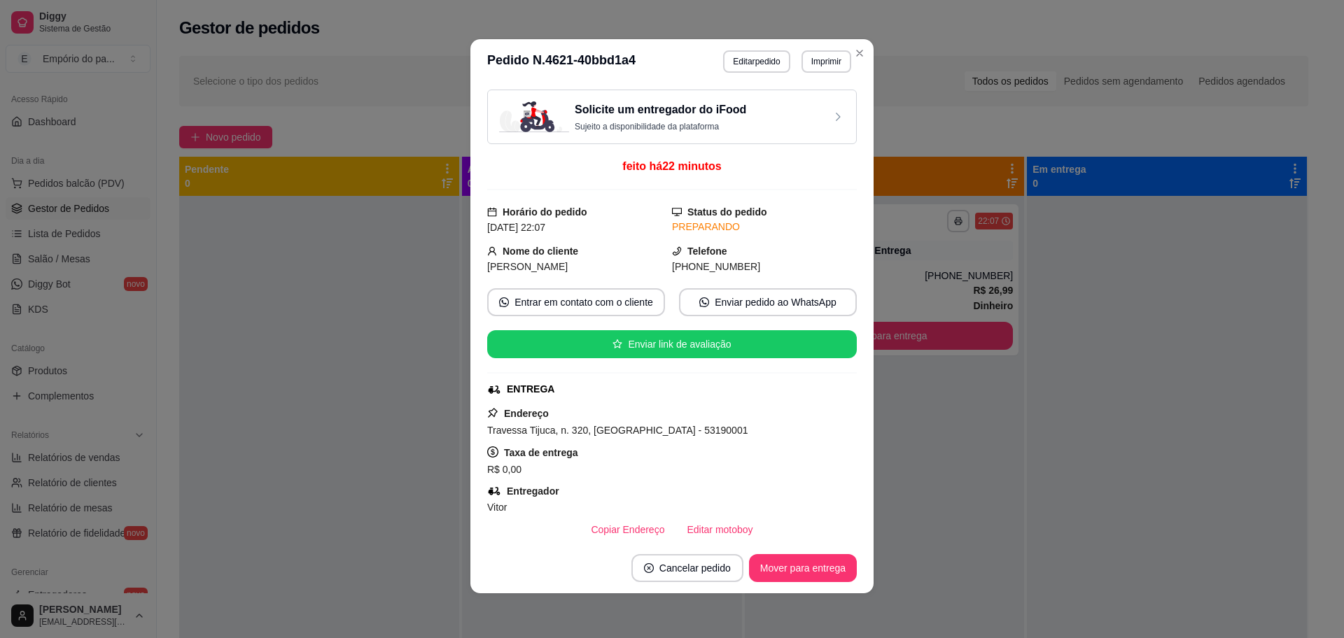
scroll to position [392, 0]
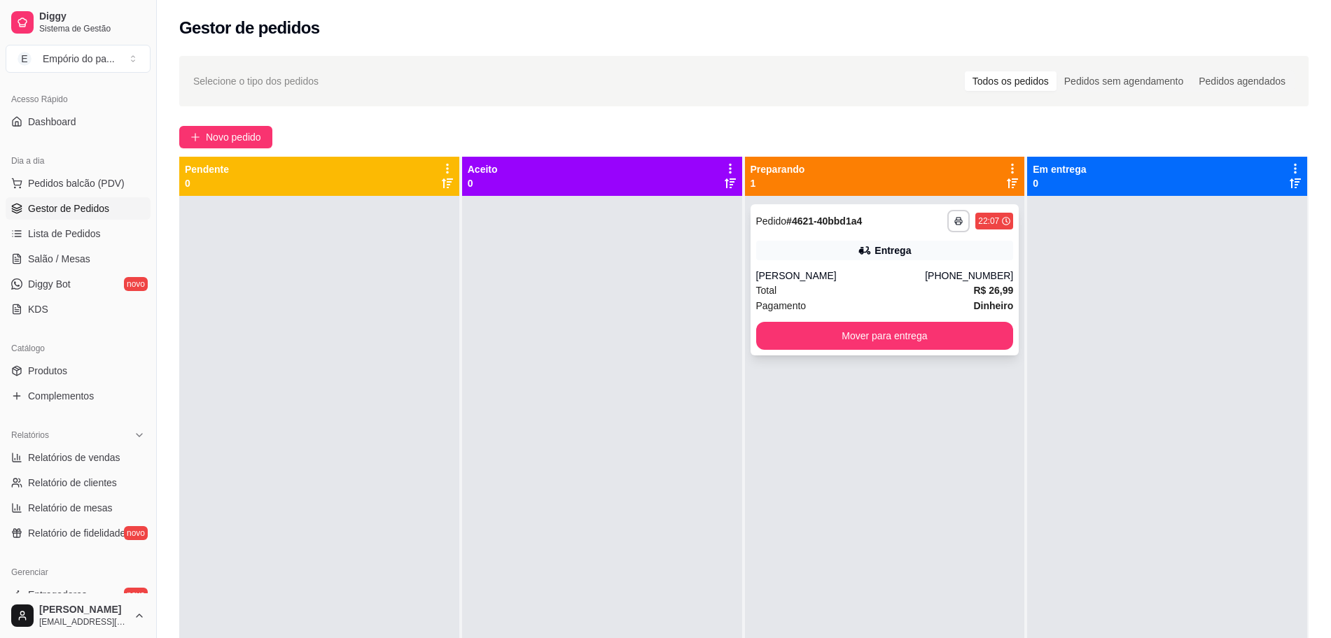
click at [866, 281] on div "[PERSON_NAME]" at bounding box center [840, 276] width 169 height 14
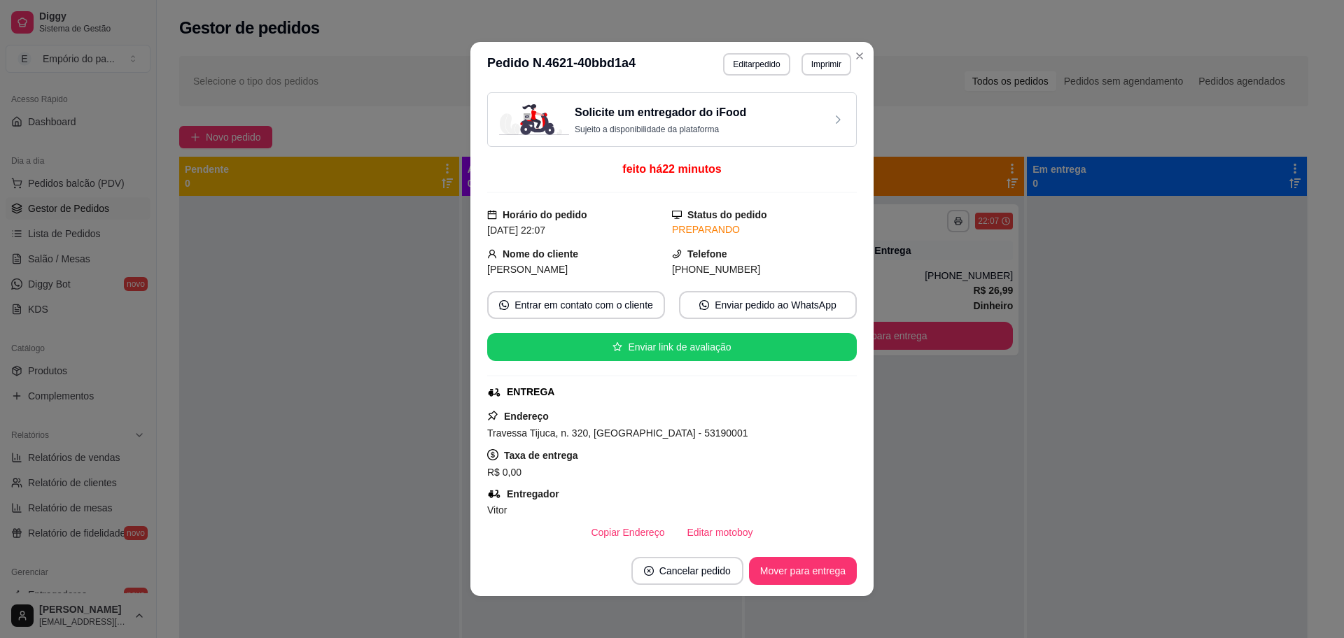
scroll to position [463, 0]
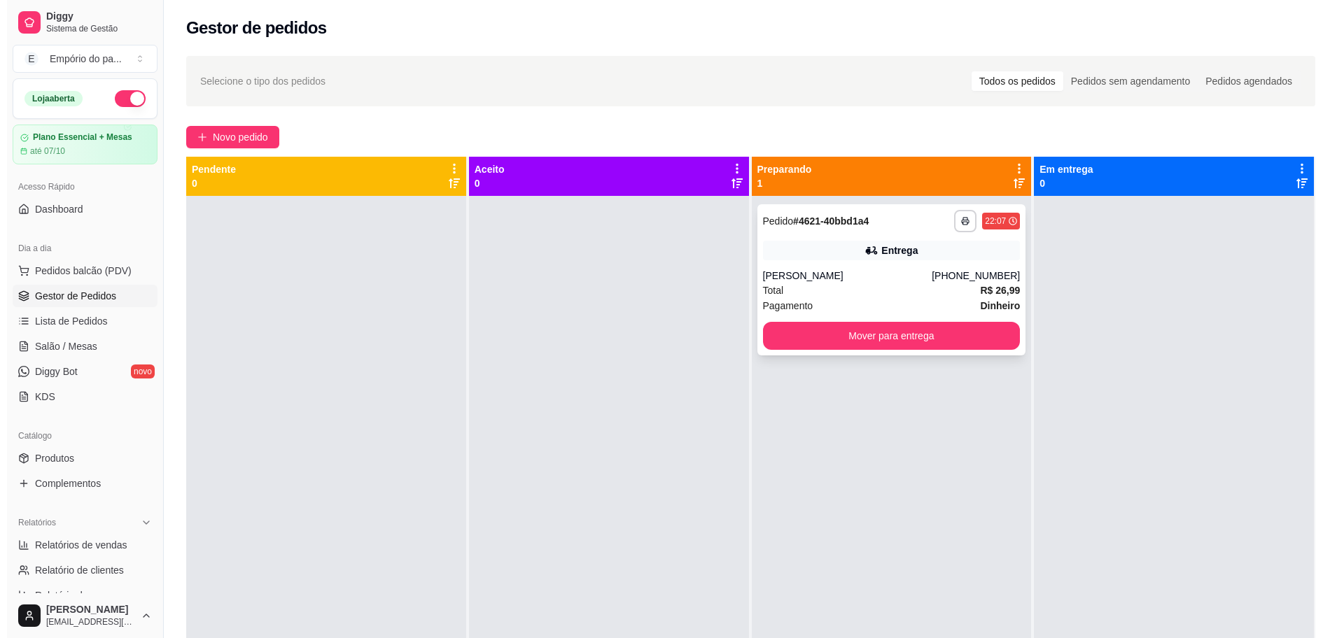
scroll to position [87, 0]
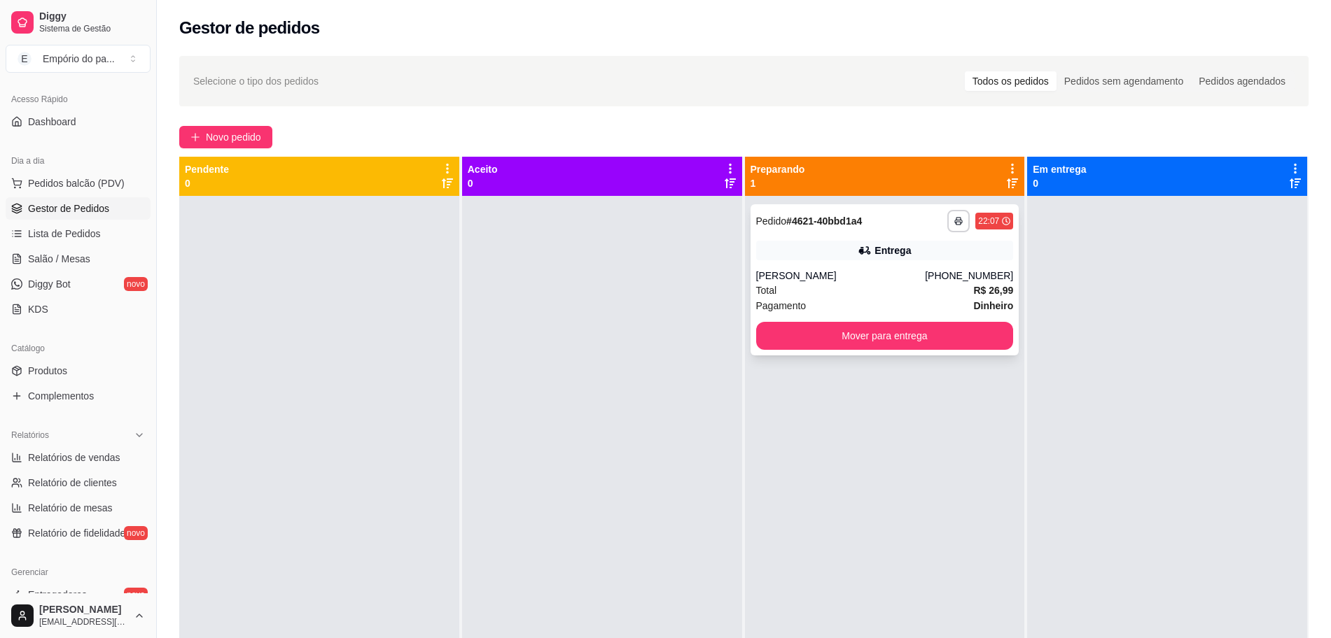
click at [871, 259] on div "Entrega" at bounding box center [885, 251] width 258 height 20
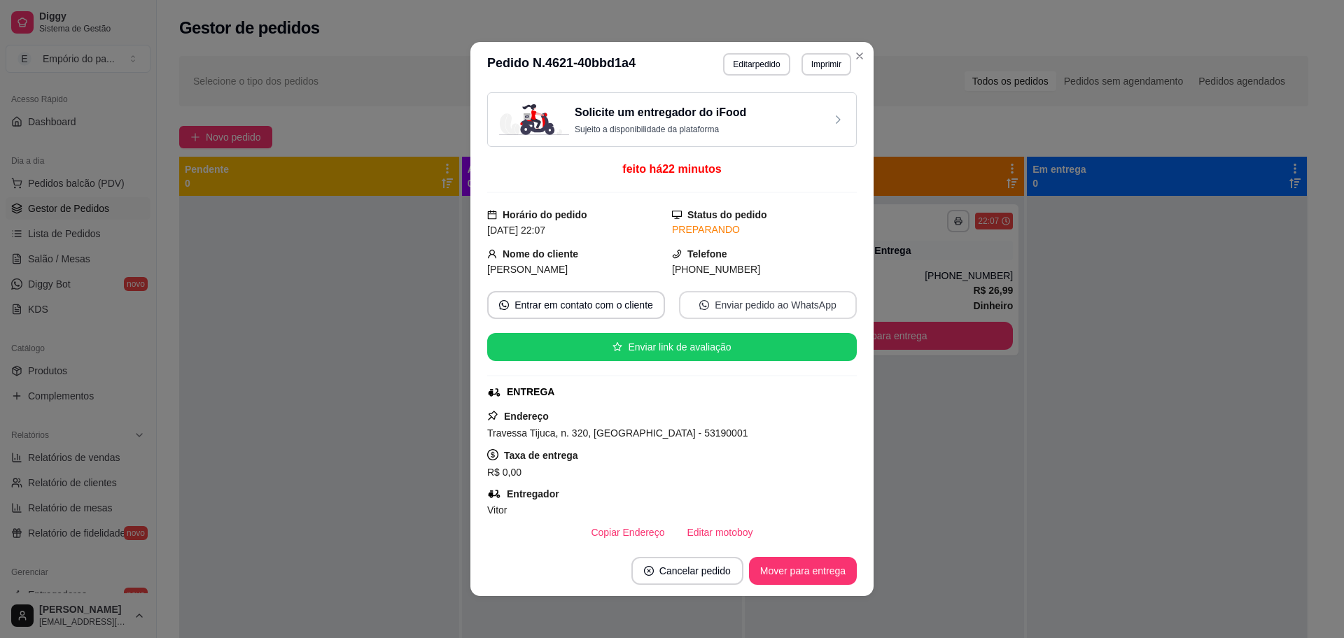
scroll to position [463, 0]
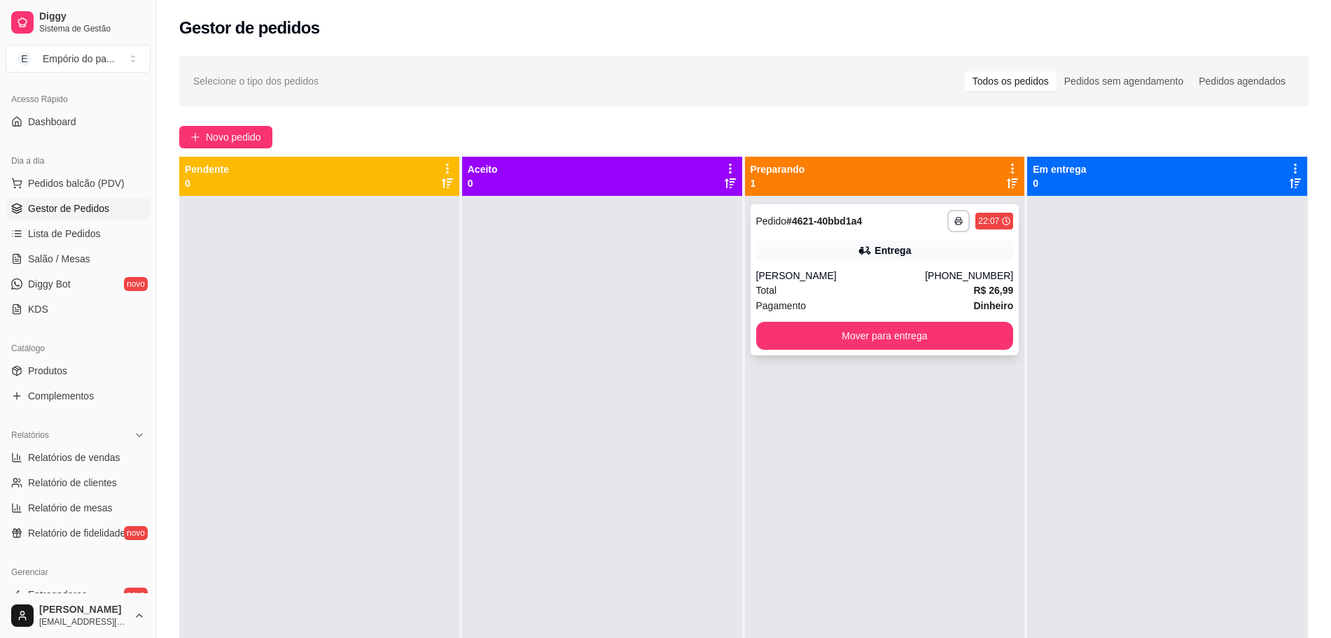
click at [854, 285] on div "Total R$ 26,99" at bounding box center [885, 290] width 258 height 15
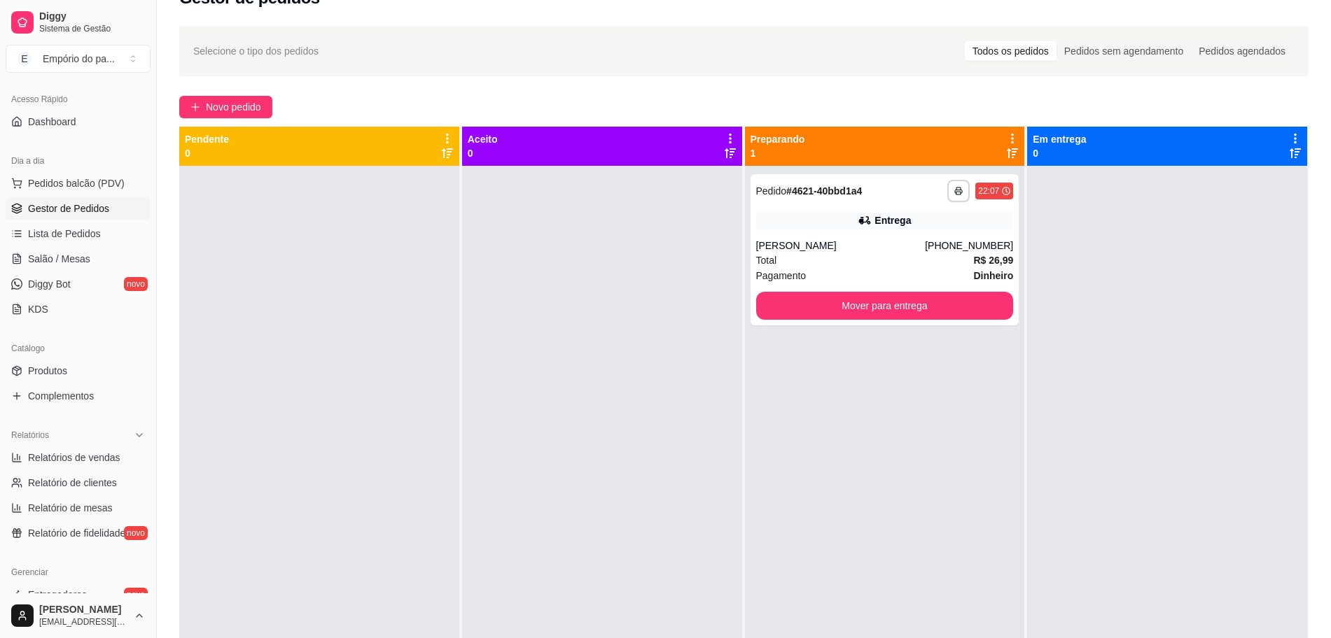
scroll to position [0, 0]
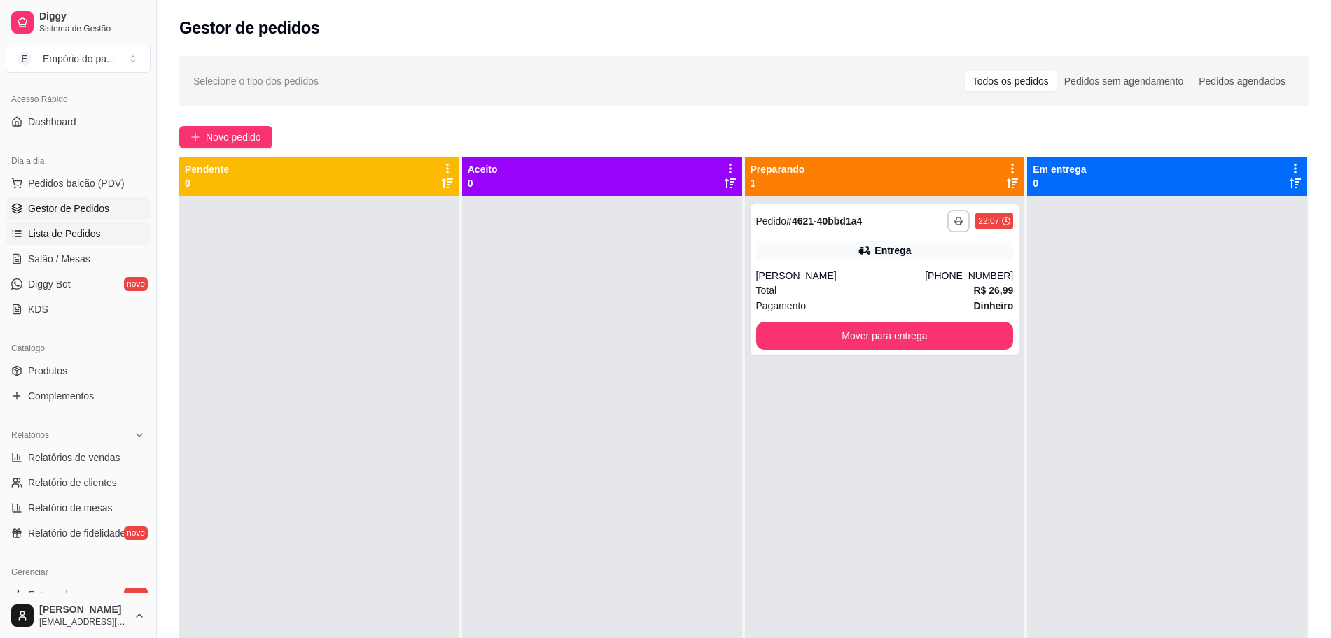
click at [54, 227] on span "Lista de Pedidos" at bounding box center [64, 234] width 73 height 14
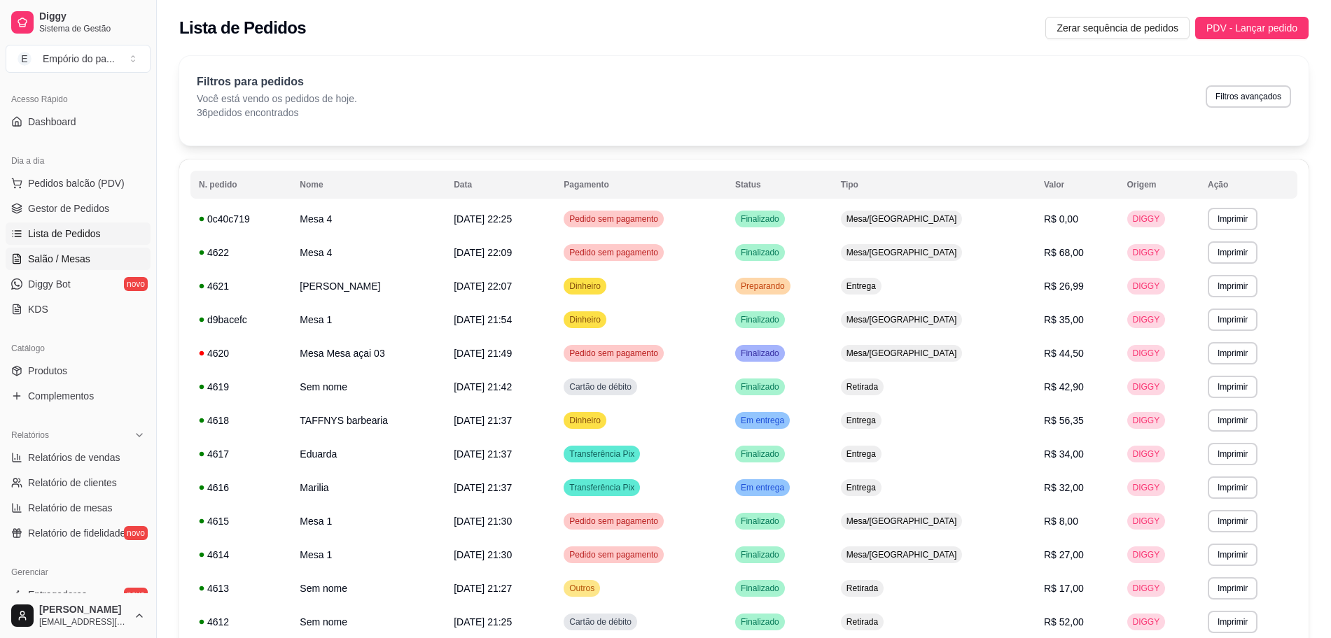
click at [53, 262] on span "Salão / Mesas" at bounding box center [59, 259] width 62 height 14
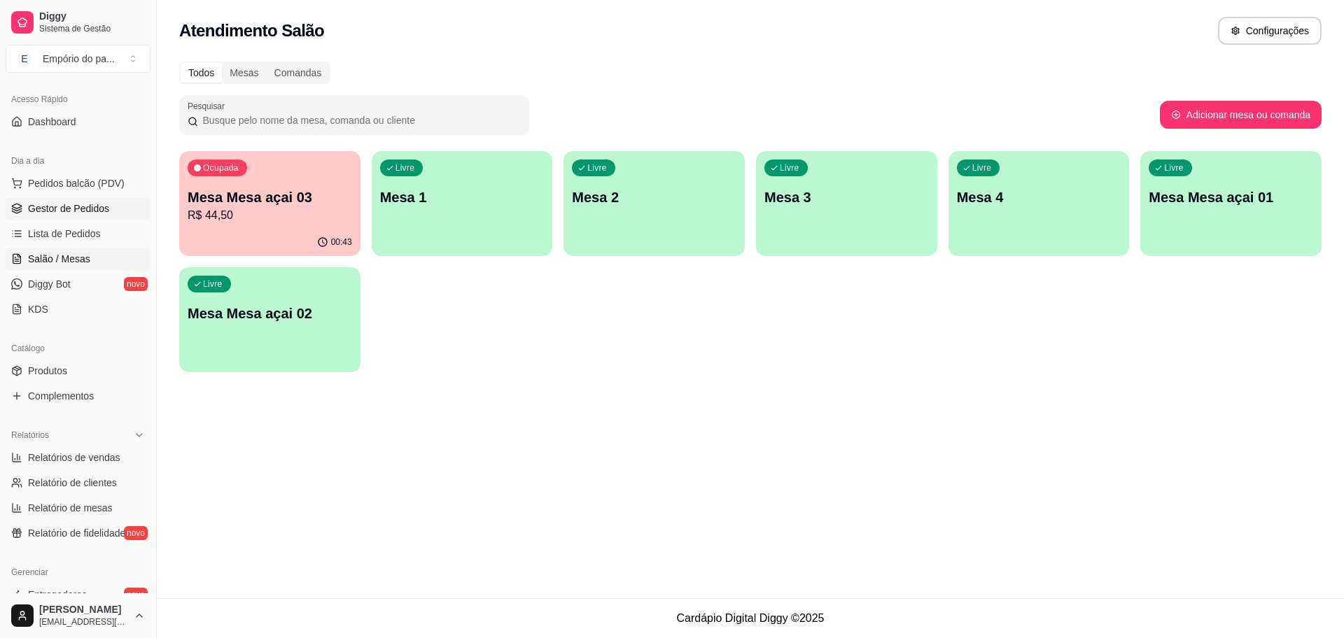
click at [101, 209] on span "Gestor de Pedidos" at bounding box center [68, 209] width 81 height 14
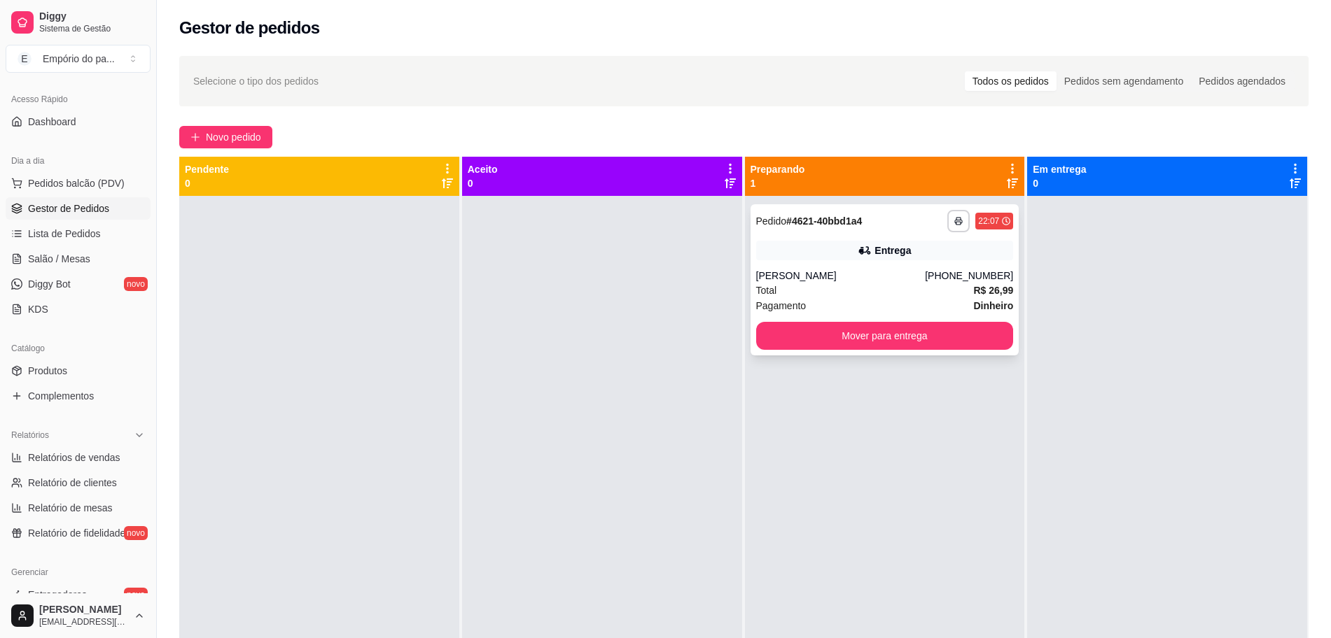
click at [784, 290] on div "Total R$ 26,99" at bounding box center [885, 290] width 258 height 15
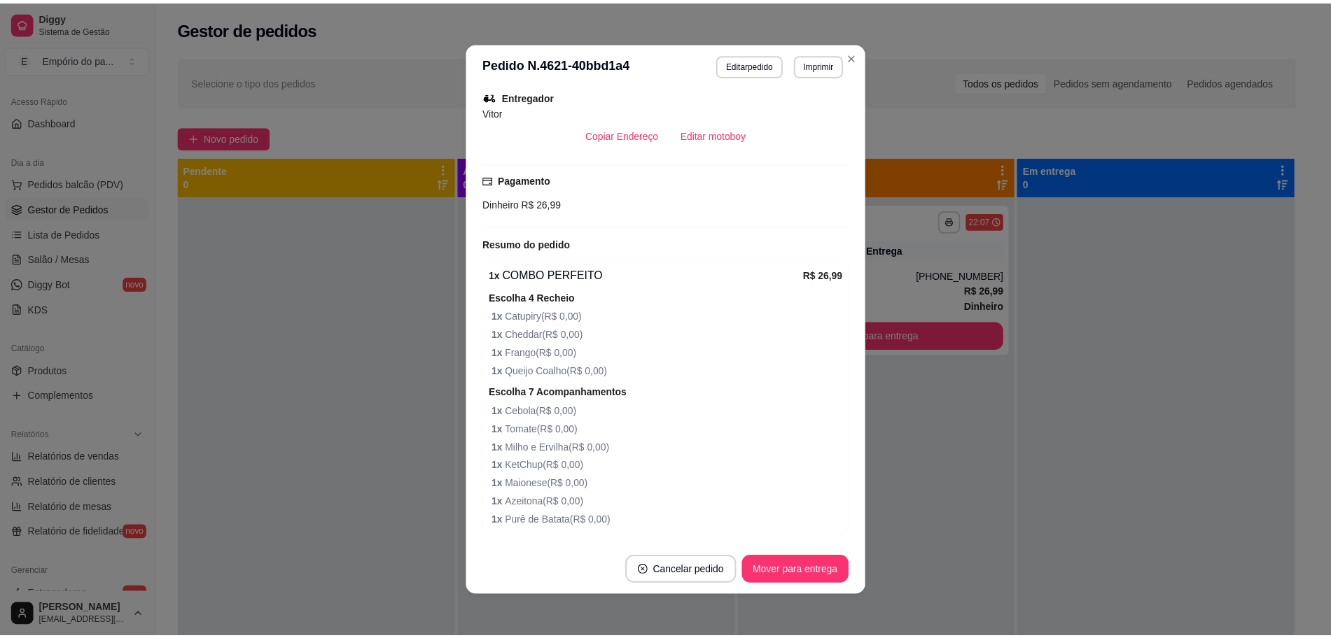
scroll to position [463, 0]
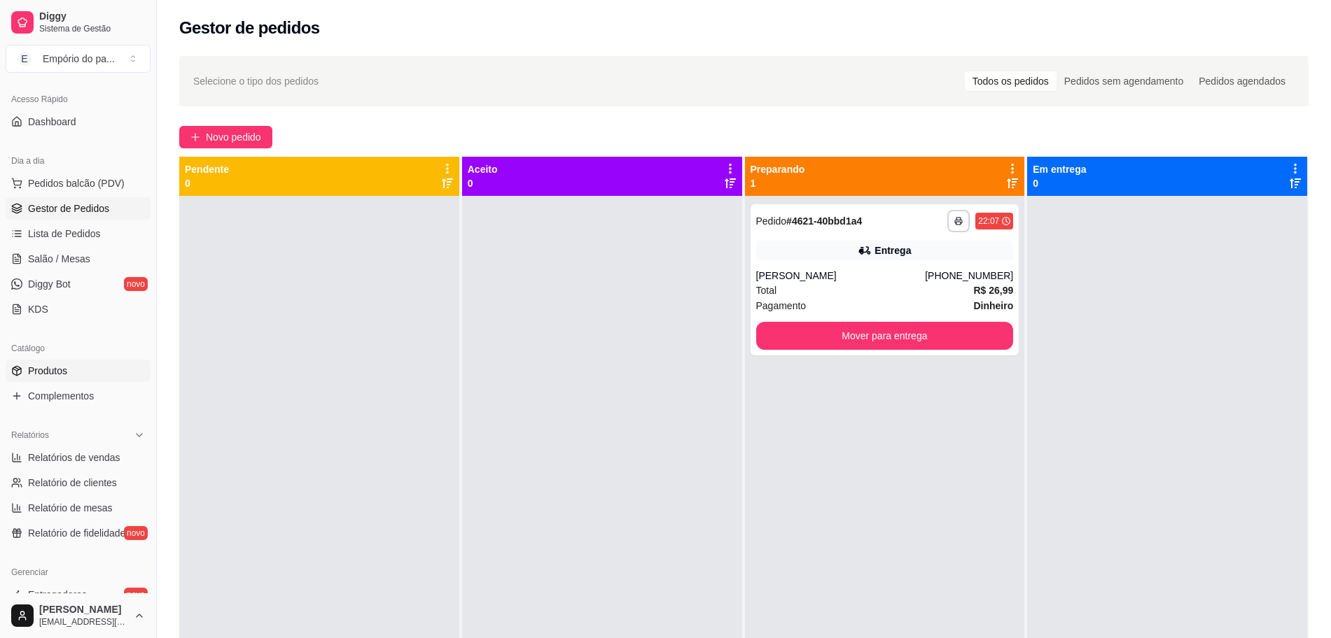
click at [39, 374] on span "Produtos" at bounding box center [47, 371] width 39 height 14
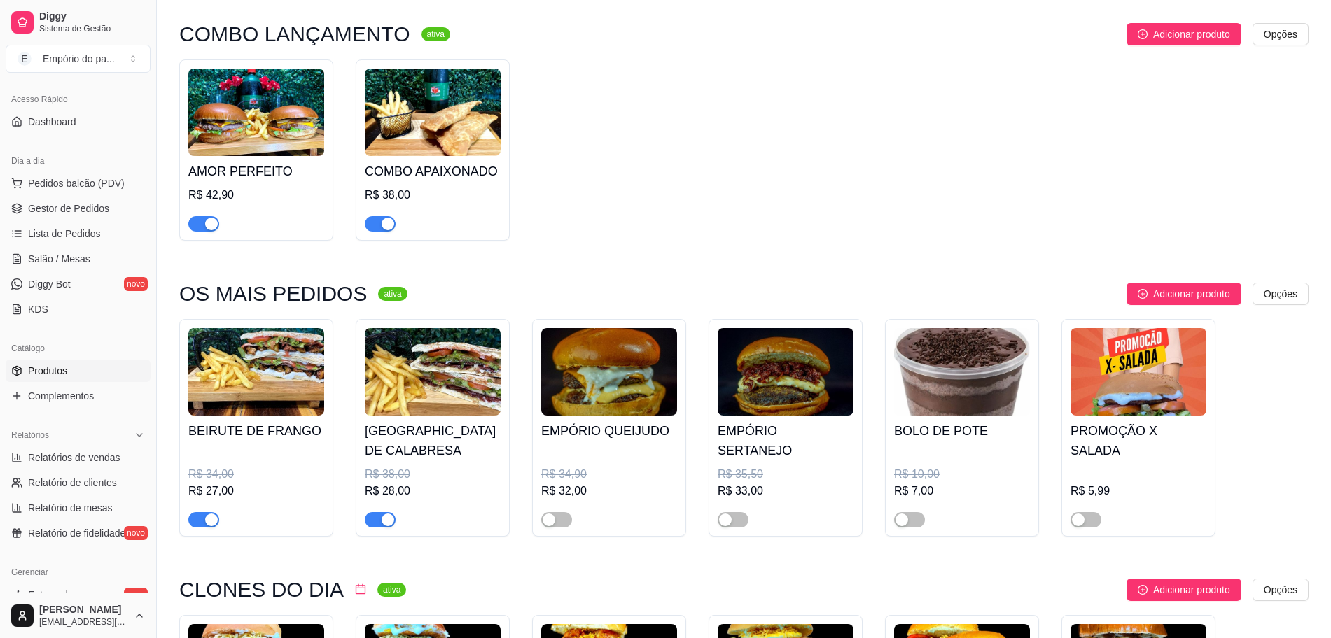
scroll to position [87, 0]
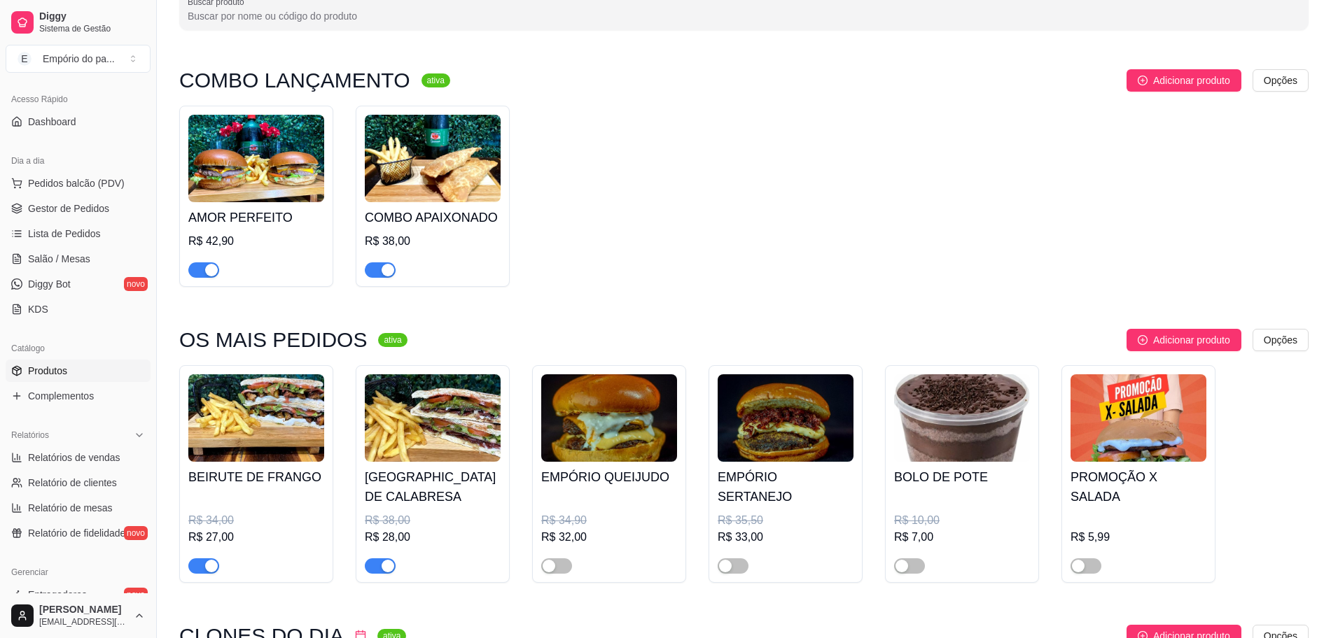
click at [208, 267] on div "button" at bounding box center [211, 270] width 13 height 13
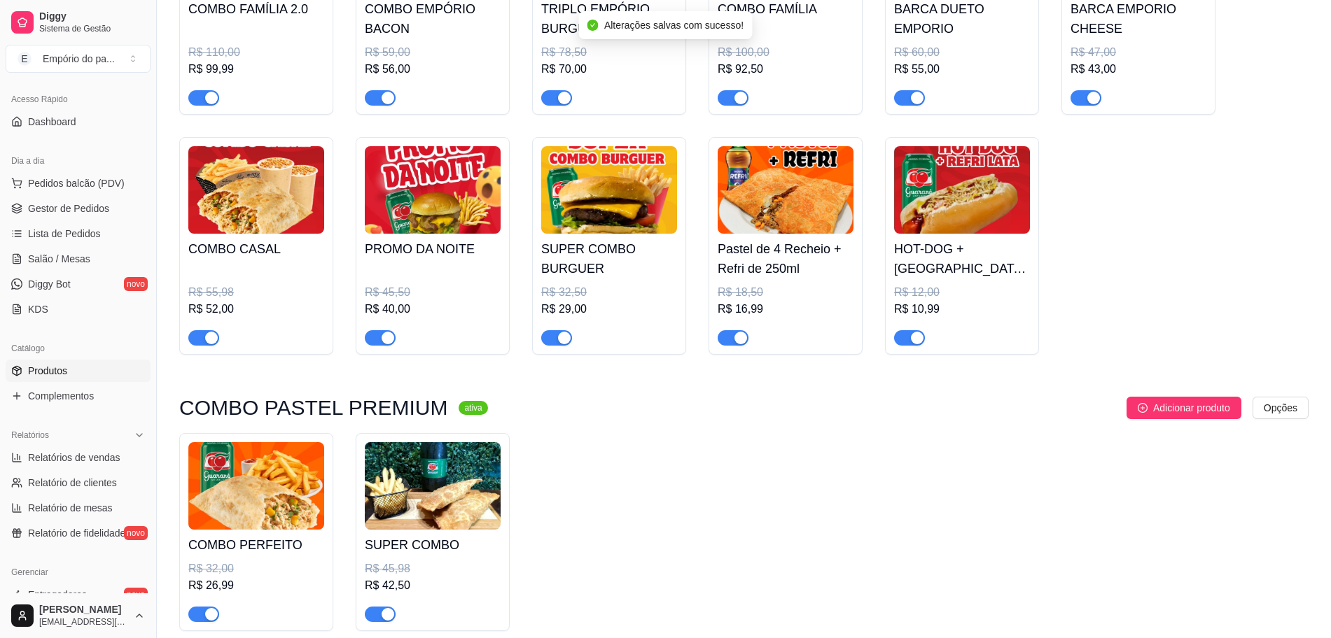
scroll to position [1225, 0]
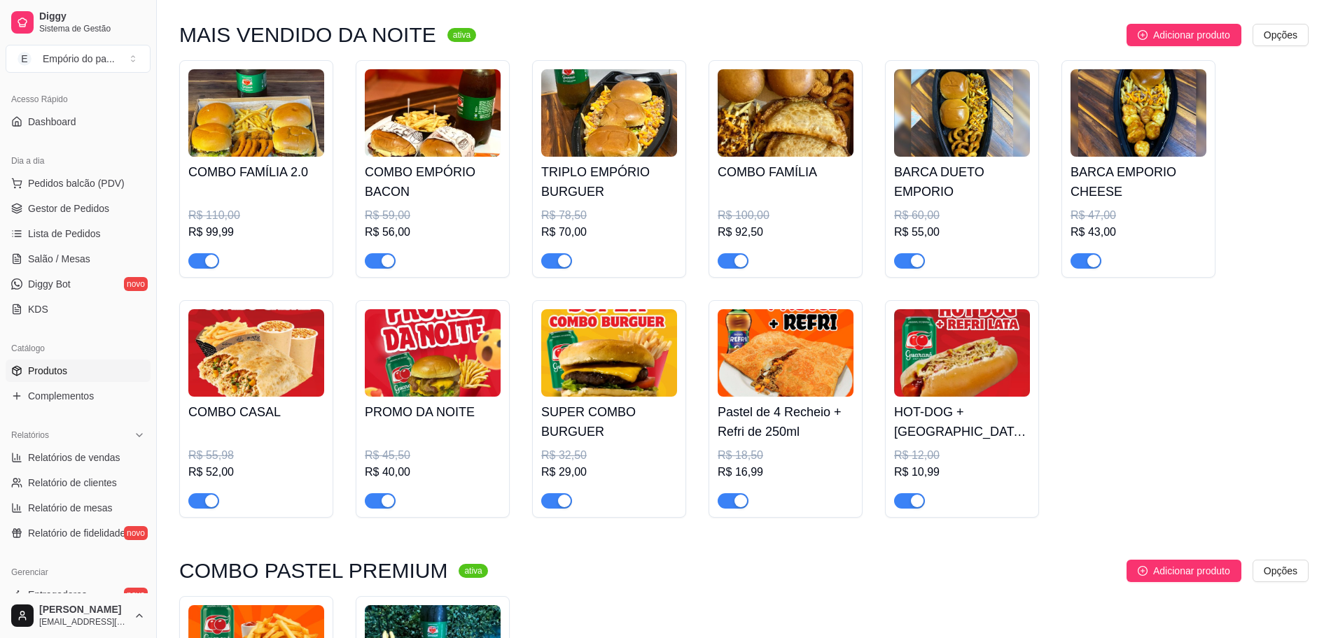
click at [199, 265] on span "button" at bounding box center [203, 260] width 31 height 15
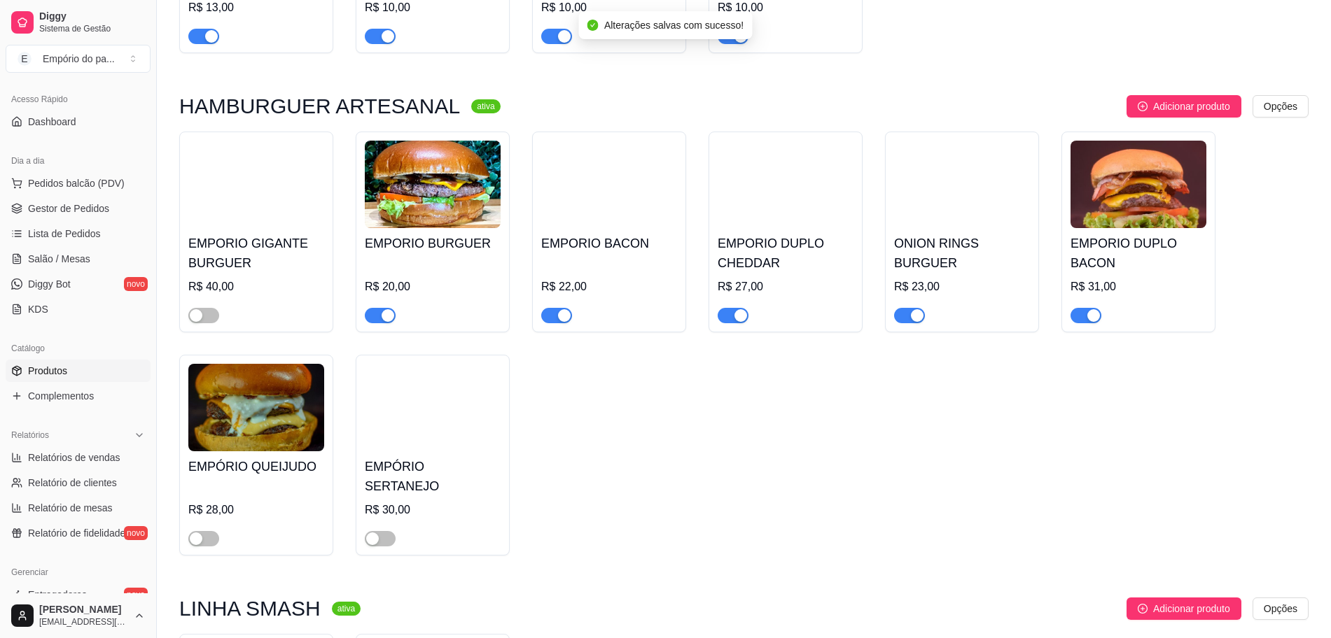
scroll to position [2887, 0]
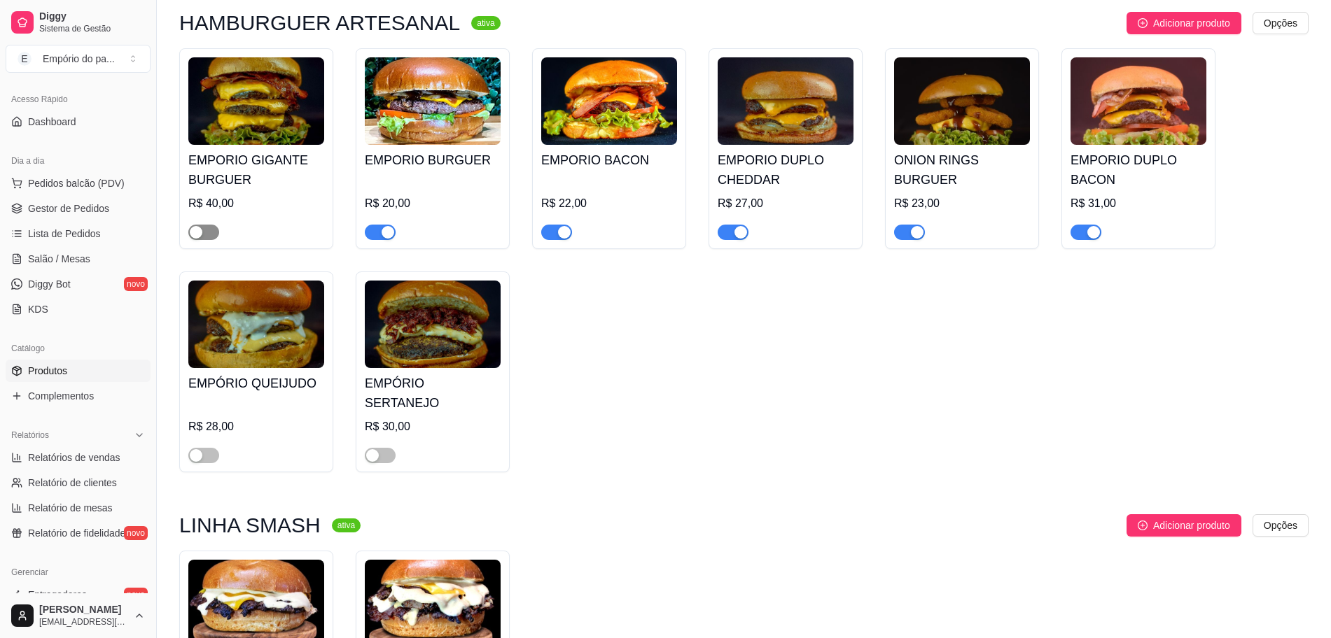
click at [211, 225] on span "button" at bounding box center [203, 232] width 31 height 15
click at [209, 435] on div at bounding box center [256, 449] width 136 height 28
click at [214, 448] on span "button" at bounding box center [203, 455] width 31 height 15
click at [390, 448] on span "button" at bounding box center [380, 455] width 31 height 15
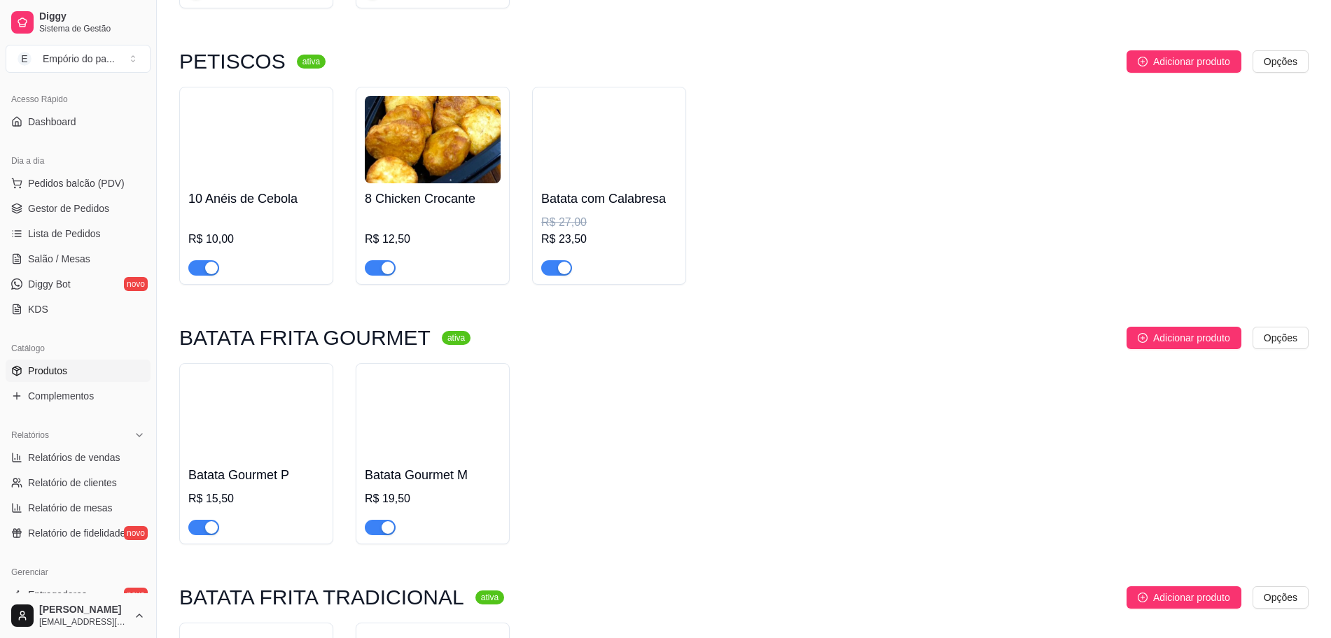
scroll to position [4375, 0]
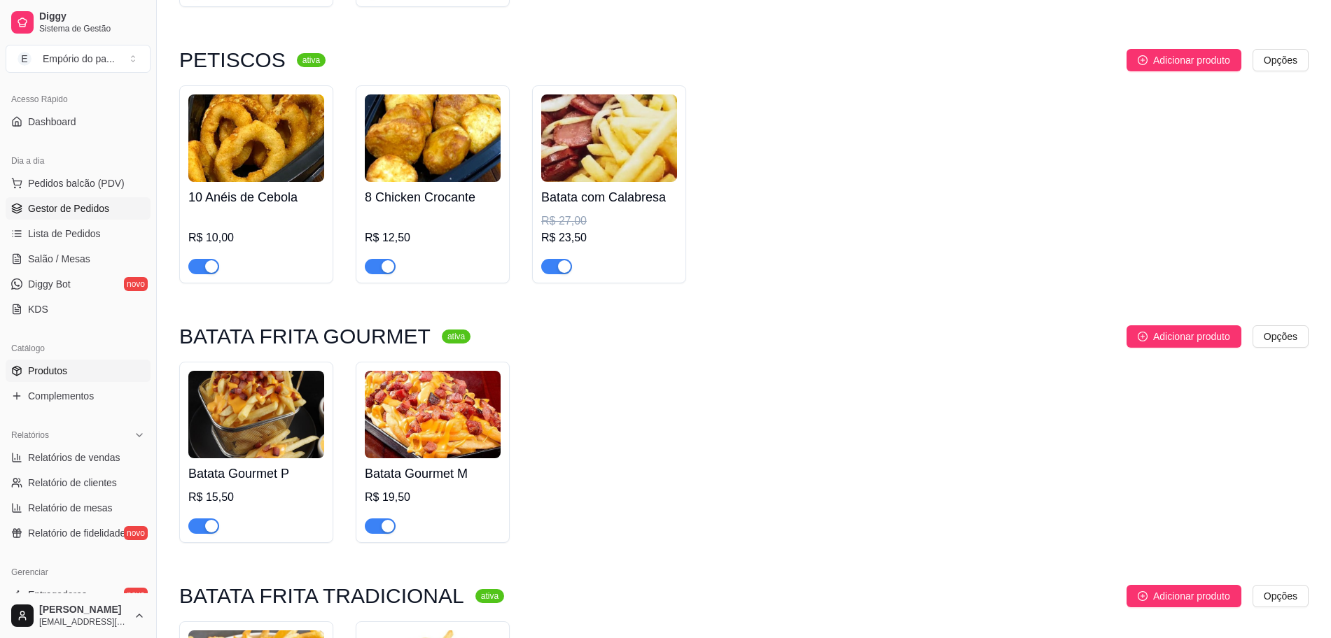
click at [83, 211] on span "Gestor de Pedidos" at bounding box center [68, 209] width 81 height 14
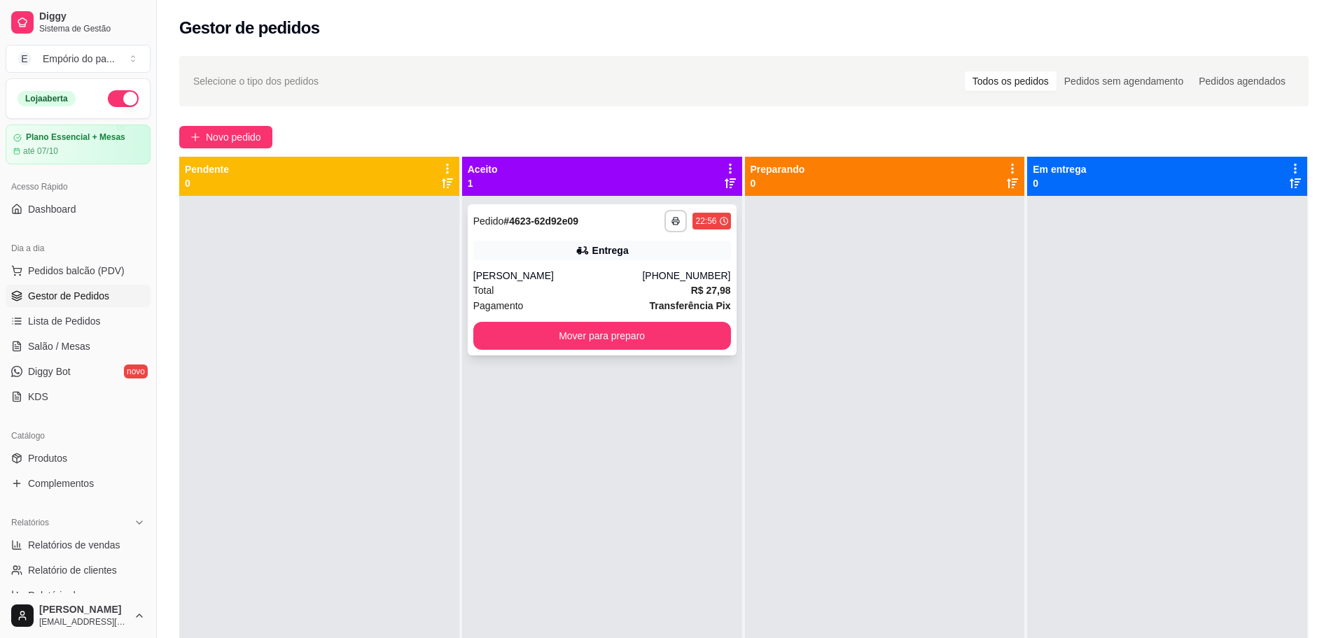
click at [506, 296] on div "Total R$ 27,98" at bounding box center [602, 290] width 258 height 15
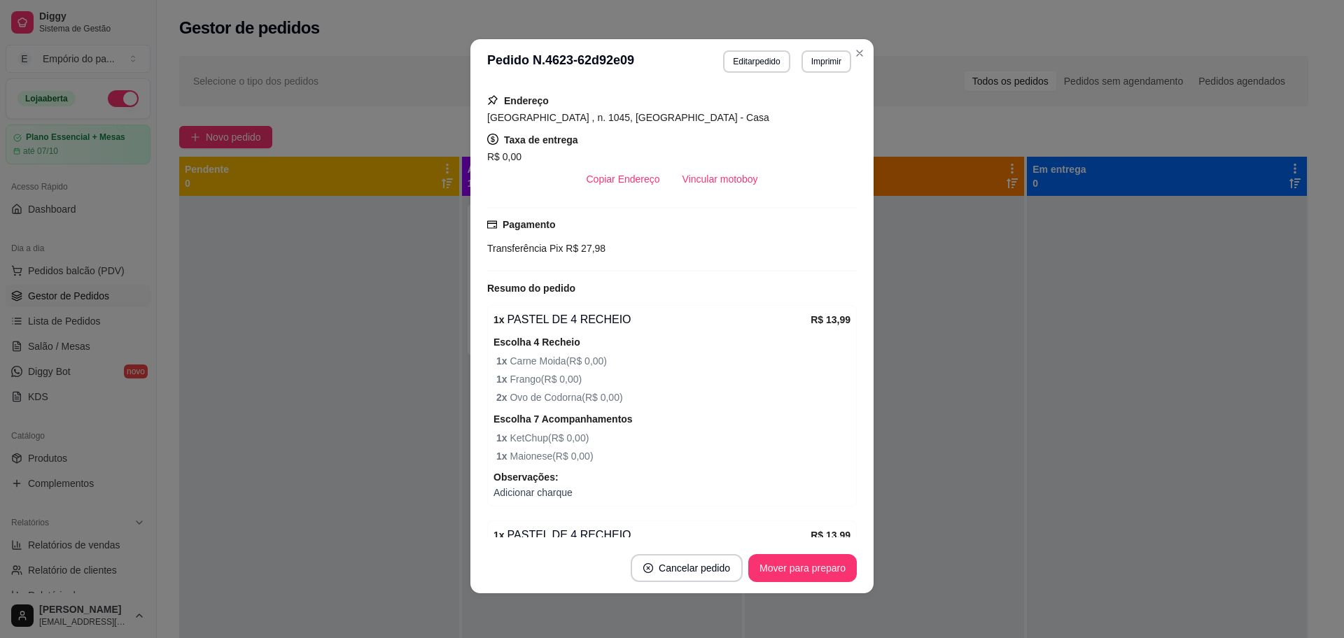
scroll to position [309, 0]
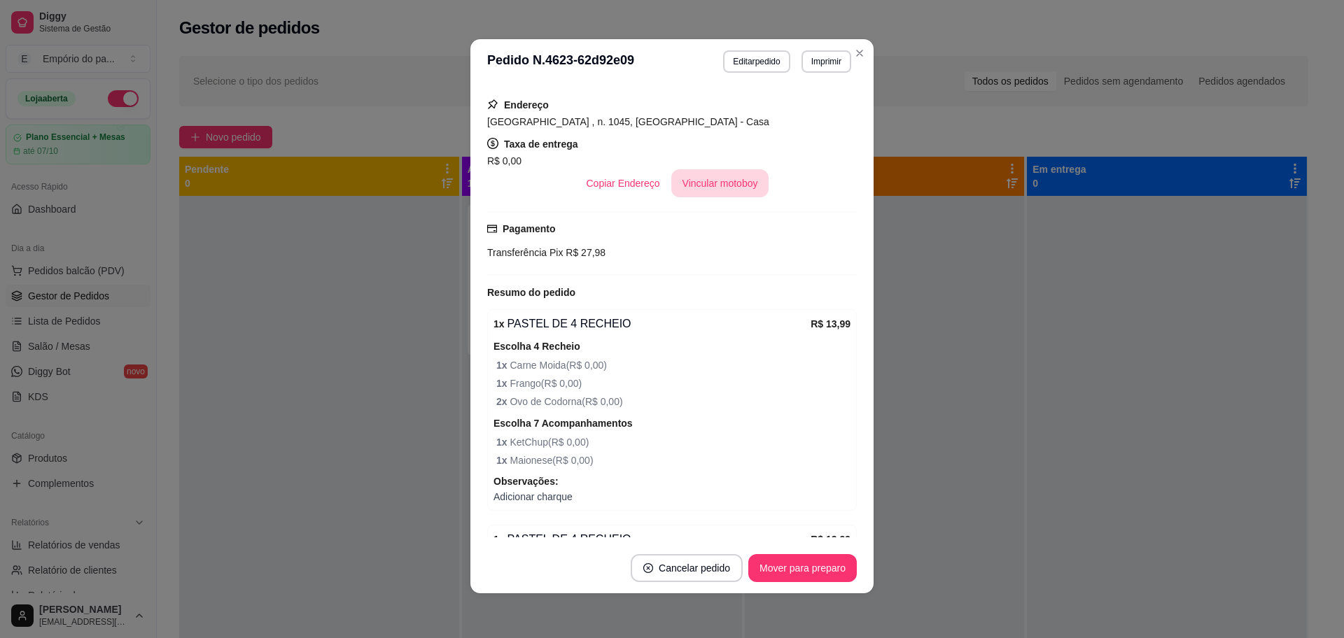
click at [729, 182] on button "Vincular motoboy" at bounding box center [720, 183] width 98 height 28
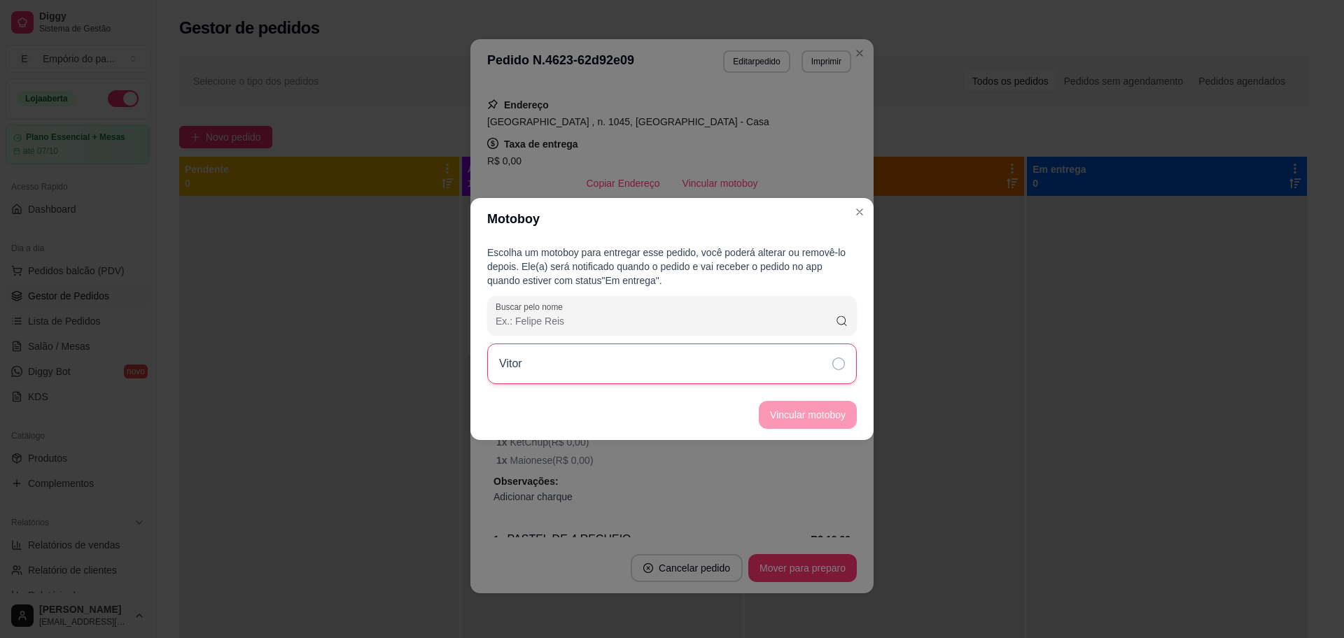
click at [834, 359] on div "Vitor" at bounding box center [672, 364] width 370 height 41
click at [823, 405] on button "Vincular motoboy" at bounding box center [808, 415] width 98 height 28
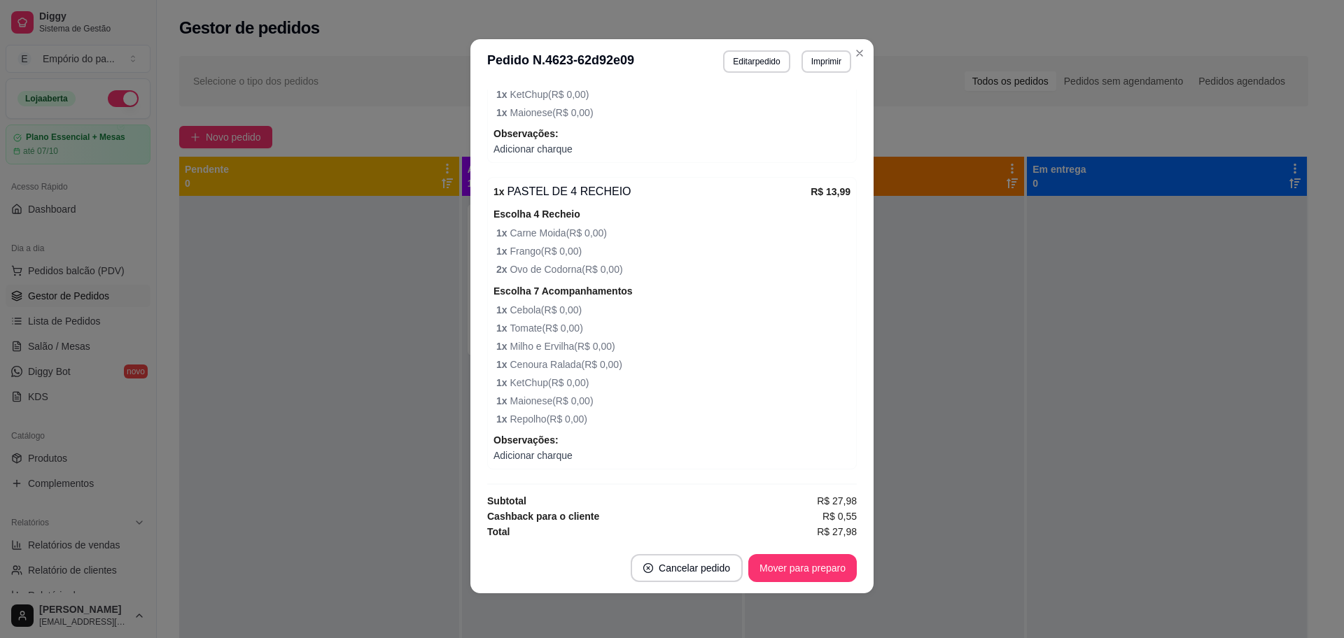
scroll to position [696, 0]
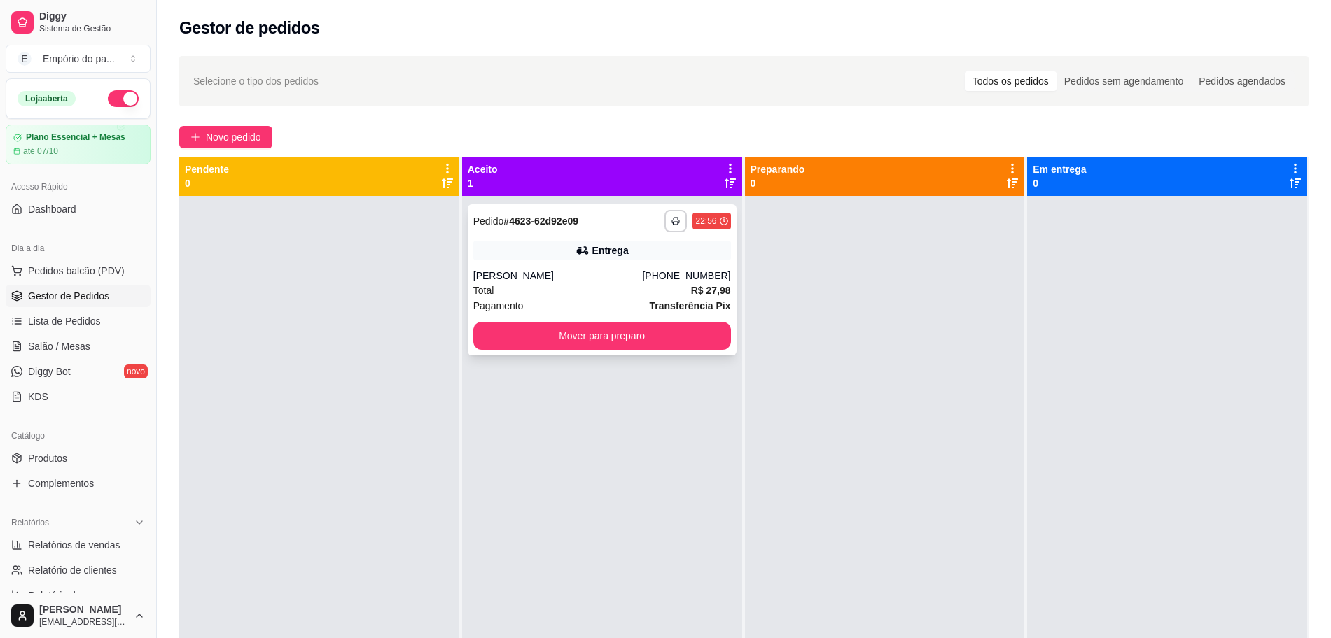
click at [578, 287] on div "Total R$ 27,98" at bounding box center [602, 290] width 258 height 15
click at [561, 290] on div "Total R$ 27,98" at bounding box center [602, 290] width 258 height 15
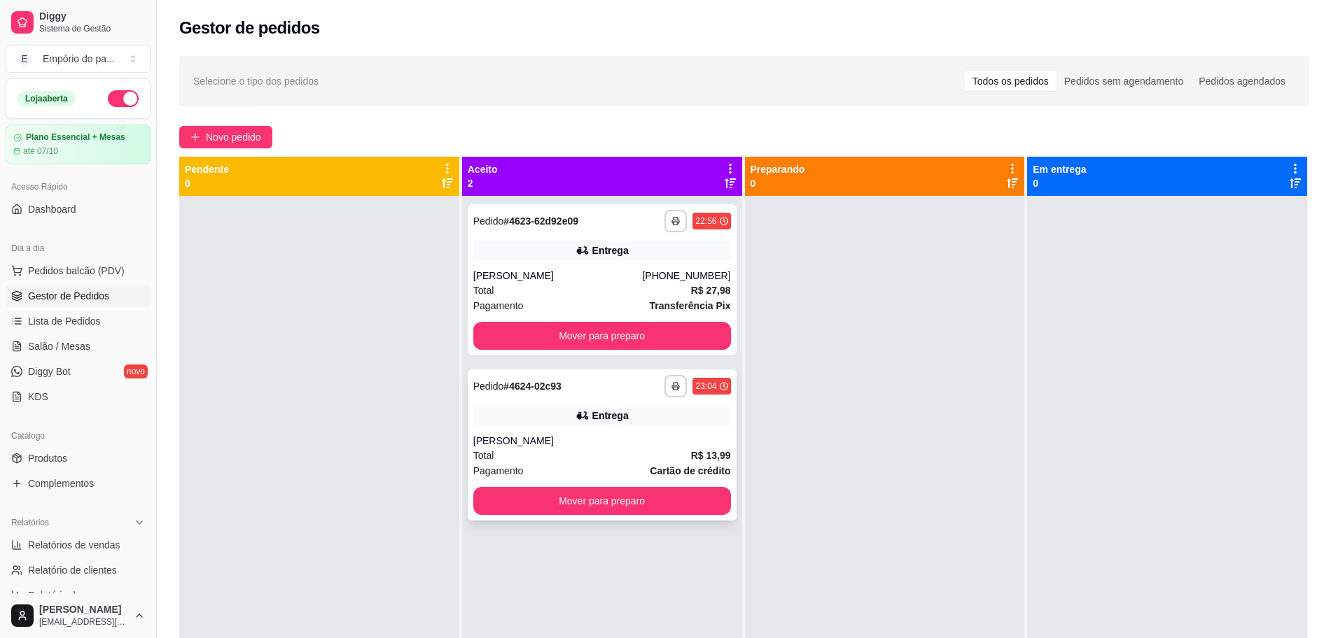
click at [600, 447] on div "Leandro leo" at bounding box center [602, 441] width 258 height 14
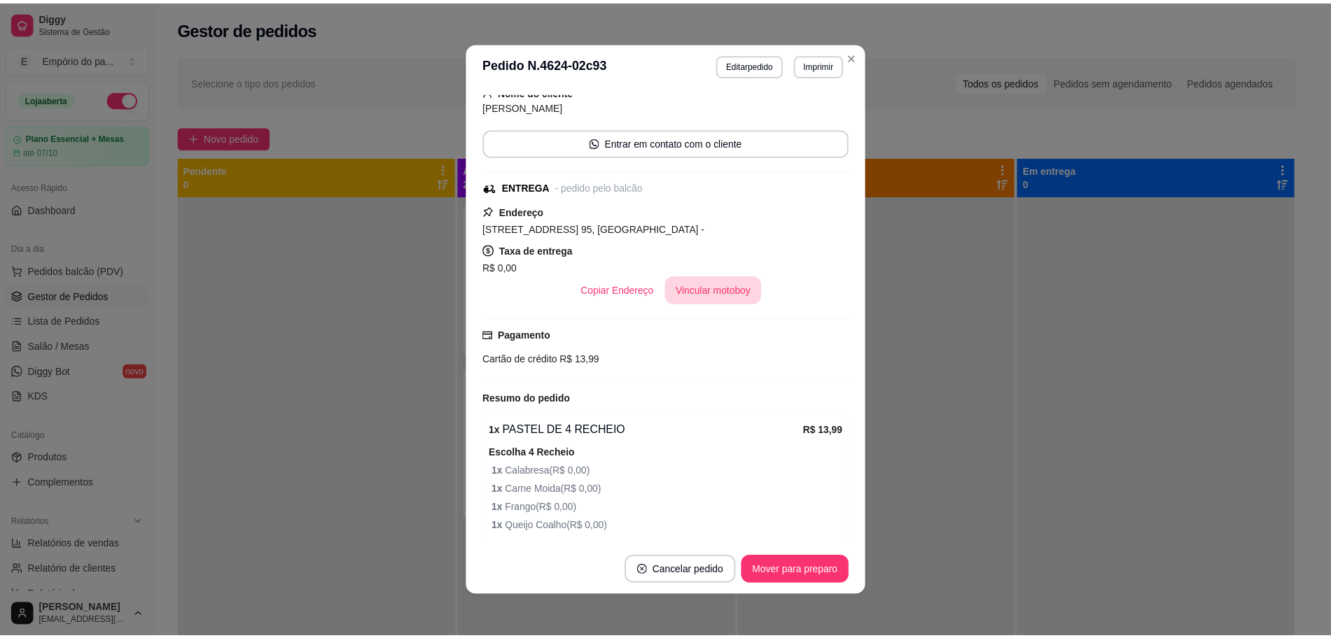
scroll to position [175, 0]
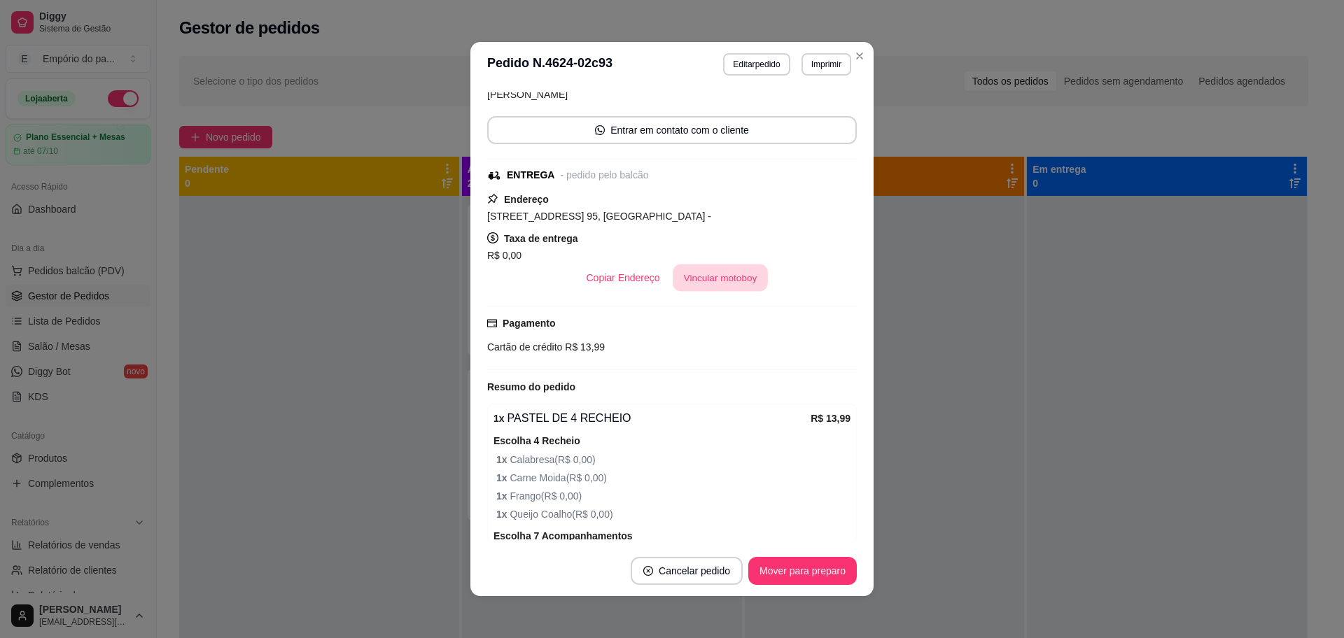
click at [715, 279] on button "Vincular motoboy" at bounding box center [720, 278] width 95 height 27
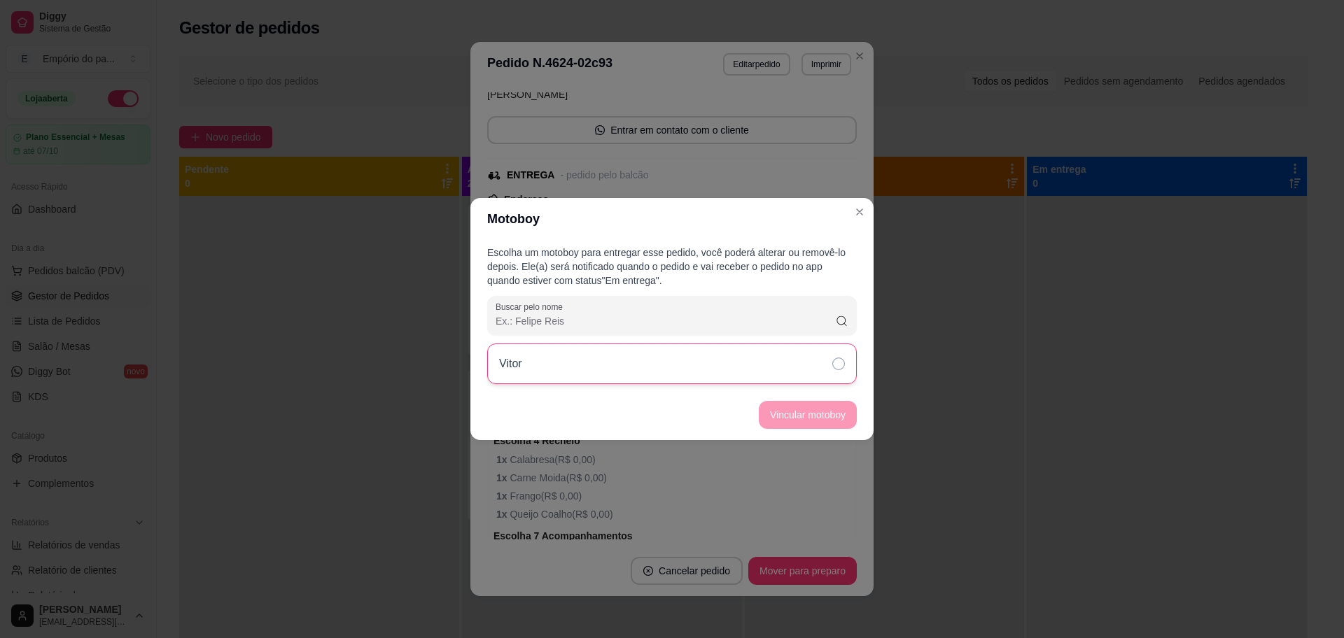
click at [821, 356] on div "Vitor" at bounding box center [672, 364] width 370 height 41
click at [806, 416] on button "Vincular motoboy" at bounding box center [808, 415] width 98 height 28
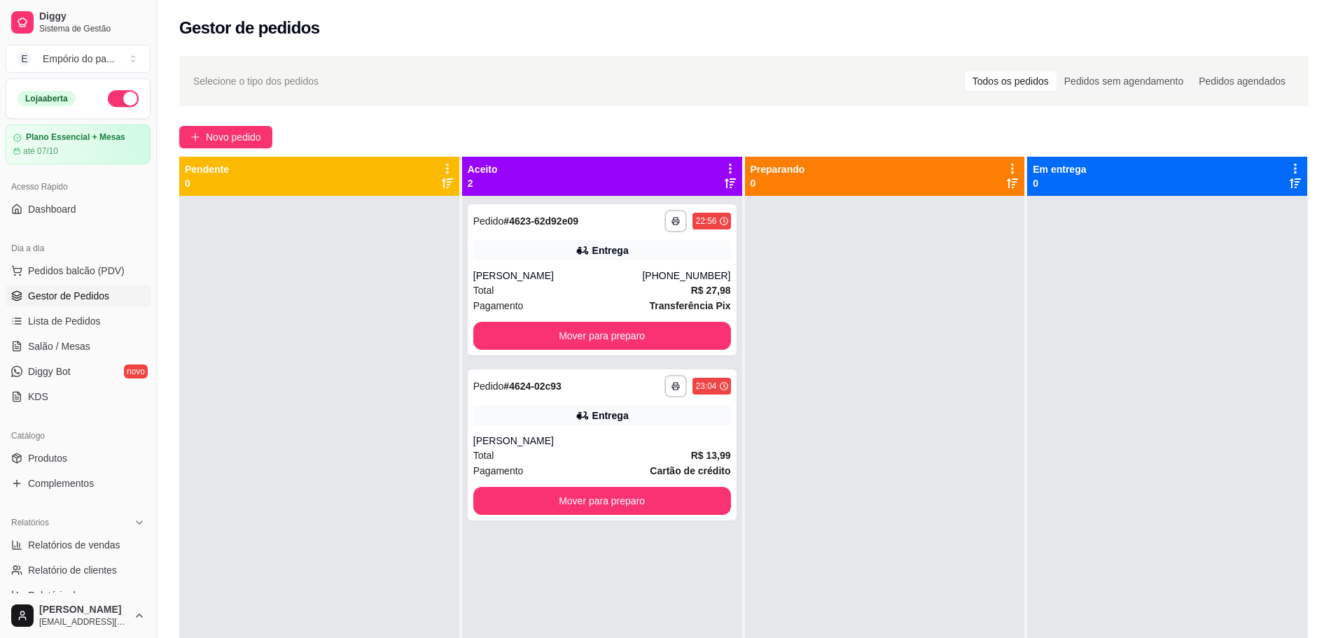
click at [745, 327] on div at bounding box center [885, 515] width 280 height 638
click at [559, 323] on button "Mover para preparo" at bounding box center [602, 336] width 250 height 27
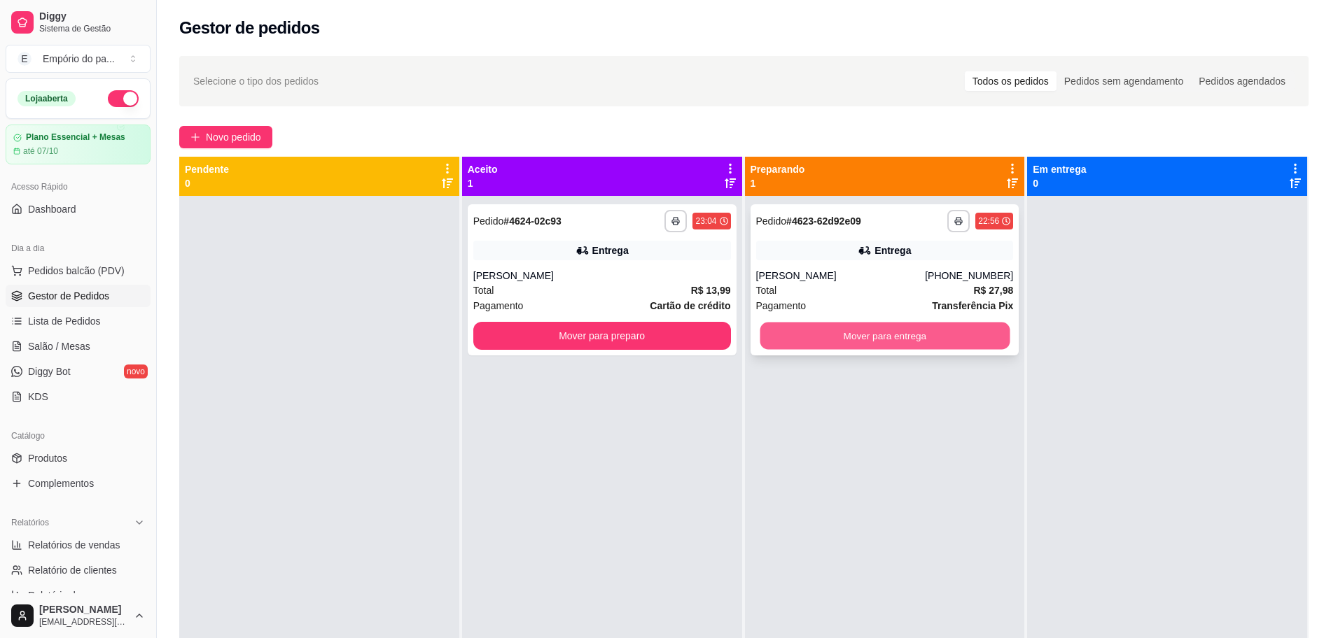
click at [823, 334] on button "Mover para entrega" at bounding box center [884, 336] width 250 height 27
click at [843, 335] on button "Mover para entrega" at bounding box center [884, 336] width 250 height 27
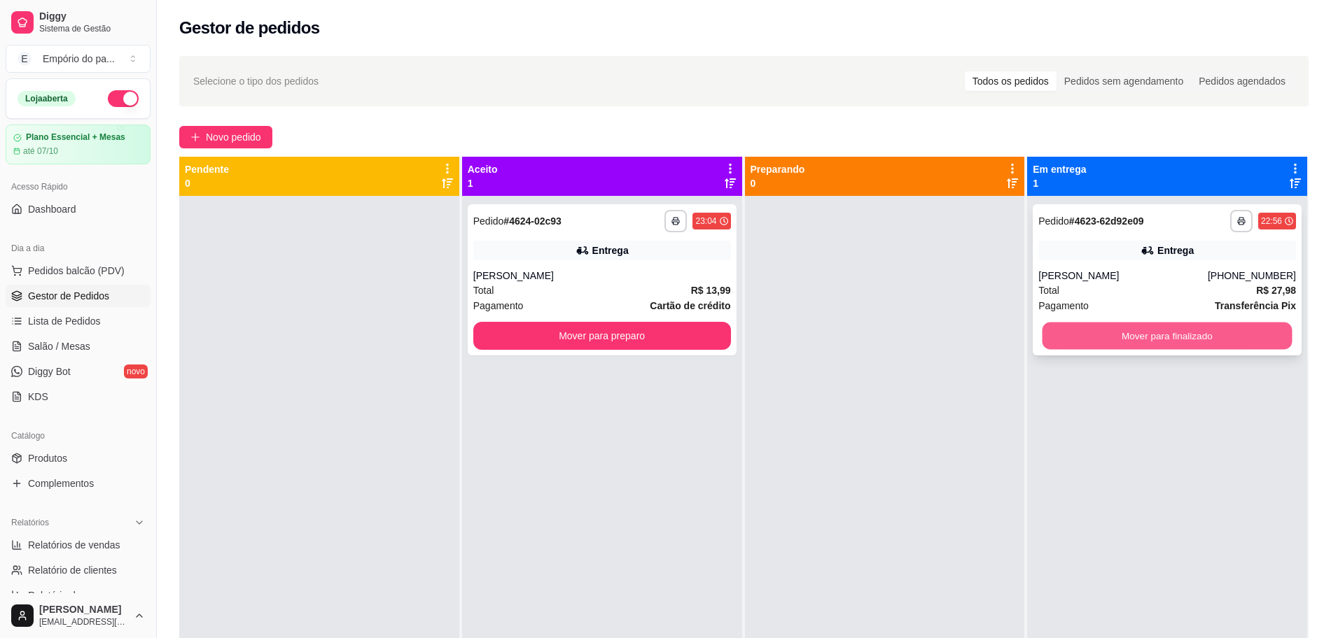
click at [1179, 340] on button "Mover para finalizado" at bounding box center [1167, 336] width 250 height 27
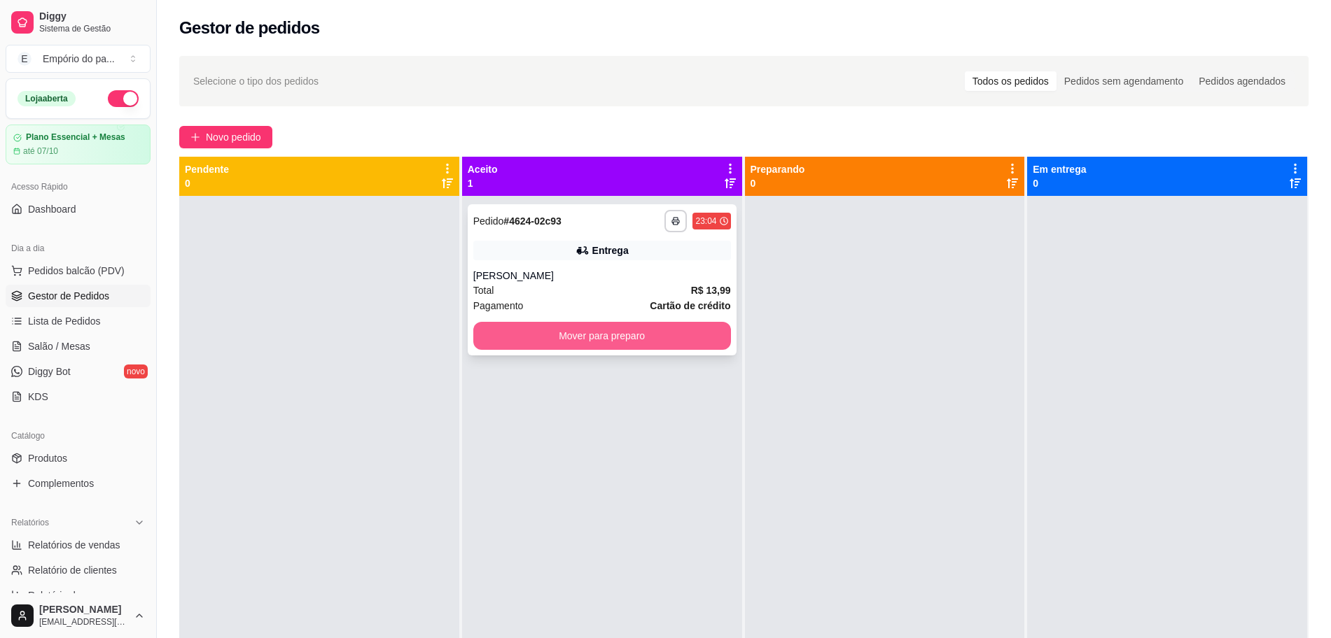
click at [603, 333] on button "Mover para preparo" at bounding box center [602, 336] width 258 height 28
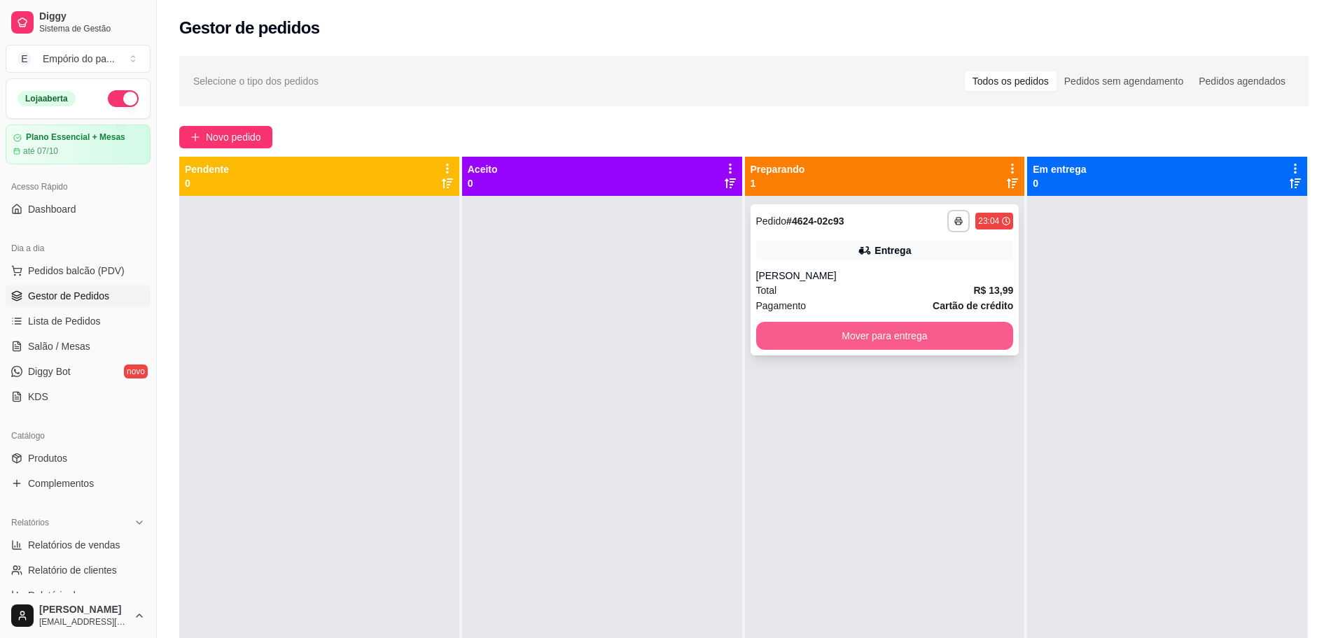
click at [885, 337] on button "Mover para entrega" at bounding box center [885, 336] width 258 height 28
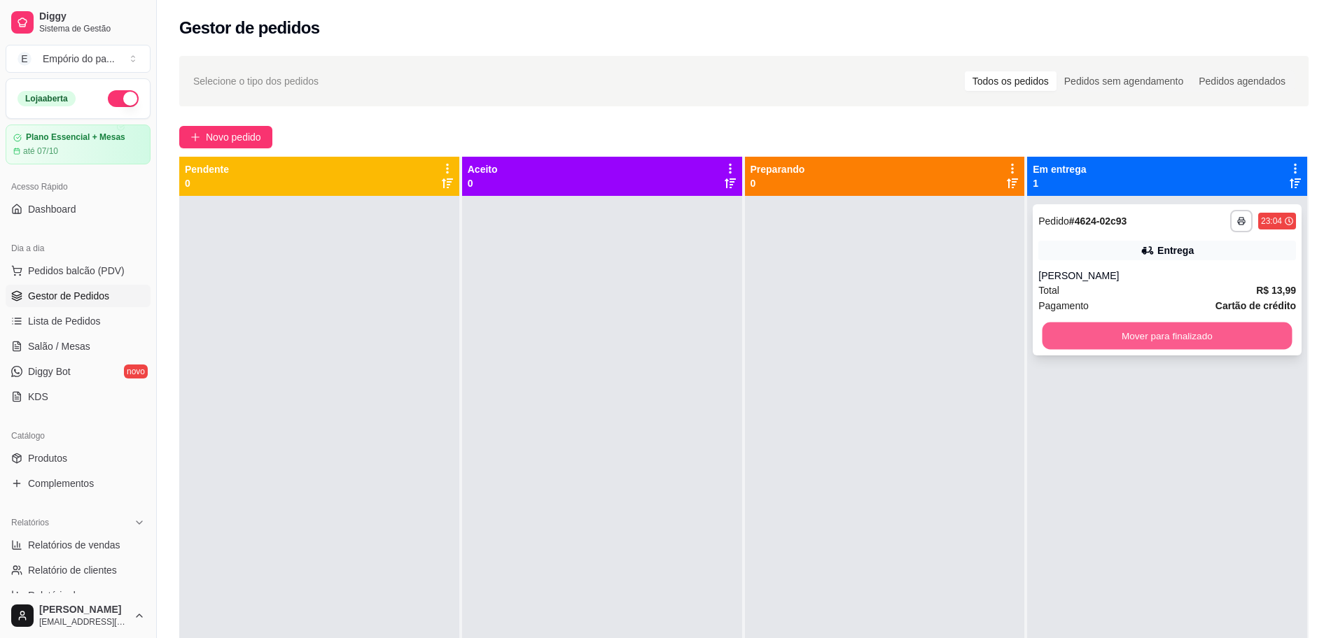
click at [1188, 333] on button "Mover para finalizado" at bounding box center [1167, 336] width 250 height 27
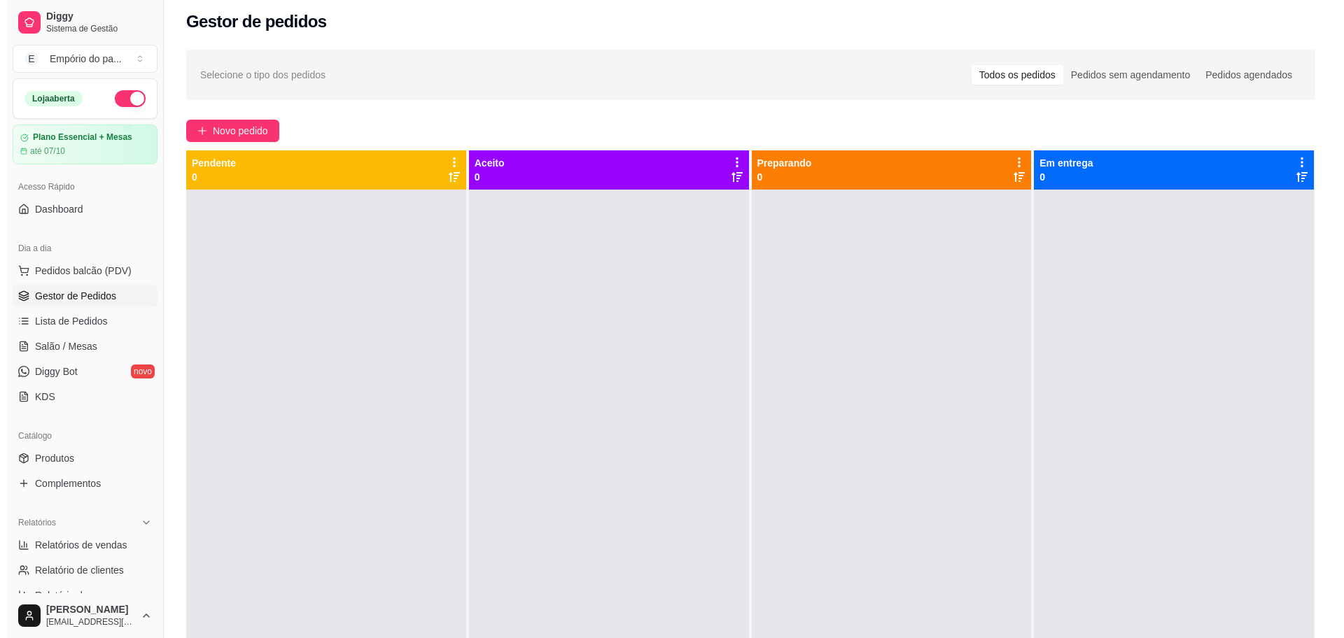
scroll to position [0, 0]
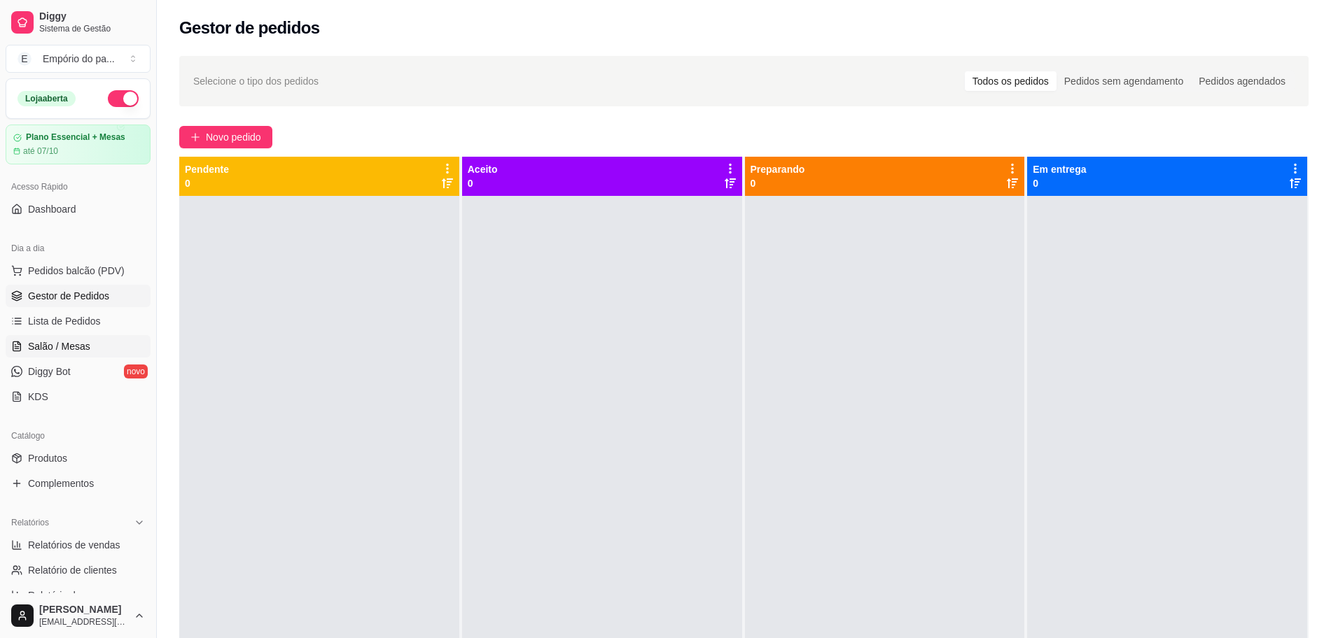
click at [73, 346] on span "Salão / Mesas" at bounding box center [59, 346] width 62 height 14
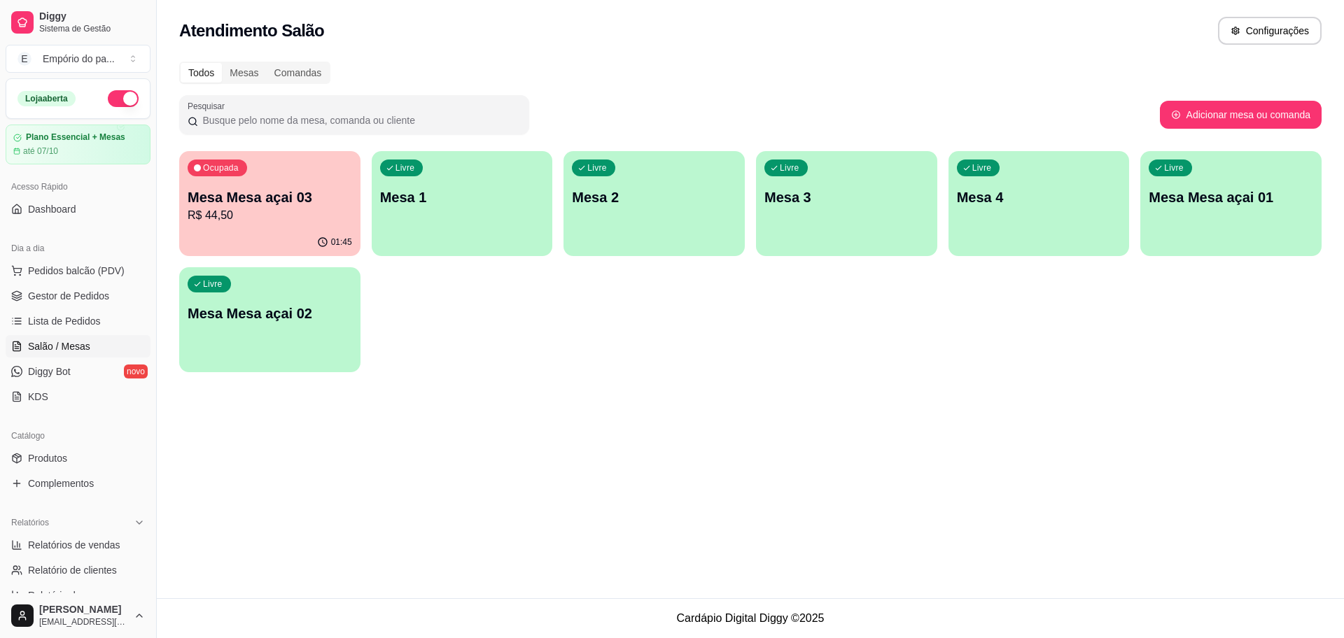
click at [272, 212] on p "R$ 44,50" at bounding box center [270, 215] width 164 height 17
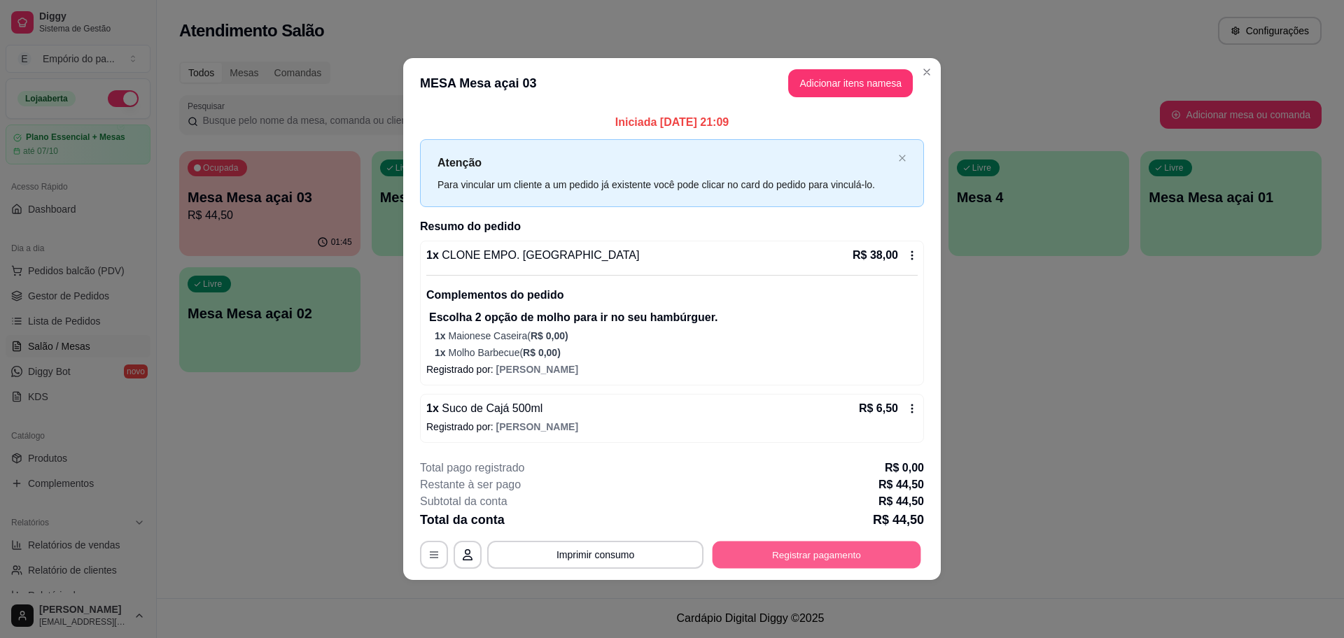
click at [855, 558] on button "Registrar pagamento" at bounding box center [817, 555] width 209 height 27
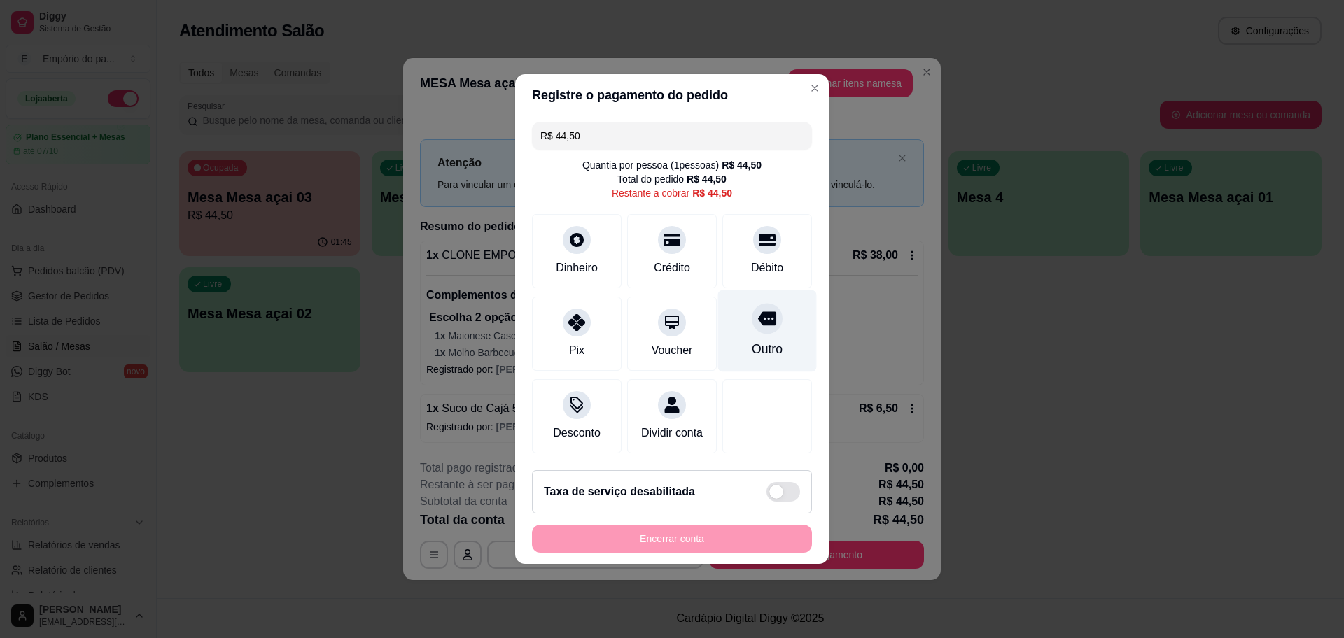
click at [768, 326] on div "Outro" at bounding box center [767, 331] width 99 height 82
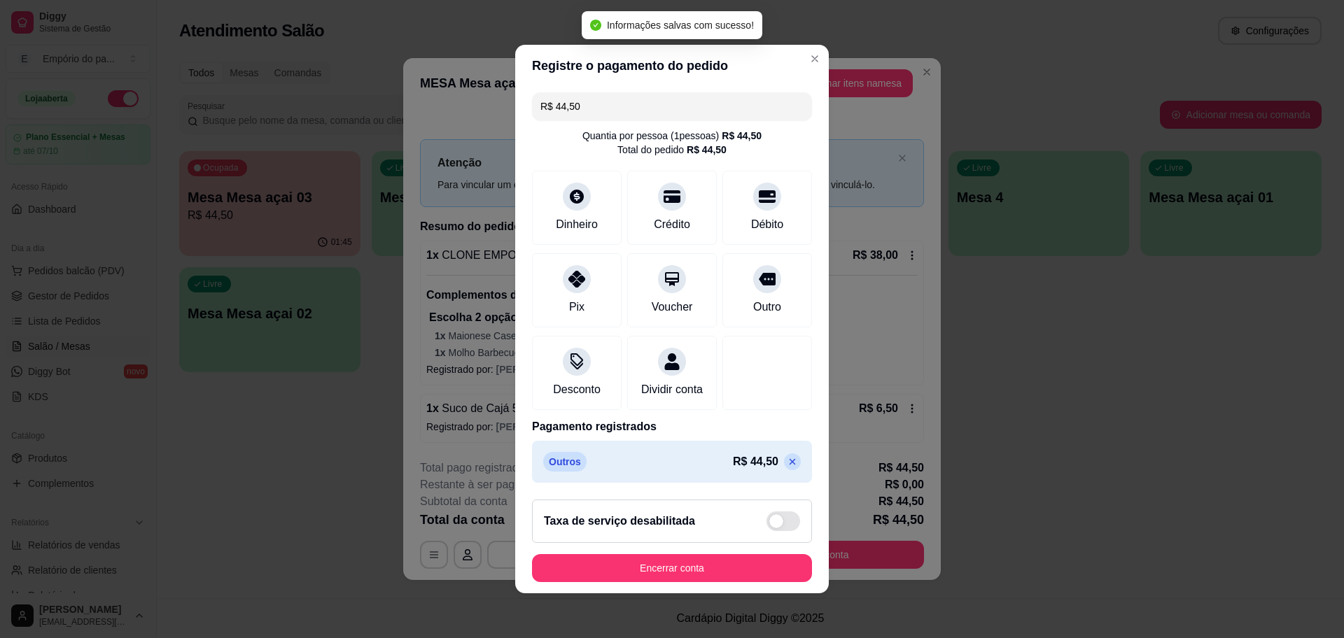
type input "R$ 0,00"
click at [731, 571] on button "Encerrar conta" at bounding box center [672, 568] width 280 height 28
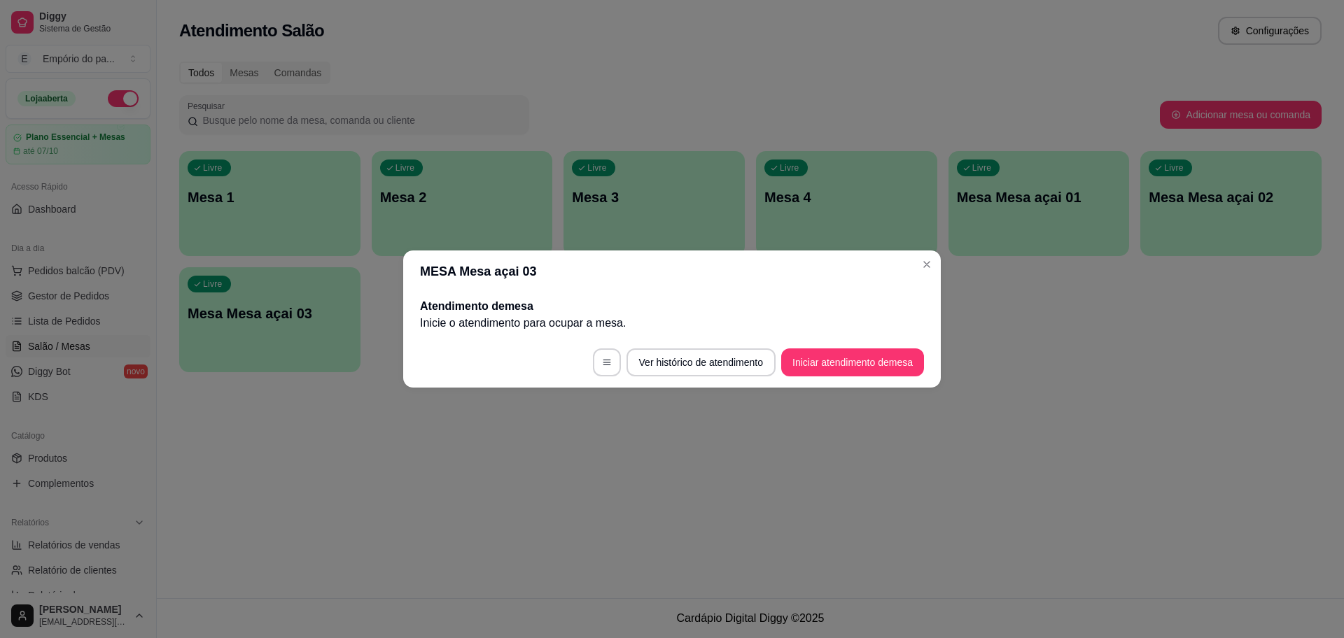
click at [1321, 0] on html "Diggy Sistema de Gestão E Empório do pa ... Loja aberta Plano Essencial + Mesas…" at bounding box center [672, 319] width 1344 height 638
